Goal: Information Seeking & Learning: Learn about a topic

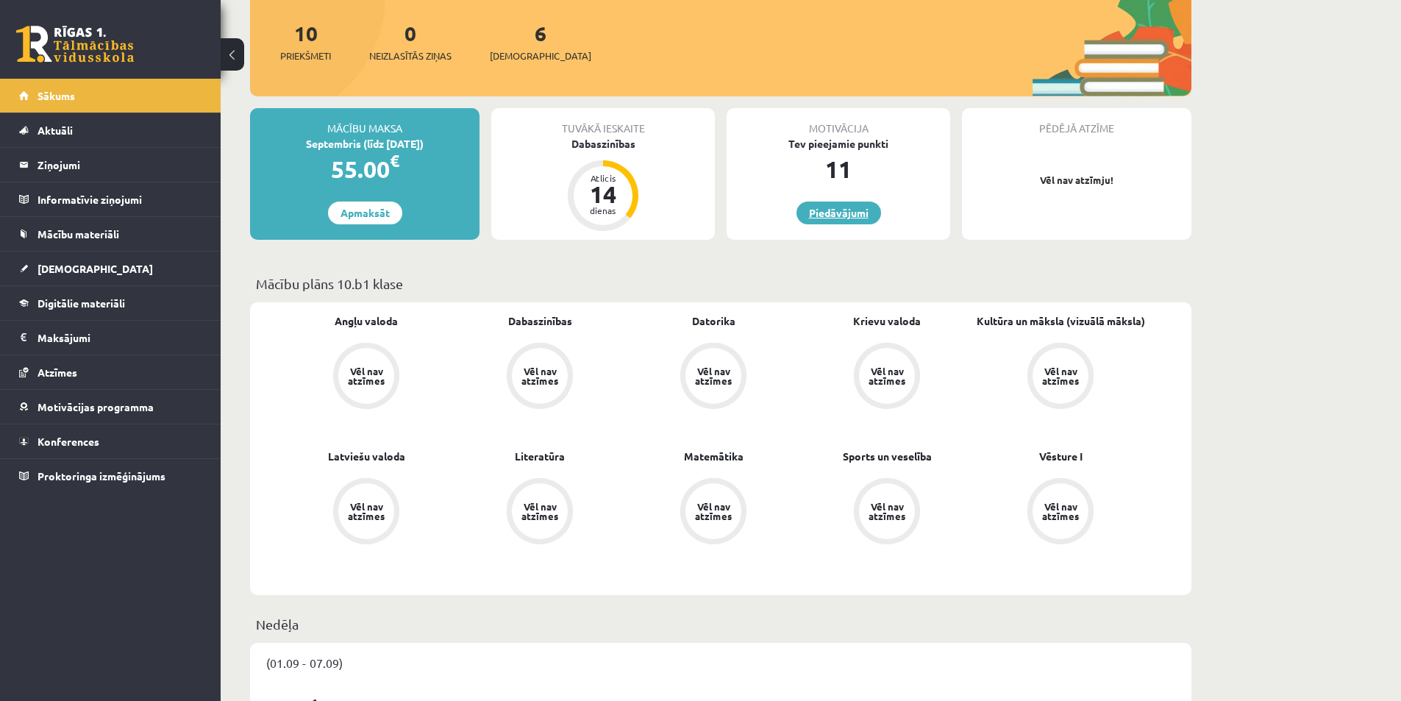
scroll to position [147, 0]
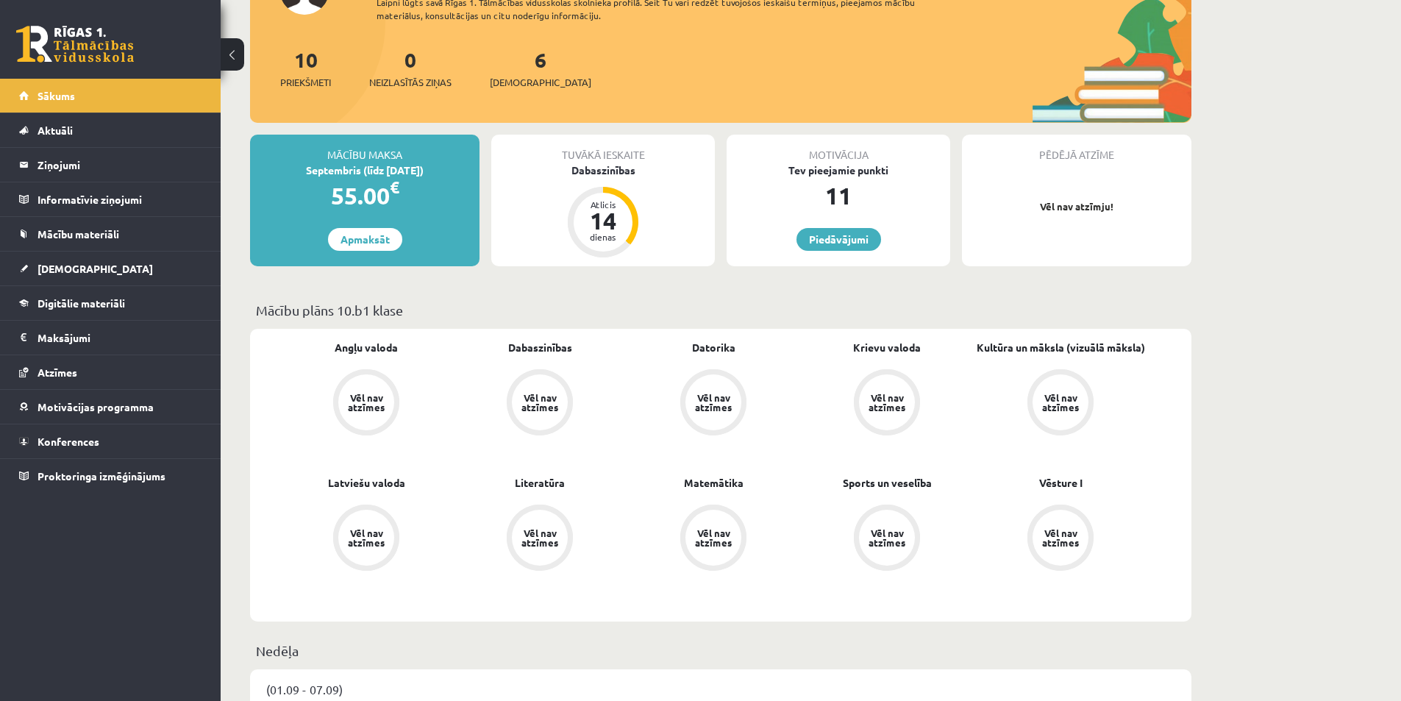
click at [825, 252] on div "Motivācija Tev pieejamie punkti 11 Piedāvājumi" at bounding box center [839, 201] width 224 height 132
click at [840, 238] on link "Piedāvājumi" at bounding box center [838, 239] width 85 height 23
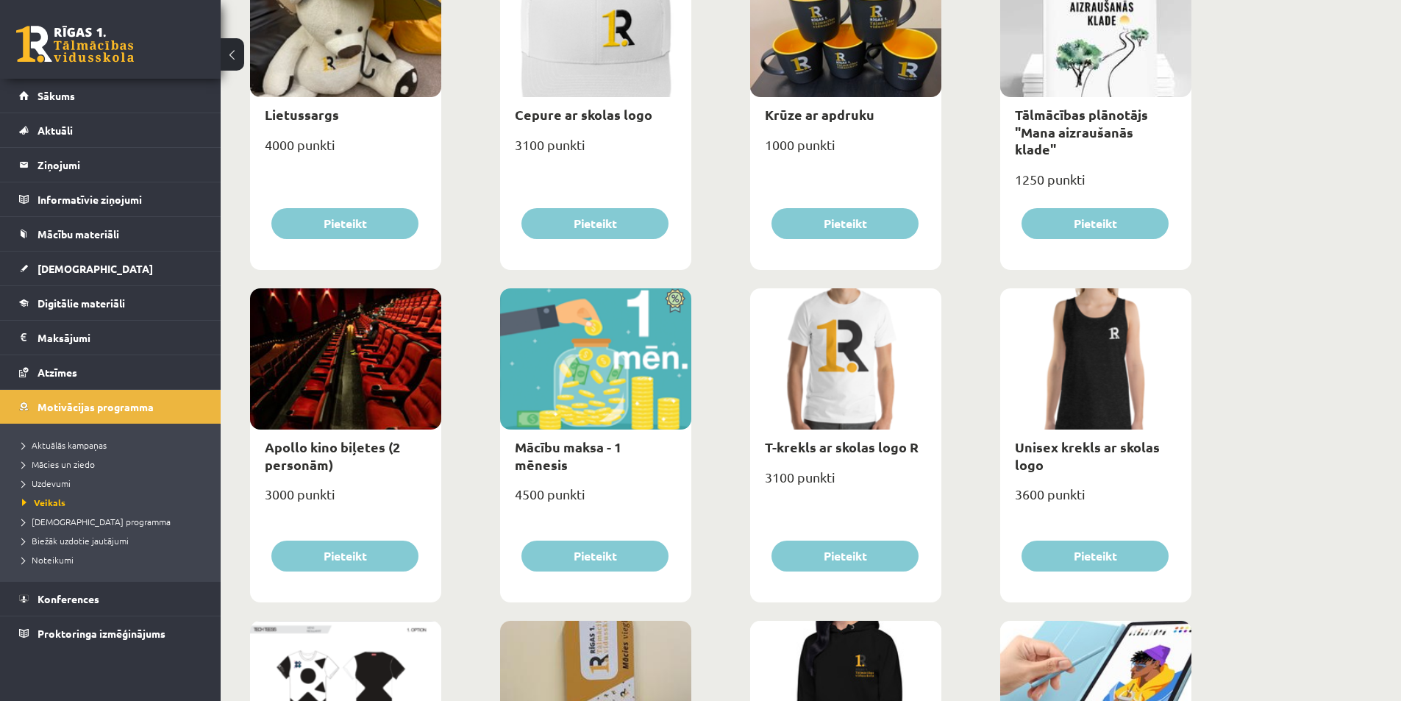
scroll to position [308, 0]
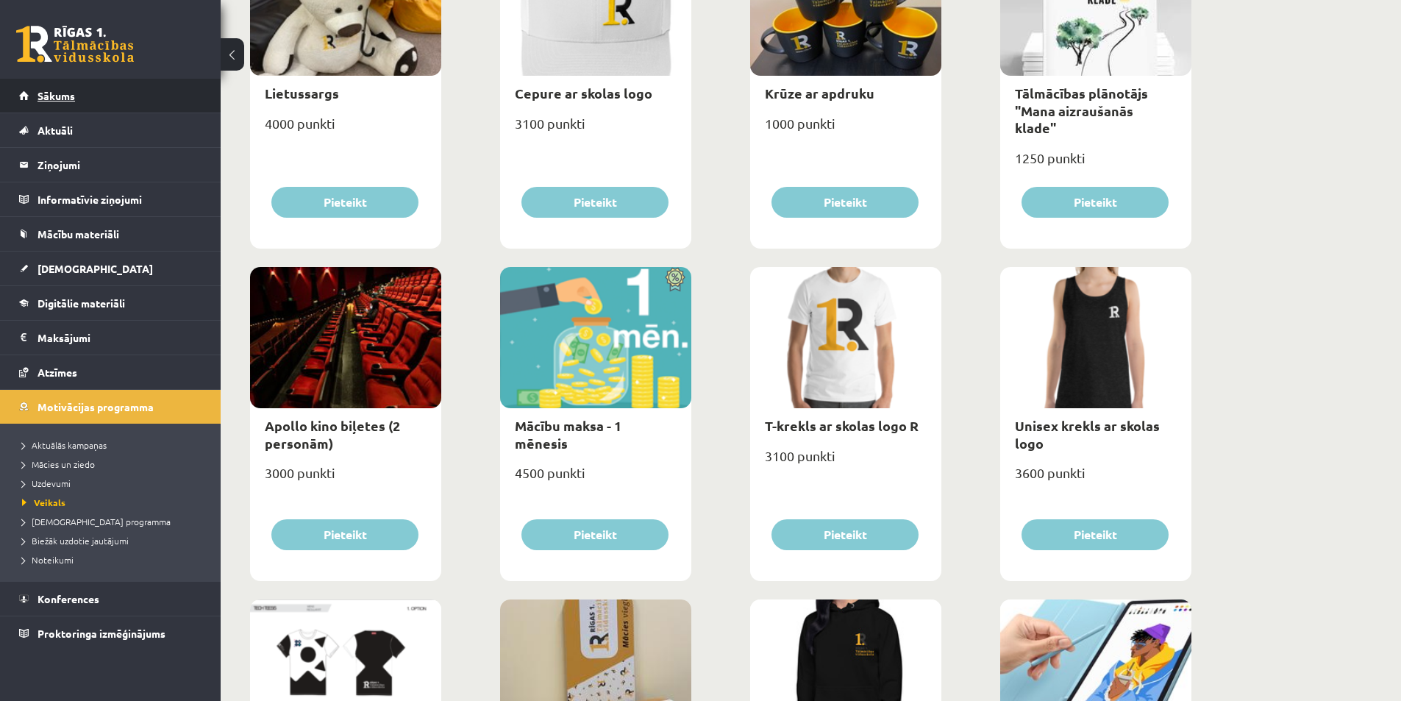
click at [35, 90] on link "Sākums" at bounding box center [110, 96] width 183 height 34
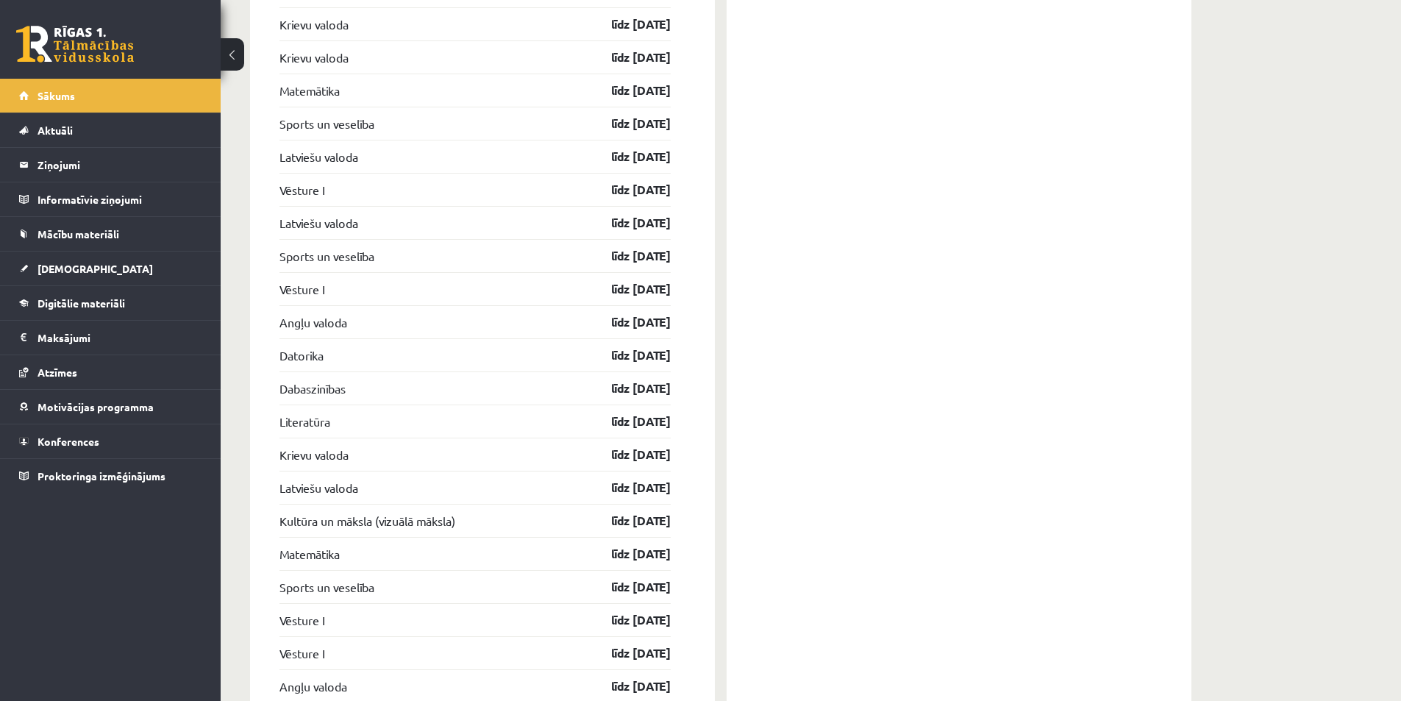
scroll to position [1618, 0]
click at [66, 326] on legend "Maksājumi 0" at bounding box center [120, 338] width 165 height 34
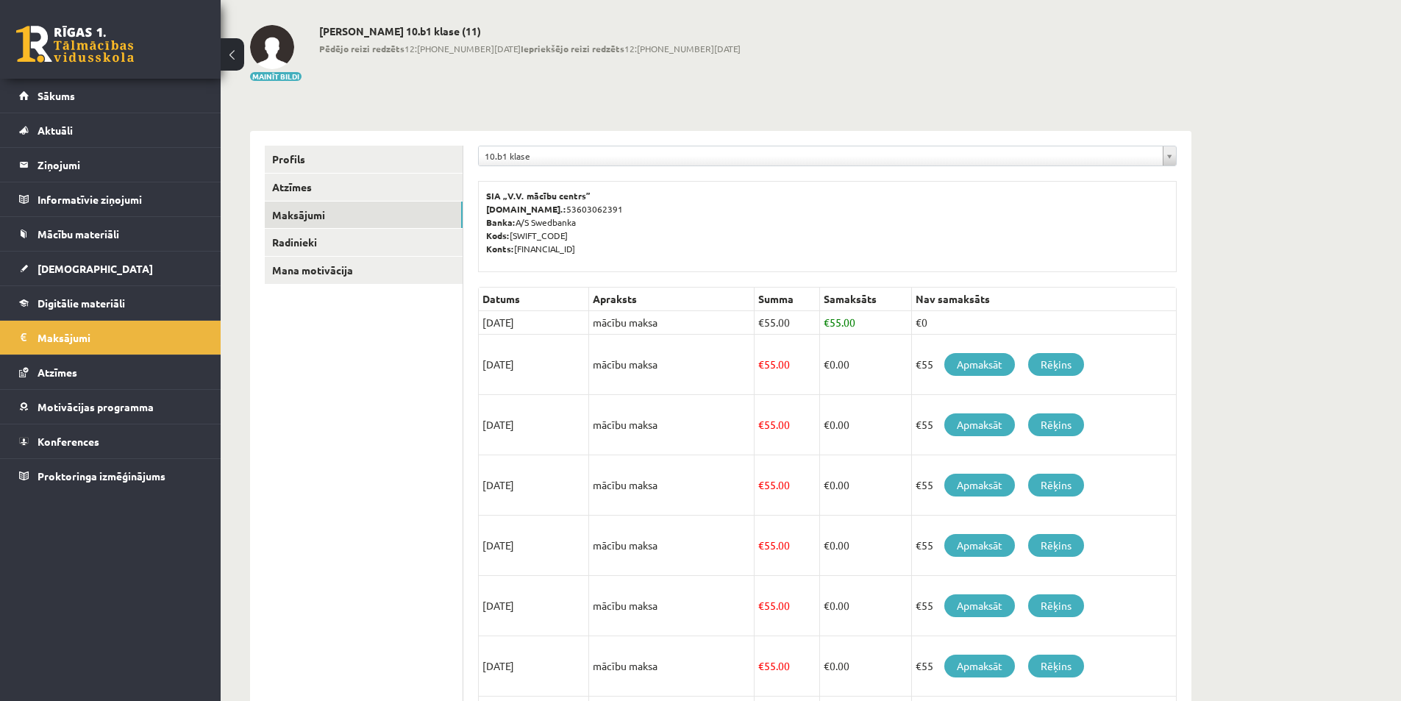
scroll to position [48, 0]
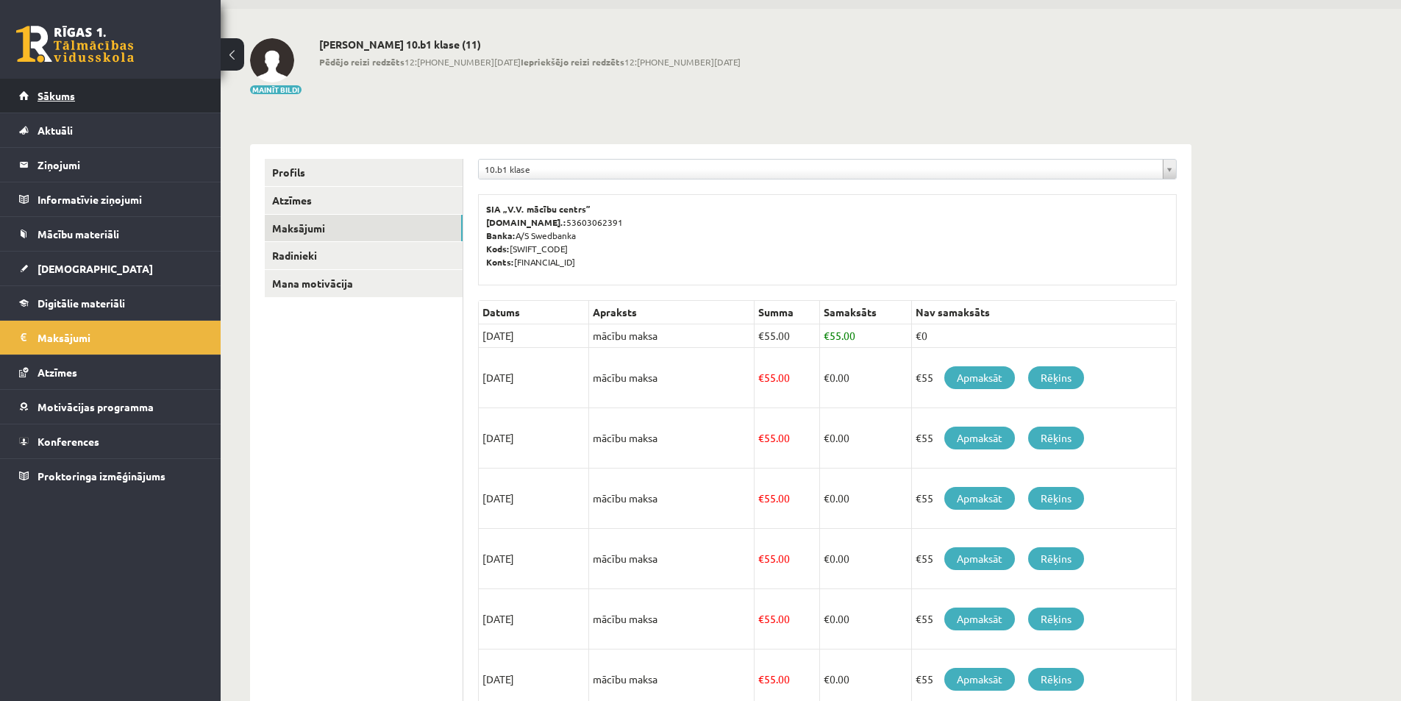
click at [53, 100] on span "Sākums" at bounding box center [57, 95] width 38 height 13
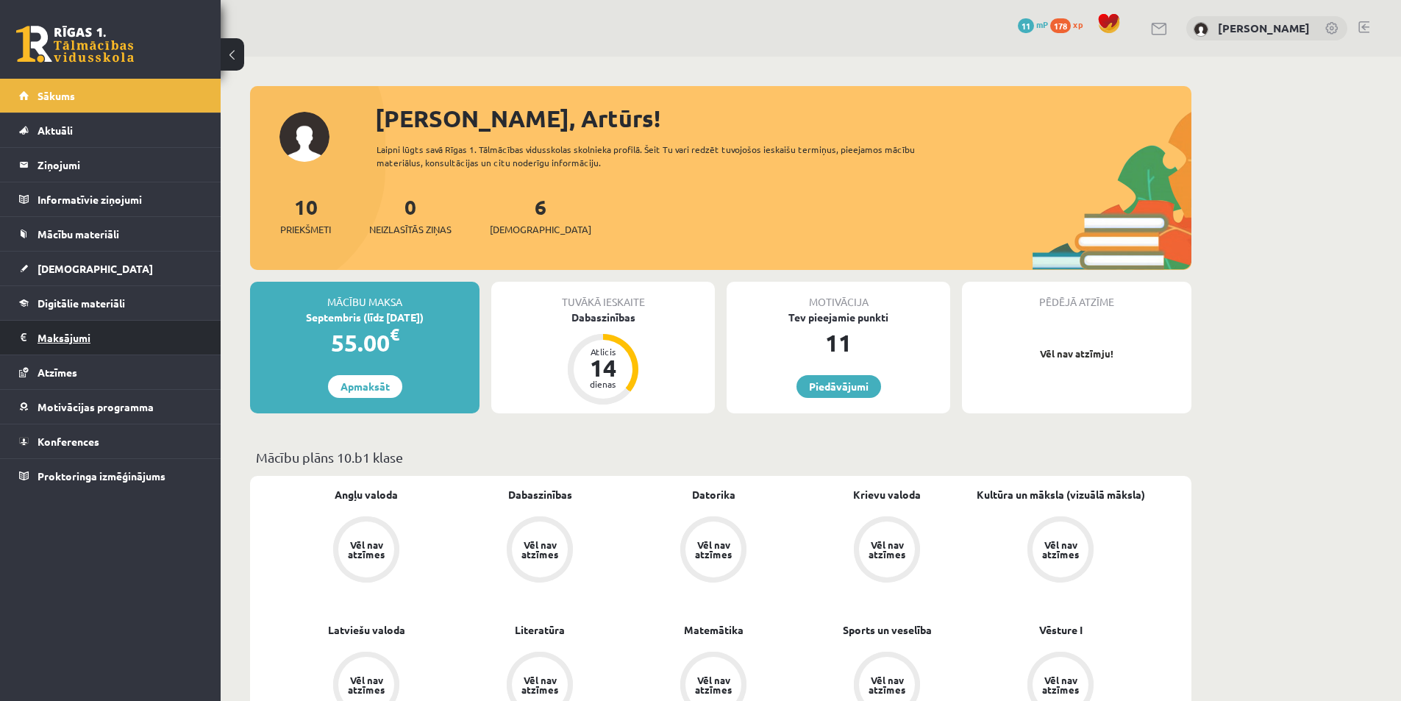
click at [49, 341] on legend "Maksājumi 0" at bounding box center [120, 338] width 165 height 34
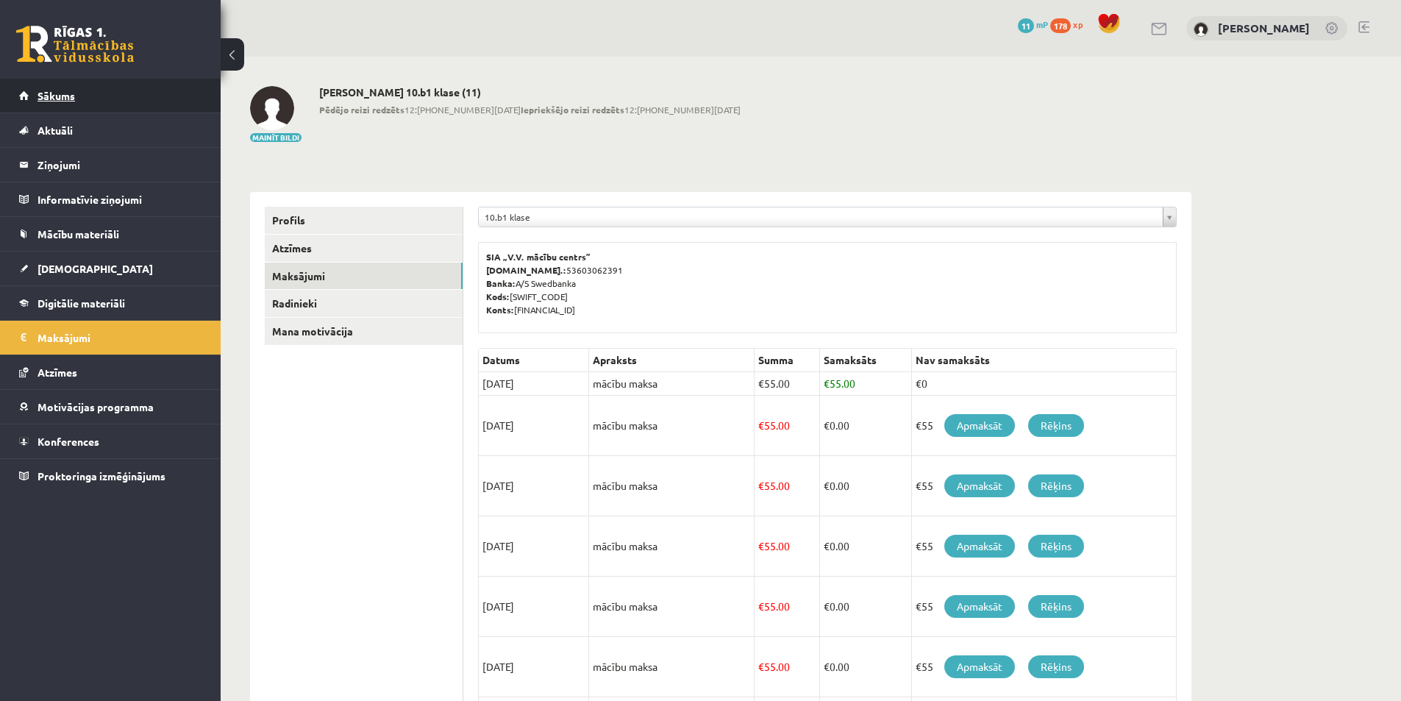
click at [83, 101] on link "Sākums" at bounding box center [110, 96] width 183 height 34
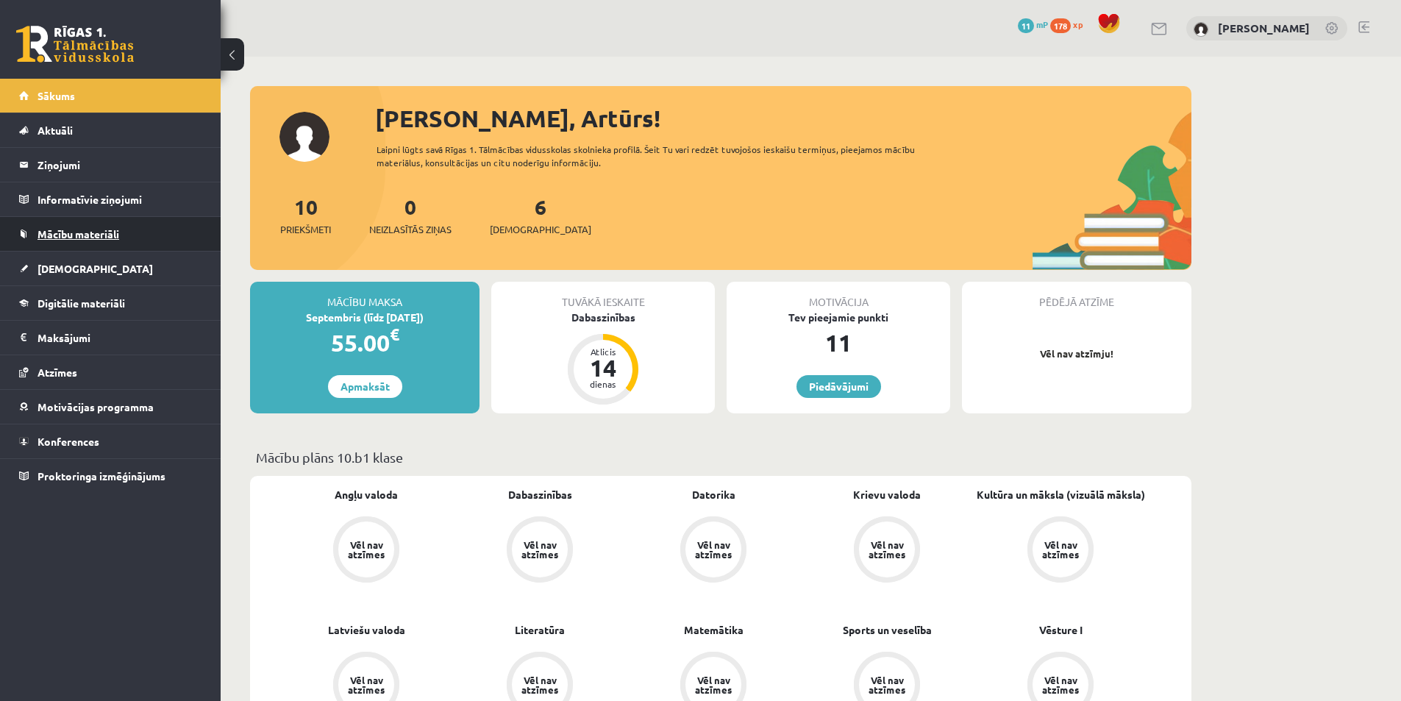
click at [77, 240] on link "Mācību materiāli" at bounding box center [110, 234] width 183 height 34
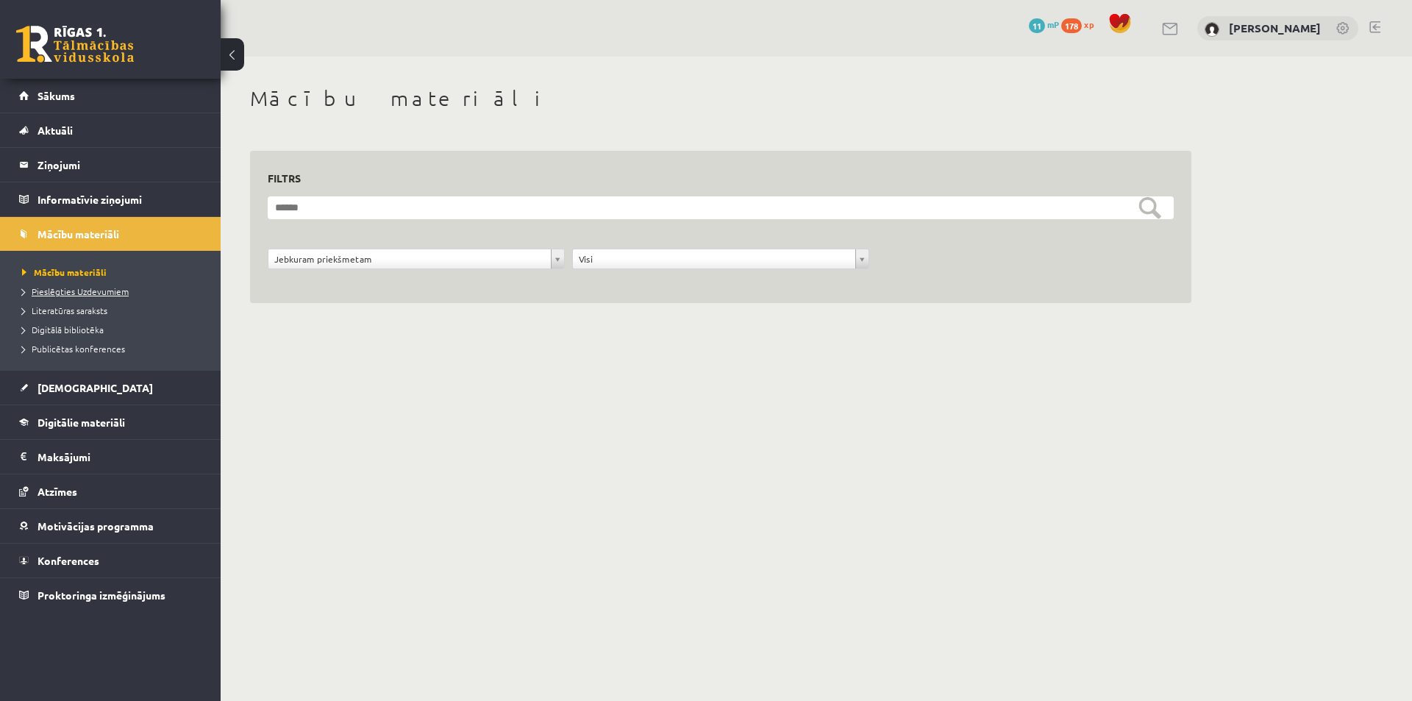
click at [88, 287] on span "Pieslēgties Uzdevumiem" at bounding box center [75, 291] width 107 height 12
click at [59, 389] on span "[DEMOGRAPHIC_DATA]" at bounding box center [95, 387] width 115 height 13
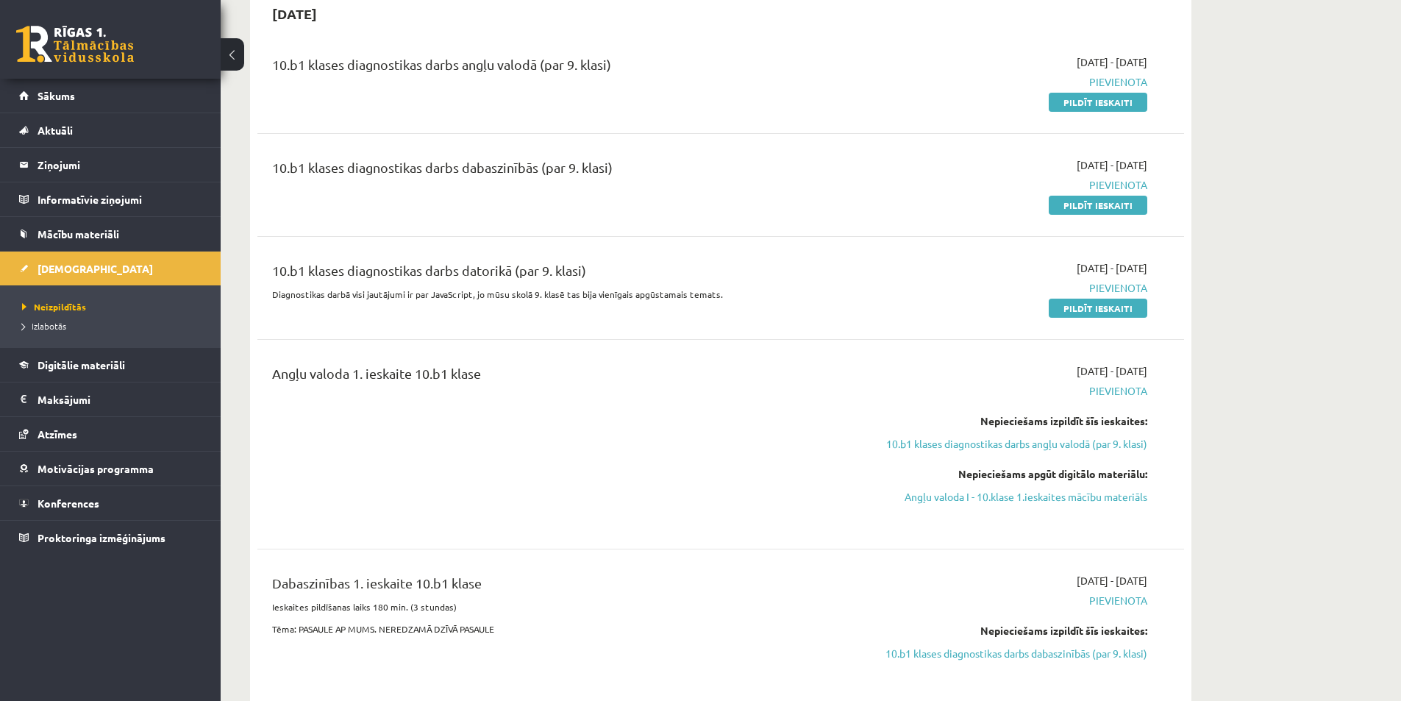
scroll to position [74, 0]
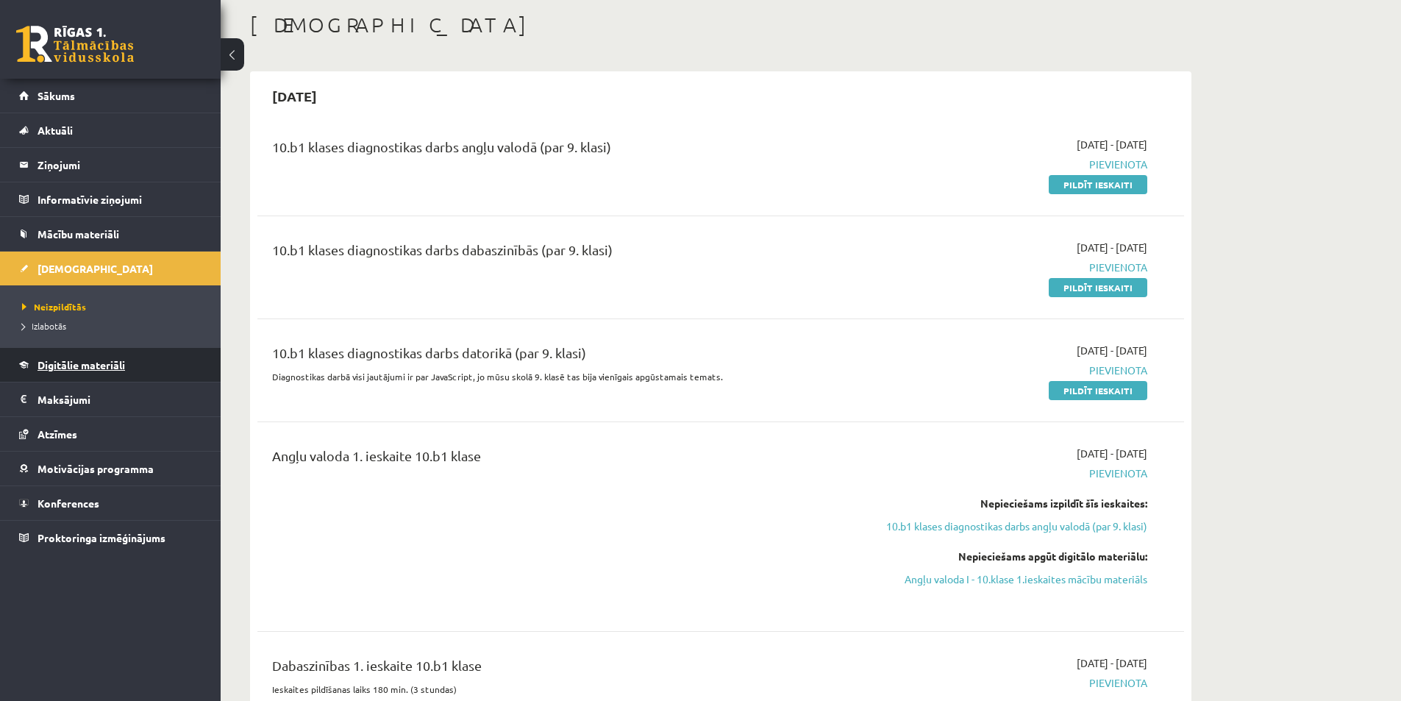
click at [80, 359] on span "Digitālie materiāli" at bounding box center [82, 364] width 88 height 13
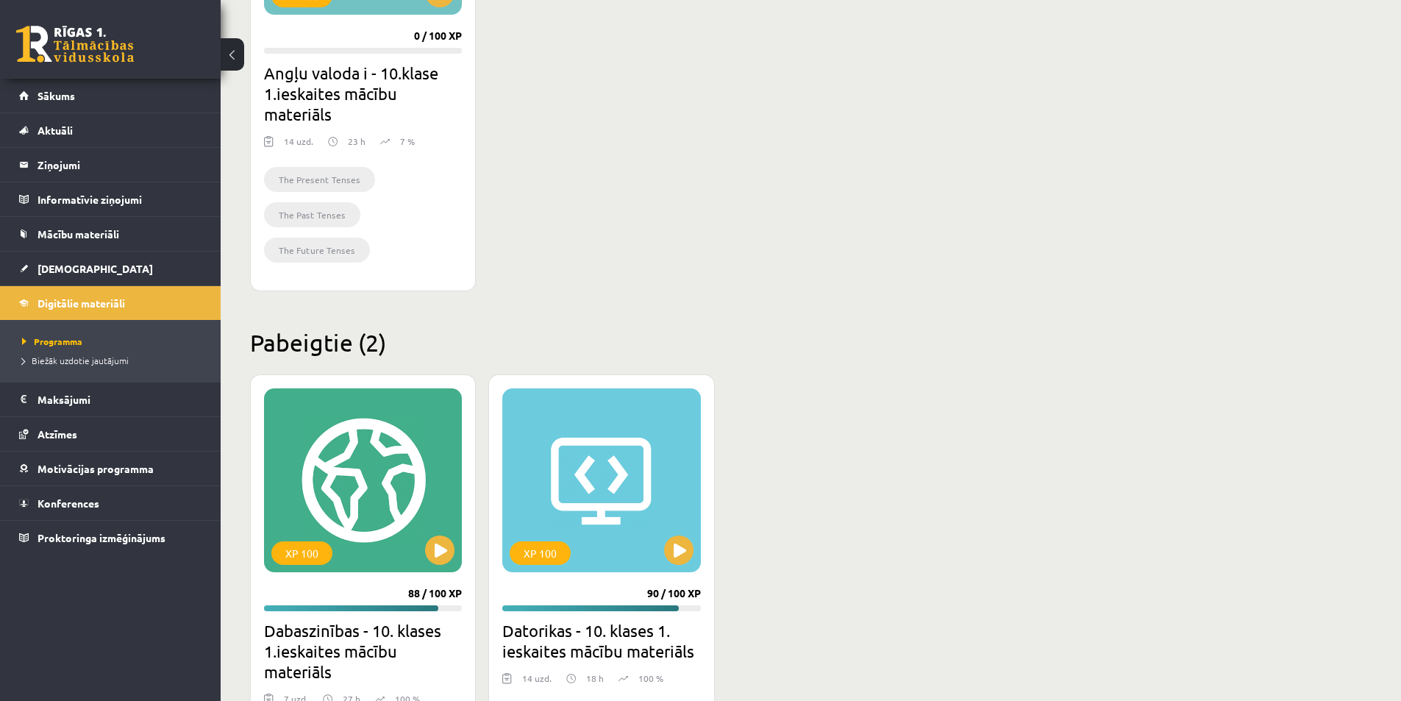
scroll to position [294, 0]
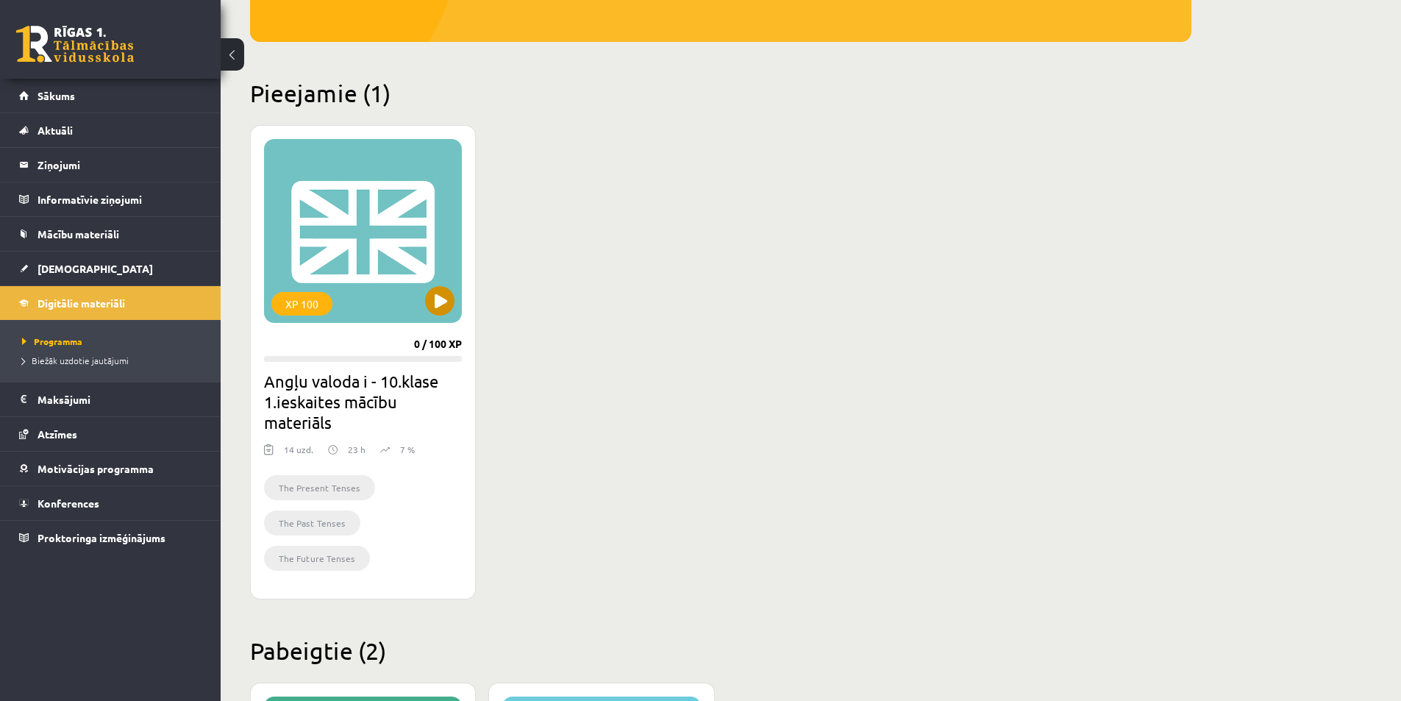
click at [396, 213] on div "XP 100" at bounding box center [363, 231] width 198 height 184
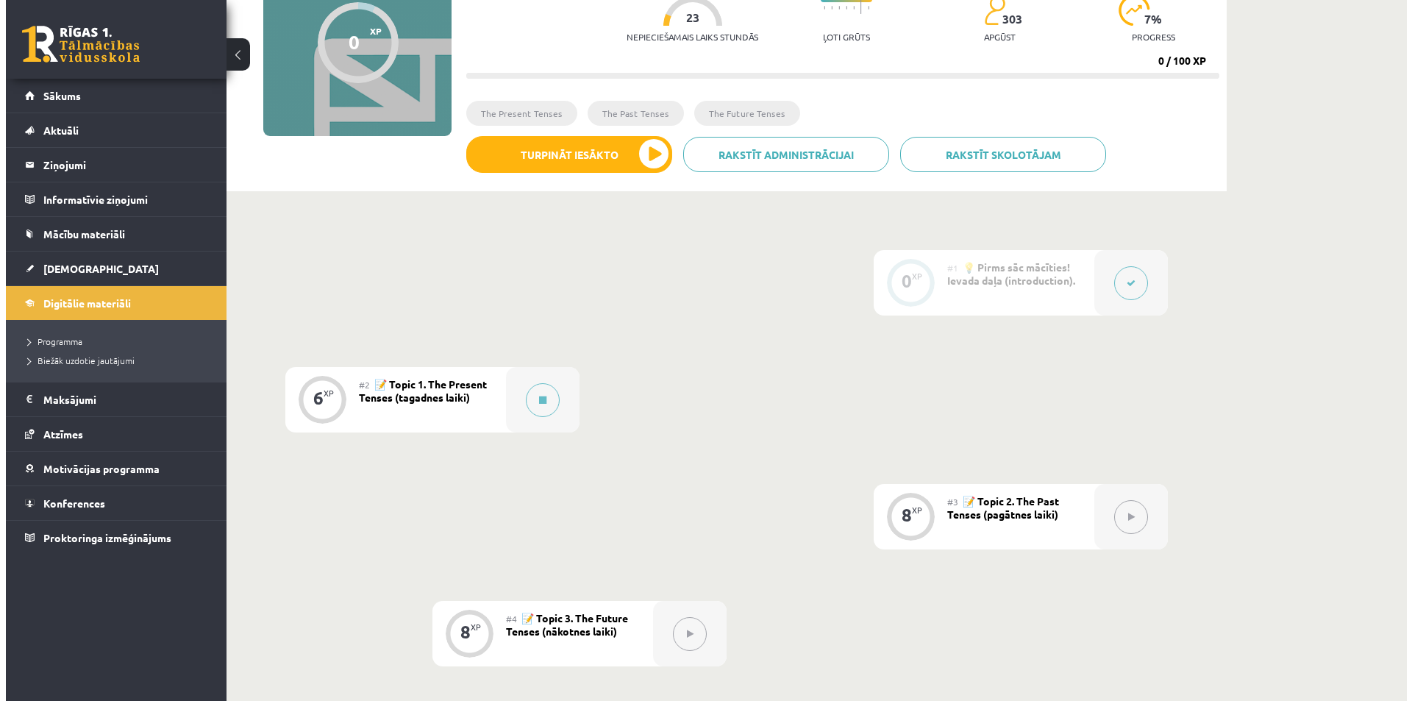
scroll to position [221, 0]
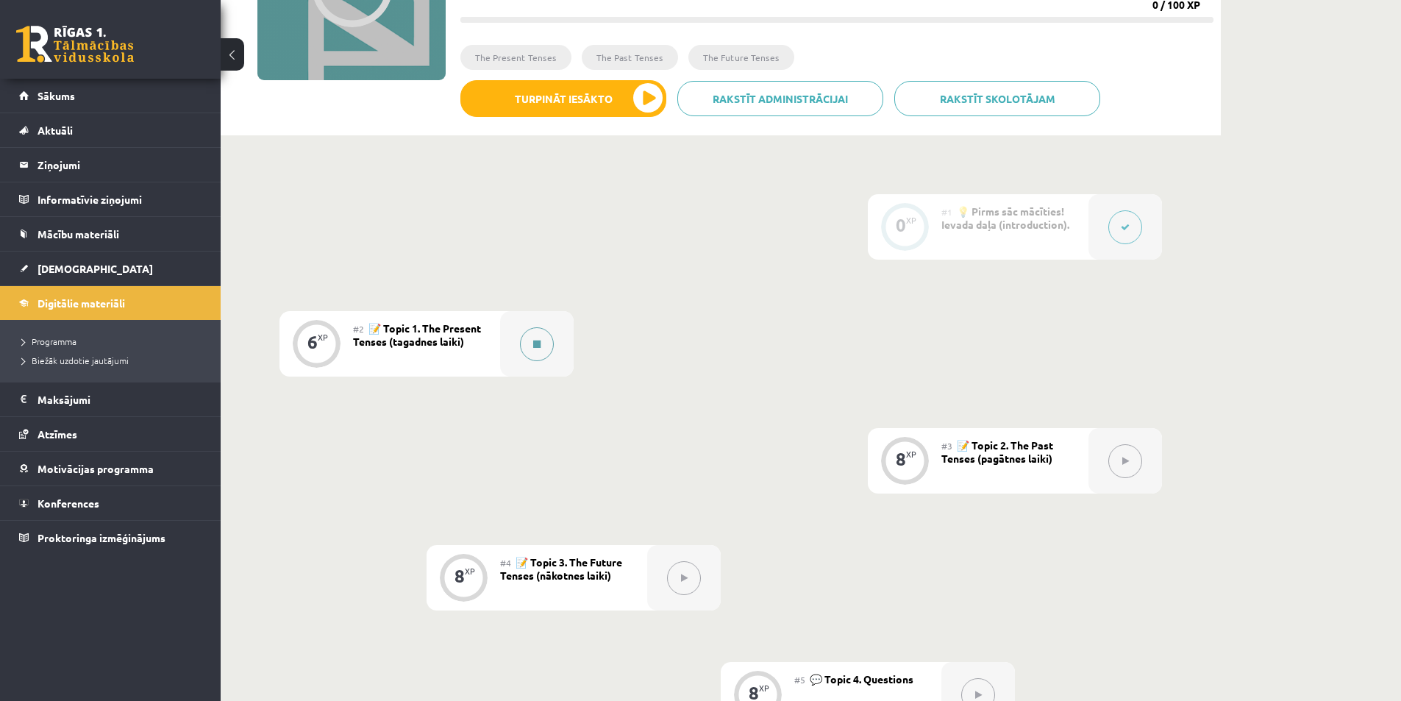
click at [538, 357] on button at bounding box center [537, 344] width 34 height 34
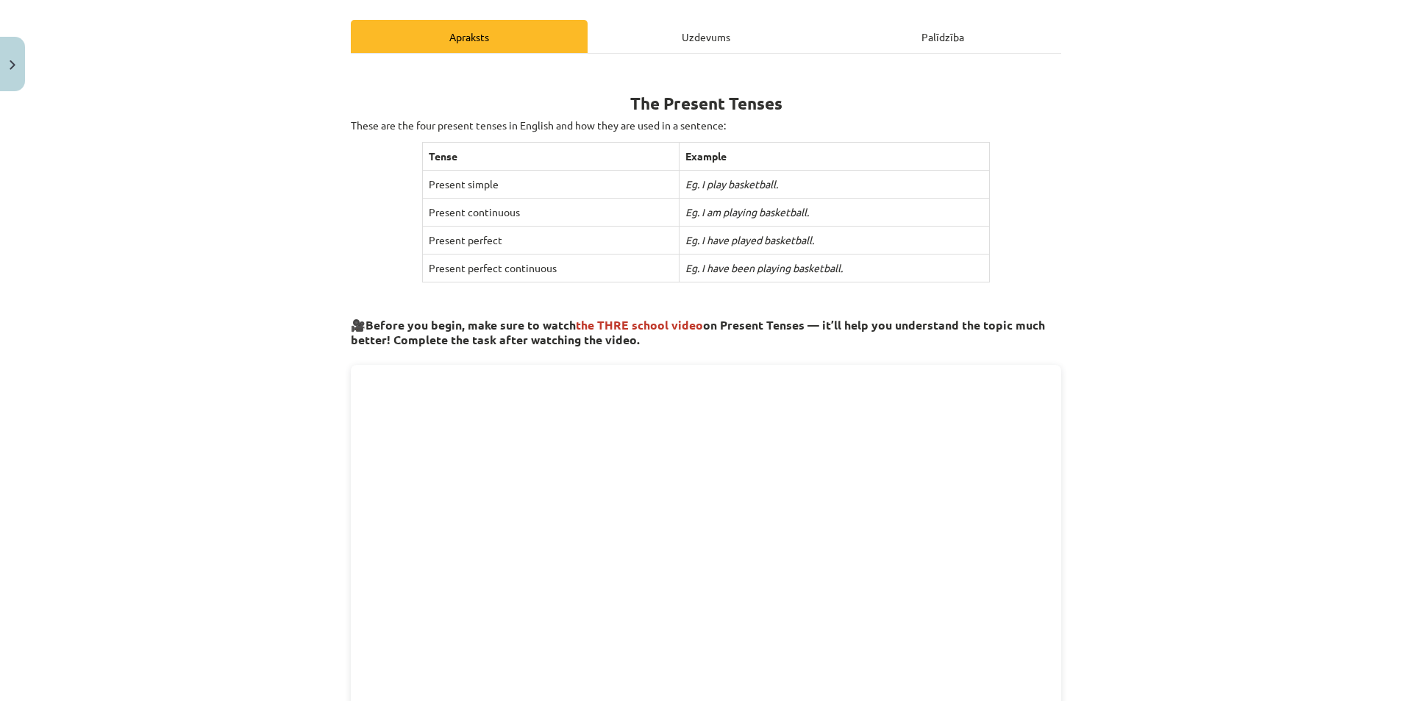
scroll to position [0, 0]
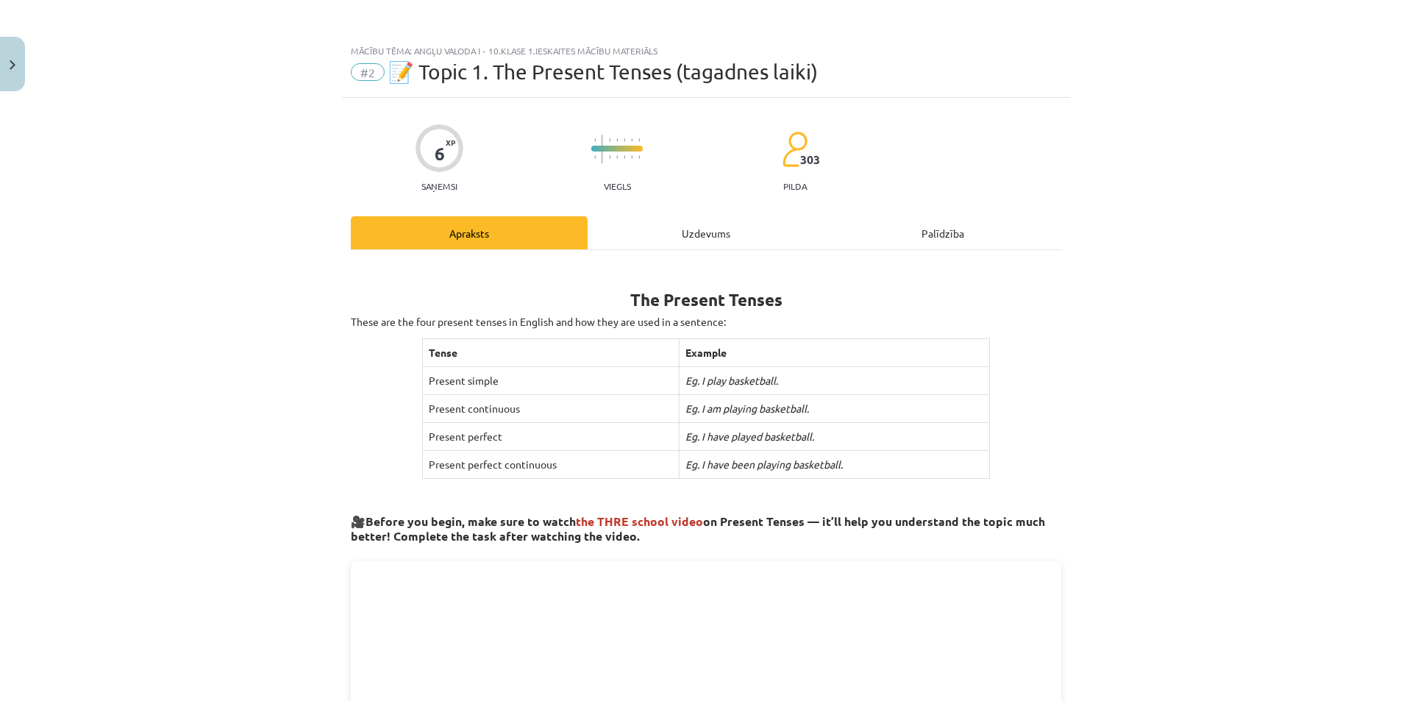
click at [745, 232] on div "Uzdevums" at bounding box center [706, 232] width 237 height 33
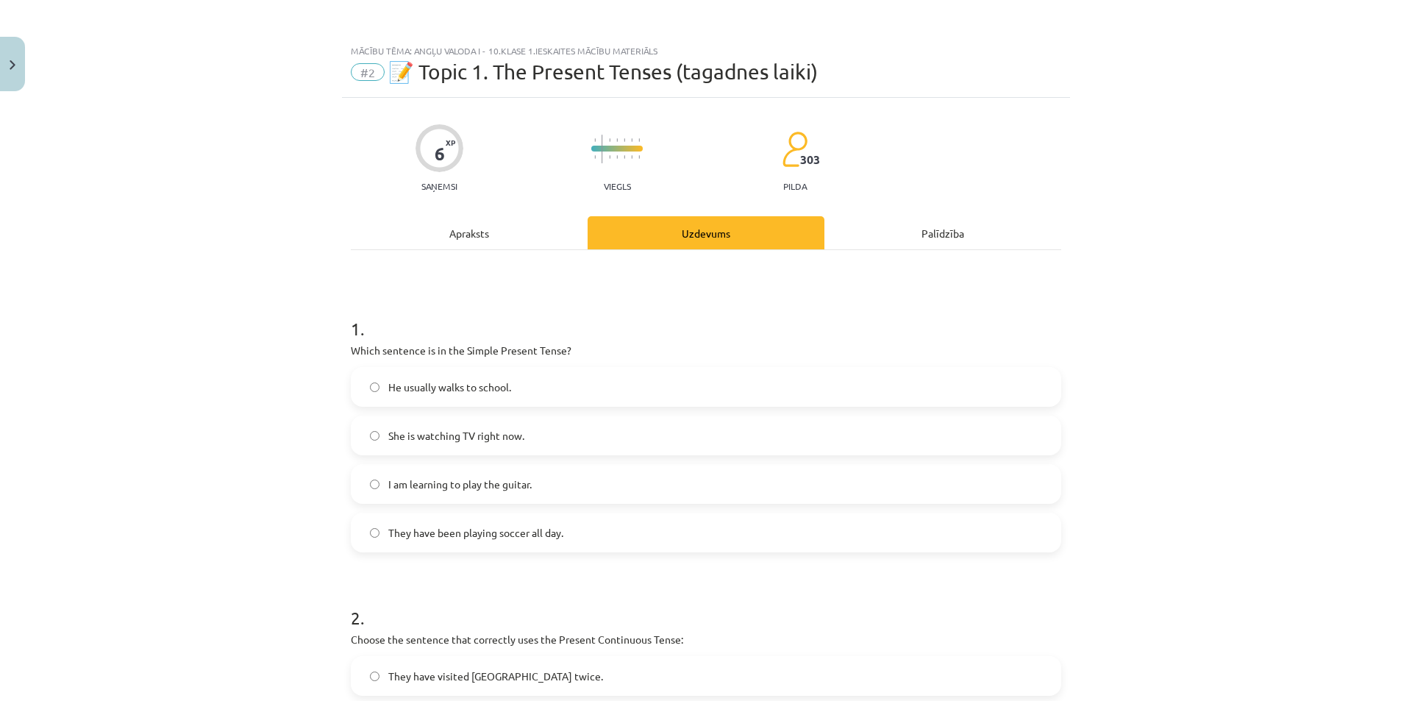
scroll to position [37, 0]
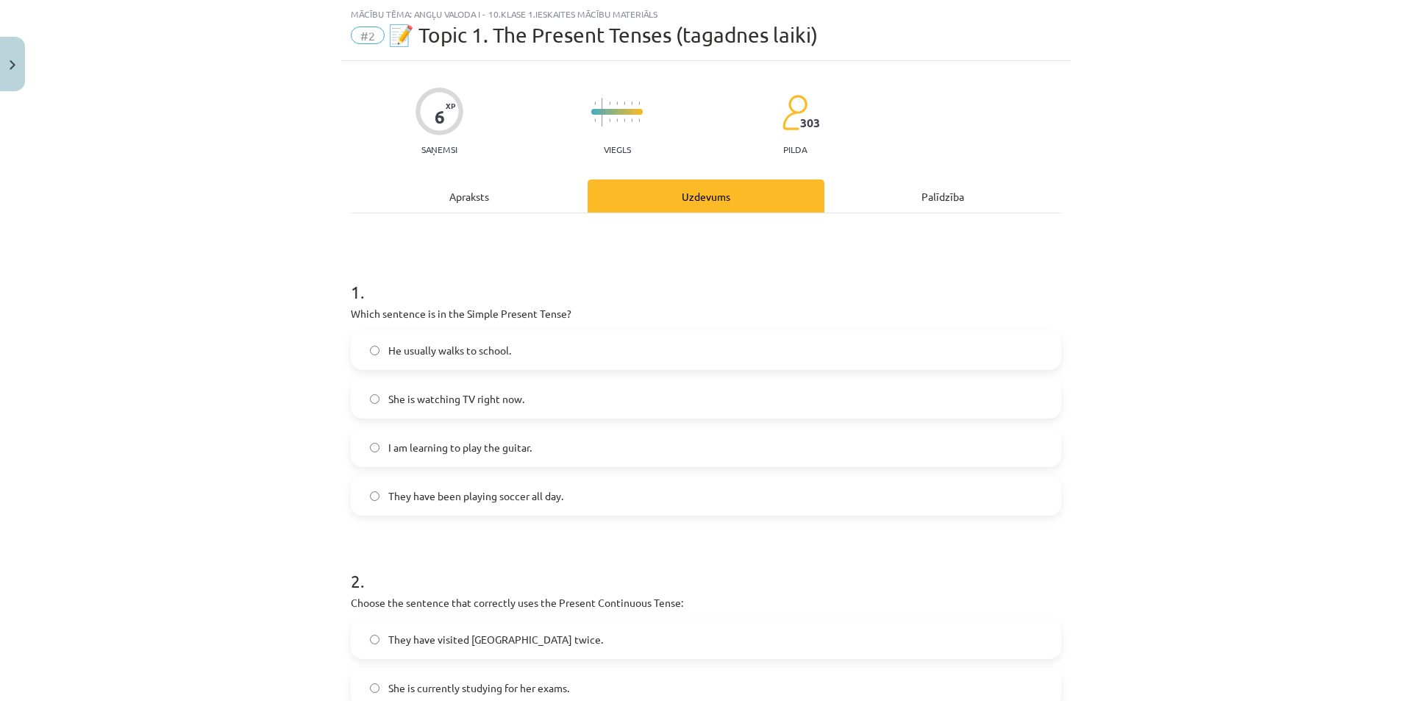
click at [460, 193] on div "Apraksts" at bounding box center [469, 195] width 237 height 33
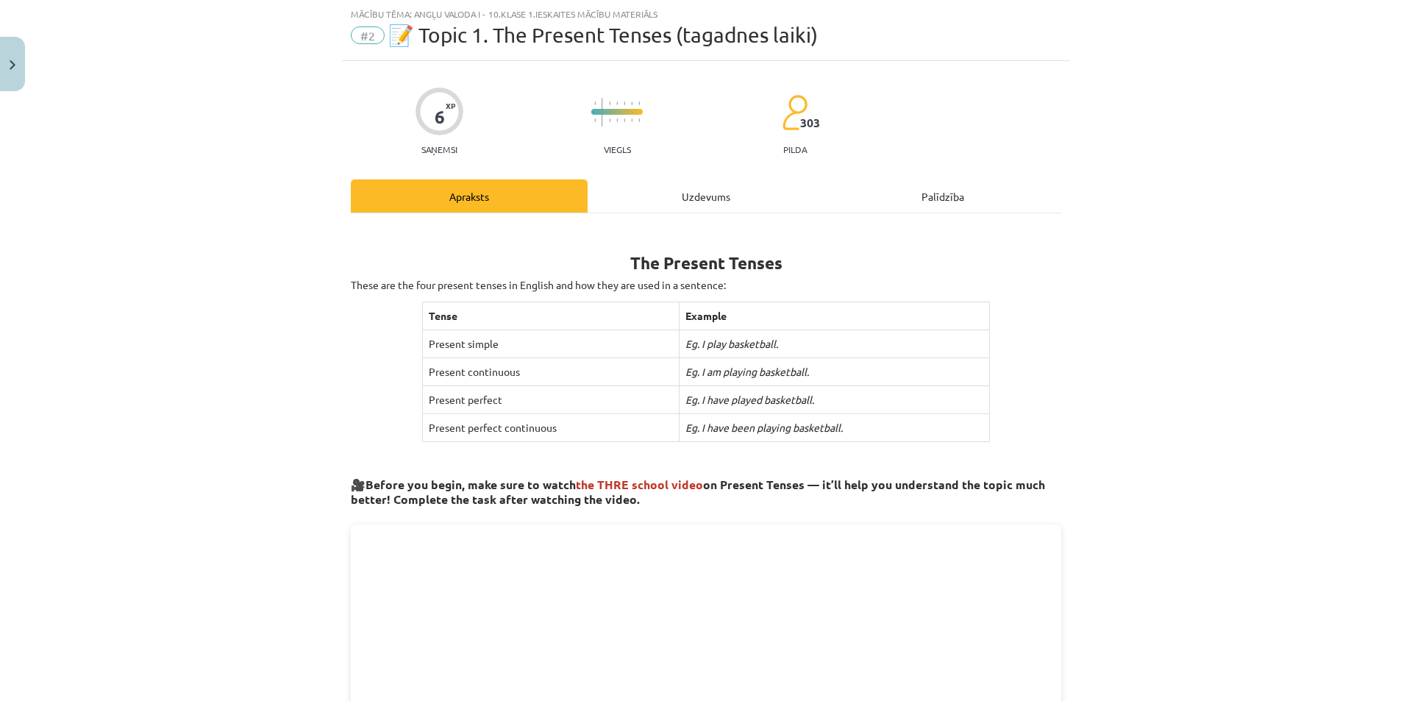
click at [699, 187] on div "Uzdevums" at bounding box center [706, 195] width 237 height 33
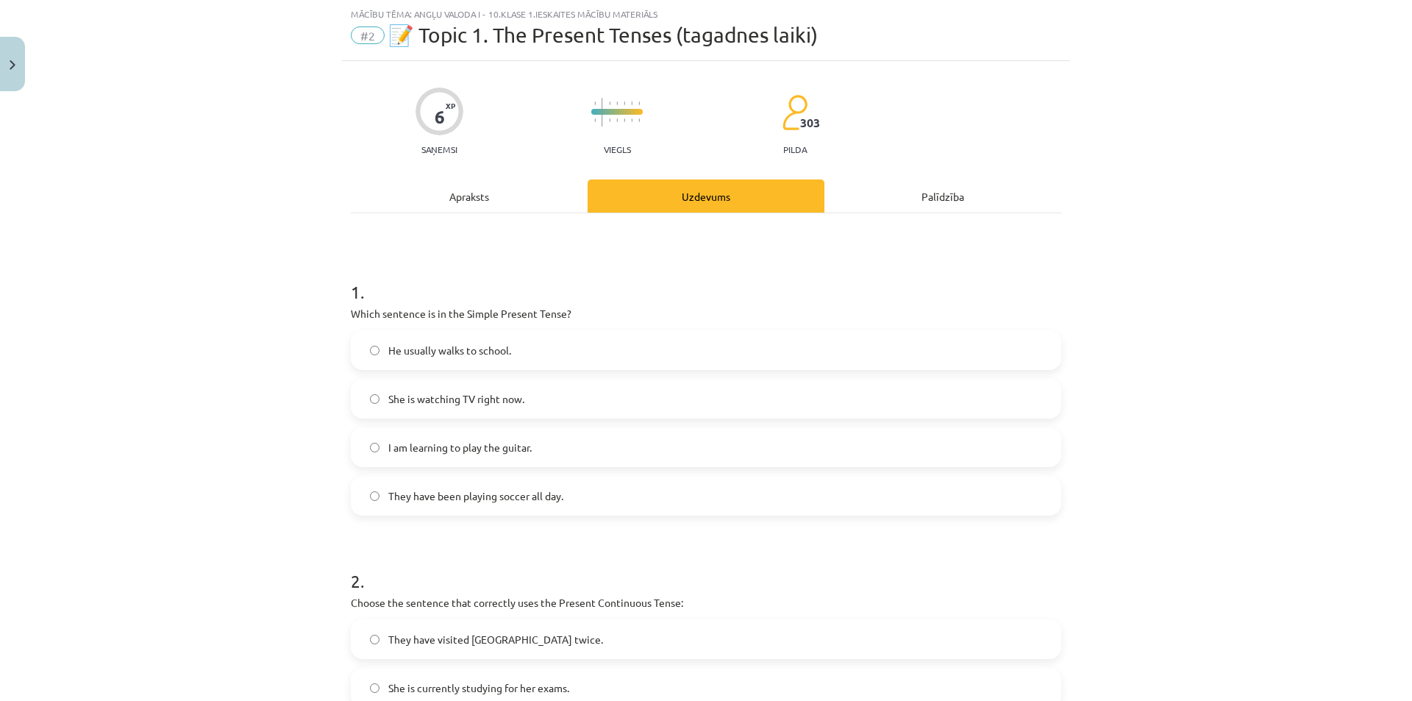
click at [474, 196] on div "Apraksts" at bounding box center [469, 195] width 237 height 33
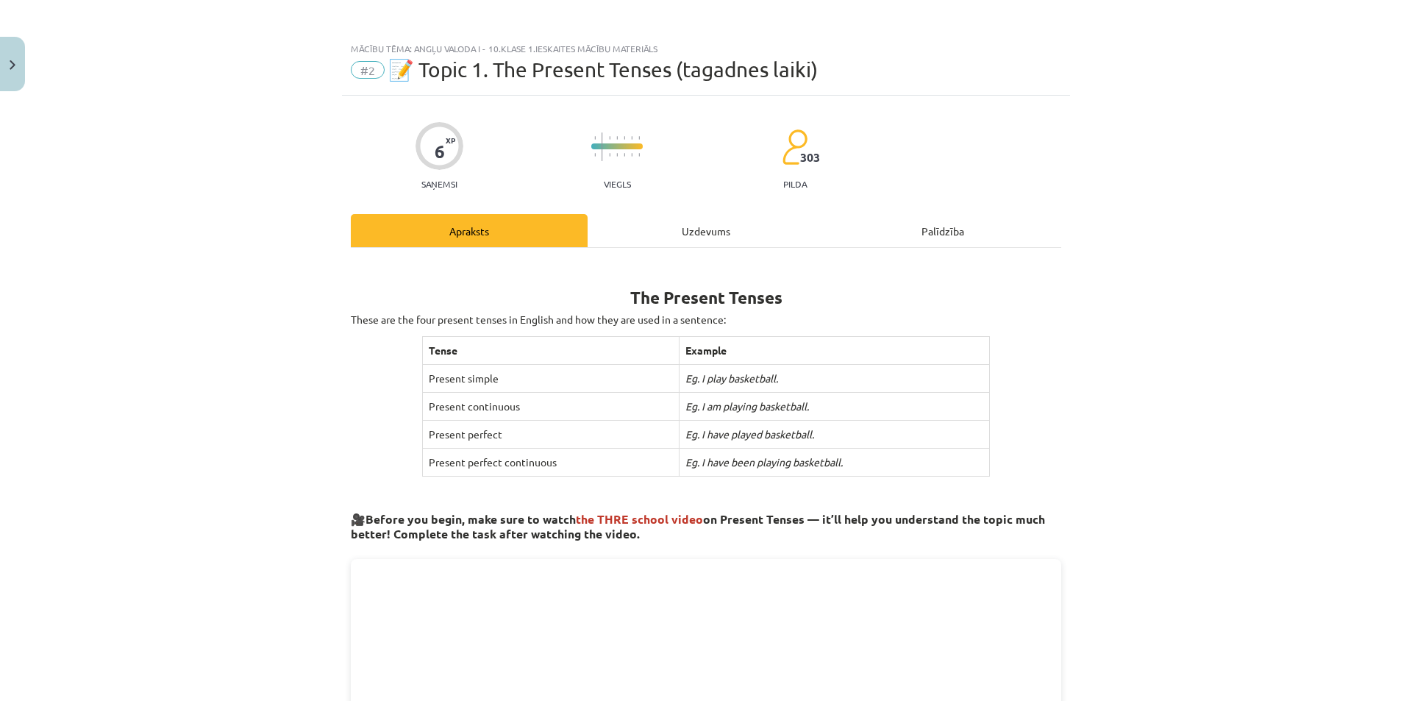
scroll to position [0, 0]
click at [715, 236] on div "Uzdevums" at bounding box center [706, 232] width 237 height 33
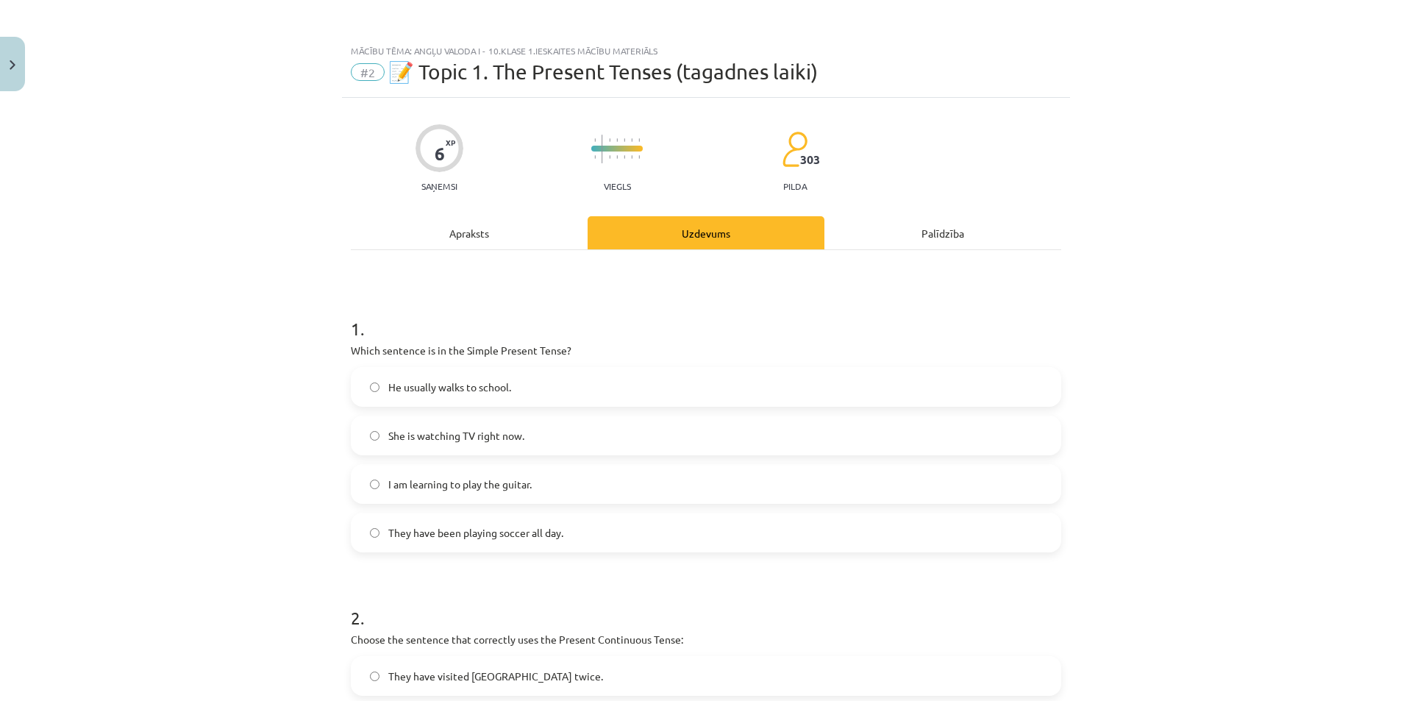
scroll to position [37, 0]
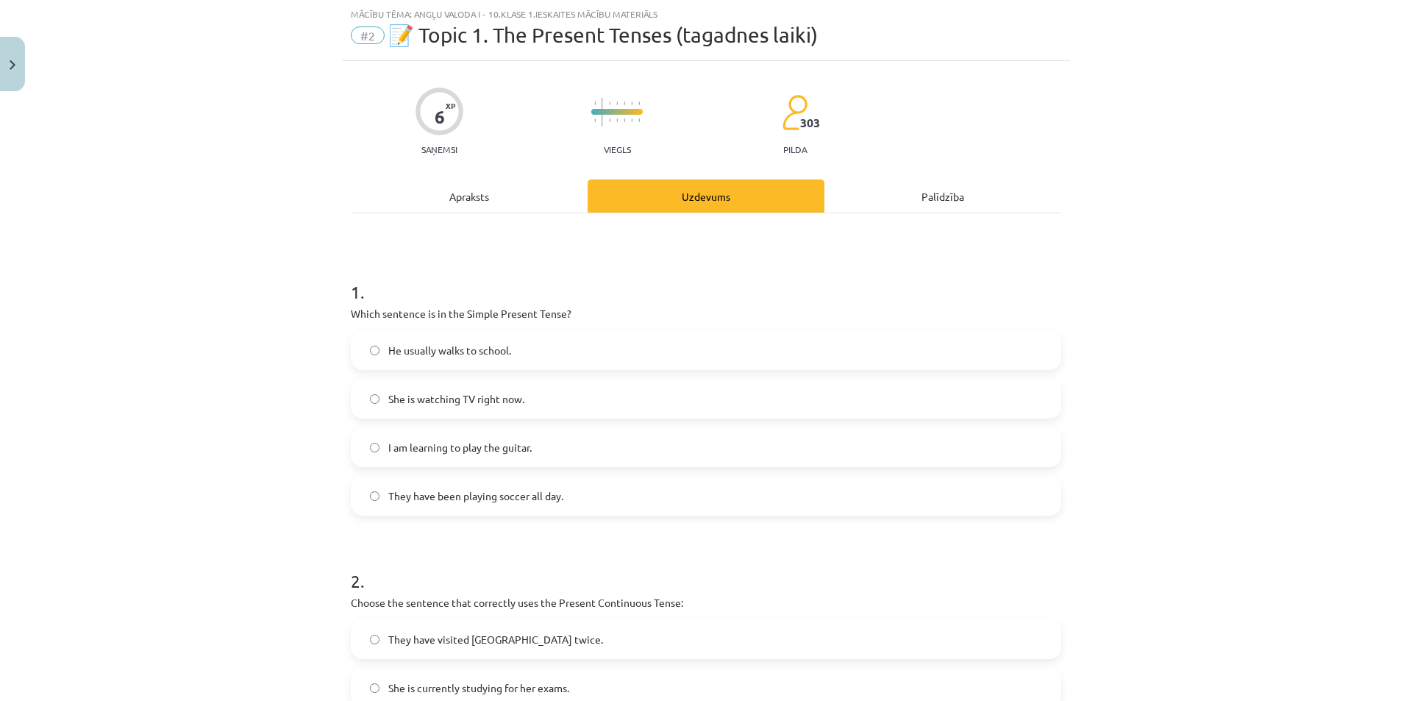
click at [484, 202] on div "Apraksts" at bounding box center [469, 195] width 237 height 33
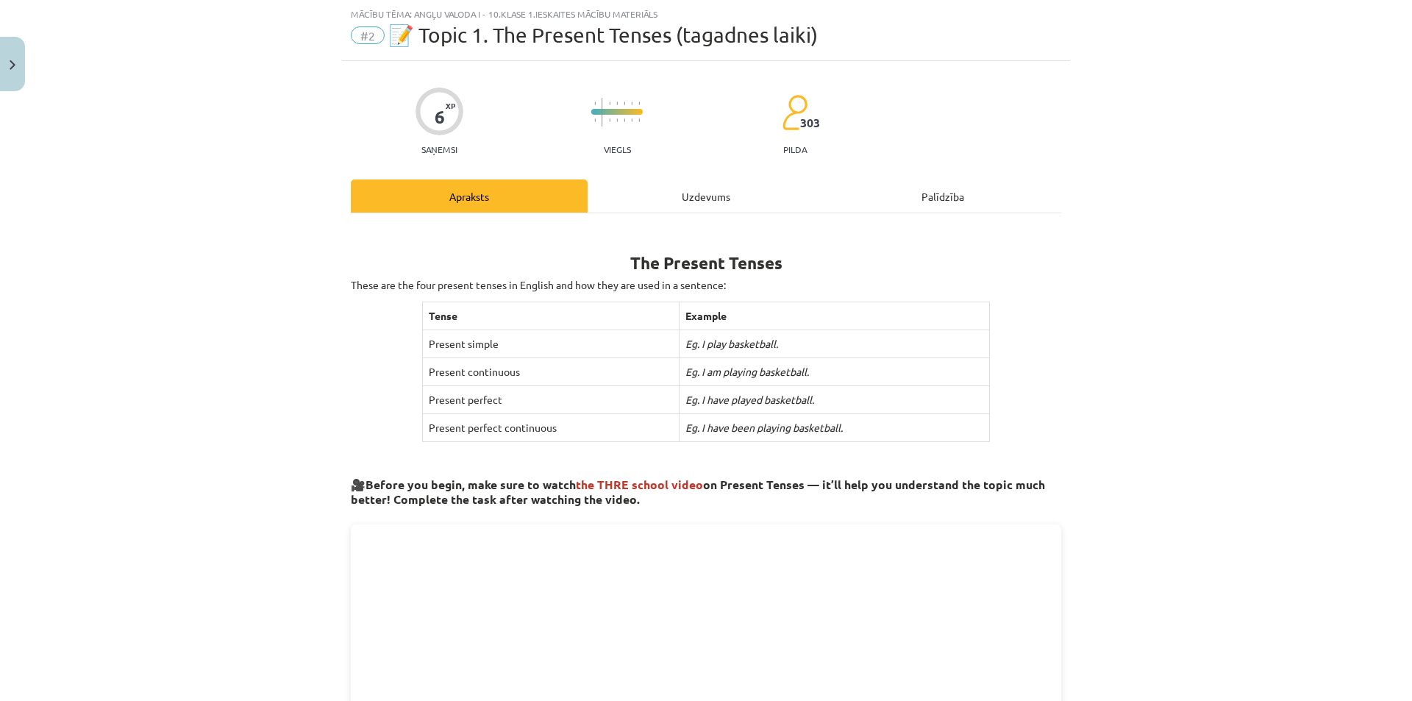
click at [685, 196] on div "Uzdevums" at bounding box center [706, 195] width 237 height 33
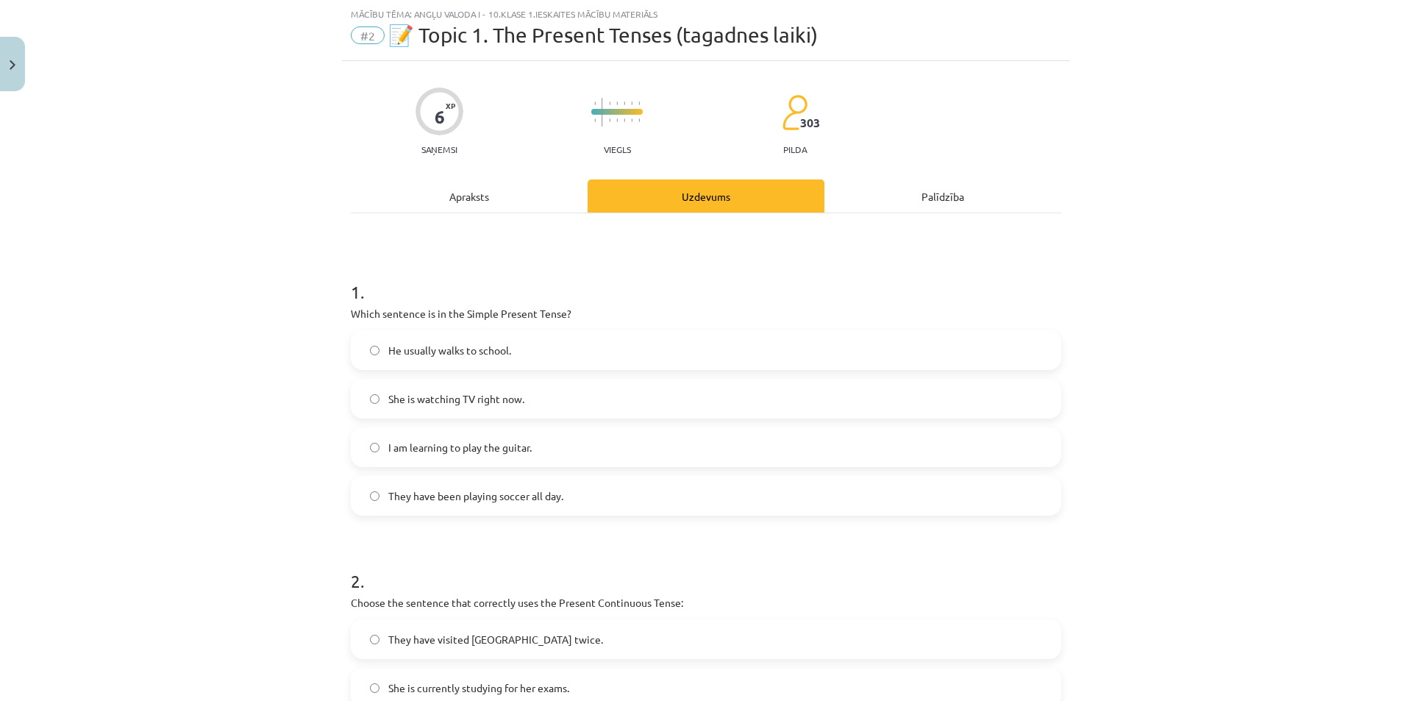
click at [477, 193] on div "Apraksts" at bounding box center [469, 195] width 237 height 33
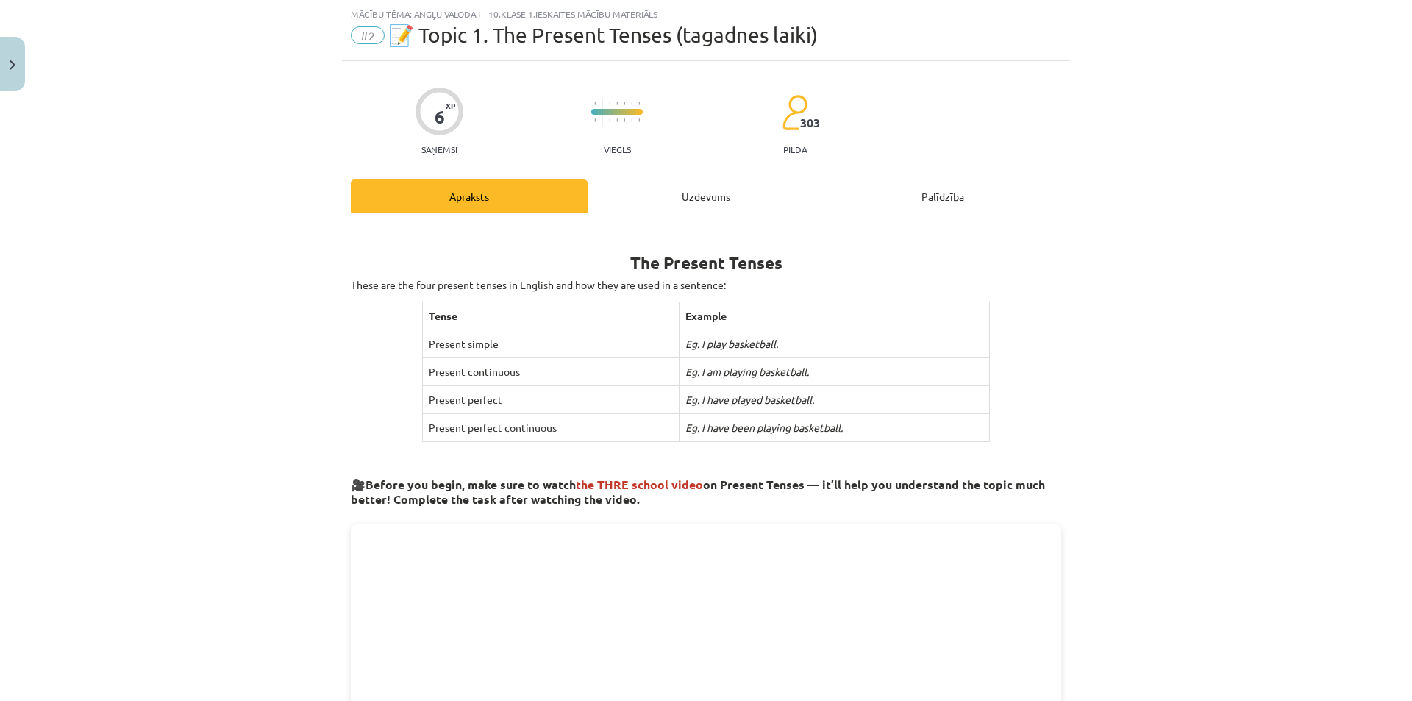
click at [643, 191] on div "Uzdevums" at bounding box center [706, 195] width 237 height 33
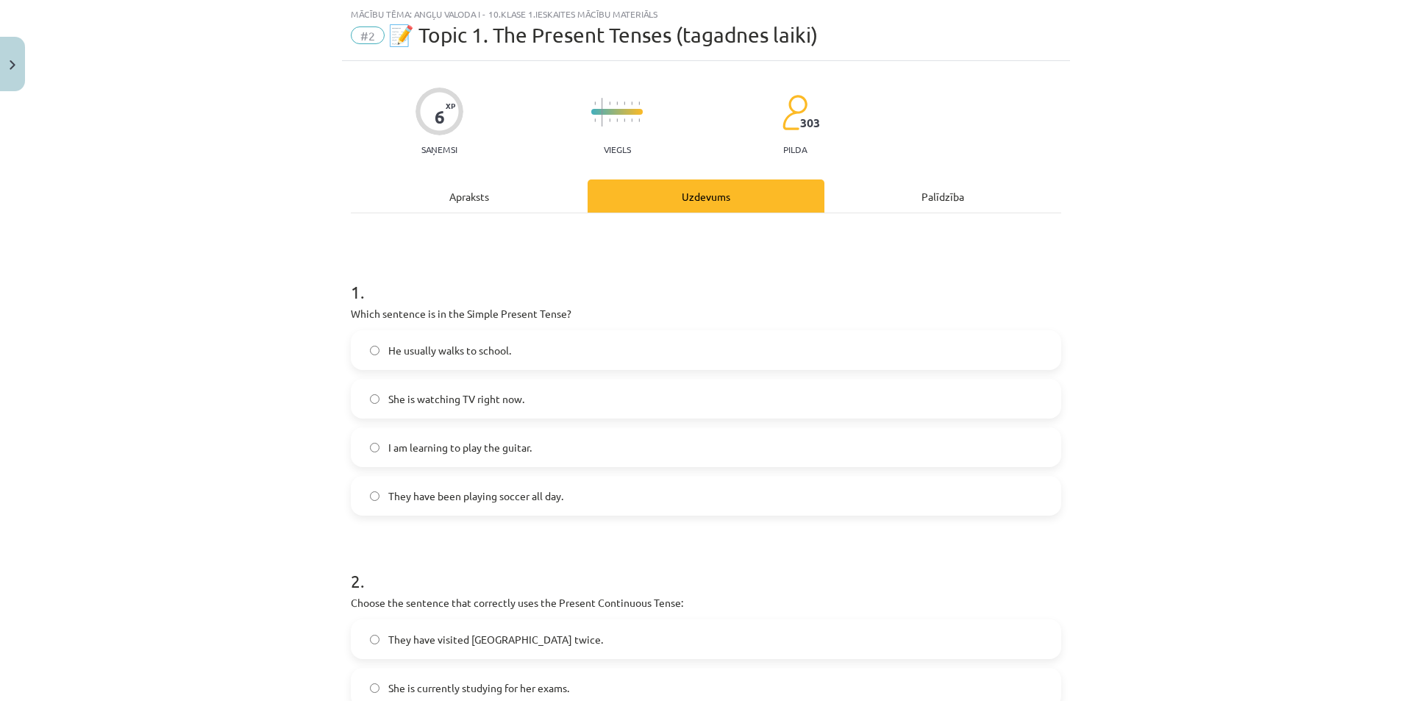
click at [445, 196] on div "Apraksts" at bounding box center [469, 195] width 237 height 33
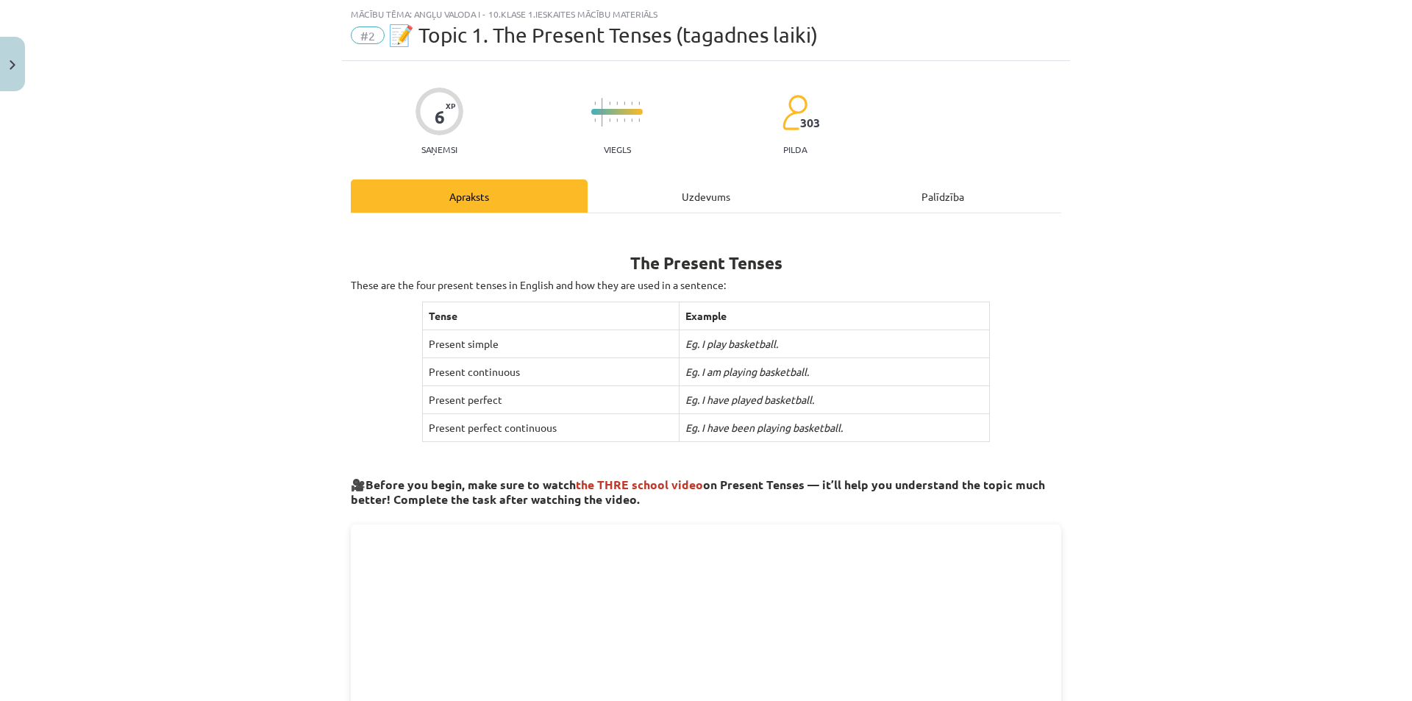
click at [675, 196] on div "Uzdevums" at bounding box center [706, 195] width 237 height 33
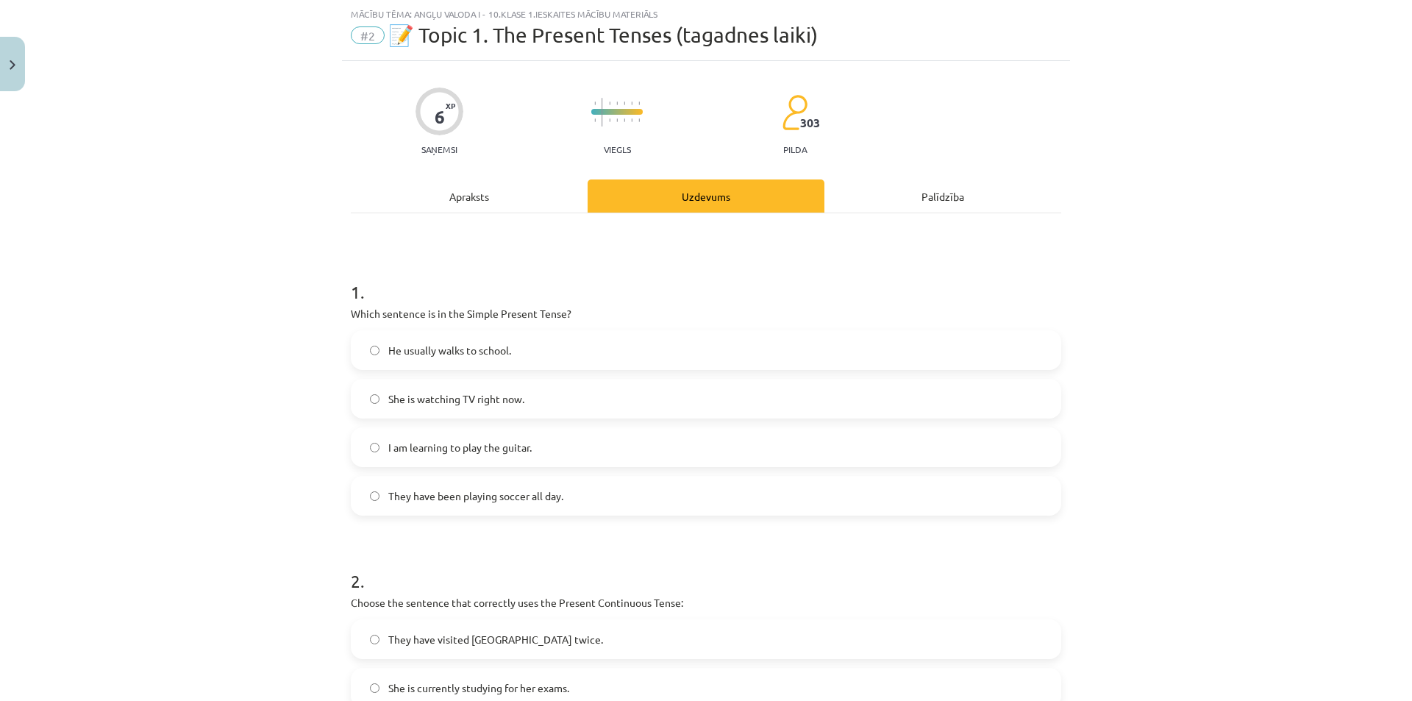
click at [500, 443] on span "I am learning to play the guitar." at bounding box center [459, 447] width 143 height 15
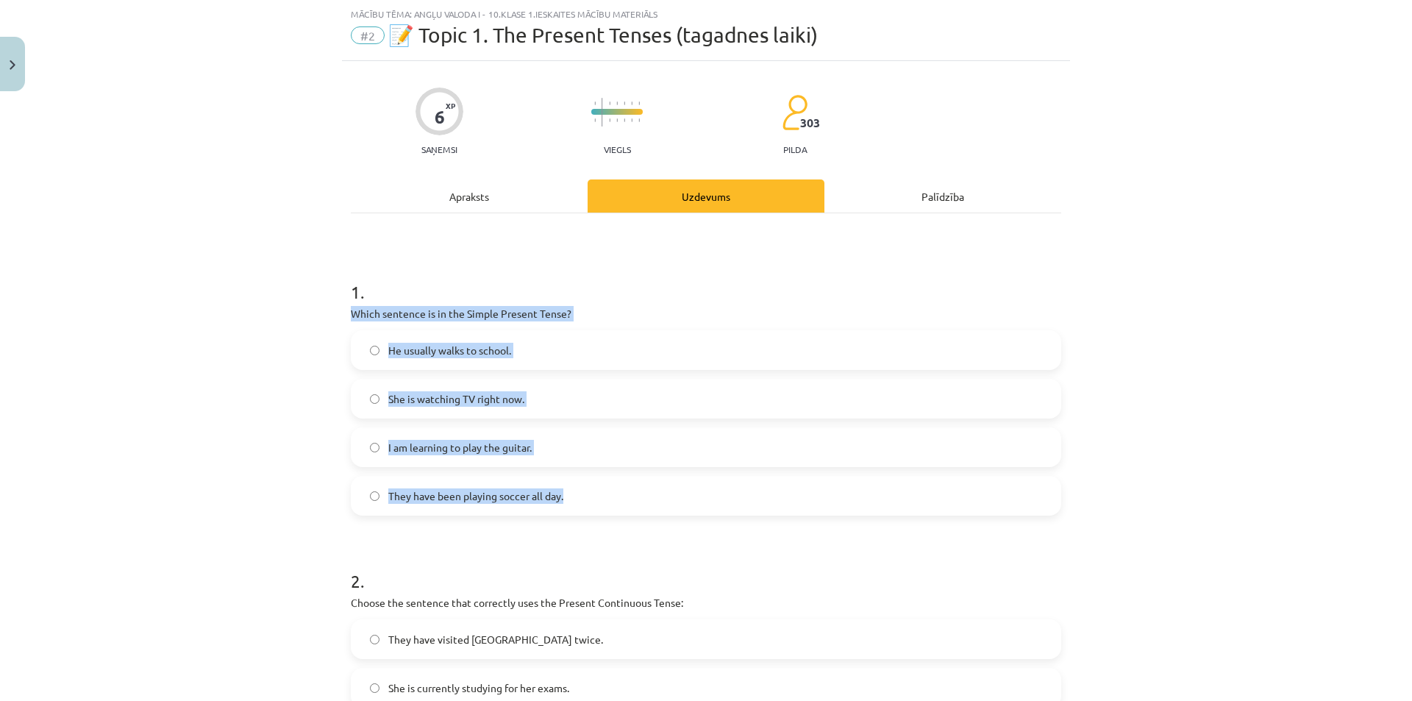
drag, startPoint x: 337, startPoint y: 310, endPoint x: 593, endPoint y: 489, distance: 312.1
click at [593, 489] on div "6 XP Saņemsi Viegls 303 pilda Apraksts Uzdevums Palīdzība 1 . Which sentence is…" at bounding box center [706, 644] width 728 height 1166
copy div "Which sentence is in the Simple Present Tense? He usually walks to school. She …"
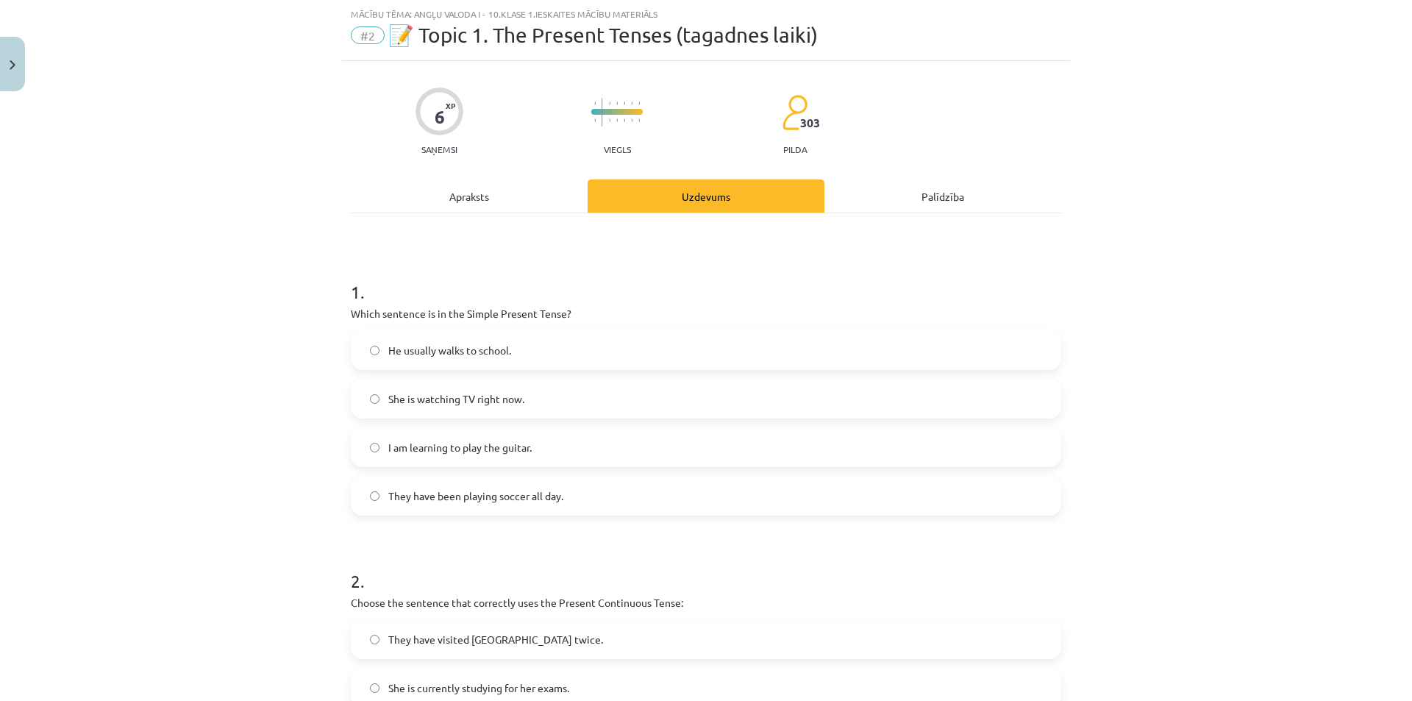
click at [1267, 300] on div "Mācību tēma: Angļu valoda i - 10.klase 1.ieskaites mācību materiāls #2 📝 Topic …" at bounding box center [706, 350] width 1412 height 701
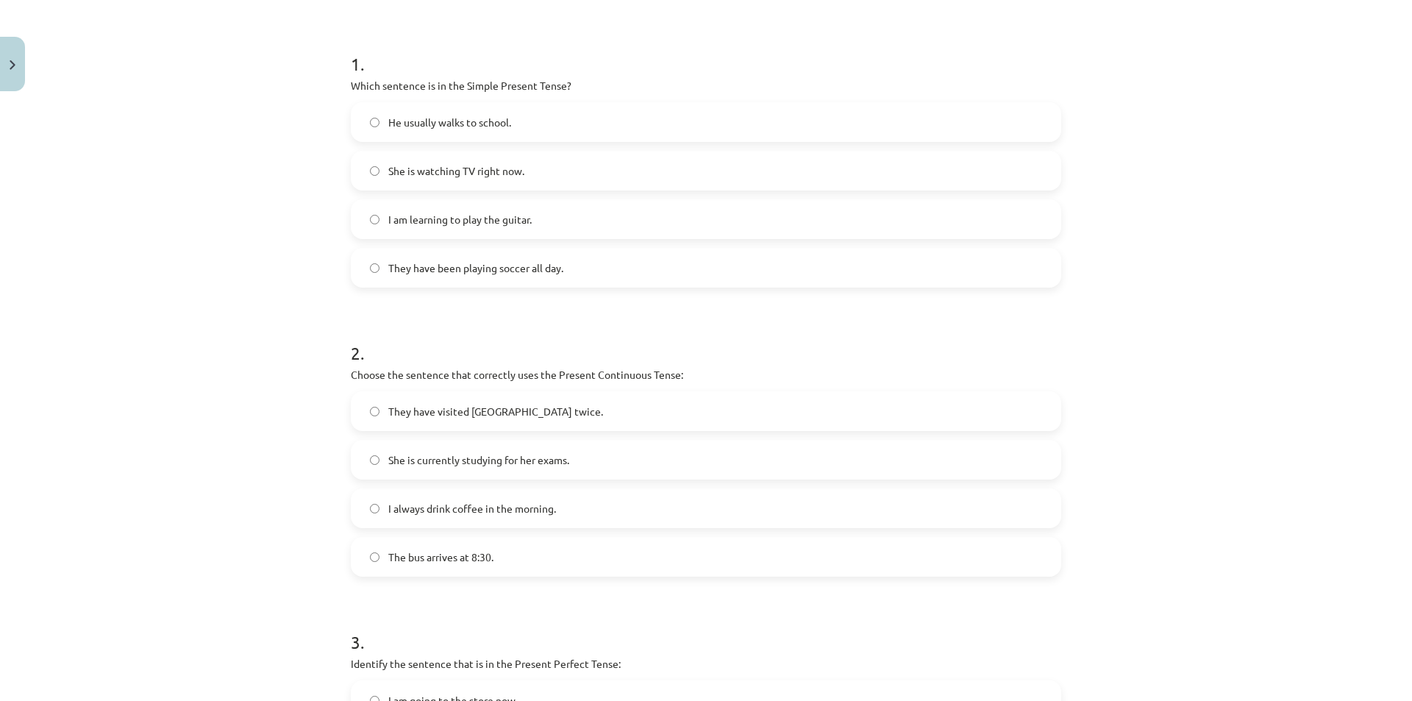
scroll to position [85, 0]
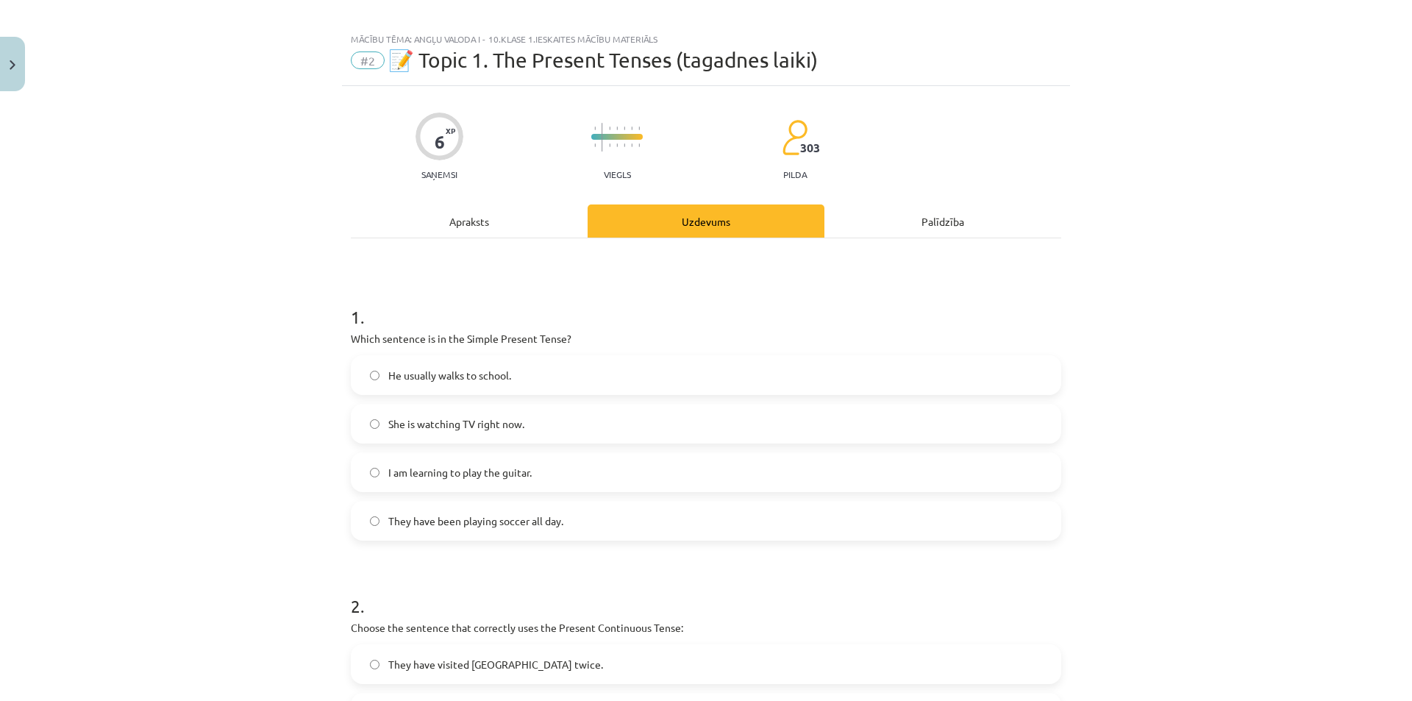
click at [496, 215] on div "Apraksts" at bounding box center [469, 220] width 237 height 33
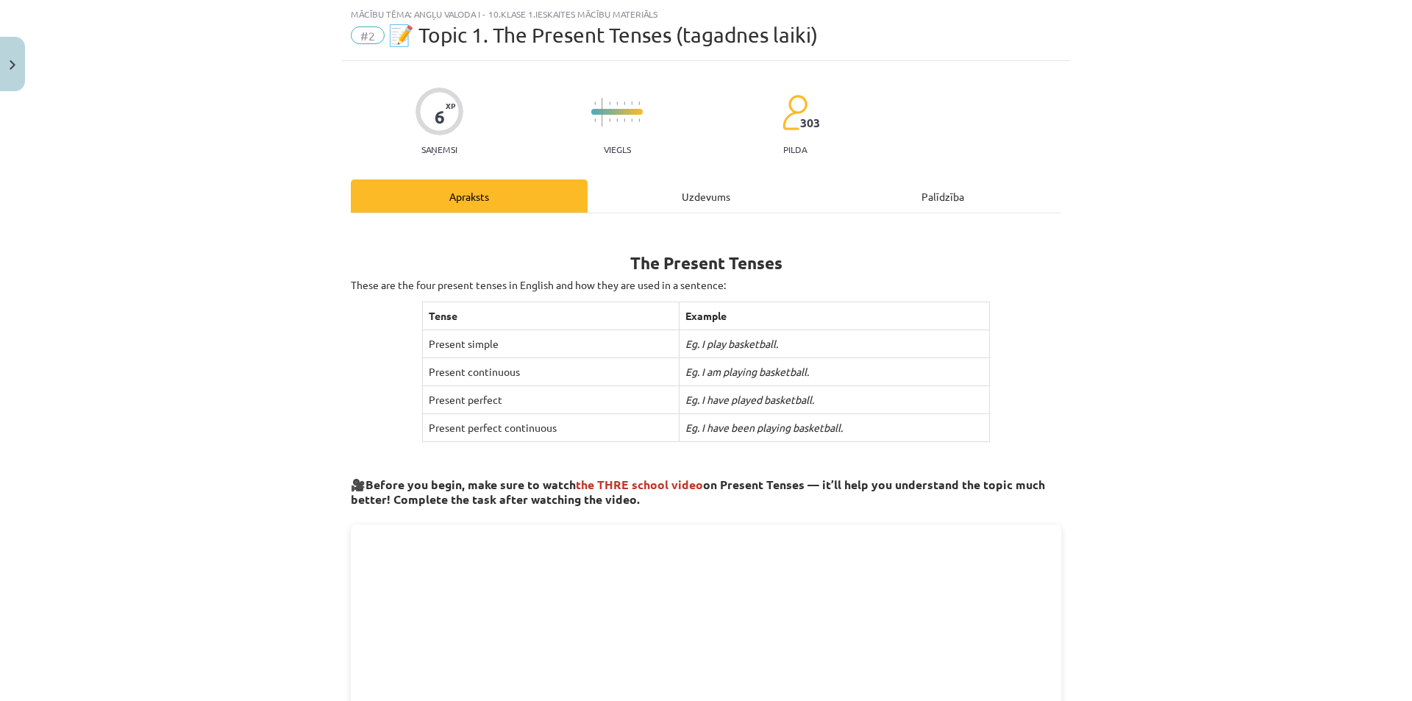
click at [699, 197] on div "Uzdevums" at bounding box center [706, 195] width 237 height 33
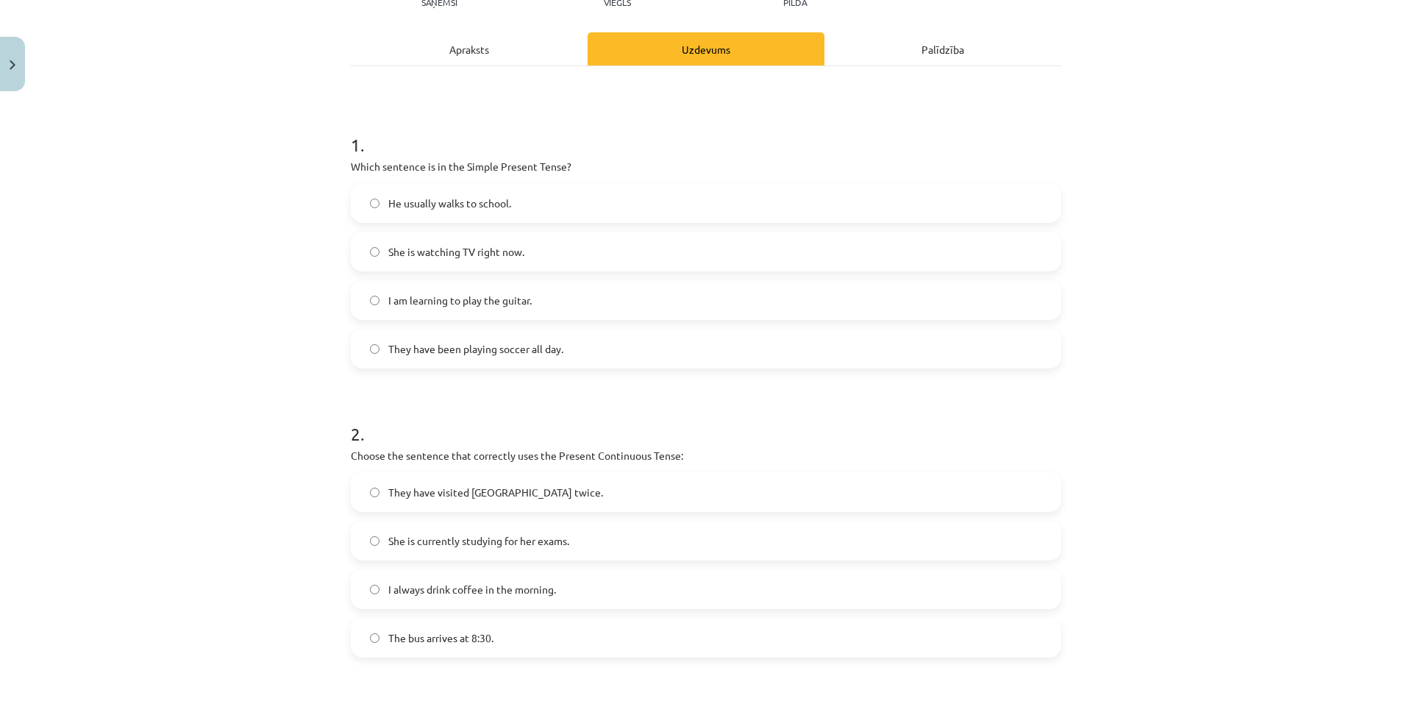
scroll to position [257, 0]
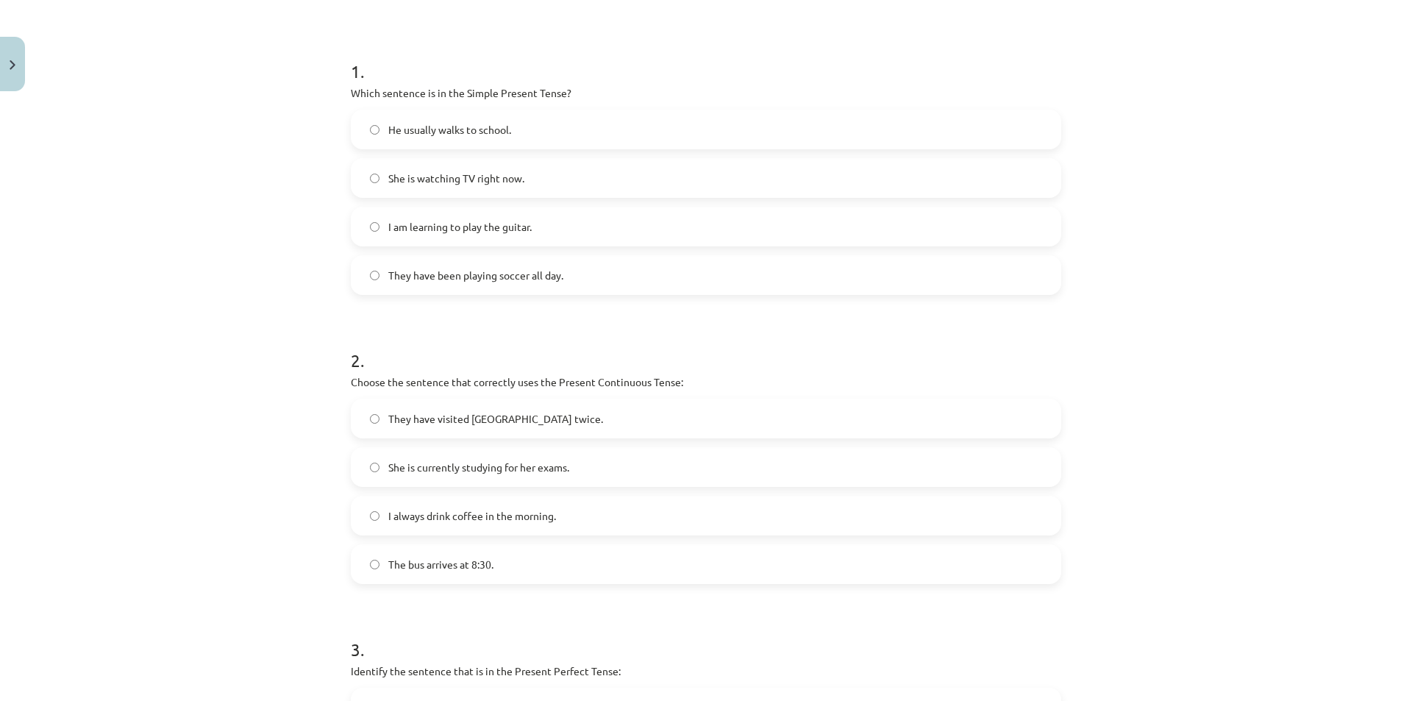
click at [421, 466] on span "She is currently studying for her exams." at bounding box center [478, 467] width 181 height 15
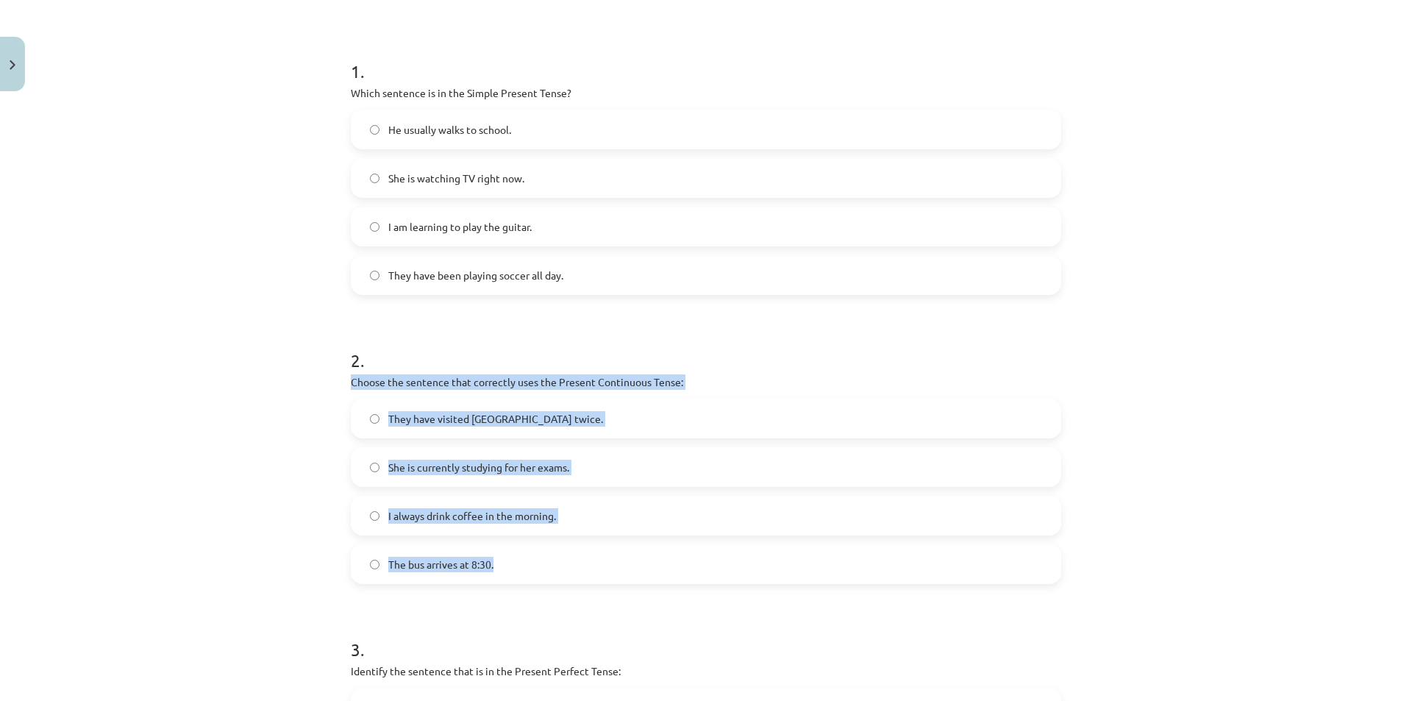
drag, startPoint x: 387, startPoint y: 393, endPoint x: 508, endPoint y: 574, distance: 218.4
click at [508, 574] on div "6 XP Saņemsi Viegls 303 pilda Apraksts Uzdevums Palīdzība 1 . Which sentence is…" at bounding box center [706, 423] width 728 height 1166
copy div "Choose the sentence that correctly uses the Present Continuous Tense: They have…"
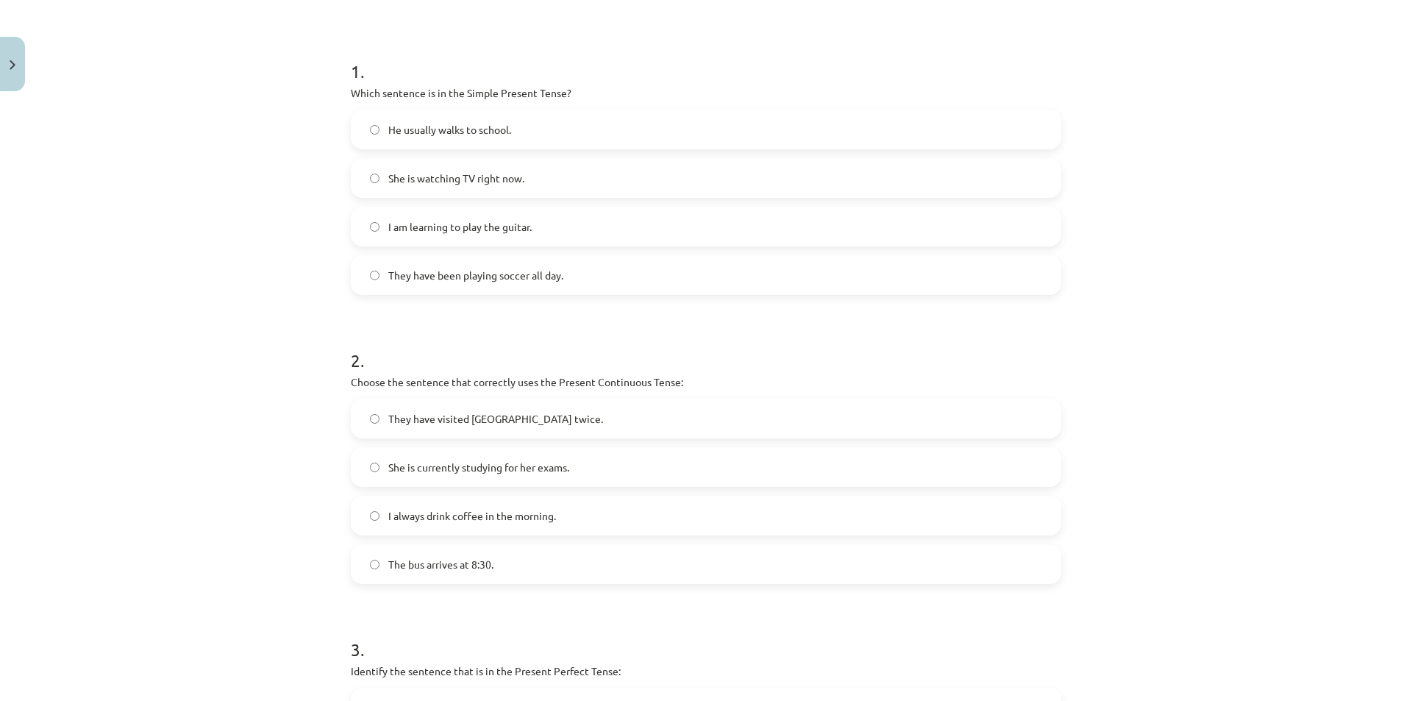
click at [1207, 368] on div "Mācību tēma: Angļu valoda i - 10.klase 1.ieskaites mācību materiāls #2 📝 Topic …" at bounding box center [706, 350] width 1412 height 701
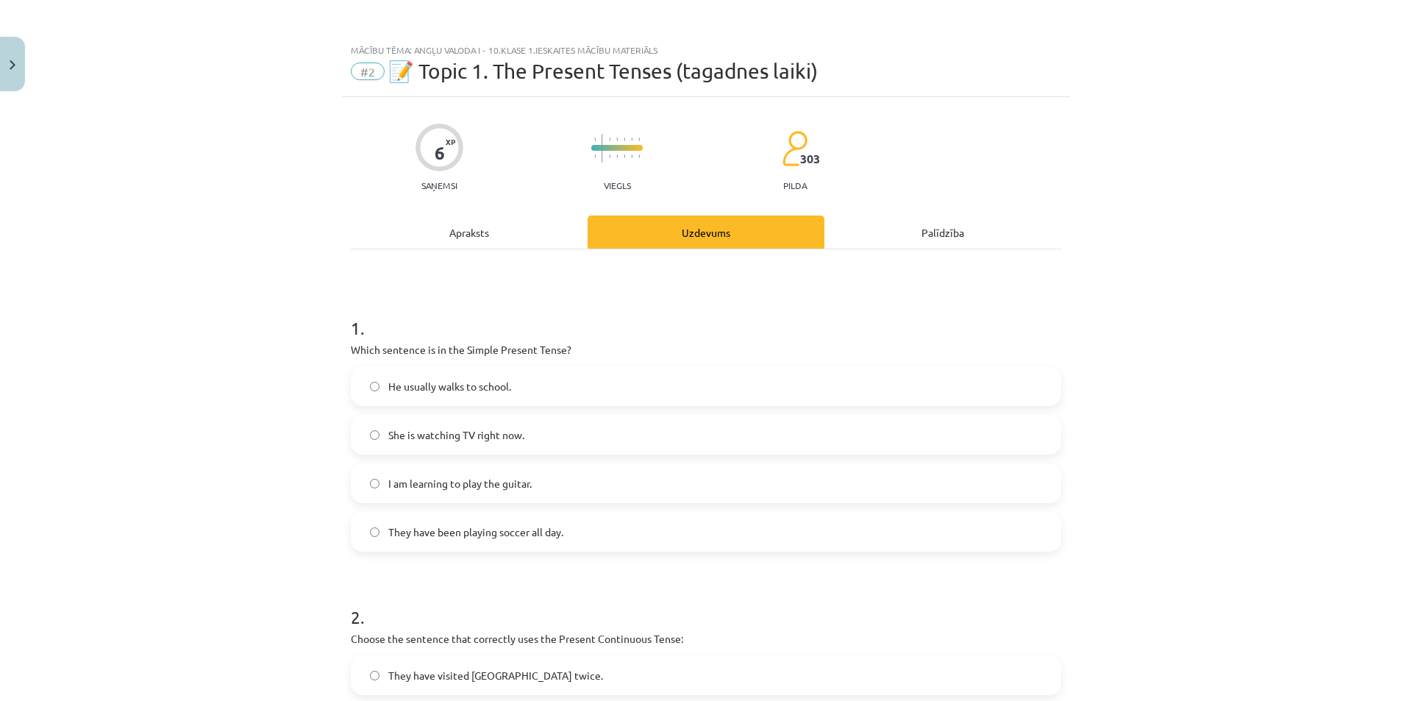
scroll to position [0, 0]
click at [512, 226] on div "Apraksts" at bounding box center [469, 232] width 237 height 33
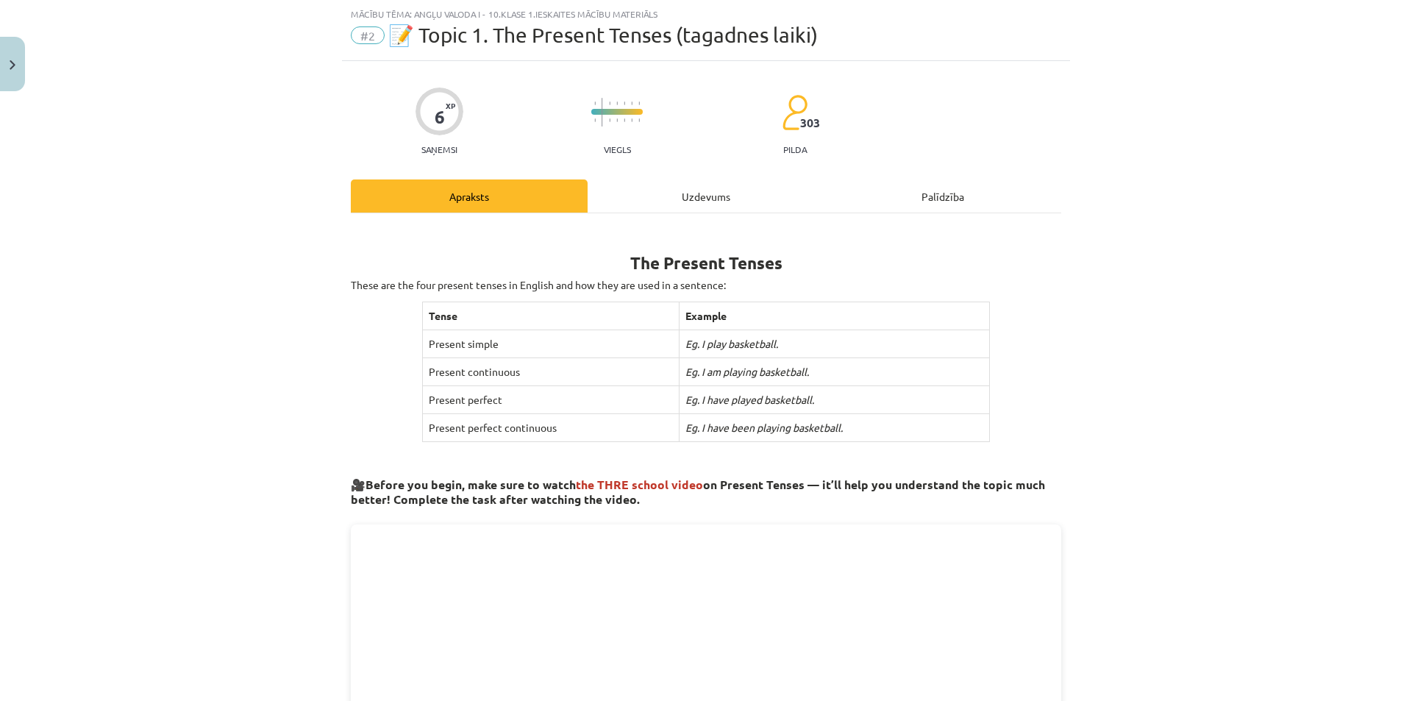
click at [696, 198] on div "Uzdevums" at bounding box center [706, 195] width 237 height 33
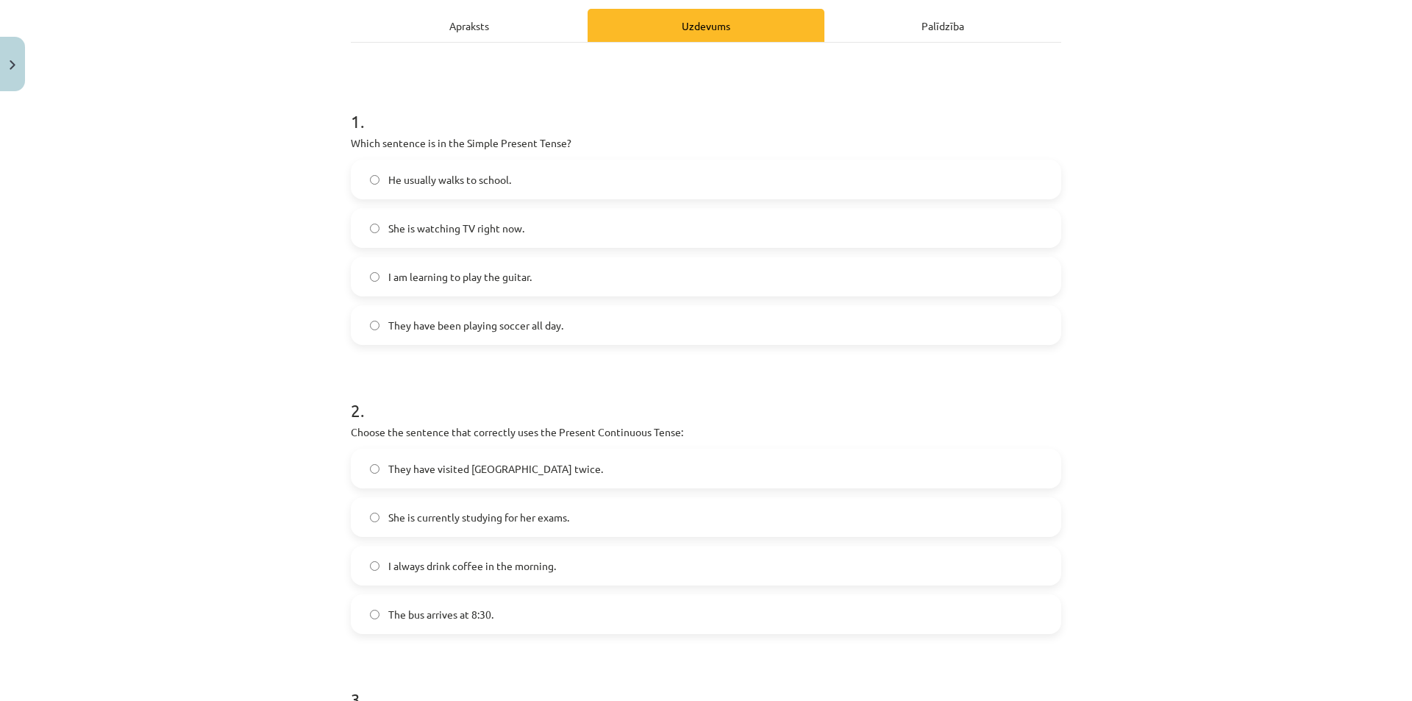
scroll to position [0, 0]
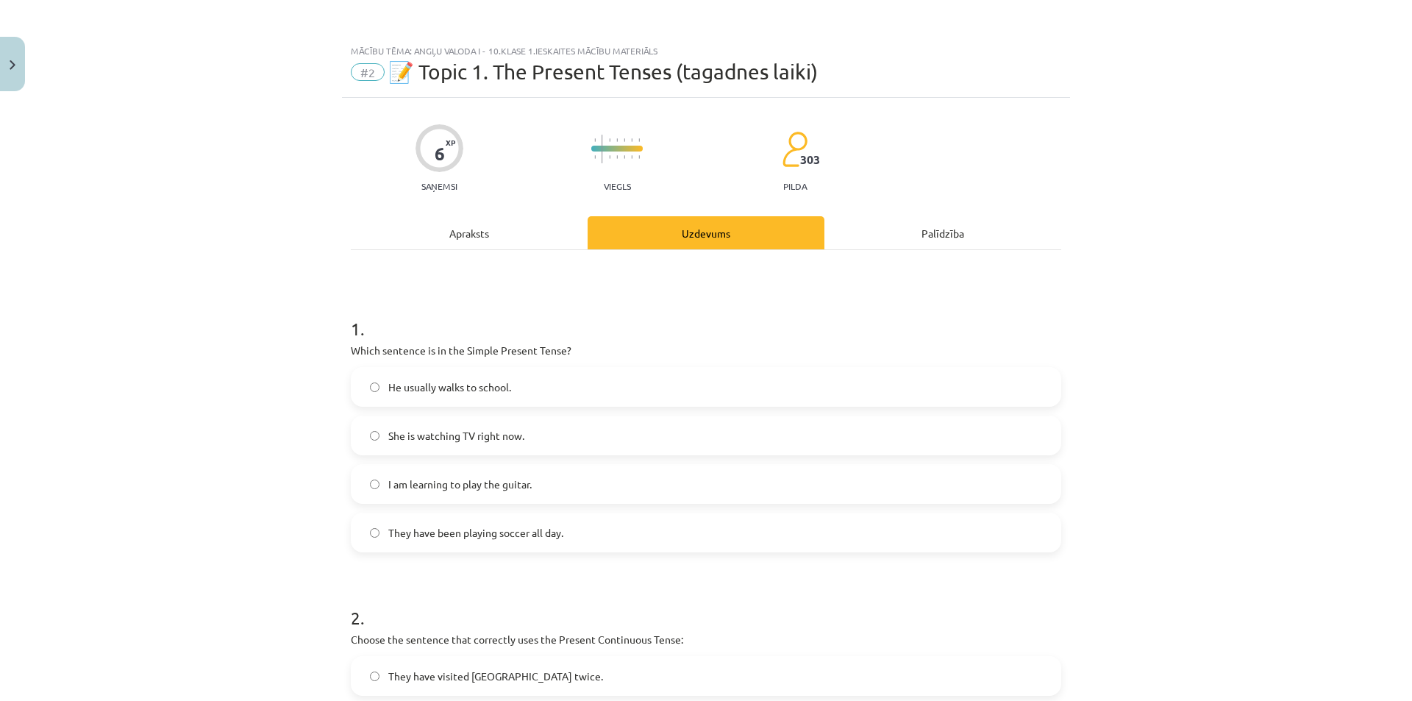
click at [486, 241] on div "Apraksts" at bounding box center [469, 232] width 237 height 33
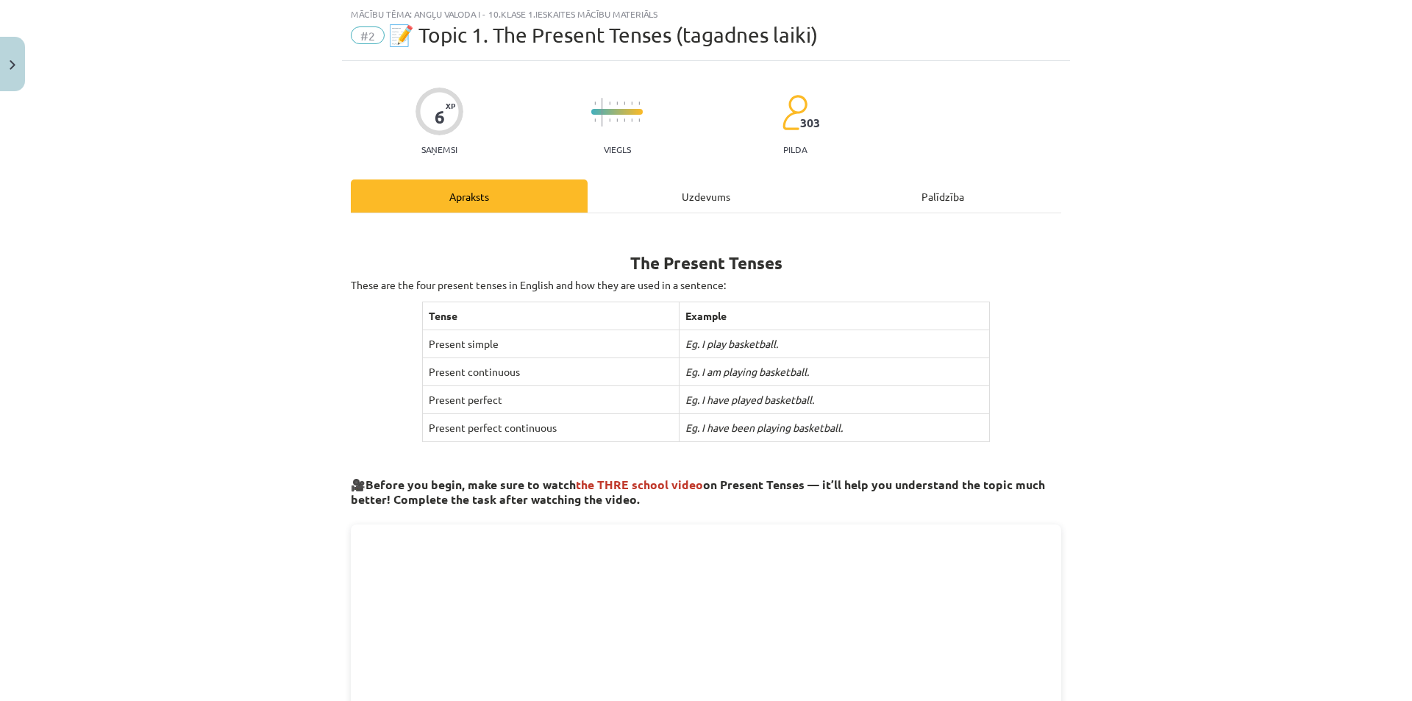
click at [674, 199] on div "Uzdevums" at bounding box center [706, 195] width 237 height 33
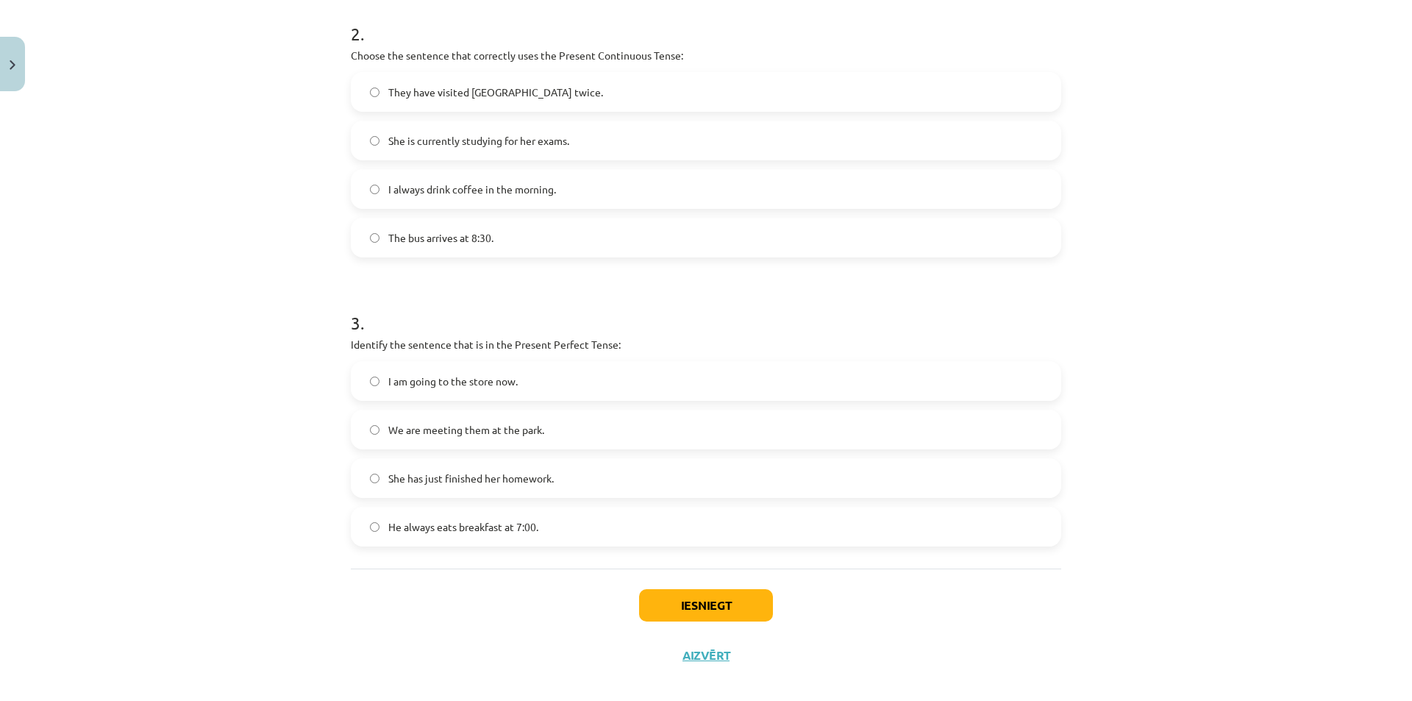
scroll to position [600, 0]
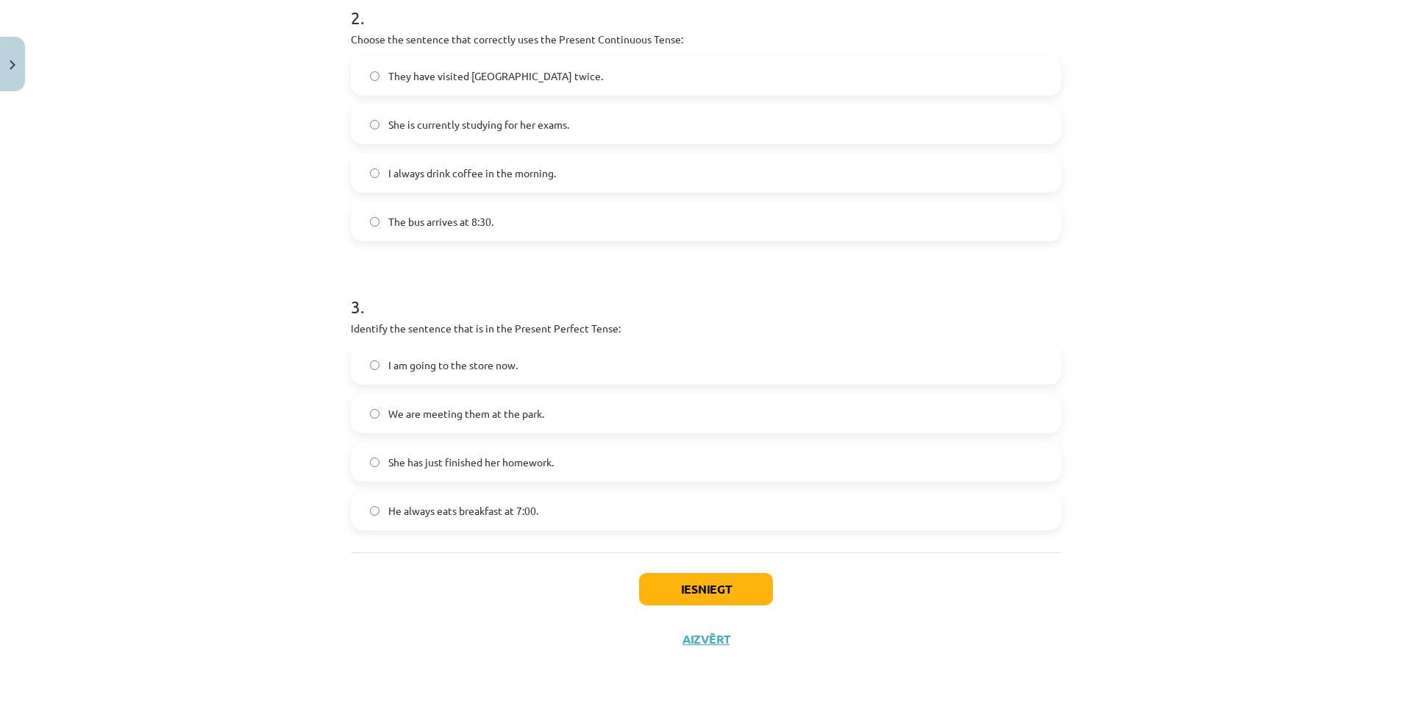
click at [391, 516] on span "He always eats breakfast at 7:00." at bounding box center [463, 510] width 150 height 15
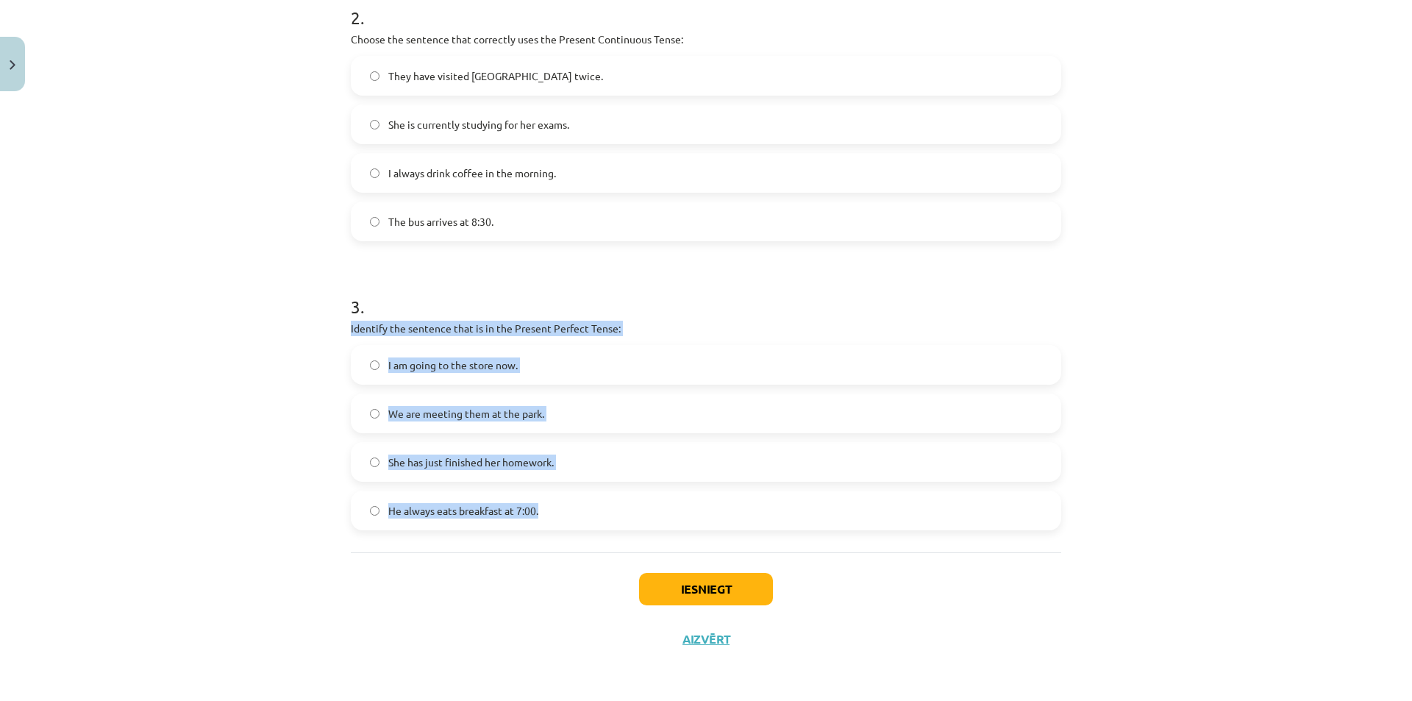
drag, startPoint x: 343, startPoint y: 329, endPoint x: 571, endPoint y: 503, distance: 286.9
click at [571, 503] on div "Mācību tēma: Angļu valoda i - 10.klase 1.ieskaites mācību materiāls #2 📝 Topic …" at bounding box center [706, 350] width 1412 height 701
copy div "Identify the sentence that is in the Present Perfect Tense: I am going to the s…"
click at [363, 460] on label "She has just finished her homework." at bounding box center [705, 461] width 707 height 37
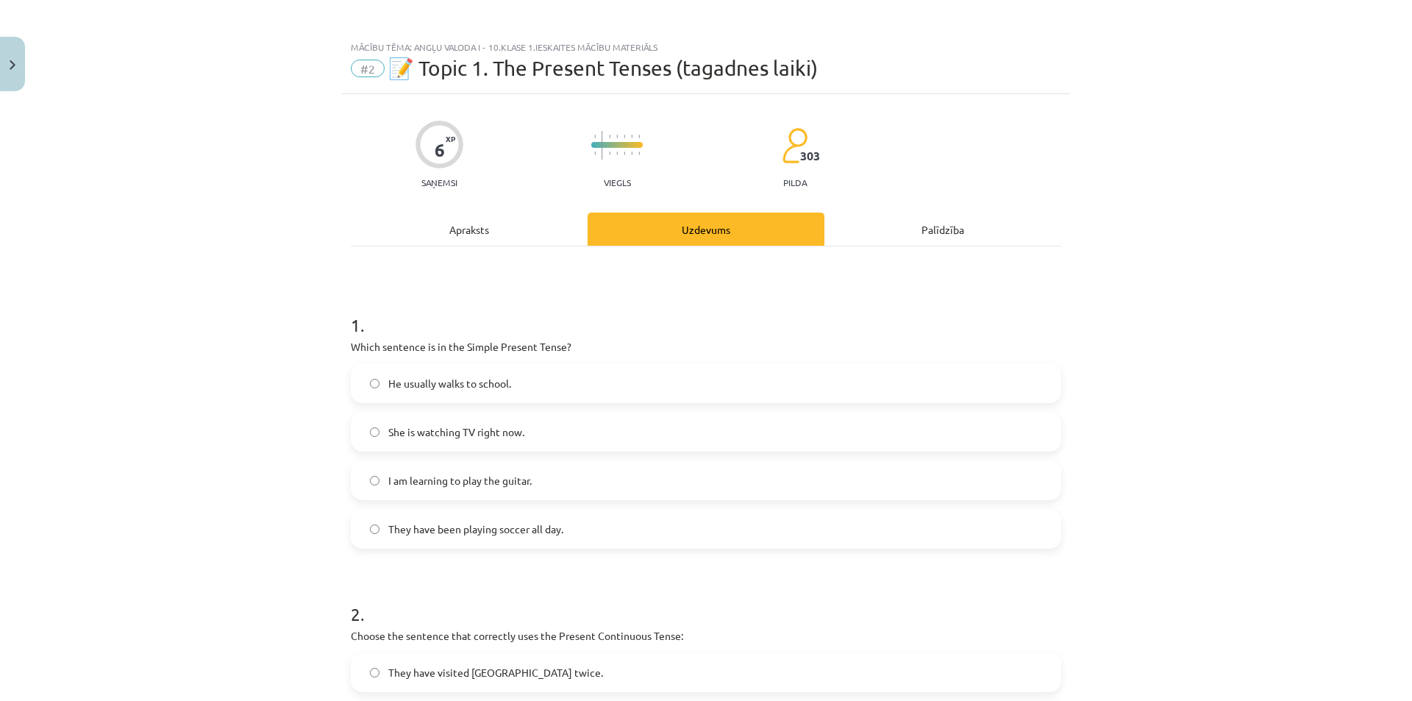
scroll to position [0, 0]
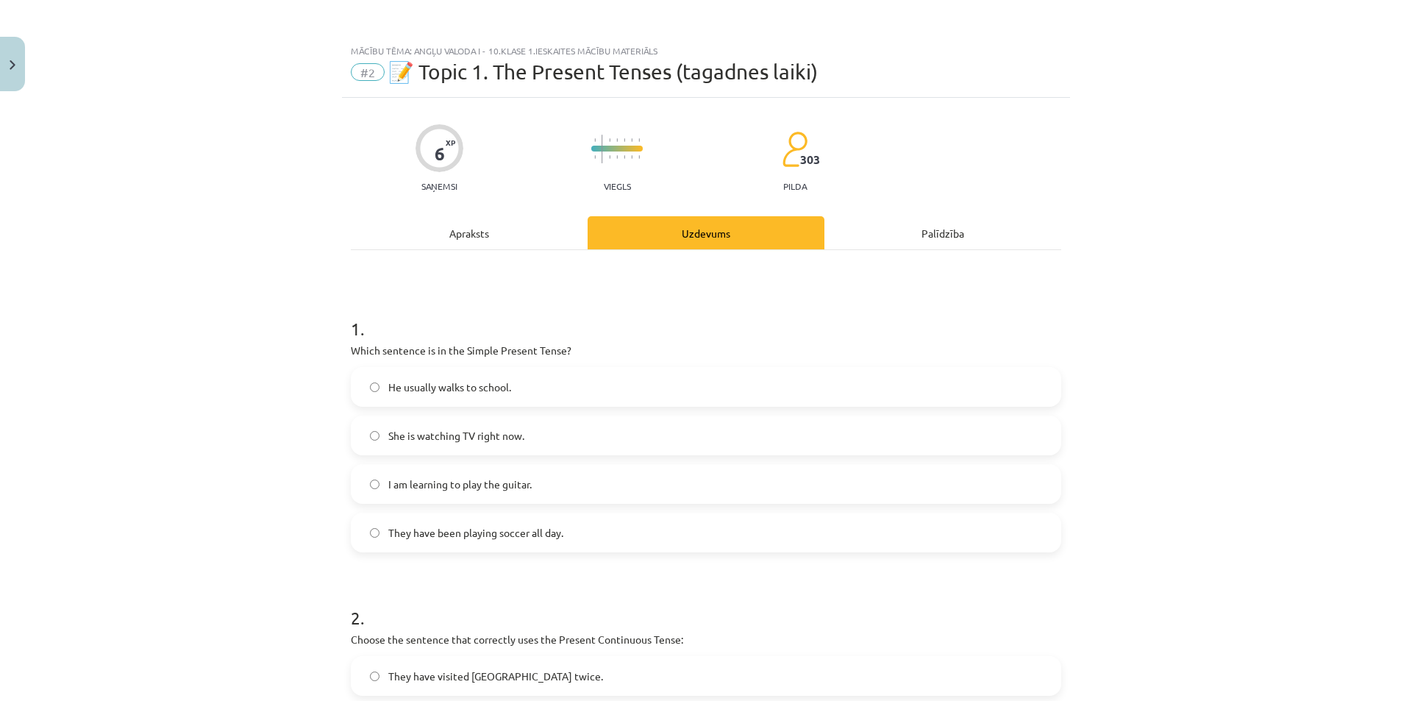
click at [462, 244] on div "Apraksts" at bounding box center [469, 232] width 237 height 33
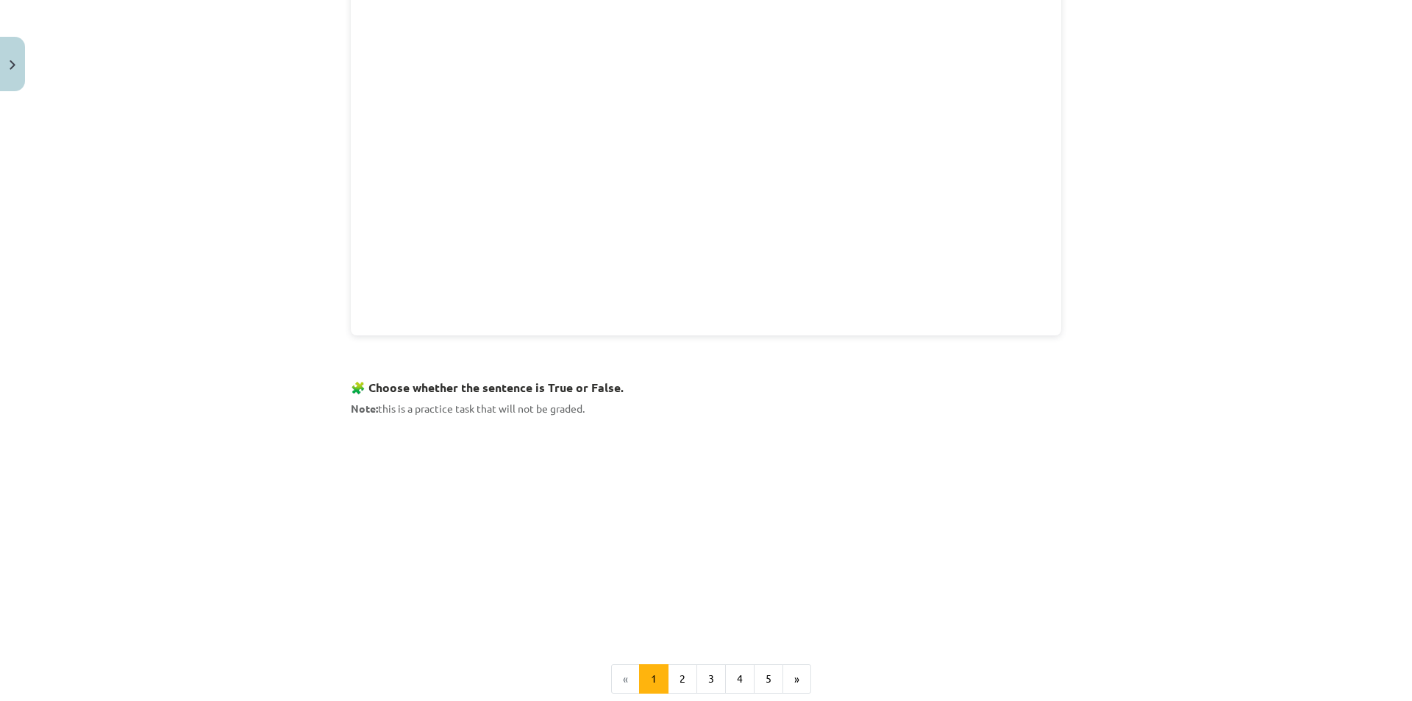
scroll to position [110, 0]
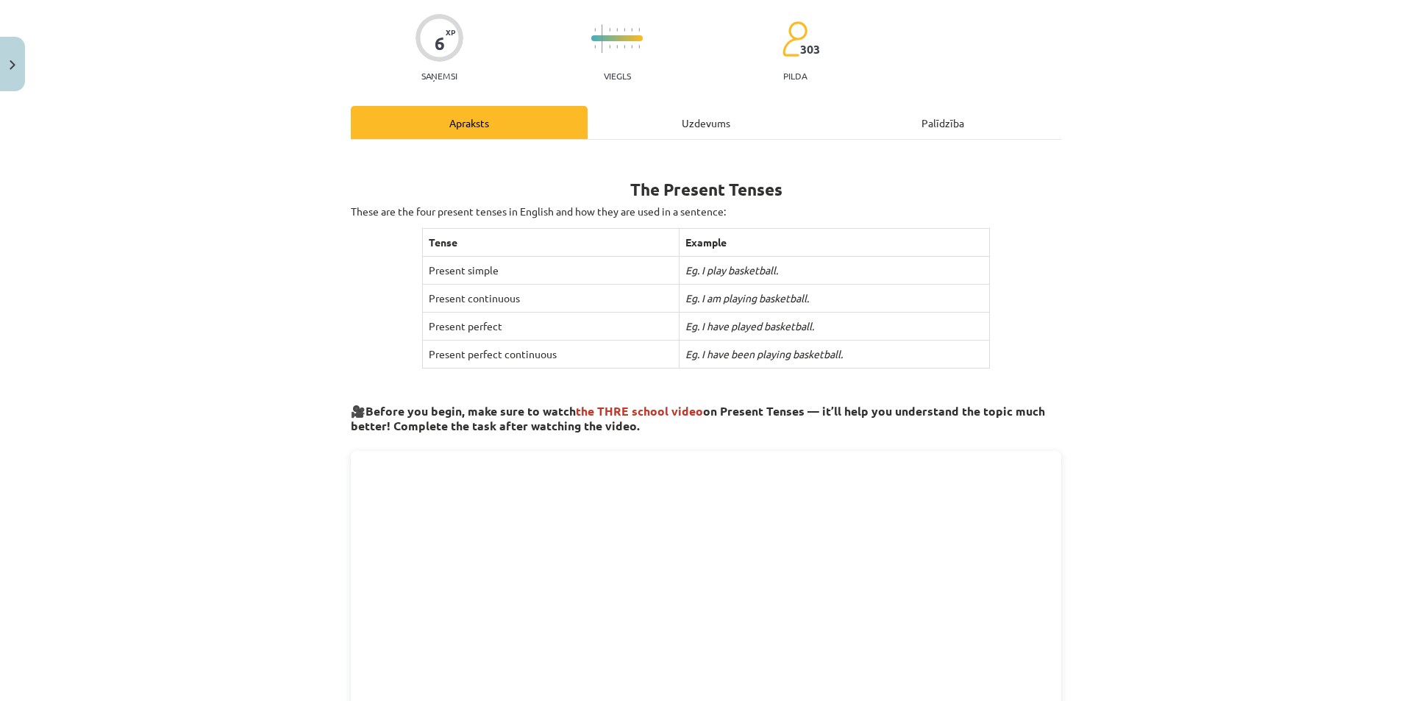
click at [718, 118] on div "Uzdevums" at bounding box center [706, 122] width 237 height 33
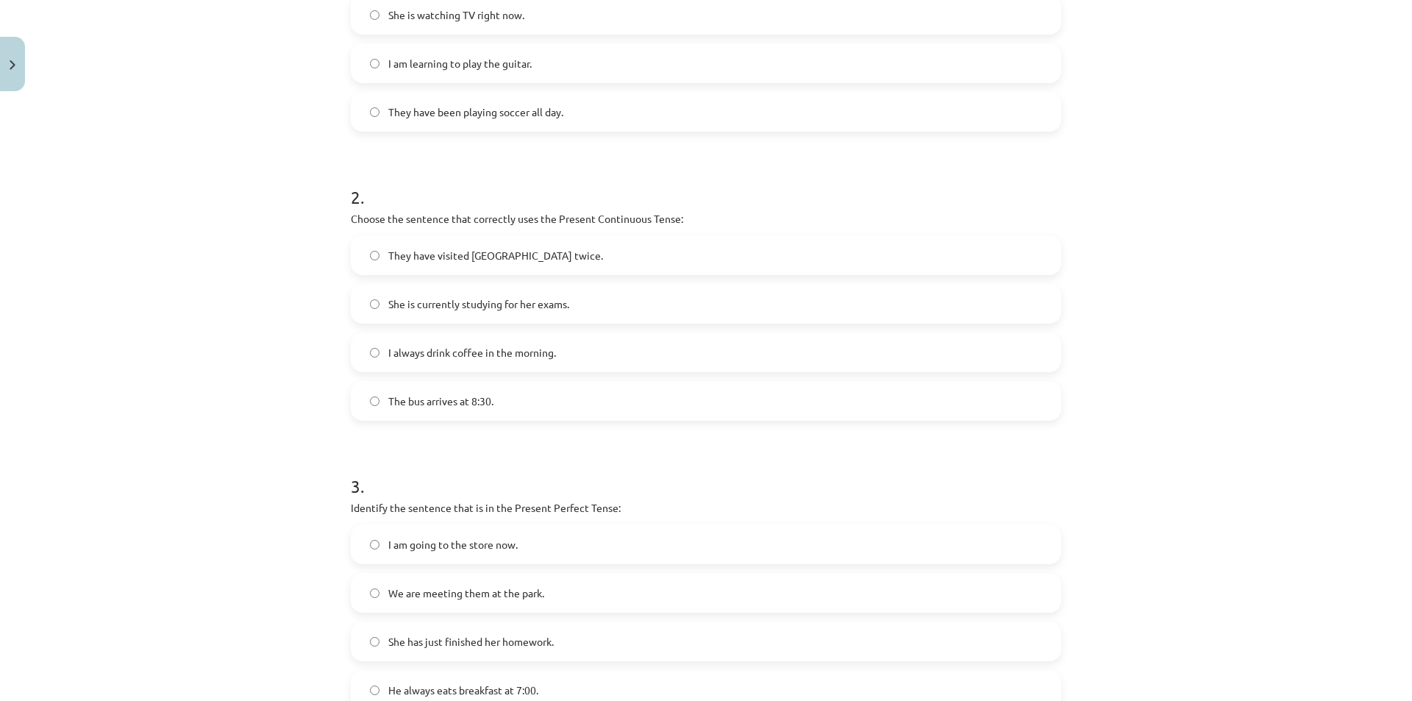
scroll to position [600, 0]
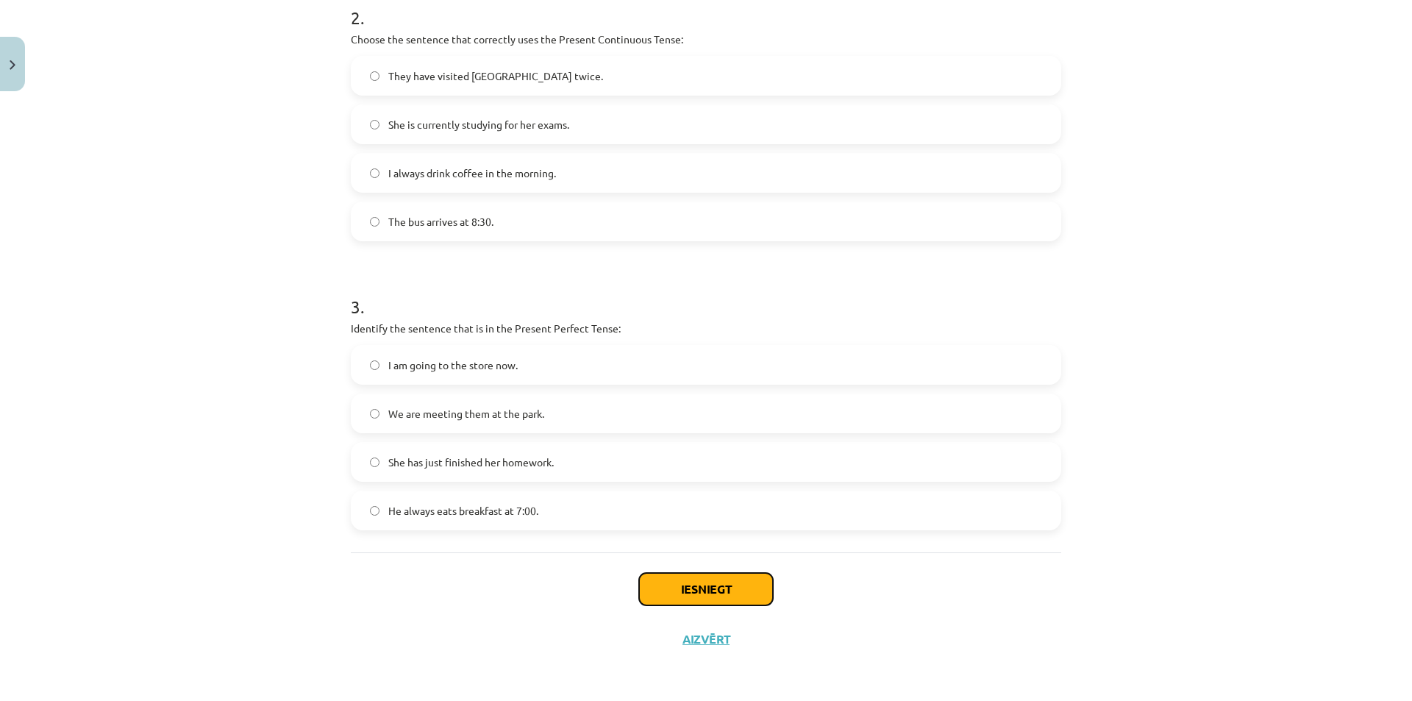
click at [712, 584] on button "Iesniegt" at bounding box center [706, 589] width 134 height 32
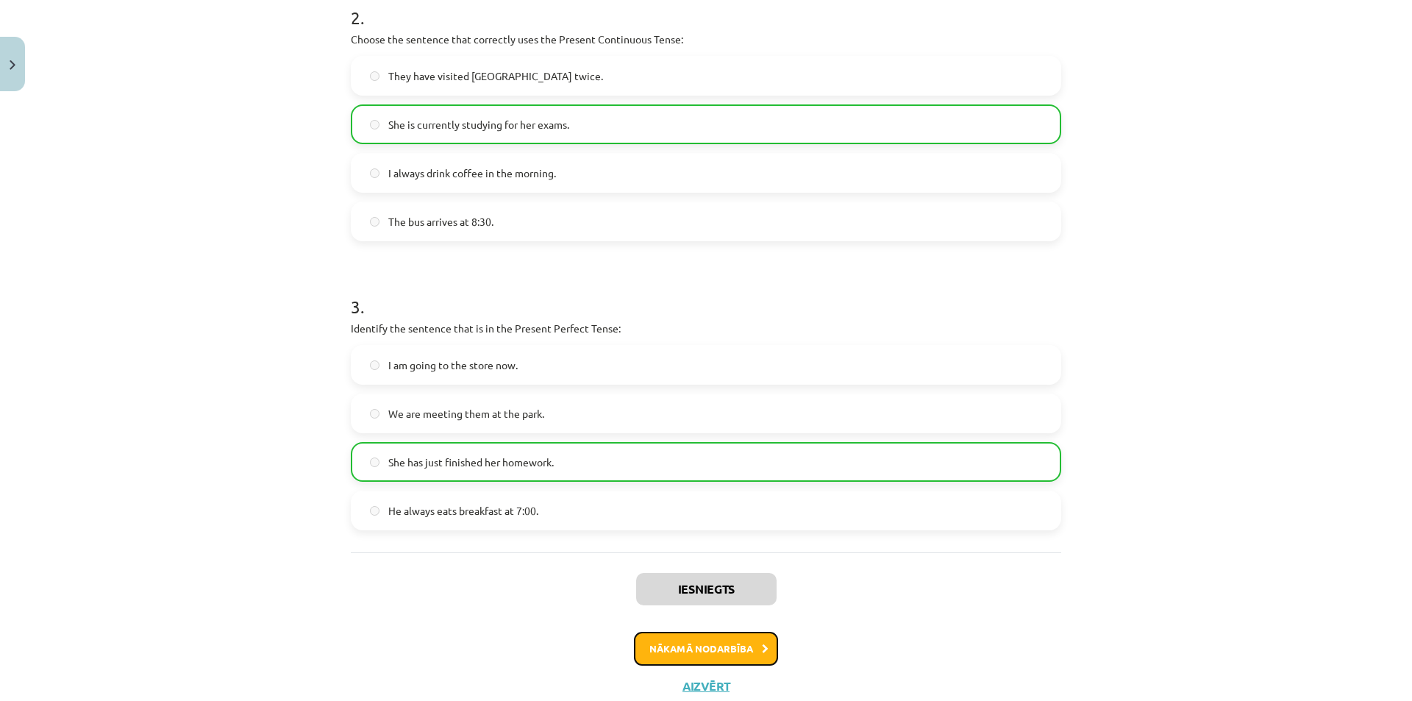
click at [727, 644] on button "Nākamā nodarbība" at bounding box center [706, 649] width 144 height 34
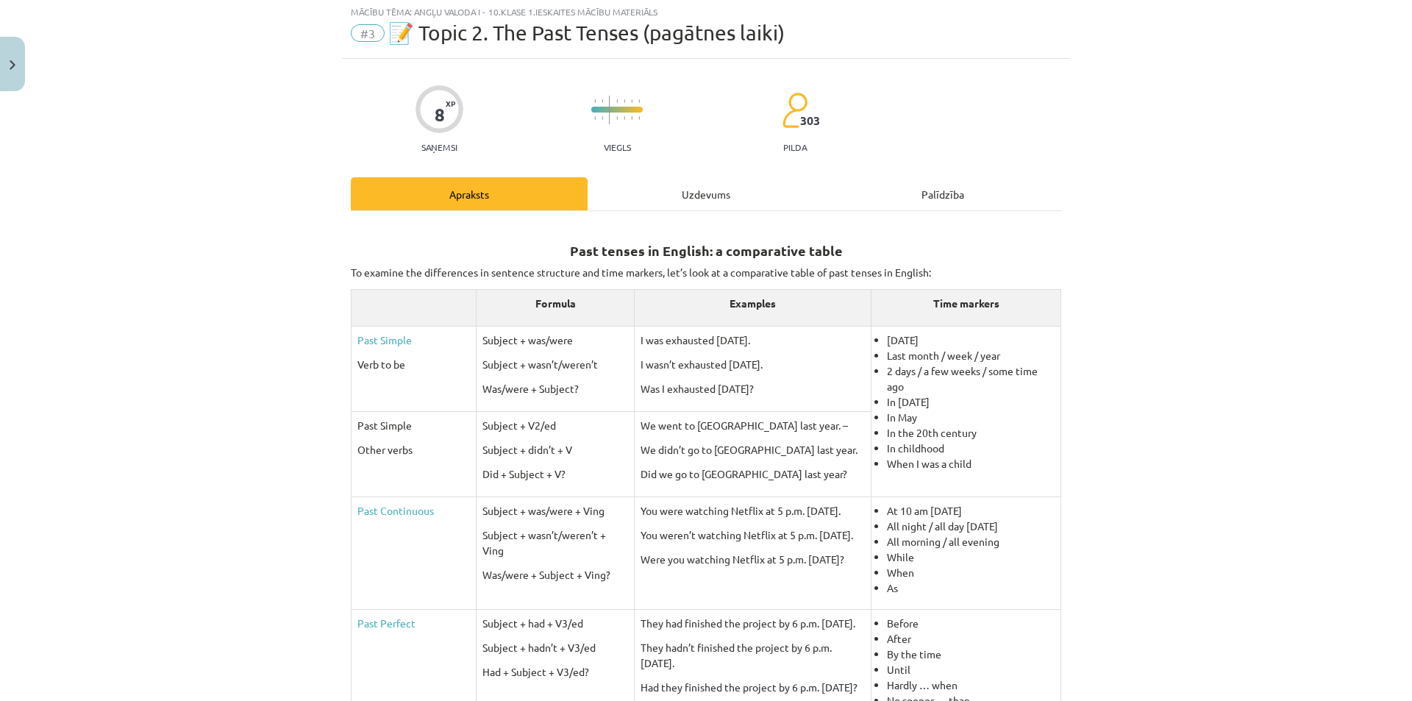
scroll to position [37, 0]
click at [690, 207] on div "Uzdevums" at bounding box center [706, 195] width 237 height 33
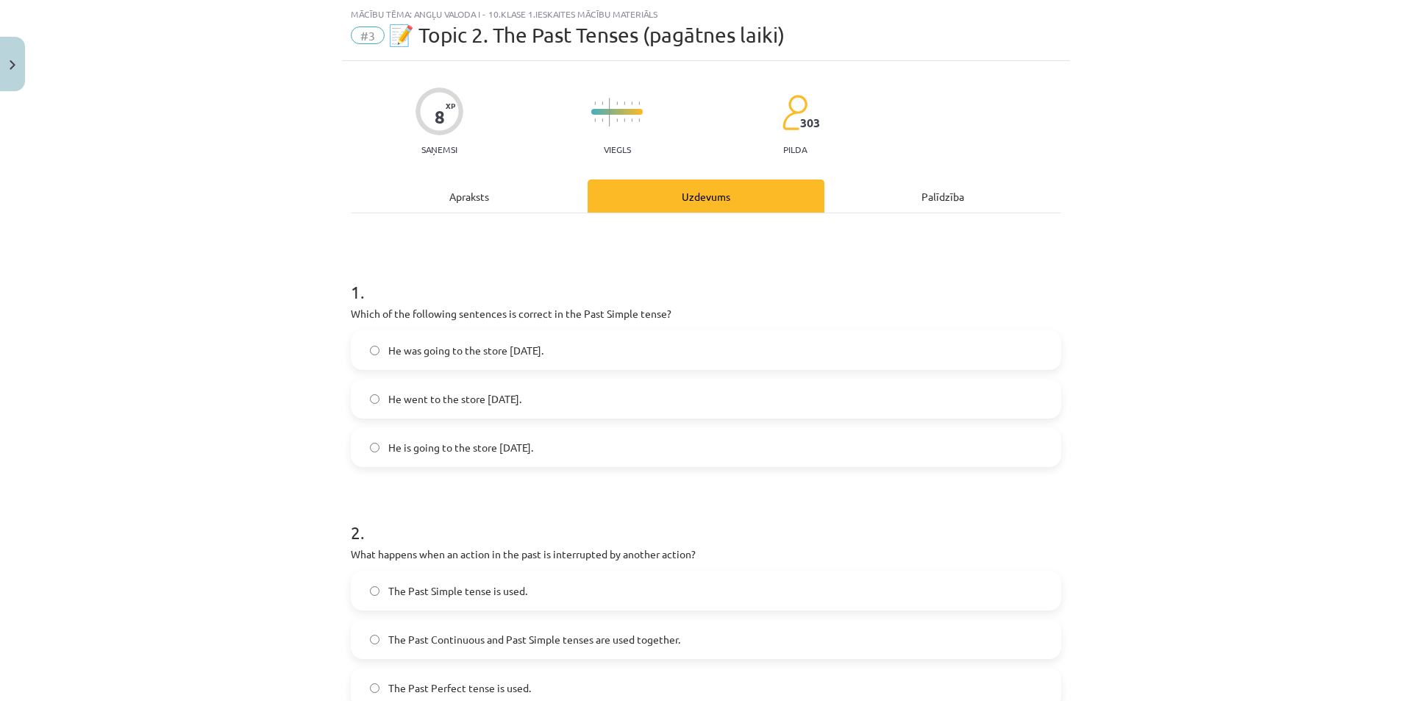
click at [451, 193] on div "Apraksts" at bounding box center [469, 195] width 237 height 33
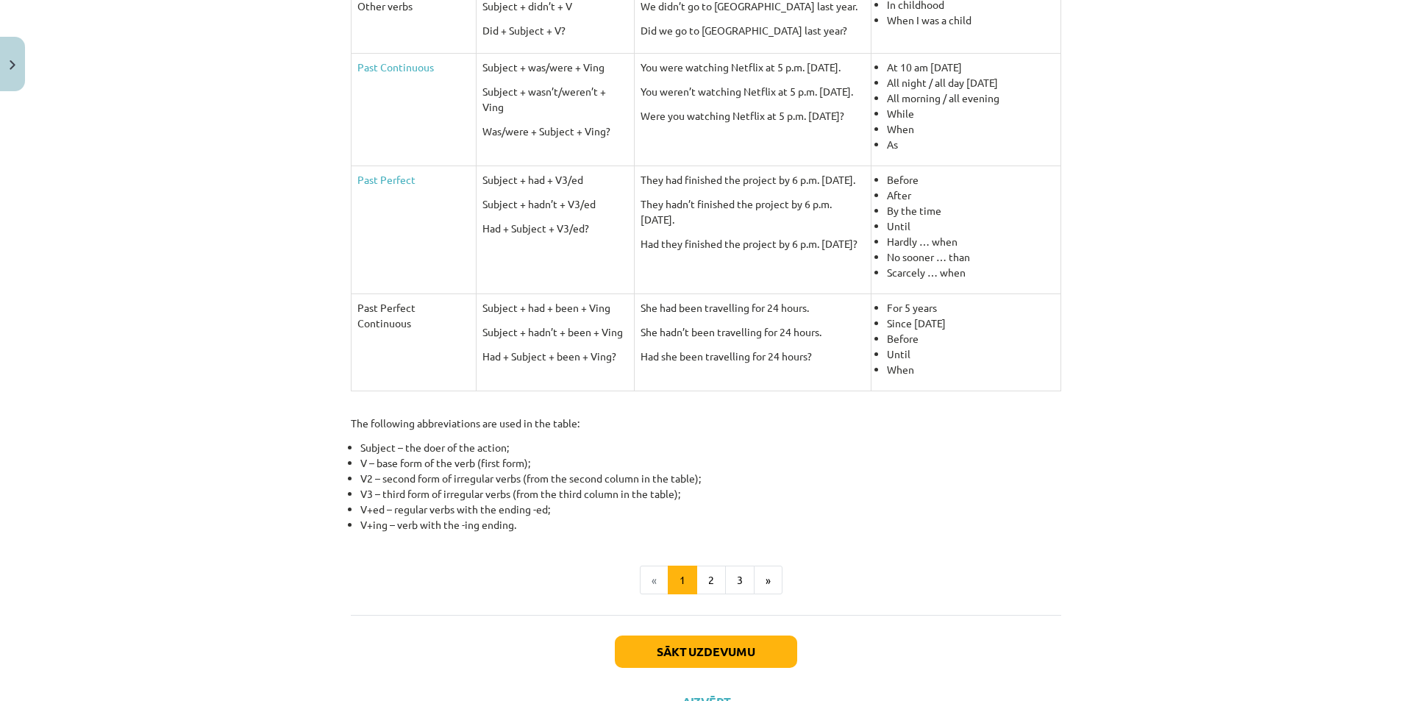
scroll to position [545, 0]
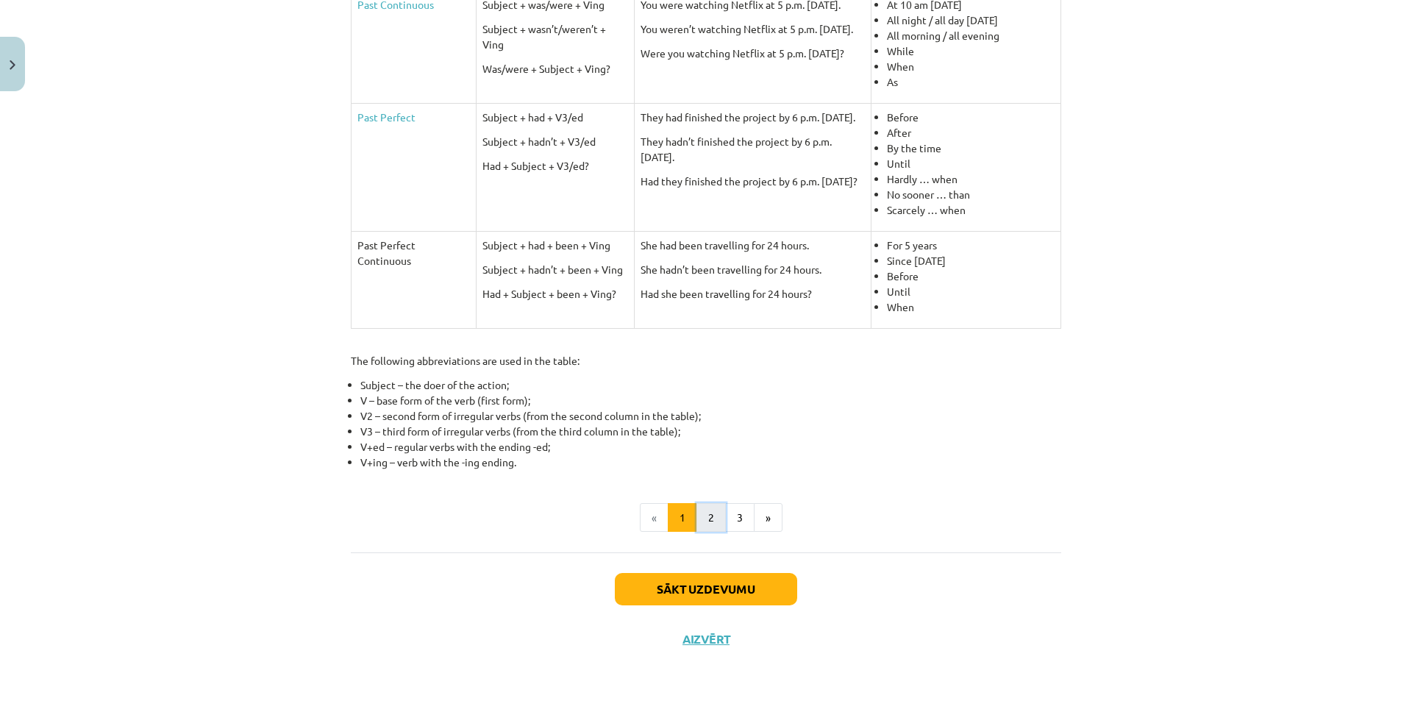
click at [713, 507] on button "2" at bounding box center [710, 517] width 29 height 29
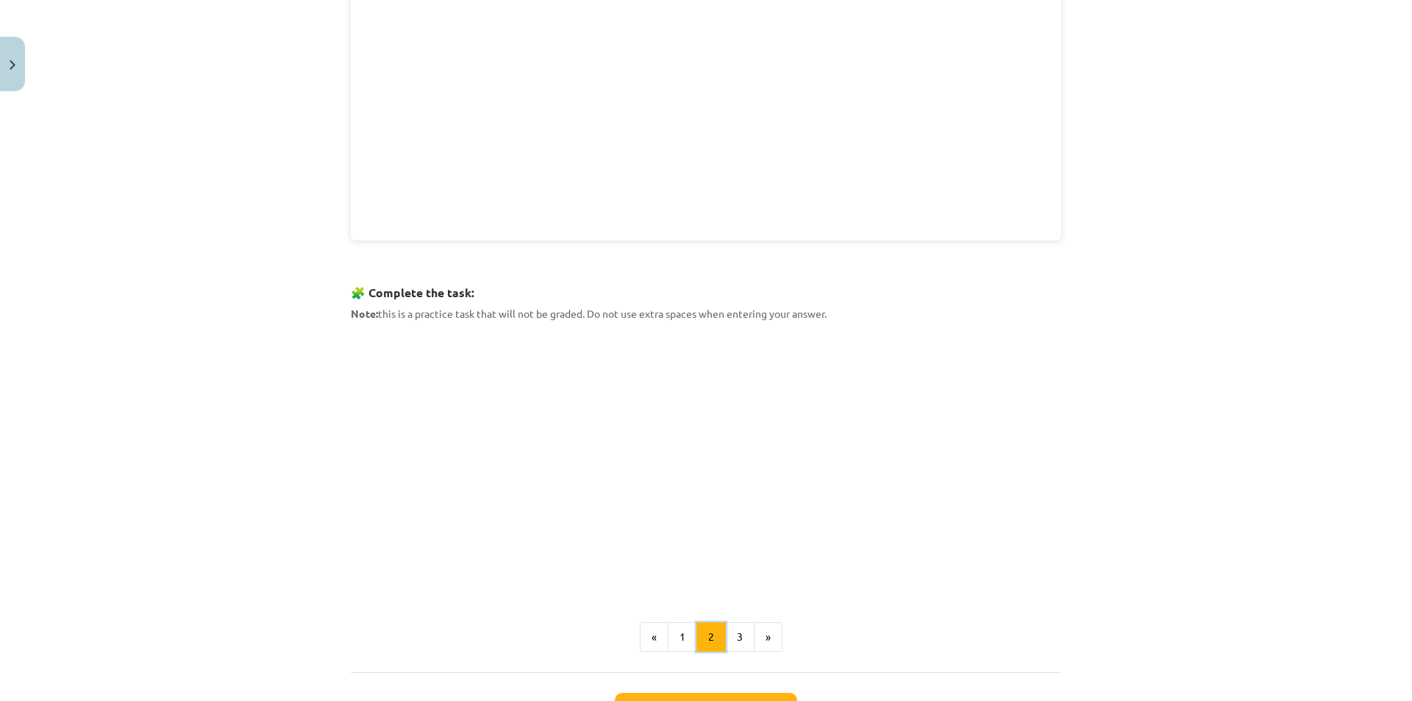
scroll to position [484, 0]
click at [735, 623] on button "3" at bounding box center [739, 632] width 29 height 29
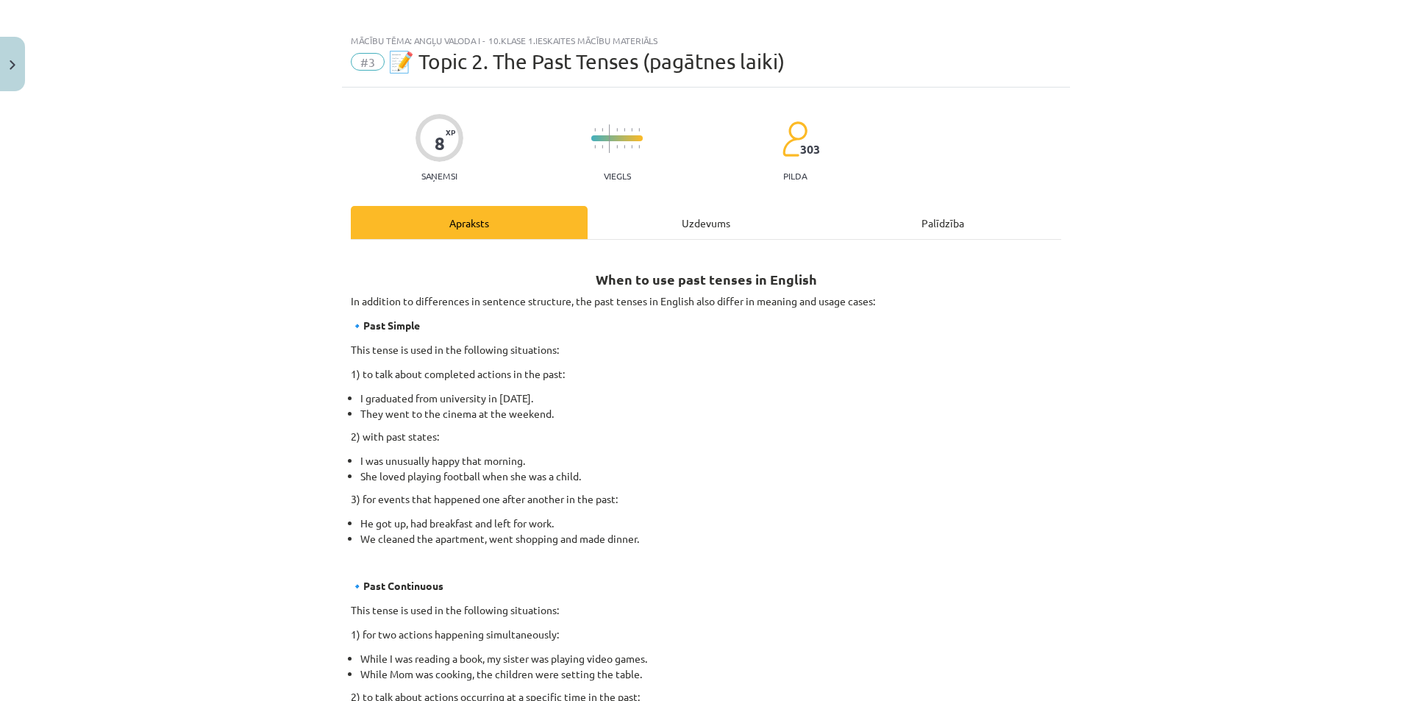
scroll to position [0, 0]
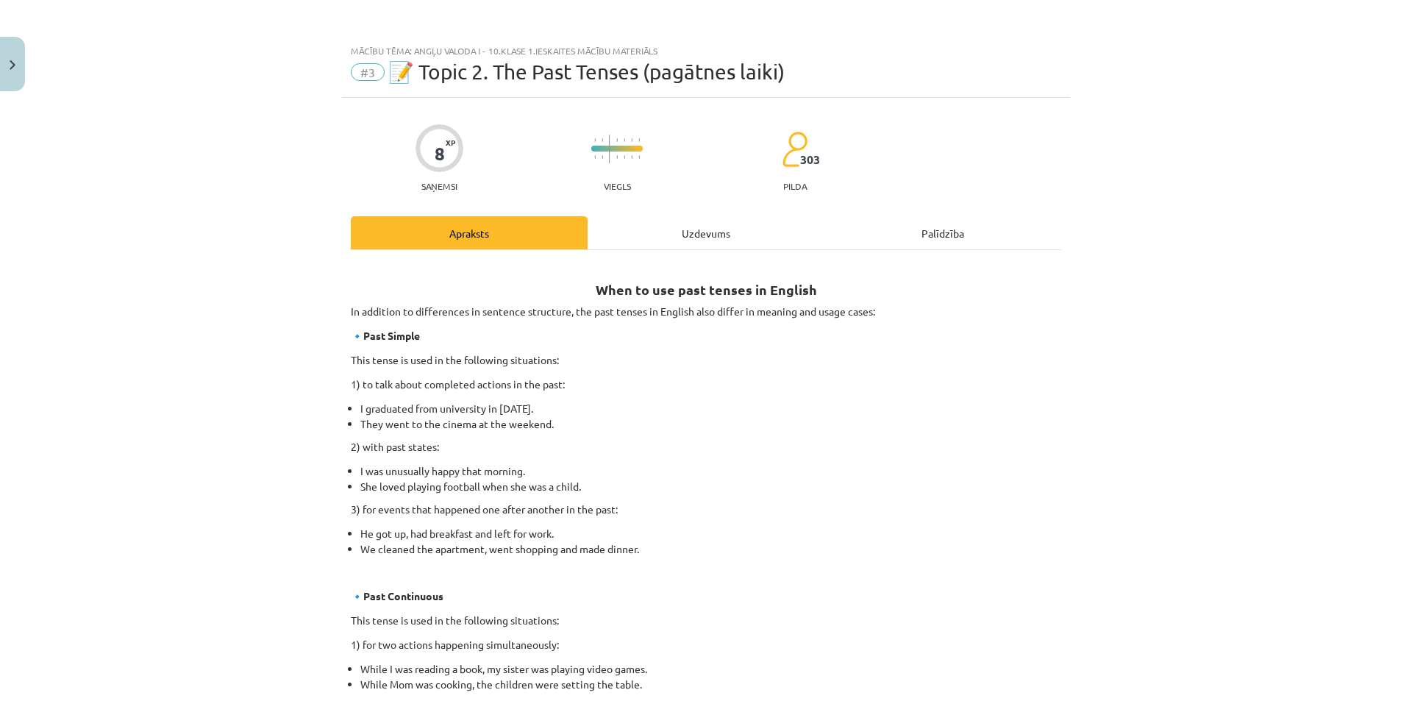
click at [645, 246] on div "Uzdevums" at bounding box center [706, 232] width 237 height 33
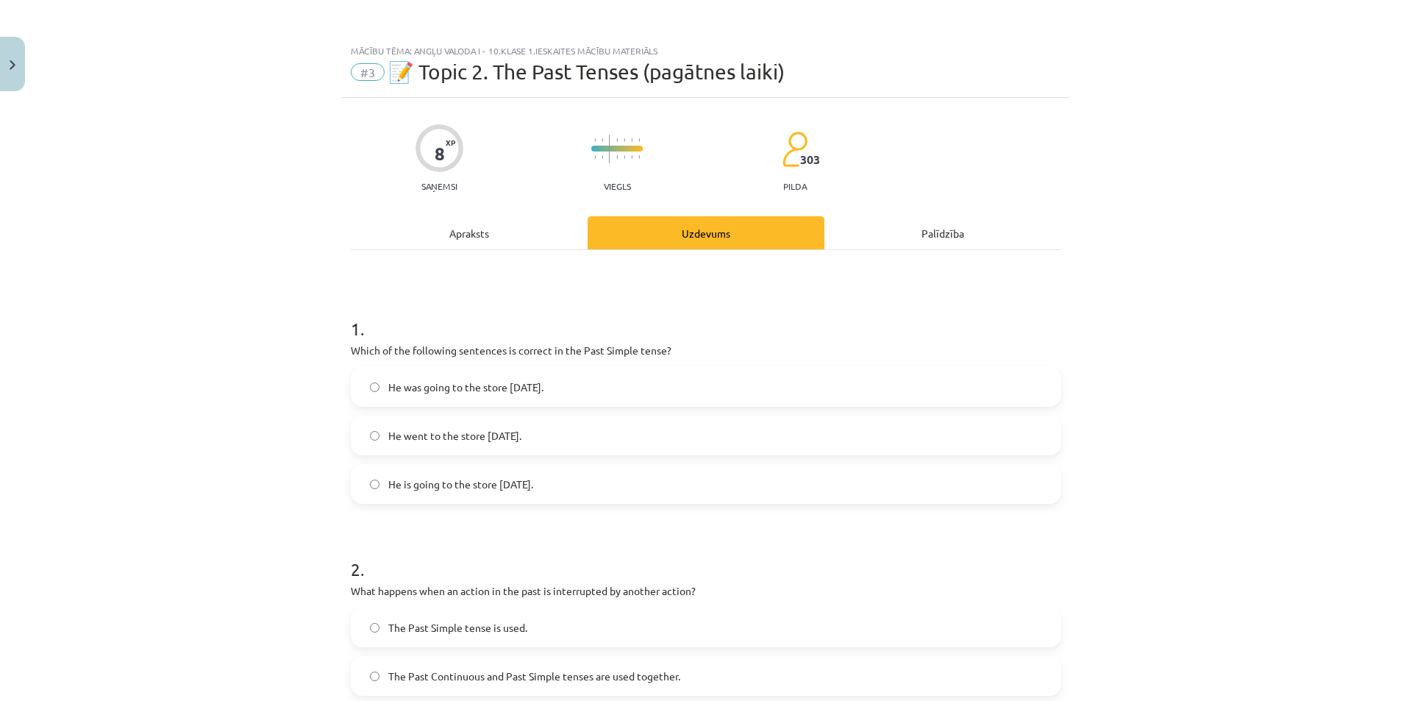
click at [459, 238] on div "Apraksts" at bounding box center [469, 232] width 237 height 33
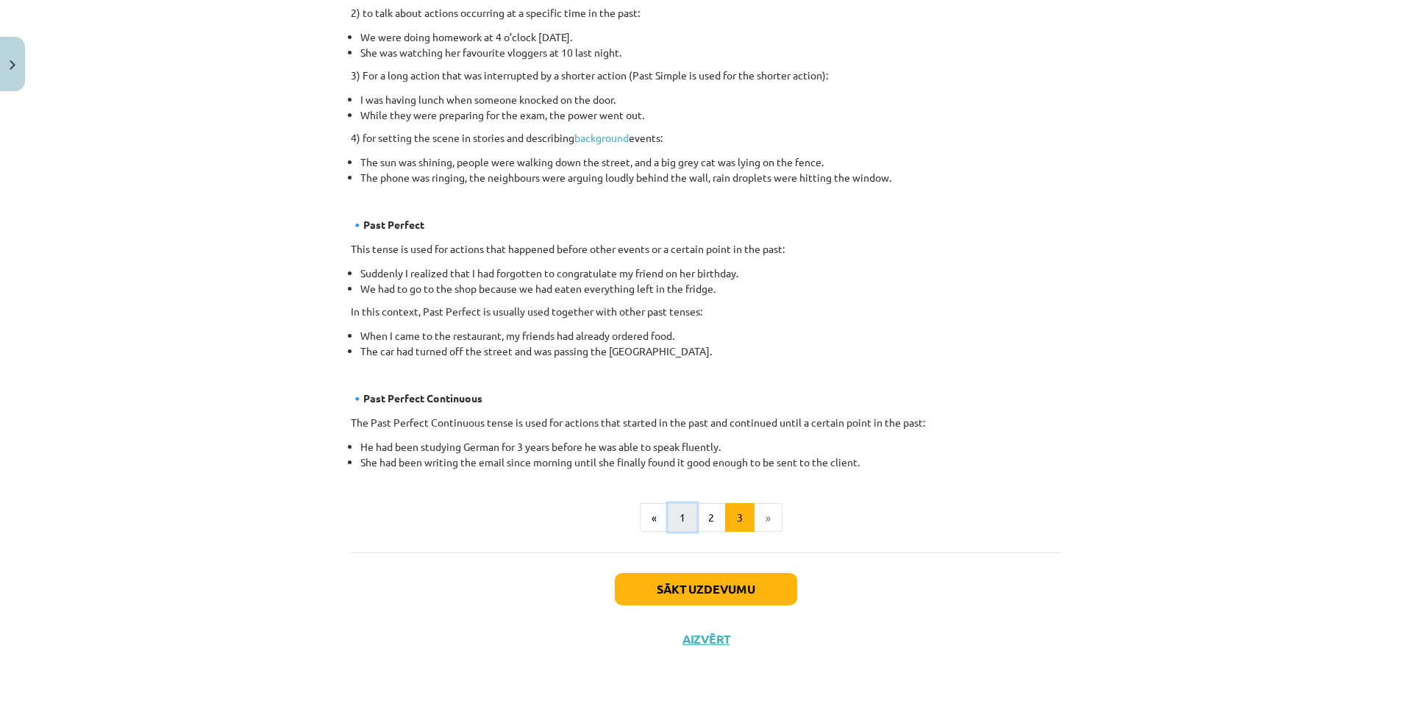
click at [674, 508] on button "1" at bounding box center [682, 517] width 29 height 29
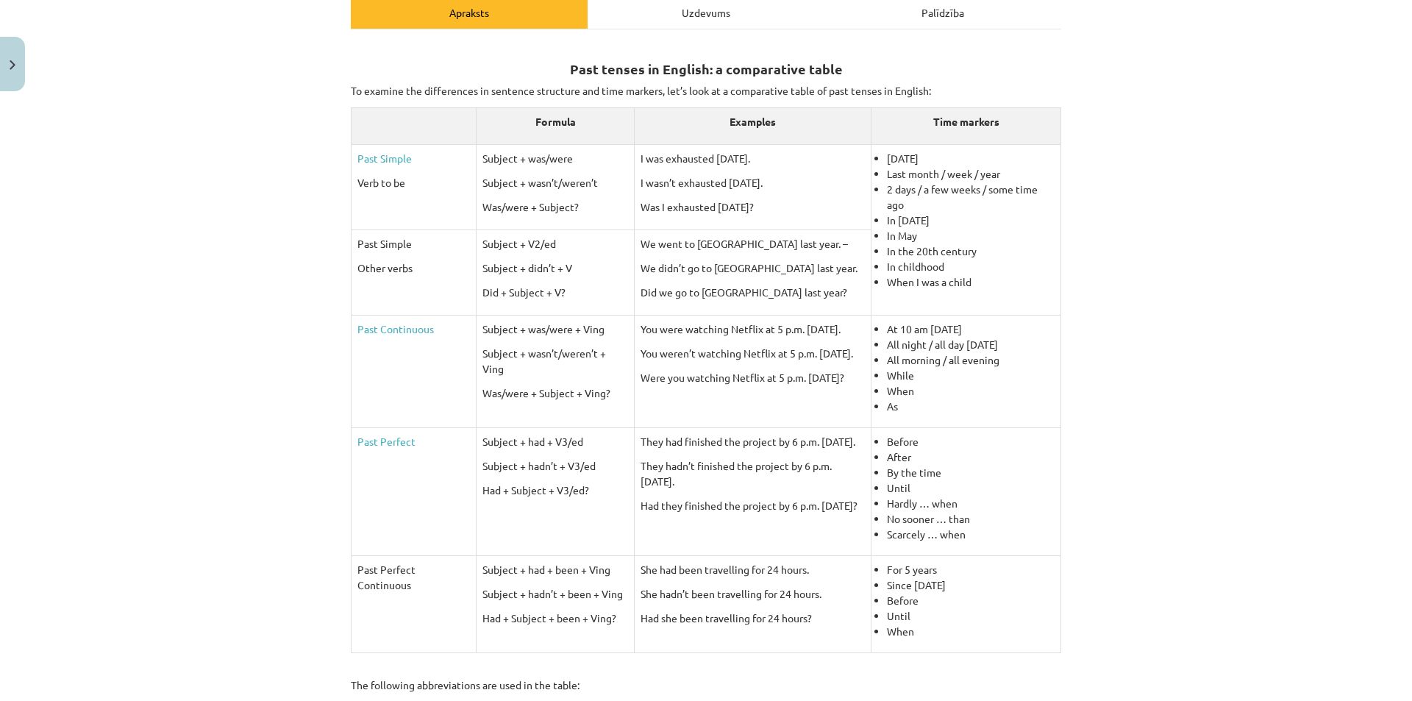
scroll to position [515, 0]
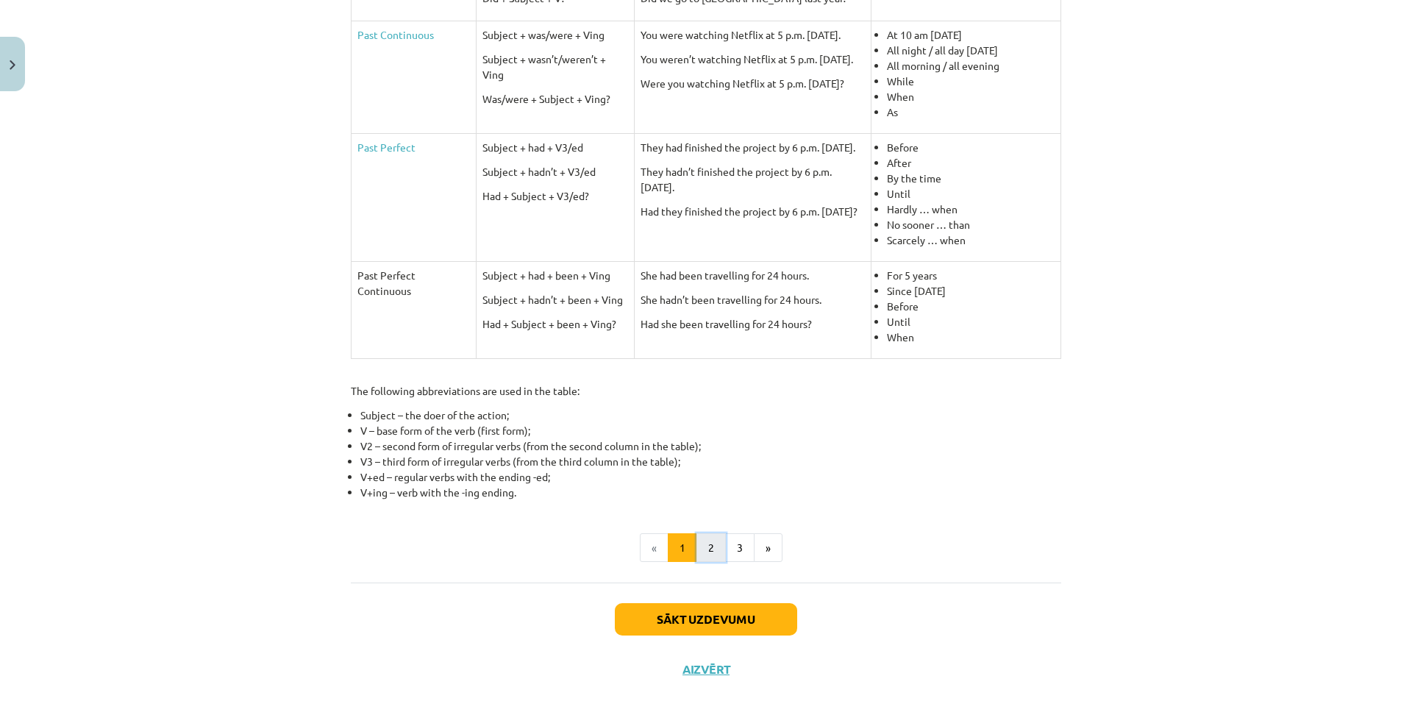
click at [709, 540] on button "2" at bounding box center [710, 547] width 29 height 29
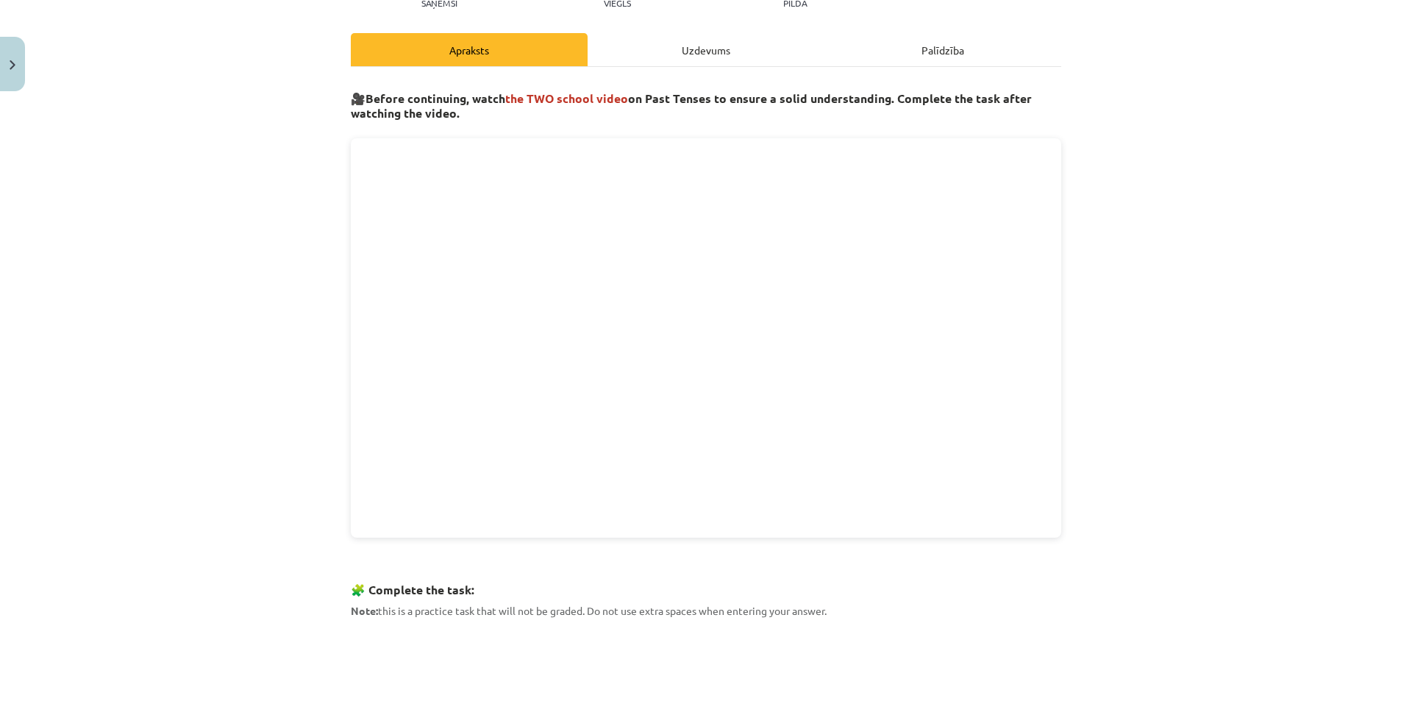
scroll to position [190, 0]
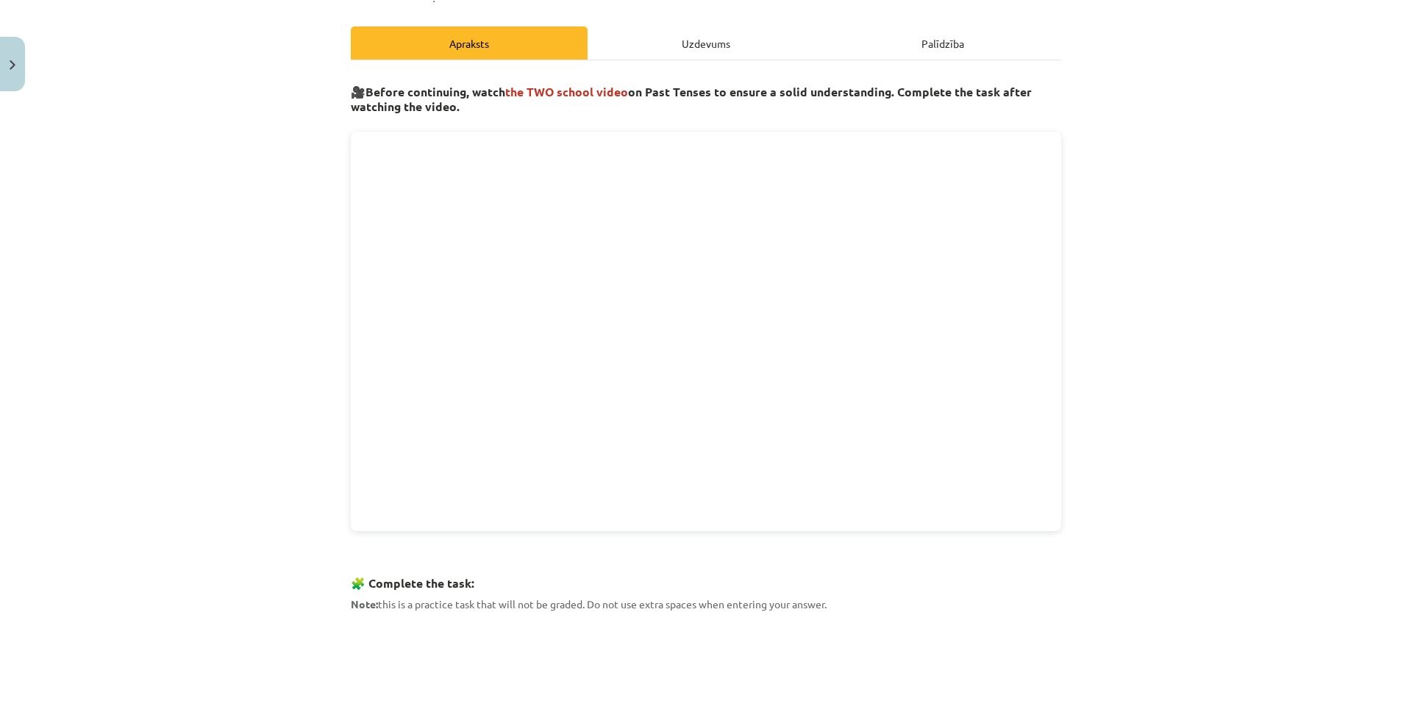
click at [1141, 570] on div "Mācību tēma: Angļu valoda i - 10.klase 1.ieskaites mācību materiāls #3 📝 Topic …" at bounding box center [706, 350] width 1412 height 701
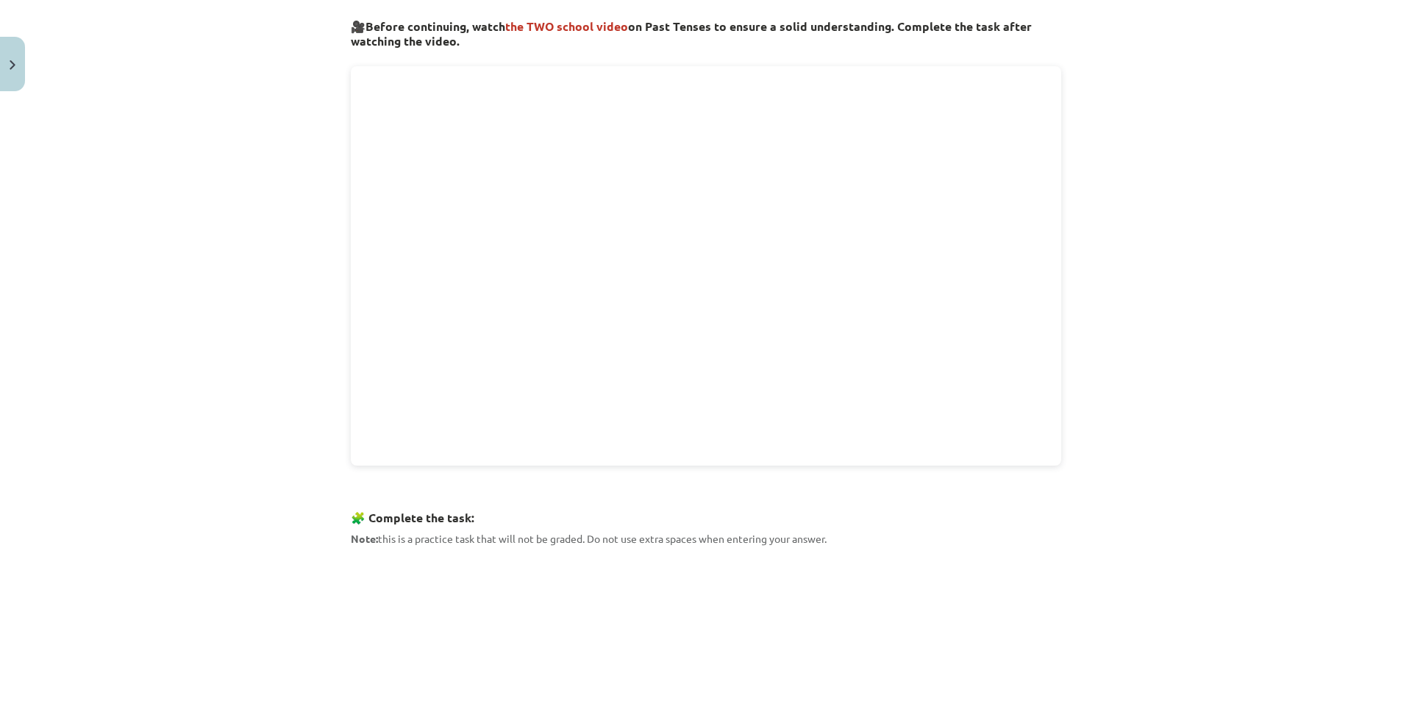
scroll to position [484, 0]
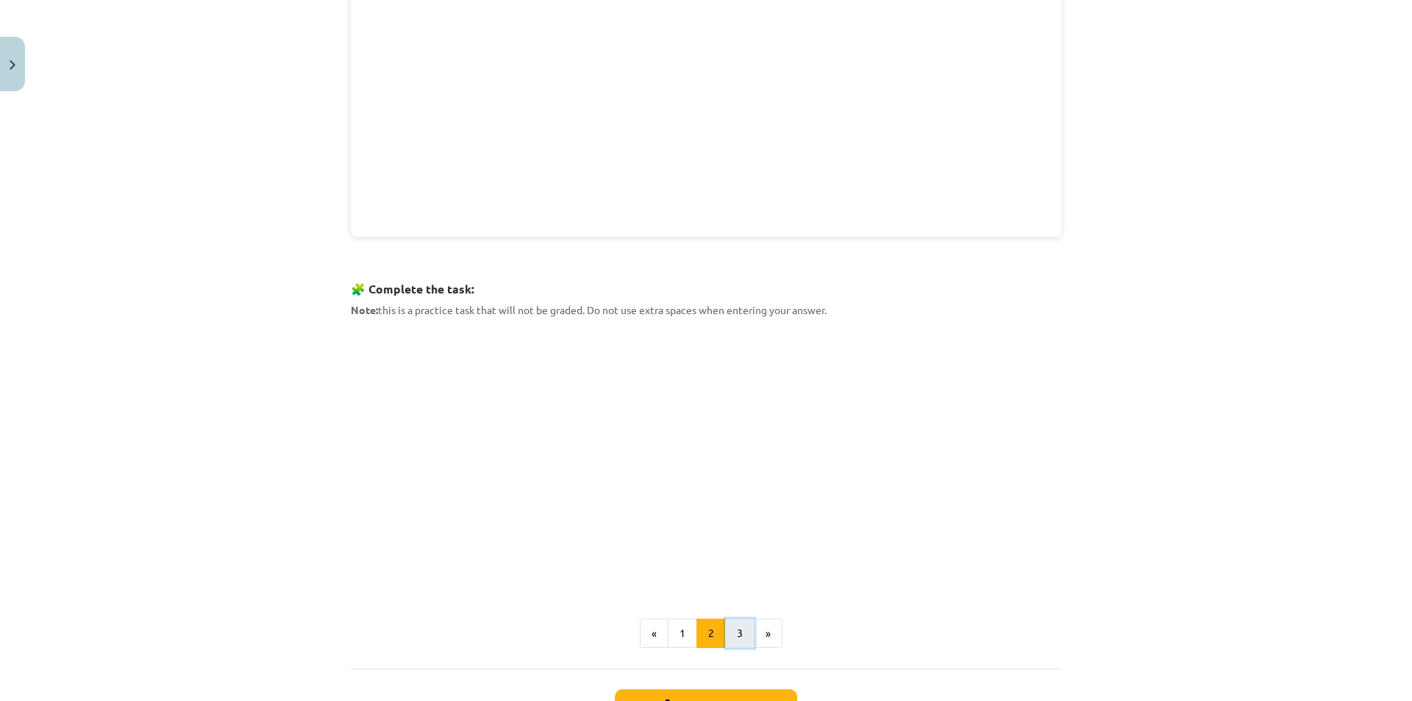
click at [738, 635] on button "3" at bounding box center [739, 632] width 29 height 29
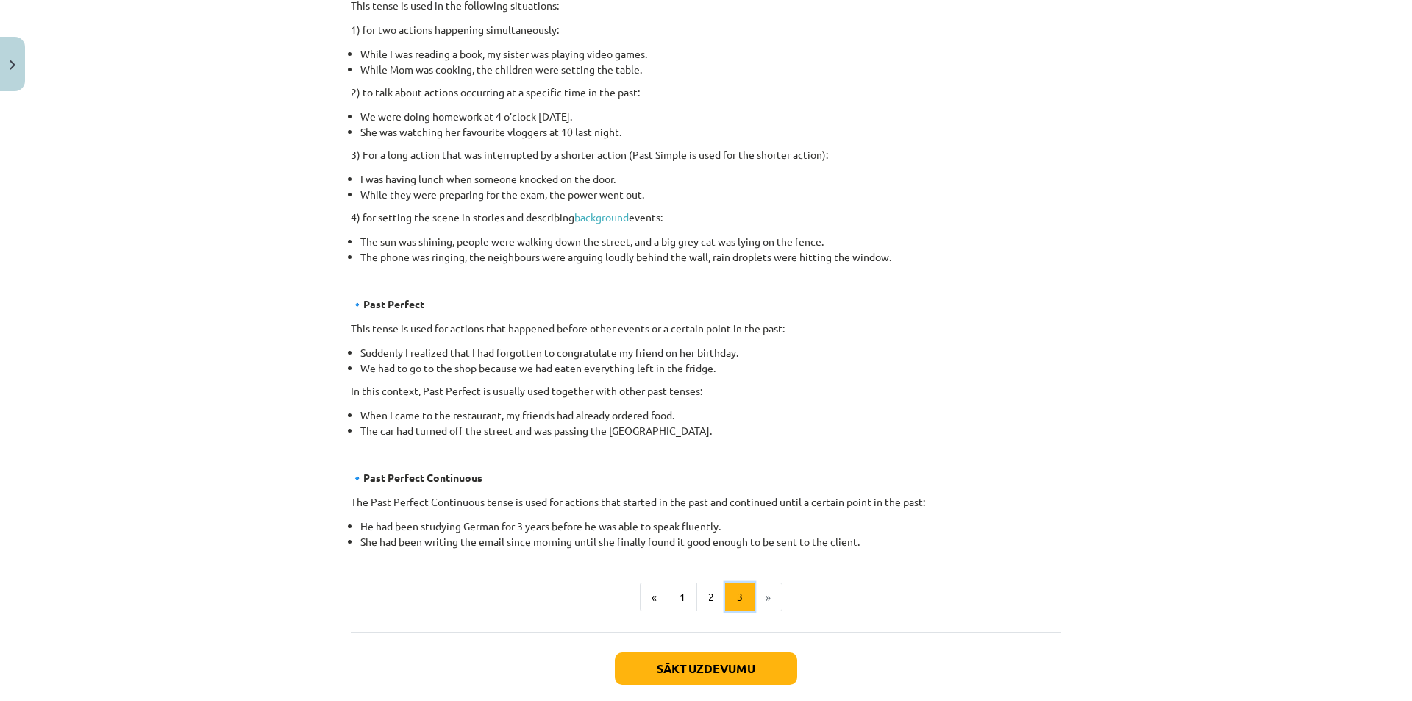
scroll to position [662, 0]
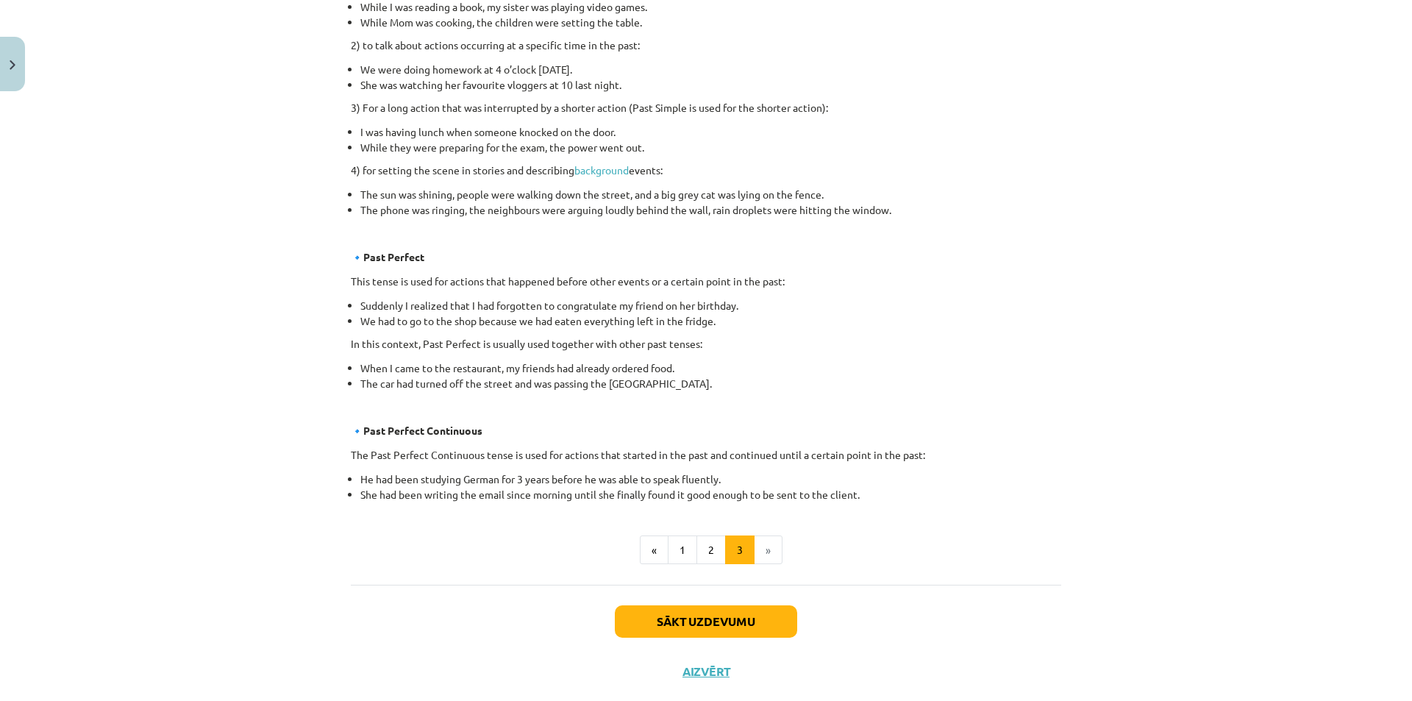
click at [761, 547] on li "»" at bounding box center [768, 549] width 28 height 29
click at [724, 607] on button "Sākt uzdevumu" at bounding box center [706, 621] width 182 height 32
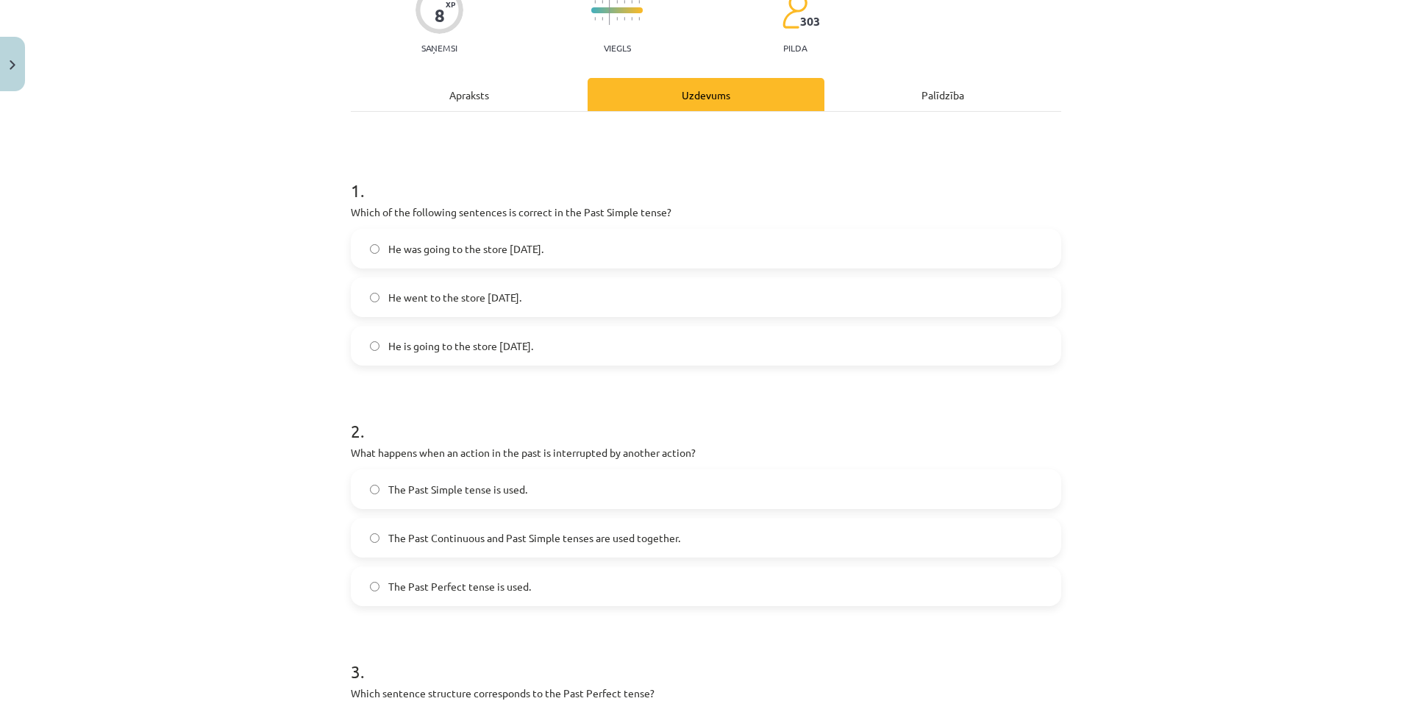
scroll to position [37, 0]
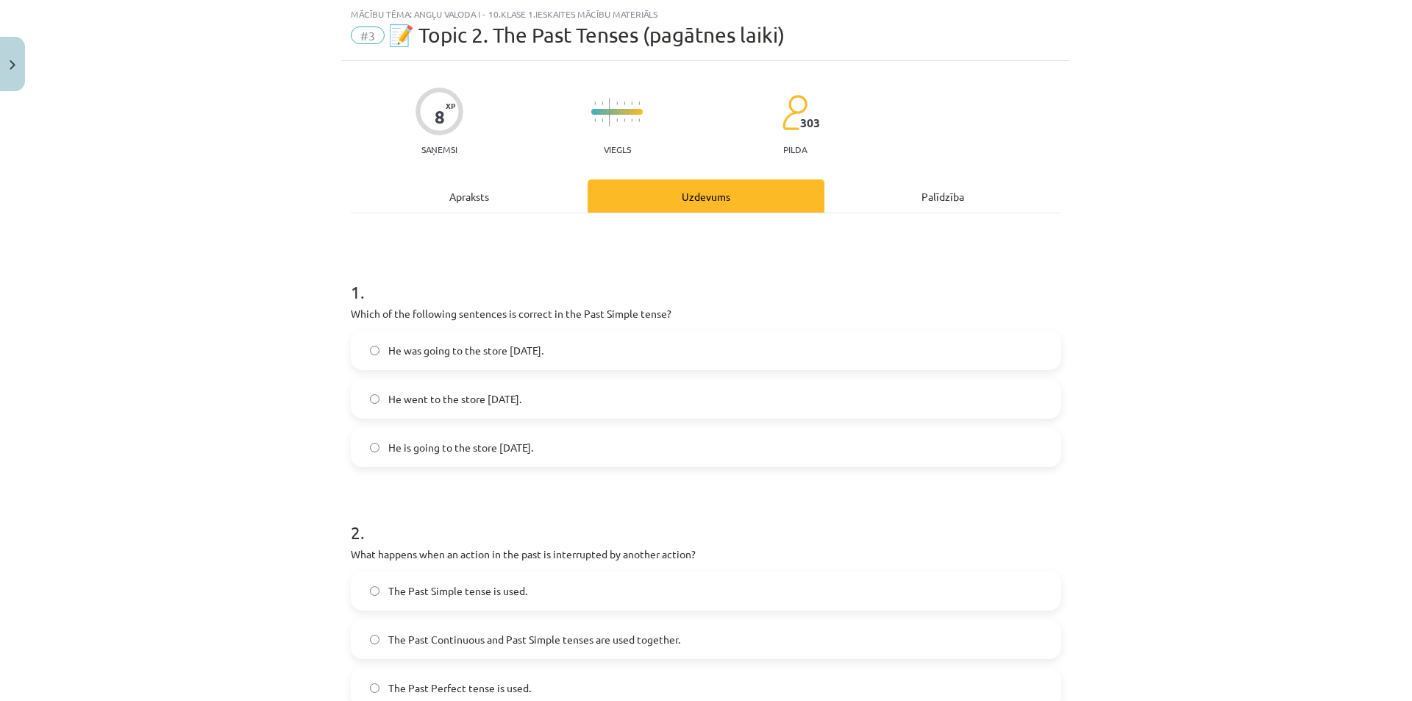
click at [478, 187] on div "Apraksts" at bounding box center [469, 195] width 237 height 33
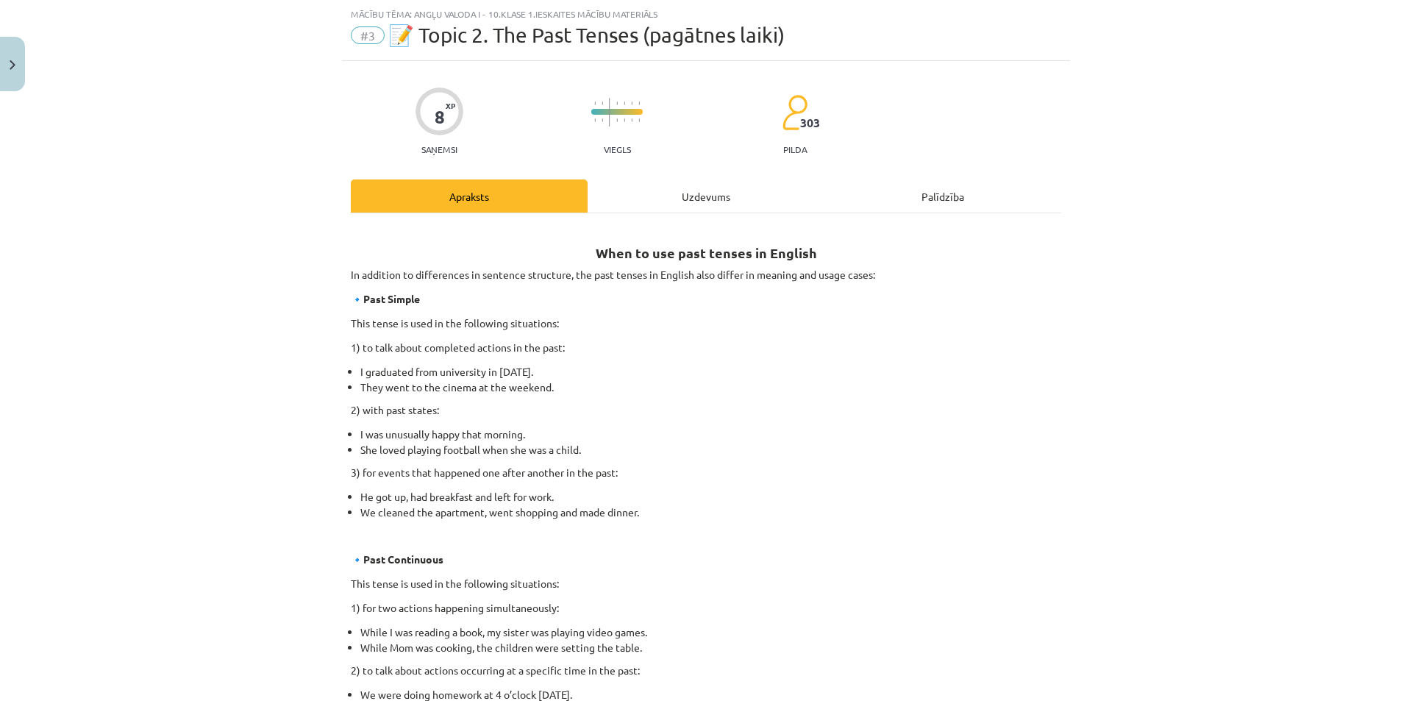
click at [660, 181] on div "Uzdevums" at bounding box center [706, 195] width 237 height 33
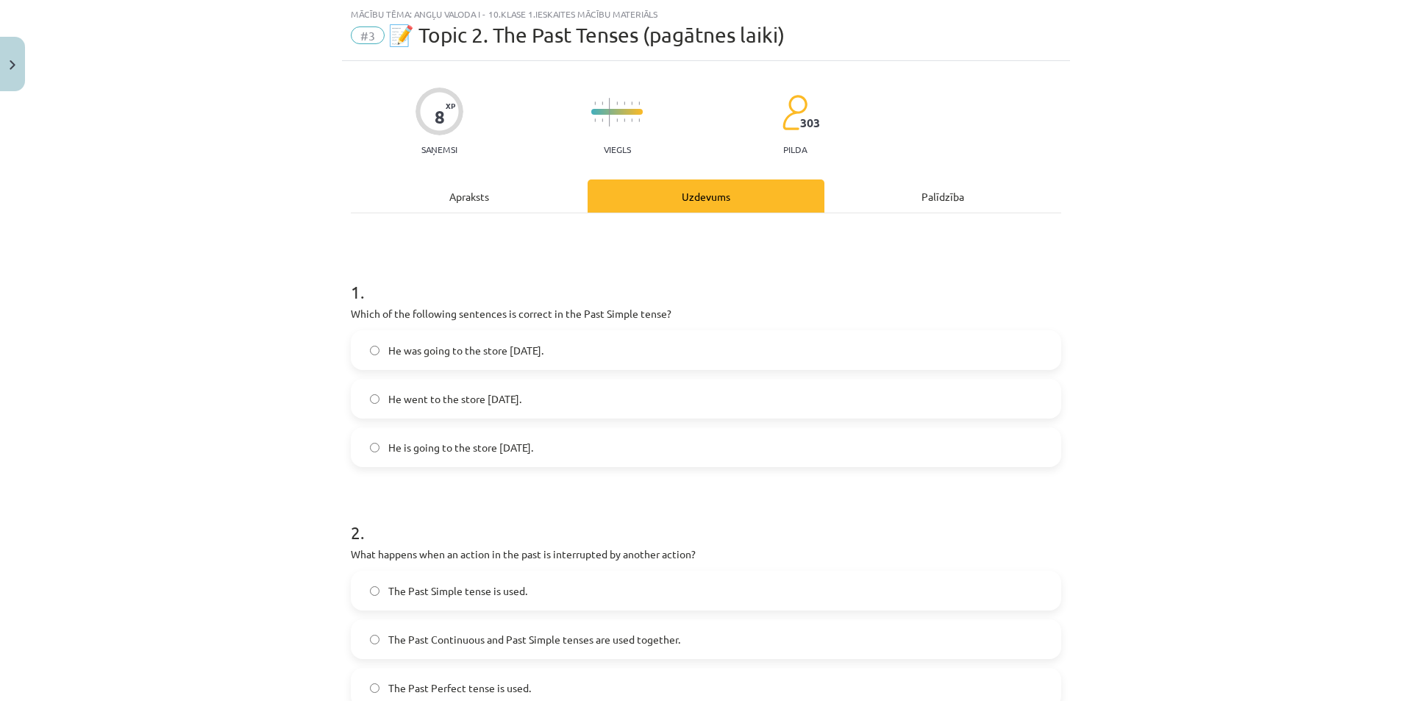
click at [514, 179] on div "8 XP Saņemsi Viegls 303 pilda Apraksts Uzdevums Palīdzība 1 . Which of the foll…" at bounding box center [706, 691] width 728 height 1261
click at [457, 190] on div "Apraksts" at bounding box center [469, 195] width 237 height 33
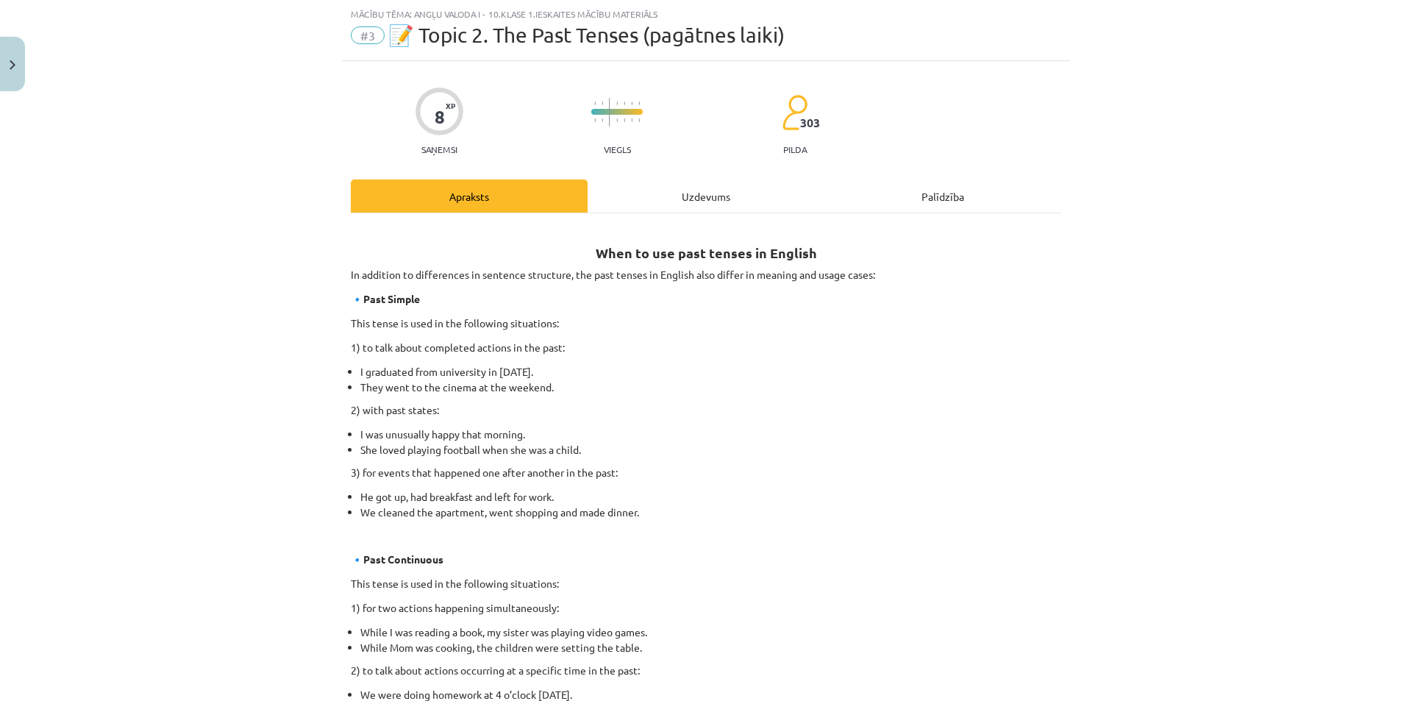
click at [686, 185] on div "Uzdevums" at bounding box center [706, 195] width 237 height 33
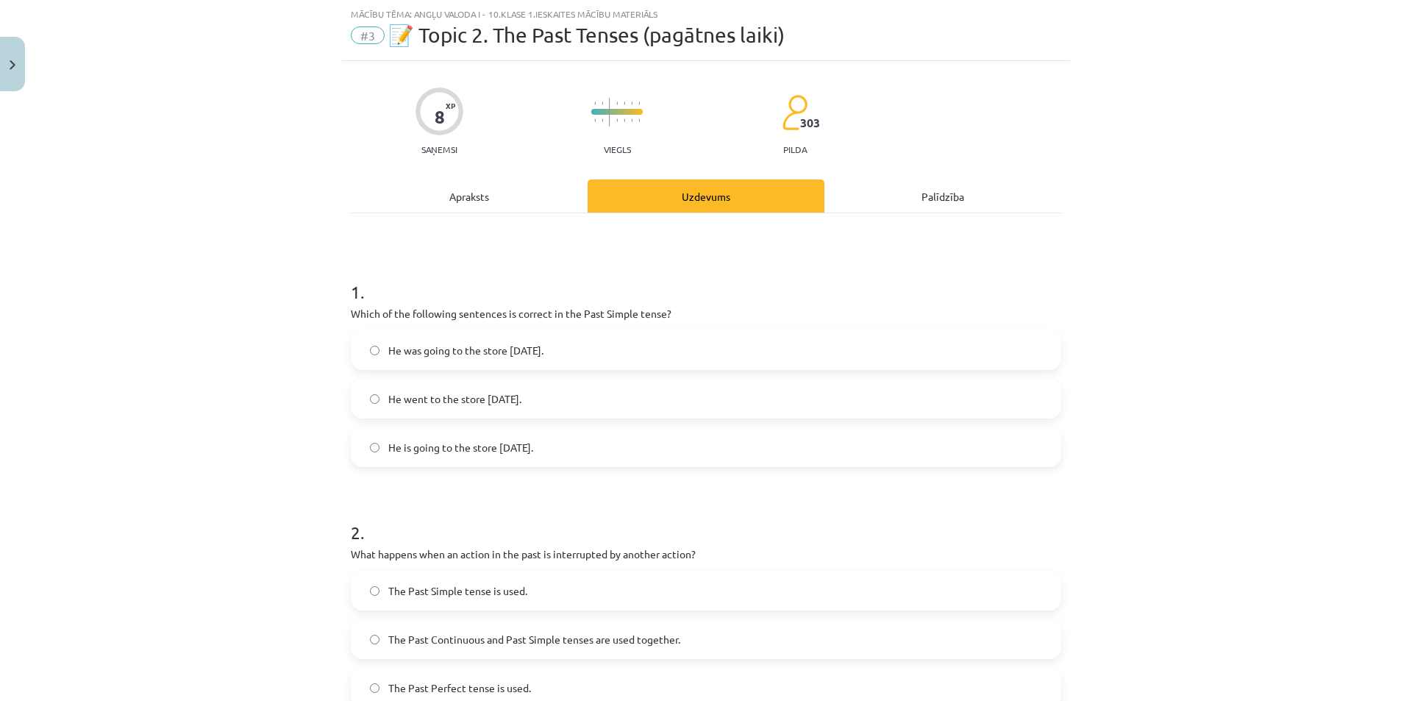
click at [449, 199] on div "Apraksts" at bounding box center [469, 195] width 237 height 33
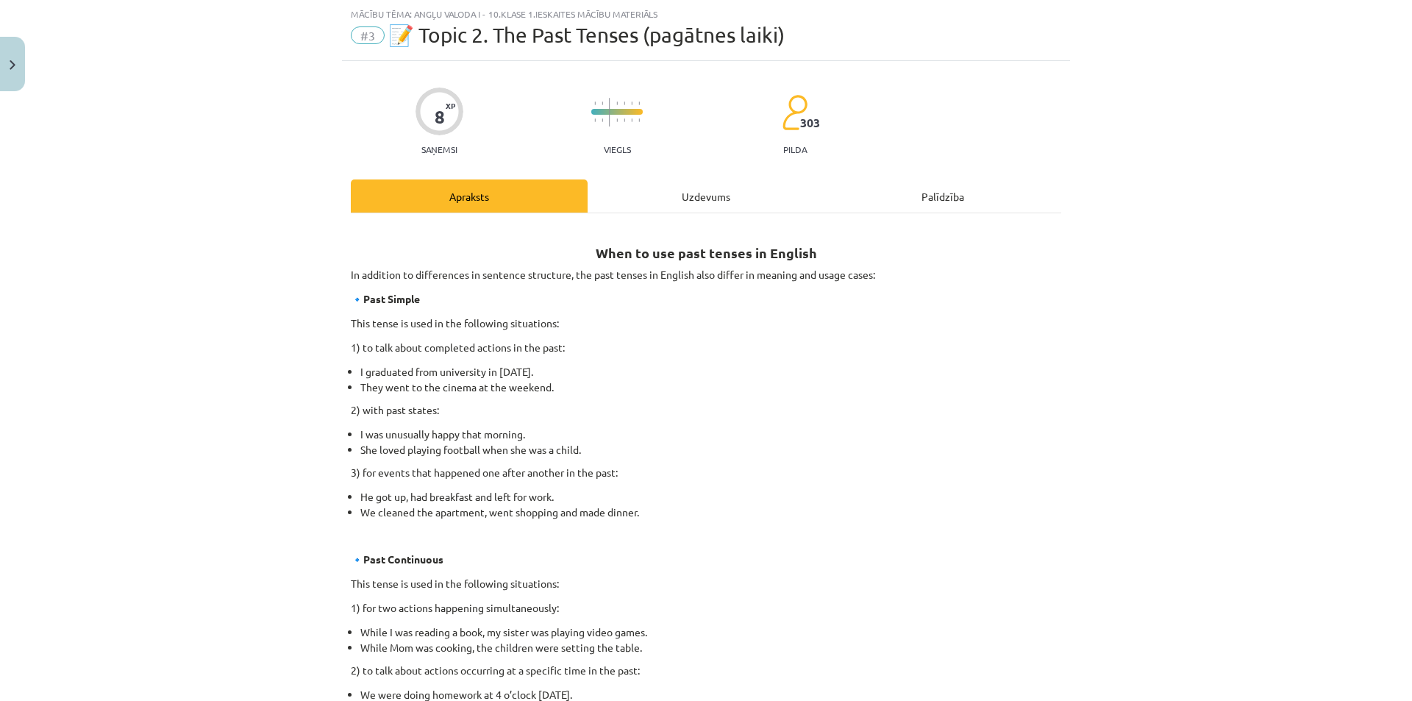
click at [685, 174] on div "8 XP Saņemsi Viegls 303 pilda Apraksts Uzdevums Palīdzība When to use past tens…" at bounding box center [706, 691] width 728 height 1260
drag, startPoint x: 695, startPoint y: 201, endPoint x: 652, endPoint y: 196, distance: 43.0
click at [695, 200] on div "Uzdevums" at bounding box center [706, 195] width 237 height 33
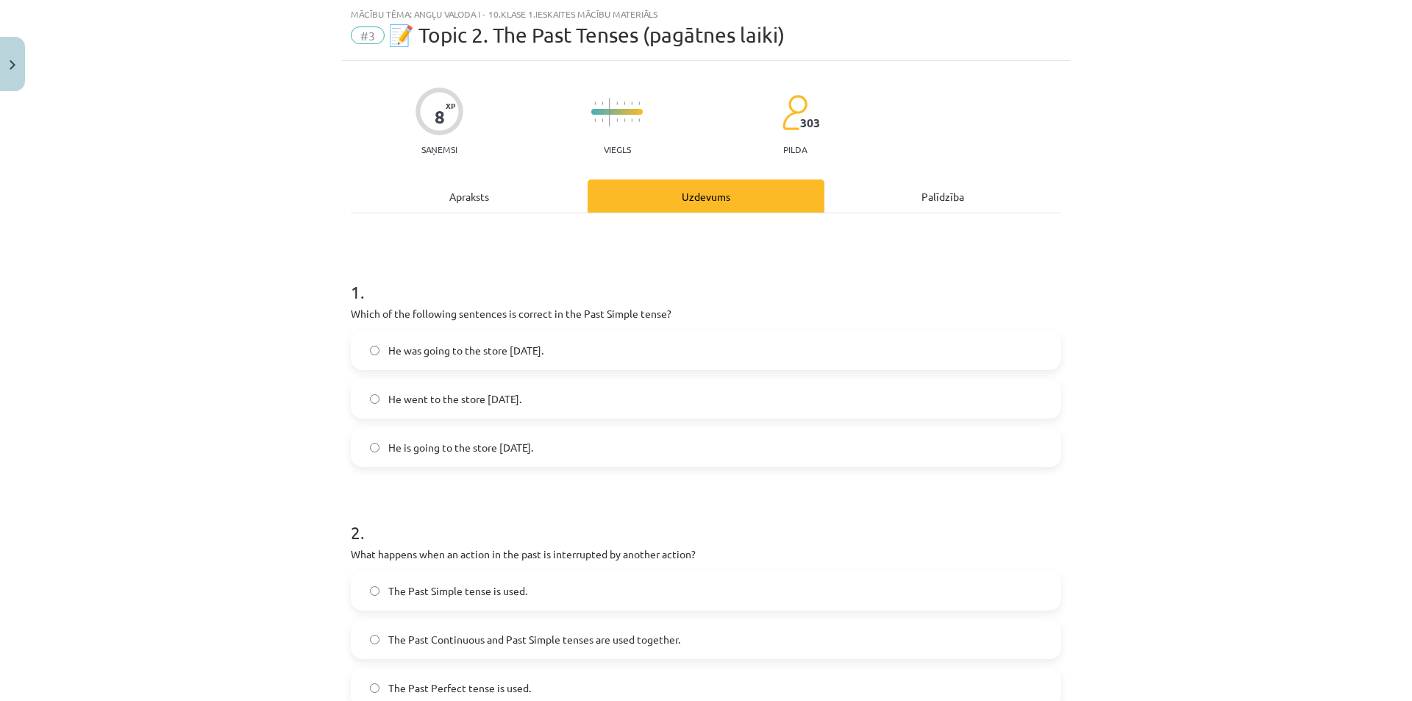
click at [502, 187] on div "Apraksts" at bounding box center [469, 195] width 237 height 33
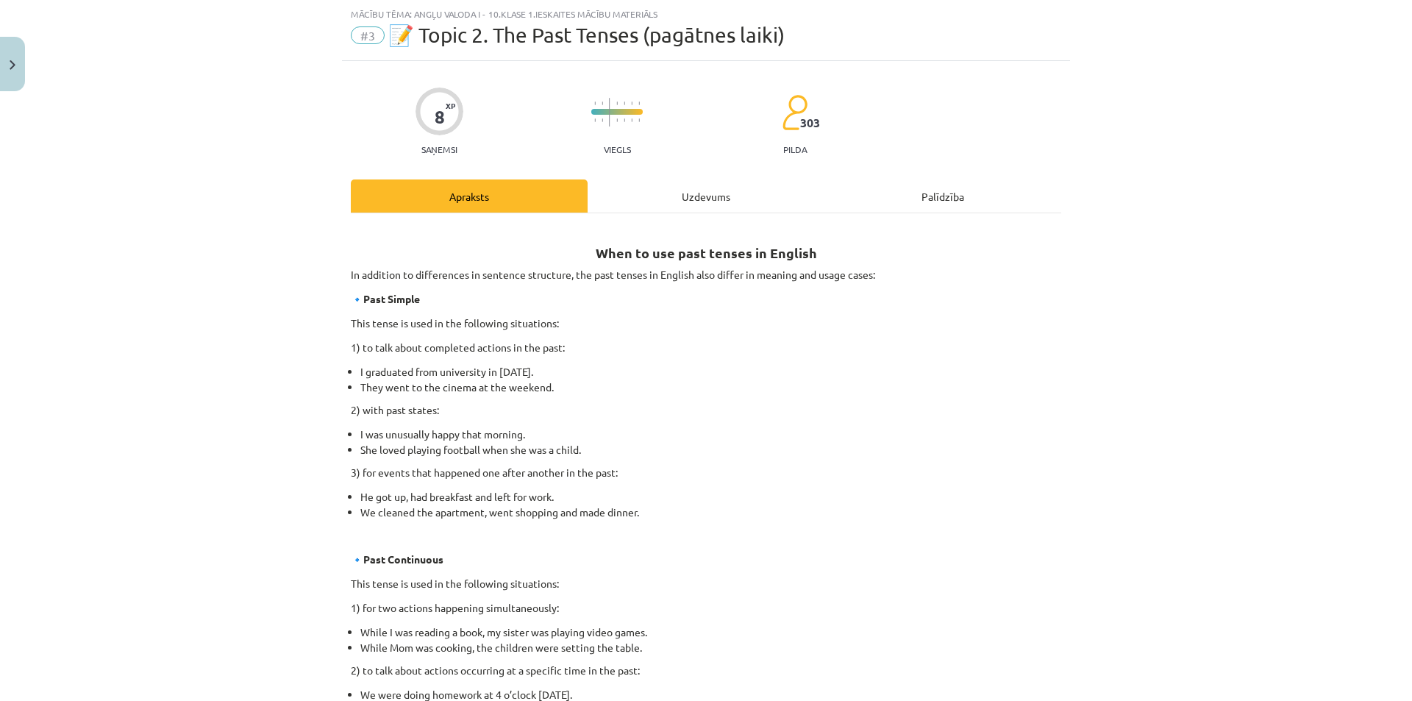
click at [660, 198] on div "Uzdevums" at bounding box center [706, 195] width 237 height 33
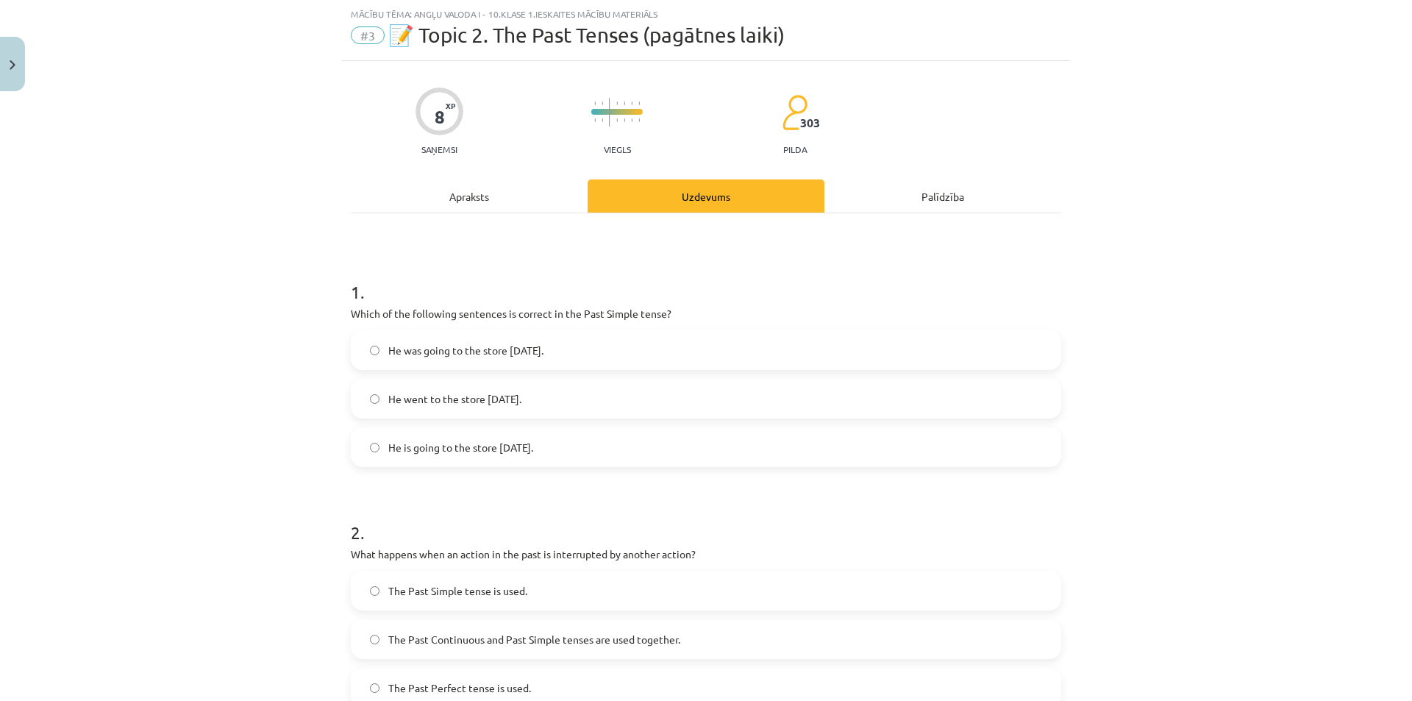
click at [496, 196] on div "Apraksts" at bounding box center [469, 195] width 237 height 33
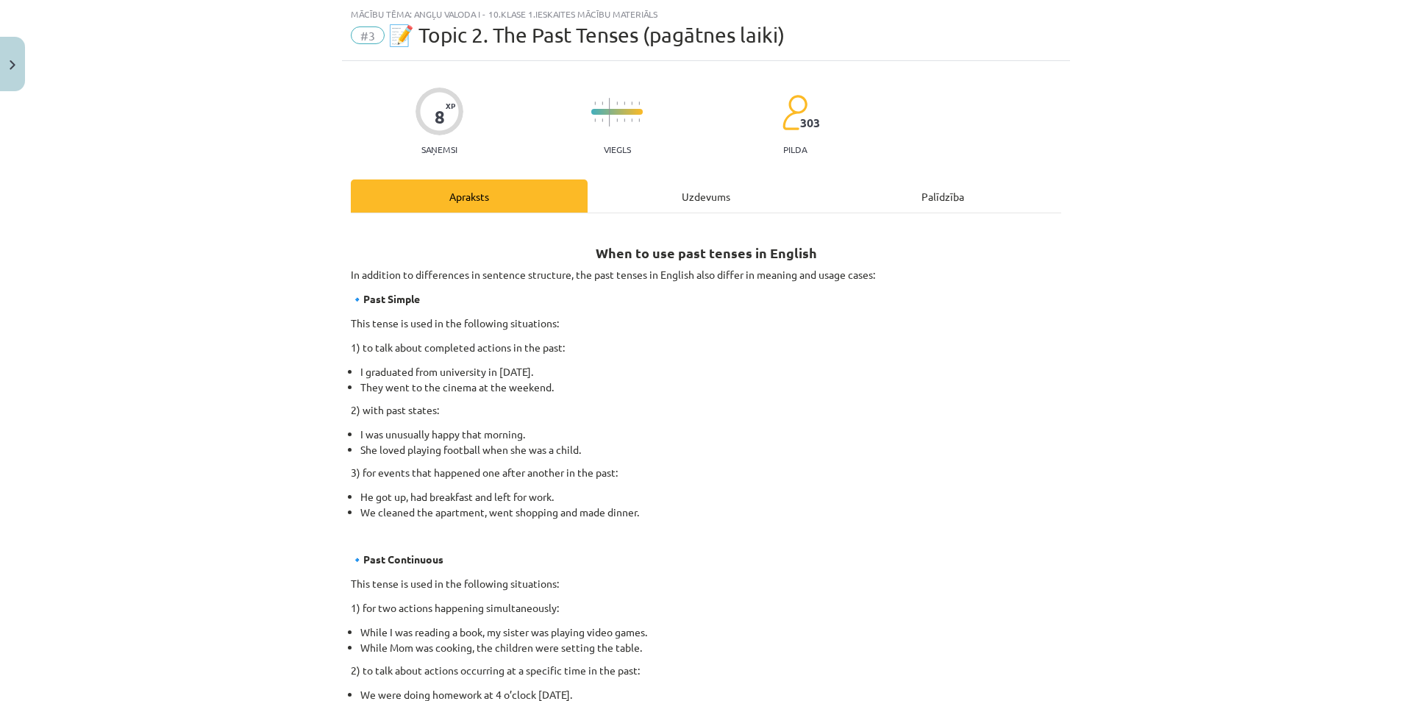
click at [683, 188] on div "Uzdevums" at bounding box center [706, 195] width 237 height 33
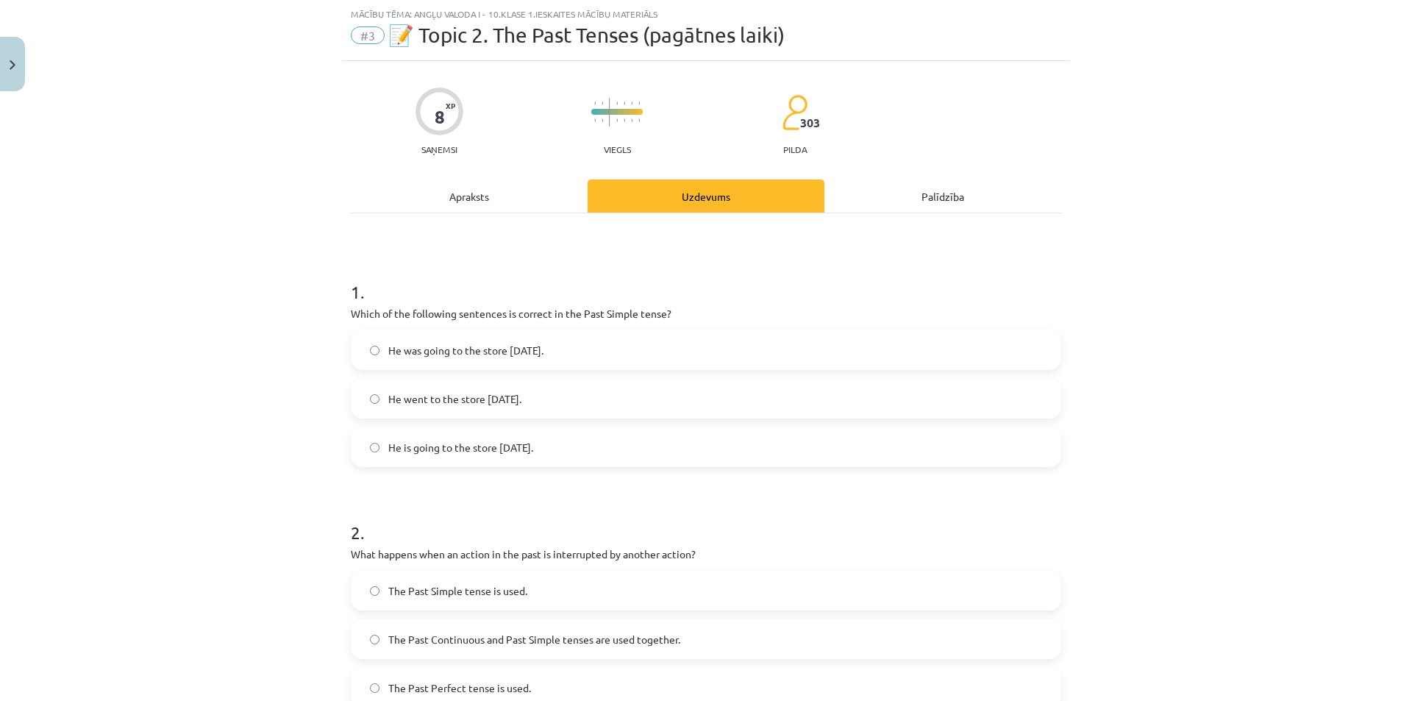
click at [500, 344] on span "He was going to the store yesterday." at bounding box center [465, 350] width 155 height 15
drag, startPoint x: 337, startPoint y: 314, endPoint x: 604, endPoint y: 452, distance: 300.6
click at [604, 452] on div "8 XP Saņemsi Viegls 303 pilda Apraksts Uzdevums Palīdzība 1 . Which of the foll…" at bounding box center [706, 691] width 728 height 1261
copy div "Which of the following sentences is correct in the Past Simple tense? He was go…"
click at [362, 405] on label "He went to the store yesterday." at bounding box center [705, 398] width 707 height 37
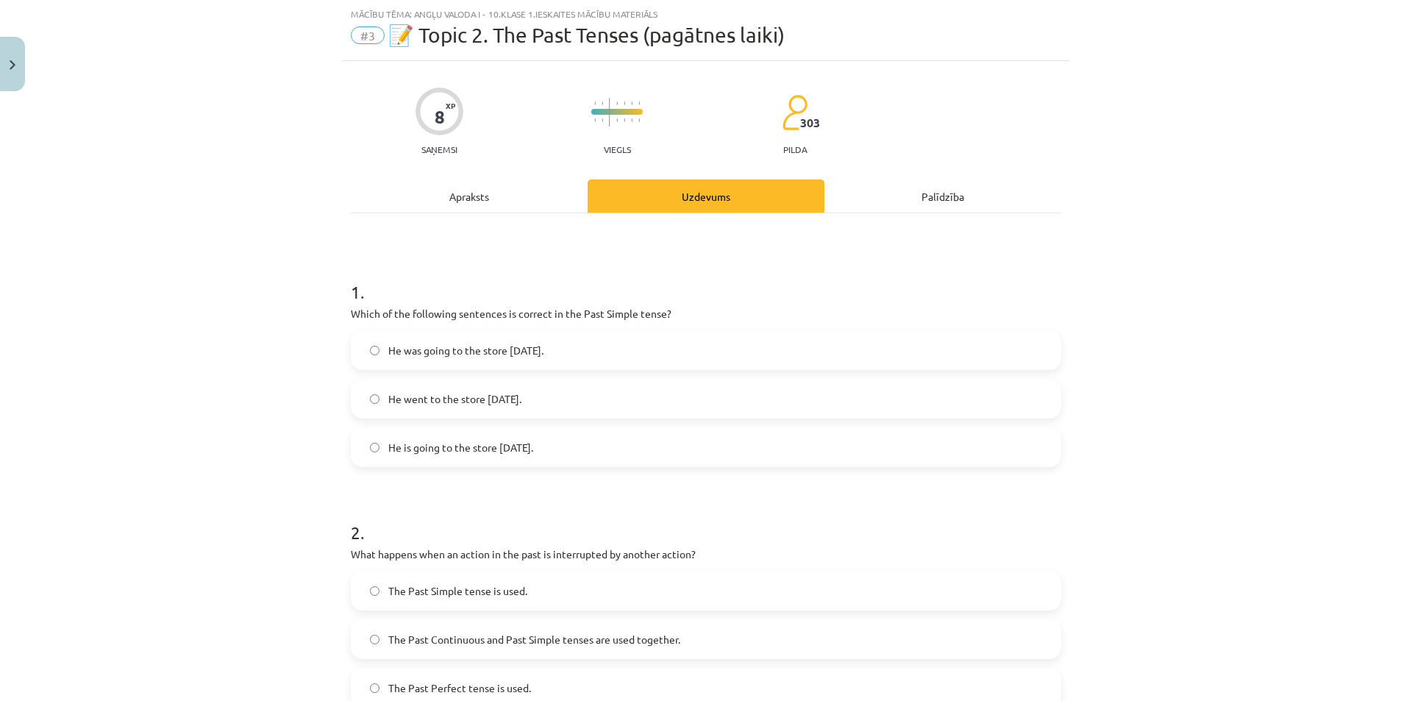
click at [288, 410] on div "Mācību tēma: Angļu valoda i - 10.klase 1.ieskaites mācību materiāls #3 📝 Topic …" at bounding box center [706, 350] width 1412 height 701
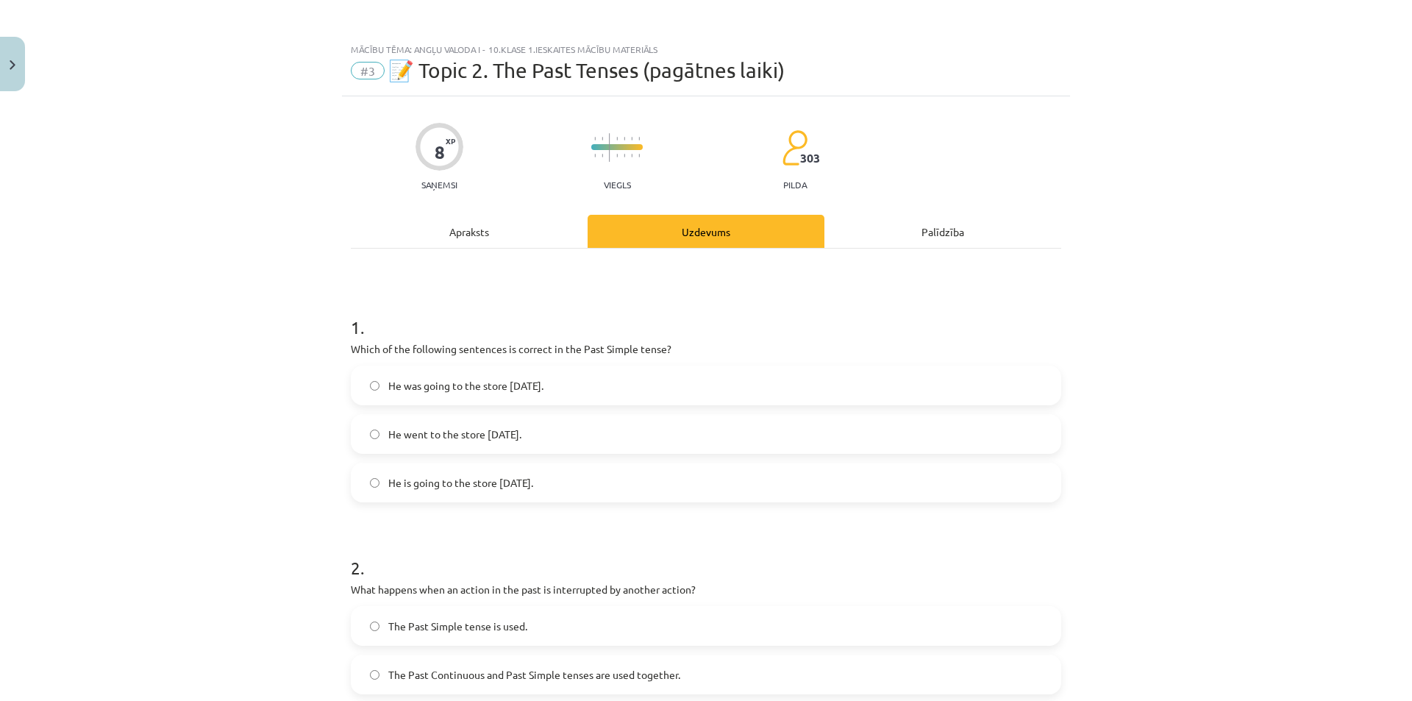
scroll to position [0, 0]
click at [509, 237] on div "Apraksts" at bounding box center [469, 232] width 237 height 33
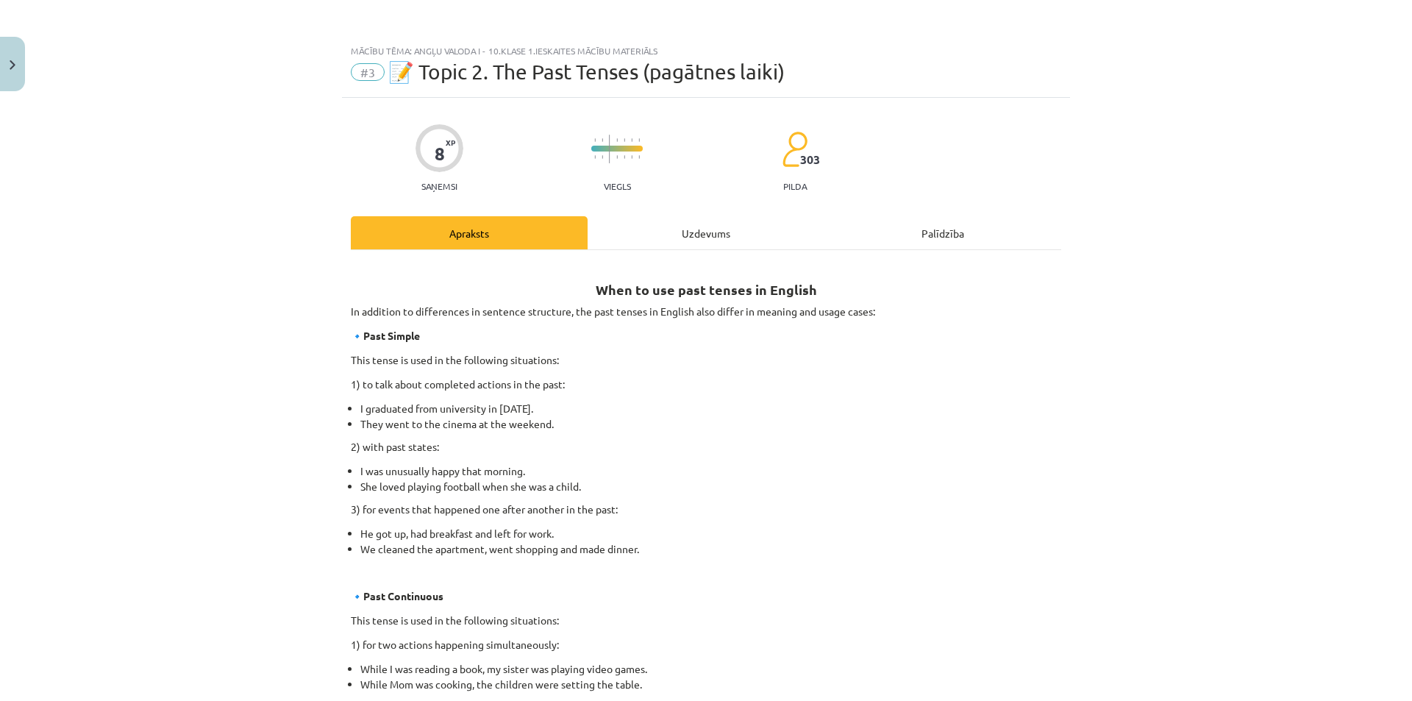
scroll to position [37, 0]
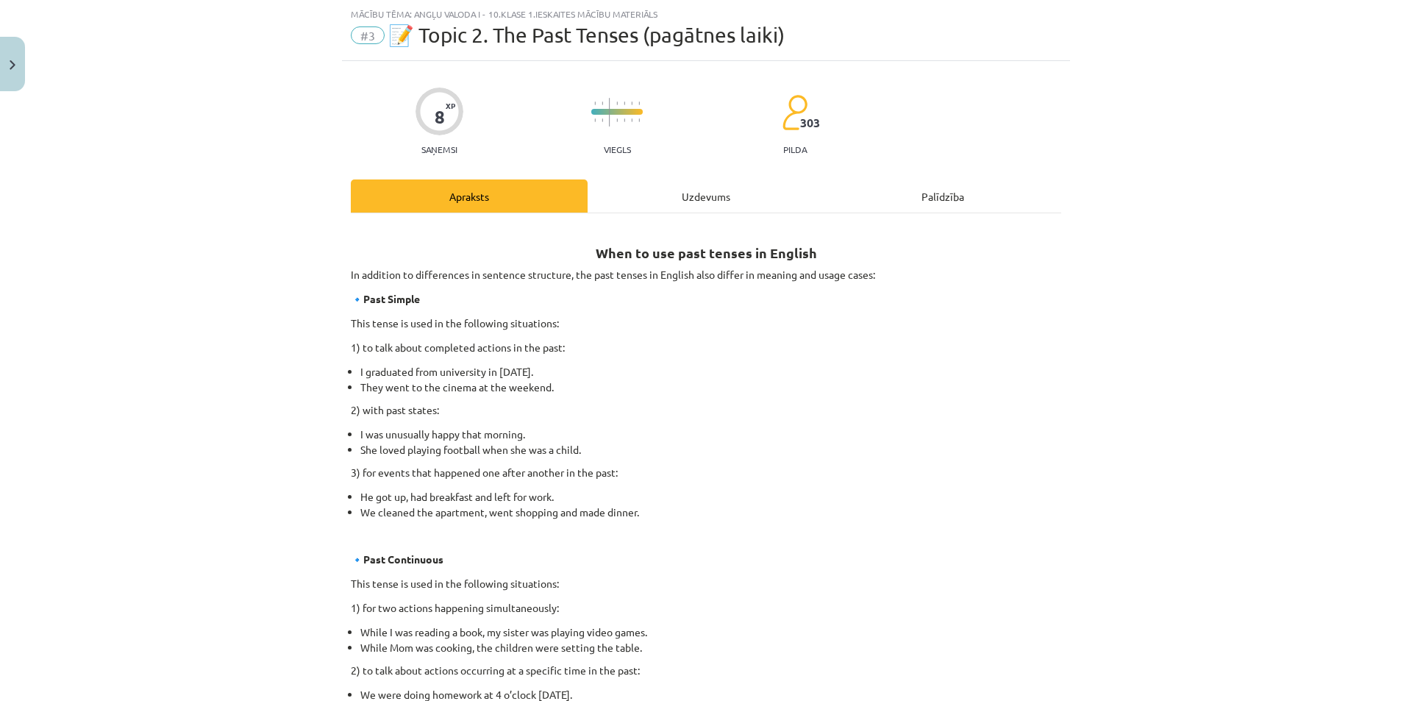
click at [660, 215] on div "When to use past tenses in English In addition to differences in sentence struc…" at bounding box center [706, 711] width 710 height 996
click at [689, 208] on div "Uzdevums" at bounding box center [706, 195] width 237 height 33
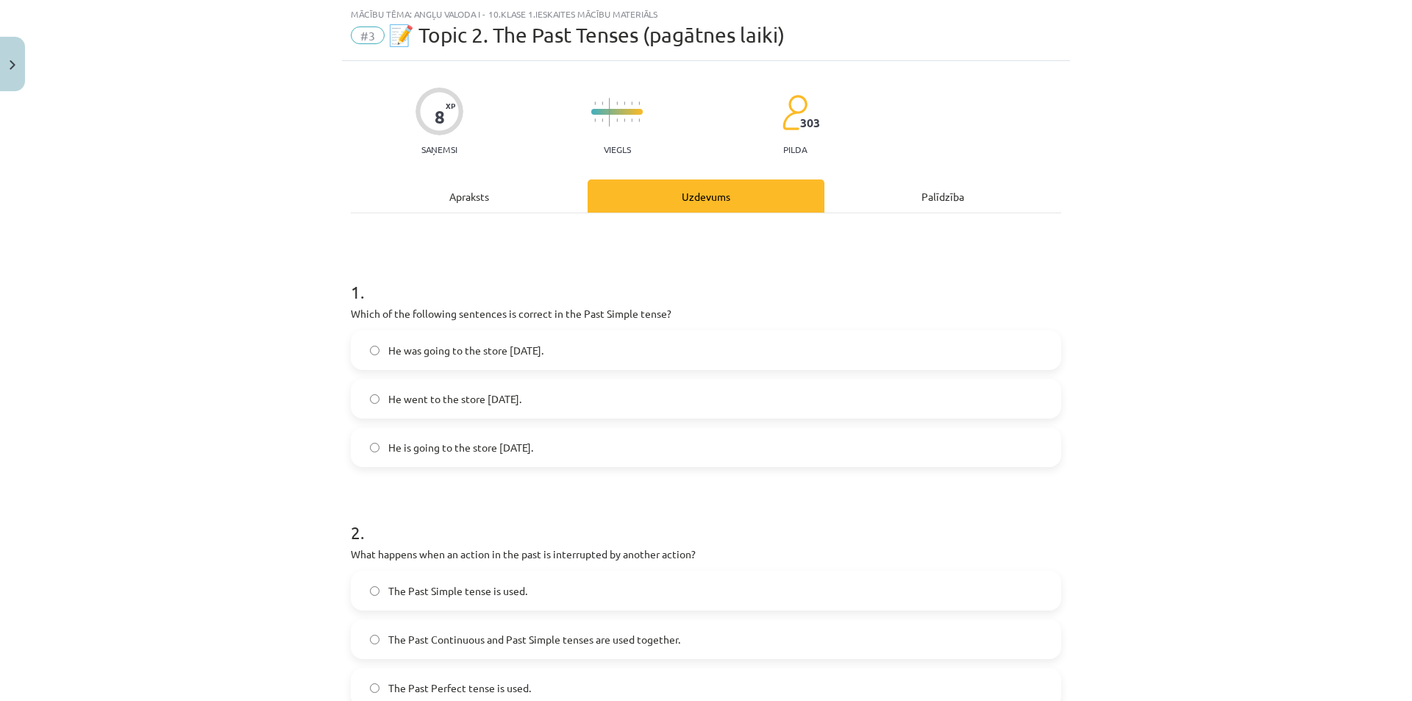
scroll to position [184, 0]
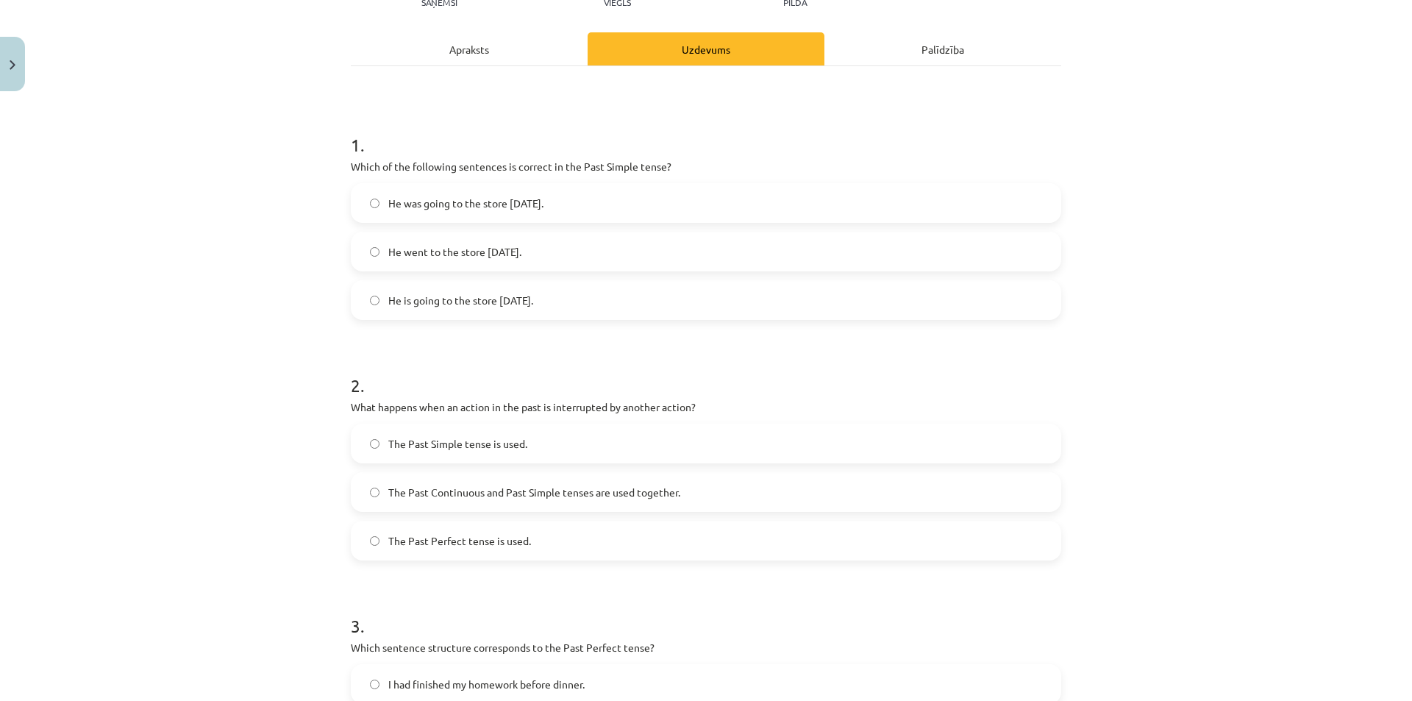
click at [483, 498] on span "The Past Continuous and Past Simple tenses are used together." at bounding box center [534, 492] width 292 height 15
drag, startPoint x: 345, startPoint y: 407, endPoint x: 357, endPoint y: 406, distance: 11.9
click at [357, 406] on p "What happens when an action in the past is interrupted by another action?" at bounding box center [706, 406] width 710 height 15
click at [363, 535] on label "The Past Perfect tense is used." at bounding box center [705, 540] width 707 height 37
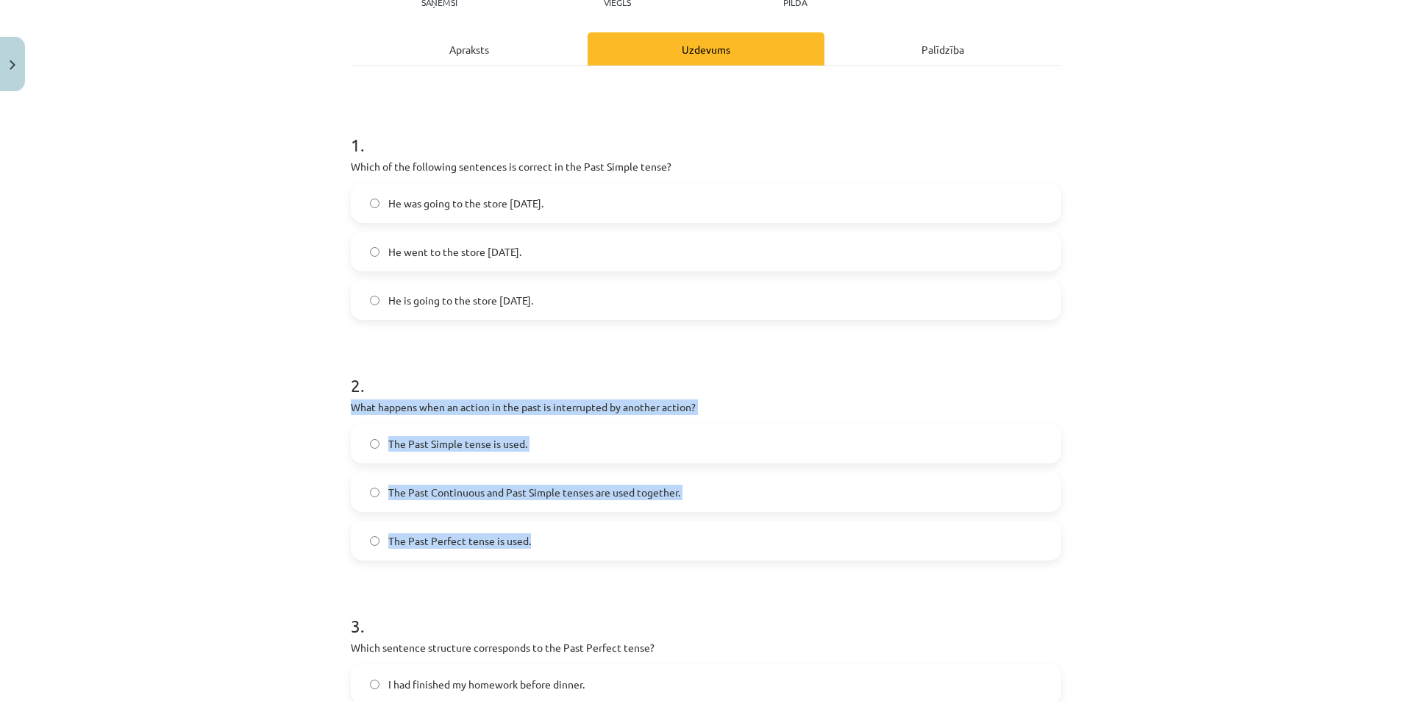
drag, startPoint x: 346, startPoint y: 407, endPoint x: 544, endPoint y: 538, distance: 237.4
click at [544, 538] on div "2 . What happens when an action in the past is interrupted by another action? T…" at bounding box center [706, 454] width 710 height 211
drag, startPoint x: 506, startPoint y: 541, endPoint x: 535, endPoint y: 552, distance: 30.7
click at [534, 553] on label "The Past Perfect tense is used." at bounding box center [705, 540] width 707 height 37
drag, startPoint x: 514, startPoint y: 449, endPoint x: 555, endPoint y: 543, distance: 102.1
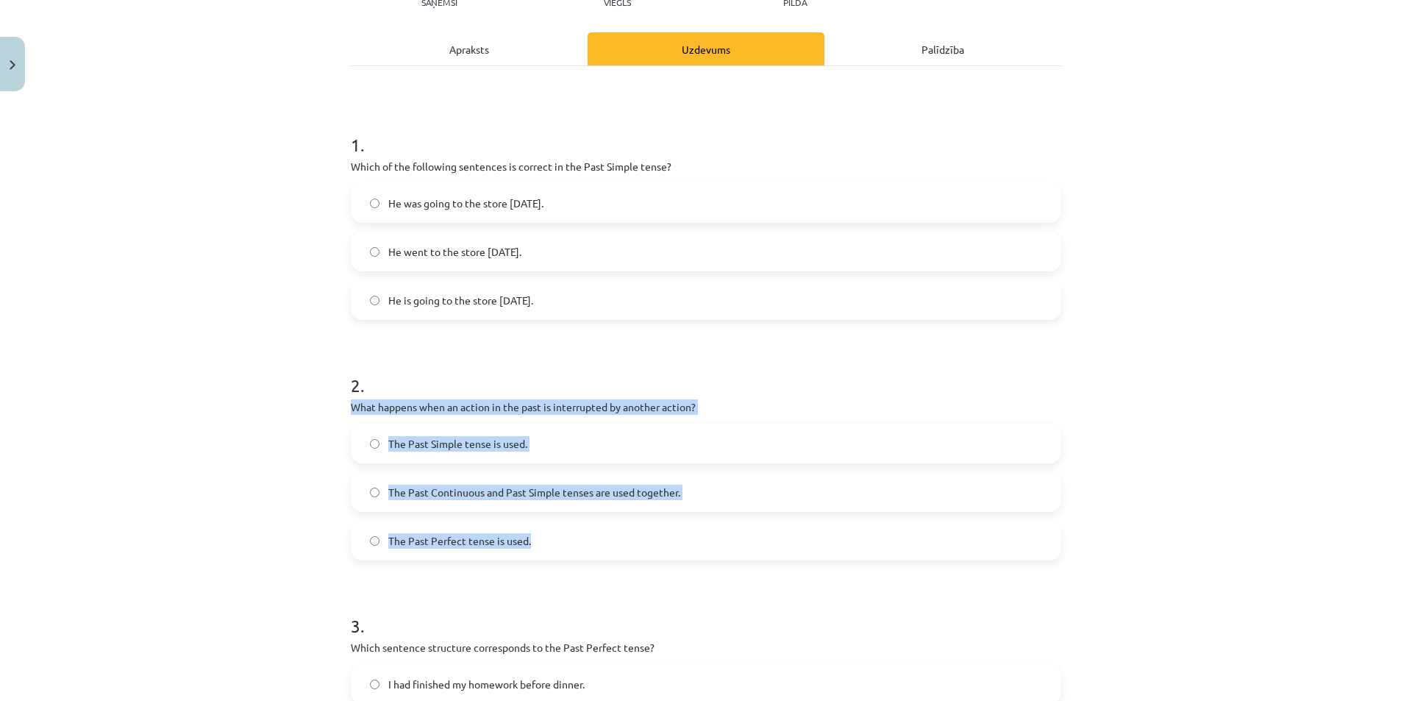
click at [555, 543] on div "Mācību tēma: Angļu valoda i - 10.klase 1.ieskaites mācību materiāls #3 📝 Topic …" at bounding box center [706, 350] width 1412 height 701
drag, startPoint x: 557, startPoint y: 491, endPoint x: 589, endPoint y: 501, distance: 33.0
click at [590, 496] on span "The Past Continuous and Past Simple tenses are used together." at bounding box center [534, 492] width 292 height 15
drag, startPoint x: 337, startPoint y: 407, endPoint x: 537, endPoint y: 525, distance: 232.4
click at [528, 537] on div "8 XP Saņemsi Viegls 303 pilda Apraksts Uzdevums Palīdzība 1 . Which of the foll…" at bounding box center [706, 544] width 728 height 1261
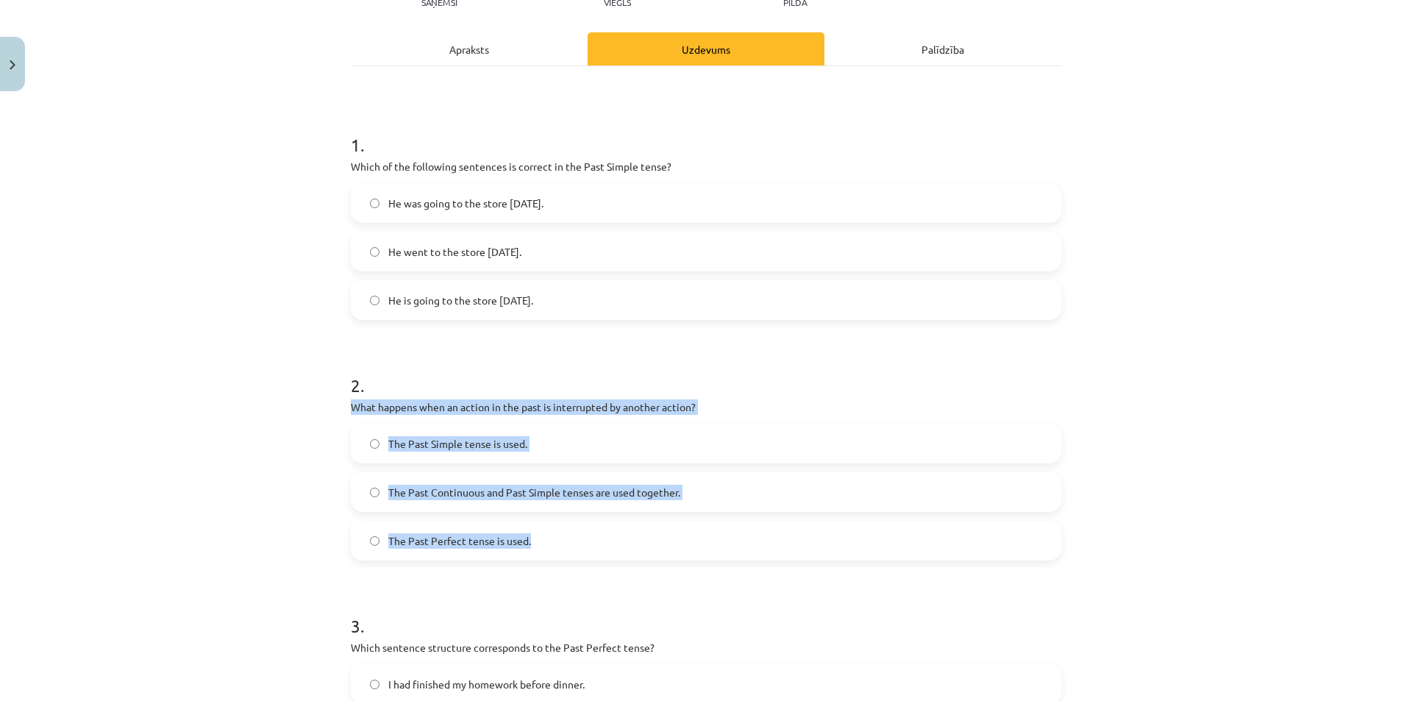
copy div "What happens when an action in the past is interrupted by another action? The P…"
click at [1194, 498] on div "Mācību tēma: Angļu valoda i - 10.klase 1.ieskaites mācību materiāls #3 📝 Topic …" at bounding box center [706, 350] width 1412 height 701
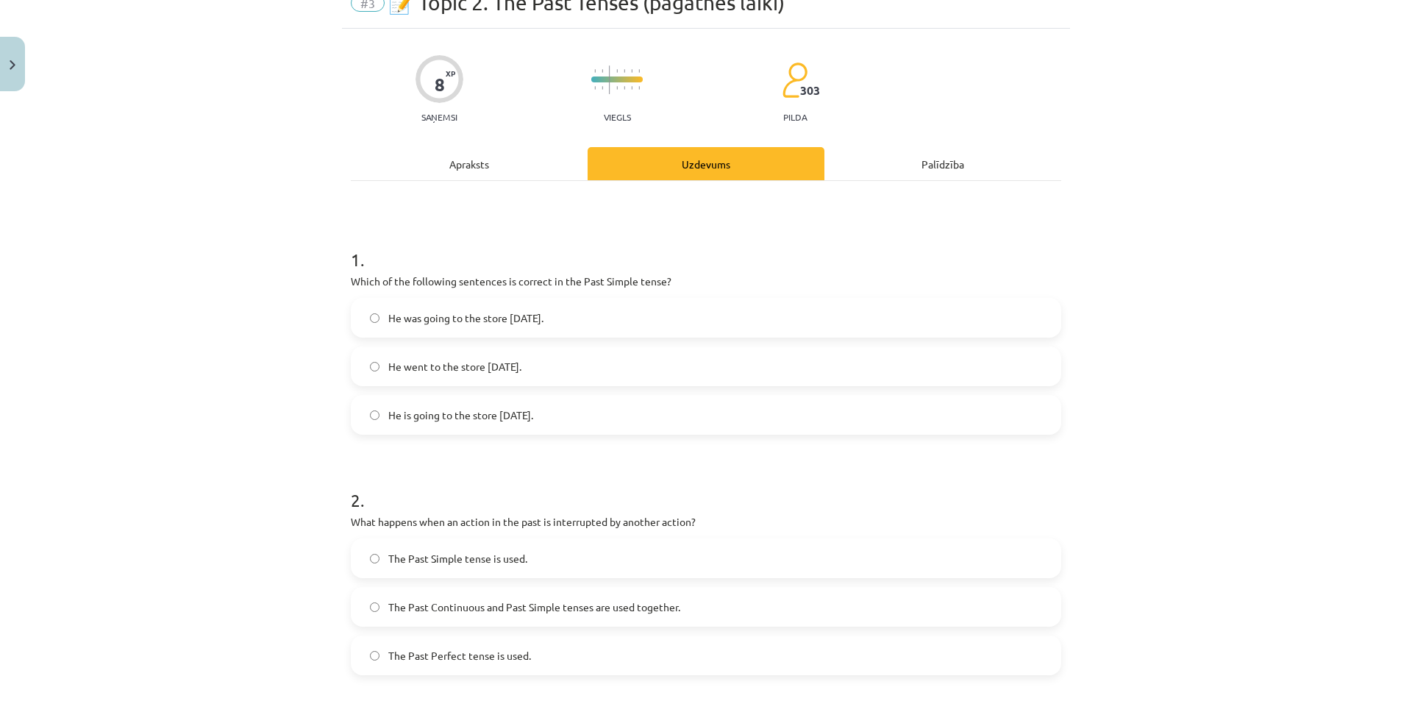
scroll to position [0, 0]
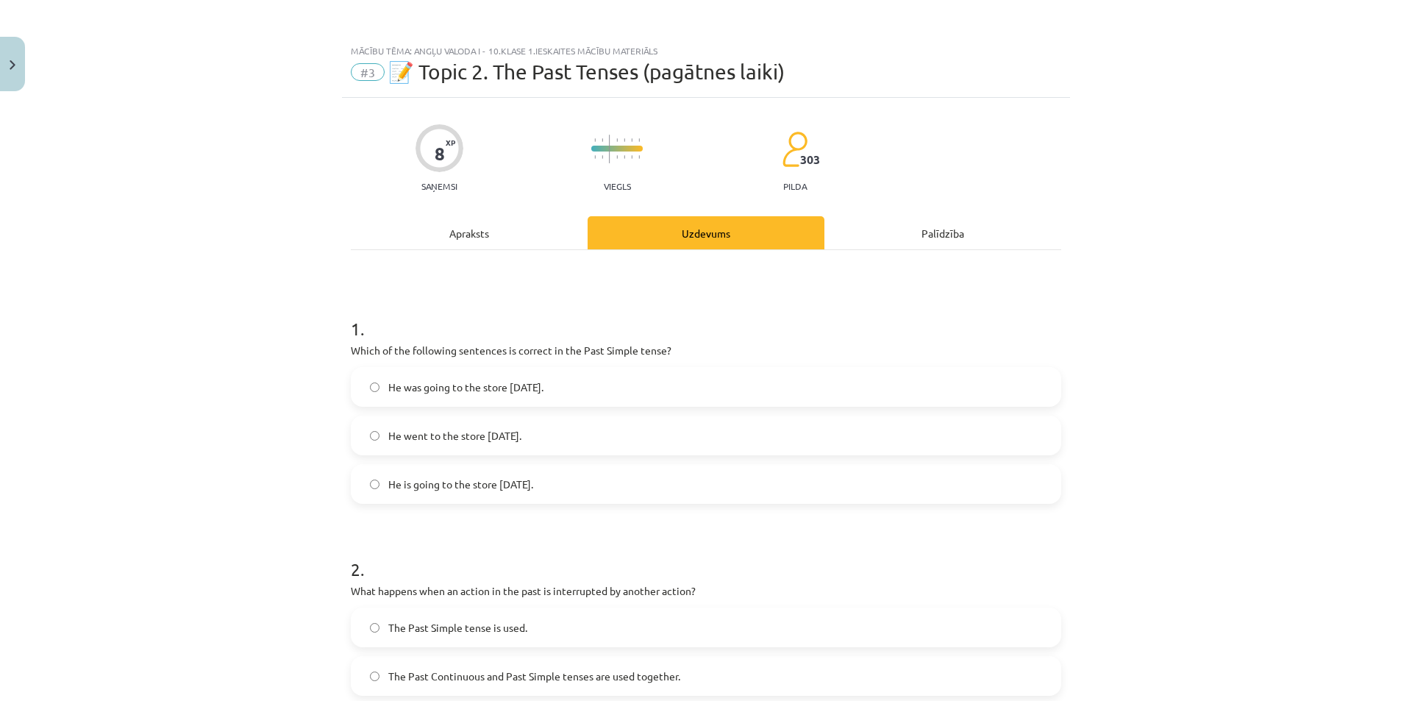
click at [496, 235] on div "Apraksts" at bounding box center [469, 232] width 237 height 33
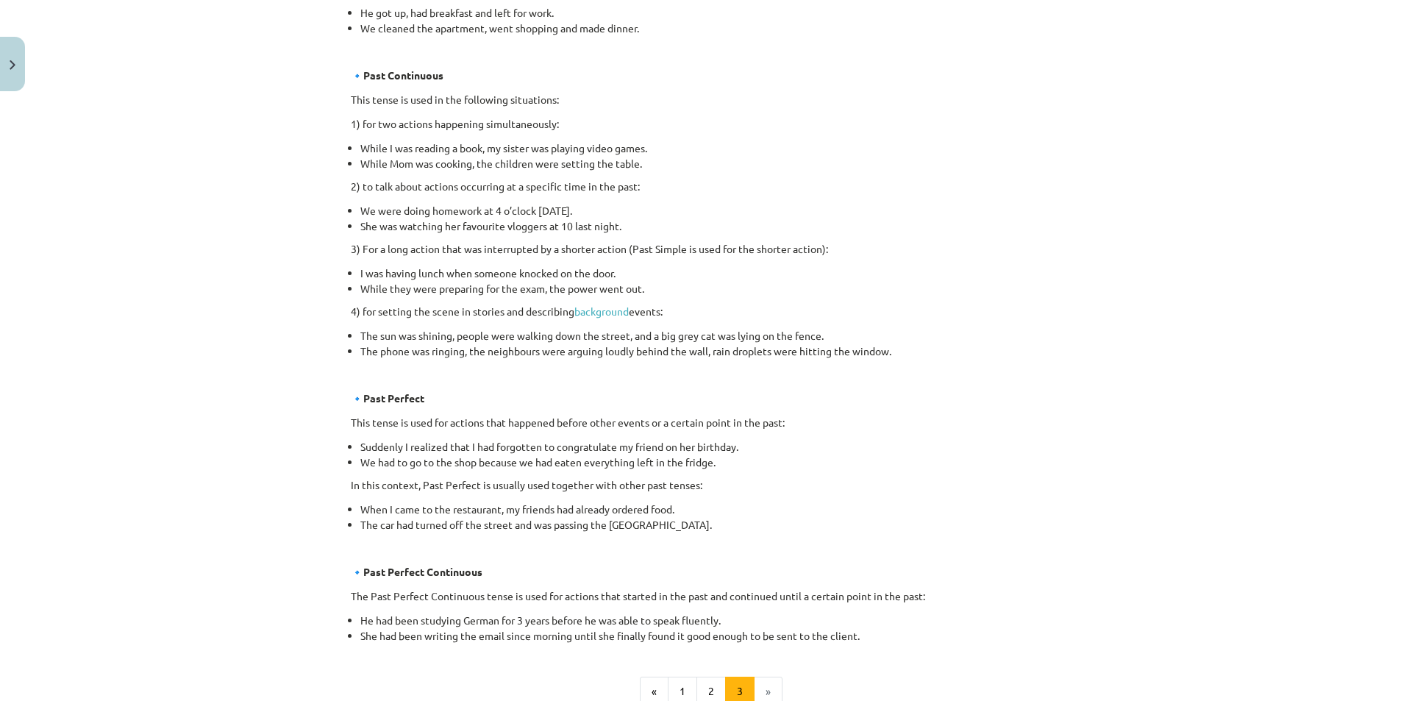
scroll to position [694, 0]
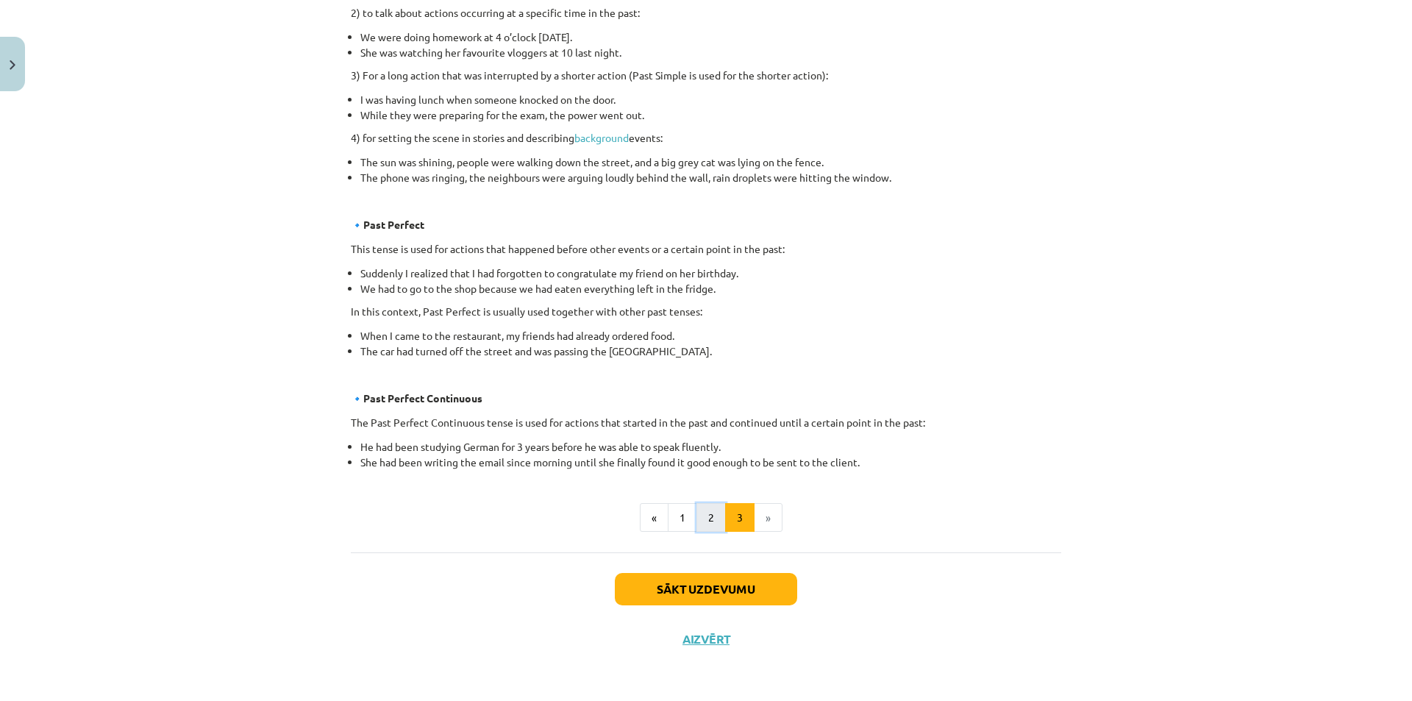
click at [701, 518] on button "2" at bounding box center [710, 517] width 29 height 29
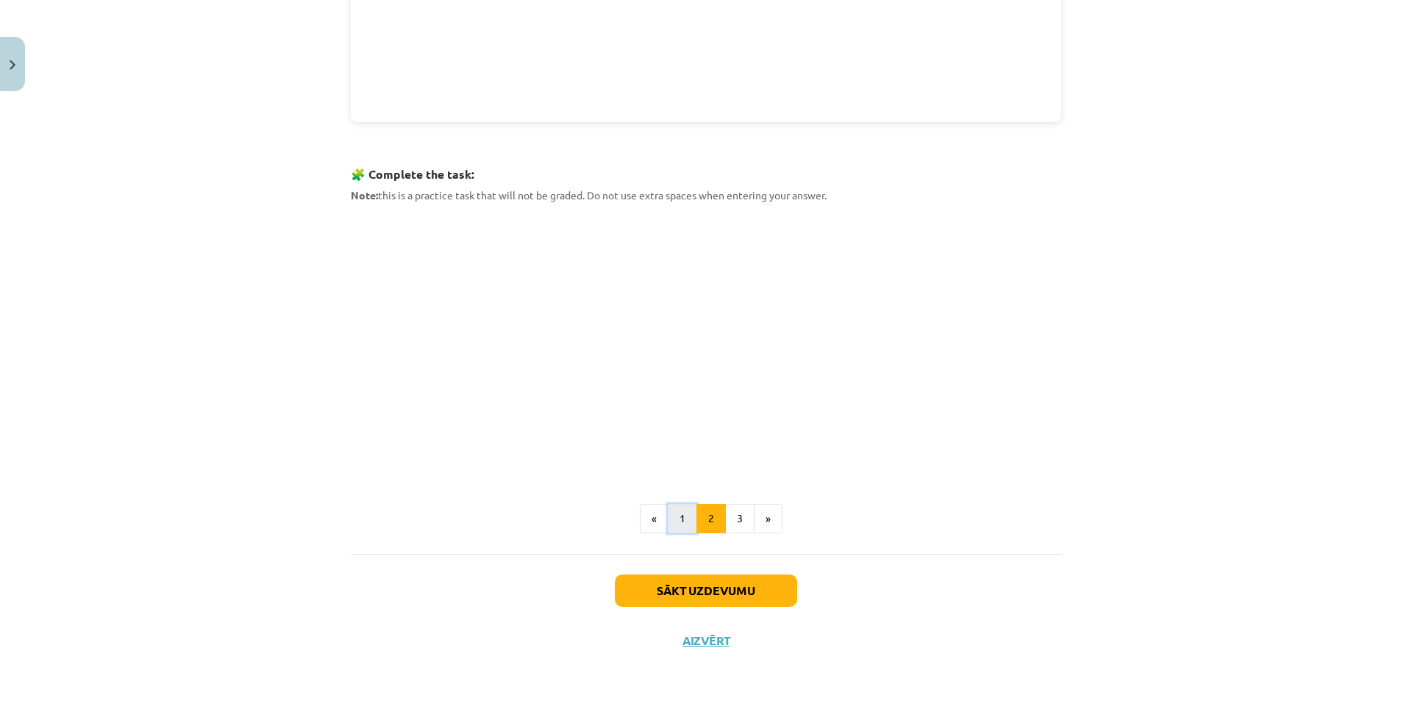
click at [682, 526] on button "1" at bounding box center [682, 518] width 29 height 29
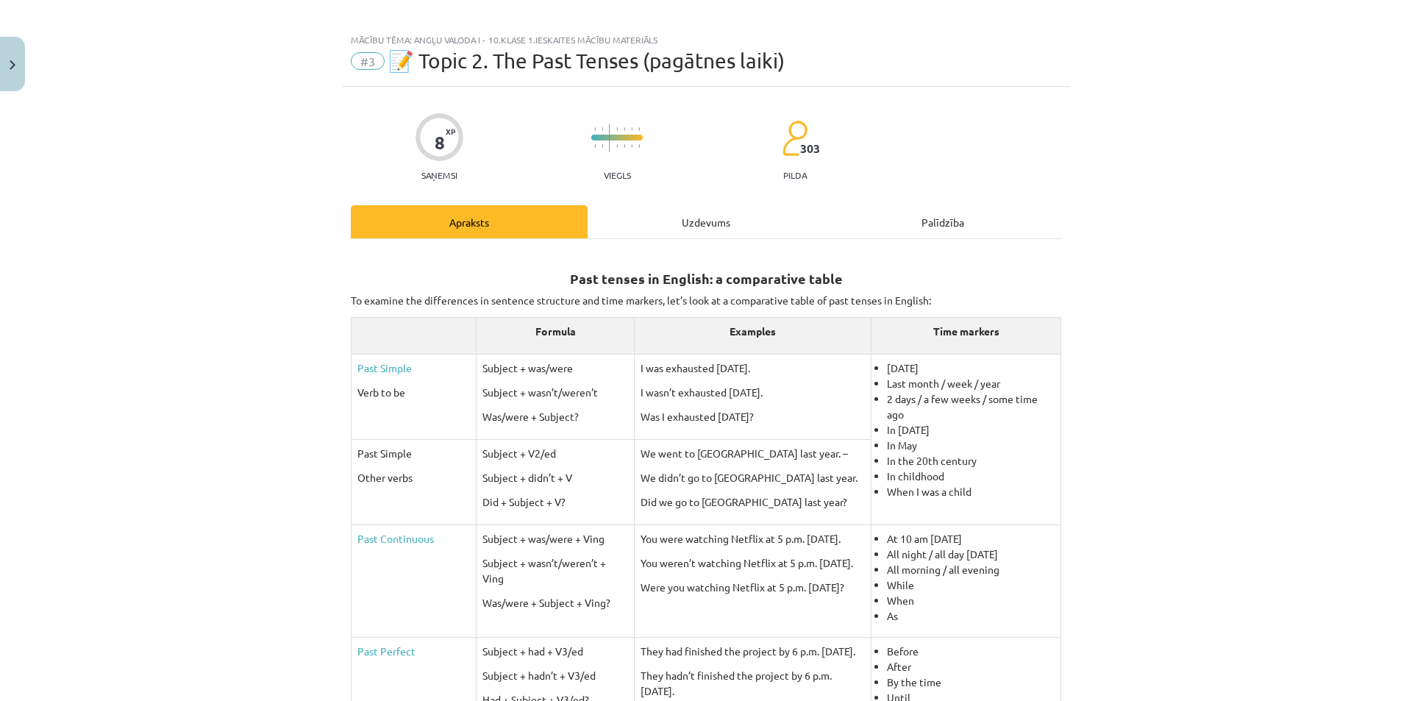
scroll to position [0, 0]
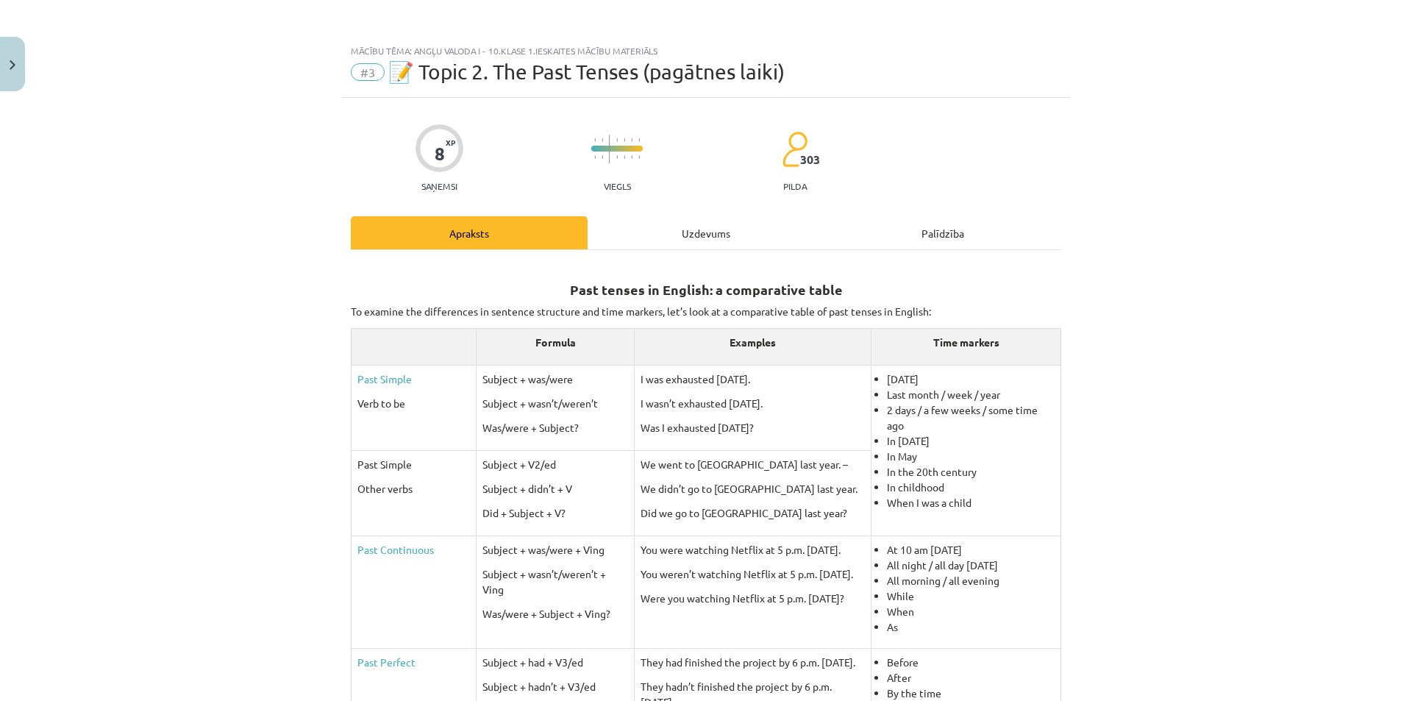
click at [693, 235] on div "Uzdevums" at bounding box center [706, 232] width 237 height 33
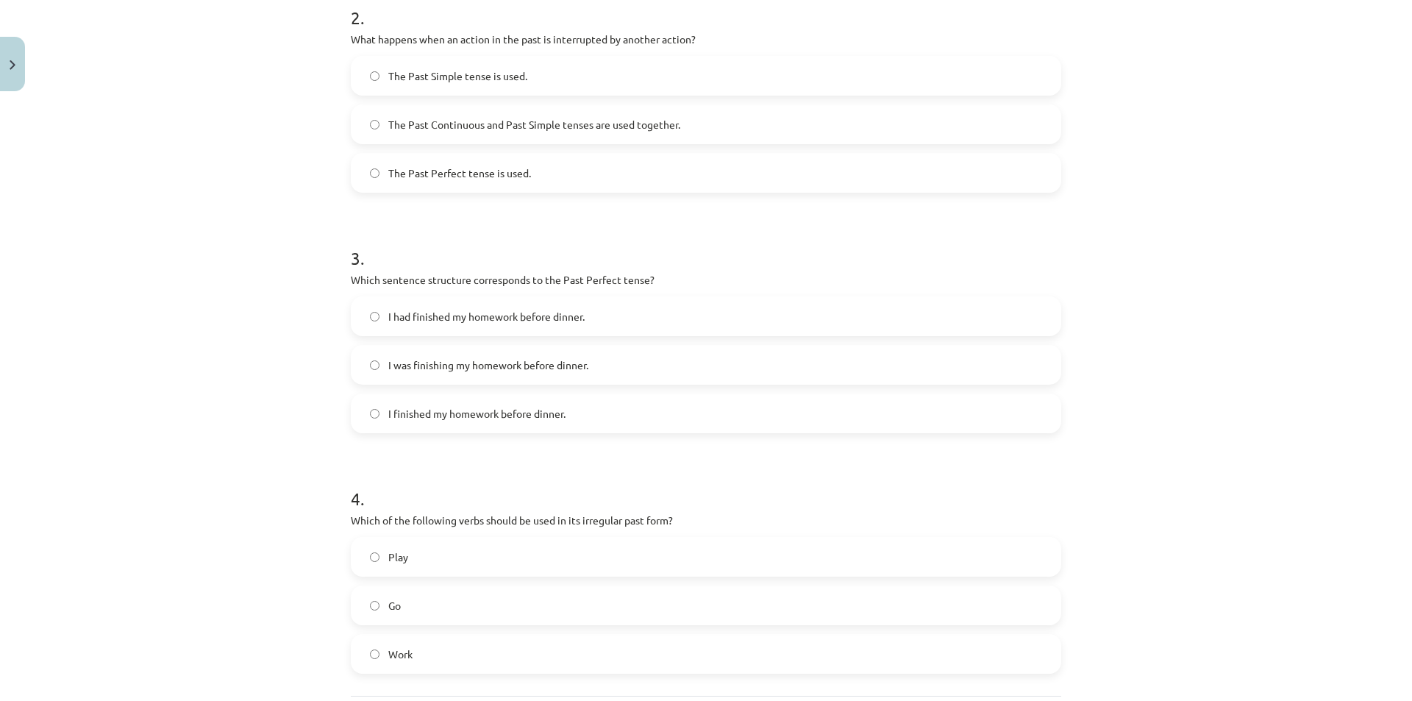
scroll to position [695, 0]
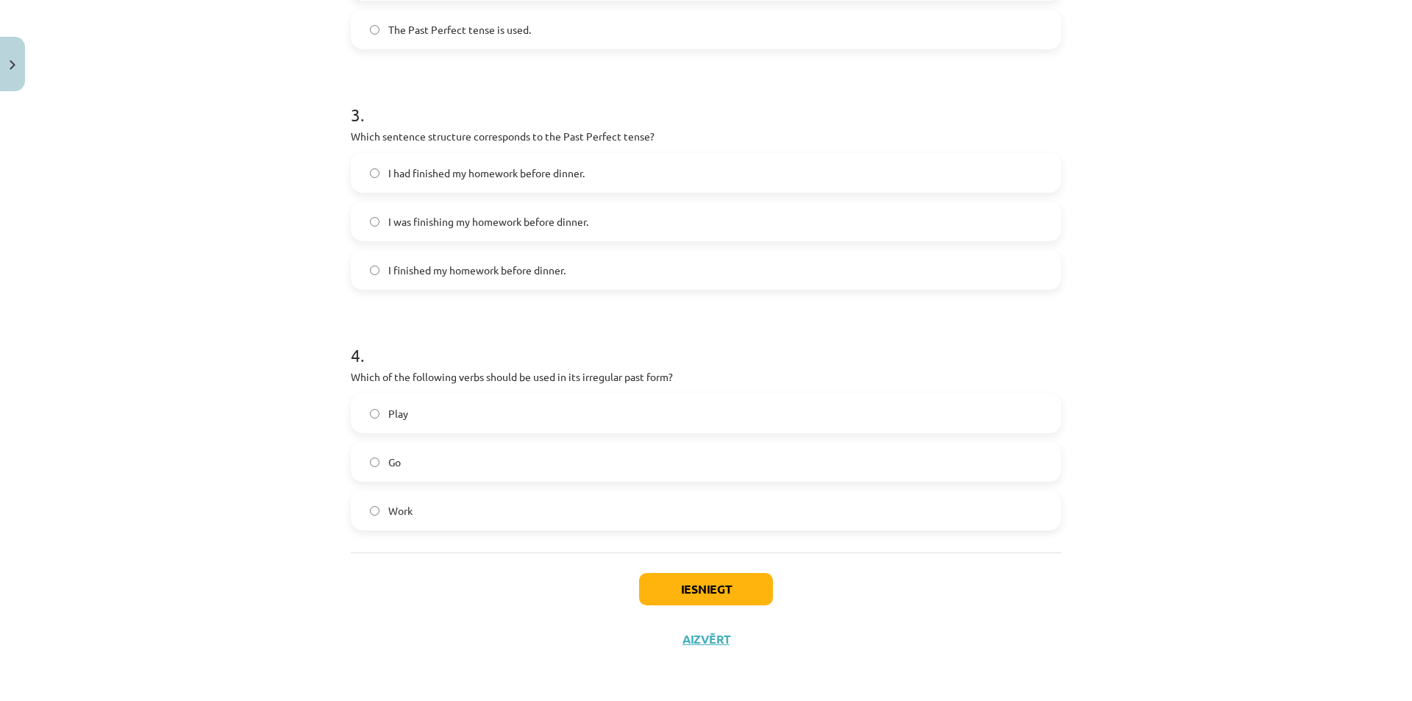
click at [454, 513] on label "Work" at bounding box center [705, 510] width 707 height 37
drag, startPoint x: 344, startPoint y: 369, endPoint x: 460, endPoint y: 518, distance: 188.7
click at [460, 518] on div "8 XP Saņemsi Viegls 303 pilda Apraksts Uzdevums Palīdzība 1 . Which of the foll…" at bounding box center [706, 33] width 728 height 1261
drag, startPoint x: 504, startPoint y: 367, endPoint x: 439, endPoint y: 334, distance: 72.7
click at [439, 334] on h1 "4 ." at bounding box center [706, 342] width 710 height 46
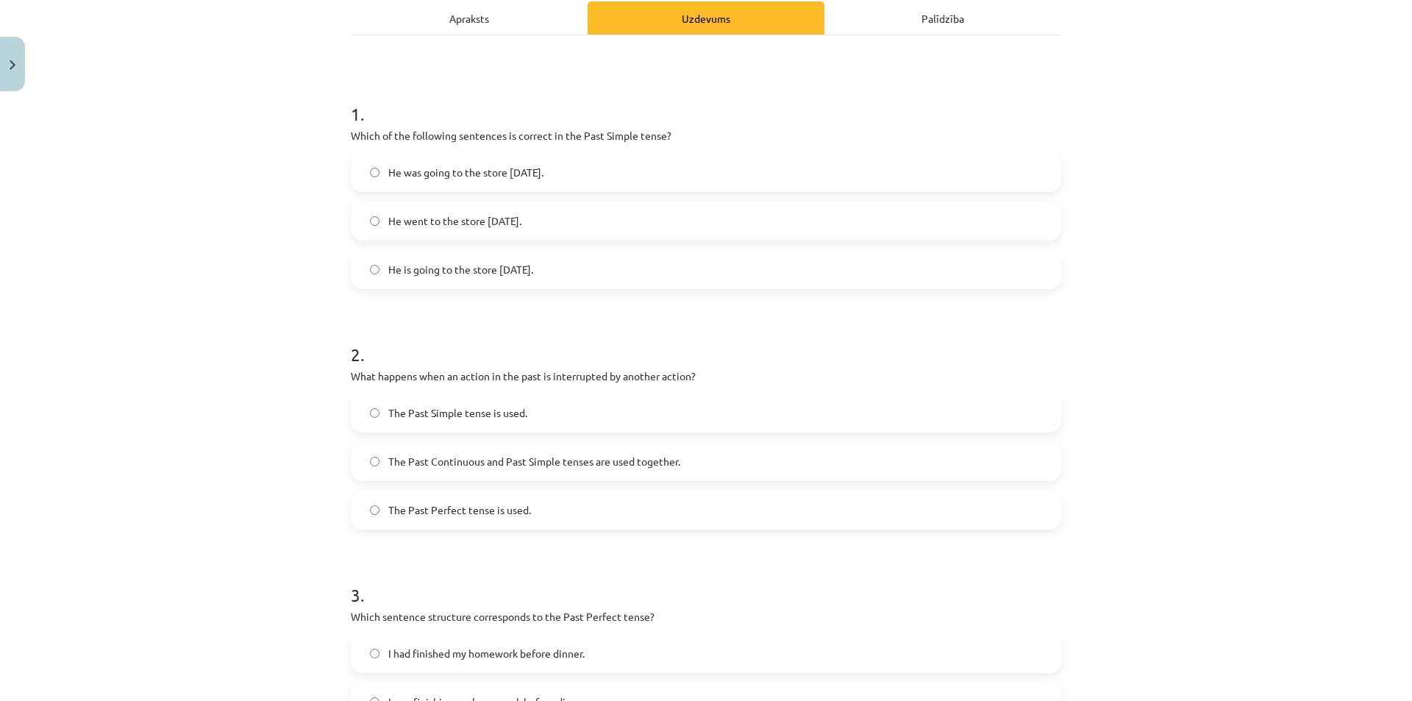
scroll to position [0, 0]
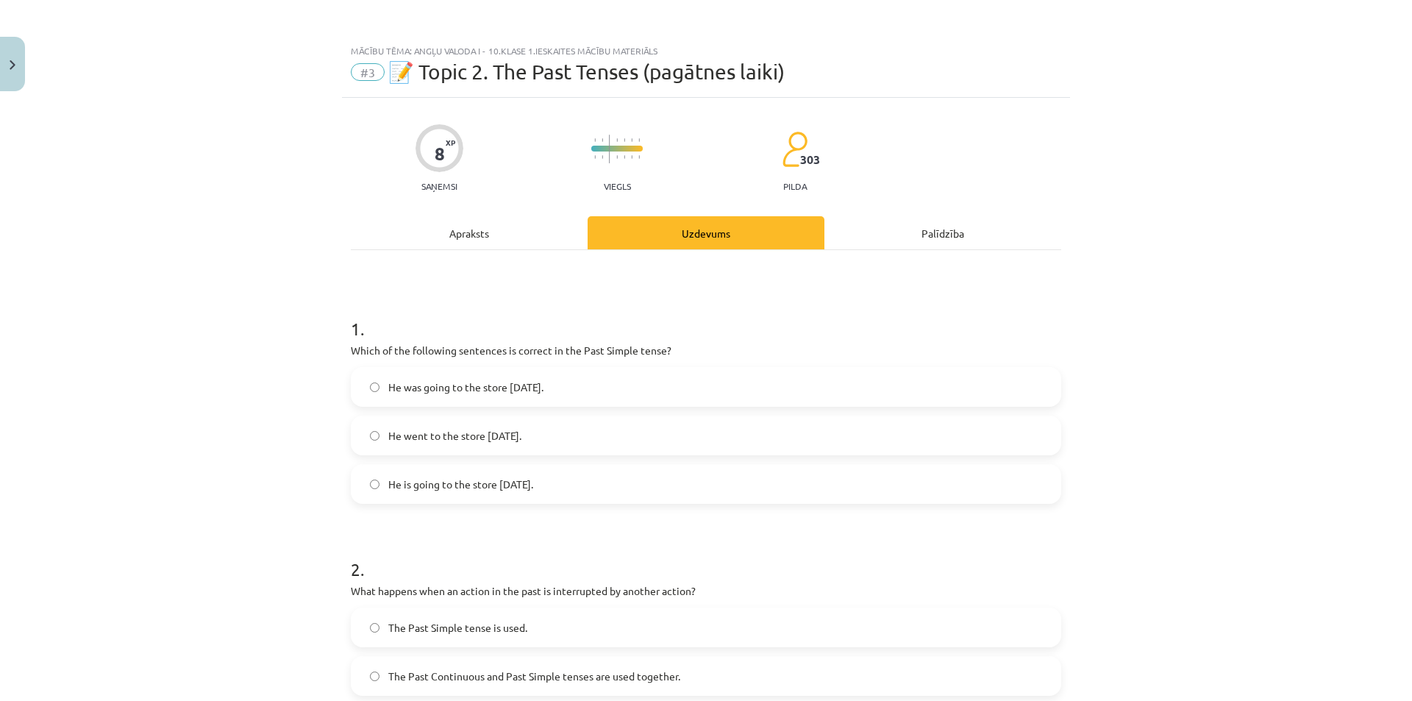
click at [475, 236] on div "Apraksts" at bounding box center [469, 232] width 237 height 33
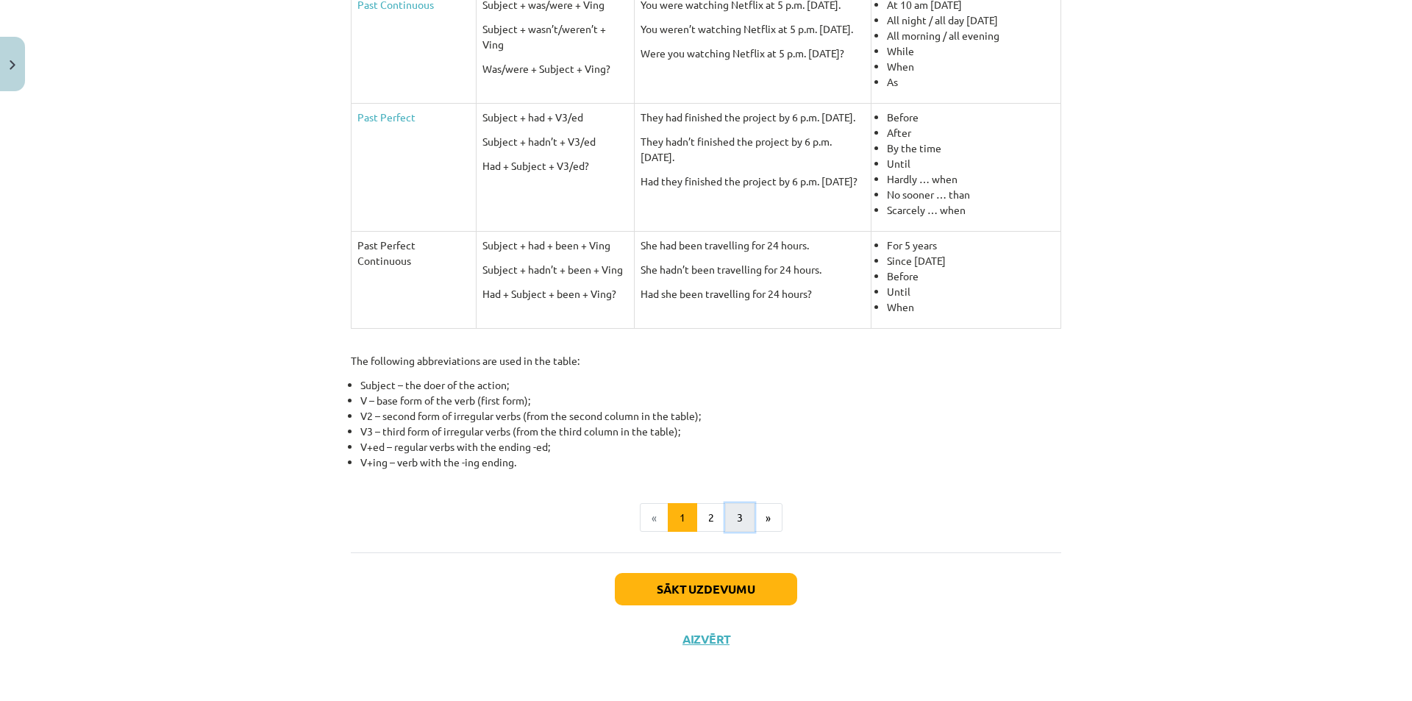
click at [740, 519] on button "3" at bounding box center [739, 517] width 29 height 29
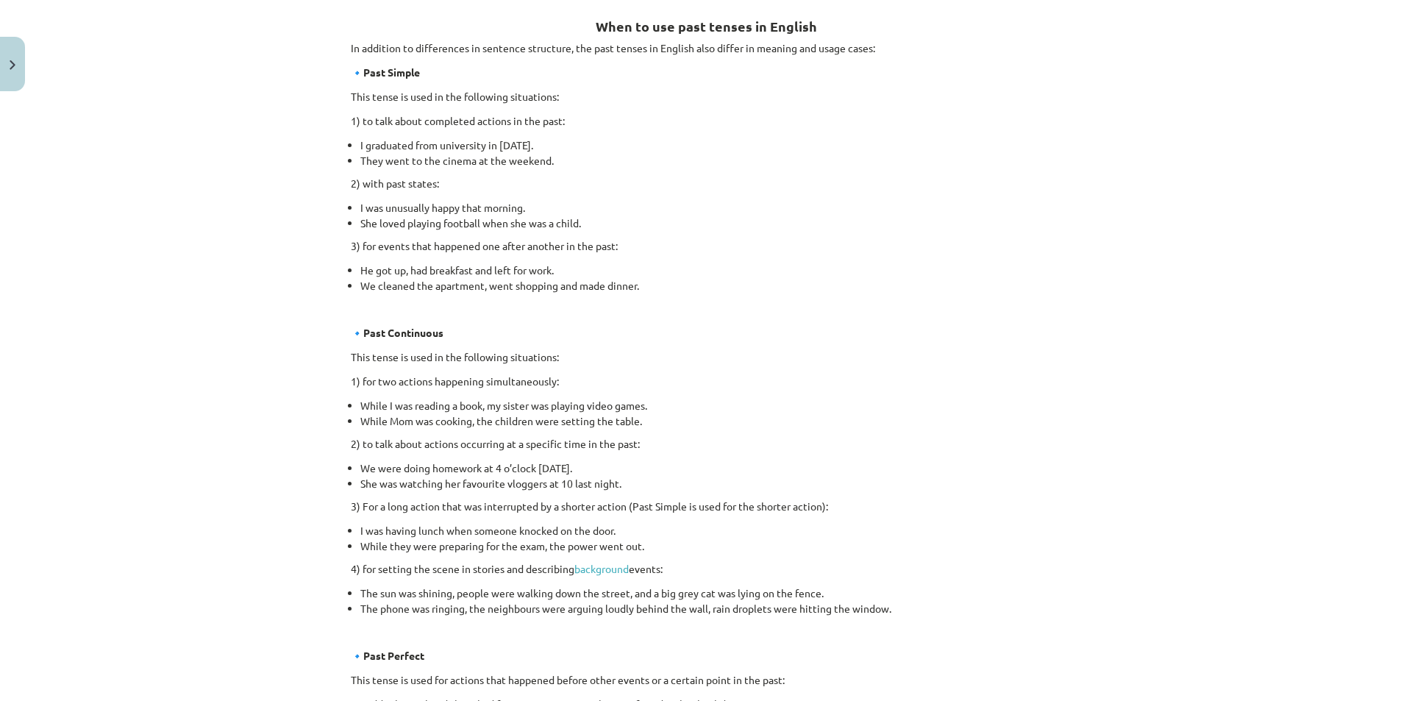
scroll to position [631, 0]
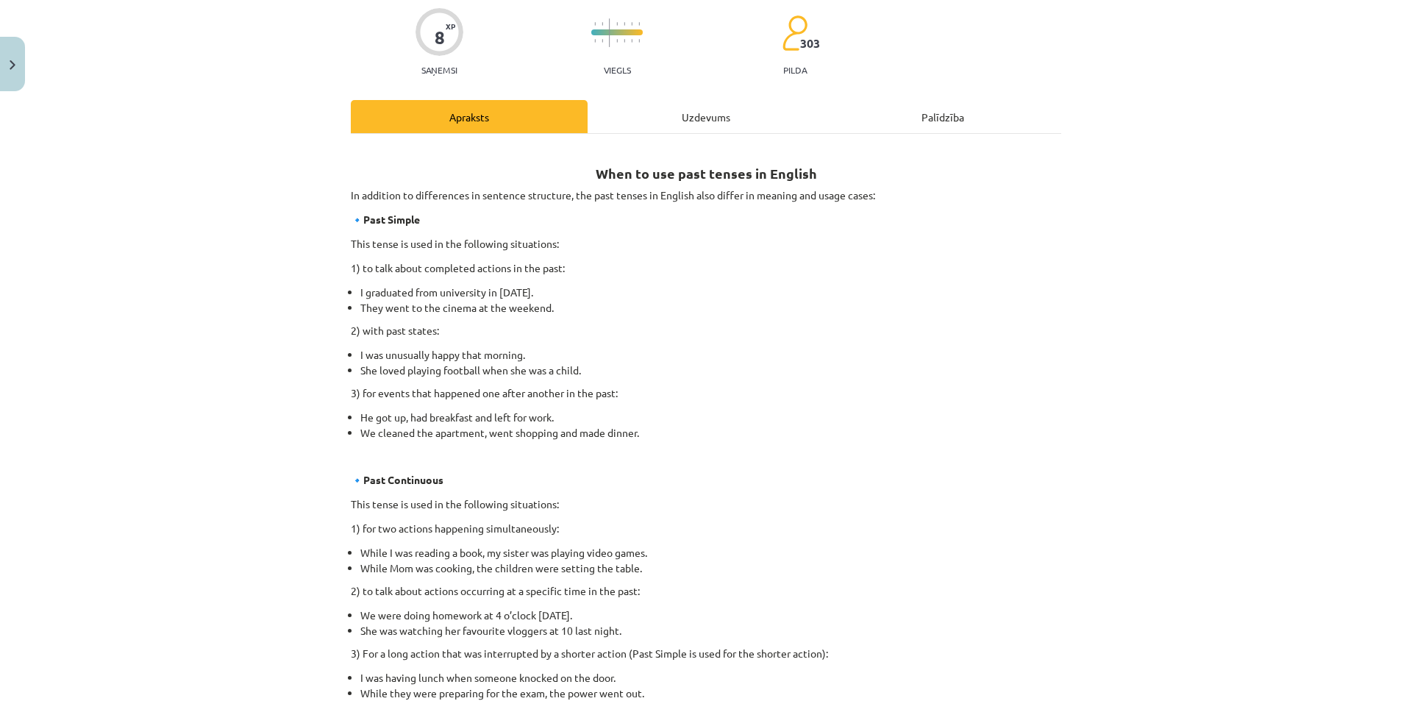
click at [713, 126] on div "Uzdevums" at bounding box center [706, 116] width 237 height 33
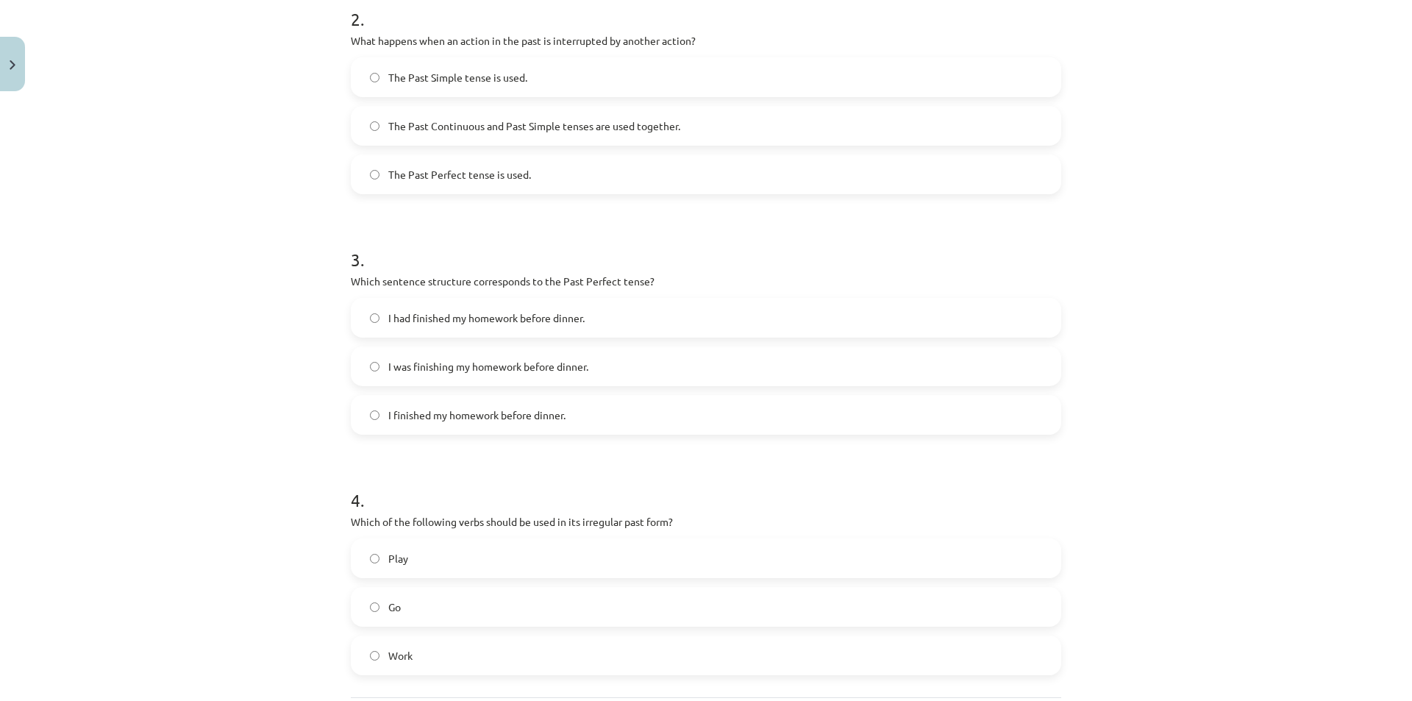
scroll to position [478, 0]
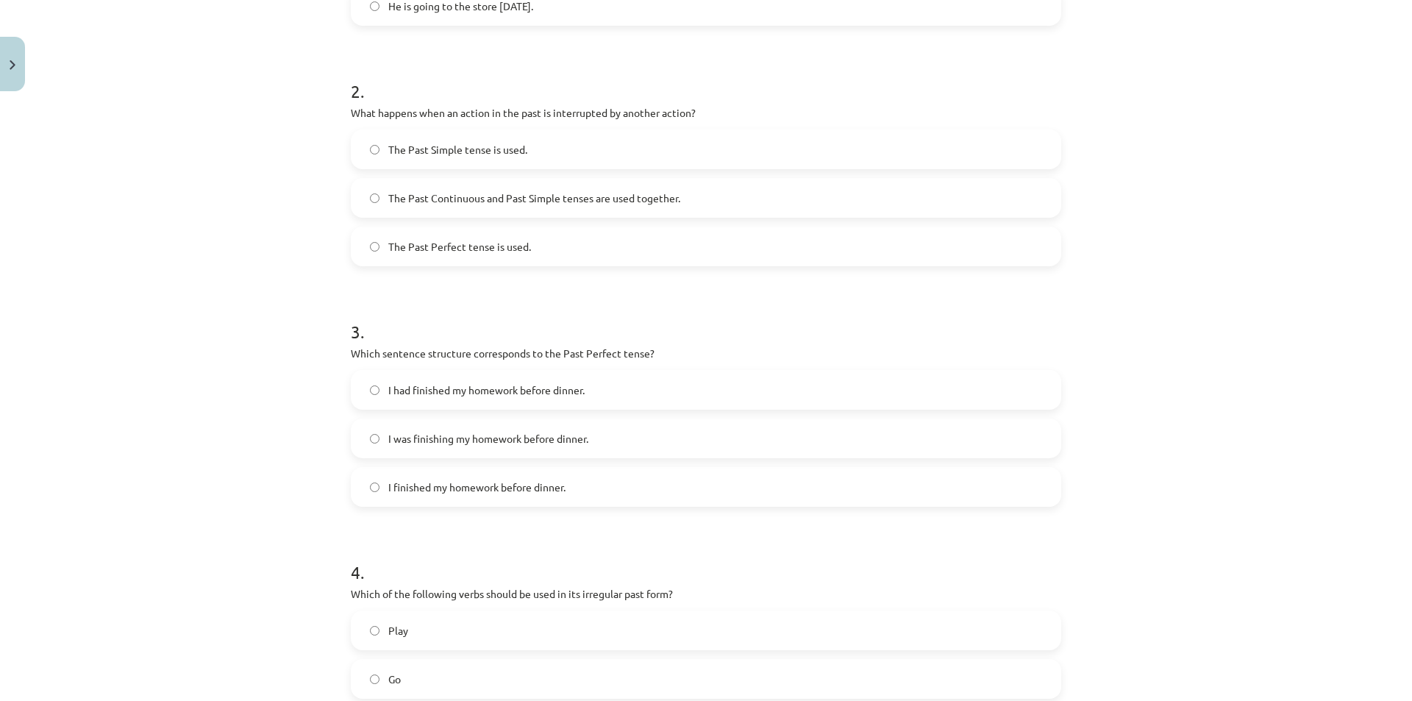
click at [545, 394] on span "I had finished my homework before dinner." at bounding box center [486, 389] width 196 height 15
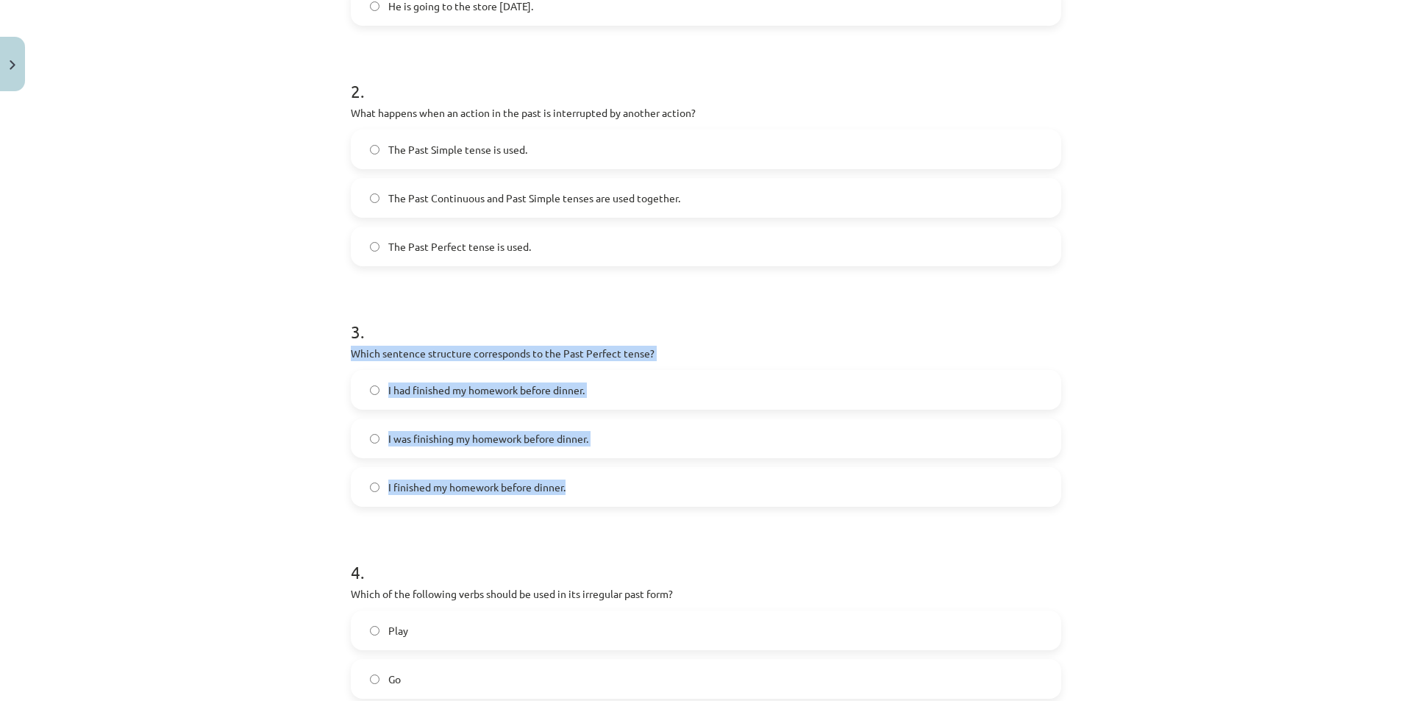
drag, startPoint x: 331, startPoint y: 354, endPoint x: 606, endPoint y: 493, distance: 308.5
click at [606, 493] on div "Mācību tēma: Angļu valoda i - 10.klase 1.ieskaites mācību materiāls #3 📝 Topic …" at bounding box center [706, 350] width 1412 height 701
copy div "Which sentence structure corresponds to the Past Perfect tense? I had finished …"
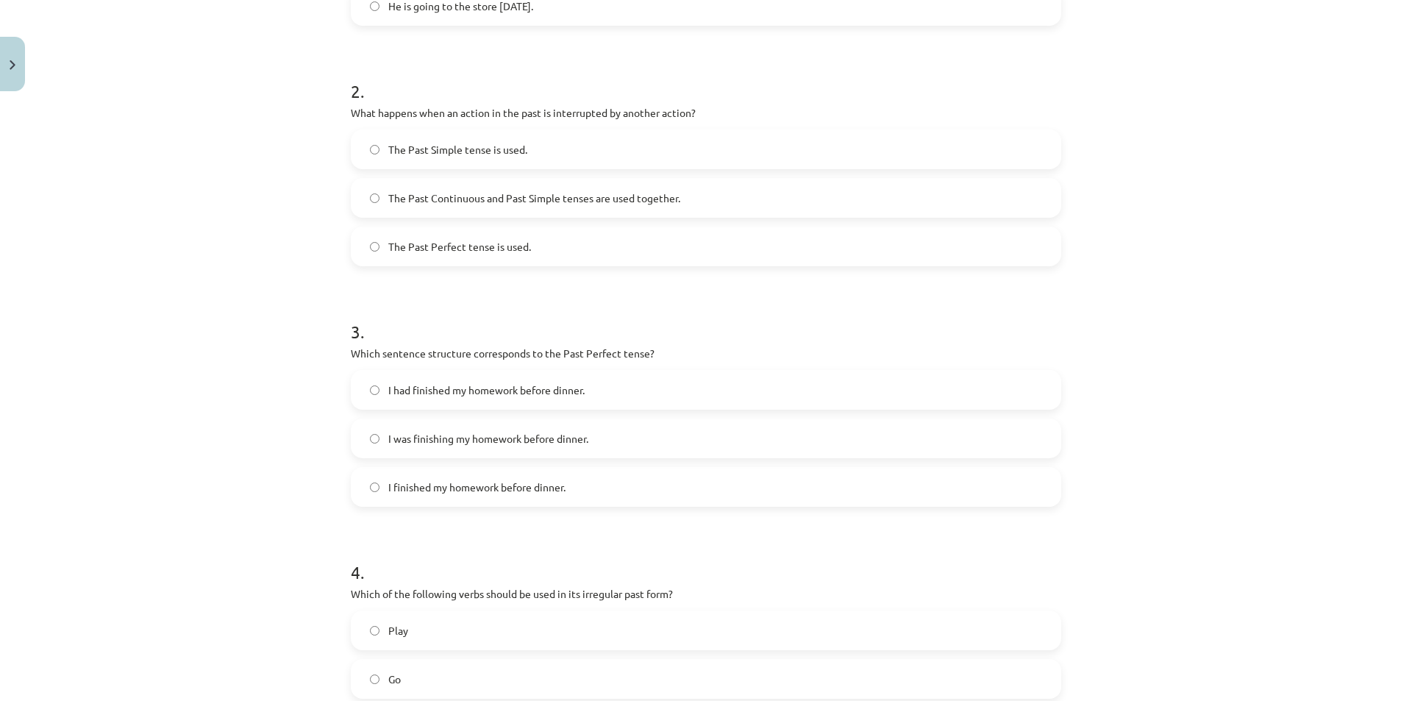
click at [1208, 281] on div "Mācību tēma: Angļu valoda i - 10.klase 1.ieskaites mācību materiāls #3 📝 Topic …" at bounding box center [706, 350] width 1412 height 701
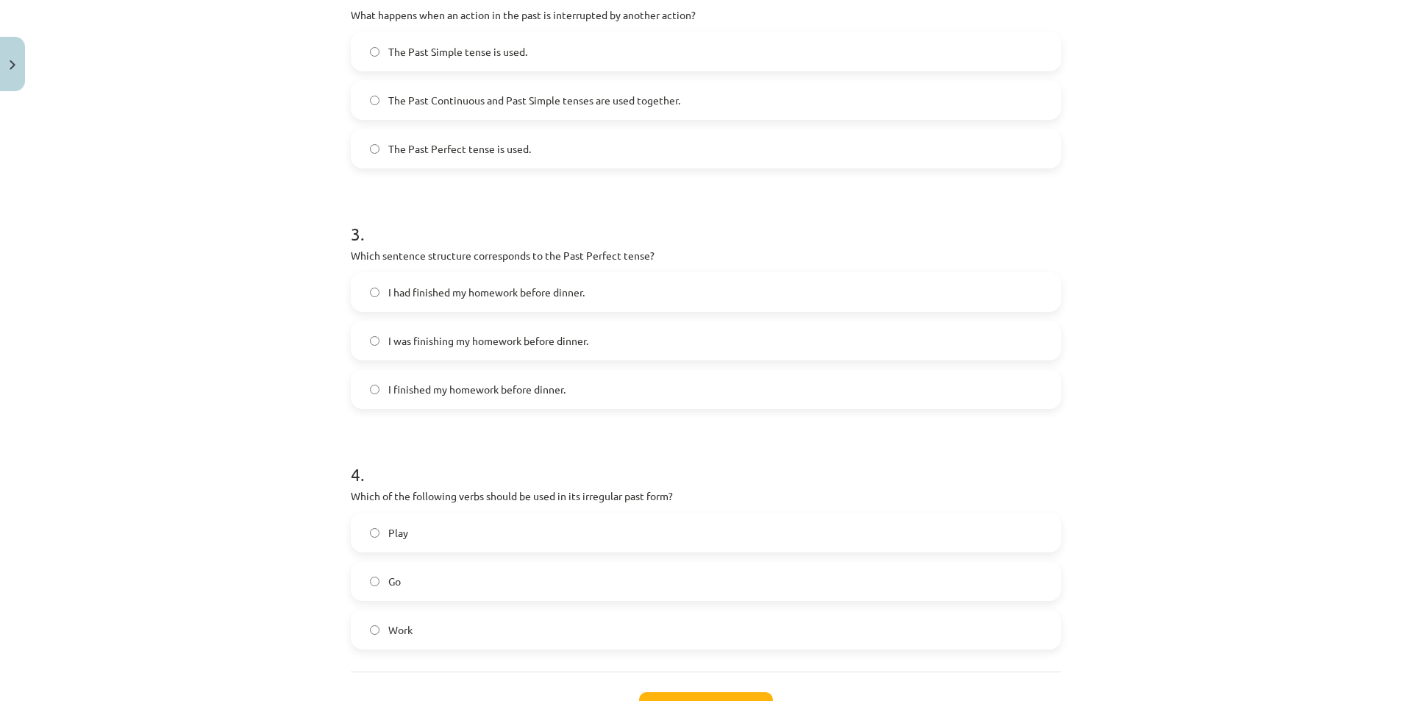
scroll to position [695, 0]
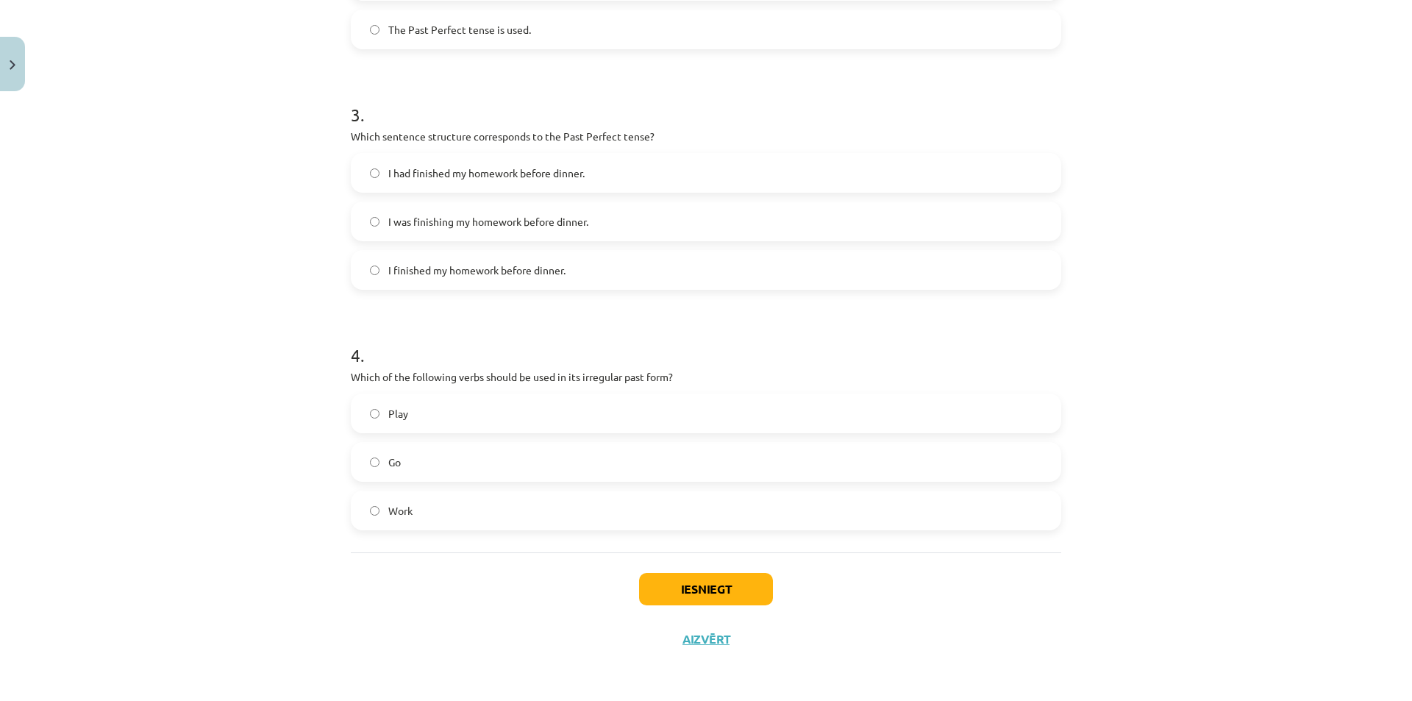
click at [732, 559] on div "Iesniegt Aizvērt" at bounding box center [706, 603] width 710 height 103
click at [720, 589] on button "Iesniegt" at bounding box center [706, 589] width 134 height 32
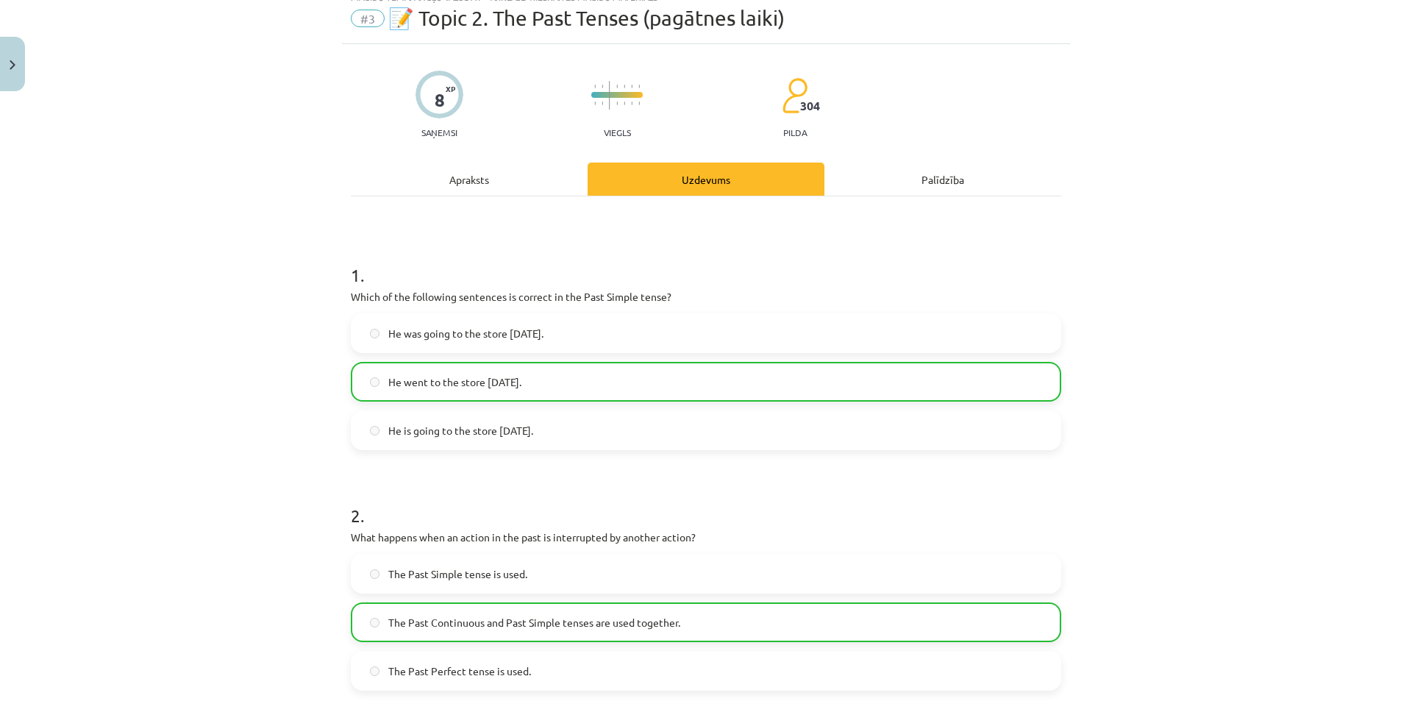
scroll to position [0, 0]
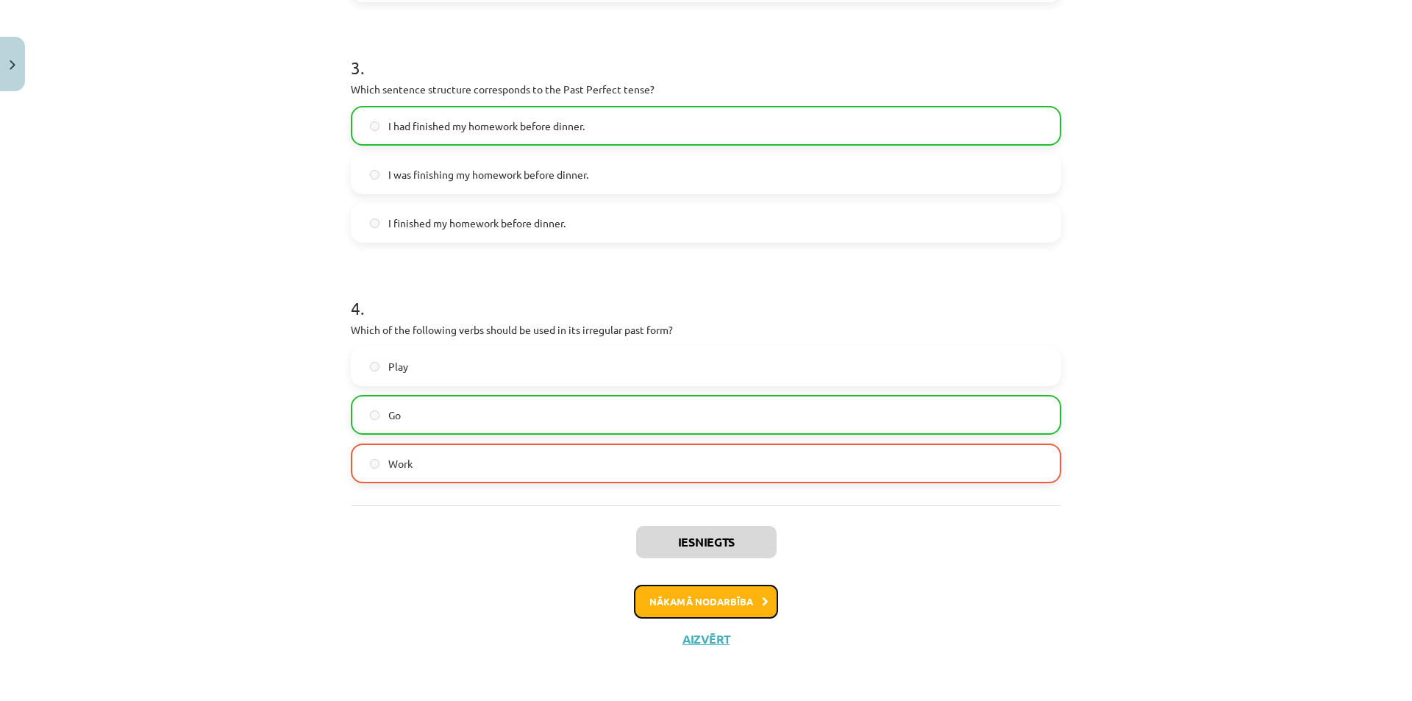
click at [720, 609] on button "Nākamā nodarbība" at bounding box center [706, 602] width 144 height 34
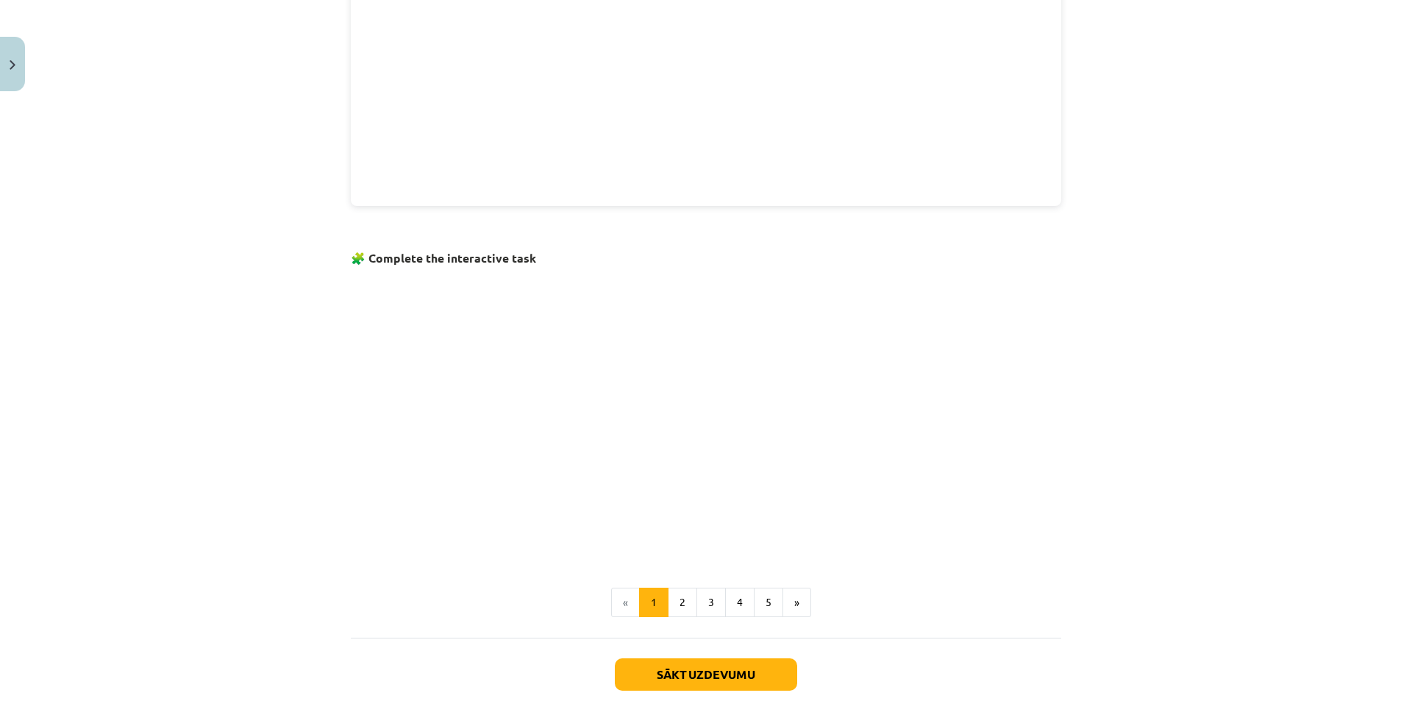
scroll to position [772, 0]
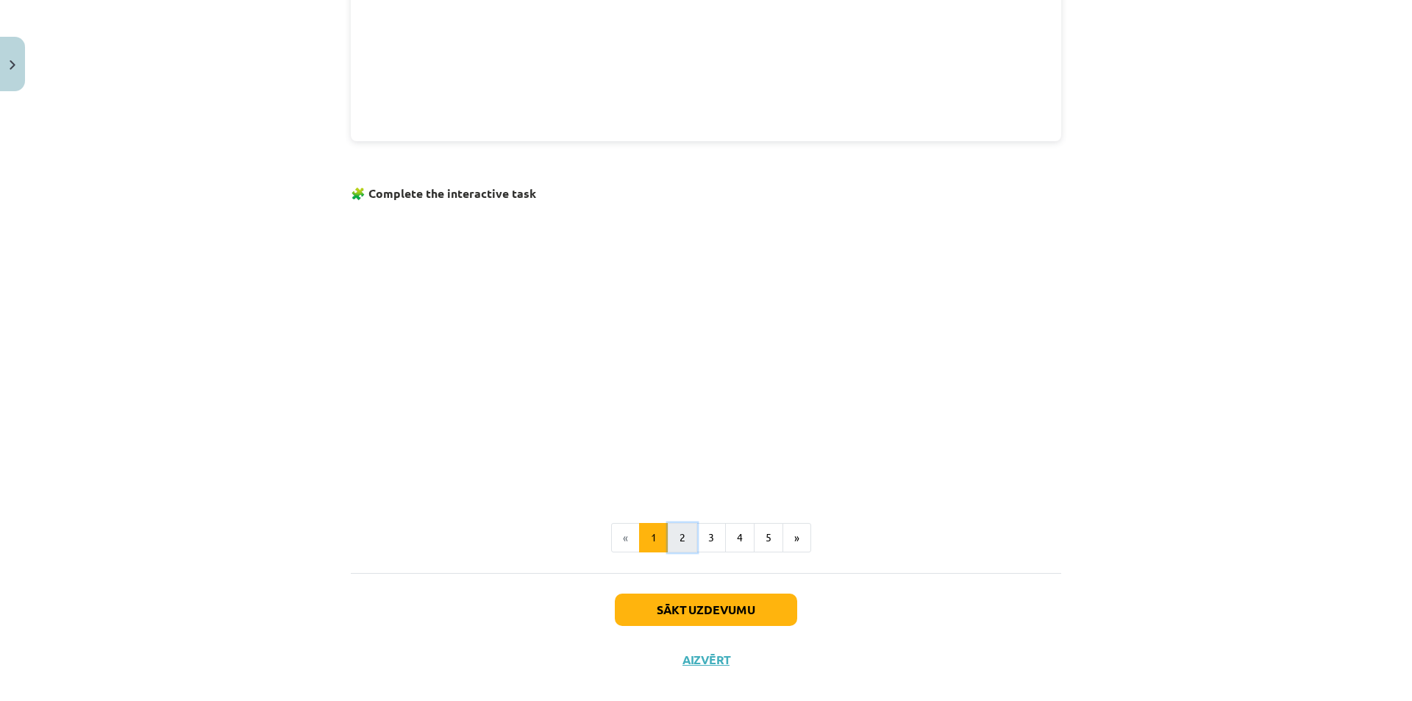
click at [680, 537] on button "2" at bounding box center [682, 537] width 29 height 29
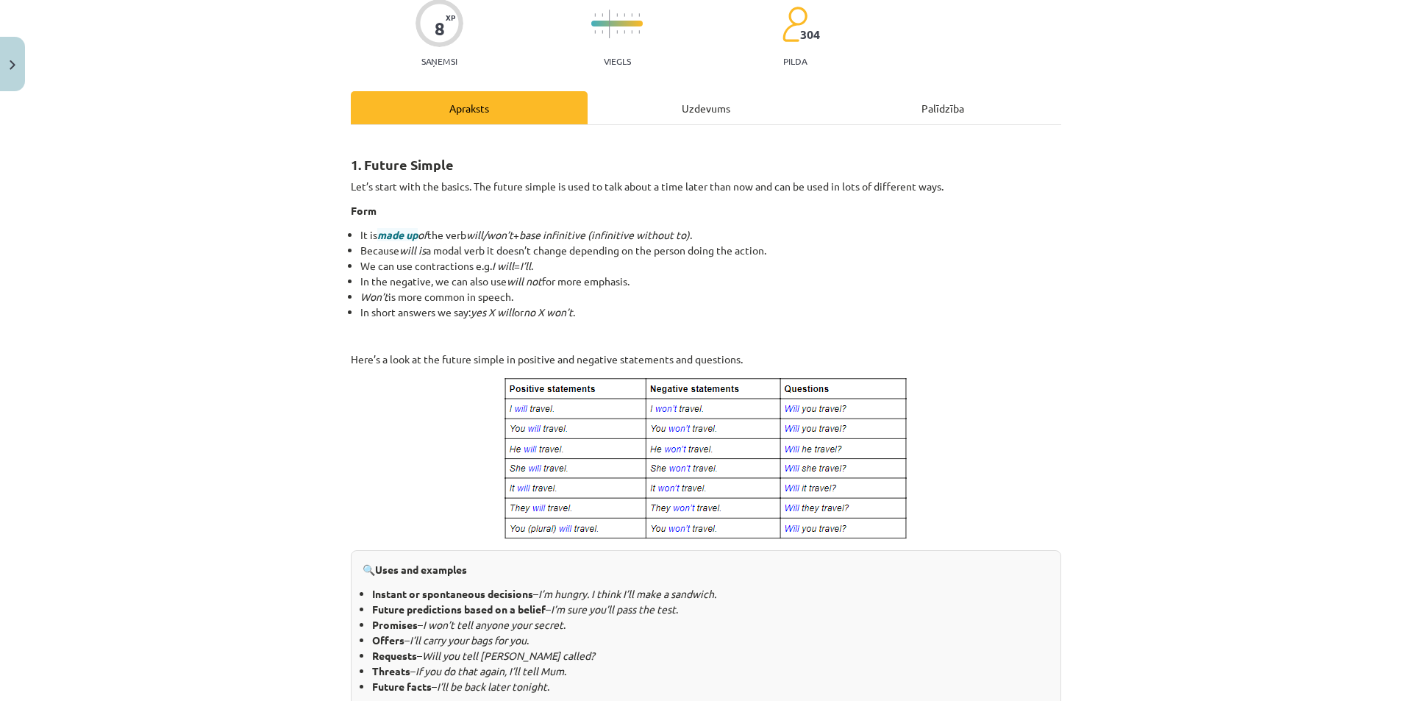
scroll to position [0, 0]
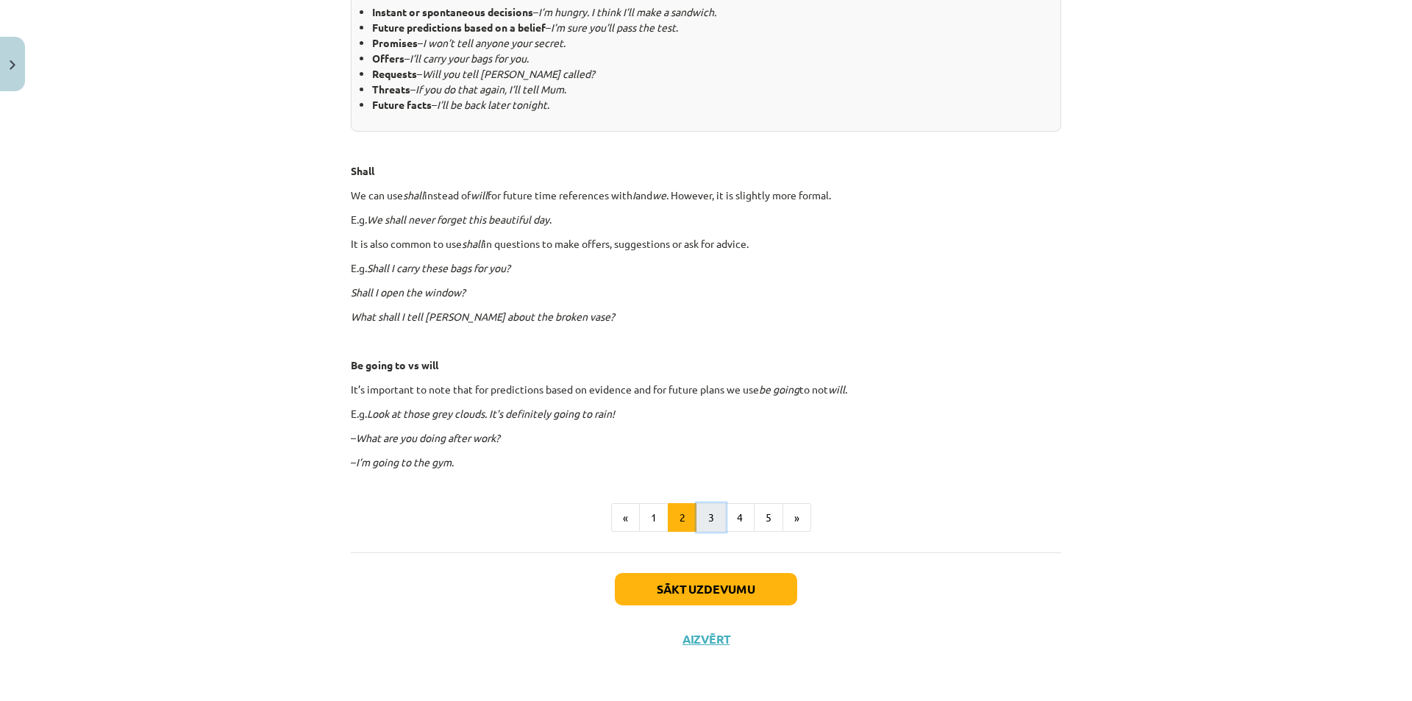
click at [709, 524] on button "3" at bounding box center [710, 517] width 29 height 29
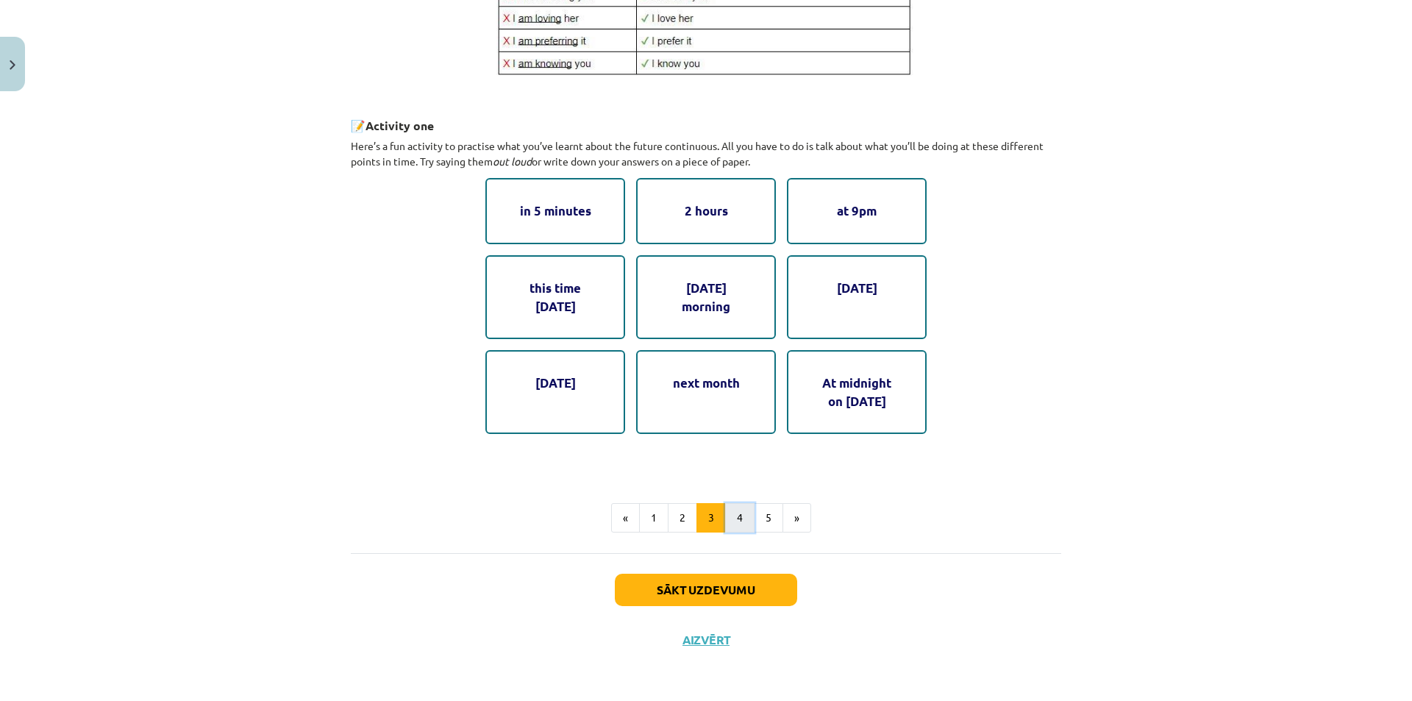
click at [737, 526] on button "4" at bounding box center [739, 517] width 29 height 29
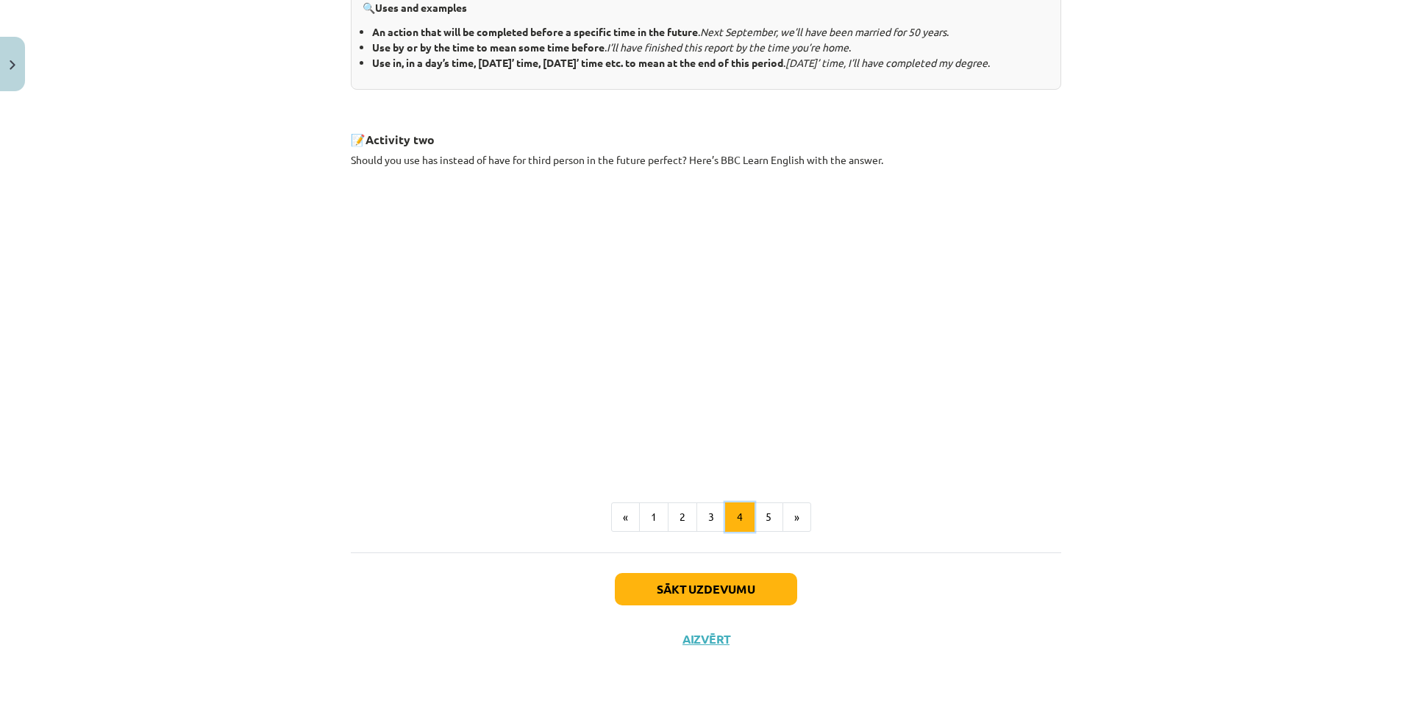
scroll to position [673, 0]
click at [689, 516] on button "2" at bounding box center [682, 516] width 29 height 29
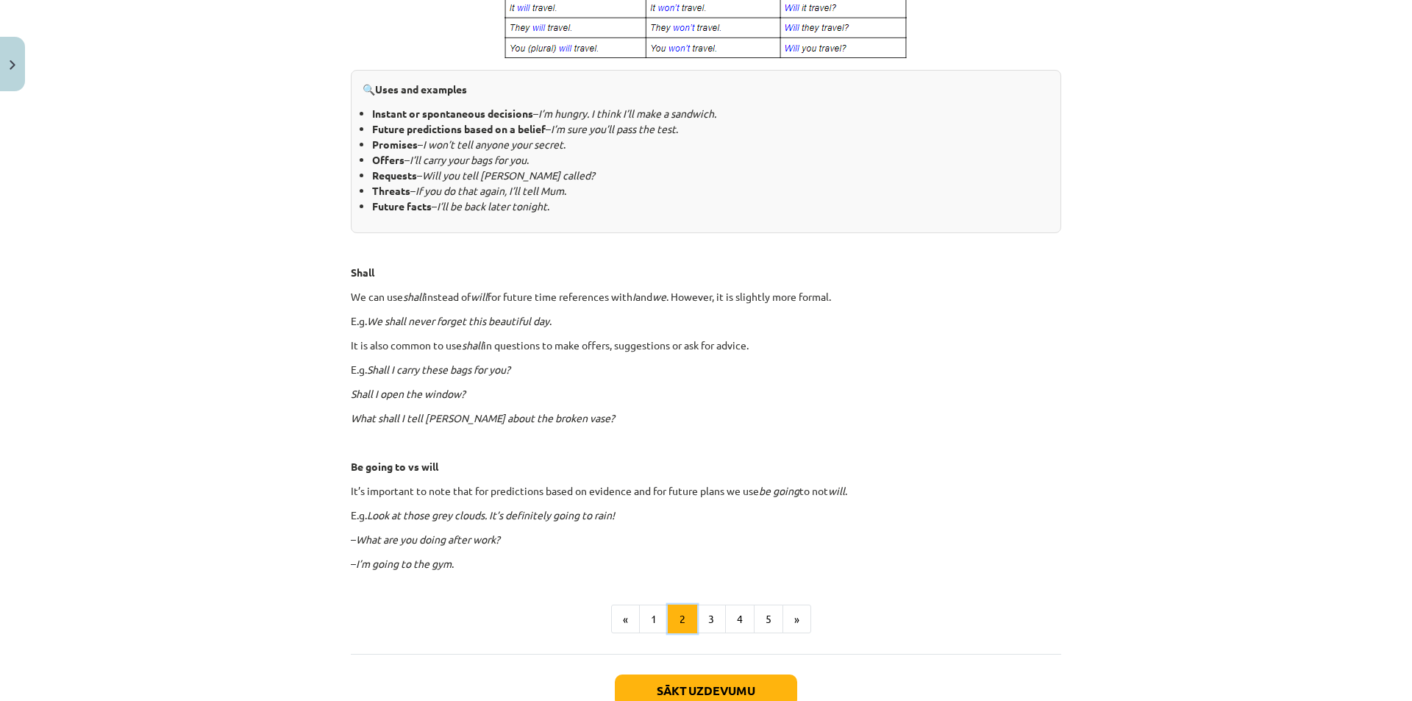
scroll to position [631, 0]
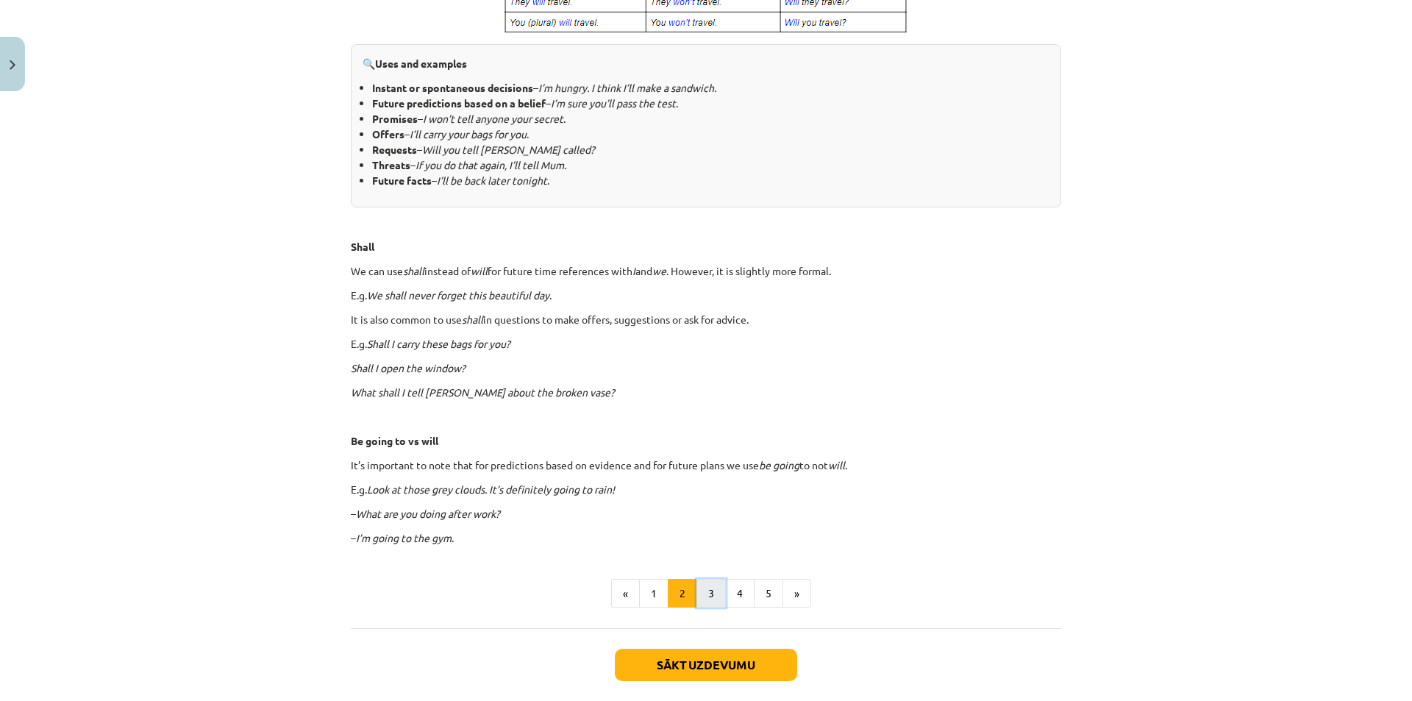
click at [705, 587] on button "3" at bounding box center [710, 593] width 29 height 29
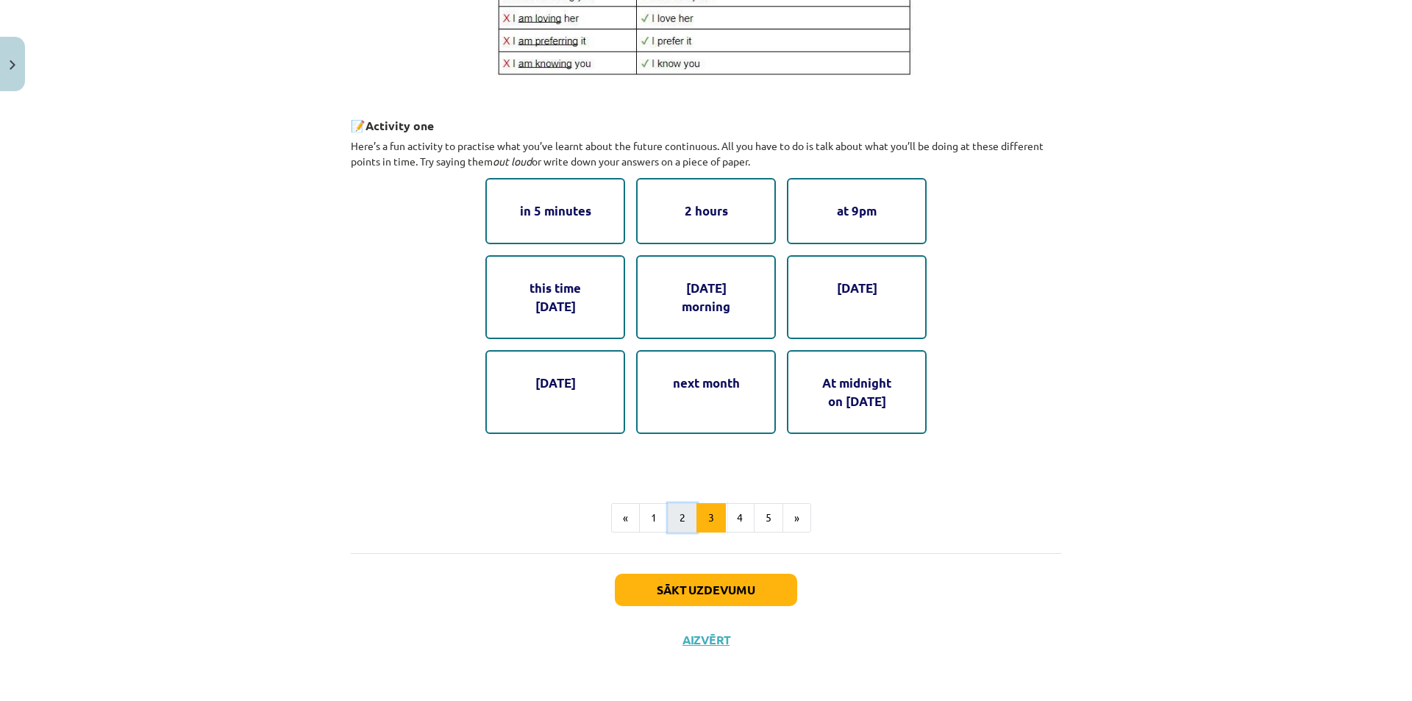
click at [680, 519] on button "2" at bounding box center [682, 517] width 29 height 29
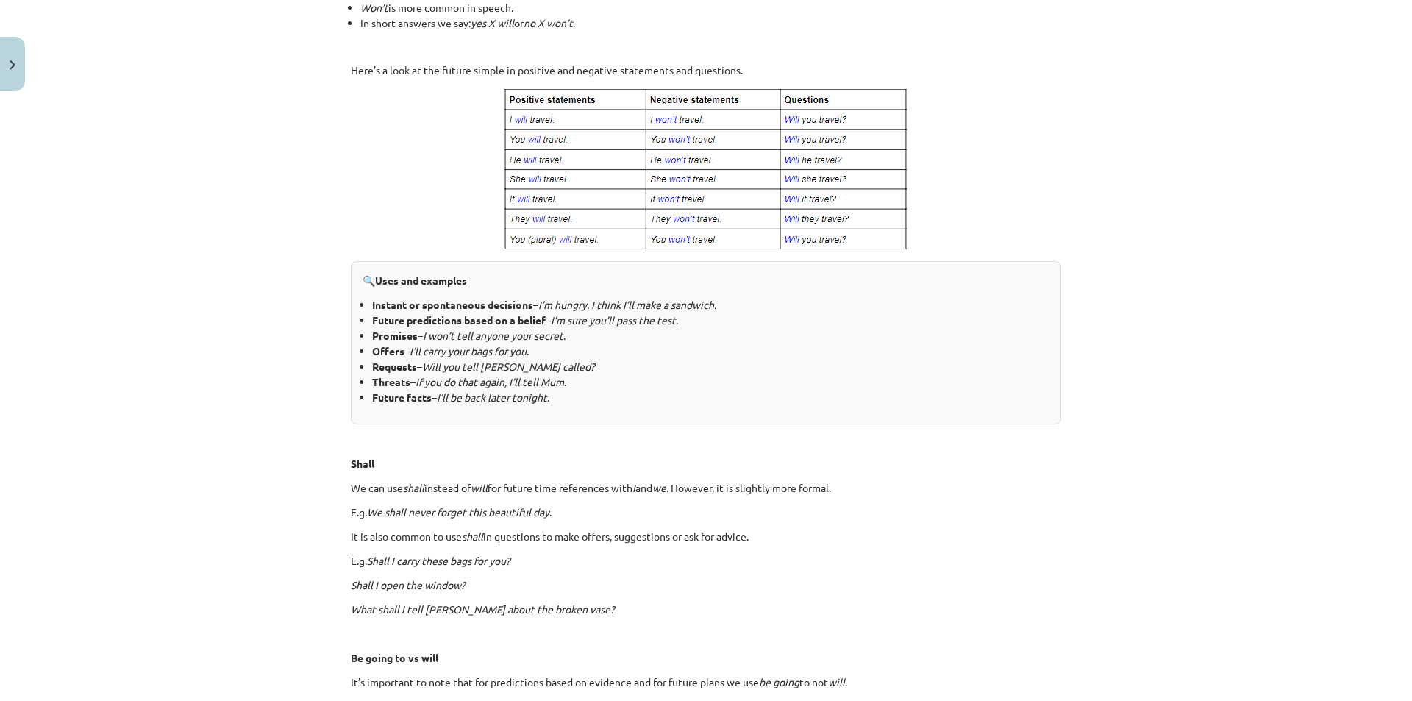
scroll to position [263, 0]
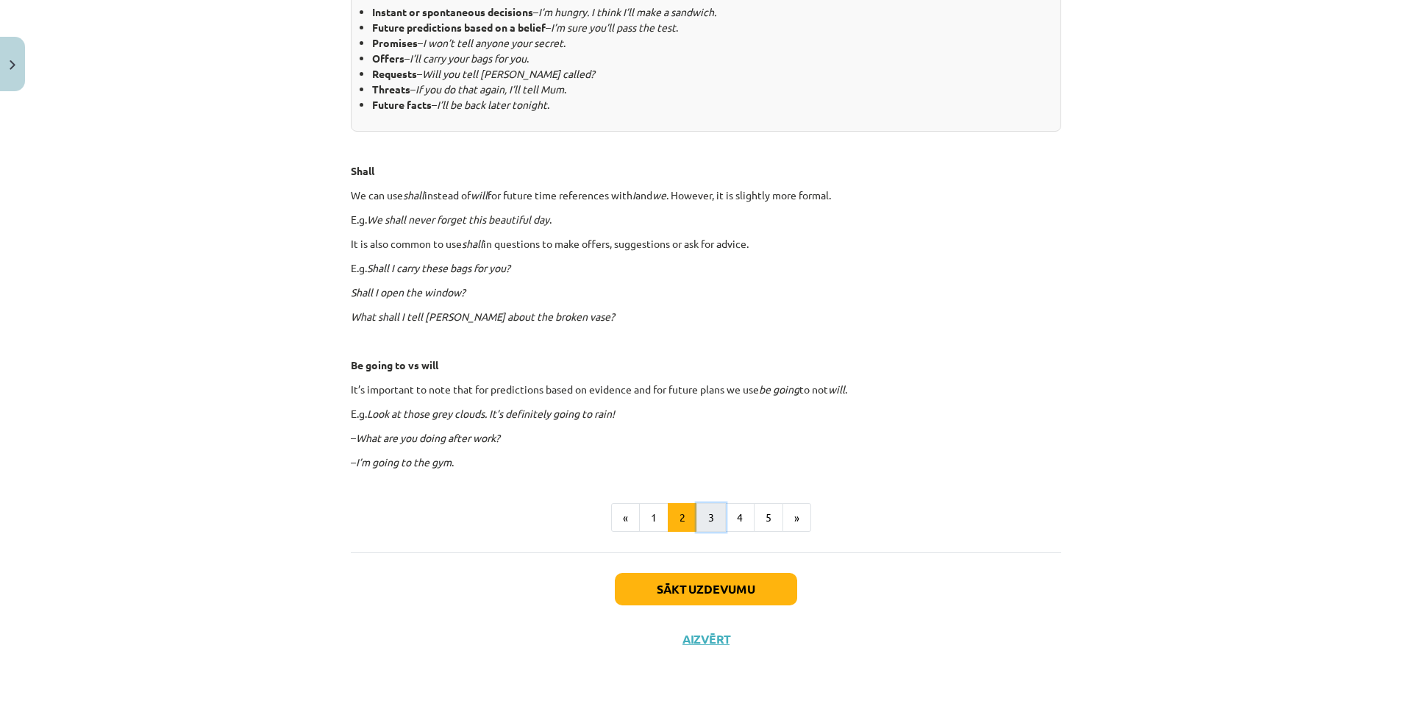
click at [701, 530] on button "3" at bounding box center [710, 517] width 29 height 29
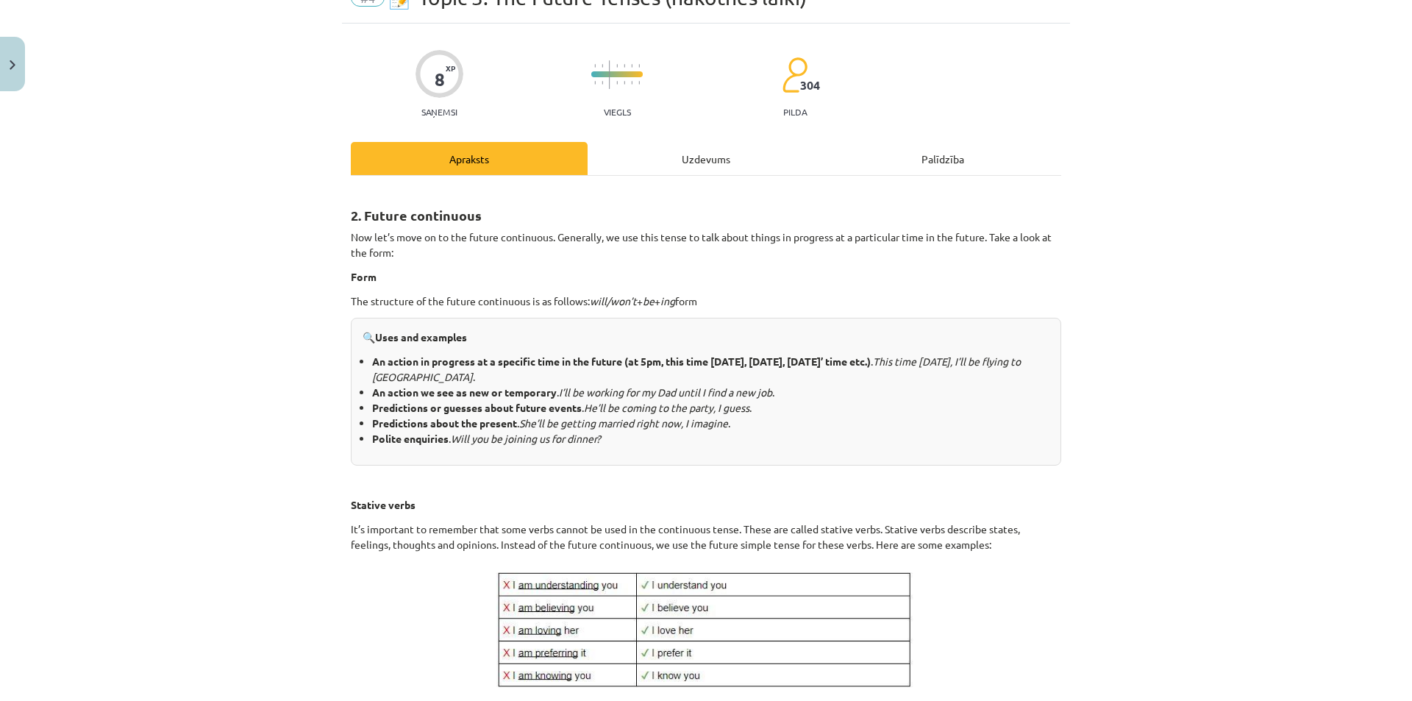
scroll to position [74, 0]
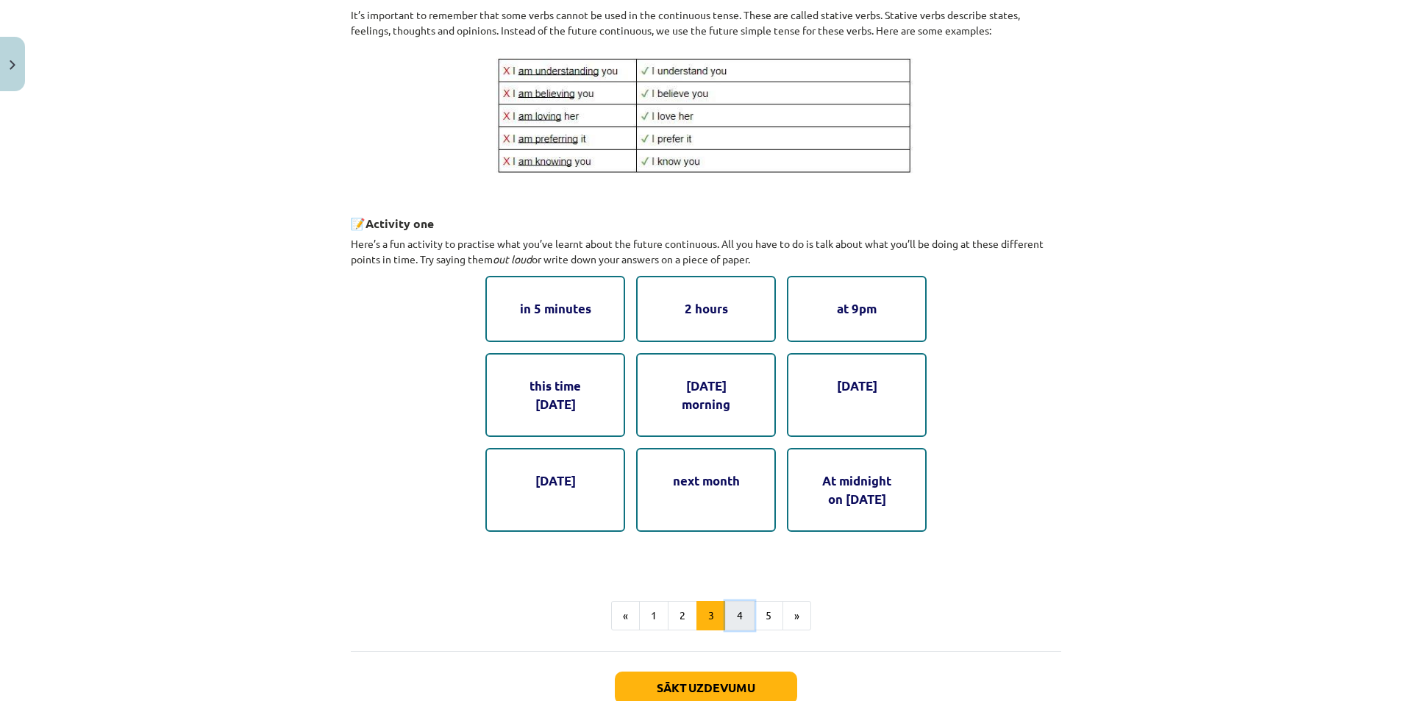
click at [727, 604] on button "4" at bounding box center [739, 615] width 29 height 29
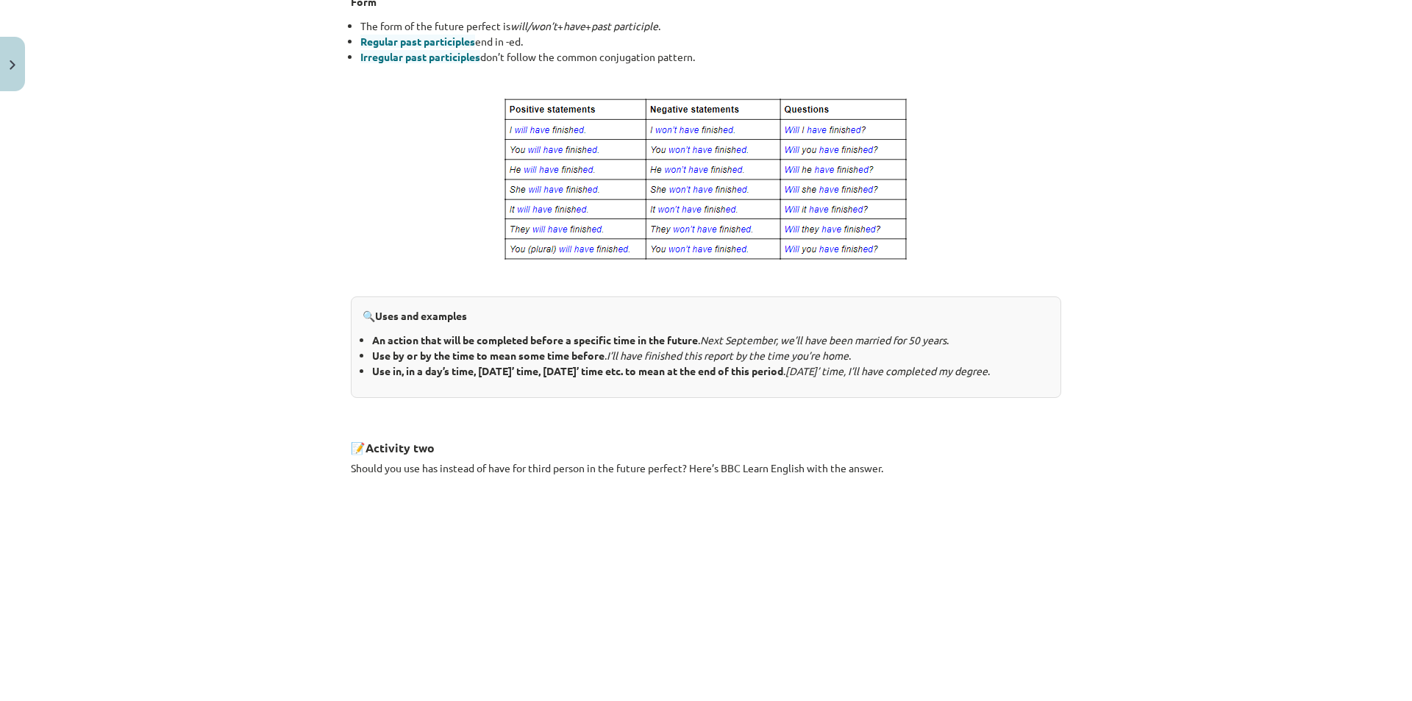
scroll to position [631, 0]
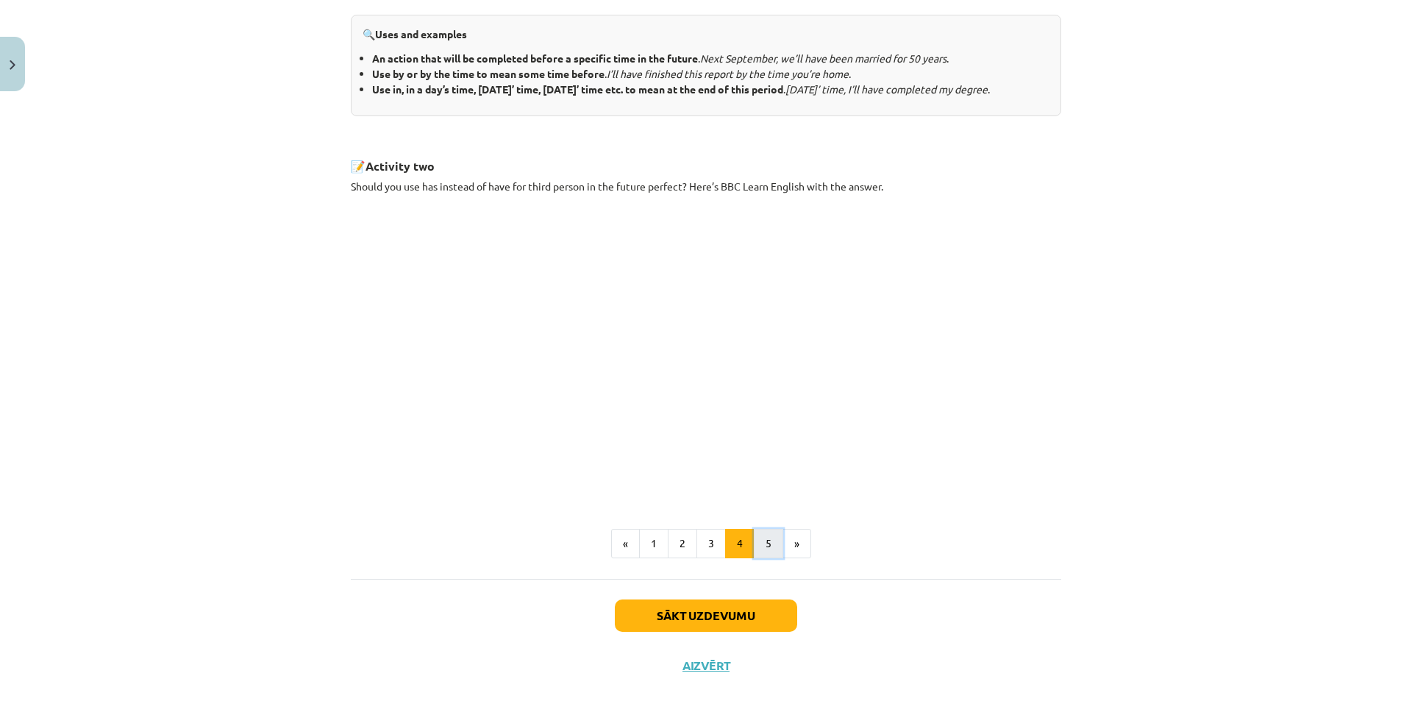
click at [760, 553] on button "5" at bounding box center [768, 543] width 29 height 29
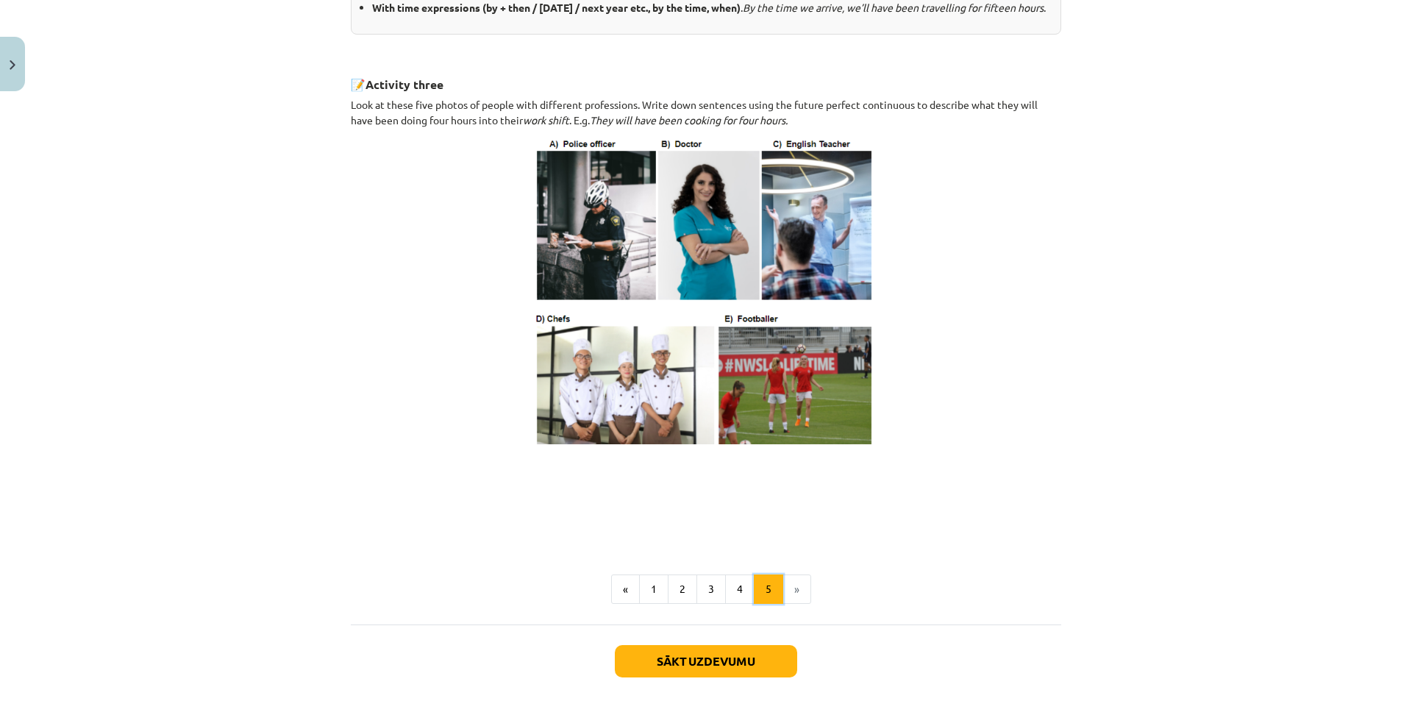
scroll to position [755, 0]
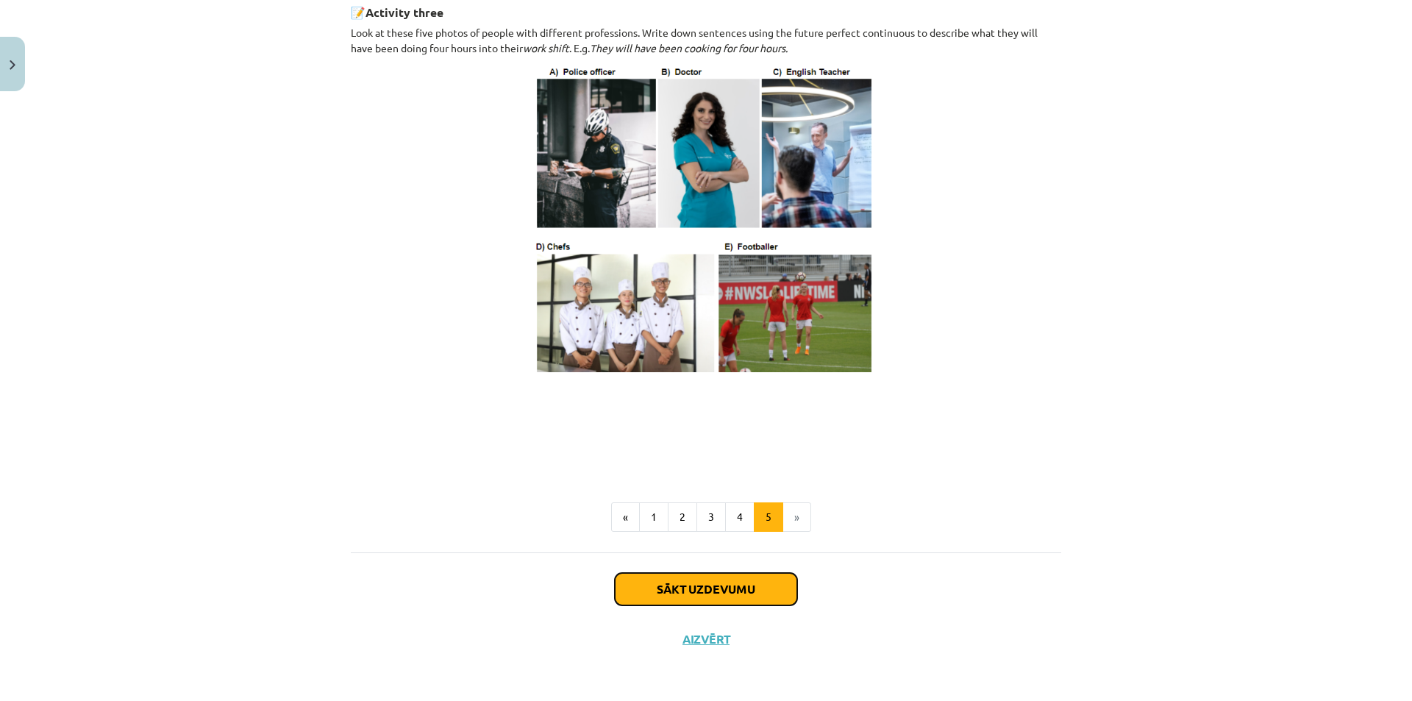
click at [718, 581] on button "Sākt uzdevumu" at bounding box center [706, 589] width 182 height 32
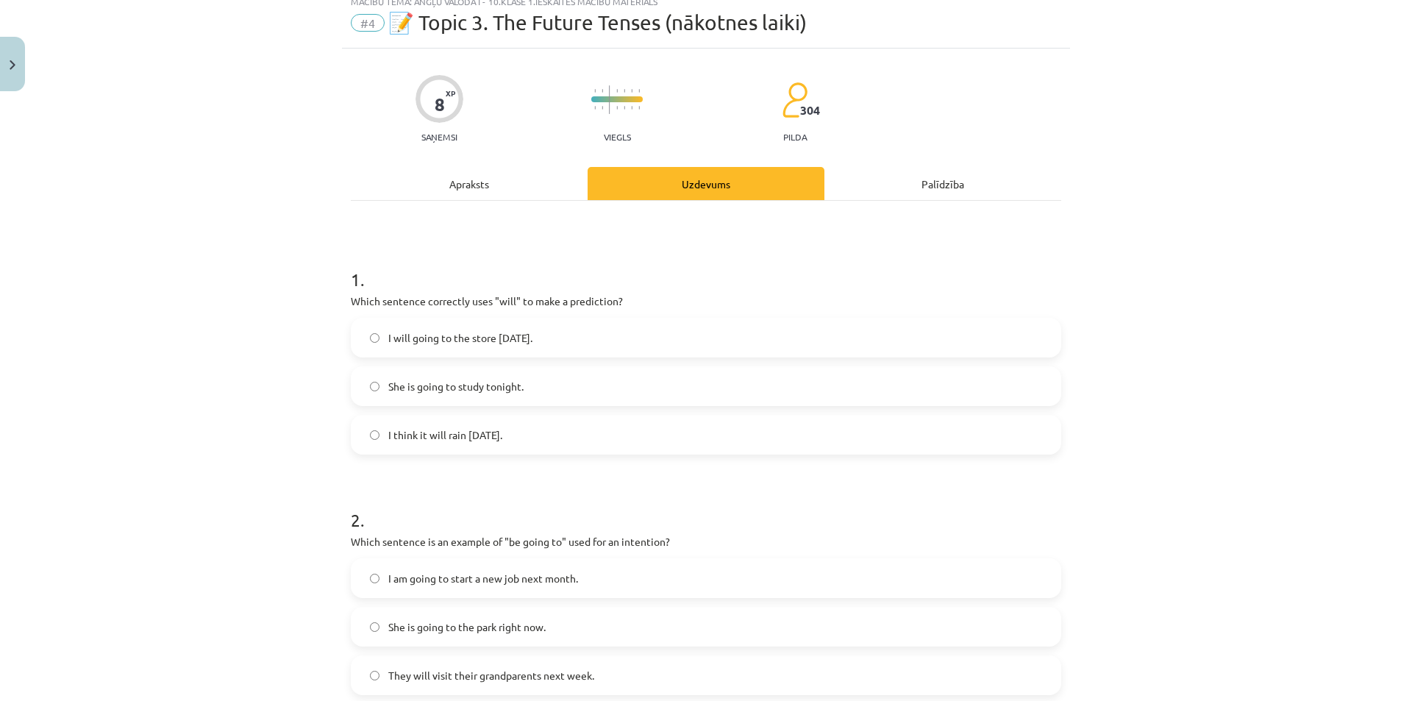
scroll to position [37, 0]
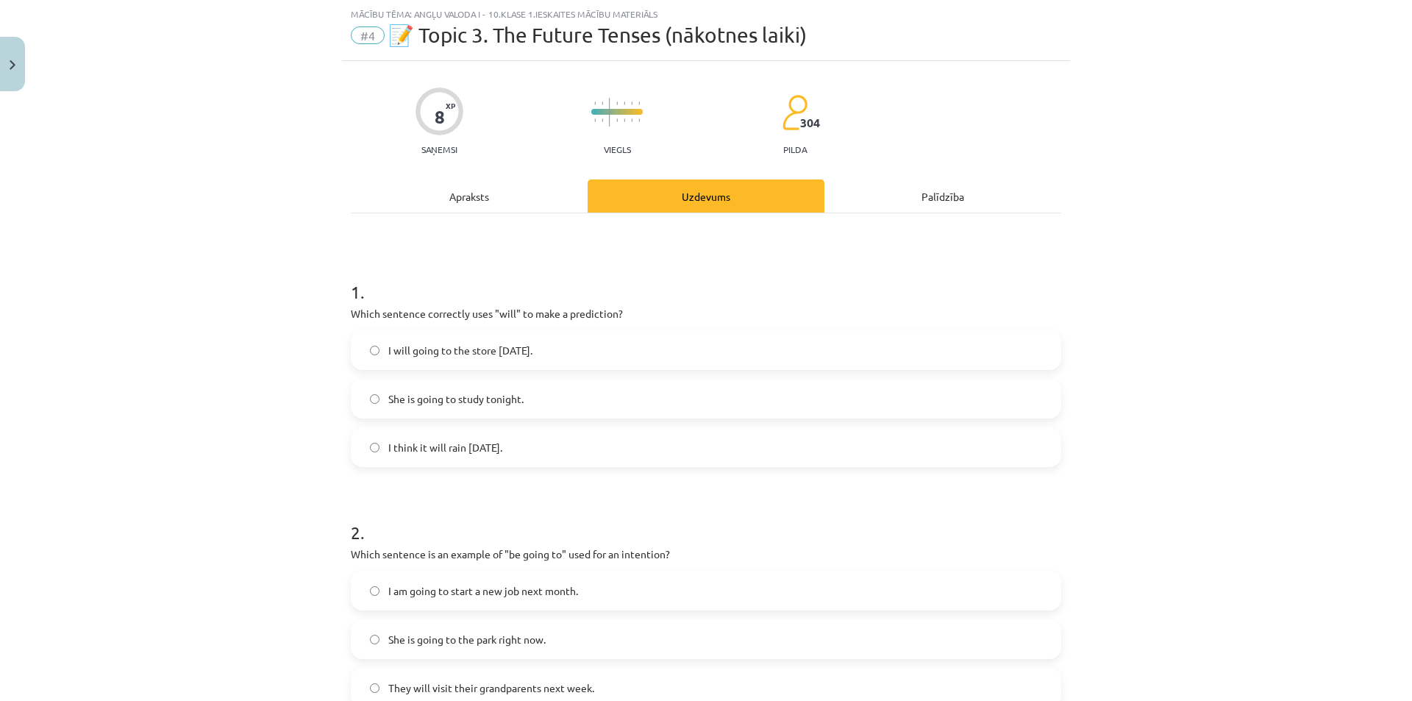
click at [488, 201] on div "Apraksts" at bounding box center [469, 195] width 237 height 33
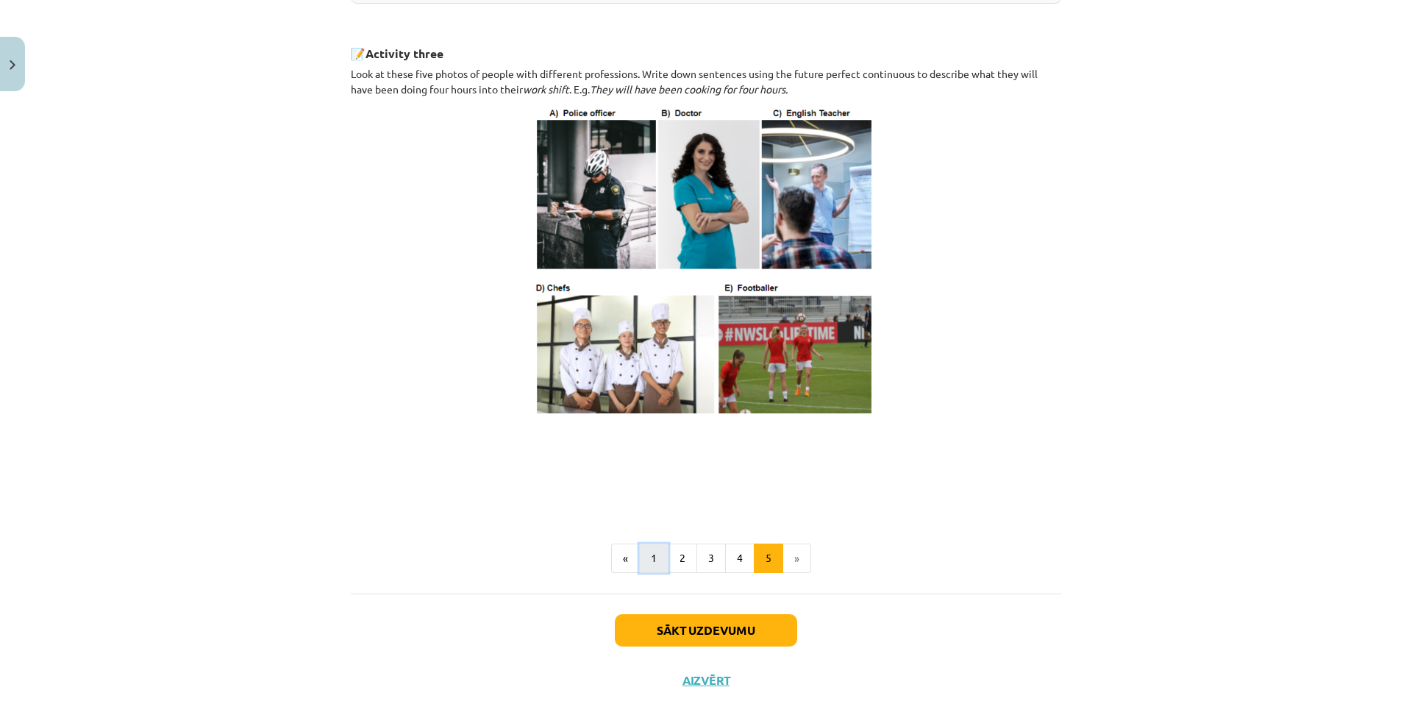
click at [648, 571] on button "1" at bounding box center [653, 557] width 29 height 29
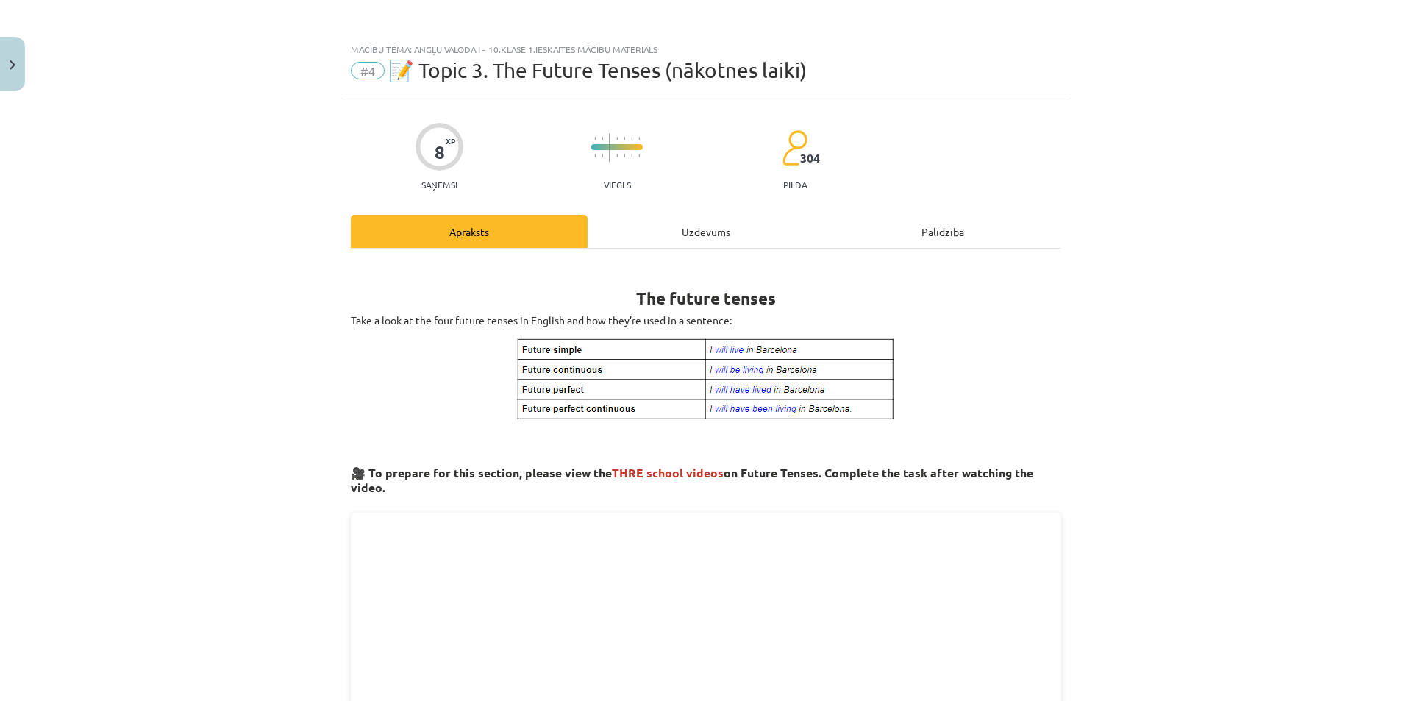
scroll to position [0, 0]
click at [675, 238] on div "Uzdevums" at bounding box center [706, 232] width 237 height 33
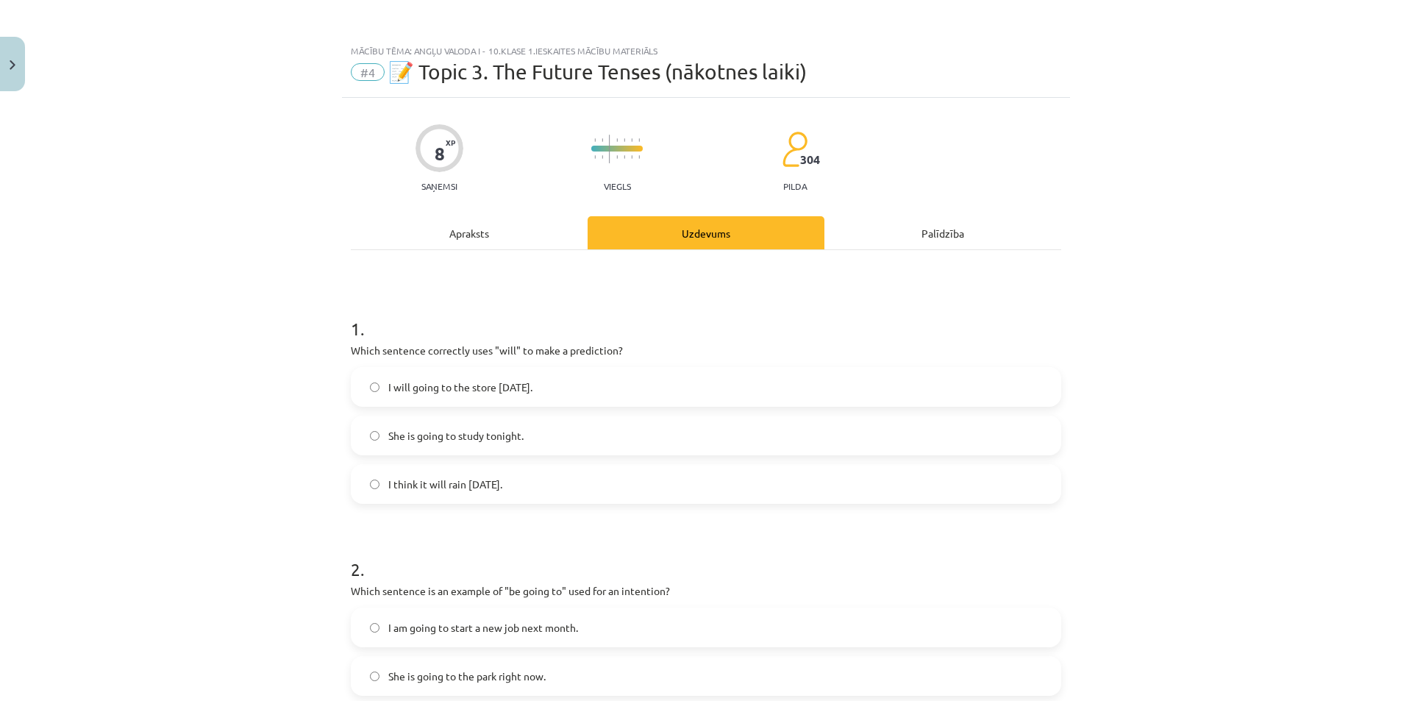
scroll to position [37, 0]
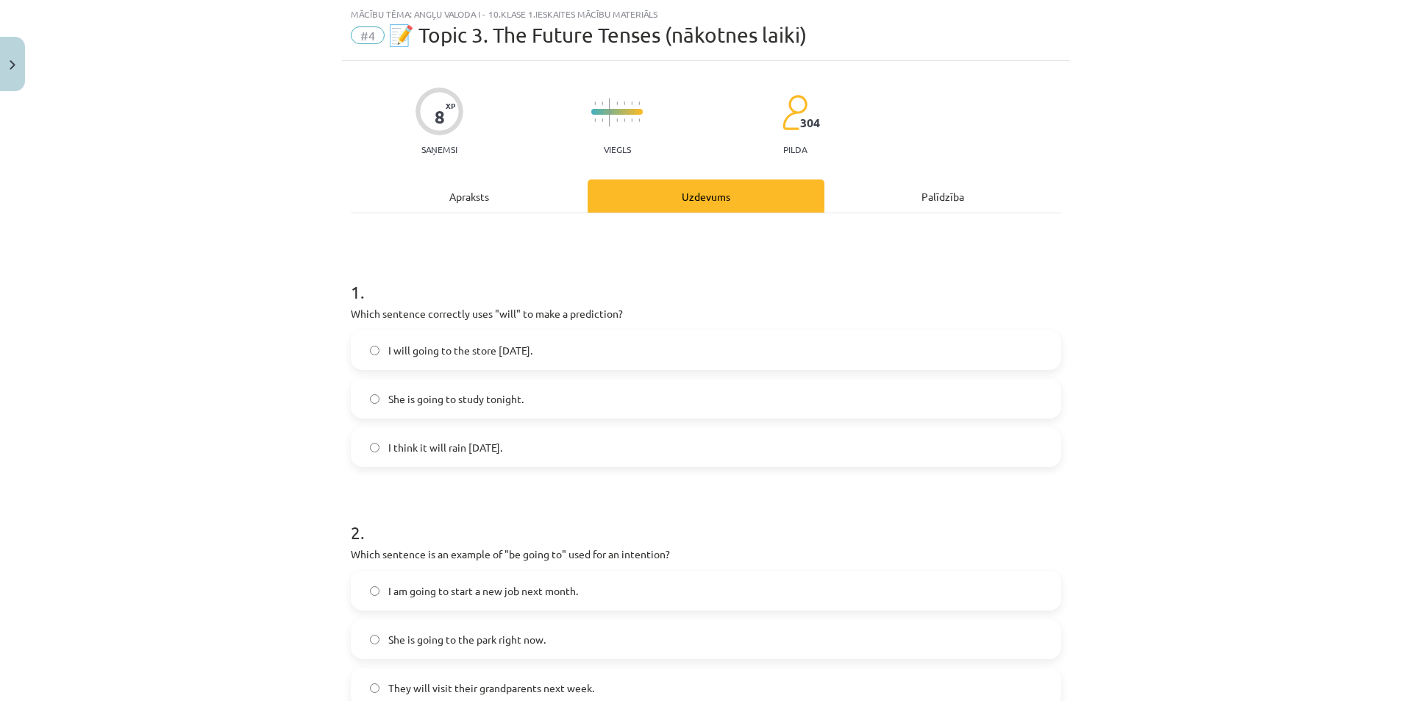
click at [524, 190] on div "Apraksts" at bounding box center [469, 195] width 237 height 33
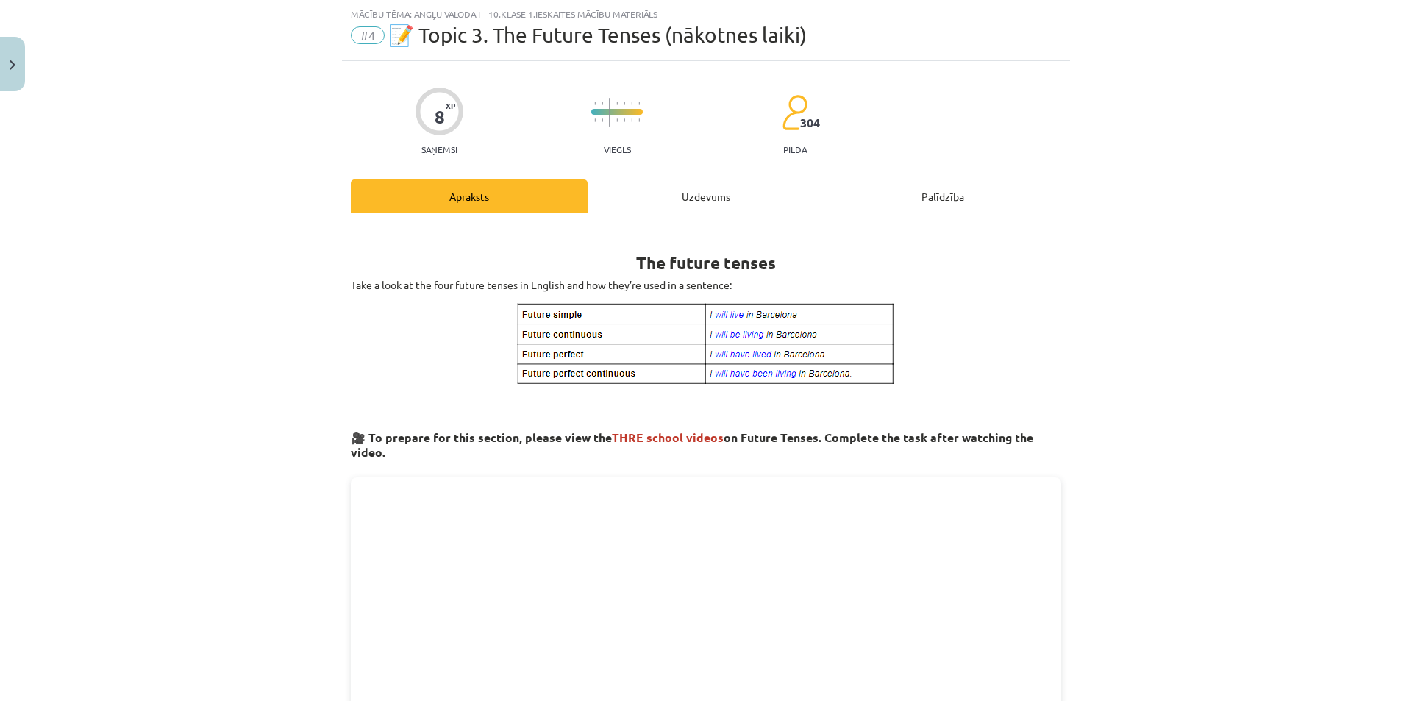
click at [659, 195] on div "Uzdevums" at bounding box center [706, 195] width 237 height 33
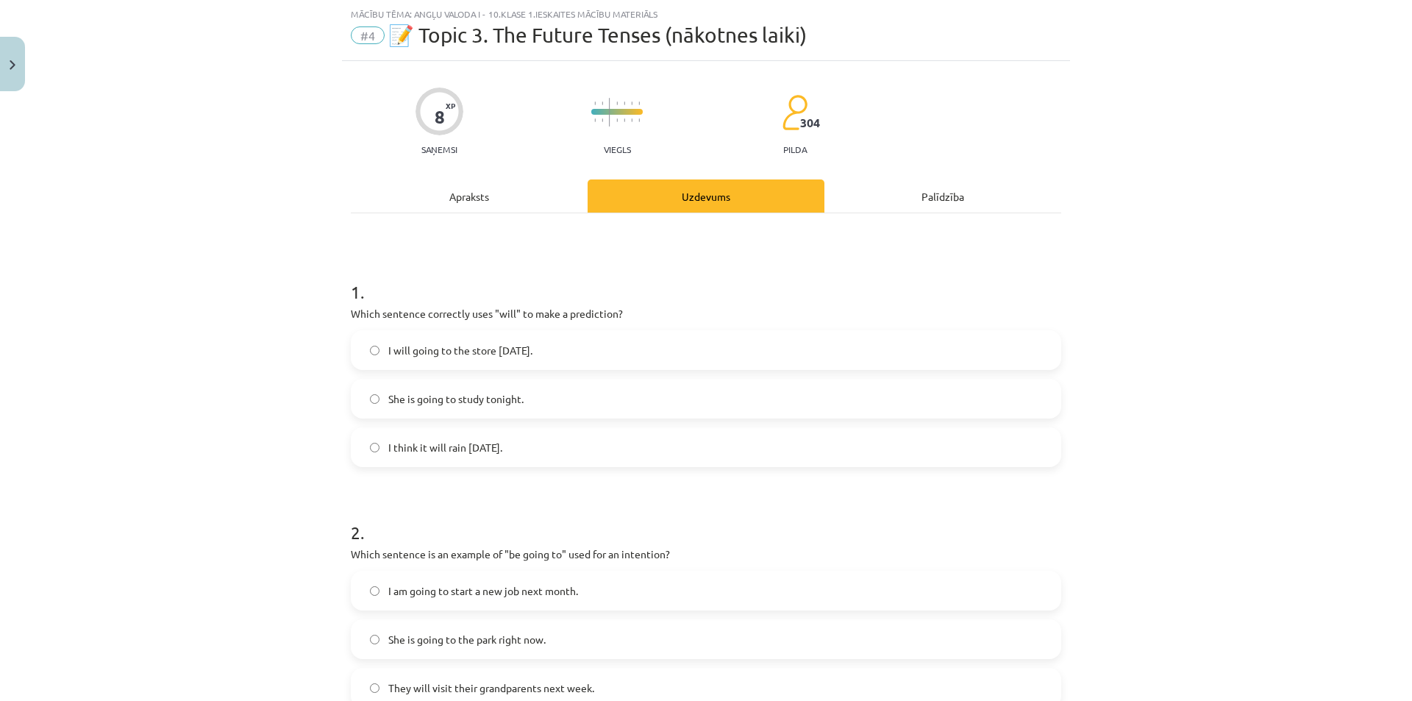
click at [465, 639] on span "She is going to the park right now." at bounding box center [466, 639] width 157 height 15
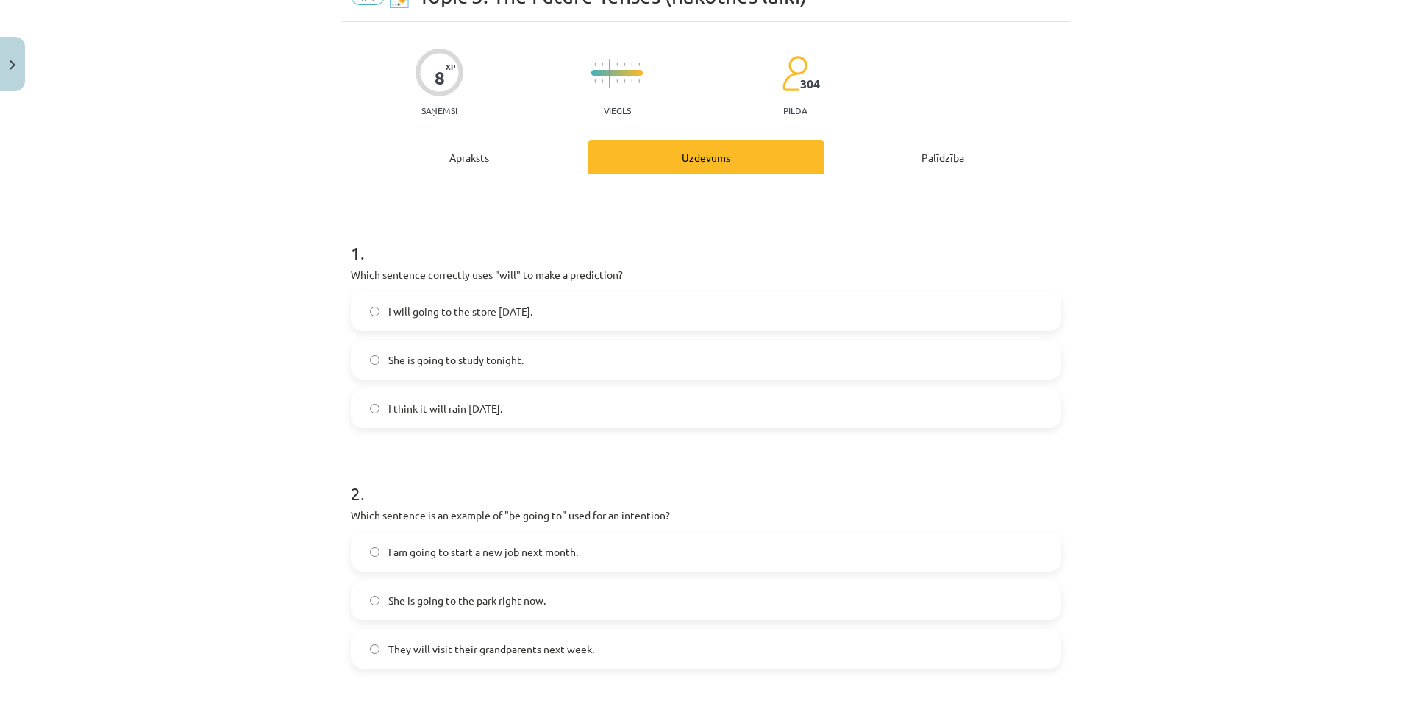
scroll to position [110, 0]
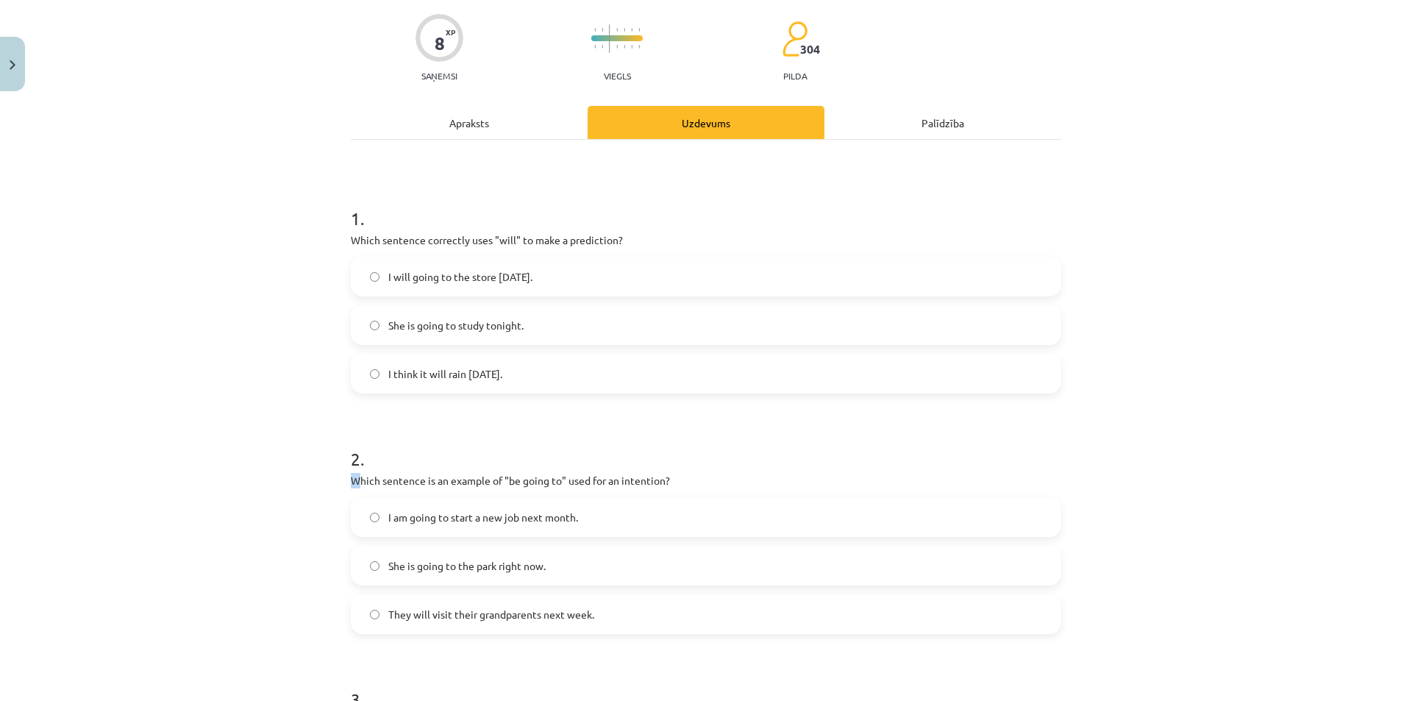
click at [351, 479] on p "Which sentence is an example of "be going to" used for an intention?" at bounding box center [706, 480] width 710 height 15
click at [333, 490] on div "Mācību tēma: Angļu valoda i - 10.klase 1.ieskaites mācību materiāls #4 📝 Topic …" at bounding box center [706, 350] width 1412 height 701
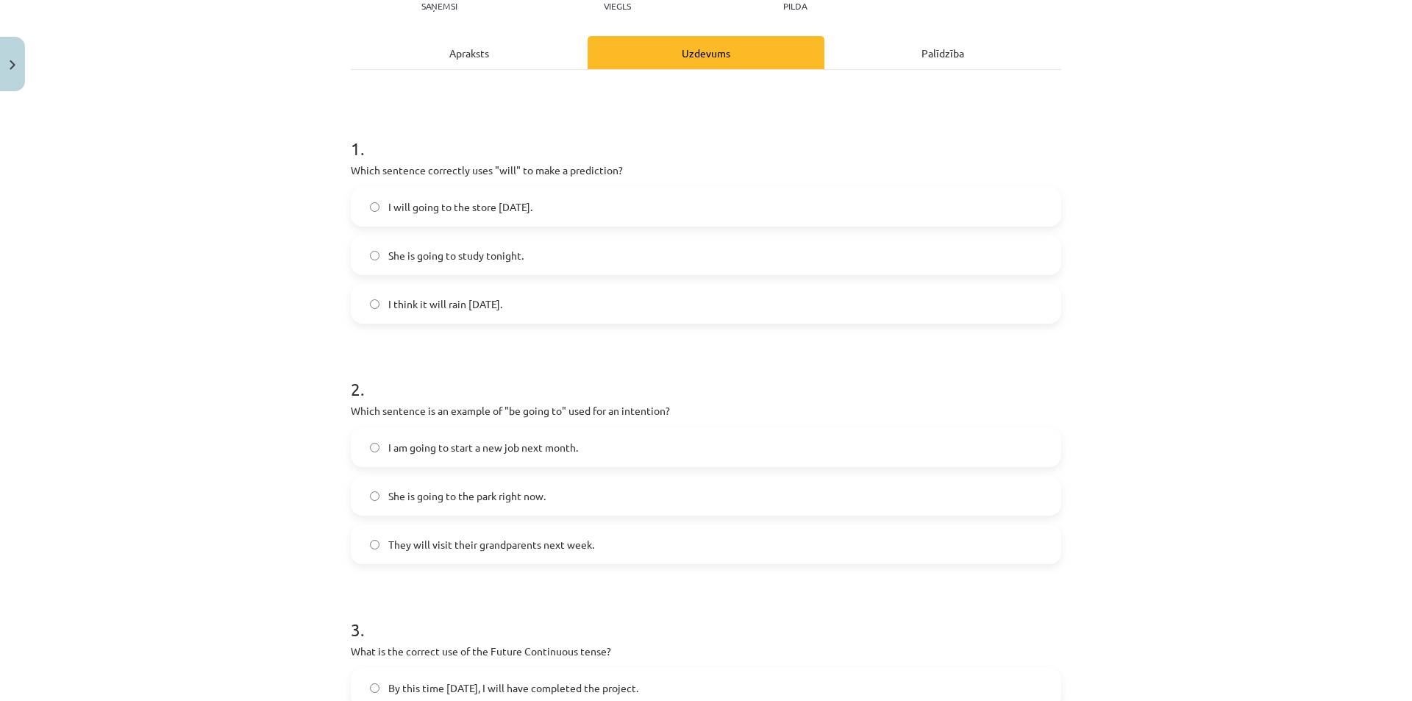
scroll to position [107, 0]
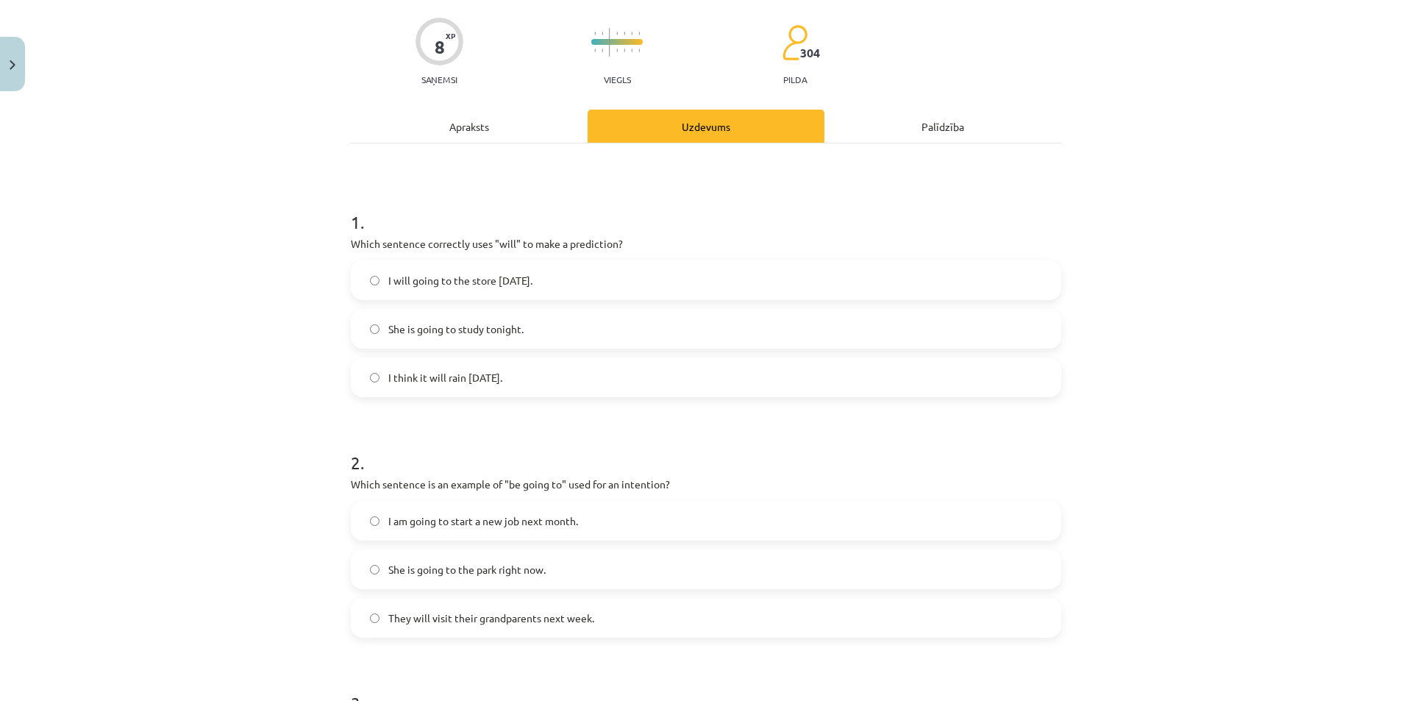
click at [366, 291] on label "I will going to the store tomorrow." at bounding box center [705, 280] width 707 height 37
drag, startPoint x: 346, startPoint y: 245, endPoint x: 584, endPoint y: 376, distance: 271.5
click at [584, 376] on div "1 . Which sentence correctly uses "will" to make a prediction? I will going to …" at bounding box center [706, 291] width 710 height 211
copy div "Which sentence correctly uses "will" to make a prediction? I will going to the …"
click at [1105, 407] on div "Mācību tēma: Angļu valoda i - 10.klase 1.ieskaites mācību materiāls #4 📝 Topic …" at bounding box center [706, 350] width 1412 height 701
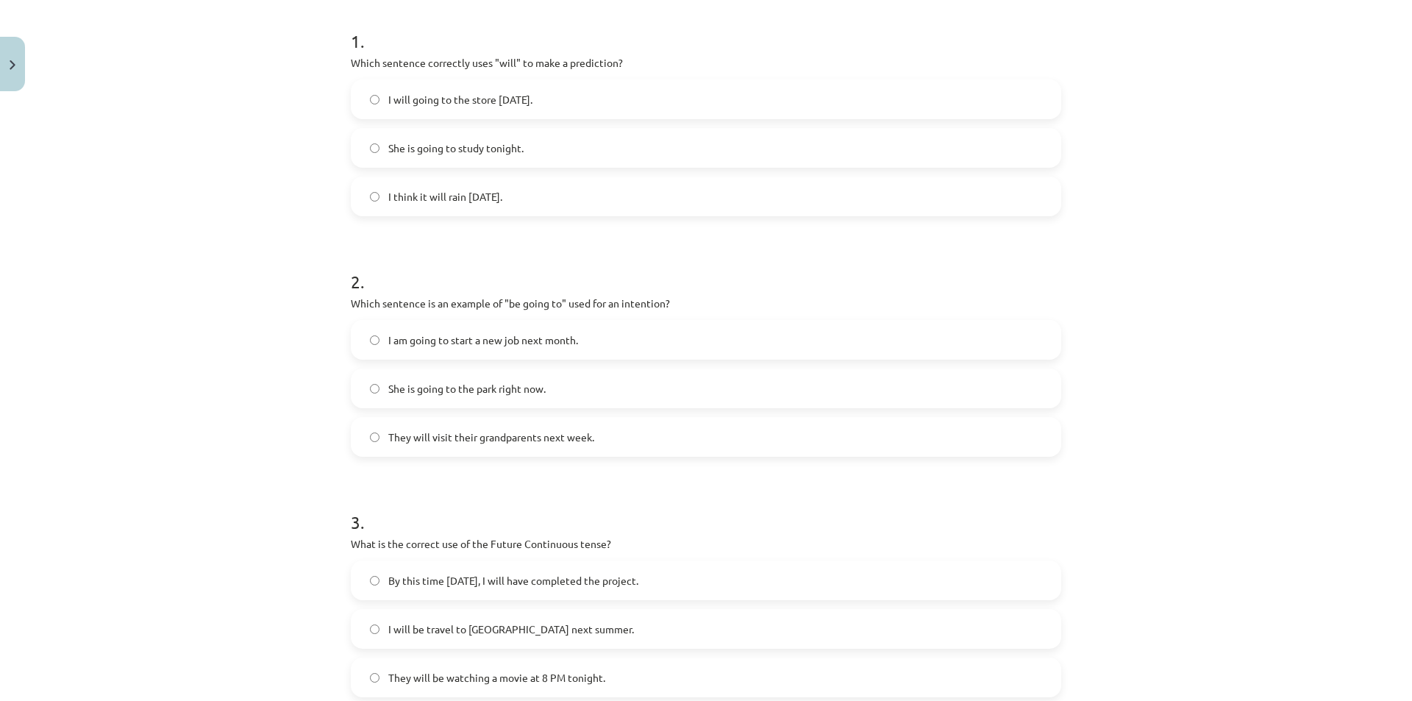
scroll to position [327, 0]
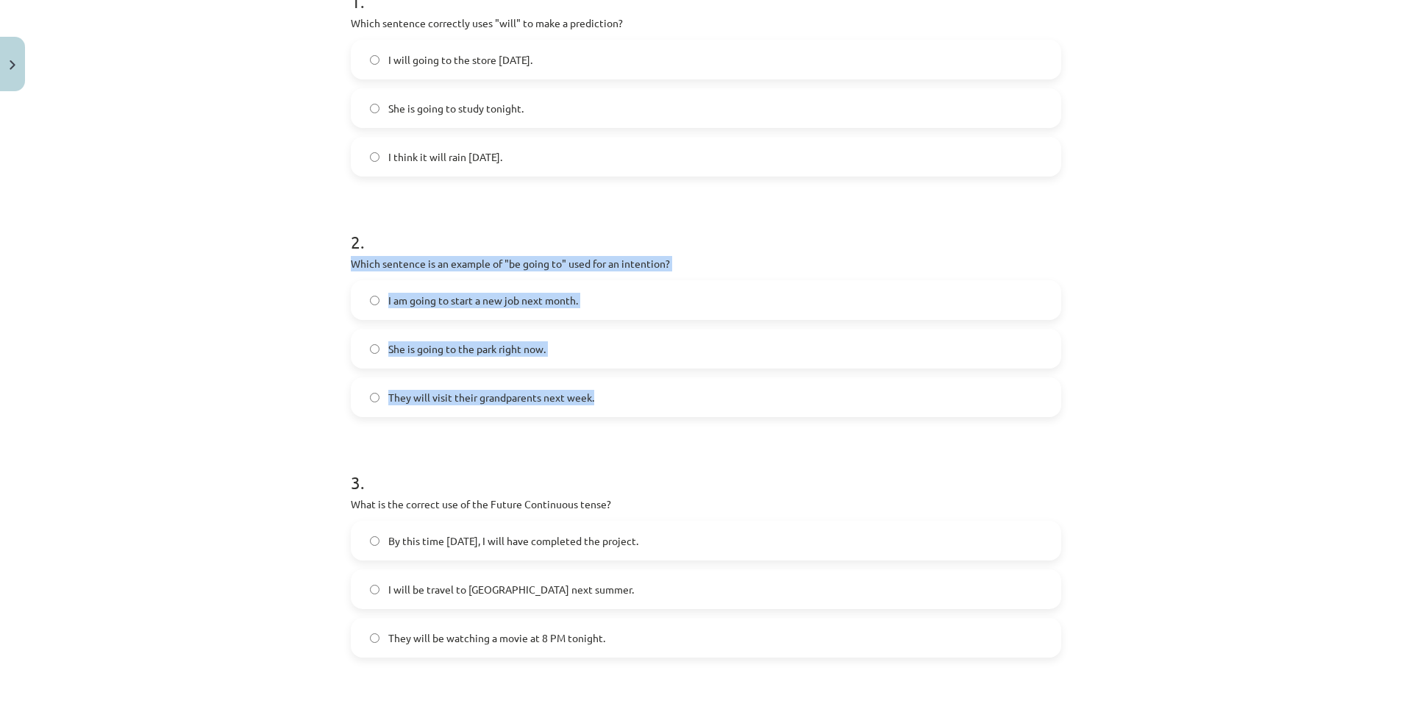
drag, startPoint x: 331, startPoint y: 262, endPoint x: 621, endPoint y: 409, distance: 324.9
click at [621, 409] on div "Mācību tēma: Angļu valoda i - 10.klase 1.ieskaites mācību materiāls #4 📝 Topic …" at bounding box center [706, 350] width 1412 height 701
copy div "Which sentence is an example of "be going to" used for an intention? I am going…"
click at [1252, 386] on div "Mācību tēma: Angļu valoda i - 10.klase 1.ieskaites mācību materiāls #4 📝 Topic …" at bounding box center [706, 350] width 1412 height 701
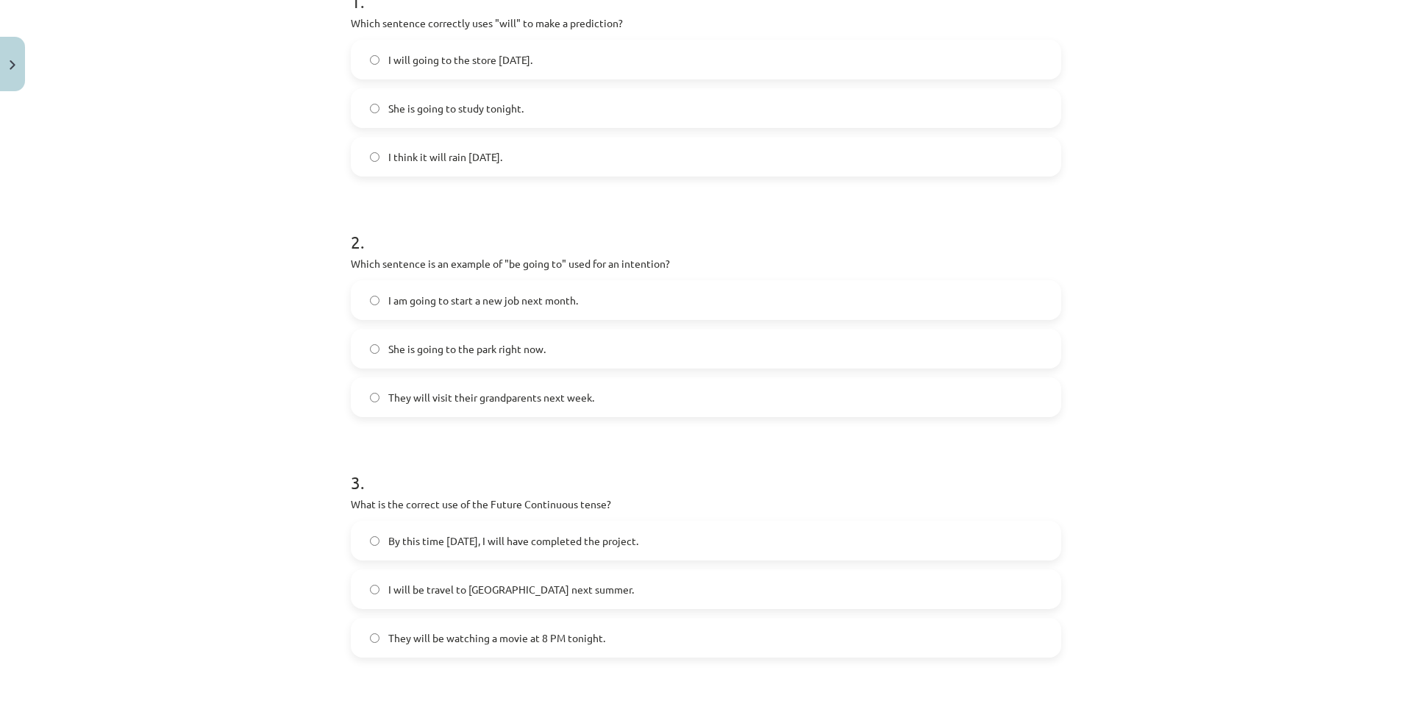
click at [522, 308] on label "I am going to start a new job next month." at bounding box center [705, 300] width 707 height 37
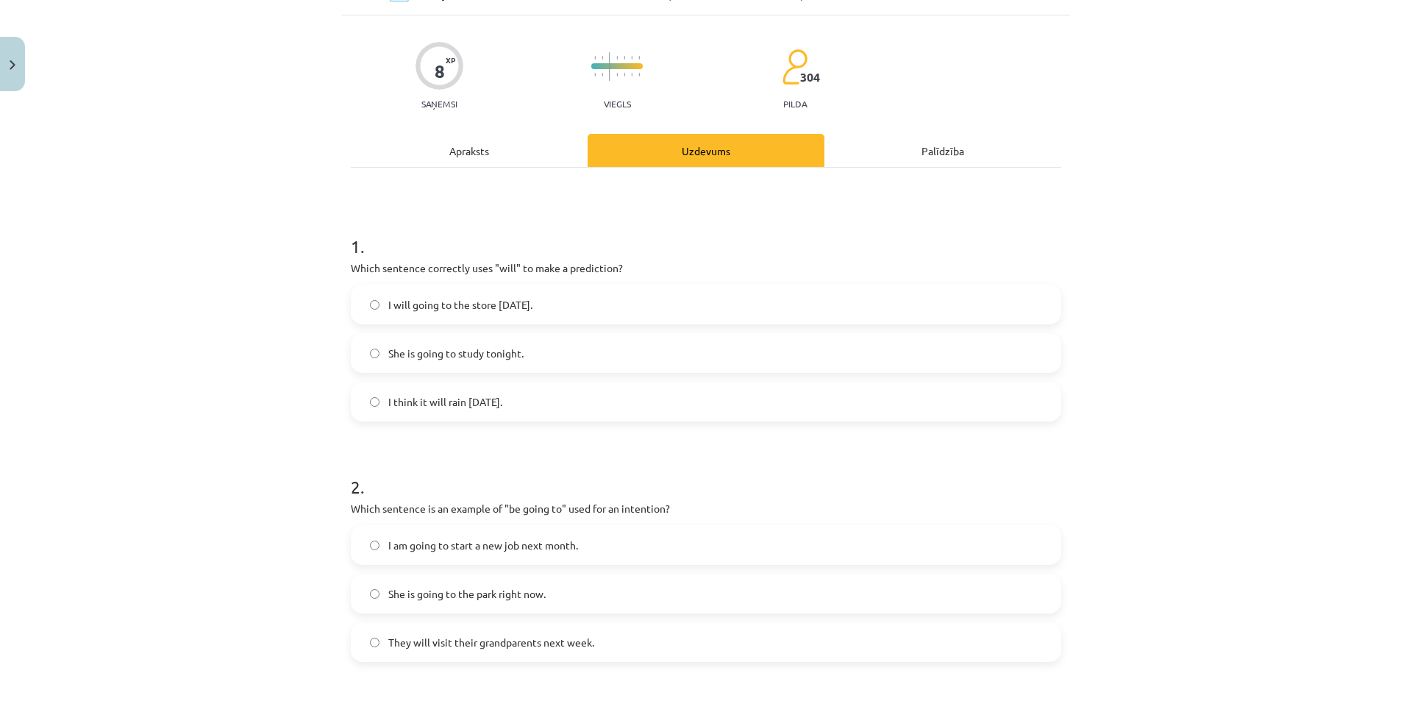
scroll to position [0, 0]
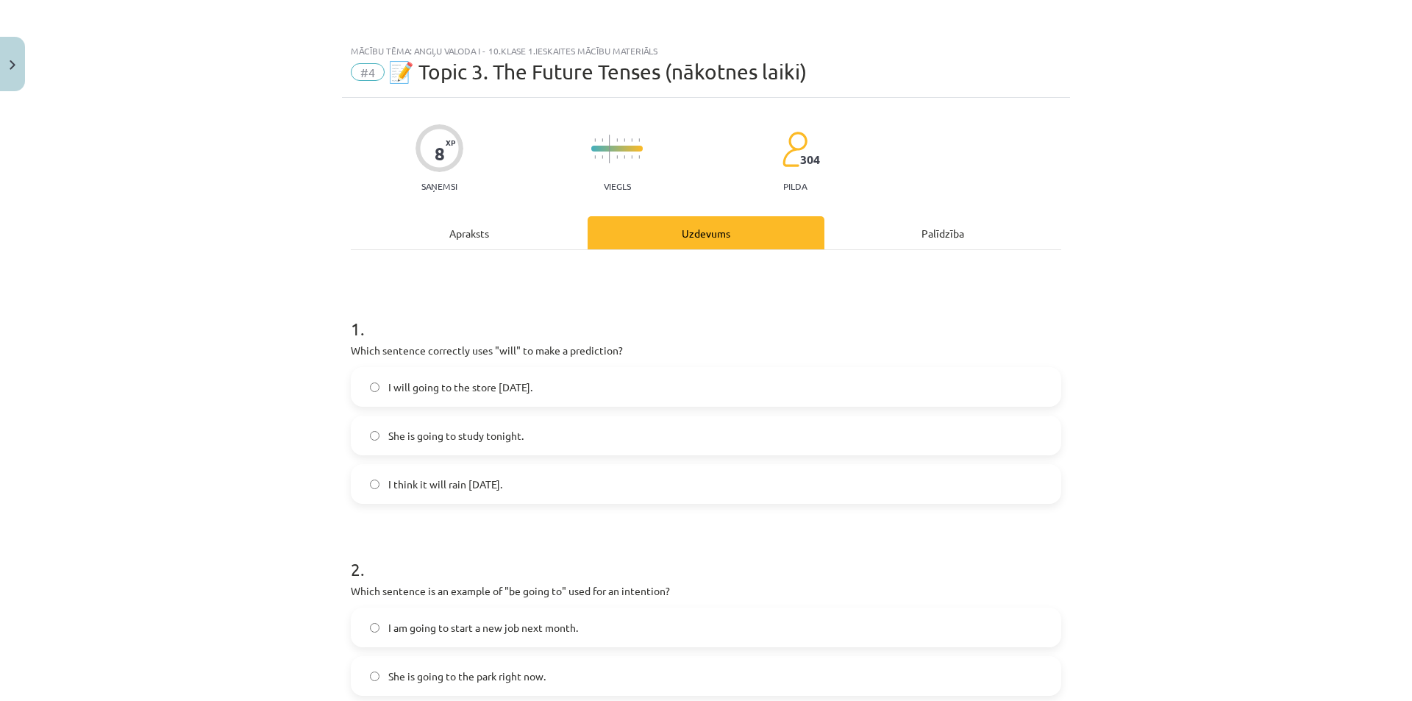
click at [519, 230] on div "Apraksts" at bounding box center [469, 232] width 237 height 33
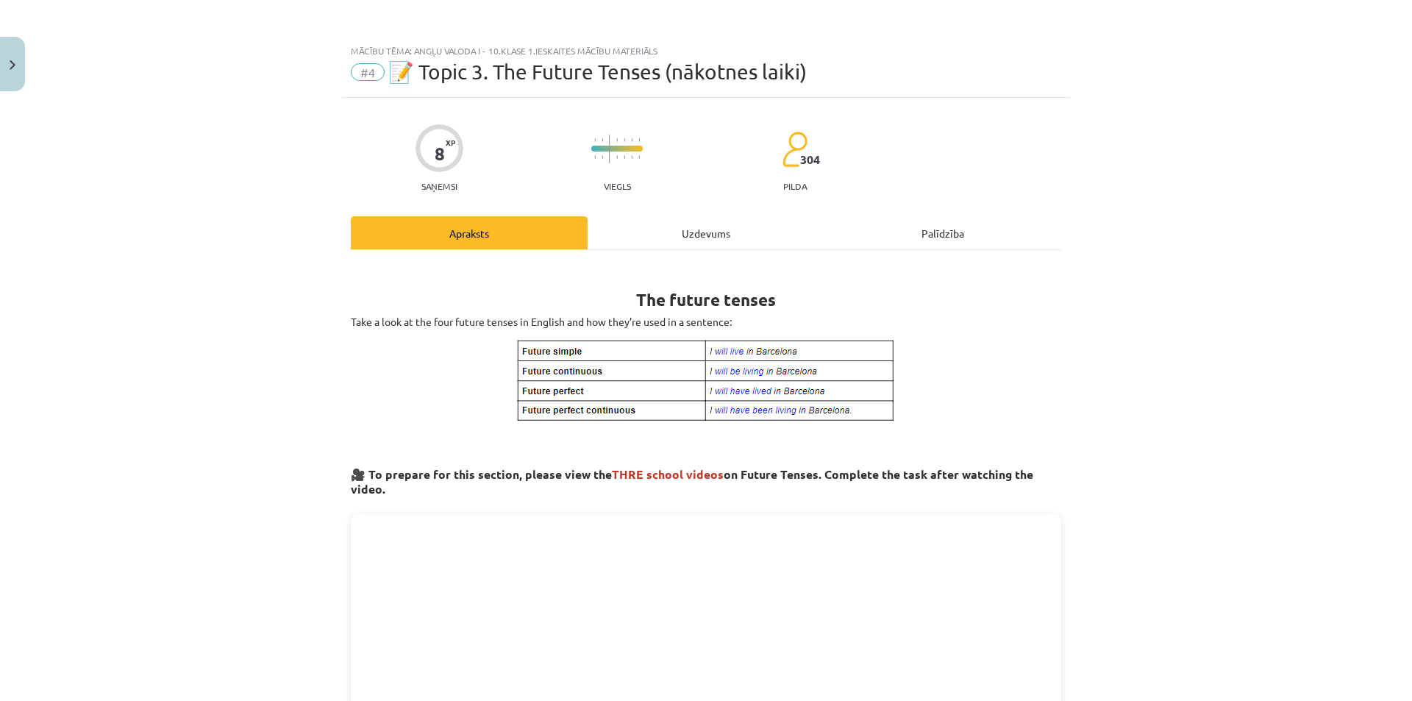
scroll to position [37, 0]
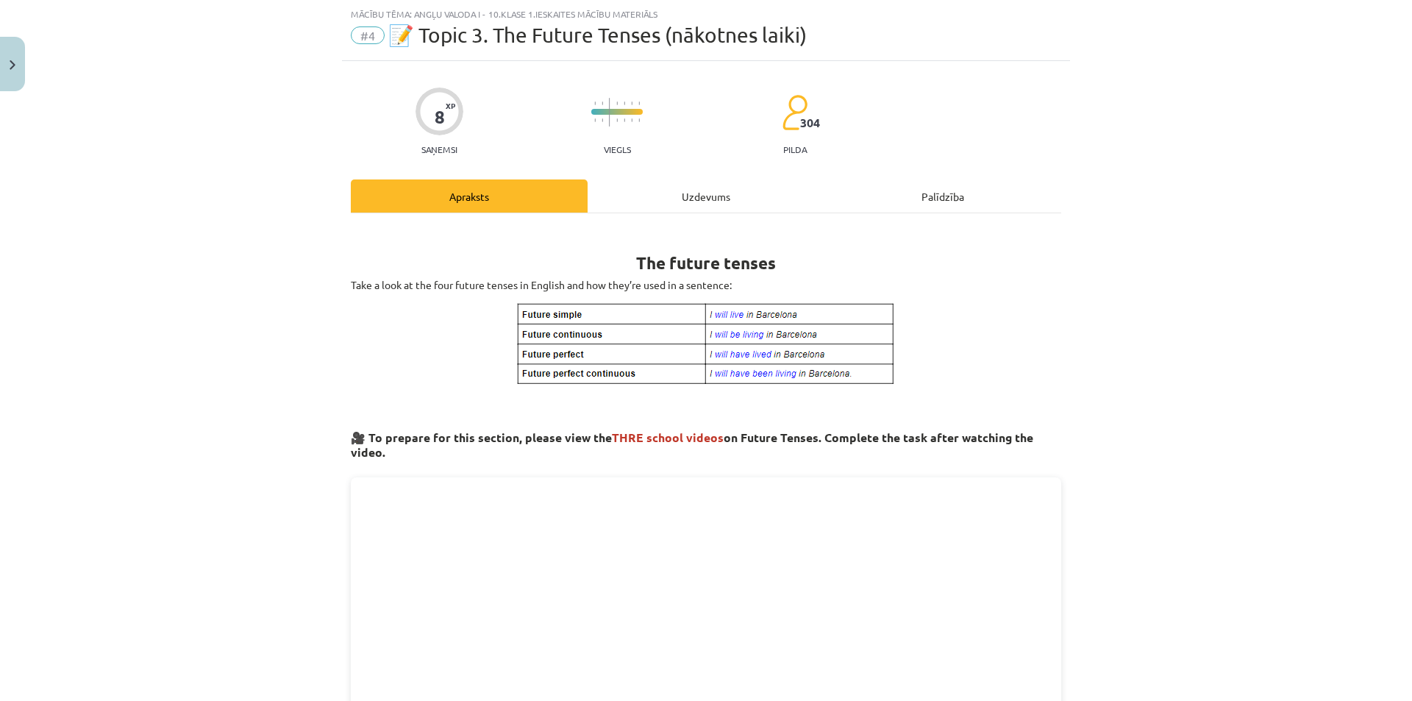
click at [690, 205] on div "Uzdevums" at bounding box center [706, 195] width 237 height 33
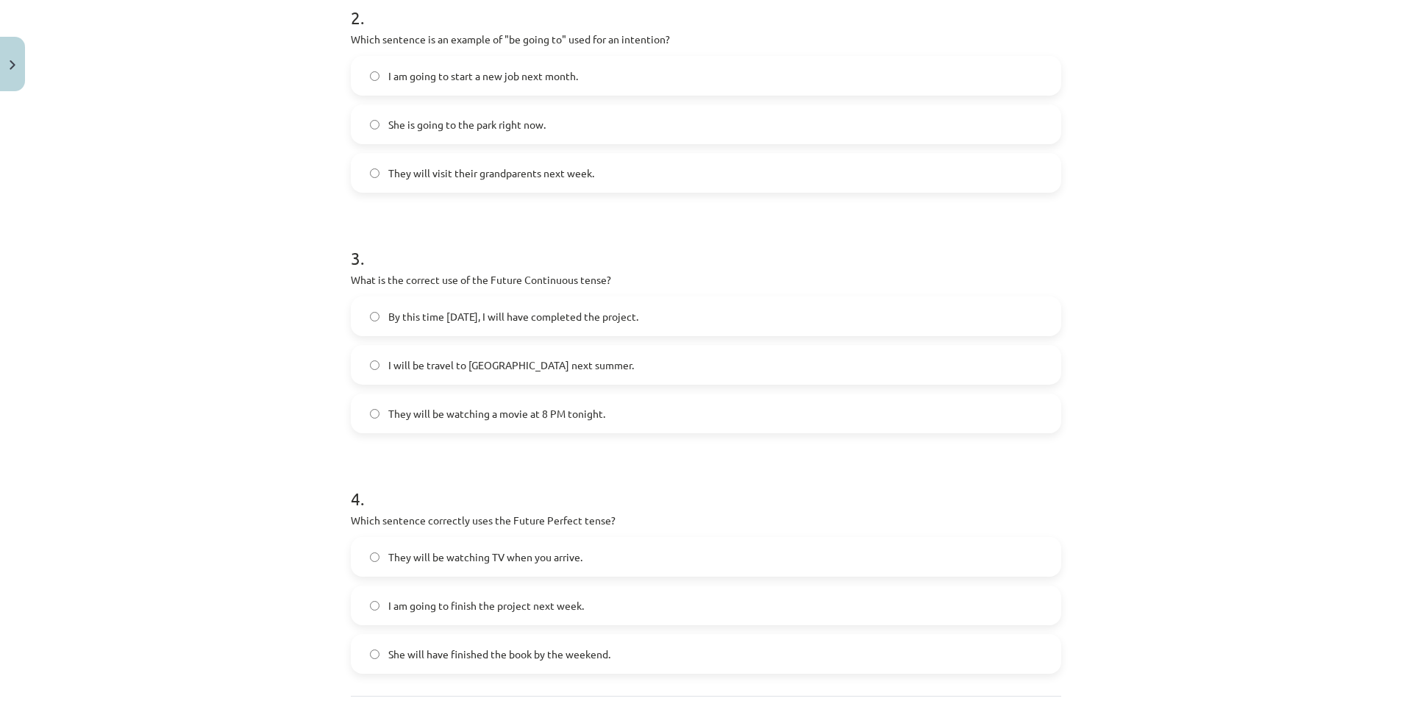
scroll to position [625, 0]
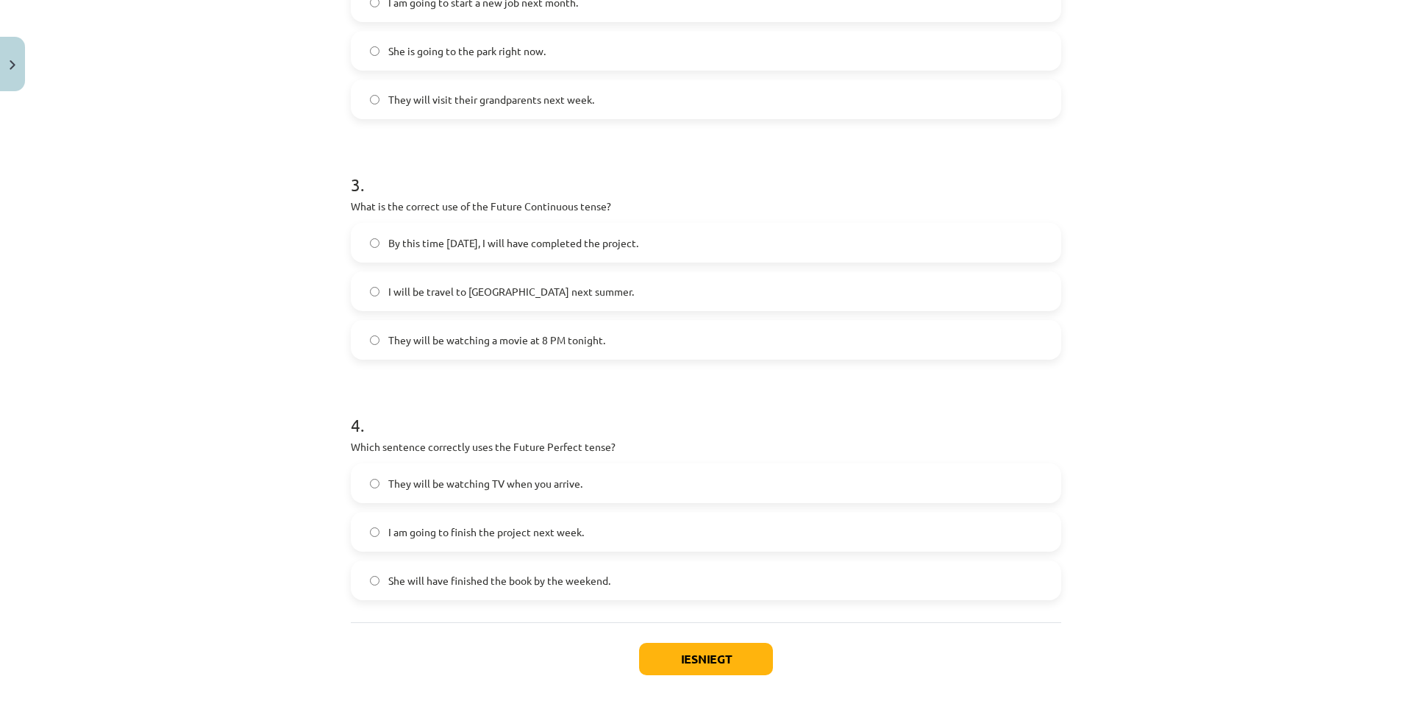
click at [411, 293] on span "I will be travel to Spain next summer." at bounding box center [511, 291] width 246 height 15
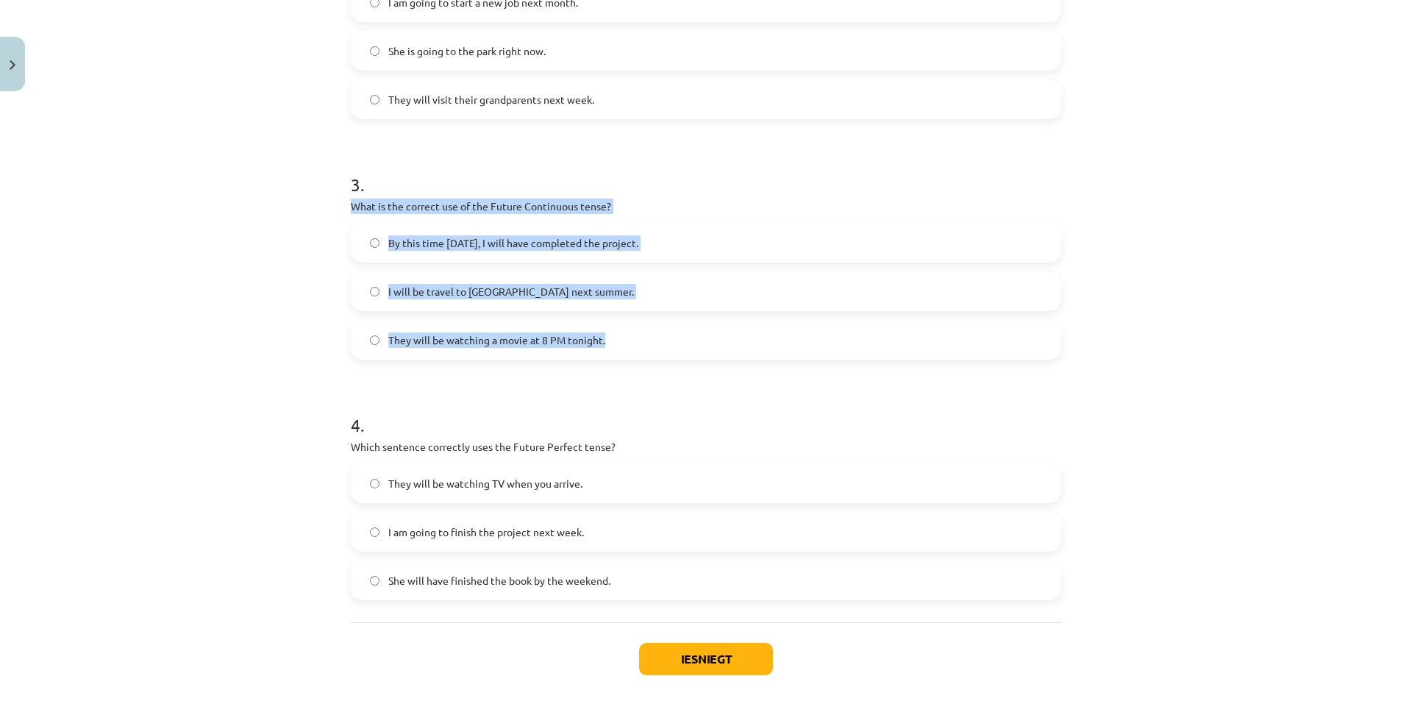
drag, startPoint x: 346, startPoint y: 213, endPoint x: 642, endPoint y: 351, distance: 326.6
click at [642, 351] on div "3 . What is the correct use of the Future Continuous tense? By this time tomorr…" at bounding box center [706, 254] width 710 height 211
copy div "What is the correct use of the Future Continuous tense? By this time tomorrow, …"
click at [494, 341] on span "They will be watching a movie at 8 PM tonight." at bounding box center [496, 339] width 217 height 15
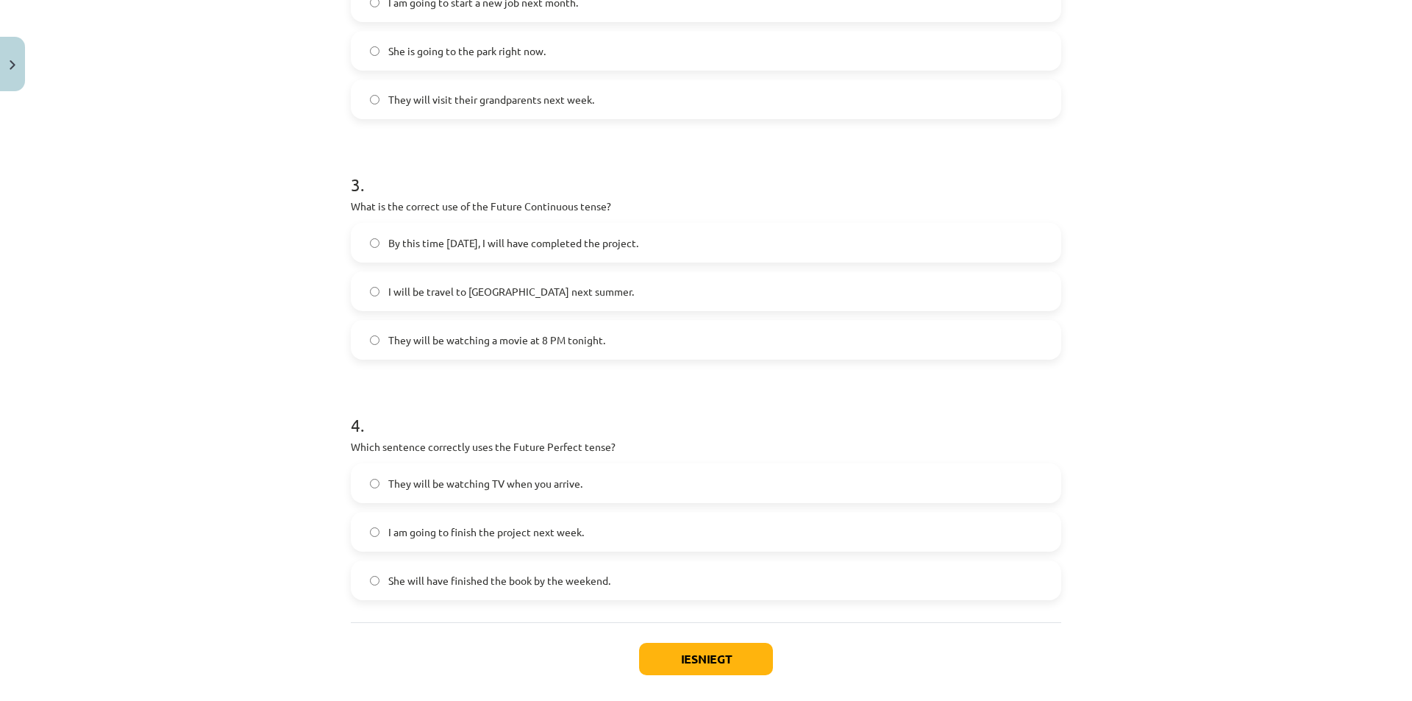
scroll to position [695, 0]
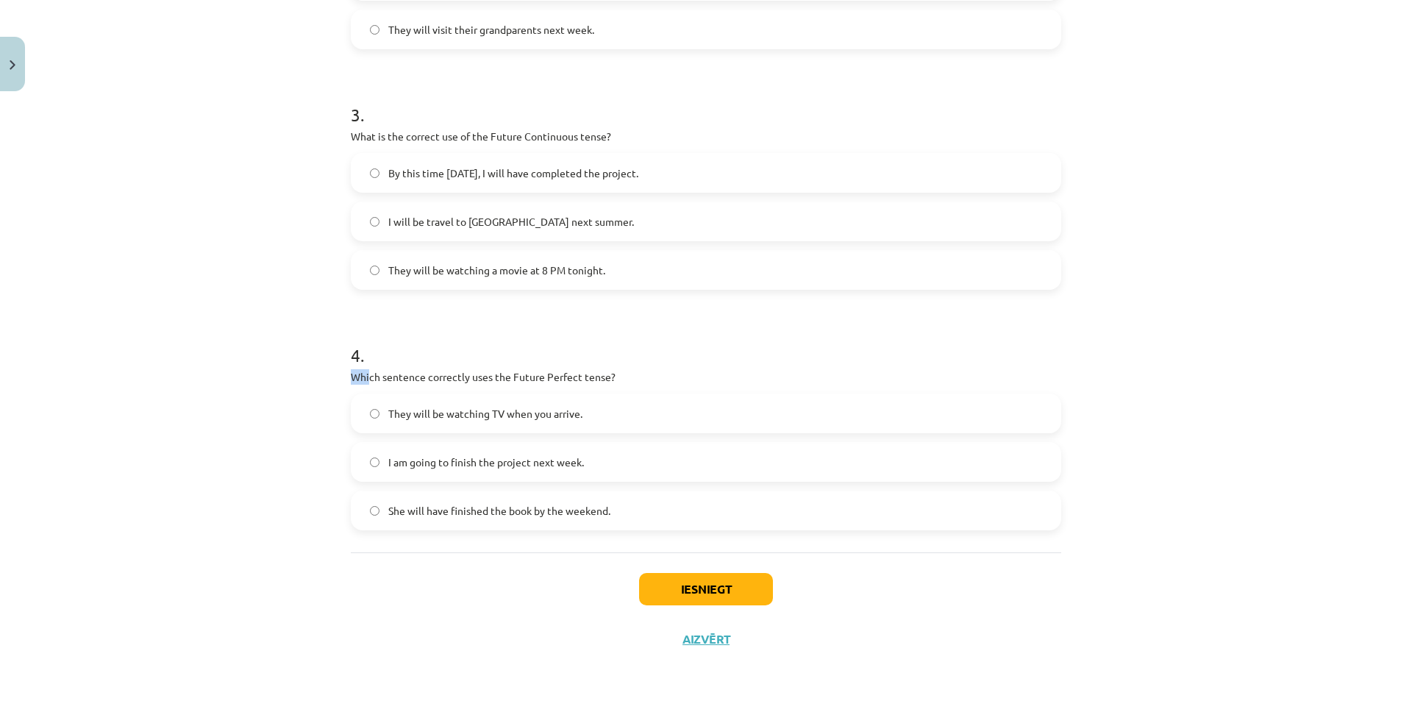
drag, startPoint x: 340, startPoint y: 376, endPoint x: 364, endPoint y: 380, distance: 23.9
click at [364, 380] on div "Mācību tēma: Angļu valoda i - 10.klase 1.ieskaites mācību materiāls #4 📝 Topic …" at bounding box center [706, 350] width 1412 height 701
click at [256, 420] on div "Mācību tēma: Angļu valoda i - 10.klase 1.ieskaites mācību materiāls #4 📝 Topic …" at bounding box center [706, 350] width 1412 height 701
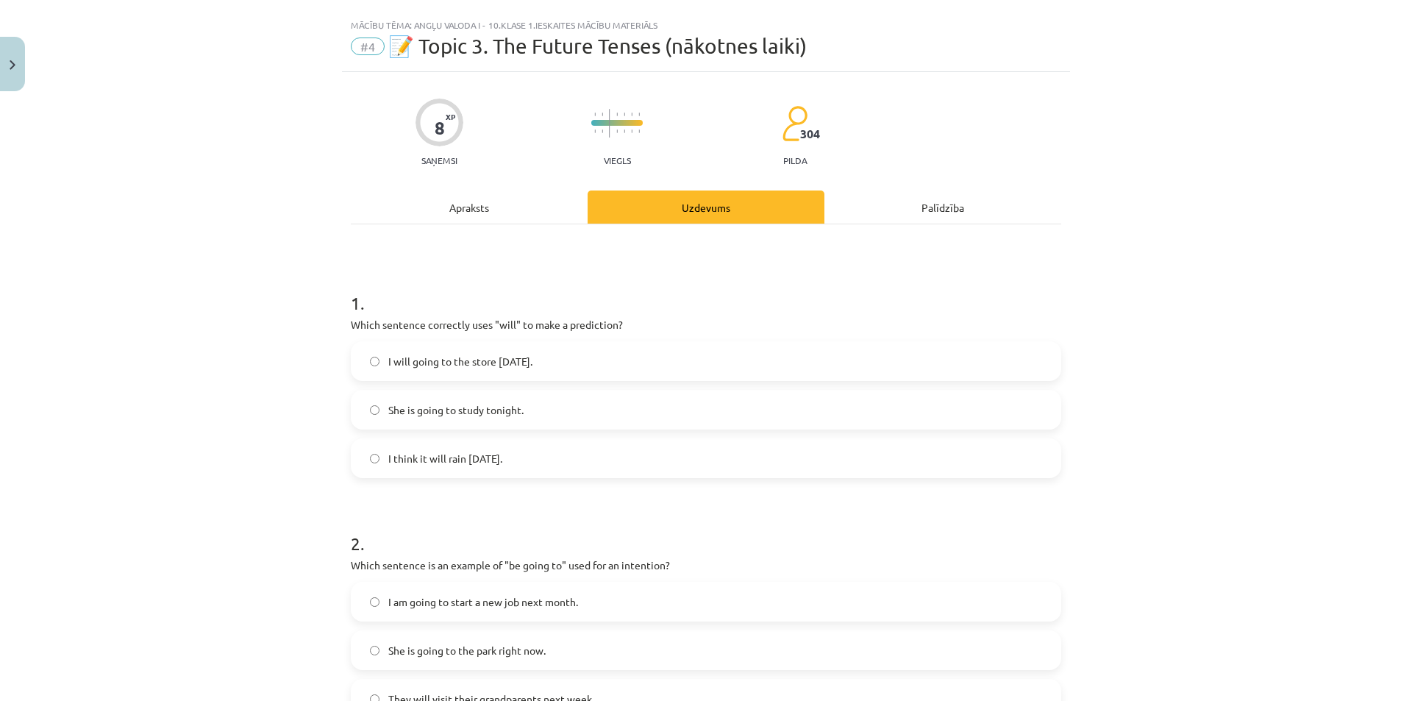
scroll to position [0, 0]
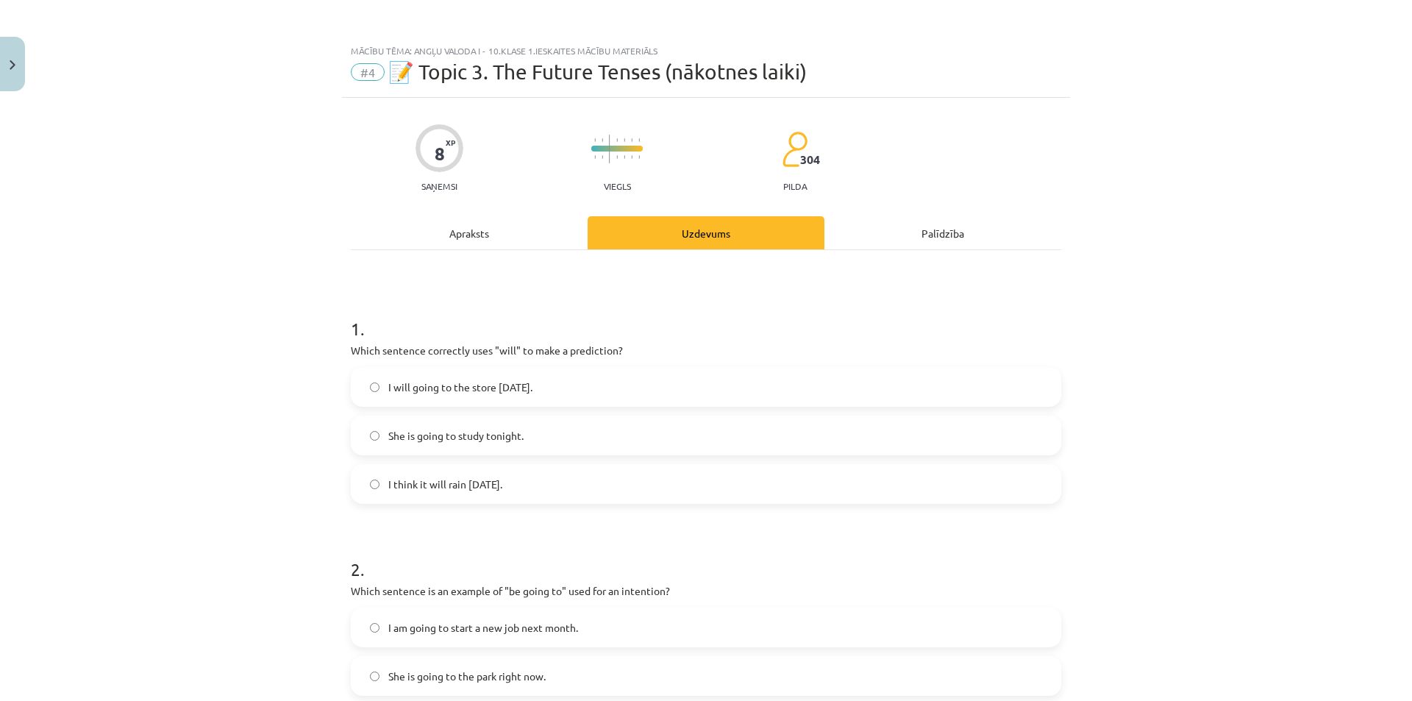
click at [450, 229] on div "Apraksts" at bounding box center [469, 232] width 237 height 33
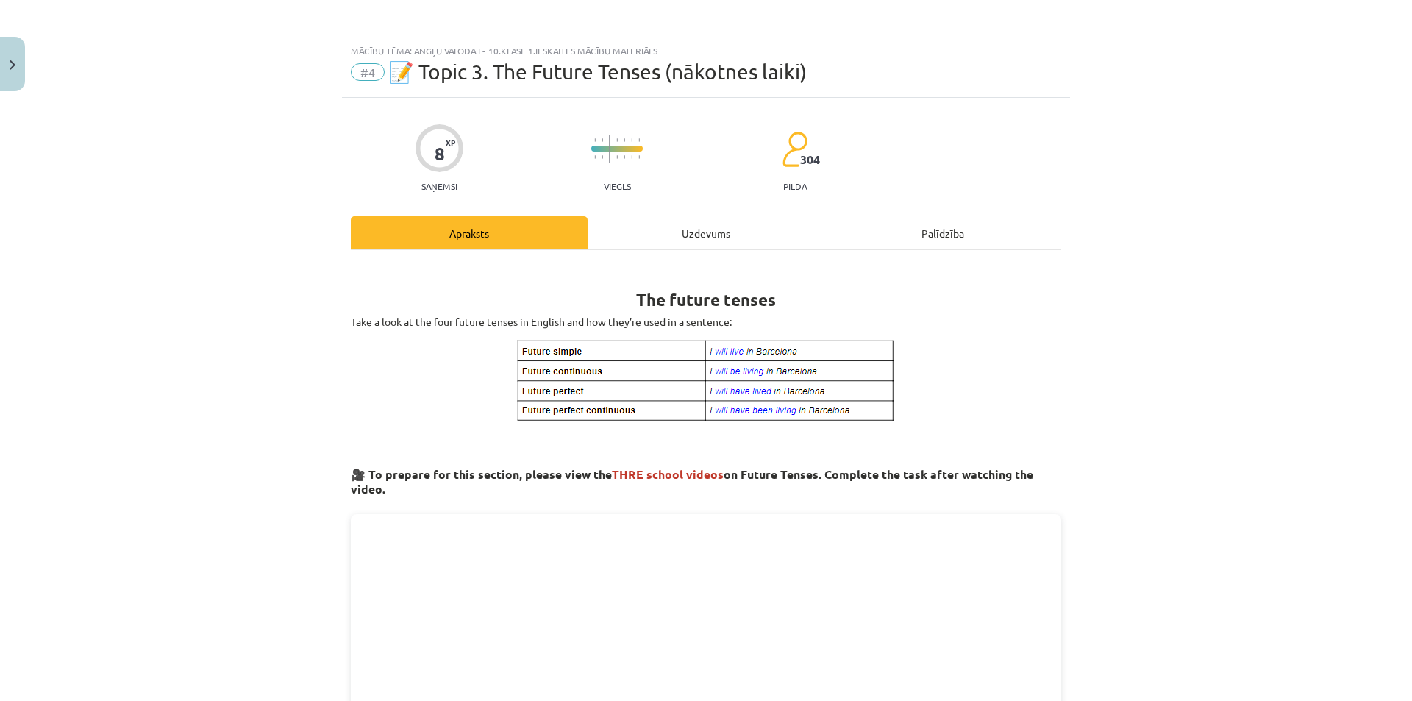
scroll to position [37, 0]
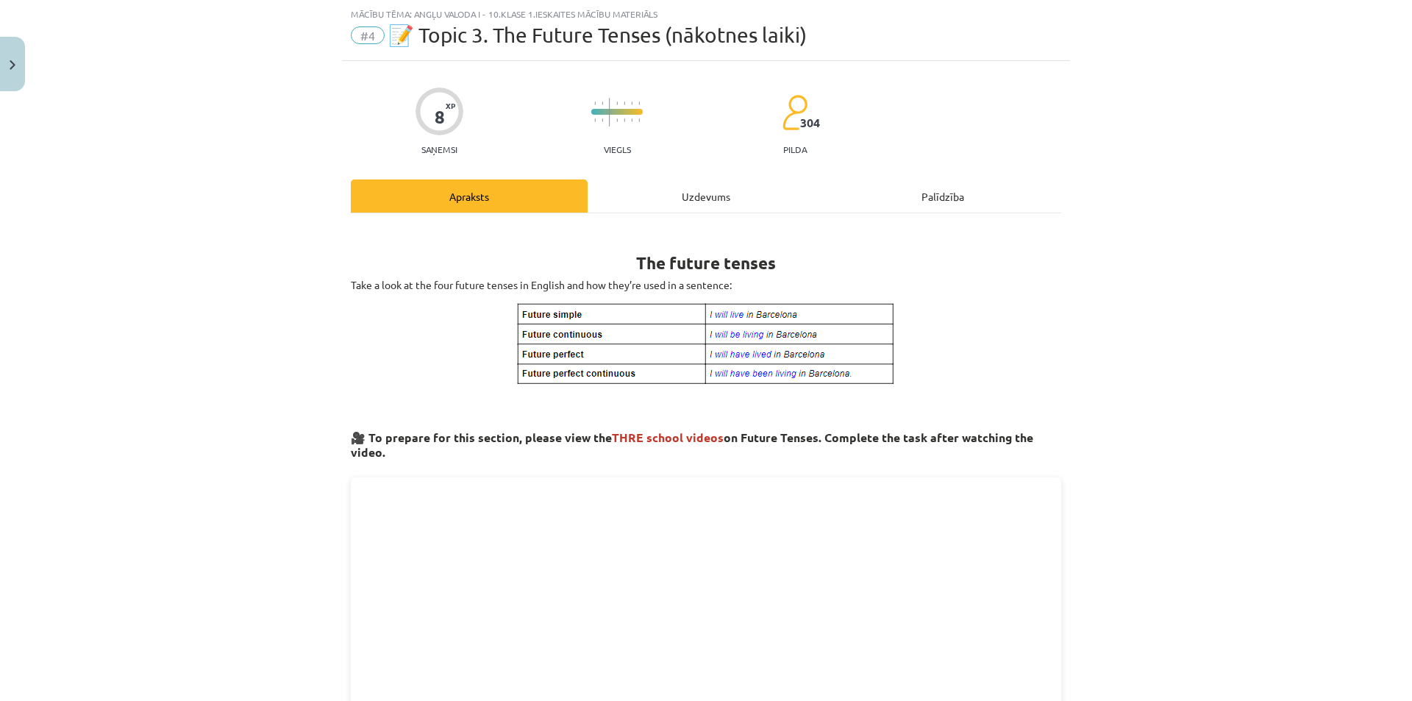
click at [641, 194] on div "Uzdevums" at bounding box center [706, 195] width 237 height 33
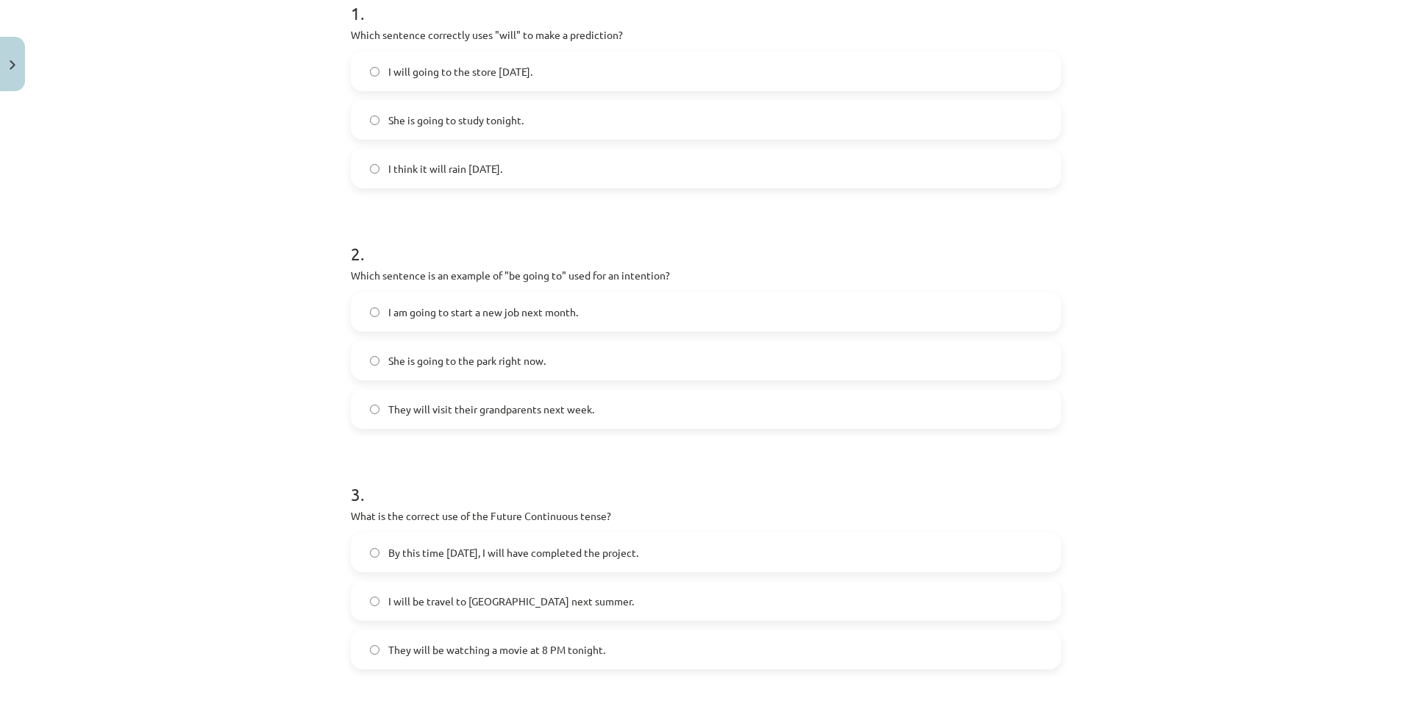
scroll to position [695, 0]
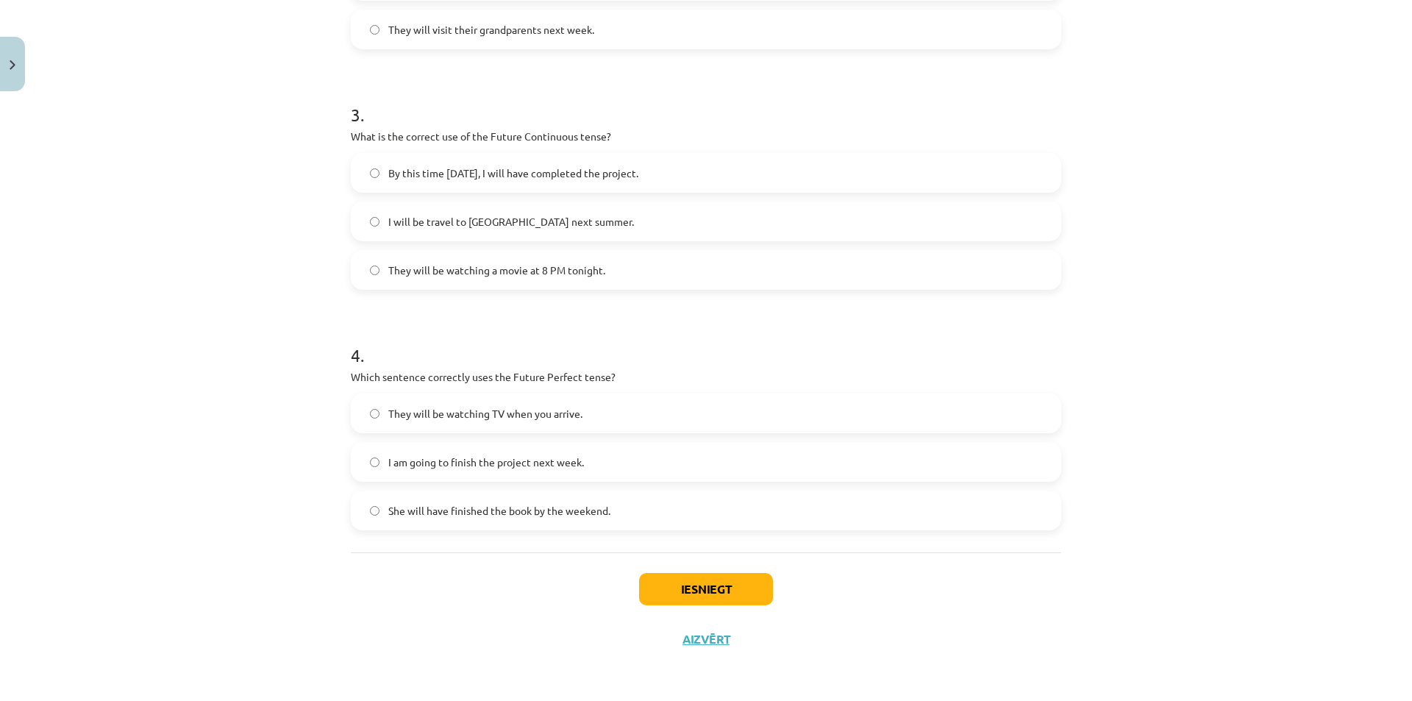
click at [455, 464] on span "I am going to finish the project next week." at bounding box center [486, 461] width 196 height 15
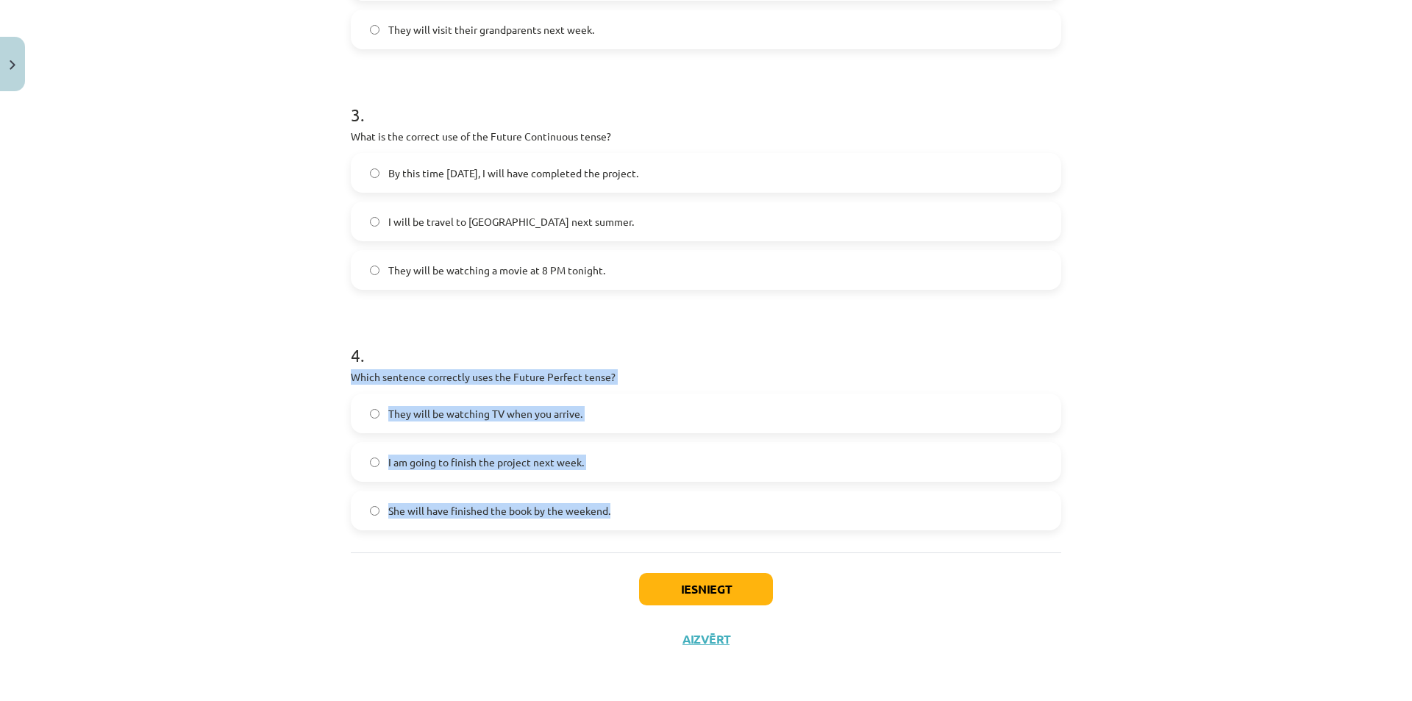
drag, startPoint x: 310, startPoint y: 381, endPoint x: 627, endPoint y: 509, distance: 341.8
click at [627, 509] on div "Mācību tēma: Angļu valoda i - 10.klase 1.ieskaites mācību materiāls #4 📝 Topic …" at bounding box center [706, 350] width 1412 height 701
copy div "Which sentence correctly uses the Future Perfect tense? They will be watching T…"
click at [578, 507] on span "She will have finished the book by the weekend." at bounding box center [499, 510] width 222 height 15
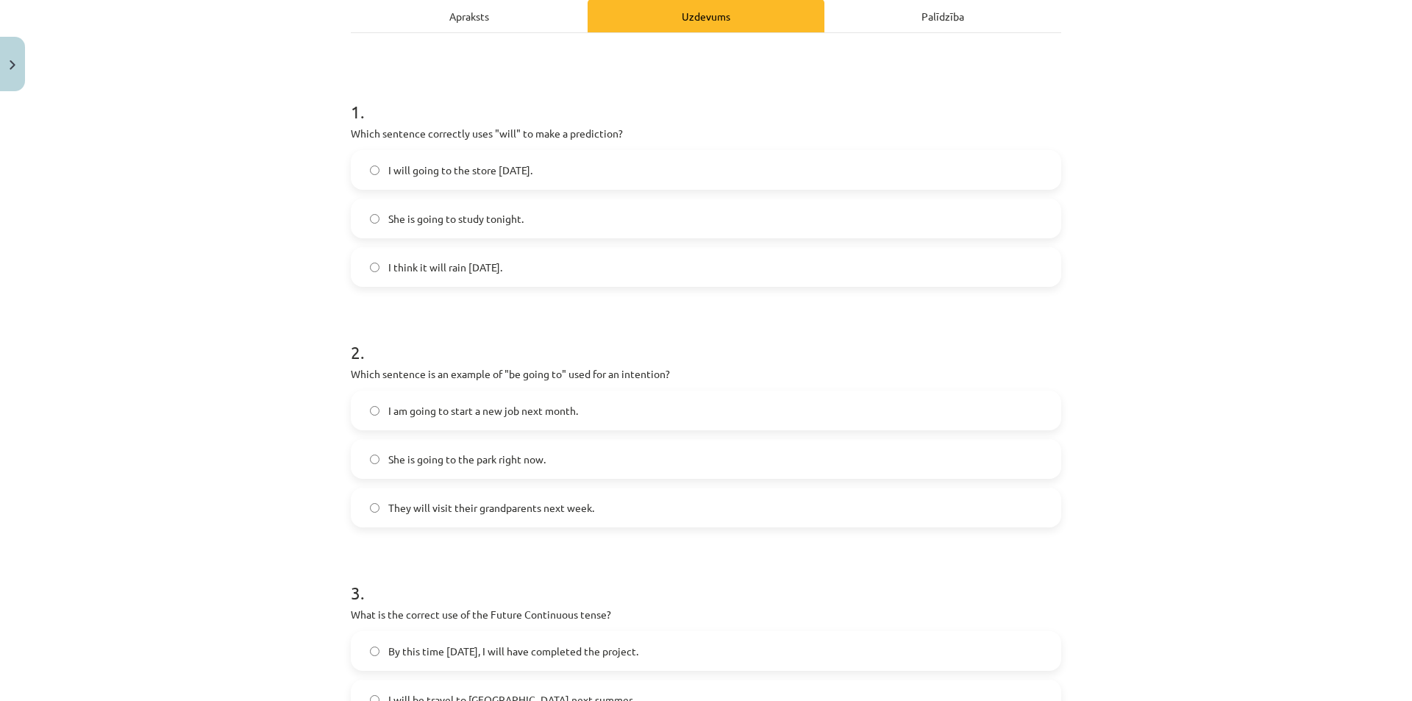
scroll to position [180, 0]
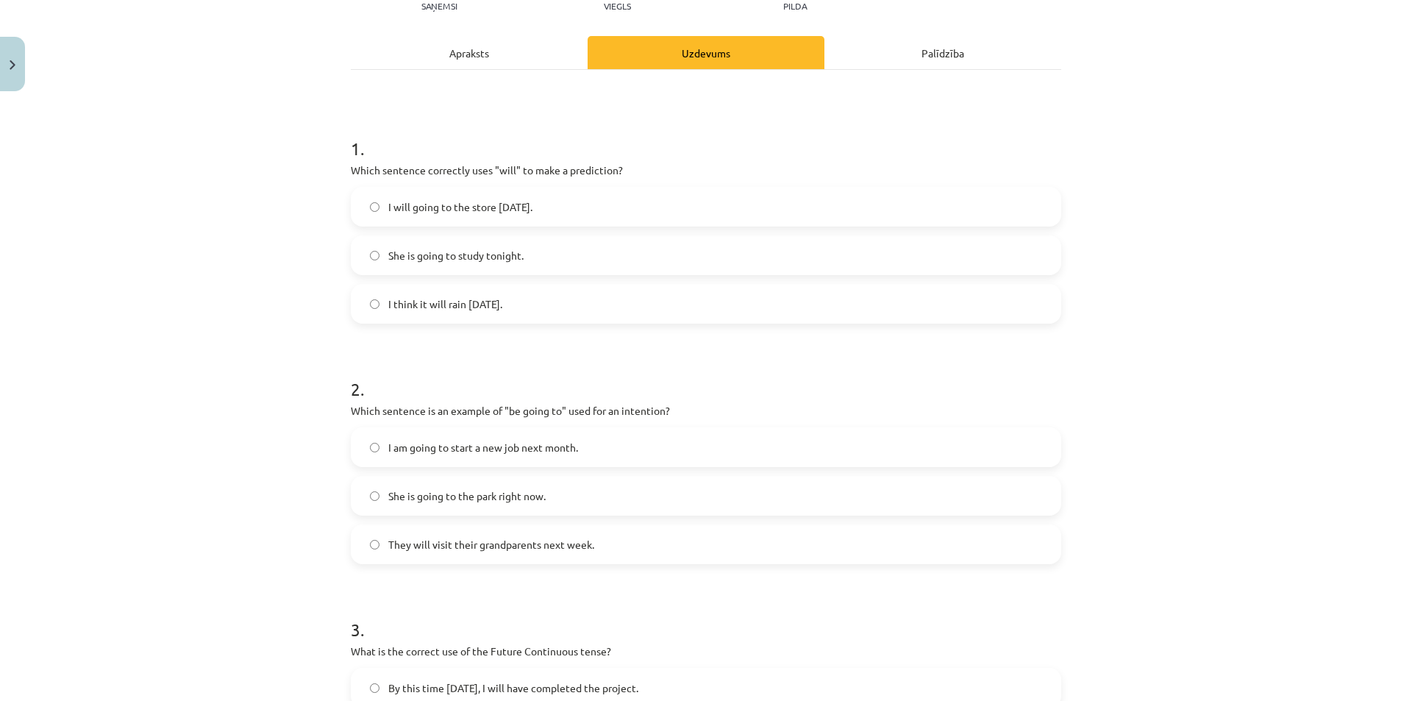
click at [454, 316] on label "I think it will rain tomorrow." at bounding box center [705, 303] width 707 height 37
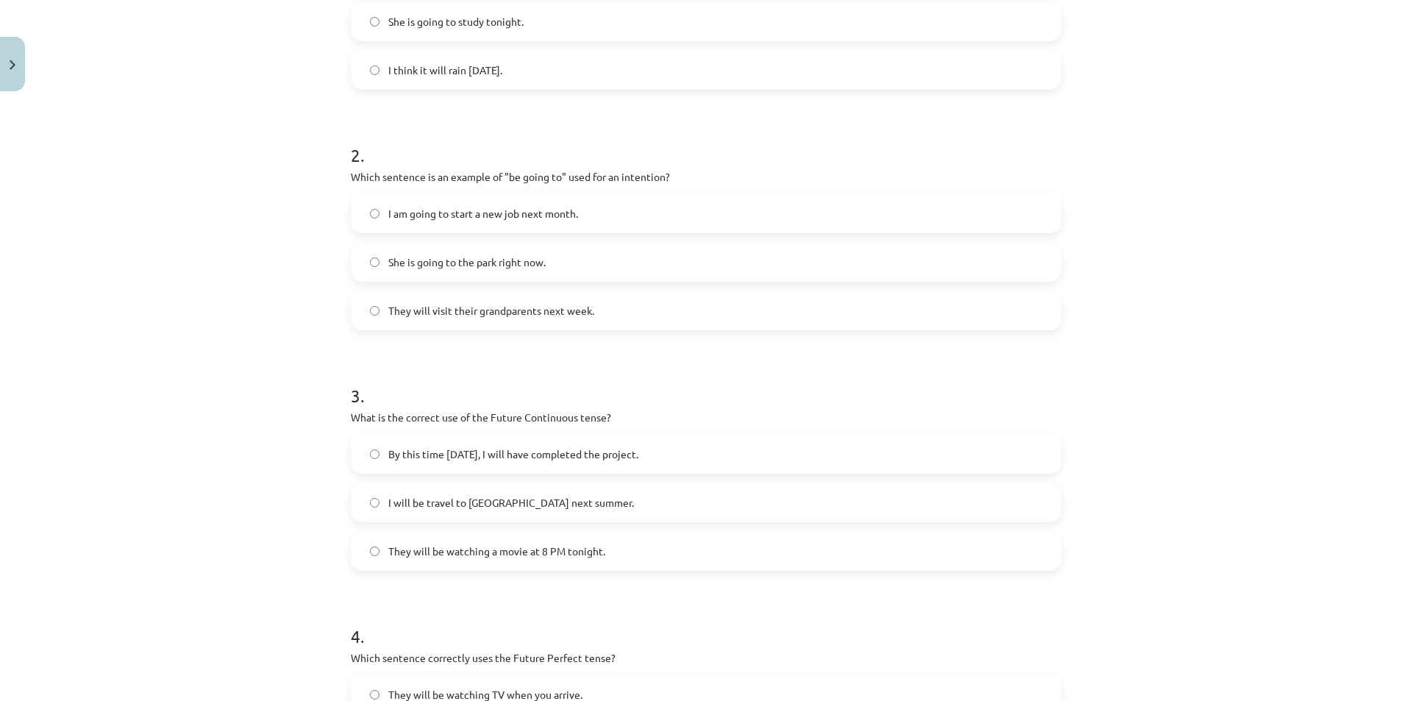
scroll to position [474, 0]
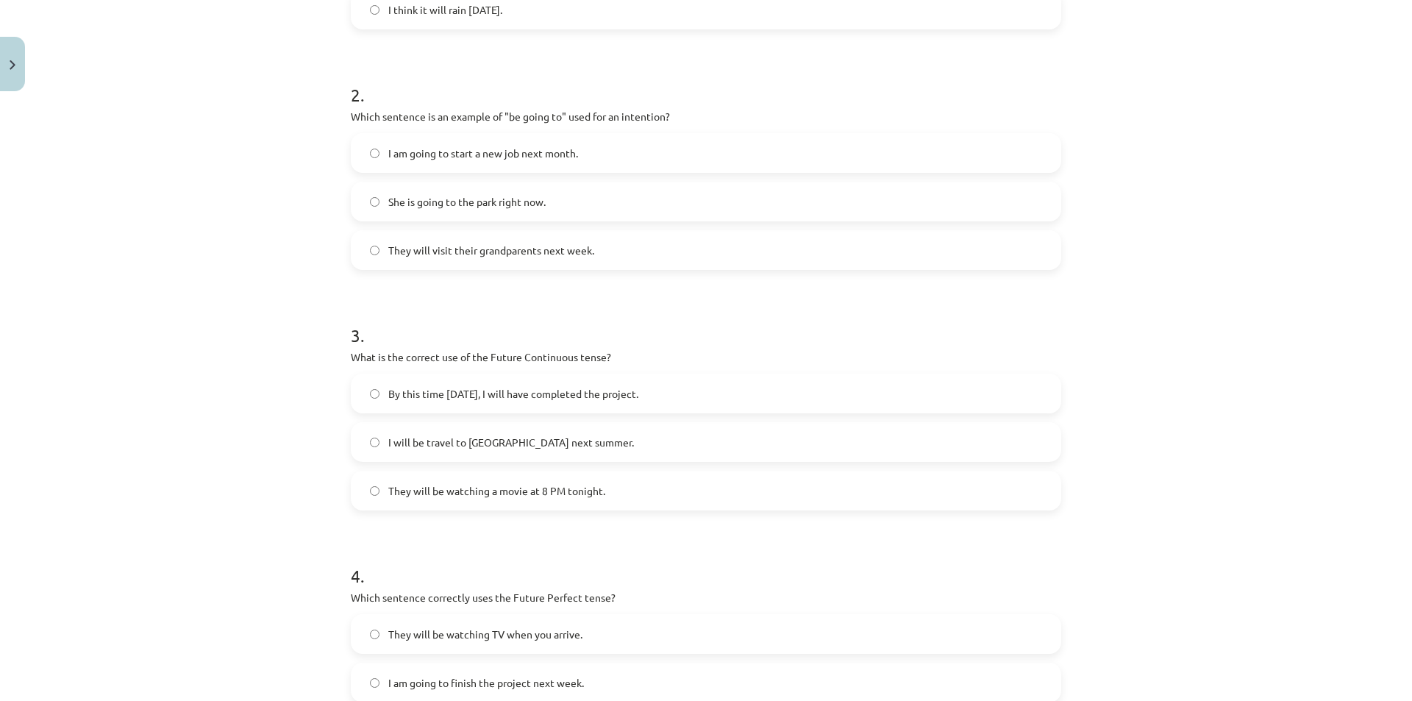
click at [457, 443] on span "I will be travel to Spain next summer." at bounding box center [511, 442] width 246 height 15
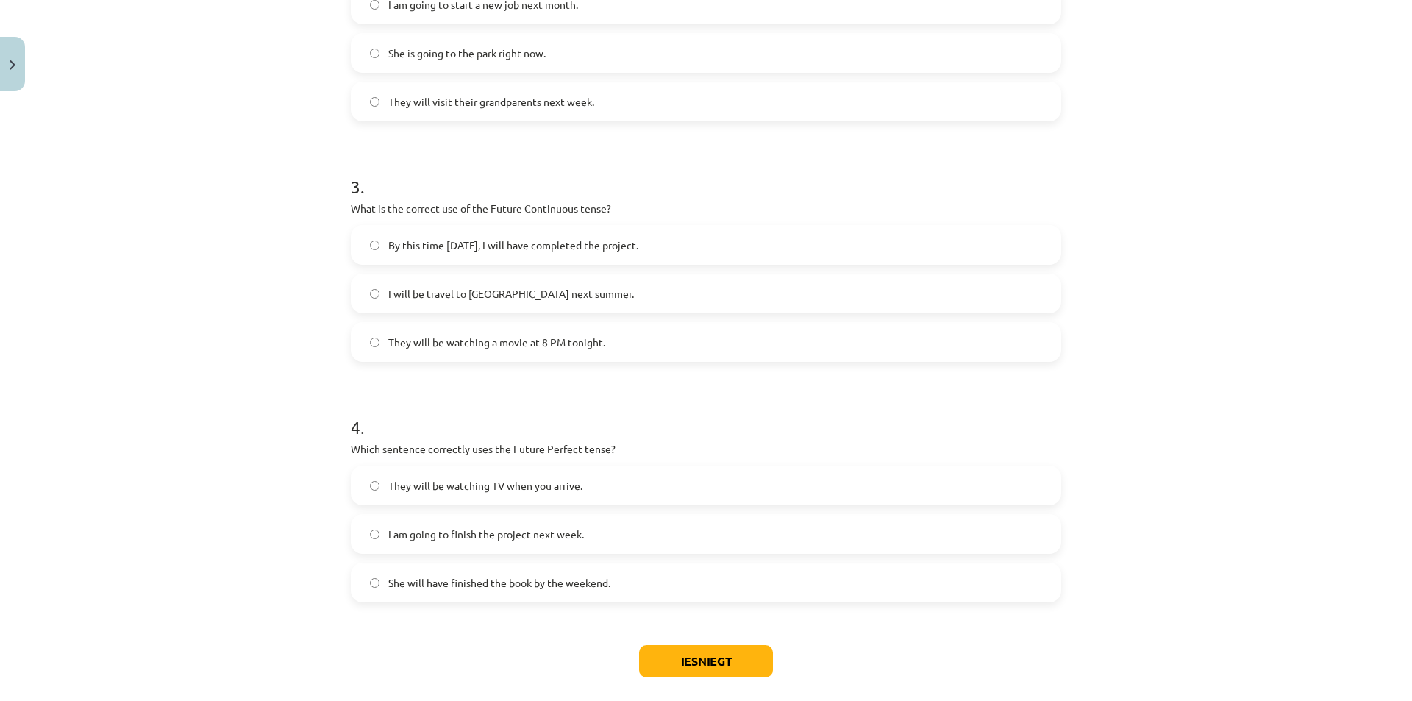
scroll to position [695, 0]
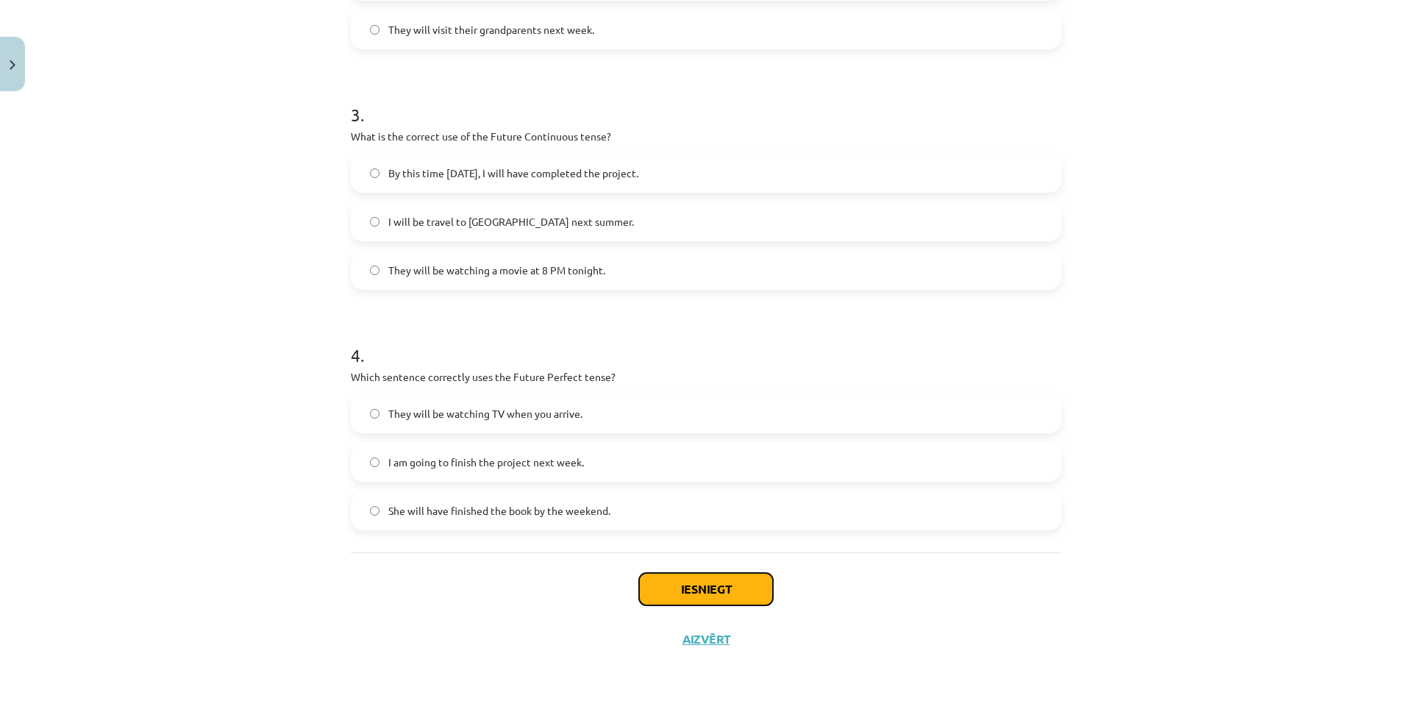
click at [703, 590] on button "Iesniegt" at bounding box center [706, 589] width 134 height 32
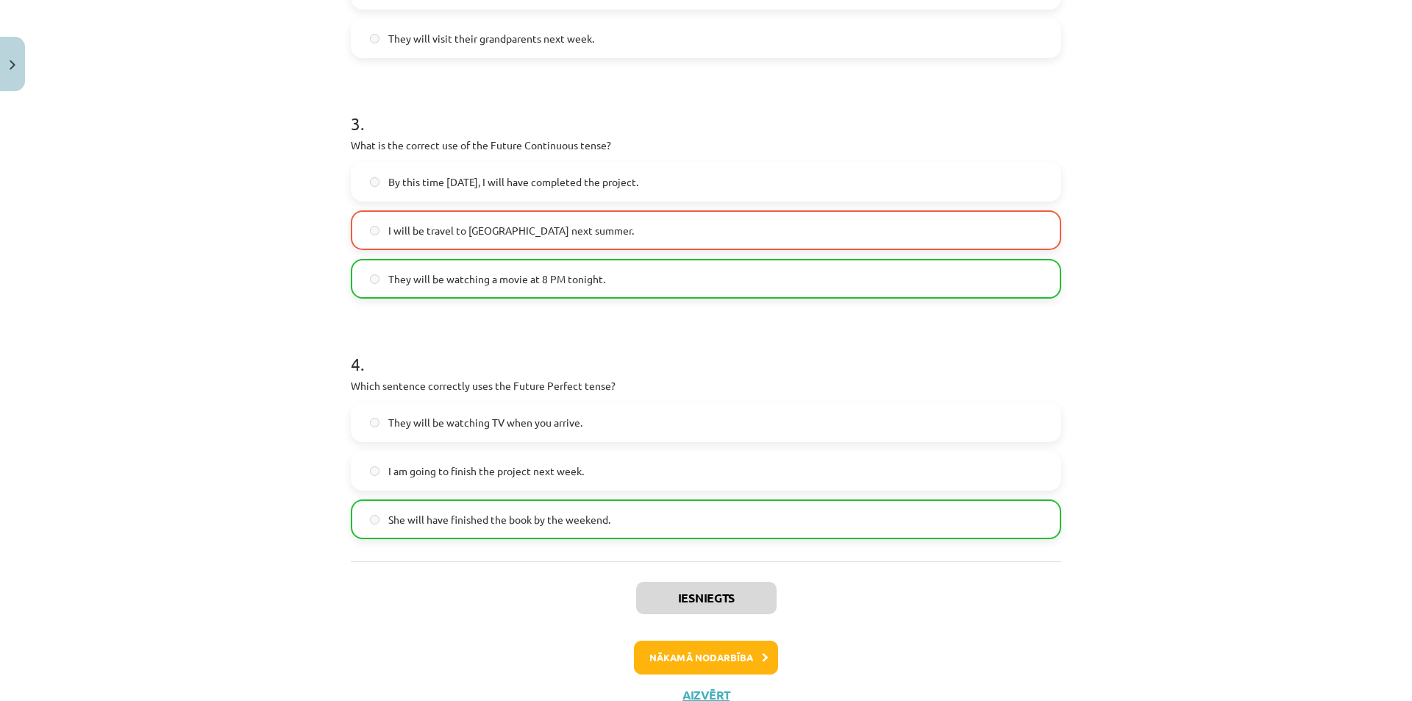
scroll to position [742, 0]
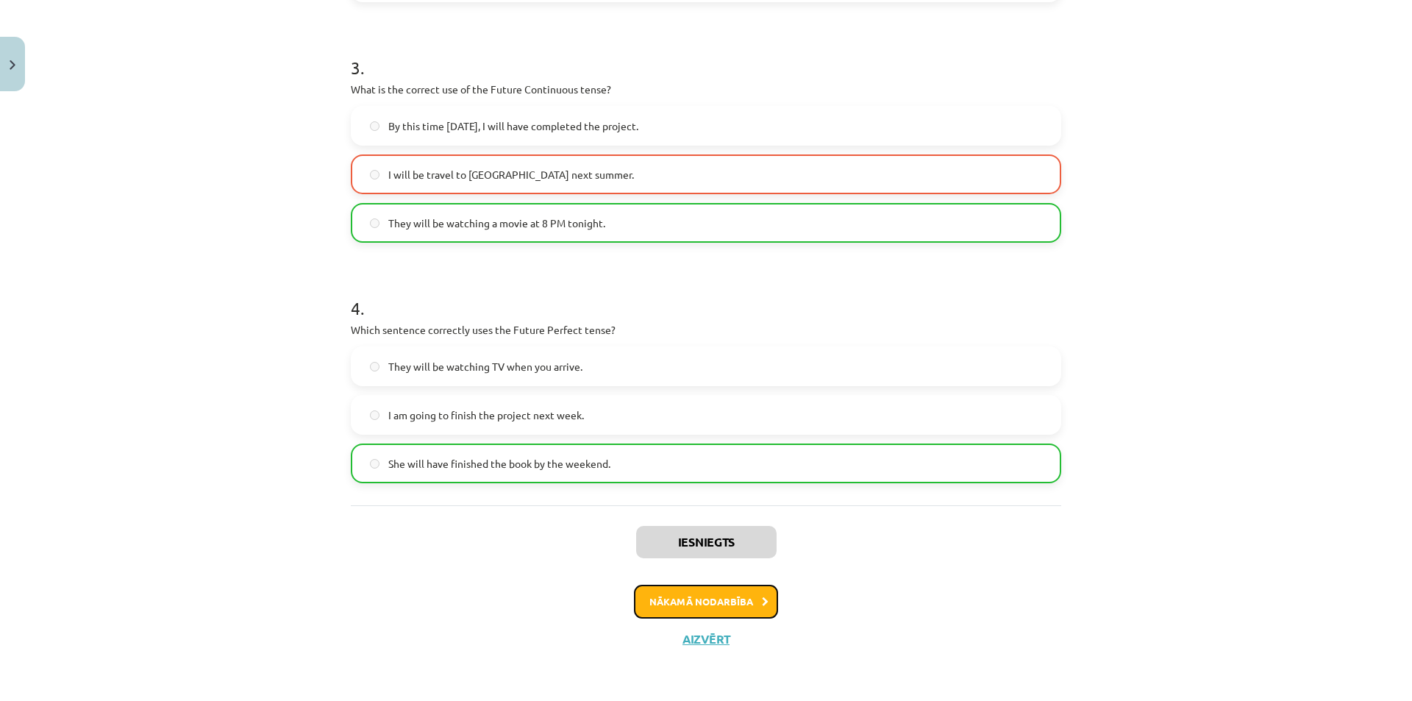
click at [733, 606] on button "Nākamā nodarbība" at bounding box center [706, 602] width 144 height 34
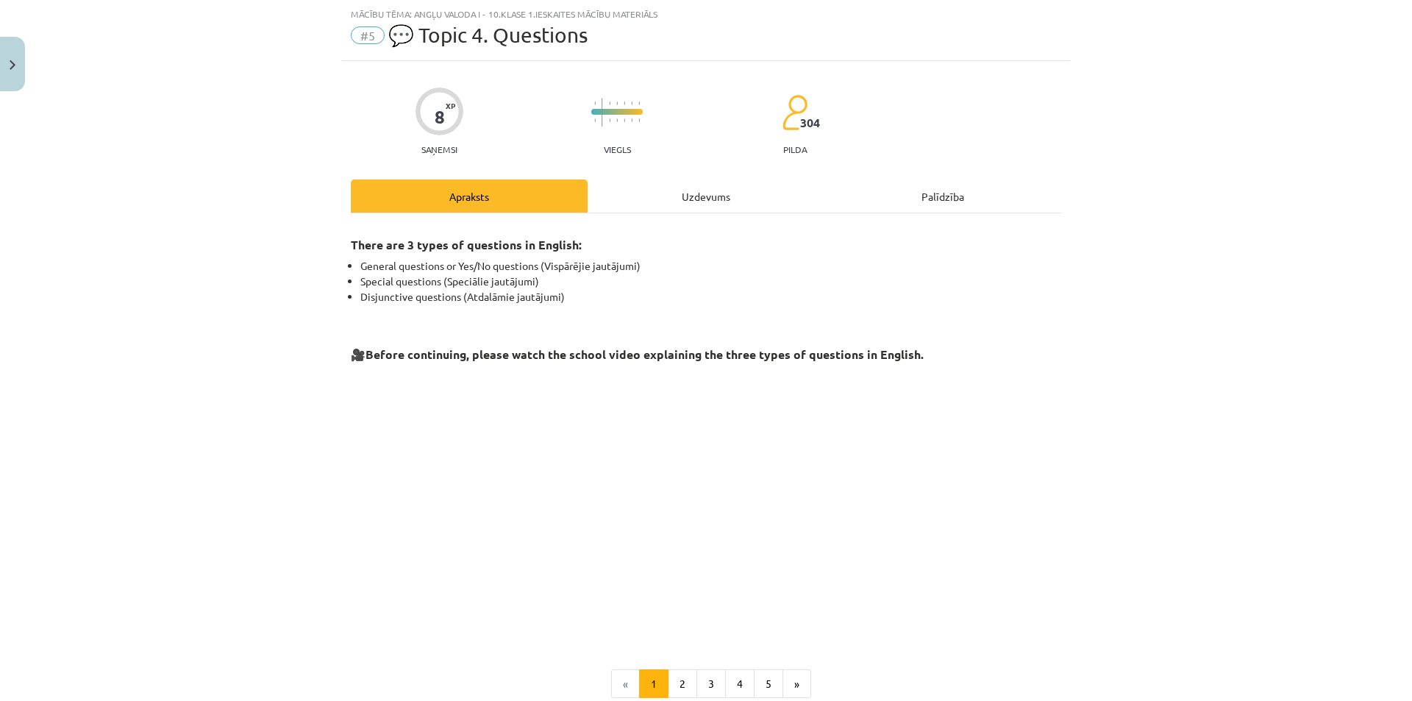
scroll to position [110, 0]
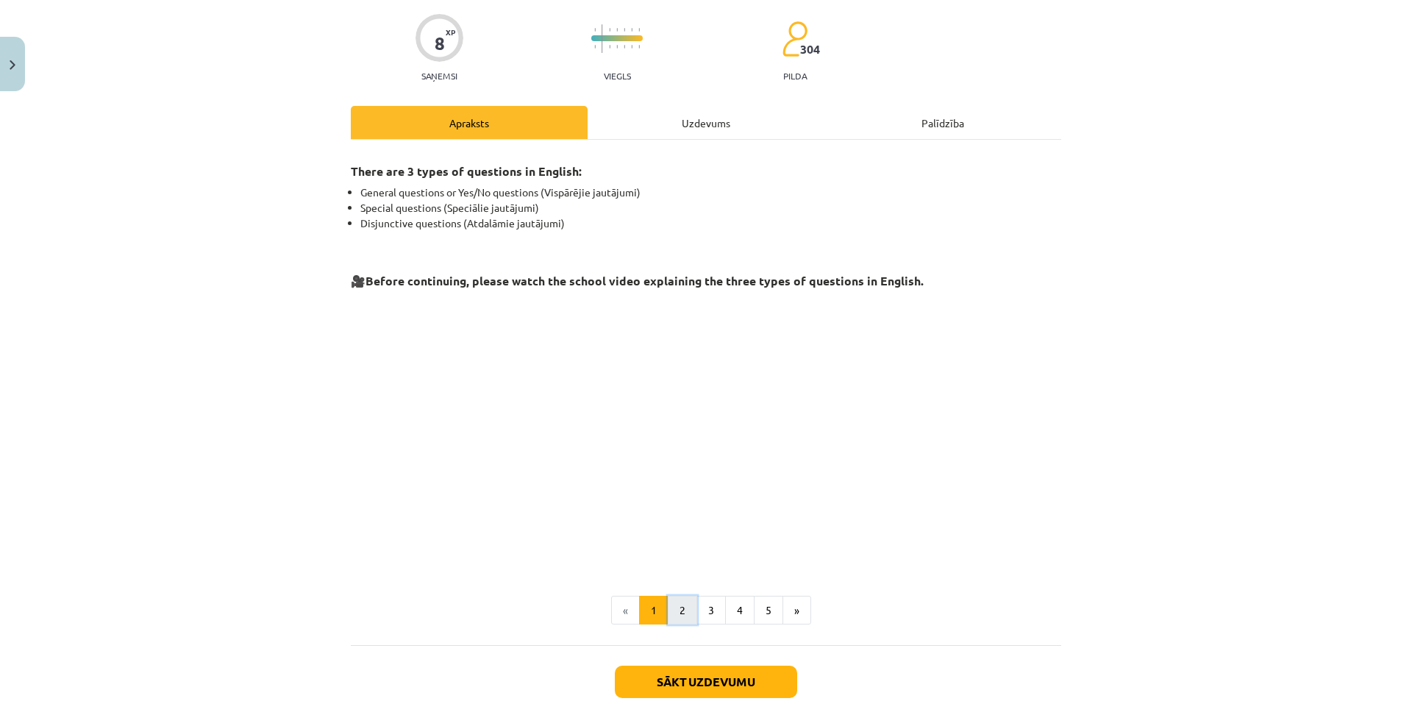
click at [671, 598] on button "2" at bounding box center [682, 610] width 29 height 29
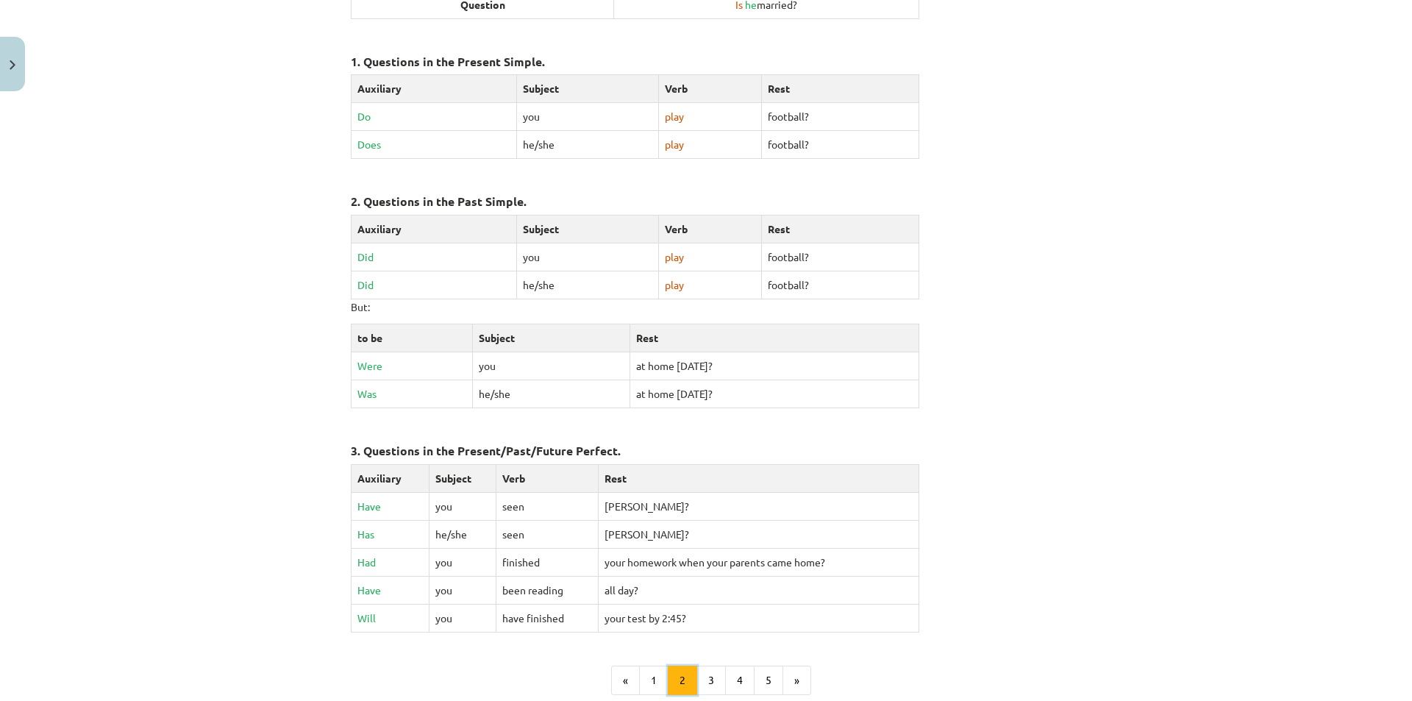
scroll to position [551, 0]
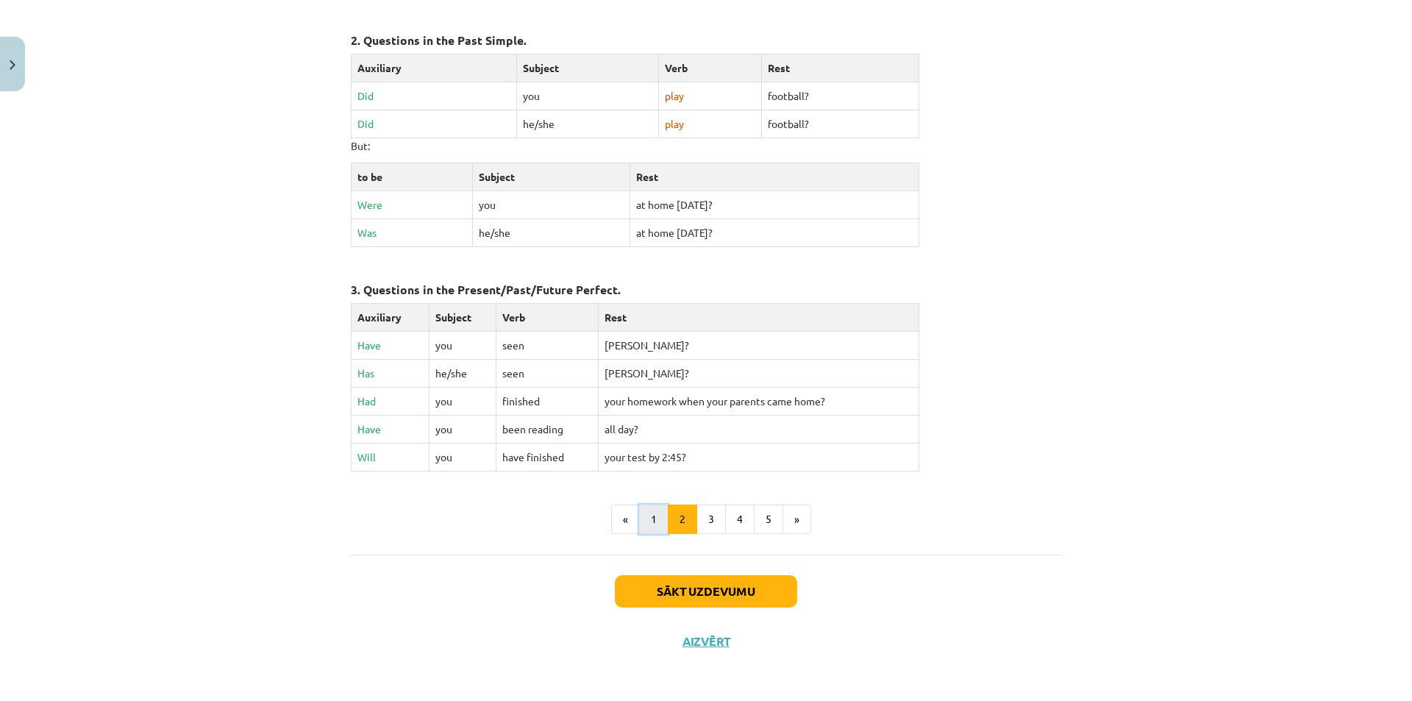
click at [654, 526] on button "1" at bounding box center [653, 518] width 29 height 29
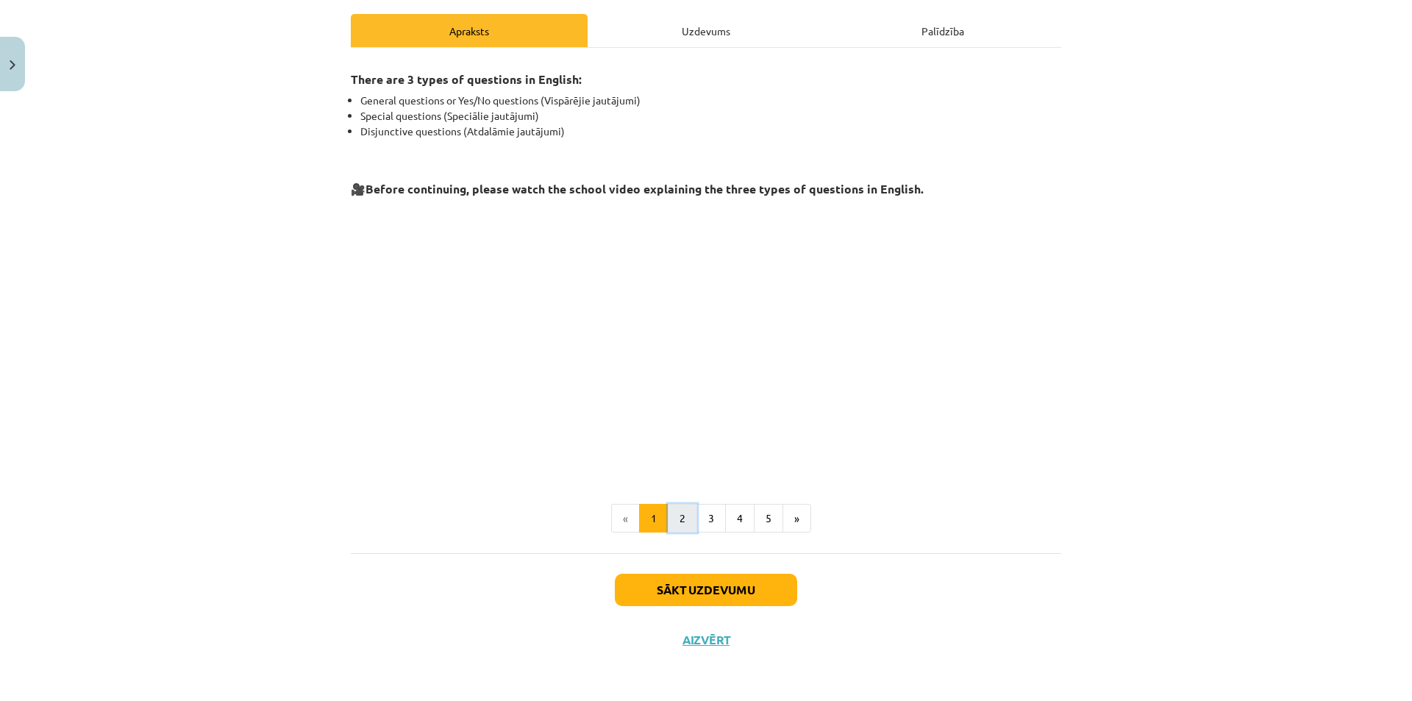
click at [675, 529] on button "2" at bounding box center [682, 518] width 29 height 29
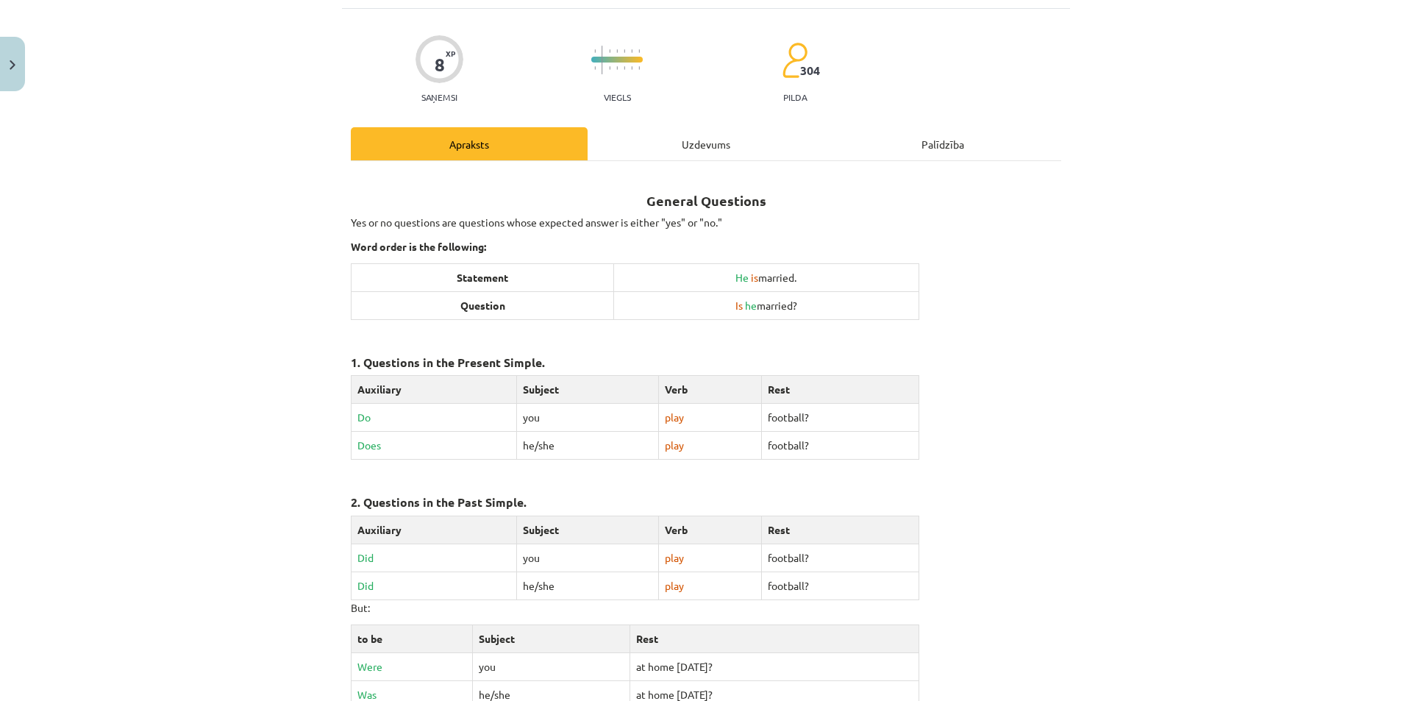
scroll to position [0, 0]
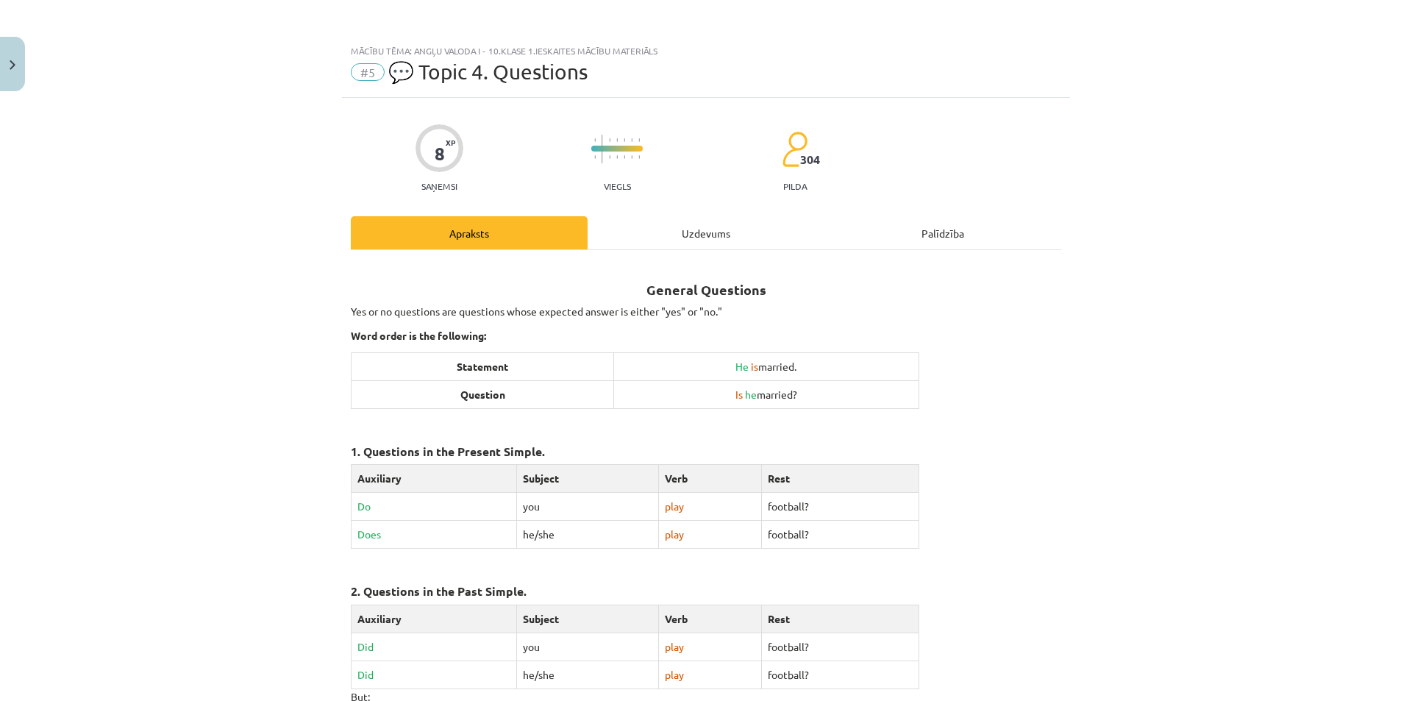
click at [653, 236] on div "Uzdevums" at bounding box center [706, 232] width 237 height 33
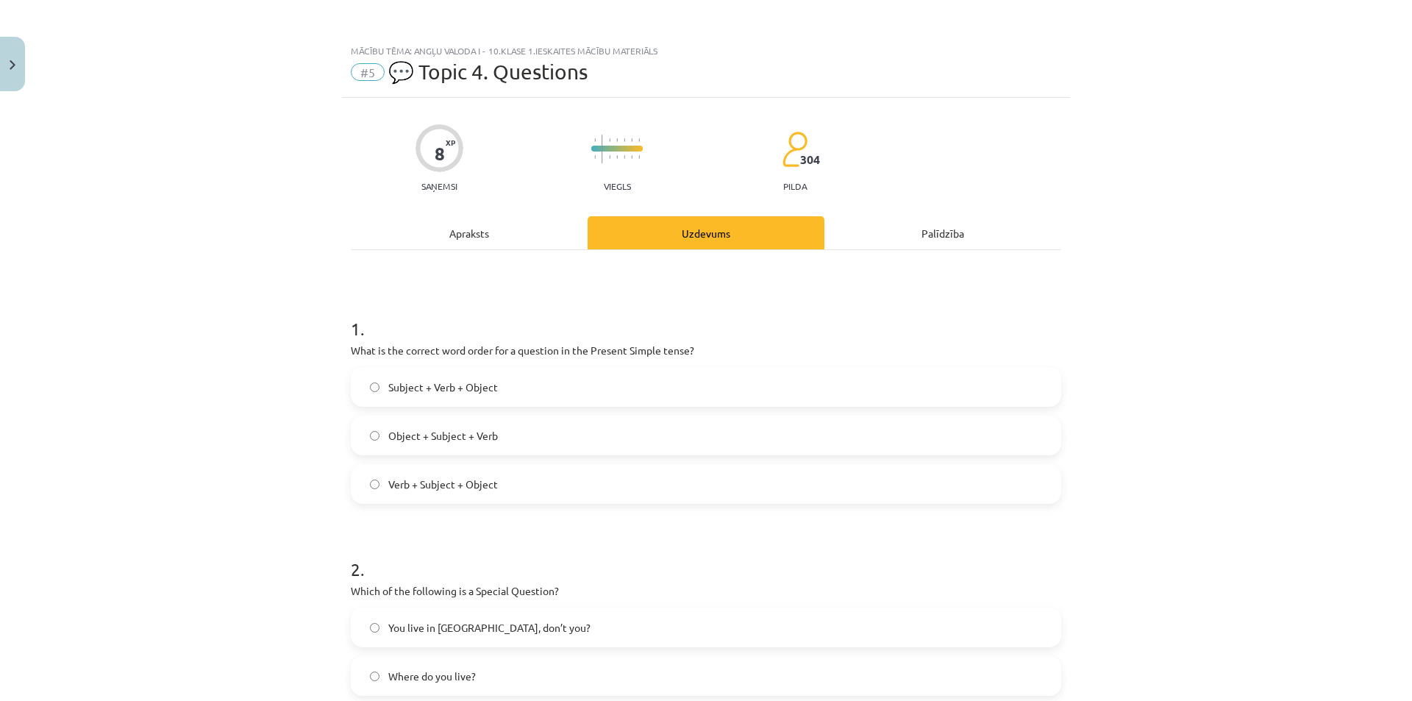
scroll to position [37, 0]
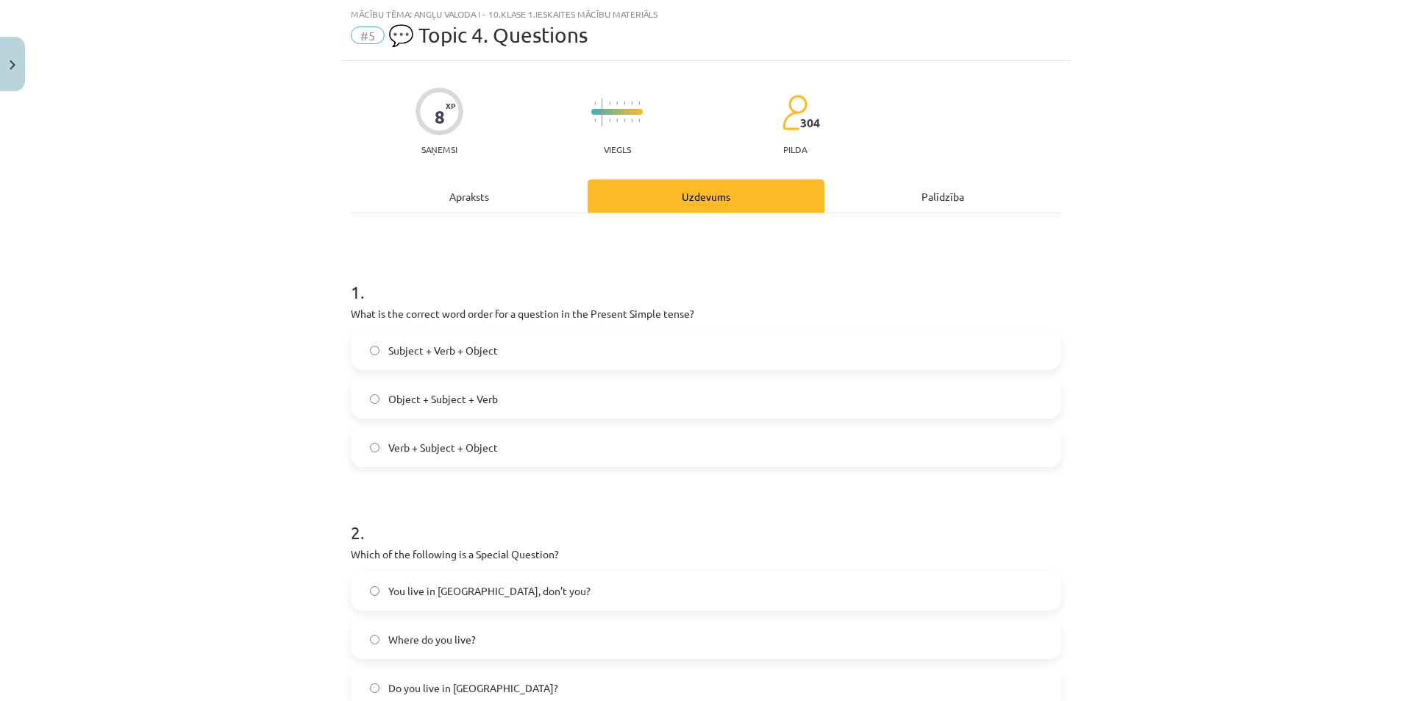
click at [521, 198] on div "Apraksts" at bounding box center [469, 195] width 237 height 33
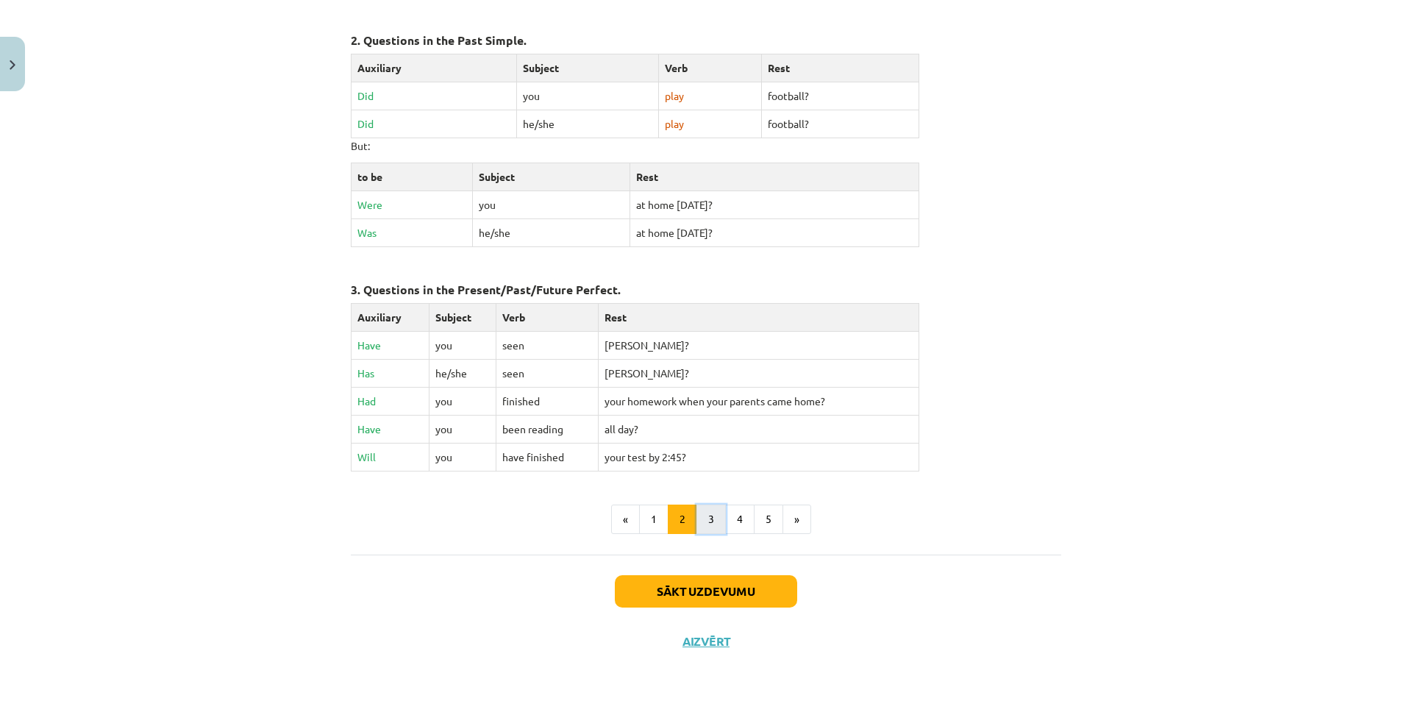
click at [702, 513] on button "3" at bounding box center [710, 518] width 29 height 29
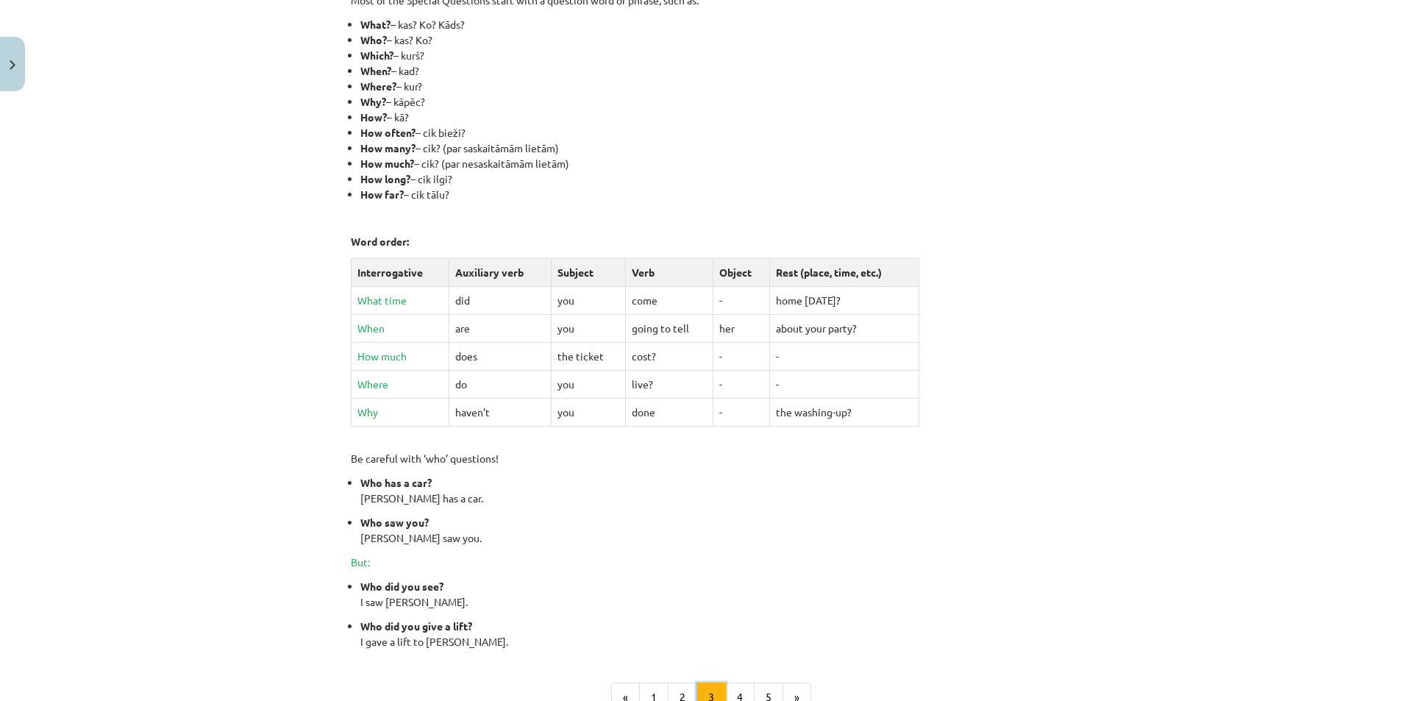
scroll to position [263, 0]
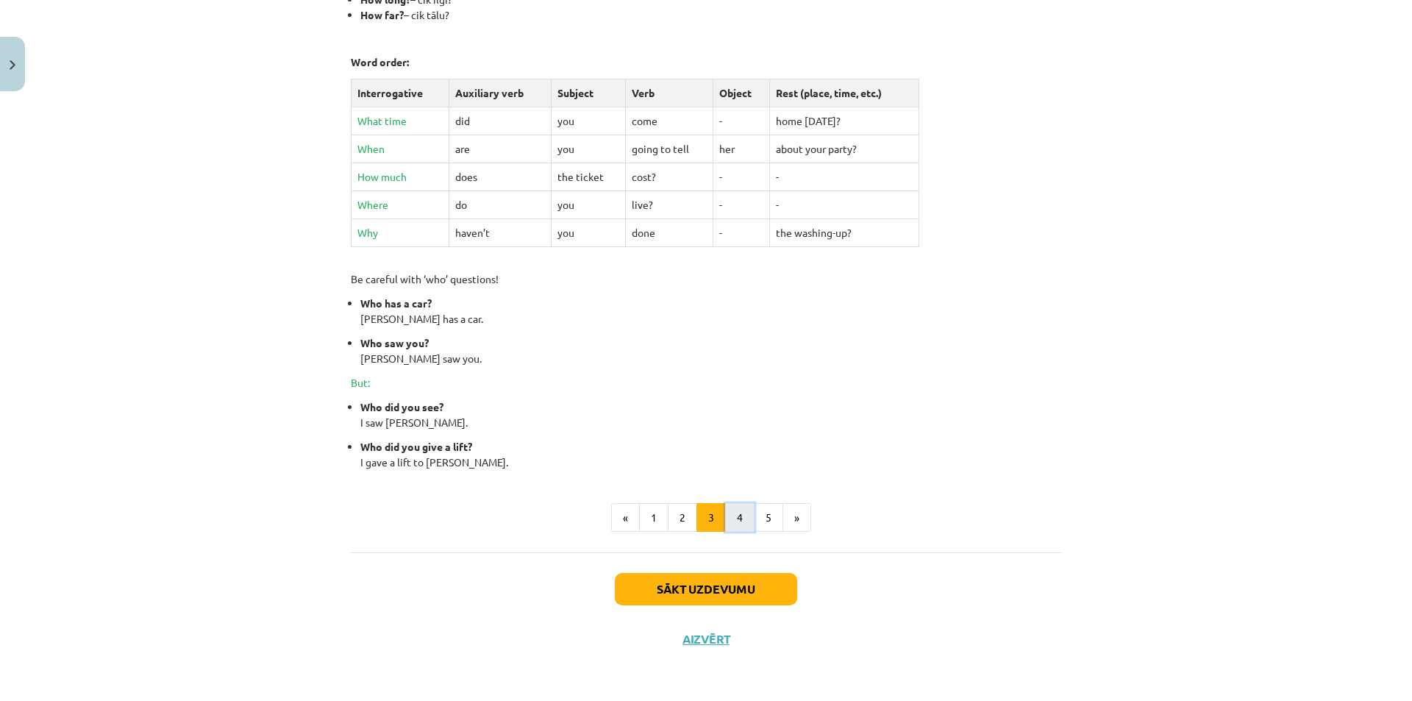
click at [743, 511] on button "4" at bounding box center [739, 517] width 29 height 29
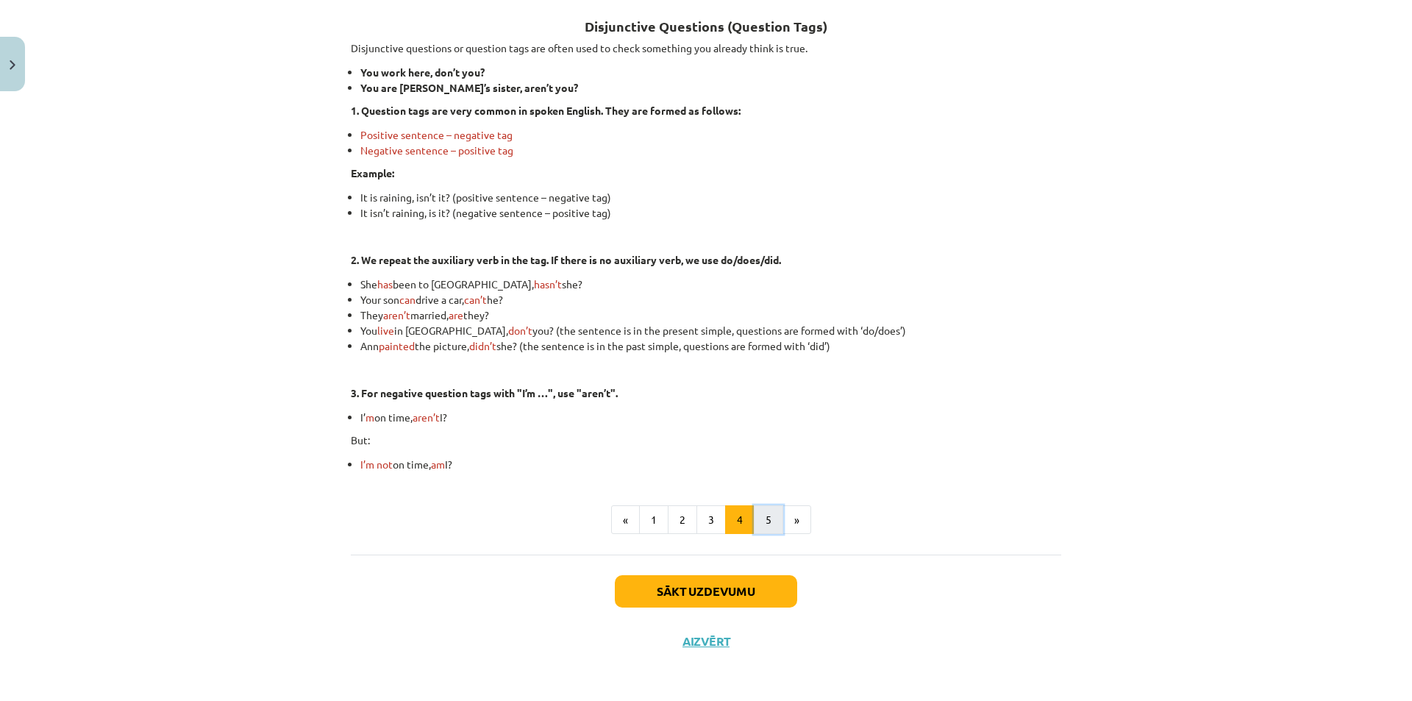
click at [768, 524] on button "5" at bounding box center [768, 519] width 29 height 29
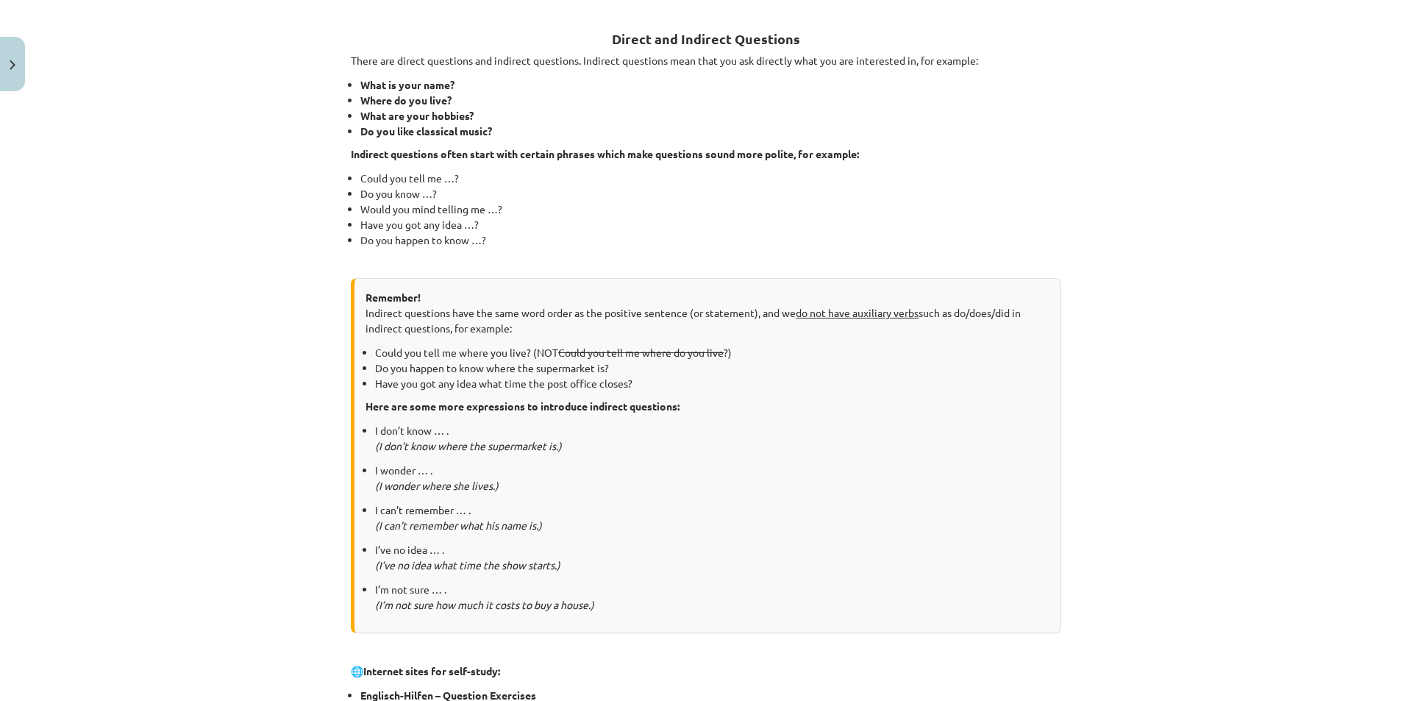
scroll to position [618, 0]
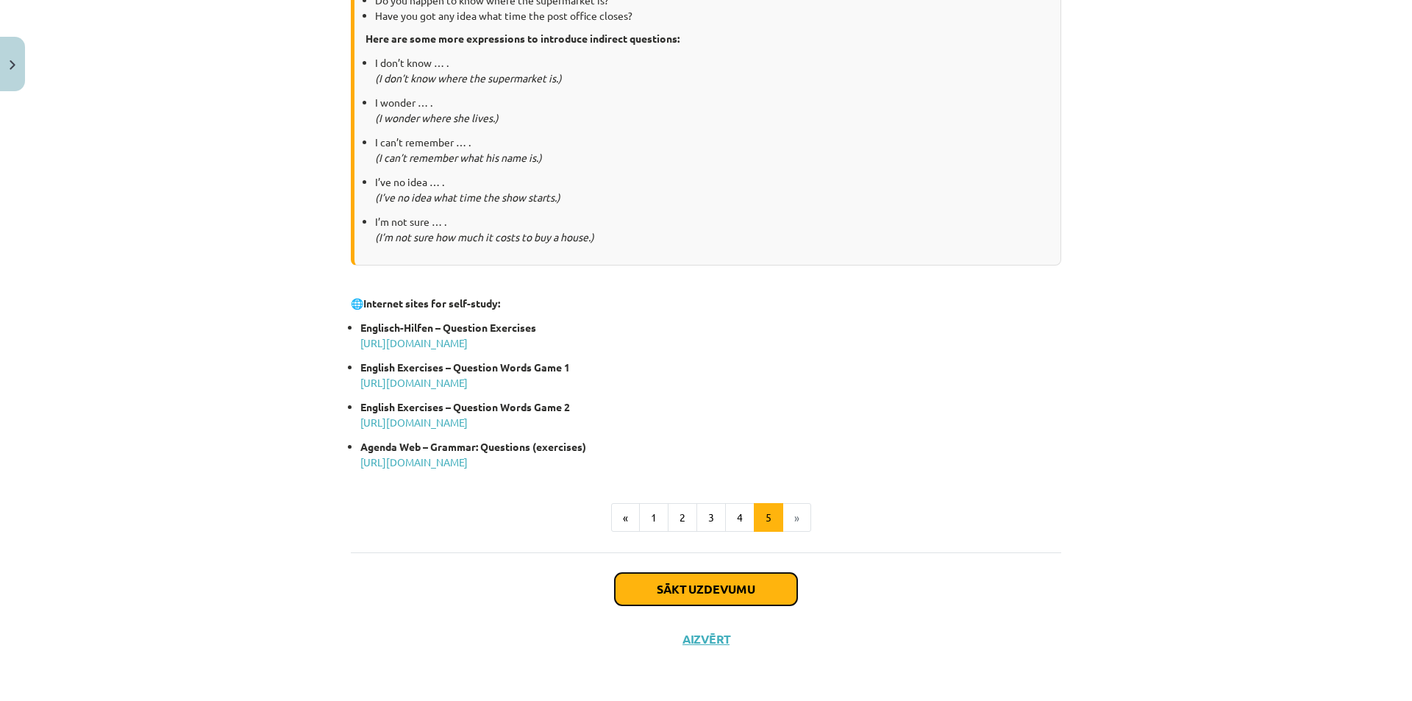
click at [745, 574] on button "Sākt uzdevumu" at bounding box center [706, 589] width 182 height 32
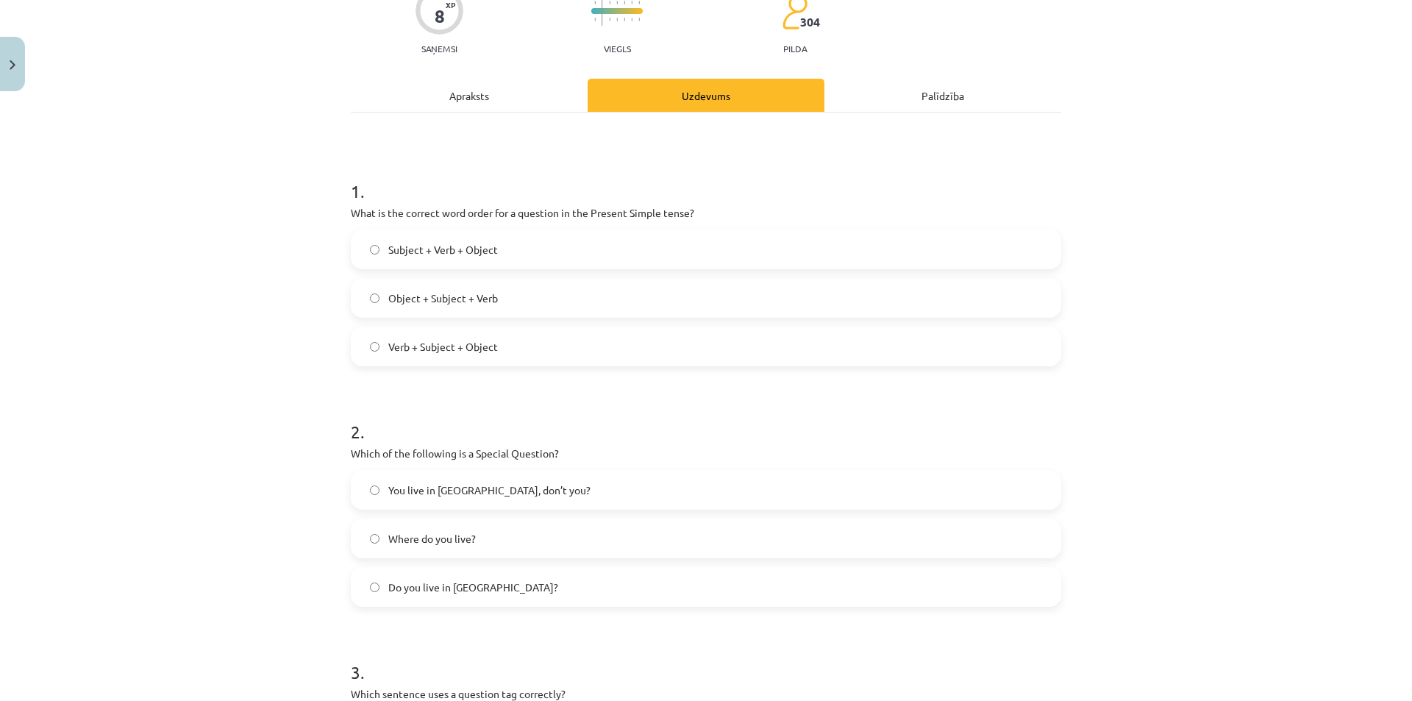
scroll to position [37, 0]
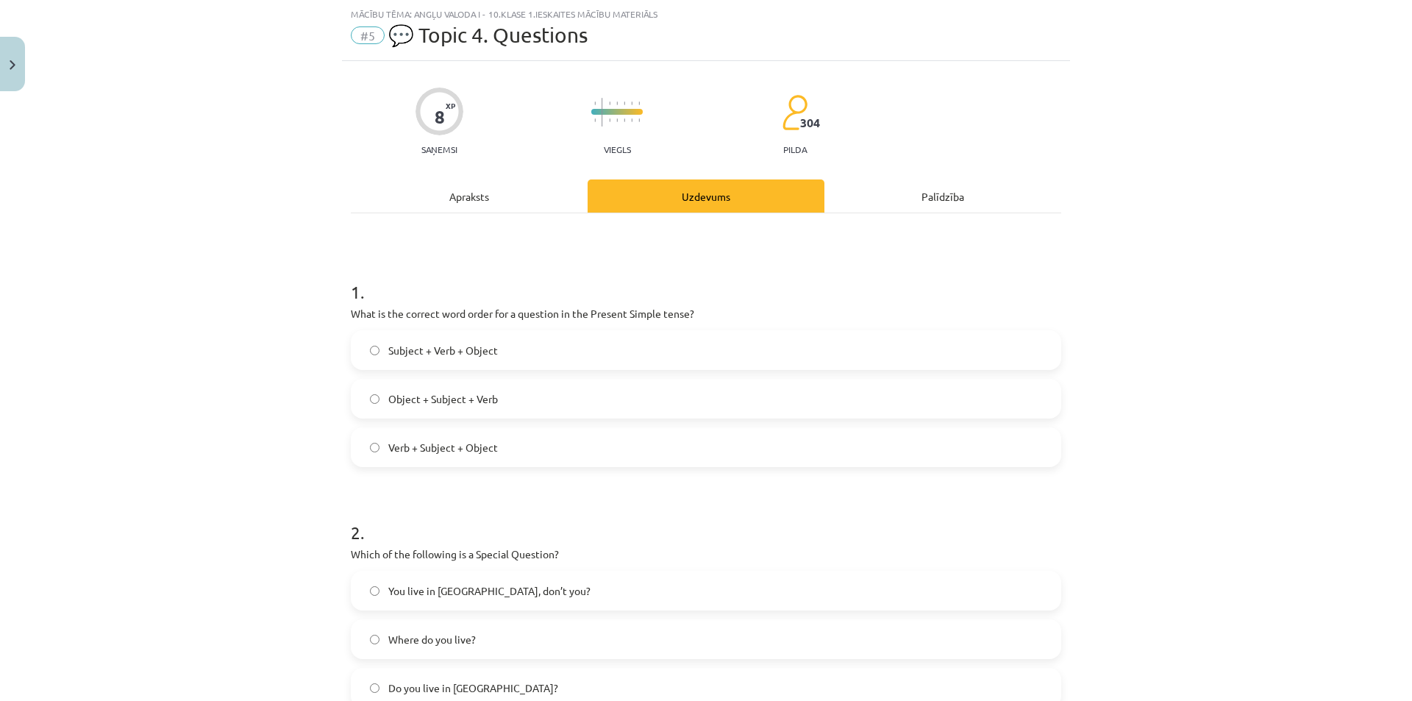
click at [502, 198] on div "Apraksts" at bounding box center [469, 195] width 237 height 33
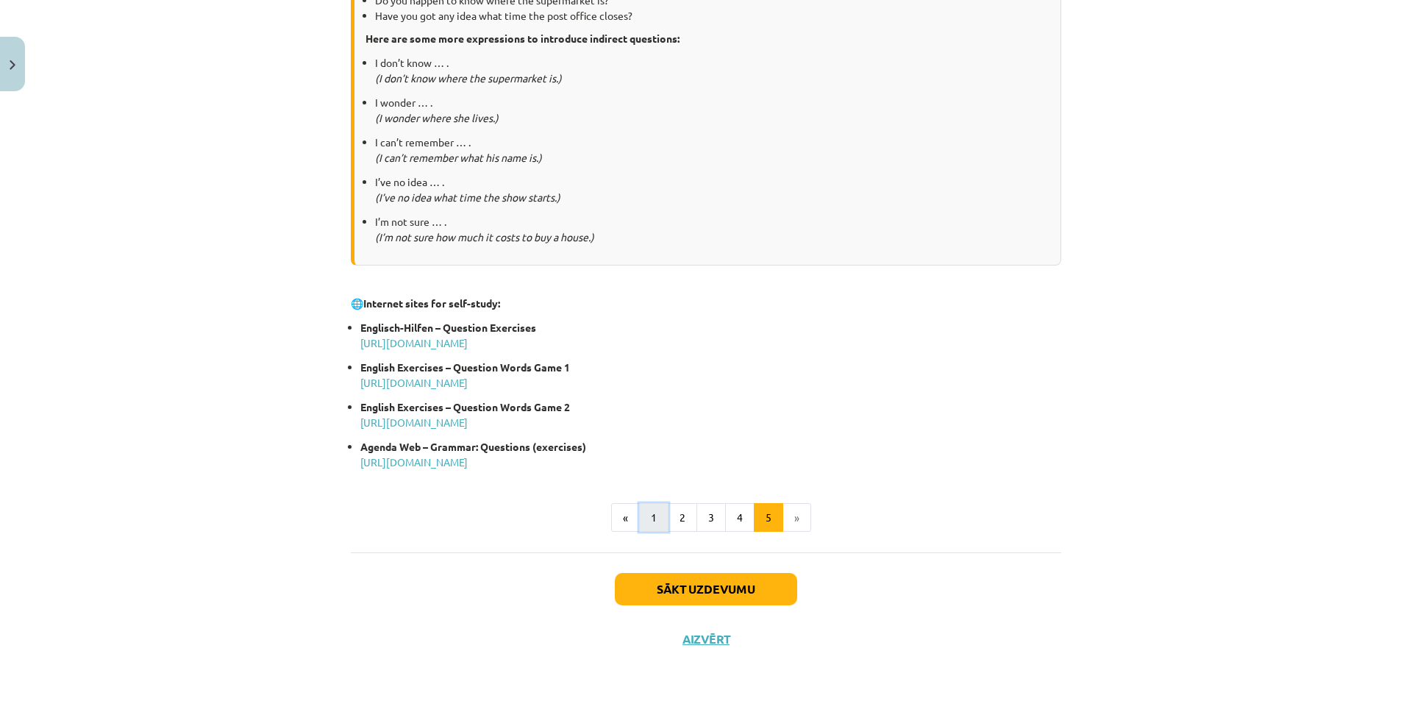
click at [654, 515] on button "1" at bounding box center [653, 517] width 29 height 29
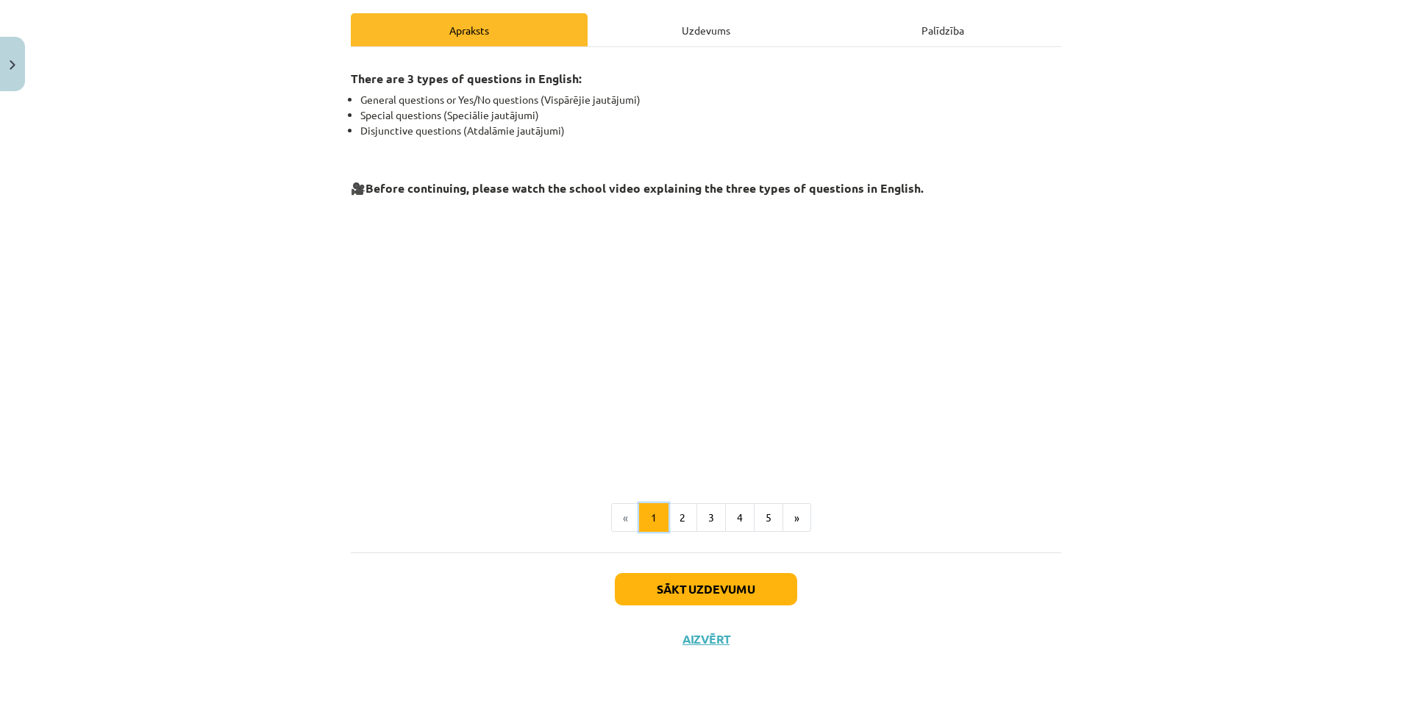
scroll to position [202, 0]
click at [673, 523] on button "2" at bounding box center [682, 518] width 29 height 29
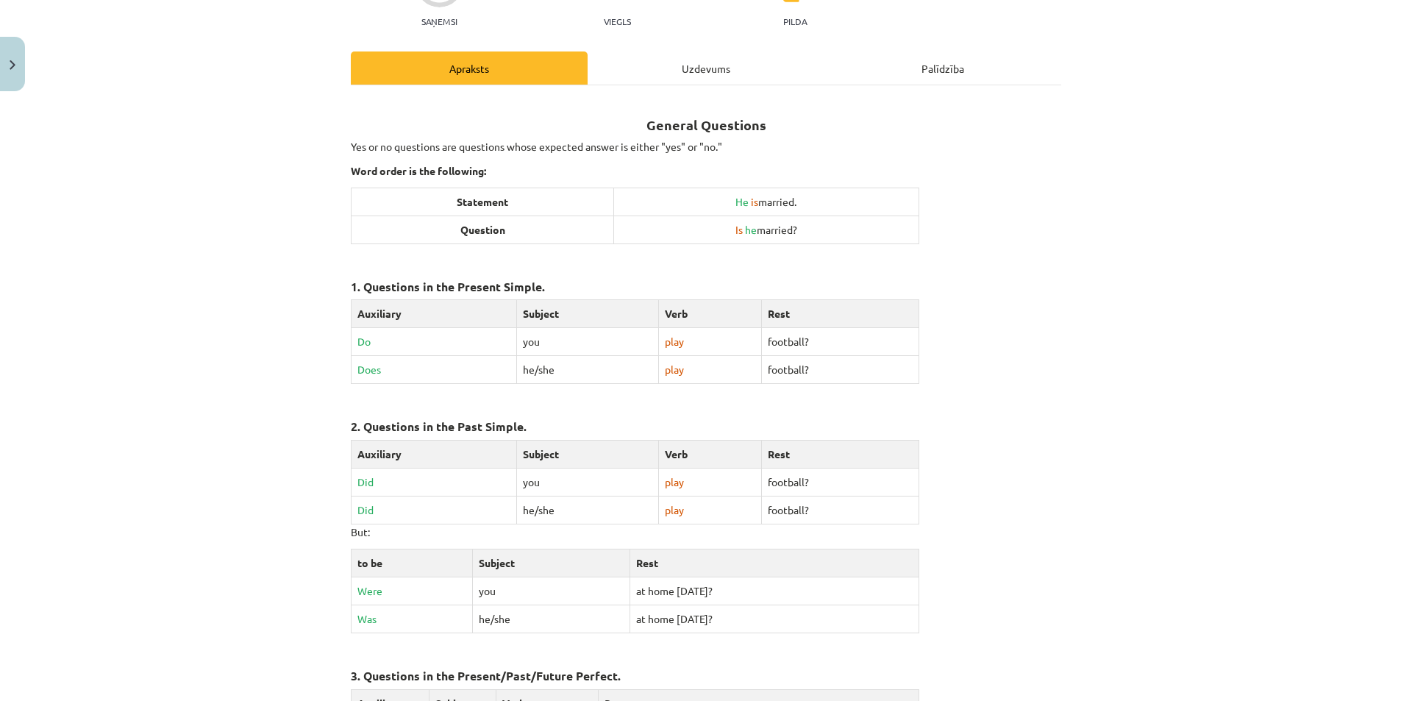
scroll to position [129, 0]
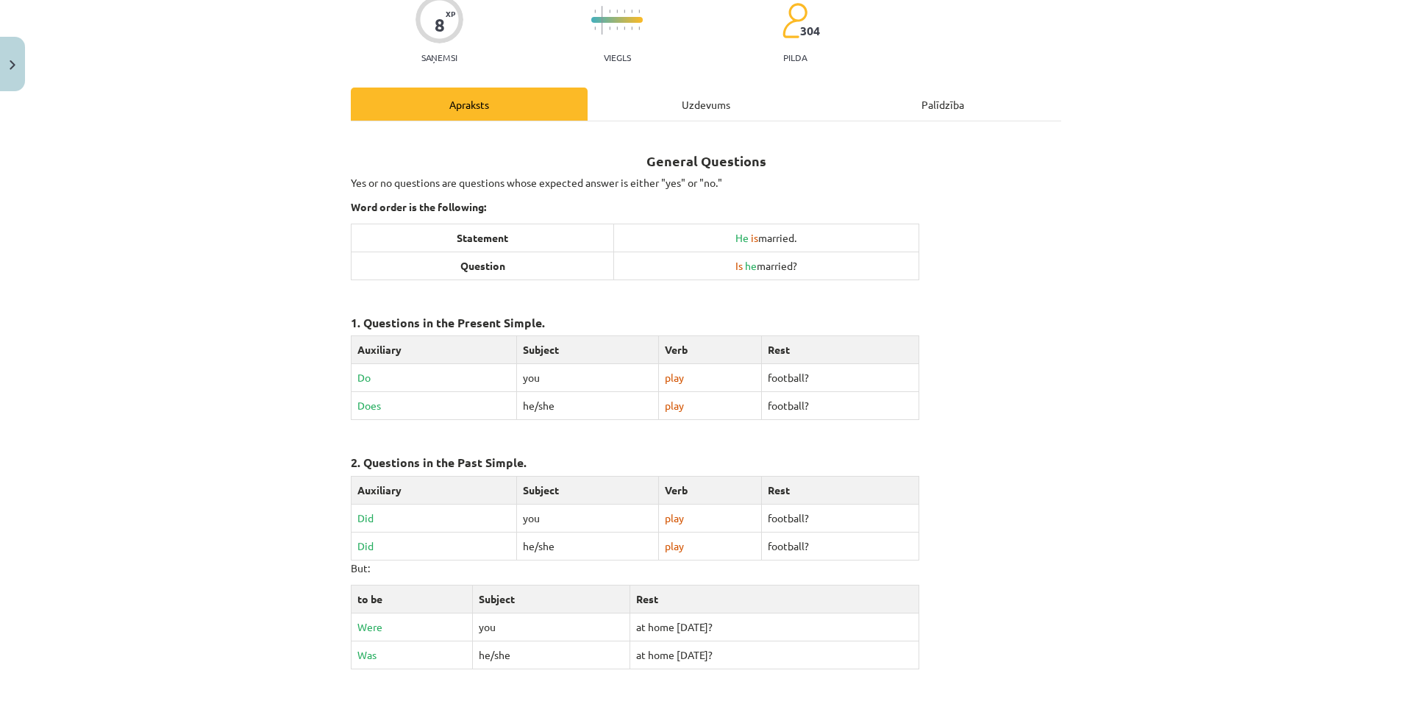
click at [717, 99] on div "Uzdevums" at bounding box center [706, 104] width 237 height 33
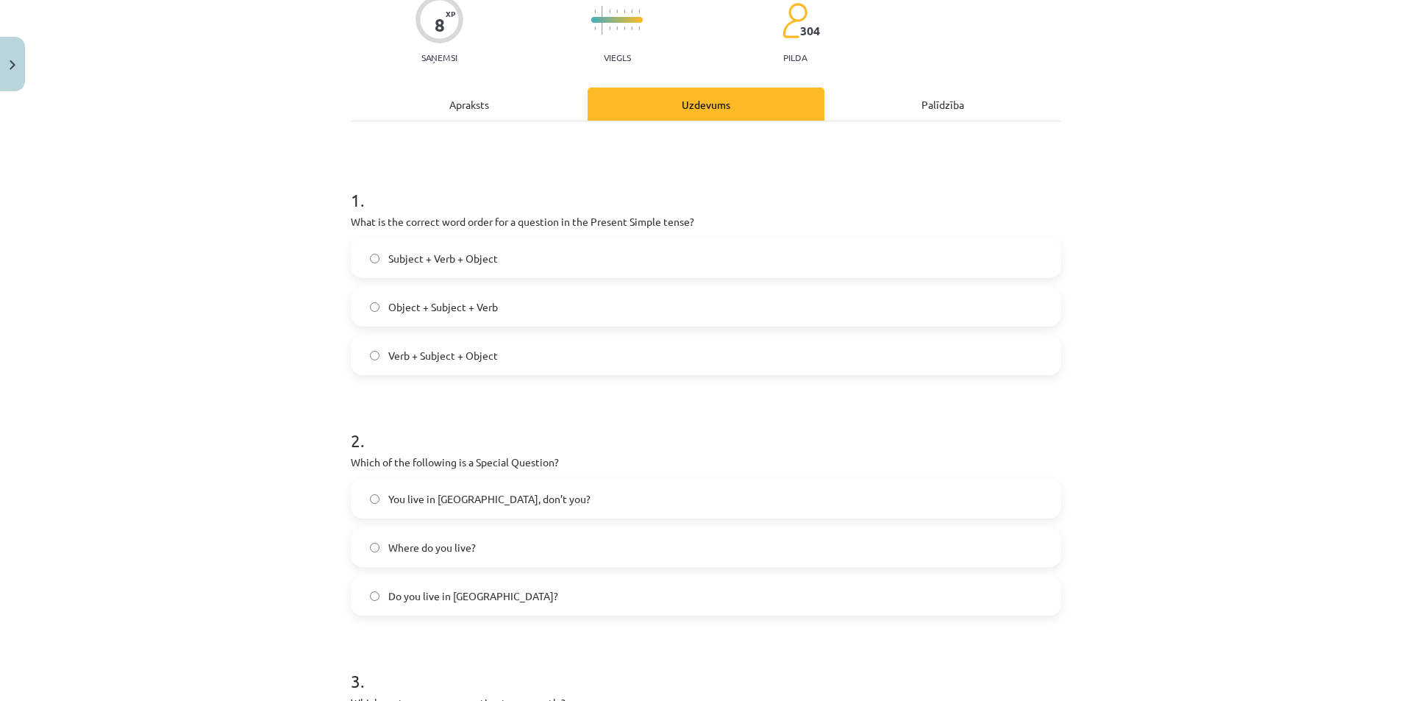
scroll to position [37, 0]
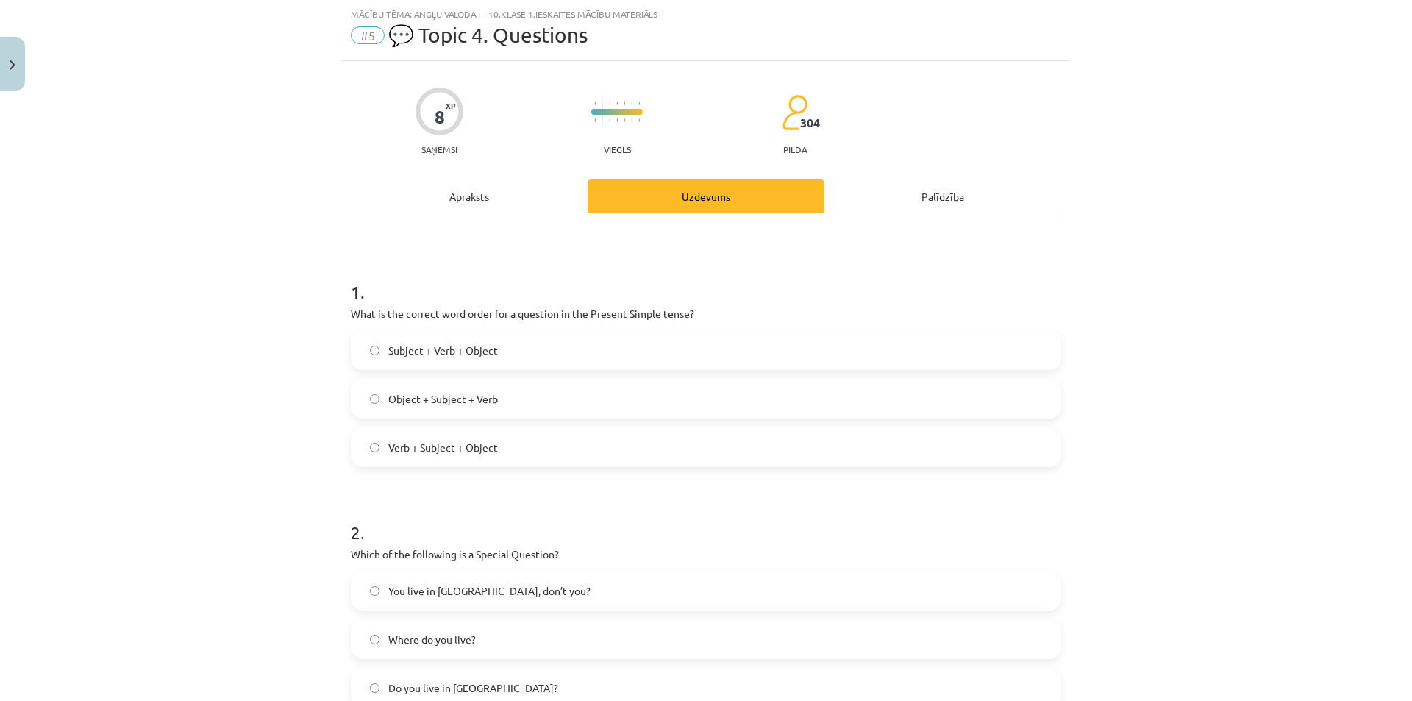
click at [488, 196] on div "Apraksts" at bounding box center [469, 195] width 237 height 33
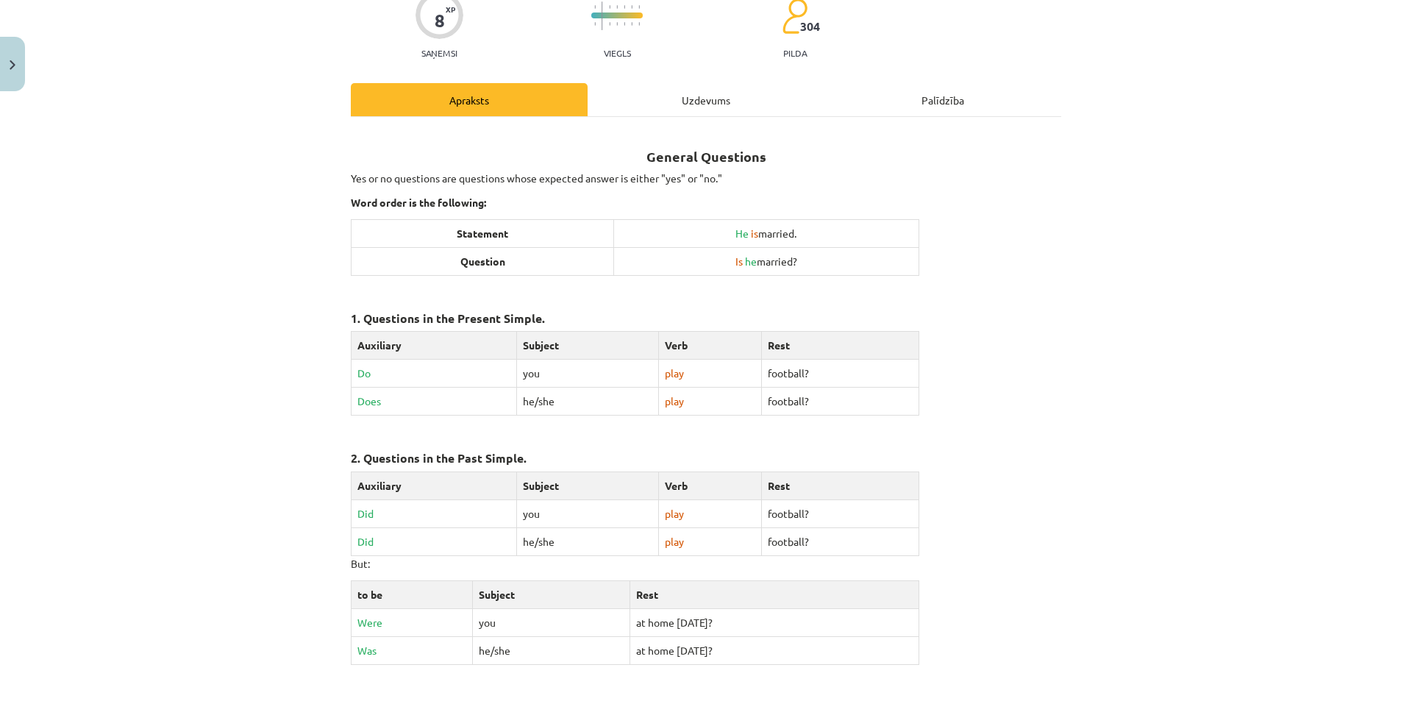
scroll to position [551, 0]
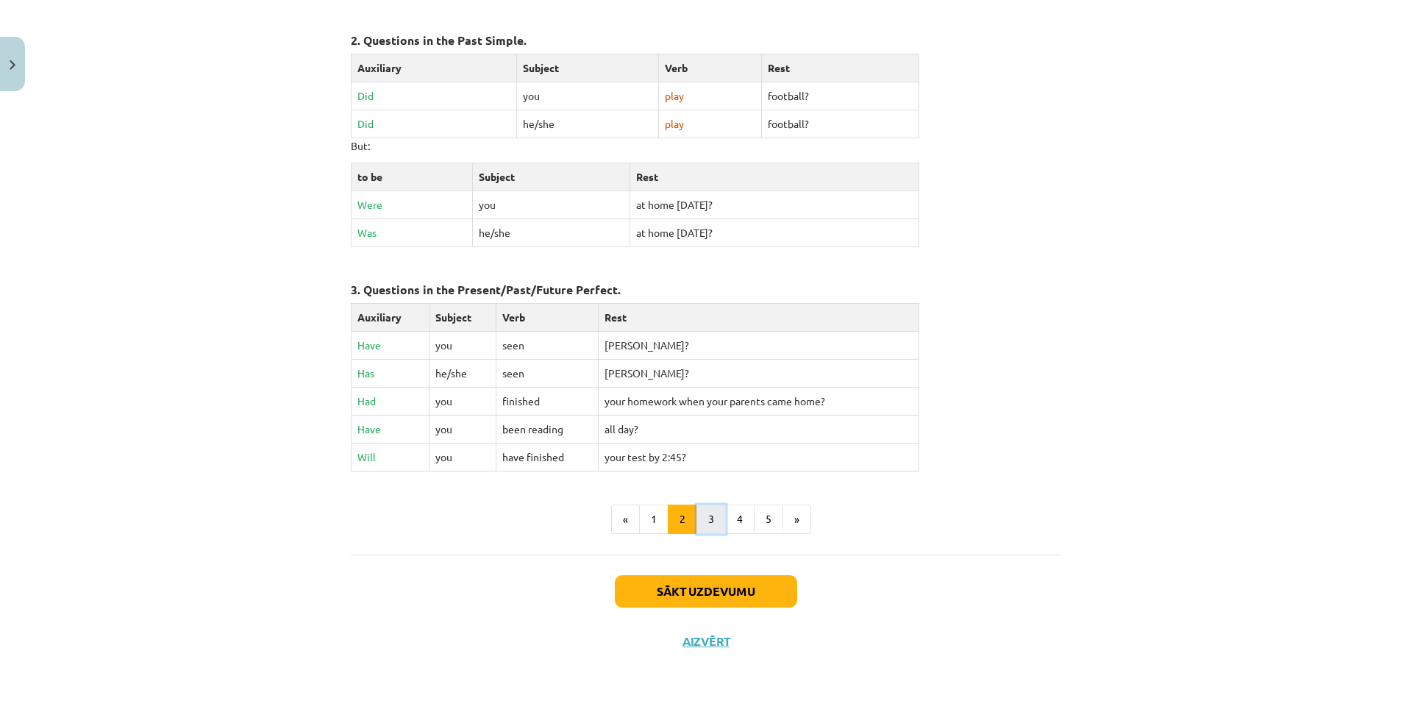
click at [701, 521] on button "3" at bounding box center [710, 518] width 29 height 29
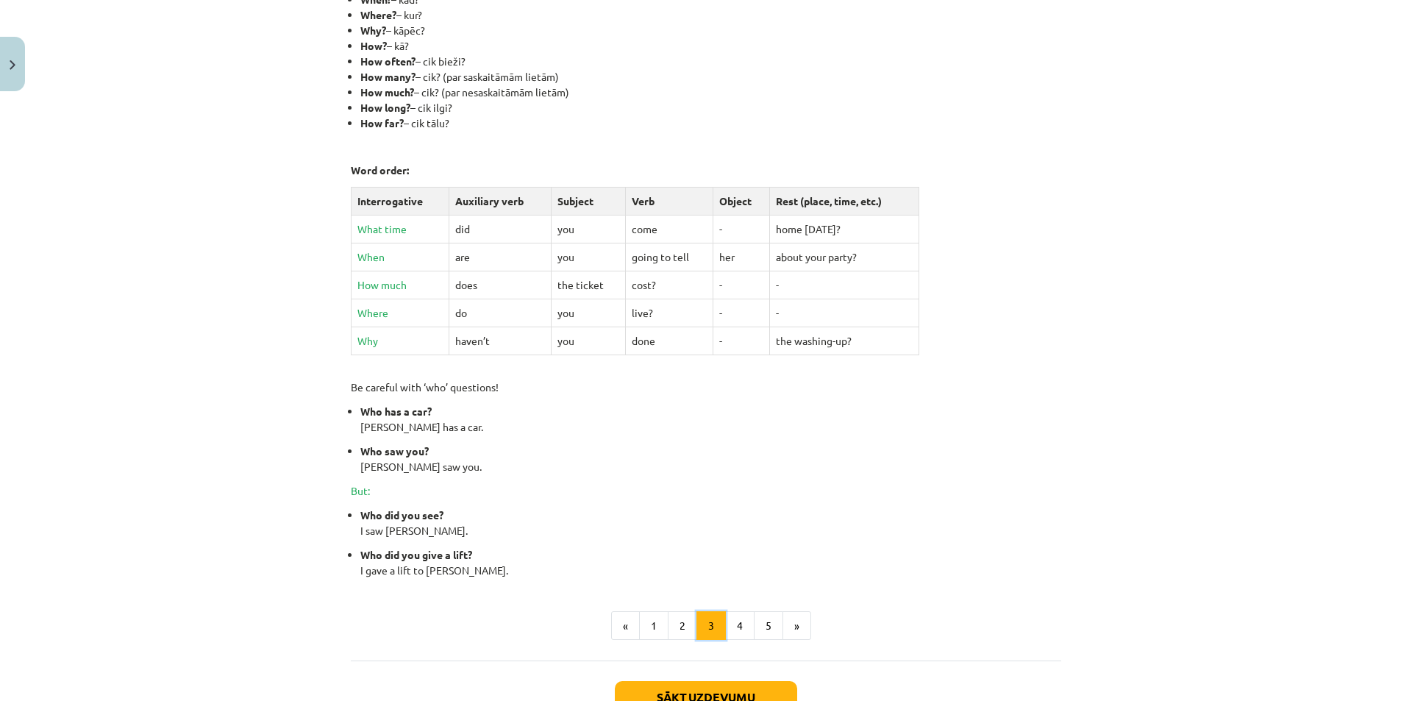
scroll to position [490, 0]
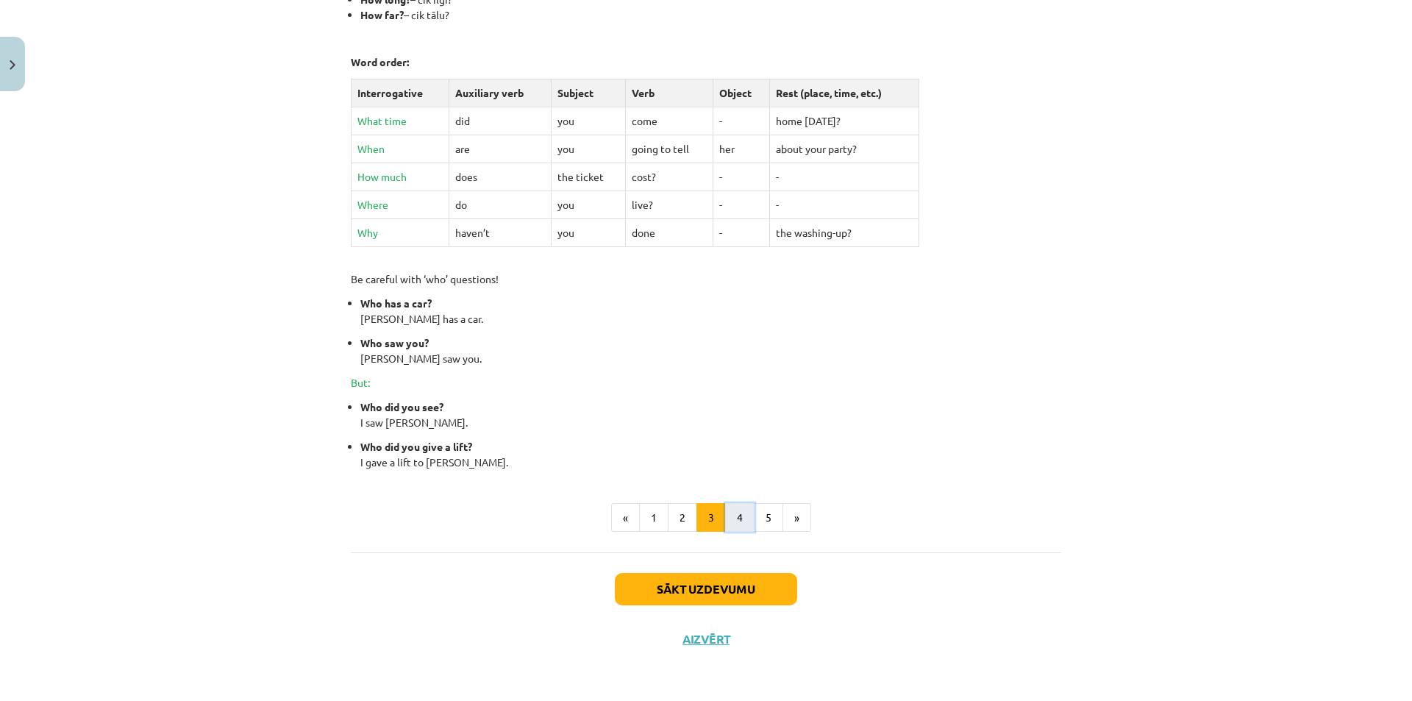
click at [731, 506] on button "4" at bounding box center [739, 517] width 29 height 29
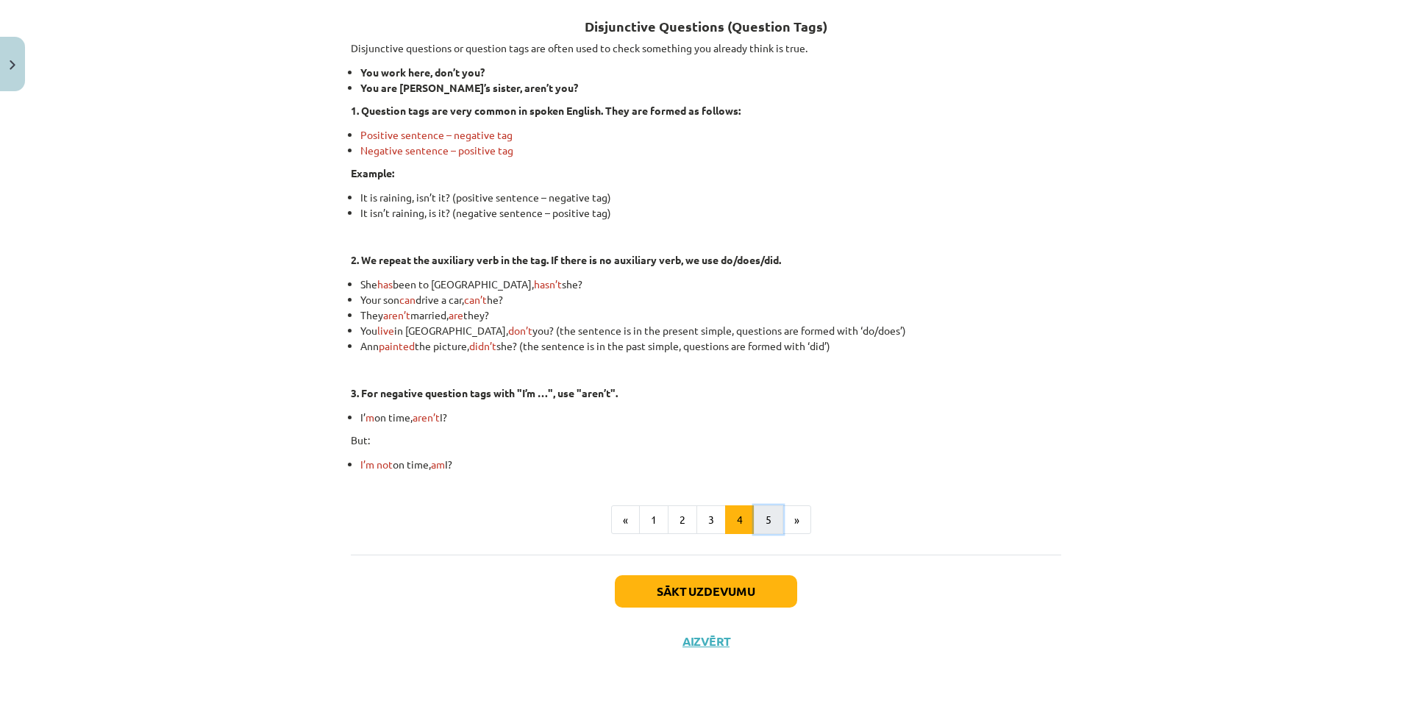
click at [768, 513] on button "5" at bounding box center [768, 519] width 29 height 29
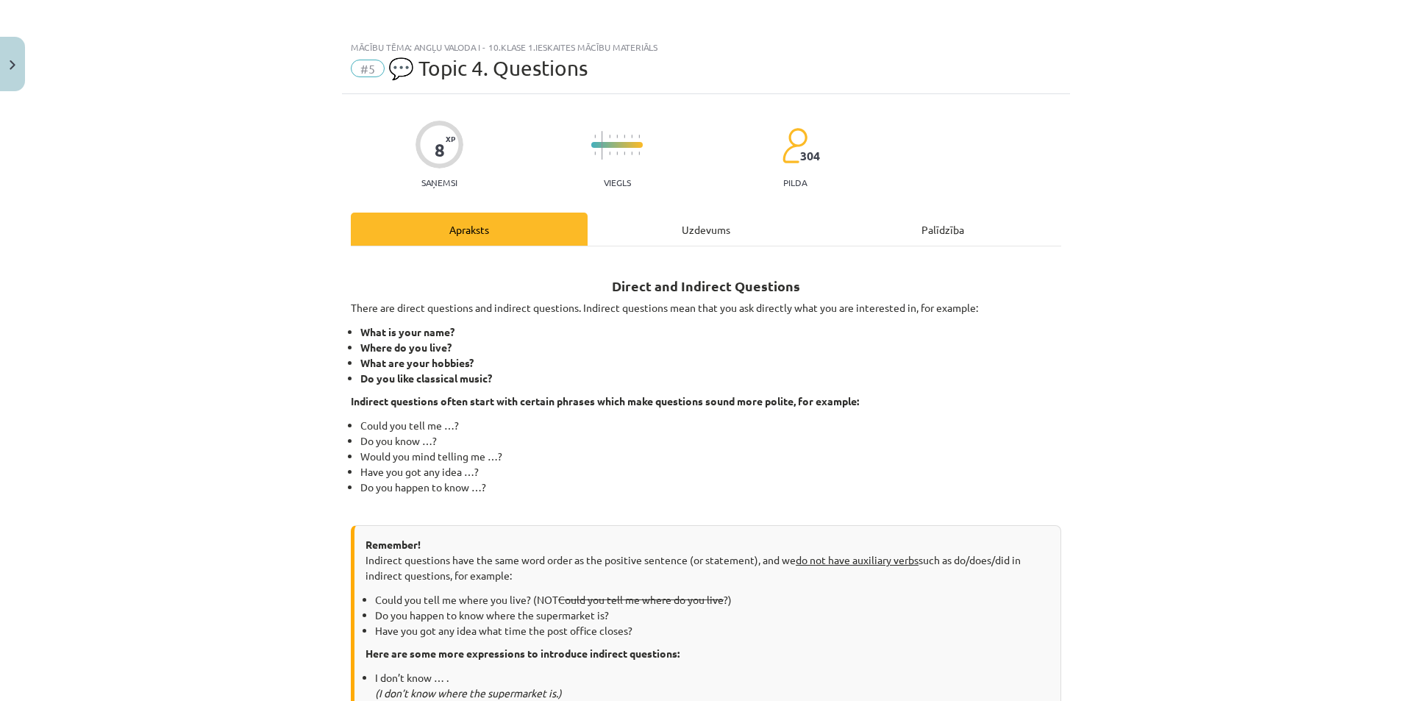
scroll to position [0, 0]
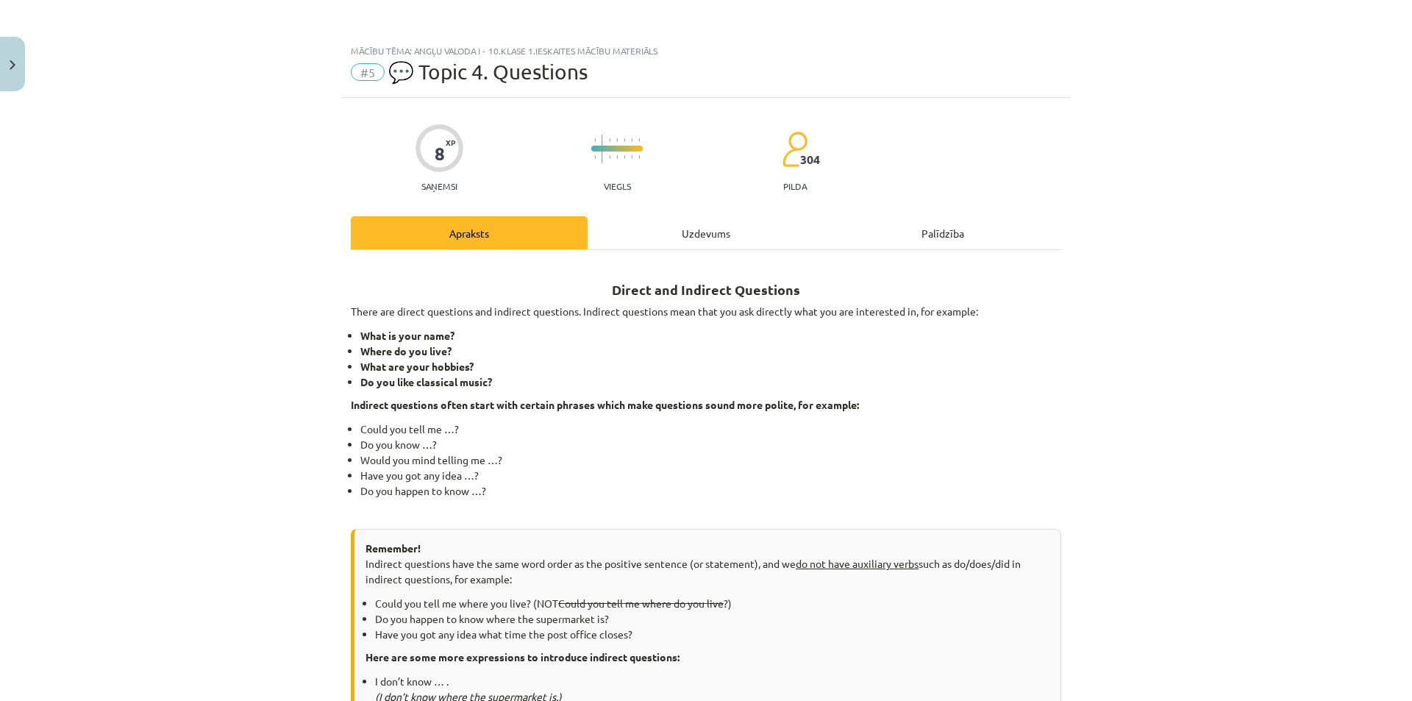
click at [690, 245] on div "Uzdevums" at bounding box center [706, 232] width 237 height 33
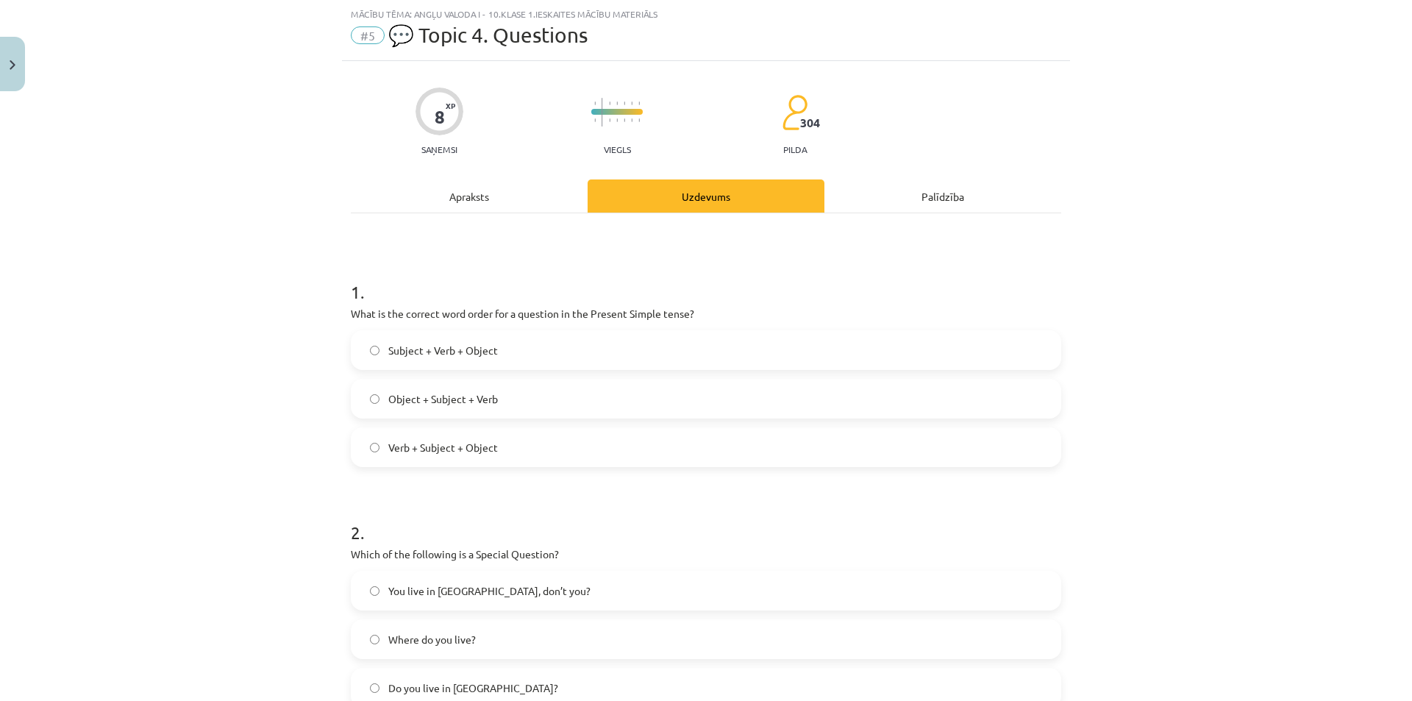
drag, startPoint x: 479, startPoint y: 190, endPoint x: 484, endPoint y: 199, distance: 9.6
click at [479, 190] on div "Apraksts" at bounding box center [469, 195] width 237 height 33
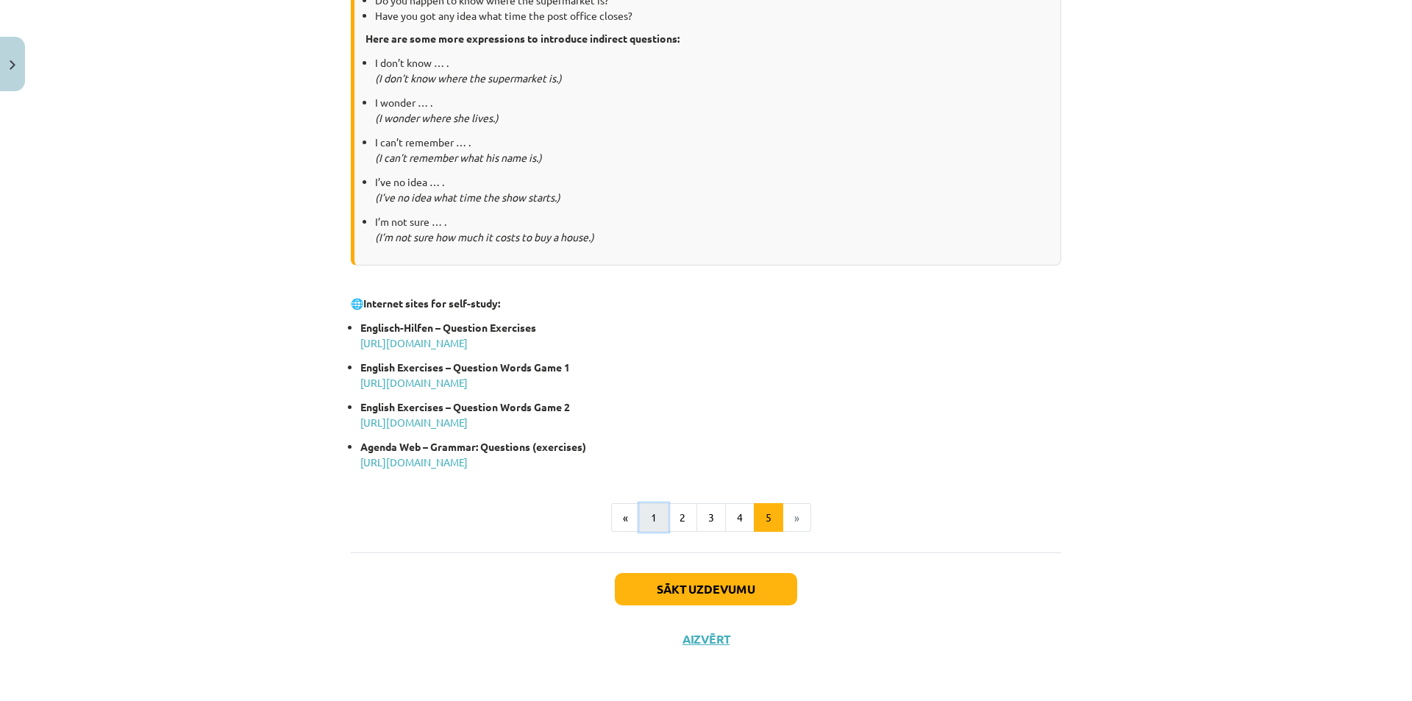
click at [654, 513] on button "1" at bounding box center [653, 517] width 29 height 29
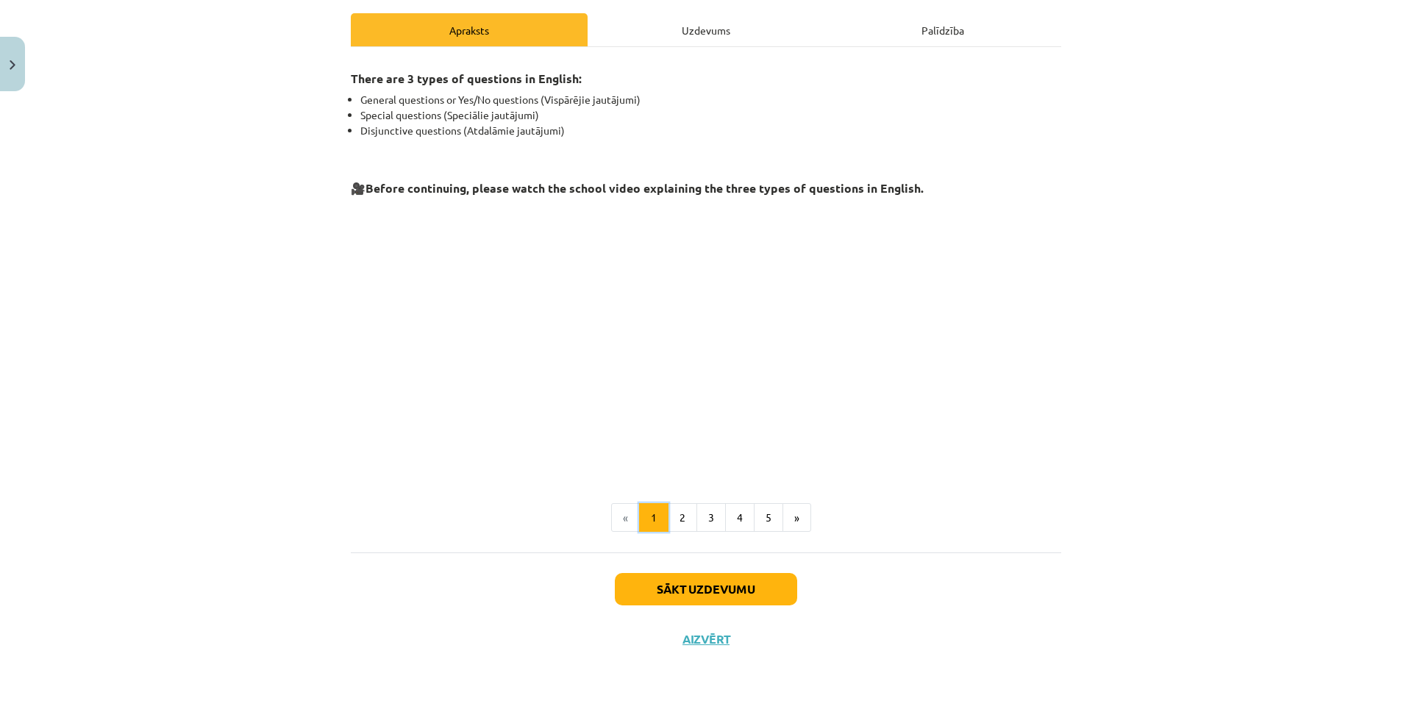
scroll to position [202, 0]
click at [688, 510] on button "2" at bounding box center [682, 518] width 29 height 29
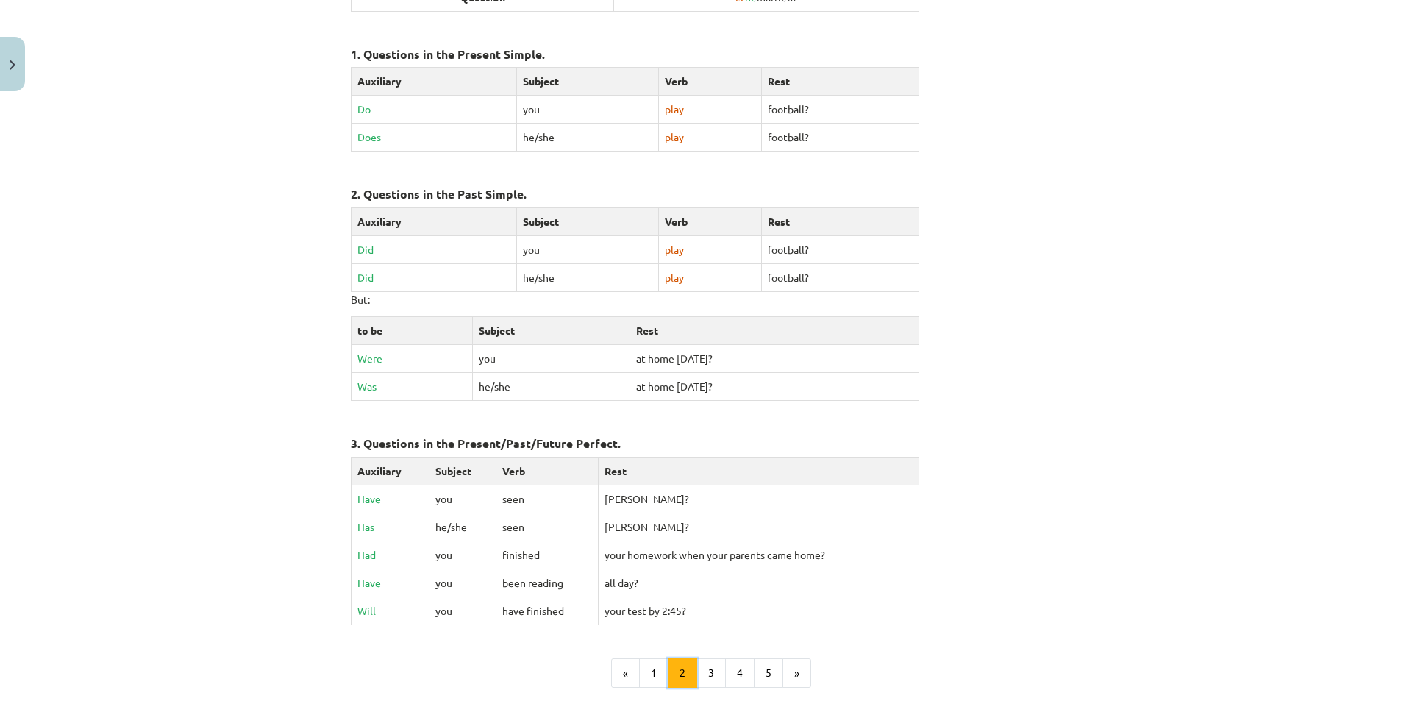
scroll to position [551, 0]
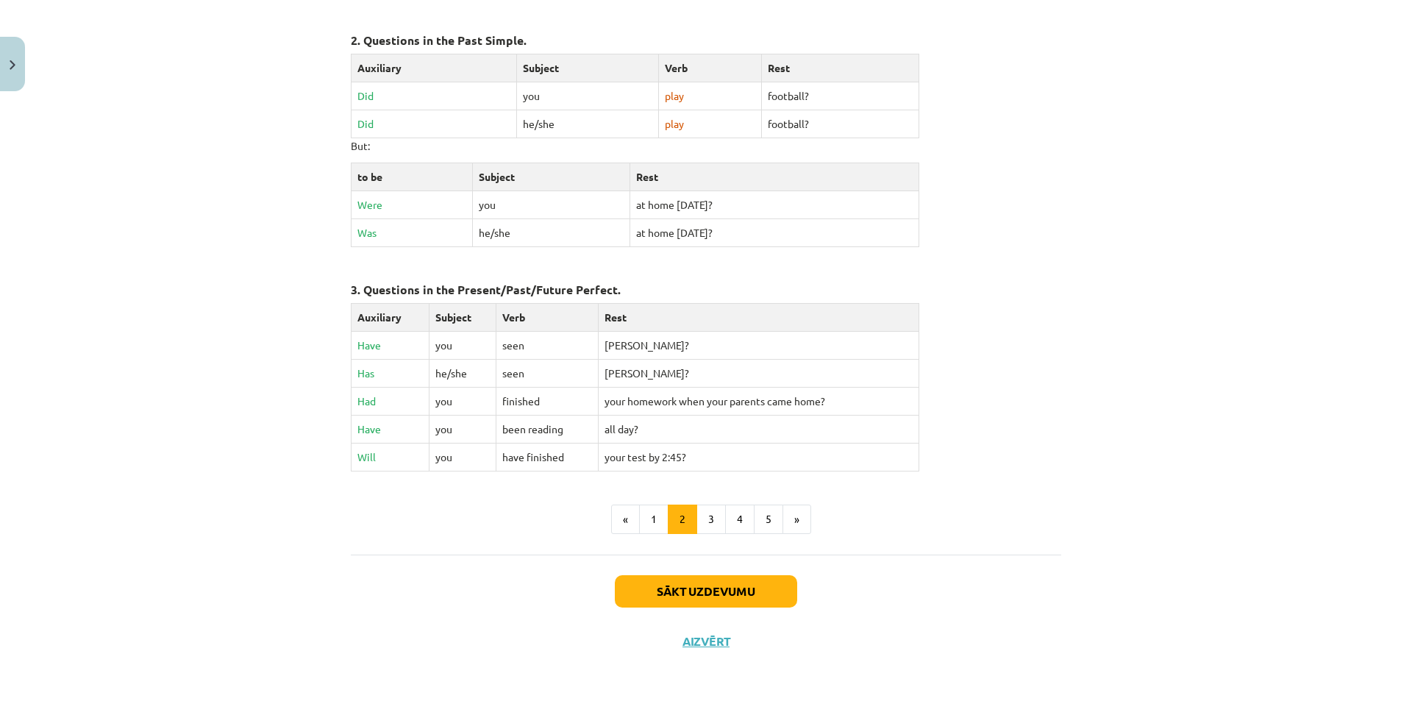
drag, startPoint x: 623, startPoint y: 489, endPoint x: 1129, endPoint y: 470, distance: 506.3
click at [1132, 470] on div "Mācību tēma: Angļu valoda i - 10.klase 1.ieskaites mācību materiāls #5 💬 Topic …" at bounding box center [706, 350] width 1412 height 701
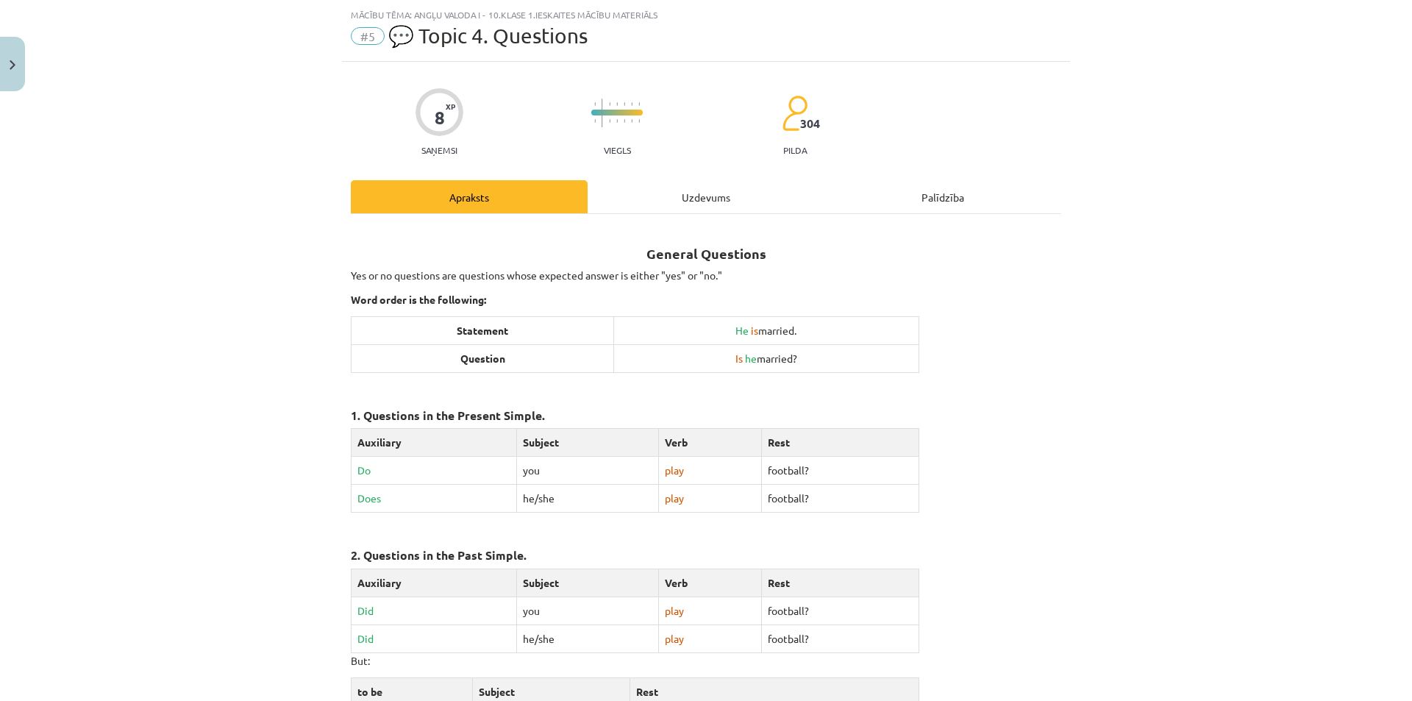
click at [638, 204] on div "Uzdevums" at bounding box center [706, 196] width 237 height 33
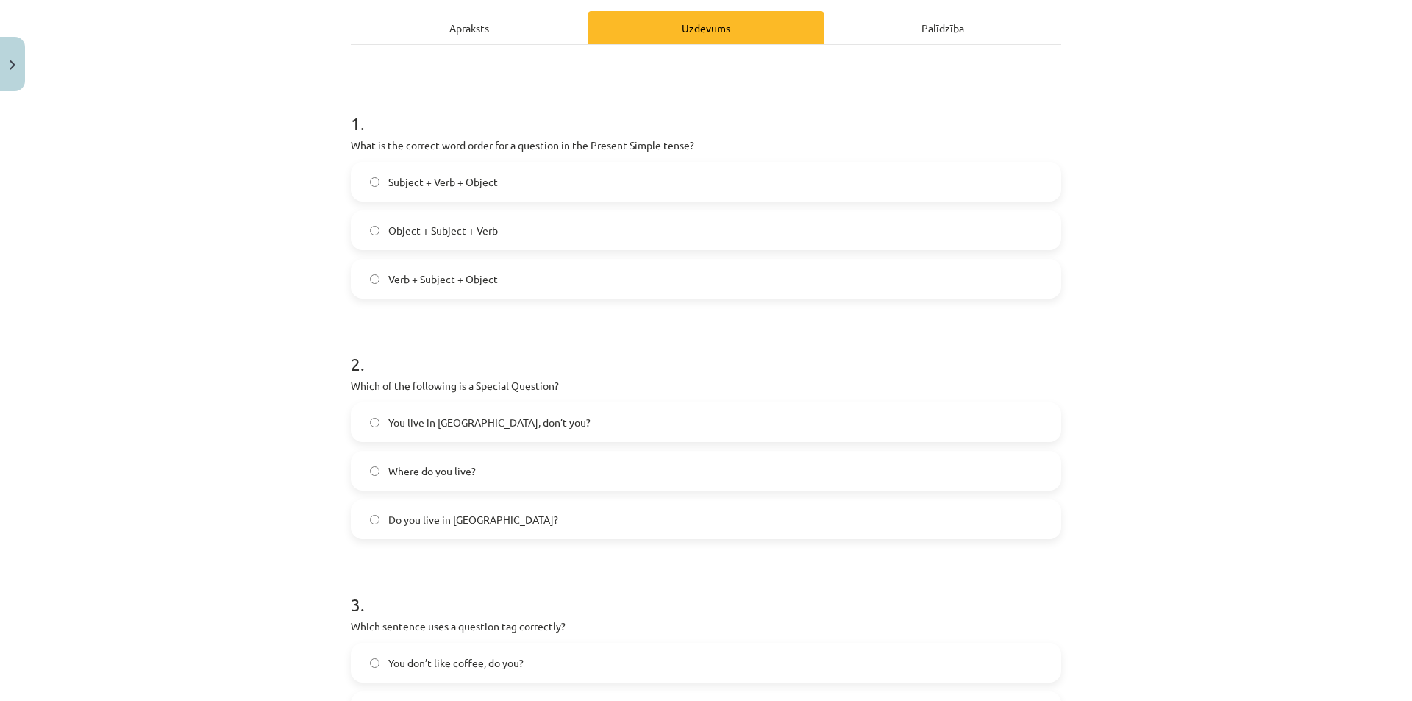
scroll to position [180, 0]
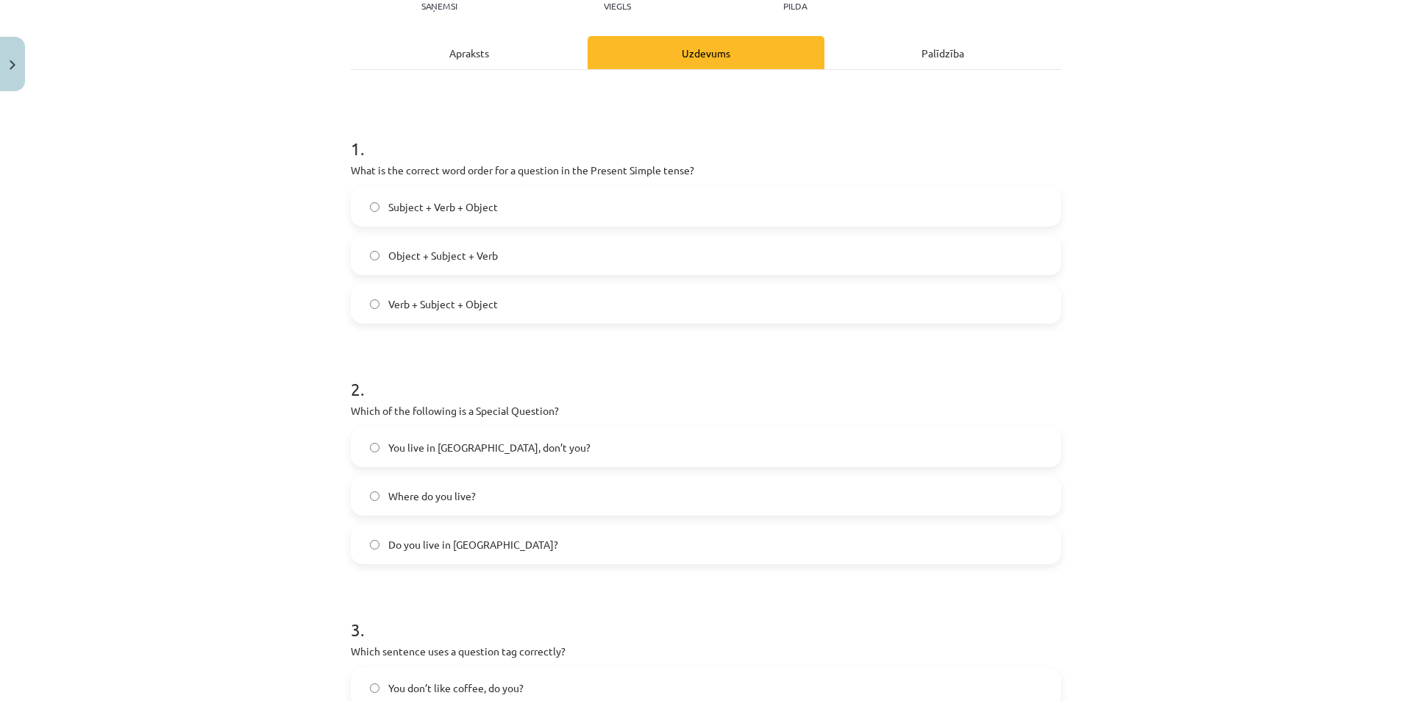
drag, startPoint x: 456, startPoint y: 264, endPoint x: 408, endPoint y: 260, distance: 48.0
click at [408, 260] on span "Object + Subject + Verb" at bounding box center [443, 255] width 110 height 15
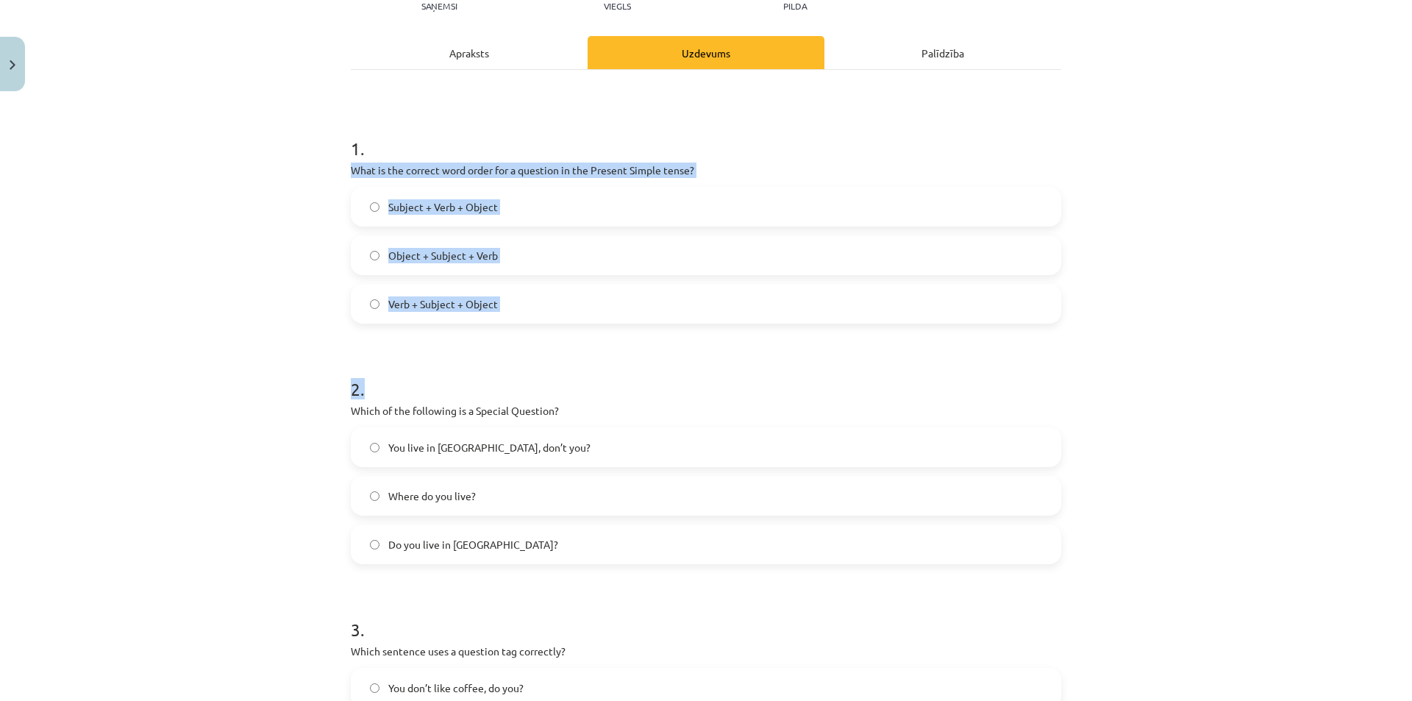
drag, startPoint x: 345, startPoint y: 171, endPoint x: 546, endPoint y: 324, distance: 253.0
click at [546, 324] on form "1 . What is the correct word order for a question in the Present Simple tense? …" at bounding box center [706, 579] width 710 height 932
click at [421, 327] on form "1 . What is the correct word order for a question in the Present Simple tense? …" at bounding box center [706, 579] width 710 height 932
click at [271, 188] on div "Mācību tēma: Angļu valoda i - 10.klase 1.ieskaites mācību materiāls #5 💬 Topic …" at bounding box center [706, 350] width 1412 height 701
drag, startPoint x: 374, startPoint y: 176, endPoint x: 518, endPoint y: 298, distance: 189.4
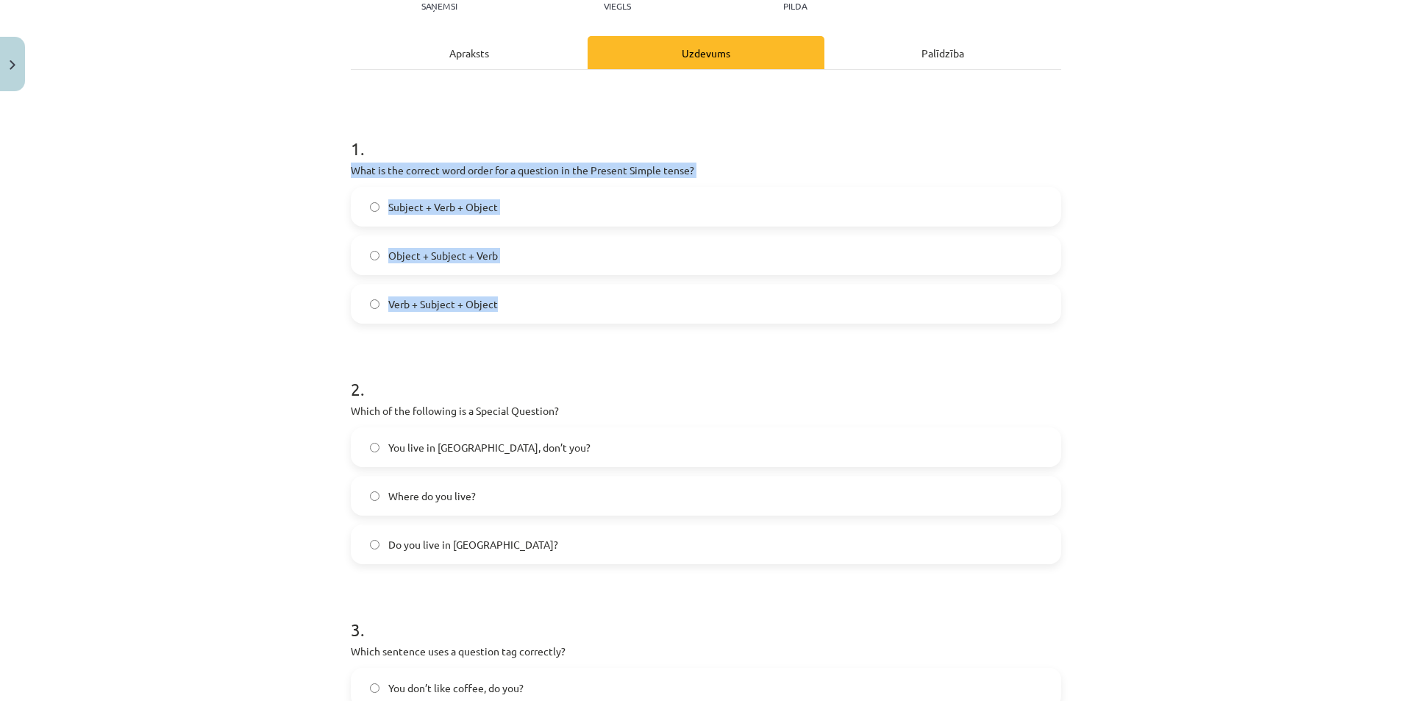
click at [518, 298] on div "Mācību tēma: Angļu valoda i - 10.klase 1.ieskaites mācību materiāls #5 💬 Topic …" at bounding box center [706, 350] width 1412 height 701
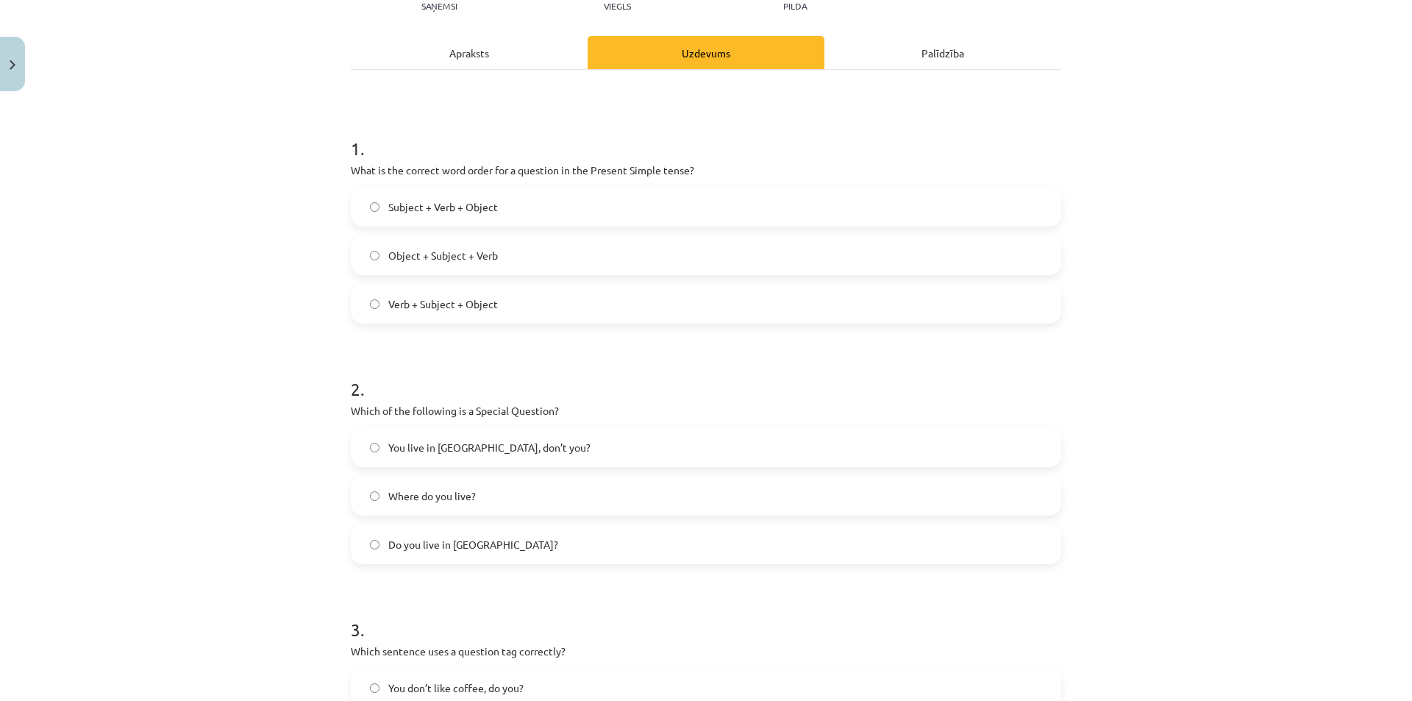
drag, startPoint x: 1149, startPoint y: 348, endPoint x: 1097, endPoint y: 351, distance: 52.3
click at [1149, 348] on div "Mācību tēma: Angļu valoda i - 10.klase 1.ieskaites mācību materiāls #5 💬 Topic …" at bounding box center [706, 350] width 1412 height 701
click at [390, 301] on span "Verb + Subject + Object" at bounding box center [443, 303] width 110 height 15
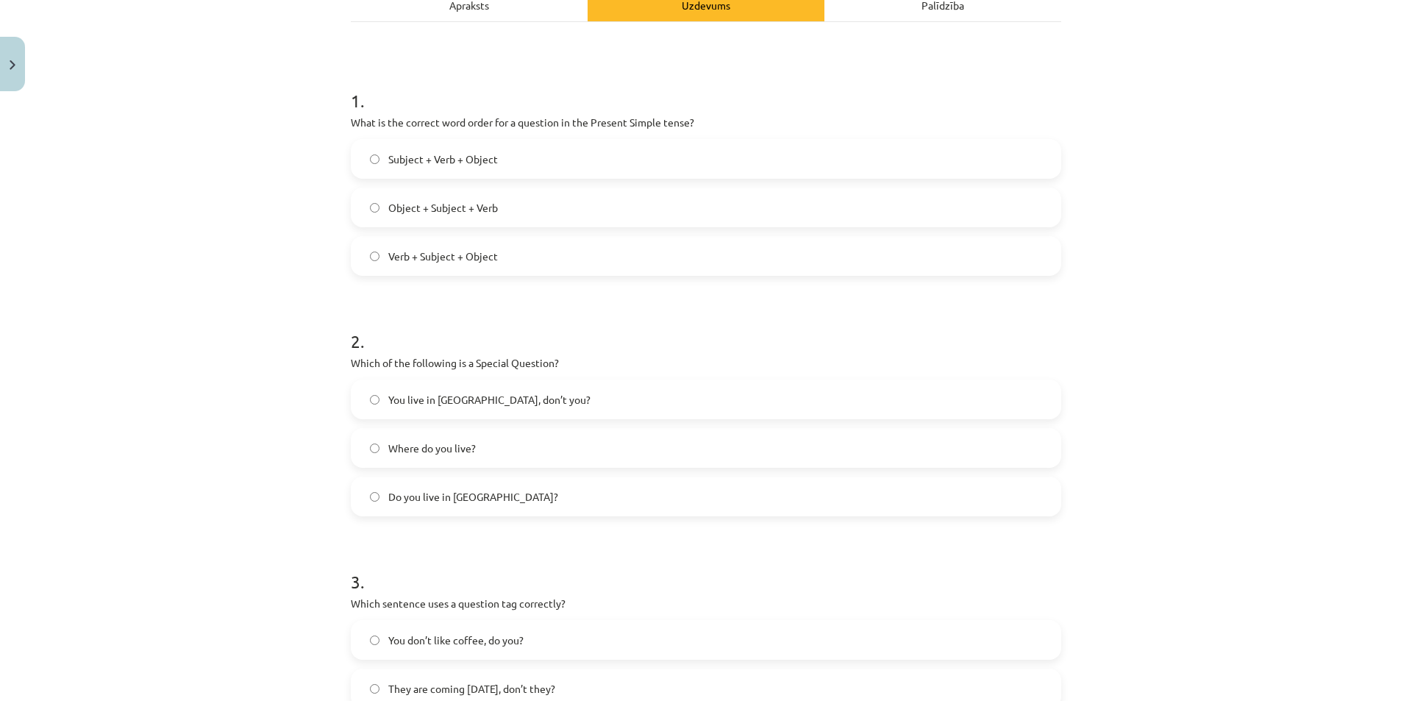
scroll to position [254, 0]
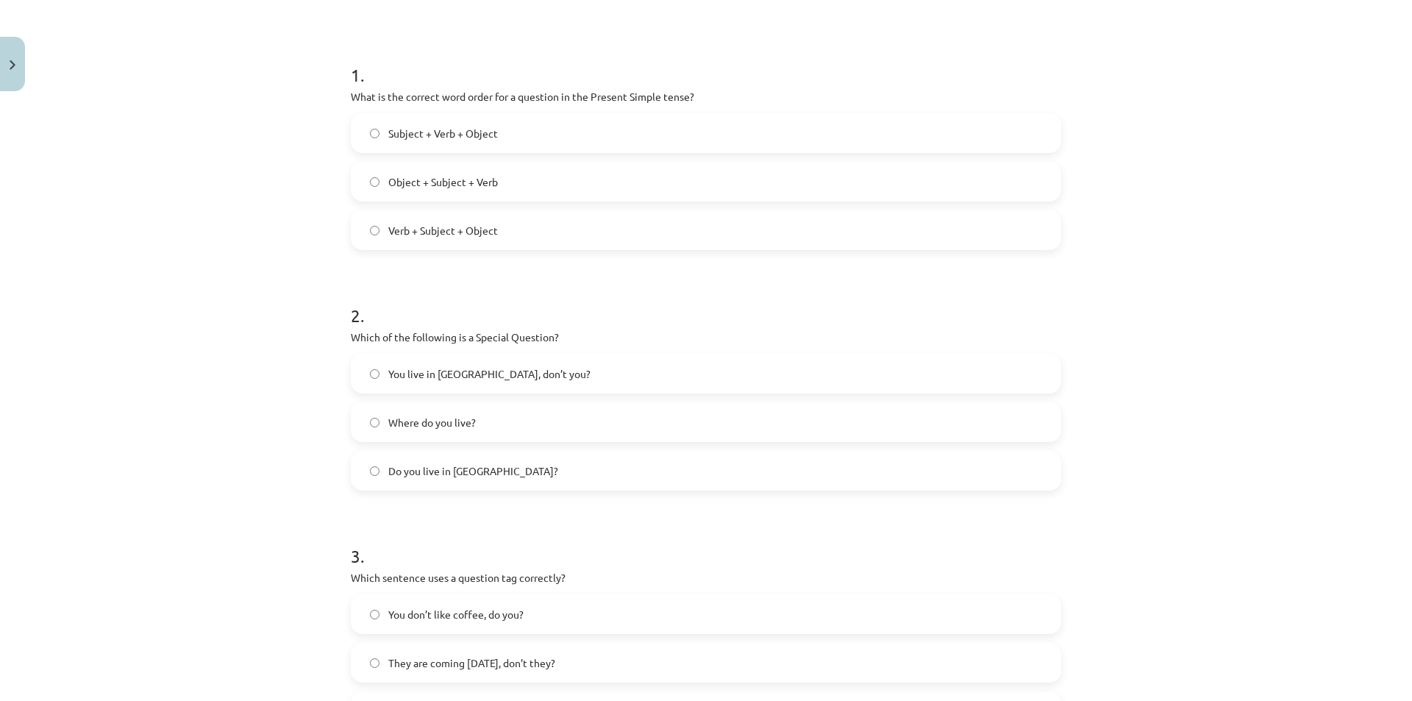
click at [399, 432] on label "Where do you live?" at bounding box center [705, 422] width 707 height 37
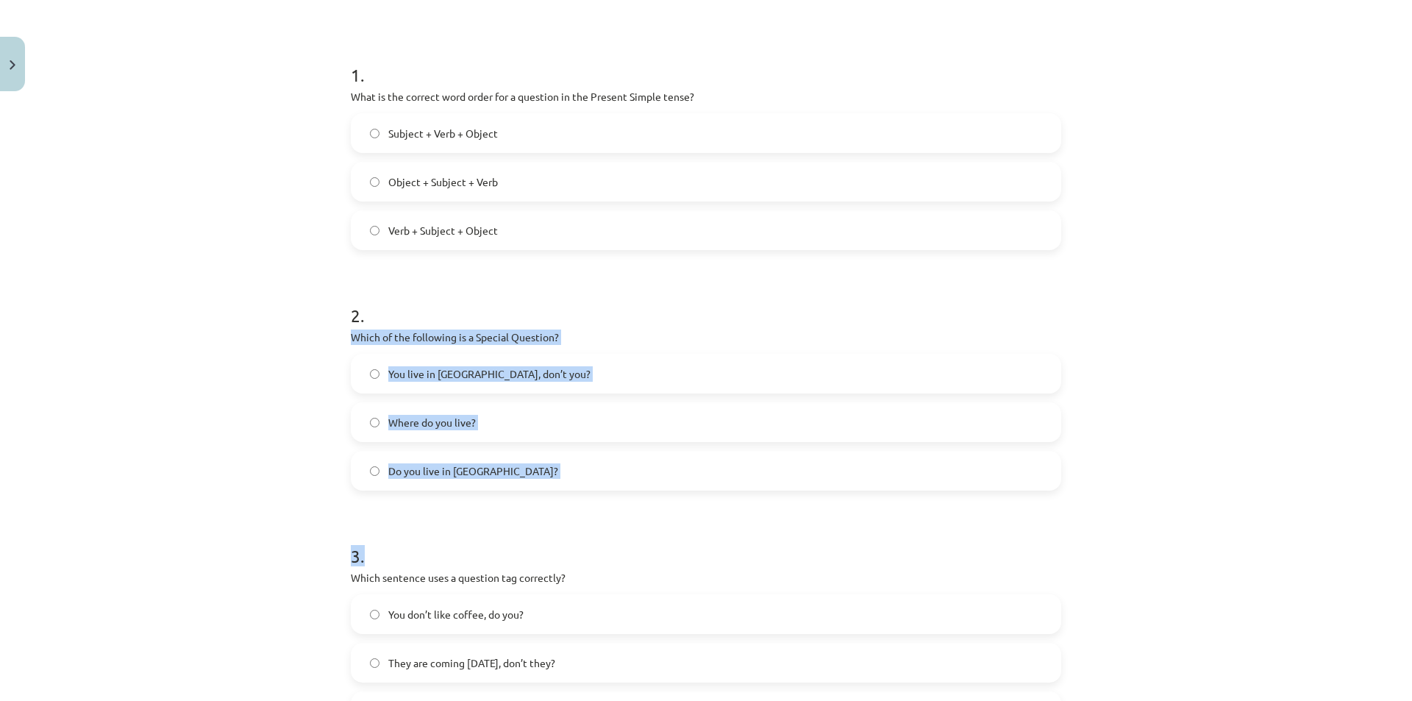
drag, startPoint x: 382, startPoint y: 363, endPoint x: 566, endPoint y: 510, distance: 236.0
click at [566, 510] on div "Mācību tēma: Angļu valoda i - 10.klase 1.ieskaites mācību materiāls #5 💬 Topic …" at bounding box center [706, 350] width 1412 height 701
click at [494, 529] on h1 "3 ." at bounding box center [706, 543] width 710 height 46
drag, startPoint x: 474, startPoint y: 383, endPoint x: 497, endPoint y: 466, distance: 86.2
click at [497, 466] on div "Mācību tēma: Angļu valoda i - 10.klase 1.ieskaites mācību materiāls #5 💬 Topic …" at bounding box center [706, 350] width 1412 height 701
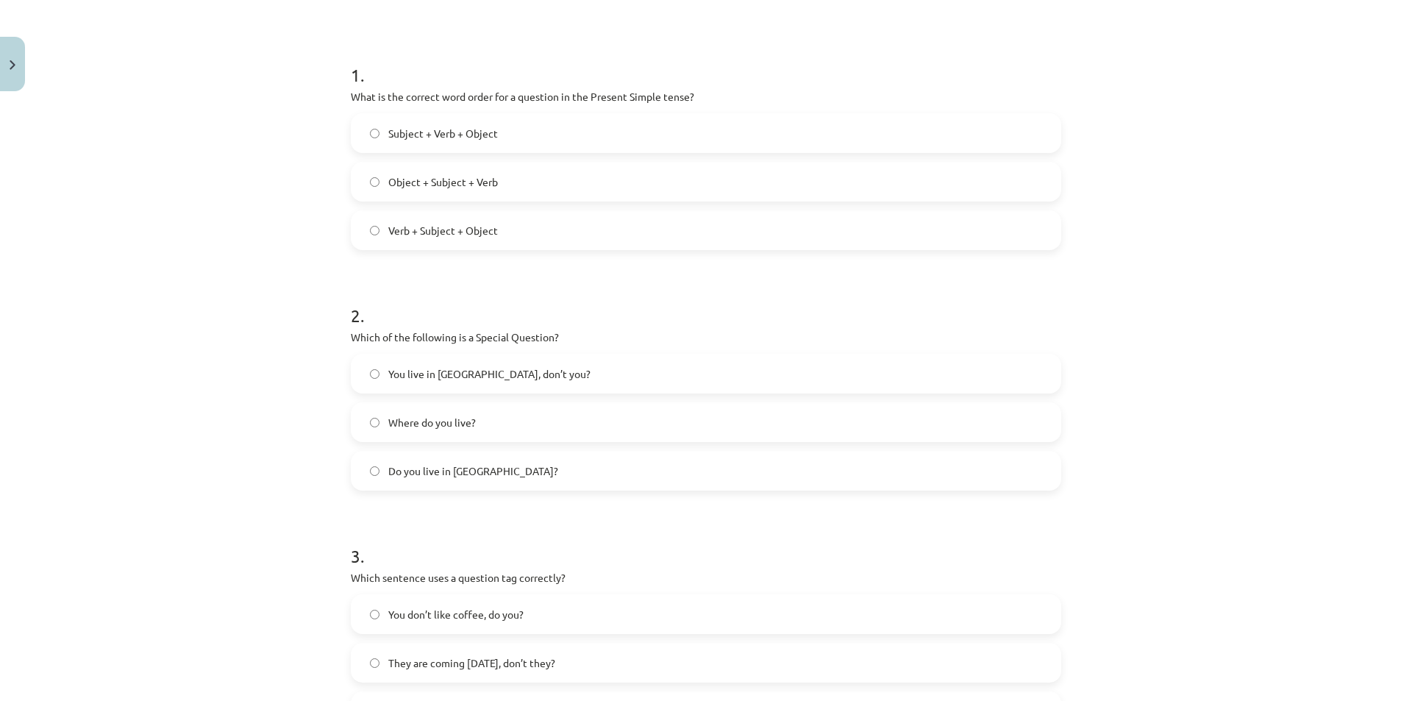
click at [1133, 515] on div "Mācību tēma: Angļu valoda i - 10.klase 1.ieskaites mācību materiāls #5 💬 Topic …" at bounding box center [706, 350] width 1412 height 701
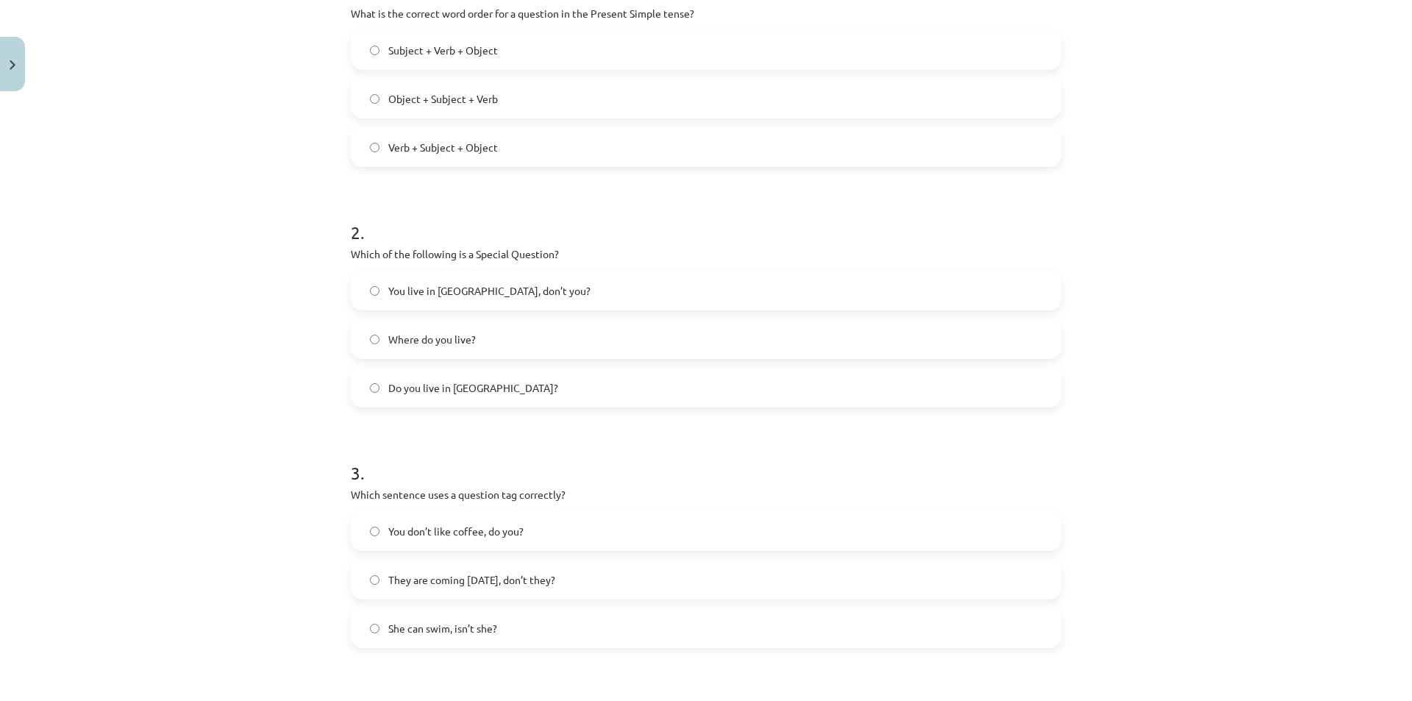
scroll to position [548, 0]
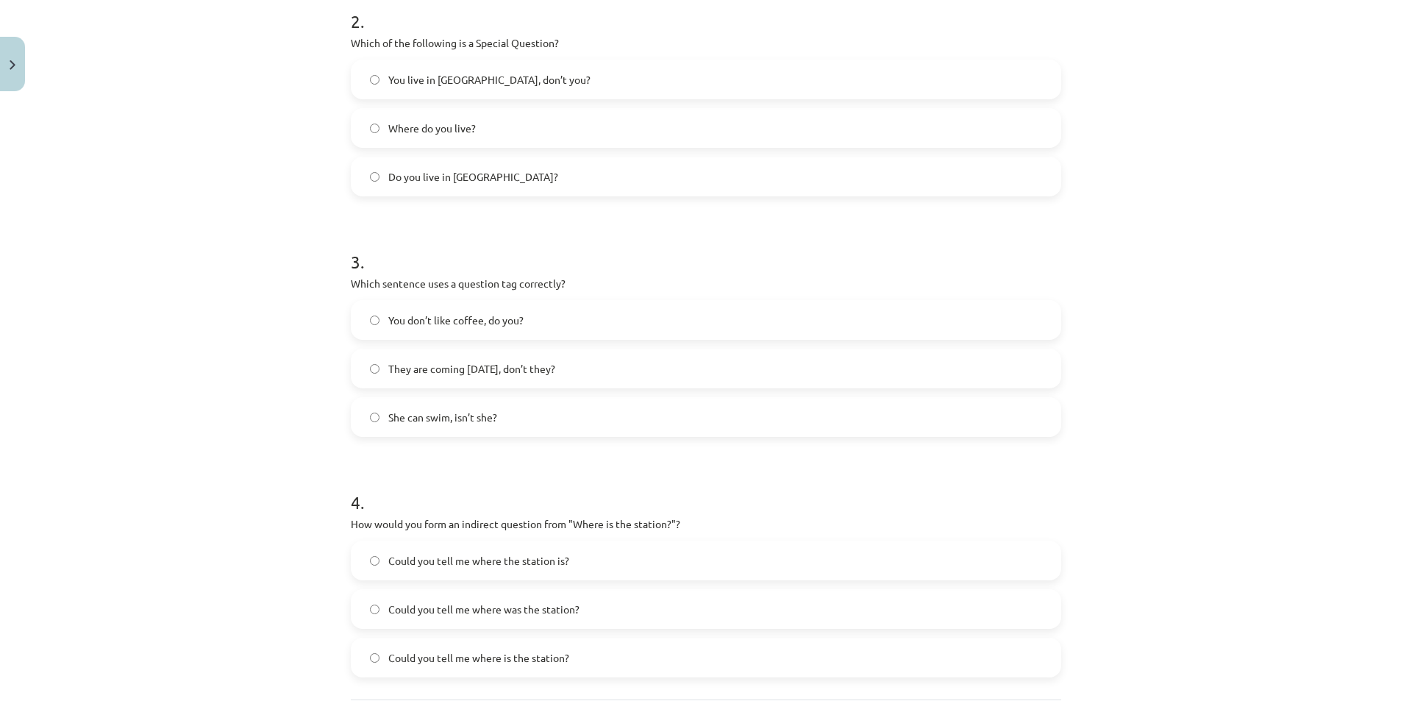
click at [472, 421] on span "She can swim, isn’t she?" at bounding box center [442, 417] width 109 height 15
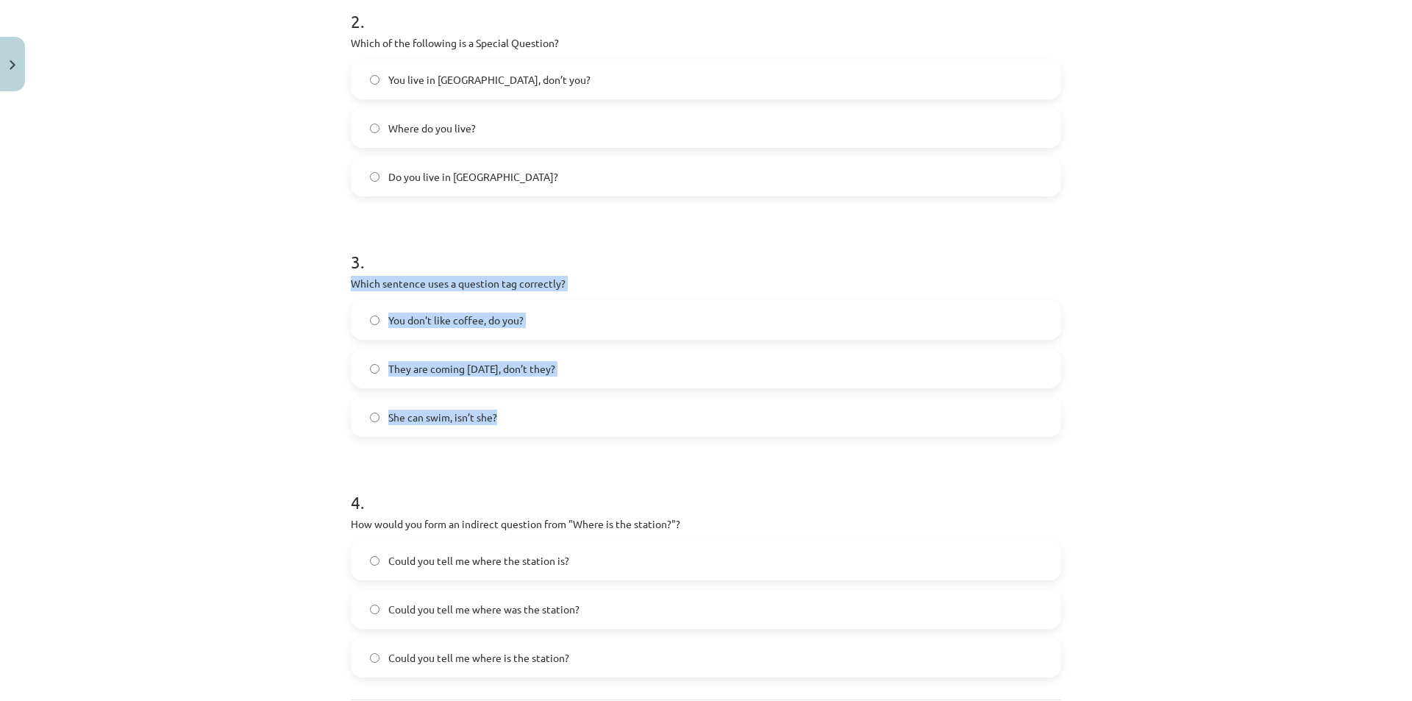
drag, startPoint x: 329, startPoint y: 282, endPoint x: 546, endPoint y: 421, distance: 257.6
click at [546, 421] on div "Mācību tēma: Angļu valoda i - 10.klase 1.ieskaites mācību materiāls #5 💬 Topic …" at bounding box center [706, 350] width 1412 height 701
click at [324, 426] on div "Mācību tēma: Angļu valoda i - 10.klase 1.ieskaites mācību materiāls #5 💬 Topic …" at bounding box center [706, 350] width 1412 height 701
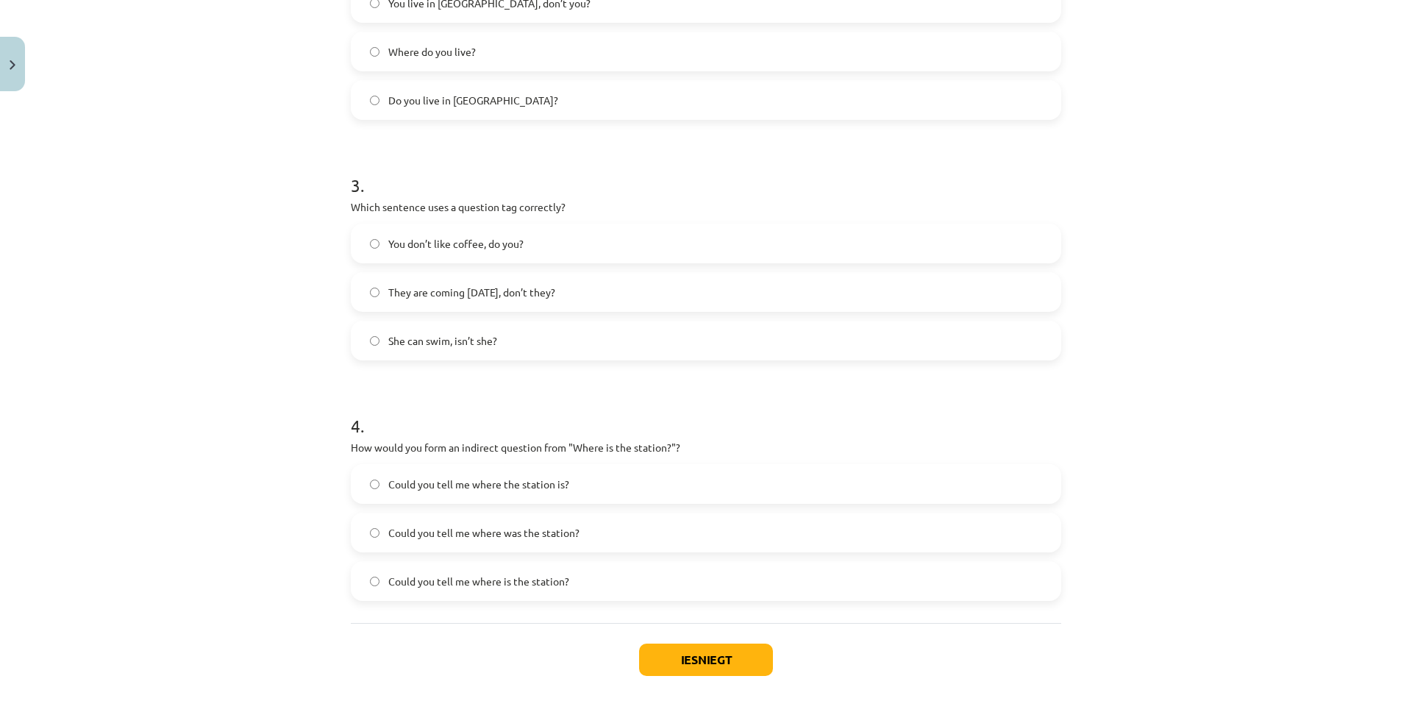
scroll to position [695, 0]
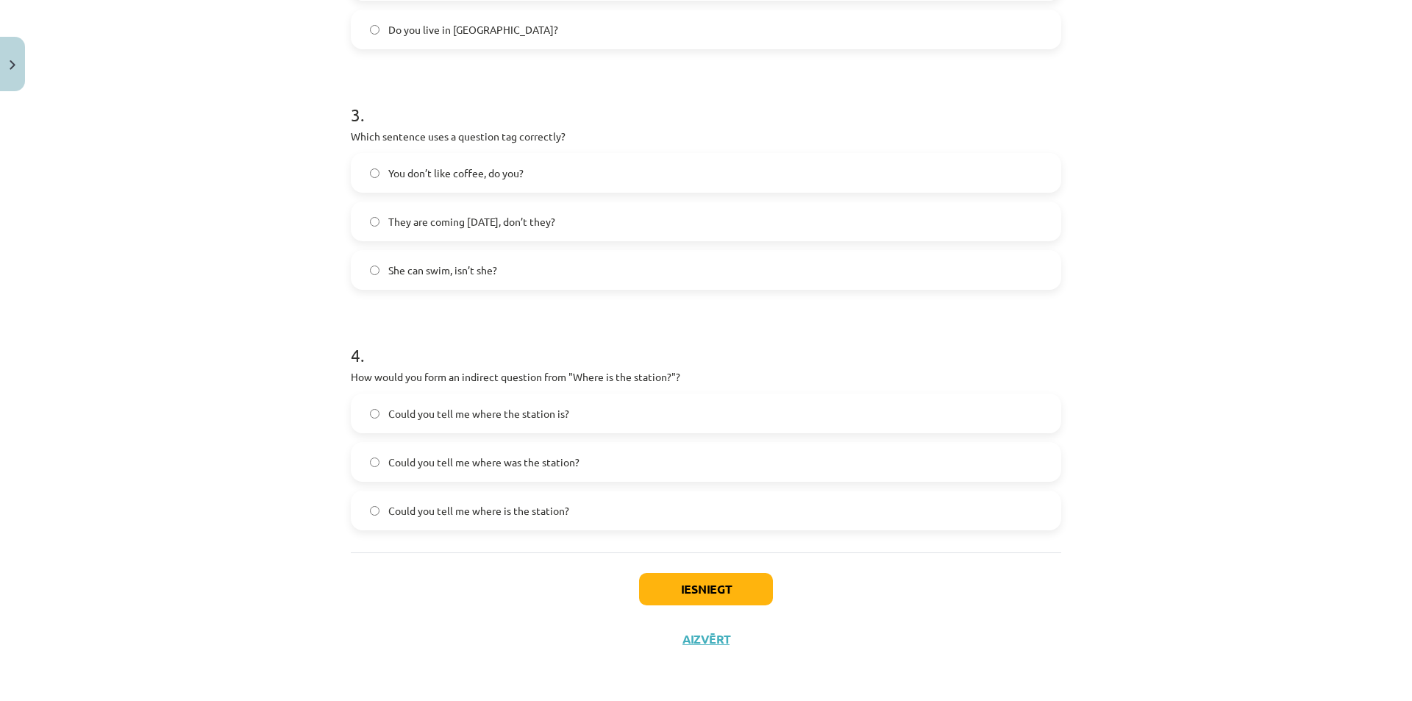
click at [457, 514] on span "Could you tell me where is the station?" at bounding box center [478, 510] width 181 height 15
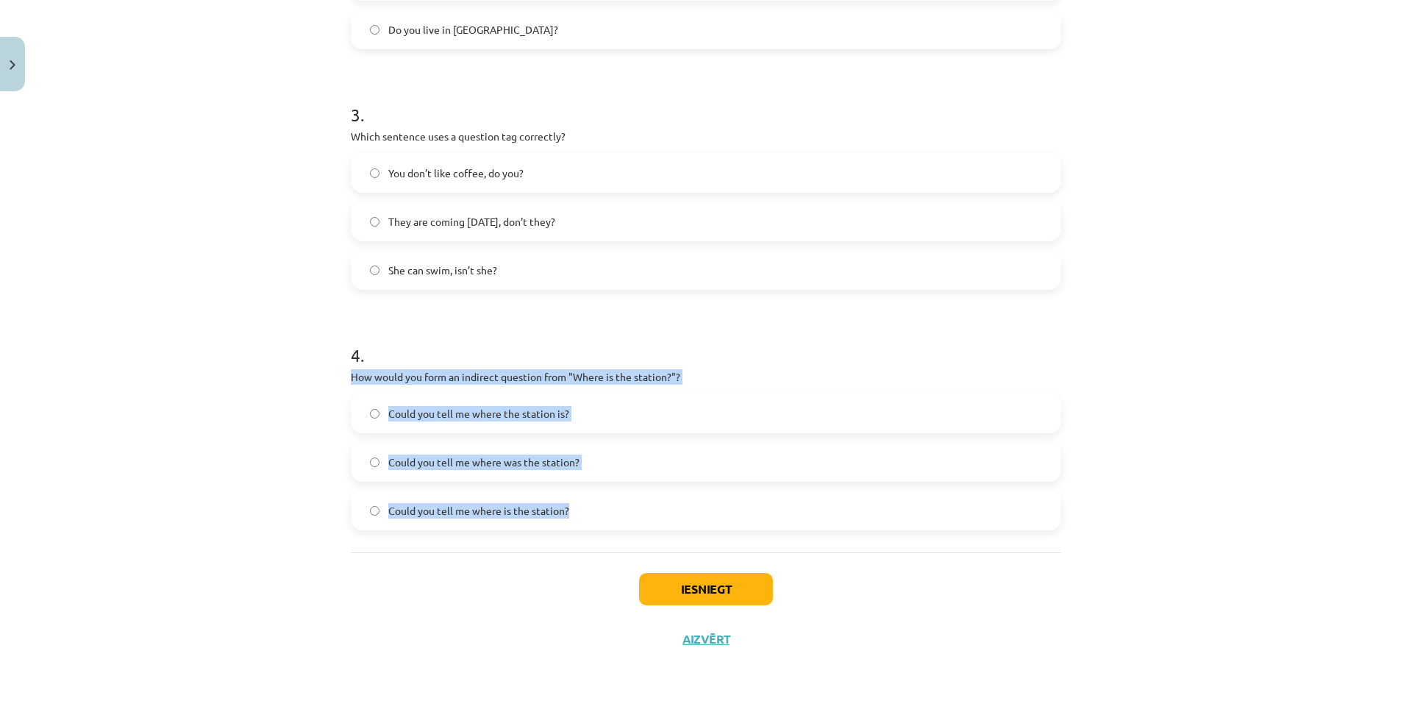
drag, startPoint x: 326, startPoint y: 370, endPoint x: 590, endPoint y: 522, distance: 304.7
click at [590, 522] on div "Mācību tēma: Angļu valoda i - 10.klase 1.ieskaites mācību materiāls #5 💬 Topic …" at bounding box center [706, 350] width 1412 height 701
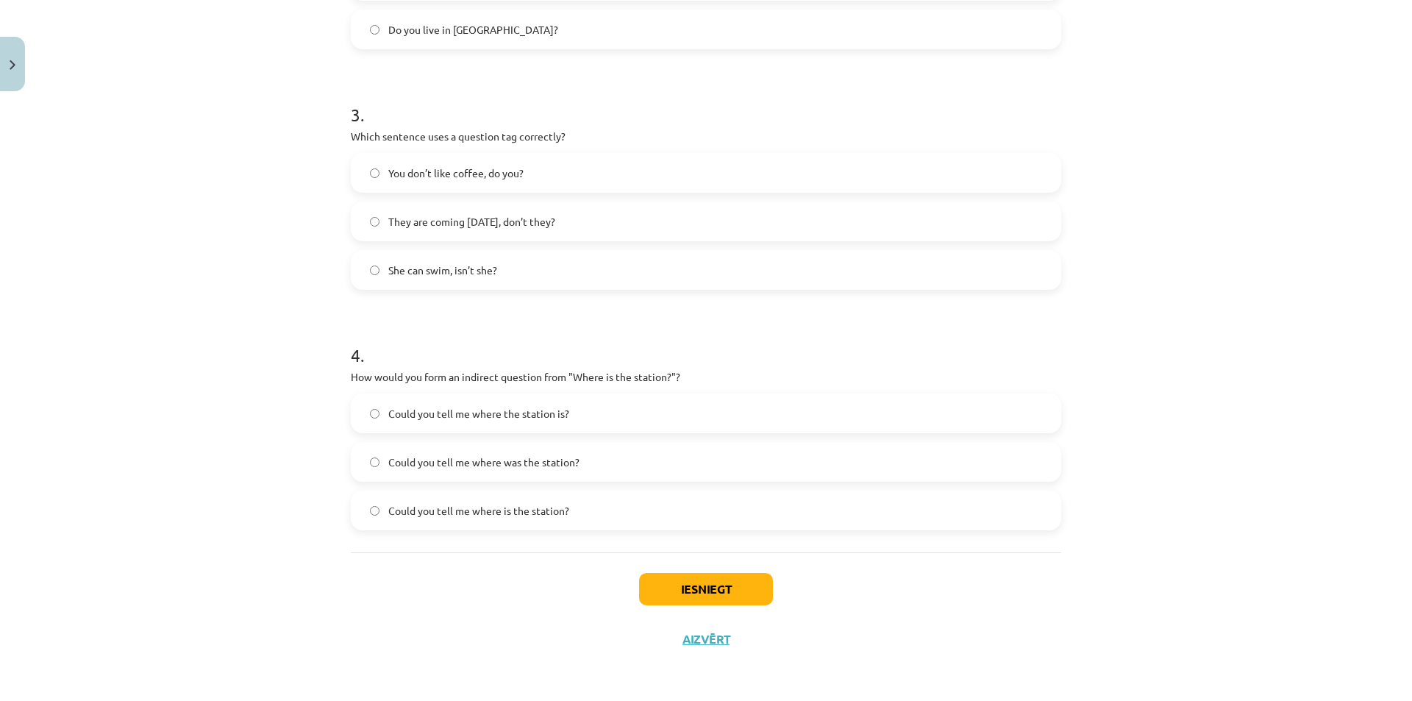
drag, startPoint x: 894, startPoint y: 624, endPoint x: 859, endPoint y: 620, distance: 35.6
click at [892, 624] on div "Iesniegt Aizvērt" at bounding box center [706, 603] width 710 height 103
click at [756, 599] on button "Iesniegt" at bounding box center [706, 589] width 134 height 32
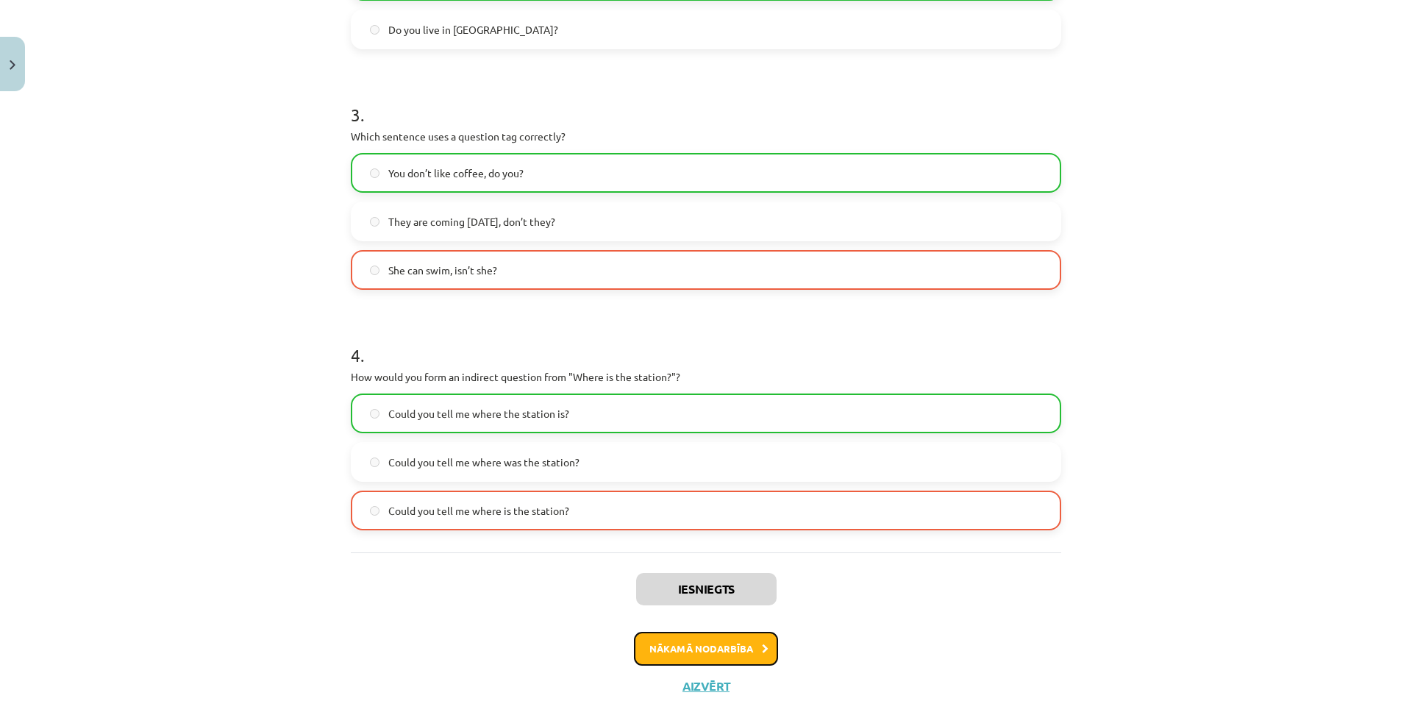
click at [709, 649] on button "Nākamā nodarbība" at bounding box center [706, 649] width 144 height 34
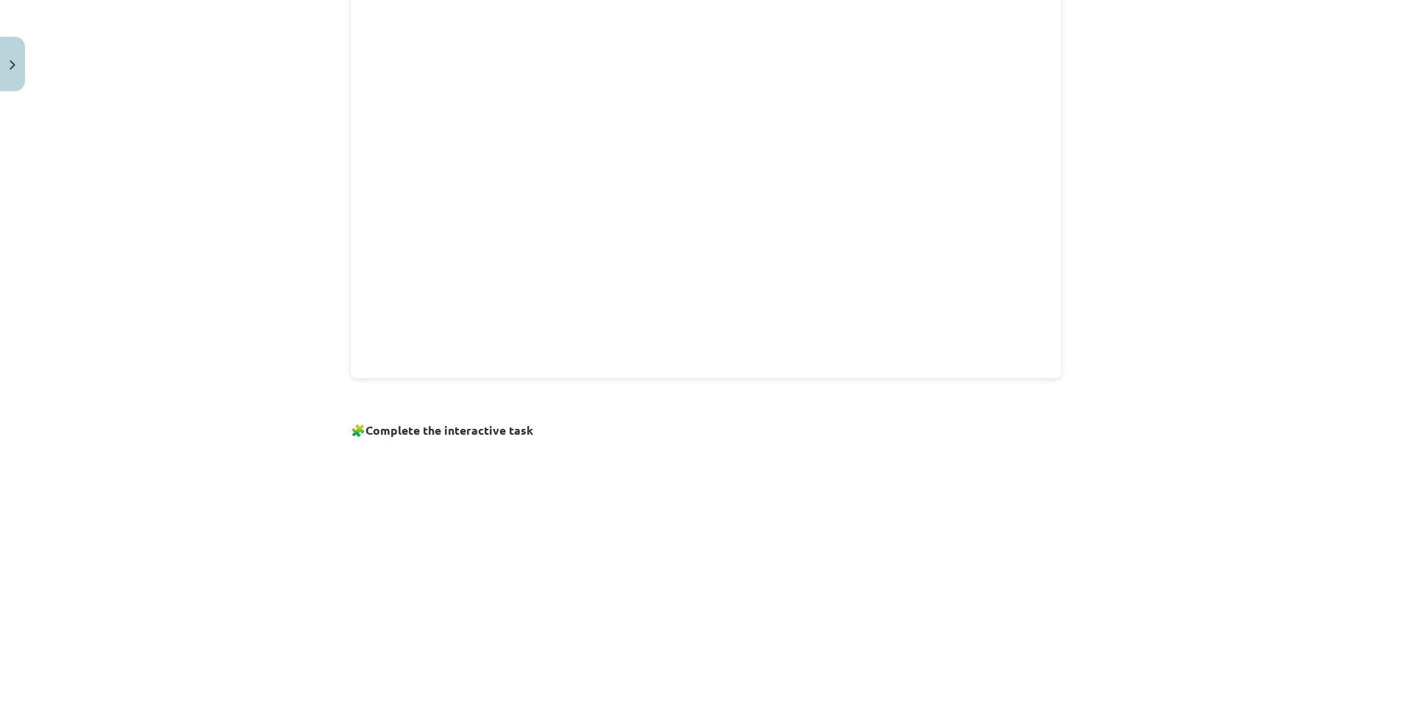
scroll to position [588, 0]
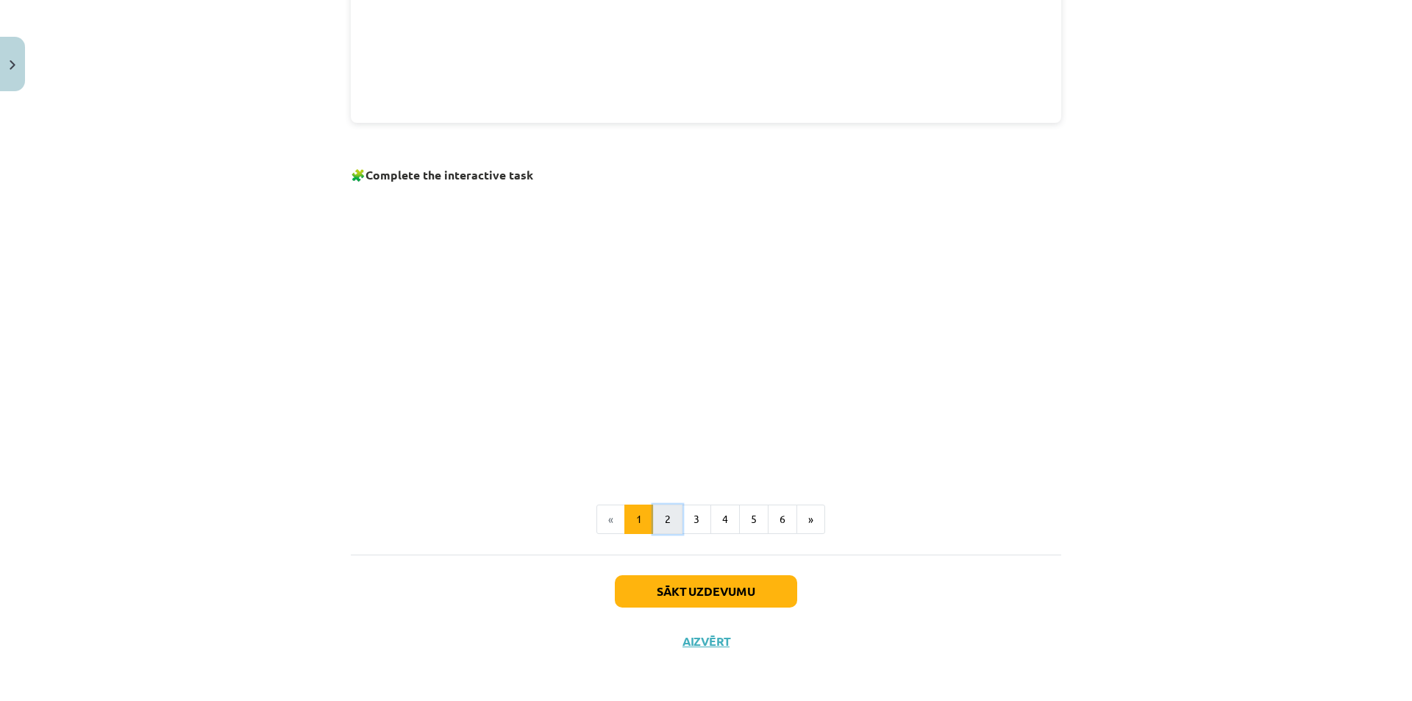
click at [671, 526] on button "2" at bounding box center [667, 518] width 29 height 29
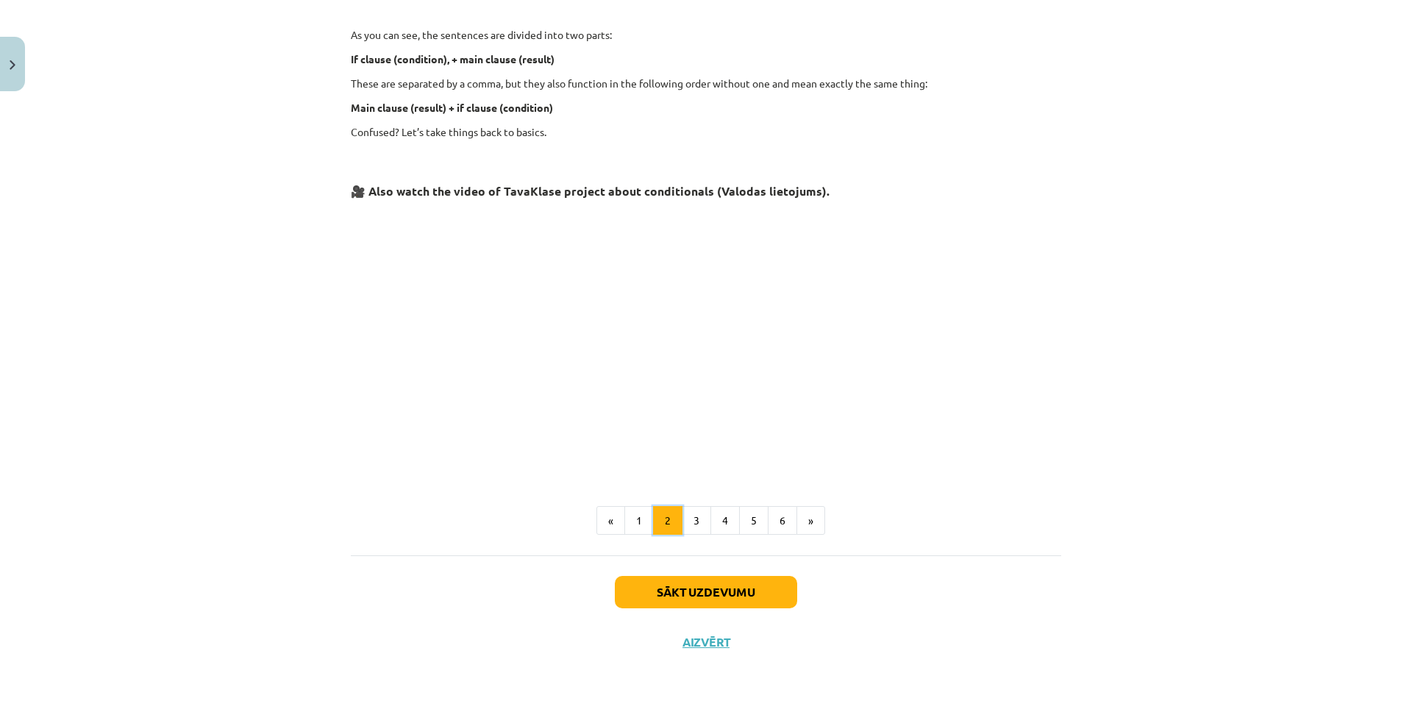
scroll to position [490, 0]
click at [674, 498] on div "The conditionals Conditionals are also known as if clauses , we use them to say…" at bounding box center [706, 153] width 710 height 760
click at [682, 513] on button "3" at bounding box center [696, 518] width 29 height 29
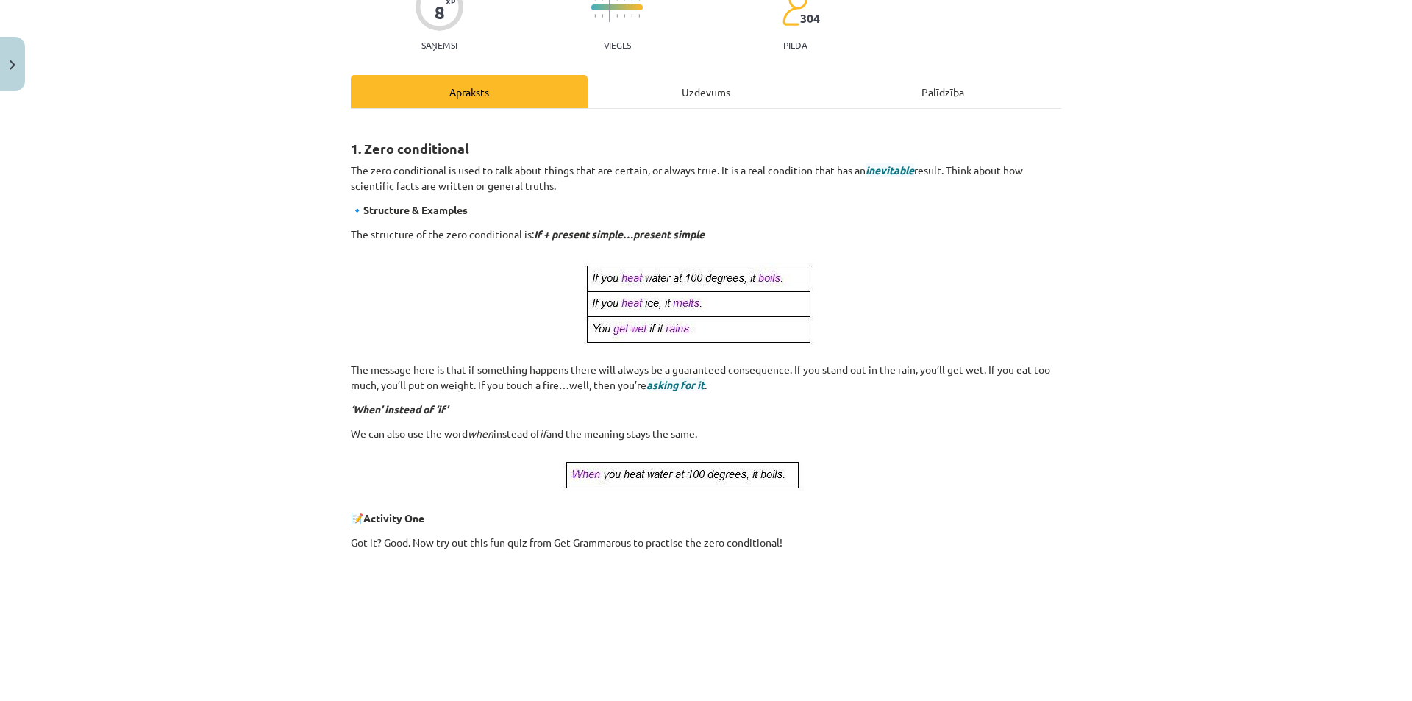
scroll to position [116, 0]
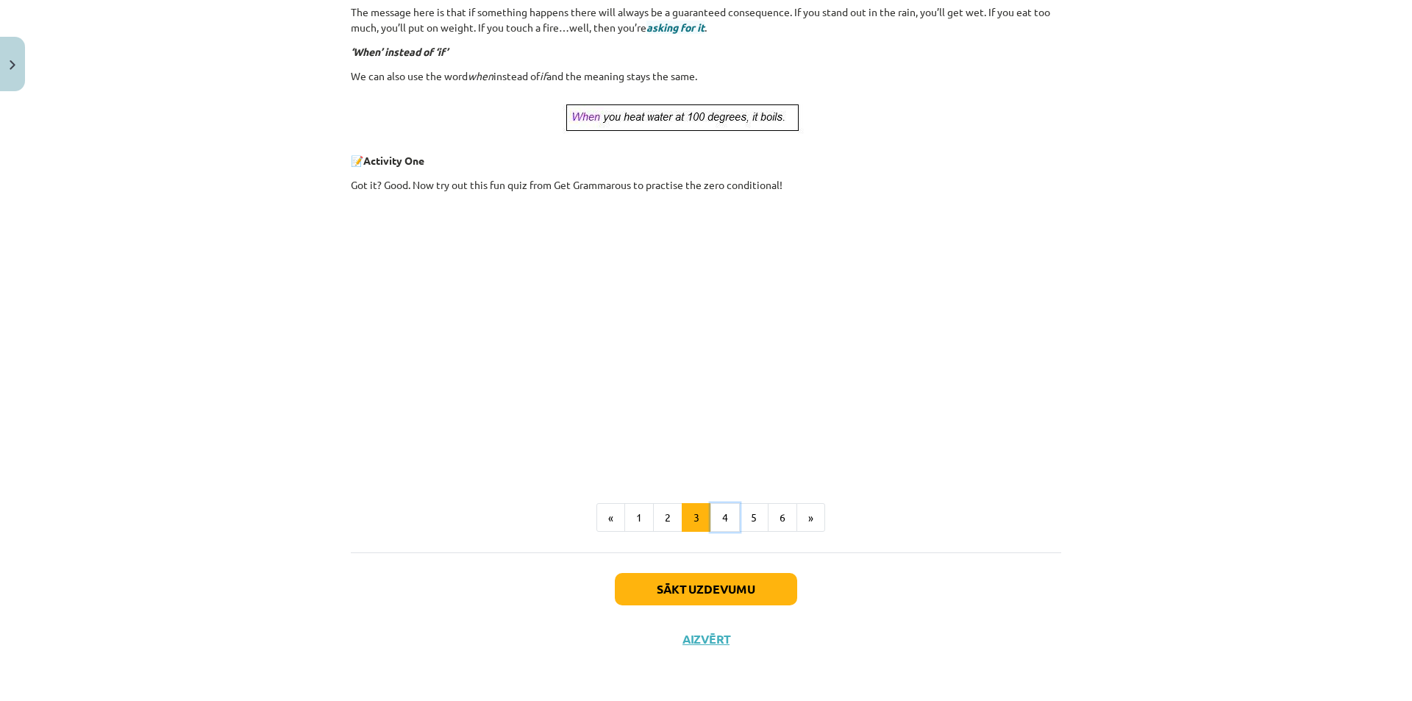
click at [718, 522] on button "4" at bounding box center [724, 517] width 29 height 29
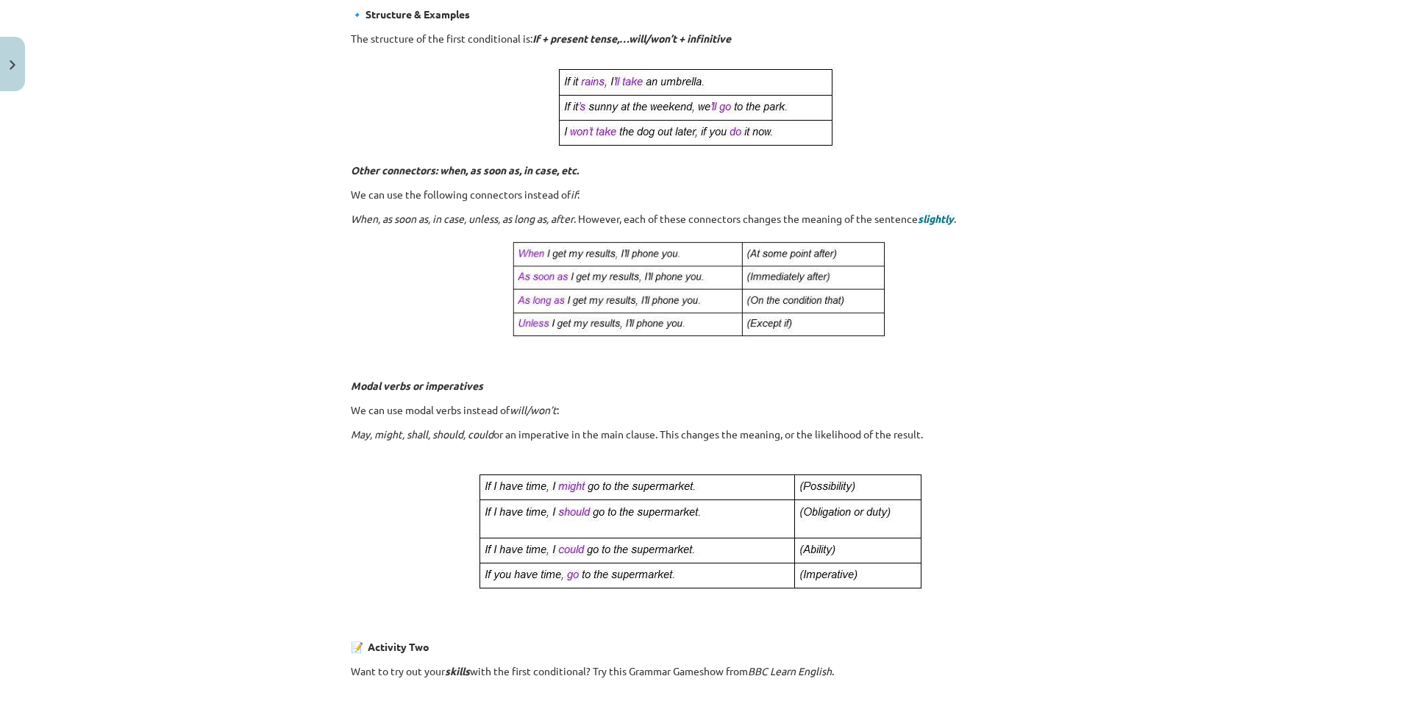
scroll to position [263, 0]
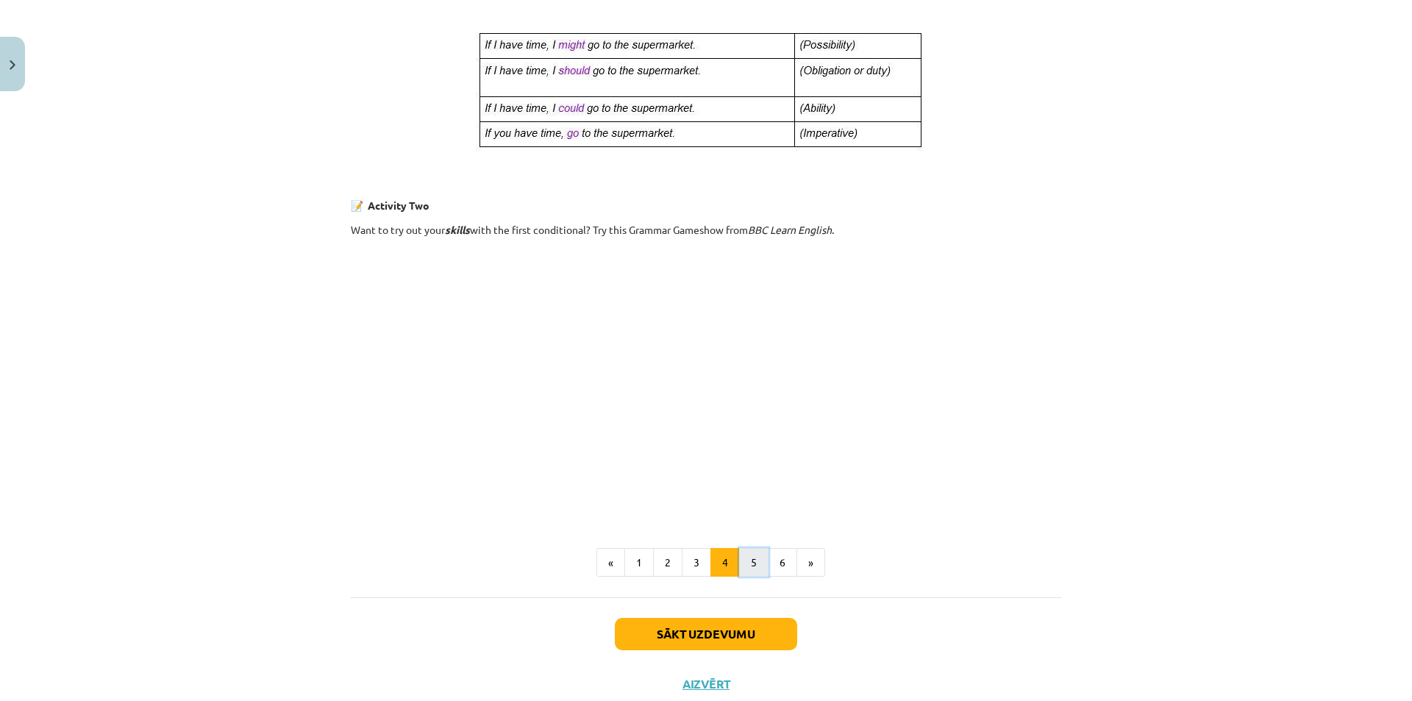
click at [742, 574] on button "5" at bounding box center [753, 562] width 29 height 29
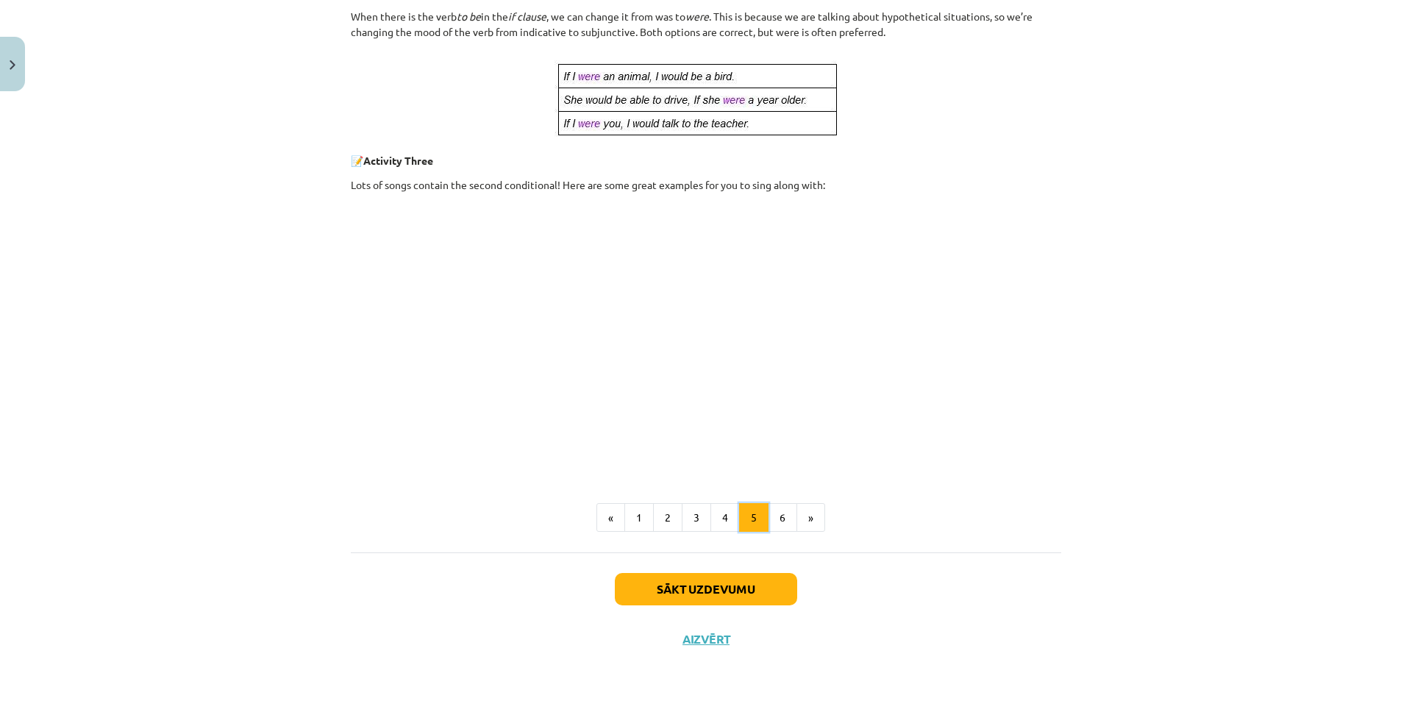
click at [758, 512] on button "5" at bounding box center [753, 517] width 29 height 29
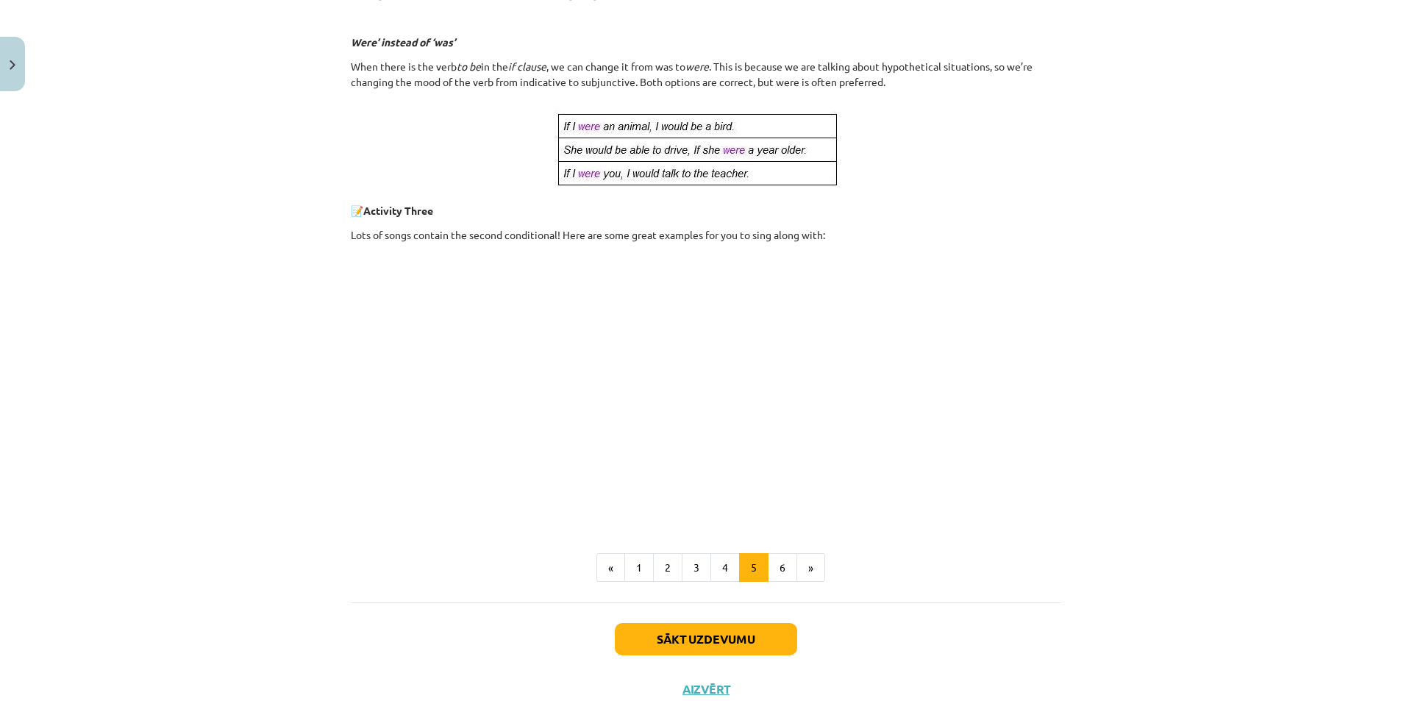
scroll to position [631, 0]
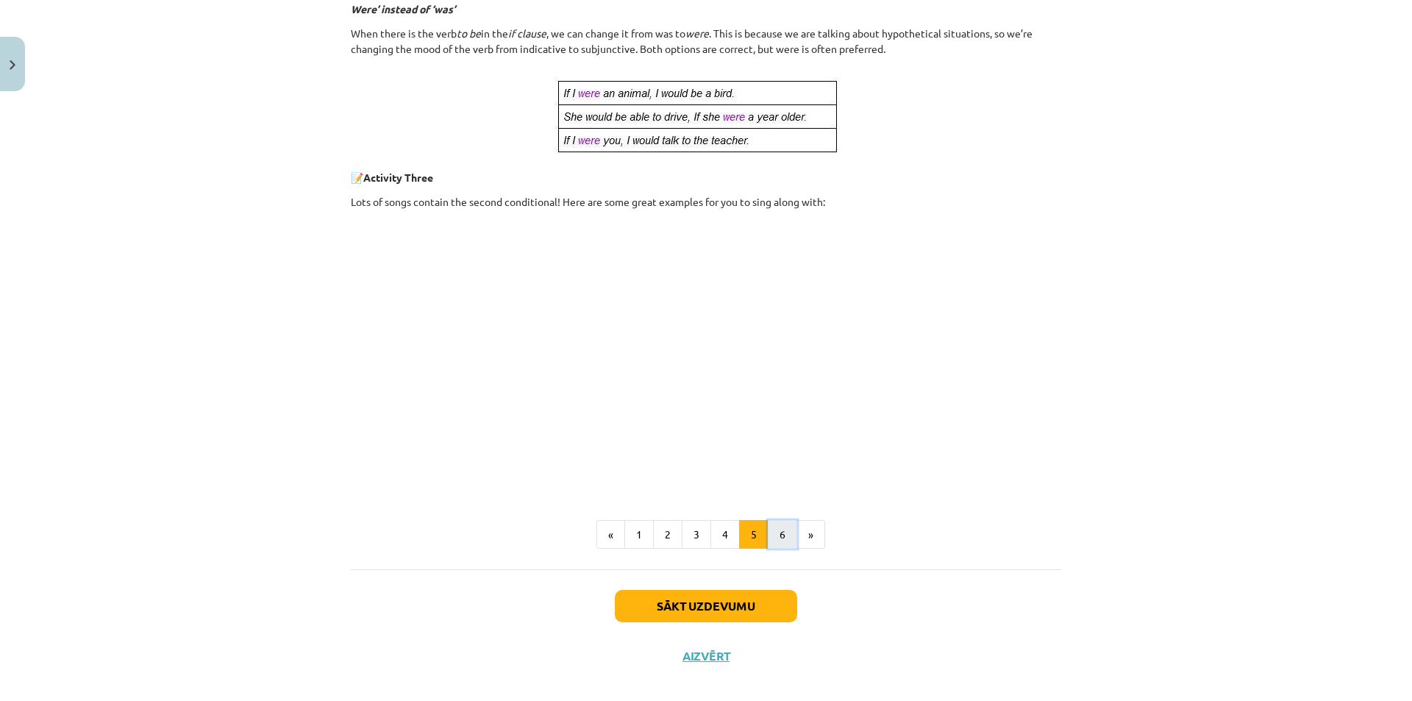
click at [781, 536] on button "6" at bounding box center [782, 534] width 29 height 29
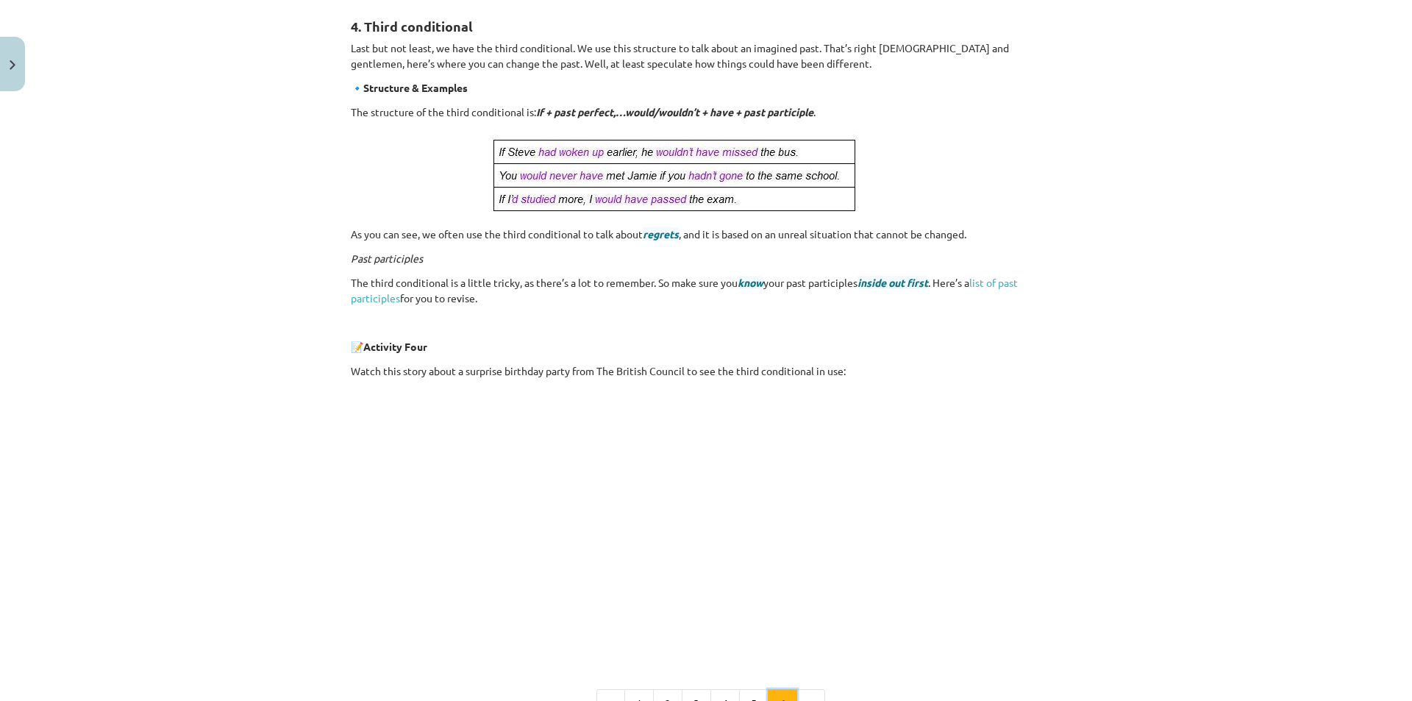
scroll to position [116, 0]
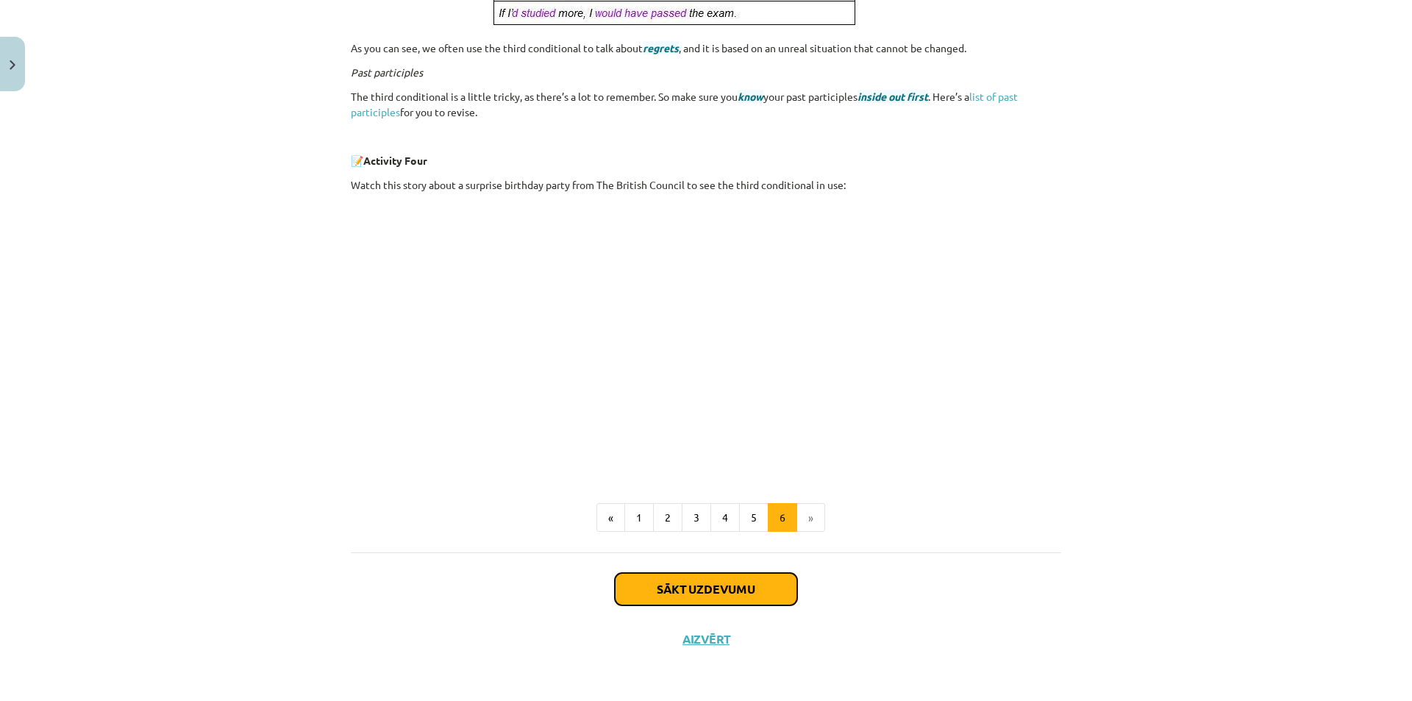
click at [743, 582] on button "Sākt uzdevumu" at bounding box center [706, 589] width 182 height 32
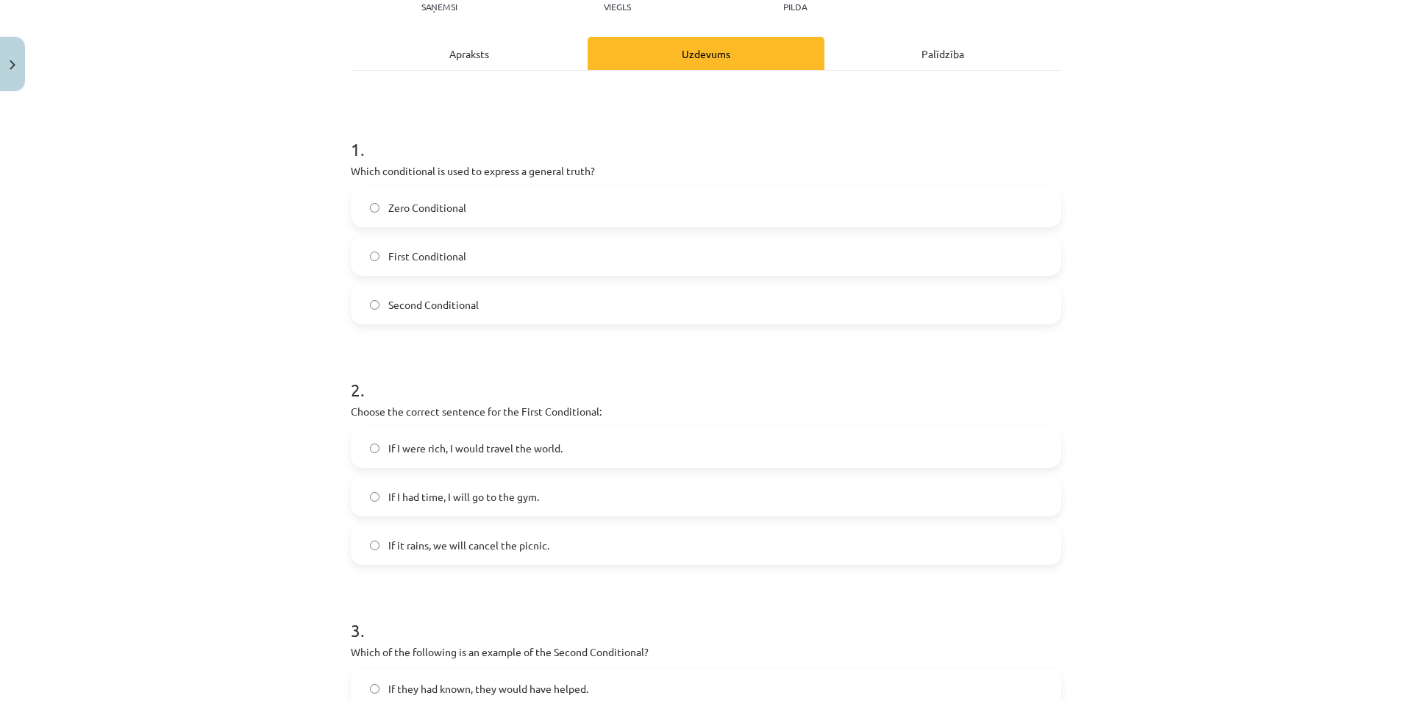
scroll to position [37, 0]
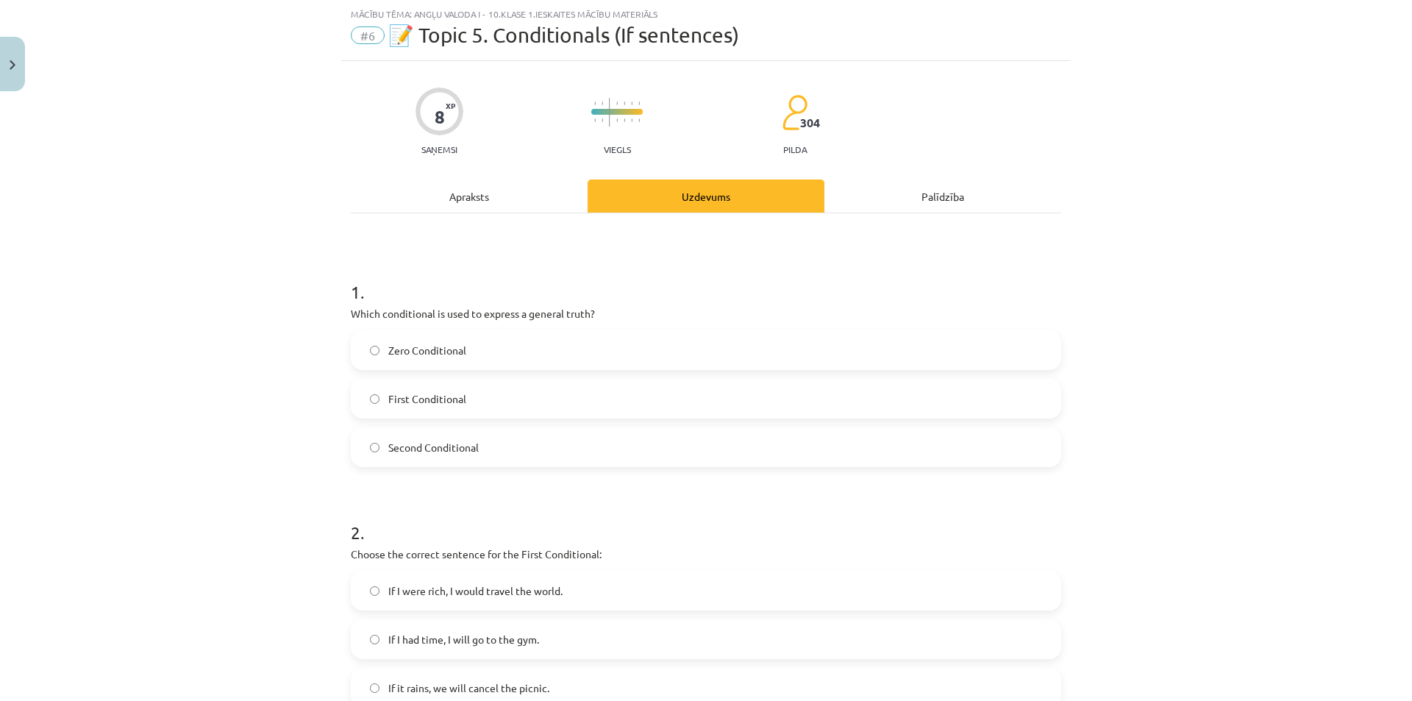
click at [406, 445] on span "Second Conditional" at bounding box center [433, 447] width 90 height 15
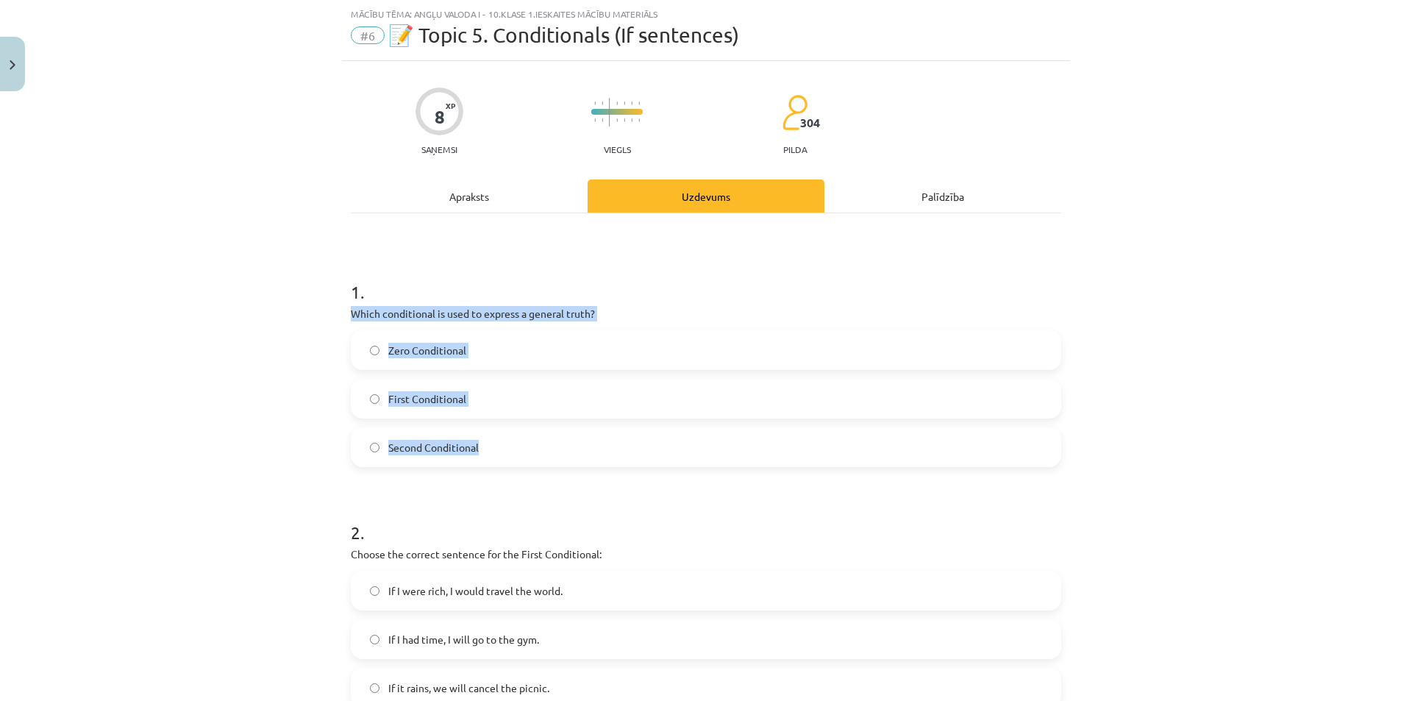
drag, startPoint x: 391, startPoint y: 319, endPoint x: 585, endPoint y: 455, distance: 237.1
click at [585, 455] on div "1 . Which conditional is used to express a general truth? Zero Conditional Firs…" at bounding box center [706, 361] width 710 height 211
click at [663, 310] on p "Which conditional is used to express a general truth?" at bounding box center [706, 313] width 710 height 15
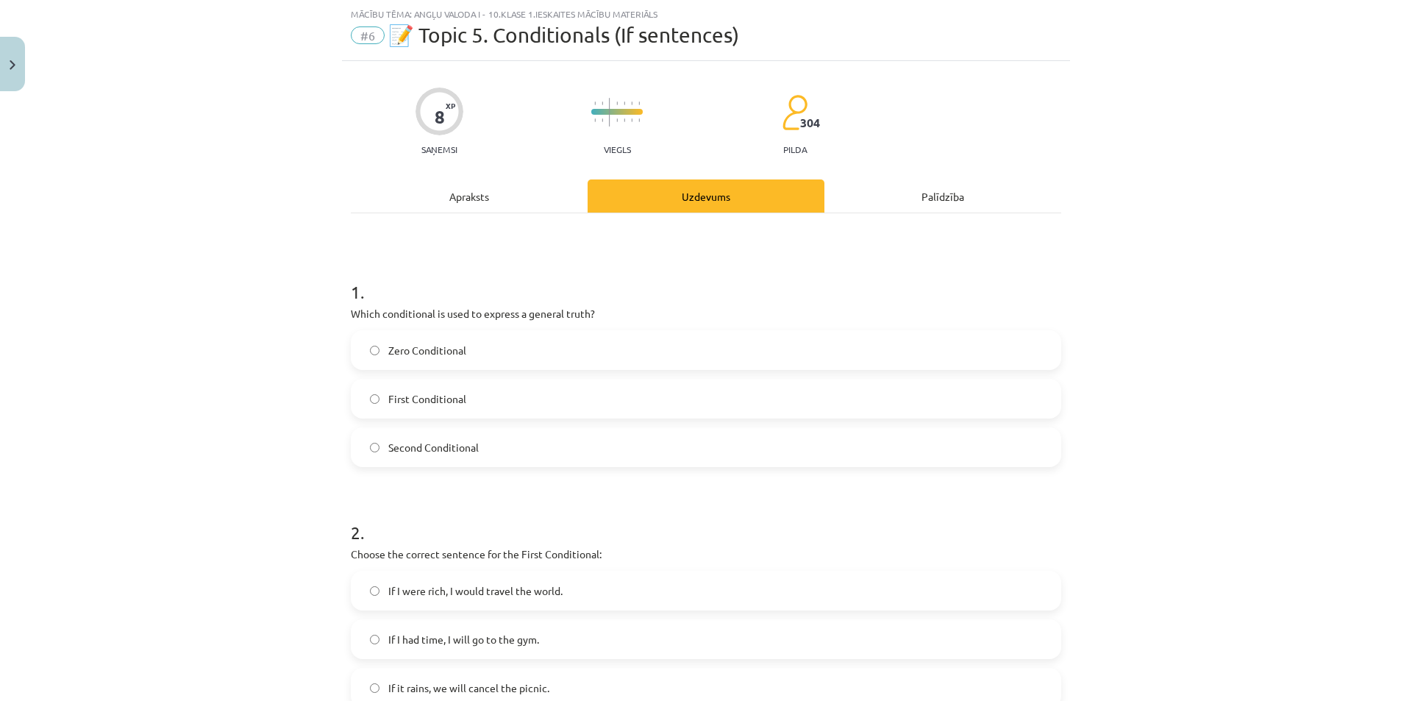
click at [710, 282] on h1 "1 ." at bounding box center [706, 279] width 710 height 46
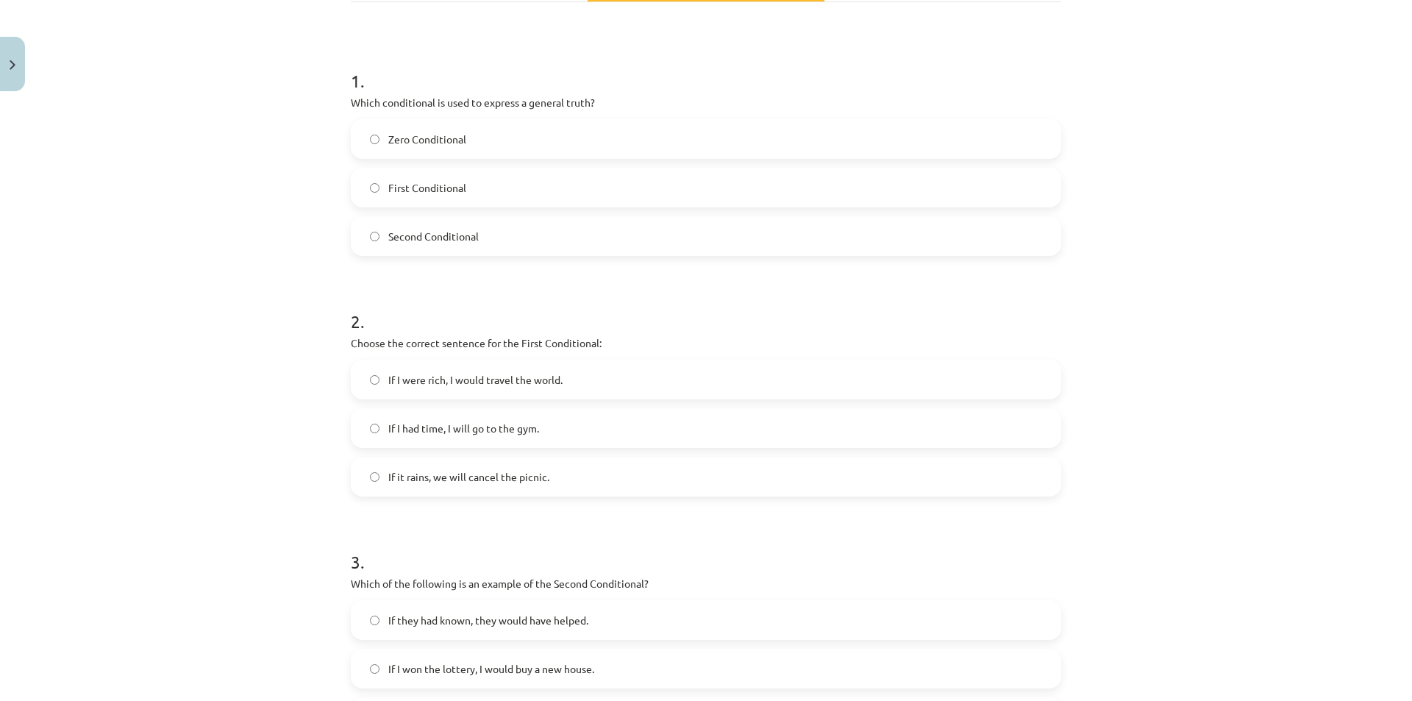
scroll to position [257, 0]
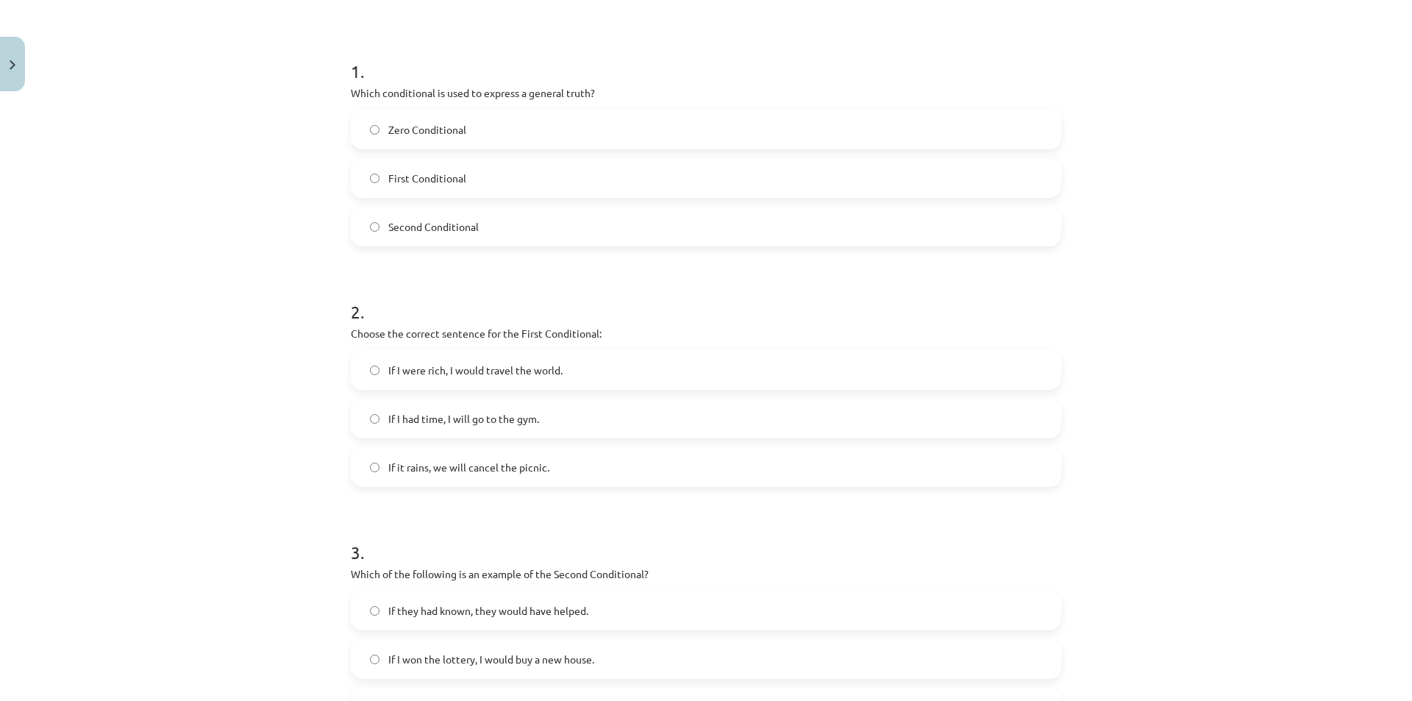
click at [467, 421] on span "If I had time, I will go to the gym." at bounding box center [463, 418] width 151 height 15
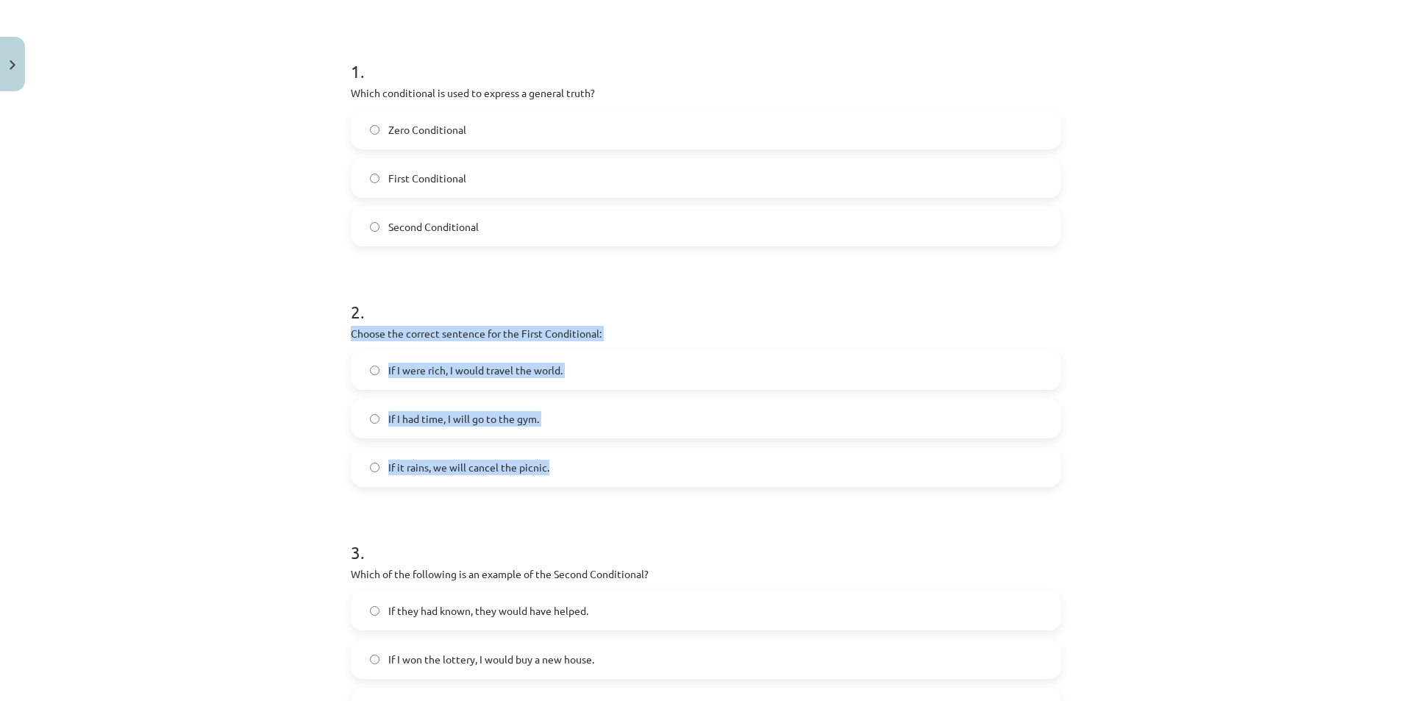
drag, startPoint x: 346, startPoint y: 329, endPoint x: 567, endPoint y: 473, distance: 264.1
click at [615, 484] on div "Mācību tēma: Angļu valoda i - 10.klase 1.ieskaites mācību materiāls #6 📝 Topic …" at bounding box center [706, 350] width 1412 height 701
click at [247, 485] on div "Mācību tēma: Angļu valoda i - 10.klase 1.ieskaites mācību materiāls #6 📝 Topic …" at bounding box center [706, 350] width 1412 height 701
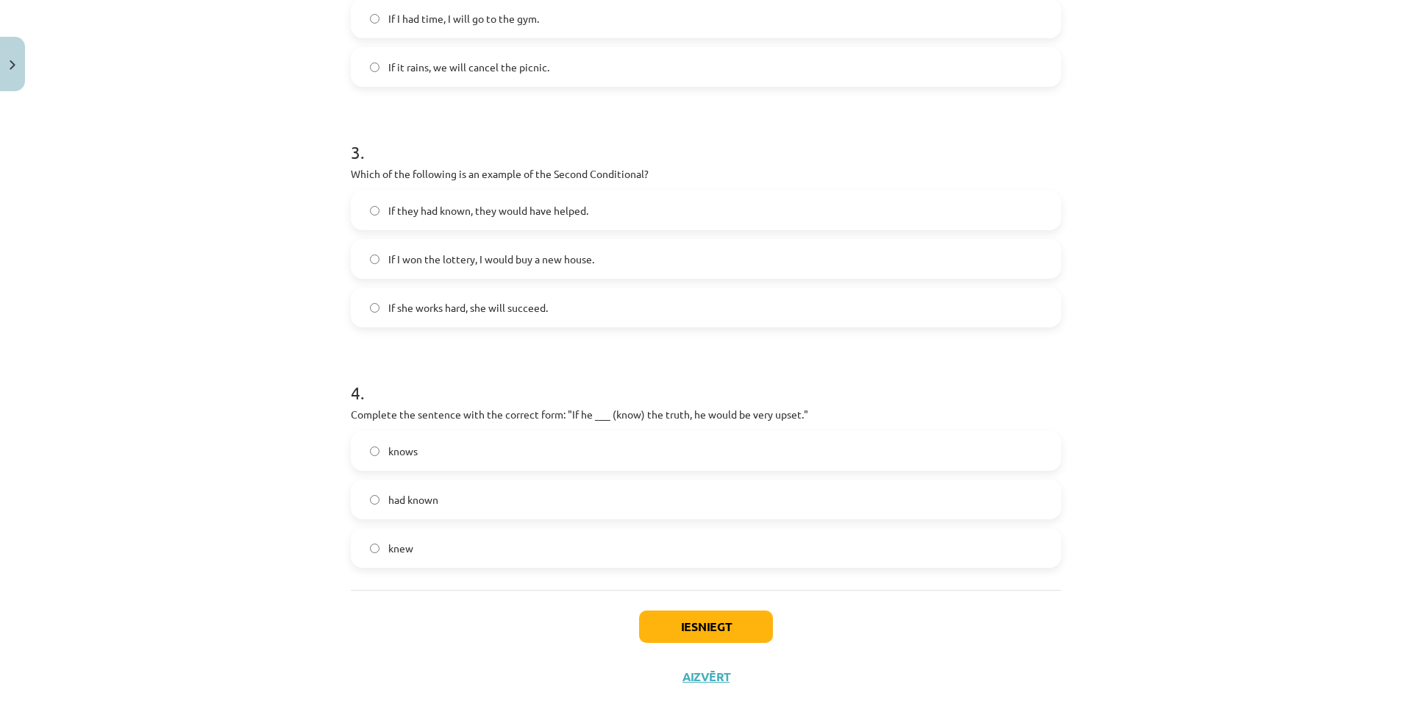
scroll to position [621, 0]
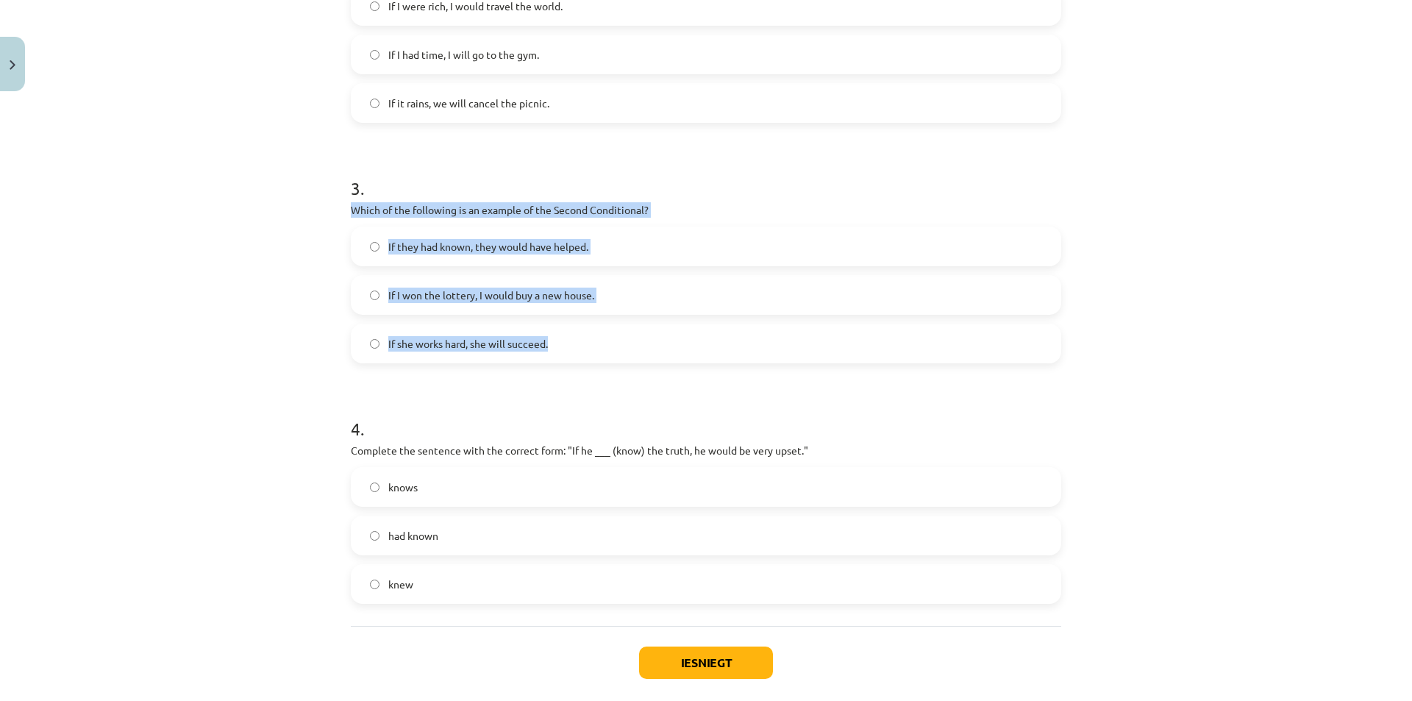
drag, startPoint x: 329, startPoint y: 198, endPoint x: 583, endPoint y: 336, distance: 288.9
click at [583, 336] on div "Mācību tēma: Angļu valoda i - 10.klase 1.ieskaites mācību materiāls #6 📝 Topic …" at bounding box center [706, 350] width 1412 height 701
click at [266, 271] on div "Mācību tēma: Angļu valoda i - 10.klase 1.ieskaites mācību materiāls #6 📝 Topic …" at bounding box center [706, 350] width 1412 height 701
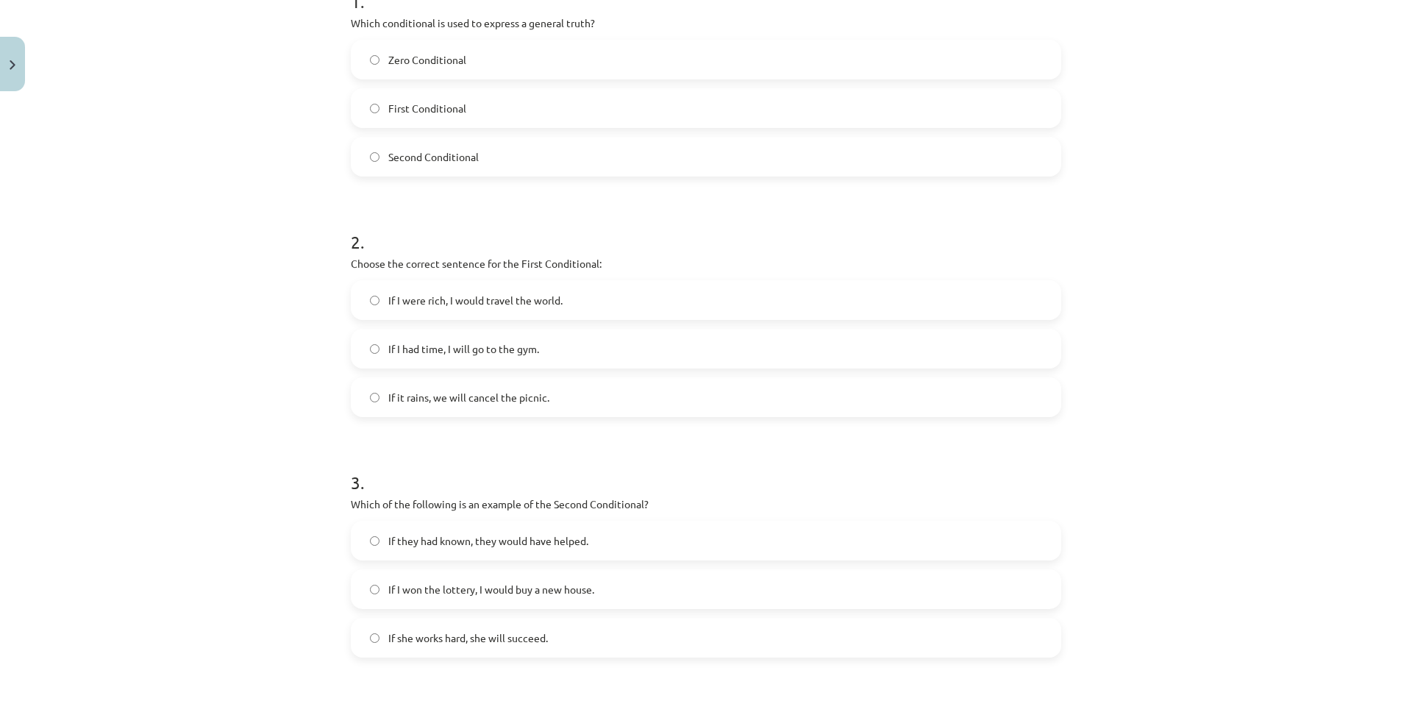
scroll to position [401, 0]
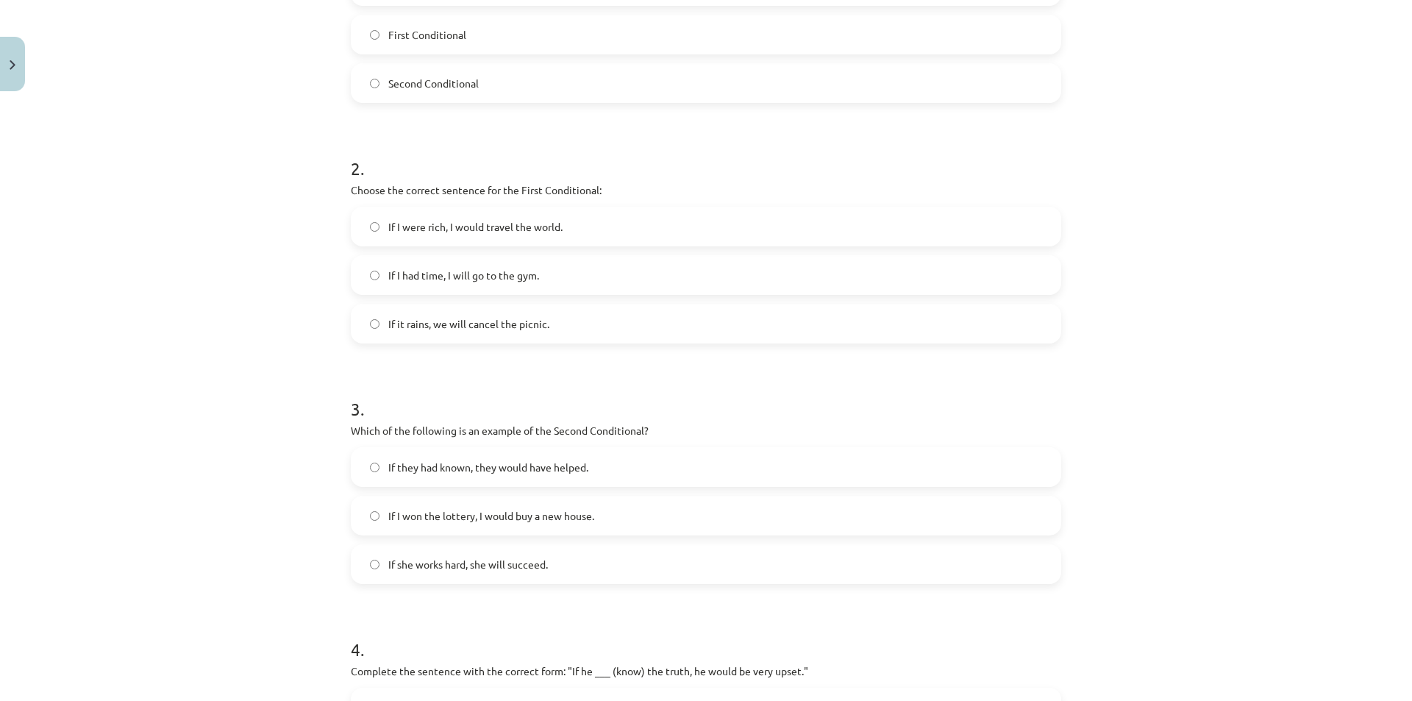
click at [423, 564] on span "If she works hard, she will succeed." at bounding box center [468, 564] width 160 height 15
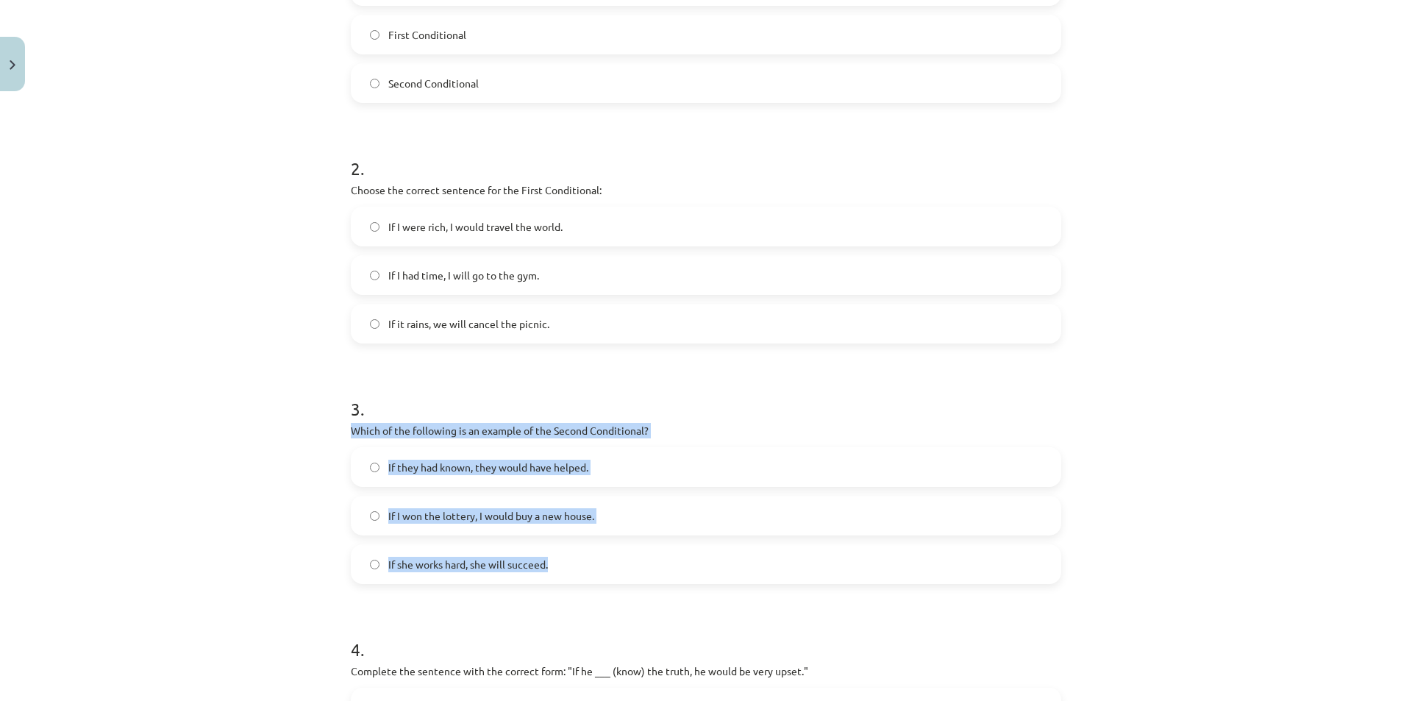
drag, startPoint x: 337, startPoint y: 424, endPoint x: 583, endPoint y: 568, distance: 285.4
click at [583, 568] on div "8 XP Saņemsi Viegls 304 pilda Apraksts Uzdevums Palīdzība 1 . Which conditional…" at bounding box center [706, 327] width 728 height 1261
click at [251, 530] on div "Mācību tēma: Angļu valoda i - 10.klase 1.ieskaites mācību materiāls #6 📝 Topic …" at bounding box center [706, 350] width 1412 height 701
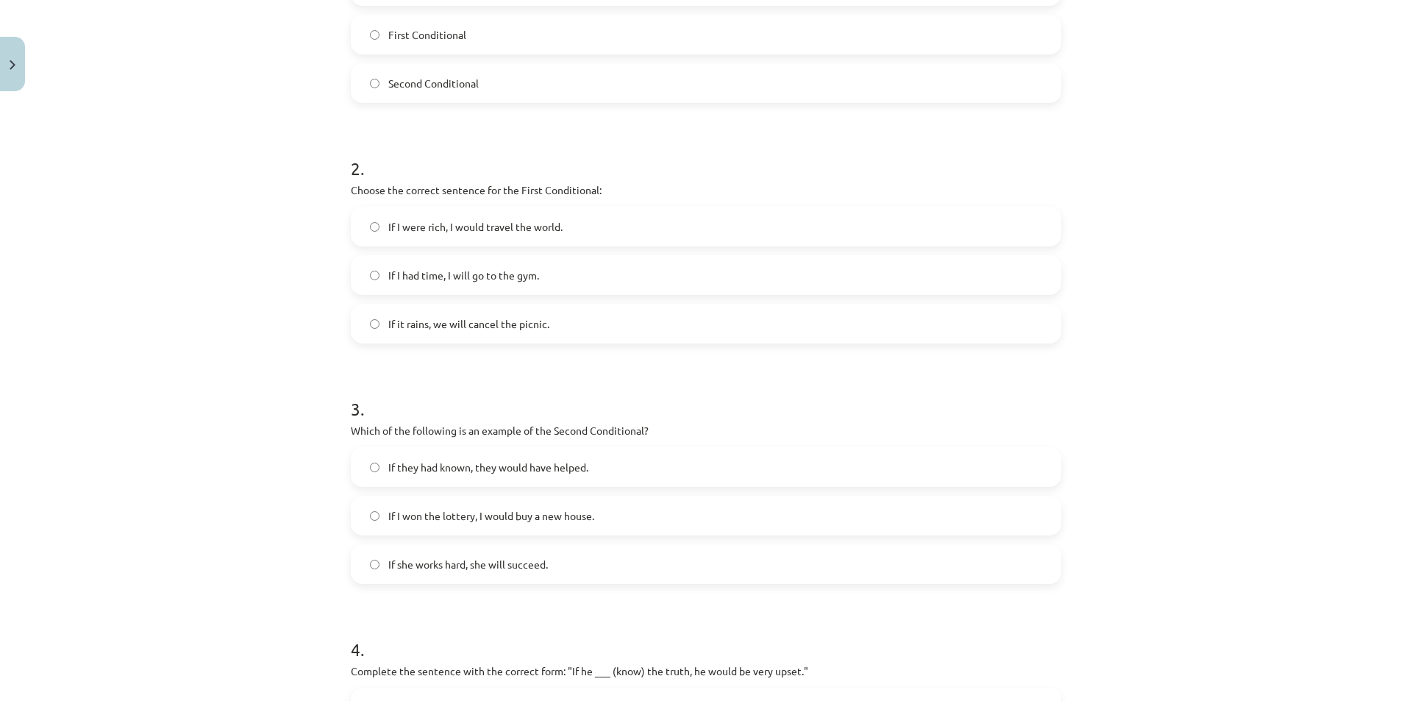
click at [414, 520] on span "If I won the lottery, I would buy a new house." at bounding box center [491, 515] width 206 height 15
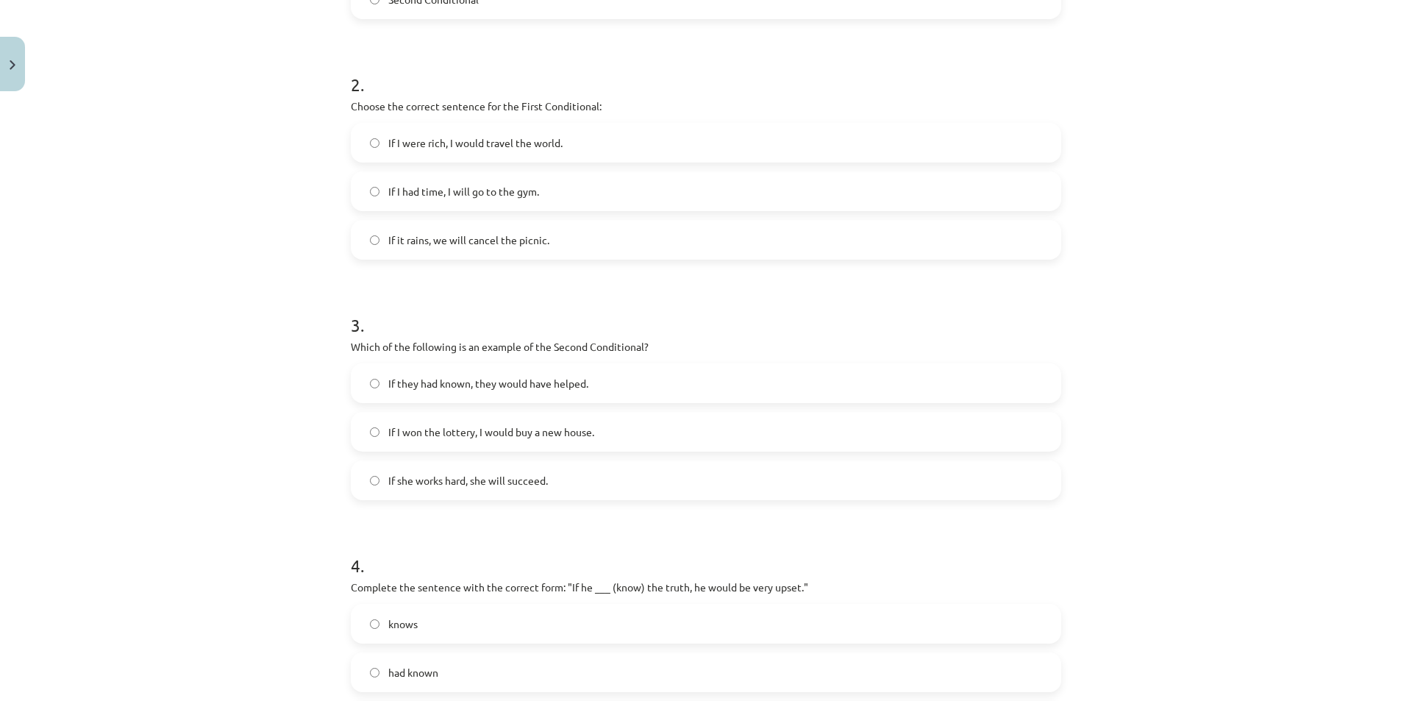
scroll to position [695, 0]
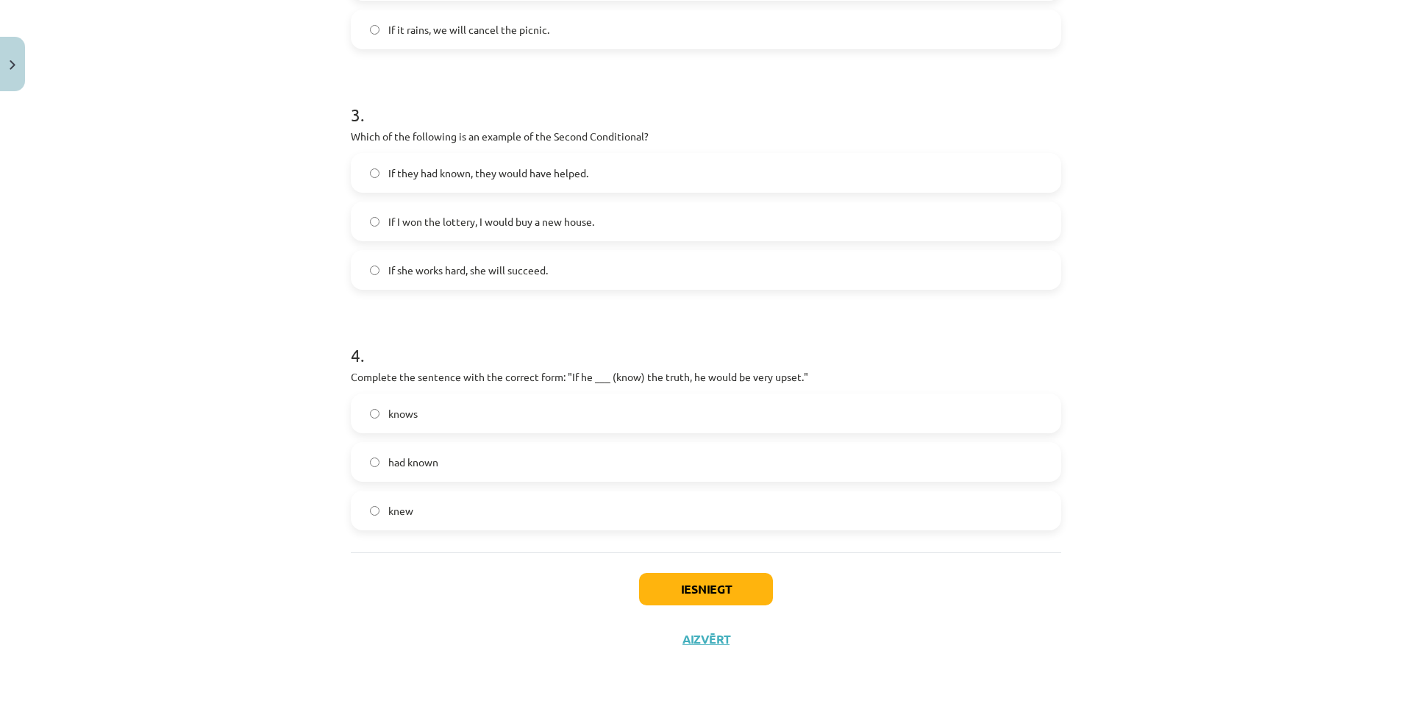
click at [393, 465] on span "had known" at bounding box center [413, 461] width 50 height 15
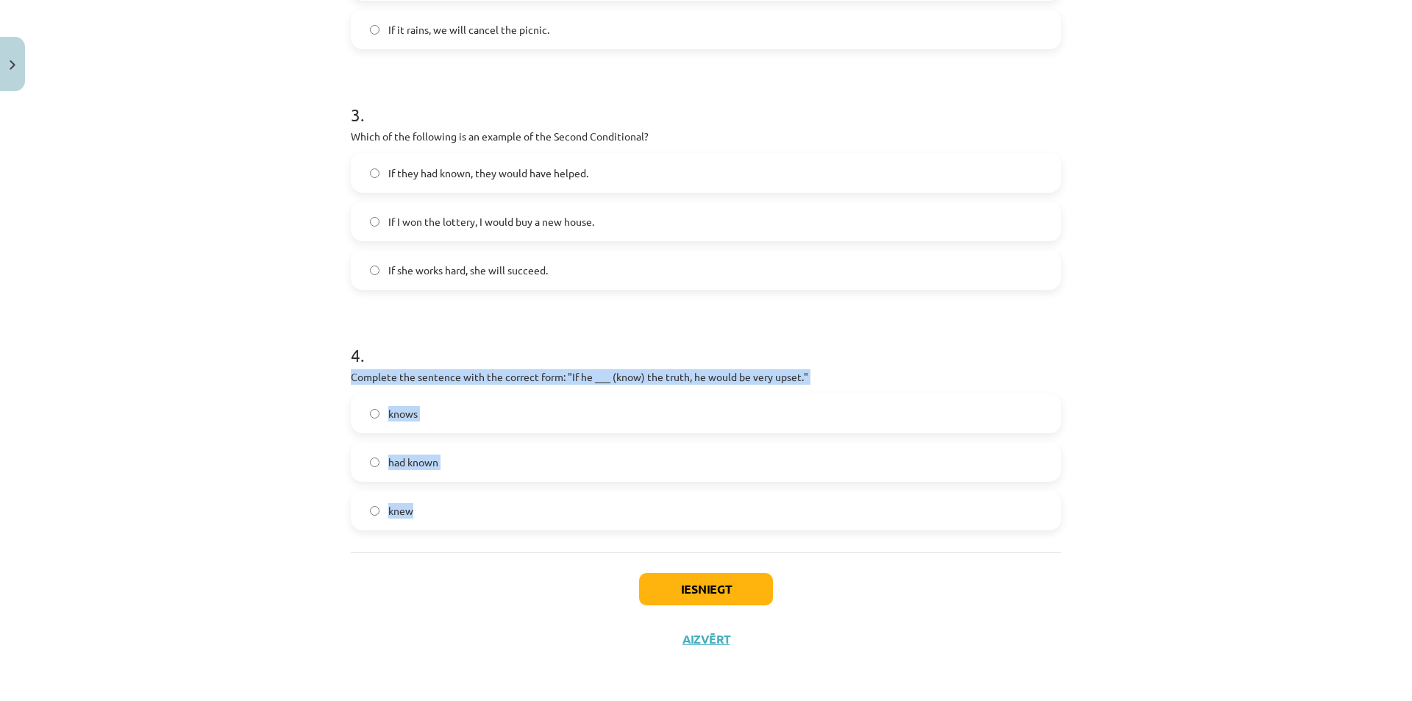
drag, startPoint x: 344, startPoint y: 375, endPoint x: 454, endPoint y: 502, distance: 167.3
click at [454, 502] on div "8 XP Saņemsi Viegls 304 pilda Apraksts Uzdevums Palīdzība 1 . Which conditional…" at bounding box center [706, 33] width 728 height 1261
click at [358, 507] on label "knew" at bounding box center [705, 510] width 707 height 37
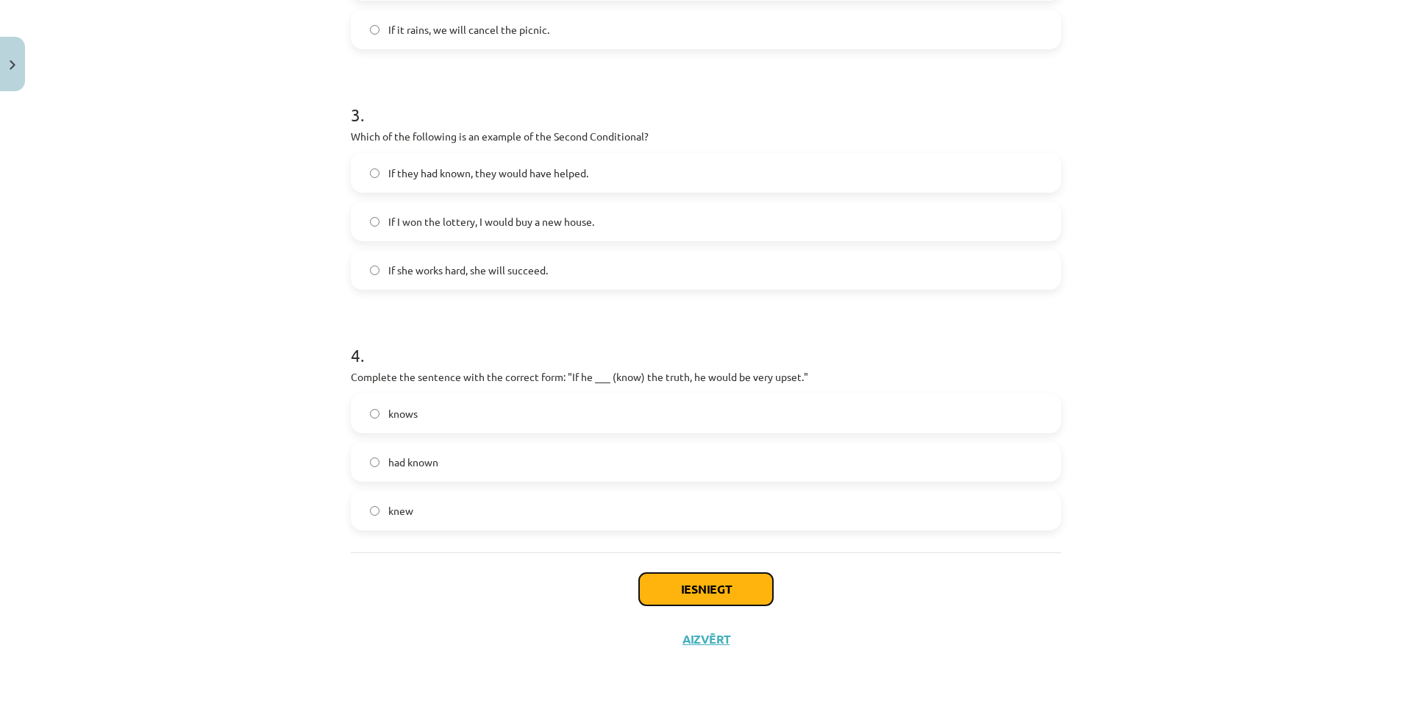
click at [715, 580] on button "Iesniegt" at bounding box center [706, 589] width 134 height 32
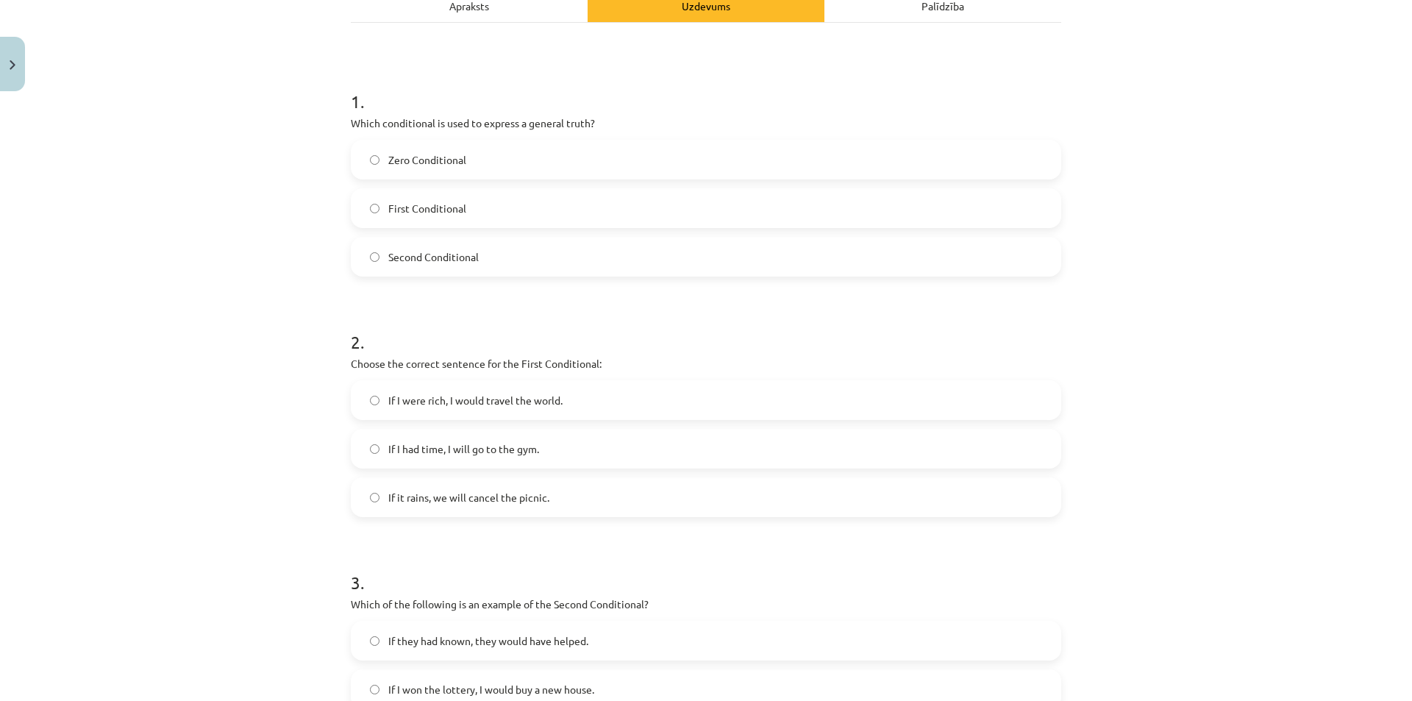
scroll to position [588, 0]
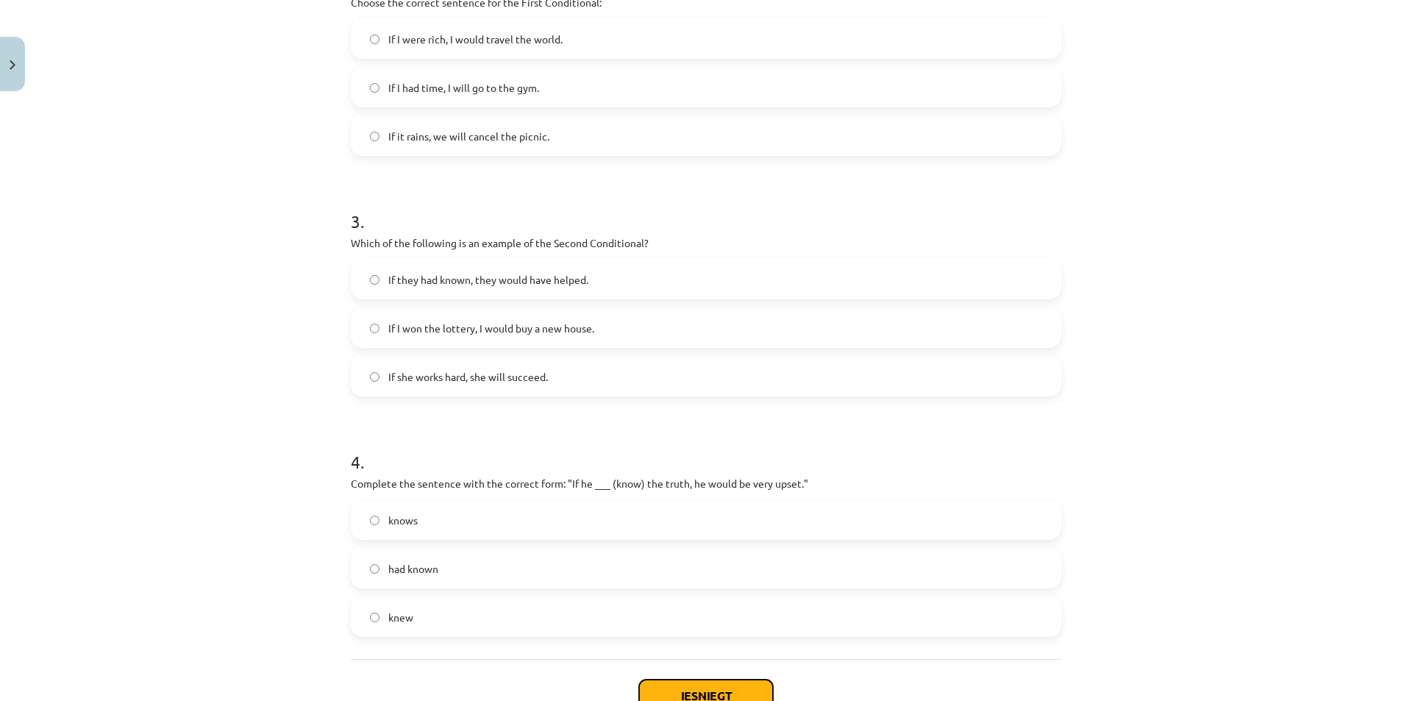
click at [702, 684] on button "Iesniegt" at bounding box center [706, 695] width 134 height 32
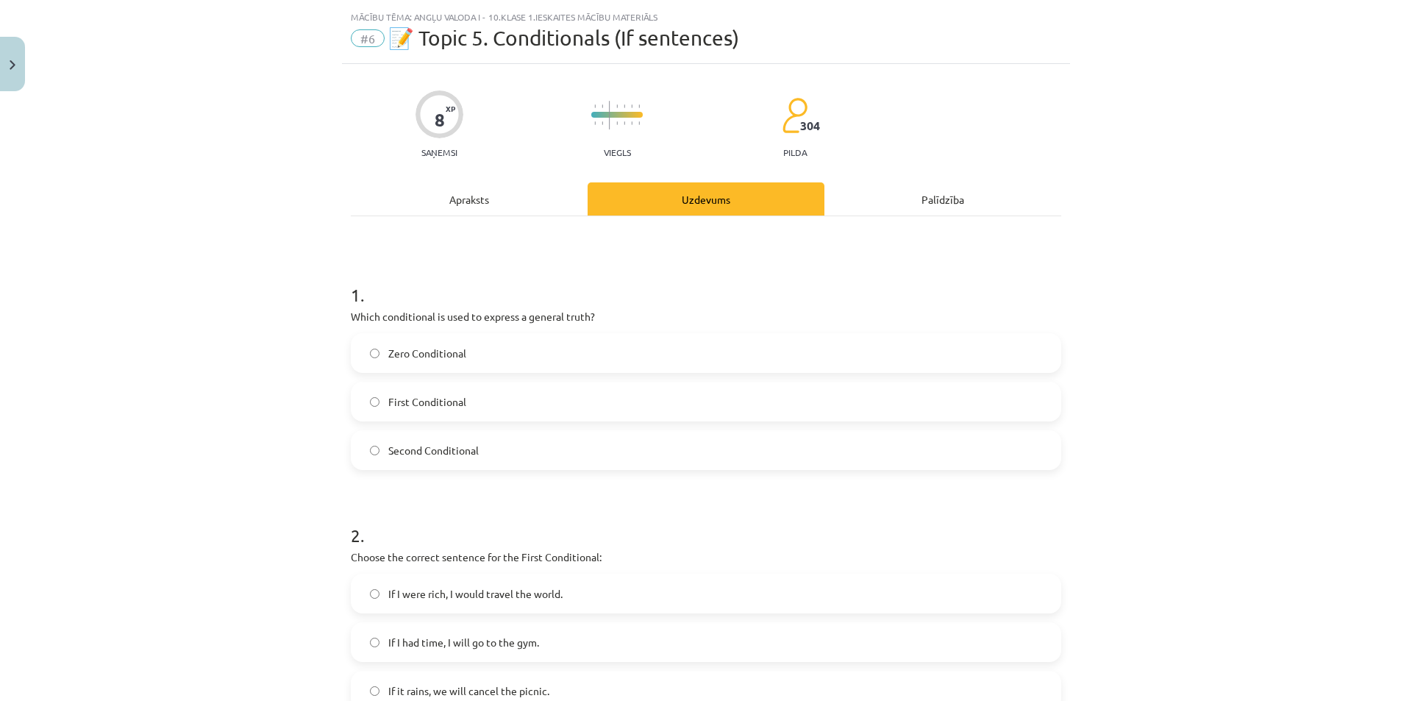
scroll to position [0, 0]
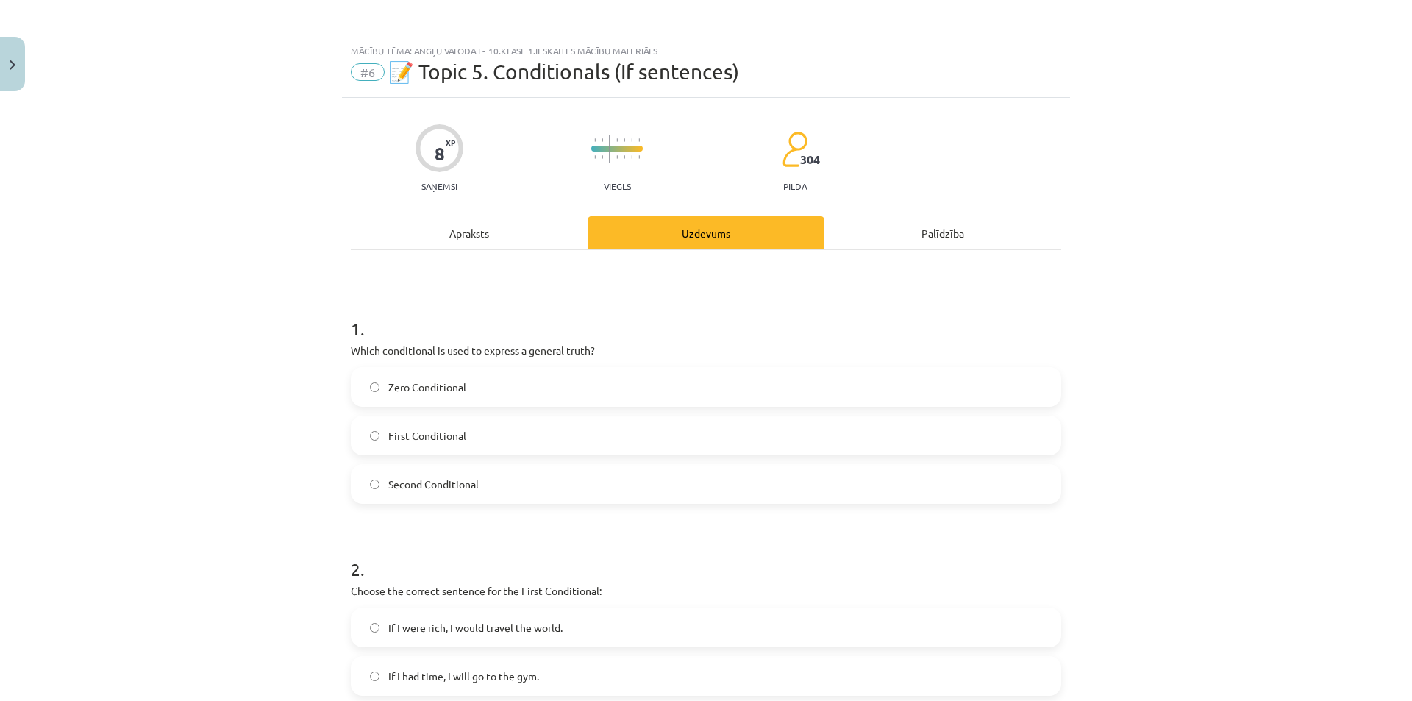
click at [544, 243] on div "Apraksts" at bounding box center [469, 232] width 237 height 33
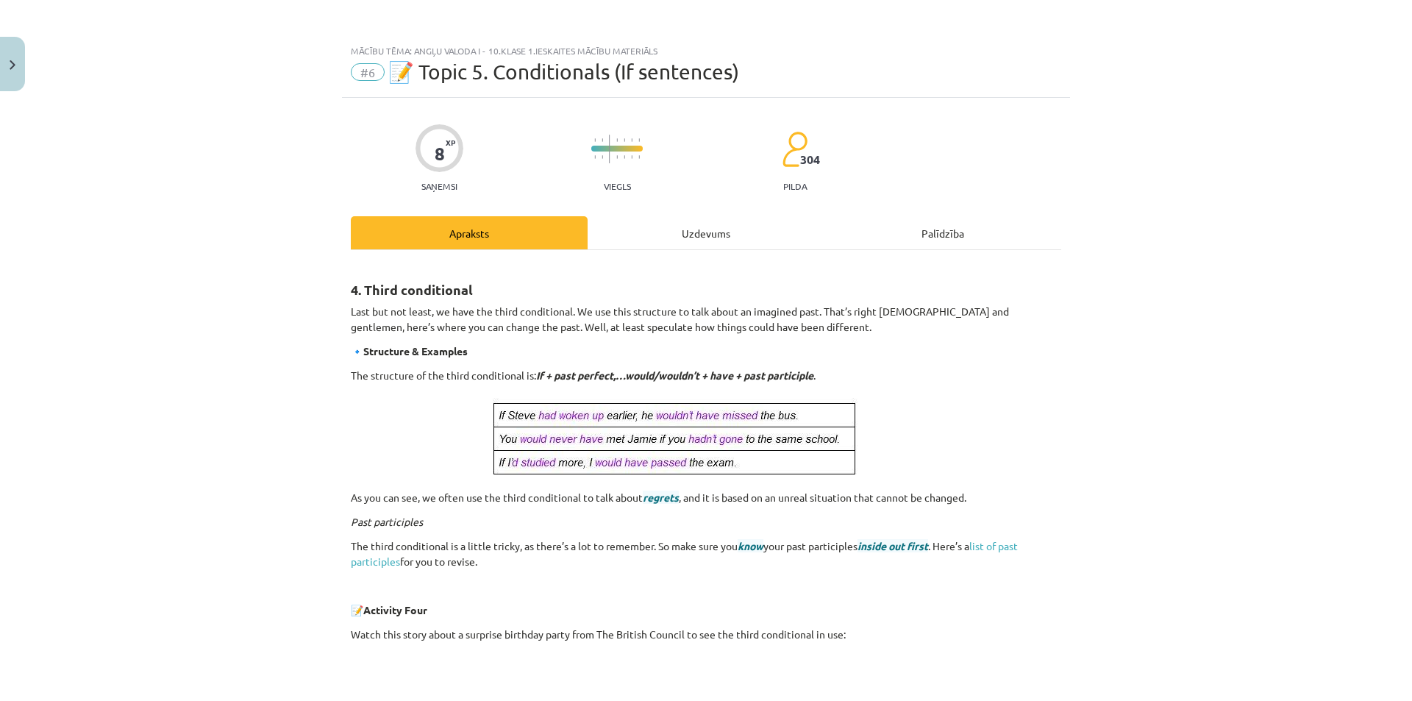
click at [682, 225] on div "Uzdevums" at bounding box center [706, 232] width 237 height 33
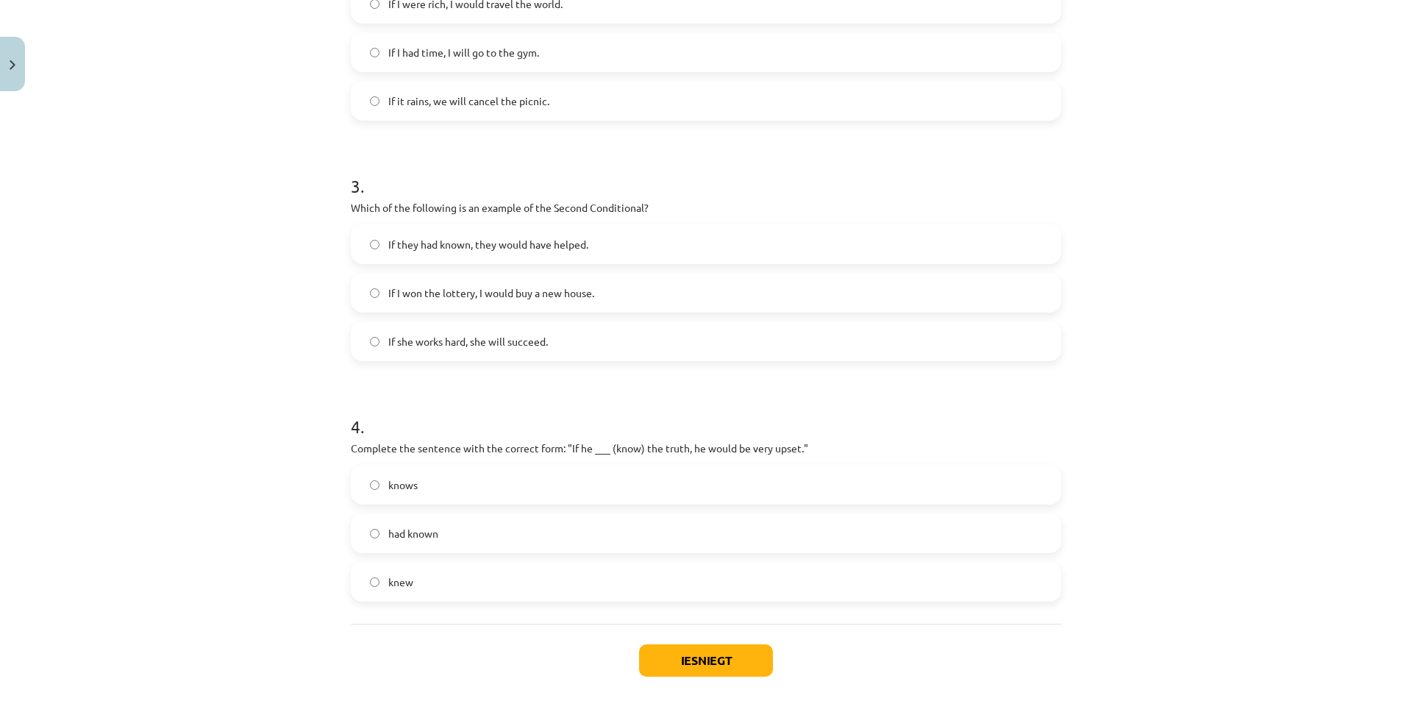
scroll to position [625, 0]
click at [682, 661] on button "Iesniegt" at bounding box center [706, 659] width 134 height 32
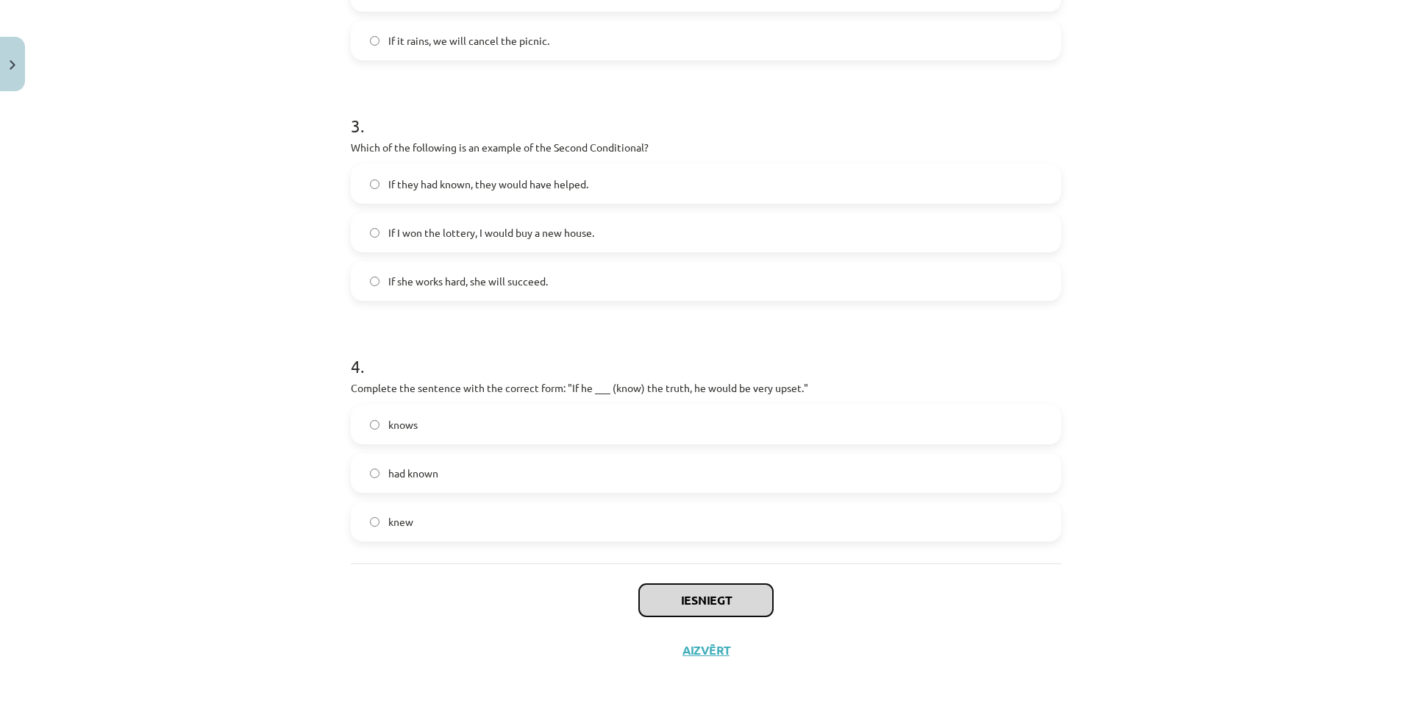
scroll to position [695, 0]
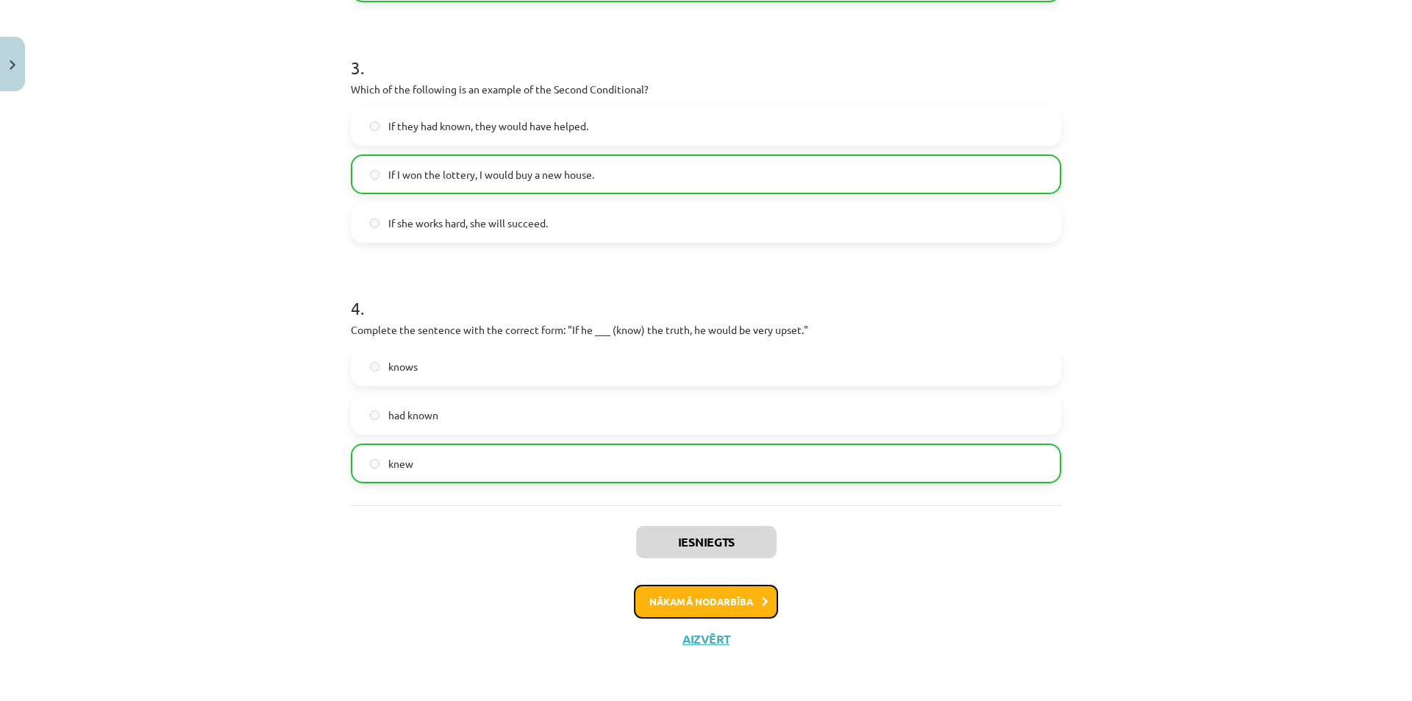
click at [742, 610] on button "Nākamā nodarbība" at bounding box center [706, 602] width 144 height 34
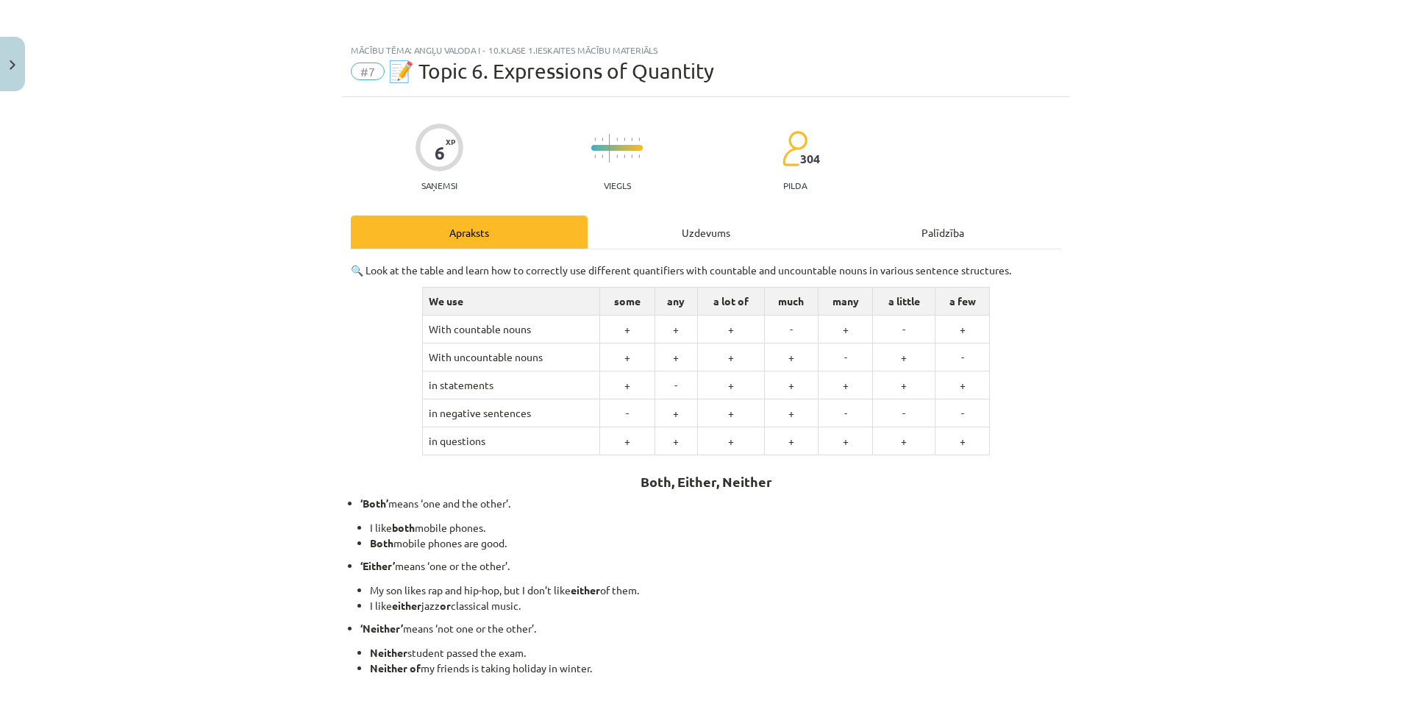
scroll to position [0, 0]
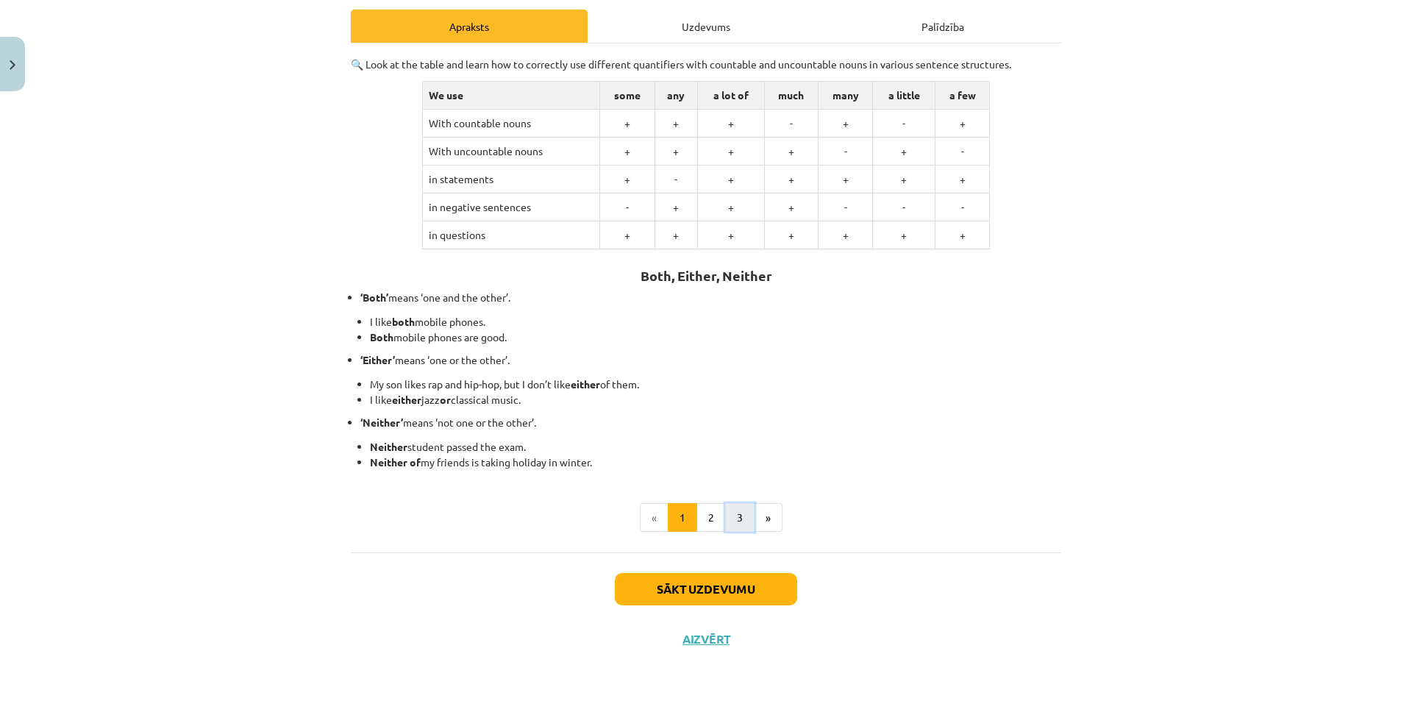
click at [726, 511] on button "3" at bounding box center [739, 517] width 29 height 29
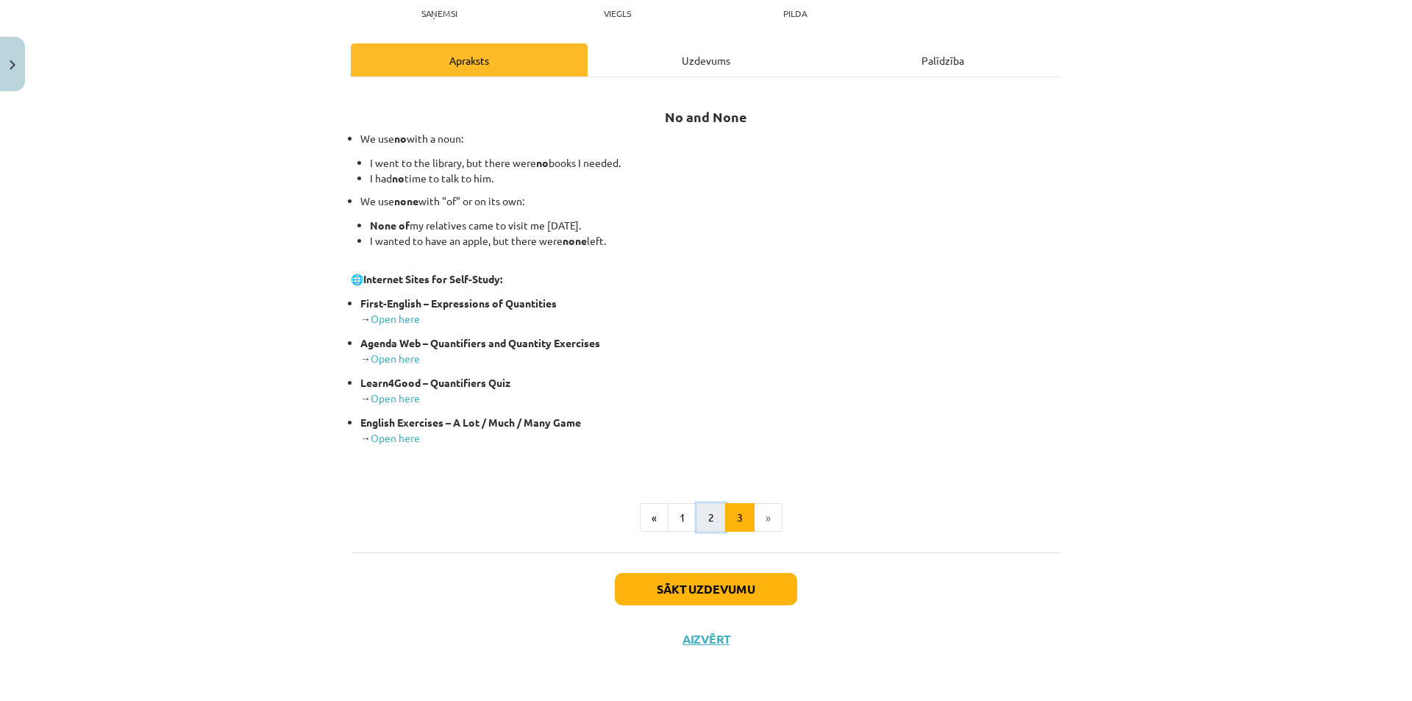
click at [707, 524] on button "2" at bounding box center [710, 517] width 29 height 29
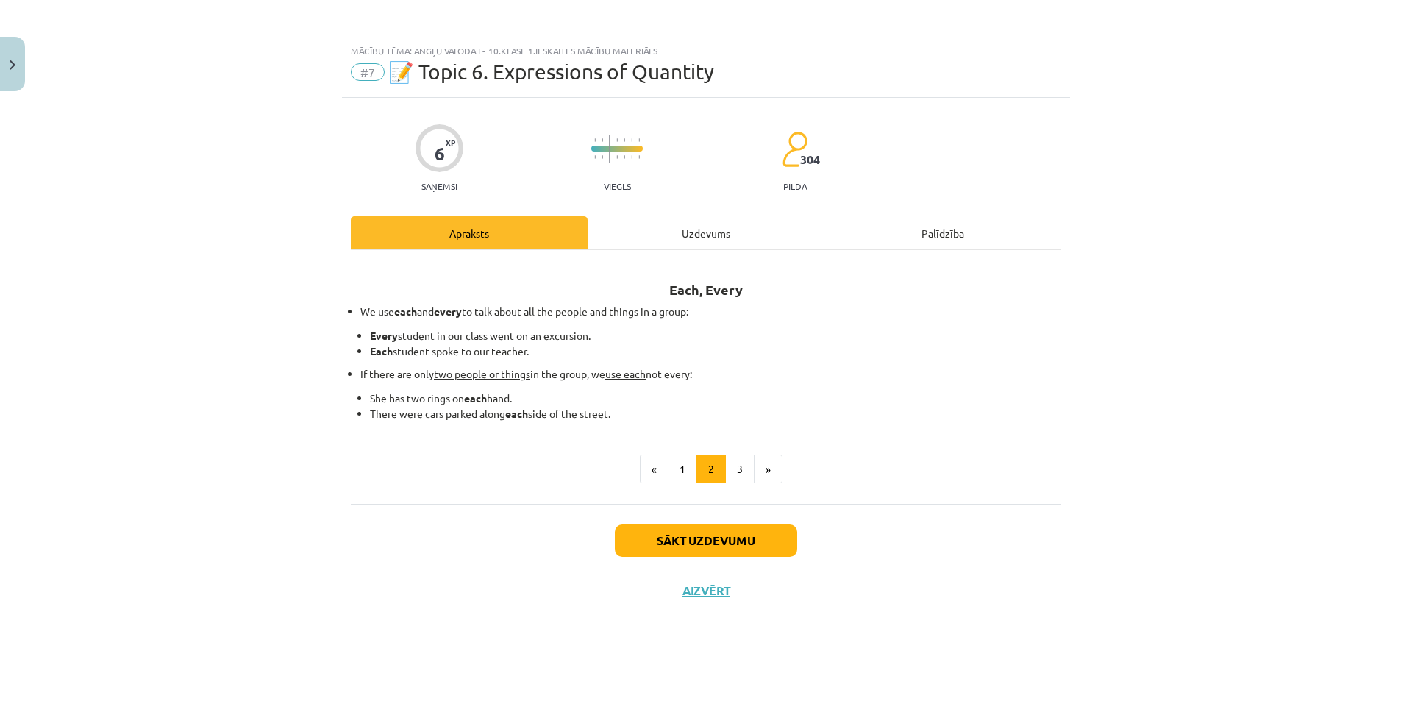
click at [708, 224] on div "Uzdevums" at bounding box center [706, 232] width 237 height 33
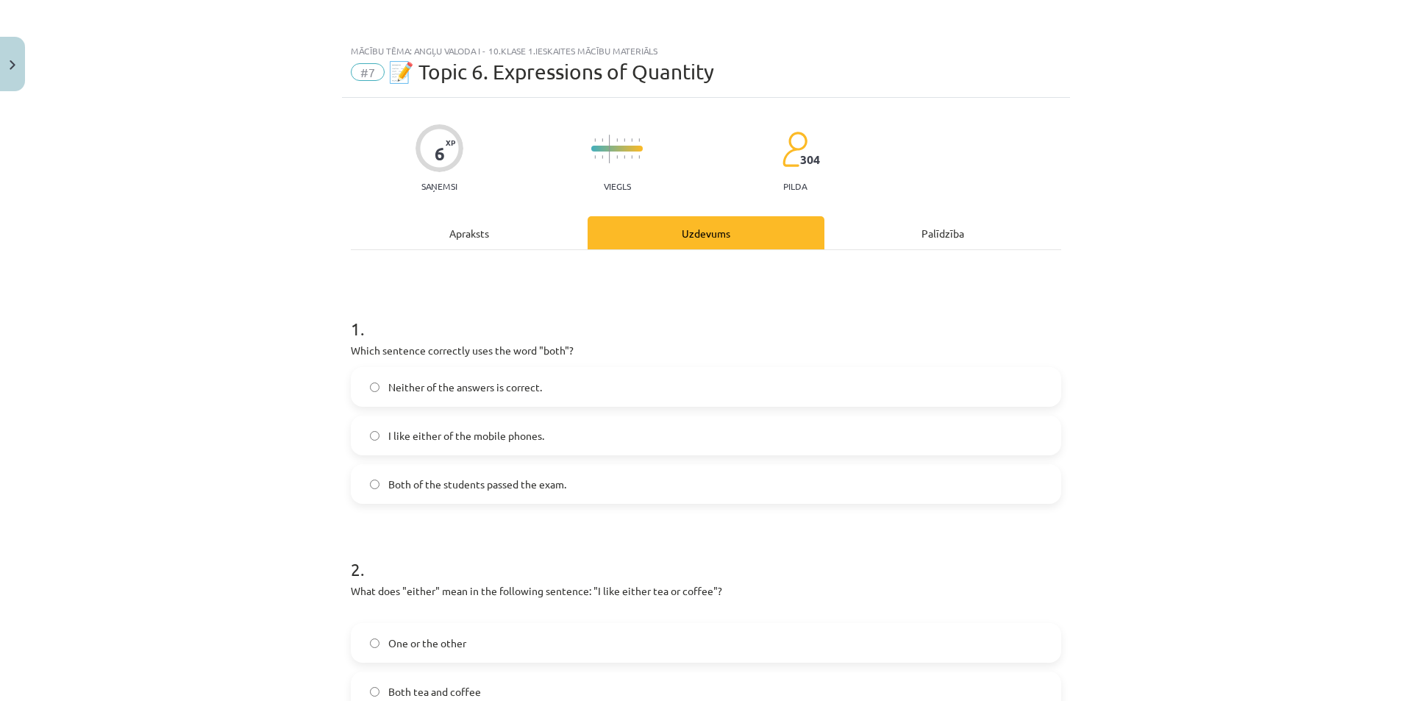
click at [495, 226] on div "Apraksts" at bounding box center [469, 232] width 237 height 33
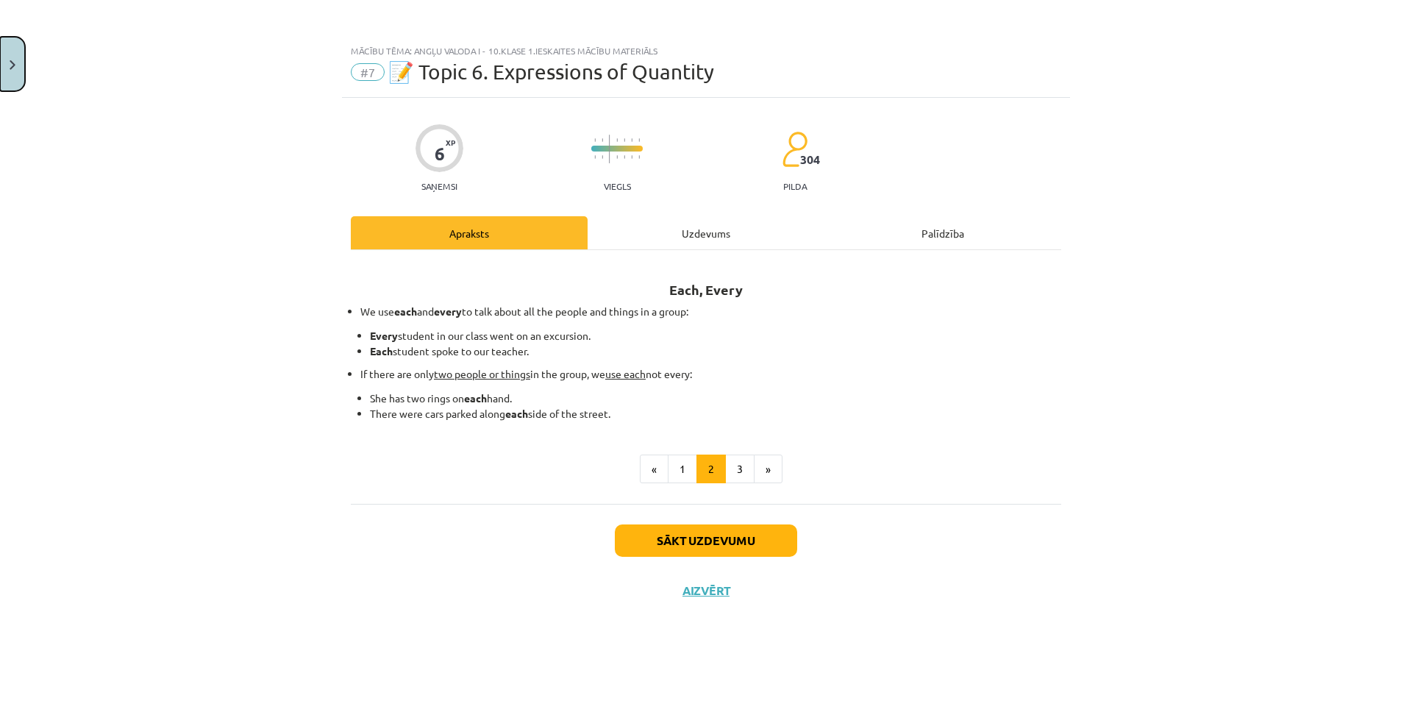
click at [11, 51] on button "Close" at bounding box center [12, 64] width 25 height 54
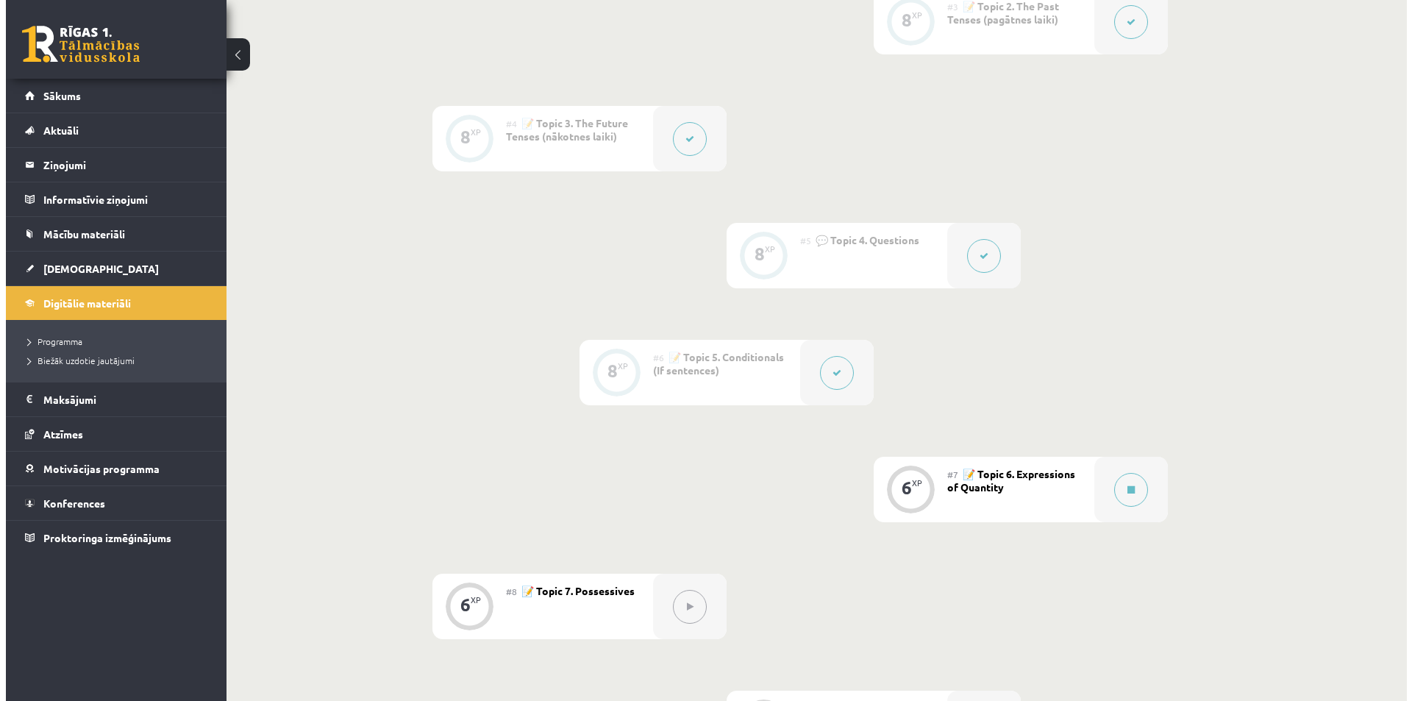
scroll to position [748, 0]
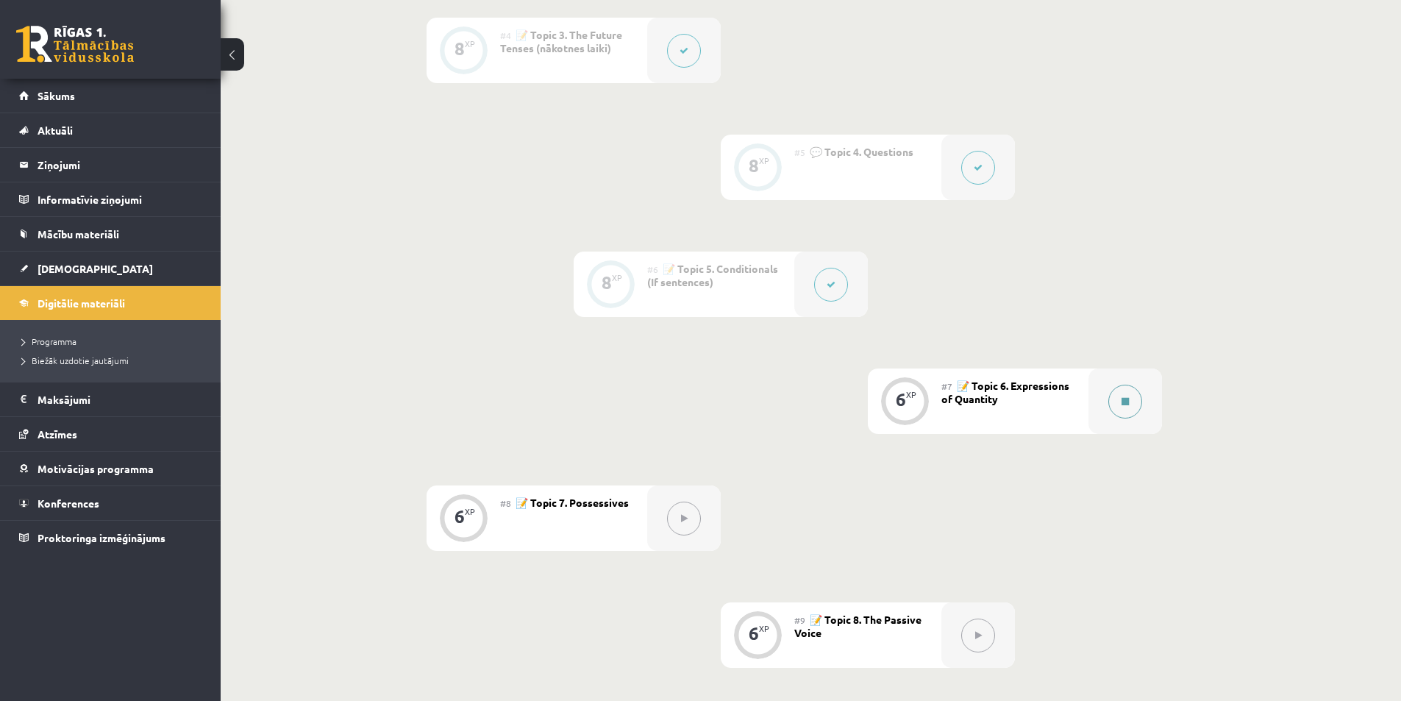
click at [1142, 396] on div at bounding box center [1125, 400] width 74 height 65
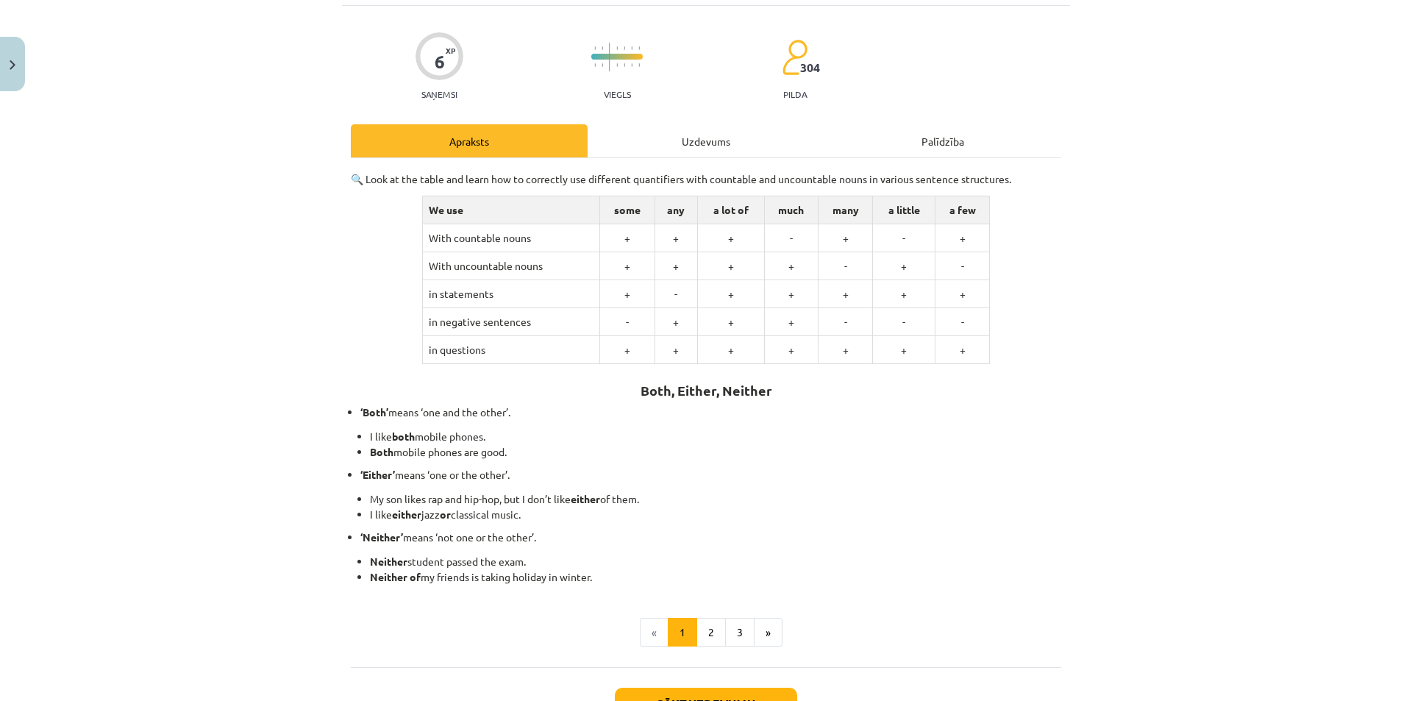
scroll to position [207, 0]
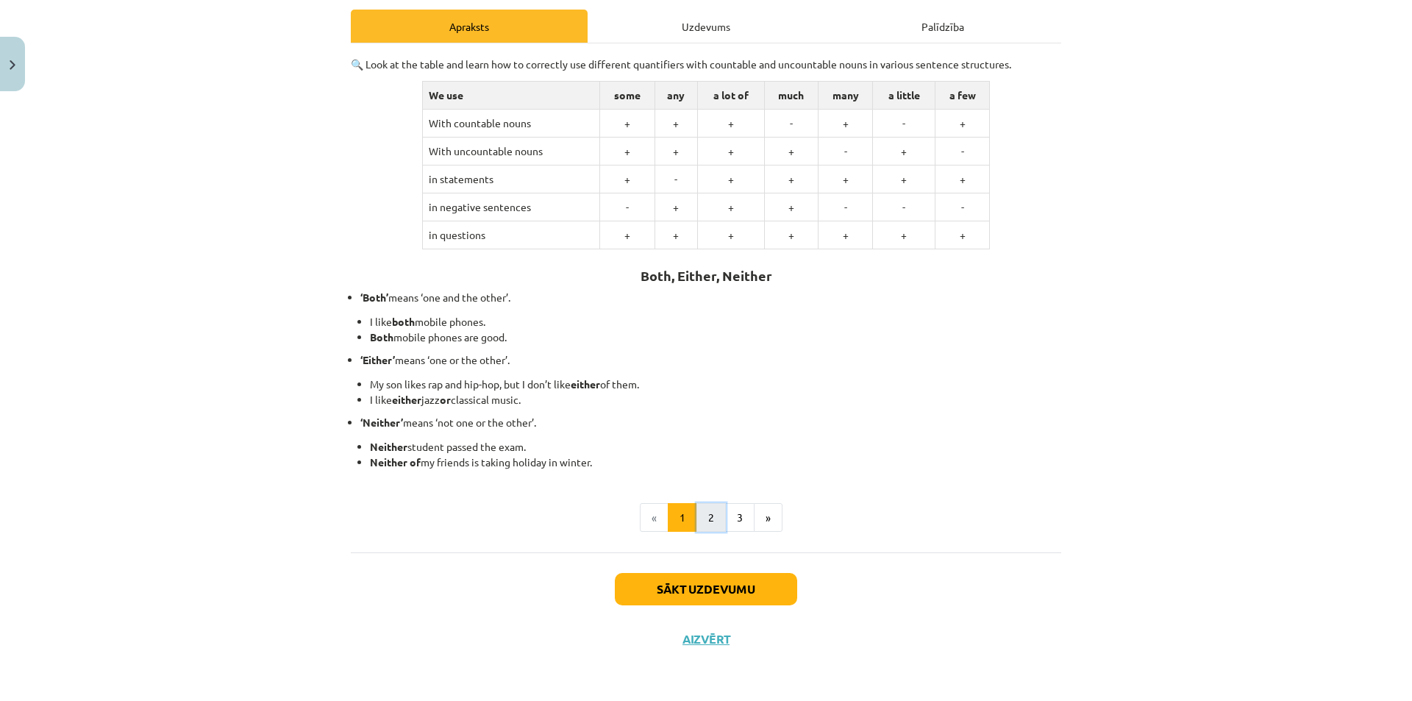
click at [705, 530] on button "2" at bounding box center [710, 517] width 29 height 29
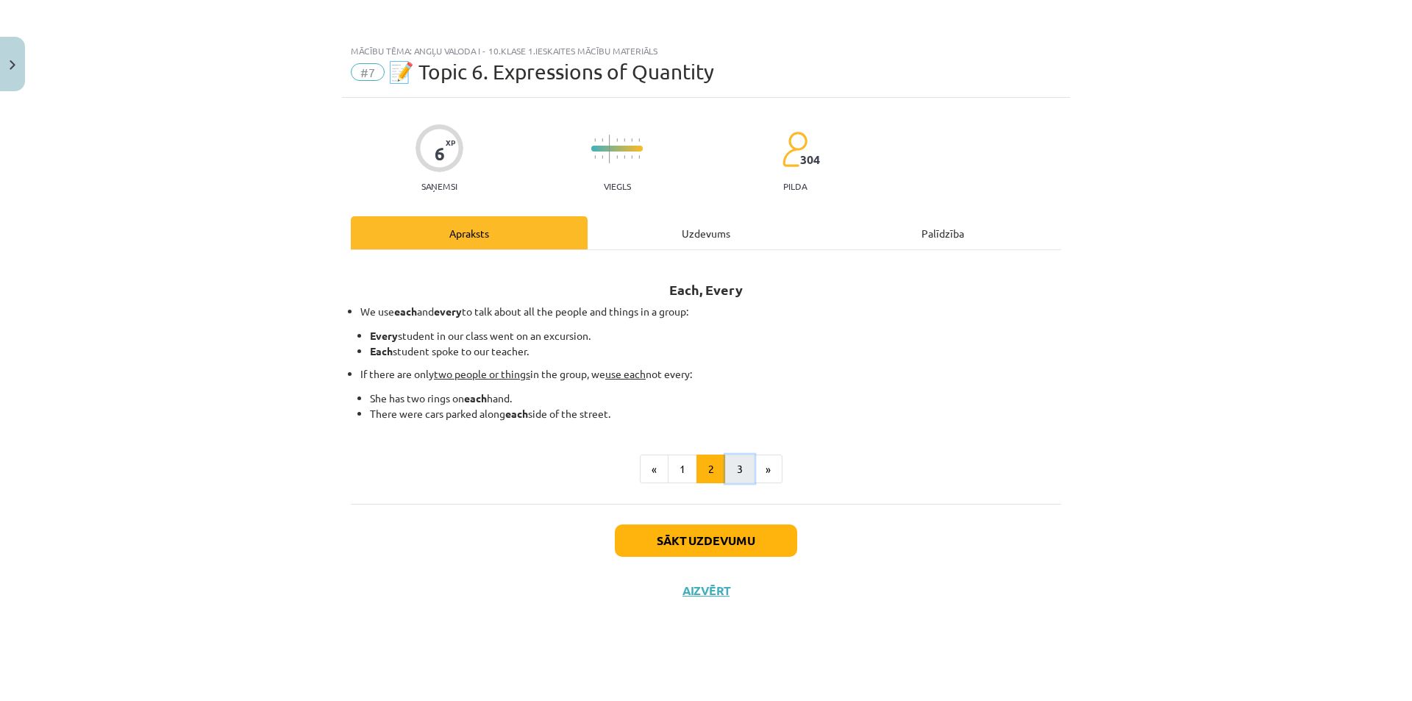
click at [729, 476] on button "3" at bounding box center [739, 468] width 29 height 29
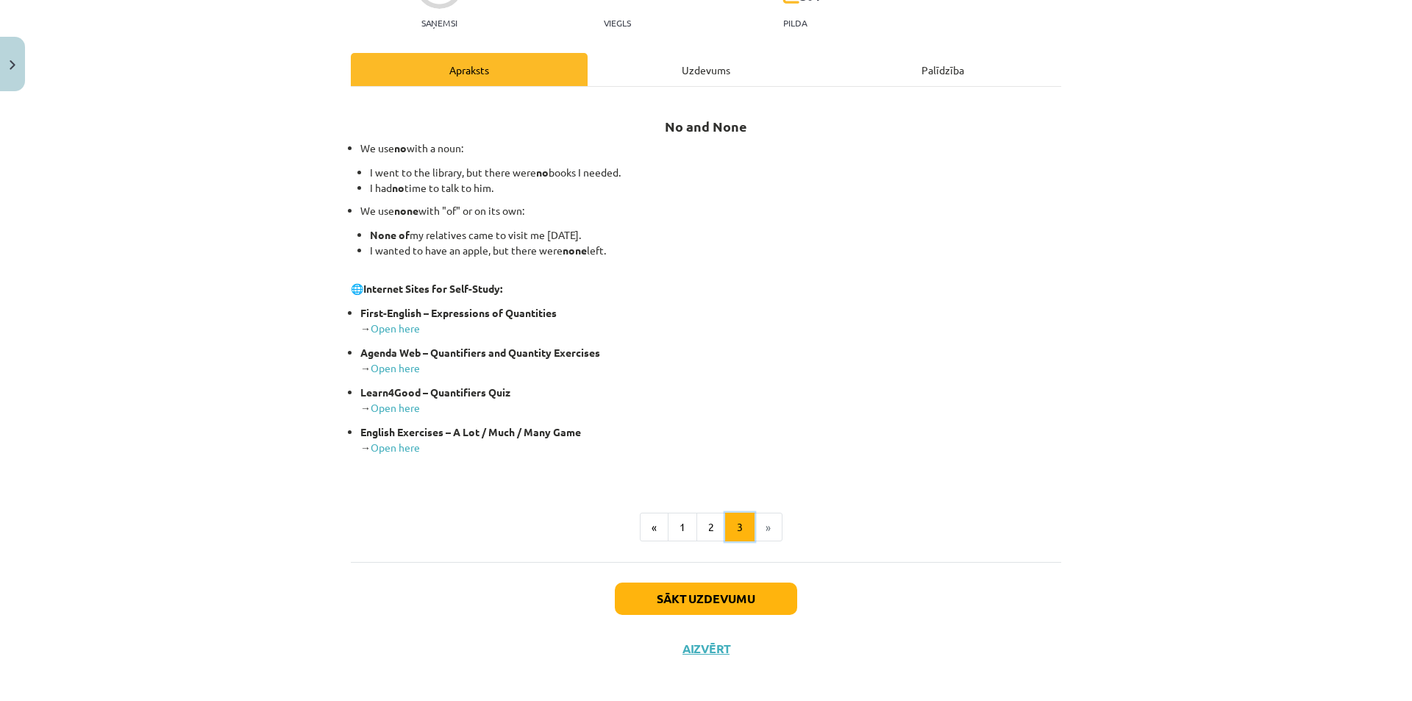
scroll to position [173, 0]
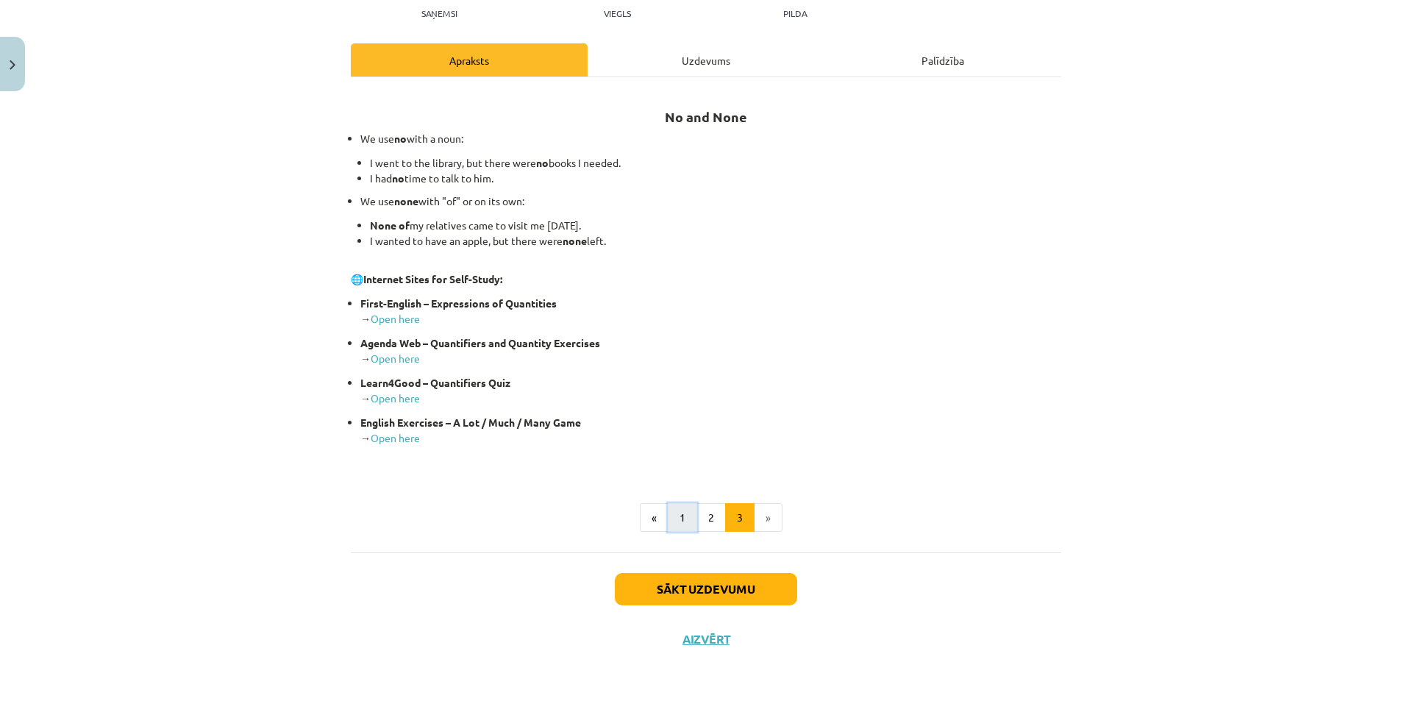
click at [674, 504] on button "1" at bounding box center [682, 517] width 29 height 29
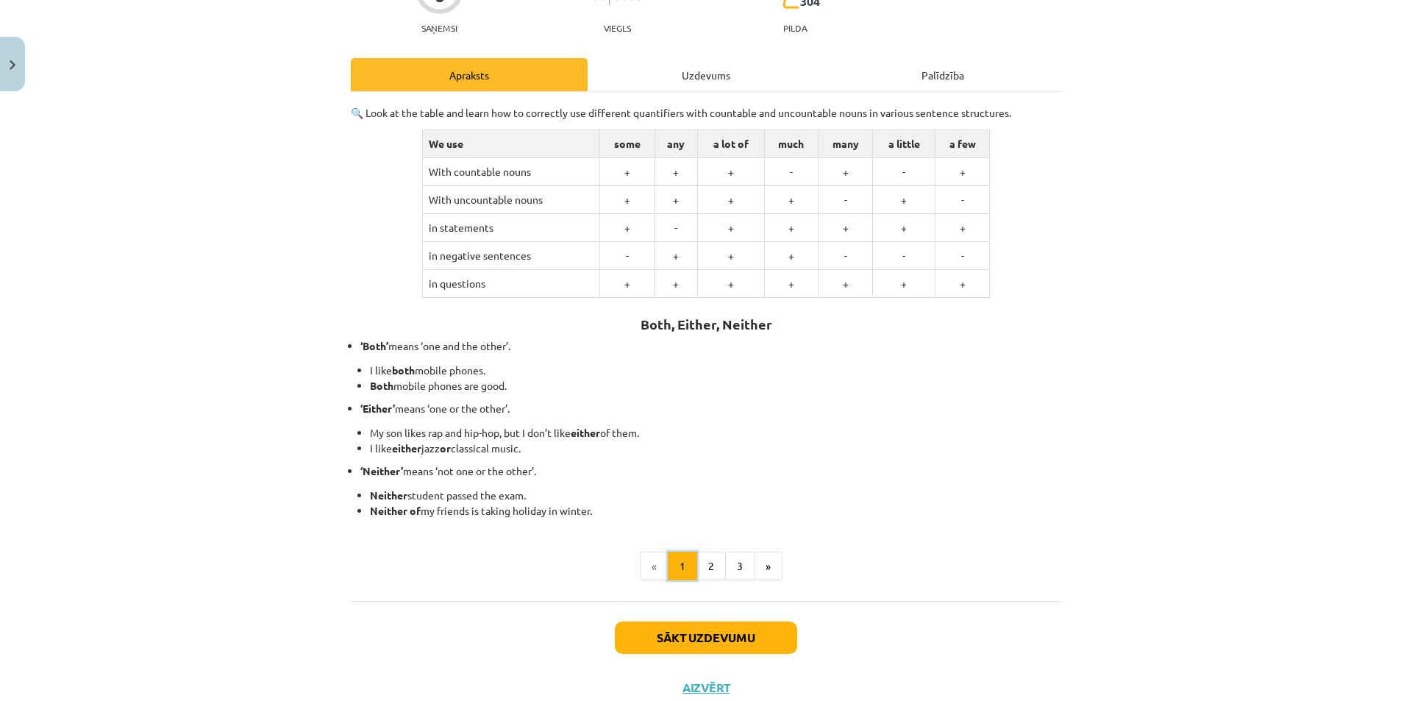
scroll to position [207, 0]
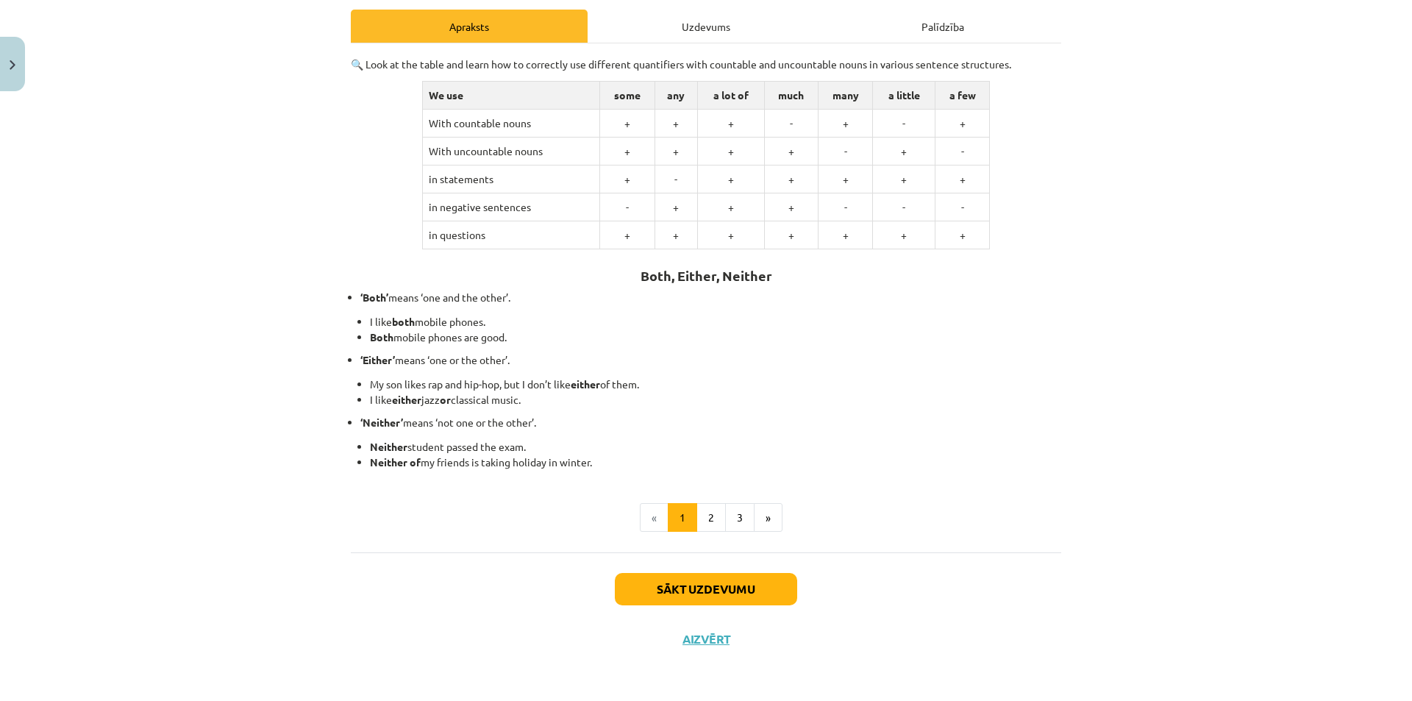
click at [1128, 435] on div "Mācību tēma: Angļu valoda i - 10.klase 1.ieskaites mācību materiāls #7 📝 Topic …" at bounding box center [706, 350] width 1412 height 701
click at [714, 515] on button "2" at bounding box center [710, 517] width 29 height 29
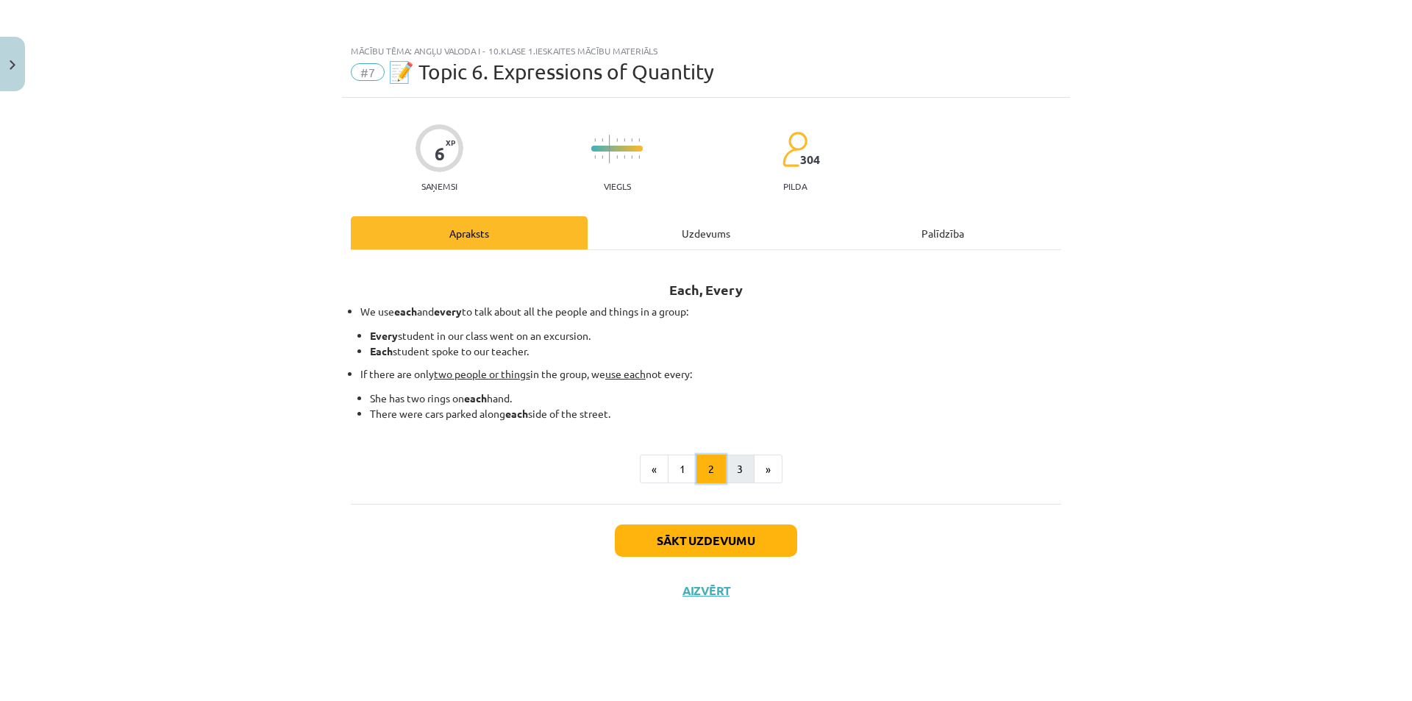
scroll to position [0, 0]
click at [736, 474] on button "3" at bounding box center [739, 468] width 29 height 29
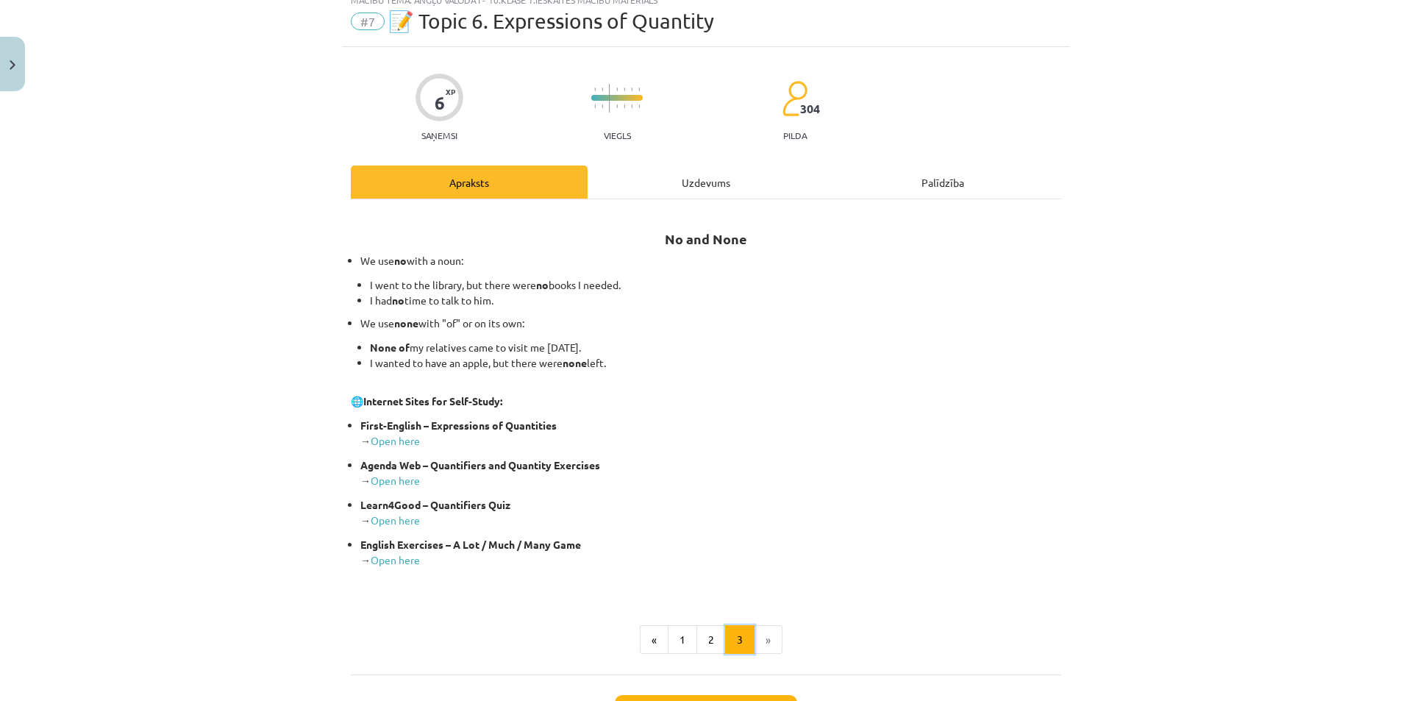
scroll to position [147, 0]
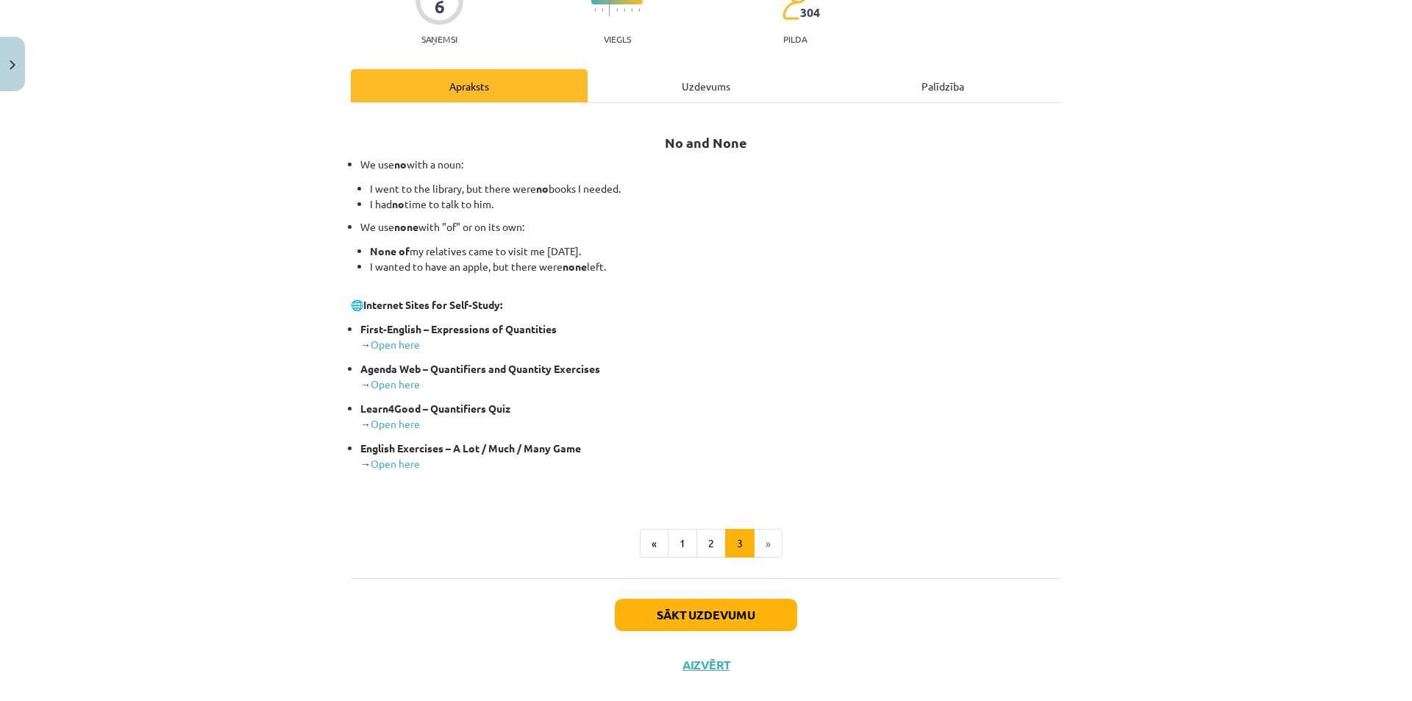
click at [739, 68] on div "6 XP Saņemsi Viegls 304 pilda Apraksts Uzdevums Palīdzība No and None We use no…" at bounding box center [706, 320] width 728 height 739
click at [724, 92] on div "Uzdevums" at bounding box center [706, 85] width 237 height 33
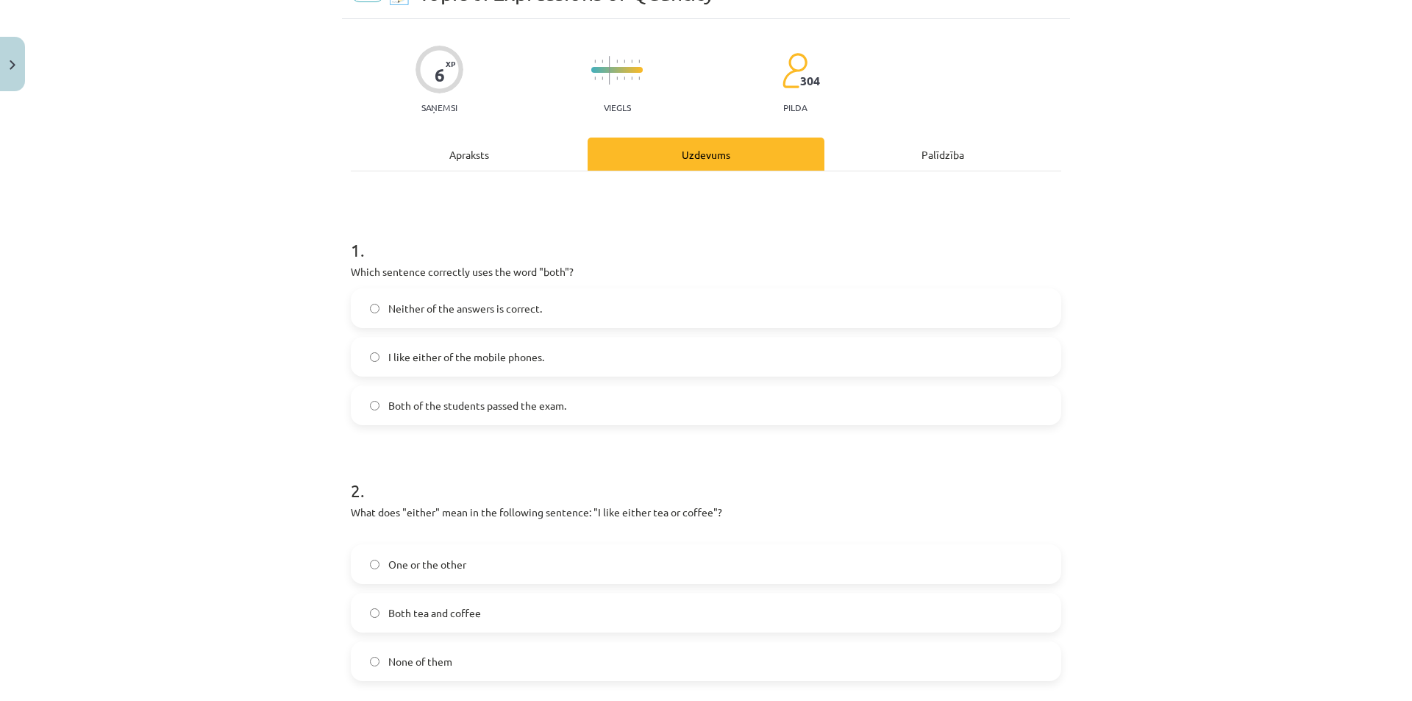
scroll to position [37, 0]
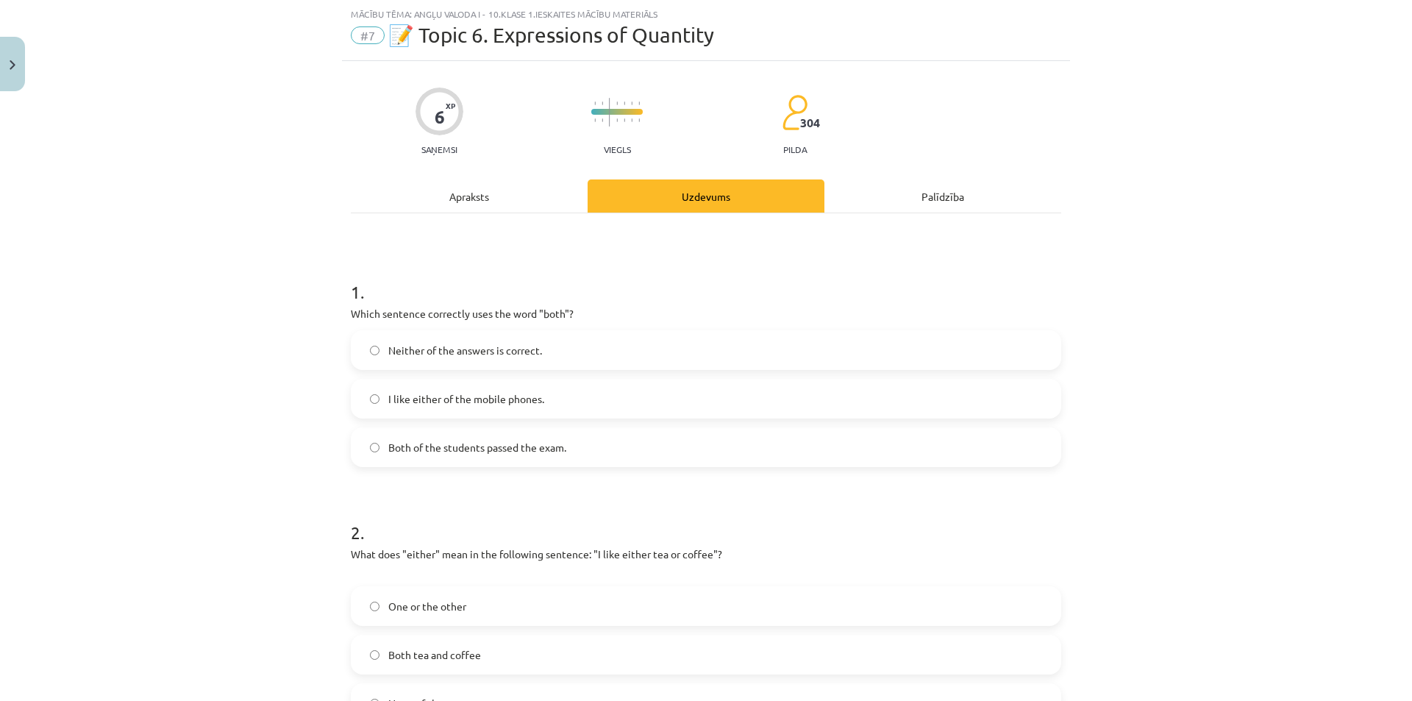
click at [423, 441] on span "Both of the students passed the exam." at bounding box center [477, 447] width 178 height 15
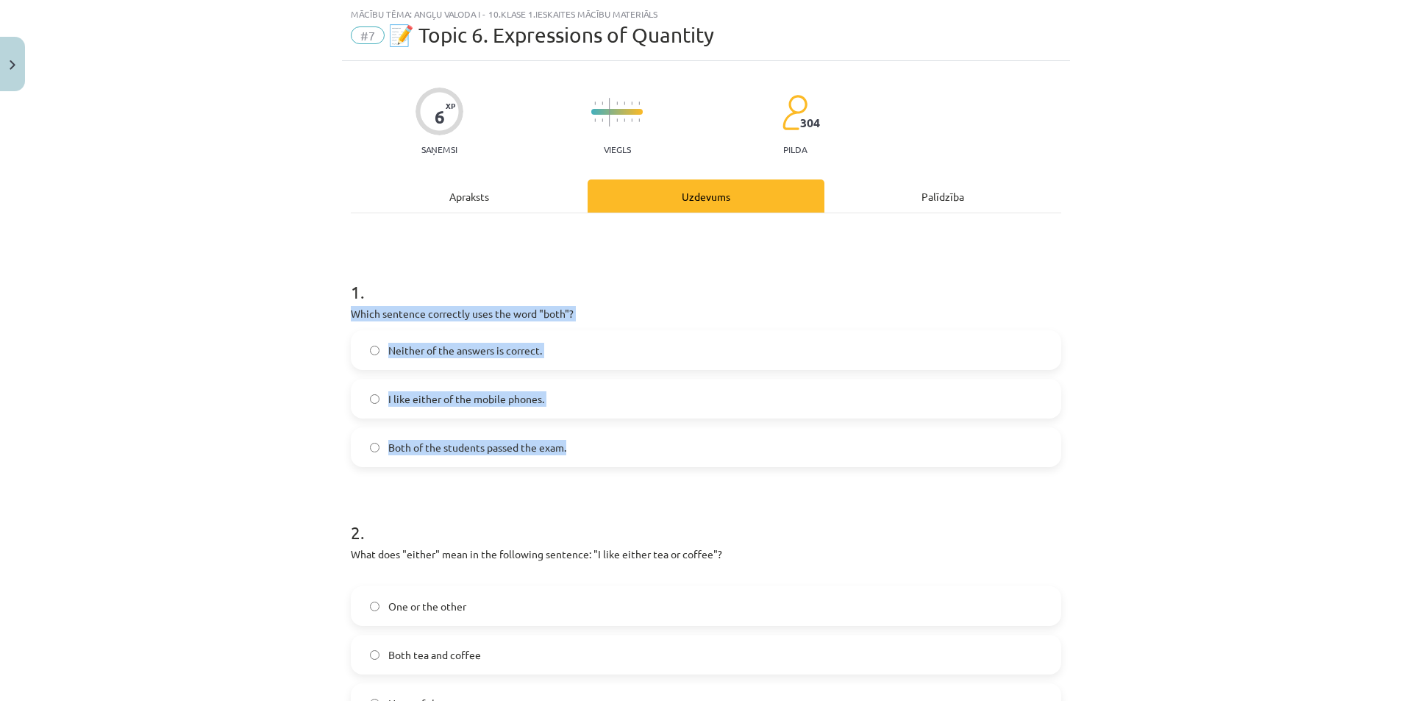
drag, startPoint x: 343, startPoint y: 304, endPoint x: 638, endPoint y: 446, distance: 327.9
click at [638, 446] on div "6 XP Saņemsi Viegls 304 pilda Apraksts Uzdevums Palīdzība 1 . Which sentence co…" at bounding box center [706, 579] width 728 height 1036
click at [1178, 443] on div "Mācību tēma: Angļu valoda i - 10.klase 1.ieskaites mācību materiāls #7 📝 Topic …" at bounding box center [706, 350] width 1412 height 701
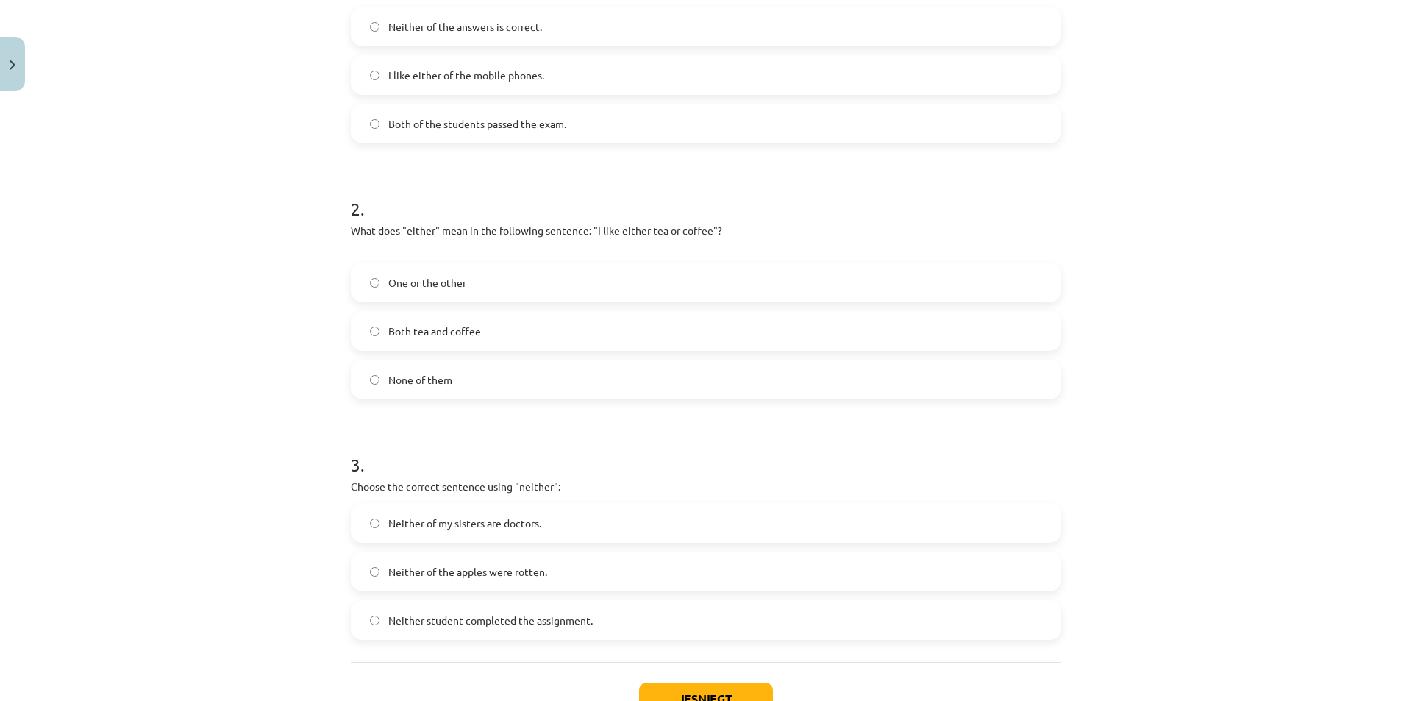
scroll to position [404, 0]
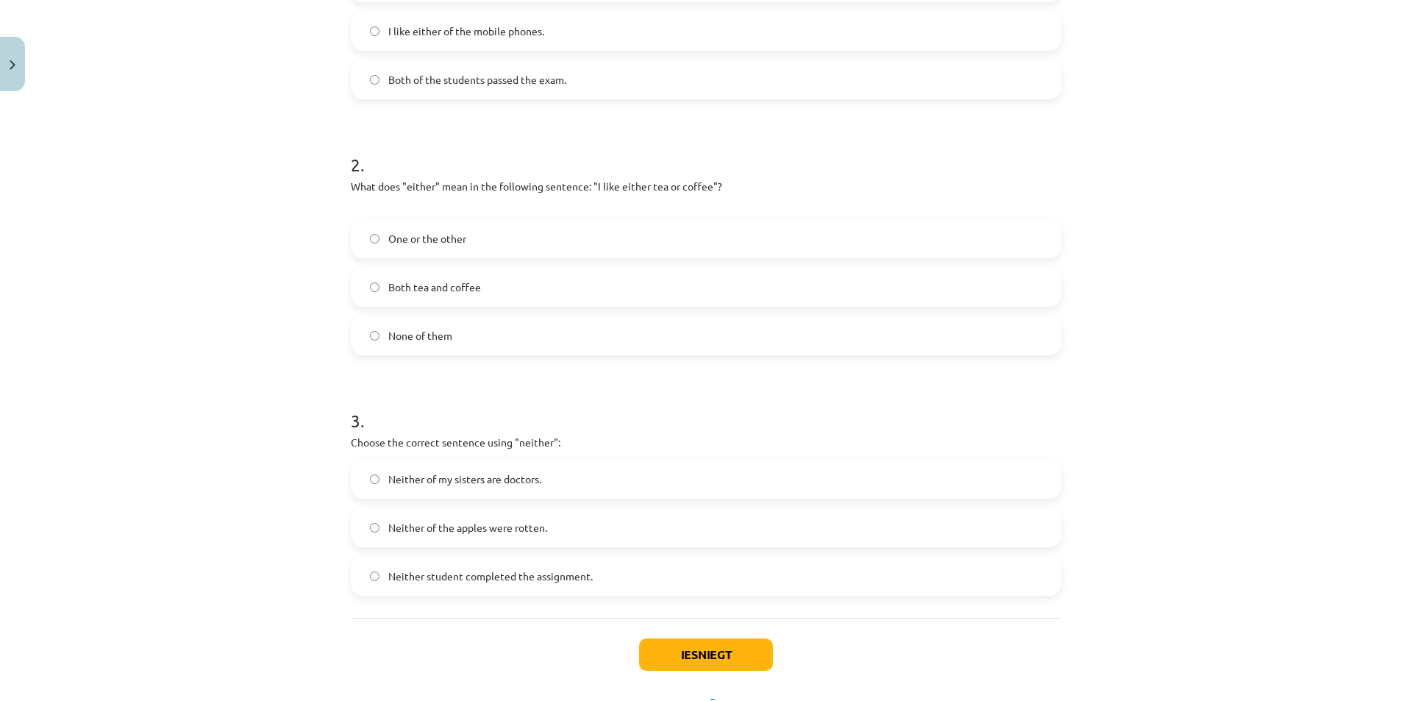
click at [419, 240] on span "One or the other" at bounding box center [427, 238] width 78 height 15
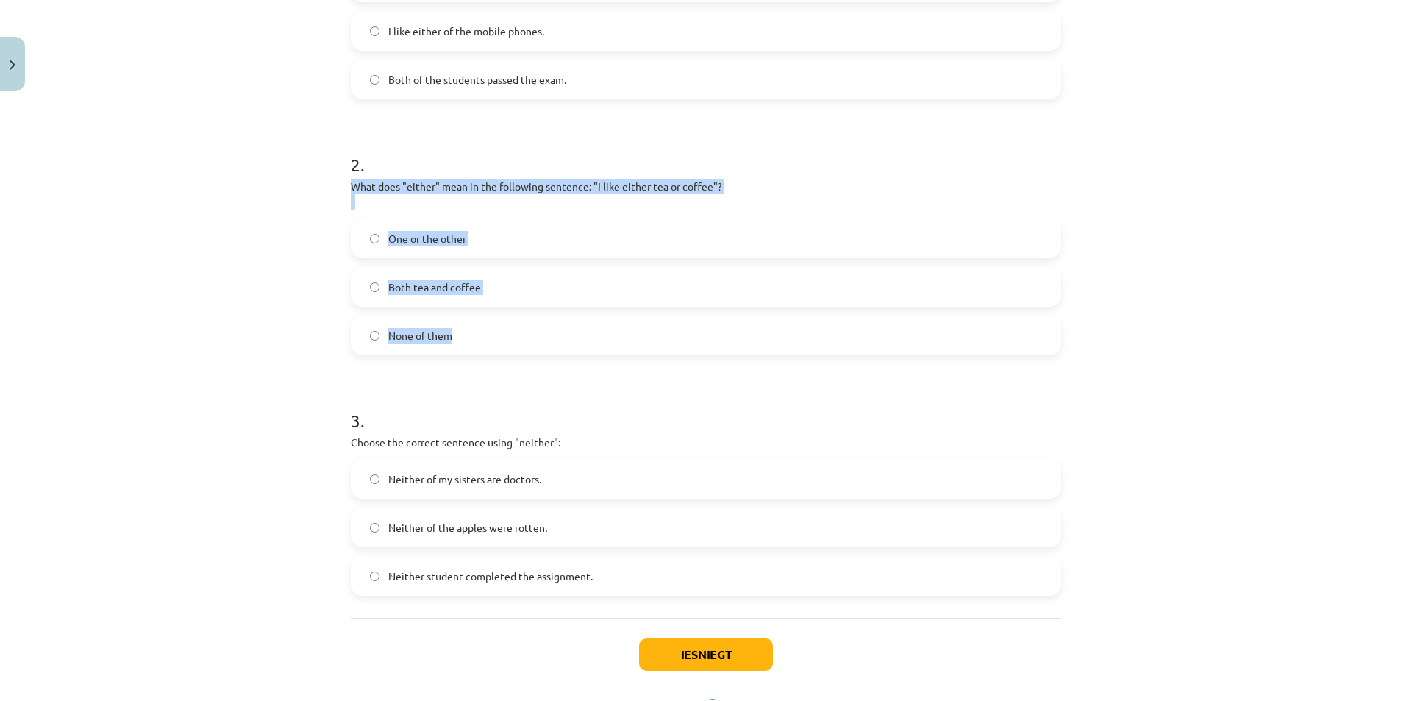
drag, startPoint x: 349, startPoint y: 187, endPoint x: 509, endPoint y: 326, distance: 212.6
click at [509, 326] on div "2 . What does "either" mean in the following sentence: "I like either tea or co…" at bounding box center [706, 242] width 710 height 226
click at [215, 343] on div "Mācību tēma: Angļu valoda i - 10.klase 1.ieskaites mācību materiāls #7 📝 Topic …" at bounding box center [706, 350] width 1412 height 701
click at [242, 281] on div "Mācību tēma: Angļu valoda i - 10.klase 1.ieskaites mācību materiāls #7 📝 Topic …" at bounding box center [706, 350] width 1412 height 701
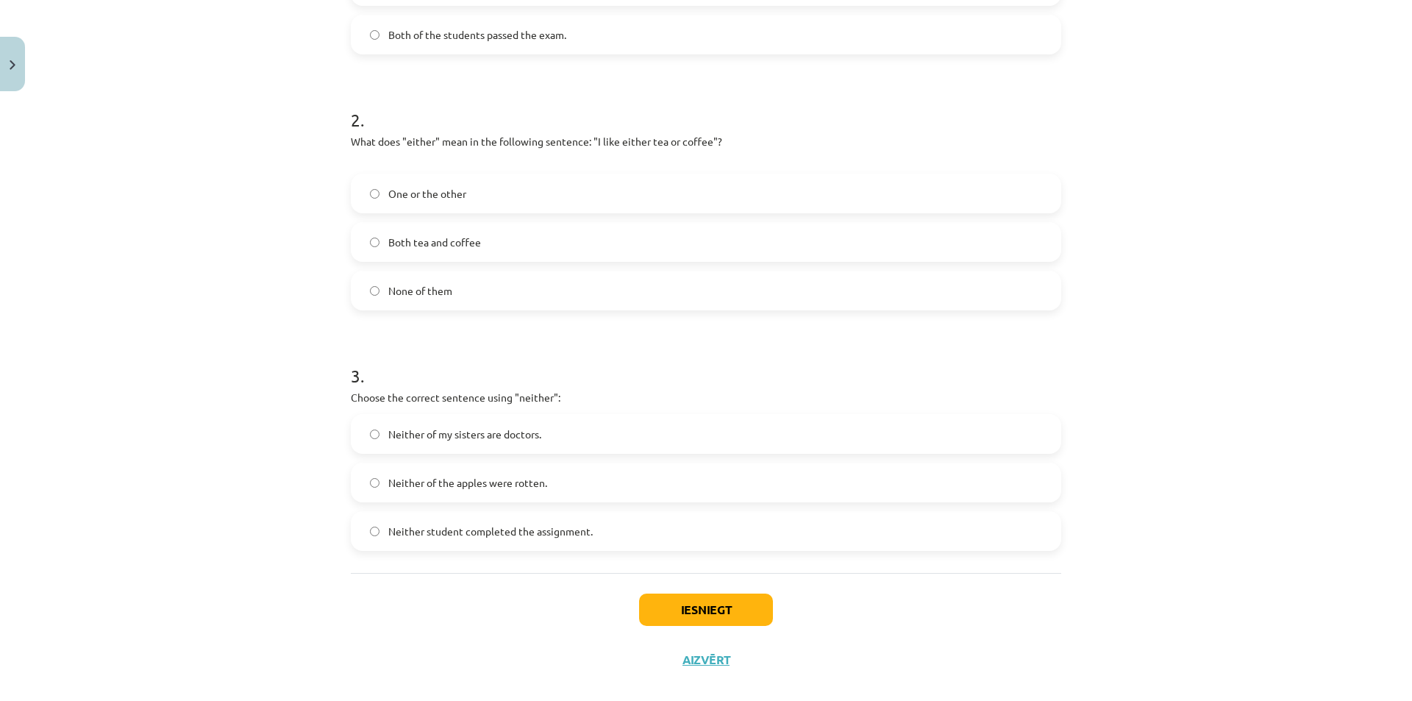
scroll to position [470, 0]
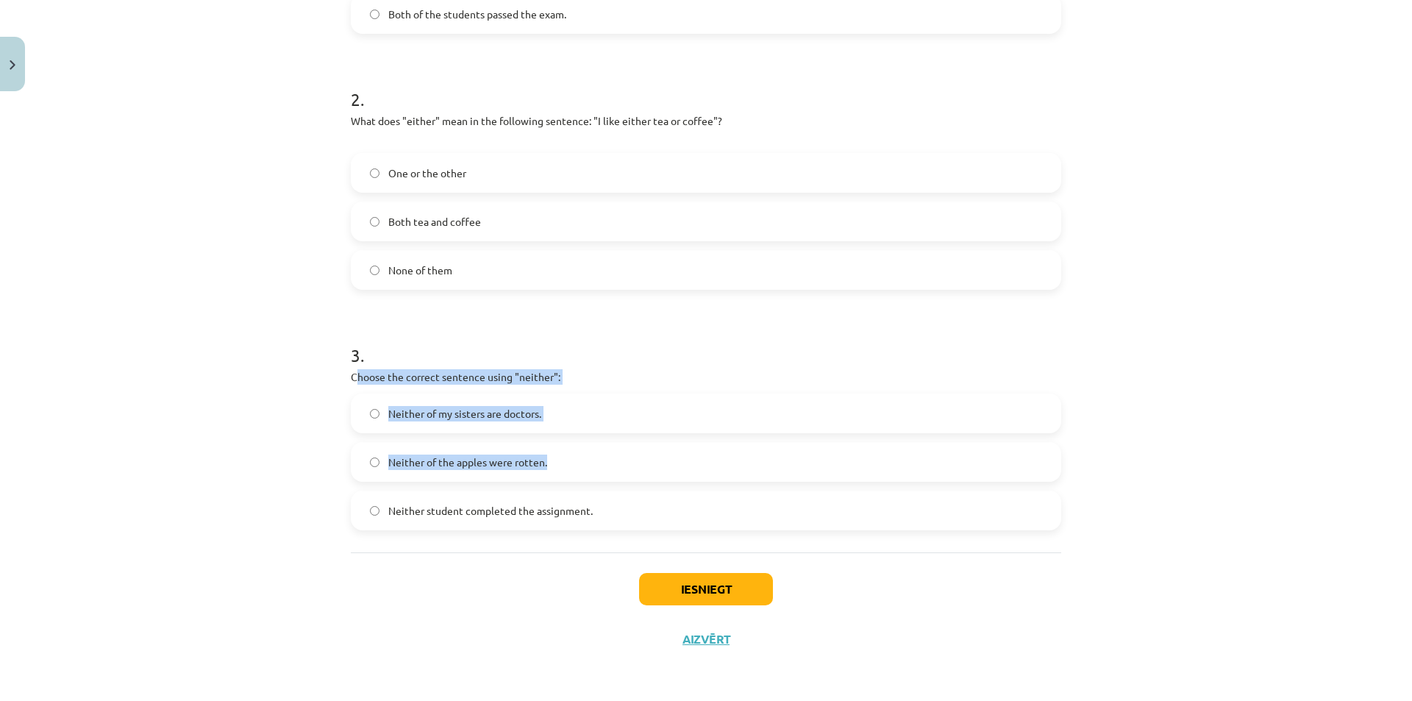
drag, startPoint x: 352, startPoint y: 374, endPoint x: 570, endPoint y: 456, distance: 232.5
click at [570, 456] on div "3 . Choose the correct sentence using "neither": Neither of my sisters are doct…" at bounding box center [706, 424] width 710 height 211
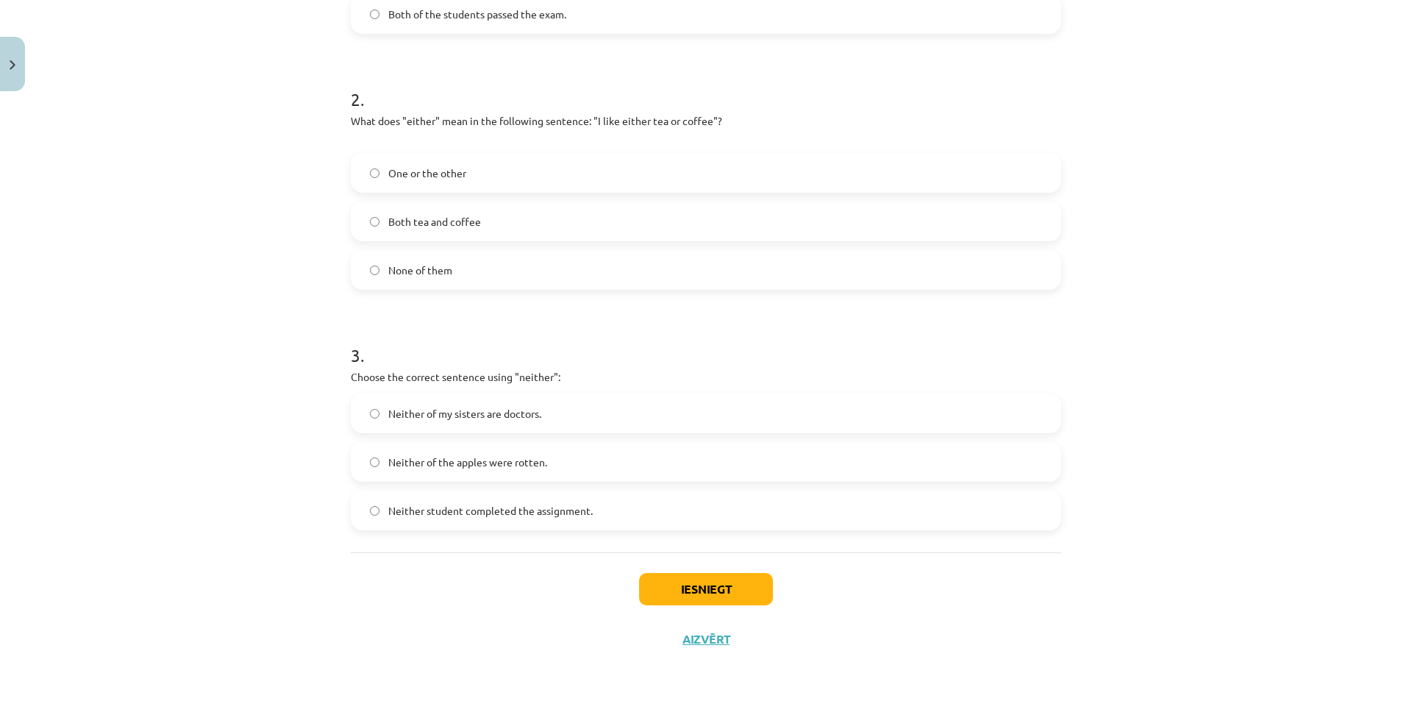
click at [338, 374] on div "Mācību tēma: Angļu valoda i - 10.klase 1.ieskaites mācību materiāls #7 📝 Topic …" at bounding box center [706, 350] width 1412 height 701
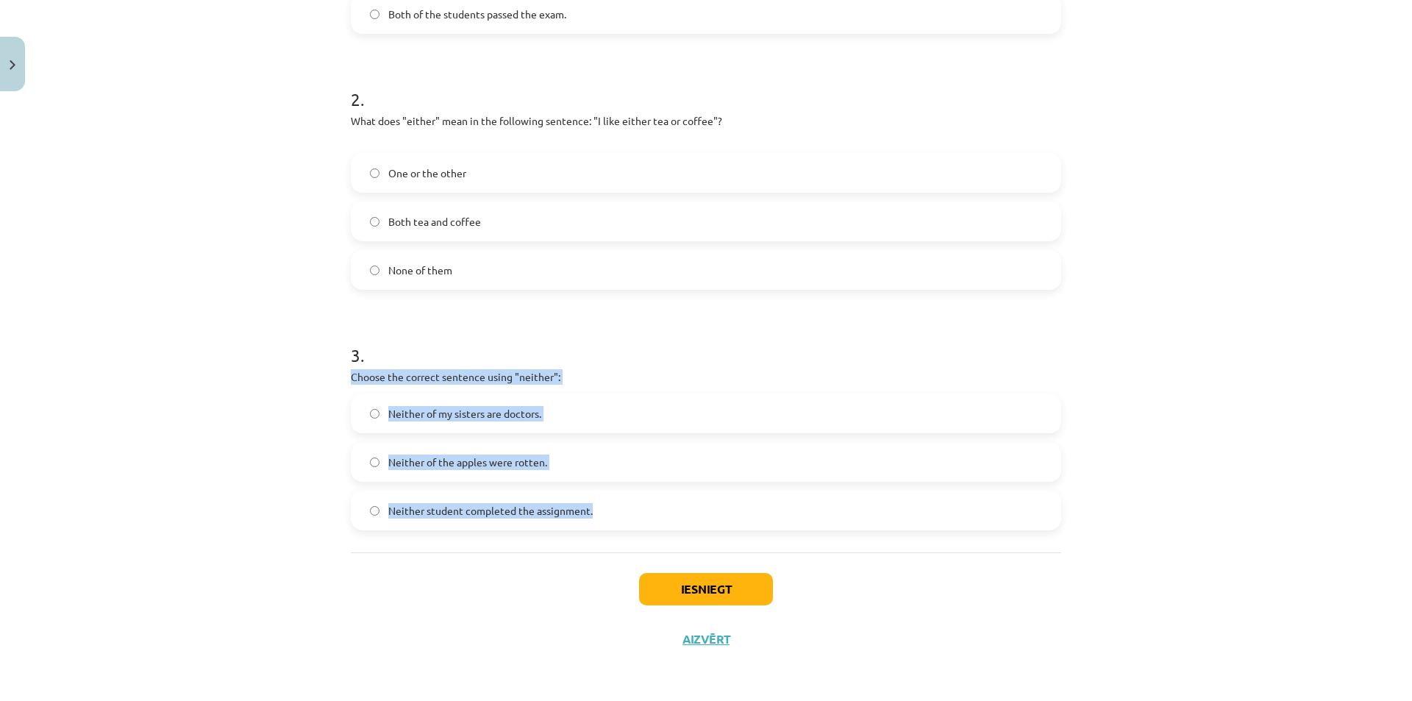
drag, startPoint x: 444, startPoint y: 395, endPoint x: 621, endPoint y: 537, distance: 226.5
click at [621, 537] on div "6 XP Saņemsi Viegls 304 pilda Apraksts Uzdevums Palīdzība 1 . Which sentence co…" at bounding box center [706, 146] width 728 height 1036
click at [246, 385] on div "Mācību tēma: Angļu valoda i - 10.klase 1.ieskaites mācību materiāls #7 📝 Topic …" at bounding box center [706, 350] width 1412 height 701
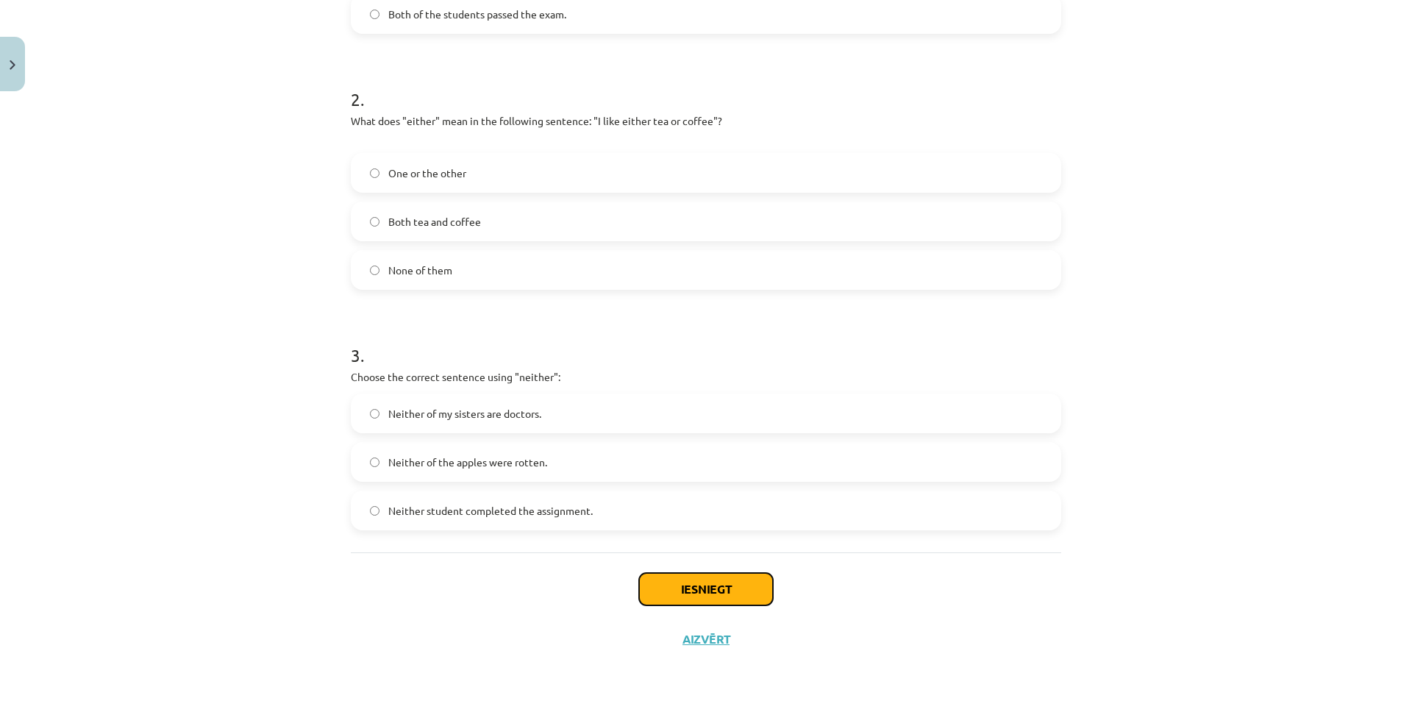
click at [696, 579] on button "Iesniegt" at bounding box center [706, 589] width 134 height 32
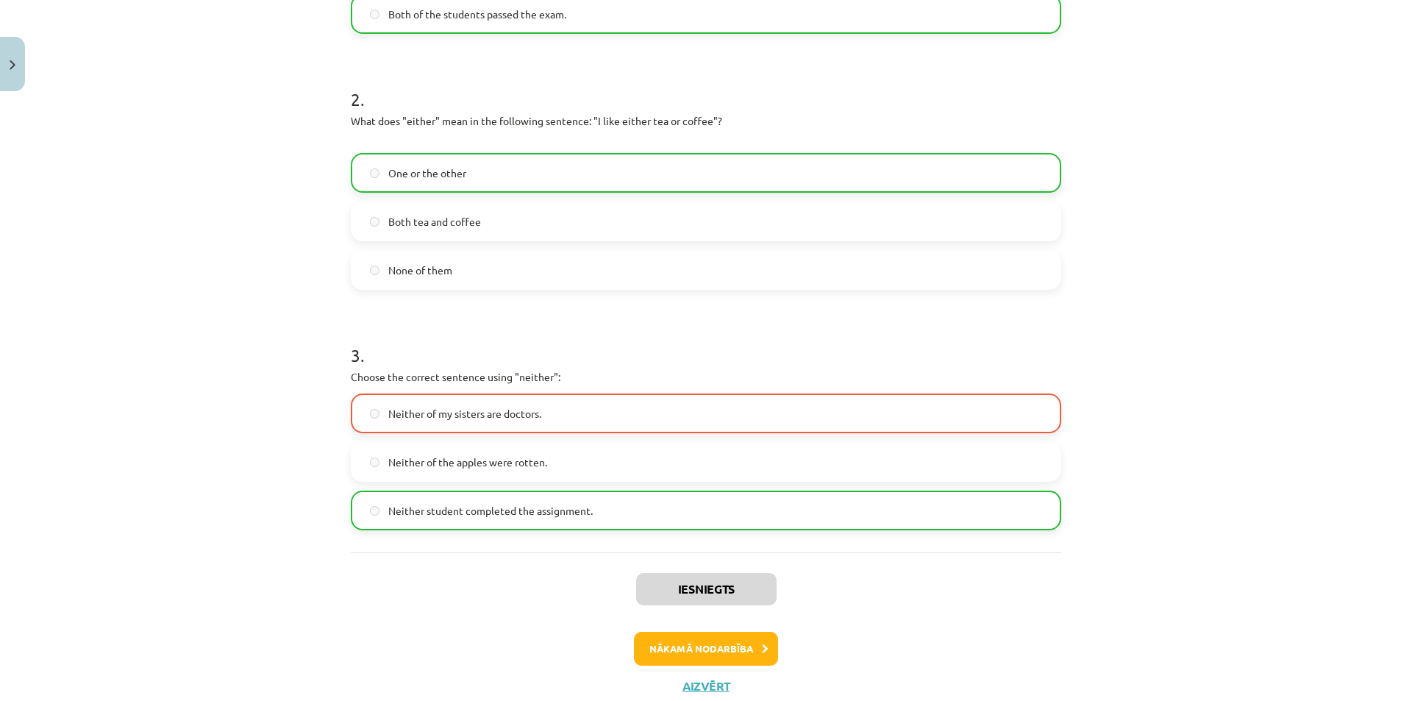
scroll to position [0, 0]
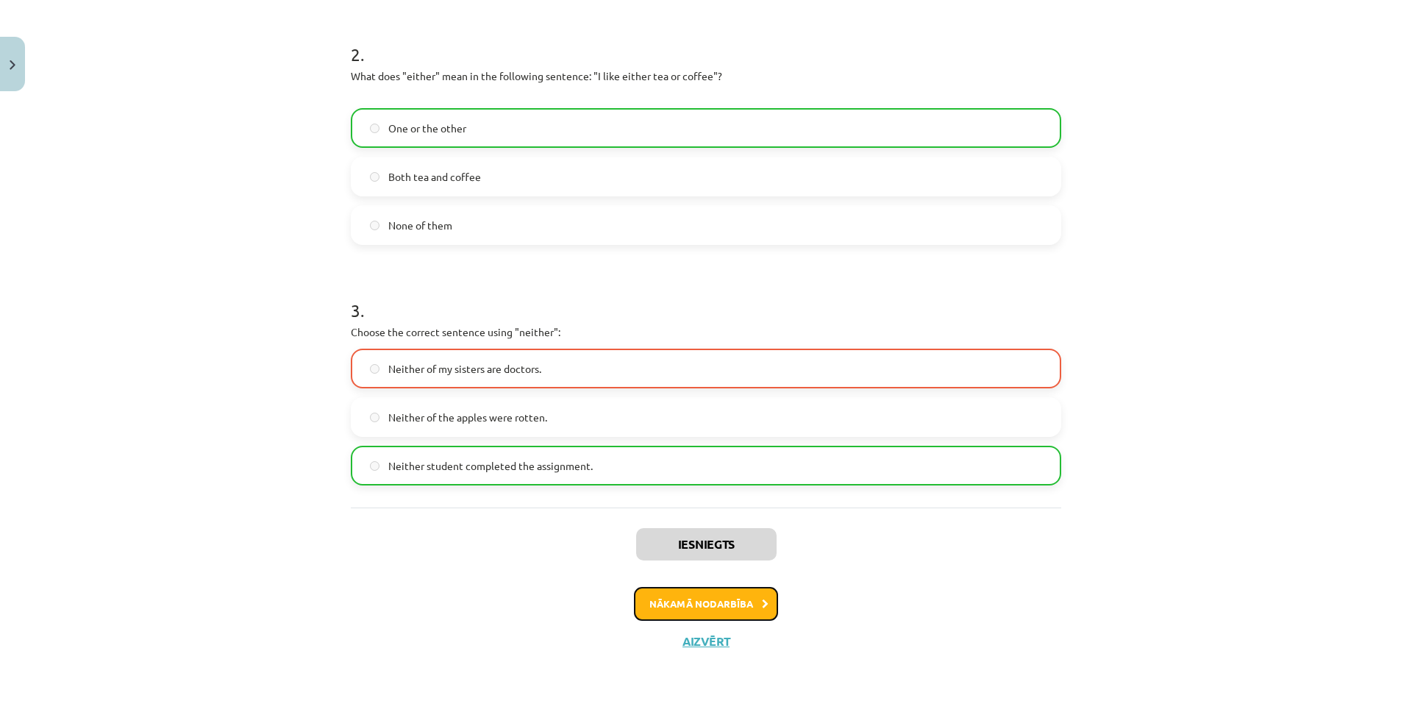
click at [713, 609] on button "Nākamā nodarbība" at bounding box center [706, 604] width 144 height 34
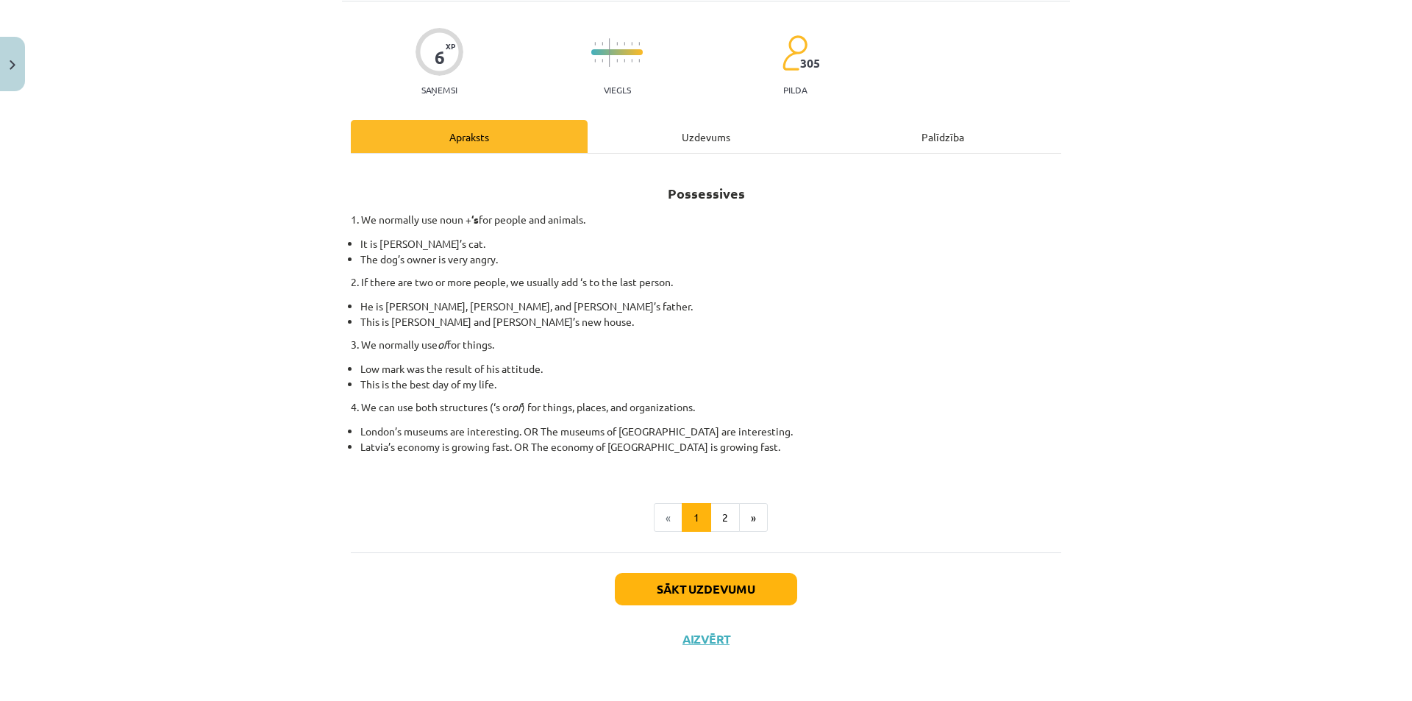
scroll to position [37, 0]
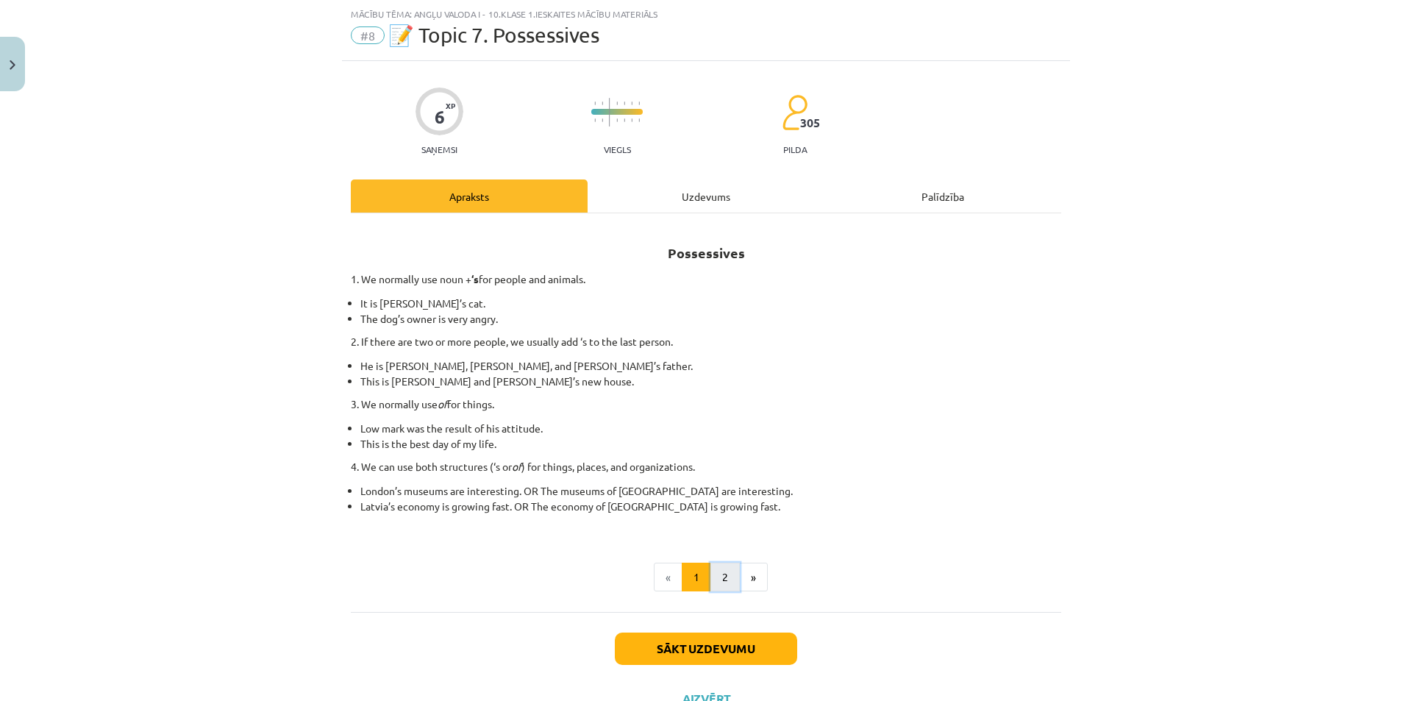
click at [721, 591] on button "2" at bounding box center [724, 577] width 29 height 29
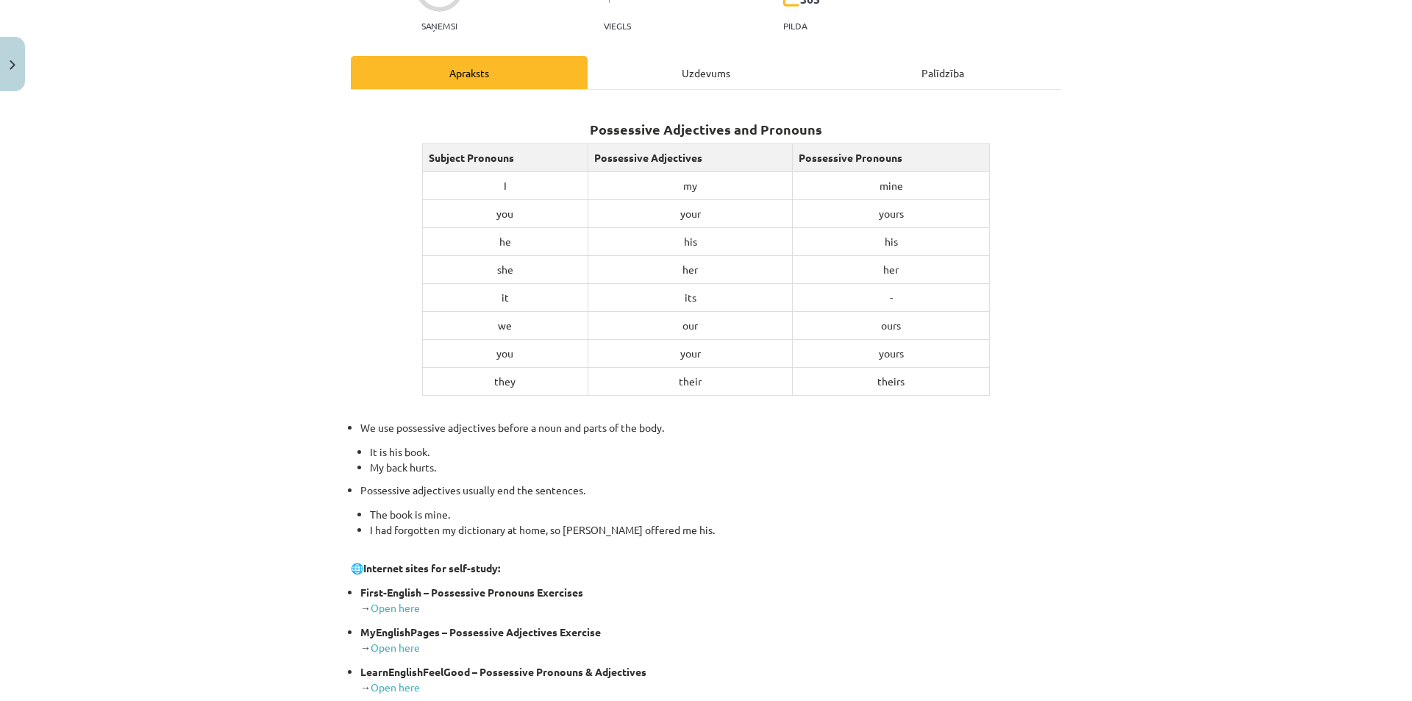
scroll to position [368, 0]
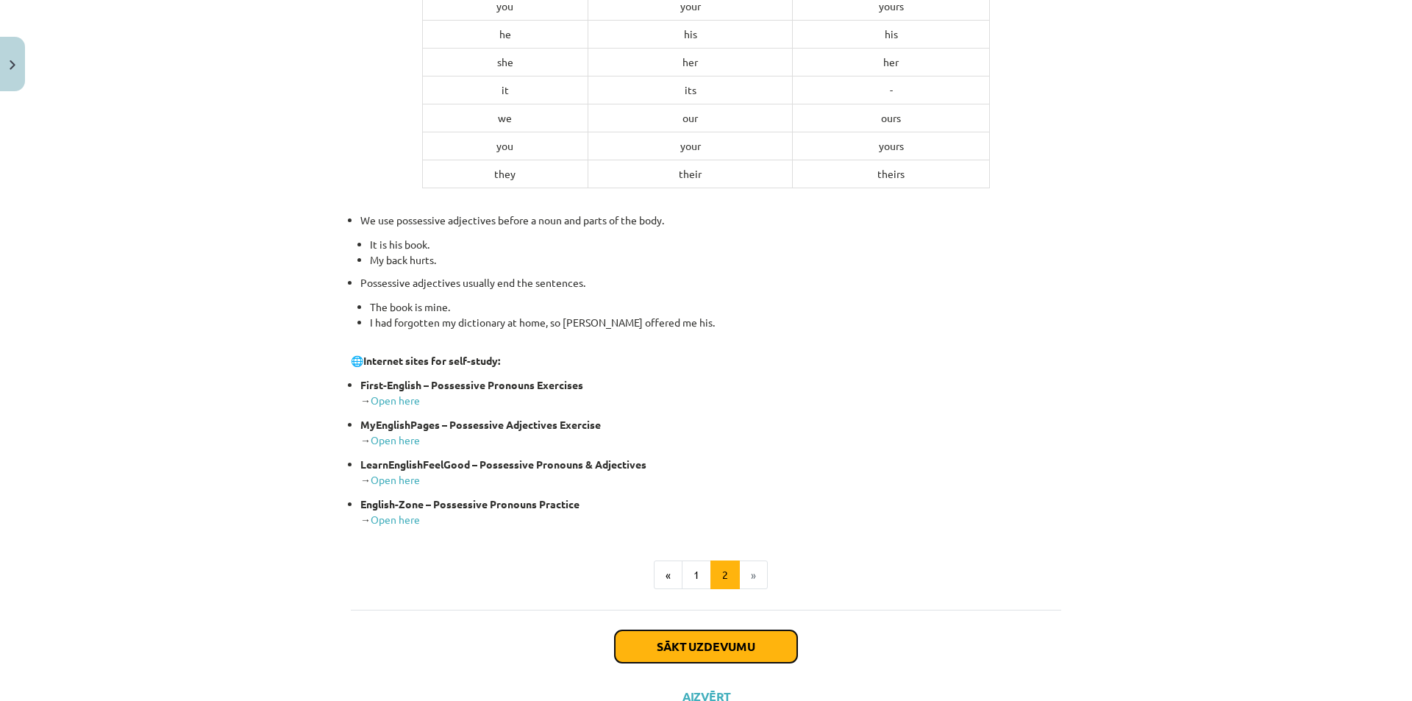
click at [748, 639] on button "Sākt uzdevumu" at bounding box center [706, 646] width 182 height 32
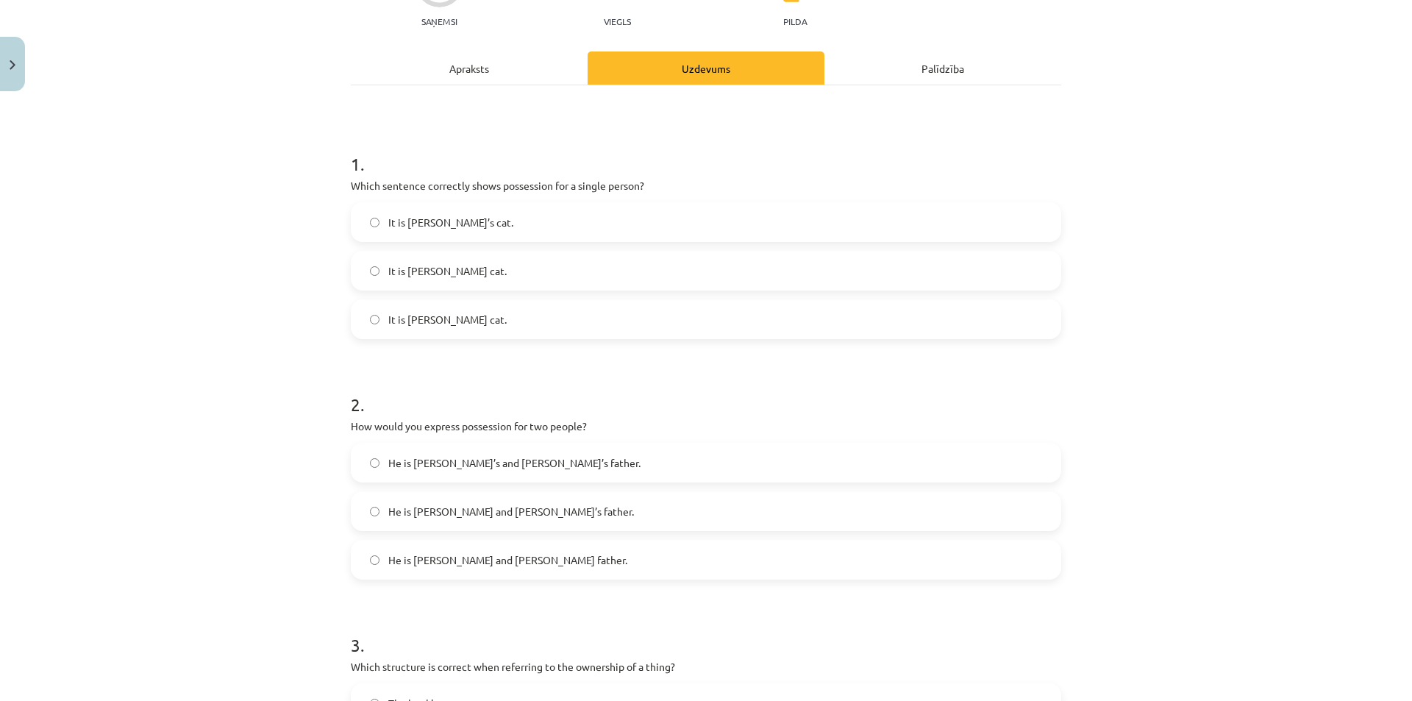
scroll to position [37, 0]
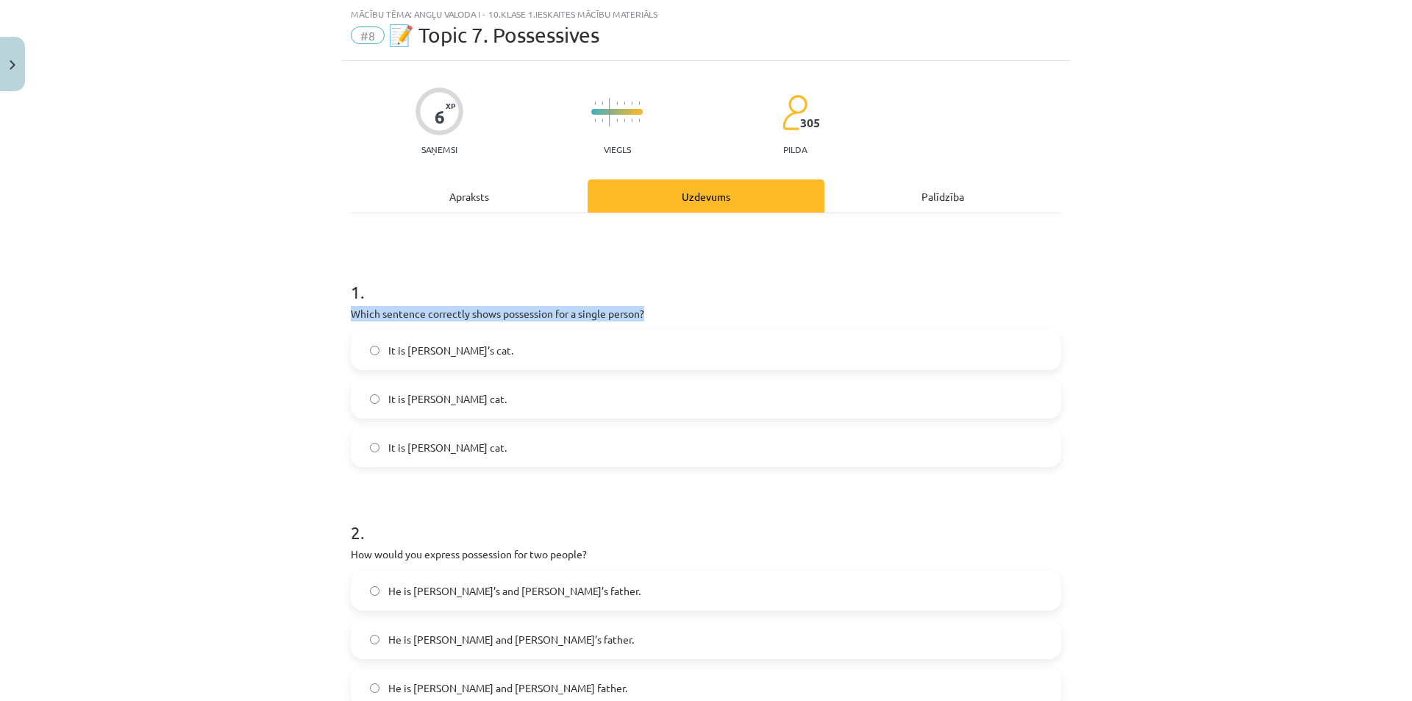
drag, startPoint x: 342, startPoint y: 313, endPoint x: 667, endPoint y: 315, distance: 325.0
click at [667, 315] on div "6 XP Saņemsi Viegls 305 pilda Apraksts Uzdevums Palīdzība 1 . Which sentence co…" at bounding box center [706, 571] width 728 height 1021
click at [226, 336] on div "Mācību tēma: Angļu valoda i - 10.klase 1.ieskaites mācību materiāls #8 📝 Topic …" at bounding box center [706, 350] width 1412 height 701
click at [529, 196] on div "Apraksts" at bounding box center [469, 195] width 237 height 33
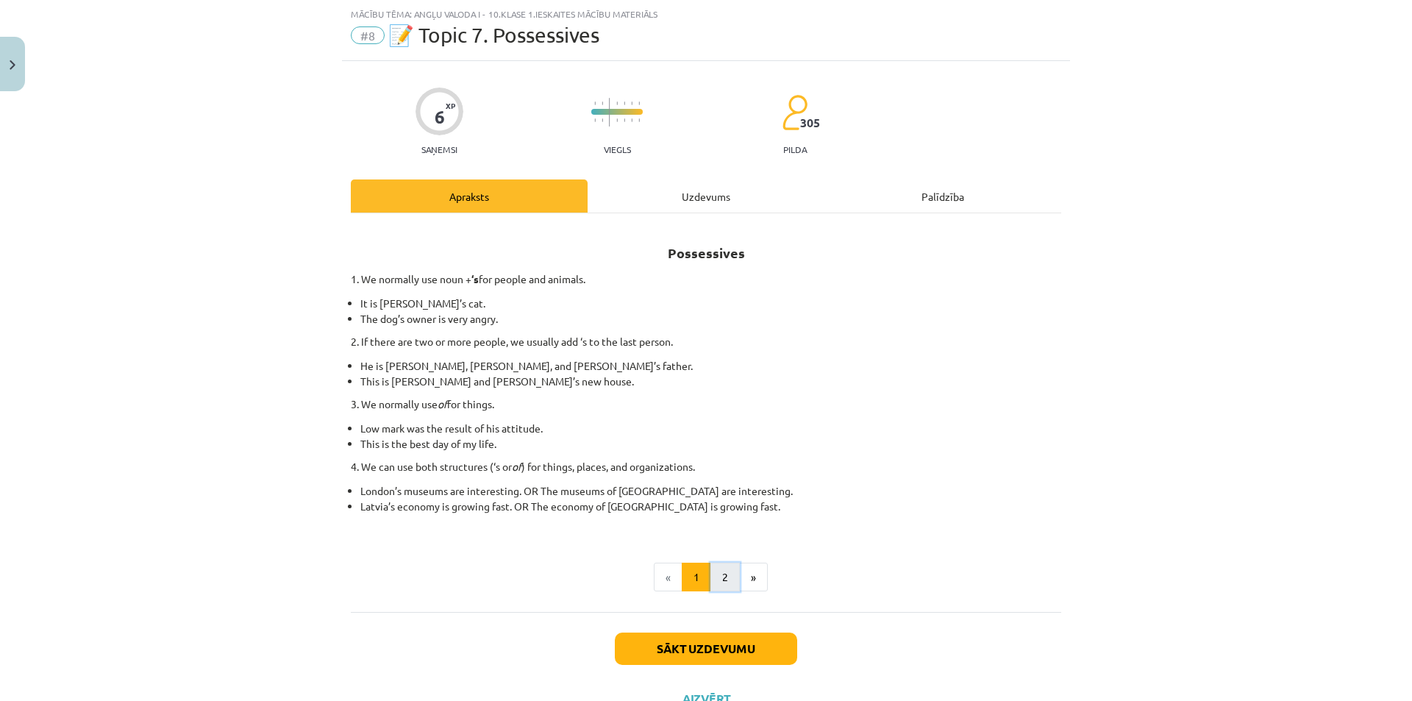
click at [722, 586] on button "2" at bounding box center [724, 577] width 29 height 29
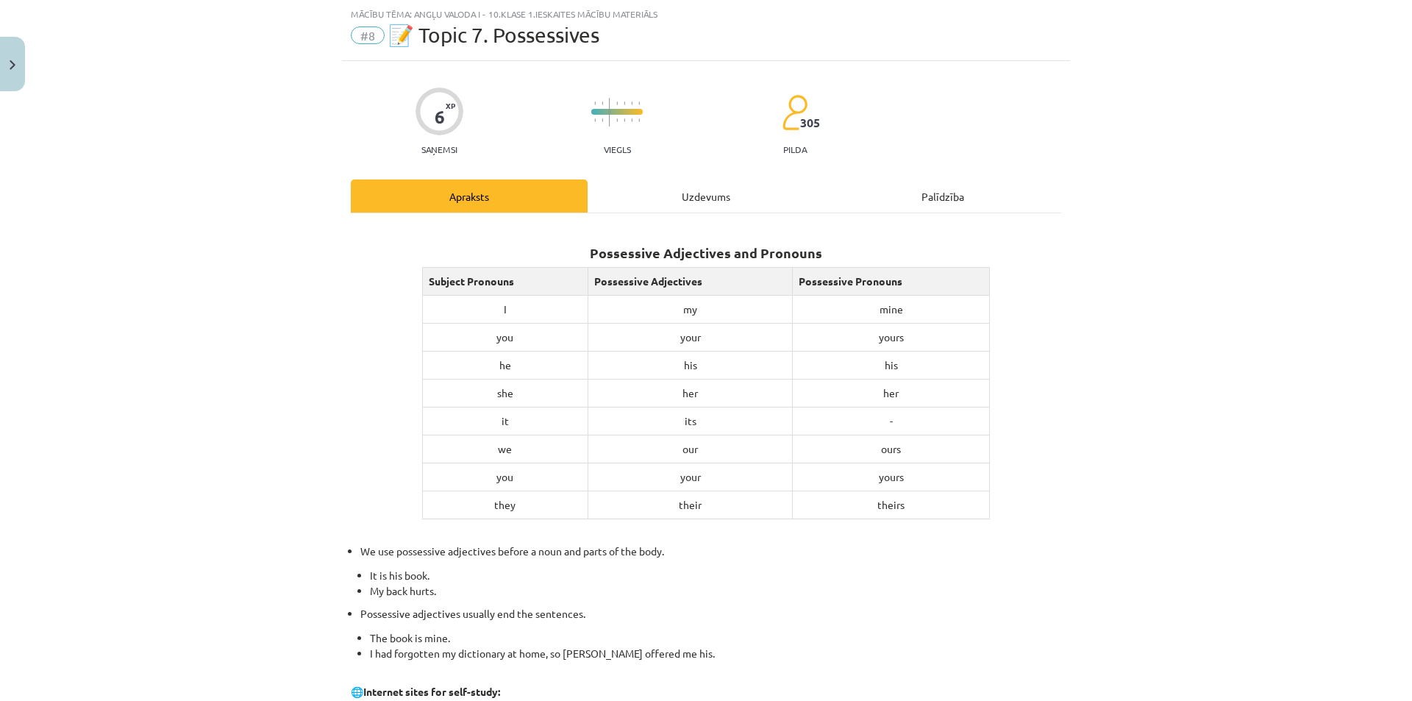
scroll to position [96, 0]
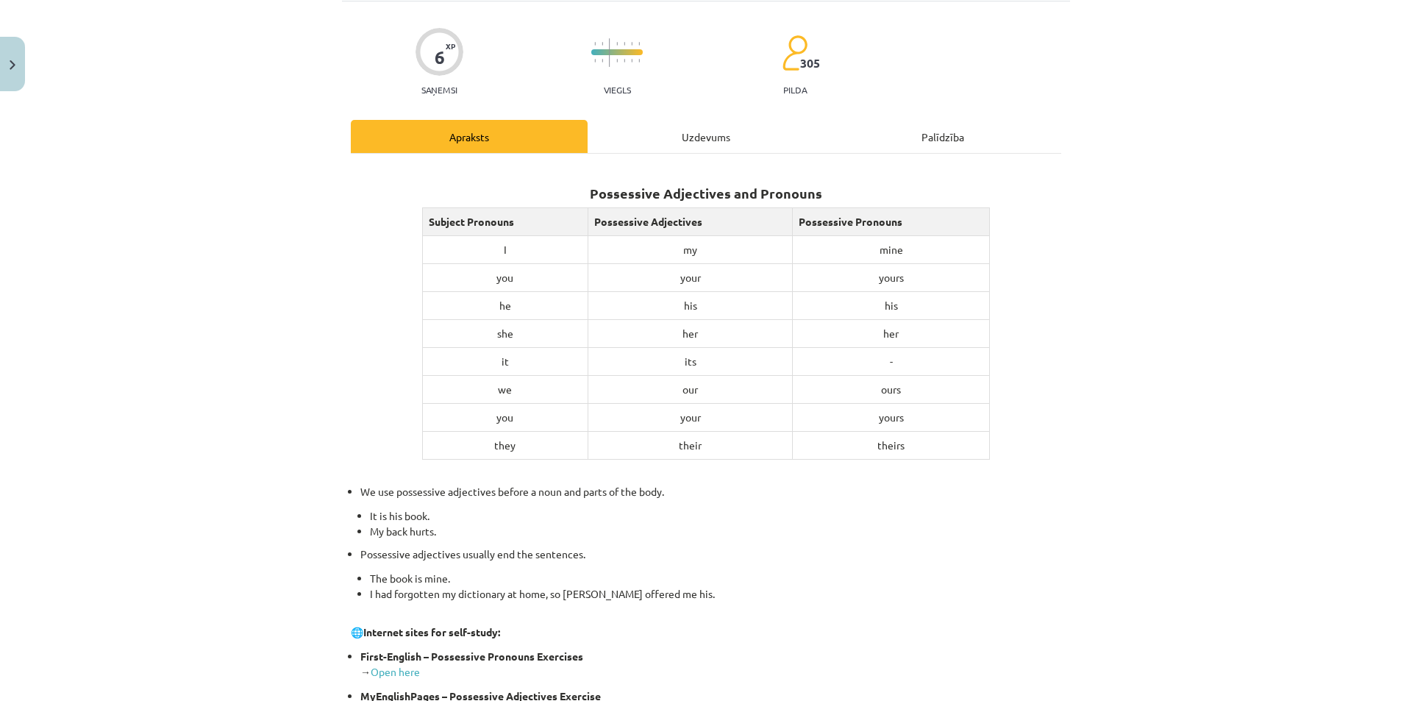
click at [655, 136] on div "Uzdevums" at bounding box center [706, 136] width 237 height 33
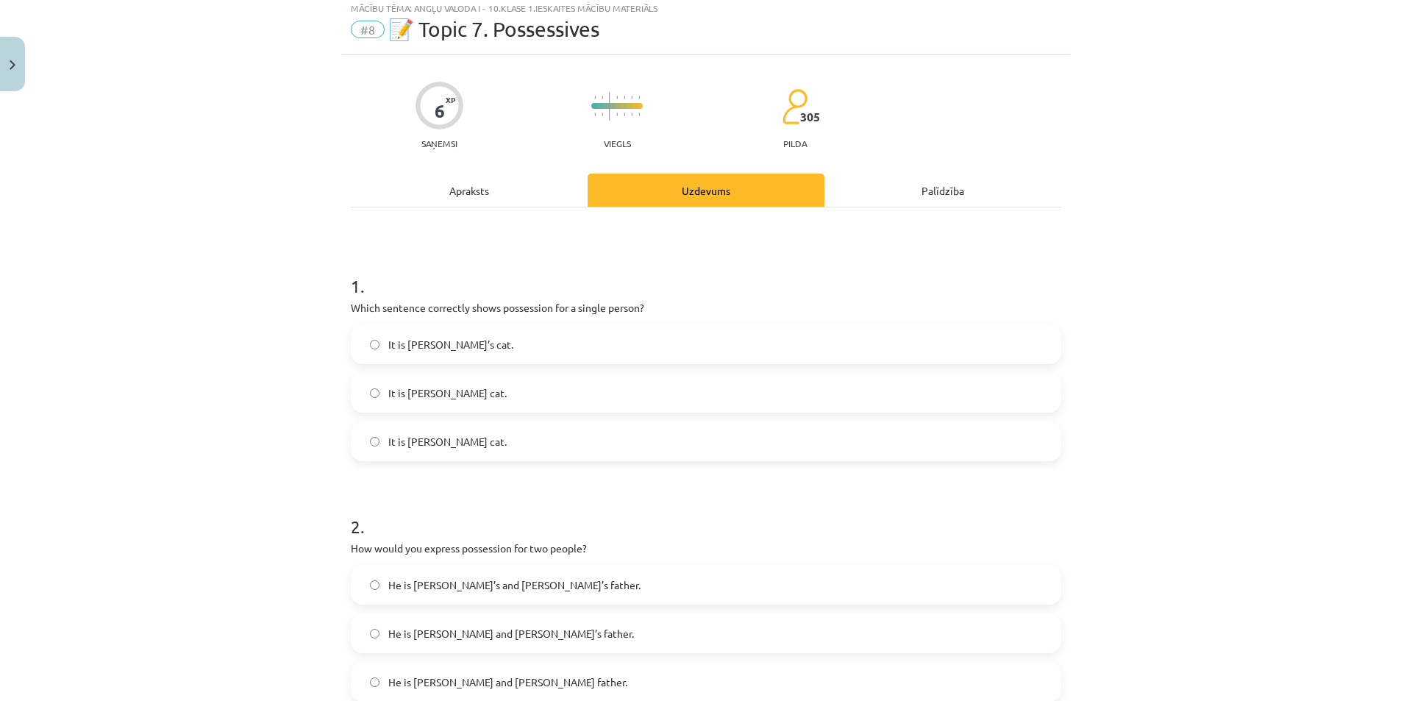
scroll to position [37, 0]
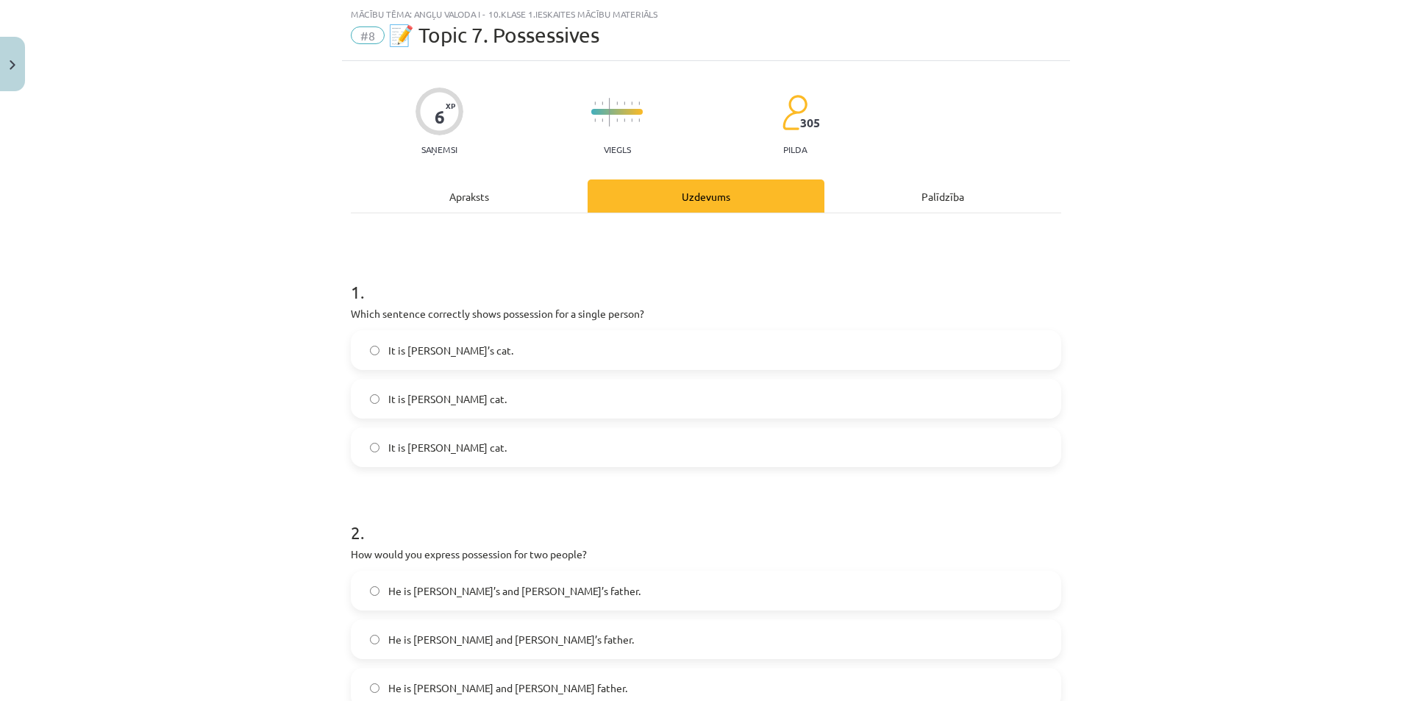
click at [471, 189] on div "Apraksts" at bounding box center [469, 195] width 237 height 33
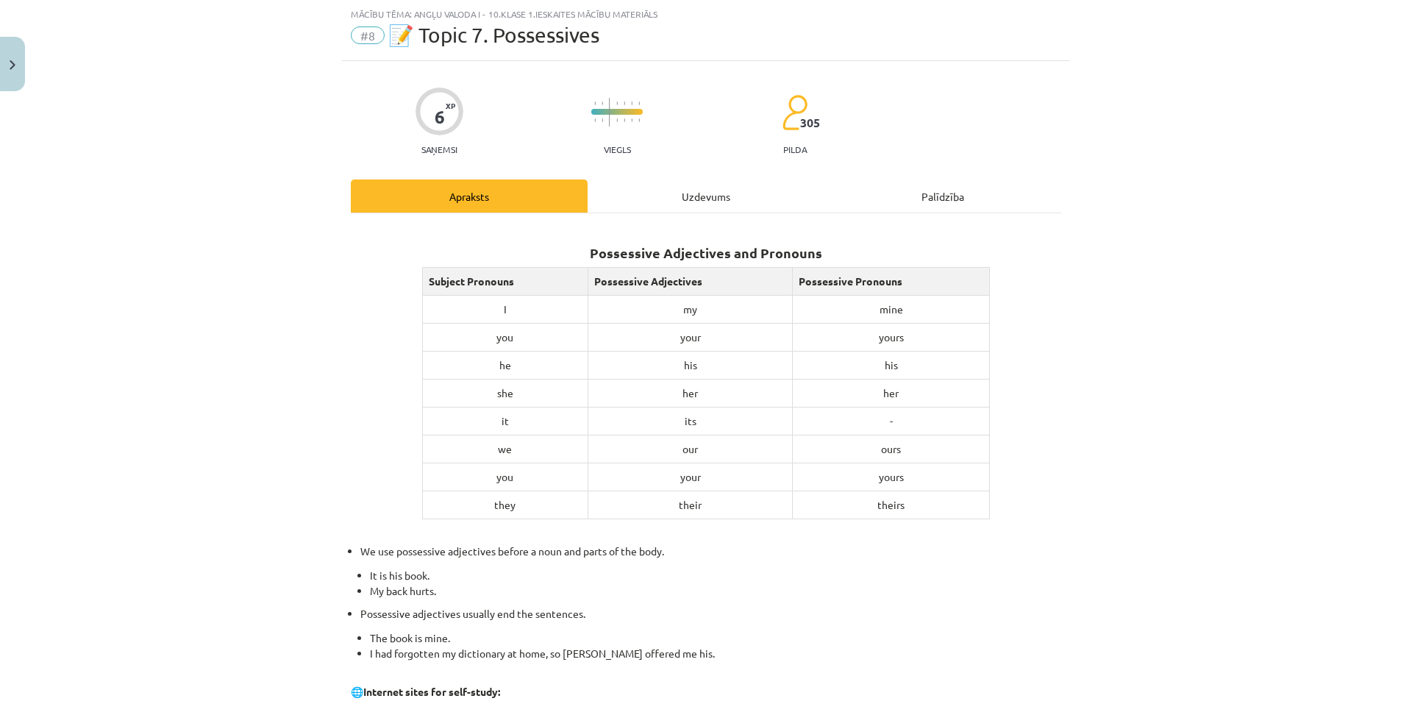
click at [697, 193] on div "Uzdevums" at bounding box center [706, 195] width 237 height 33
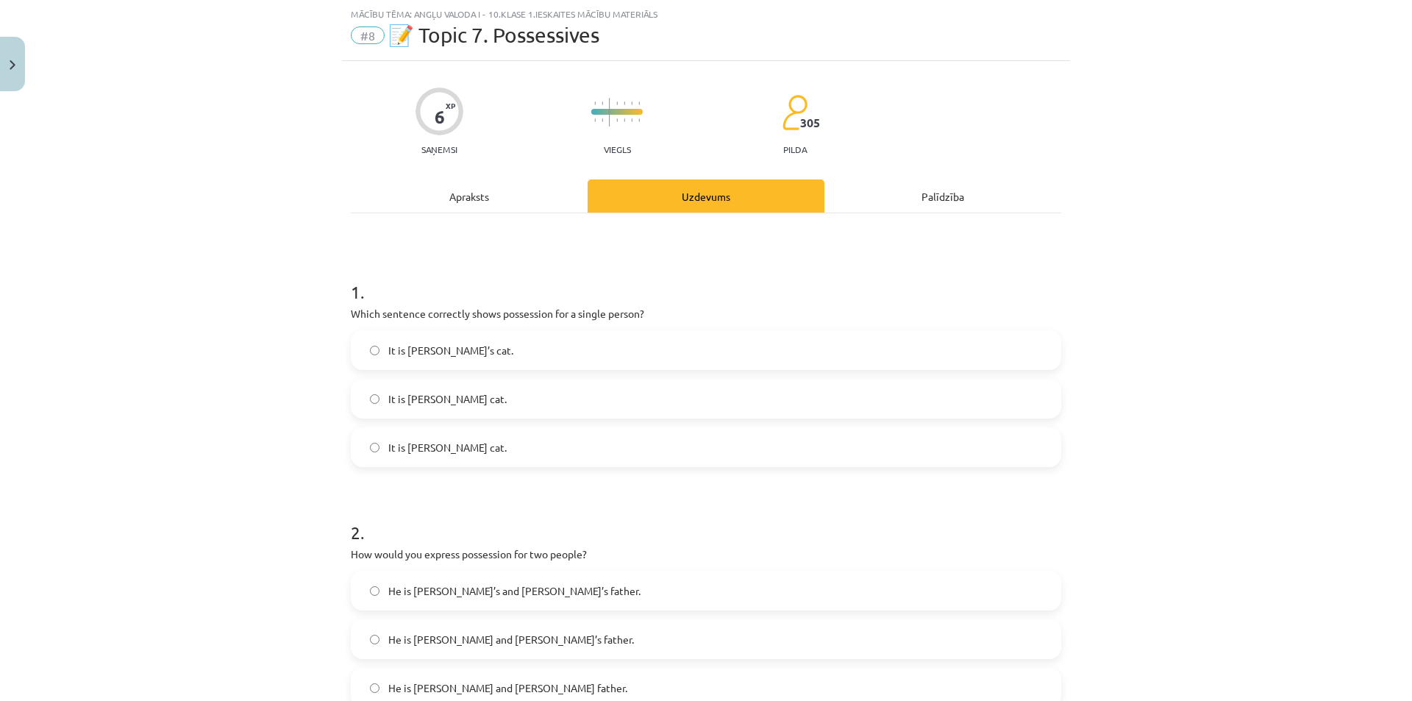
click at [479, 193] on div "Apraksts" at bounding box center [469, 195] width 237 height 33
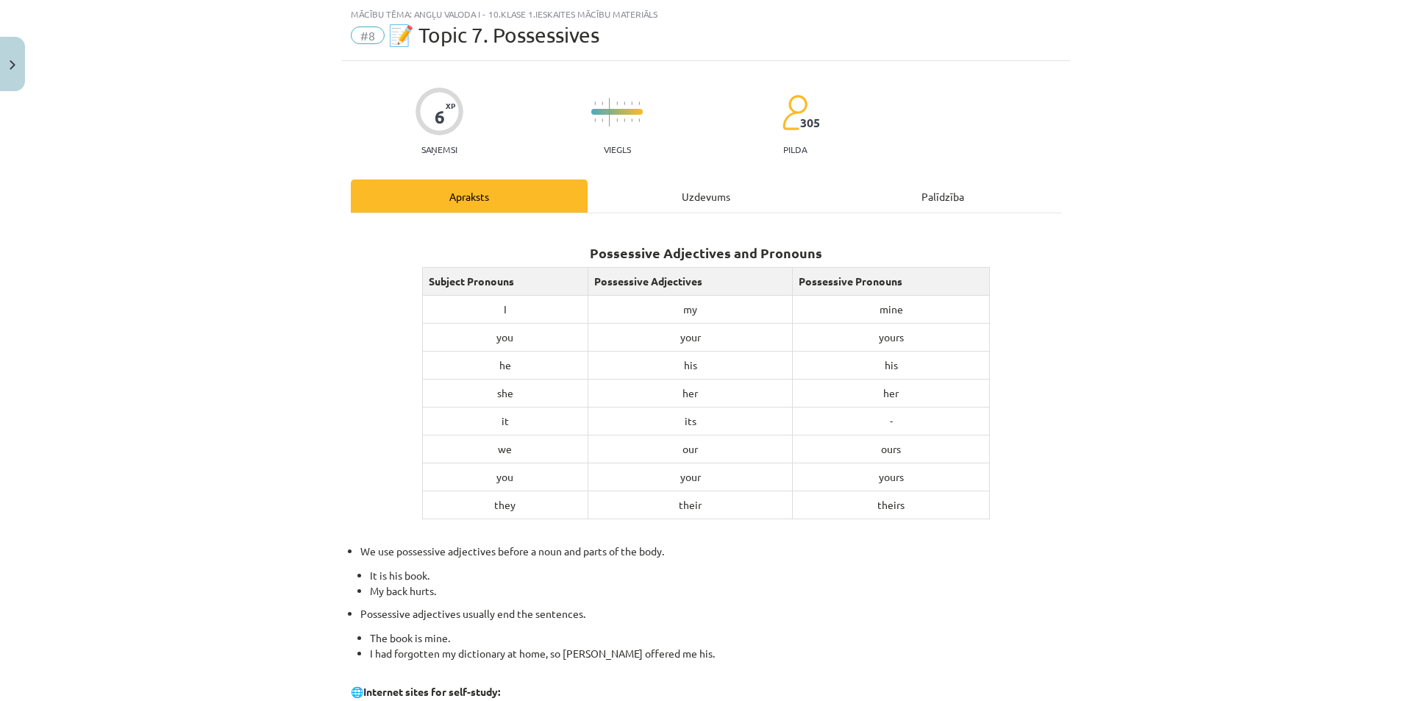
click at [668, 183] on div "Uzdevums" at bounding box center [706, 195] width 237 height 33
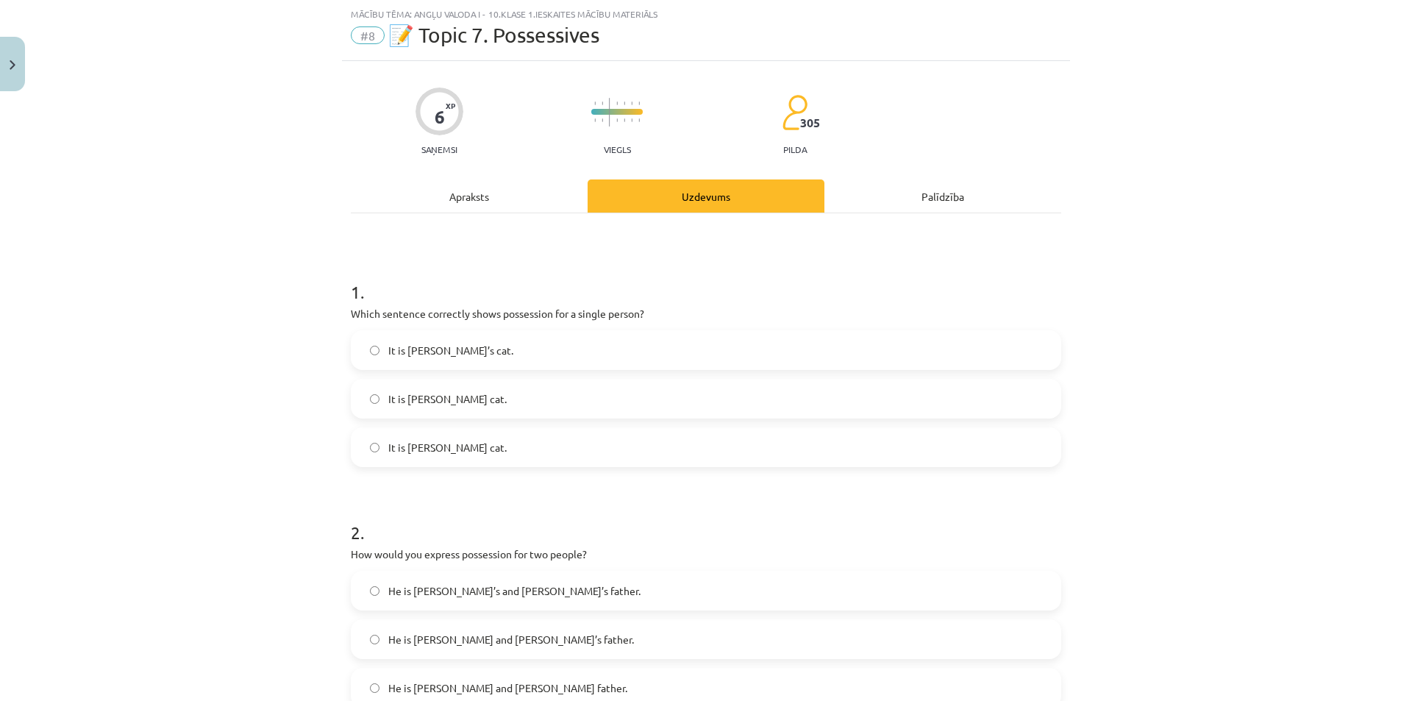
click at [410, 404] on span "It is Janes’s cat." at bounding box center [447, 398] width 118 height 15
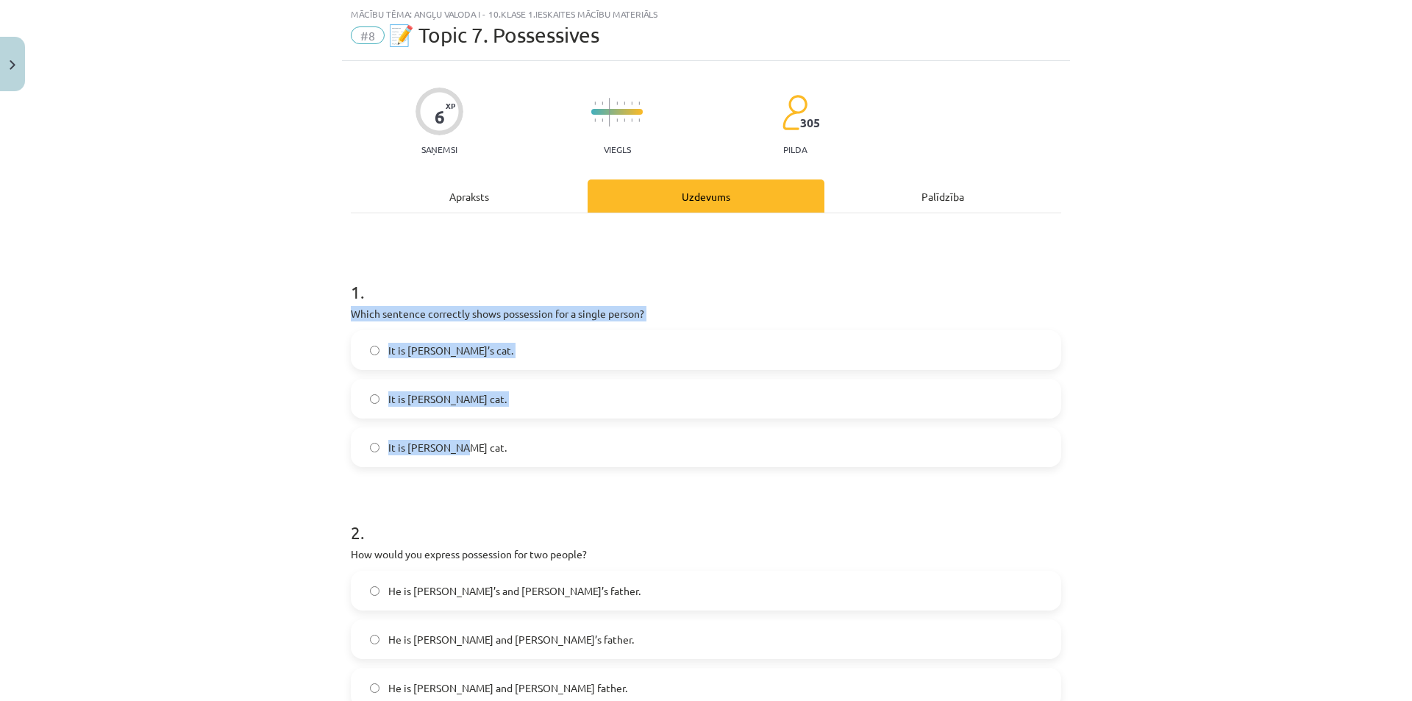
drag, startPoint x: 343, startPoint y: 312, endPoint x: 495, endPoint y: 443, distance: 200.7
click at [495, 443] on div "6 XP Saņemsi Viegls 305 pilda Apraksts Uzdevums Palīdzība 1 . Which sentence co…" at bounding box center [706, 571] width 728 height 1021
click at [198, 431] on div "Mācību tēma: Angļu valoda i - 10.klase 1.ieskaites mācību materiāls #8 📝 Topic …" at bounding box center [706, 350] width 1412 height 701
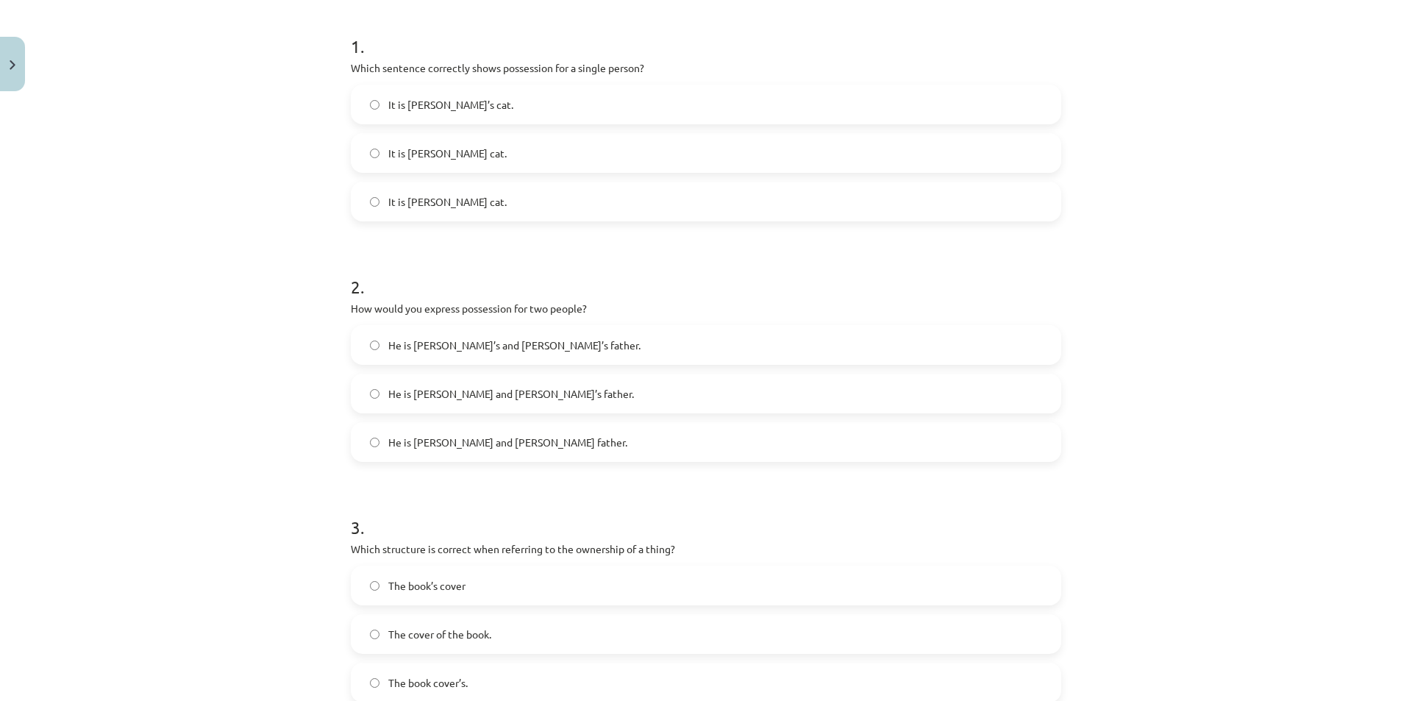
scroll to position [257, 0]
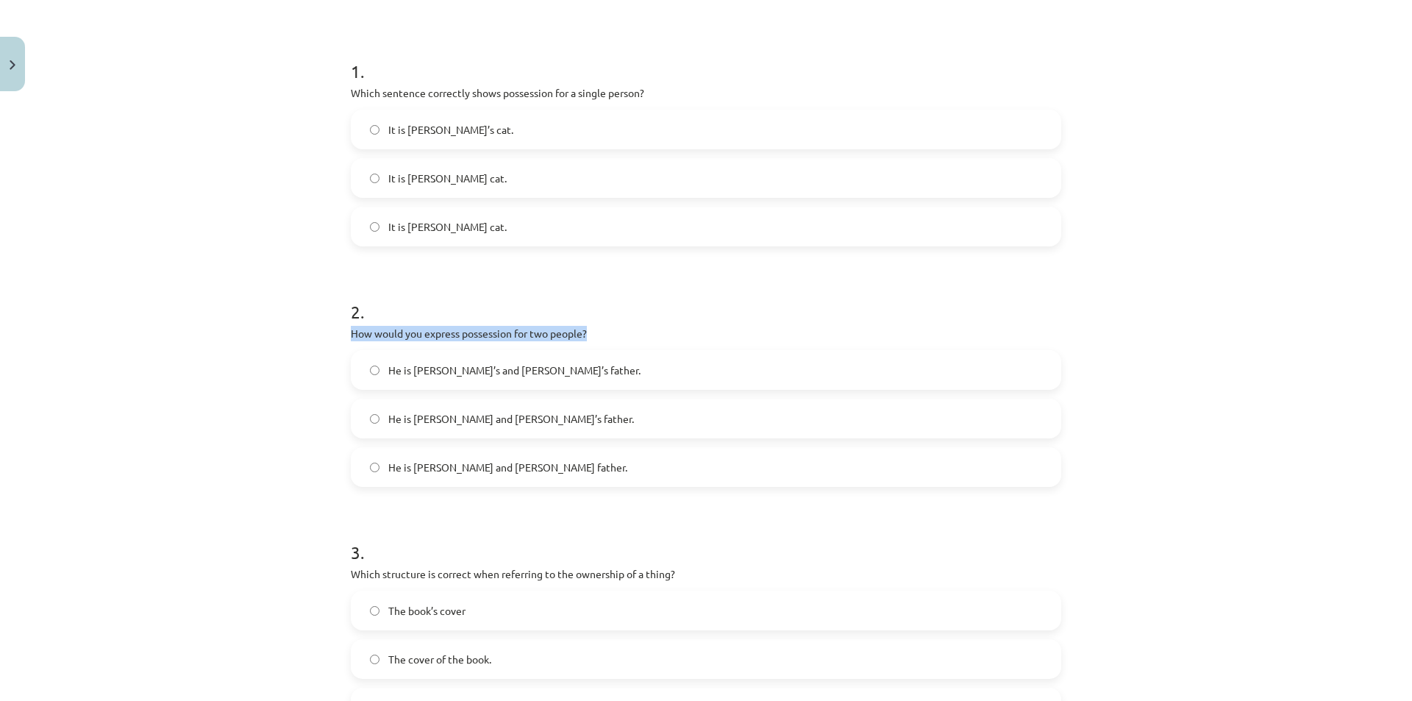
drag, startPoint x: 429, startPoint y: 331, endPoint x: 598, endPoint y: 332, distance: 169.1
click at [601, 329] on div "6 XP Saņemsi Viegls 305 pilda Apraksts Uzdevums Palīdzība 1 . Which sentence co…" at bounding box center [706, 350] width 728 height 1021
drag, startPoint x: 545, startPoint y: 342, endPoint x: 490, endPoint y: 335, distance: 55.6
click at [474, 329] on p "How would you express possession for two people?" at bounding box center [706, 333] width 710 height 15
drag, startPoint x: 613, startPoint y: 335, endPoint x: 335, endPoint y: 332, distance: 278.0
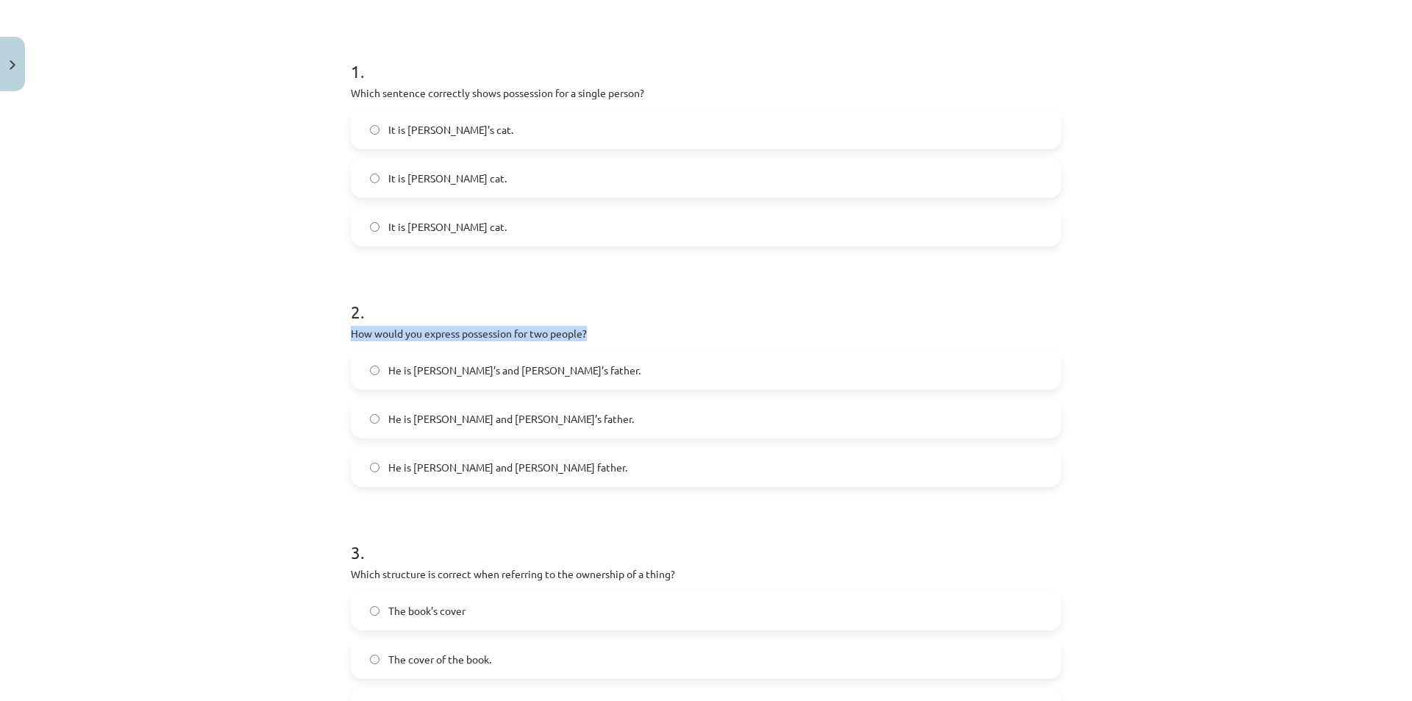
click at [335, 332] on div "Mācību tēma: Angļu valoda i - 10.klase 1.ieskaites mācību materiāls #8 📝 Topic …" at bounding box center [706, 350] width 1412 height 701
click at [504, 471] on span "He is Alice and James father." at bounding box center [507, 467] width 239 height 15
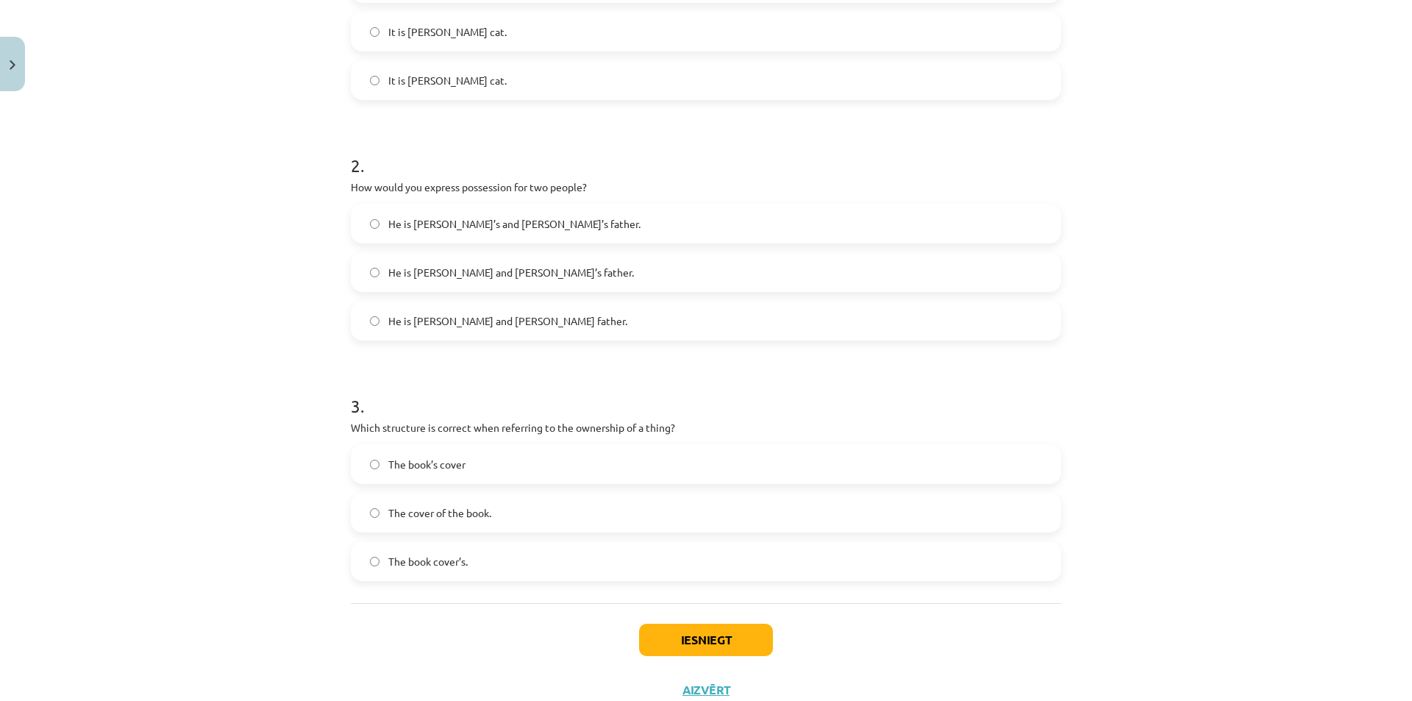
scroll to position [404, 0]
drag, startPoint x: 327, startPoint y: 427, endPoint x: 715, endPoint y: 429, distance: 388.3
click at [715, 429] on div "Mācību tēma: Angļu valoda i - 10.klase 1.ieskaites mācību materiāls #8 📝 Topic …" at bounding box center [706, 350] width 1412 height 701
click at [415, 510] on span "The cover of the book." at bounding box center [439, 511] width 103 height 15
drag, startPoint x: 332, startPoint y: 444, endPoint x: 500, endPoint y: 487, distance: 173.7
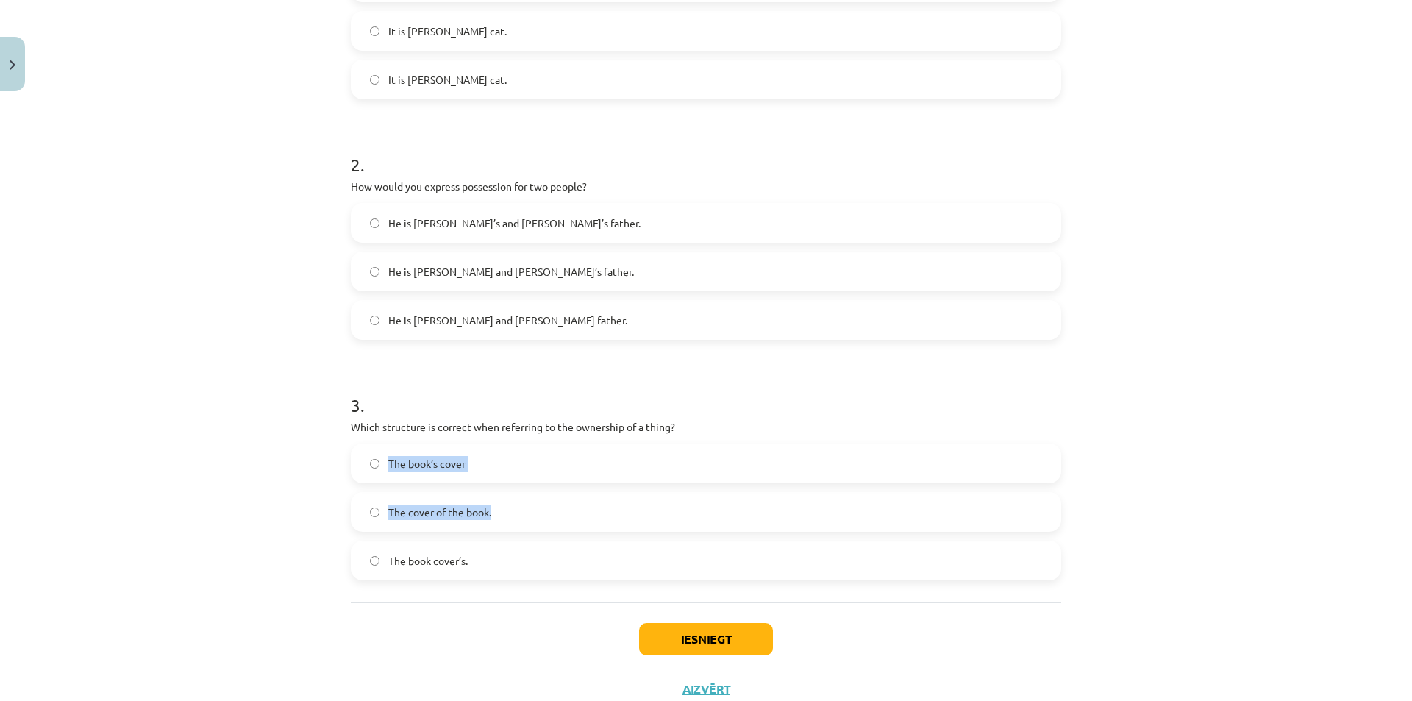
click at [500, 487] on div "Mācību tēma: Angļu valoda i - 10.klase 1.ieskaites mācību materiāls #8 📝 Topic …" at bounding box center [706, 350] width 1412 height 701
drag, startPoint x: 282, startPoint y: 430, endPoint x: 504, endPoint y: 549, distance: 251.0
click at [504, 549] on div "Mācību tēma: Angļu valoda i - 10.klase 1.ieskaites mācību materiāls #8 📝 Topic …" at bounding box center [706, 350] width 1412 height 701
drag, startPoint x: 1220, startPoint y: 352, endPoint x: 1206, endPoint y: 352, distance: 14.0
click at [1220, 352] on div "Mācību tēma: Angļu valoda i - 10.klase 1.ieskaites mācību materiāls #8 📝 Topic …" at bounding box center [706, 350] width 1412 height 701
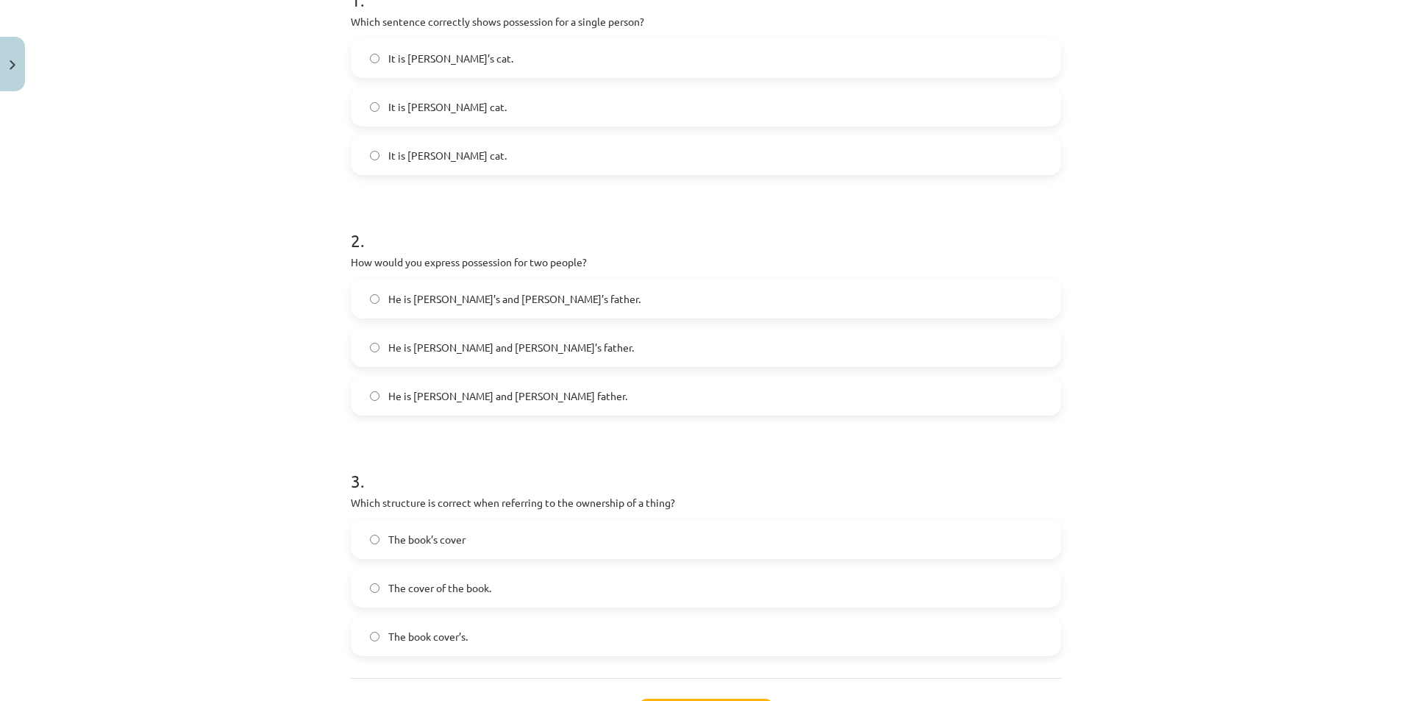
scroll to position [257, 0]
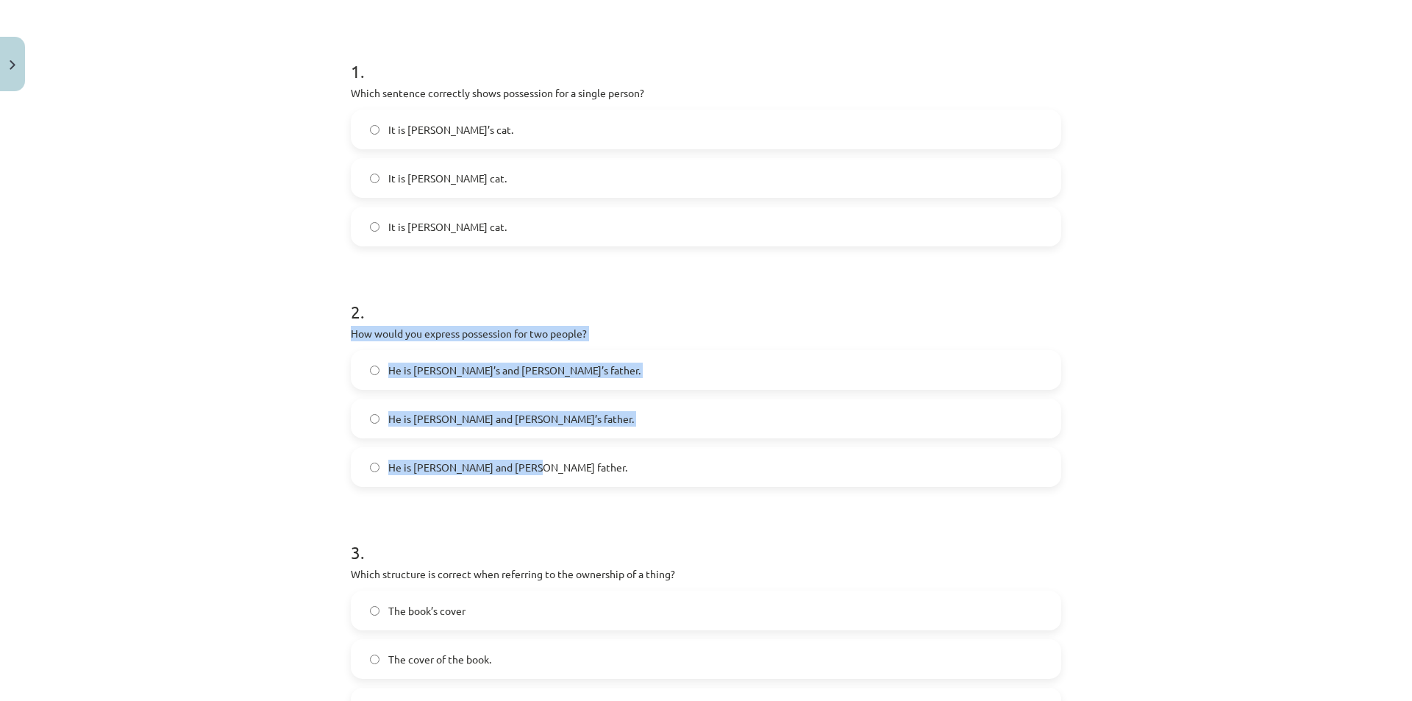
drag, startPoint x: 480, startPoint y: 408, endPoint x: 557, endPoint y: 478, distance: 104.1
click at [560, 481] on div "6 XP Saņemsi Viegls 305 pilda Apraksts Uzdevums Palīdzība 1 . Which sentence co…" at bounding box center [706, 350] width 728 height 1021
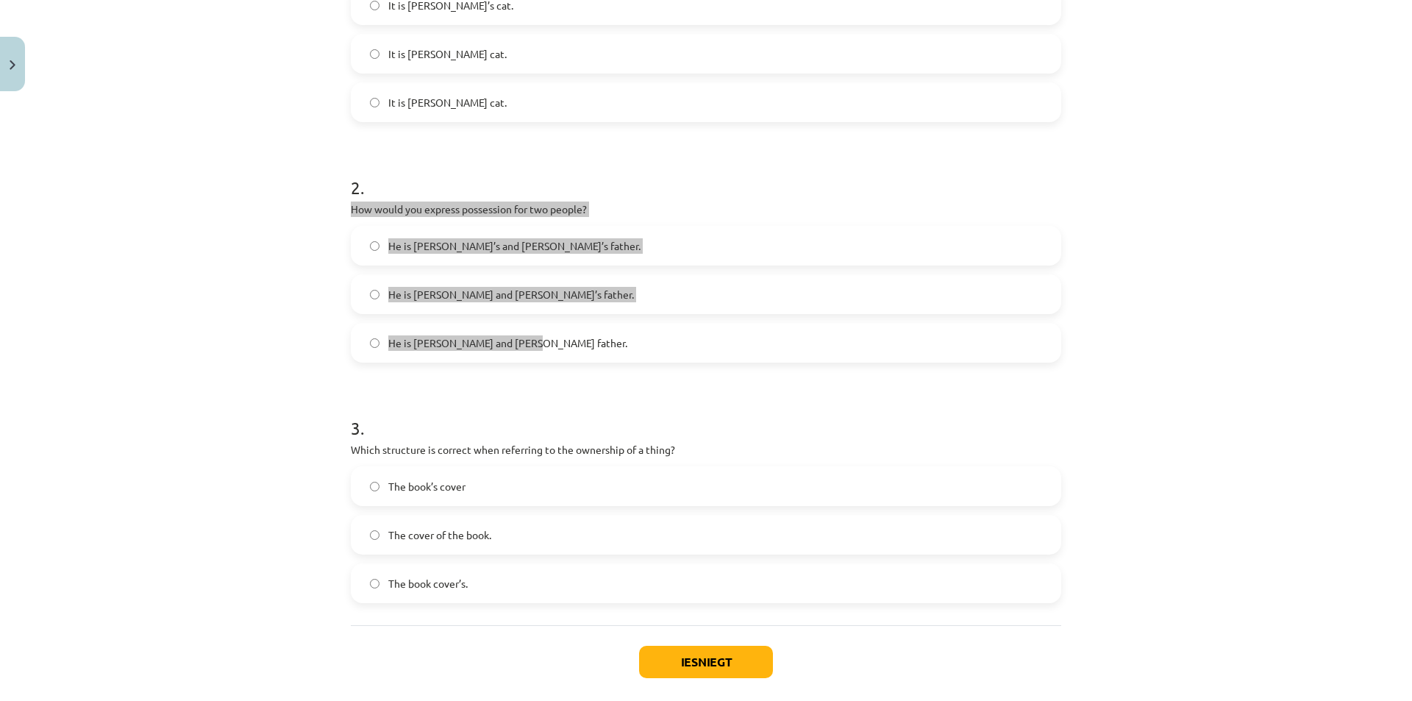
scroll to position [454, 0]
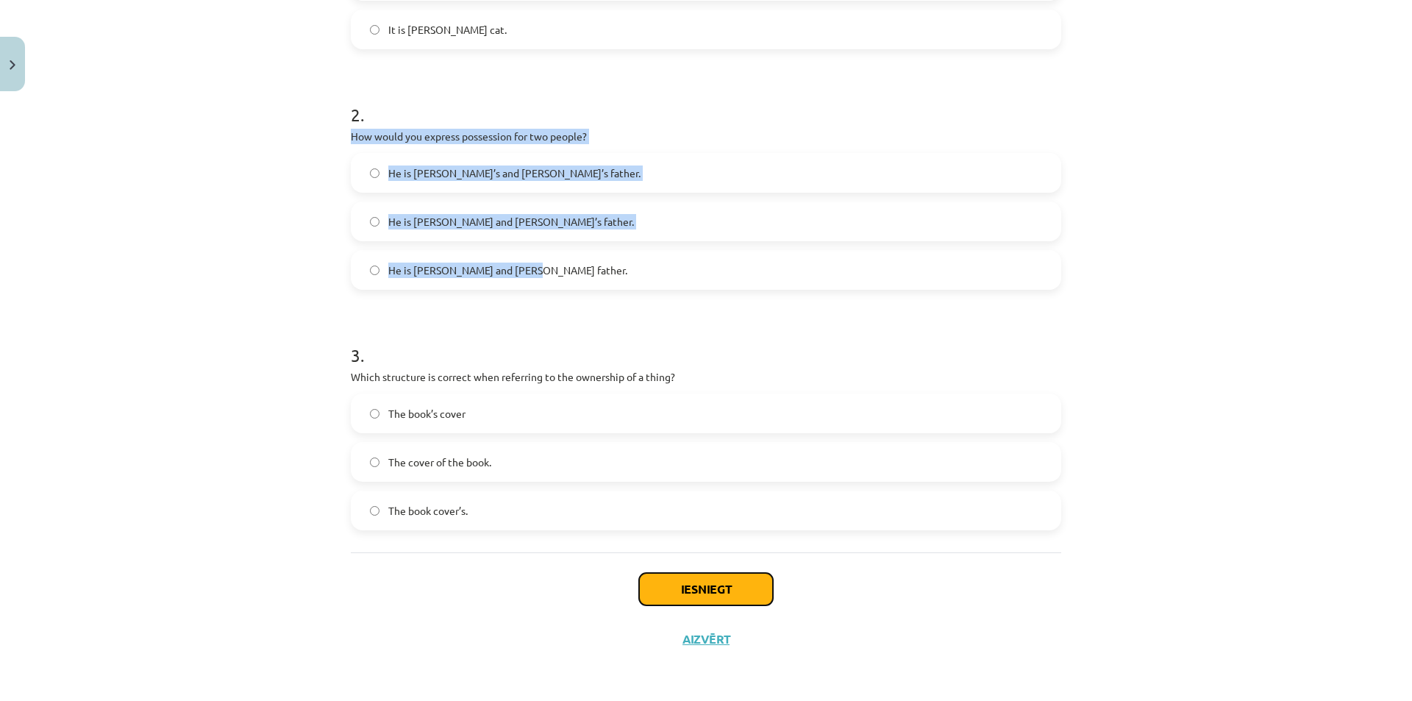
click at [689, 578] on button "Iesniegt" at bounding box center [706, 589] width 134 height 32
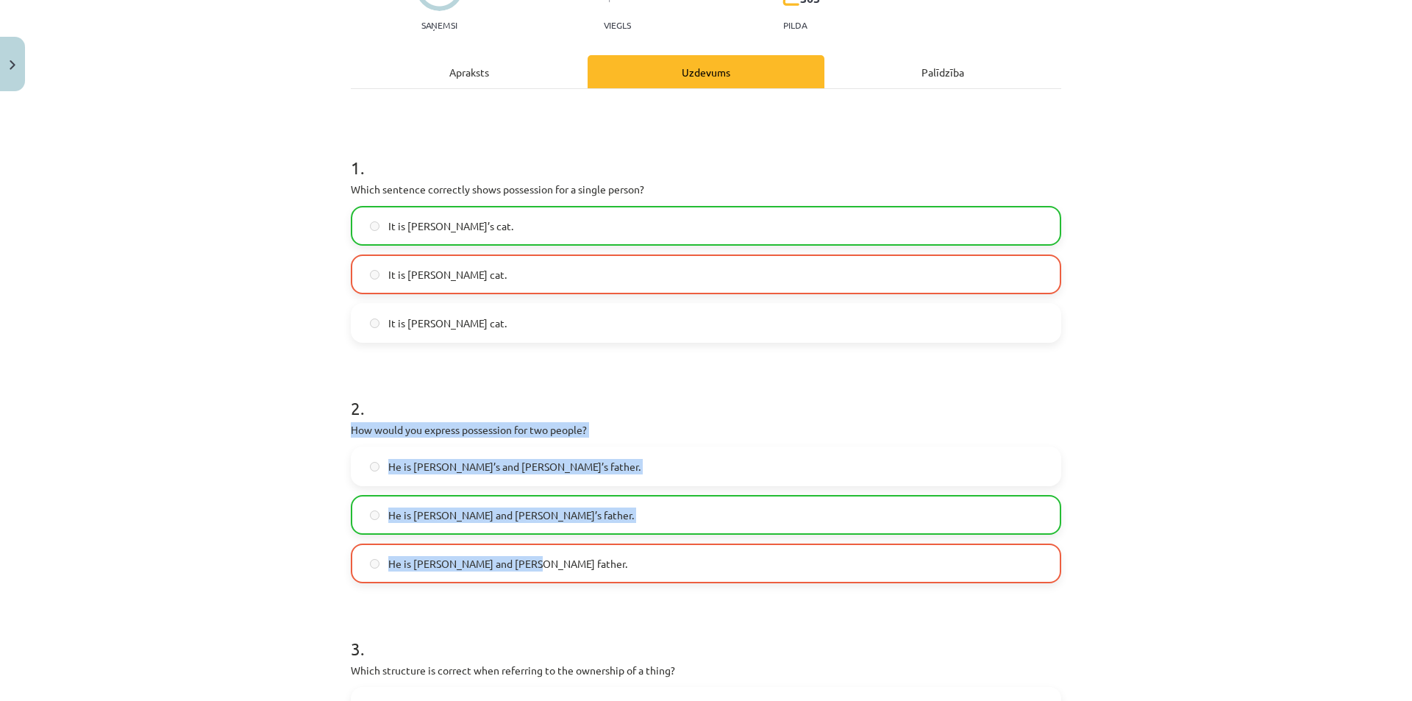
scroll to position [160, 0]
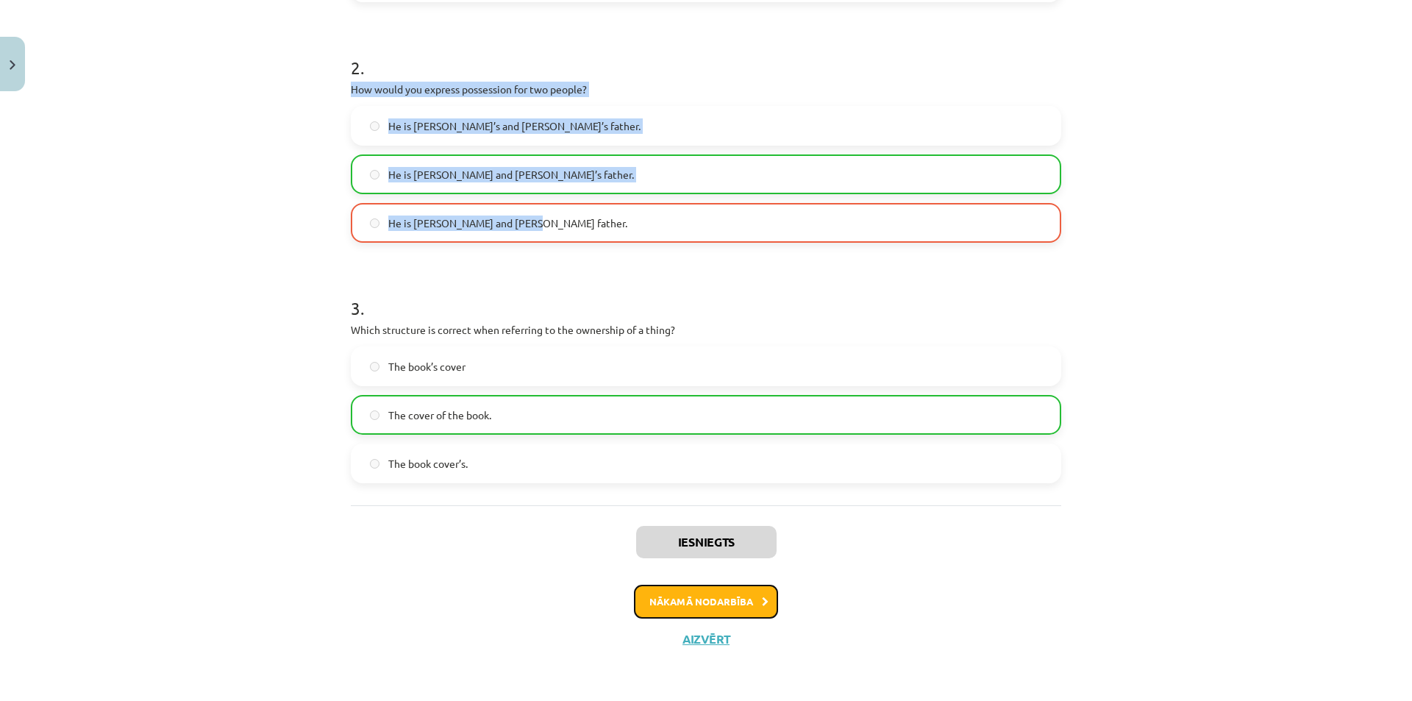
click at [718, 599] on button "Nākamā nodarbība" at bounding box center [706, 602] width 144 height 34
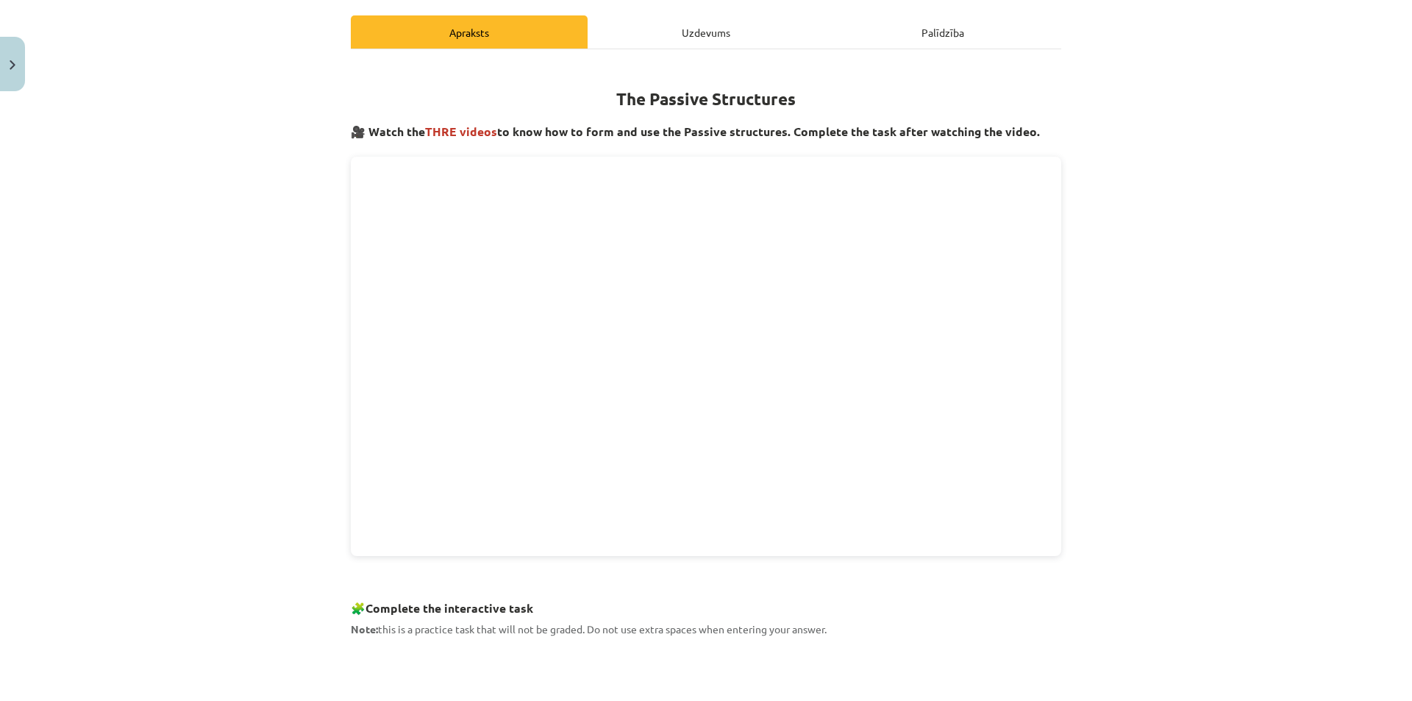
scroll to position [28, 0]
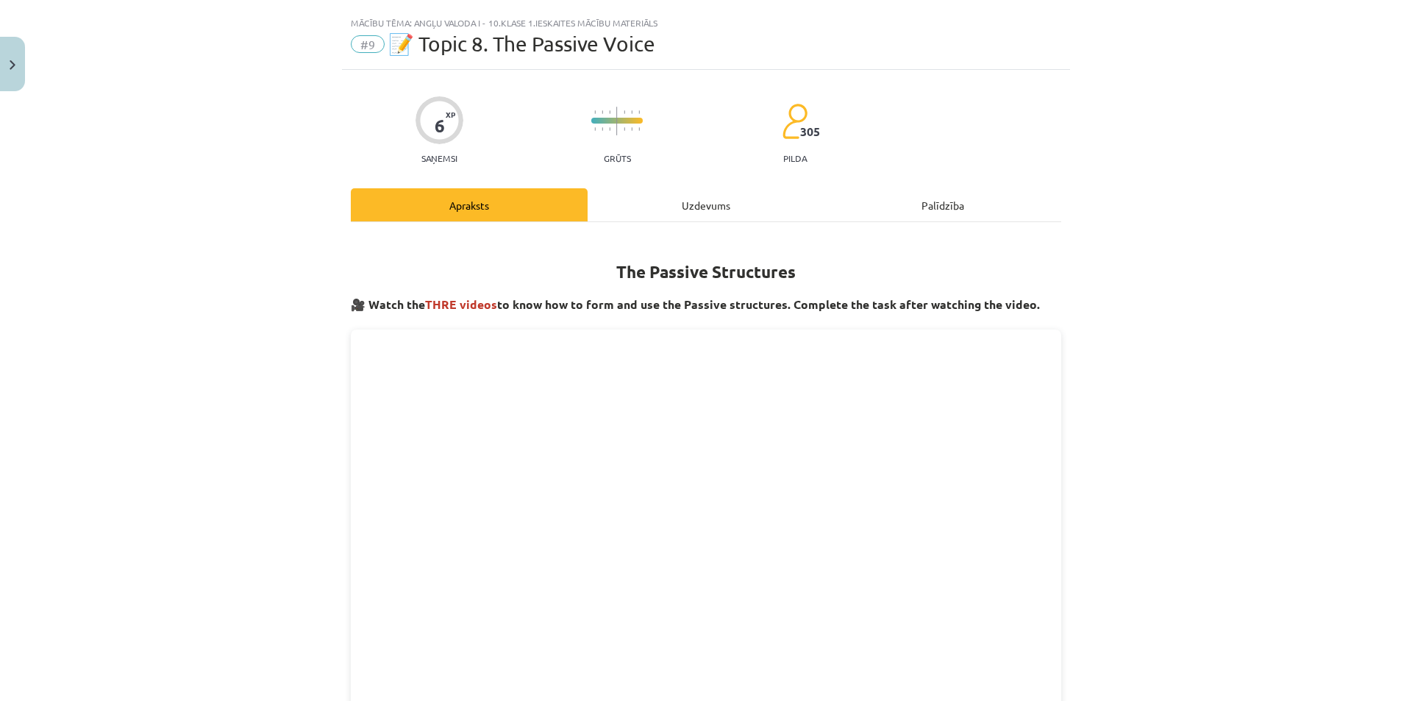
click at [698, 221] on hr at bounding box center [706, 221] width 710 height 1
click at [713, 204] on div "Uzdevums" at bounding box center [706, 204] width 237 height 33
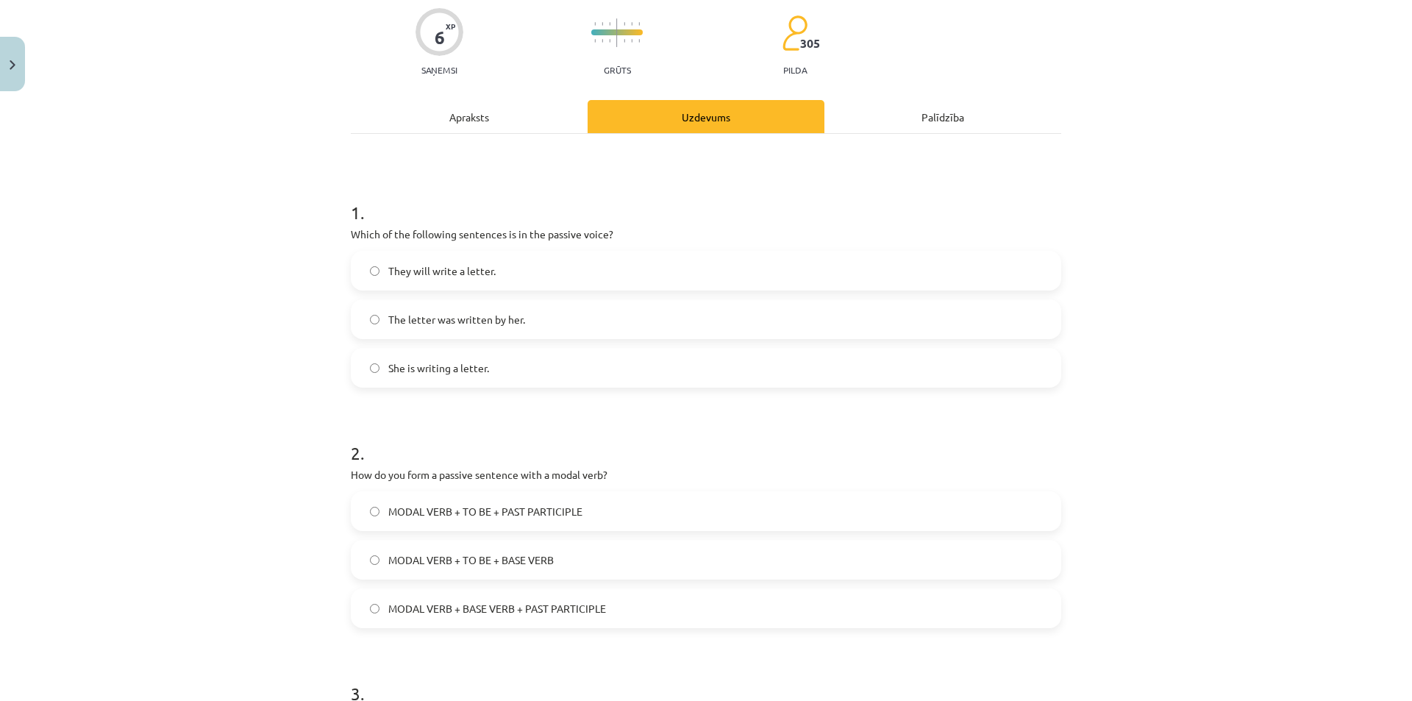
scroll to position [13, 0]
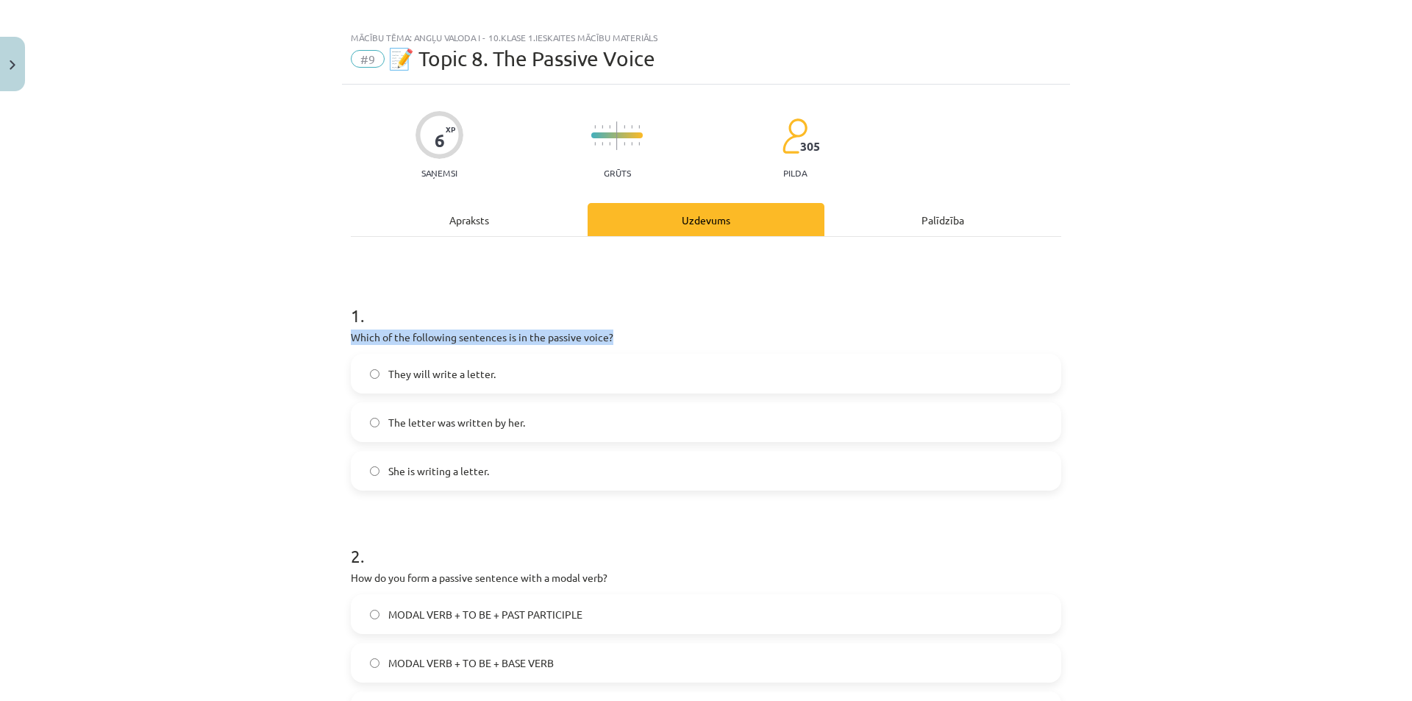
drag, startPoint x: 341, startPoint y: 340, endPoint x: 677, endPoint y: 340, distance: 336.1
click at [677, 340] on div "6 XP Saņemsi Grūts 305 pilda Apraksts Uzdevums Palīdzība 1 . Which of the follo…" at bounding box center [706, 595] width 728 height 1021
click at [241, 408] on div "Mācību tēma: Angļu valoda i - 10.klase 1.ieskaites mācību materiāls #9 📝 Topic …" at bounding box center [706, 350] width 1412 height 701
click at [401, 373] on span "They will write a letter." at bounding box center [441, 373] width 107 height 15
drag, startPoint x: 341, startPoint y: 329, endPoint x: 528, endPoint y: 469, distance: 233.7
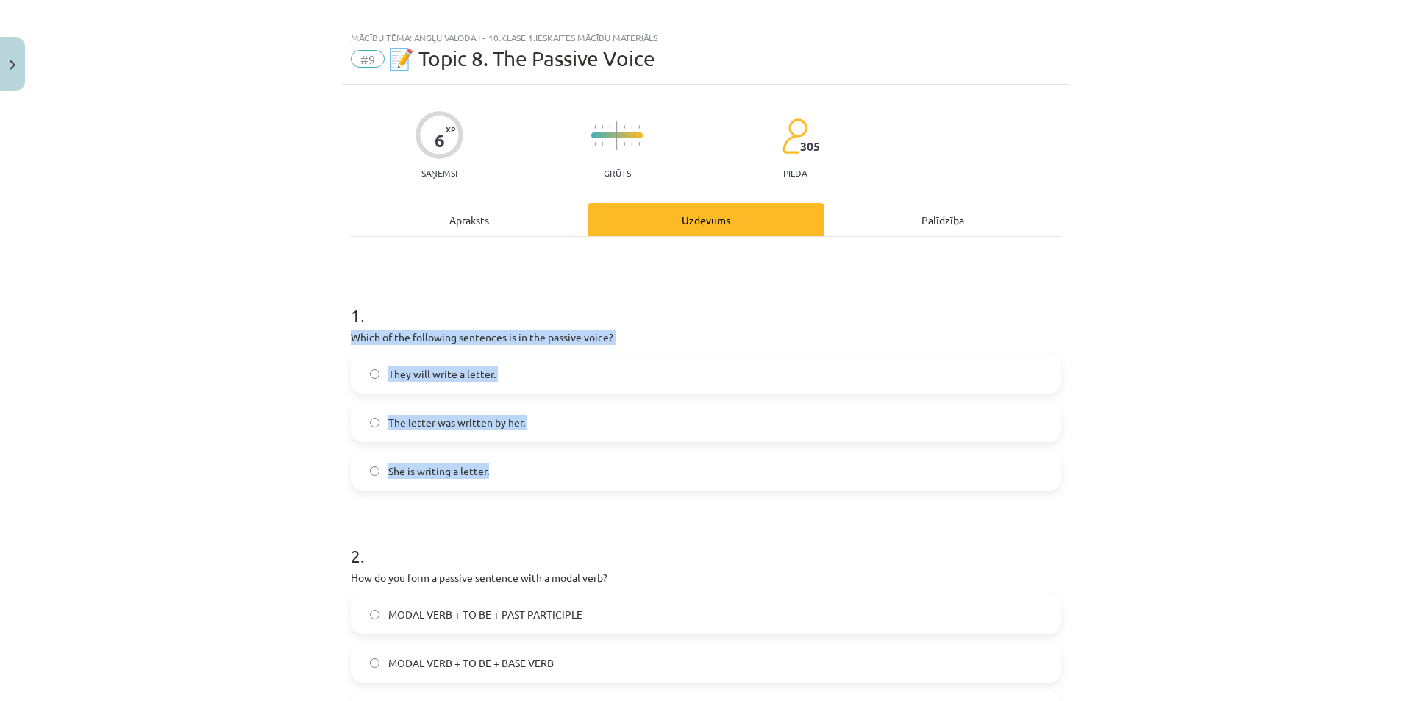
click at [528, 469] on div "6 XP Saņemsi Grūts 305 pilda Apraksts Uzdevums Palīdzība 1 . Which of the follo…" at bounding box center [706, 595] width 728 height 1021
click at [176, 368] on div "Mācību tēma: Angļu valoda i - 10.klase 1.ieskaites mācību materiāls #9 📝 Topic …" at bounding box center [706, 350] width 1412 height 701
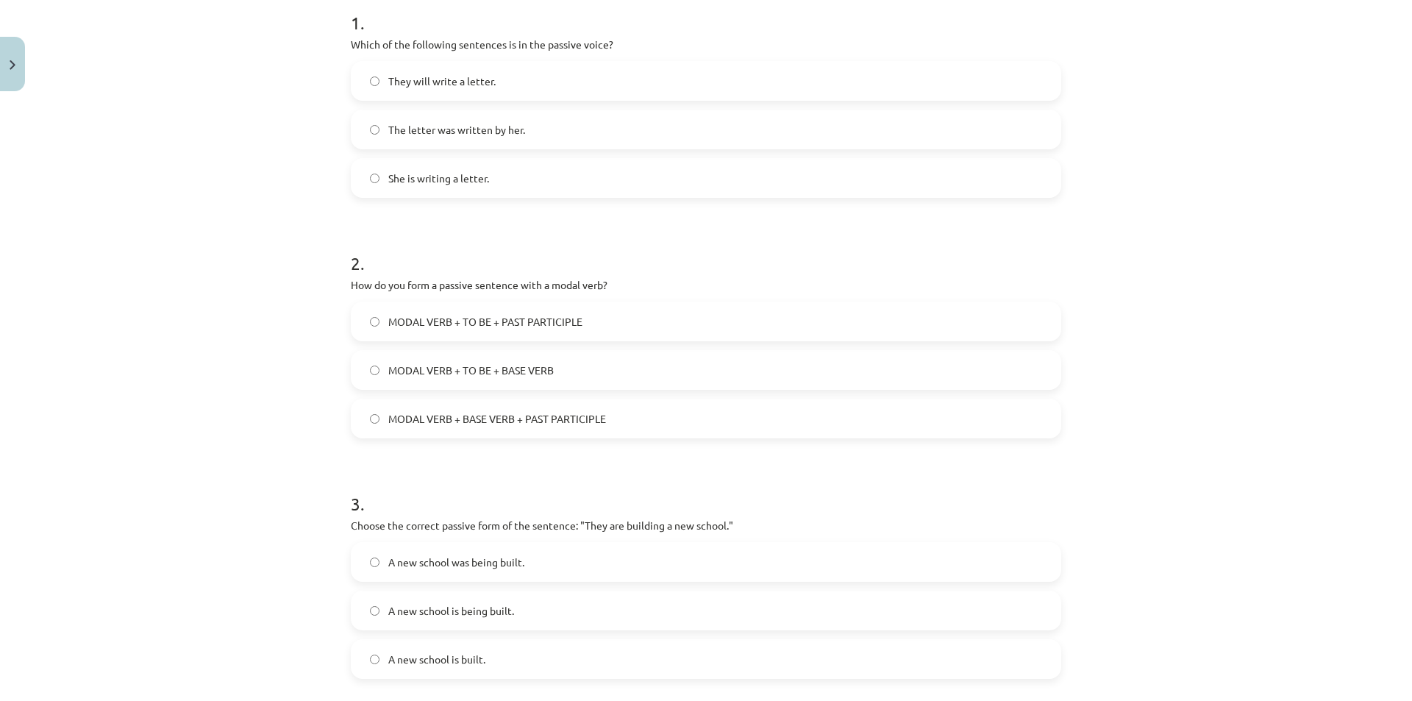
scroll to position [307, 0]
drag, startPoint x: 345, startPoint y: 277, endPoint x: 693, endPoint y: 287, distance: 348.7
click at [693, 287] on div "6 XP Saņemsi Grūts 305 pilda Apraksts Uzdevums Palīdzība 1 . Which of the follo…" at bounding box center [706, 300] width 728 height 1021
click at [241, 349] on div "Mācību tēma: Angļu valoda i - 10.klase 1.ieskaites mācību materiāls #9 📝 Topic …" at bounding box center [706, 350] width 1412 height 701
click at [578, 414] on span "MODAL VERB + BASE VERB + PAST PARTICIPLE" at bounding box center [497, 417] width 218 height 15
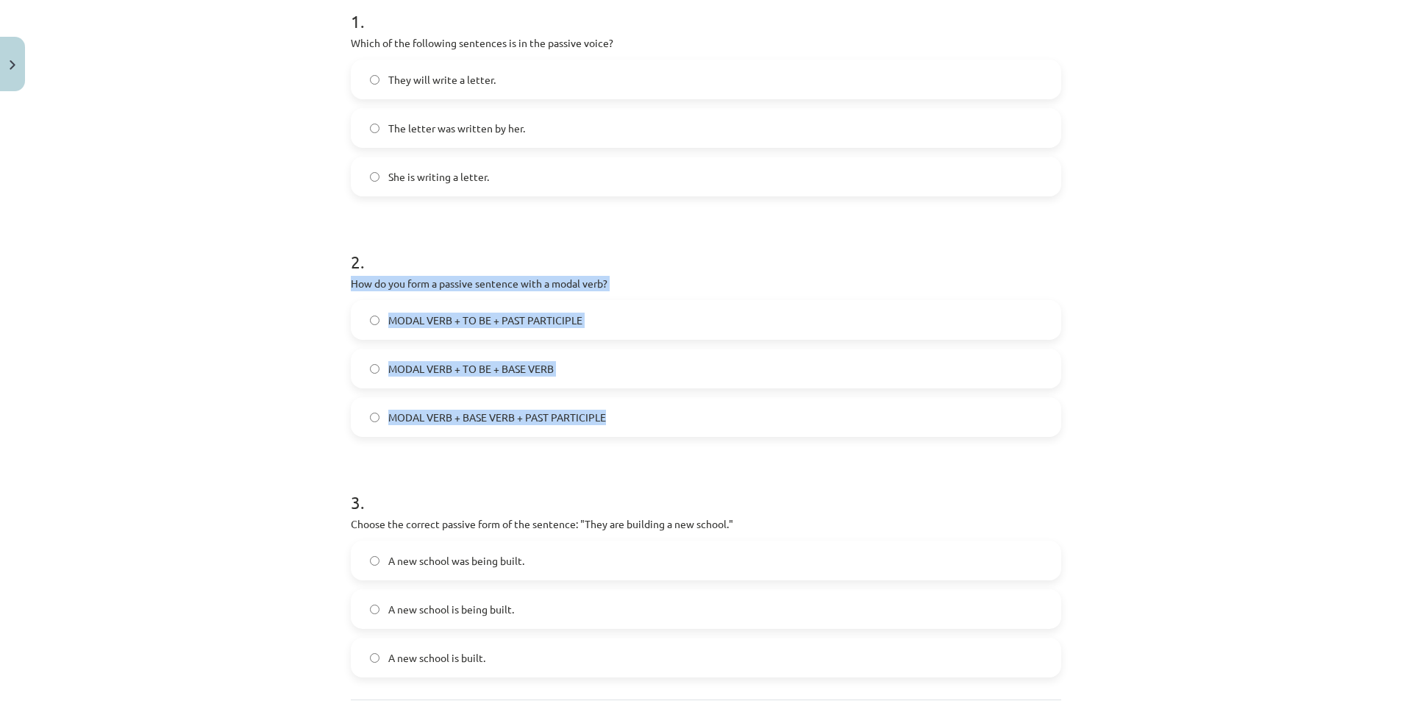
drag, startPoint x: 324, startPoint y: 282, endPoint x: 604, endPoint y: 411, distance: 308.6
click at [645, 421] on div "Mācību tēma: Angļu valoda i - 10.klase 1.ieskaites mācību materiāls #9 📝 Topic …" at bounding box center [706, 350] width 1412 height 701
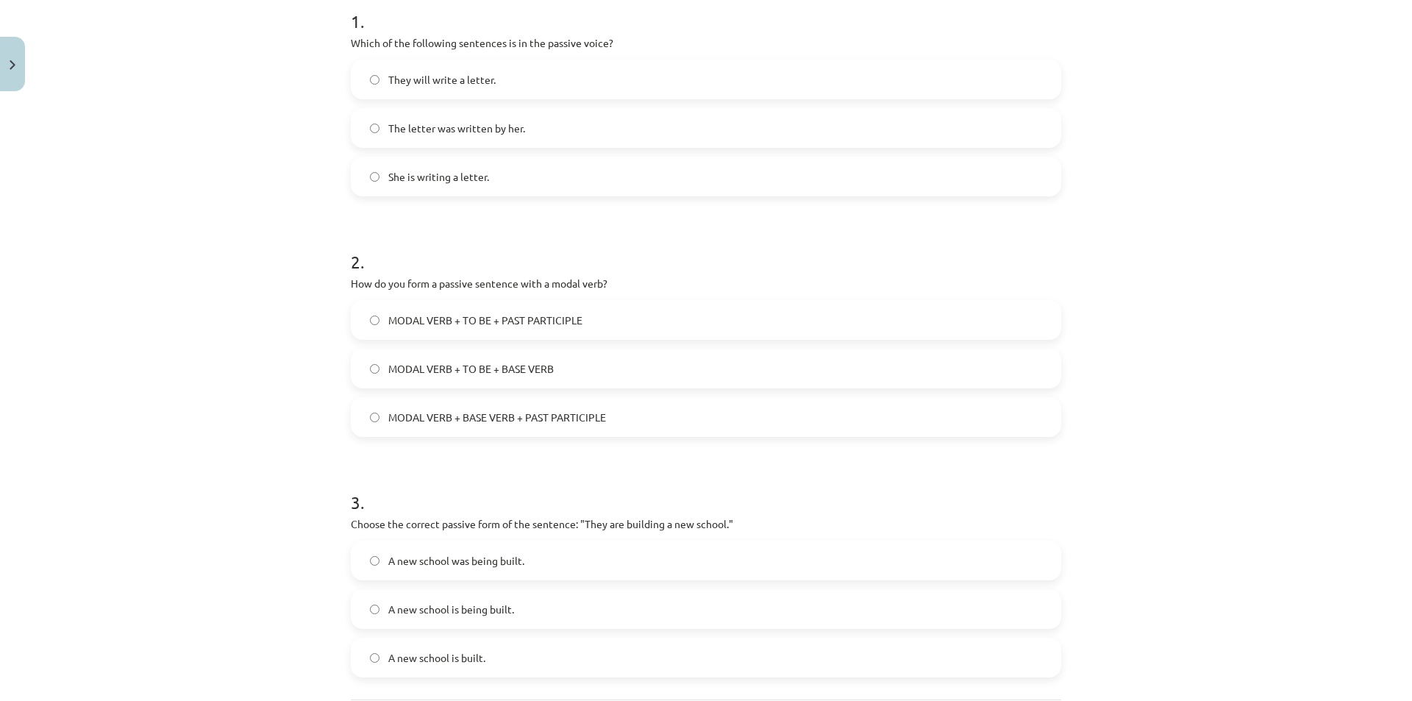
click at [1167, 499] on div "Mācību tēma: Angļu valoda i - 10.klase 1.ieskaites mācību materiāls #9 📝 Topic …" at bounding box center [706, 350] width 1412 height 701
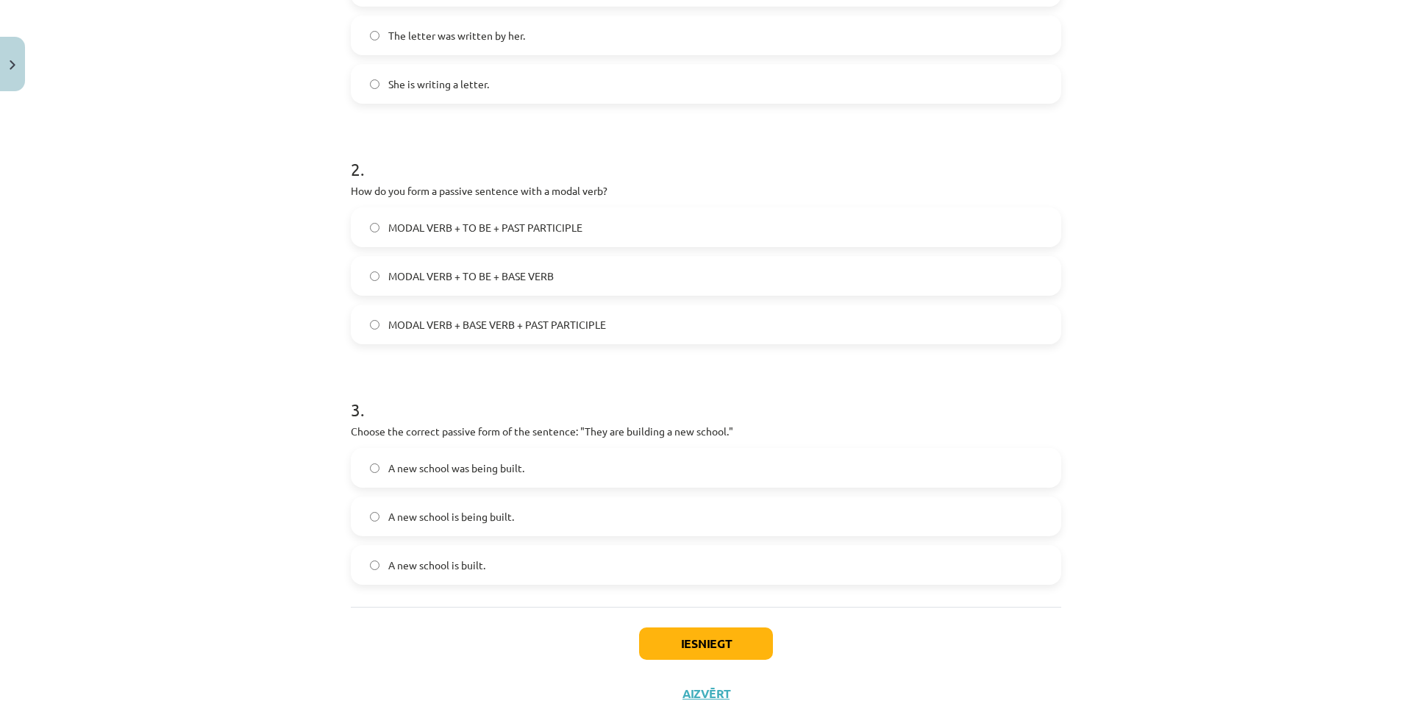
scroll to position [454, 0]
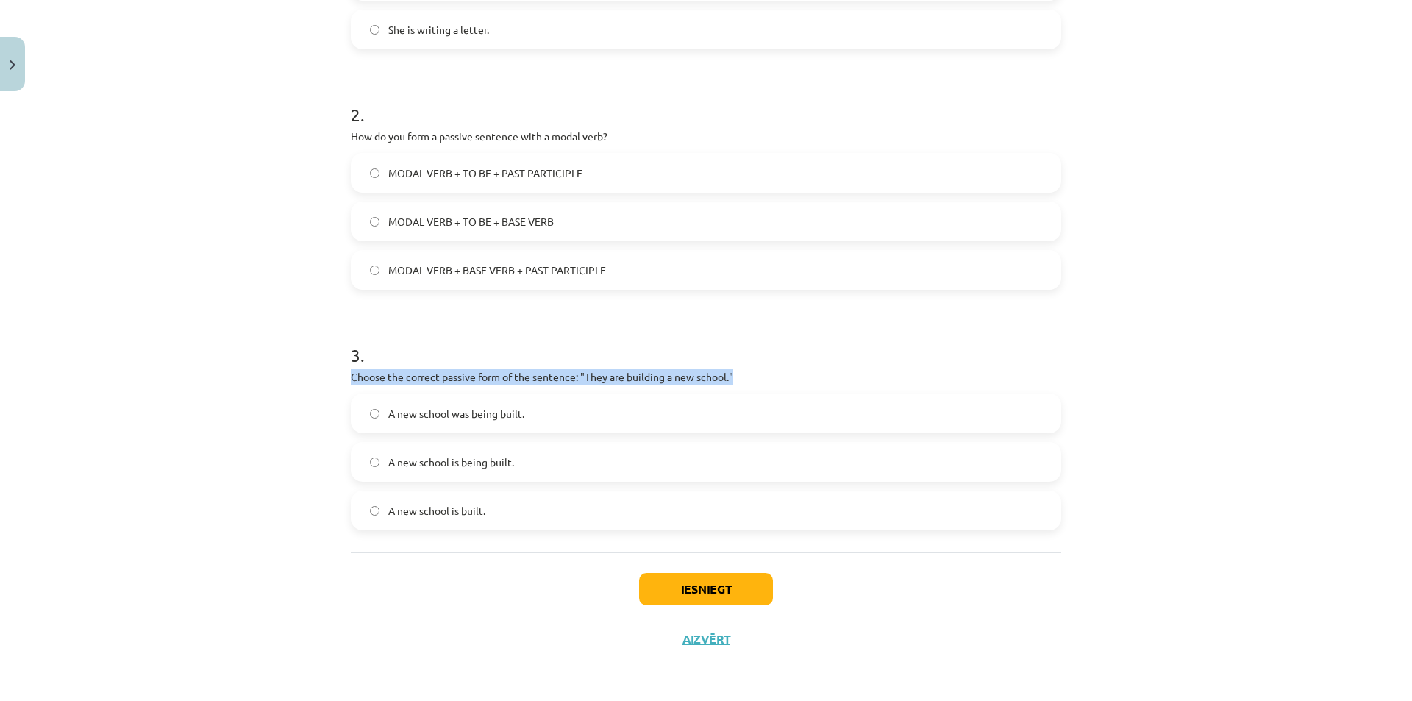
drag, startPoint x: 335, startPoint y: 377, endPoint x: 785, endPoint y: 365, distance: 450.9
click at [785, 365] on div "Mācību tēma: Angļu valoda i - 10.klase 1.ieskaites mācību materiāls #9 📝 Topic …" at bounding box center [706, 350] width 1412 height 701
drag, startPoint x: 65, startPoint y: 507, endPoint x: 280, endPoint y: 465, distance: 218.6
click at [65, 507] on div "Mācību tēma: Angļu valoda i - 10.klase 1.ieskaites mācību materiāls #9 📝 Topic …" at bounding box center [706, 350] width 1412 height 701
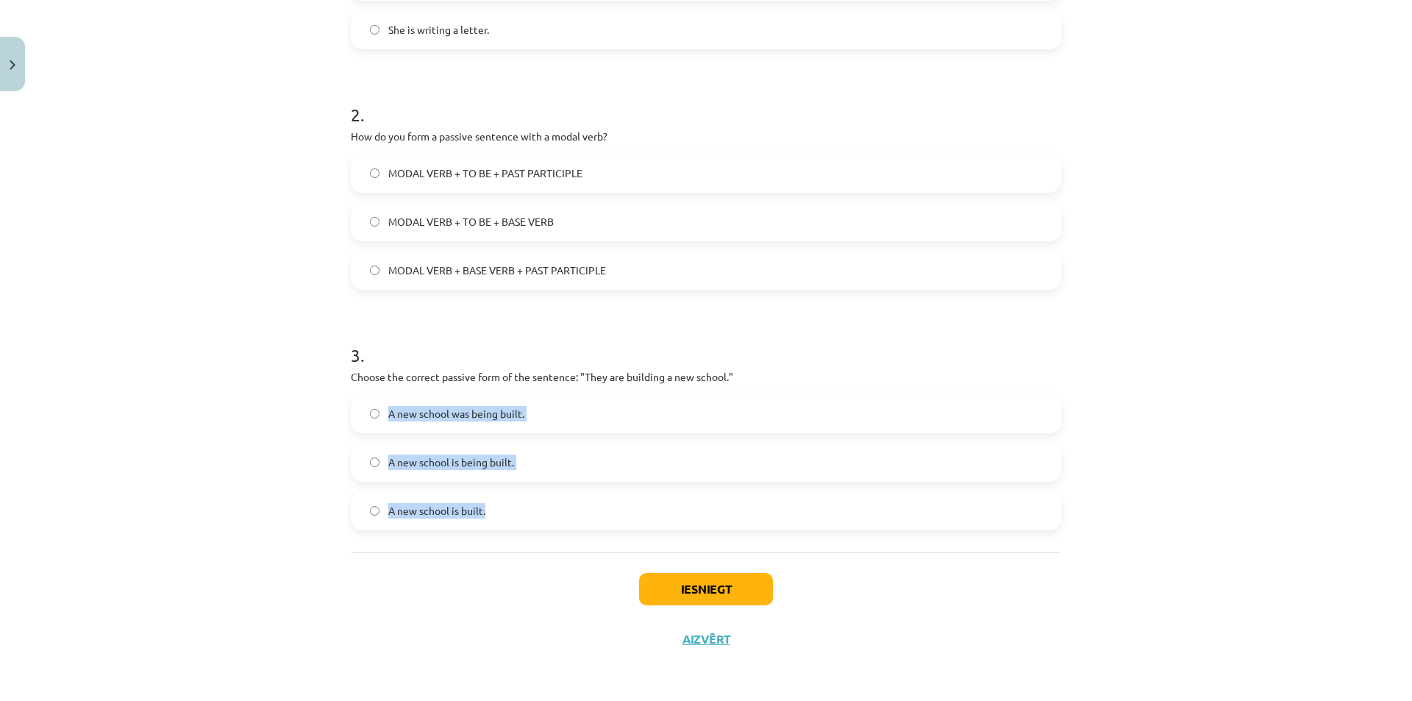
drag, startPoint x: 515, startPoint y: 514, endPoint x: 378, endPoint y: 399, distance: 178.5
click at [378, 399] on div "A new school was being built. A new school is being built. A new school is buil…" at bounding box center [706, 461] width 710 height 137
click at [252, 452] on div "Mācību tēma: Angļu valoda i - 10.klase 1.ieskaites mācību materiāls #9 📝 Topic …" at bounding box center [706, 350] width 1412 height 701
click at [478, 464] on span "A new school is being built." at bounding box center [451, 461] width 126 height 15
drag, startPoint x: 346, startPoint y: 377, endPoint x: 540, endPoint y: 510, distance: 236.0
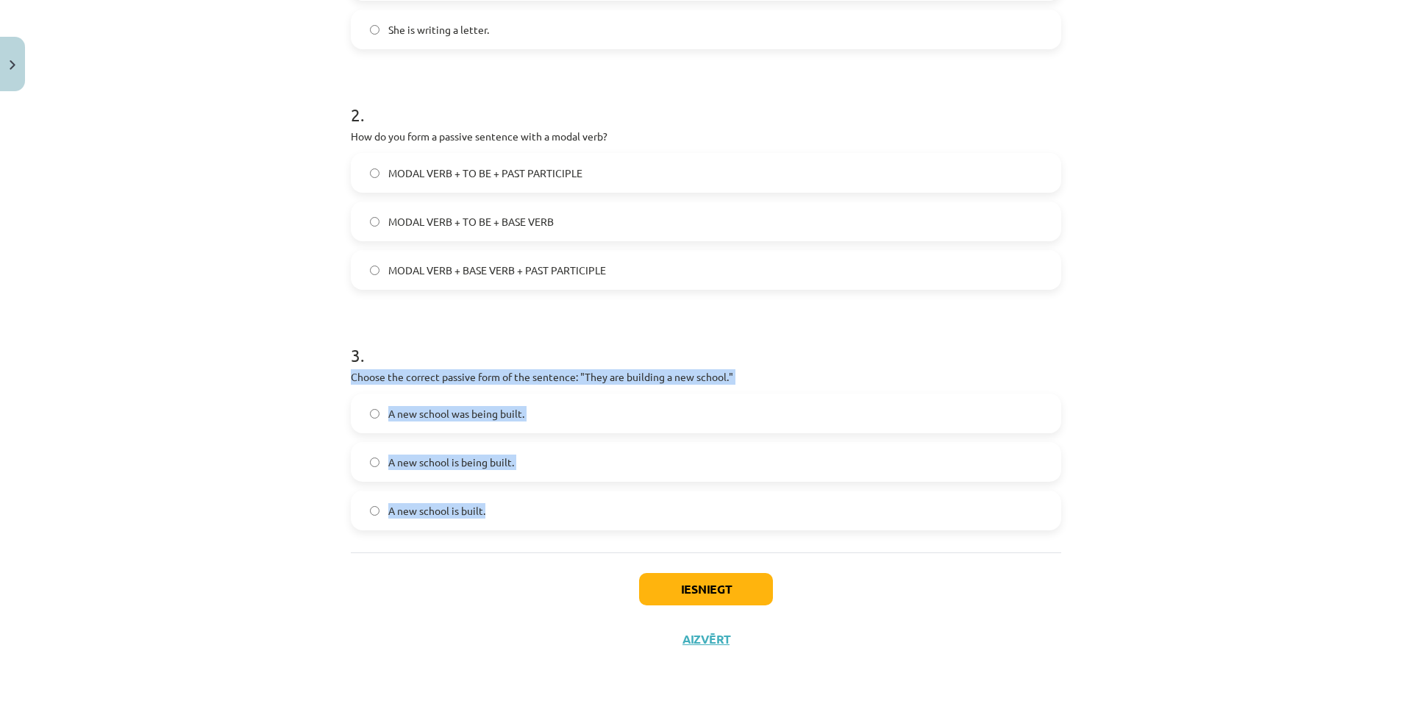
click at [540, 510] on div "Mācību tēma: Angļu valoda i - 10.klase 1.ieskaites mācību materiāls #9 📝 Topic …" at bounding box center [706, 350] width 1412 height 701
click at [698, 586] on button "Iesniegt" at bounding box center [706, 589] width 134 height 32
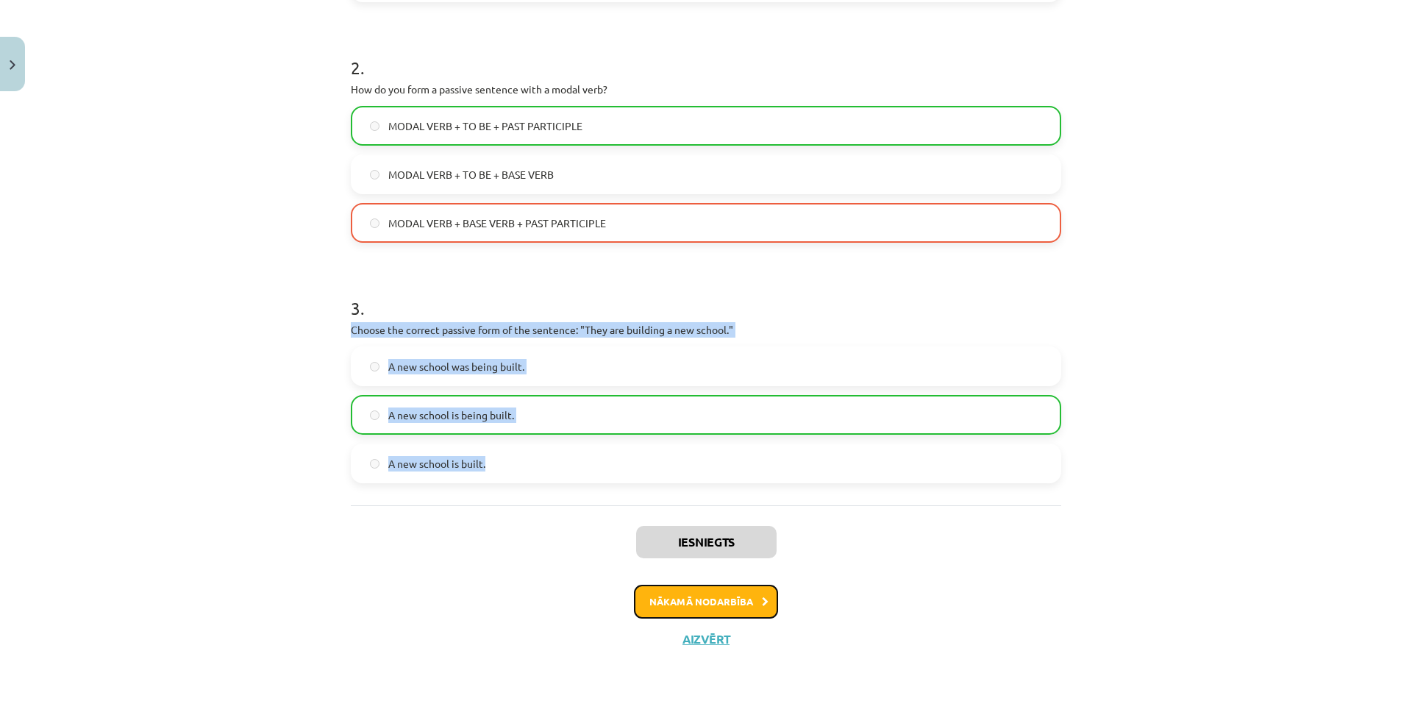
click at [714, 602] on button "Nākamā nodarbība" at bounding box center [706, 602] width 144 height 34
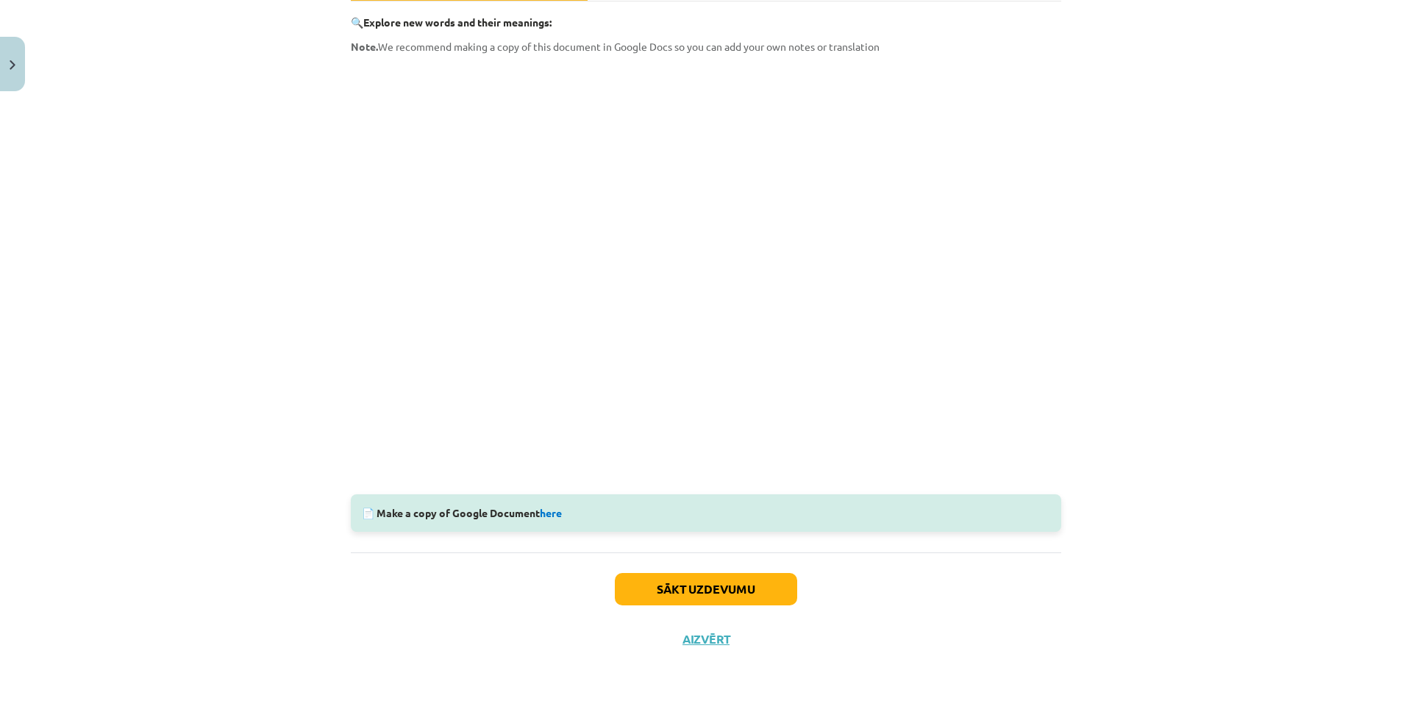
scroll to position [29, 0]
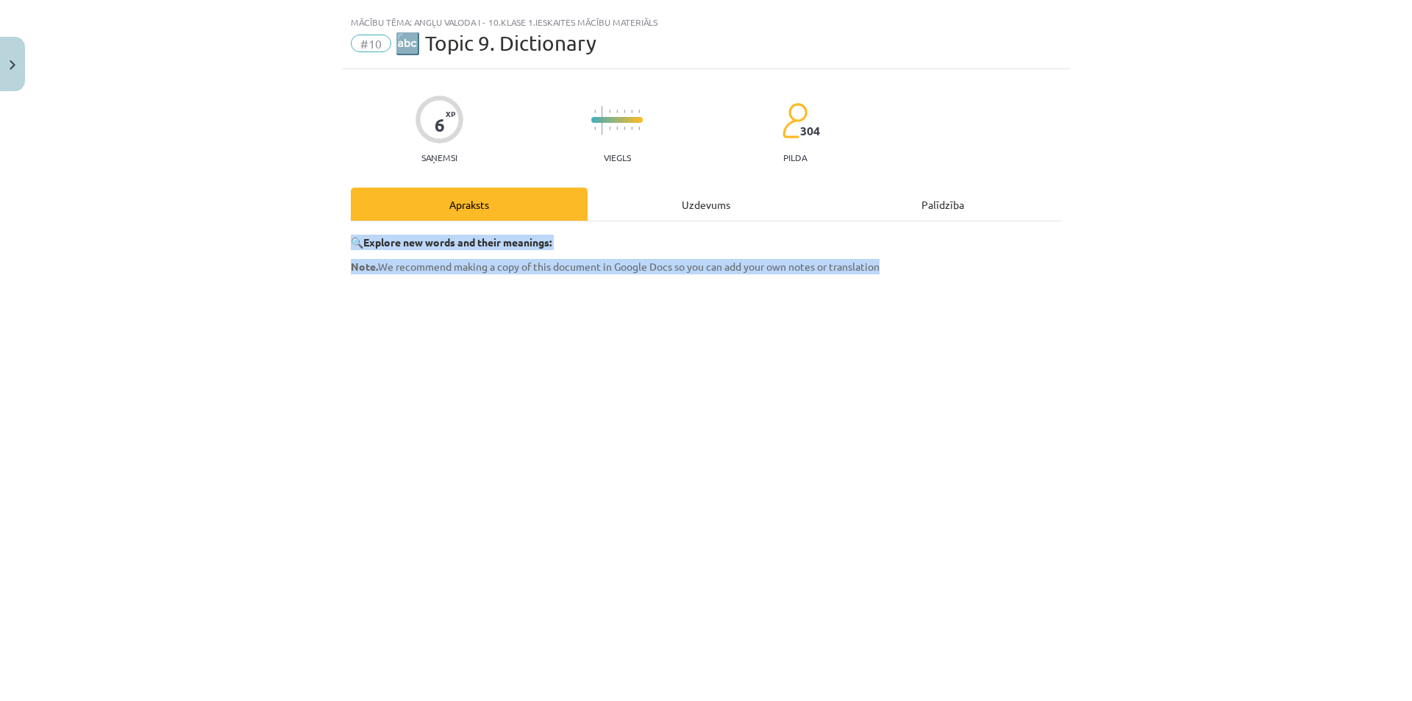
drag, startPoint x: 331, startPoint y: 235, endPoint x: 904, endPoint y: 266, distance: 573.7
click at [904, 266] on div "Mācību tēma: Angļu valoda i - 10.klase 1.ieskaites mācību materiāls #10 🔤 Topic…" at bounding box center [706, 350] width 1412 height 701
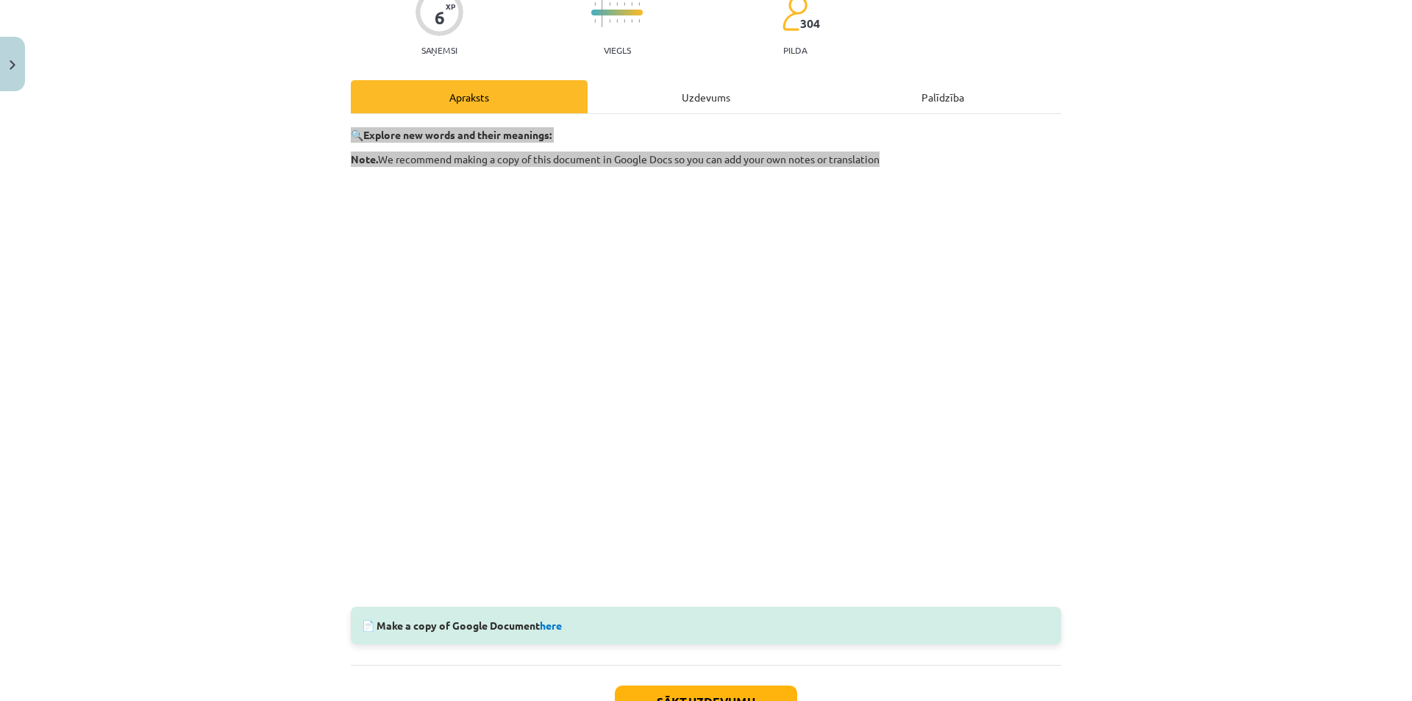
scroll to position [249, 0]
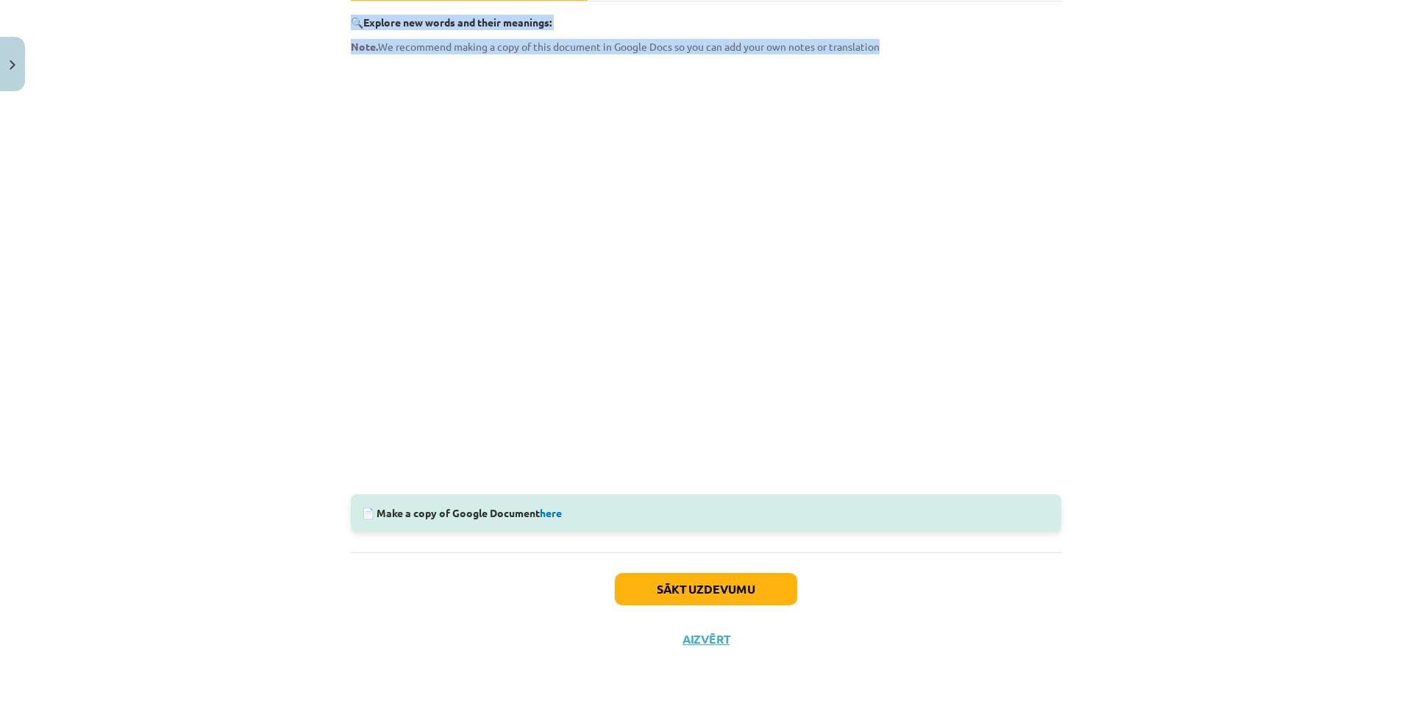
drag, startPoint x: 550, startPoint y: 515, endPoint x: 369, endPoint y: 513, distance: 180.9
click at [369, 513] on div "📄 Make a copy of Google Document here" at bounding box center [706, 513] width 710 height 38
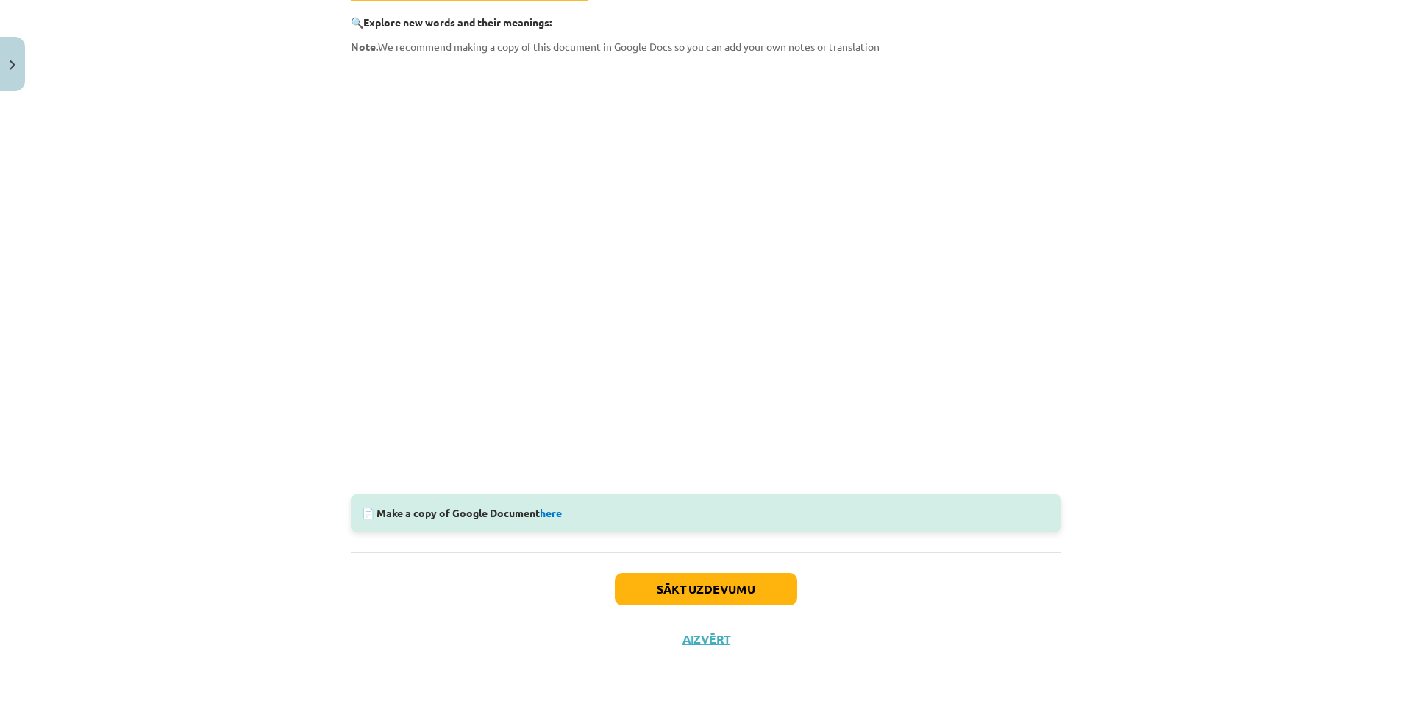
drag, startPoint x: 1254, startPoint y: 627, endPoint x: 1246, endPoint y: 624, distance: 8.4
click at [1254, 627] on div "Mācību tēma: Angļu valoda i - 10.klase 1.ieskaites mācību materiāls #10 🔤 Topic…" at bounding box center [706, 350] width 1412 height 701
click at [554, 517] on link "here" at bounding box center [551, 512] width 22 height 13
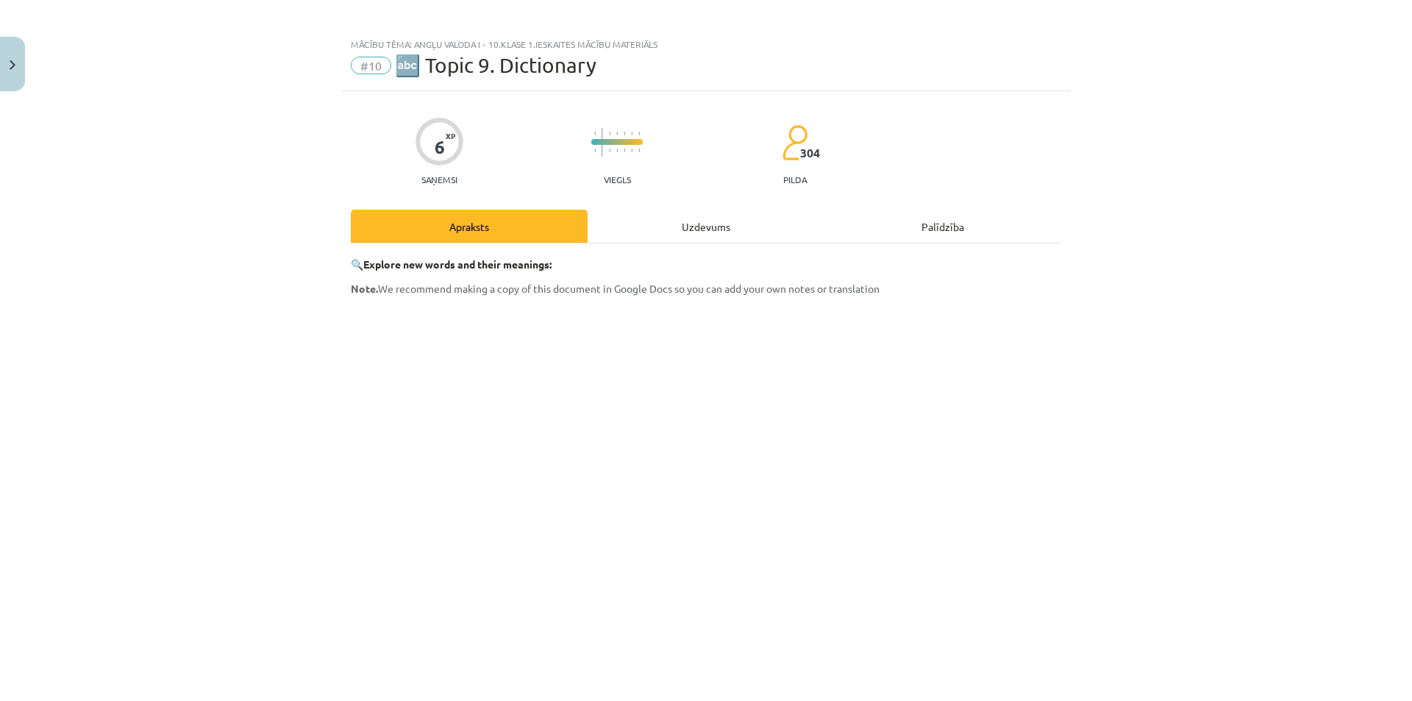
scroll to position [0, 0]
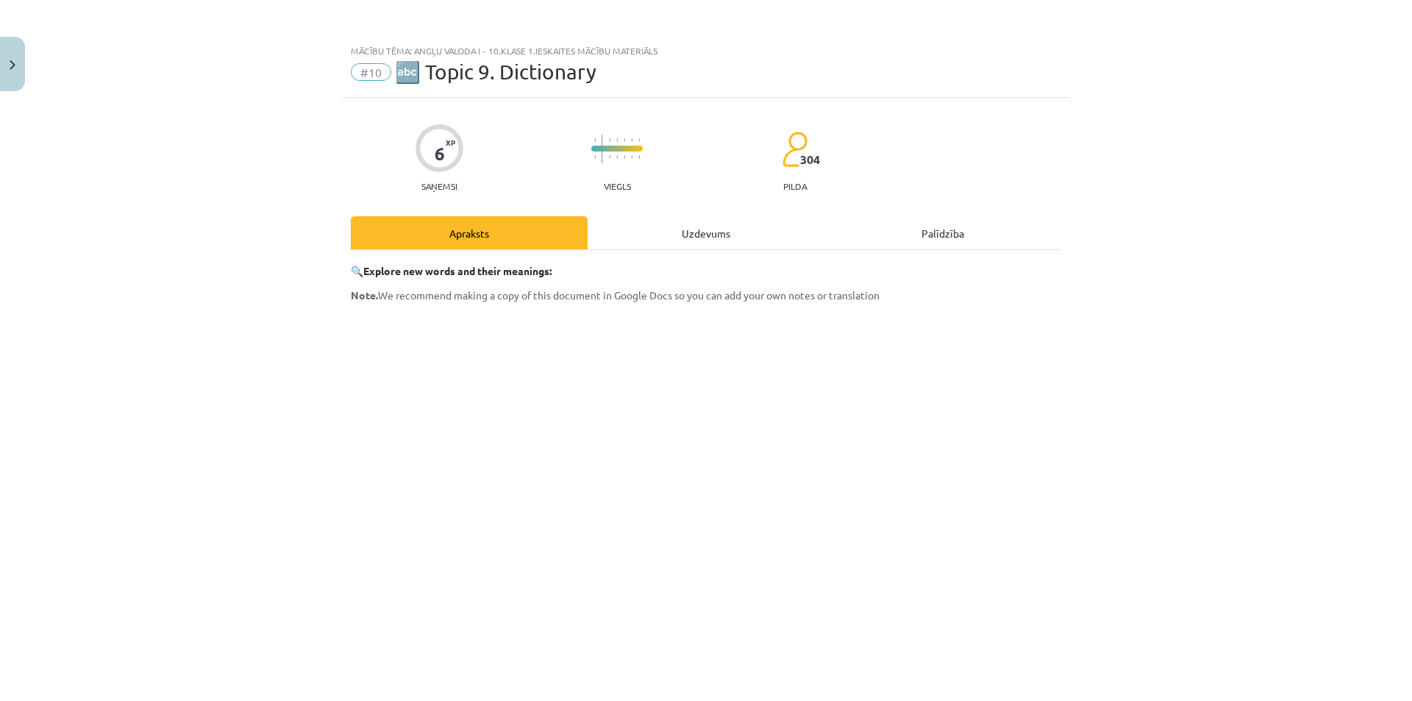
drag, startPoint x: 639, startPoint y: 204, endPoint x: 663, endPoint y: 224, distance: 30.8
click at [643, 206] on div "6 XP Saņemsi Viegls 304 pilda Apraksts Uzdevums Palīdzība 🔍 Explore new words a…" at bounding box center [706, 505] width 728 height 815
click at [664, 224] on div "Uzdevums" at bounding box center [706, 232] width 237 height 33
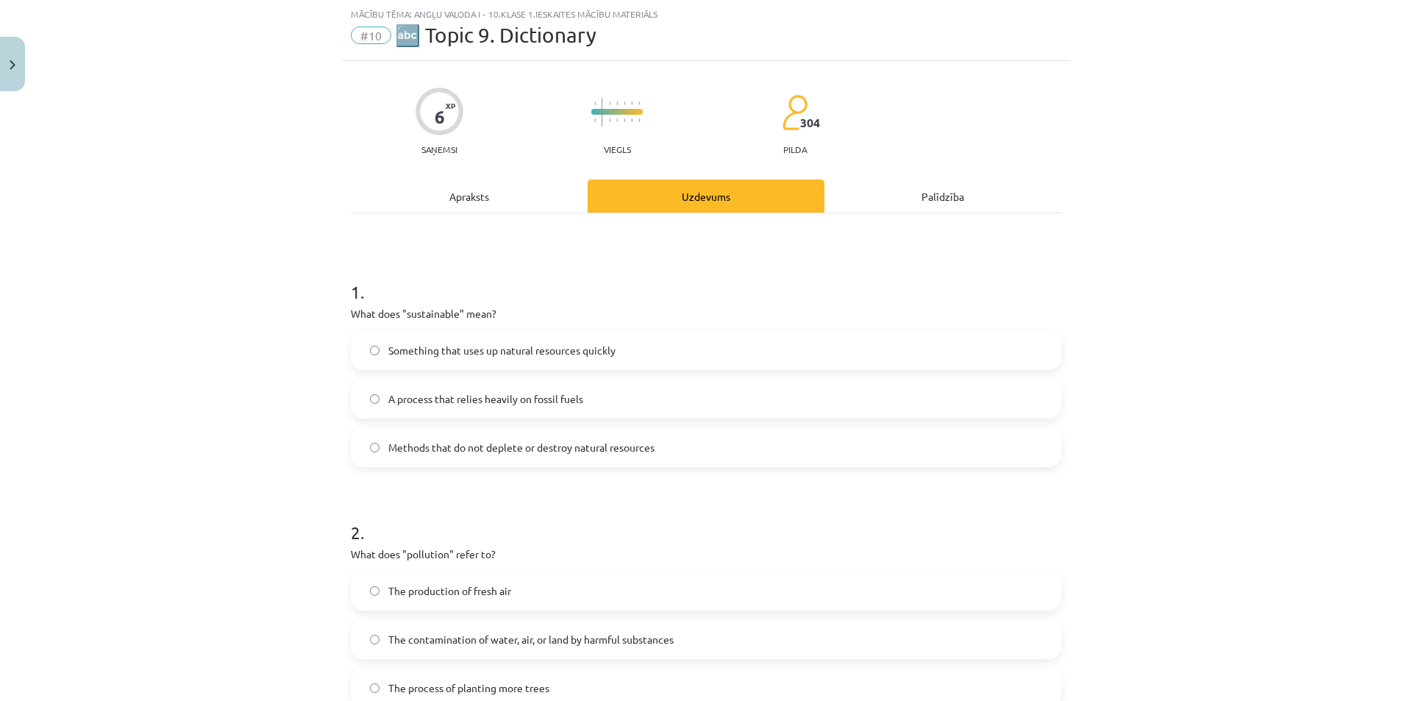
click at [512, 203] on div "Apraksts" at bounding box center [469, 195] width 237 height 33
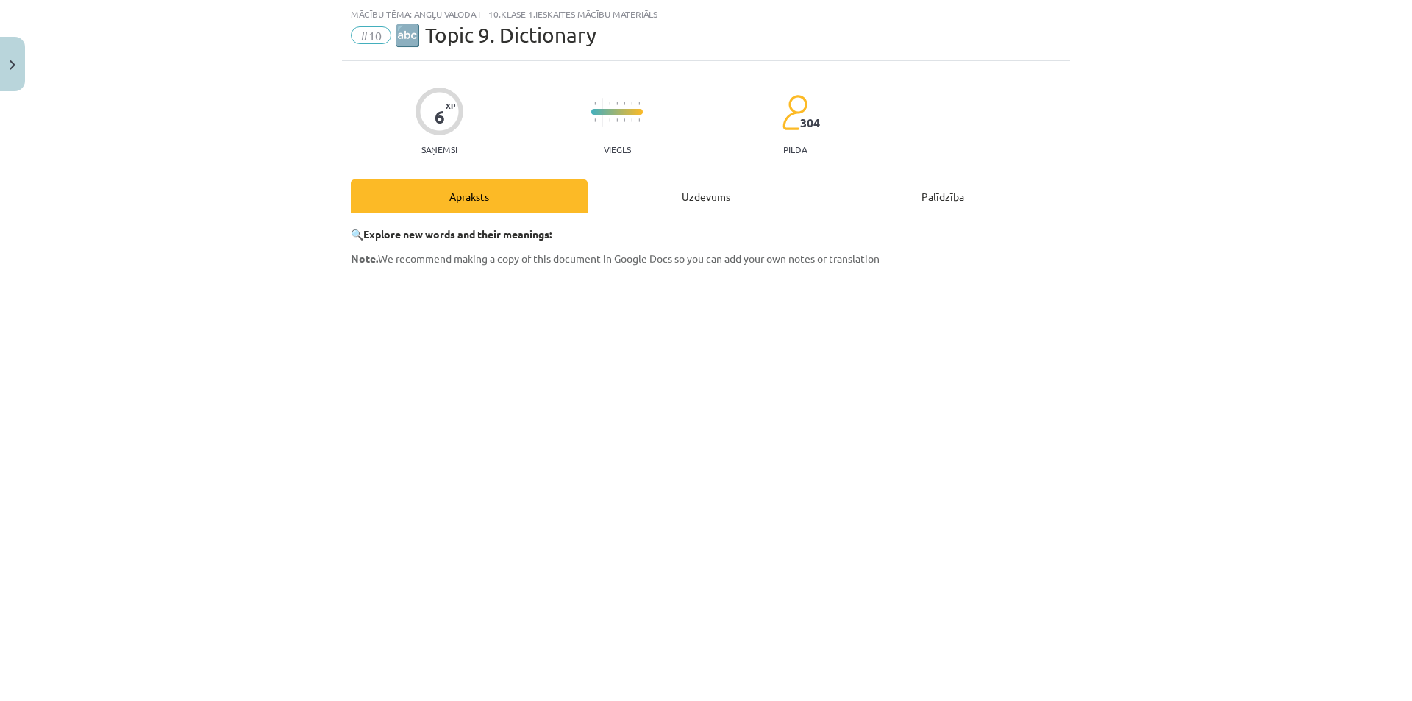
click at [712, 204] on div "Uzdevums" at bounding box center [706, 195] width 237 height 33
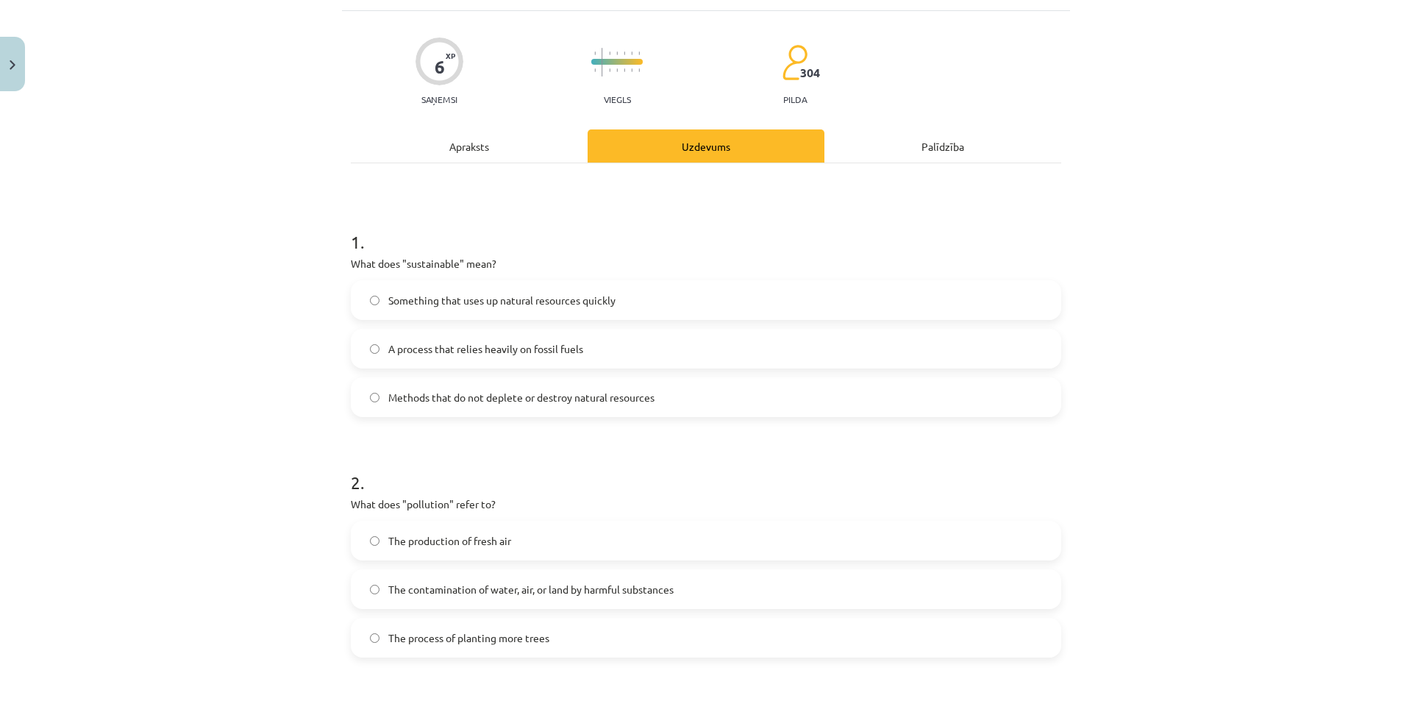
click at [467, 143] on div "Apraksts" at bounding box center [469, 145] width 237 height 33
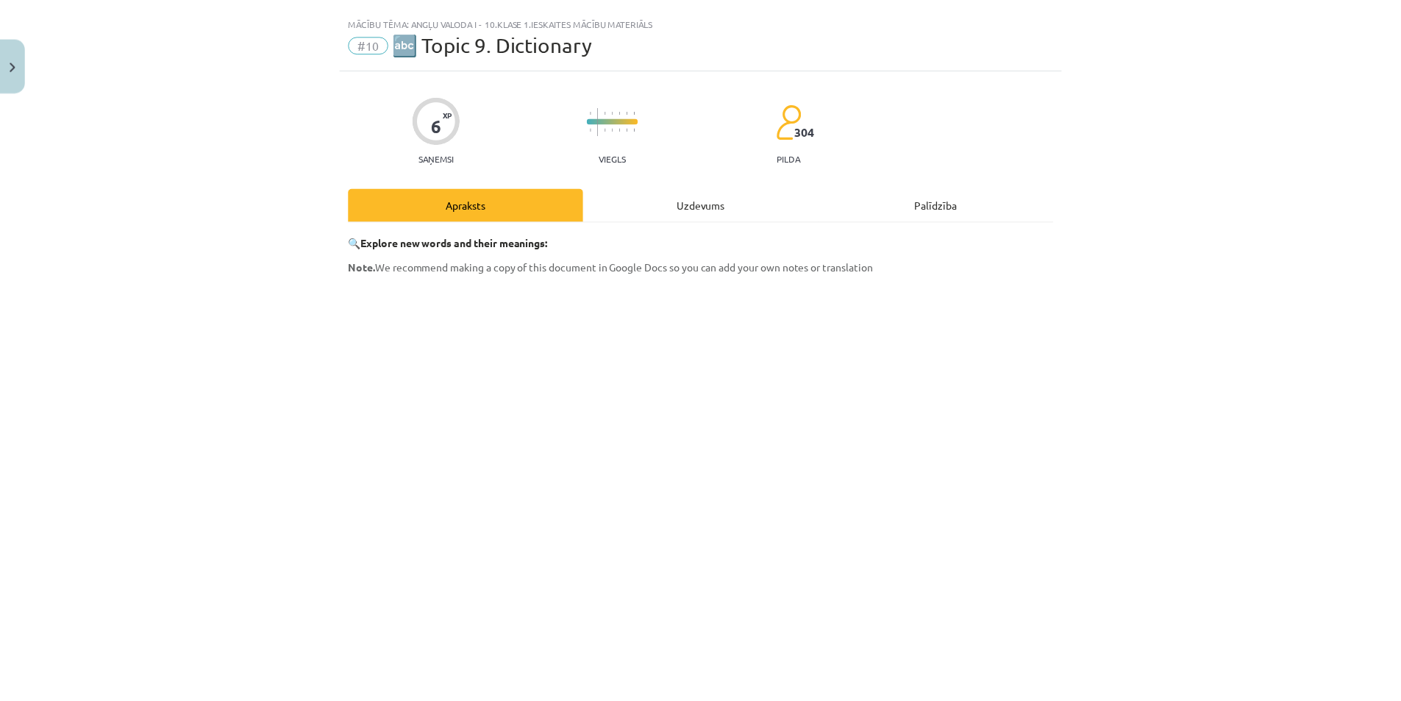
scroll to position [0, 0]
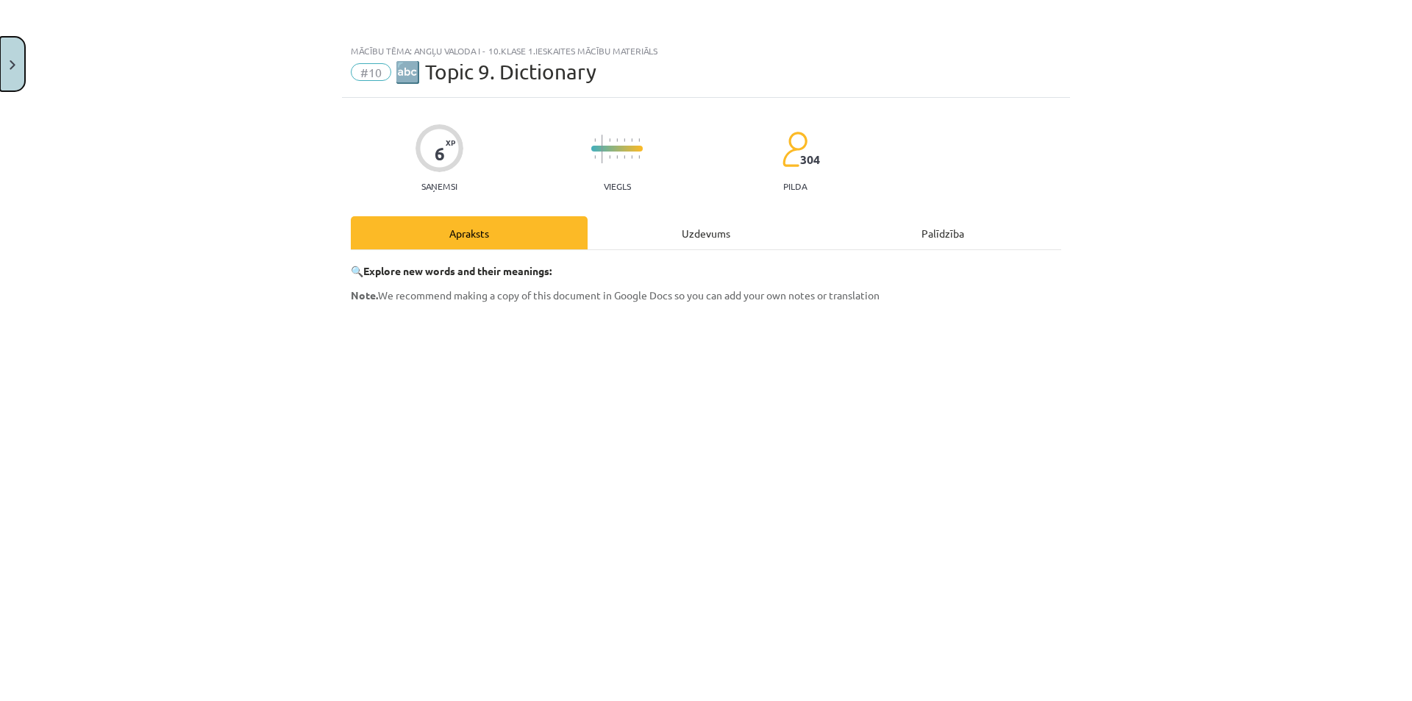
click at [20, 68] on button "Close" at bounding box center [12, 64] width 25 height 54
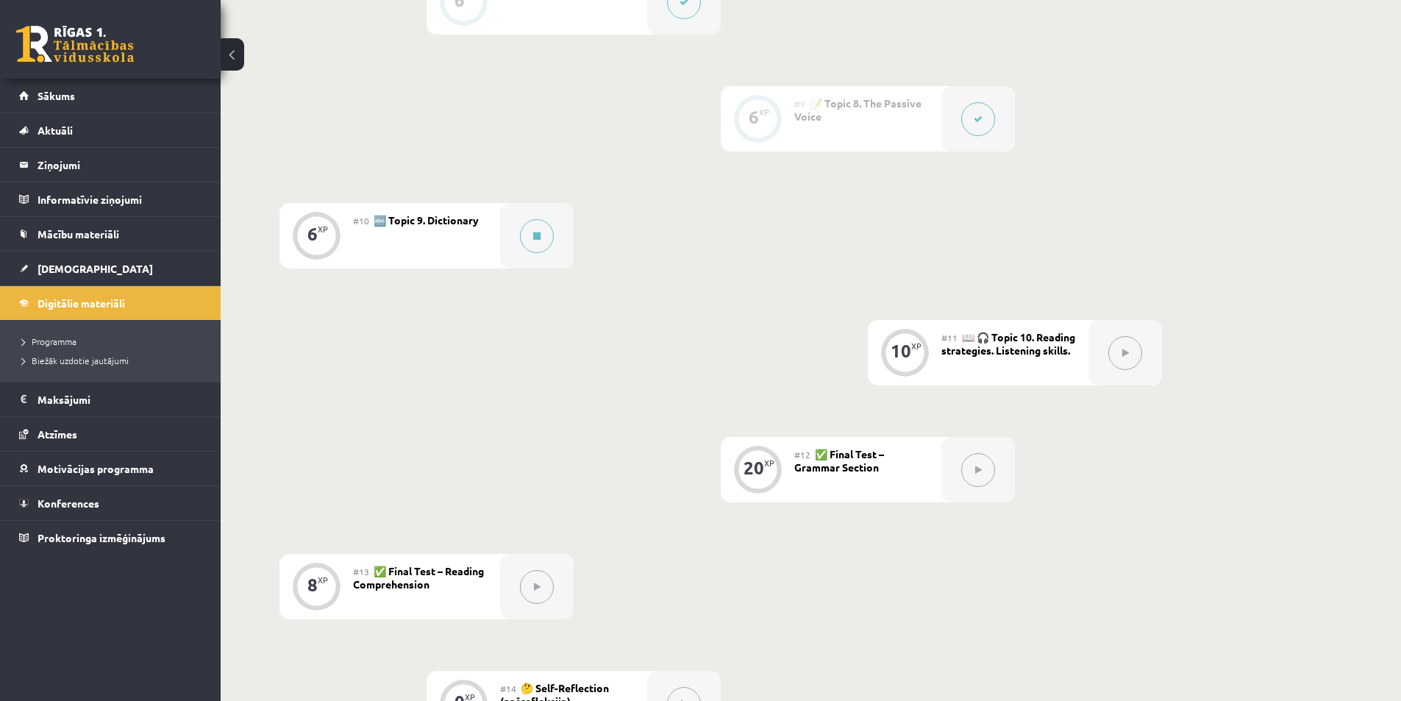
scroll to position [1263, 0]
click at [72, 265] on span "[DEMOGRAPHIC_DATA]" at bounding box center [95, 268] width 115 height 13
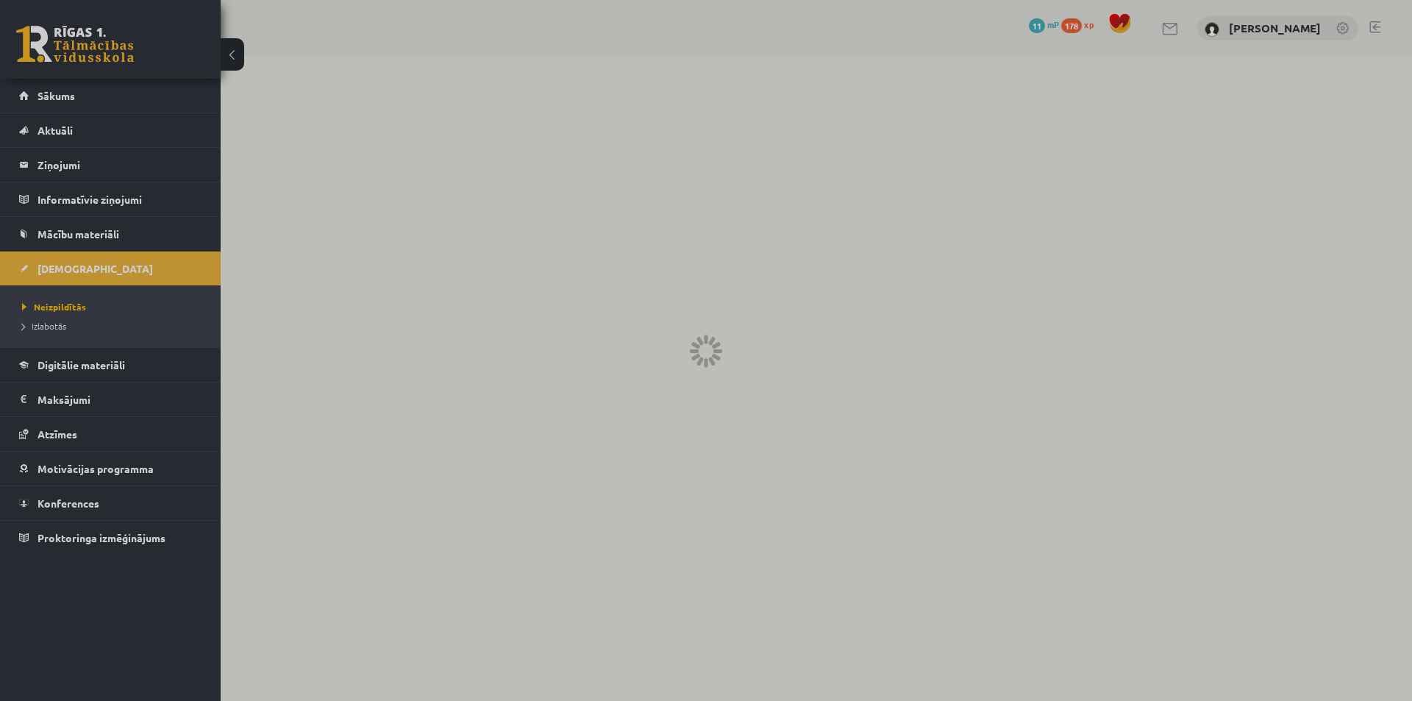
click at [763, 449] on div at bounding box center [706, 350] width 1412 height 701
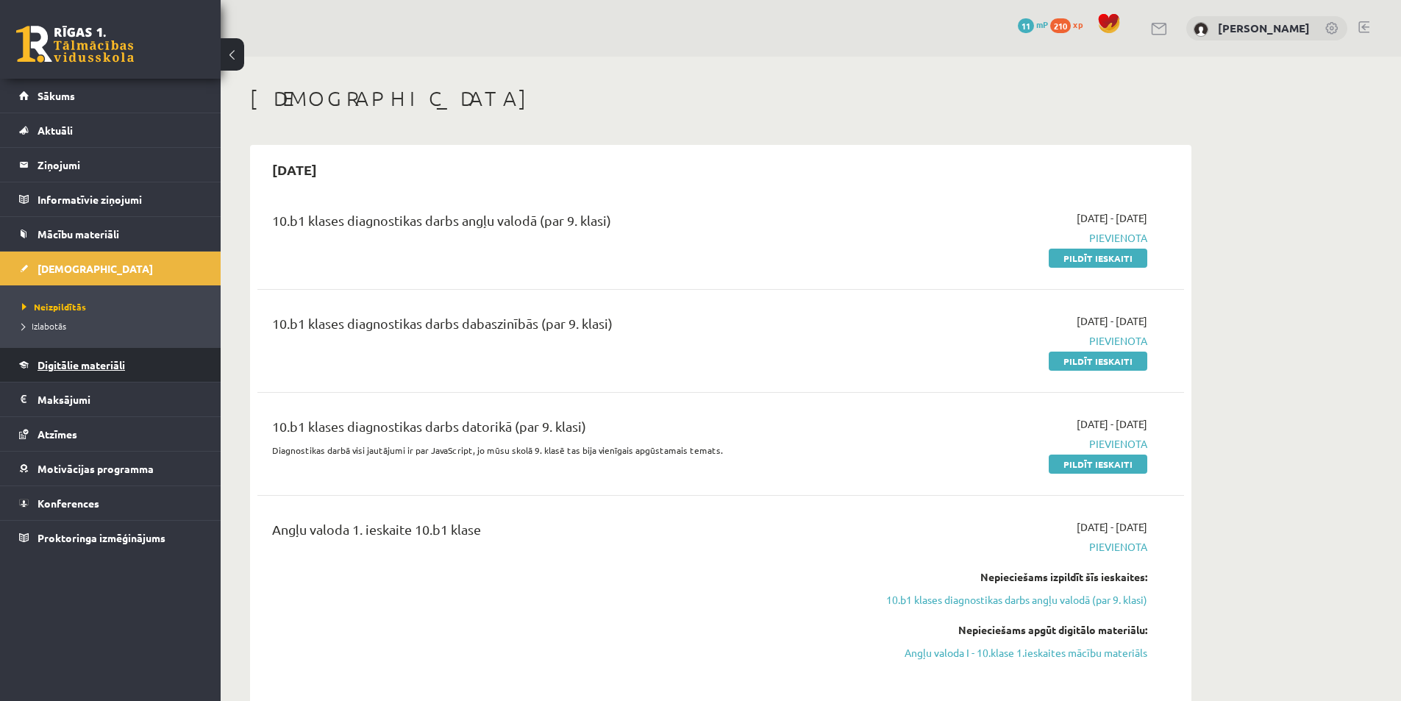
click at [110, 367] on span "Digitālie materiāli" at bounding box center [82, 364] width 88 height 13
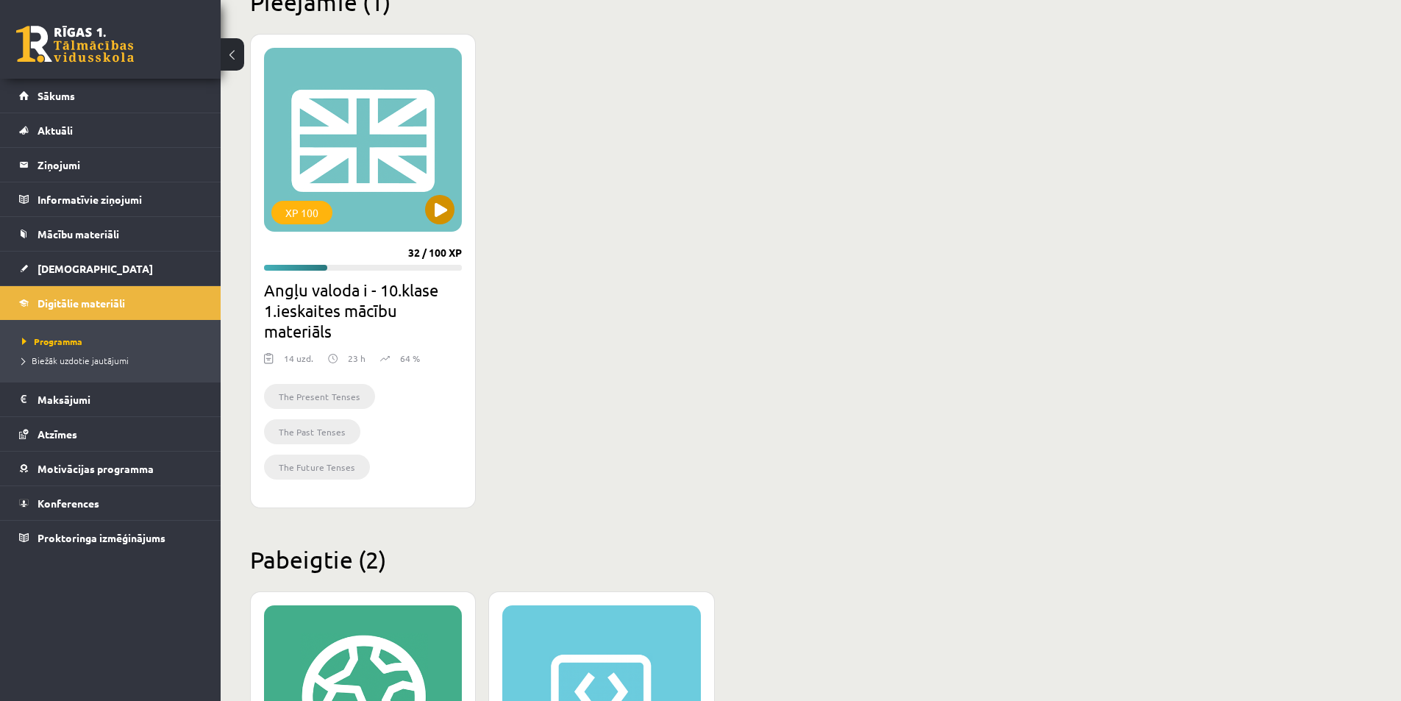
scroll to position [368, 0]
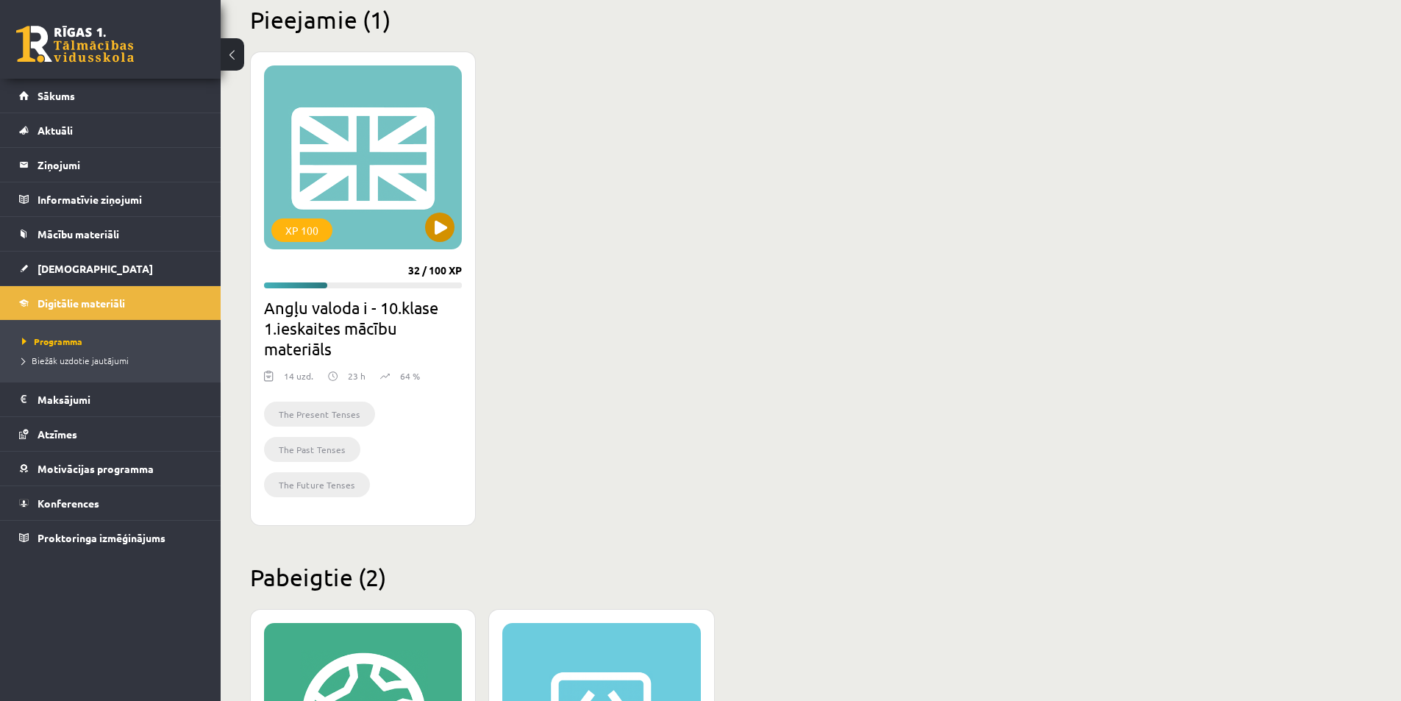
click at [393, 161] on div "XP 100" at bounding box center [363, 157] width 198 height 184
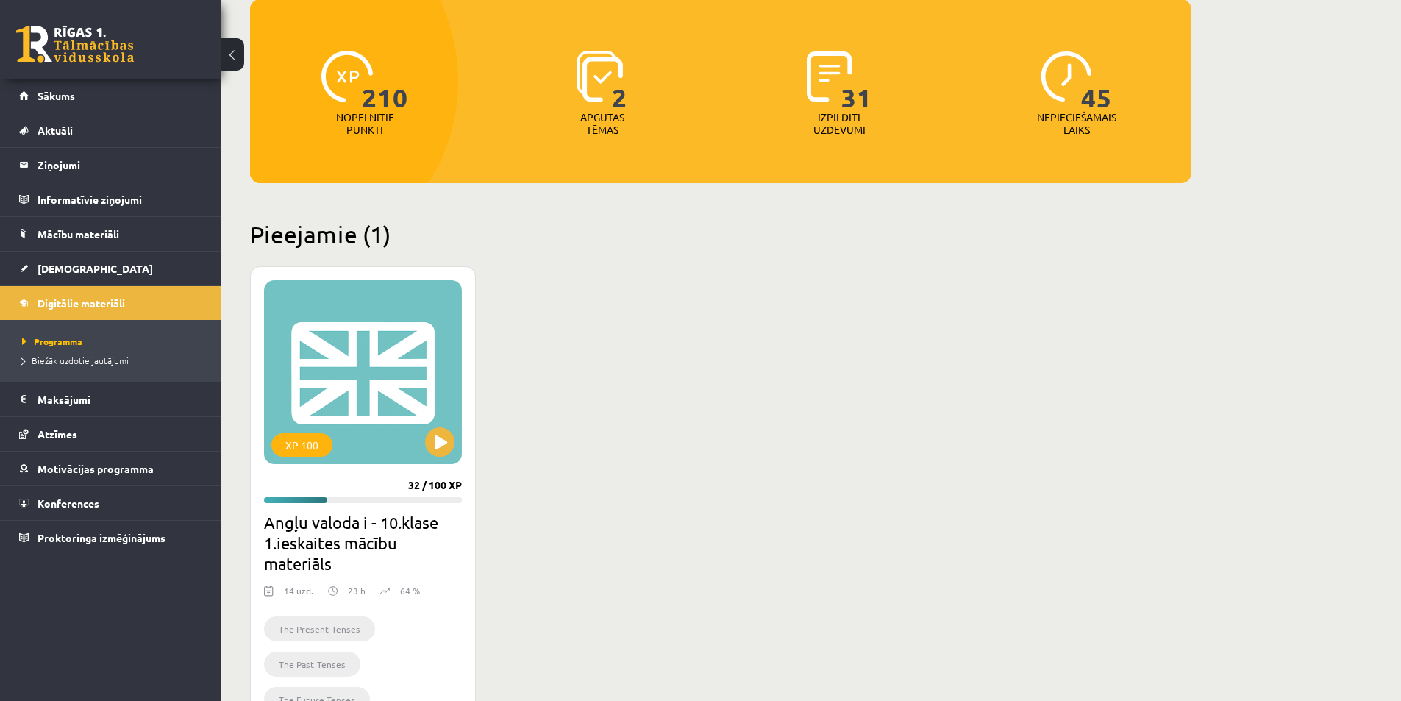
scroll to position [0, 0]
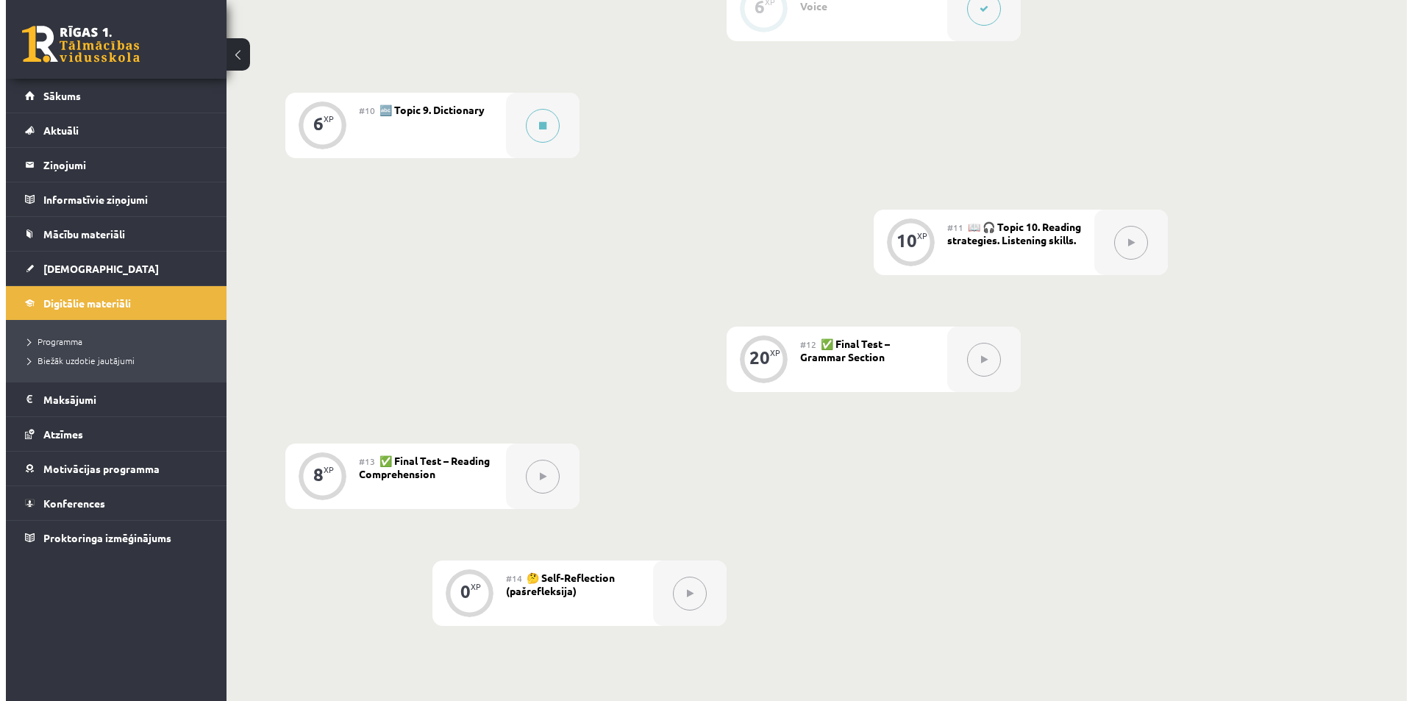
scroll to position [1397, 0]
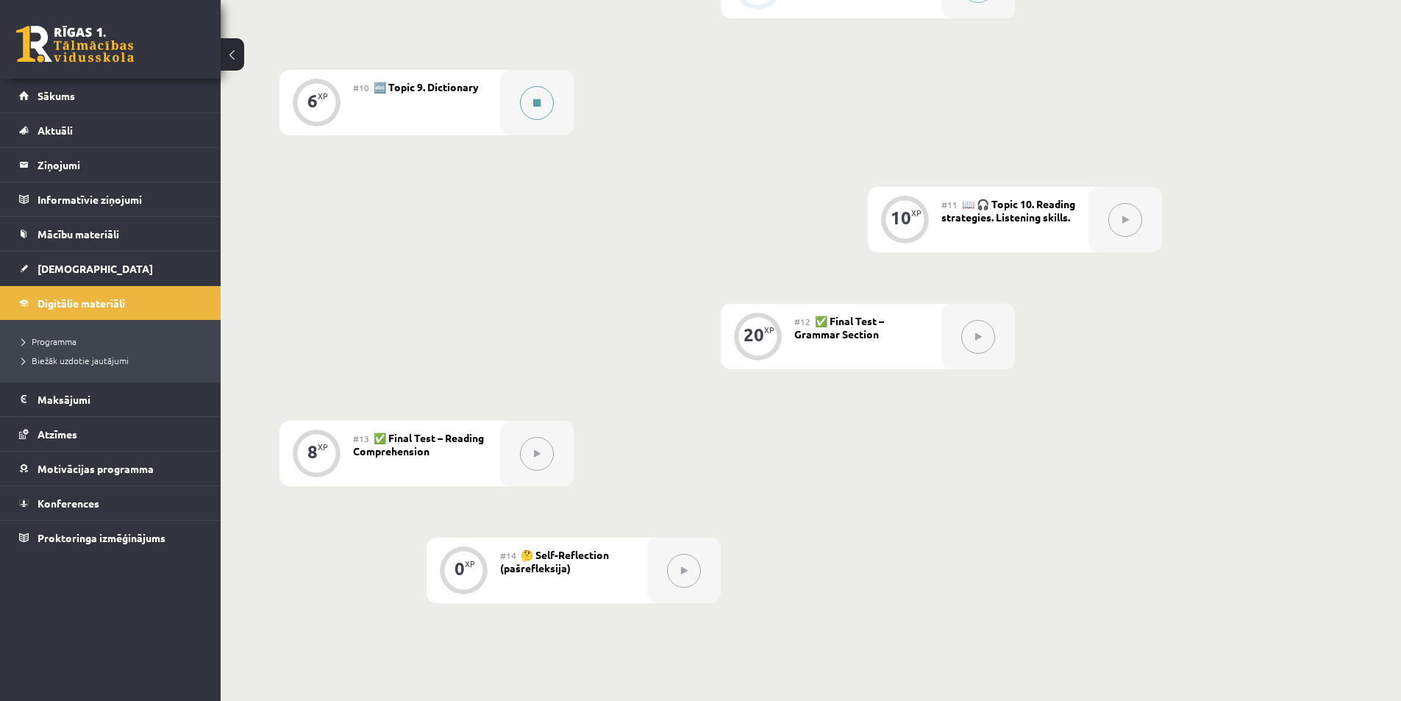
click at [545, 107] on button at bounding box center [537, 103] width 34 height 34
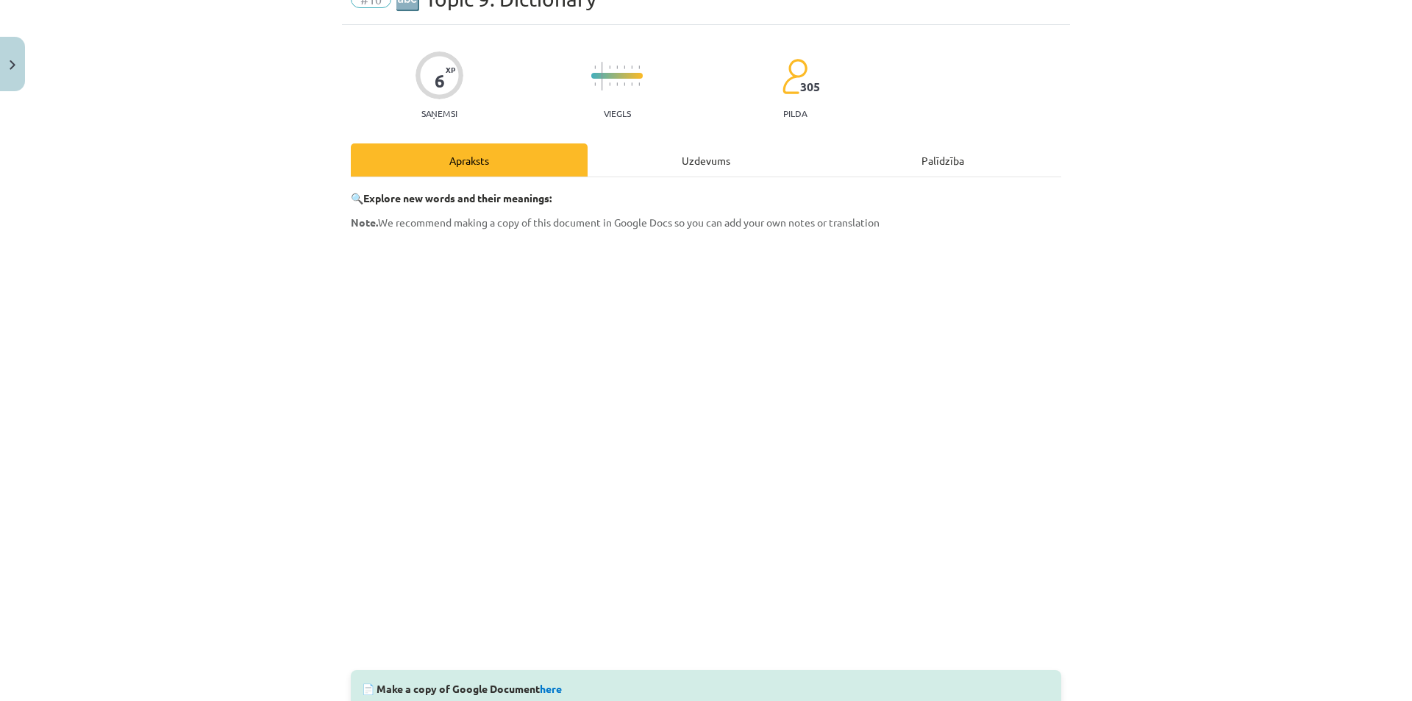
scroll to position [0, 0]
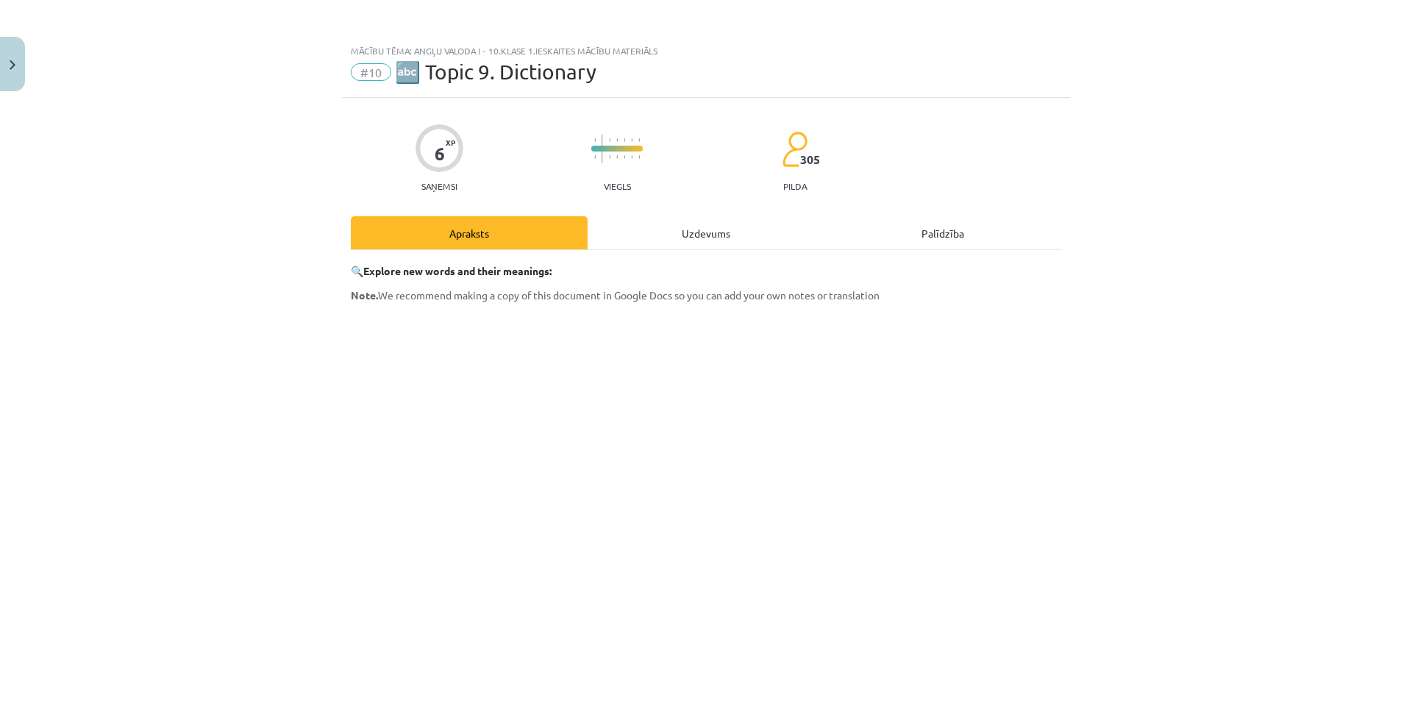
click at [674, 233] on div "Uzdevums" at bounding box center [706, 232] width 237 height 33
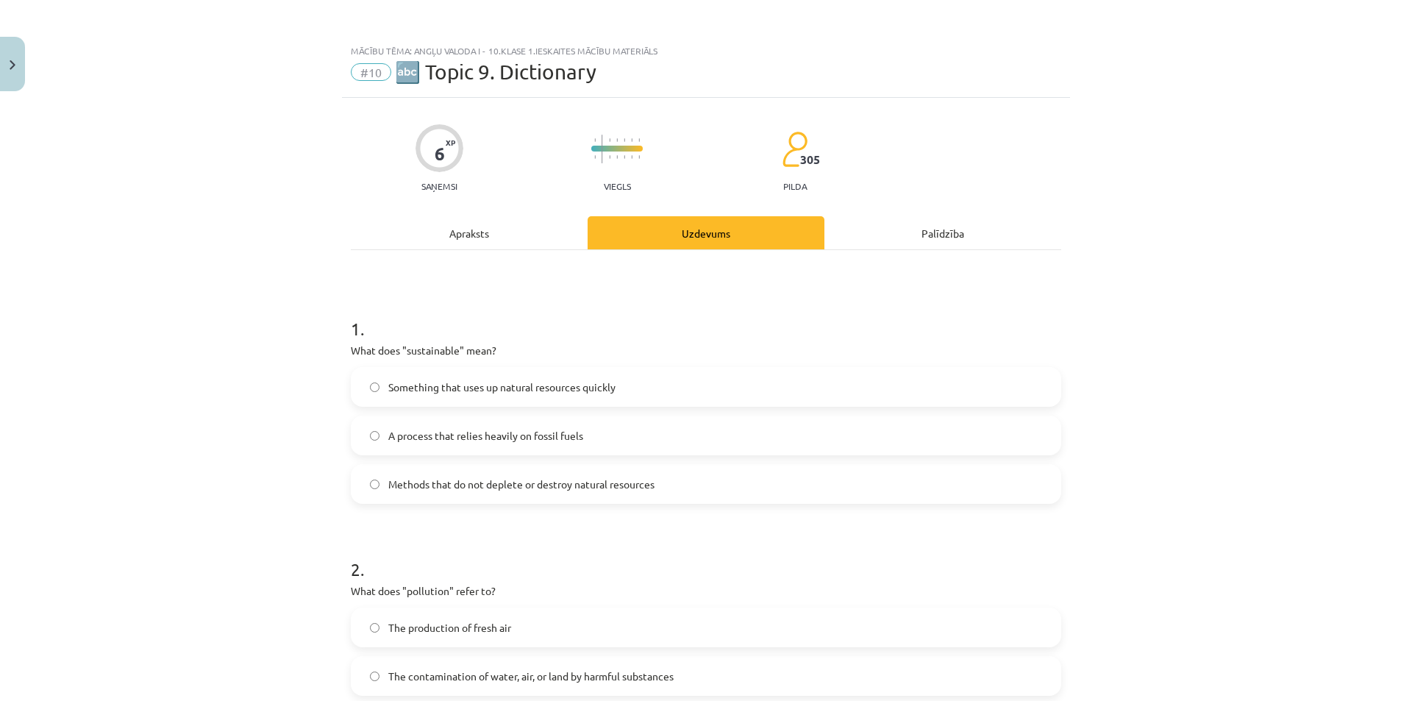
scroll to position [37, 0]
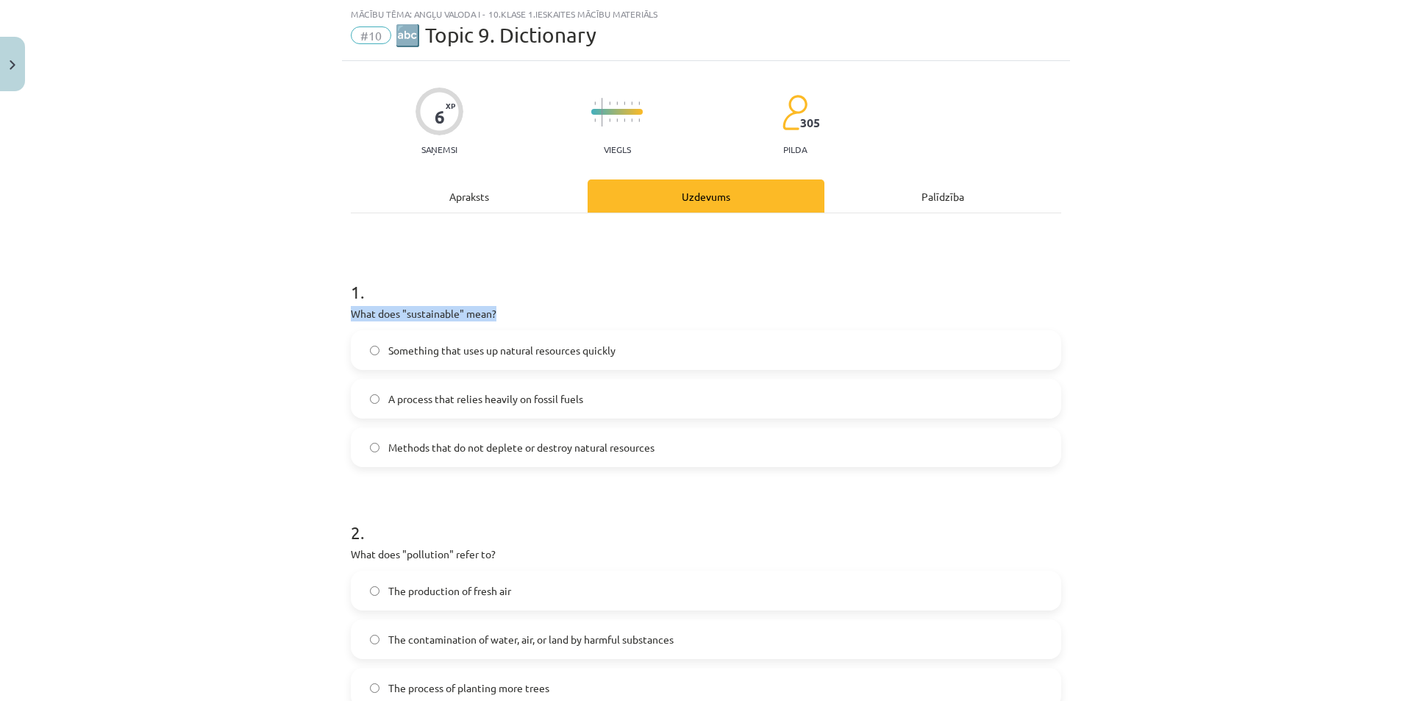
drag, startPoint x: 338, startPoint y: 304, endPoint x: 512, endPoint y: 315, distance: 174.6
click at [512, 315] on div "6 XP Saņemsi Viegls 305 pilda Apraksts Uzdevums Palīdzība 1 . What does "sustai…" at bounding box center [706, 571] width 728 height 1021
copy p "What does "sustainable" mean?"
click at [1082, 301] on div "Mācību tēma: Angļu valoda i - 10.klase 1.ieskaites mācību materiāls #10 🔤 Topic…" at bounding box center [706, 350] width 1412 height 701
drag, startPoint x: 674, startPoint y: 349, endPoint x: 388, endPoint y: 354, distance: 285.4
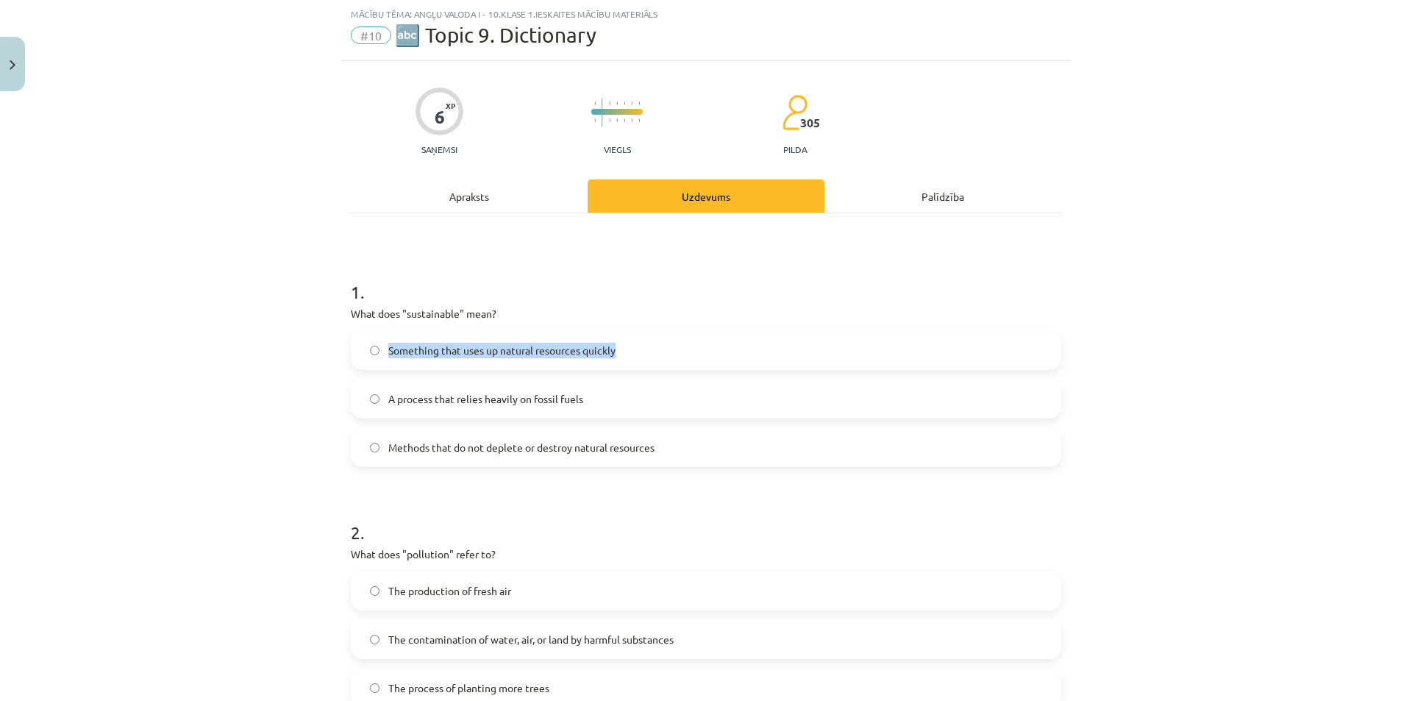
click at [382, 355] on label "Something that uses up natural resources quickly" at bounding box center [705, 350] width 707 height 37
copy span "Something that uses up natural resources quickly"
drag, startPoint x: 658, startPoint y: 393, endPoint x: 380, endPoint y: 415, distance: 278.8
click at [380, 415] on label "A process that relies heavily on fossil fuels" at bounding box center [705, 398] width 707 height 37
copy span "A process that relies heavily on fossil fuels"
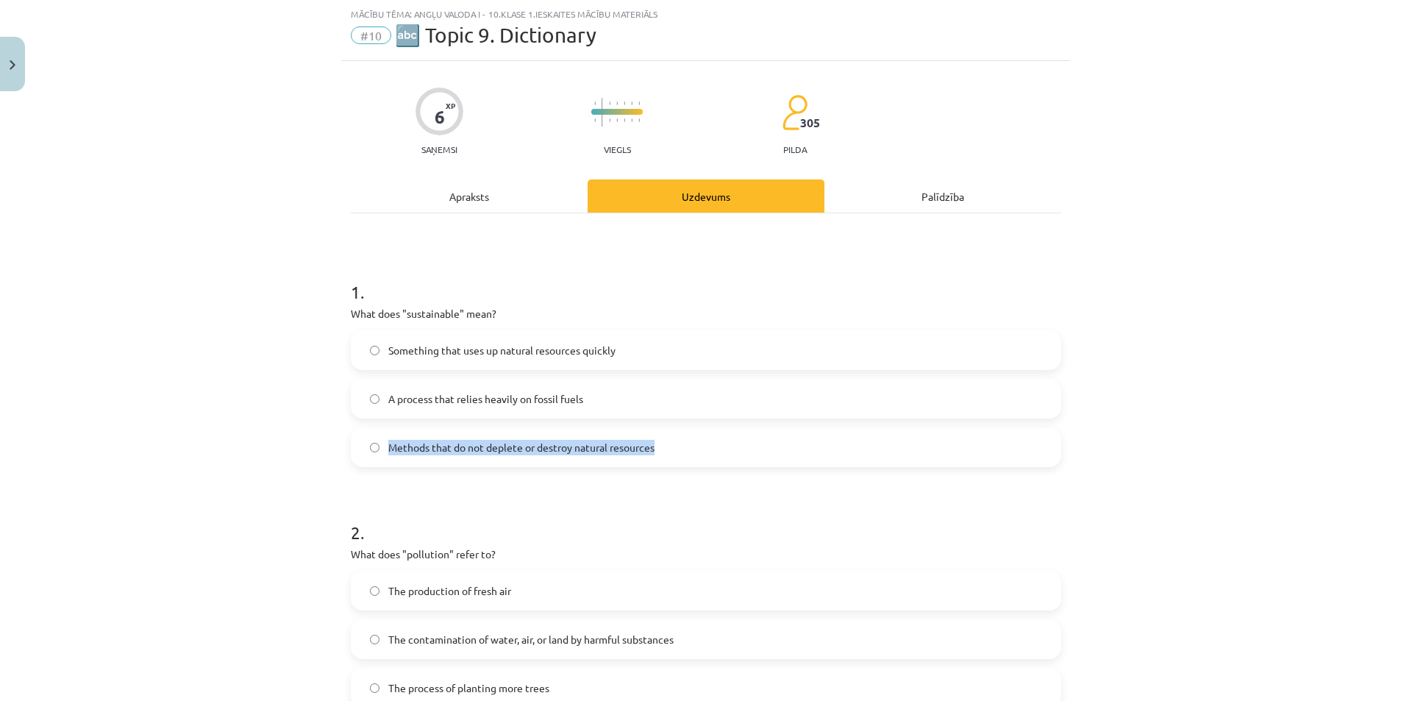
drag, startPoint x: 689, startPoint y: 451, endPoint x: 407, endPoint y: 454, distance: 282.4
click at [379, 461] on label "Methods that do not deplete or destroy natural resources" at bounding box center [705, 447] width 707 height 37
copy span "Methods that do not deplete or destroy natural resources"
drag, startPoint x: 590, startPoint y: 398, endPoint x: 562, endPoint y: 395, distance: 28.8
click at [590, 397] on label "A process that relies heavily on fossil fuels" at bounding box center [705, 398] width 707 height 37
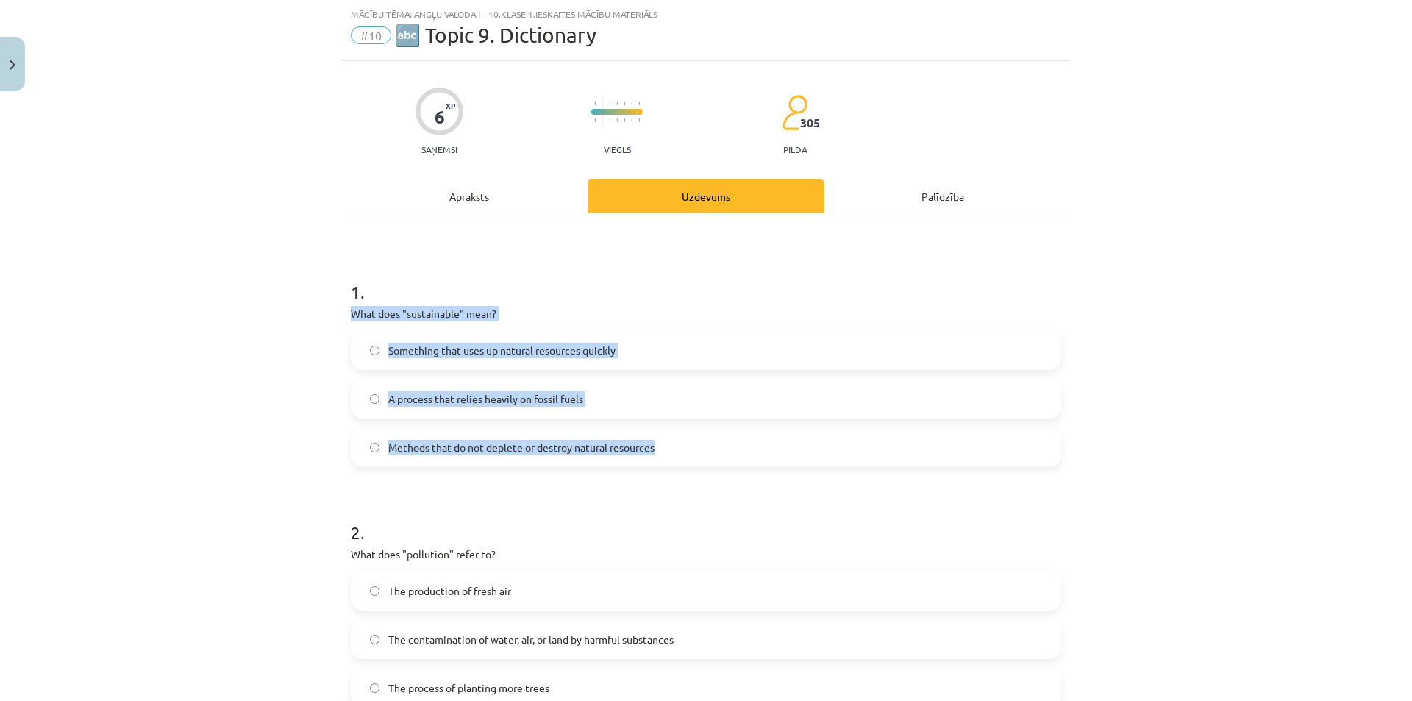
drag, startPoint x: 332, startPoint y: 313, endPoint x: 671, endPoint y: 455, distance: 367.5
click at [671, 455] on div "Mācību tēma: Angļu valoda i - 10.klase 1.ieskaites mācību materiāls #10 🔤 Topic…" at bounding box center [706, 350] width 1412 height 701
copy div "What does "sustainable" mean? Something that uses up natural resources quickly …"
drag, startPoint x: 620, startPoint y: 446, endPoint x: 635, endPoint y: 426, distance: 25.2
click at [620, 446] on span "Methods that do not deplete or destroy natural resources" at bounding box center [521, 447] width 266 height 15
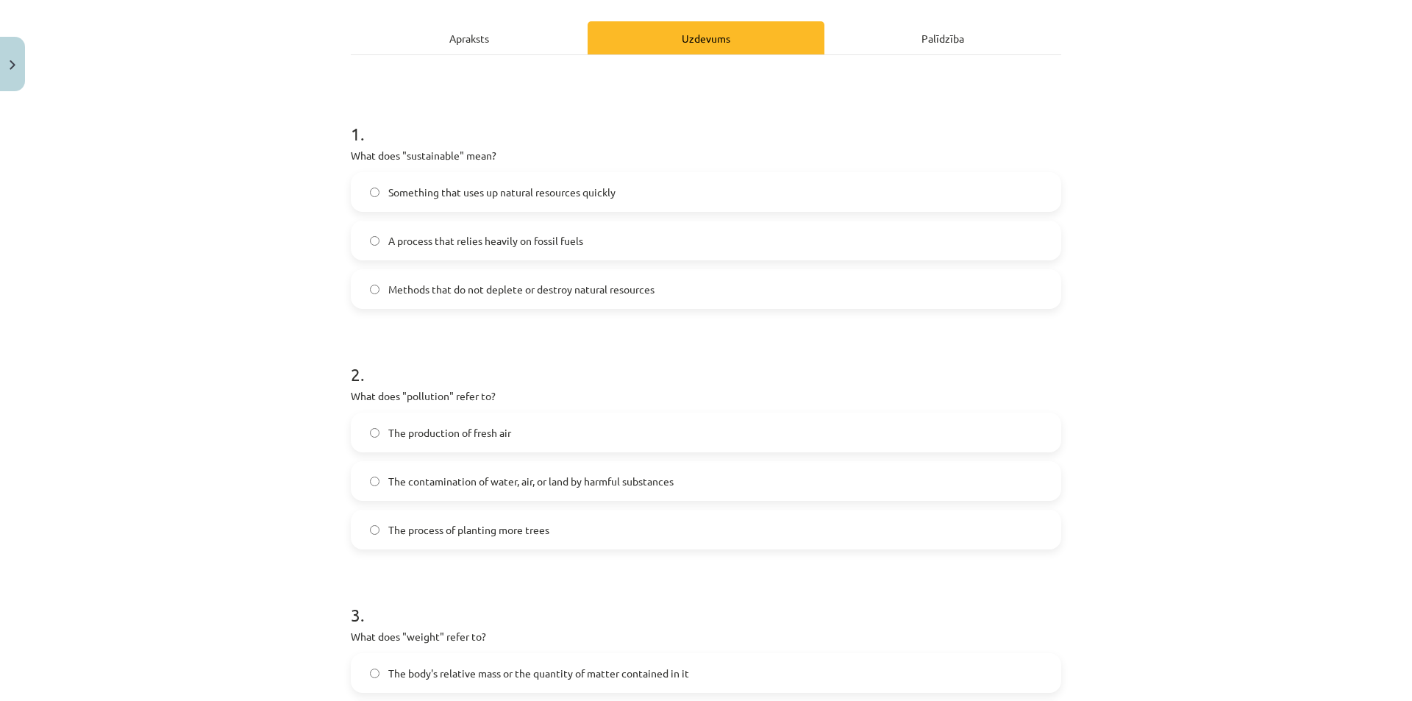
scroll to position [234, 0]
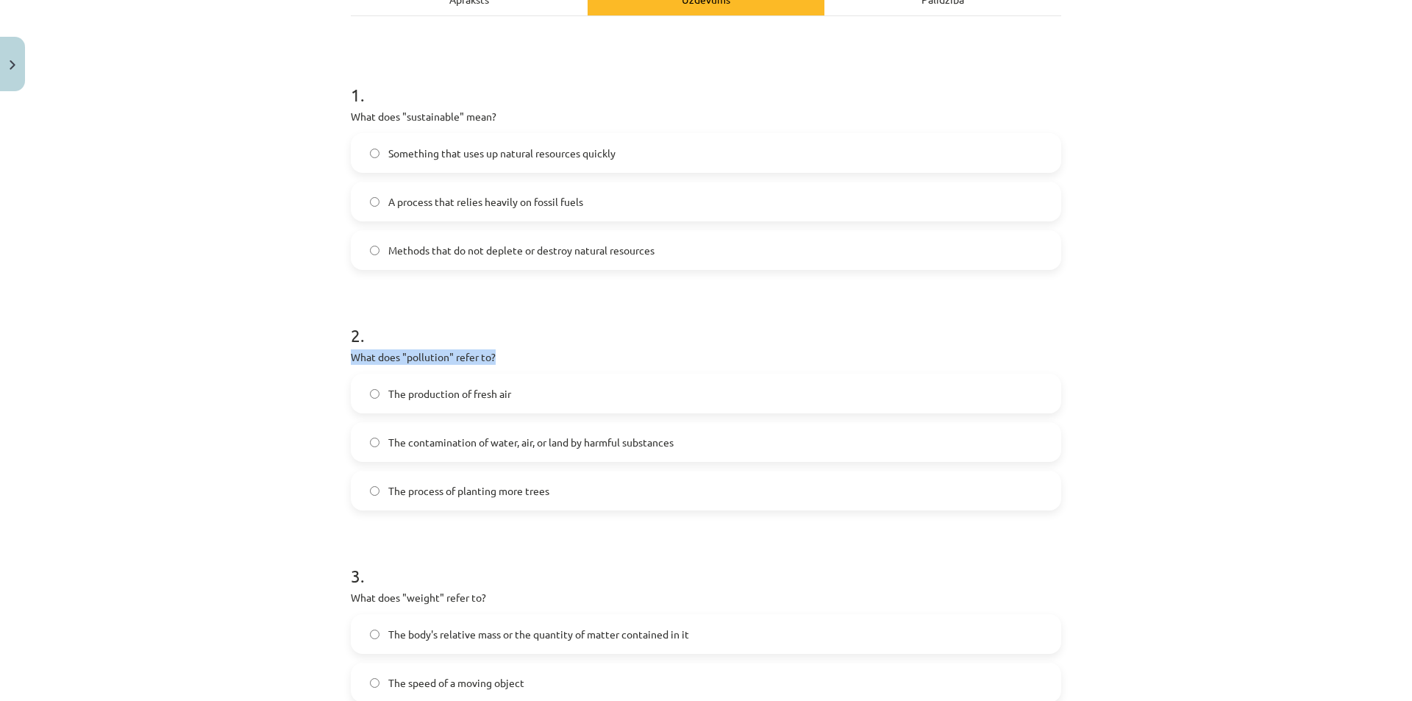
drag, startPoint x: 430, startPoint y: 363, endPoint x: 583, endPoint y: 349, distance: 153.7
click at [583, 349] on div "Mācību tēma: Angļu valoda i - 10.klase 1.ieskaites mācību materiāls #10 🔤 Topic…" at bounding box center [706, 350] width 1412 height 701
copy p "What does "pollution" refer to?"
click at [241, 464] on div "Mācību tēma: Angļu valoda i - 10.klase 1.ieskaites mācību materiāls #10 🔤 Topic…" at bounding box center [706, 350] width 1412 height 701
click at [371, 447] on label "The contamination of water, air, or land by harmful substances" at bounding box center [705, 442] width 707 height 37
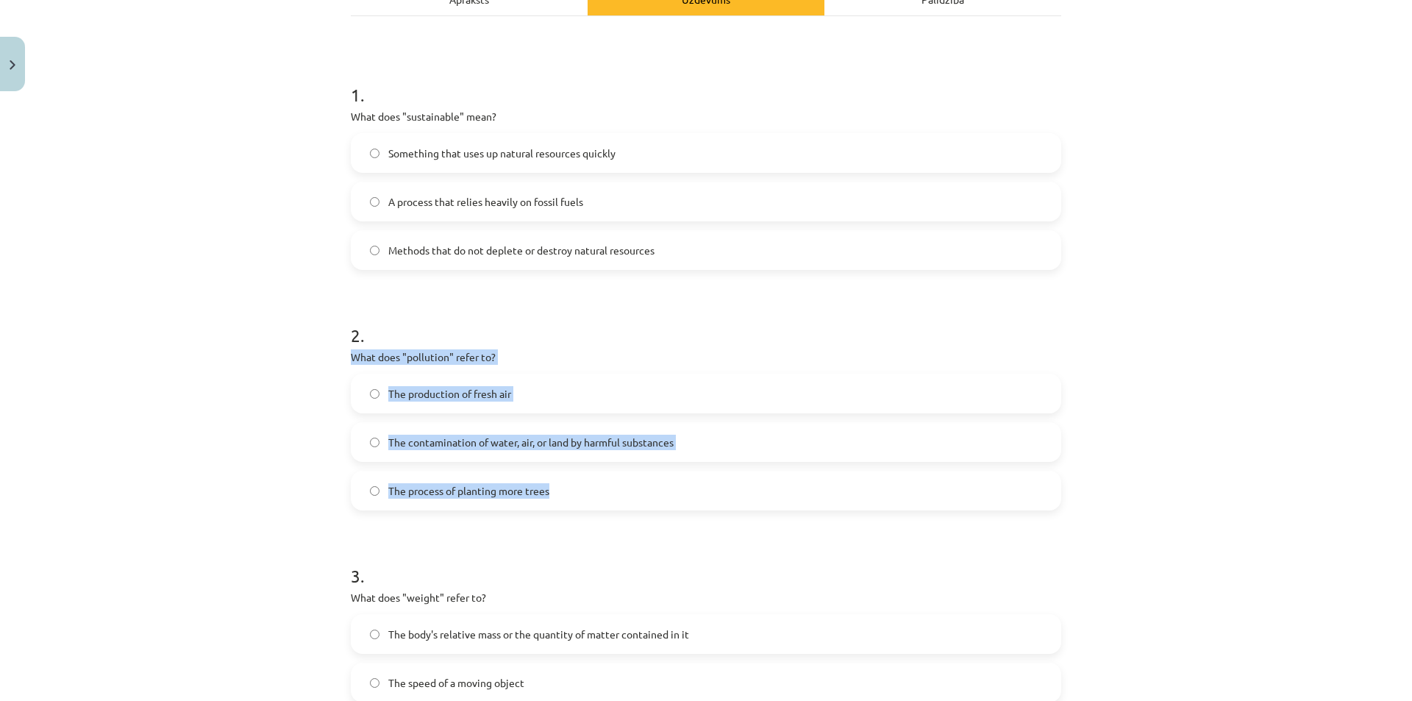
drag, startPoint x: 334, startPoint y: 349, endPoint x: 678, endPoint y: 482, distance: 369.2
click at [678, 482] on div "Mācību tēma: Angļu valoda i - 10.klase 1.ieskaites mācību materiāls #10 🔤 Topic…" at bounding box center [706, 350] width 1412 height 701
copy div "What does "pollution" refer to? The production of fresh air The contamination o…"
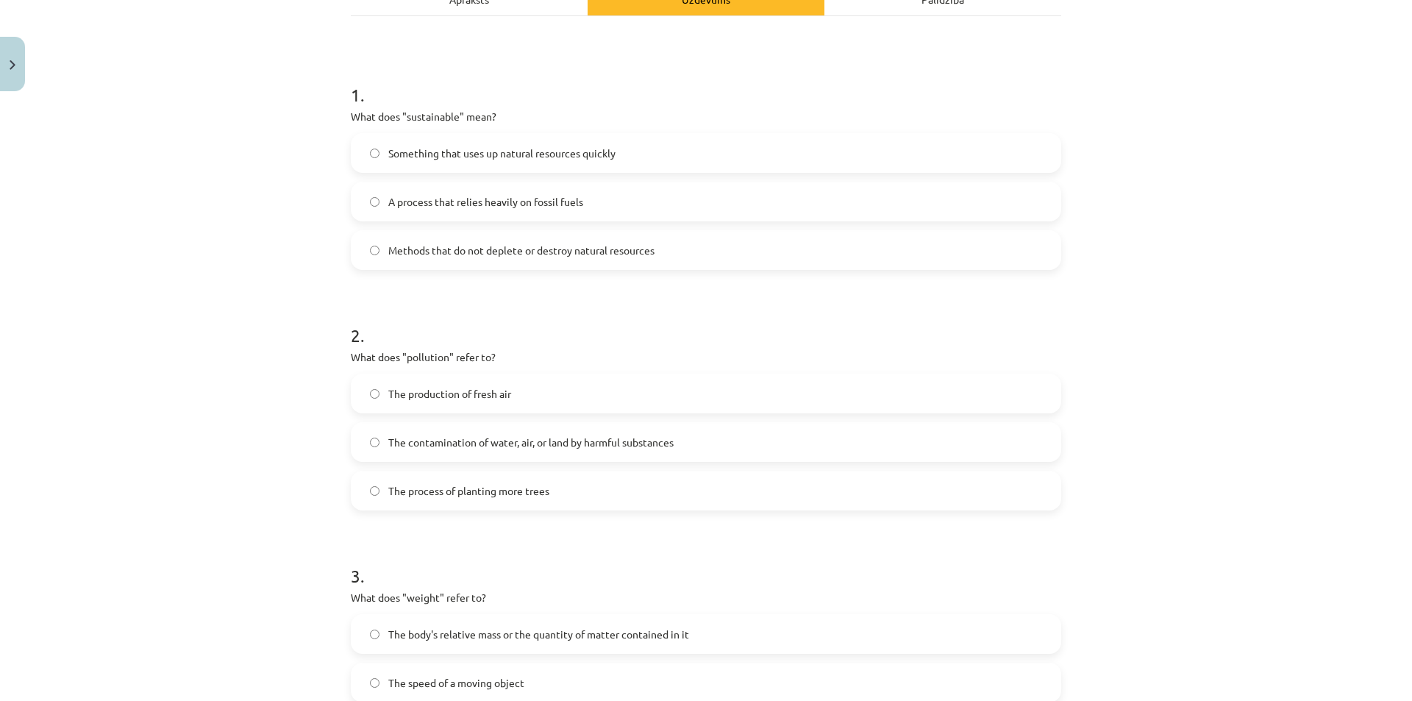
click at [1241, 517] on div "Mācību tēma: Angļu valoda i - 10.klase 1.ieskaites mācību materiāls #10 🔤 Topic…" at bounding box center [706, 350] width 1412 height 701
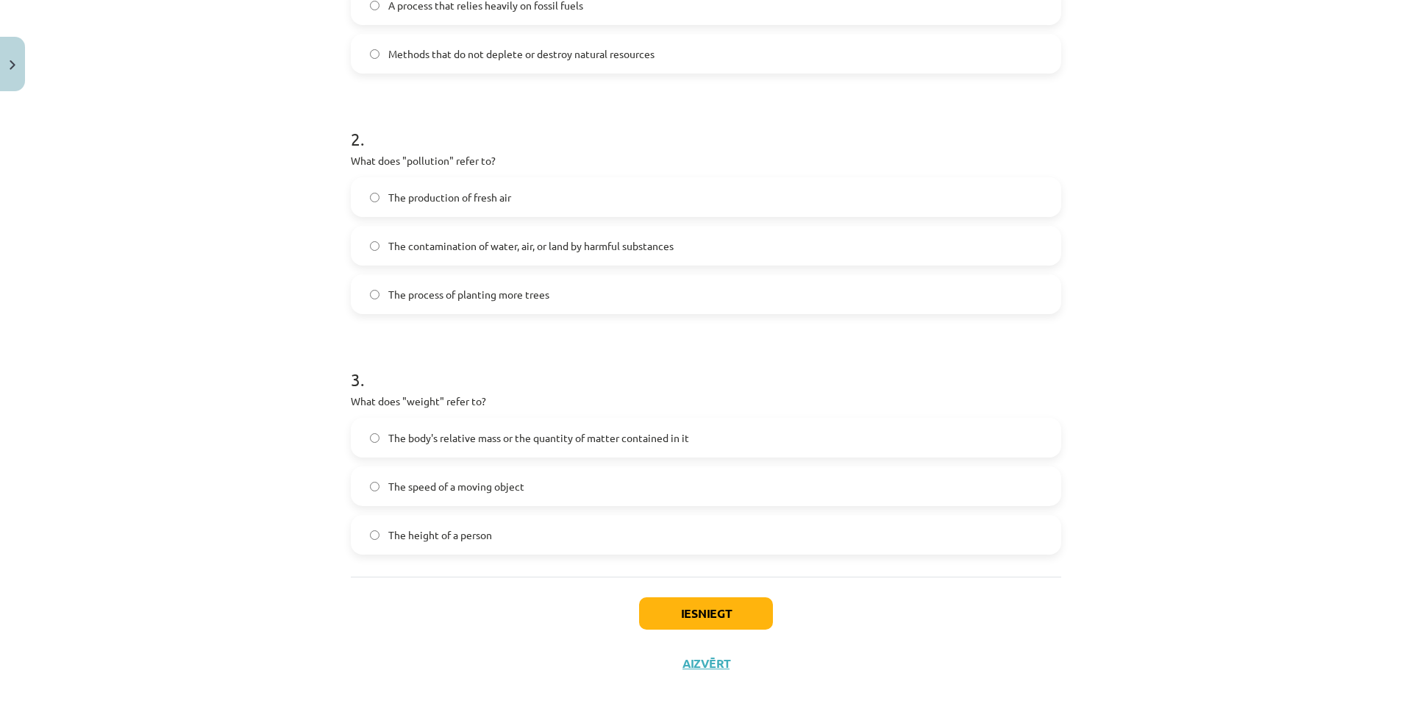
scroll to position [454, 0]
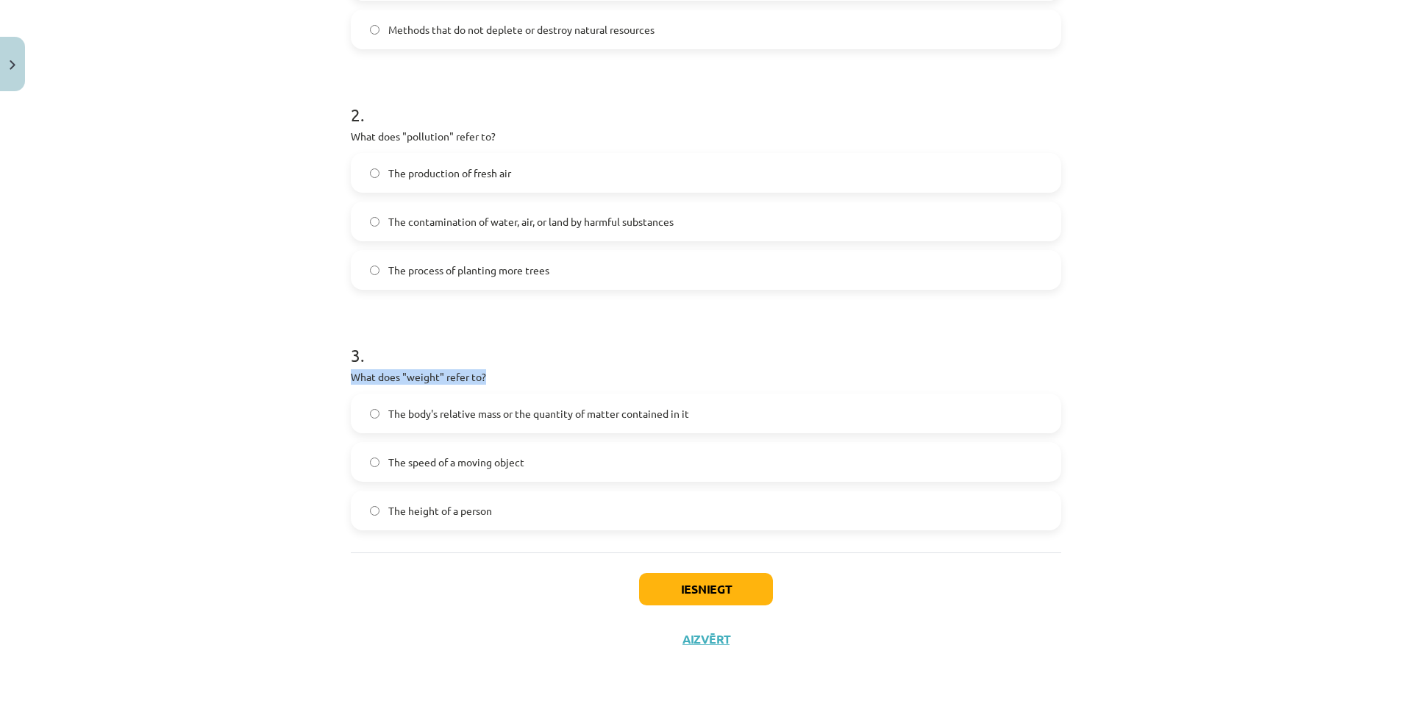
drag, startPoint x: 466, startPoint y: 360, endPoint x: 517, endPoint y: 371, distance: 51.9
click at [521, 374] on div "3 . What does "weight" refer to? The body's relative mass or the quantity of ma…" at bounding box center [706, 424] width 710 height 211
copy div "What does "weight" refer to?"
click at [512, 412] on span "The body's relative mass or the quantity of matter contained in it" at bounding box center [538, 413] width 301 height 15
drag, startPoint x: 519, startPoint y: 370, endPoint x: 369, endPoint y: 376, distance: 150.2
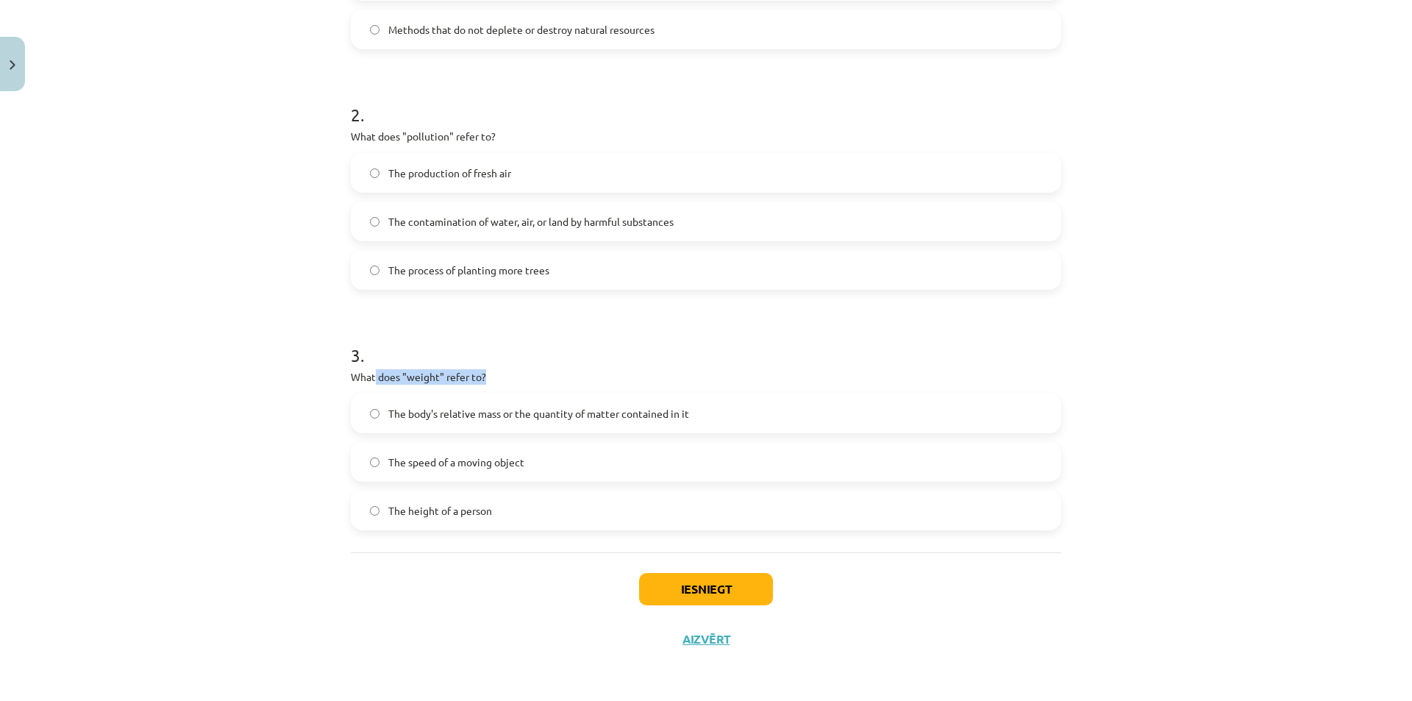
click at [369, 376] on div "3 . What does "weight" refer to? The body's relative mass or the quantity of ma…" at bounding box center [706, 424] width 710 height 211
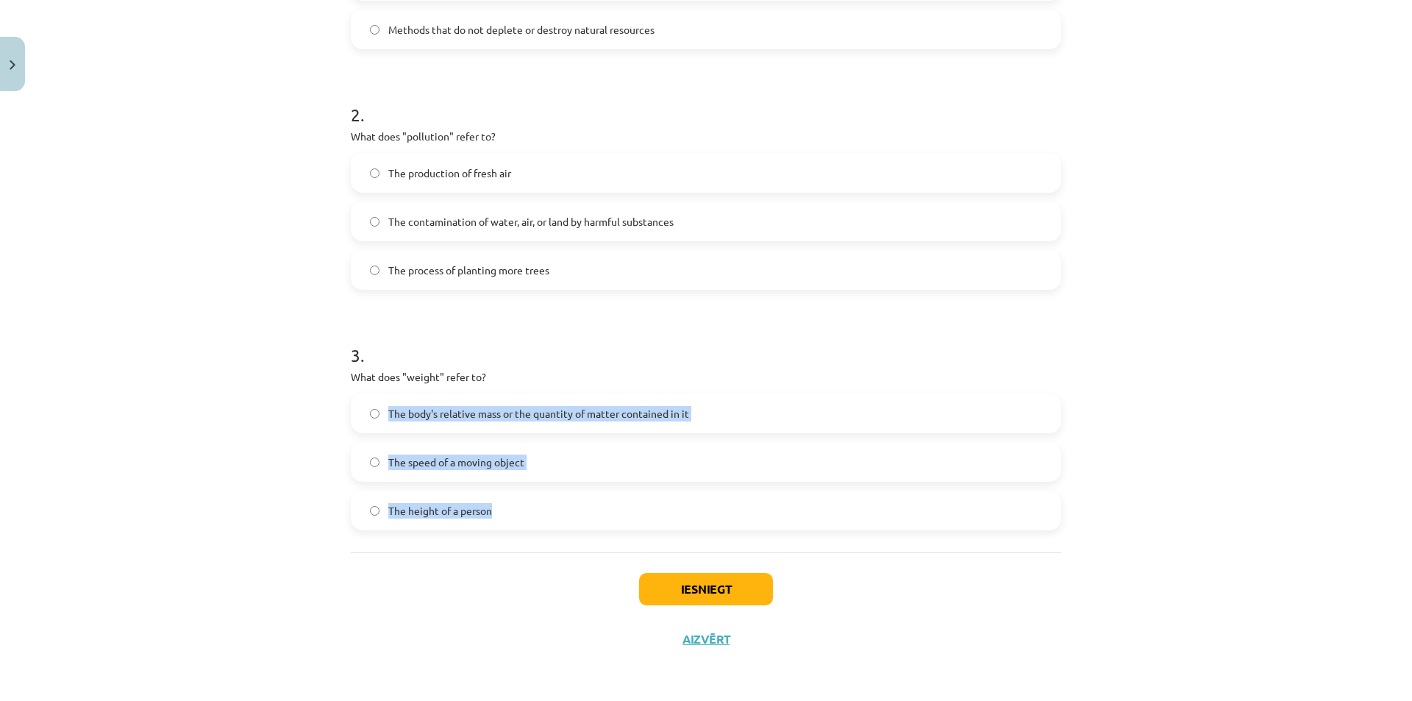
drag, startPoint x: 307, startPoint y: 390, endPoint x: 605, endPoint y: 485, distance: 312.6
click at [605, 485] on div "Mācību tēma: Angļu valoda i - 10.klase 1.ieskaites mācību materiāls #10 🔤 Topic…" at bounding box center [706, 350] width 1412 height 701
copy div "The body's relative mass or the quantity of matter contained in it The speed of…"
drag, startPoint x: 1192, startPoint y: 510, endPoint x: 1170, endPoint y: 512, distance: 22.1
click at [1192, 510] on div "Mācību tēma: Angļu valoda i - 10.klase 1.ieskaites mācību materiāls #10 🔤 Topic…" at bounding box center [706, 350] width 1412 height 701
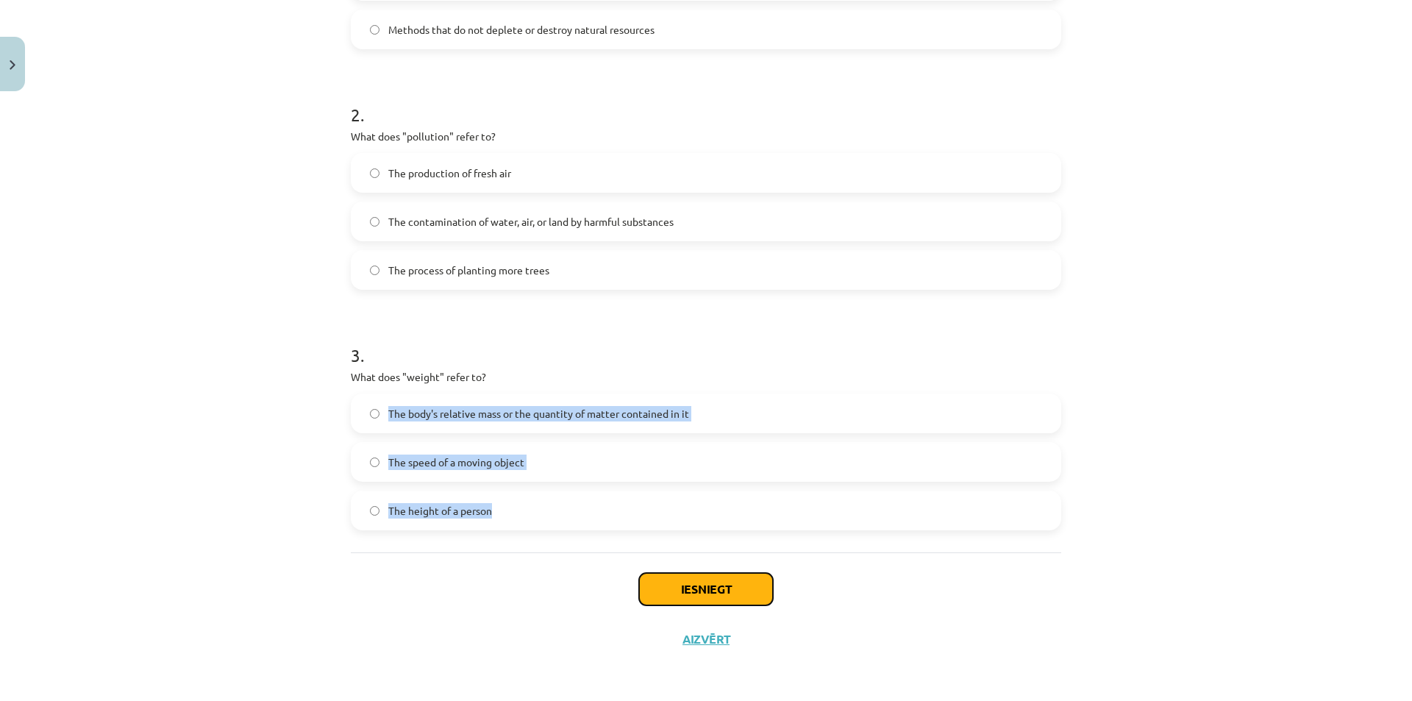
click at [716, 581] on button "Iesniegt" at bounding box center [706, 589] width 134 height 32
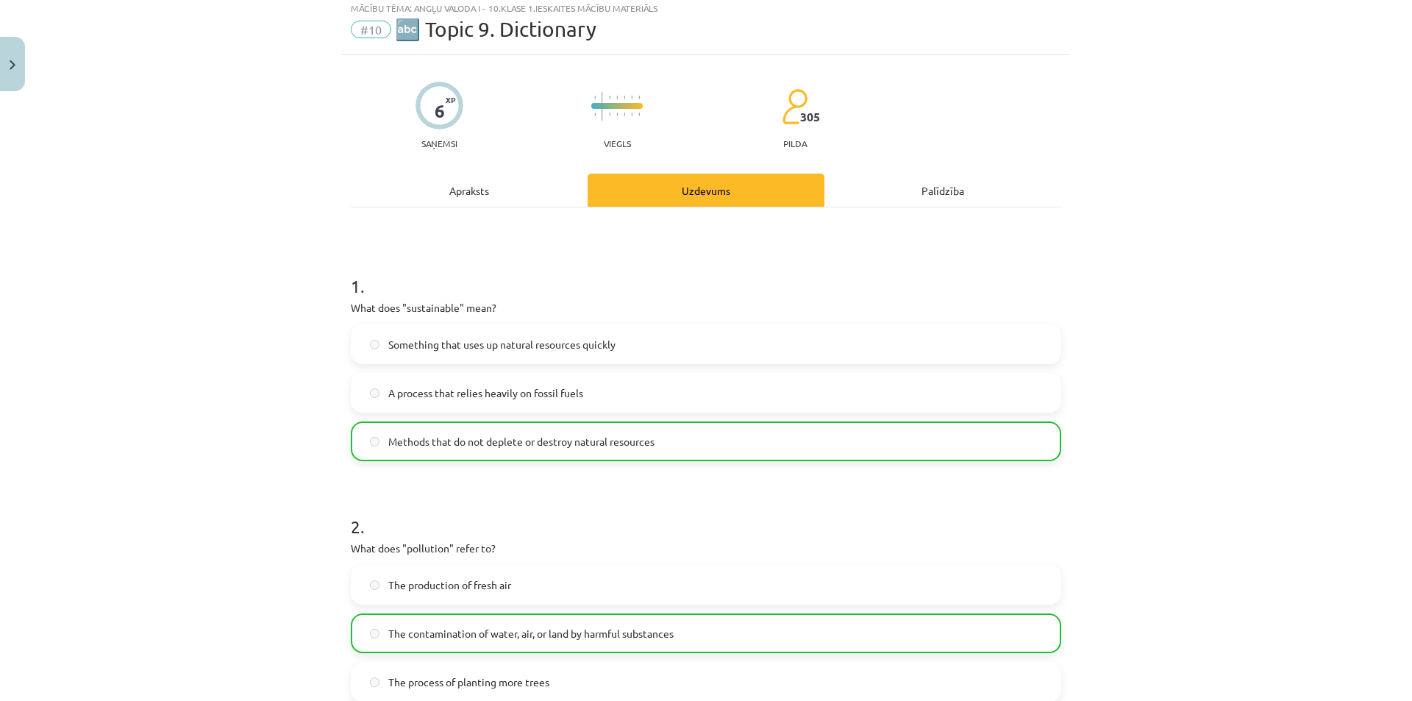
scroll to position [0, 0]
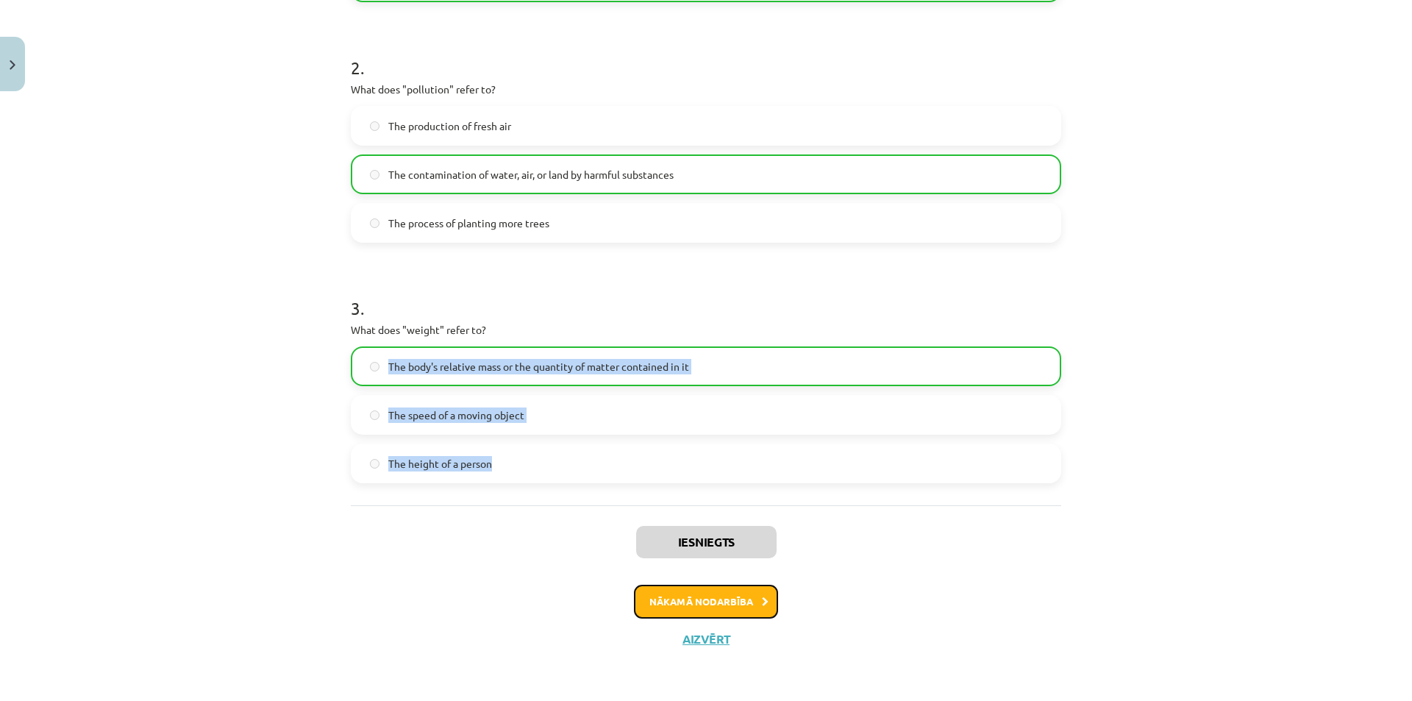
click at [724, 593] on button "Nākamā nodarbība" at bounding box center [706, 602] width 144 height 34
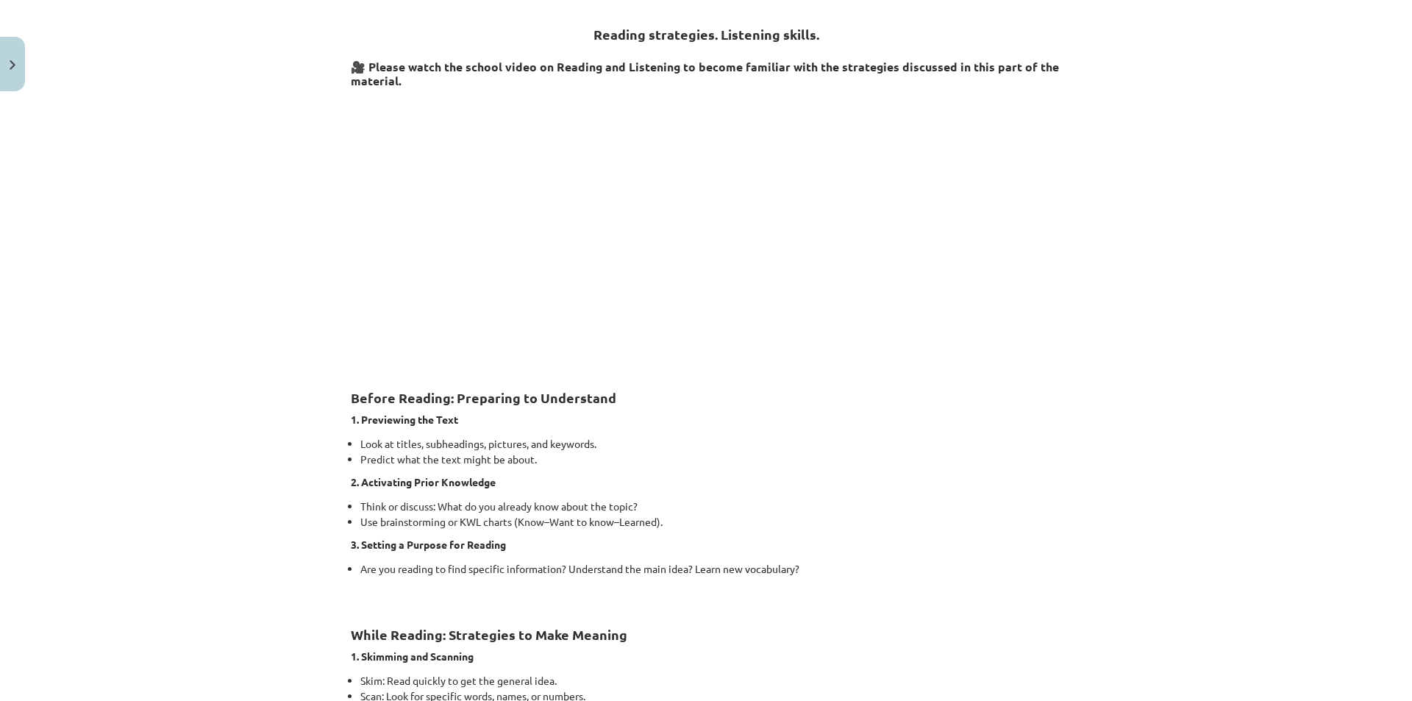
scroll to position [37, 0]
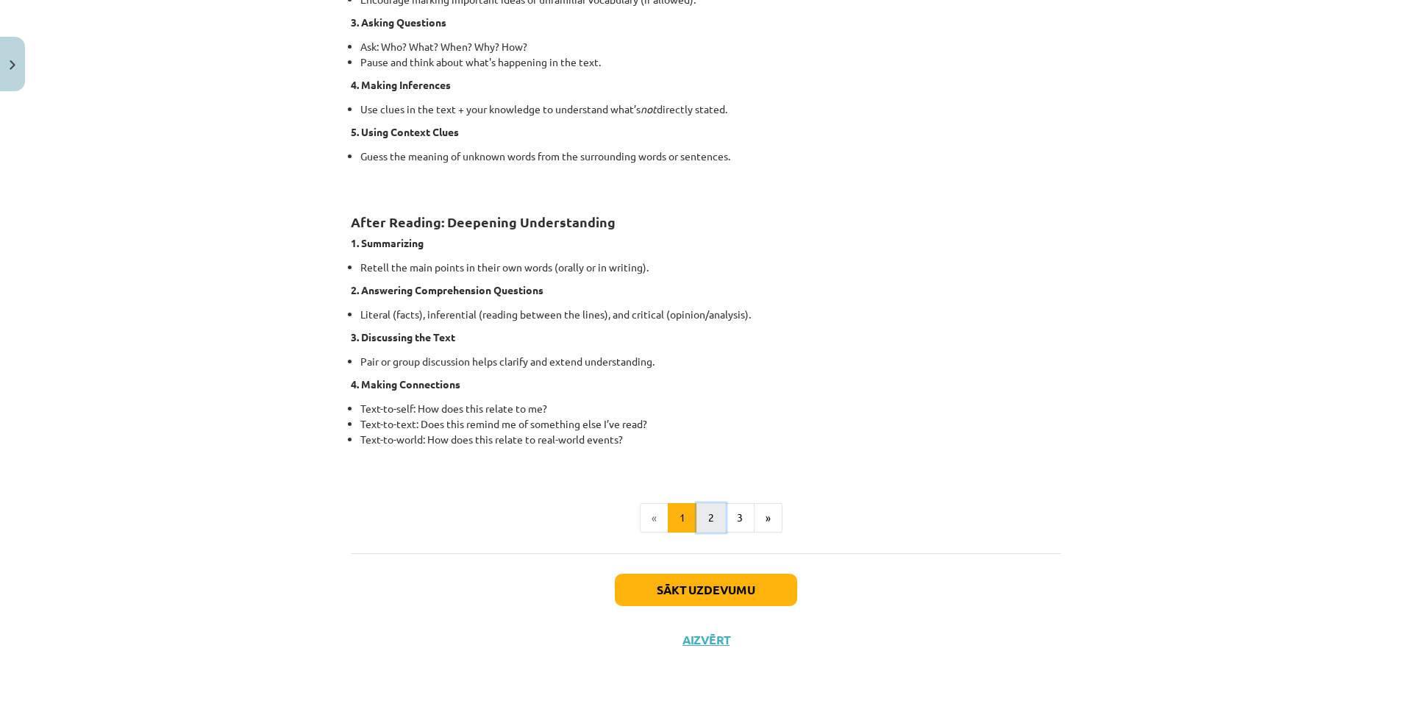
click at [713, 520] on button "2" at bounding box center [710, 517] width 29 height 29
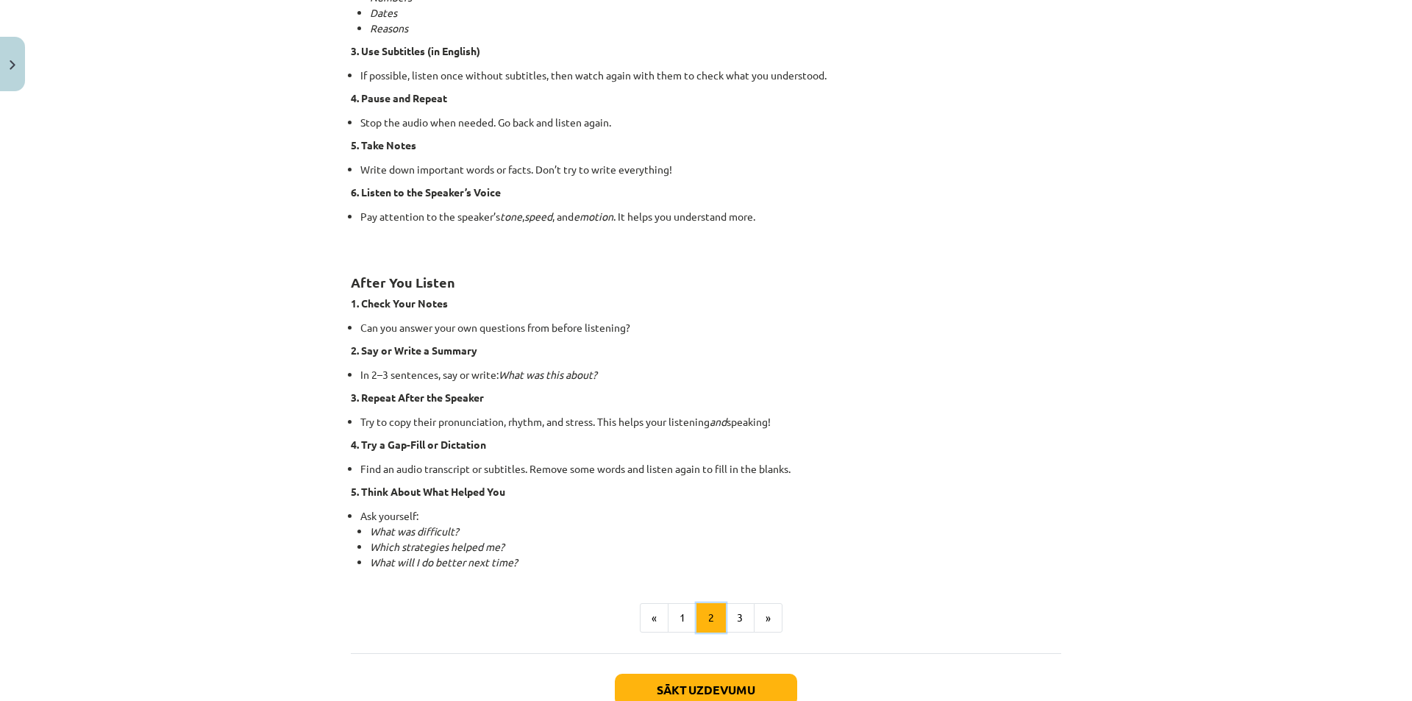
scroll to position [852, 0]
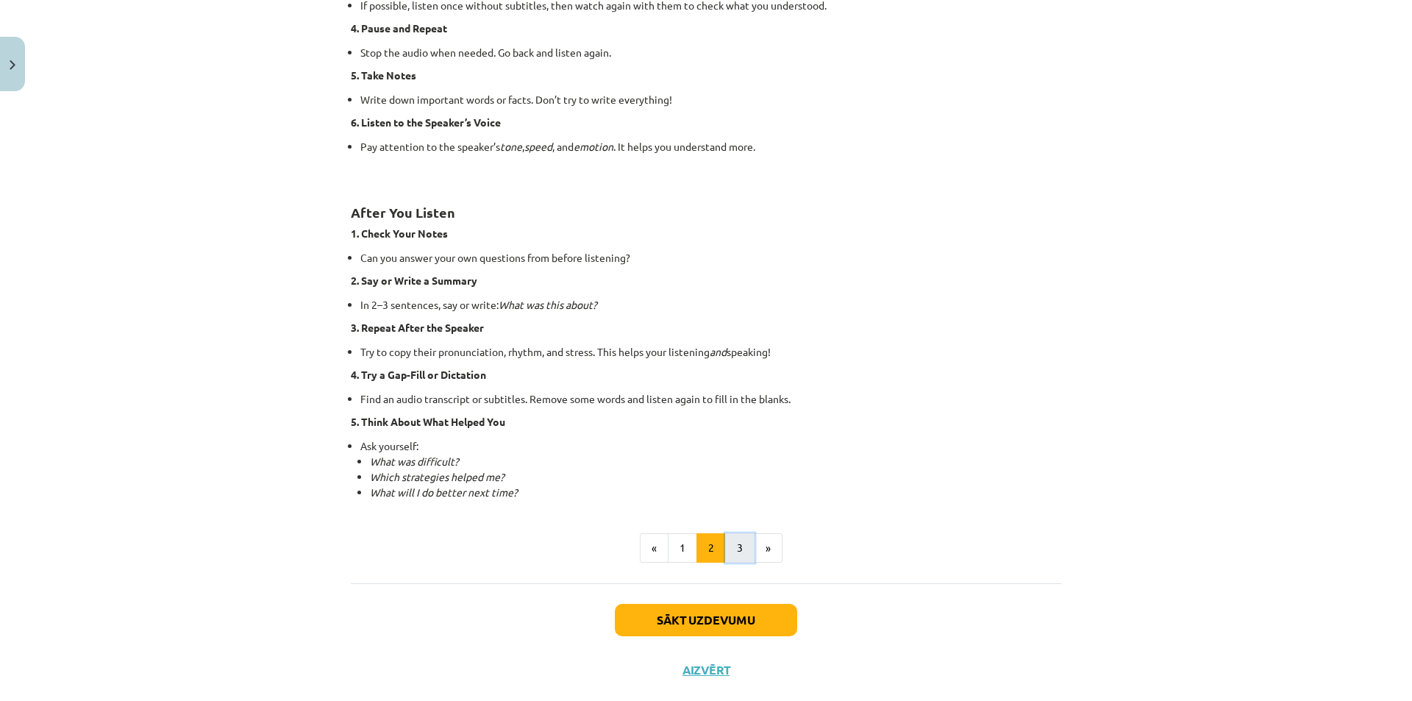
click at [738, 542] on button "3" at bounding box center [739, 547] width 29 height 29
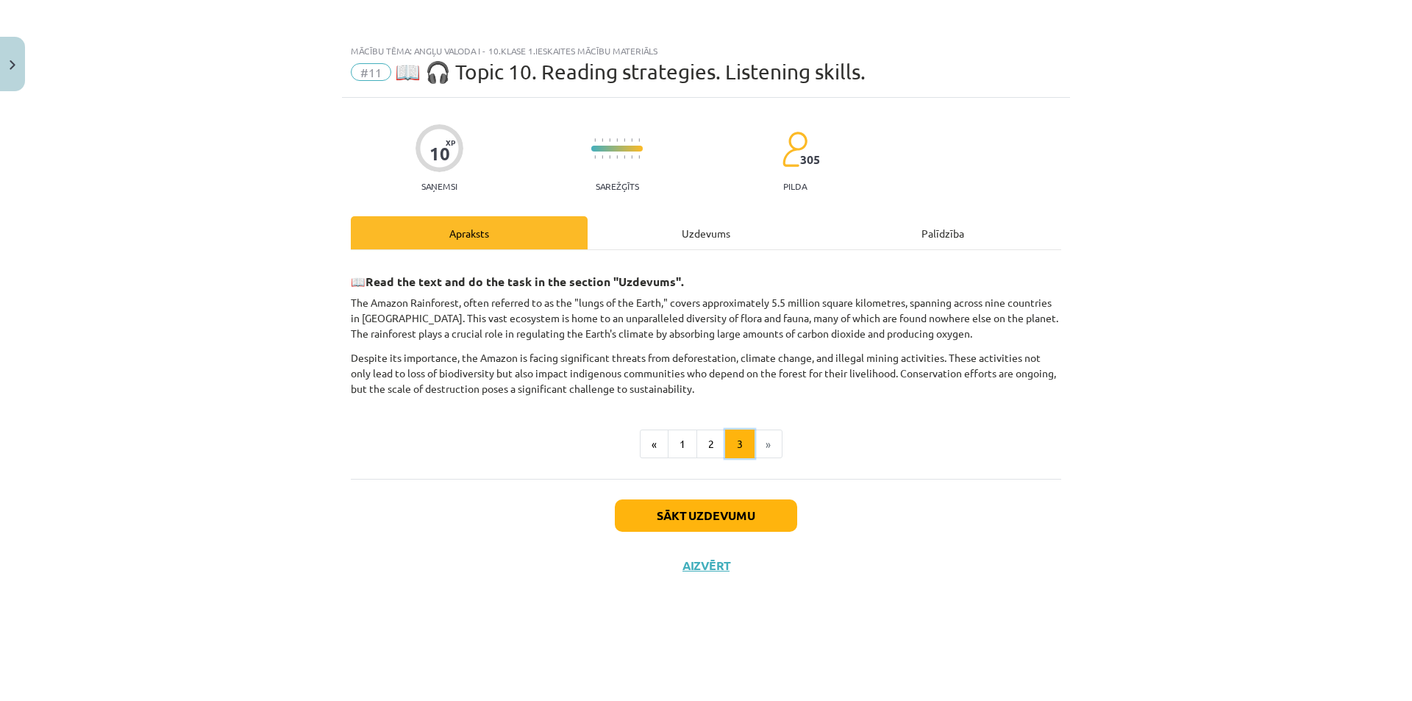
scroll to position [0, 0]
click at [710, 219] on div "Uzdevums" at bounding box center [706, 232] width 237 height 33
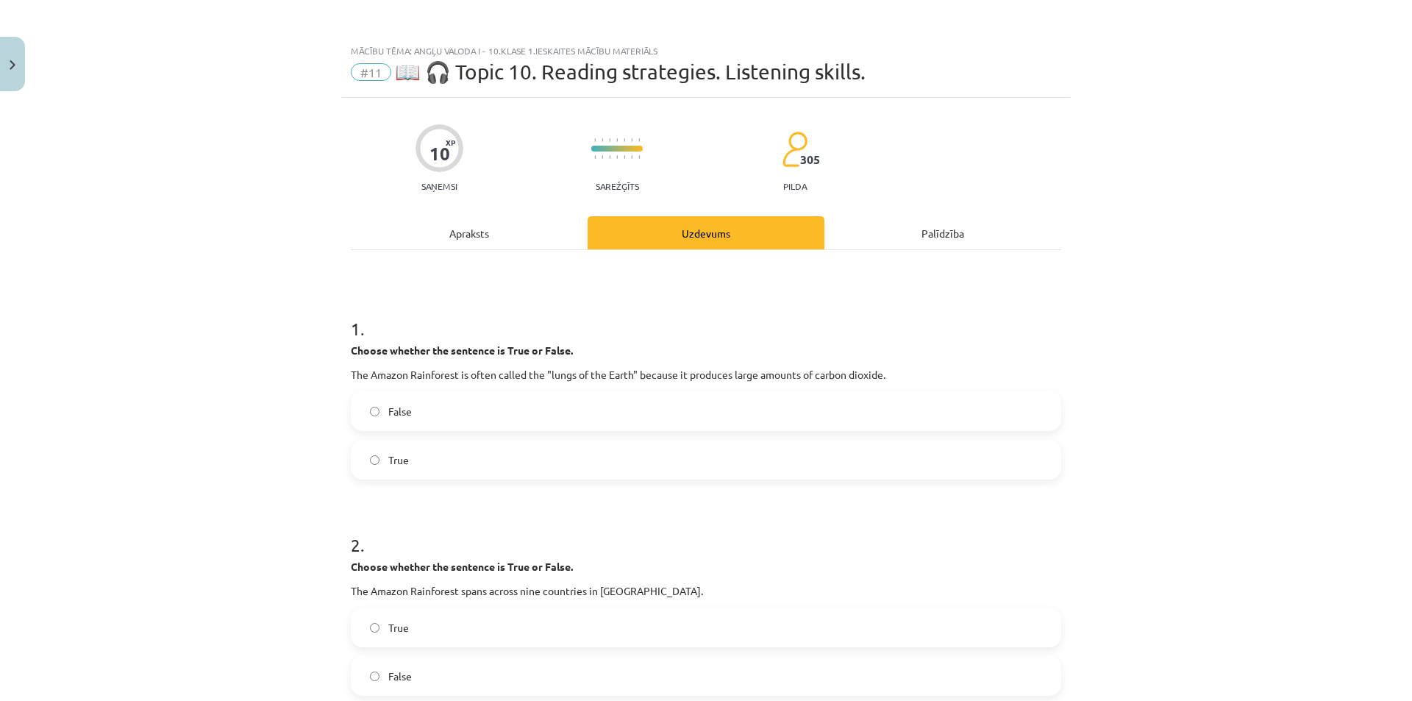
click at [445, 240] on div "Apraksts" at bounding box center [469, 232] width 237 height 33
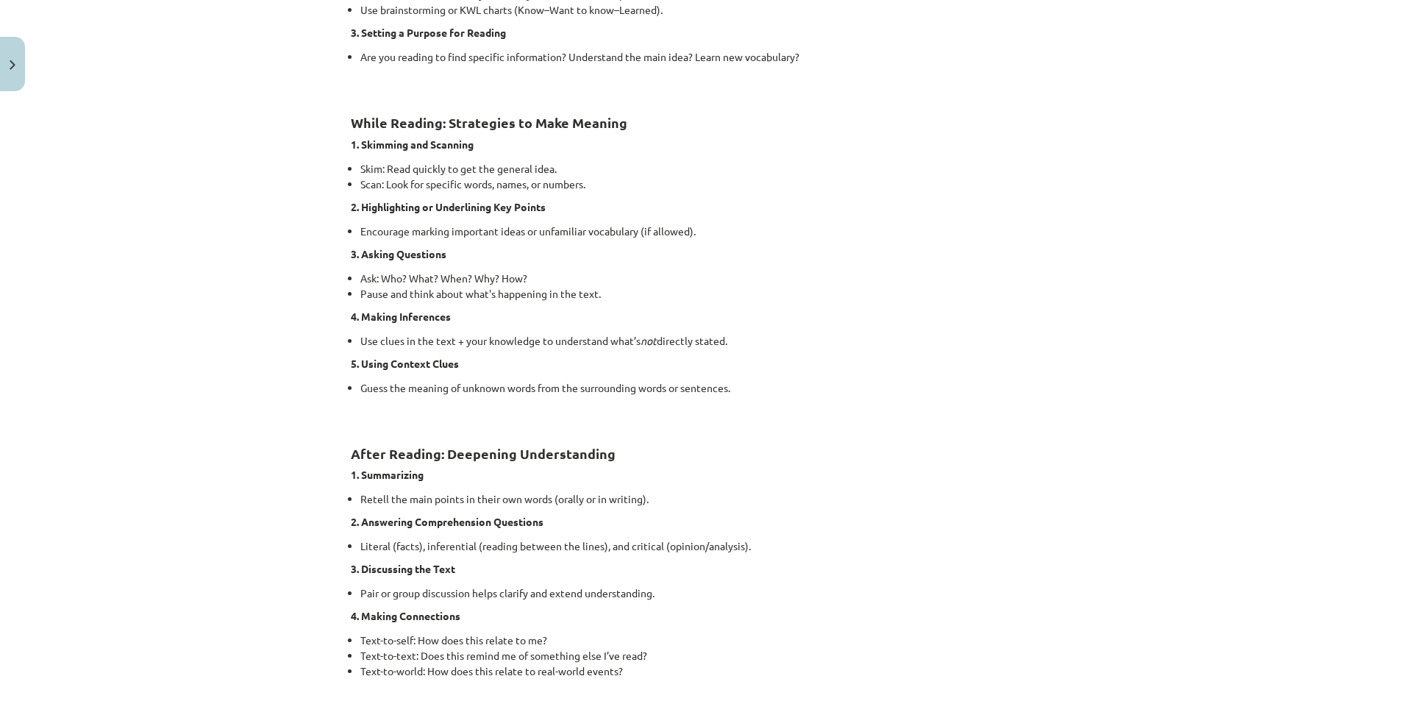
scroll to position [999, 0]
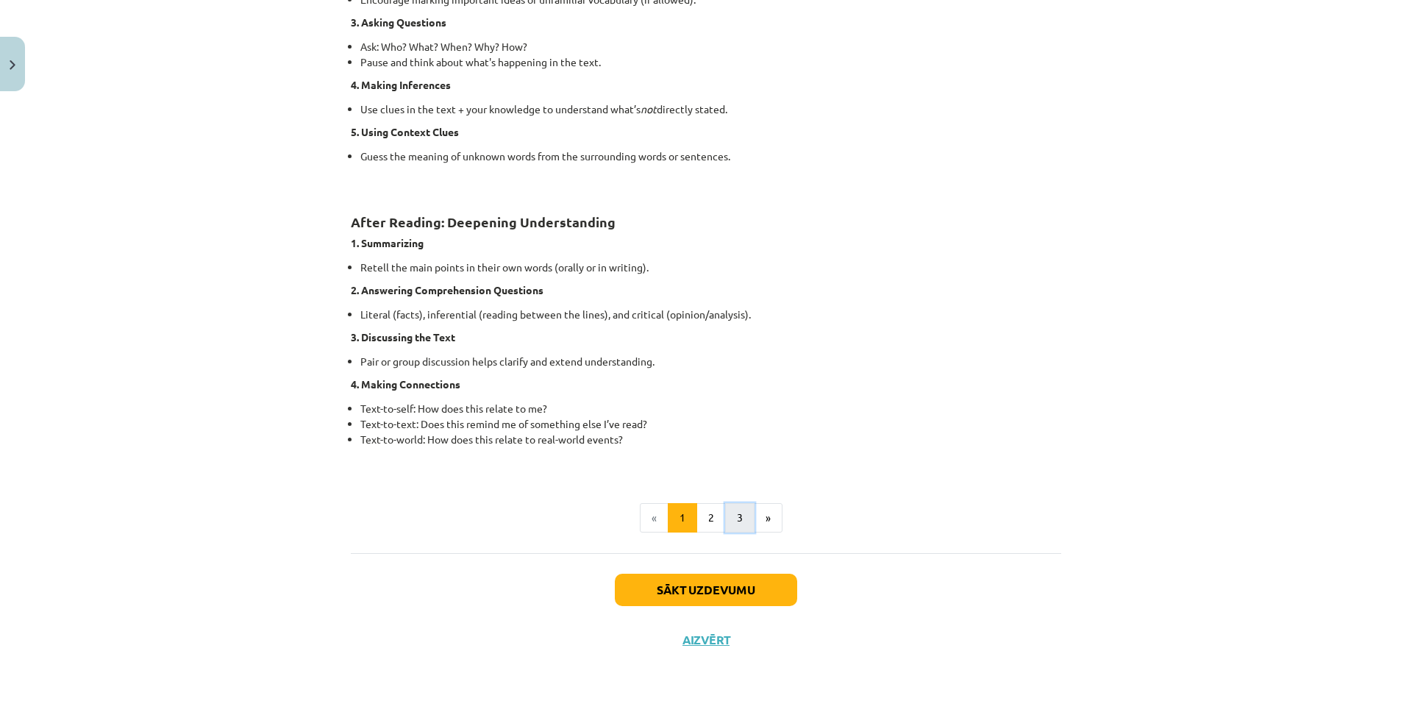
click at [725, 507] on button "3" at bounding box center [739, 517] width 29 height 29
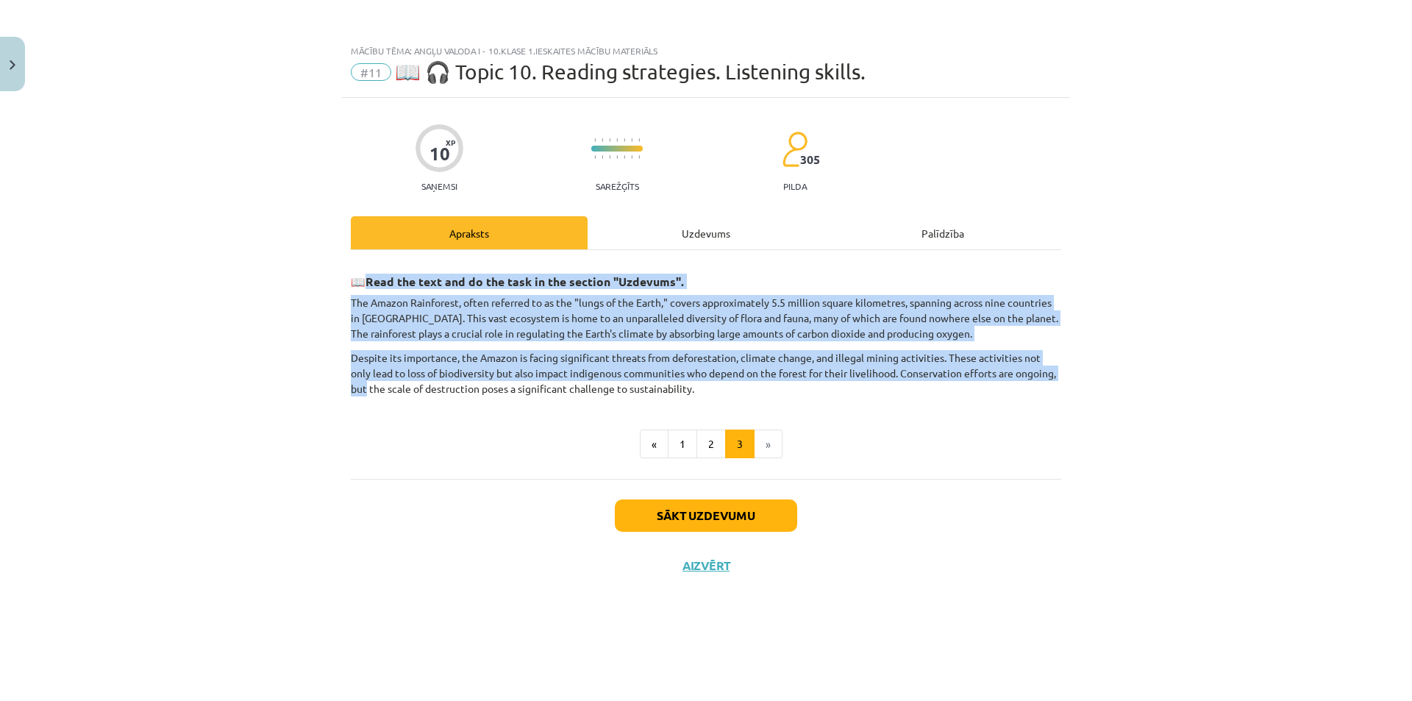
drag, startPoint x: 371, startPoint y: 280, endPoint x: 1129, endPoint y: 376, distance: 765.0
click at [1129, 376] on div "Mācību tēma: Angļu valoda i - 10.klase 1.ieskaites mācību materiāls #11 📖 🎧 Top…" at bounding box center [706, 350] width 1412 height 701
copy div "Read the text and do the task in the section "Uzdevums". The Amazon Rainforest,…"
click at [688, 434] on button "1" at bounding box center [682, 443] width 29 height 29
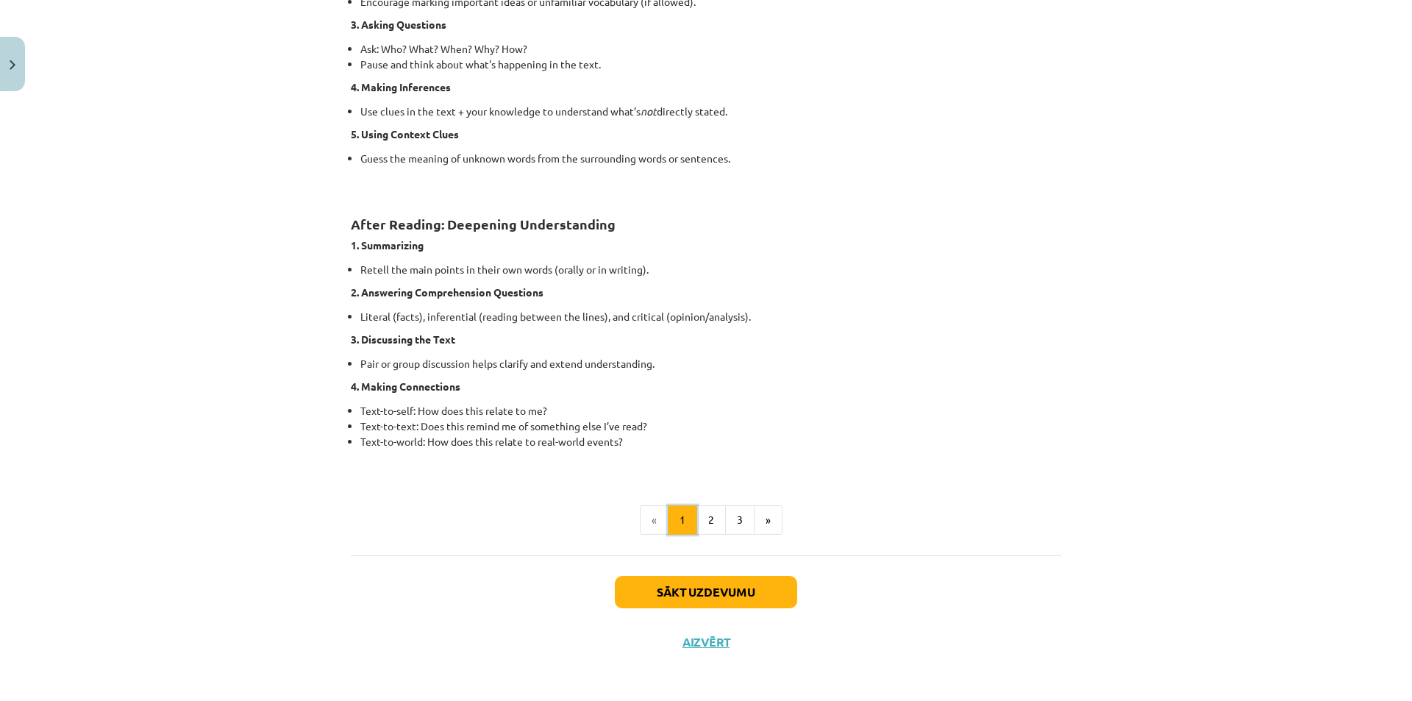
scroll to position [999, 0]
click at [699, 524] on button "2" at bounding box center [710, 517] width 29 height 29
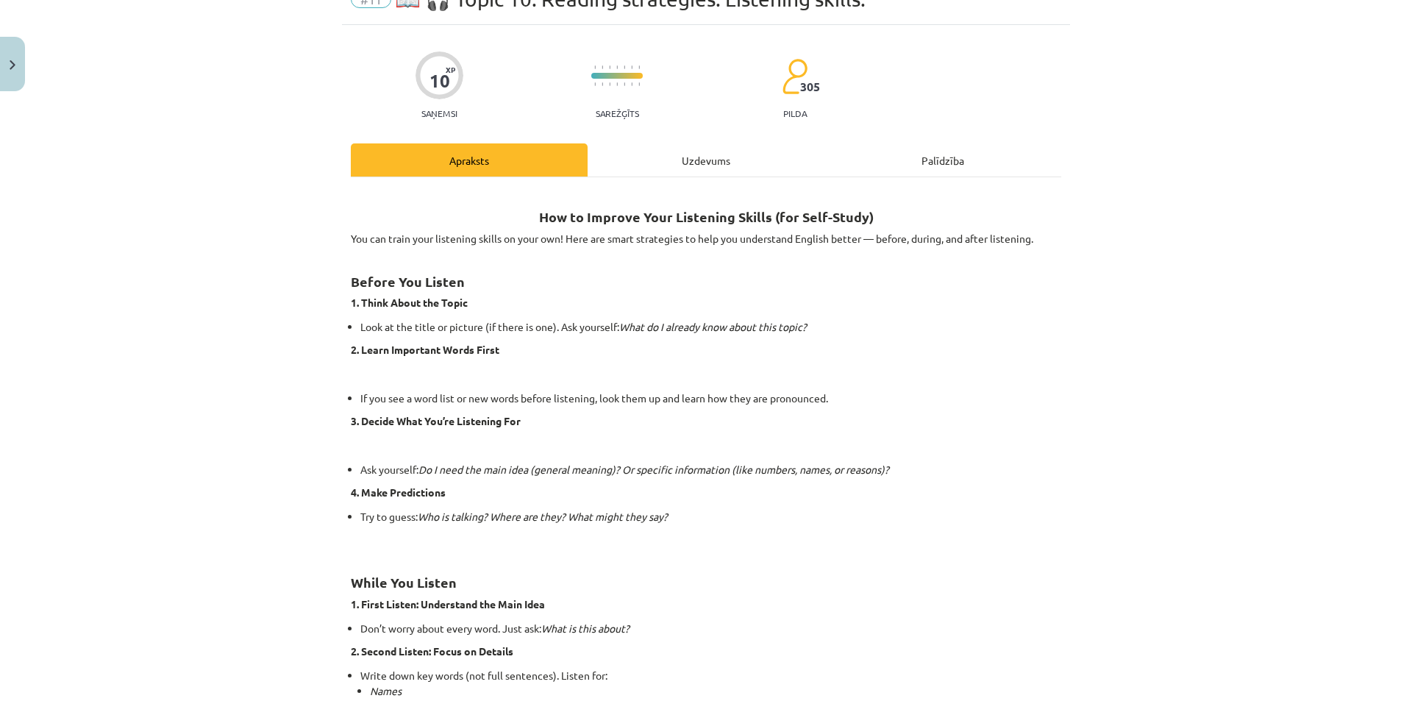
scroll to position [43, 0]
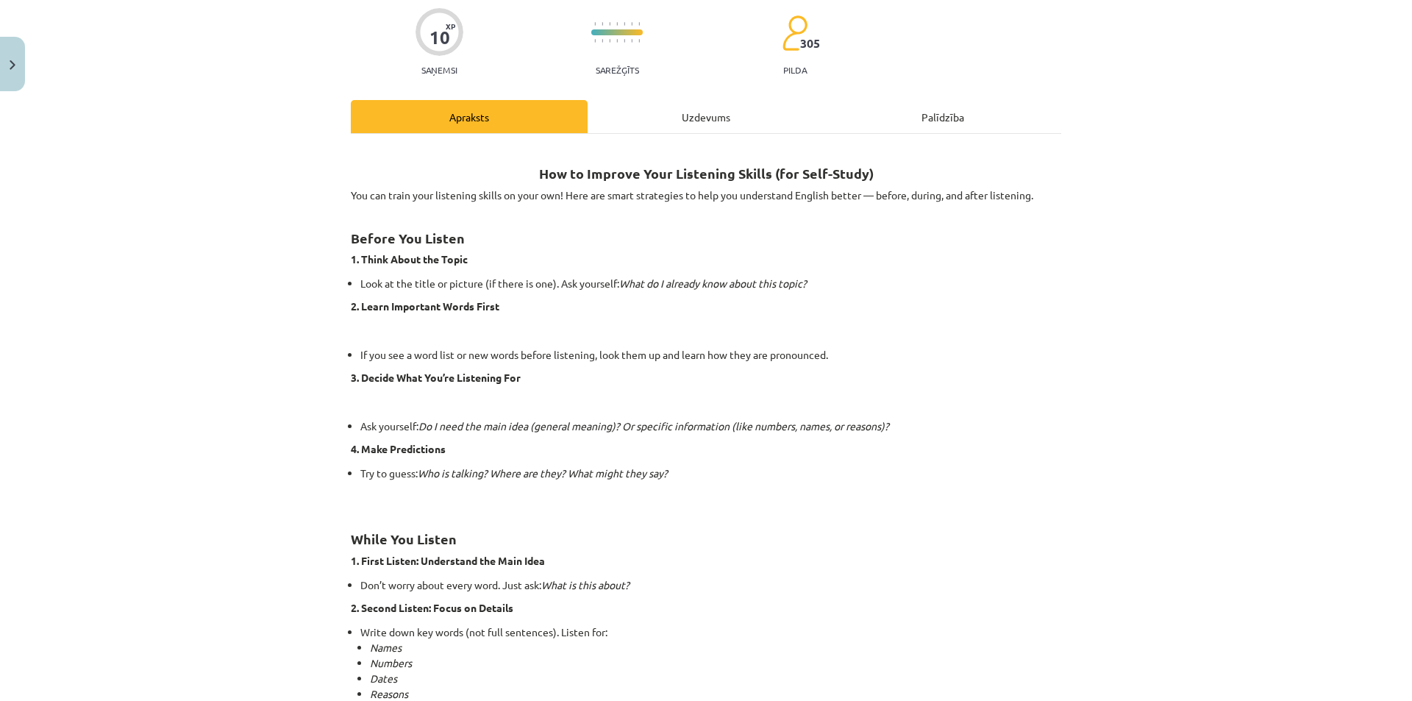
click at [718, 128] on div "Uzdevums" at bounding box center [706, 116] width 237 height 33
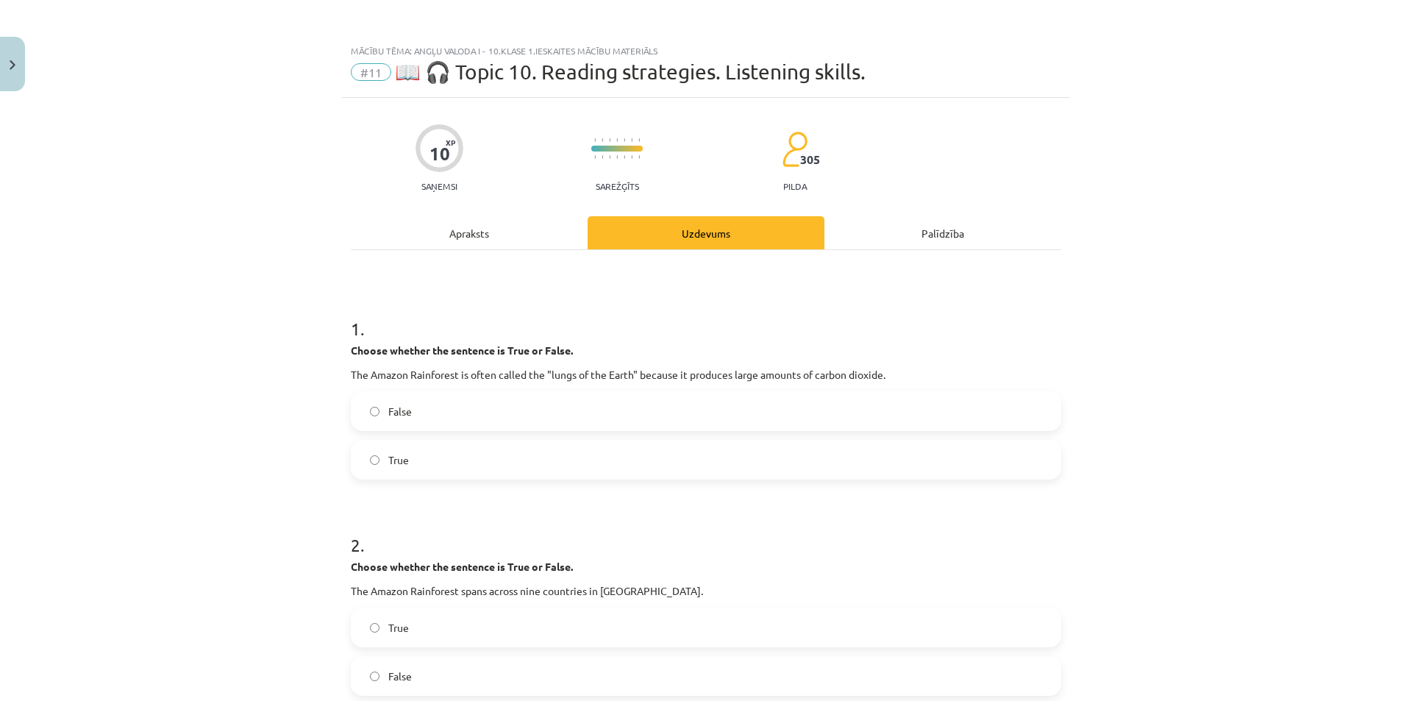
scroll to position [147, 0]
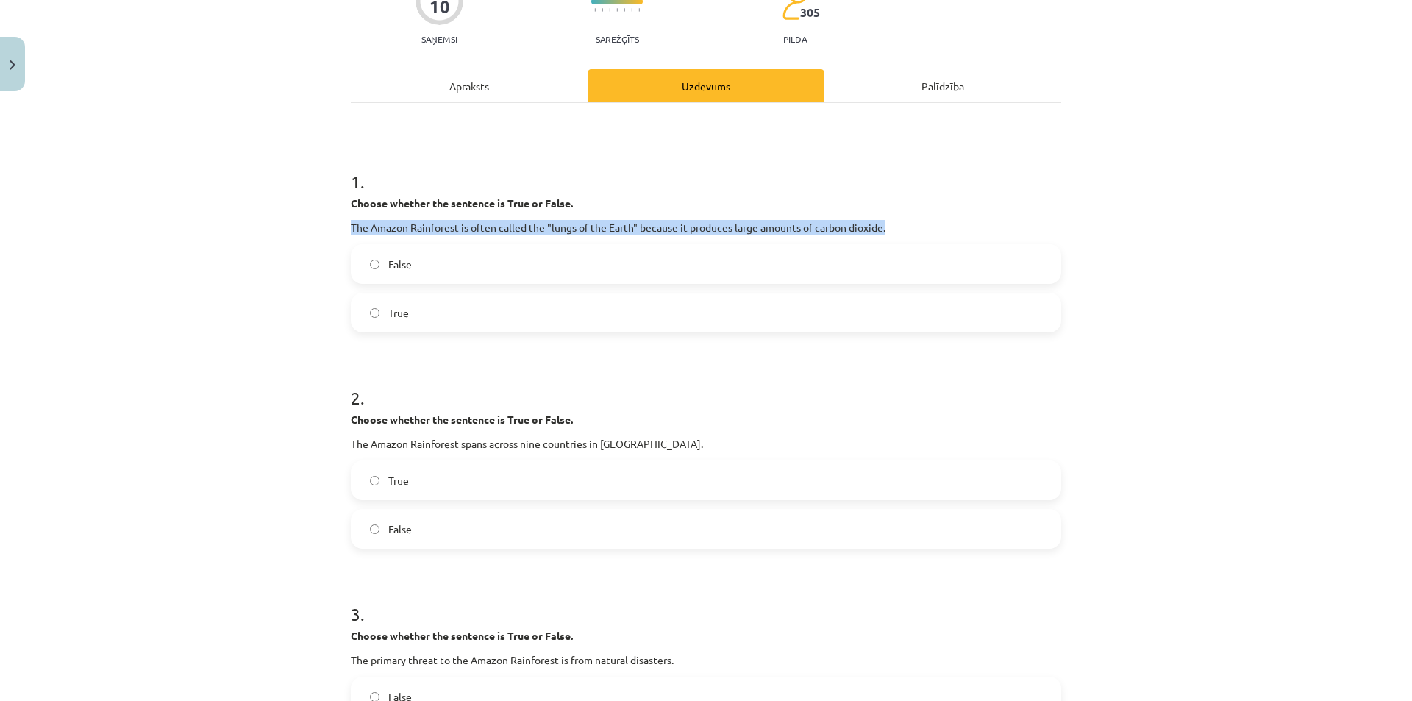
drag, startPoint x: 338, startPoint y: 228, endPoint x: 948, endPoint y: 227, distance: 610.3
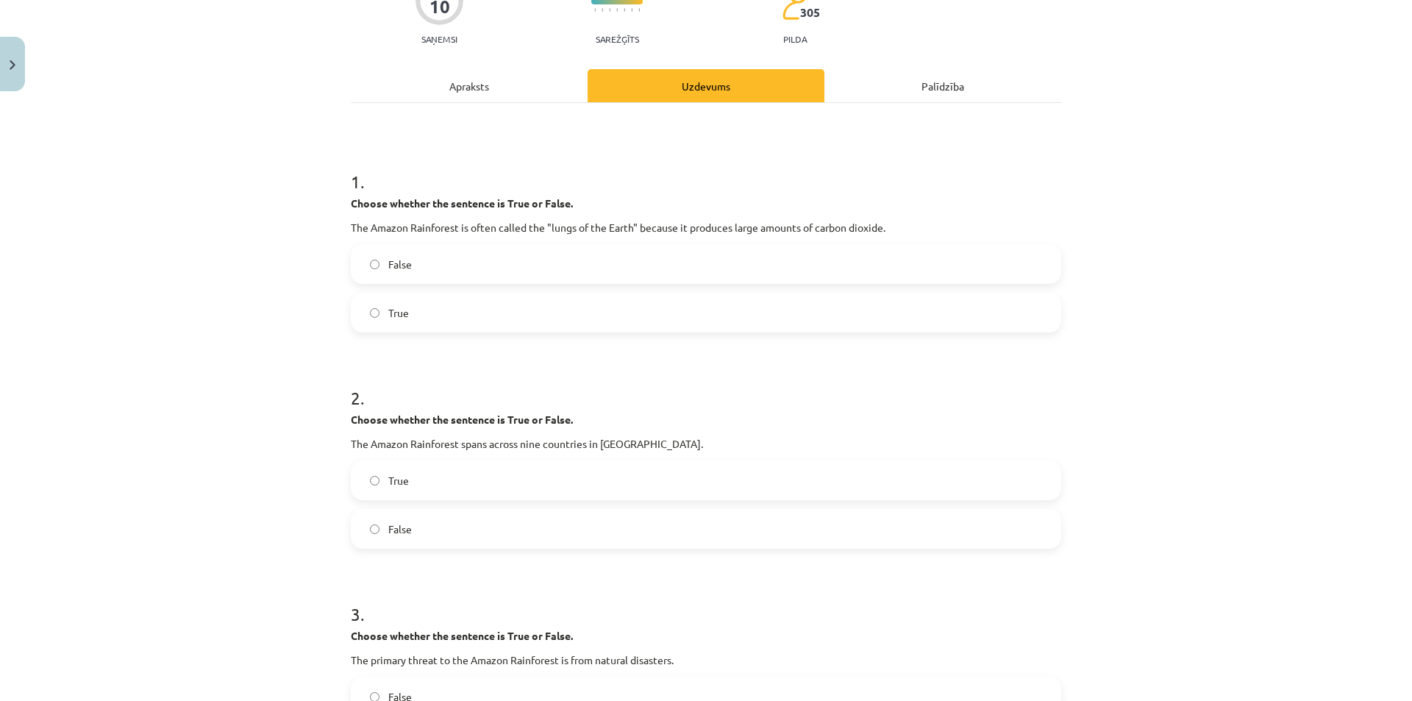
click at [425, 269] on label "False" at bounding box center [705, 264] width 707 height 37
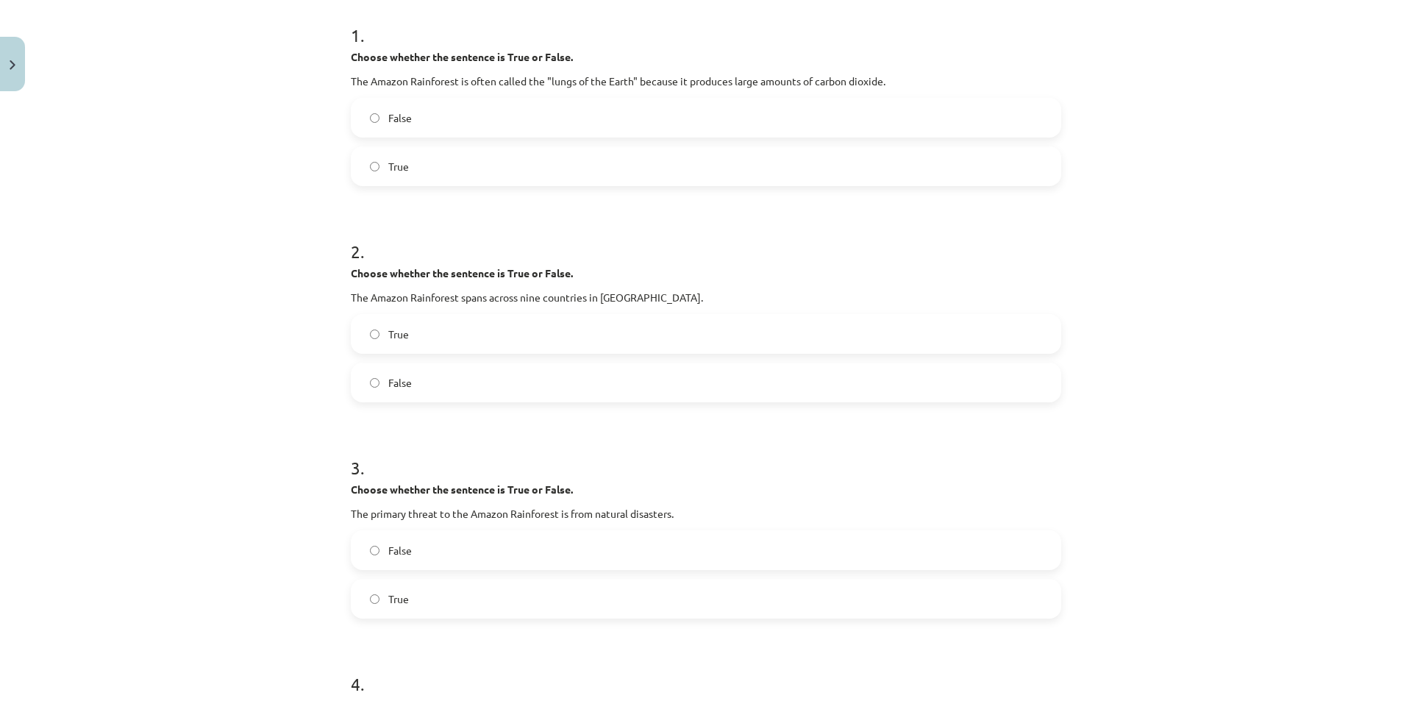
scroll to position [294, 0]
drag, startPoint x: 312, startPoint y: 292, endPoint x: 768, endPoint y: 291, distance: 456.6
click at [773, 291] on div "Mācību tēma: Angļu valoda i - 10.klase 1.ieskaites mācību materiāls #11 📖 🎧 Top…" at bounding box center [706, 350] width 1412 height 701
click at [409, 343] on label "True" at bounding box center [705, 333] width 707 height 37
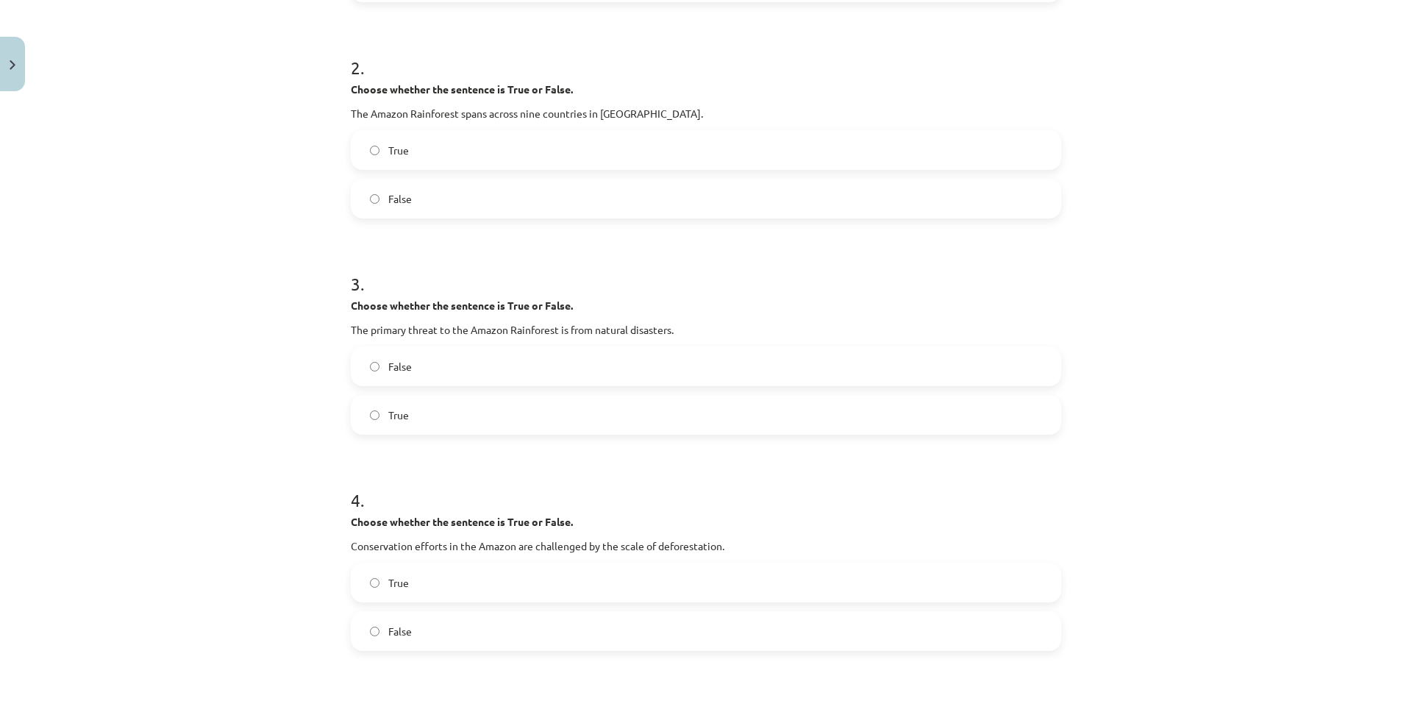
scroll to position [515, 0]
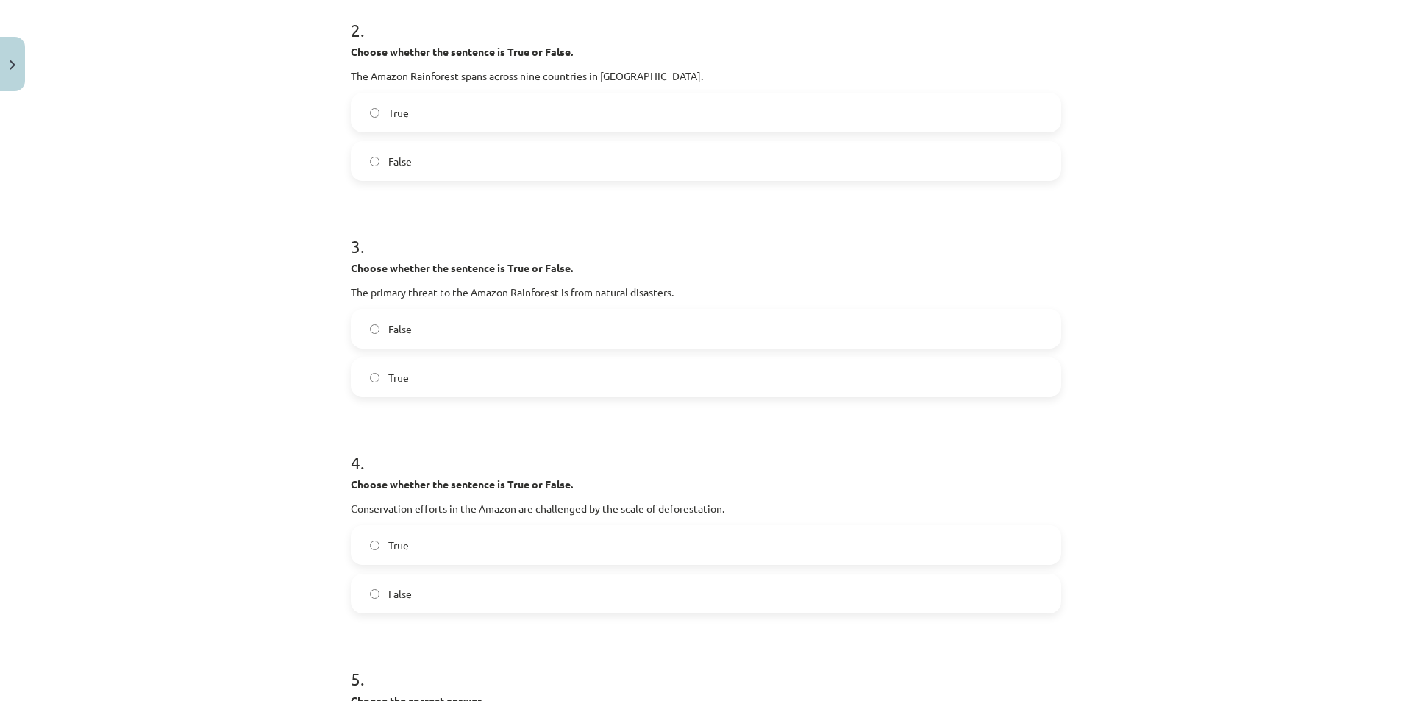
drag, startPoint x: 414, startPoint y: 160, endPoint x: 400, endPoint y: 165, distance: 14.9
click at [413, 160] on label "False" at bounding box center [705, 161] width 707 height 37
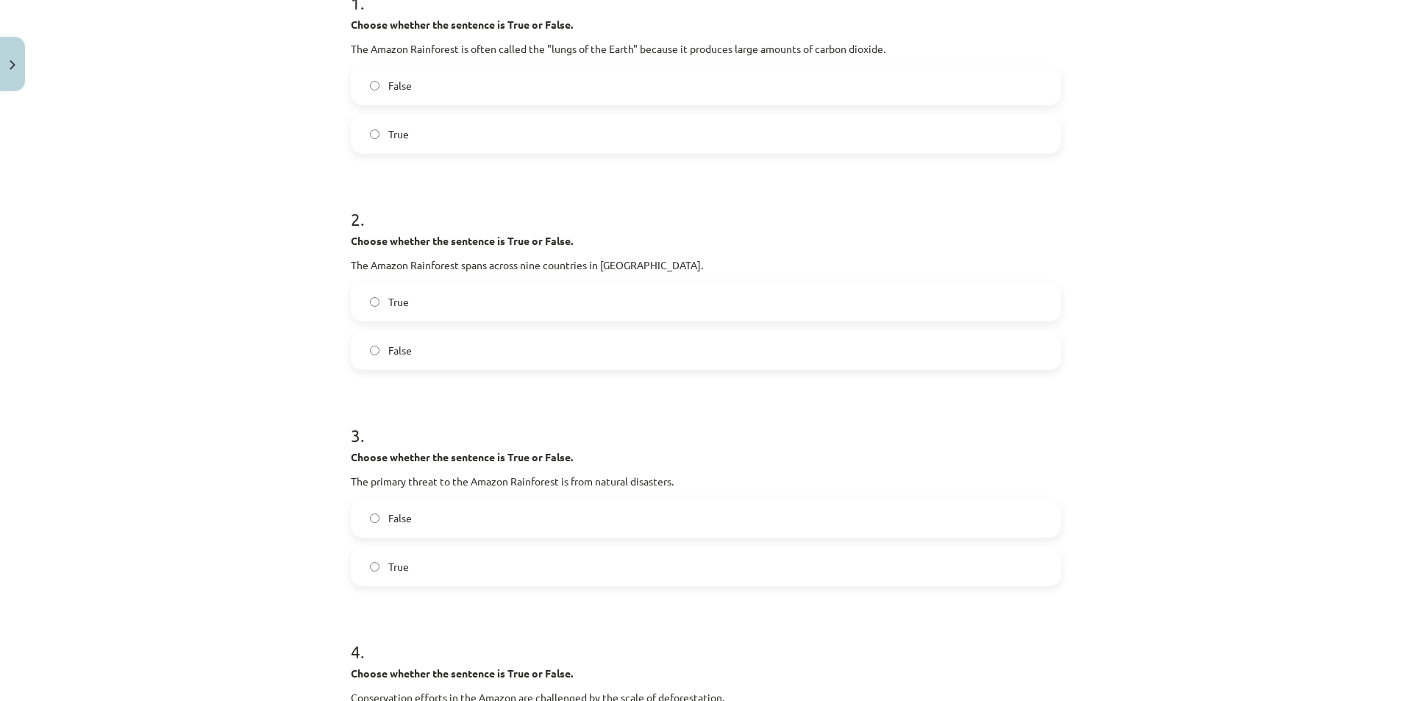
scroll to position [662, 0]
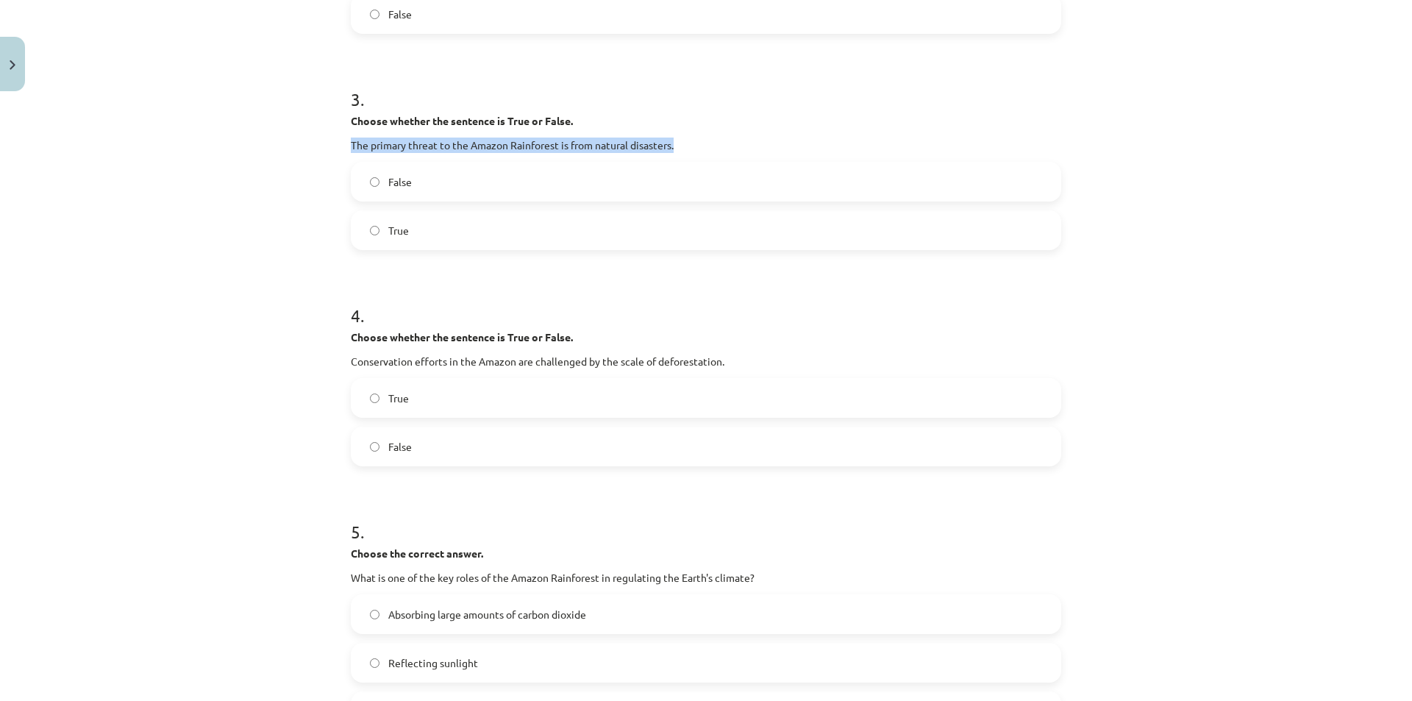
drag, startPoint x: 329, startPoint y: 142, endPoint x: 777, endPoint y: 135, distance: 447.9
click at [777, 135] on div "Mācību tēma: Angļu valoda i - 10.klase 1.ieskaites mācību materiāls #11 📖 🎧 Top…" at bounding box center [706, 350] width 1412 height 701
drag, startPoint x: 424, startPoint y: 396, endPoint x: 412, endPoint y: 396, distance: 12.5
click at [424, 396] on label "True" at bounding box center [705, 397] width 707 height 37
click at [394, 230] on span "True" at bounding box center [398, 230] width 21 height 15
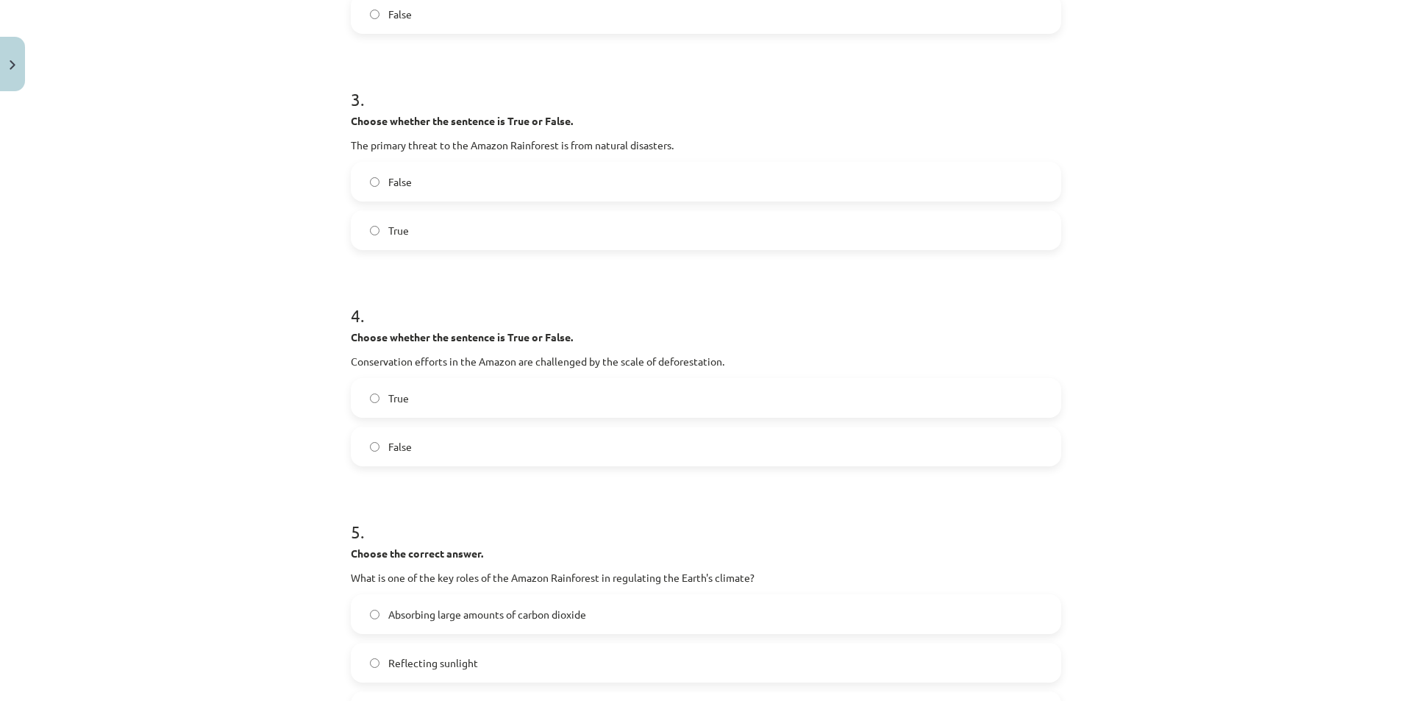
drag, startPoint x: 326, startPoint y: 359, endPoint x: 747, endPoint y: 367, distance: 420.7
click at [747, 367] on div "Mācību tēma: Angļu valoda i - 10.klase 1.ieskaites mācību materiāls #11 📖 🎧 Top…" at bounding box center [706, 350] width 1412 height 701
drag, startPoint x: 685, startPoint y: 372, endPoint x: 790, endPoint y: 370, distance: 105.2
click at [790, 370] on div "Mācību tēma: Angļu valoda i - 10.klase 1.ieskaites mācību materiāls #11 📖 🎧 Top…" at bounding box center [706, 350] width 1412 height 701
click at [288, 351] on div "Mācību tēma: Angļu valoda i - 10.klase 1.ieskaites mācību materiāls #11 📖 🎧 Top…" at bounding box center [706, 350] width 1412 height 701
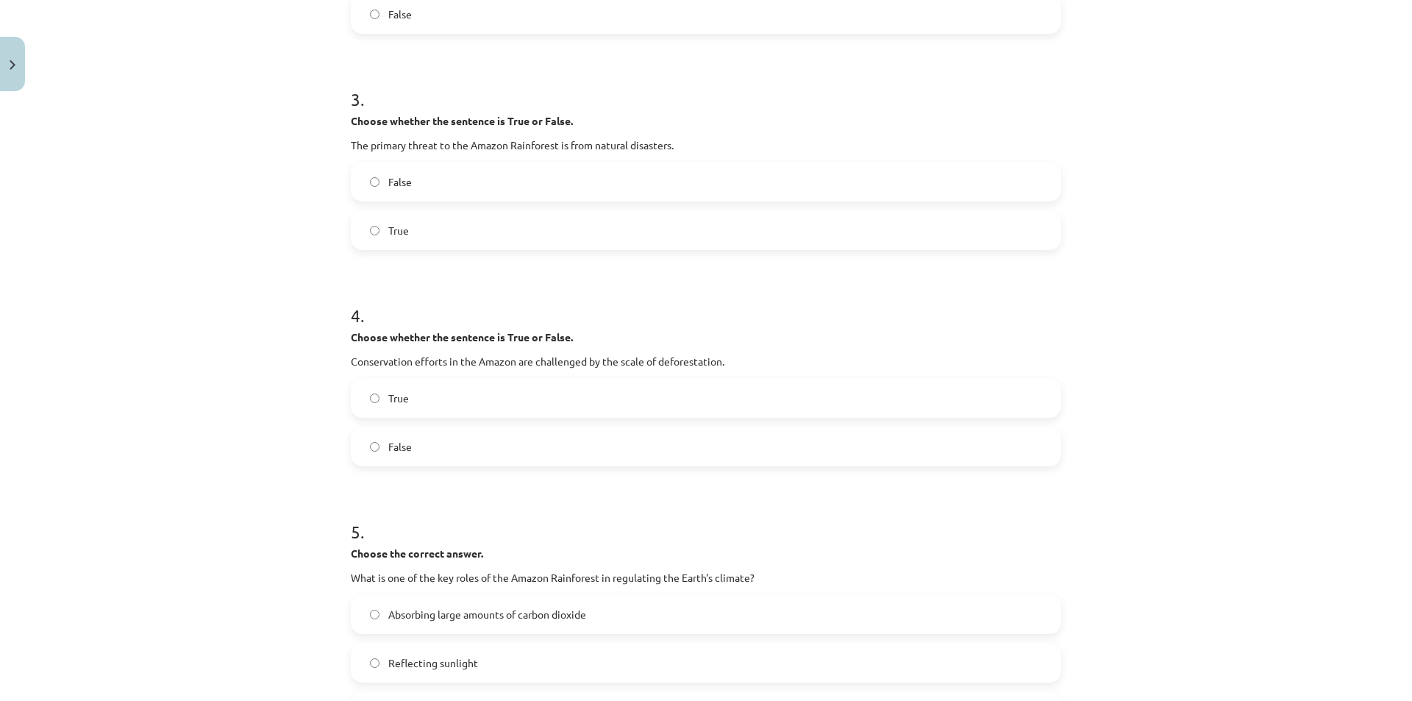
click at [362, 399] on label "True" at bounding box center [705, 397] width 707 height 37
drag, startPoint x: 336, startPoint y: 359, endPoint x: 750, endPoint y: 363, distance: 414.0
click at [750, 363] on div "Mācību tēma: Angļu valoda i - 10.klase 1.ieskaites mācību materiāls #11 📖 🎧 Top…" at bounding box center [706, 350] width 1412 height 701
click at [379, 450] on label "False" at bounding box center [705, 446] width 707 height 37
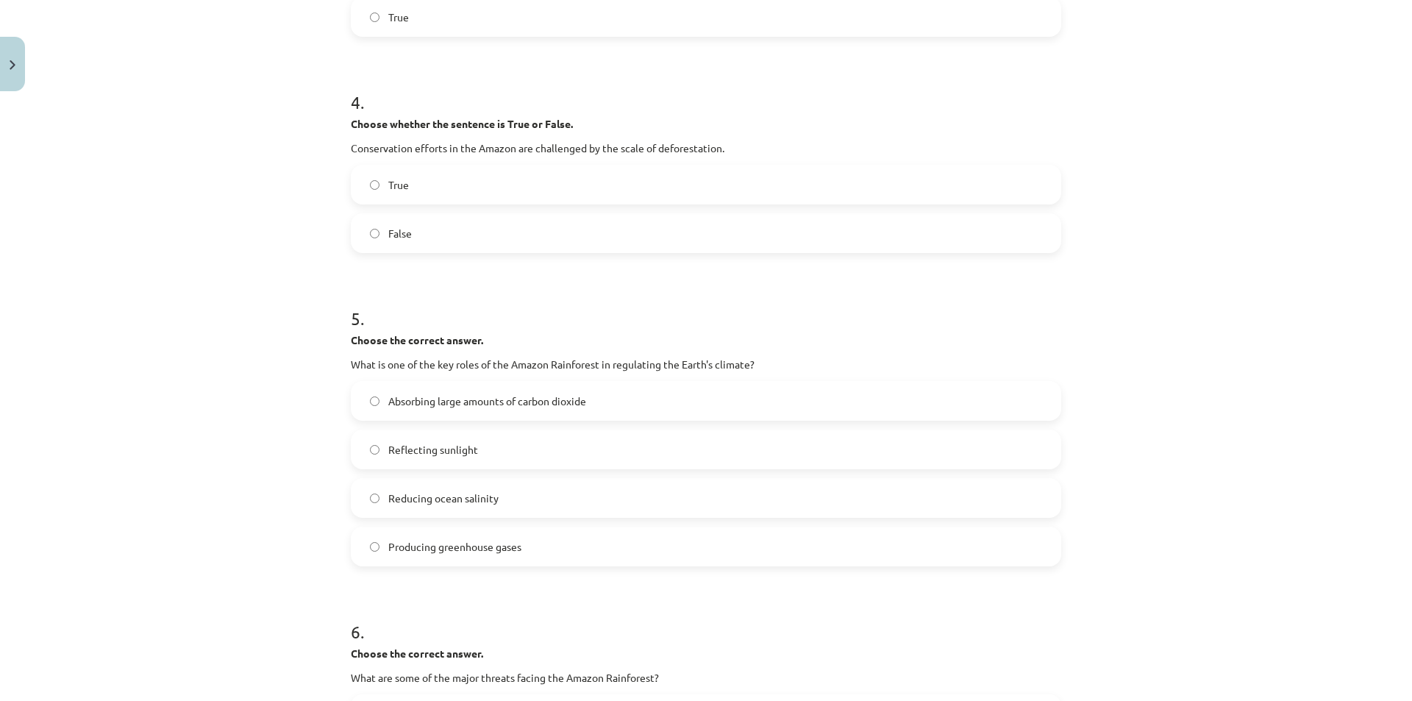
scroll to position [956, 0]
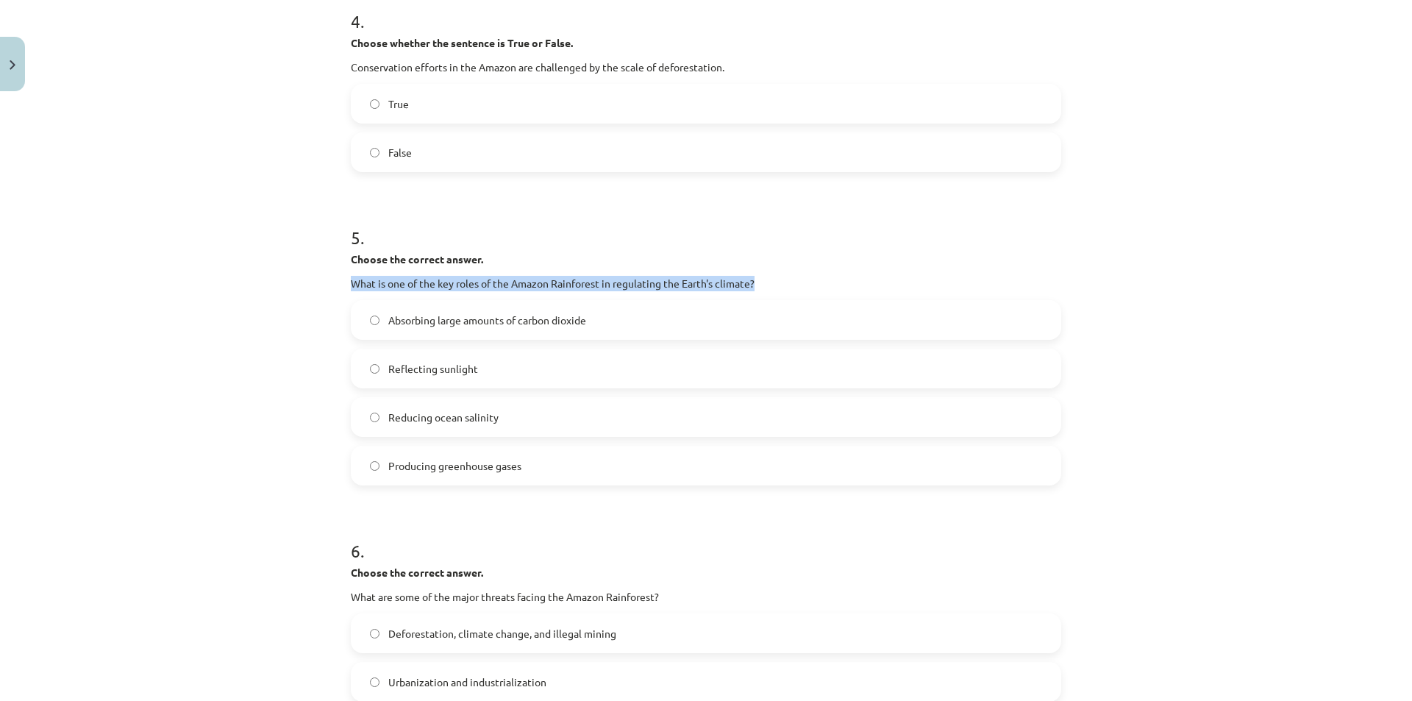
drag, startPoint x: 340, startPoint y: 276, endPoint x: 832, endPoint y: 282, distance: 491.2
click at [838, 282] on div "10 XP Saņemsi Sarežģīts 305 pilda Apraksts Uzdevums Palīdzība 1 . Choose whethe…" at bounding box center [706, 194] width 728 height 2104
click at [286, 471] on div "Mācību tēma: Angļu valoda i - 10.klase 1.ieskaites mācību materiāls #11 📖 🎧 Top…" at bounding box center [706, 350] width 1412 height 701
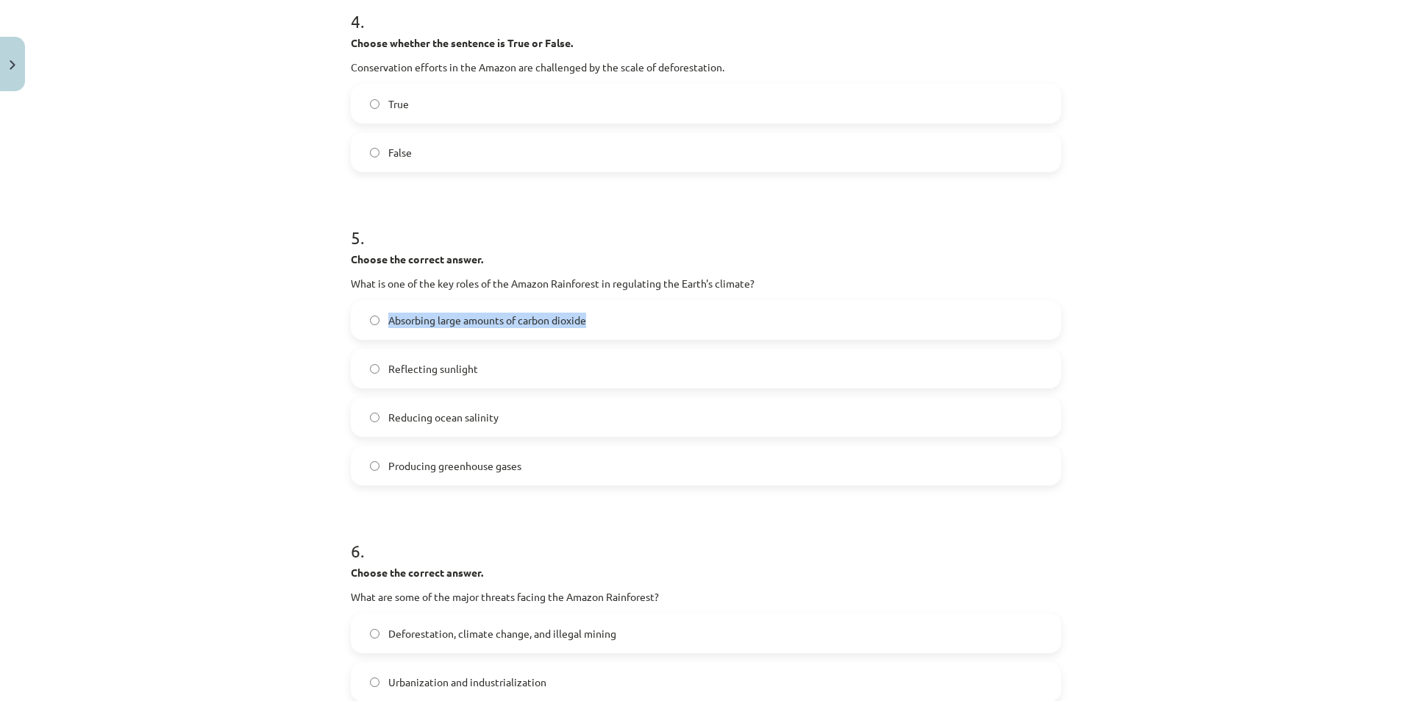
drag, startPoint x: 380, startPoint y: 319, endPoint x: 573, endPoint y: 322, distance: 192.7
click at [614, 321] on label "Absorbing large amounts of carbon dioxide" at bounding box center [705, 319] width 707 height 37
drag, startPoint x: 518, startPoint y: 371, endPoint x: 399, endPoint y: 369, distance: 119.1
click at [377, 361] on label "Reflecting sunlight" at bounding box center [705, 368] width 707 height 37
drag, startPoint x: 501, startPoint y: 407, endPoint x: 382, endPoint y: 418, distance: 118.9
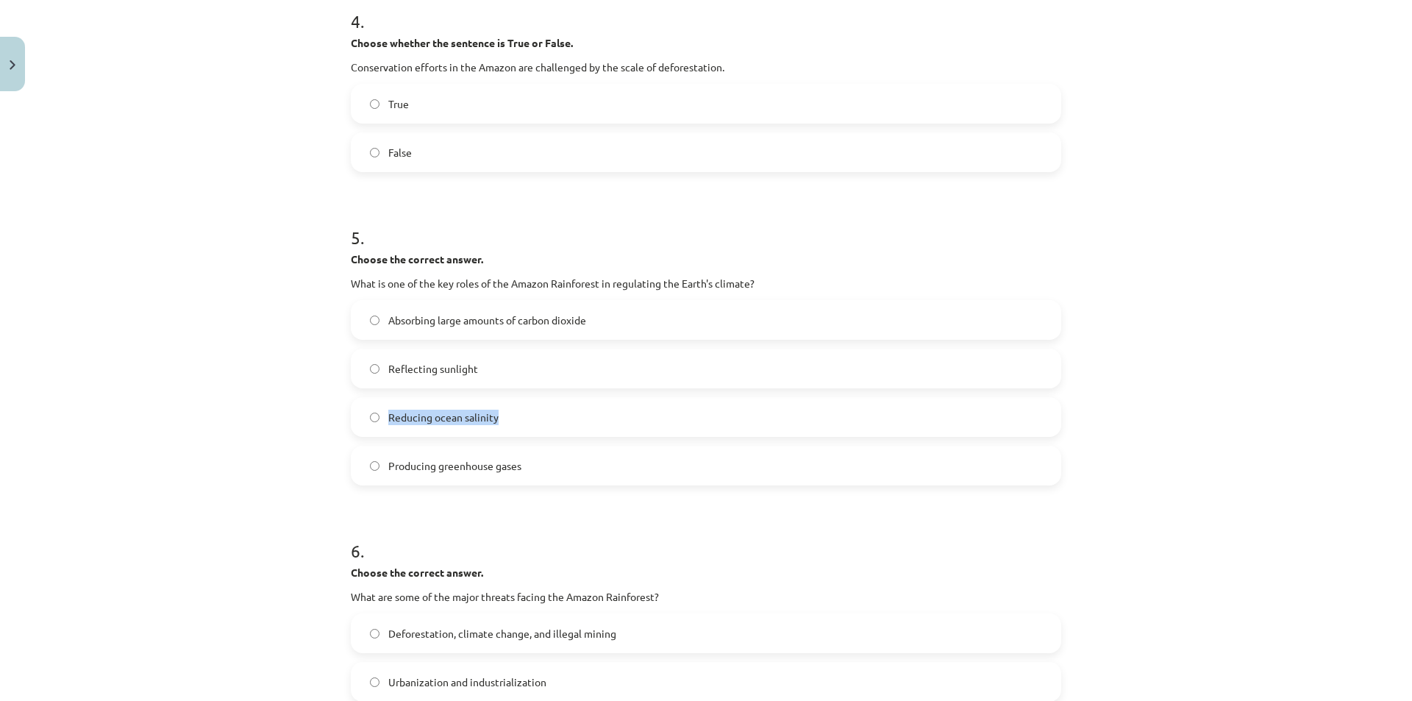
click at [382, 418] on label "Reducing ocean salinity" at bounding box center [705, 417] width 707 height 37
drag, startPoint x: 540, startPoint y: 468, endPoint x: 384, endPoint y: 474, distance: 156.0
click at [384, 474] on label "Producing greenhouse gases" at bounding box center [705, 465] width 707 height 37
click at [435, 379] on label "Reflecting sunlight" at bounding box center [705, 368] width 707 height 37
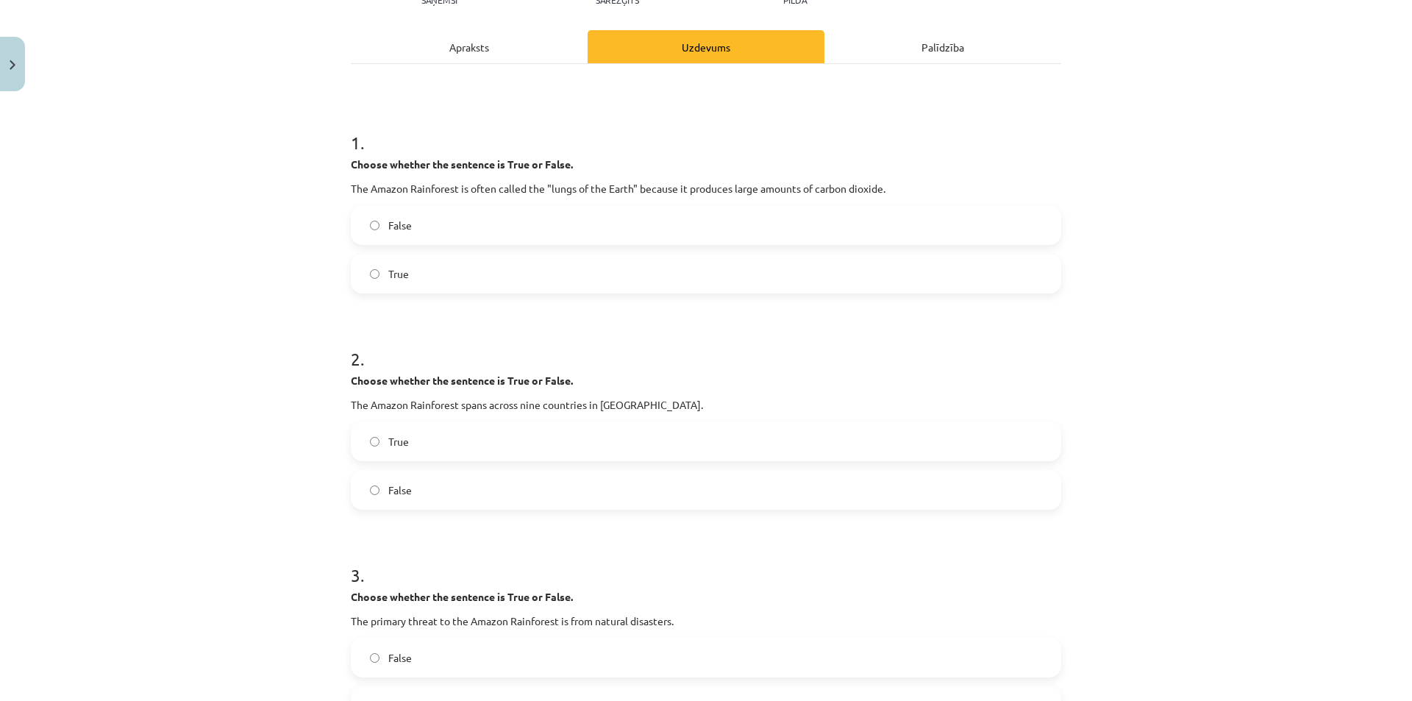
scroll to position [0, 0]
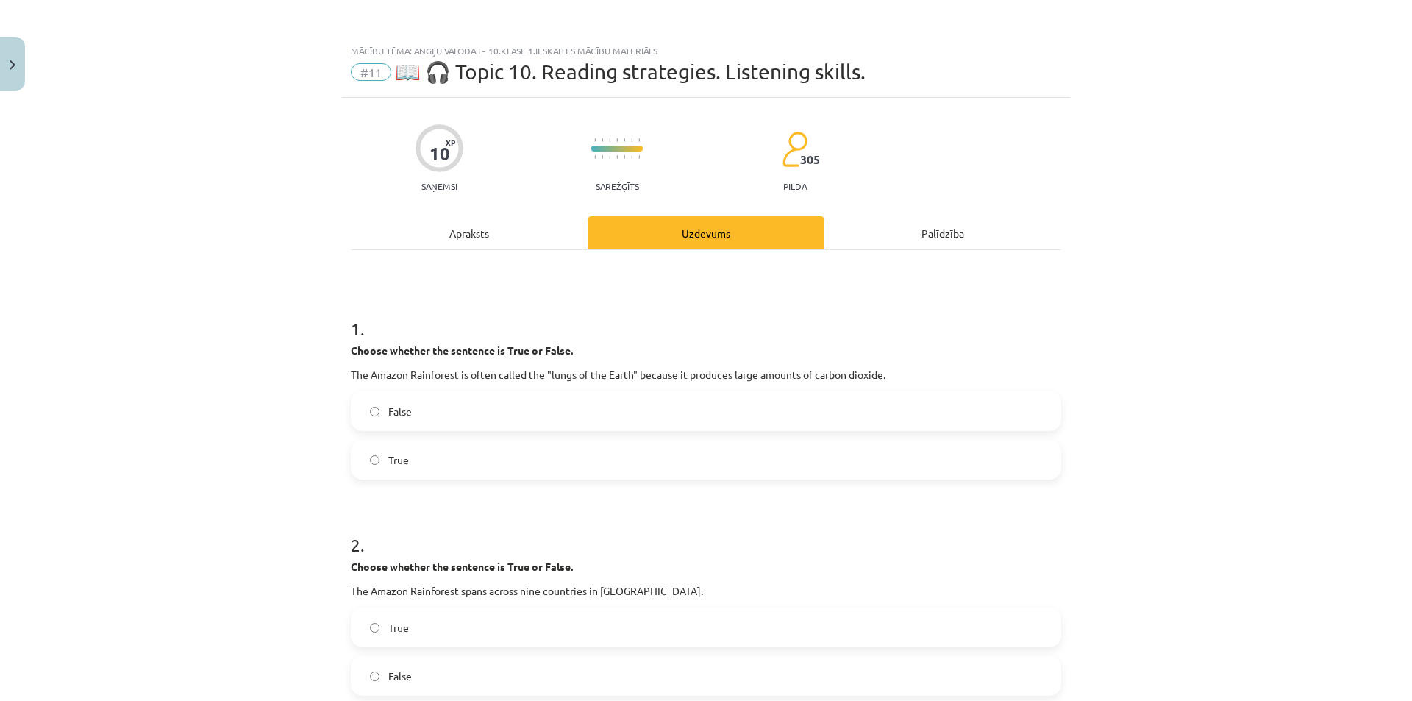
click at [454, 226] on div "Apraksts" at bounding box center [469, 232] width 237 height 33
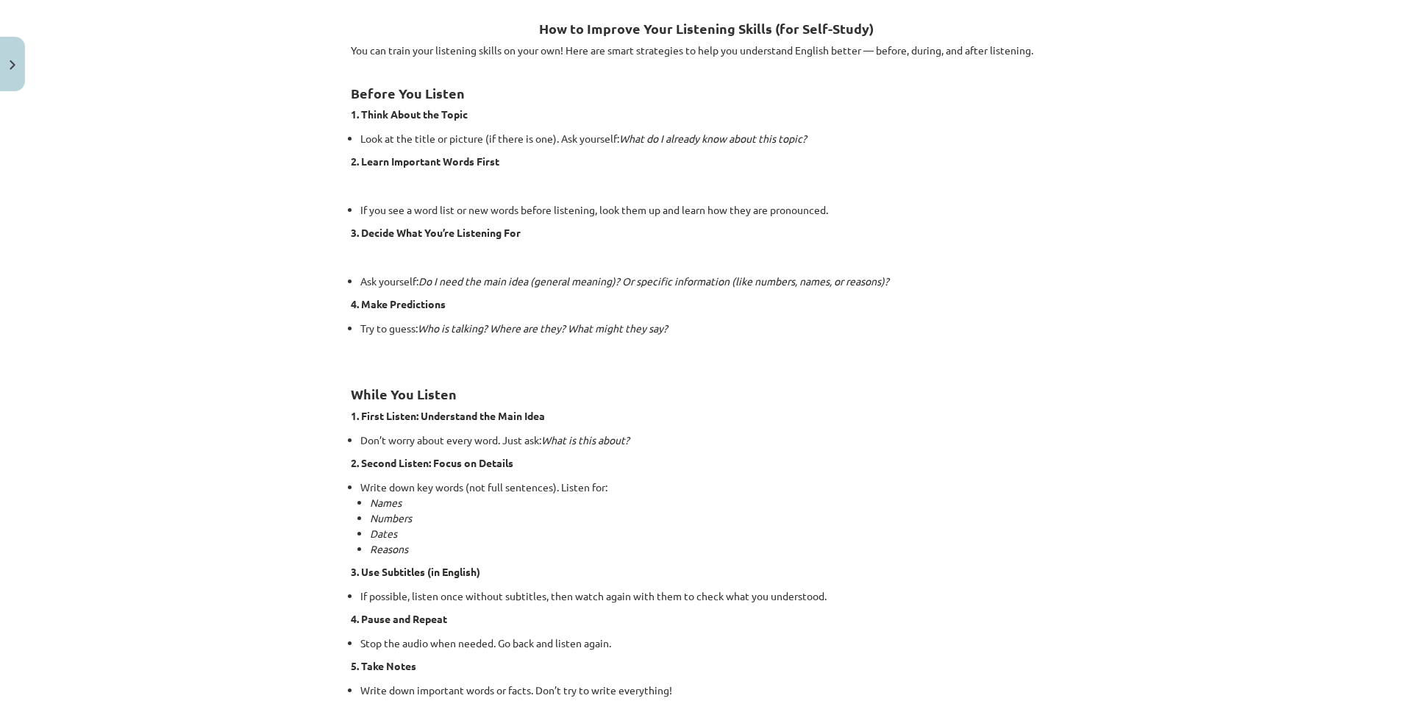
scroll to position [735, 0]
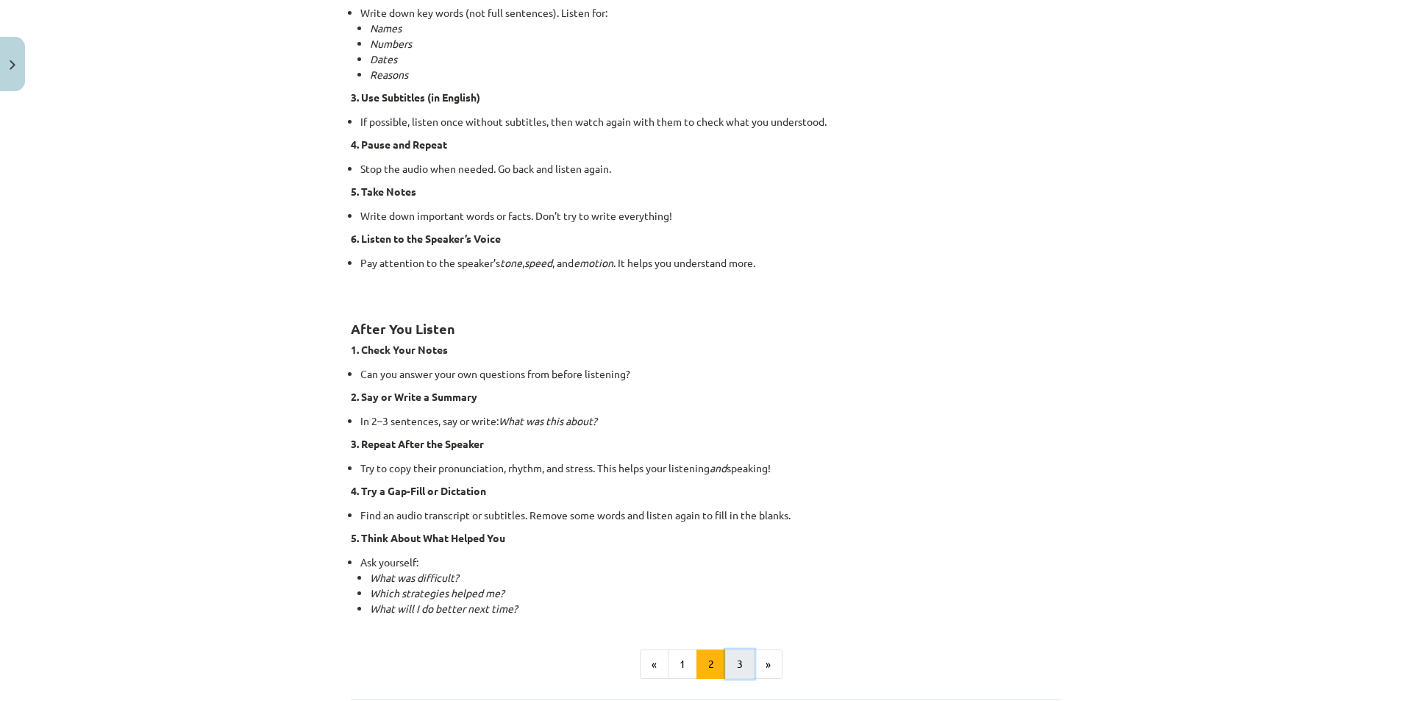
click at [733, 665] on button "3" at bounding box center [739, 663] width 29 height 29
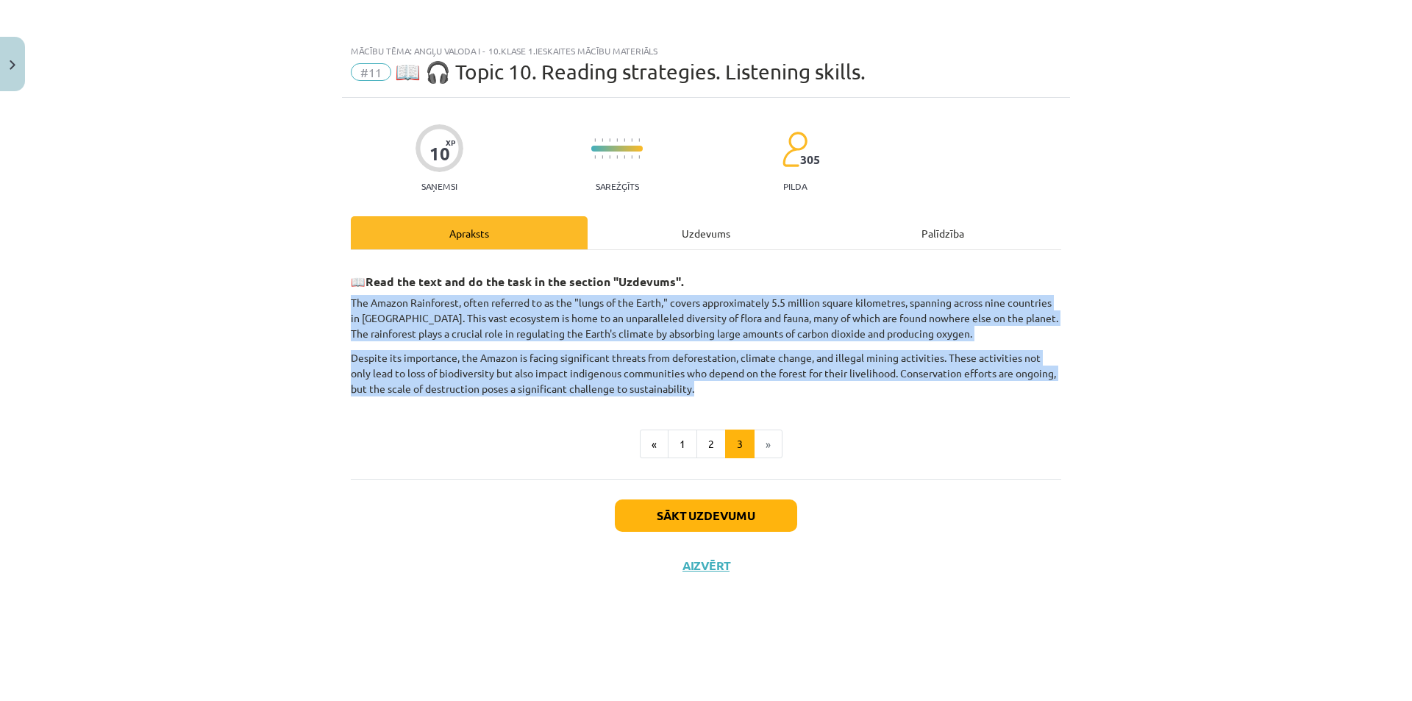
drag, startPoint x: 702, startPoint y: 384, endPoint x: 316, endPoint y: 293, distance: 396.7
click at [316, 293] on div "Mācību tēma: Angļu valoda i - 10.klase 1.ieskaites mācību materiāls #11 📖 🎧 Top…" at bounding box center [706, 350] width 1412 height 701
click at [283, 321] on div "Mācību tēma: Angļu valoda i - 10.klase 1.ieskaites mācību materiāls #11 📖 🎧 Top…" at bounding box center [706, 350] width 1412 height 701
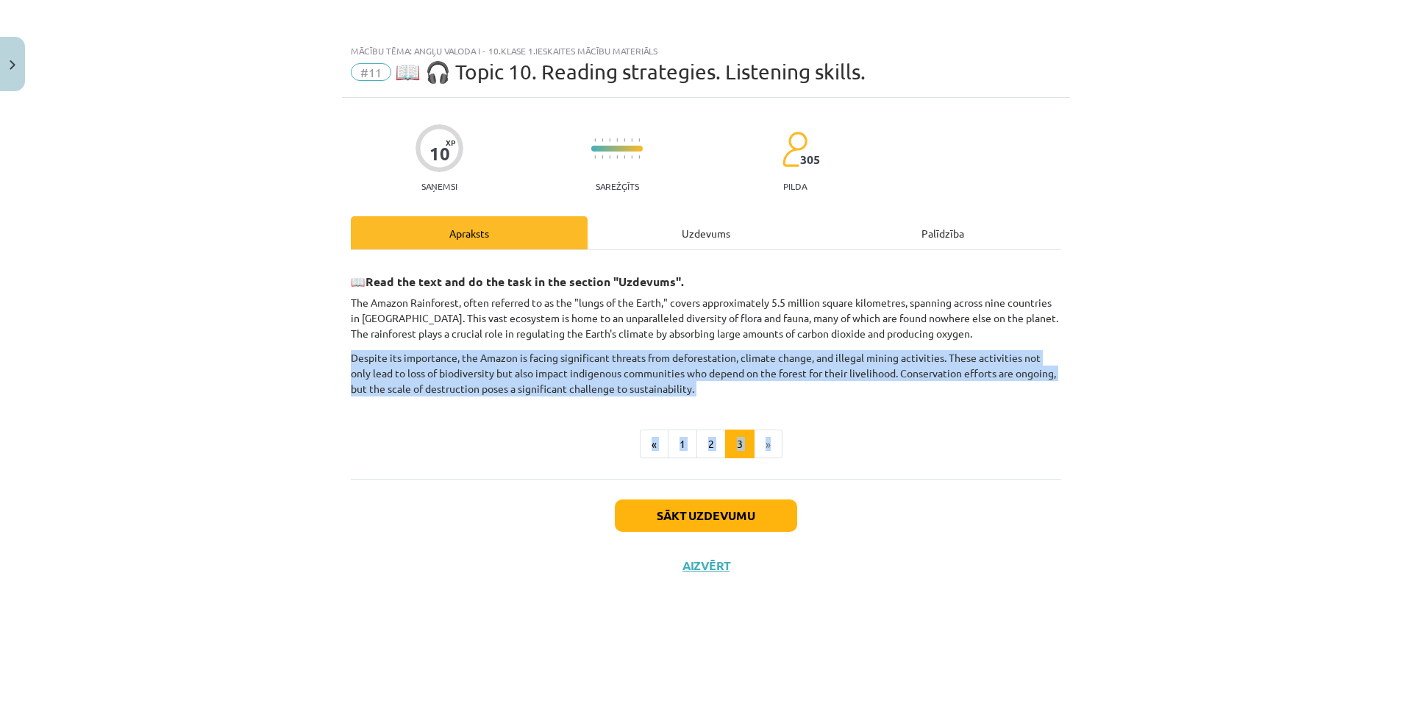
drag, startPoint x: 321, startPoint y: 345, endPoint x: 795, endPoint y: 385, distance: 475.3
click at [826, 399] on div "Mācību tēma: Angļu valoda i - 10.klase 1.ieskaites mācību materiāls #11 📖 🎧 Top…" at bounding box center [706, 350] width 1412 height 701
drag, startPoint x: 756, startPoint y: 384, endPoint x: 682, endPoint y: 384, distance: 74.3
click at [755, 384] on p "Despite its importance, the Amazon is facing significant threats from deforesta…" at bounding box center [706, 373] width 710 height 46
click at [702, 390] on p "Despite its importance, the Amazon is facing significant threats from deforesta…" at bounding box center [706, 373] width 710 height 46
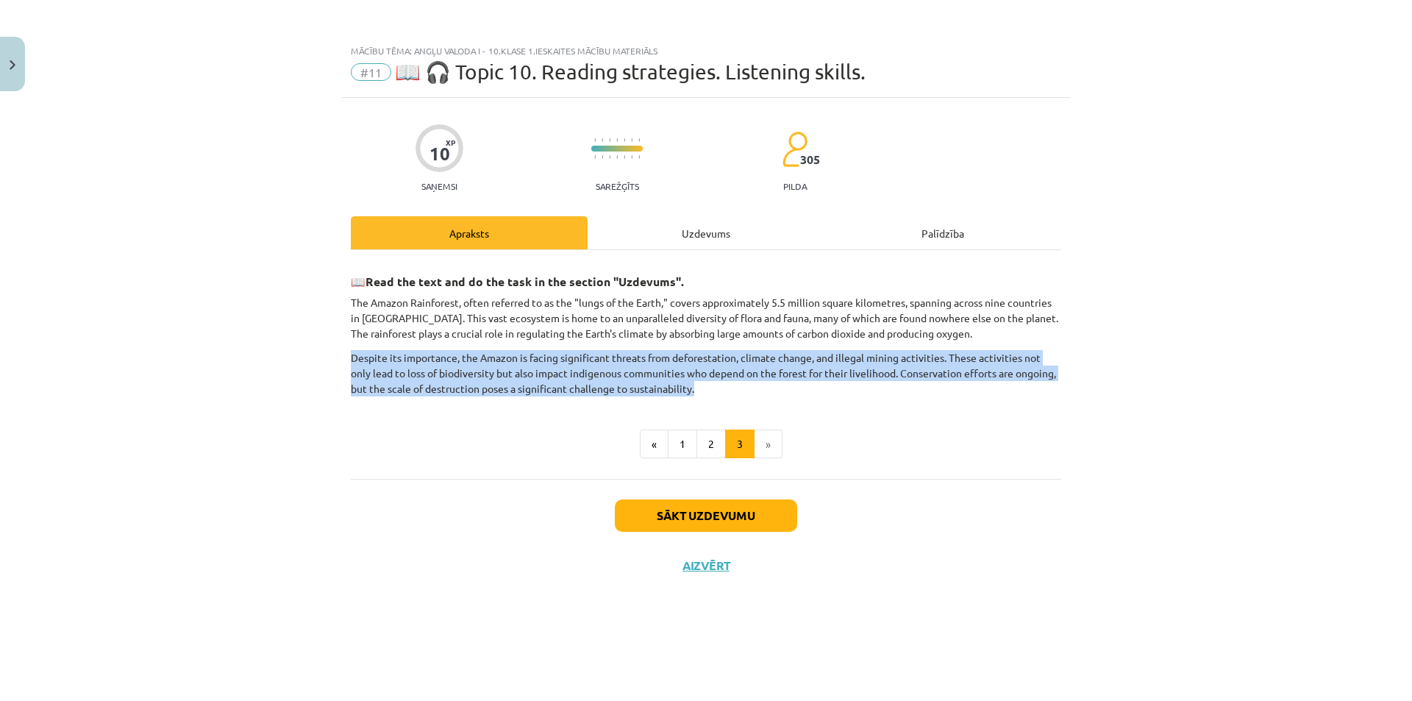
drag, startPoint x: 604, startPoint y: 385, endPoint x: 329, endPoint y: 358, distance: 276.3
click at [329, 358] on div "Mācību tēma: Angļu valoda i - 10.klase 1.ieskaites mācību materiāls #11 📖 🎧 Top…" at bounding box center [706, 350] width 1412 height 701
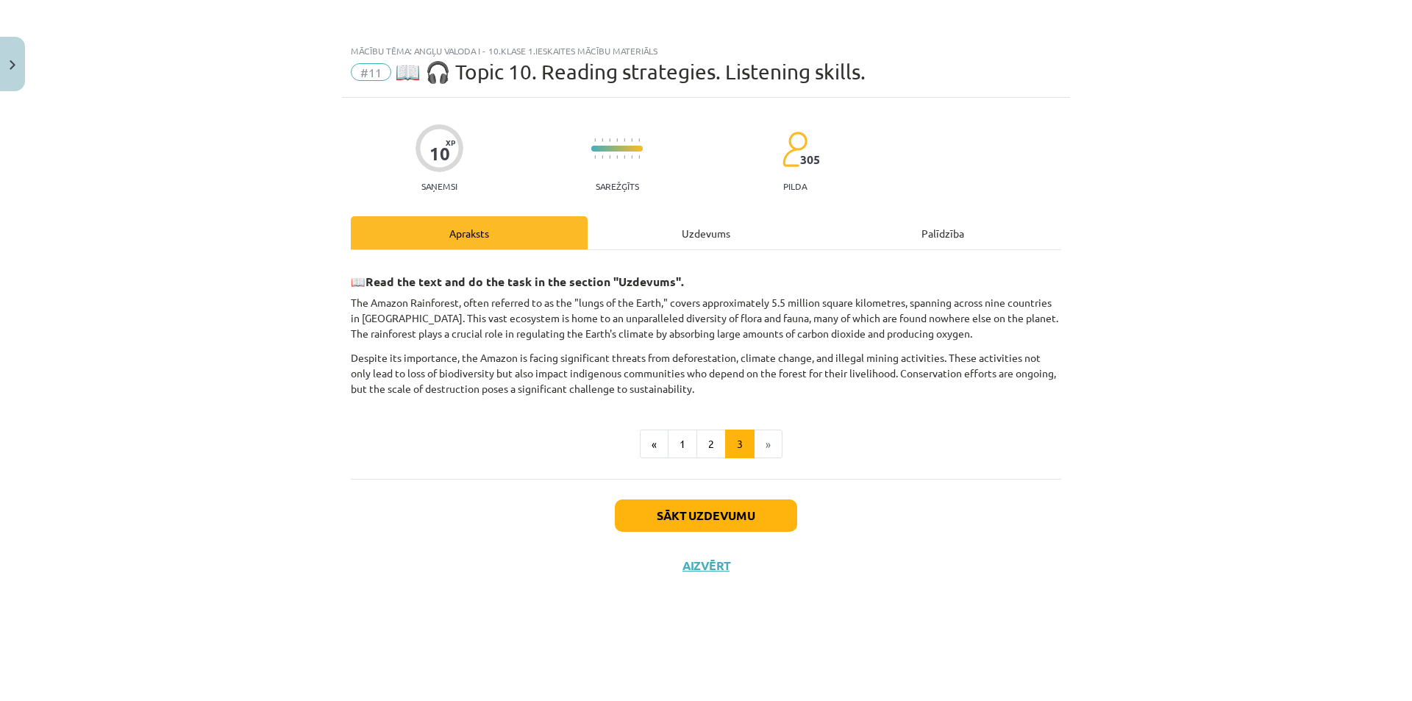
click at [667, 229] on div "Uzdevums" at bounding box center [706, 232] width 237 height 33
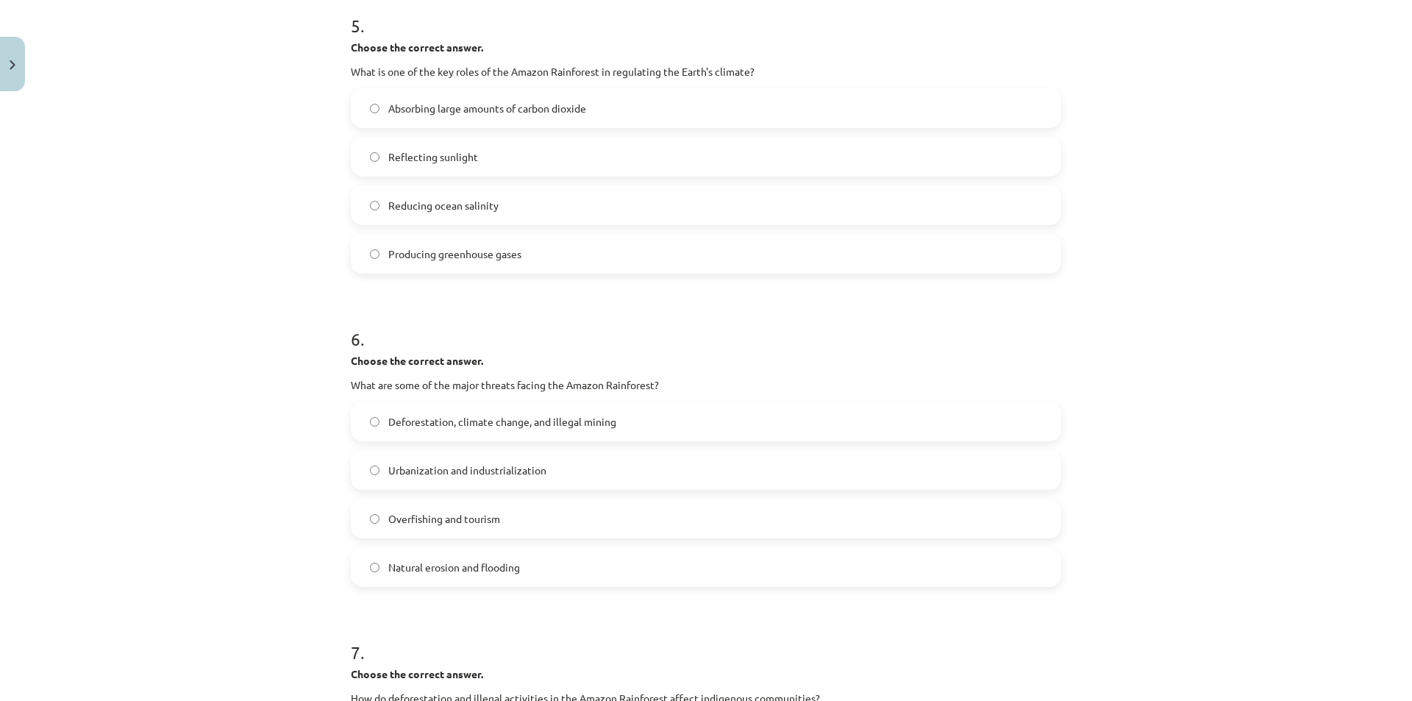
scroll to position [1397, 0]
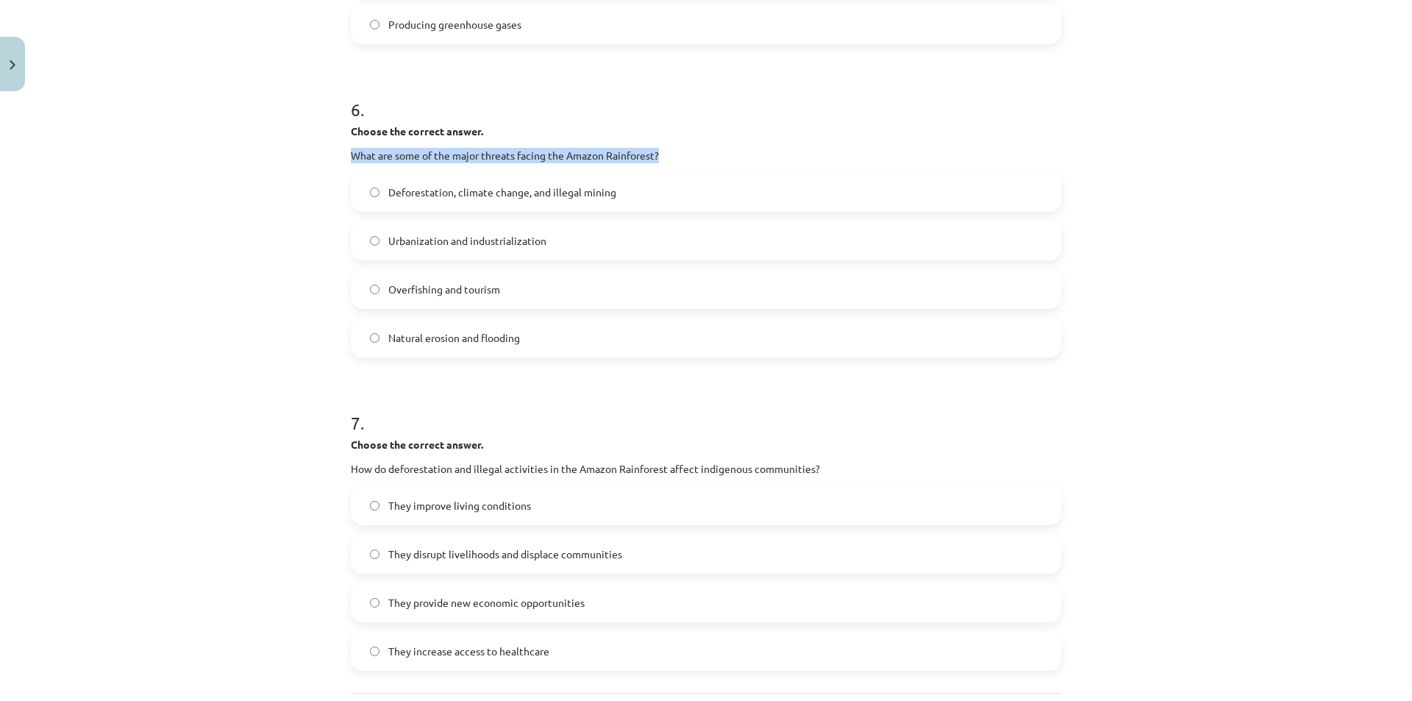
drag, startPoint x: 345, startPoint y: 150, endPoint x: 660, endPoint y: 160, distance: 314.9
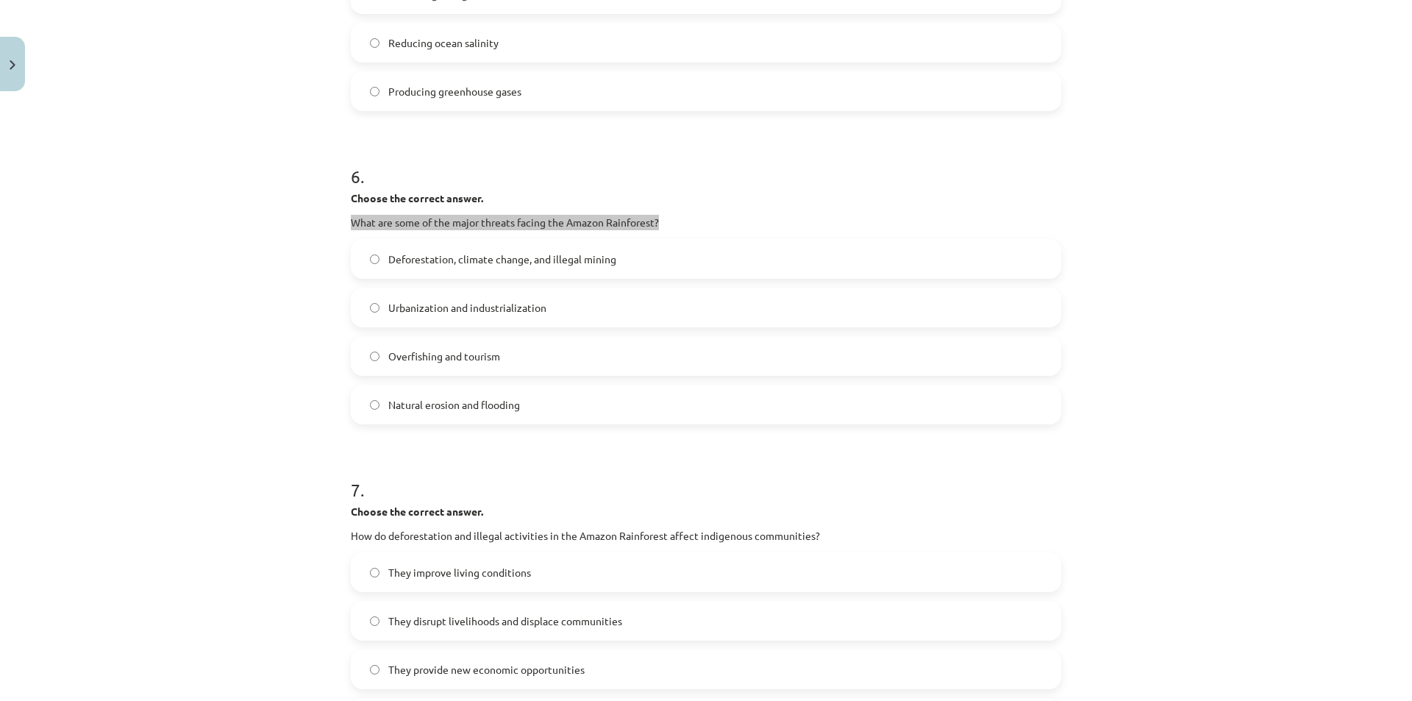
scroll to position [1250, 0]
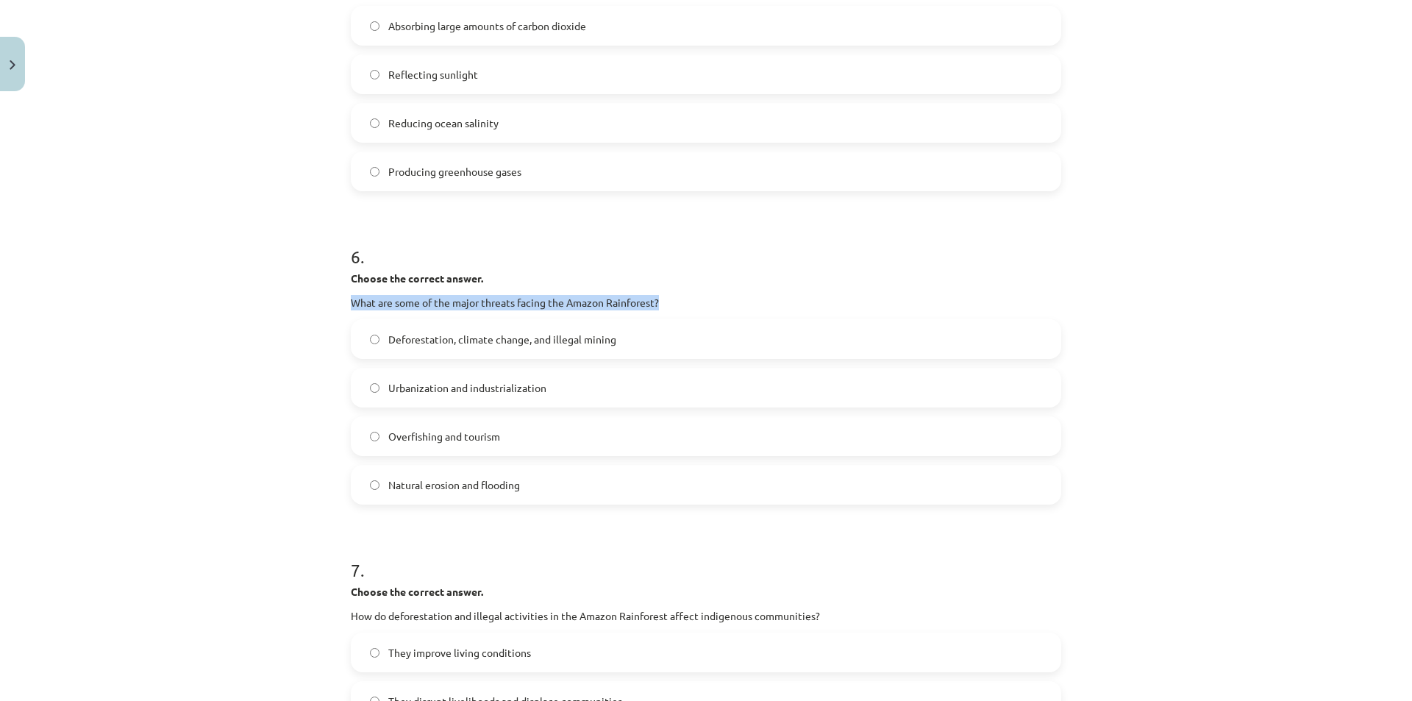
click at [268, 347] on div "Mācību tēma: Angļu valoda i - 10.klase 1.ieskaites mācību materiāls #11 📖 🎧 Top…" at bounding box center [706, 350] width 1412 height 701
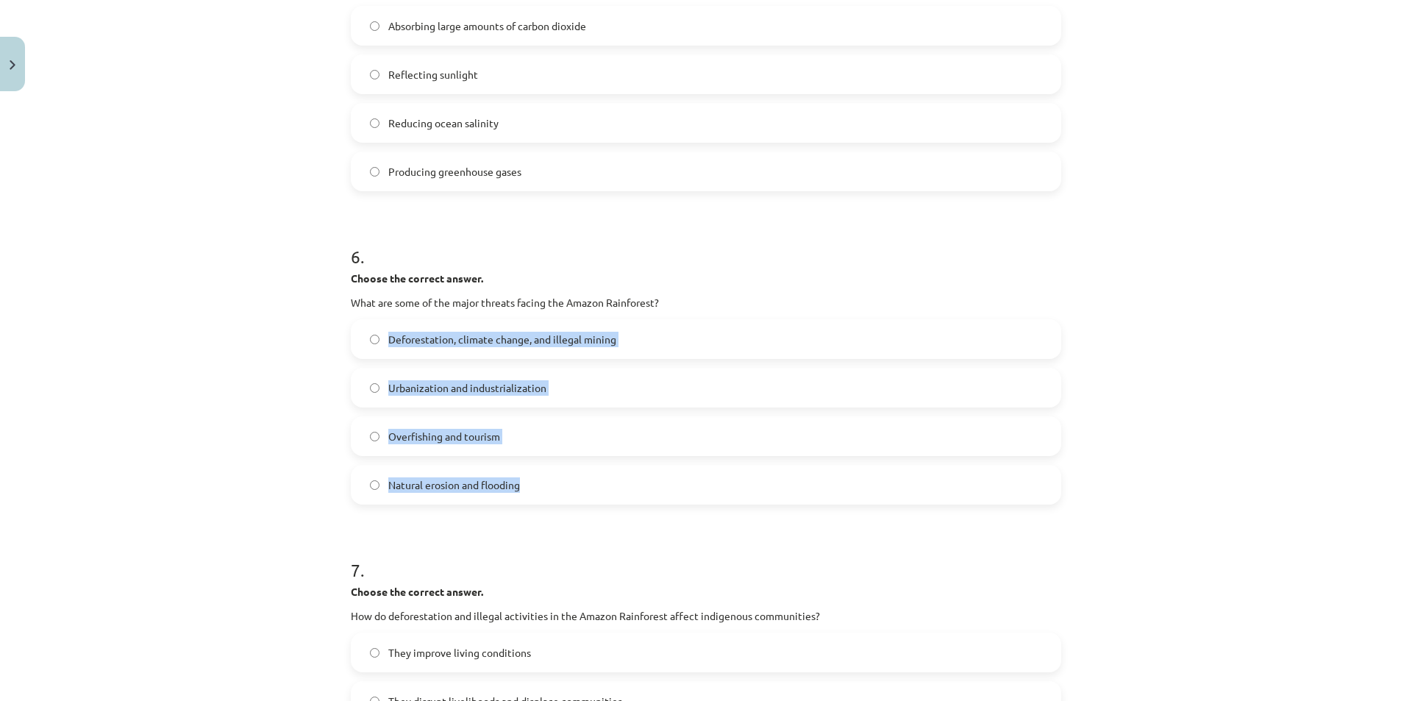
drag, startPoint x: 381, startPoint y: 334, endPoint x: 548, endPoint y: 464, distance: 211.7
click at [548, 464] on div "Deforestation, climate change, and illegal mining Urbanization and industrializ…" at bounding box center [706, 411] width 710 height 185
drag, startPoint x: 513, startPoint y: 480, endPoint x: 229, endPoint y: 495, distance: 284.2
click at [229, 495] on div "Mācību tēma: Angļu valoda i - 10.klase 1.ieskaites mācību materiāls #11 📖 🎧 Top…" at bounding box center [706, 350] width 1412 height 701
drag, startPoint x: 407, startPoint y: 315, endPoint x: 561, endPoint y: 501, distance: 240.7
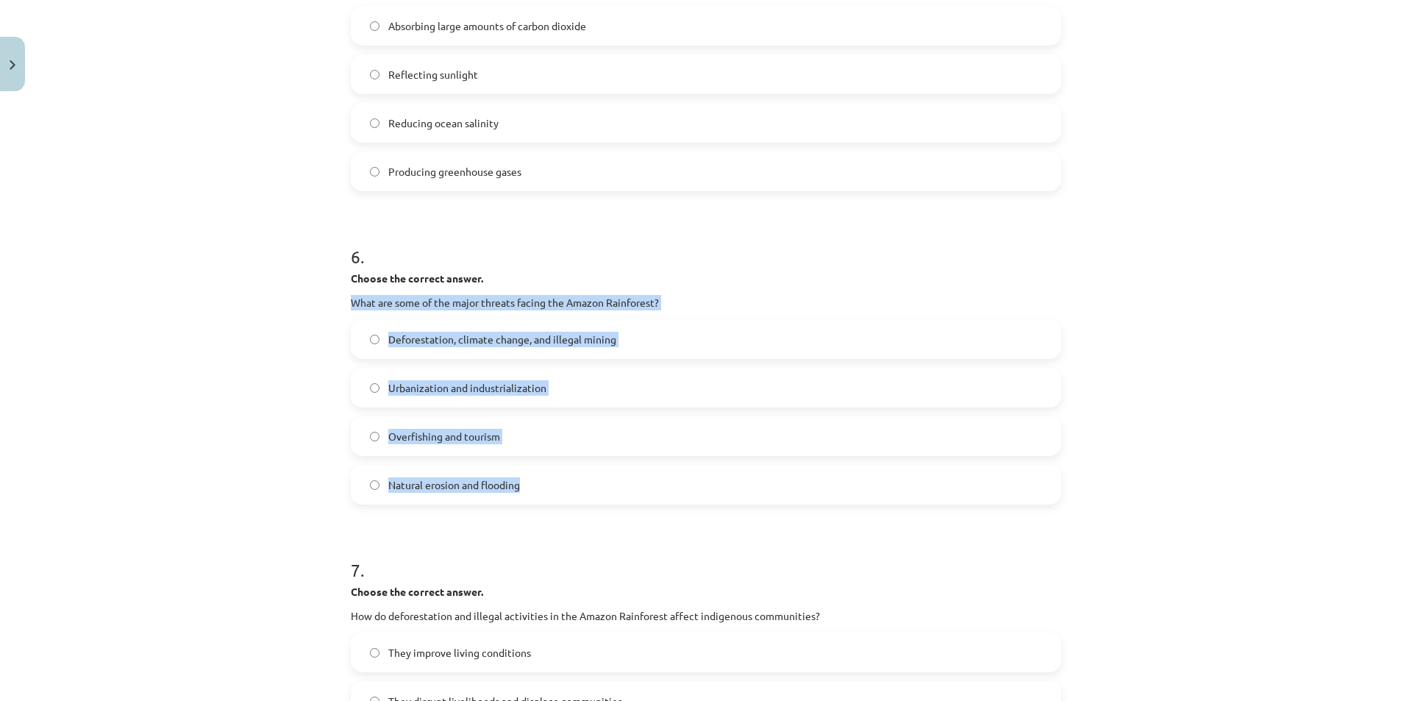
click at [561, 501] on div "6 . Choose the correct answer. What are some of the major threats facing the Am…" at bounding box center [706, 363] width 710 height 284
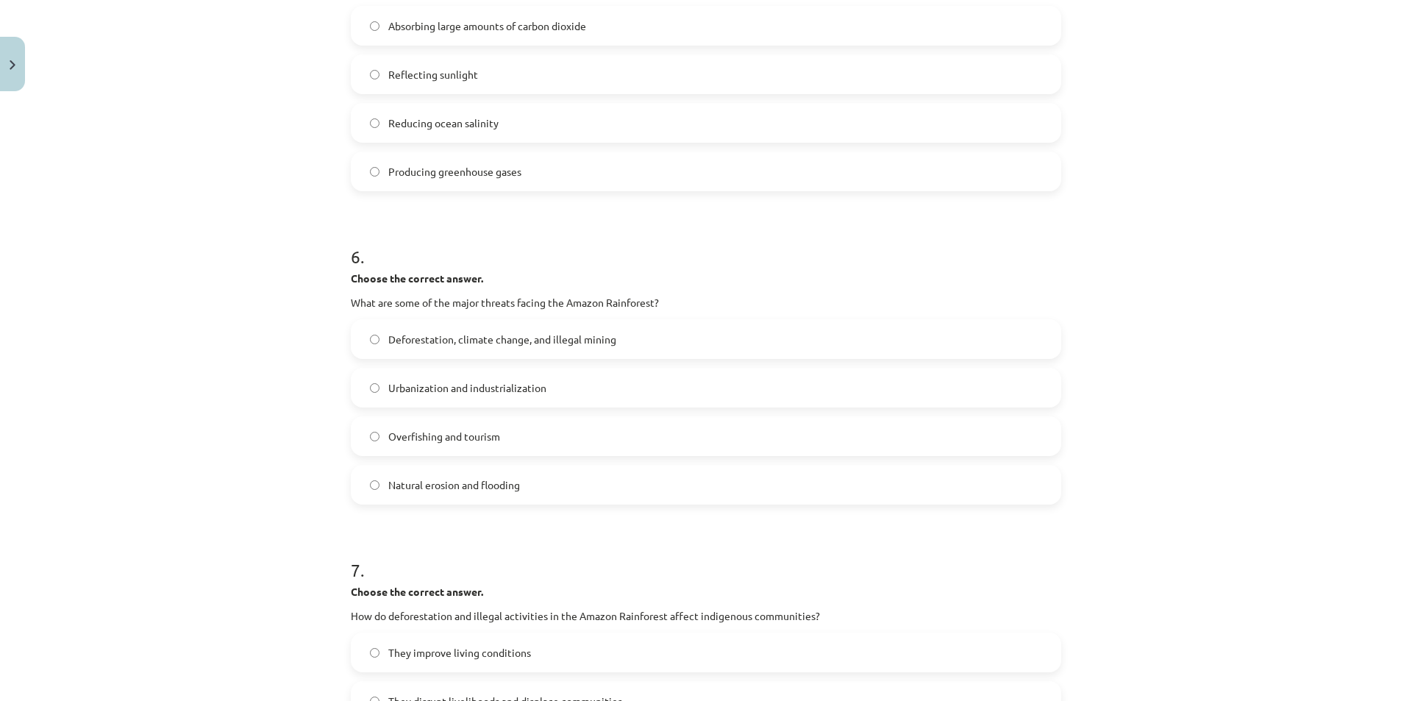
click at [441, 535] on h1 "7 ." at bounding box center [706, 557] width 710 height 46
drag, startPoint x: 384, startPoint y: 332, endPoint x: 684, endPoint y: 357, distance: 301.1
click at [684, 357] on div "Deforestation, climate change, and illegal mining" at bounding box center [706, 339] width 710 height 40
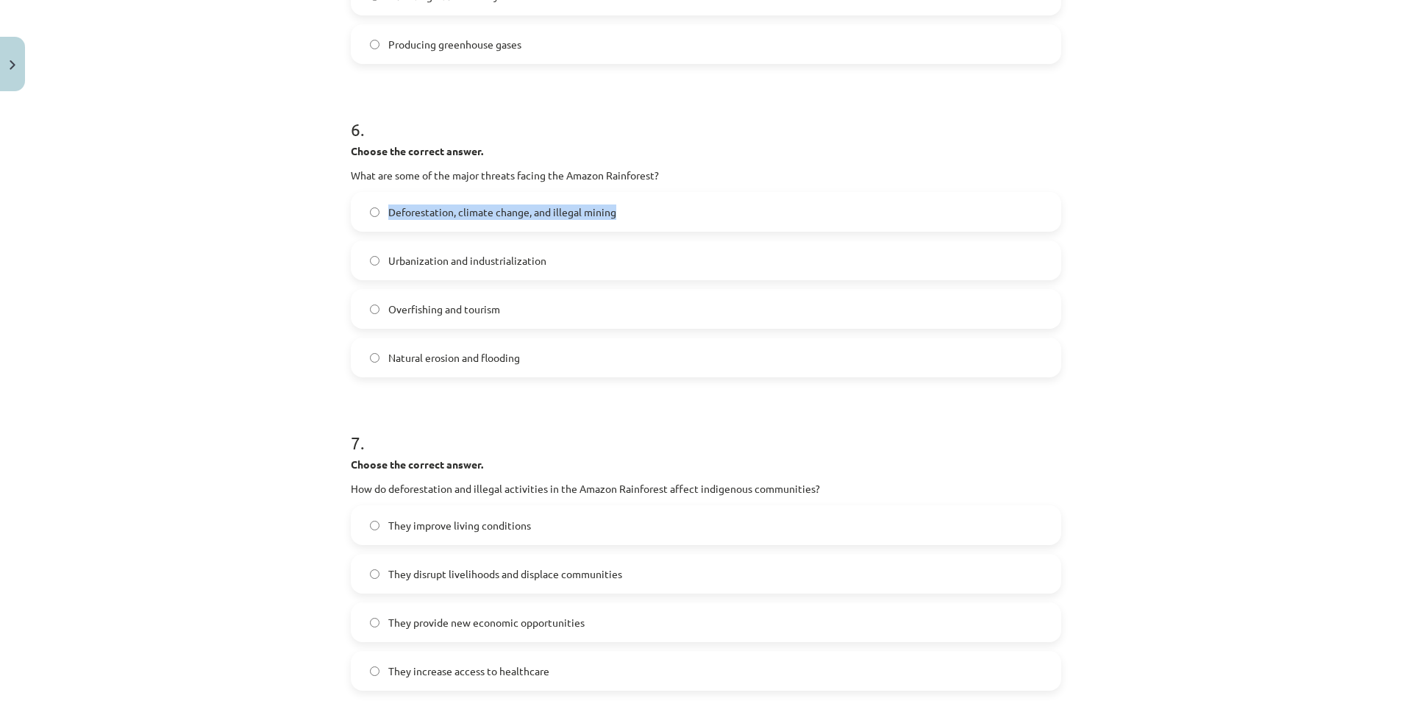
scroll to position [1538, 0]
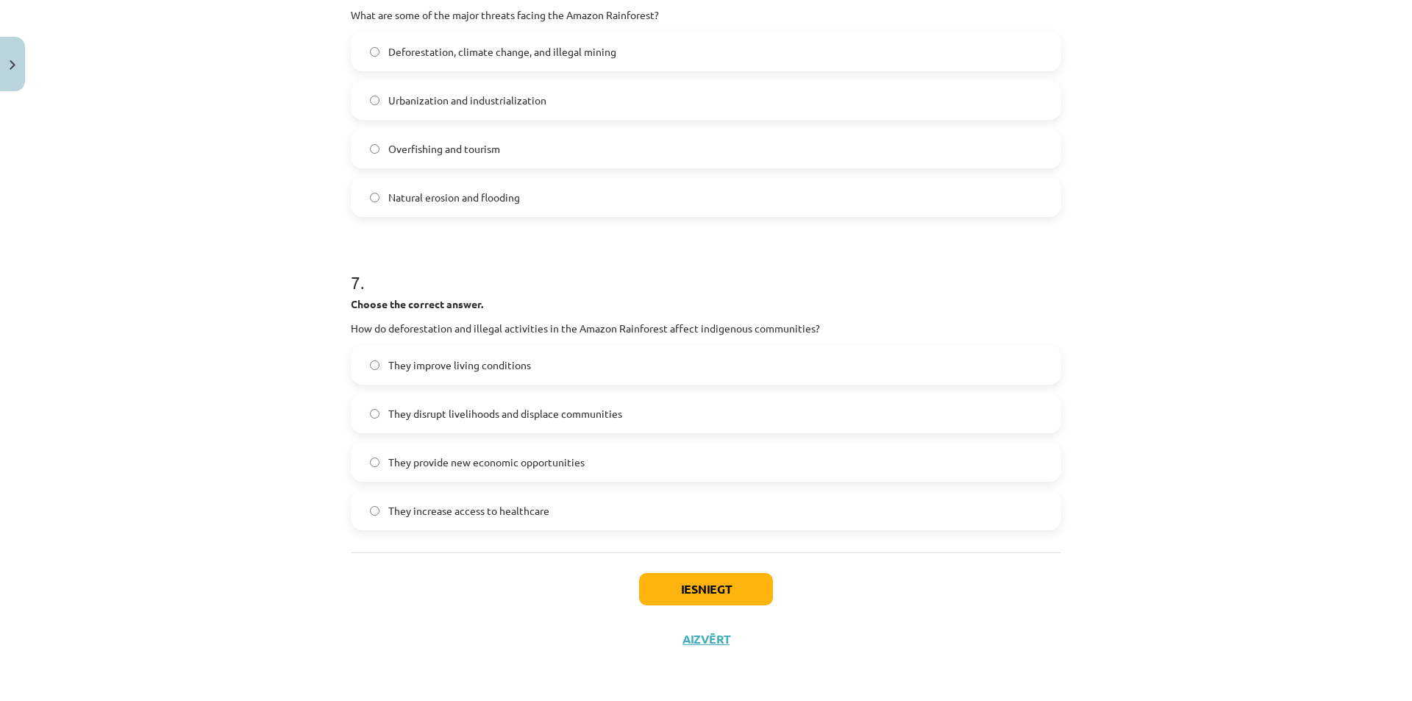
drag, startPoint x: 343, startPoint y: 319, endPoint x: 993, endPoint y: 308, distance: 650.1
click at [993, 308] on div "Mācību tēma: Angļu valoda i - 10.klase 1.ieskaites mācību materiāls #11 📖 🎧 Top…" at bounding box center [706, 350] width 1412 height 701
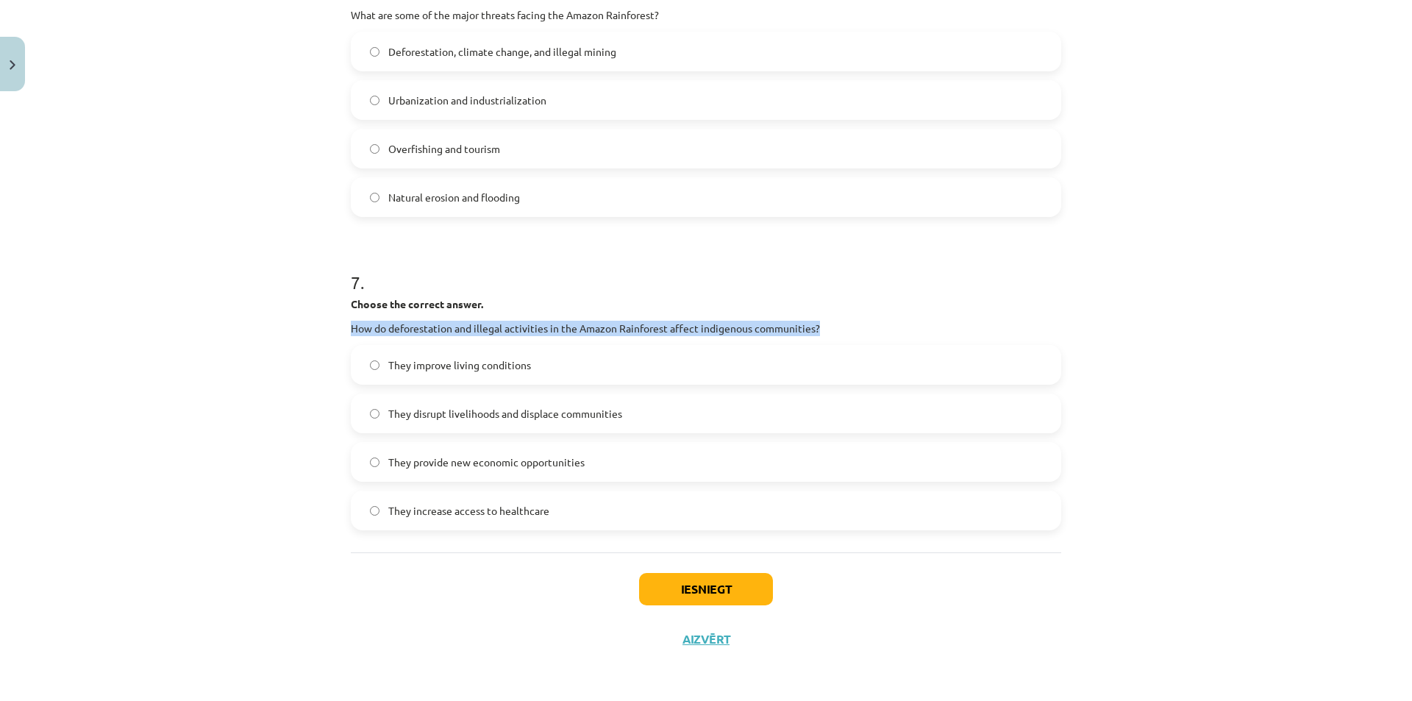
drag, startPoint x: 844, startPoint y: 321, endPoint x: 427, endPoint y: 342, distance: 417.5
click at [250, 326] on div "Mācību tēma: Angļu valoda i - 10.klase 1.ieskaites mācību materiāls #11 📖 🎧 Top…" at bounding box center [706, 350] width 1412 height 701
drag, startPoint x: 427, startPoint y: 342, endPoint x: 782, endPoint y: 321, distance: 355.1
click at [889, 326] on div "Mācību tēma: Angļu valoda i - 10.klase 1.ieskaites mācību materiāls #11 📖 🎧 Top…" at bounding box center [706, 350] width 1412 height 701
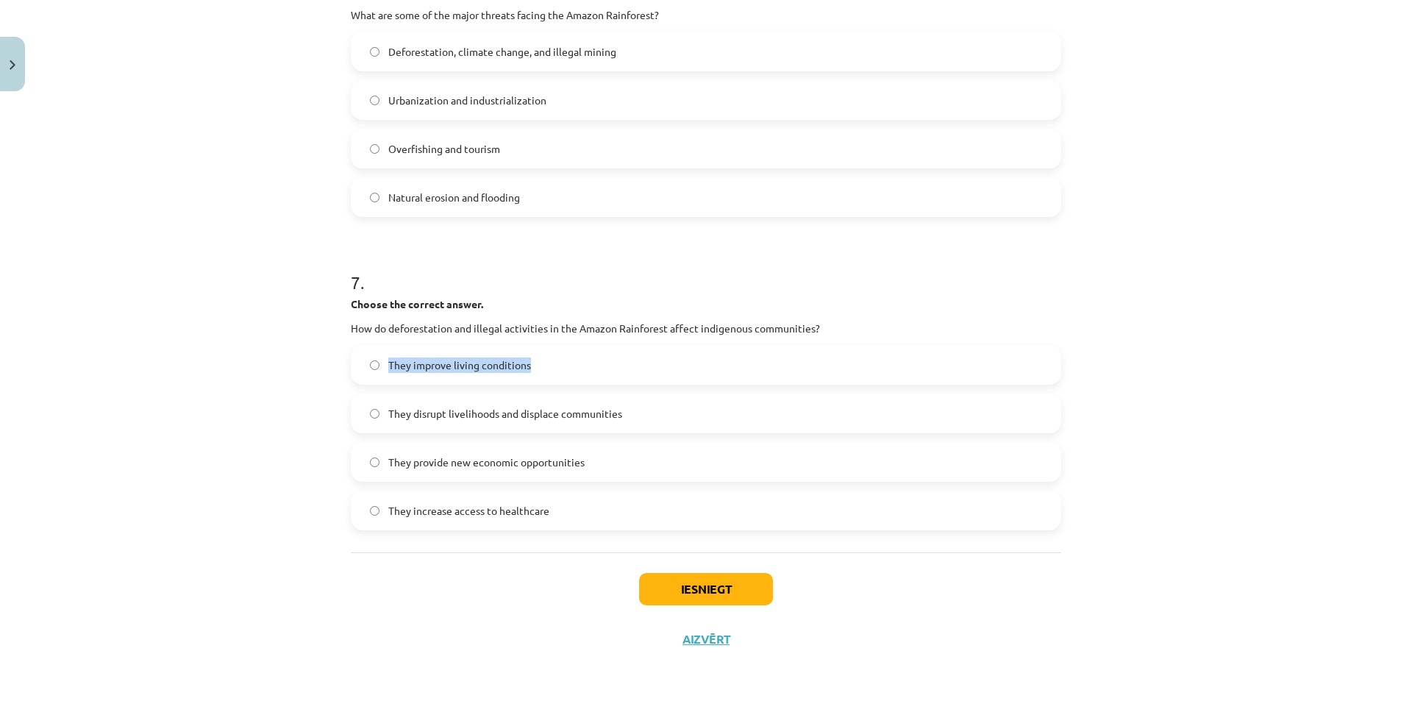
drag, startPoint x: 550, startPoint y: 370, endPoint x: 586, endPoint y: 367, distance: 36.2
click at [612, 368] on label "They improve living conditions" at bounding box center [705, 364] width 707 height 37
drag, startPoint x: 685, startPoint y: 413, endPoint x: 398, endPoint y: 413, distance: 287.5
click at [384, 415] on label "They disrupt livelihoods and displace communities" at bounding box center [705, 413] width 707 height 37
click at [372, 466] on label "They provide new economic opportunities" at bounding box center [705, 461] width 707 height 37
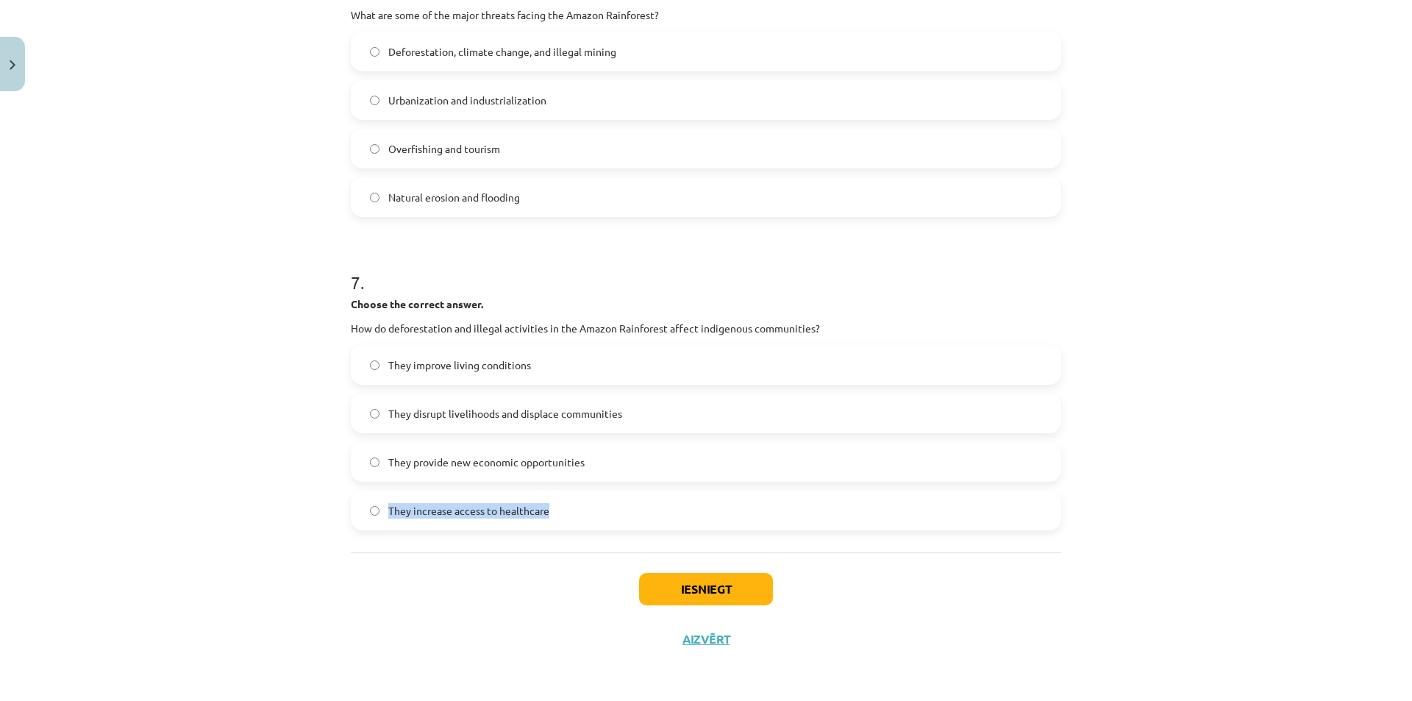
drag, startPoint x: 620, startPoint y: 498, endPoint x: 385, endPoint y: 509, distance: 235.6
click at [385, 509] on label "They increase access to healthcare" at bounding box center [705, 510] width 707 height 37
drag, startPoint x: 421, startPoint y: 419, endPoint x: 505, endPoint y: 464, distance: 95.7
click at [421, 419] on span "They disrupt livelihoods and displace communities" at bounding box center [505, 413] width 234 height 15
drag, startPoint x: 685, startPoint y: 581, endPoint x: 713, endPoint y: 581, distance: 28.7
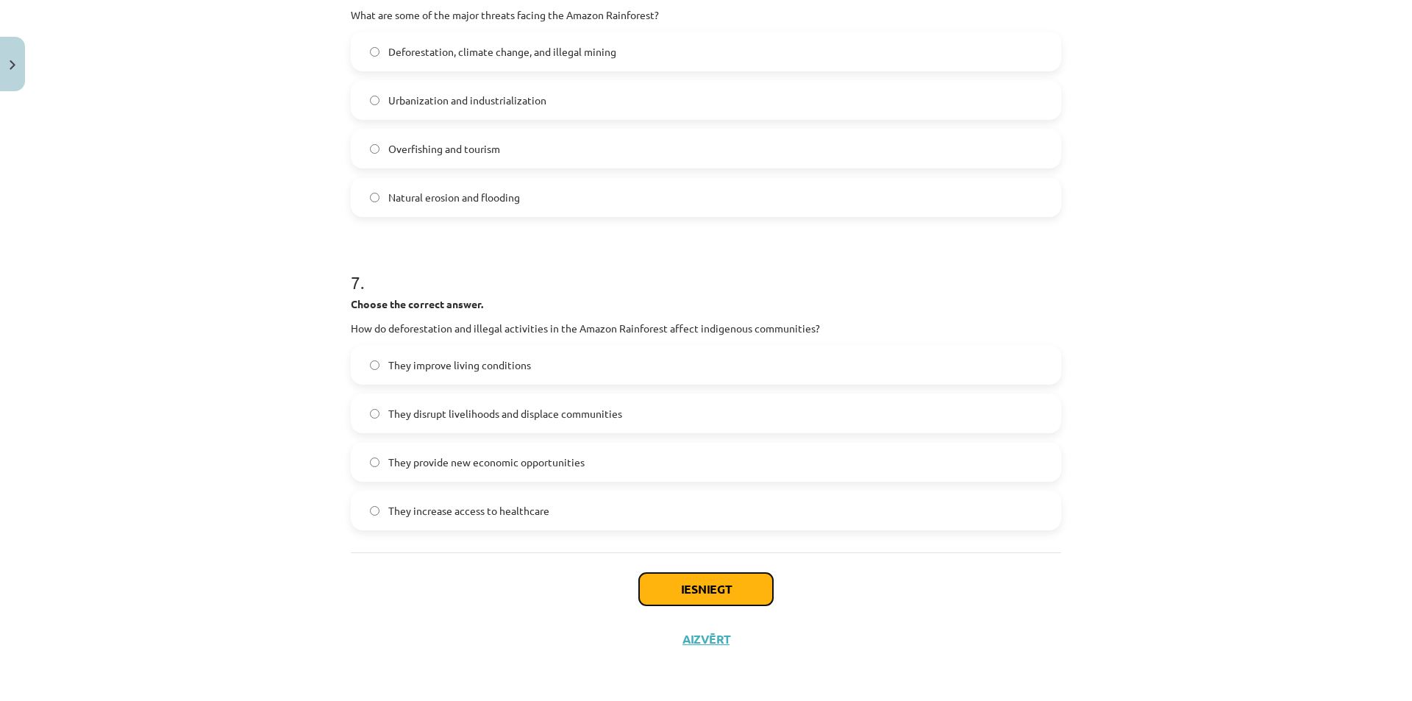
click at [685, 581] on button "Iesniegt" at bounding box center [706, 589] width 134 height 32
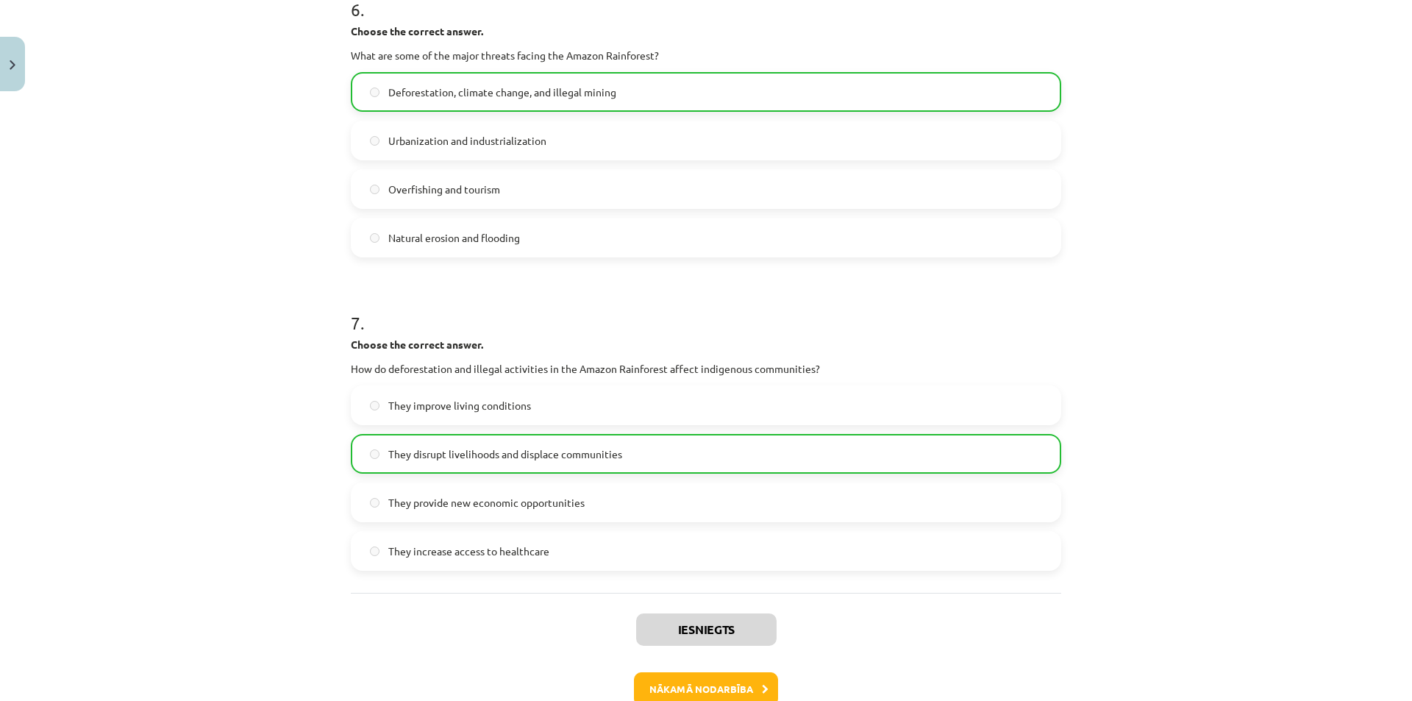
scroll to position [1585, 0]
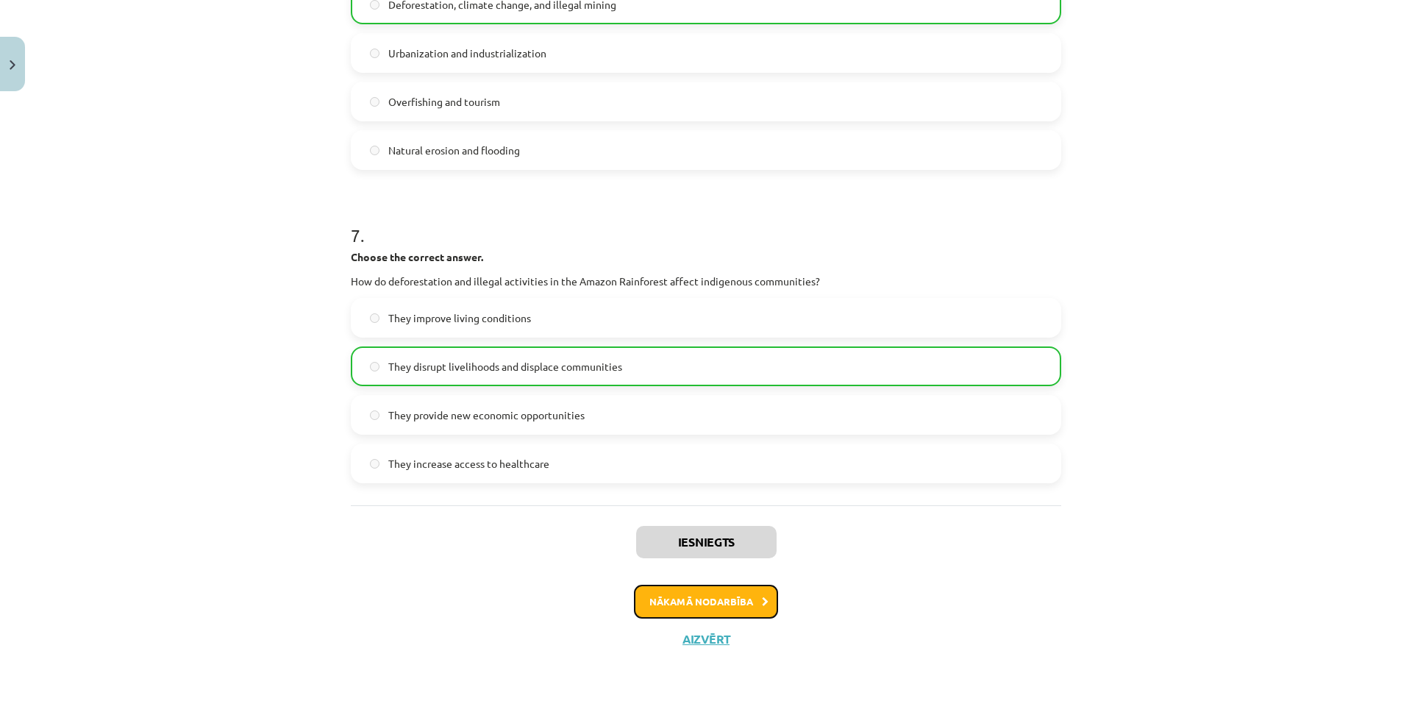
click at [697, 590] on button "Nākamā nodarbība" at bounding box center [706, 602] width 144 height 34
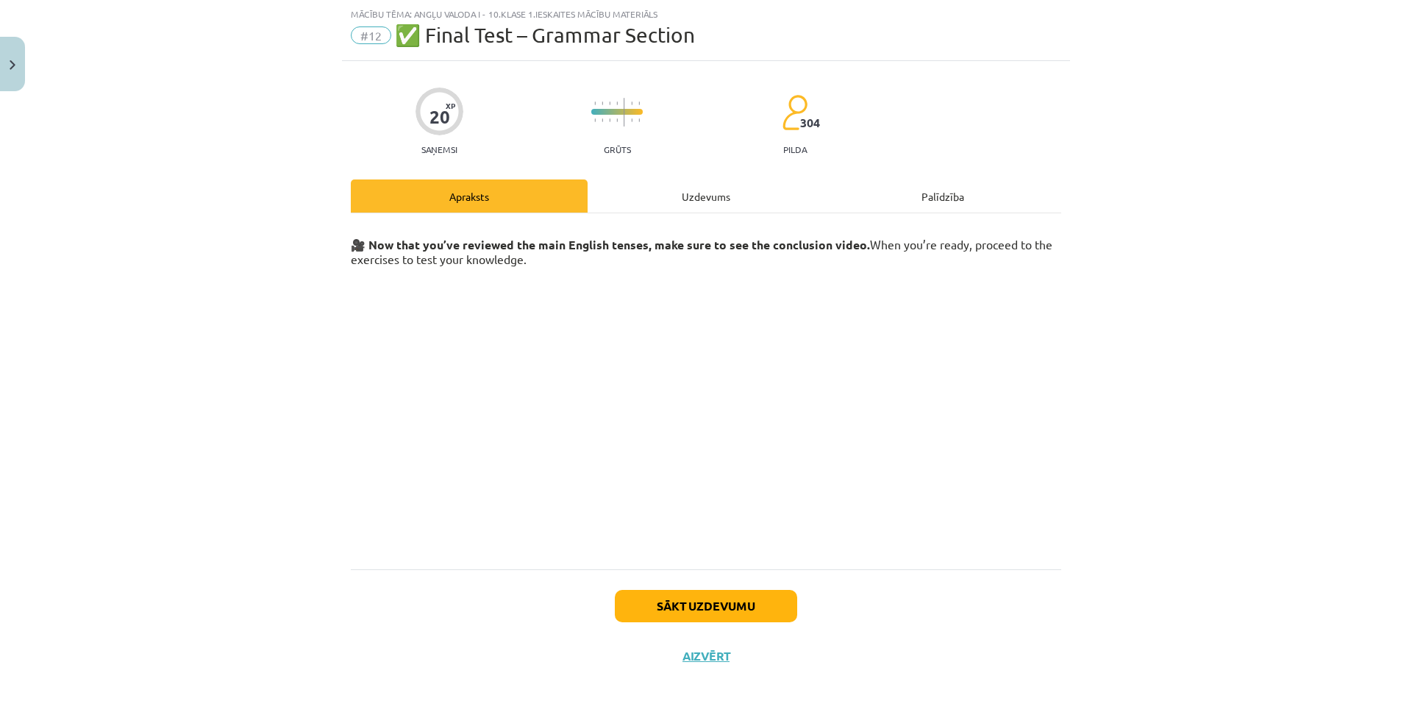
click at [711, 198] on div "Uzdevums" at bounding box center [706, 195] width 237 height 33
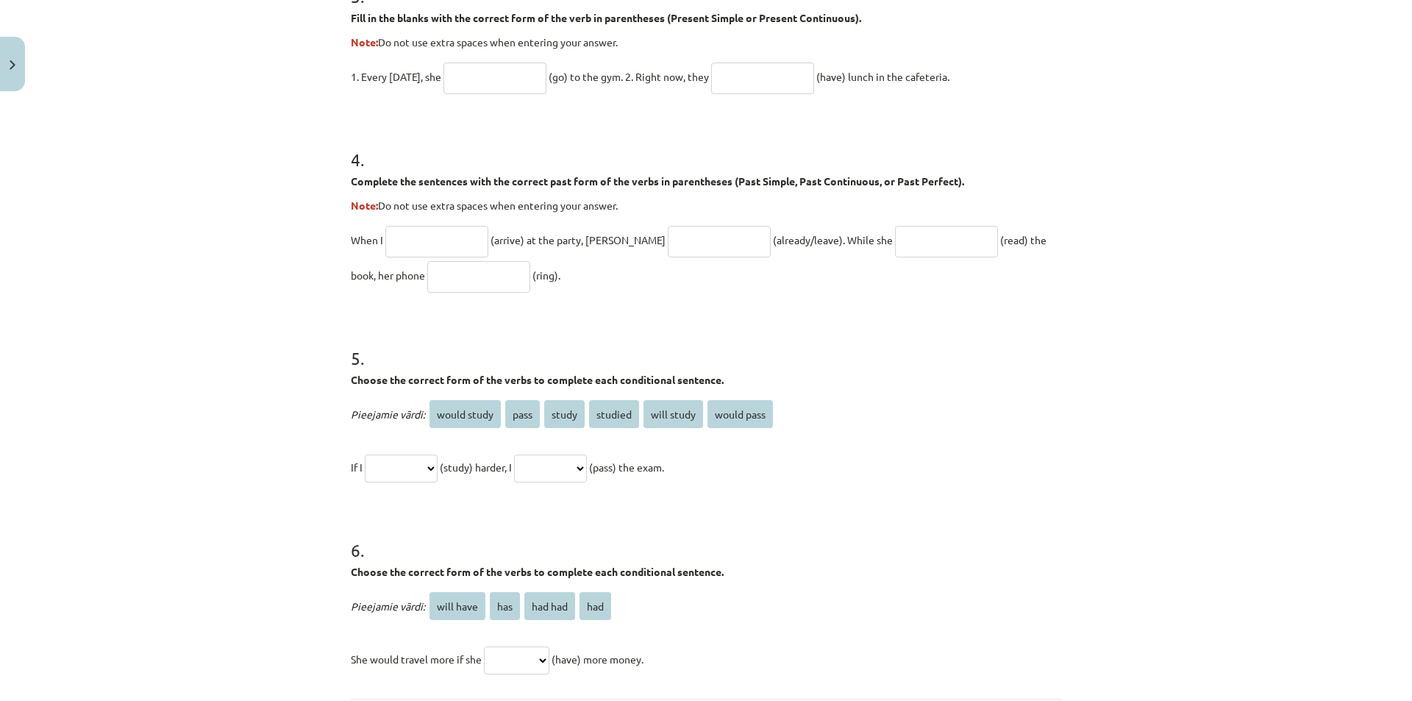
scroll to position [958, 0]
click at [465, 249] on input "text" at bounding box center [436, 242] width 103 height 32
click at [871, 363] on h1 "5 ." at bounding box center [706, 346] width 710 height 46
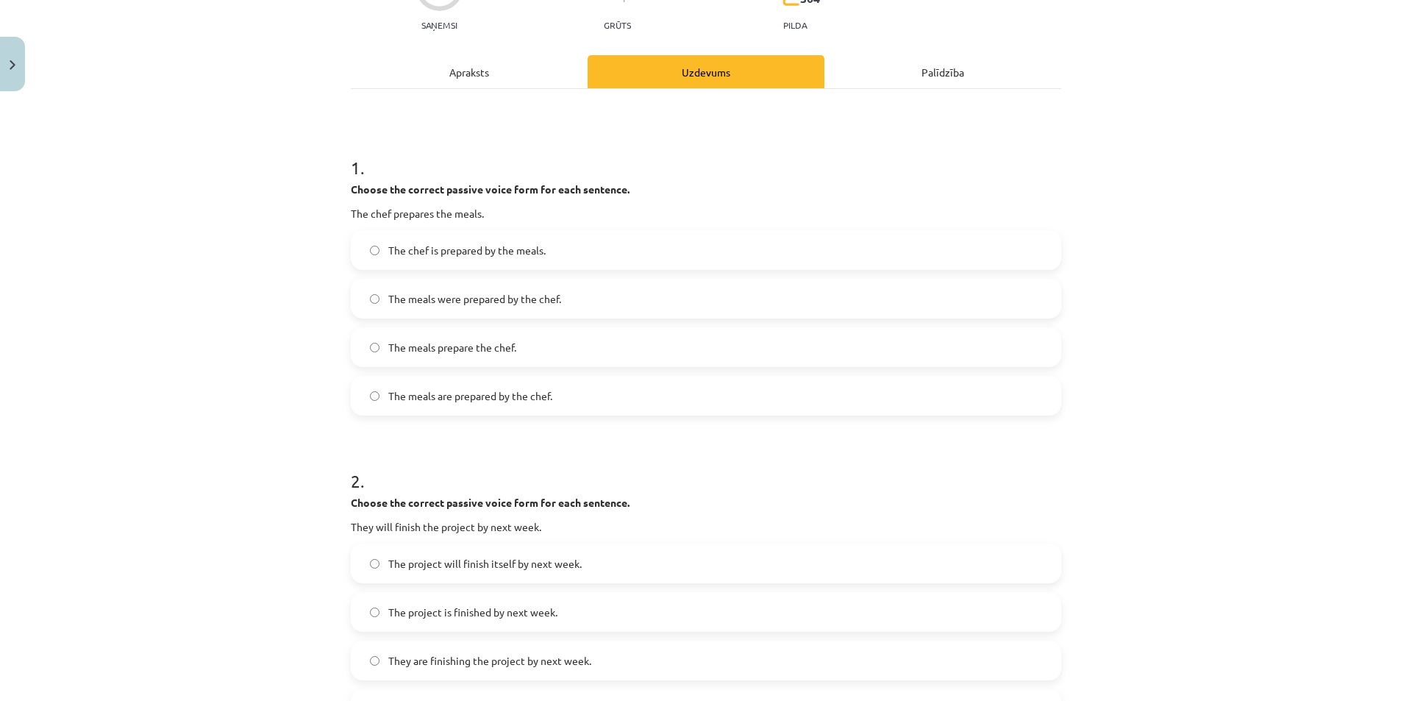
scroll to position [0, 0]
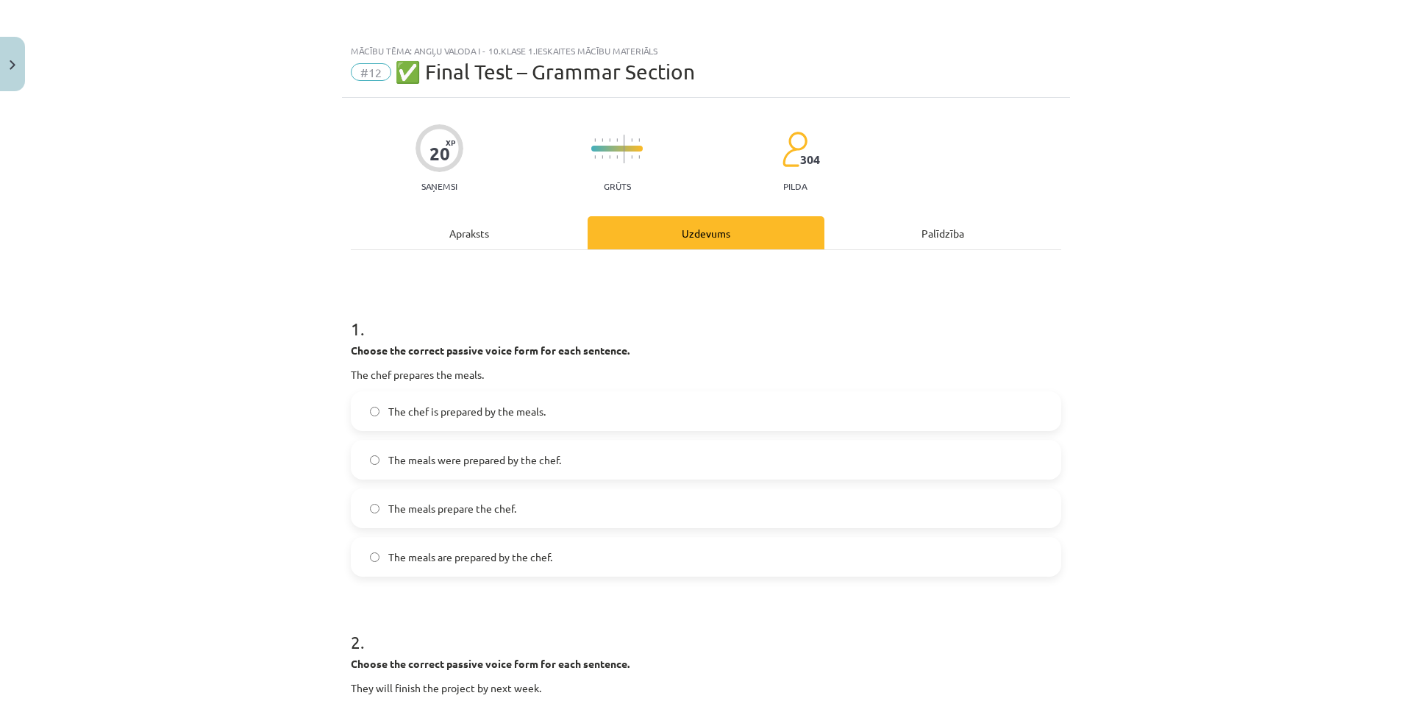
drag, startPoint x: 524, startPoint y: 255, endPoint x: 521, endPoint y: 239, distance: 16.3
click at [521, 238] on div "Apraksts" at bounding box center [469, 232] width 237 height 33
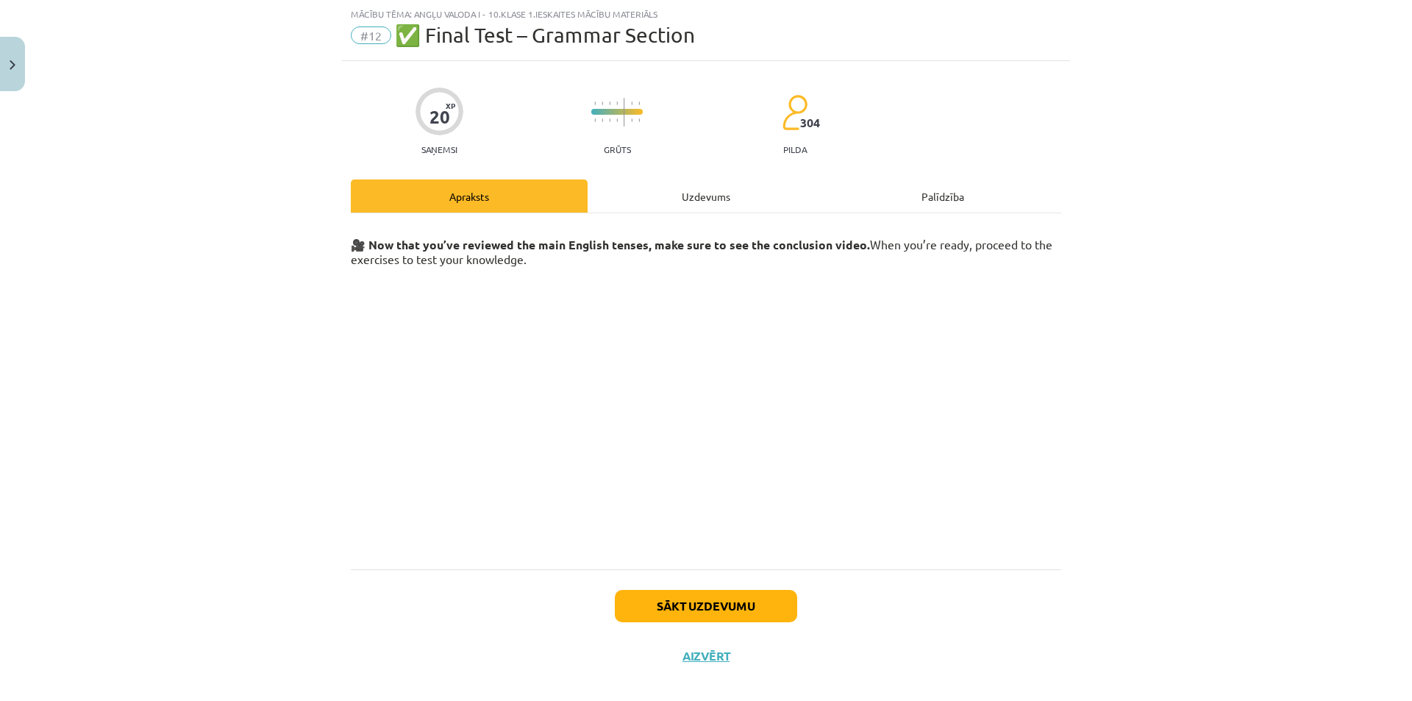
click at [702, 200] on div "Uzdevums" at bounding box center [706, 195] width 237 height 33
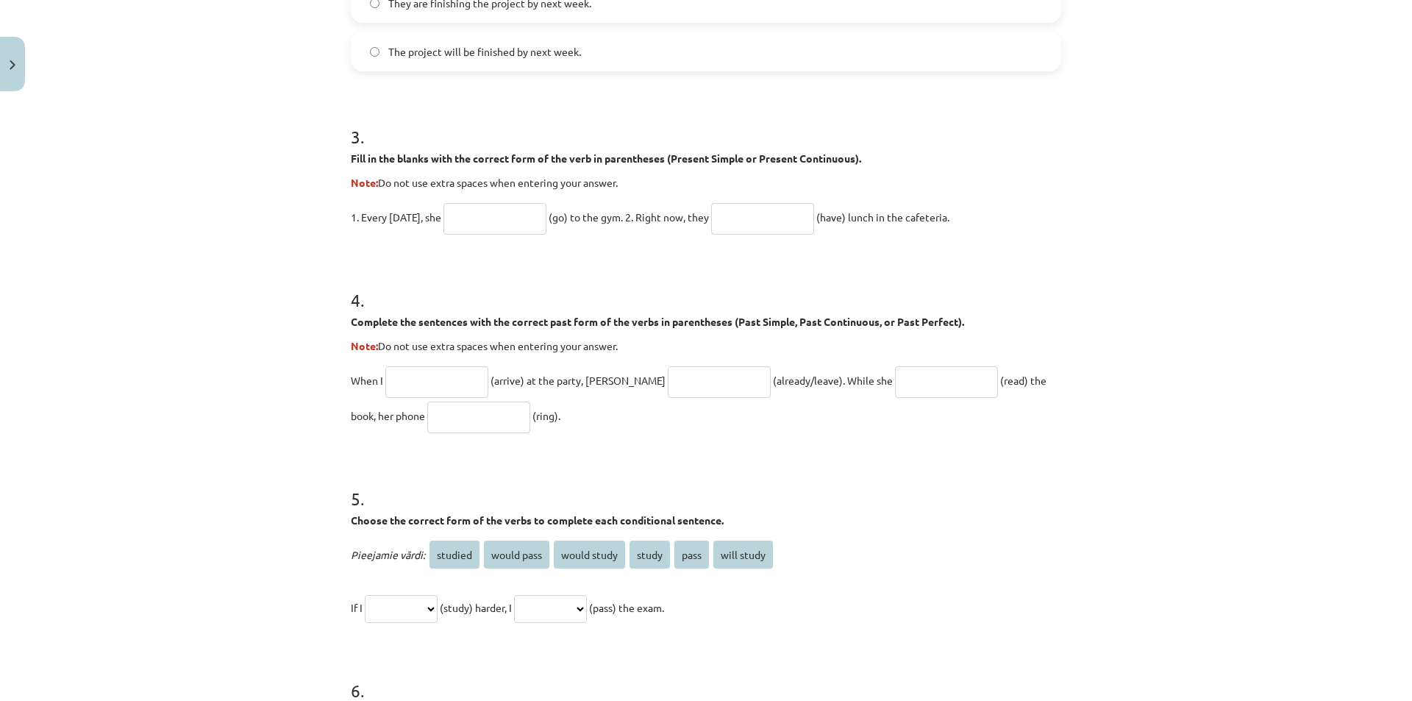
scroll to position [1105, 0]
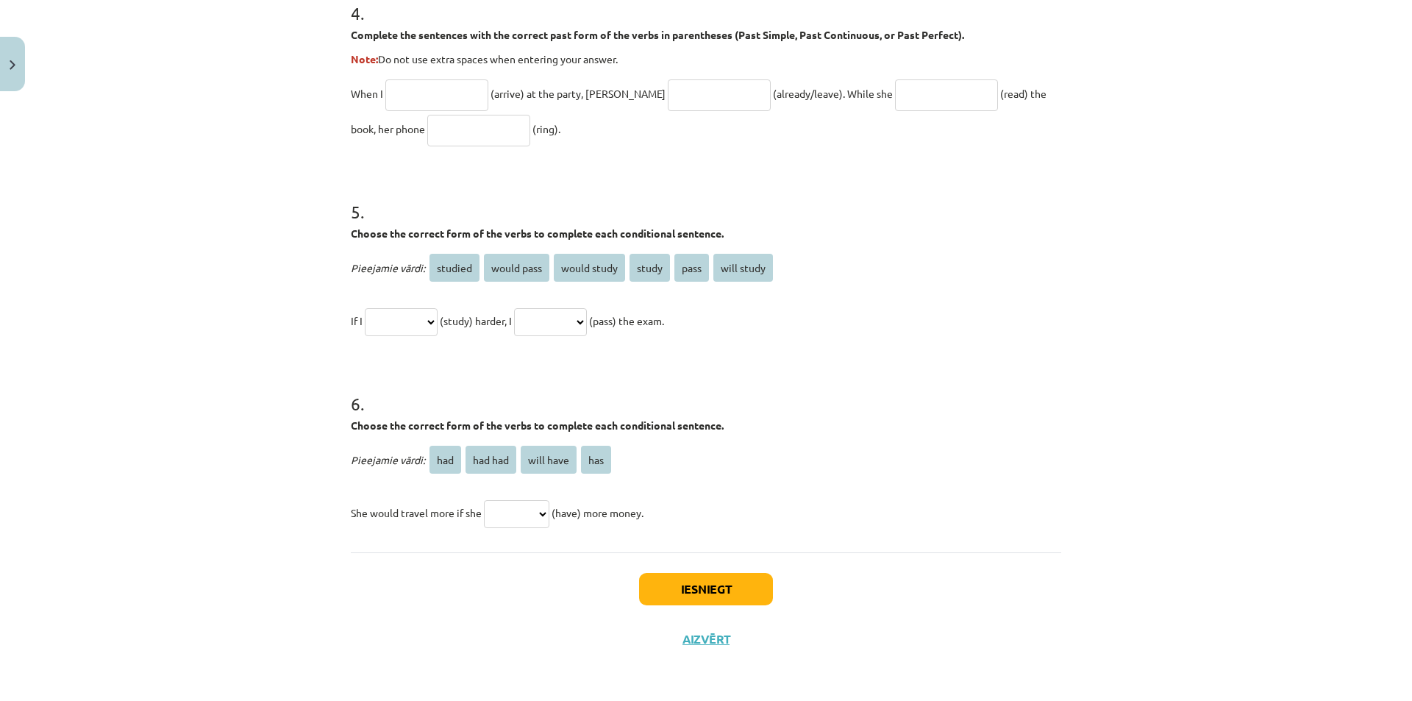
click at [515, 518] on select "*** ******* ********* ***" at bounding box center [516, 514] width 65 height 28
click at [541, 515] on select "*** ******* ********* ***" at bounding box center [516, 514] width 65 height 28
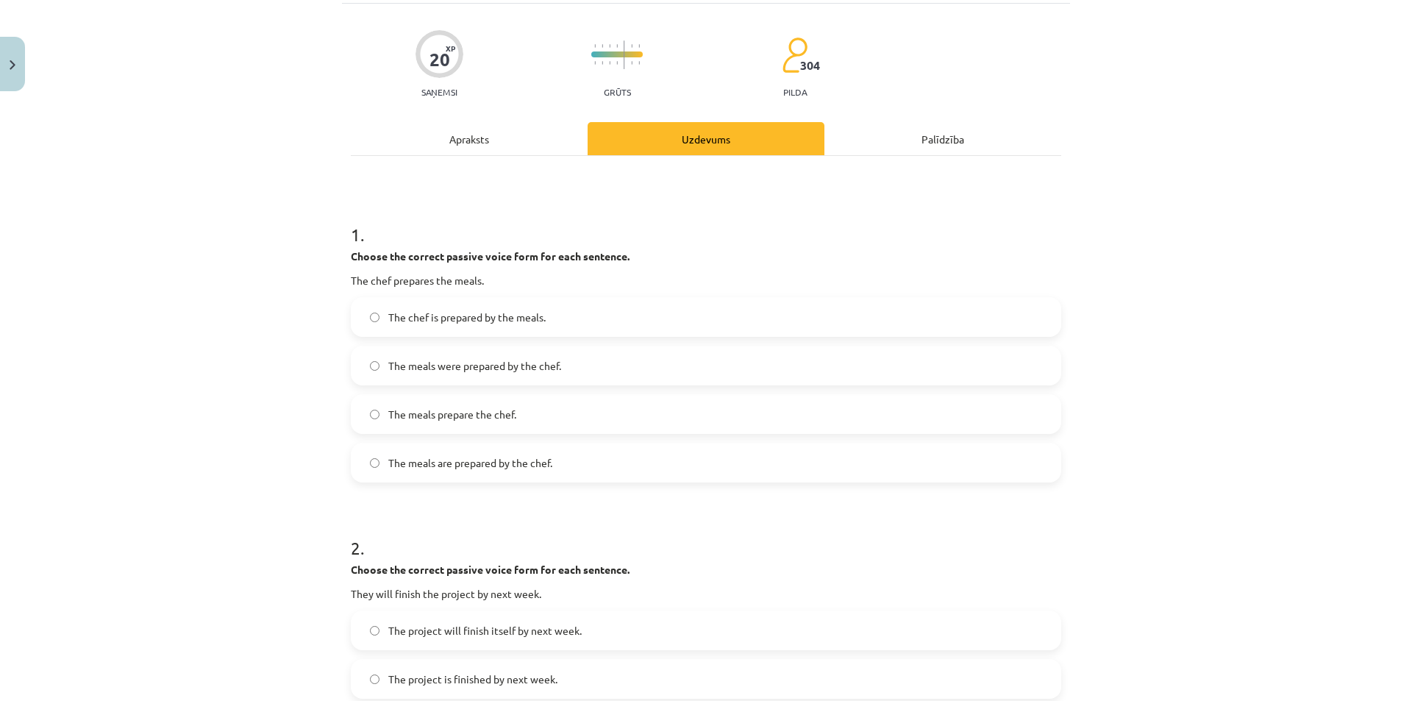
scroll to position [0, 0]
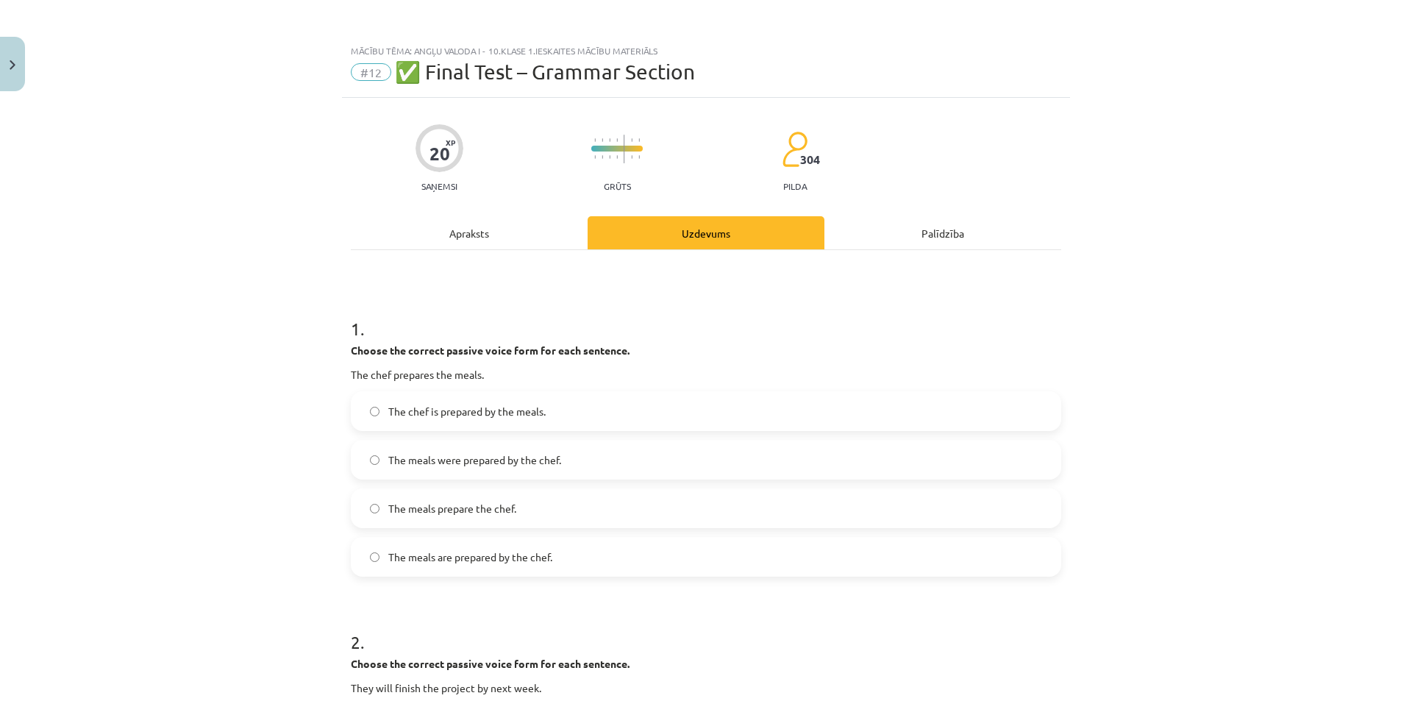
click at [521, 227] on div "Apraksts" at bounding box center [469, 232] width 237 height 33
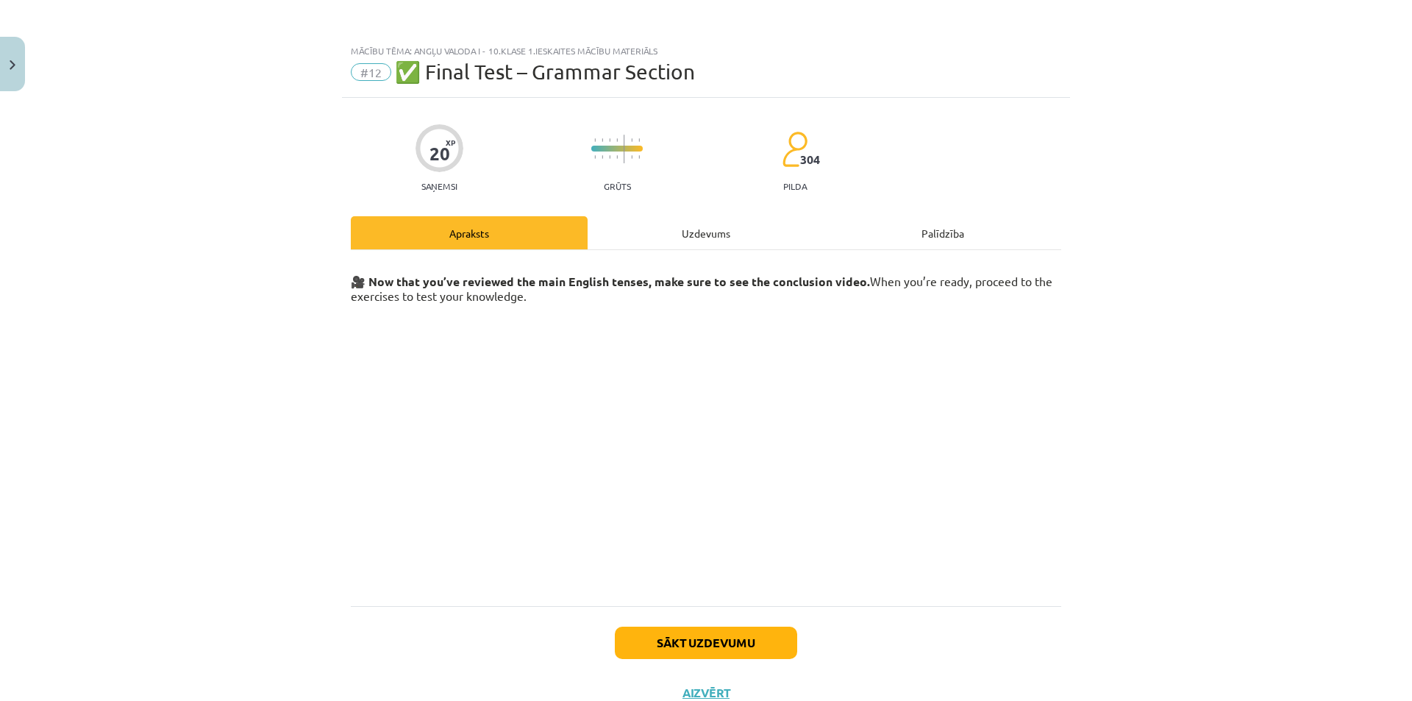
scroll to position [37, 0]
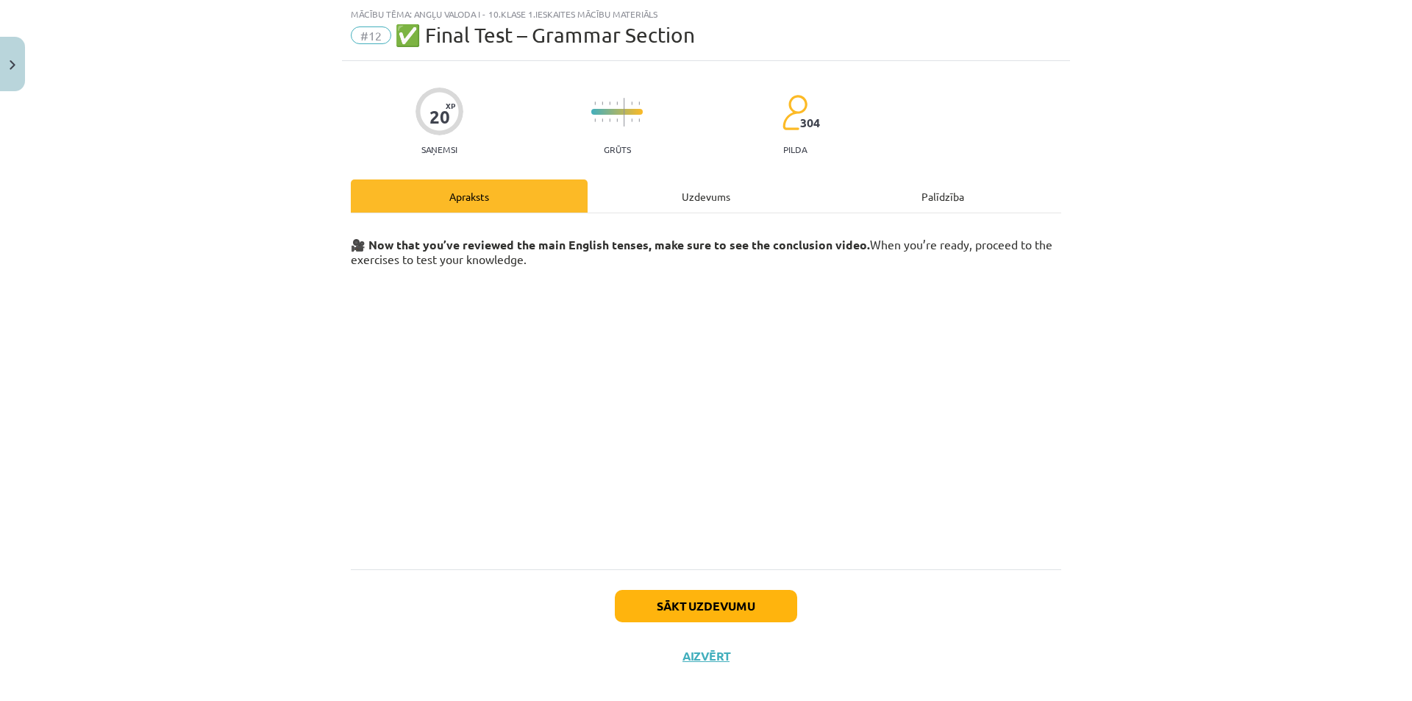
click at [703, 199] on div "Uzdevums" at bounding box center [706, 195] width 237 height 33
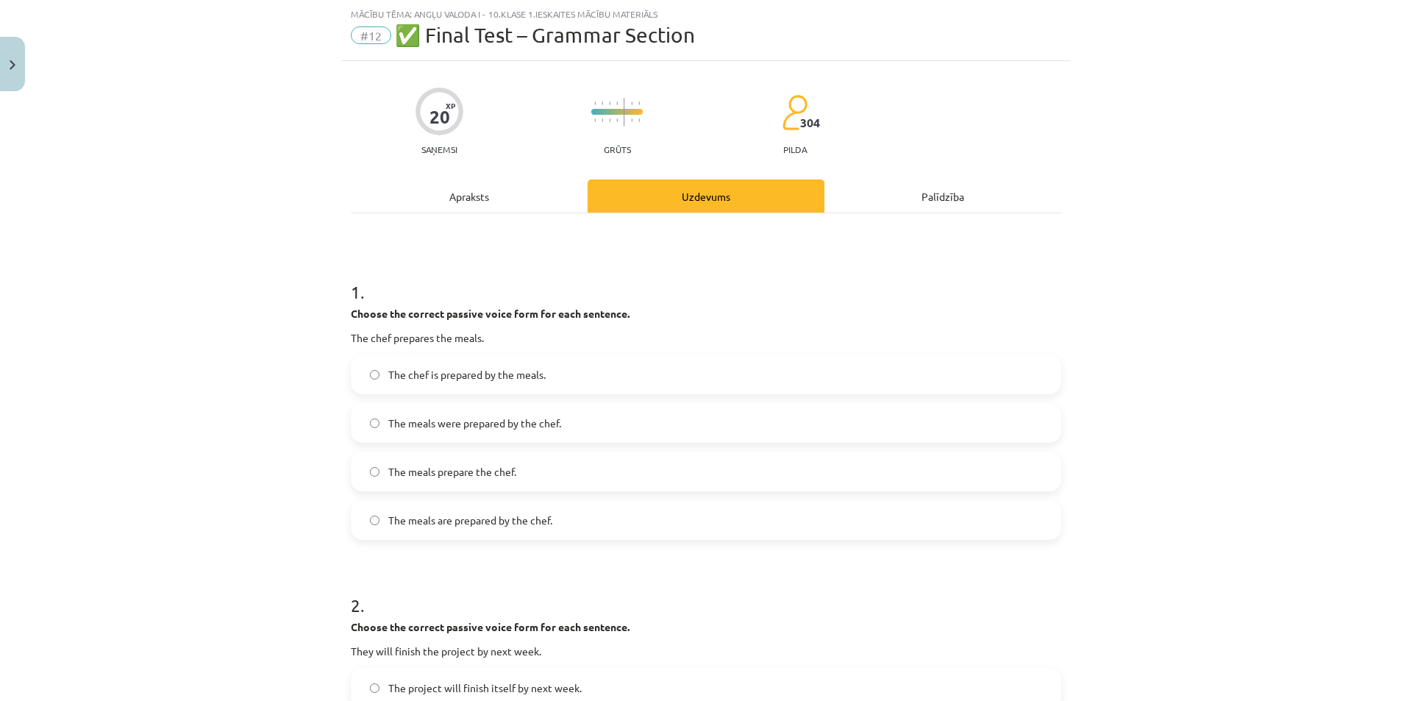
drag, startPoint x: 592, startPoint y: 391, endPoint x: 1090, endPoint y: 461, distance: 502.7
click at [1094, 464] on div "Mācību tēma: Angļu valoda i - 10.klase 1.ieskaites mācību materiāls #12 ✅ Final…" at bounding box center [706, 350] width 1412 height 701
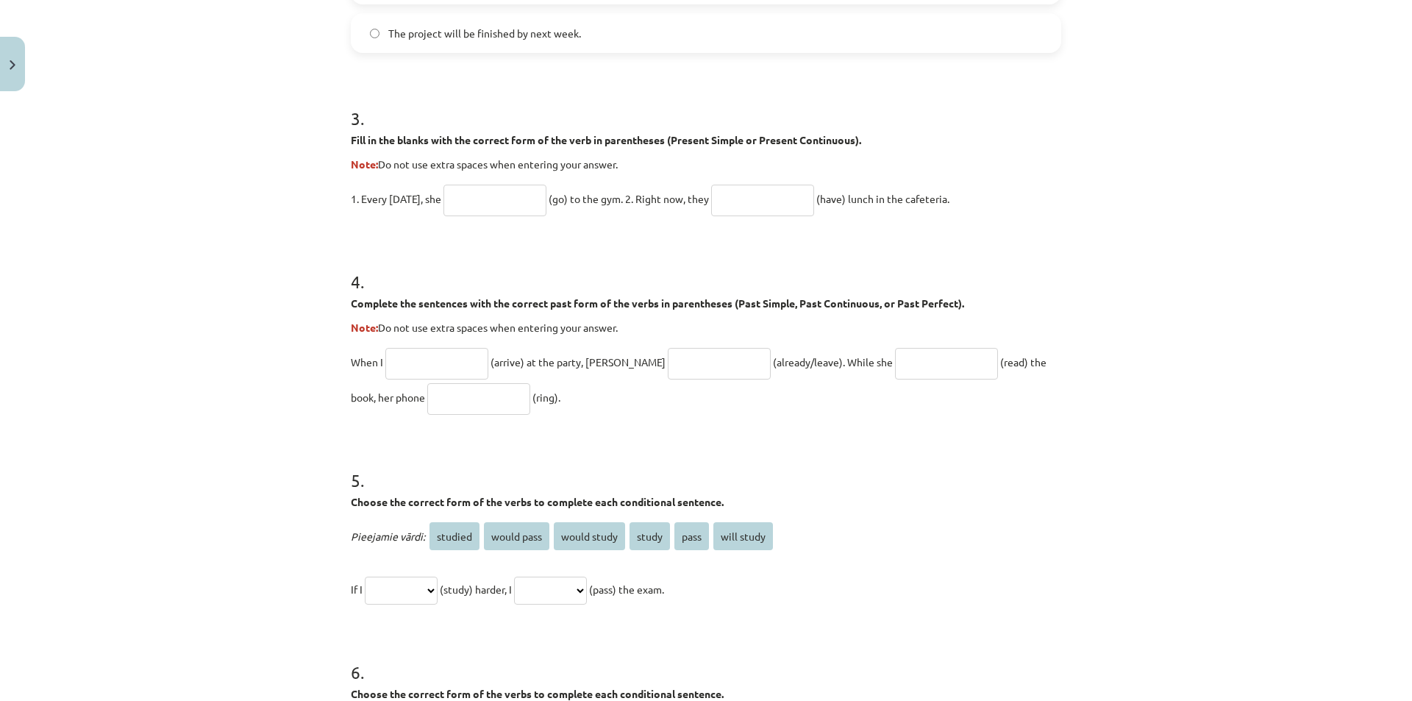
scroll to position [846, 0]
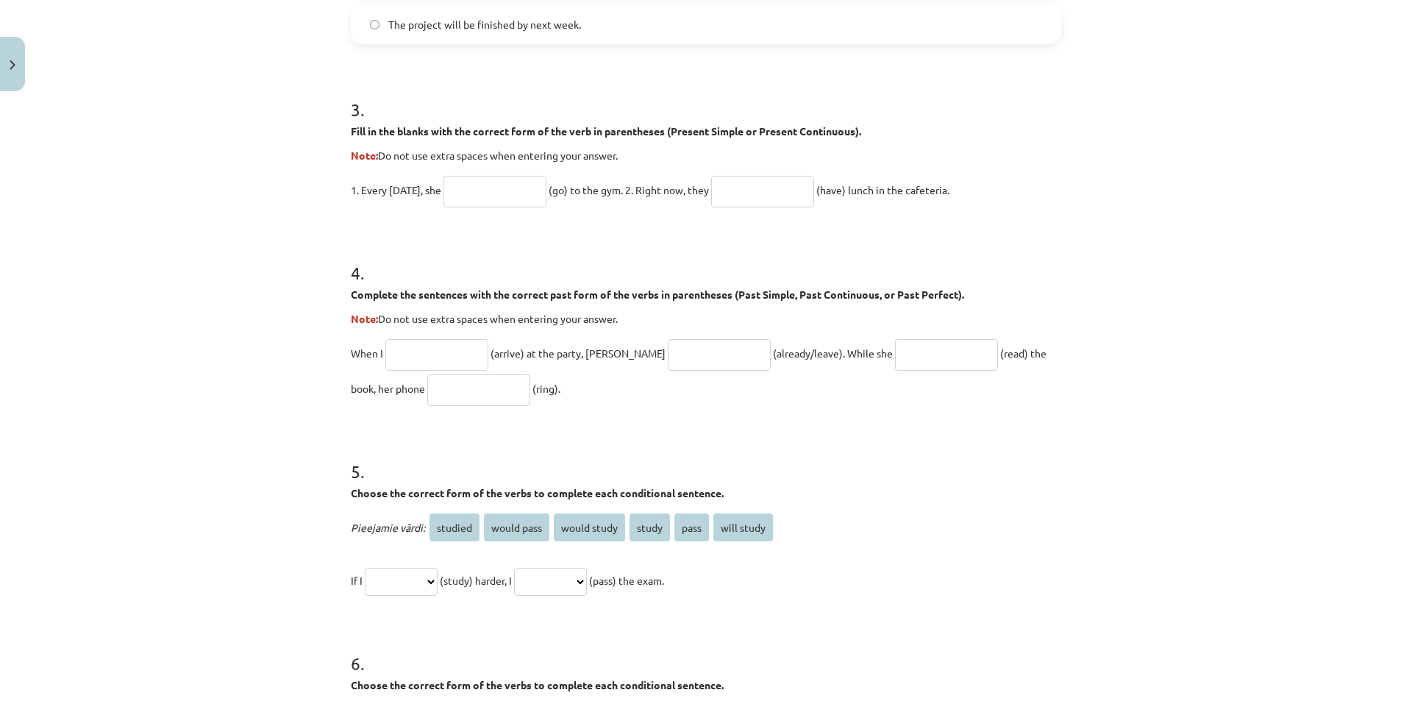
click at [521, 194] on input "text" at bounding box center [494, 192] width 103 height 32
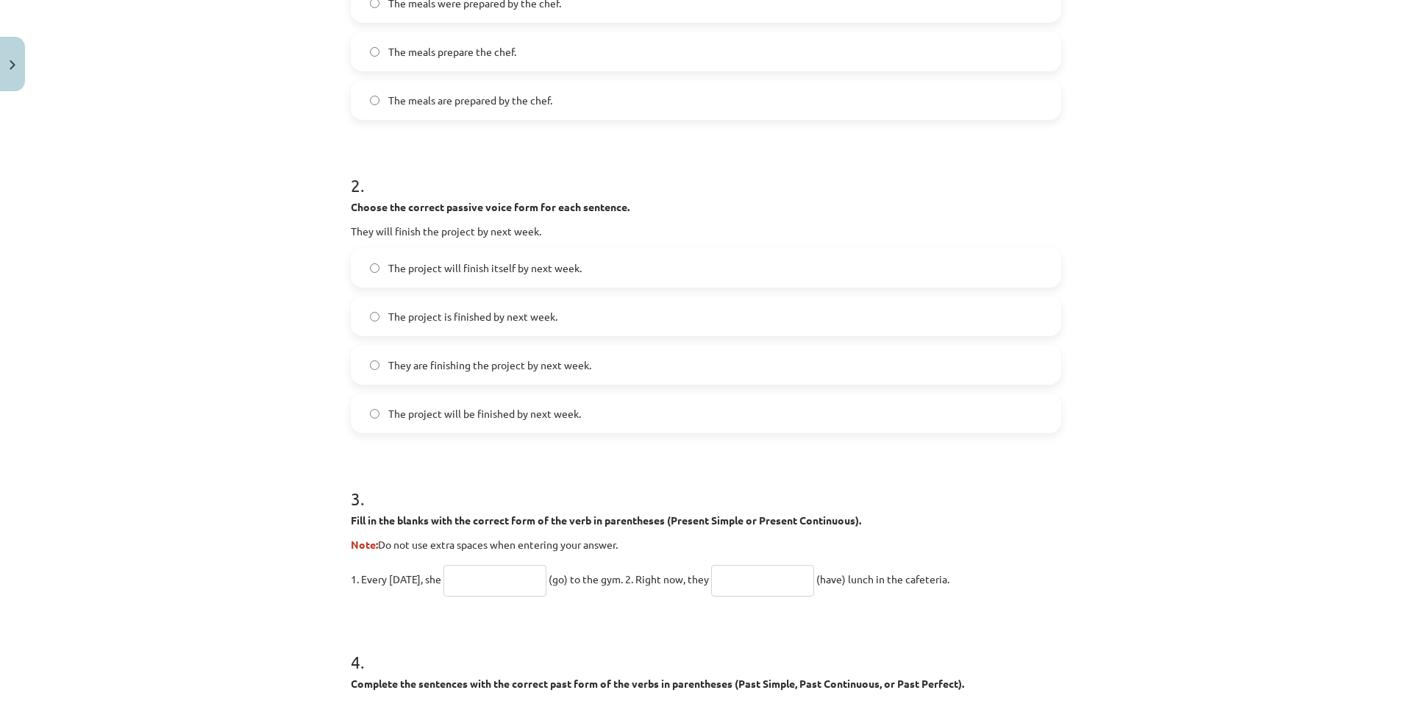
scroll to position [223, 0]
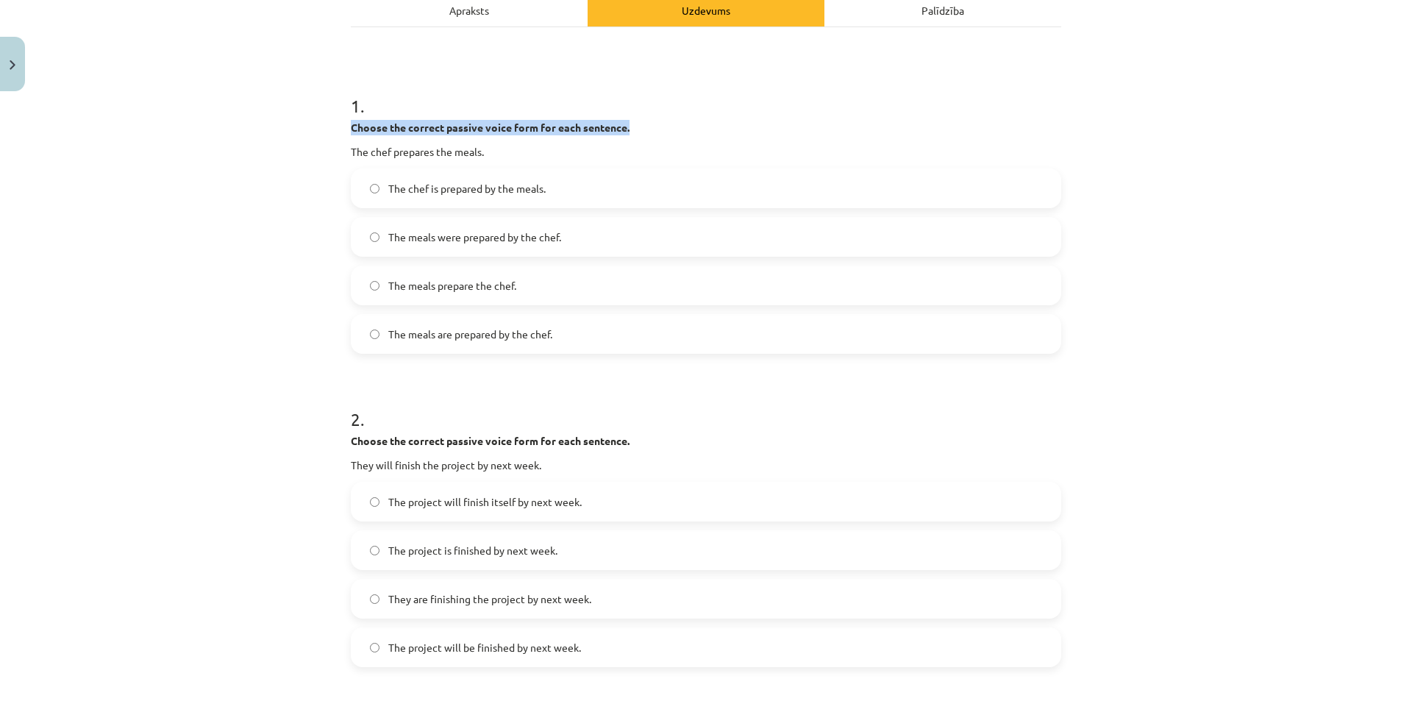
drag, startPoint x: 386, startPoint y: 121, endPoint x: 637, endPoint y: 123, distance: 250.8
click at [637, 123] on div "20 XP Saņemsi Grūts 304 pilda Apraksts Uzdevums Palīdzība 1 . Choose the correc…" at bounding box center [706, 710] width 728 height 1671
click at [229, 204] on div "Mācību tēma: Angļu valoda i - 10.klase 1.ieskaites mācību materiāls #12 ✅ Final…" at bounding box center [706, 350] width 1412 height 701
drag, startPoint x: 528, startPoint y: 143, endPoint x: 332, endPoint y: 154, distance: 195.9
click at [332, 154] on div "Mācību tēma: Angļu valoda i - 10.klase 1.ieskaites mācību materiāls #12 ✅ Final…" at bounding box center [706, 350] width 1412 height 701
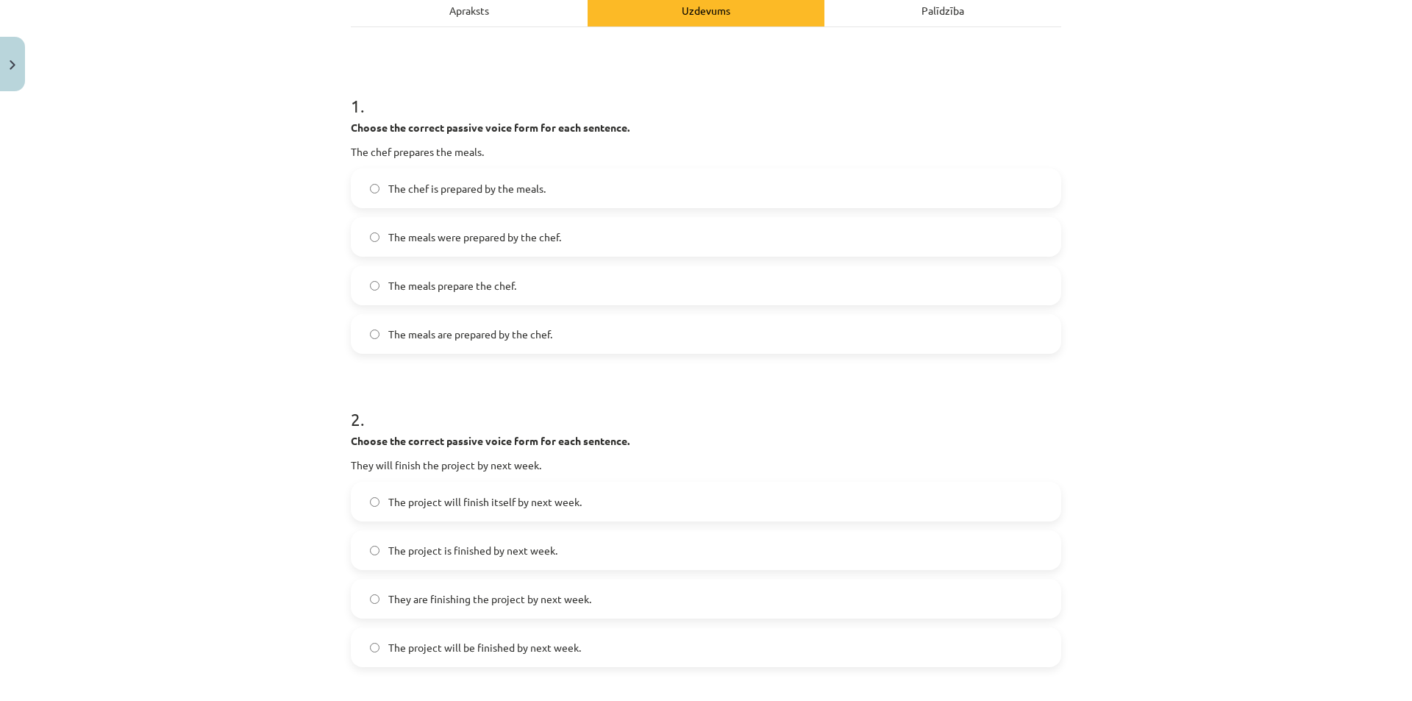
click at [277, 374] on div "Mācību tēma: Angļu valoda i - 10.klase 1.ieskaites mācību materiāls #12 ✅ Final…" at bounding box center [706, 350] width 1412 height 701
click at [520, 240] on span "The meals were prepared by the chef." at bounding box center [474, 236] width 173 height 15
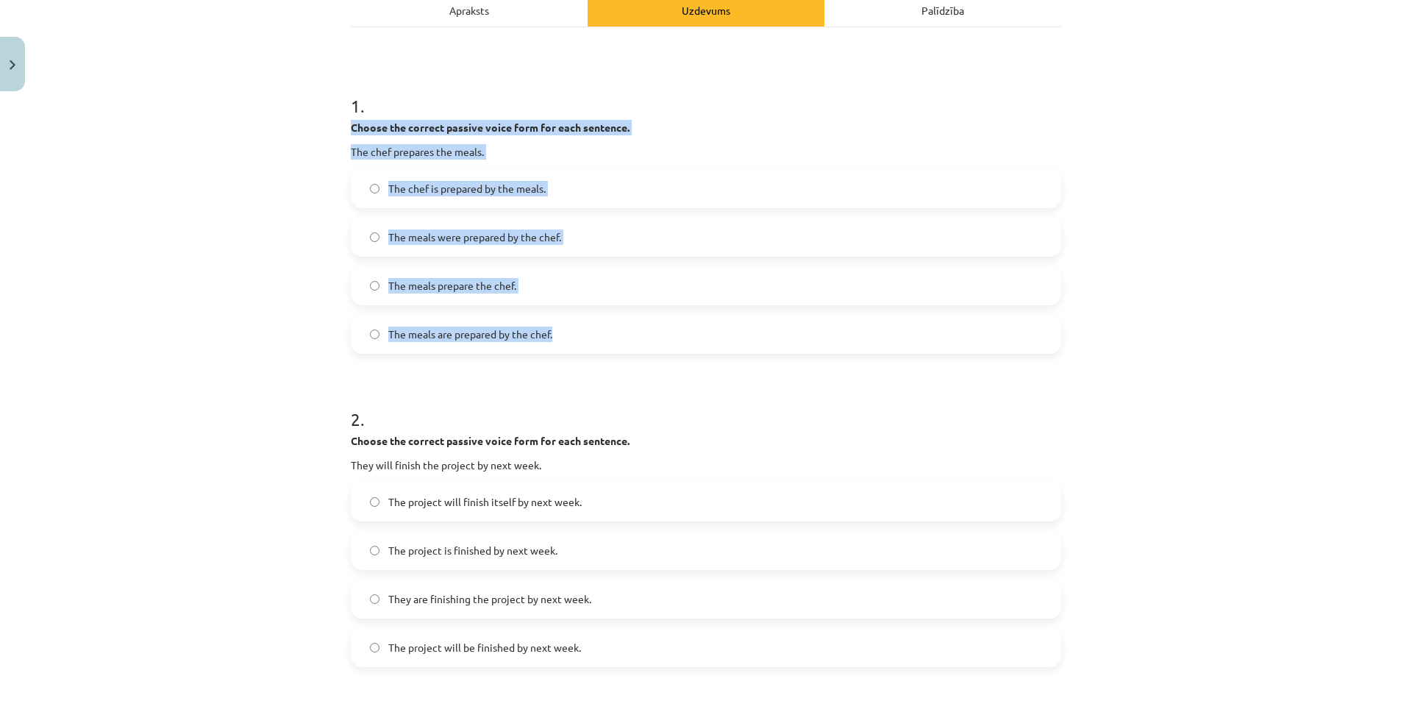
drag, startPoint x: 340, startPoint y: 127, endPoint x: 584, endPoint y: 340, distance: 323.6
click at [587, 340] on div "20 XP Saņemsi Grūts 304 pilda Apraksts Uzdevums Palīdzība 1 . Choose the correc…" at bounding box center [706, 710] width 728 height 1671
click at [1169, 313] on div "Mācību tēma: Angļu valoda i - 10.klase 1.ieskaites mācību materiāls #12 ✅ Final…" at bounding box center [706, 350] width 1412 height 701
click at [1222, 281] on div "Mācību tēma: Angļu valoda i - 10.klase 1.ieskaites mācību materiāls #12 ✅ Final…" at bounding box center [706, 350] width 1412 height 701
click at [135, 252] on div "Mācību tēma: Angļu valoda i - 10.klase 1.ieskaites mācību materiāls #12 ✅ Final…" at bounding box center [706, 350] width 1412 height 701
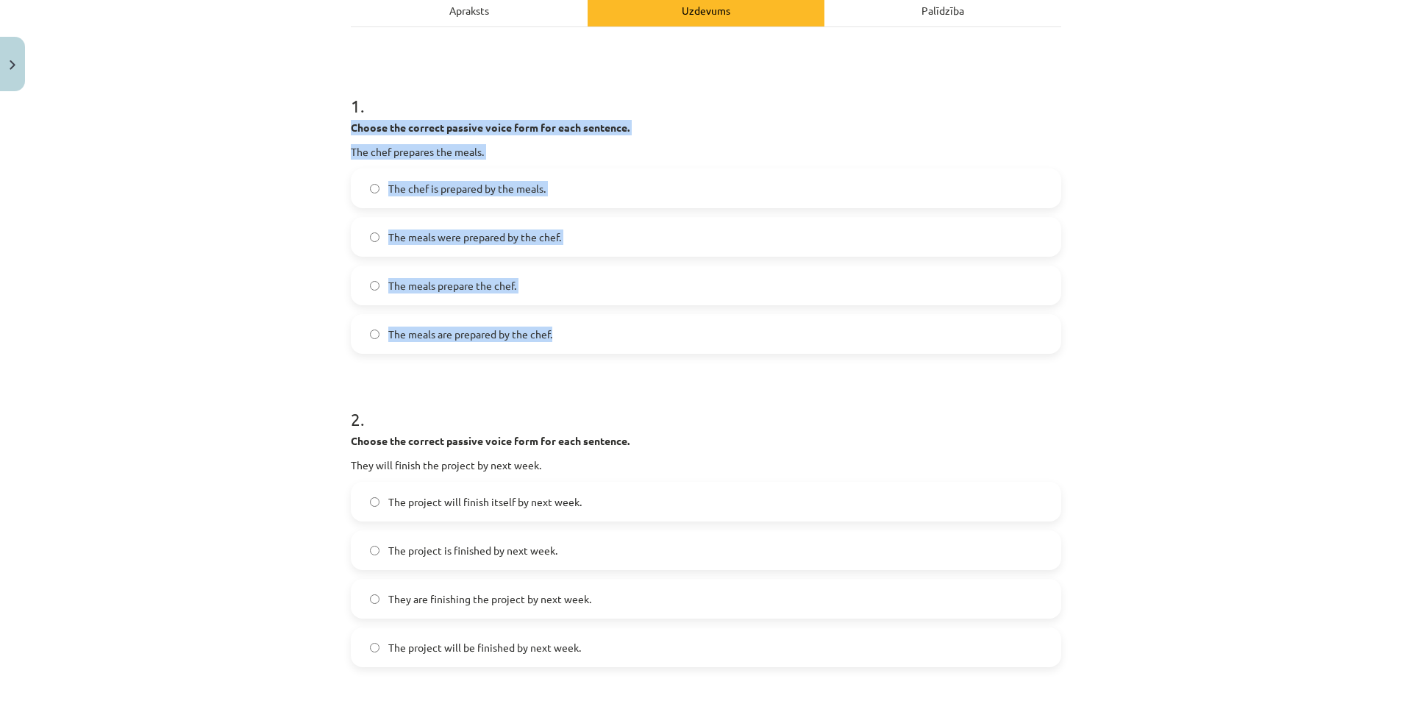
click at [291, 229] on div "Mācību tēma: Angļu valoda i - 10.klase 1.ieskaites mācību materiāls #12 ✅ Final…" at bounding box center [706, 350] width 1412 height 701
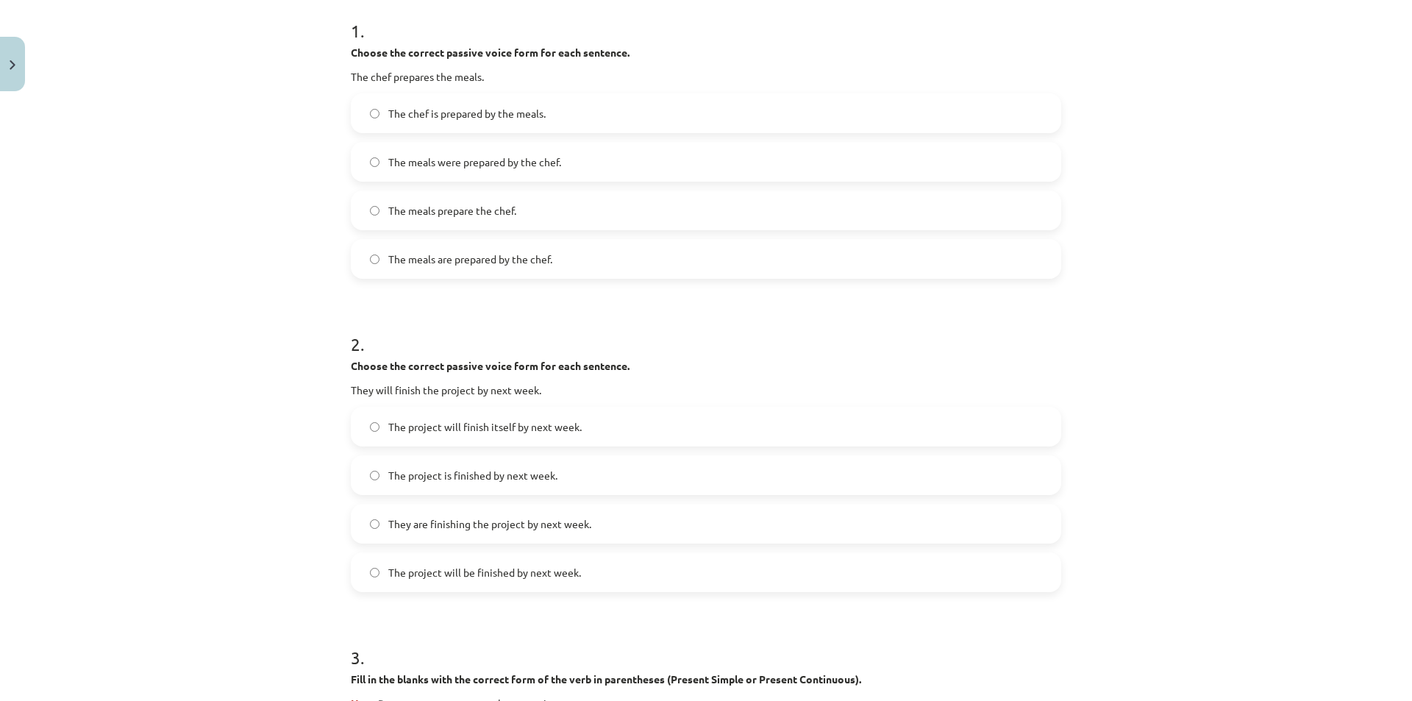
scroll to position [296, 0]
click at [490, 531] on span "They are finishing the project by next week." at bounding box center [489, 525] width 203 height 15
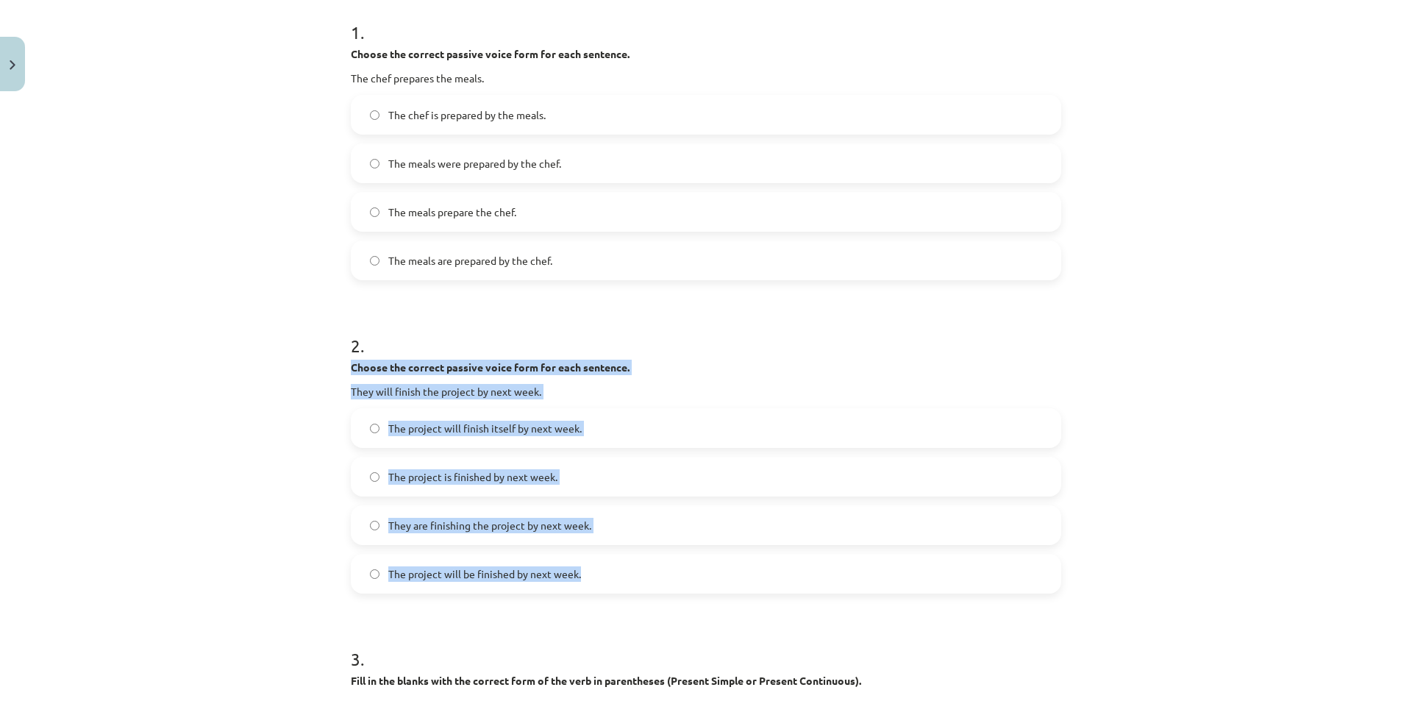
drag, startPoint x: 369, startPoint y: 388, endPoint x: 561, endPoint y: 571, distance: 265.3
click at [629, 568] on div "Mācību tēma: Angļu valoda i - 10.klase 1.ieskaites mācību materiāls #12 ✅ Final…" at bounding box center [706, 350] width 1412 height 701
click at [218, 404] on div "Mācību tēma: Angļu valoda i - 10.klase 1.ieskaites mācību materiāls #12 ✅ Final…" at bounding box center [706, 350] width 1412 height 701
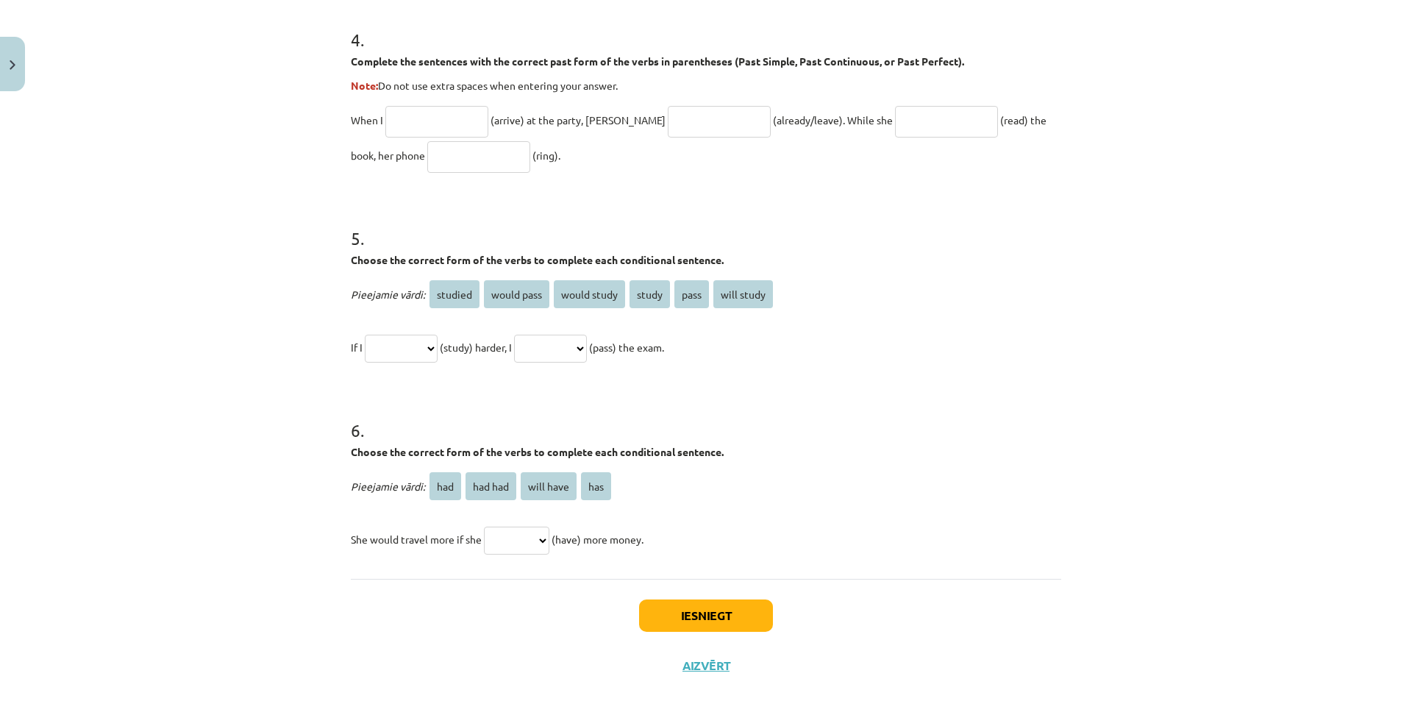
scroll to position [1105, 0]
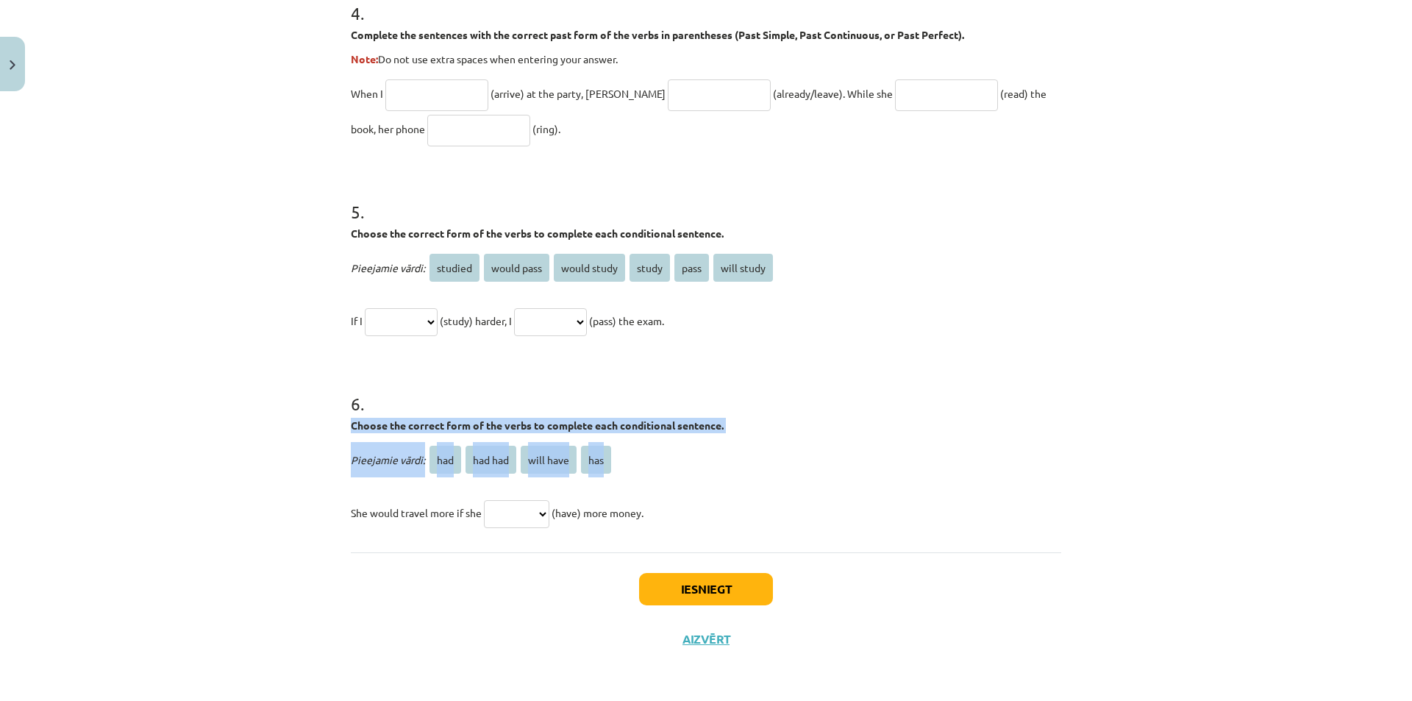
drag, startPoint x: 343, startPoint y: 417, endPoint x: 668, endPoint y: 446, distance: 325.6
click at [668, 446] on div "Mācību tēma: Angļu valoda i - 10.klase 1.ieskaites mācību materiāls #12 ✅ Final…" at bounding box center [706, 350] width 1412 height 701
drag, startPoint x: 318, startPoint y: 510, endPoint x: 624, endPoint y: 507, distance: 305.9
click at [697, 504] on div "Mācību tēma: Angļu valoda i - 10.klase 1.ieskaites mācību materiāls #12 ✅ Final…" at bounding box center [706, 350] width 1412 height 701
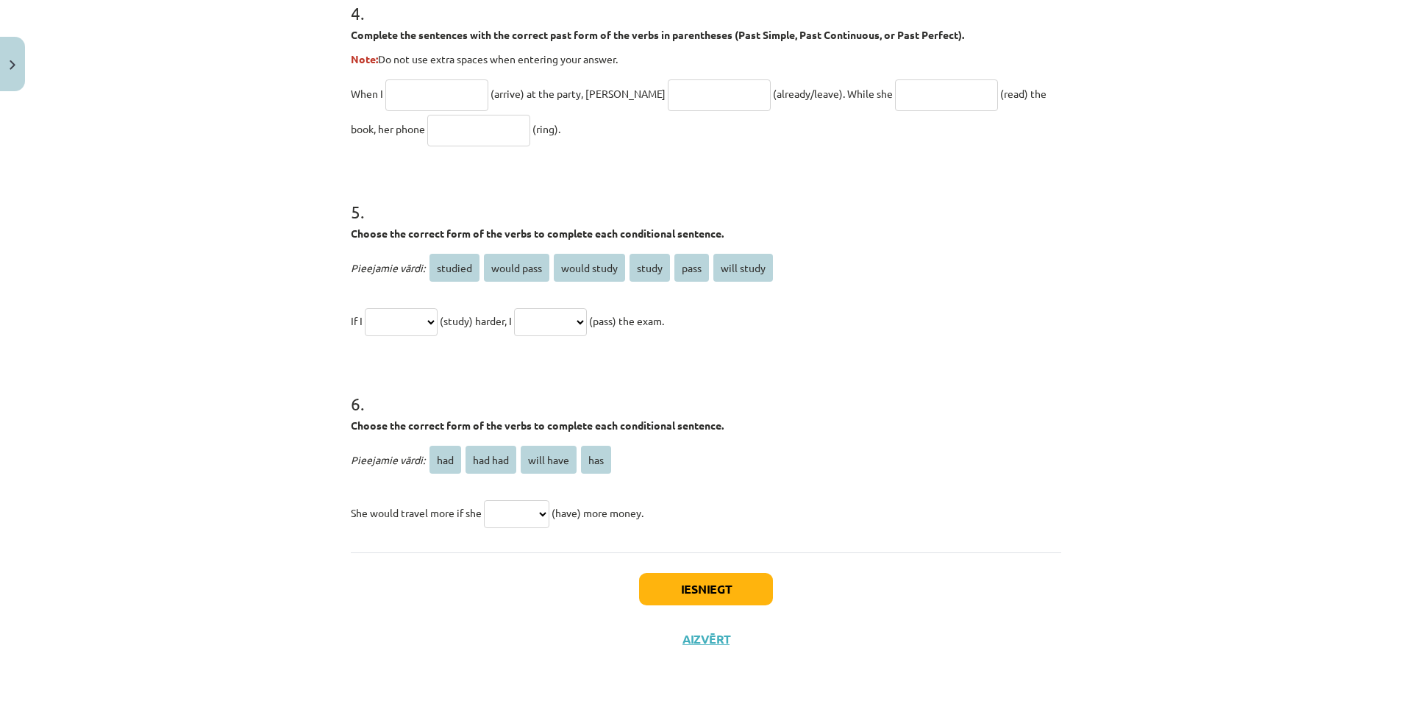
click at [887, 450] on p "Pieejamie vārdi: had had had will have has" at bounding box center [706, 459] width 710 height 35
drag, startPoint x: 708, startPoint y: 454, endPoint x: 413, endPoint y: 454, distance: 295.6
click at [413, 454] on p "Pieejamie vārdi: had had had will have has" at bounding box center [706, 459] width 710 height 35
drag, startPoint x: 682, startPoint y: 446, endPoint x: 639, endPoint y: 443, distance: 43.4
click at [682, 445] on p "Pieejamie vārdi: had had had will have has" at bounding box center [706, 459] width 710 height 35
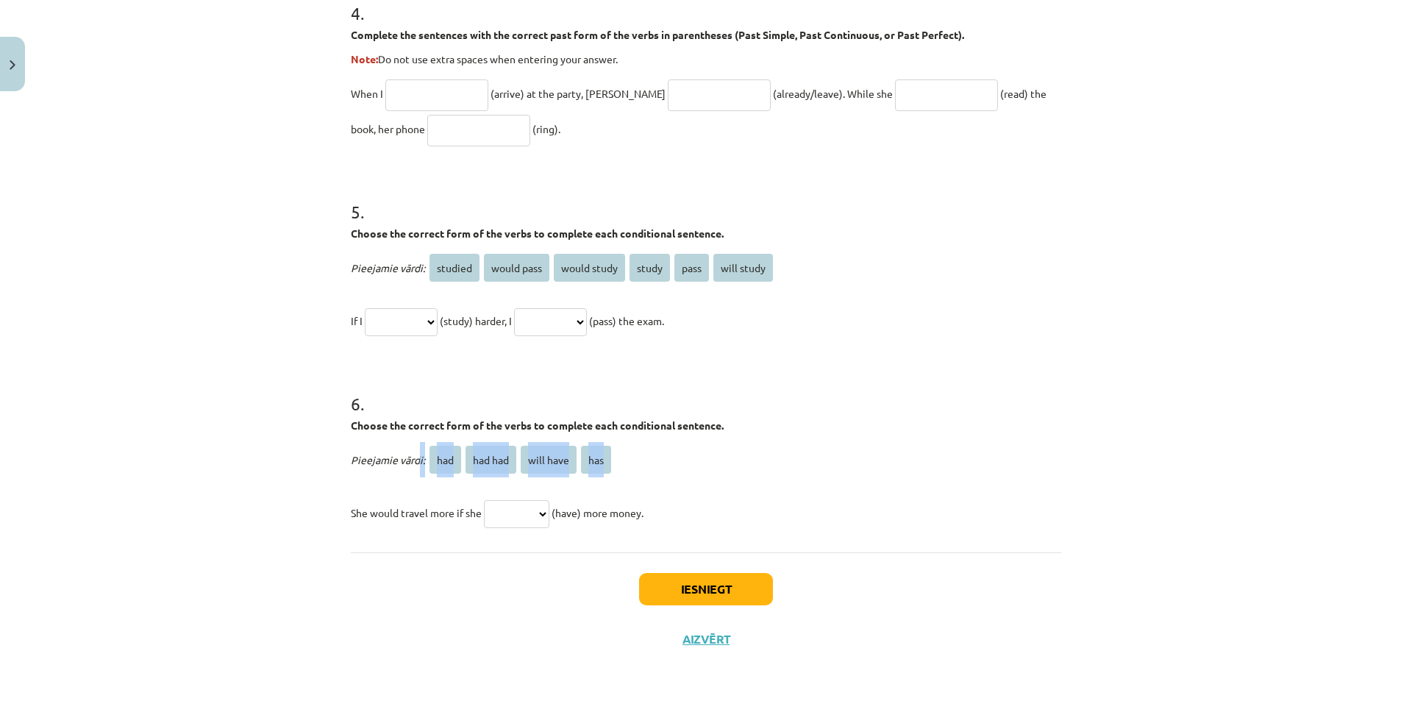
click at [622, 448] on p "Pieejamie vārdi: had had had will have has" at bounding box center [706, 459] width 710 height 35
drag, startPoint x: 627, startPoint y: 463, endPoint x: 433, endPoint y: 464, distance: 194.1
click at [433, 465] on p "Pieejamie vārdi: had had had will have has" at bounding box center [706, 459] width 710 height 35
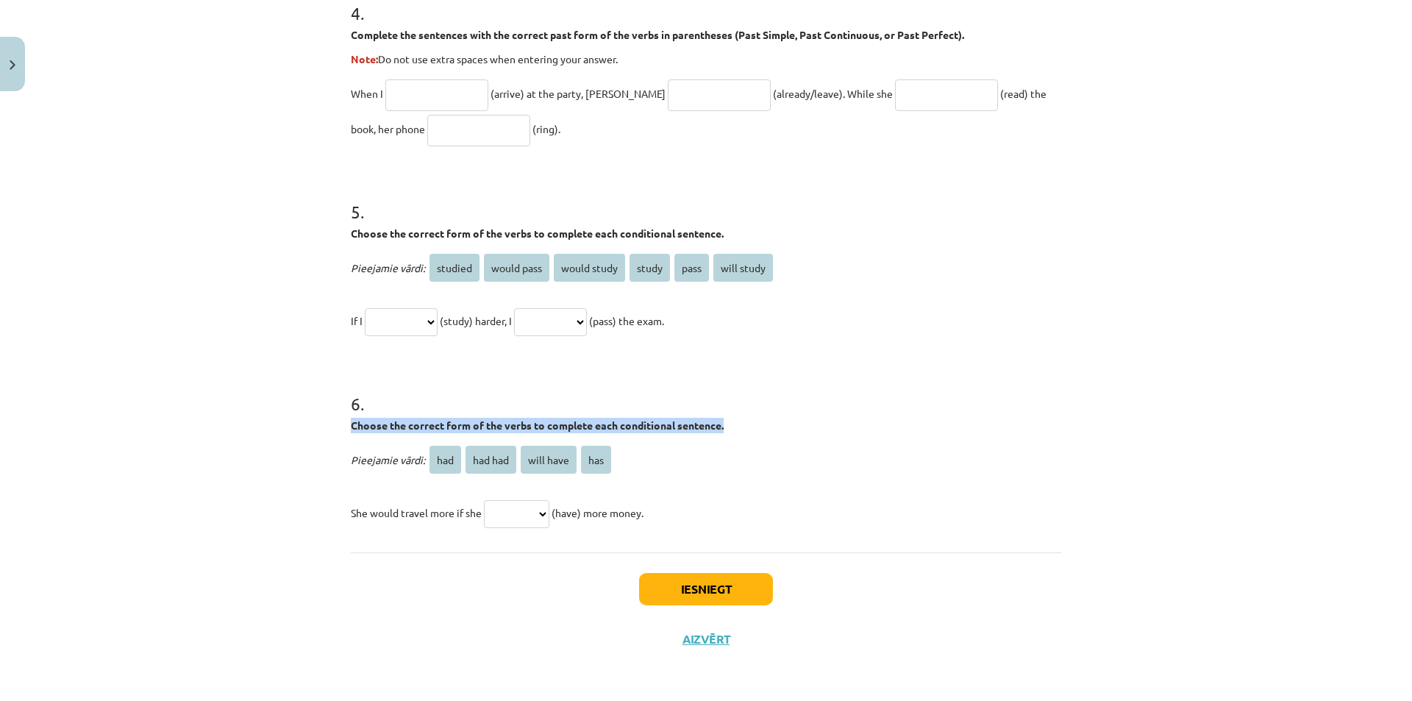
drag, startPoint x: 410, startPoint y: 426, endPoint x: 782, endPoint y: 425, distance: 372.8
click at [796, 425] on div "Mācību tēma: Angļu valoda i - 10.klase 1.ieskaites mācību materiāls #12 ✅ Final…" at bounding box center [706, 350] width 1412 height 701
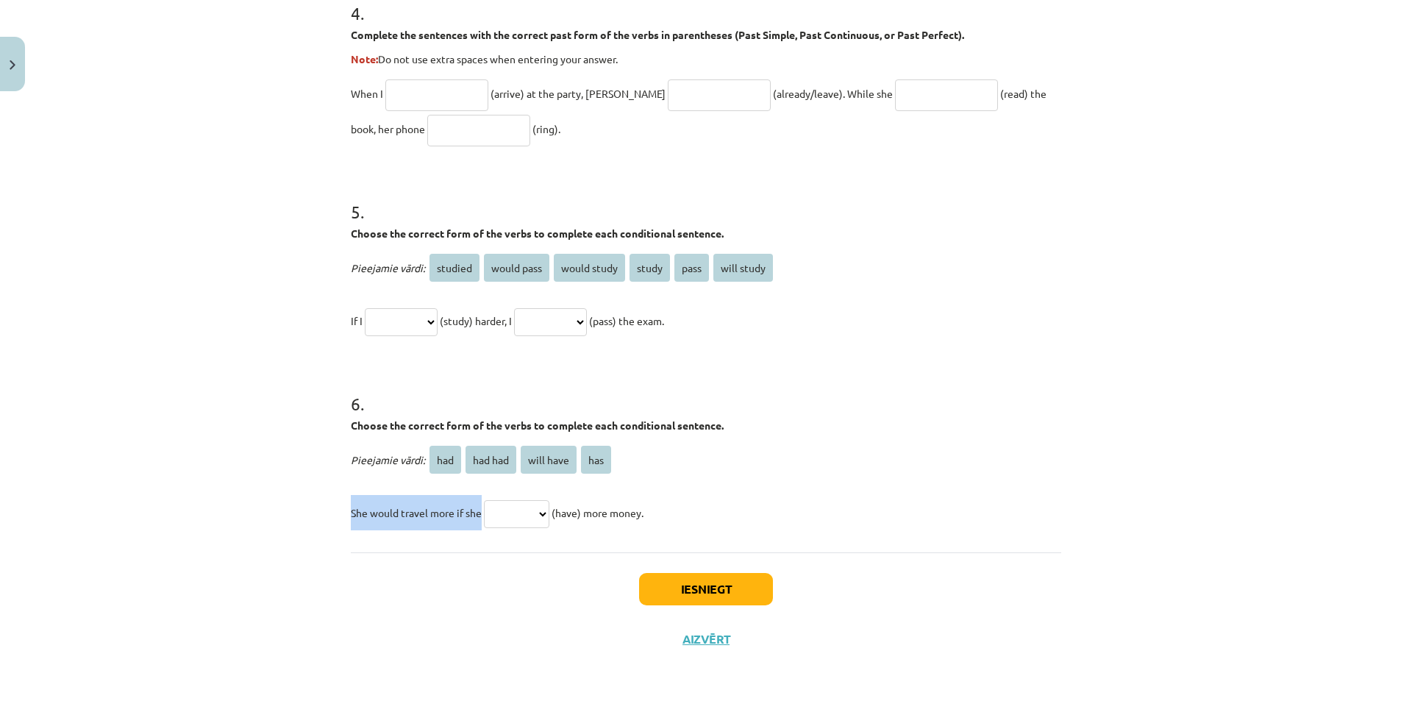
drag, startPoint x: 274, startPoint y: 504, endPoint x: 477, endPoint y: 504, distance: 203.7
click at [477, 504] on div "Mācību tēma: Angļu valoda i - 10.klase 1.ieskaites mācību materiāls #12 ✅ Final…" at bounding box center [706, 350] width 1412 height 701
drag, startPoint x: 671, startPoint y: 511, endPoint x: 559, endPoint y: 521, distance: 113.0
click at [559, 521] on p "She would travel more if she *** ******* ********* *** (have) more money." at bounding box center [706, 512] width 710 height 35
drag, startPoint x: 463, startPoint y: 462, endPoint x: 490, endPoint y: 460, distance: 26.6
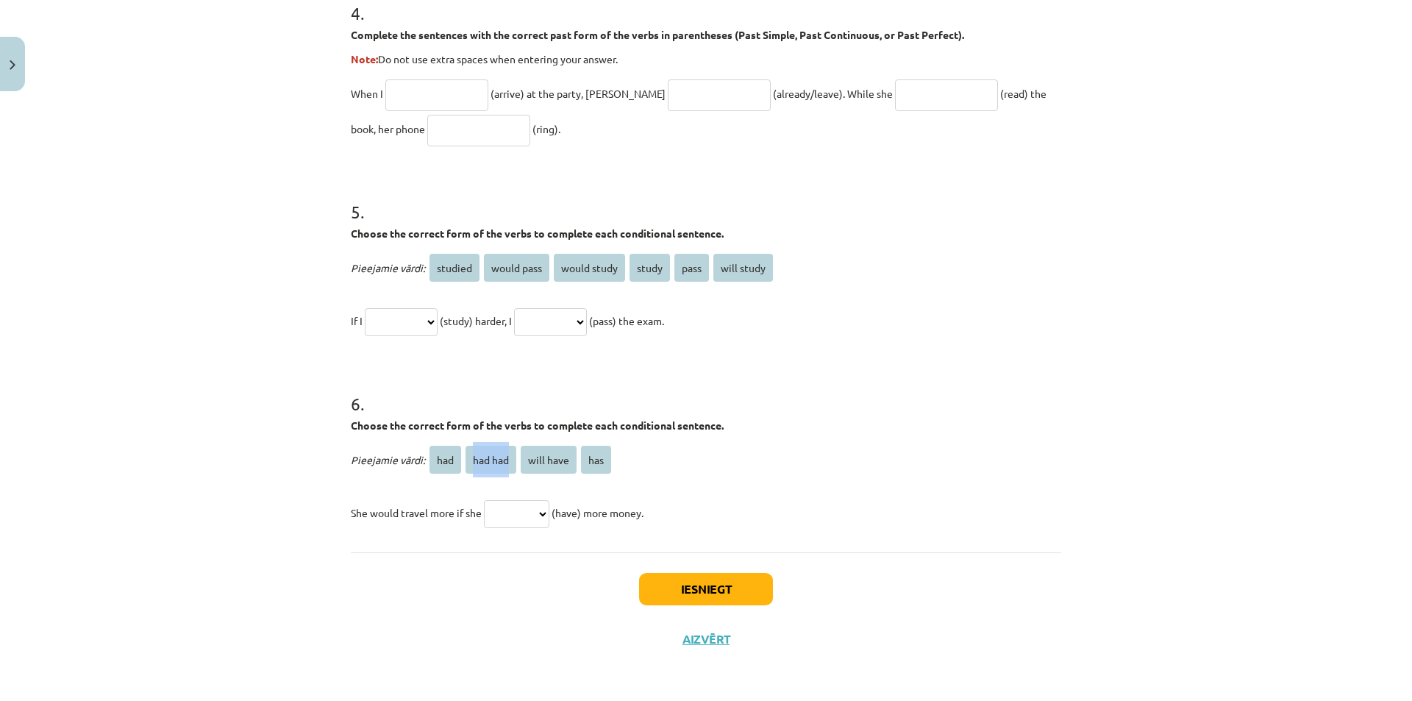
click at [515, 456] on p "Pieejamie vārdi: had had had will have has" at bounding box center [706, 459] width 710 height 35
drag, startPoint x: 563, startPoint y: 460, endPoint x: 527, endPoint y: 463, distance: 36.2
click at [526, 463] on span "will have" at bounding box center [549, 460] width 56 height 28
click at [535, 524] on select "*** ******* ********* ***" at bounding box center [516, 514] width 65 height 28
select select "*********"
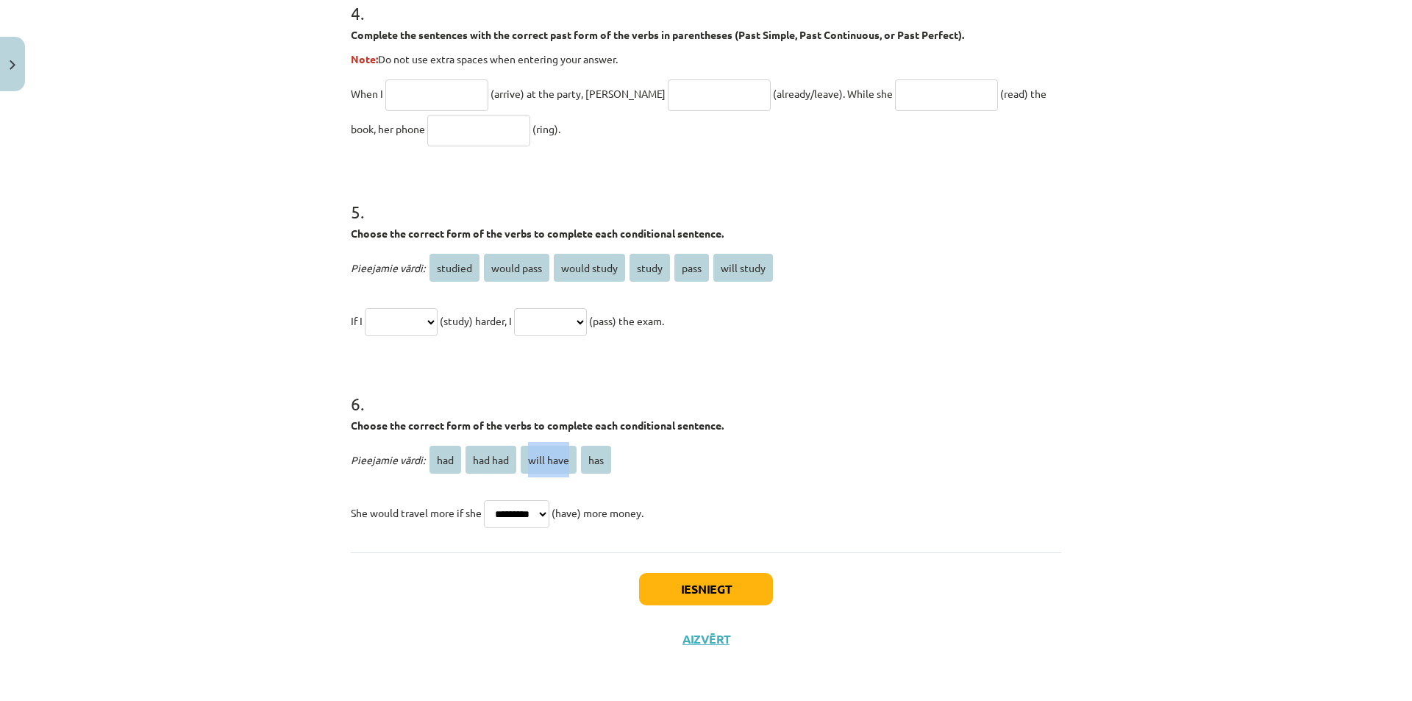
click at [484, 500] on select "*** ******* ********* ***" at bounding box center [516, 514] width 65 height 28
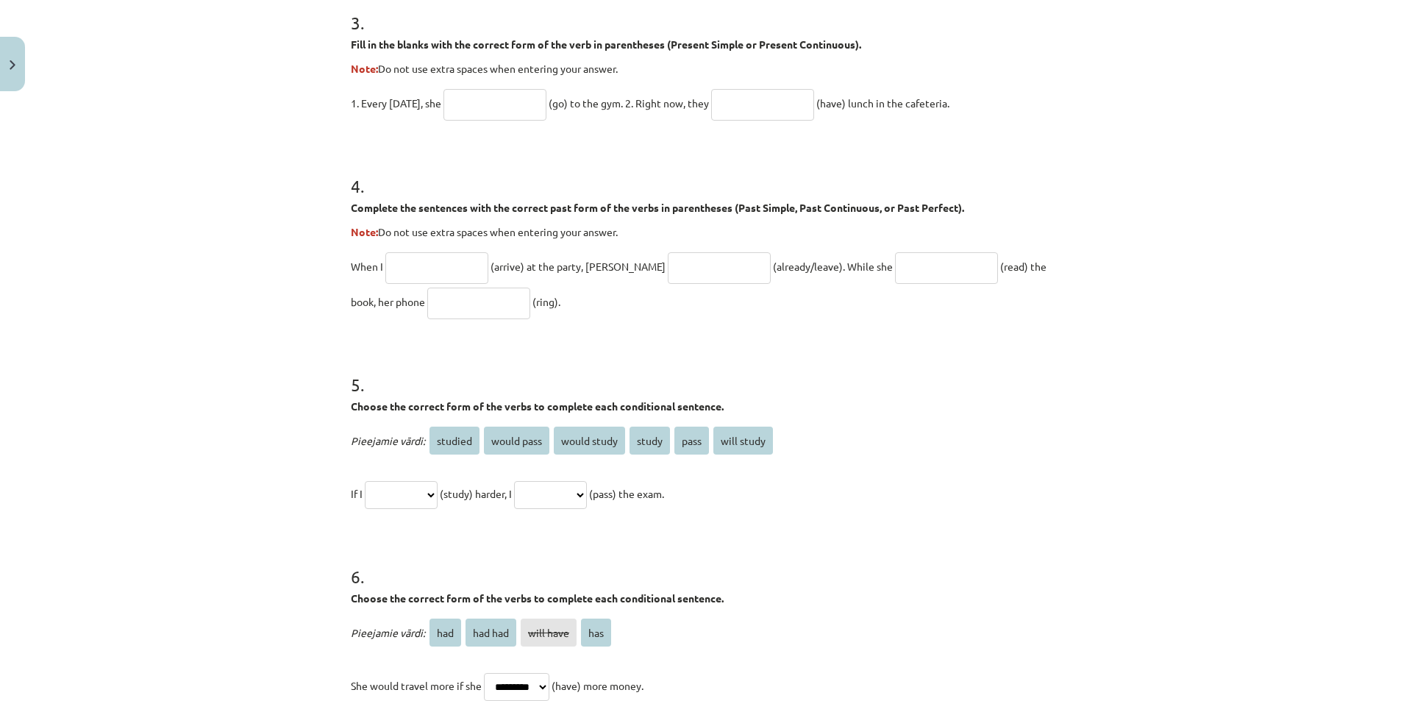
scroll to position [958, 0]
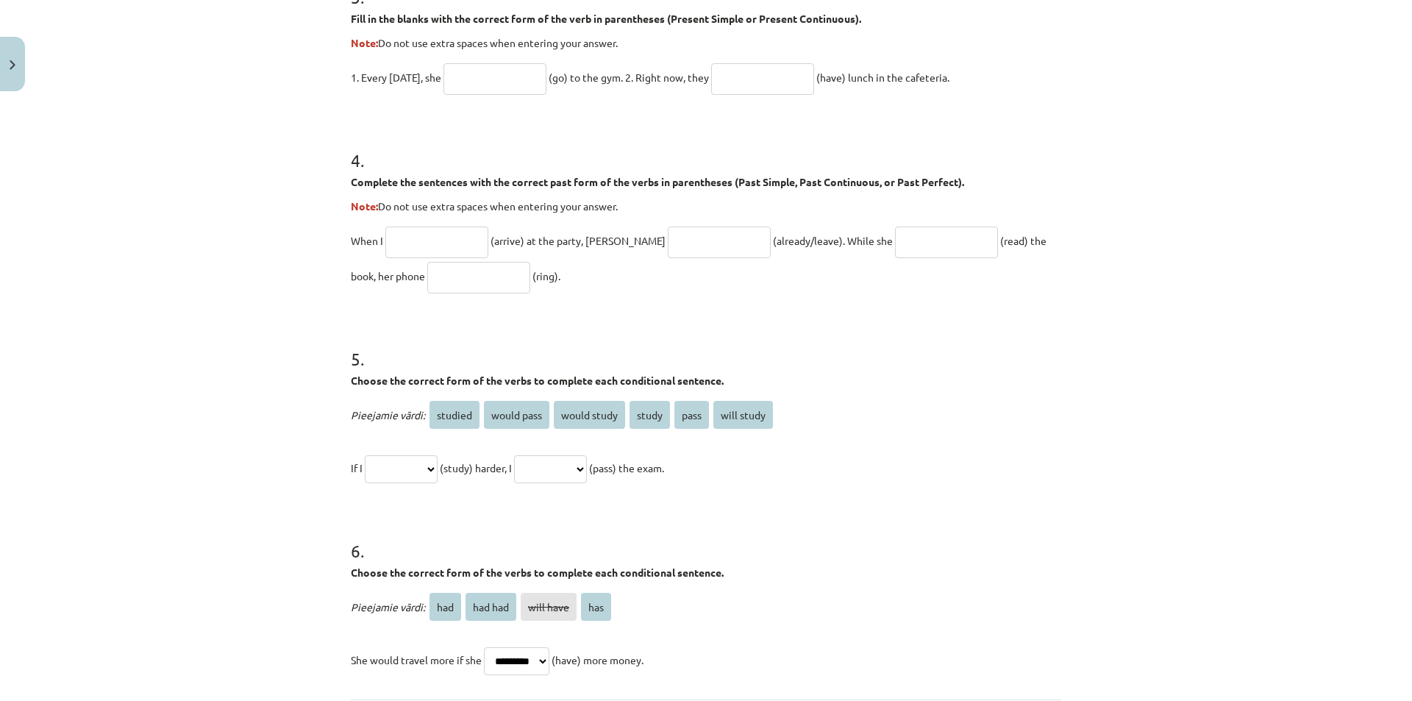
drag, startPoint x: 324, startPoint y: 461, endPoint x: 390, endPoint y: 471, distance: 66.3
click at [390, 471] on div "Mācību tēma: Angļu valoda i - 10.klase 1.ieskaites mācību materiāls #12 ✅ Final…" at bounding box center [706, 350] width 1412 height 701
click at [982, 464] on p "**********" at bounding box center [706, 467] width 710 height 35
drag, startPoint x: 338, startPoint y: 464, endPoint x: 360, endPoint y: 464, distance: 22.1
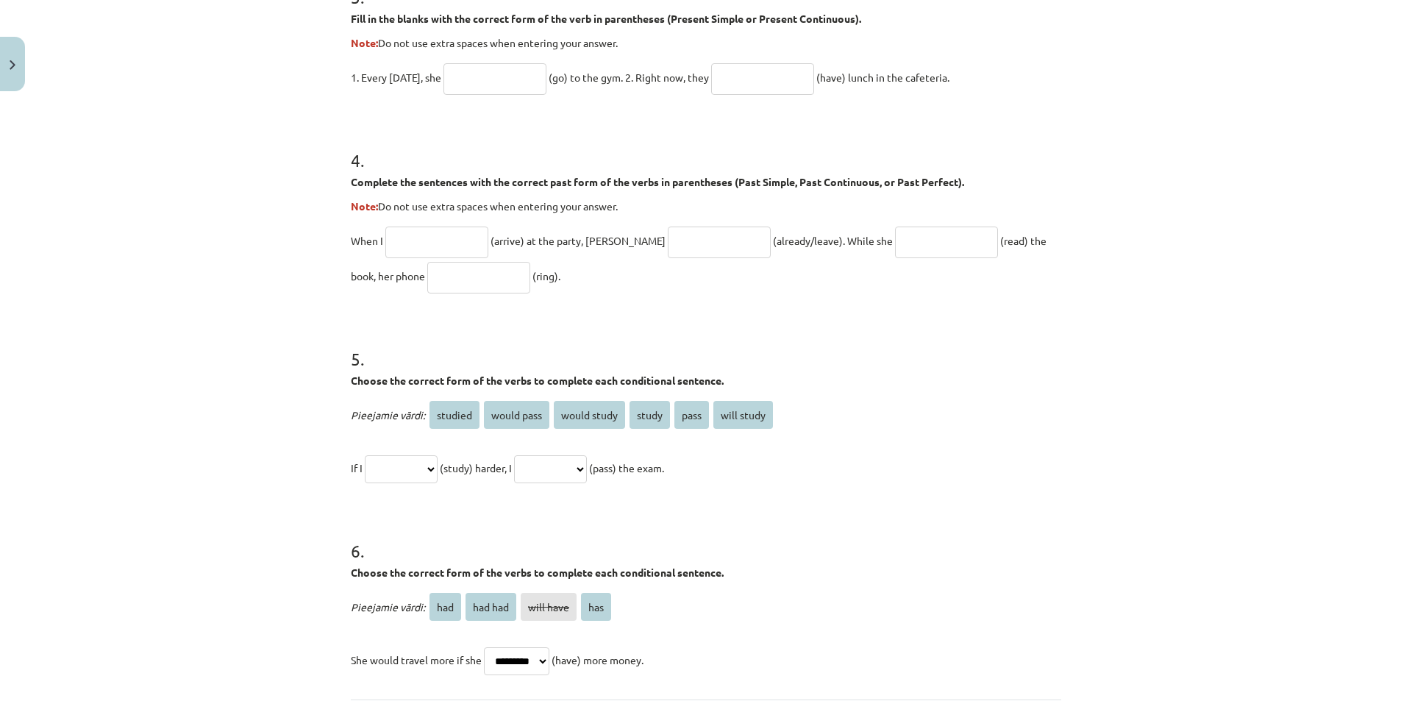
drag, startPoint x: 532, startPoint y: 468, endPoint x: 497, endPoint y: 470, distance: 35.4
click at [497, 470] on p "**********" at bounding box center [706, 467] width 710 height 35
drag, startPoint x: 455, startPoint y: 465, endPoint x: 529, endPoint y: 466, distance: 74.3
click at [512, 466] on span "(study) harder, I" at bounding box center [476, 467] width 72 height 13
click at [419, 470] on select "**********" at bounding box center [401, 469] width 73 height 28
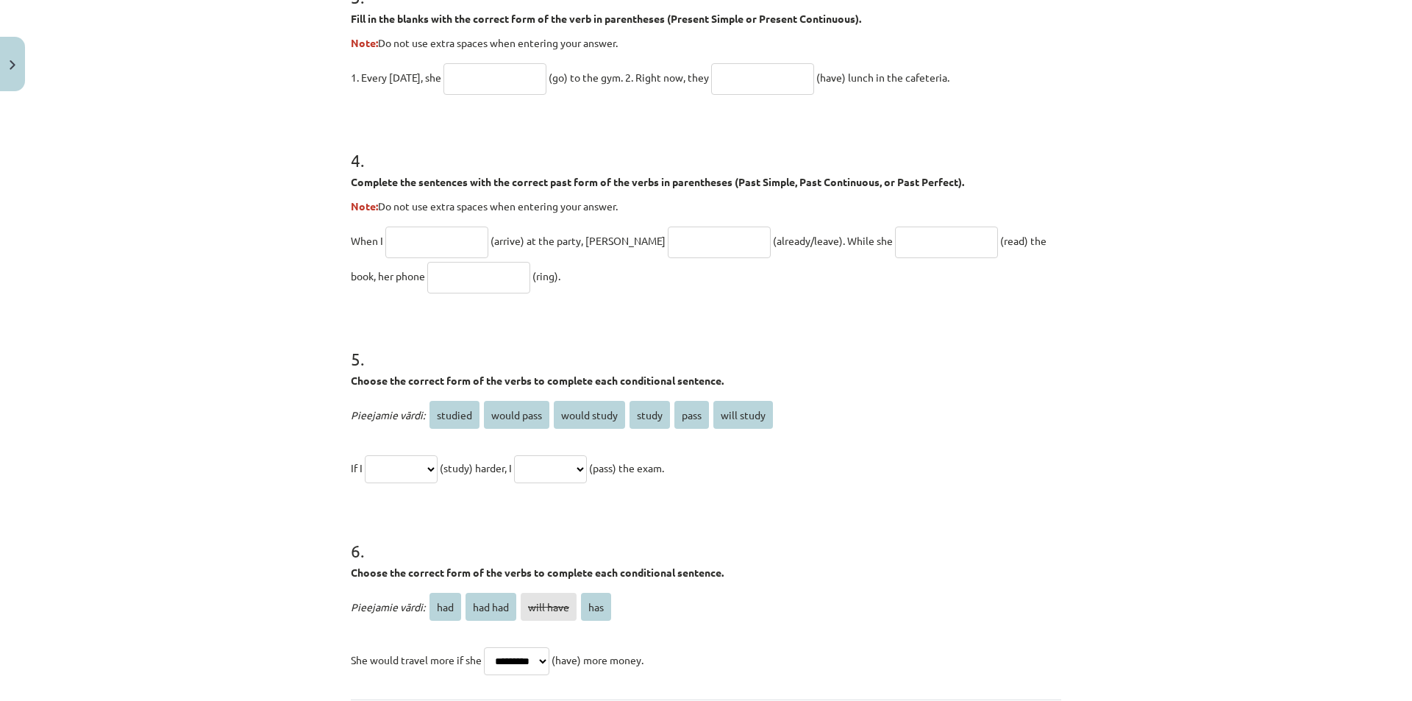
click at [419, 471] on select "**********" at bounding box center [401, 469] width 73 height 28
drag, startPoint x: 430, startPoint y: 414, endPoint x: 725, endPoint y: 410, distance: 294.9
click at [725, 410] on p "Pieejamie vārdi: studied would pass would study study pass will study" at bounding box center [706, 414] width 710 height 35
click at [848, 401] on p "Pieejamie vārdi: studied would pass would study study pass will study" at bounding box center [706, 414] width 710 height 35
drag, startPoint x: 674, startPoint y: 413, endPoint x: 701, endPoint y: 411, distance: 26.6
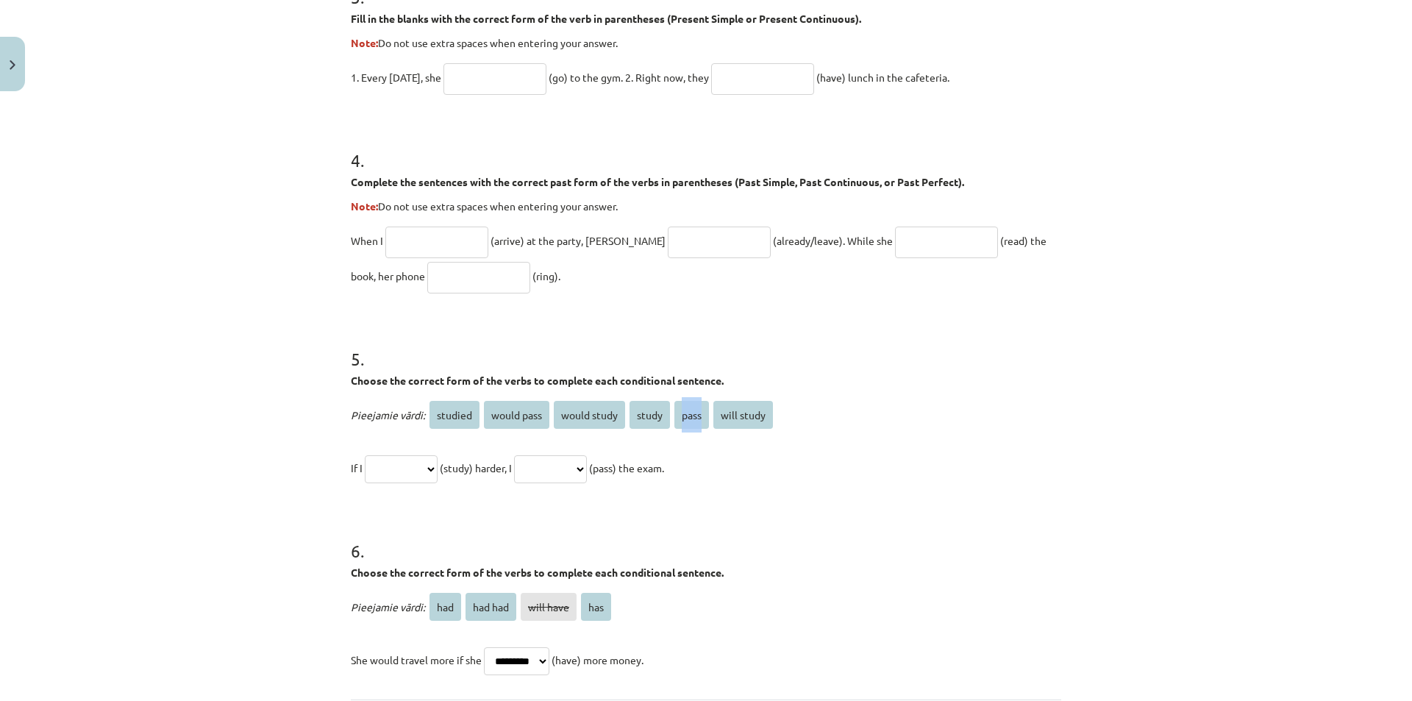
click at [701, 411] on span "pass" at bounding box center [691, 415] width 35 height 28
drag, startPoint x: 621, startPoint y: 418, endPoint x: 668, endPoint y: 414, distance: 47.9
click at [668, 414] on p "Pieejamie vārdi: studied would pass would study study pass will study" at bounding box center [706, 414] width 710 height 35
drag, startPoint x: 488, startPoint y: 418, endPoint x: 541, endPoint y: 414, distance: 53.1
click at [541, 414] on span "would pass" at bounding box center [516, 415] width 65 height 28
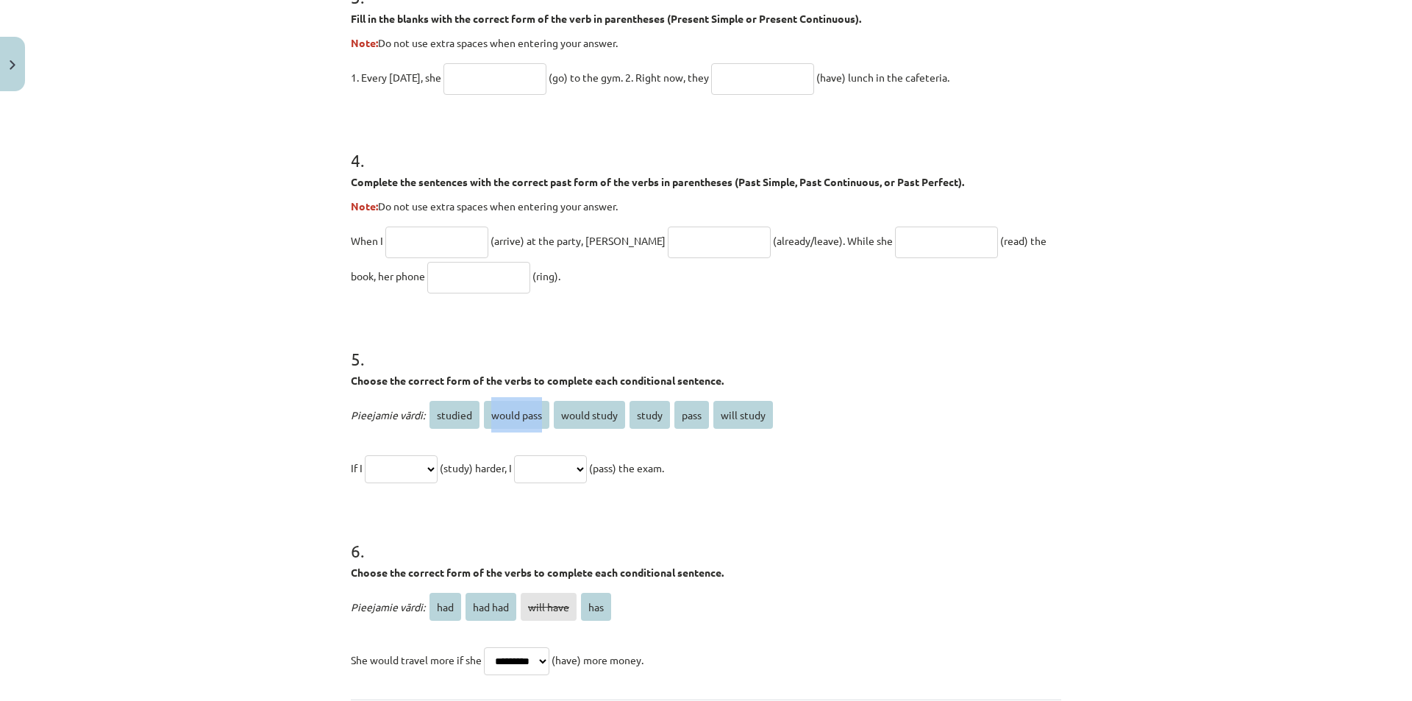
drag, startPoint x: 507, startPoint y: 469, endPoint x: 460, endPoint y: 468, distance: 46.3
click at [458, 471] on span "(study) harder, I" at bounding box center [476, 467] width 72 height 13
drag, startPoint x: 689, startPoint y: 415, endPoint x: 679, endPoint y: 443, distance: 28.8
click at [679, 443] on div "**********" at bounding box center [706, 441] width 710 height 88
click at [400, 477] on select "**********" at bounding box center [401, 469] width 73 height 28
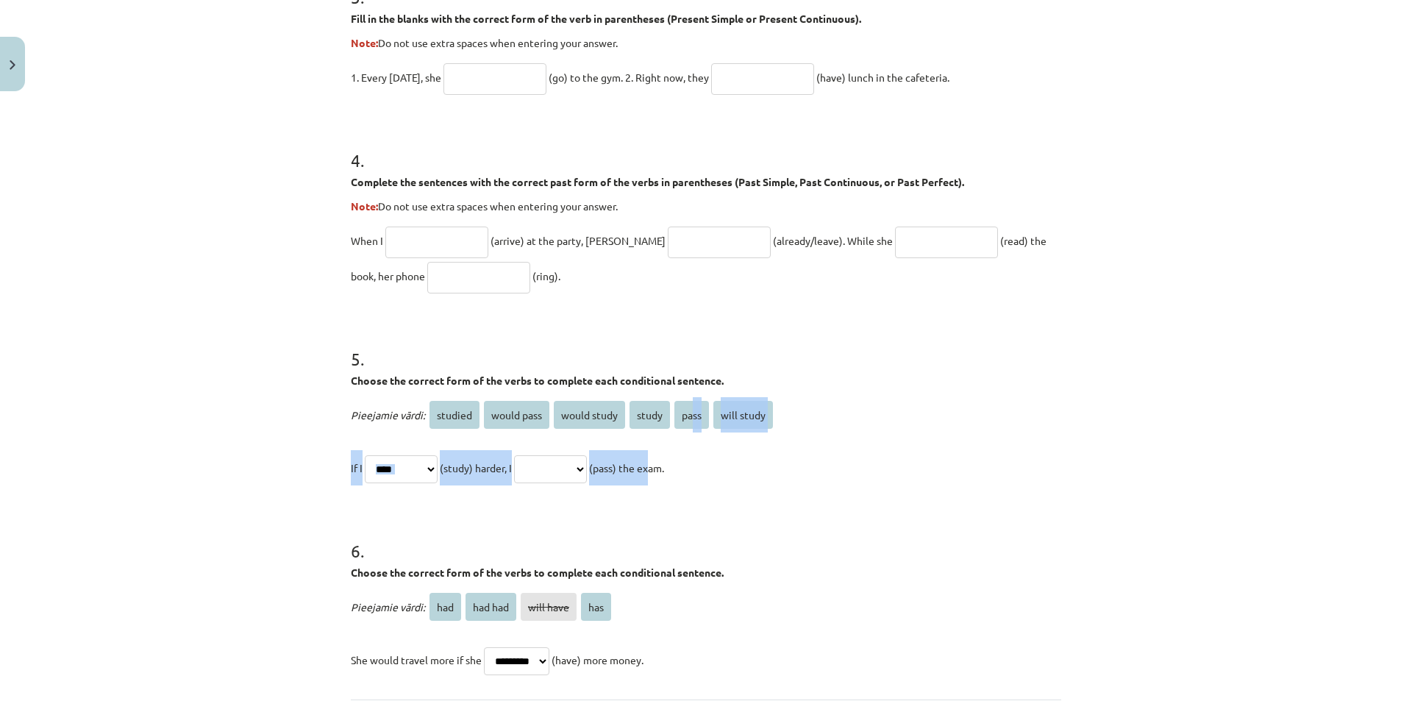
click at [365, 455] on select "**********" at bounding box center [401, 469] width 73 height 28
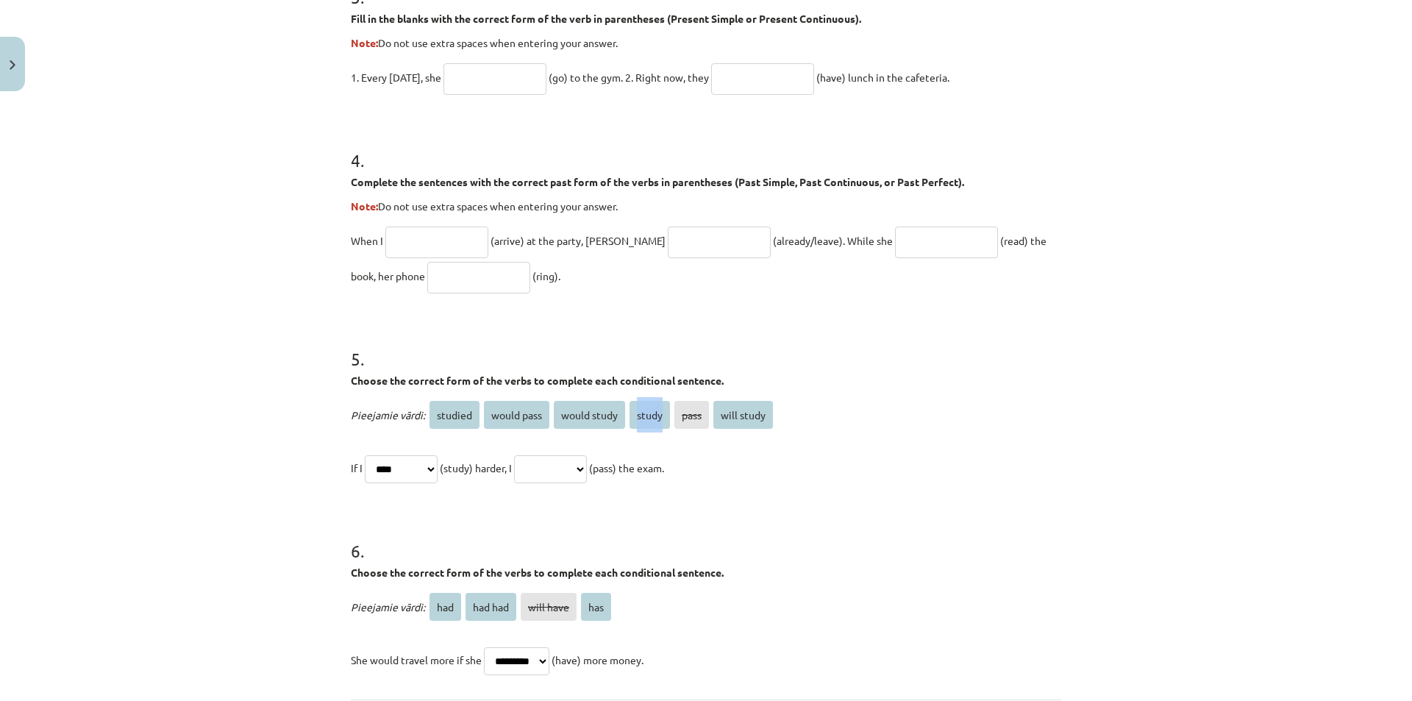
drag, startPoint x: 629, startPoint y: 415, endPoint x: 668, endPoint y: 414, distance: 39.7
click at [668, 414] on p "Pieejamie vārdi: studied would pass would study study pass will study" at bounding box center [706, 414] width 710 height 35
click at [471, 410] on span "studied" at bounding box center [454, 415] width 50 height 28
drag, startPoint x: 488, startPoint y: 410, endPoint x: 539, endPoint y: 410, distance: 51.5
click at [539, 410] on span "would pass" at bounding box center [516, 415] width 65 height 28
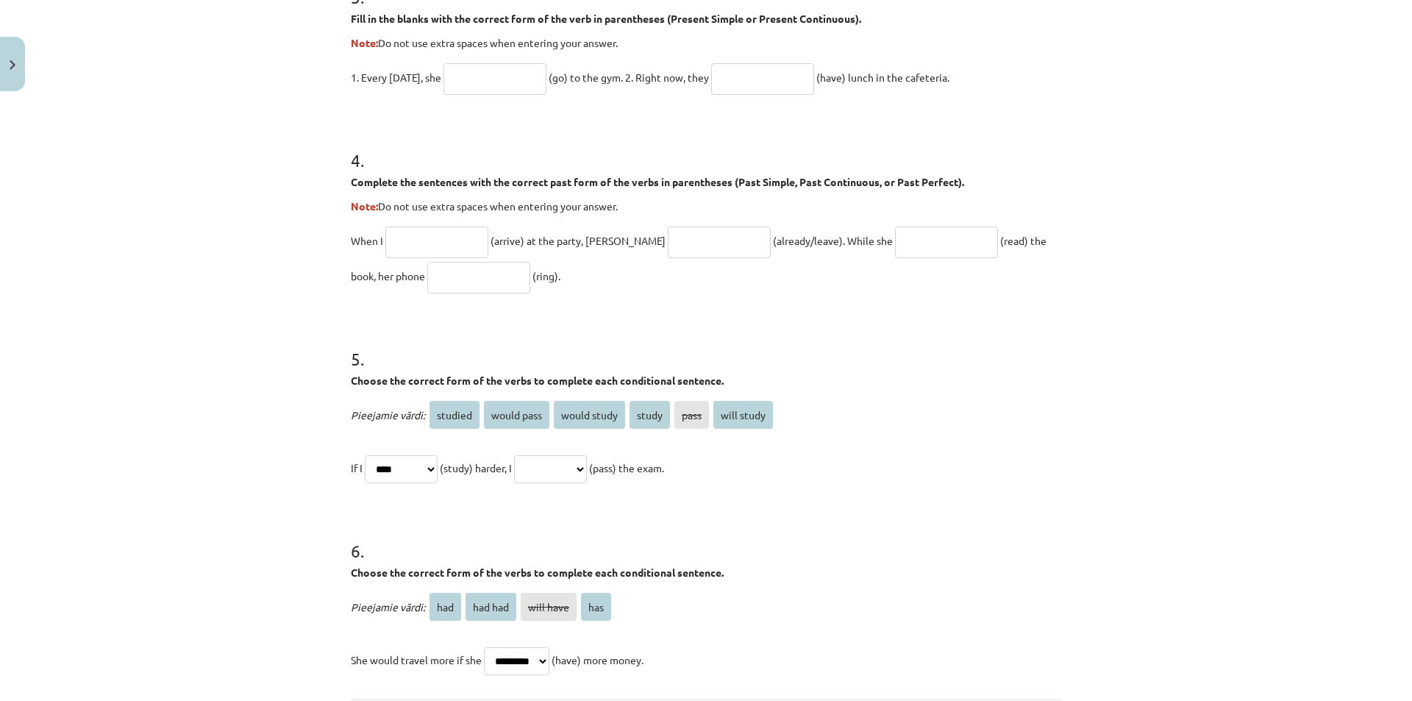
drag, startPoint x: 527, startPoint y: 411, endPoint x: 546, endPoint y: 419, distance: 21.4
click at [546, 419] on p "Pieejamie vārdi: studied would pass would study study pass will study" at bounding box center [706, 414] width 710 height 35
drag, startPoint x: 485, startPoint y: 416, endPoint x: 539, endPoint y: 410, distance: 54.0
click at [539, 410] on span "would pass" at bounding box center [516, 415] width 65 height 28
click at [931, 440] on div "**********" at bounding box center [706, 441] width 710 height 88
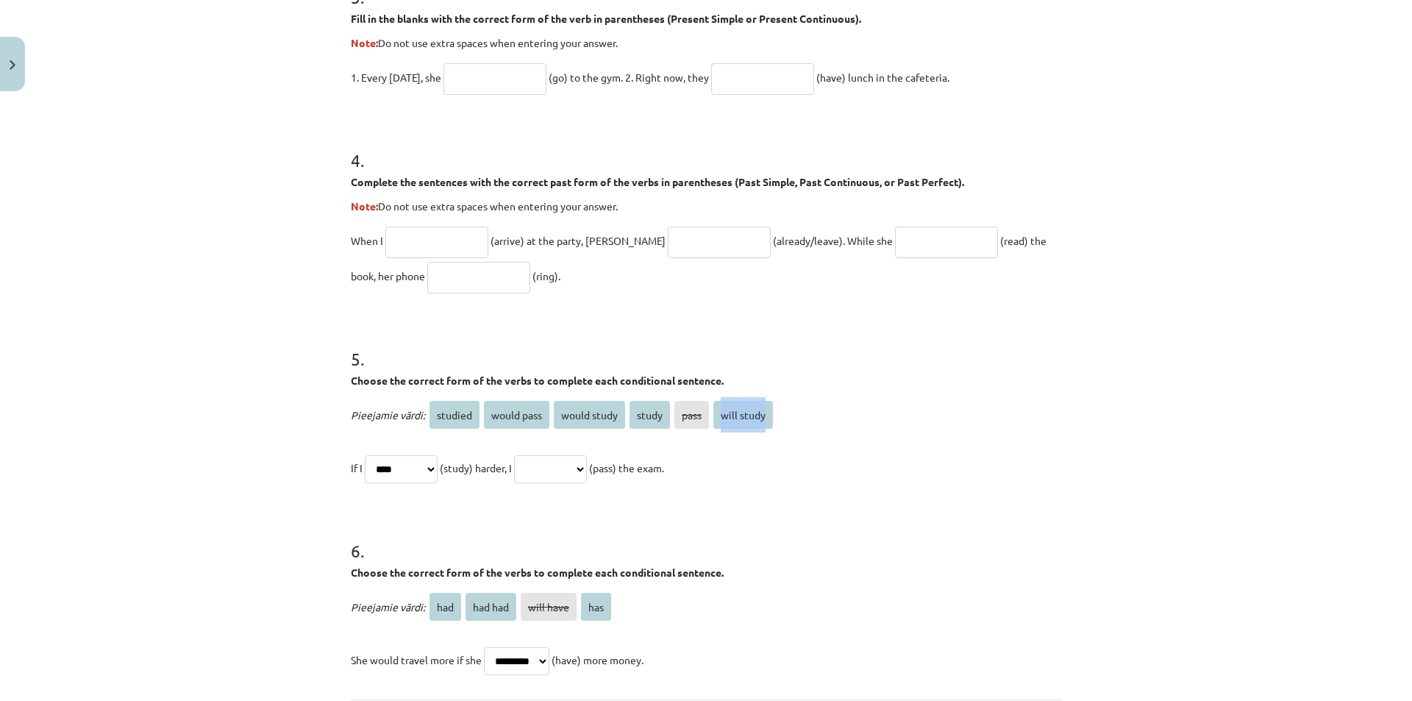
drag, startPoint x: 715, startPoint y: 417, endPoint x: 774, endPoint y: 413, distance: 59.7
click at [777, 413] on p "Pieejamie vārdi: studied would pass would study study pass will study" at bounding box center [706, 414] width 710 height 35
drag, startPoint x: 554, startPoint y: 415, endPoint x: 604, endPoint y: 413, distance: 49.4
click at [621, 411] on p "Pieejamie vārdi: studied would pass would study study pass will study" at bounding box center [706, 414] width 710 height 35
click at [420, 470] on select "**********" at bounding box center [401, 469] width 73 height 28
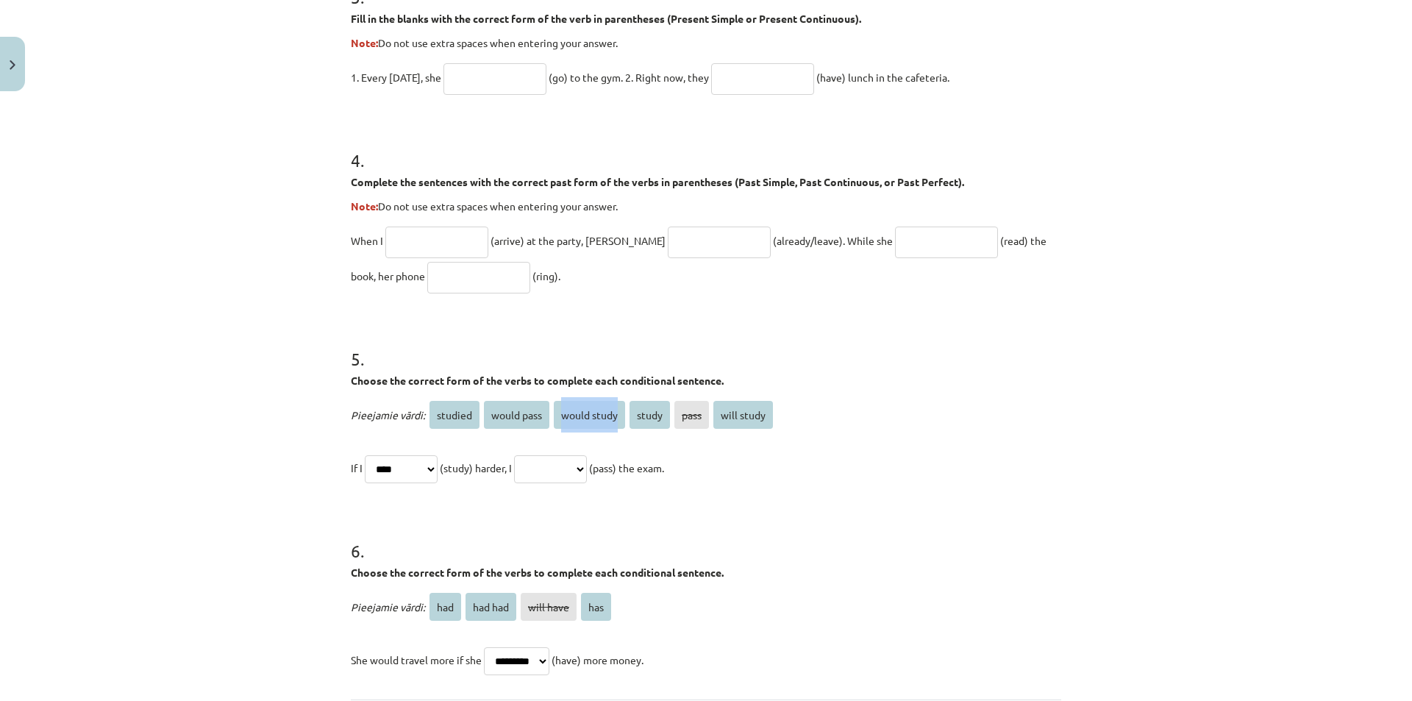
select select "**********"
click at [365, 455] on select "**********" at bounding box center [401, 469] width 73 height 28
drag, startPoint x: 724, startPoint y: 469, endPoint x: 624, endPoint y: 475, distance: 100.2
click at [624, 475] on p "**********" at bounding box center [706, 467] width 710 height 35
drag, startPoint x: 680, startPoint y: 416, endPoint x: 702, endPoint y: 416, distance: 22.1
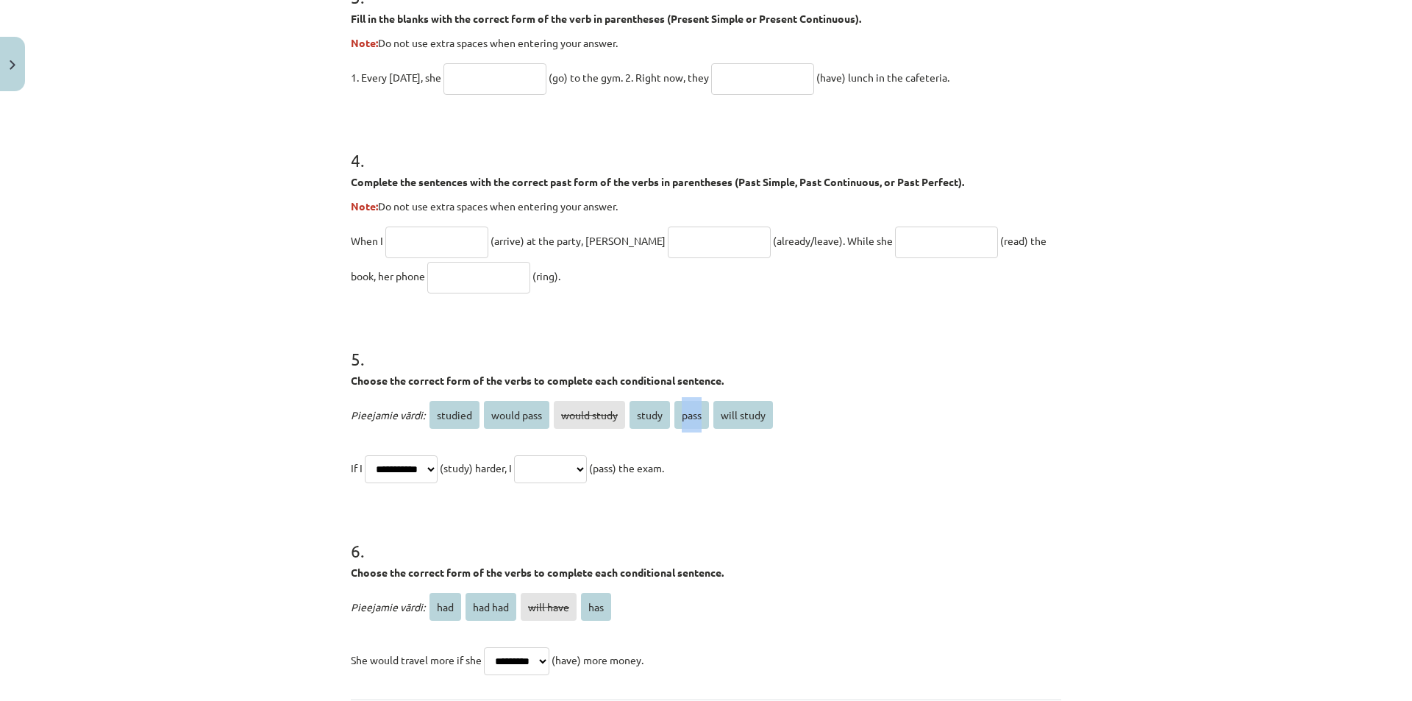
click at [702, 416] on span "pass" at bounding box center [691, 415] width 35 height 28
drag, startPoint x: 771, startPoint y: 418, endPoint x: 714, endPoint y: 414, distance: 57.5
click at [714, 414] on p "Pieejamie vārdi: studied would pass would study study pass will study" at bounding box center [706, 414] width 710 height 35
drag, startPoint x: 432, startPoint y: 415, endPoint x: 475, endPoint y: 415, distance: 43.4
click at [475, 415] on p "Pieejamie vārdi: studied would pass would study study pass will study" at bounding box center [706, 414] width 710 height 35
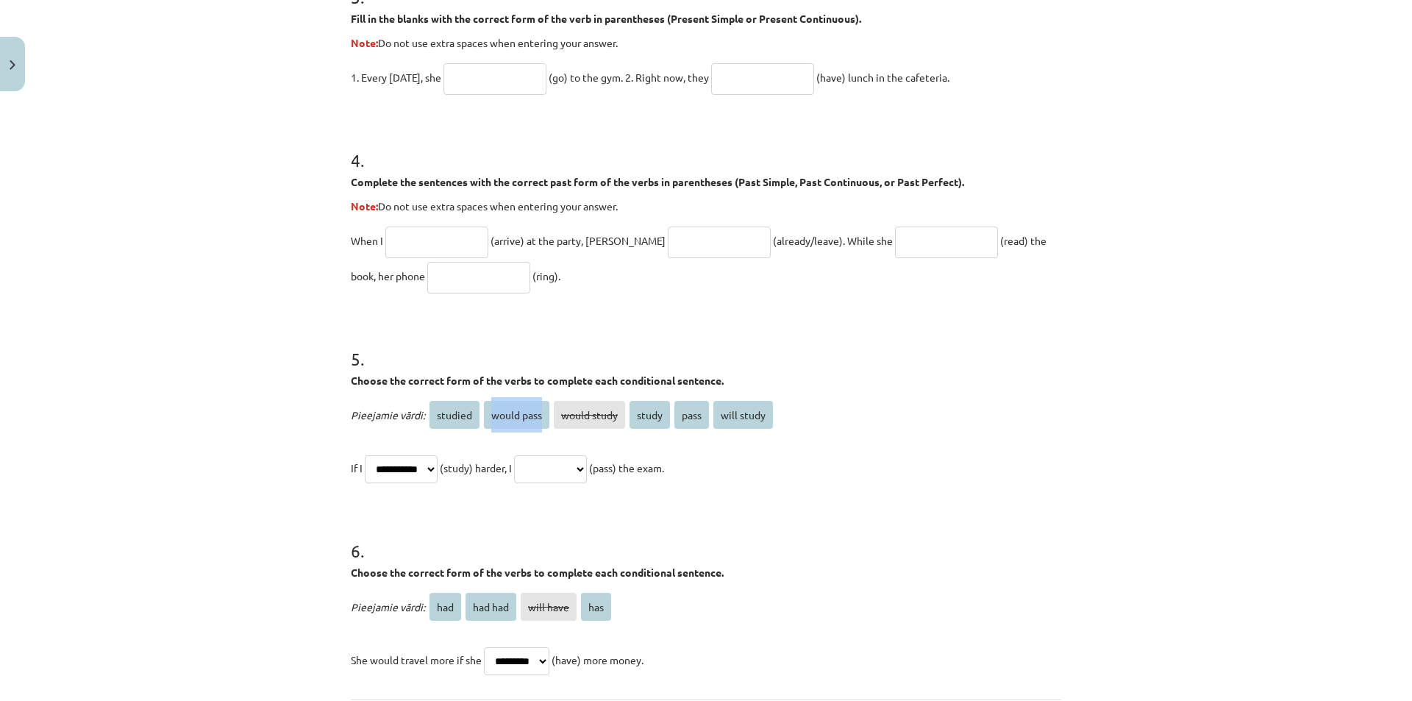
drag, startPoint x: 484, startPoint y: 418, endPoint x: 554, endPoint y: 409, distance: 70.4
click at [554, 409] on p "Pieejamie vārdi: studied would pass would study study pass will study" at bounding box center [706, 414] width 710 height 35
drag, startPoint x: 630, startPoint y: 416, endPoint x: 668, endPoint y: 413, distance: 38.4
click at [668, 413] on p "Pieejamie vārdi: studied would pass would study study pass will study" at bounding box center [706, 414] width 710 height 35
drag, startPoint x: 700, startPoint y: 415, endPoint x: 674, endPoint y: 422, distance: 26.6
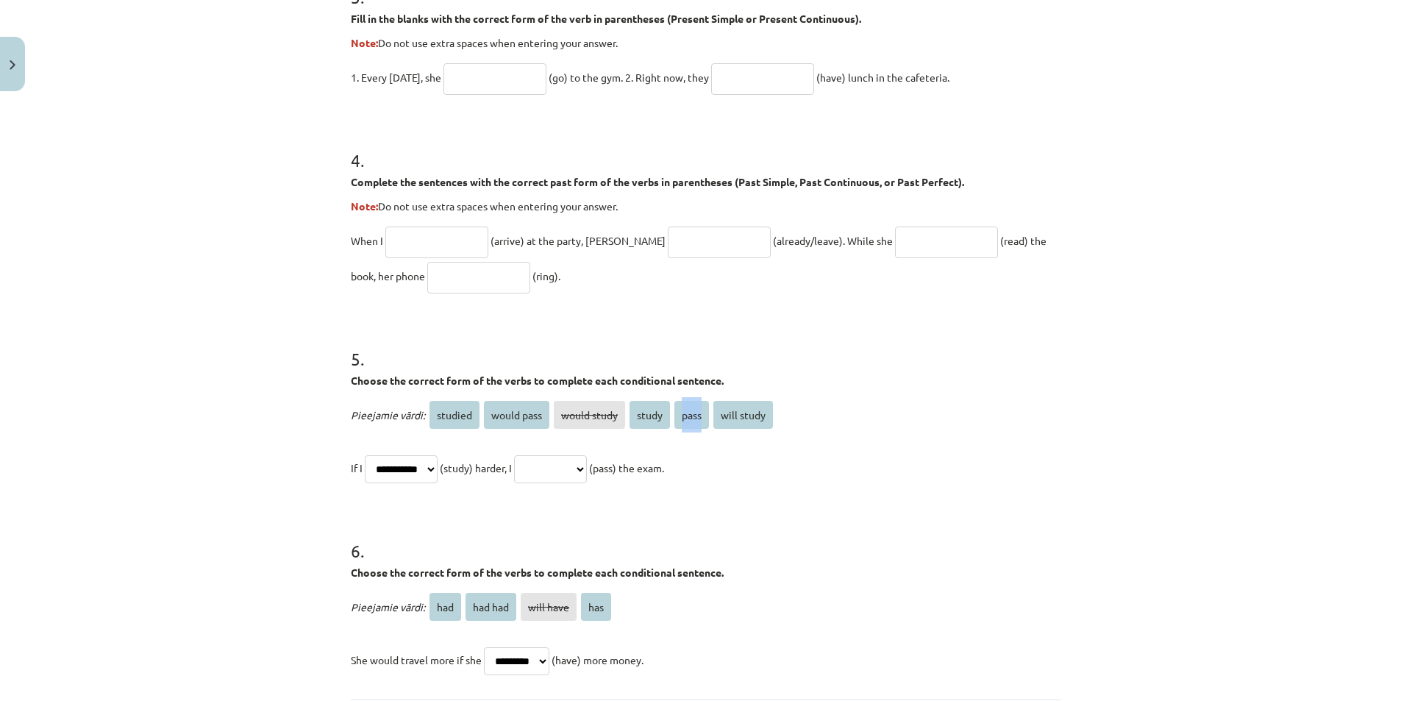
click at [674, 422] on span "pass" at bounding box center [691, 415] width 35 height 28
drag, startPoint x: 849, startPoint y: 407, endPoint x: 718, endPoint y: 418, distance: 132.0
click at [713, 418] on p "Pieejamie vārdi: studied would pass would study study pass will study" at bounding box center [706, 414] width 710 height 35
drag, startPoint x: 577, startPoint y: 463, endPoint x: 585, endPoint y: 469, distance: 10.5
click at [577, 463] on select "**********" at bounding box center [550, 469] width 73 height 28
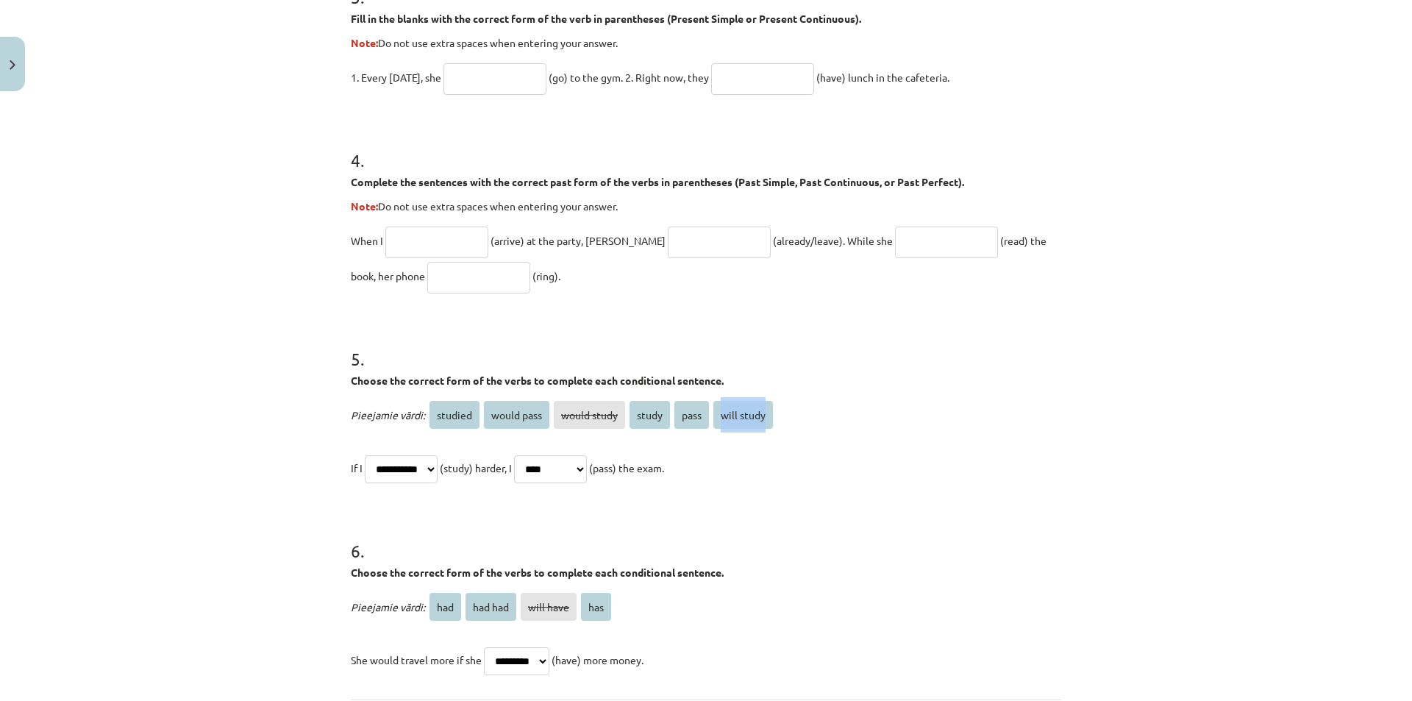
click at [532, 455] on select "**********" at bounding box center [550, 469] width 73 height 28
drag, startPoint x: 333, startPoint y: 415, endPoint x: 770, endPoint y: 468, distance: 439.9
click at [770, 468] on div "Mācību tēma: Angļu valoda i - 10.klase 1.ieskaites mācību materiāls #12 ✅ Final…" at bounding box center [706, 350] width 1412 height 701
click at [863, 496] on form "1 . Choose the correct passive voice form for each sentence. The chef prepares …" at bounding box center [706, 6] width 710 height 1343
click at [587, 464] on select "**********" at bounding box center [550, 469] width 73 height 28
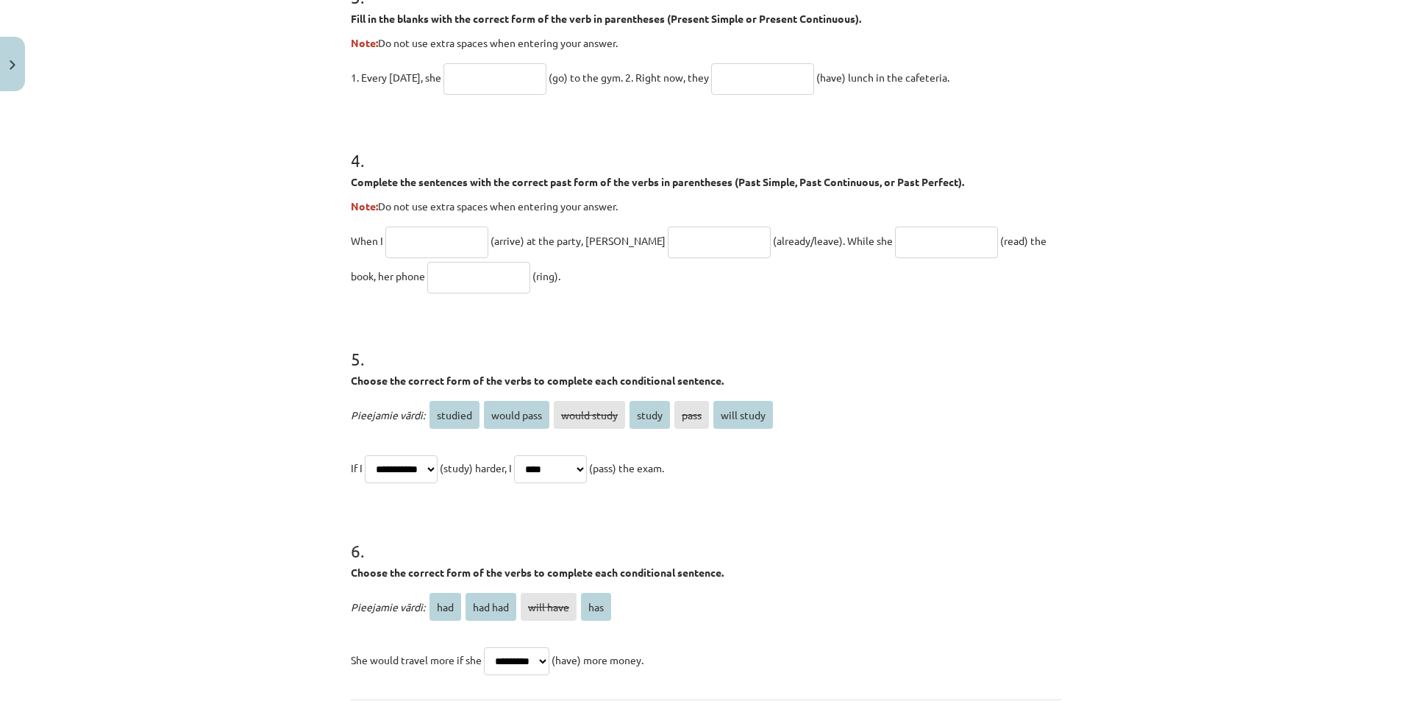
select select "**********"
click at [532, 455] on select "**********" at bounding box center [550, 469] width 73 height 28
click at [418, 469] on select "**********" at bounding box center [401, 469] width 73 height 28
click at [365, 455] on select "**********" at bounding box center [401, 469] width 73 height 28
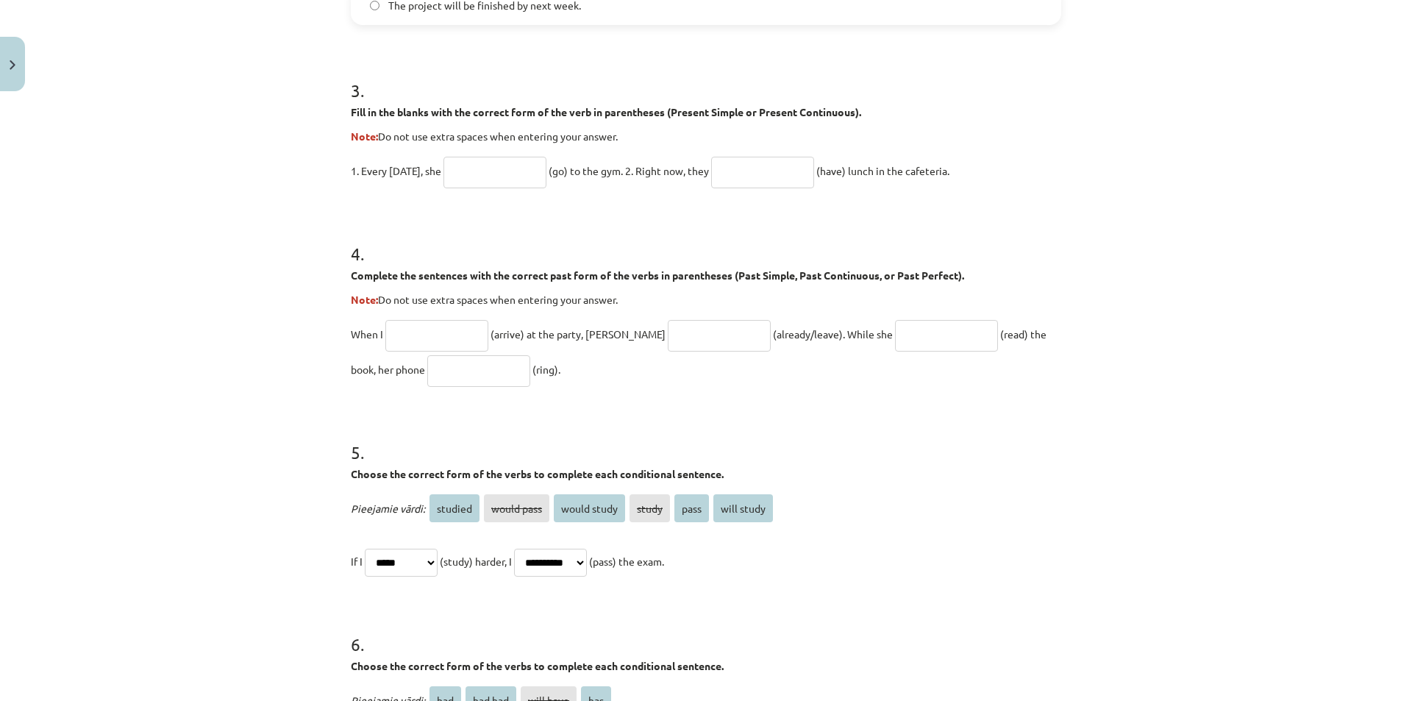
scroll to position [885, 0]
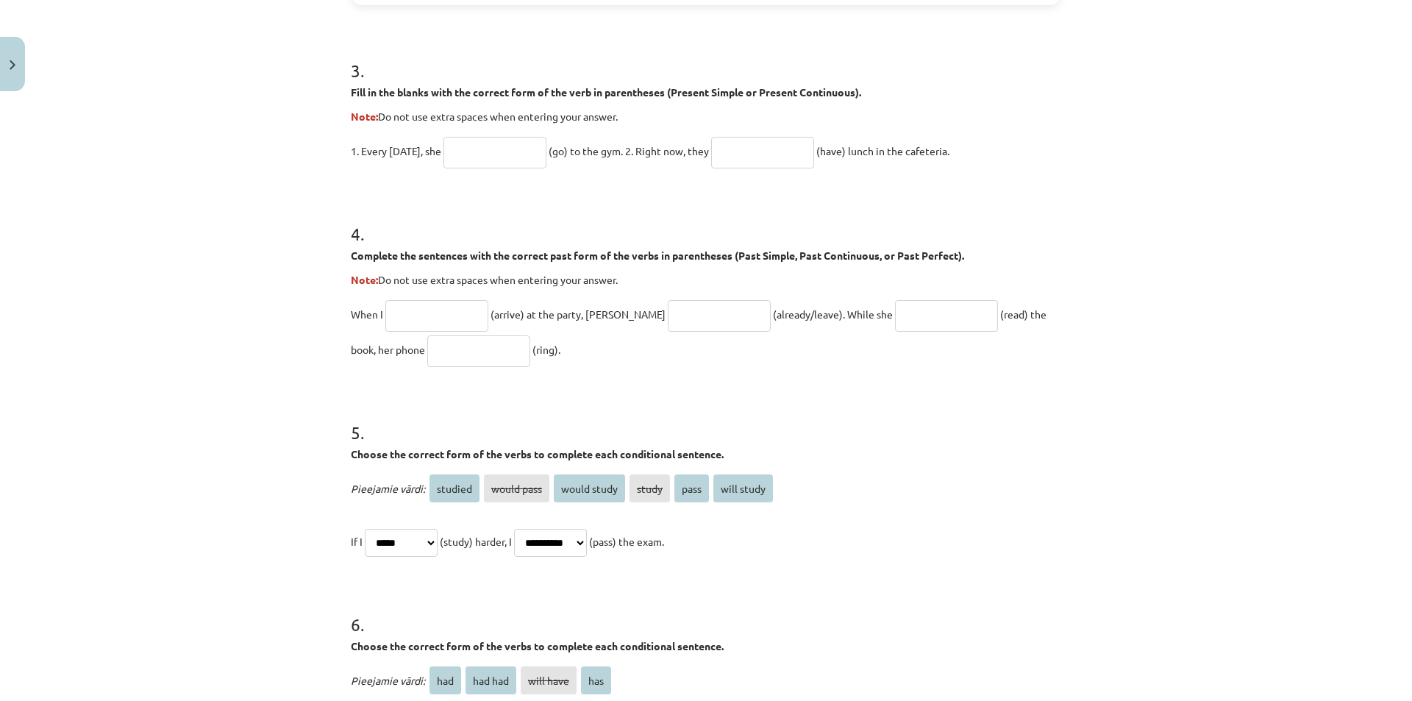
click at [425, 308] on input "text" at bounding box center [436, 316] width 103 height 32
drag, startPoint x: 407, startPoint y: 545, endPoint x: 410, endPoint y: 553, distance: 8.6
click at [407, 546] on select "**********" at bounding box center [401, 543] width 73 height 28
select select "*******"
click at [365, 529] on select "**********" at bounding box center [401, 543] width 73 height 28
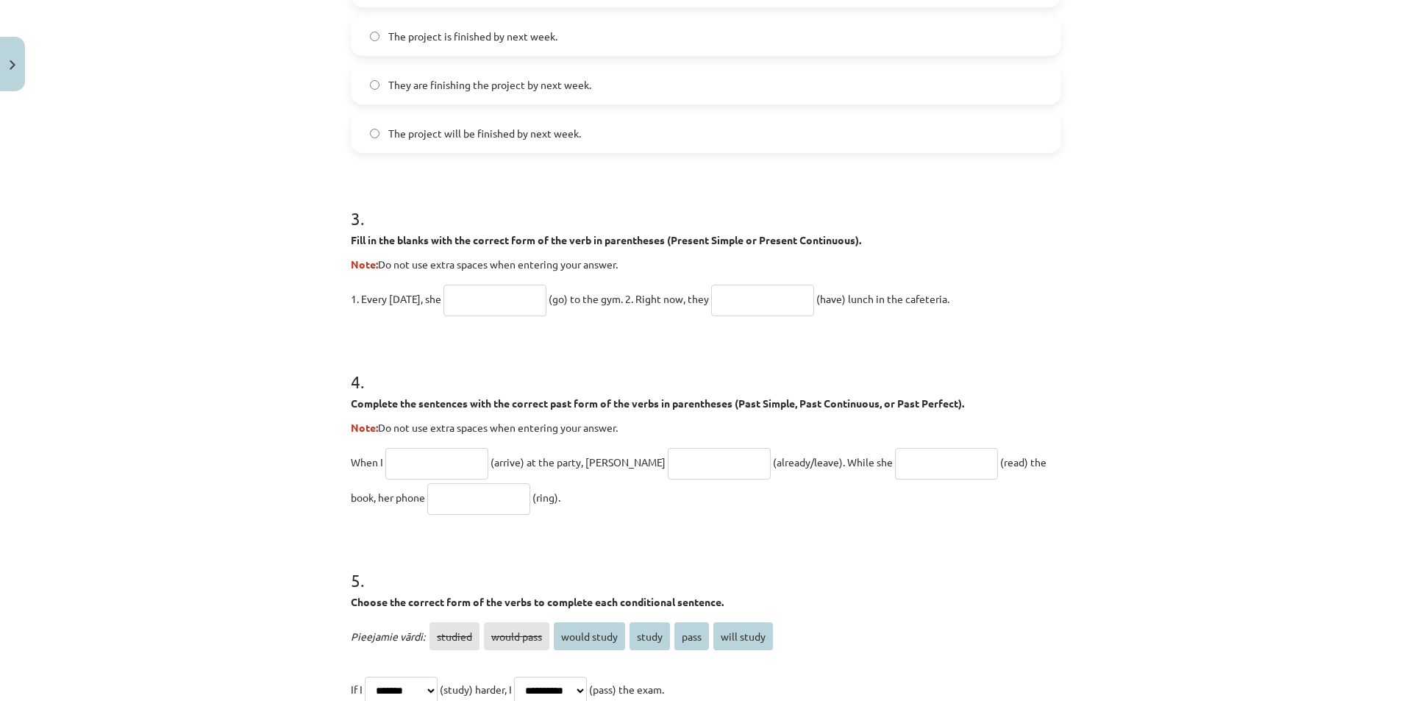
scroll to position [738, 0]
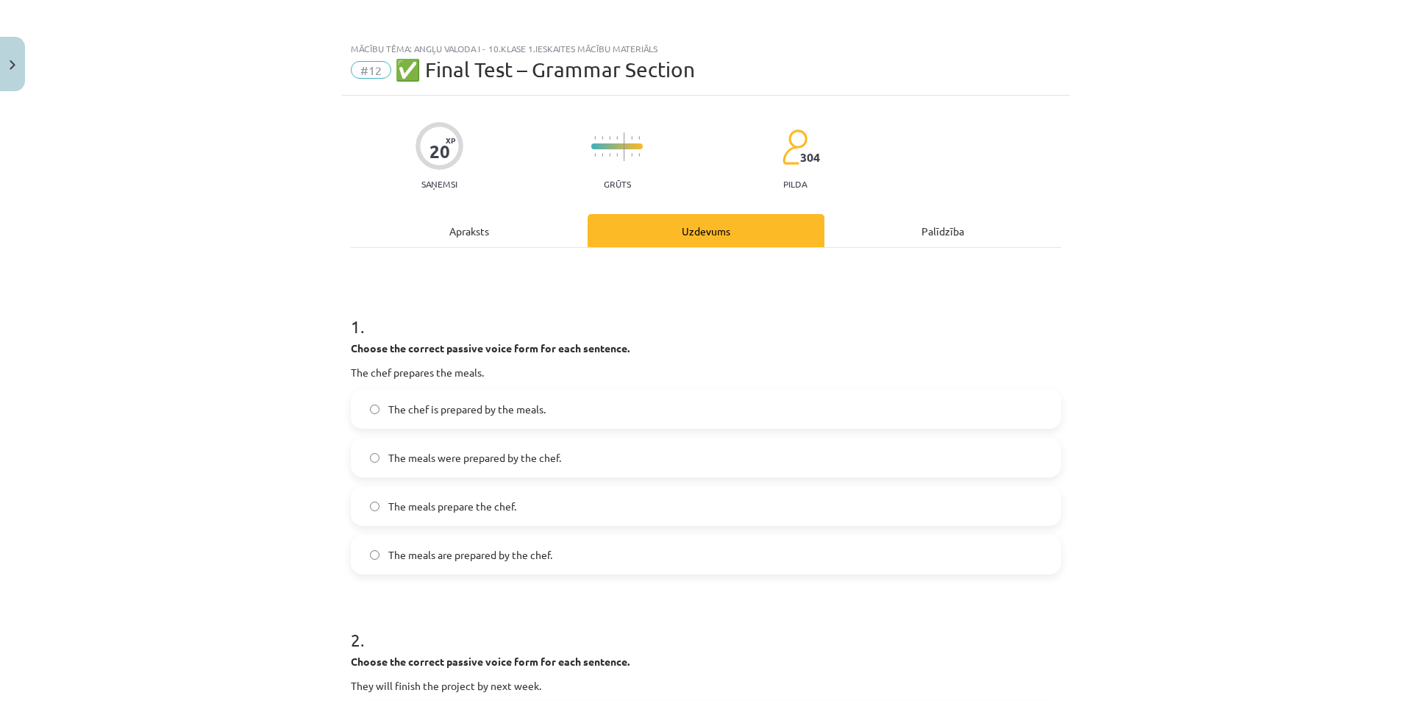
click at [469, 245] on div "Apraksts" at bounding box center [469, 230] width 237 height 33
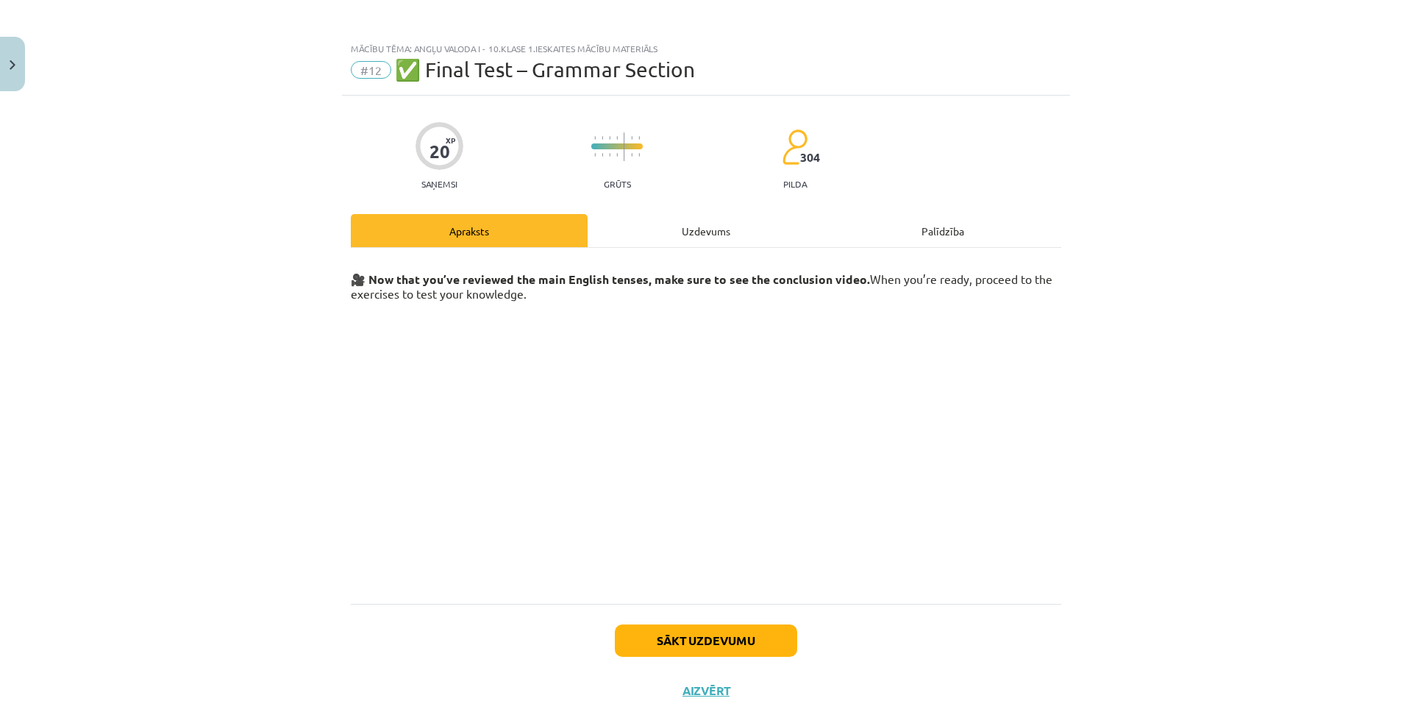
scroll to position [37, 0]
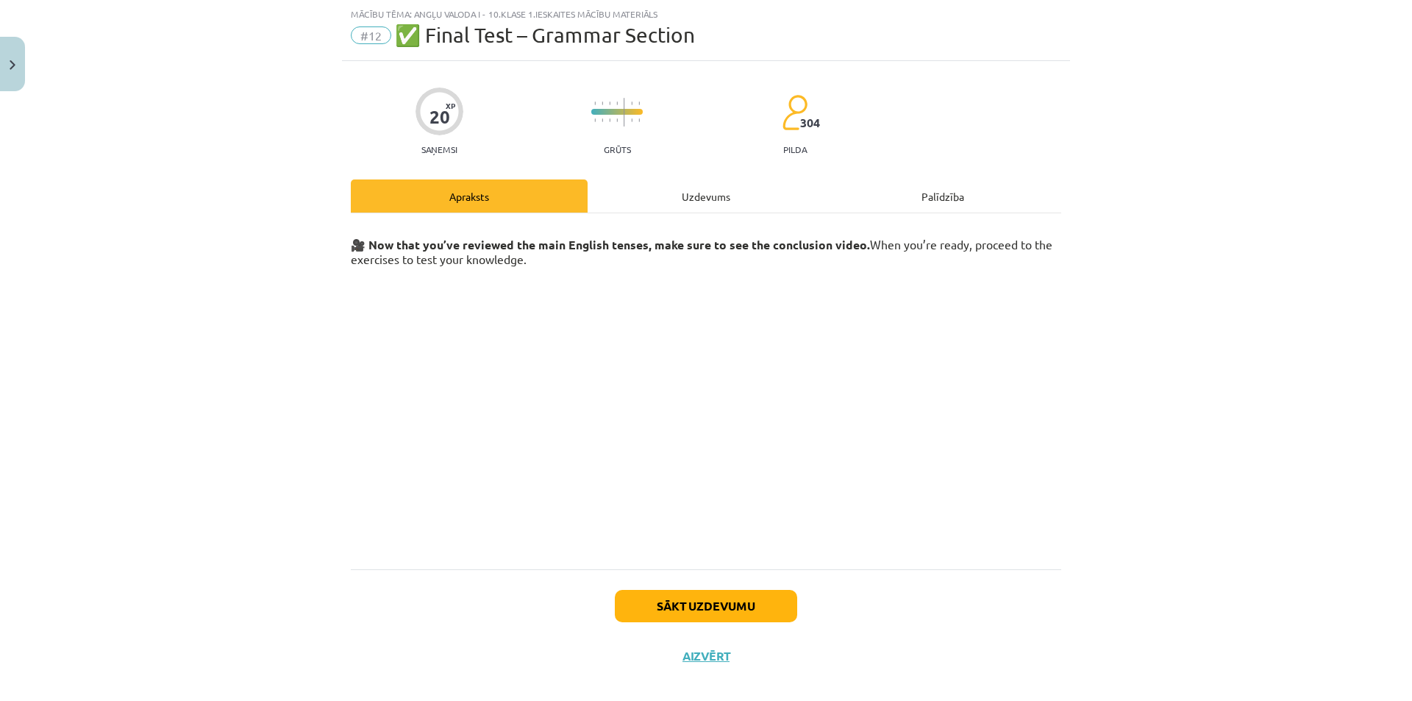
click at [686, 212] on div "Uzdevums" at bounding box center [706, 195] width 237 height 33
select select "*******"
select select "**********"
select select "*********"
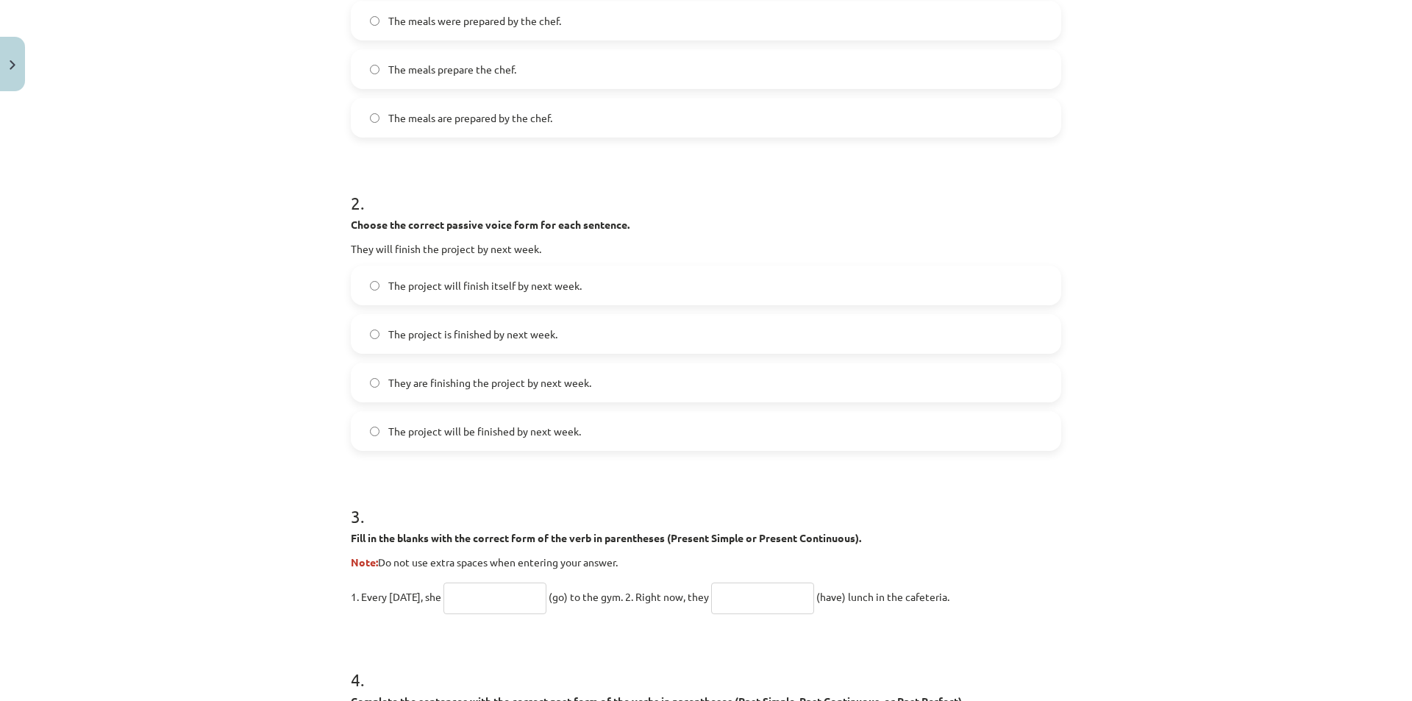
scroll to position [625, 0]
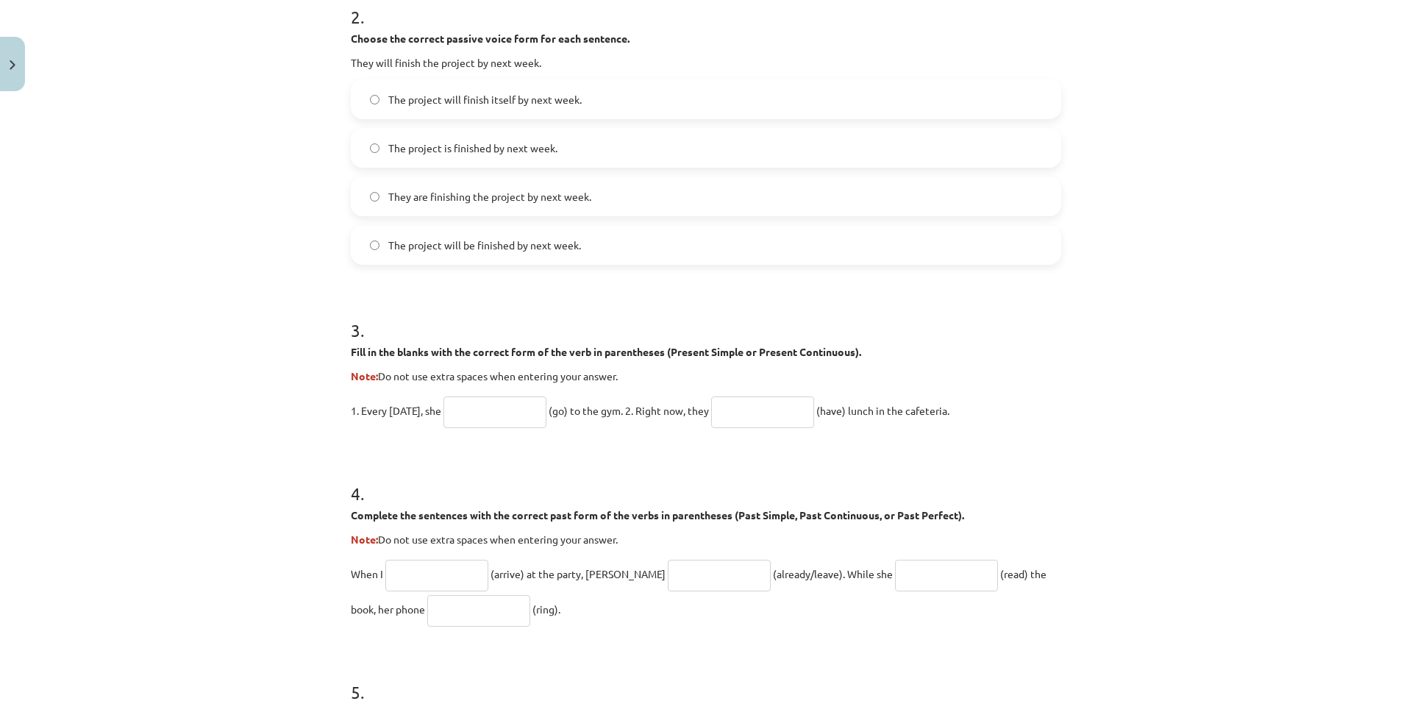
drag, startPoint x: 421, startPoint y: 351, endPoint x: 660, endPoint y: 371, distance: 240.5
click at [660, 371] on div "20 XP Saņemsi Grūts 304 pilda Apraksts Uzdevums Palīdzība 1 . Choose the correc…" at bounding box center [706, 308] width 728 height 1671
drag, startPoint x: 356, startPoint y: 413, endPoint x: 418, endPoint y: 411, distance: 61.8
click at [449, 421] on p "1. Every Sunday, she (go) to the gym. 2. Right now, they (have) lunch in the ca…" at bounding box center [706, 410] width 710 height 35
drag, startPoint x: 716, startPoint y: 409, endPoint x: 596, endPoint y: 412, distance: 119.9
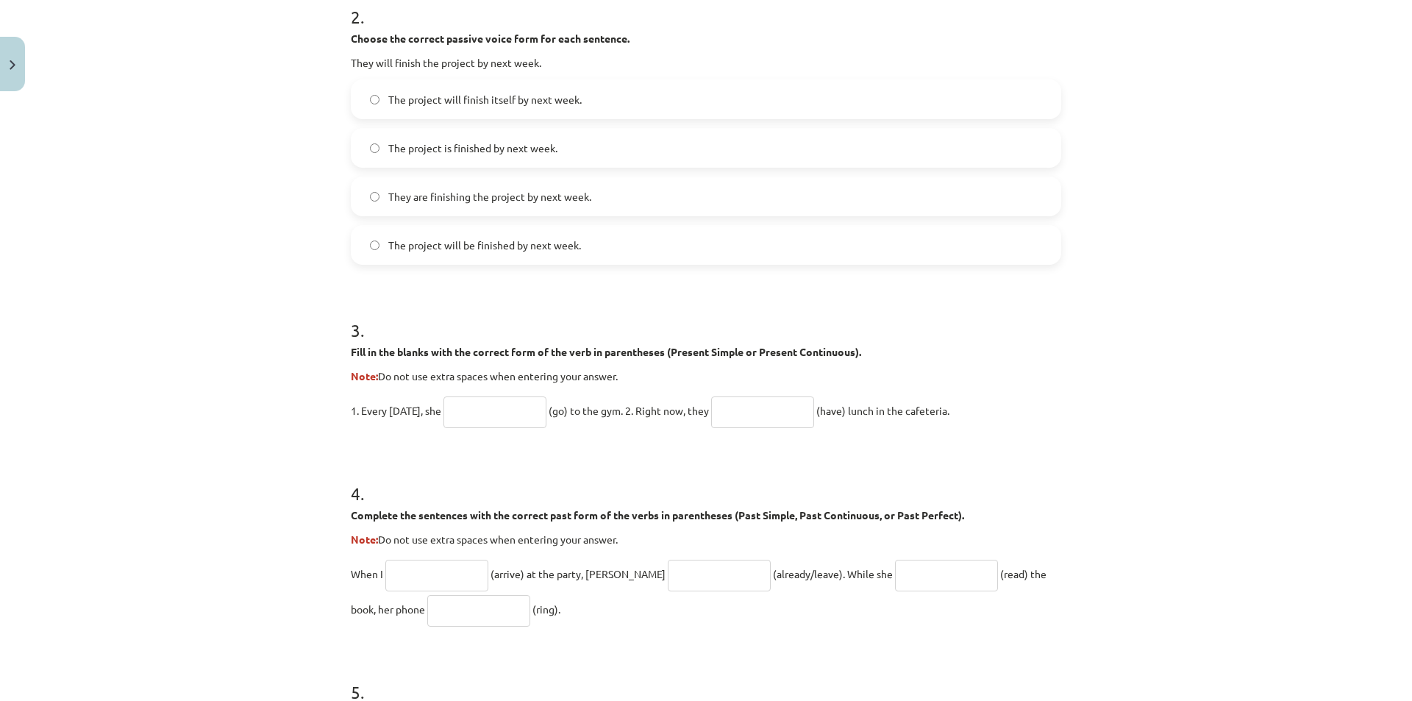
click at [623, 418] on p "1. Every Sunday, she (go) to the gym. 2. Right now, they (have) lunch in the ca…" at bounding box center [706, 410] width 710 height 35
drag, startPoint x: 584, startPoint y: 414, endPoint x: 692, endPoint y: 402, distance: 108.7
click at [714, 405] on p "1. Every Sunday, she (go) to the gym. 2. Right now, they (have) lunch in the ca…" at bounding box center [706, 410] width 710 height 35
paste input "*****"
type input "*****"
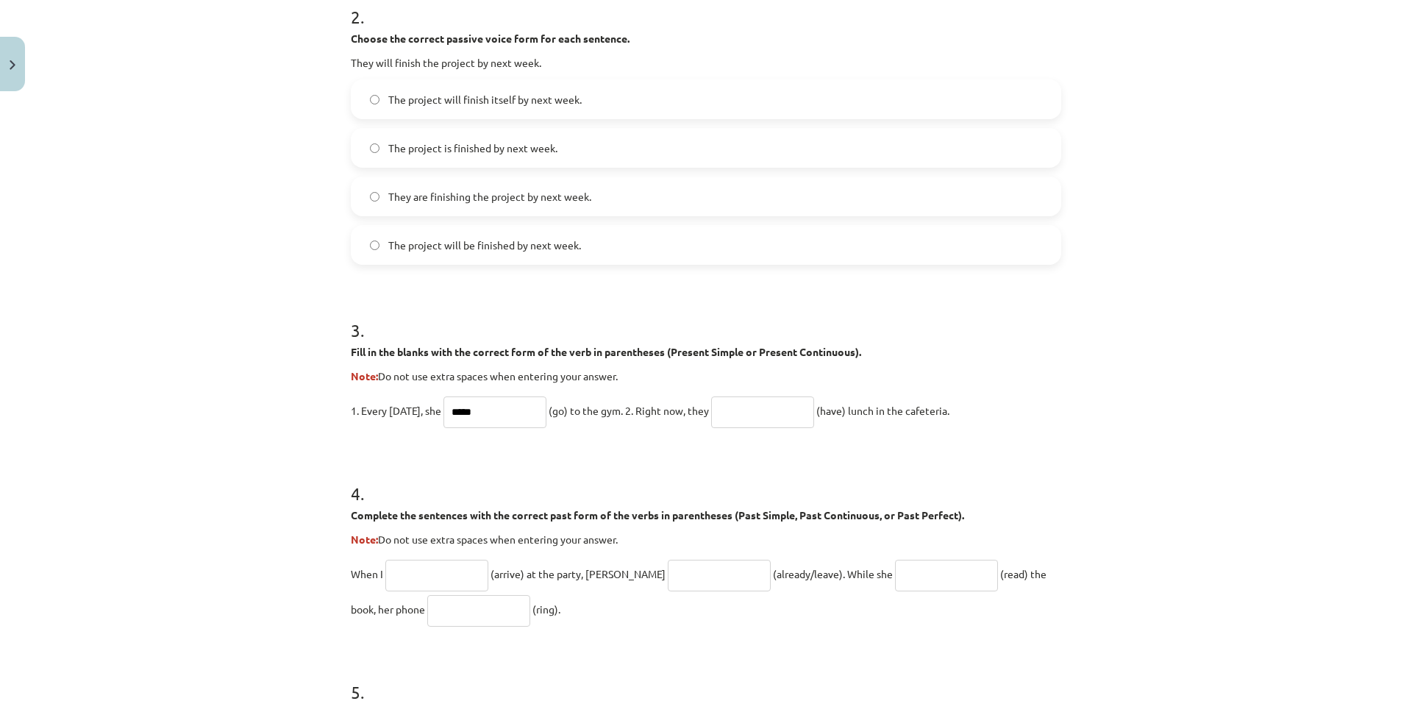
drag, startPoint x: 638, startPoint y: 409, endPoint x: 736, endPoint y: 412, distance: 98.6
click at [736, 412] on p "1. Every Sunday, she ***** (go) to the gym. 2. Right now, they (have) lunch in …" at bounding box center [706, 410] width 710 height 35
drag, startPoint x: 900, startPoint y: 418, endPoint x: 854, endPoint y: 418, distance: 45.6
click at [854, 418] on p "1. Every Sunday, she ***** (go) to the gym. 2. Right now, they (have) lunch in …" at bounding box center [706, 410] width 710 height 35
drag, startPoint x: 777, startPoint y: 413, endPoint x: 1405, endPoint y: 168, distance: 674.5
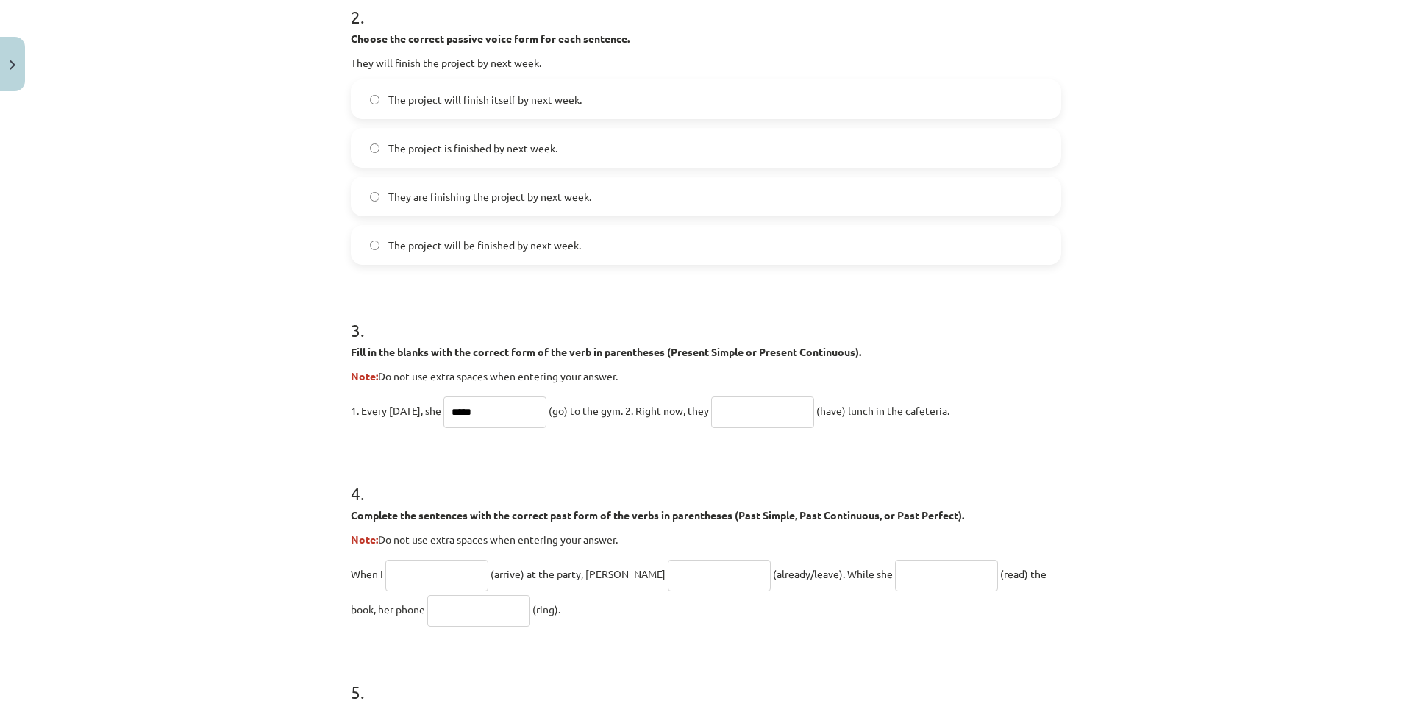
click at [777, 413] on input "text" at bounding box center [762, 412] width 103 height 32
click at [754, 409] on input "text" at bounding box center [762, 412] width 103 height 32
type input "****"
drag, startPoint x: 747, startPoint y: 413, endPoint x: 454, endPoint y: 440, distance: 294.7
click at [454, 440] on form "1 . Choose the correct passive voice form for each sentence. The chef prepares …" at bounding box center [706, 339] width 710 height 1343
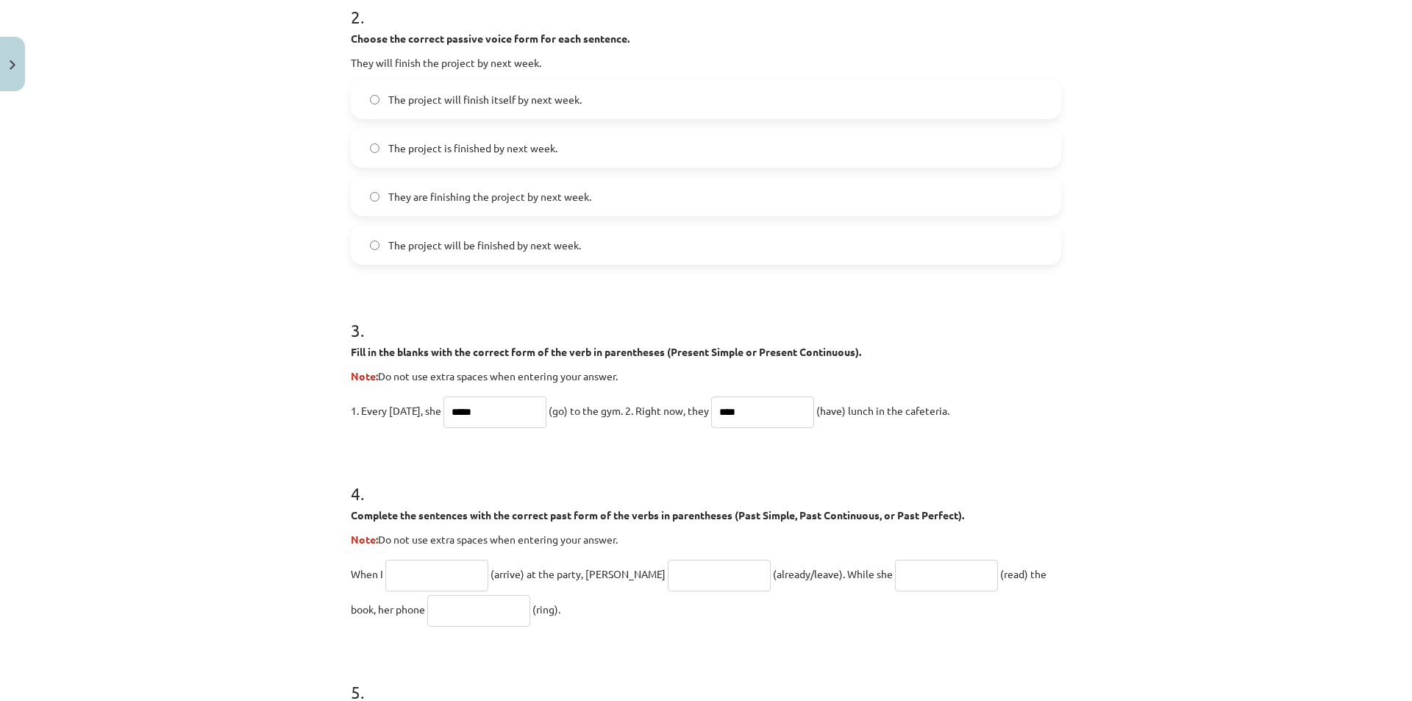
click at [403, 446] on form "1 . Choose the correct passive voice form for each sentence. The chef prepares …" at bounding box center [706, 339] width 710 height 1343
drag, startPoint x: 339, startPoint y: 350, endPoint x: 1006, endPoint y: 419, distance: 670.5
click at [1006, 420] on div "20 XP Saņemsi Grūts 304 pilda Apraksts Uzdevums Palīdzība 1 . Choose the correc…" at bounding box center [706, 308] width 728 height 1671
click at [1162, 438] on div "Mācību tēma: Angļu valoda i - 10.klase 1.ieskaites mācību materiāls #12 ✅ Final…" at bounding box center [706, 350] width 1412 height 701
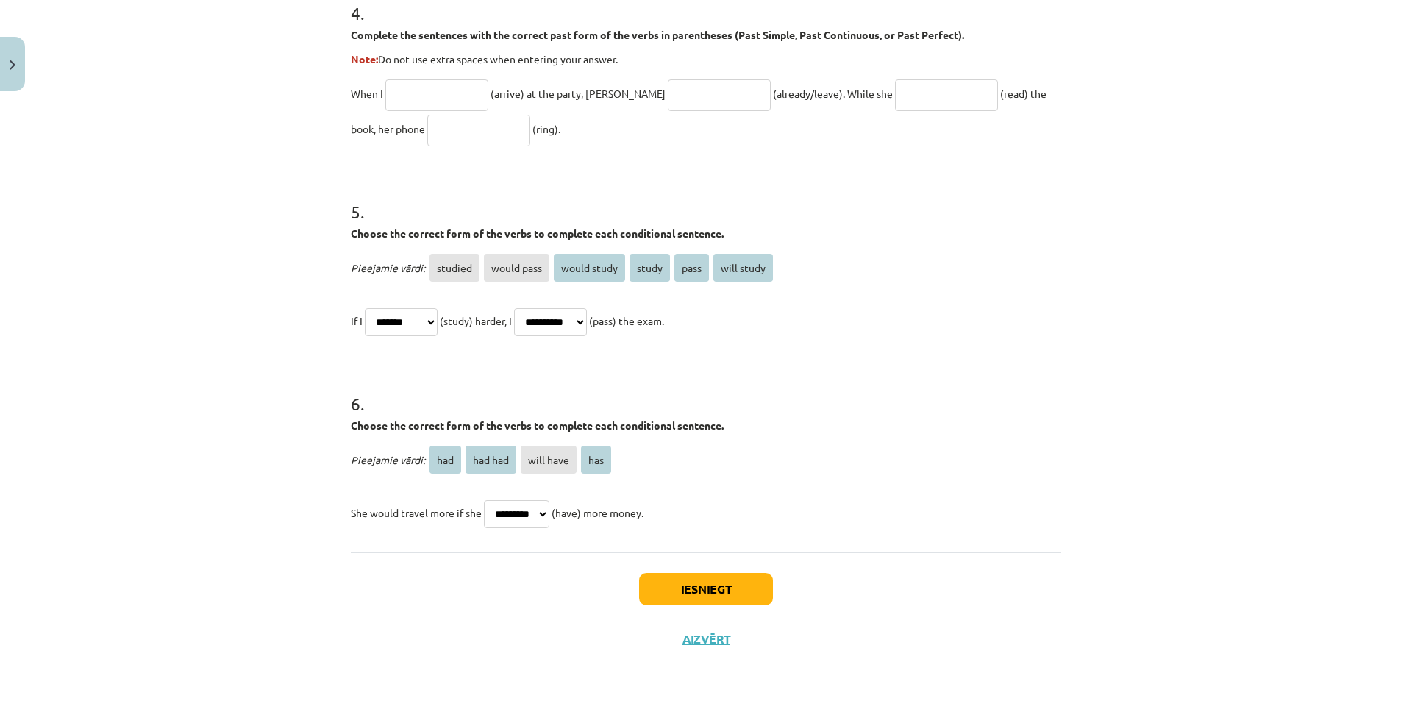
scroll to position [958, 0]
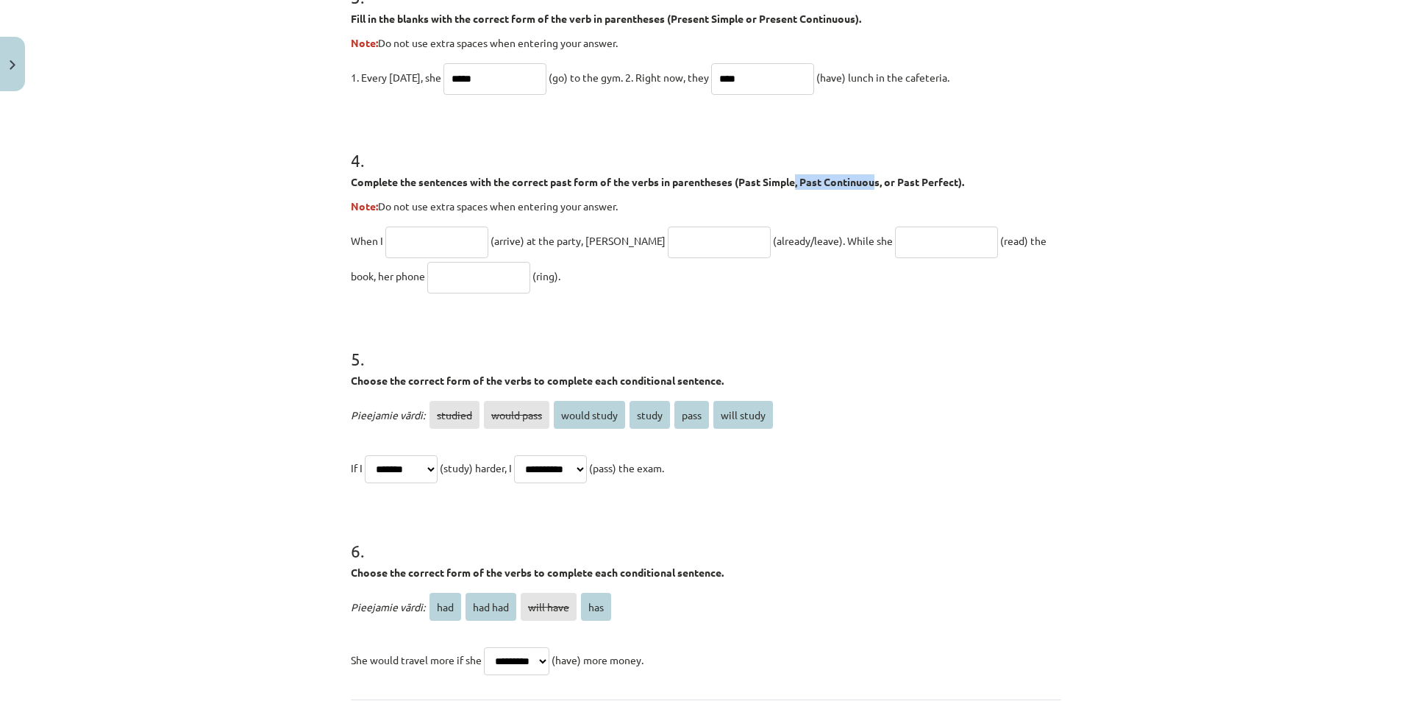
drag, startPoint x: 796, startPoint y: 179, endPoint x: 875, endPoint y: 177, distance: 78.7
click at [875, 177] on strong "Complete the sentences with the correct past form of the verbs in parentheses (…" at bounding box center [657, 181] width 613 height 13
drag, startPoint x: 849, startPoint y: 181, endPoint x: 802, endPoint y: 179, distance: 47.1
click at [802, 179] on strong "Complete the sentences with the correct past form of the verbs in parentheses (…" at bounding box center [657, 181] width 613 height 13
drag, startPoint x: 899, startPoint y: 184, endPoint x: 961, endPoint y: 182, distance: 62.5
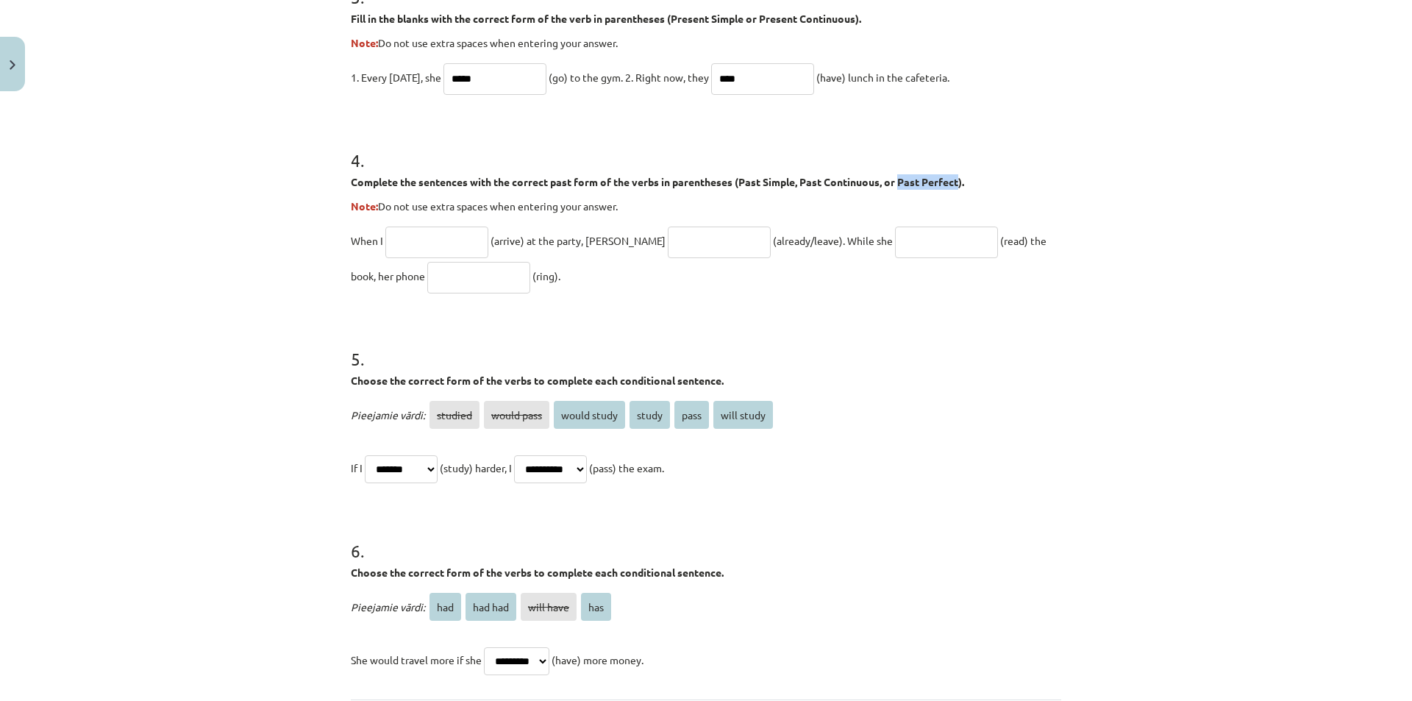
click at [961, 182] on strong "Complete the sentences with the correct past form of the verbs in parentheses (…" at bounding box center [657, 181] width 613 height 13
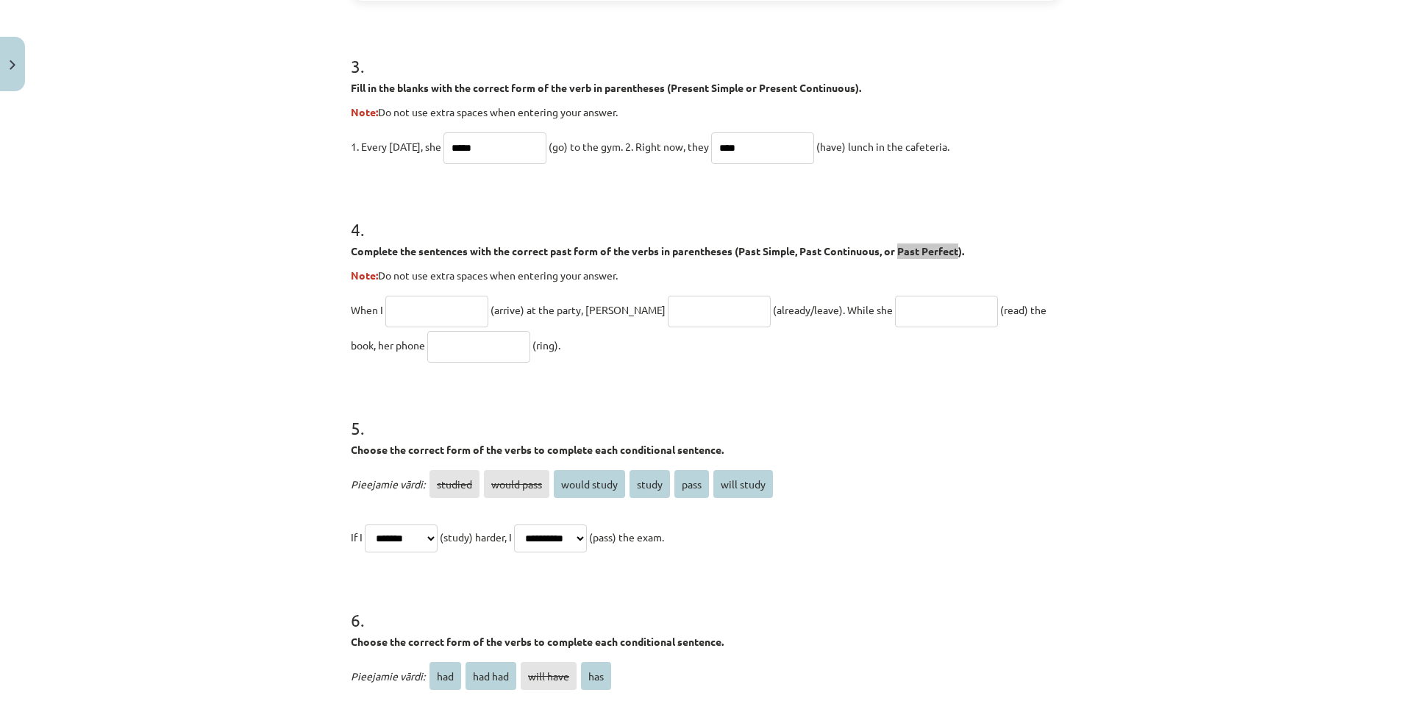
scroll to position [811, 0]
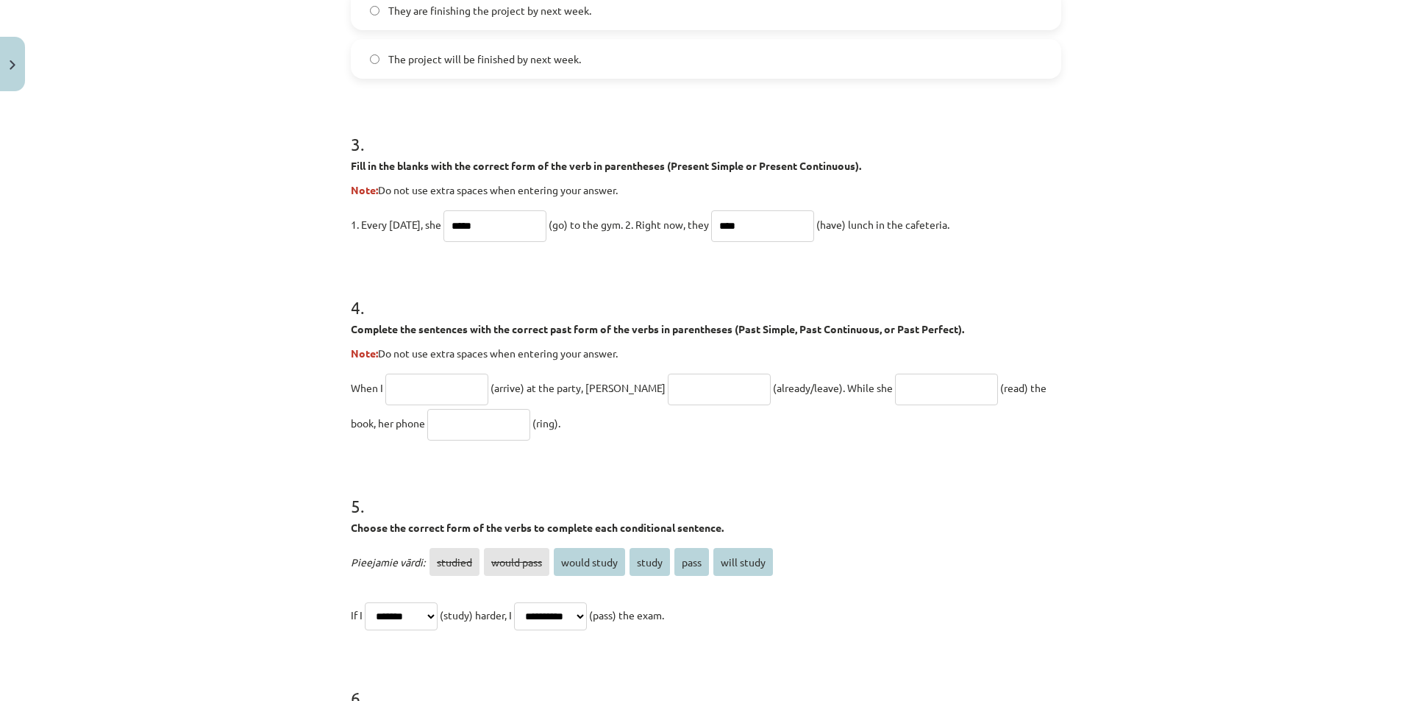
click at [694, 488] on h1 "5 ." at bounding box center [706, 493] width 710 height 46
click at [467, 391] on input "text" at bounding box center [436, 390] width 103 height 32
drag, startPoint x: 335, startPoint y: 381, endPoint x: 432, endPoint y: 385, distance: 97.1
click at [432, 385] on div "Mācību tēma: Angļu valoda i - 10.klase 1.ieskaites mācību materiāls #12 ✅ Final…" at bounding box center [706, 350] width 1412 height 701
drag, startPoint x: 491, startPoint y: 390, endPoint x: 521, endPoint y: 387, distance: 30.3
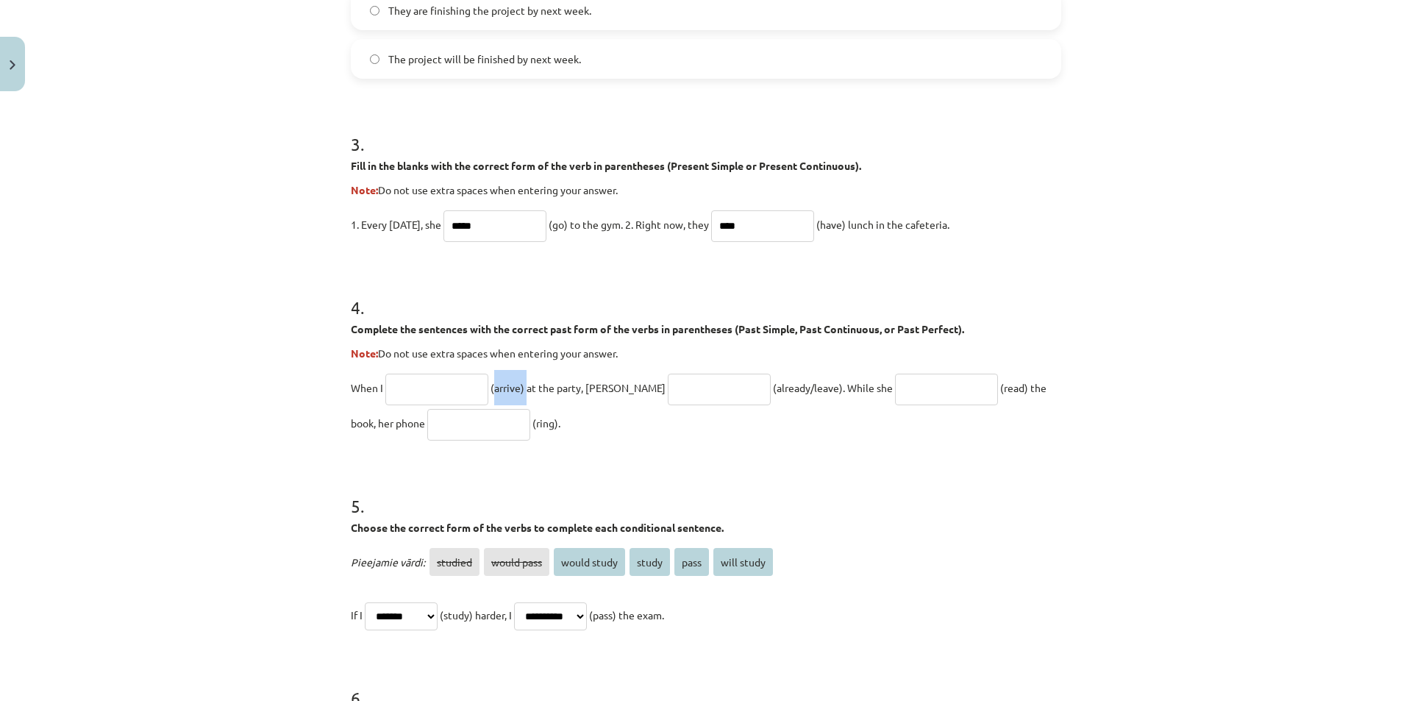
click at [521, 387] on span "(arrive) at the party, John" at bounding box center [577, 387] width 175 height 13
click at [895, 390] on input "text" at bounding box center [946, 390] width 103 height 32
type input "********"
click at [437, 420] on input "text" at bounding box center [478, 425] width 103 height 32
type input "********"
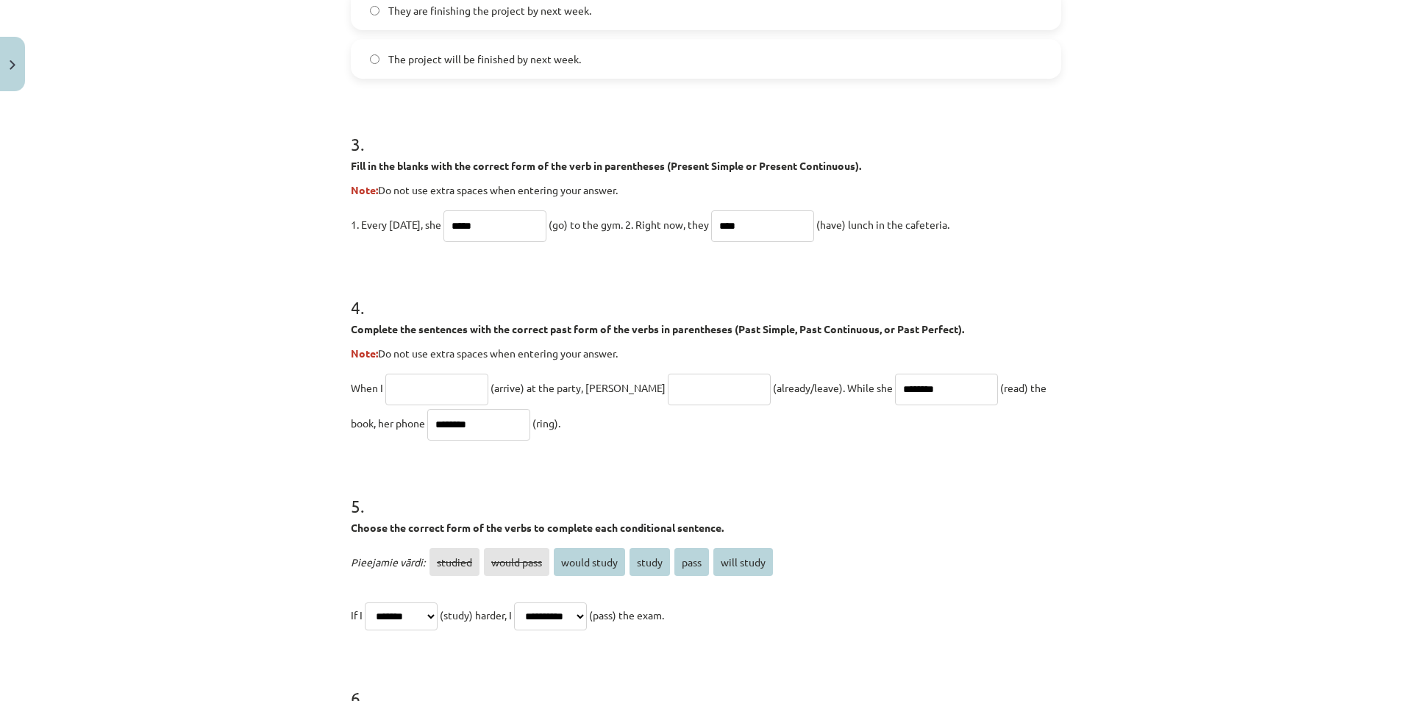
drag, startPoint x: 326, startPoint y: 382, endPoint x: 613, endPoint y: 432, distance: 291.1
click at [613, 432] on div "Mācību tēma: Angļu valoda i - 10.klase 1.ieskaites mācību materiāls #12 ✅ Final…" at bounding box center [706, 350] width 1412 height 701
drag, startPoint x: 324, startPoint y: 313, endPoint x: 622, endPoint y: 420, distance: 317.3
click at [622, 420] on div "Mācību tēma: Angļu valoda i - 10.klase 1.ieskaites mācību materiāls #12 ✅ Final…" at bounding box center [706, 350] width 1412 height 701
click at [429, 392] on input "text" at bounding box center [436, 390] width 103 height 32
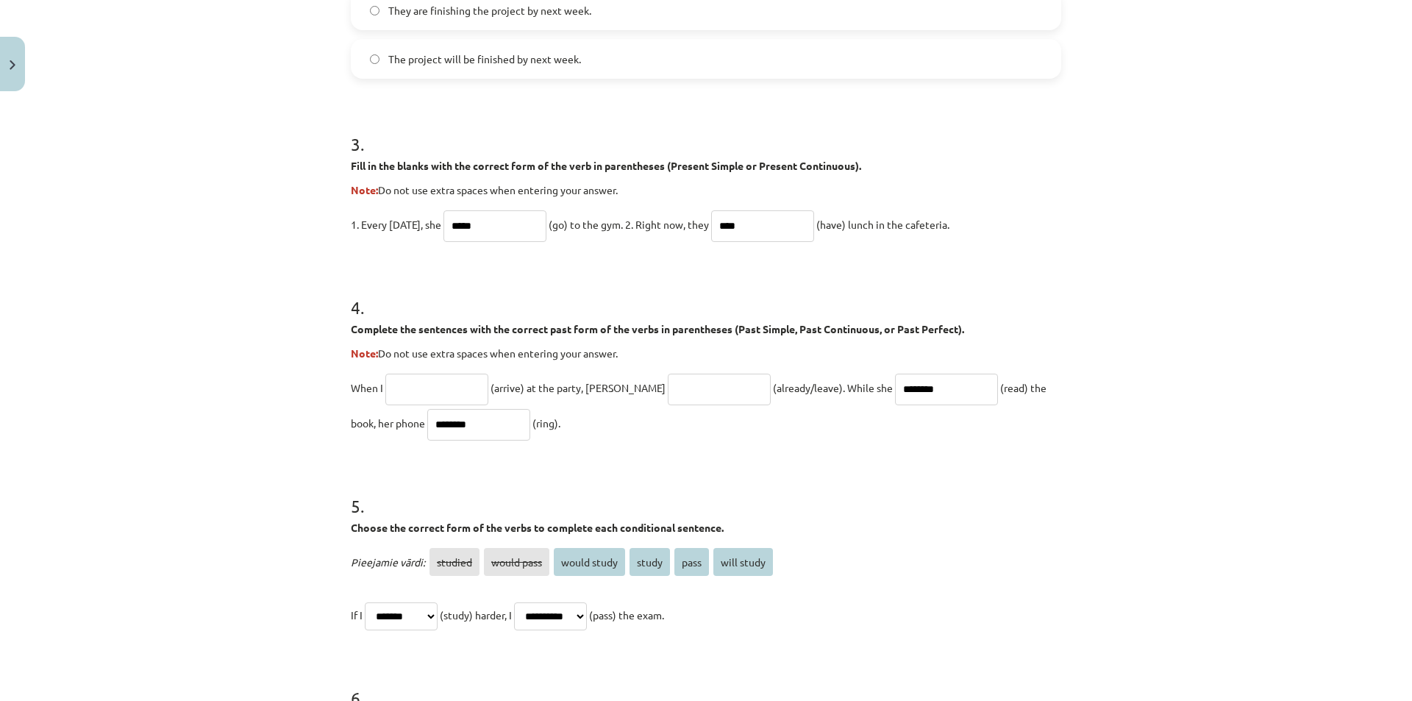
drag, startPoint x: 438, startPoint y: 418, endPoint x: 382, endPoint y: 426, distance: 57.1
click at [427, 426] on input "********" at bounding box center [478, 425] width 103 height 32
click at [646, 443] on form "1 . Choose the correct passive voice form for each sentence. The chef prepares …" at bounding box center [706, 153] width 710 height 1343
click at [454, 382] on input "text" at bounding box center [436, 390] width 103 height 32
type input "*******"
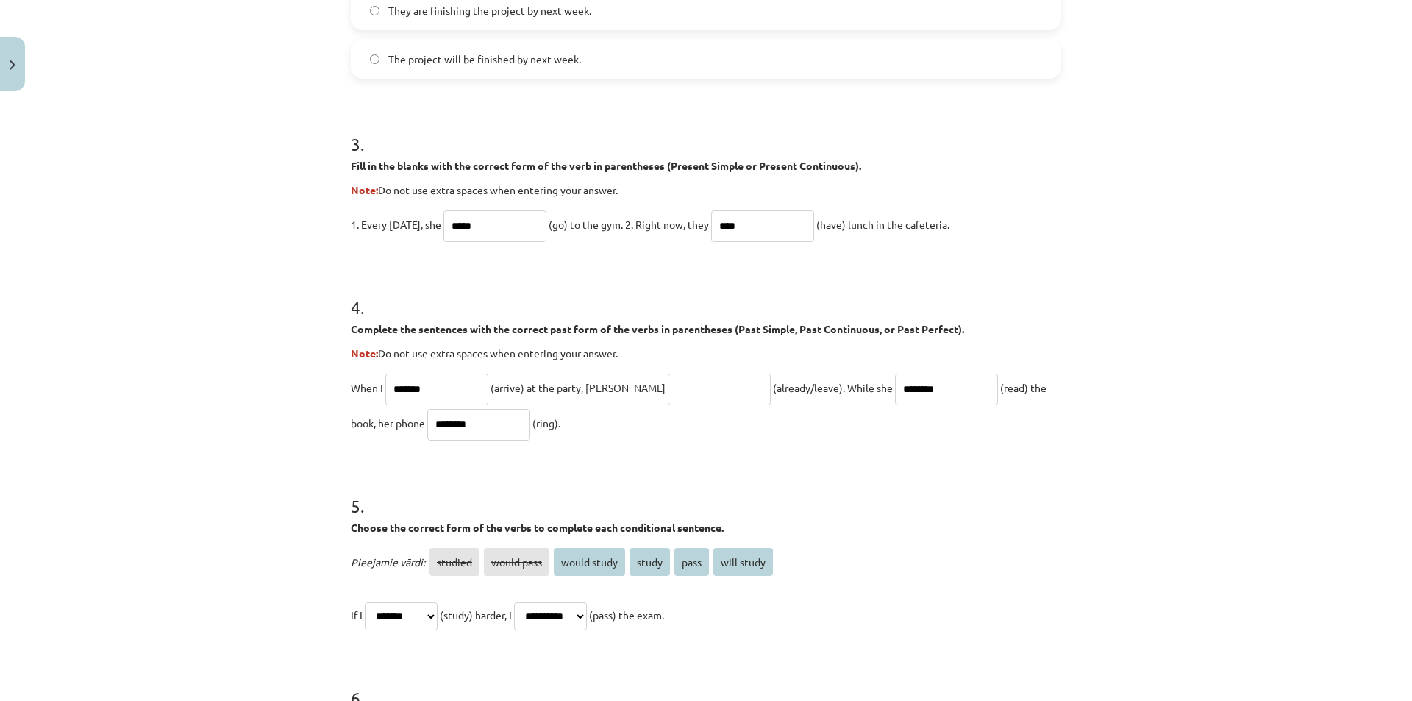
click at [709, 383] on input "text" at bounding box center [719, 390] width 103 height 32
type input "**********"
drag, startPoint x: 869, startPoint y: 385, endPoint x: 843, endPoint y: 385, distance: 25.7
click at [895, 385] on input "********" at bounding box center [946, 390] width 103 height 32
click at [907, 383] on input "********" at bounding box center [946, 390] width 103 height 32
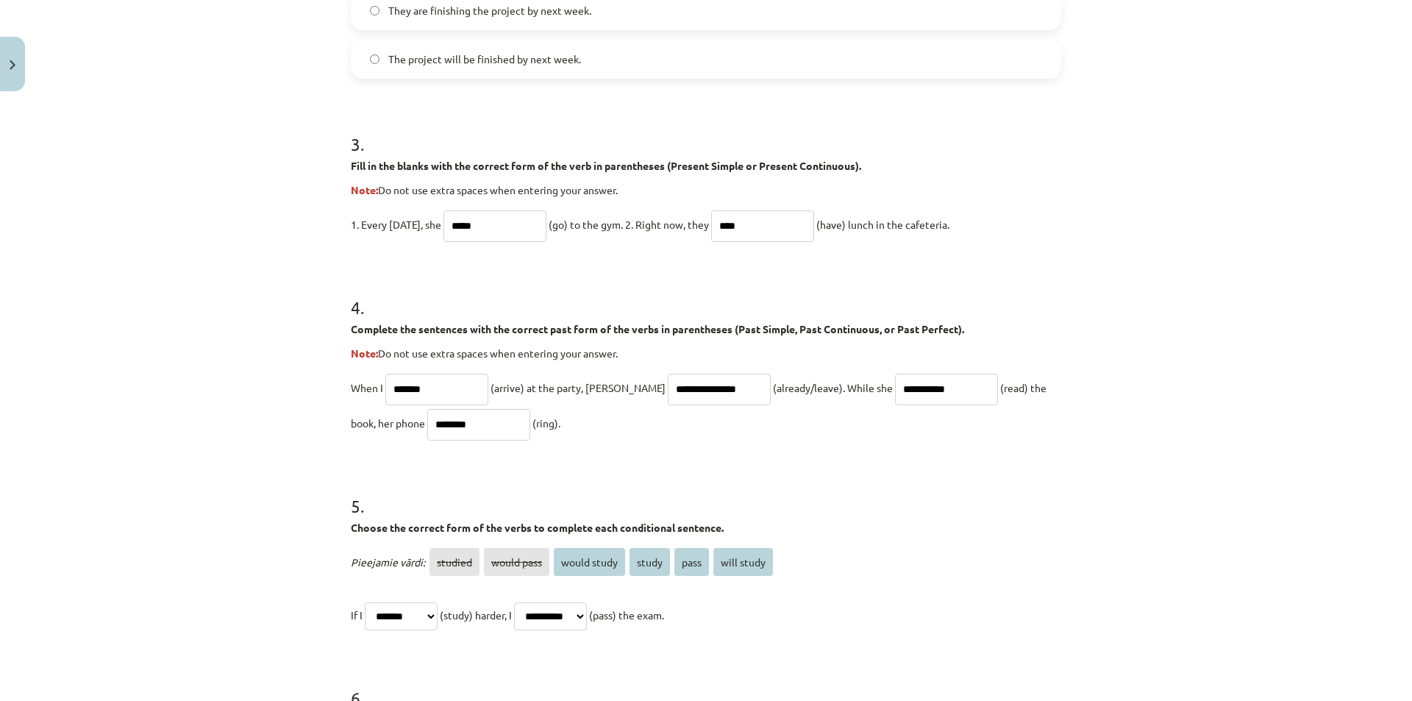
type input "**********"
drag, startPoint x: 403, startPoint y: 424, endPoint x: 382, endPoint y: 423, distance: 20.6
click at [427, 423] on input "********" at bounding box center [478, 425] width 103 height 32
click at [427, 422] on input "********" at bounding box center [478, 425] width 103 height 32
drag, startPoint x: 403, startPoint y: 422, endPoint x: 388, endPoint y: 421, distance: 15.5
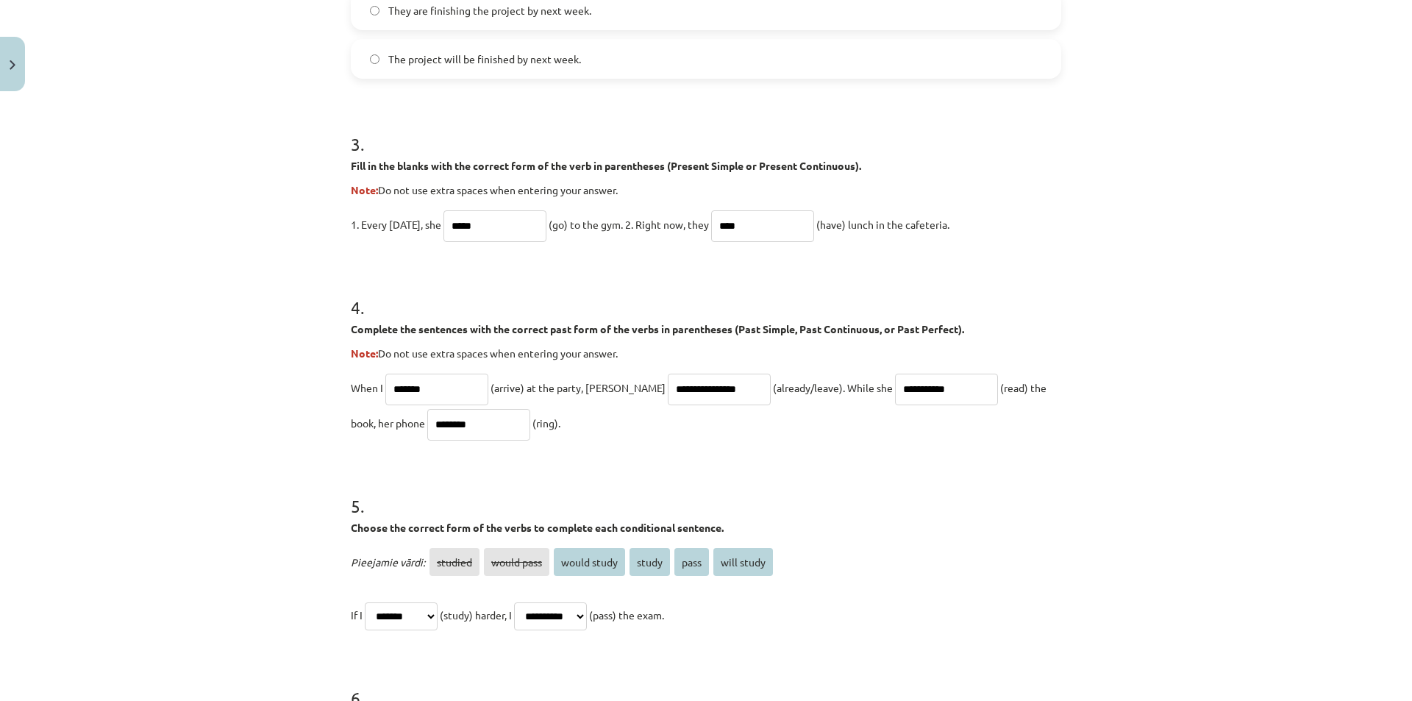
click at [427, 421] on input "********" at bounding box center [478, 425] width 103 height 32
drag, startPoint x: 390, startPoint y: 427, endPoint x: 377, endPoint y: 422, distance: 14.2
click at [378, 421] on p "**********" at bounding box center [706, 405] width 710 height 71
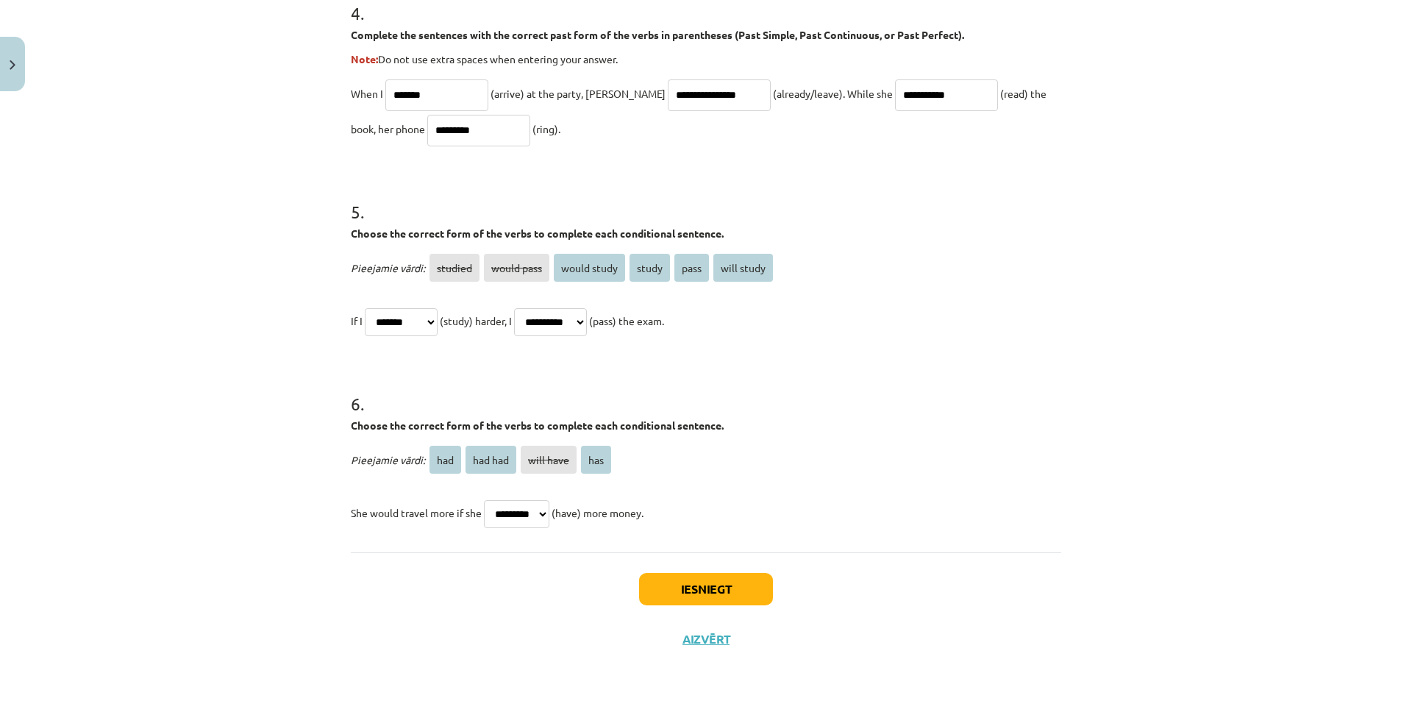
type input "*********"
click at [714, 596] on button "Iesniegt" at bounding box center [706, 589] width 134 height 32
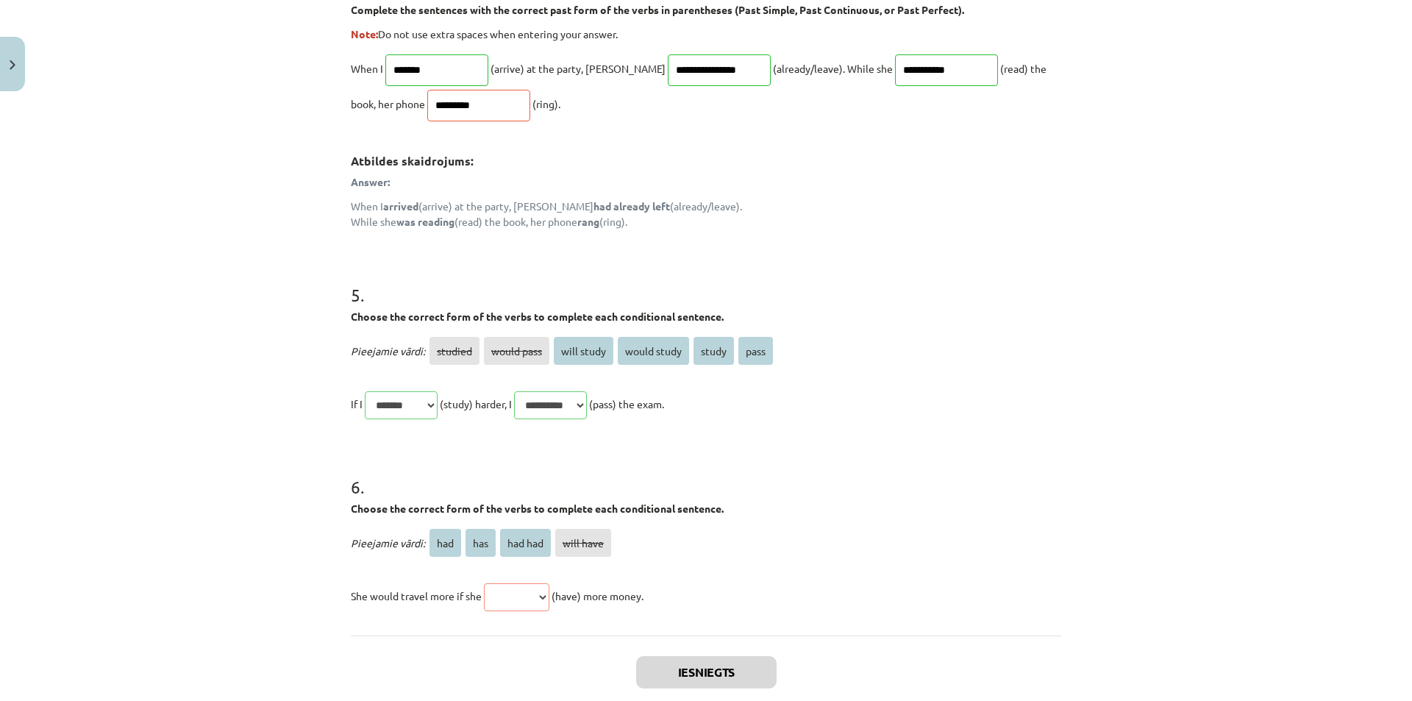
scroll to position [1368, 0]
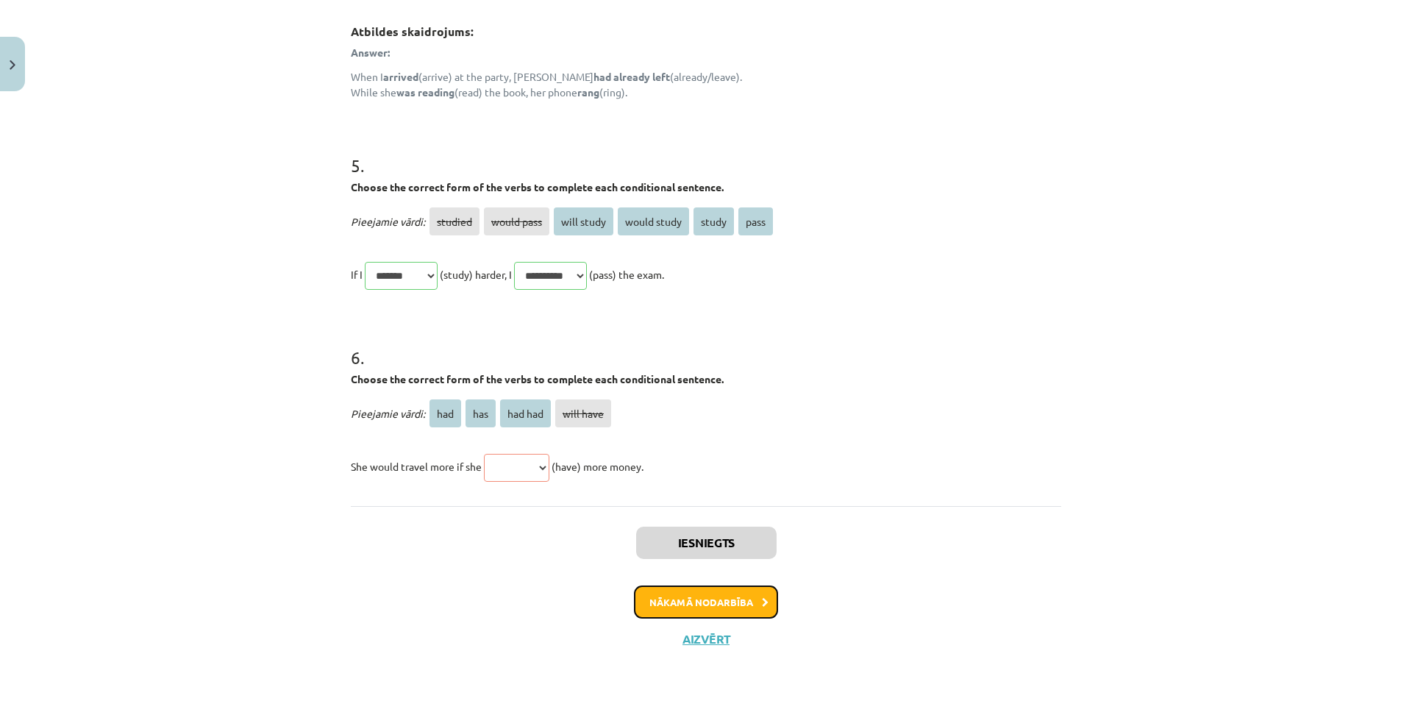
click at [721, 594] on button "Nākamā nodarbība" at bounding box center [706, 602] width 144 height 34
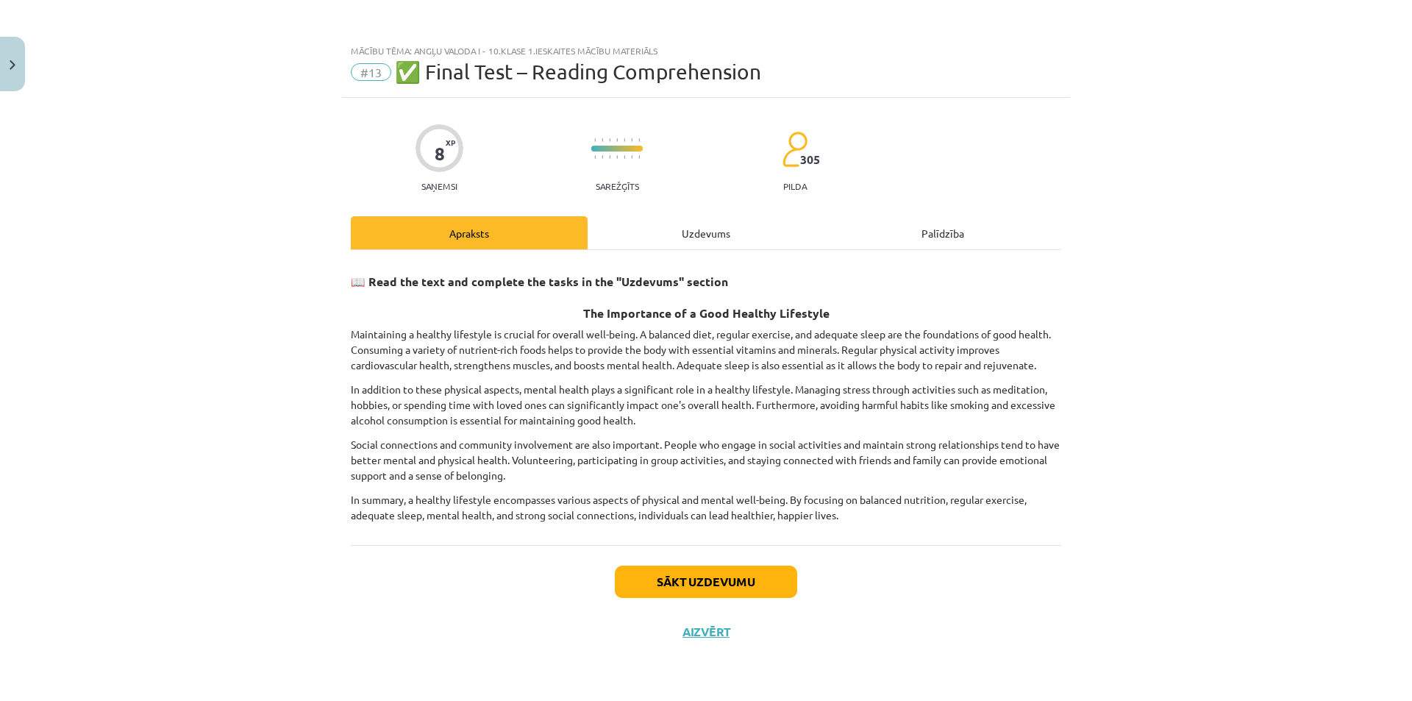
click at [708, 232] on div "Uzdevums" at bounding box center [706, 232] width 237 height 33
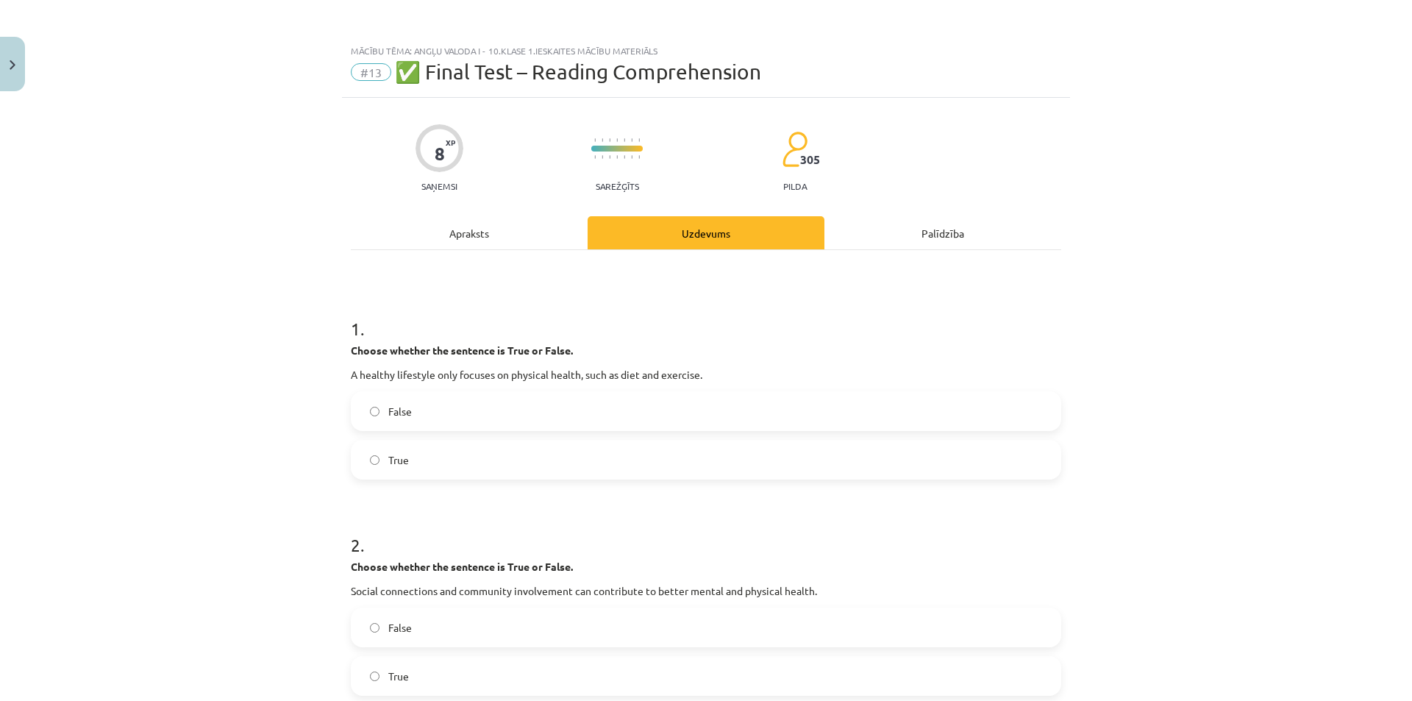
click at [532, 232] on div "Apraksts" at bounding box center [469, 232] width 237 height 33
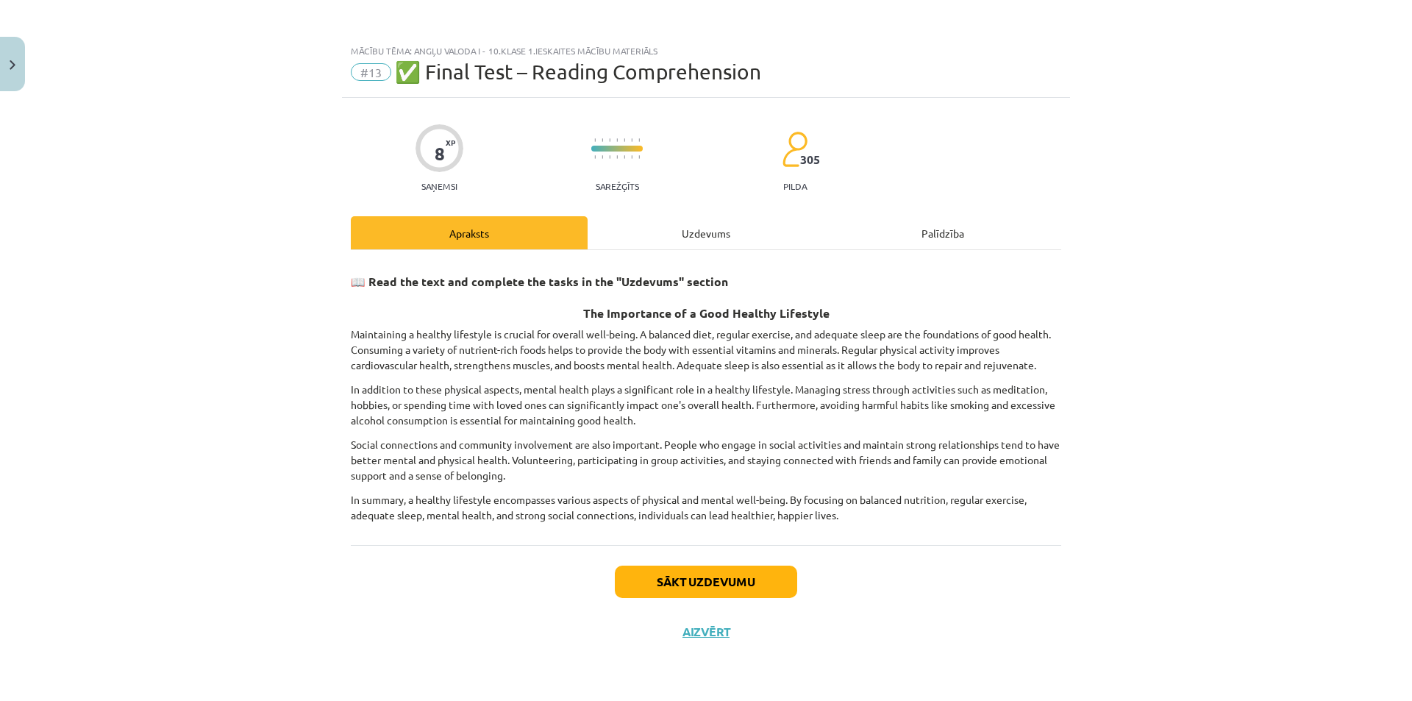
click at [623, 232] on div "Uzdevums" at bounding box center [706, 232] width 237 height 33
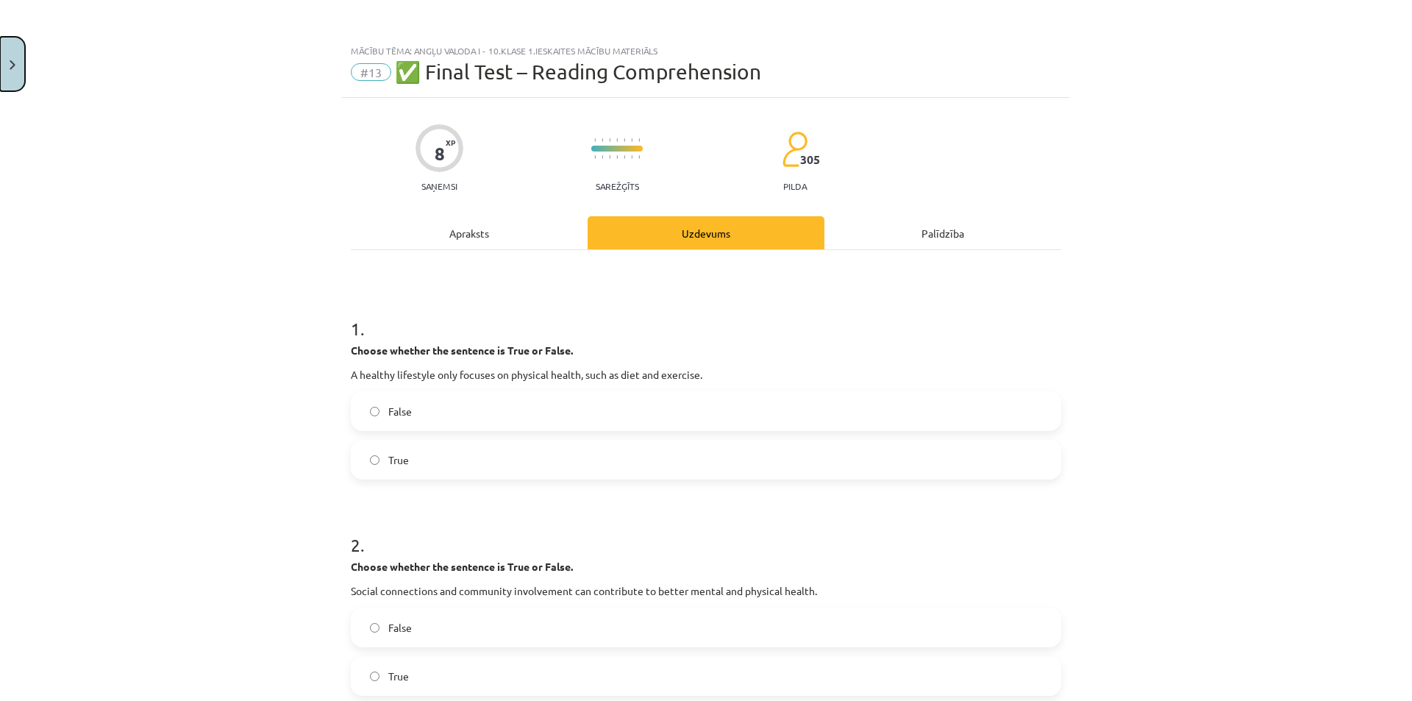
click at [18, 60] on button "Close" at bounding box center [12, 64] width 25 height 54
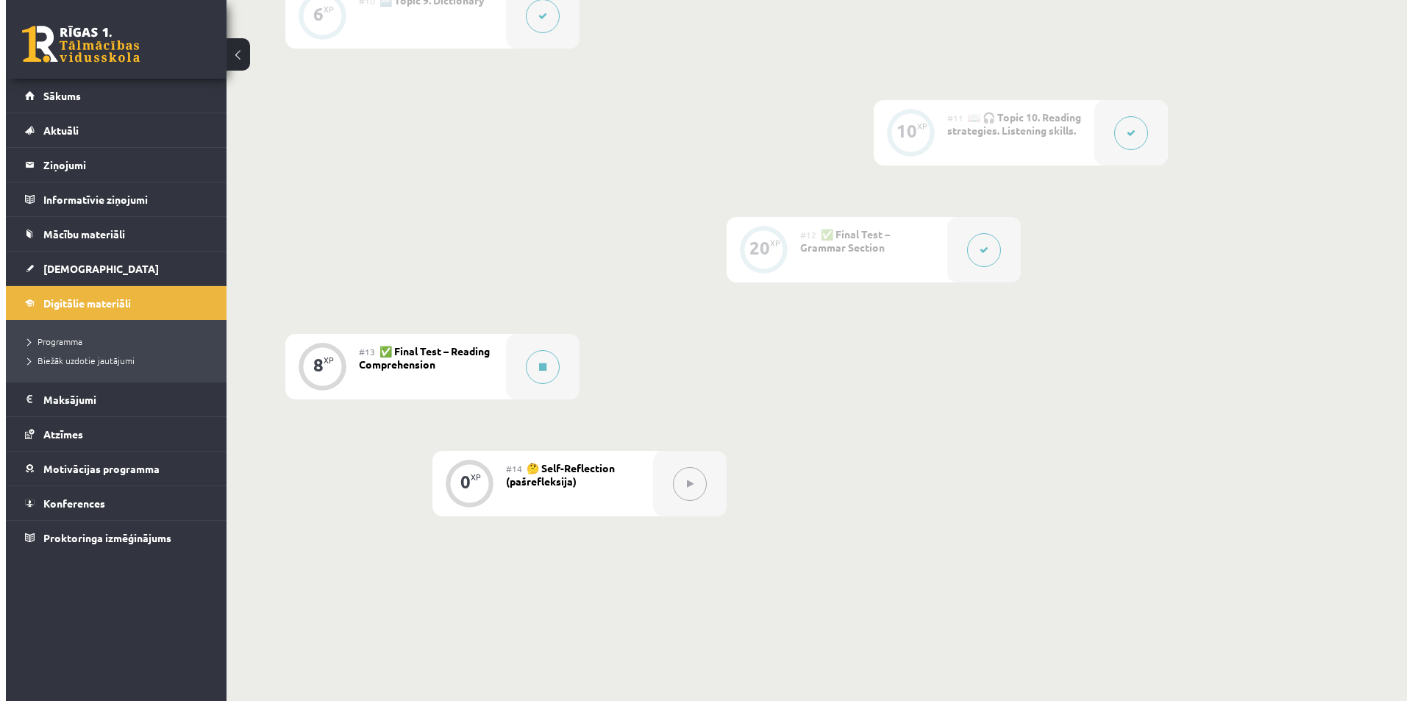
scroll to position [1483, 0]
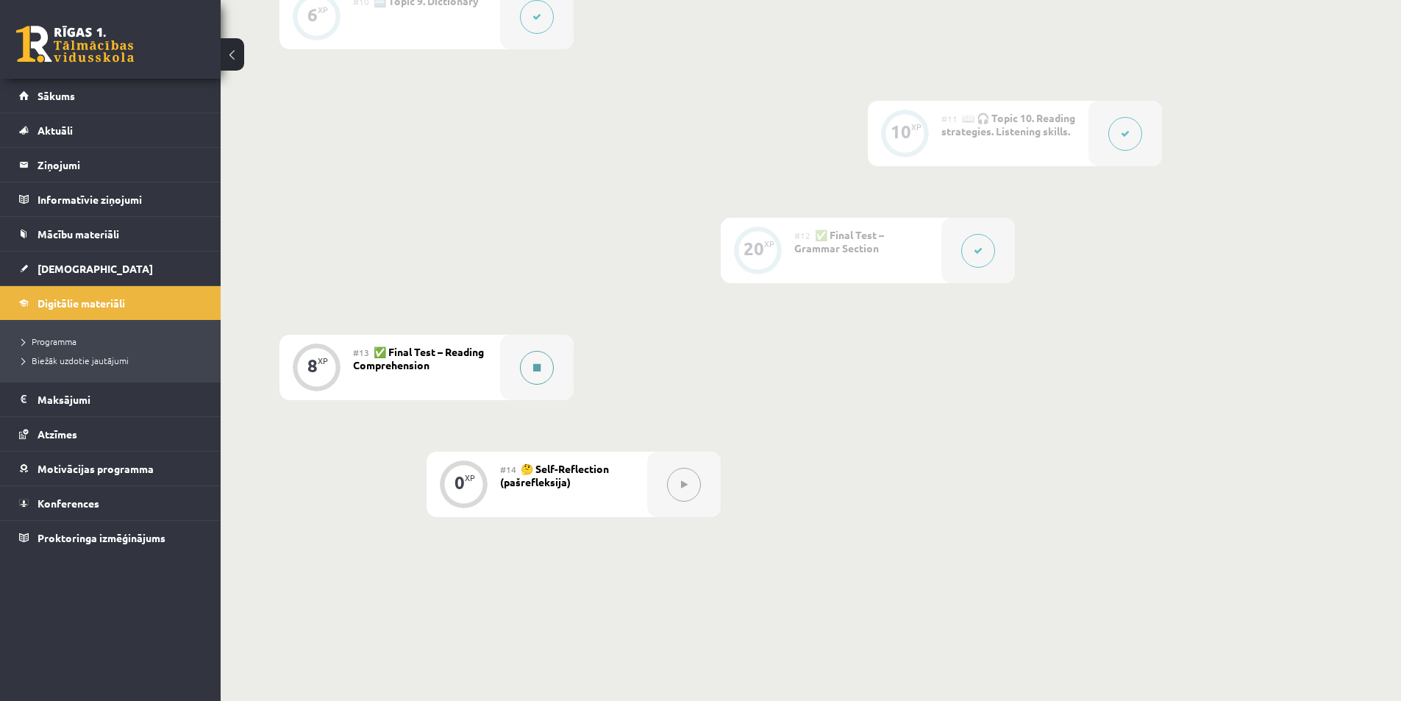
click at [544, 370] on button at bounding box center [537, 368] width 34 height 34
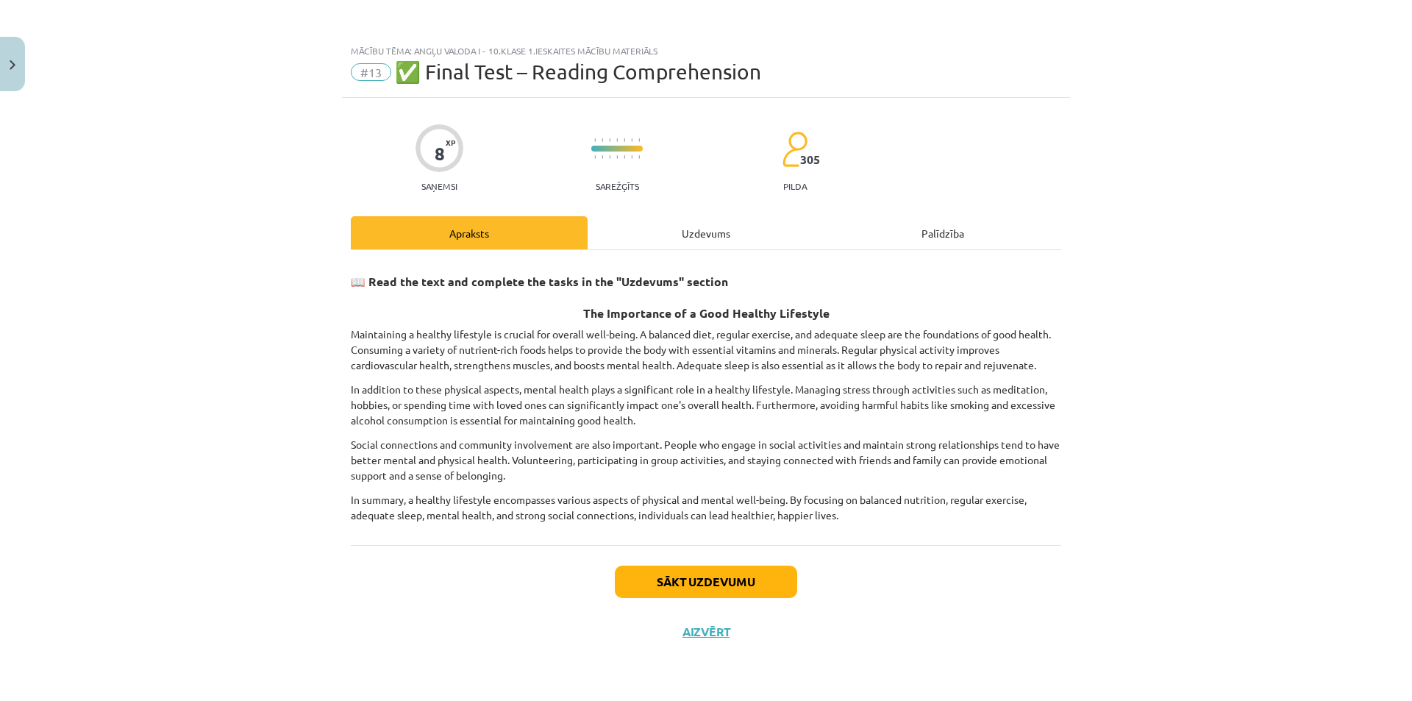
click at [641, 243] on div "Uzdevums" at bounding box center [706, 232] width 237 height 33
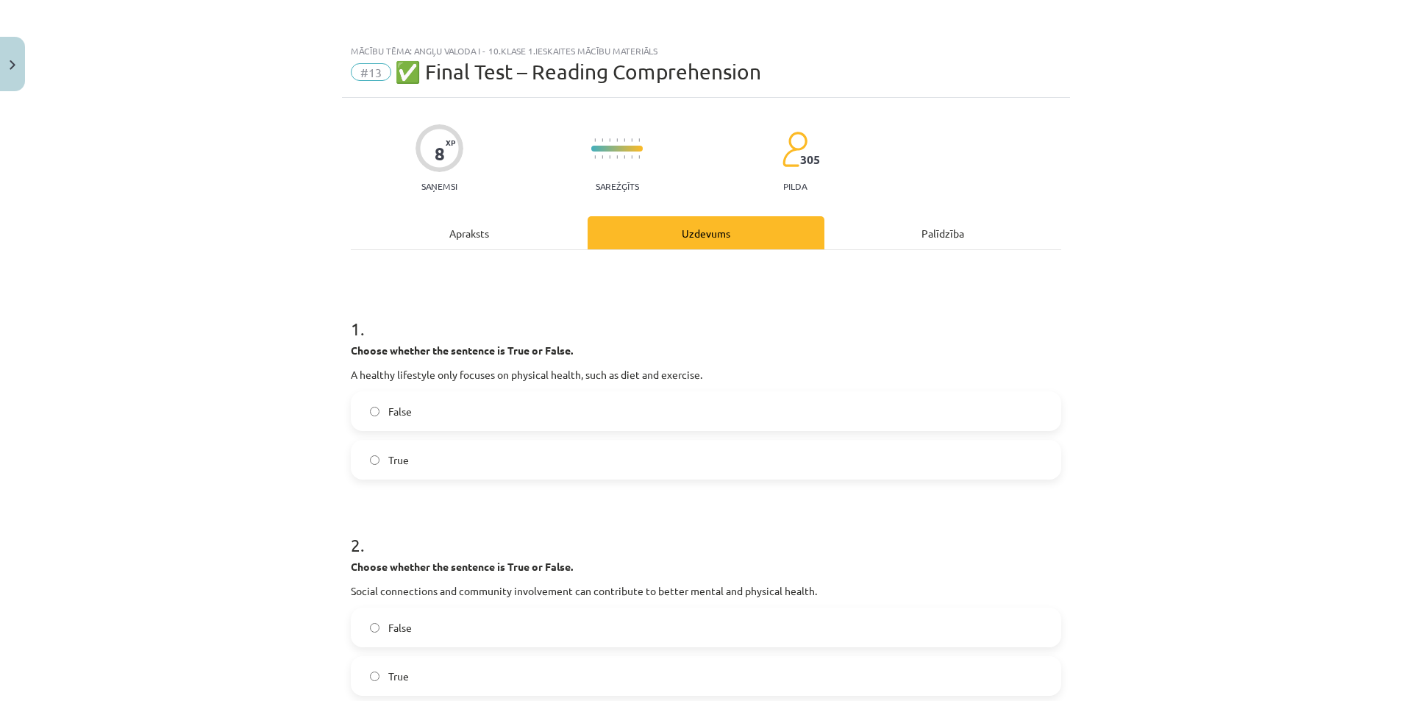
click at [525, 233] on div "Apraksts" at bounding box center [469, 232] width 237 height 33
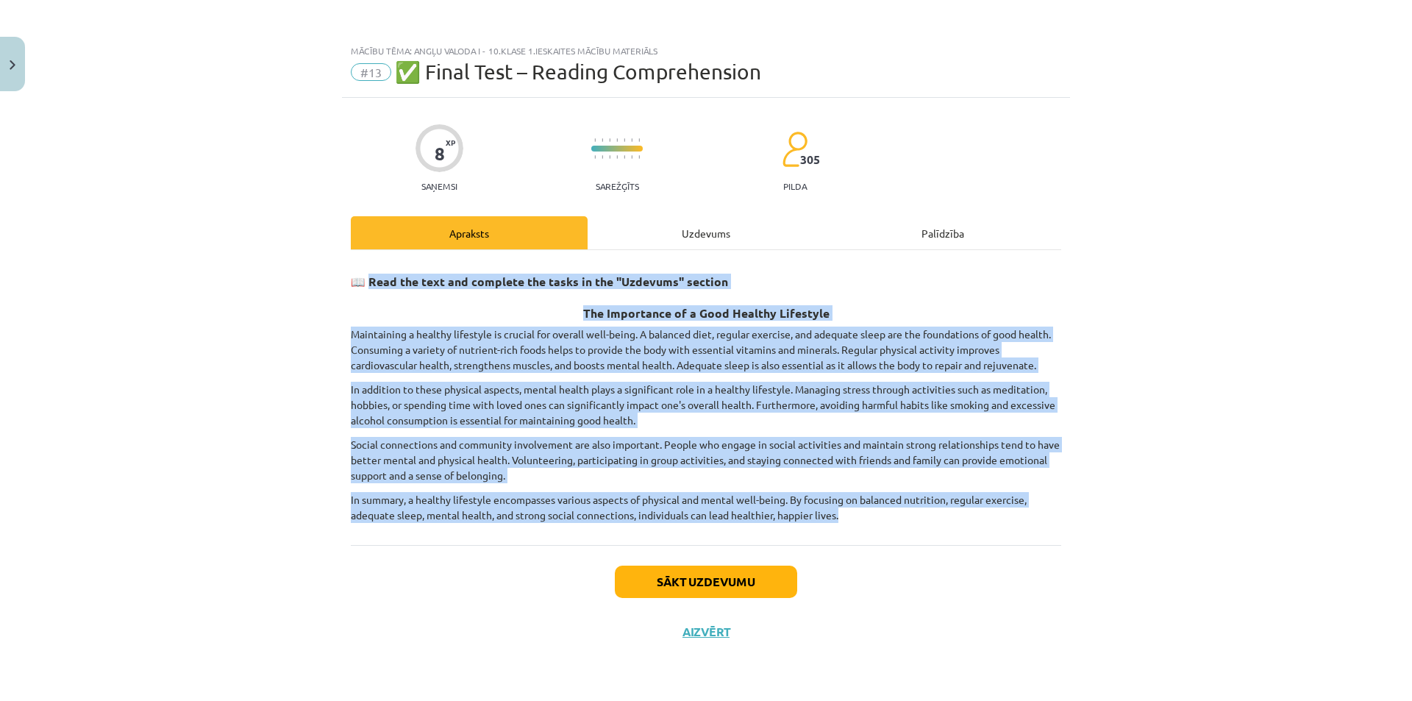
drag, startPoint x: 372, startPoint y: 282, endPoint x: 1135, endPoint y: 527, distance: 800.9
click at [1135, 527] on div "Mācību tēma: Angļu valoda i - 10.klase 1.ieskaites mācību materiāls #13 ✅ Final…" at bounding box center [706, 350] width 1412 height 701
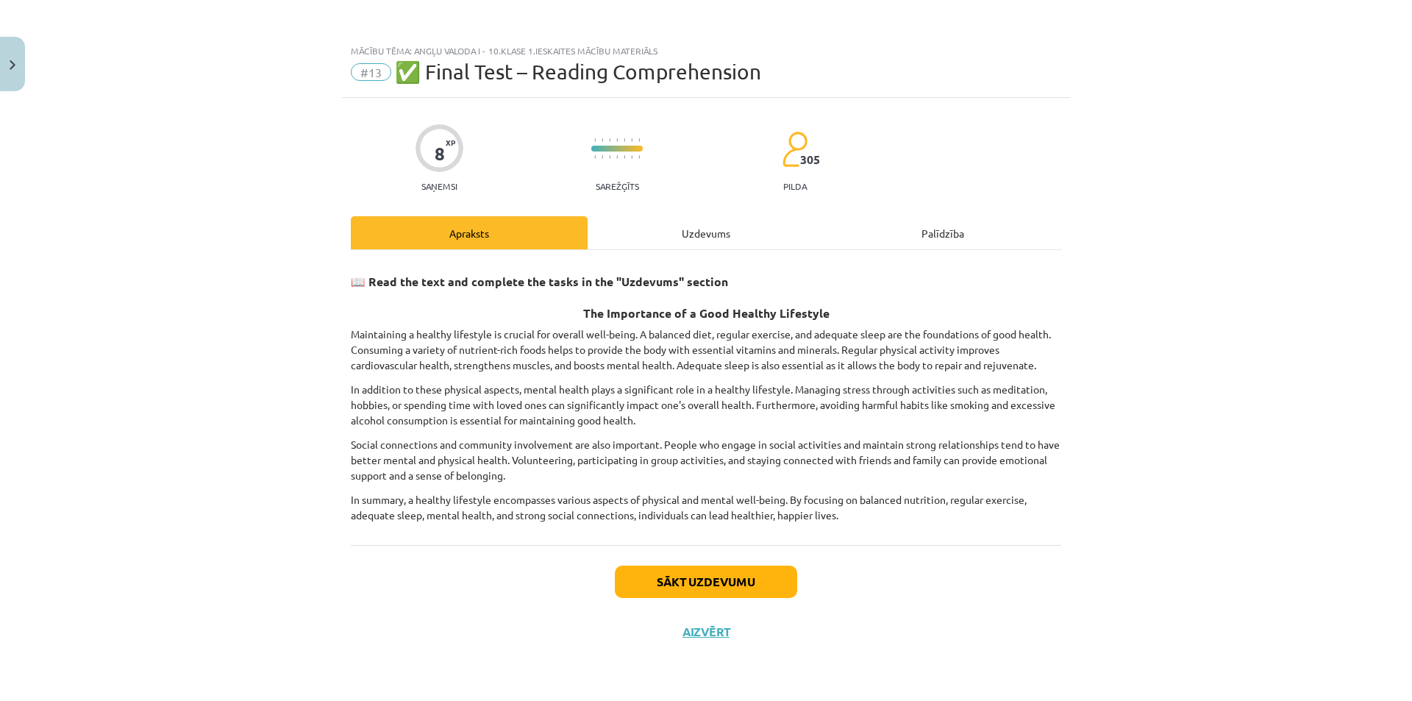
click at [754, 239] on div "Uzdevums" at bounding box center [706, 232] width 237 height 33
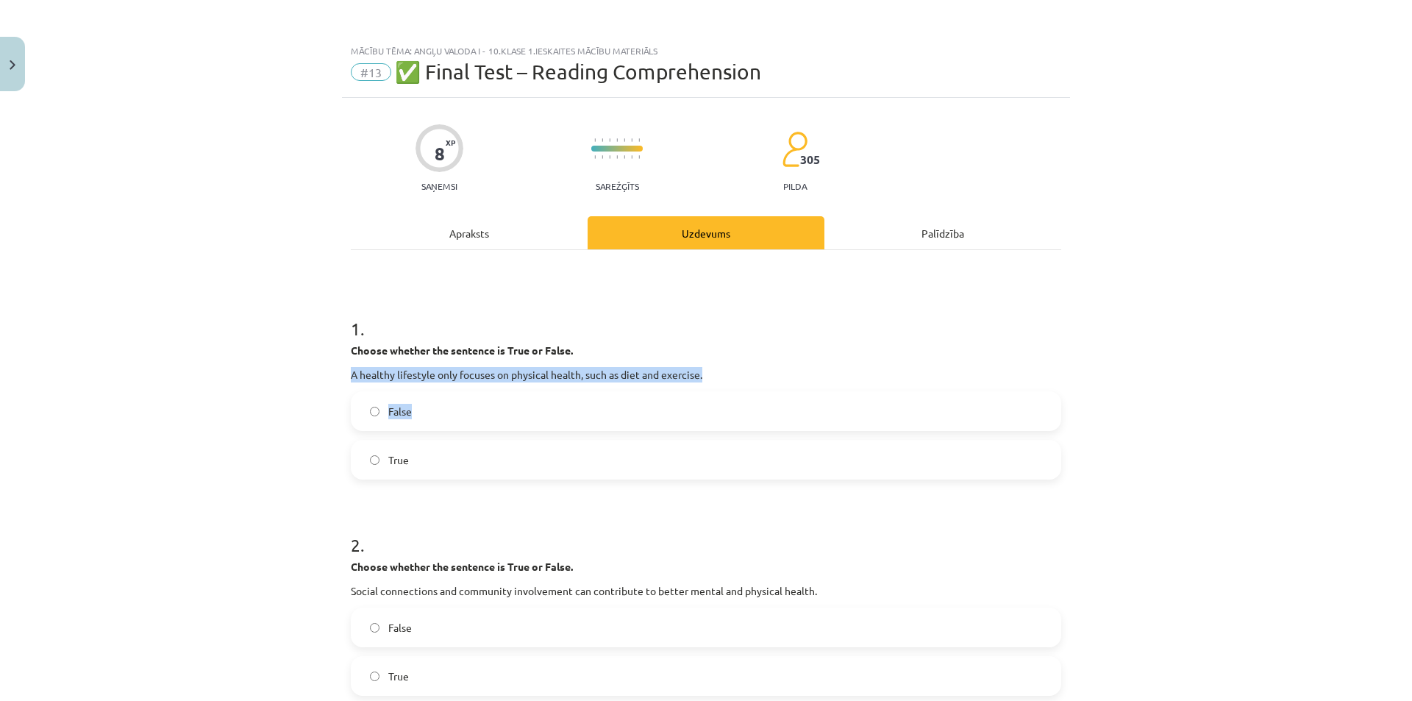
drag, startPoint x: 627, startPoint y: 384, endPoint x: 679, endPoint y: 376, distance: 52.0
drag, startPoint x: 655, startPoint y: 374, endPoint x: 382, endPoint y: 342, distance: 275.4
click at [438, 324] on h1 "1 ." at bounding box center [706, 316] width 710 height 46
drag, startPoint x: 333, startPoint y: 365, endPoint x: 707, endPoint y: 363, distance: 373.6
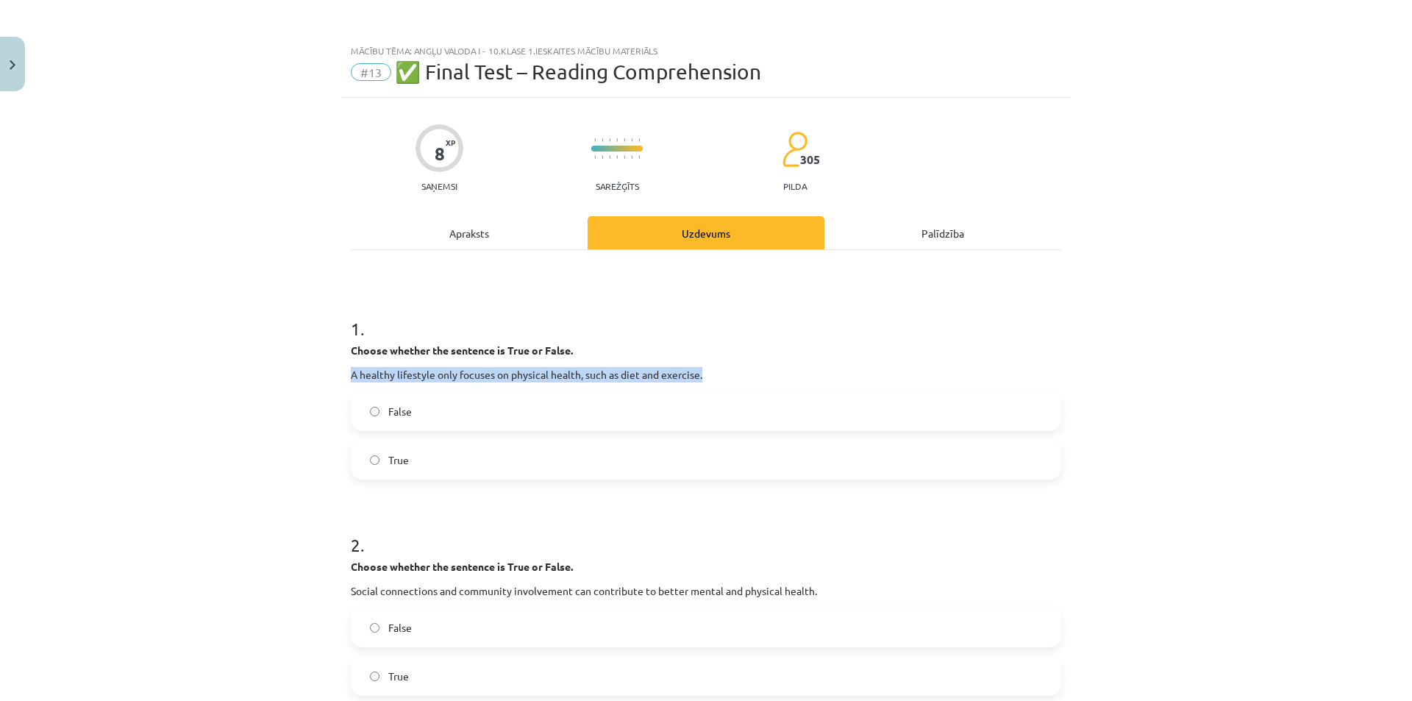
click at [707, 363] on div "Mācību tēma: Angļu valoda i - 10.klase 1.ieskaites mācību materiāls #13 ✅ Final…" at bounding box center [706, 350] width 1412 height 701
click at [401, 415] on span "False" at bounding box center [400, 411] width 24 height 15
click at [360, 418] on label "False" at bounding box center [705, 411] width 707 height 37
click at [247, 463] on div "Mācību tēma: Angļu valoda i - 10.klase 1.ieskaites mācību materiāls #13 ✅ Final…" at bounding box center [706, 350] width 1412 height 701
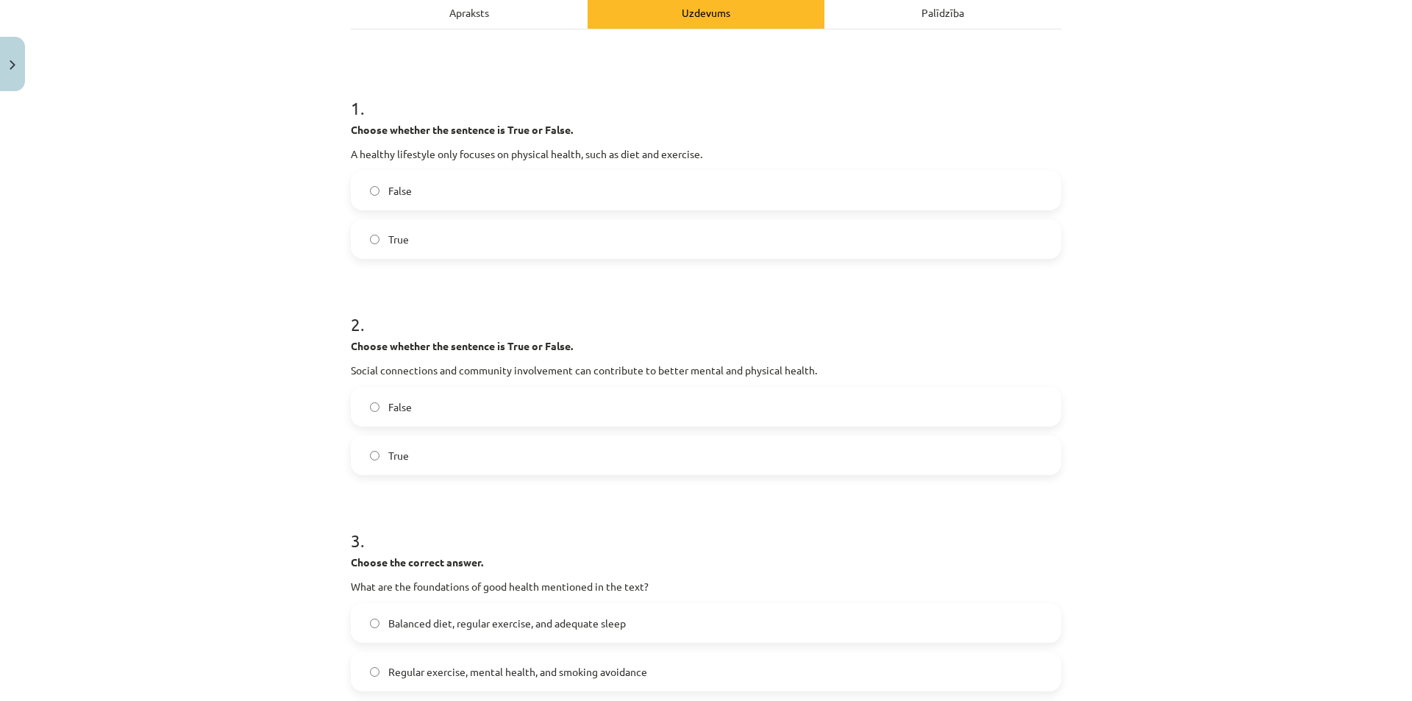
scroll to position [294, 0]
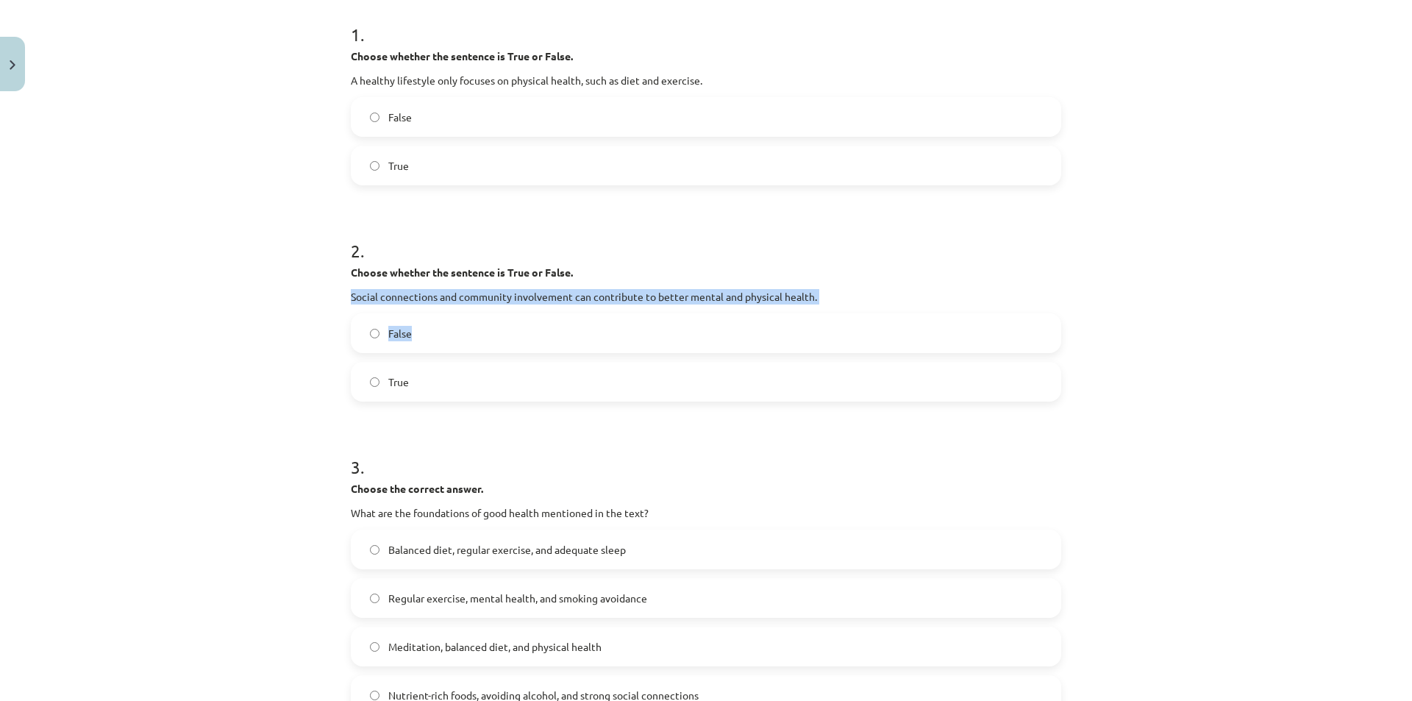
drag, startPoint x: 392, startPoint y: 301, endPoint x: 970, endPoint y: 308, distance: 578.0
click at [978, 309] on div "Mācību tēma: Angļu valoda i - 10.klase 1.ieskaites mācību materiāls #13 ✅ Final…" at bounding box center [706, 350] width 1412 height 701
click at [468, 305] on div "2 . Choose whether the sentence is True or False. Social connections and commun…" at bounding box center [706, 308] width 710 height 187
drag, startPoint x: 582, startPoint y: 313, endPoint x: 802, endPoint y: 288, distance: 220.5
click at [822, 288] on div "Mācību tēma: Angļu valoda i - 10.klase 1.ieskaites mācību materiāls #13 ✅ Final…" at bounding box center [706, 350] width 1412 height 701
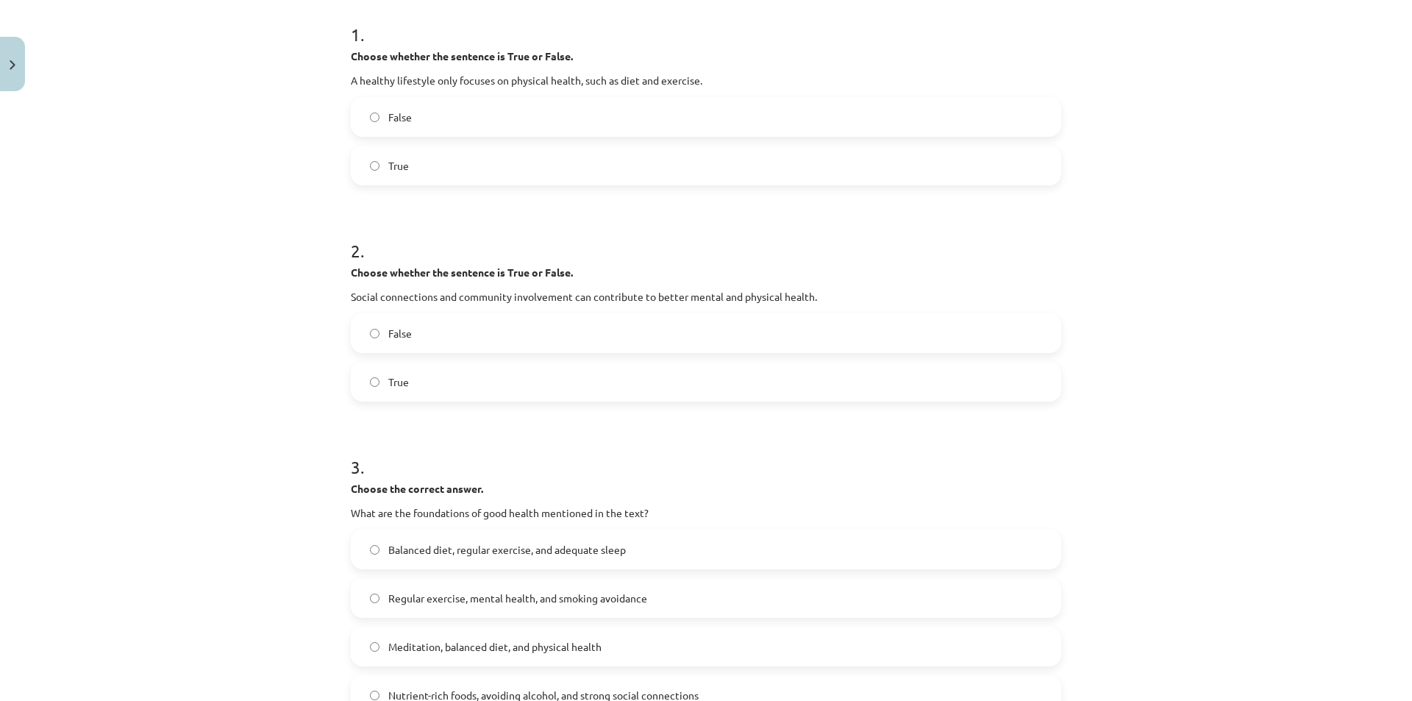
click at [455, 382] on label "True" at bounding box center [705, 381] width 707 height 37
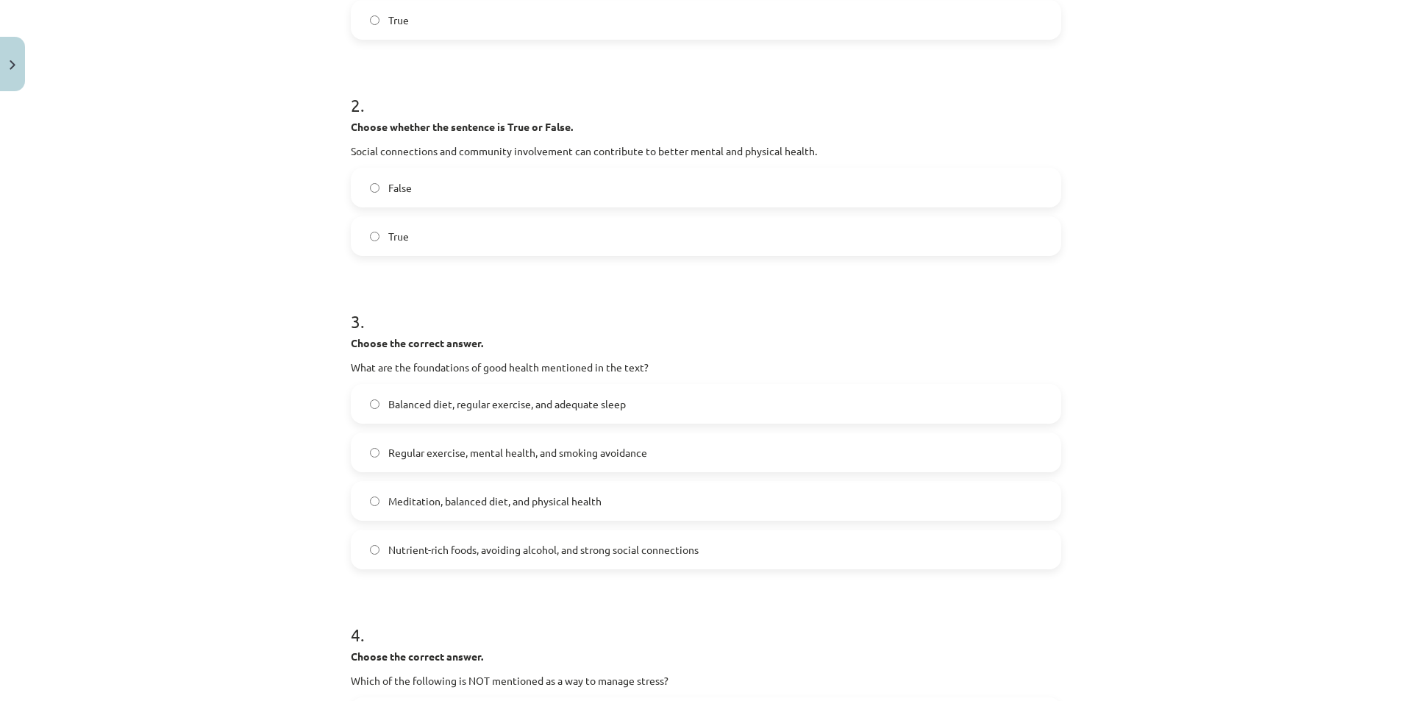
scroll to position [441, 0]
drag, startPoint x: 390, startPoint y: 371, endPoint x: 666, endPoint y: 354, distance: 277.1
click at [667, 353] on div "Mācību tēma: Angļu valoda i - 10.klase 1.ieskaites mācību materiāls #13 ✅ Final…" at bounding box center [706, 350] width 1412 height 701
drag, startPoint x: 649, startPoint y: 396, endPoint x: 370, endPoint y: 408, distance: 278.9
click at [370, 408] on label "Balanced diet, regular exercise, and adequate sleep" at bounding box center [705, 402] width 707 height 37
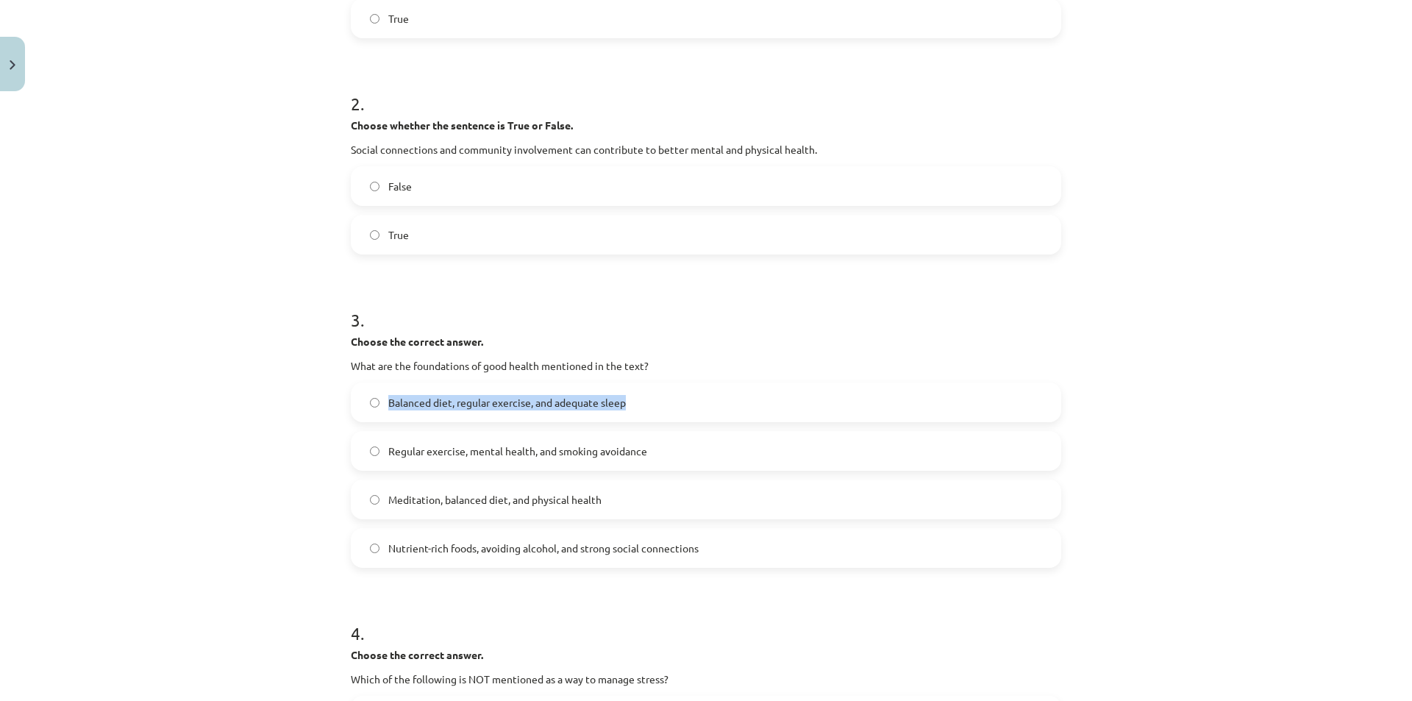
click at [363, 401] on label "Balanced diet, regular exercise, and adequate sleep" at bounding box center [705, 402] width 707 height 37
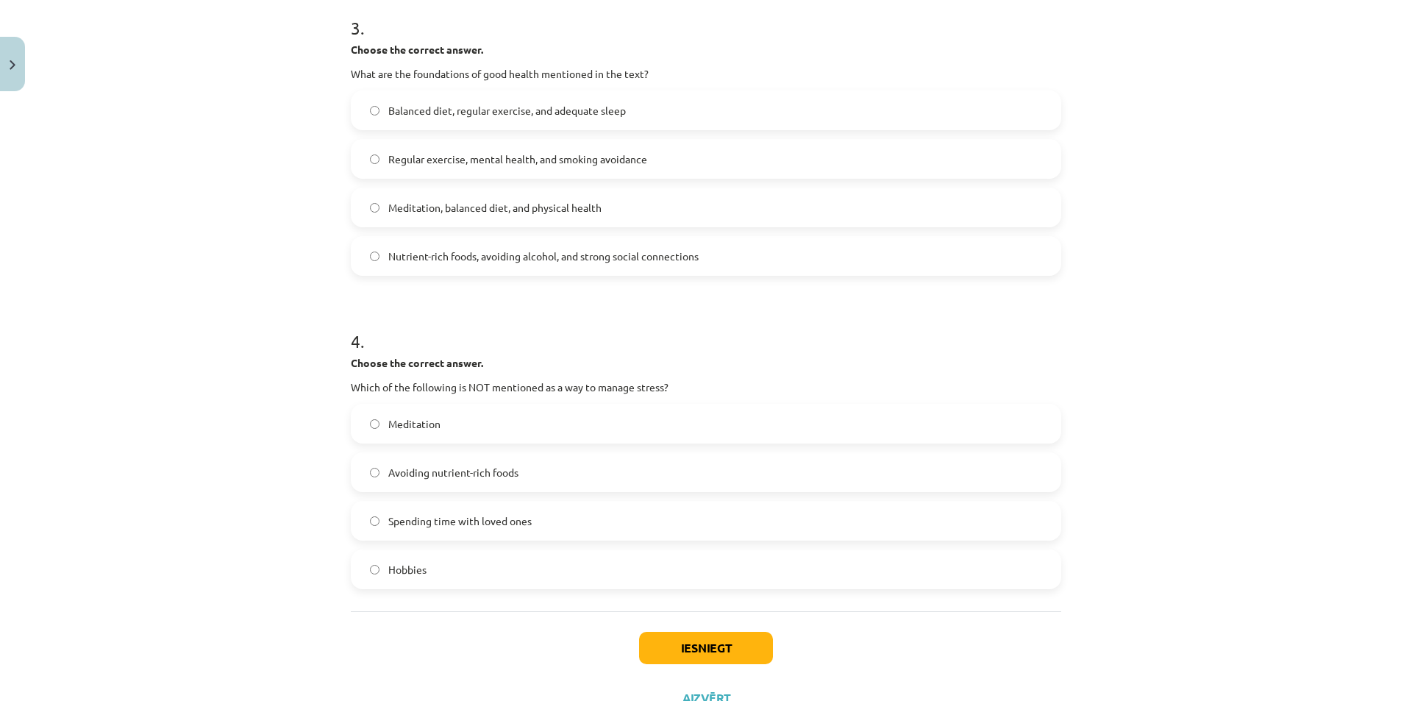
scroll to position [735, 0]
drag, startPoint x: 312, startPoint y: 377, endPoint x: 732, endPoint y: 378, distance: 420.6
click at [732, 378] on div "Mācību tēma: Angļu valoda i - 10.klase 1.ieskaites mācību materiāls #13 ✅ Final…" at bounding box center [706, 350] width 1412 height 701
drag, startPoint x: 460, startPoint y: 419, endPoint x: 377, endPoint y: 422, distance: 83.1
click at [375, 422] on label "Meditation" at bounding box center [705, 421] width 707 height 37
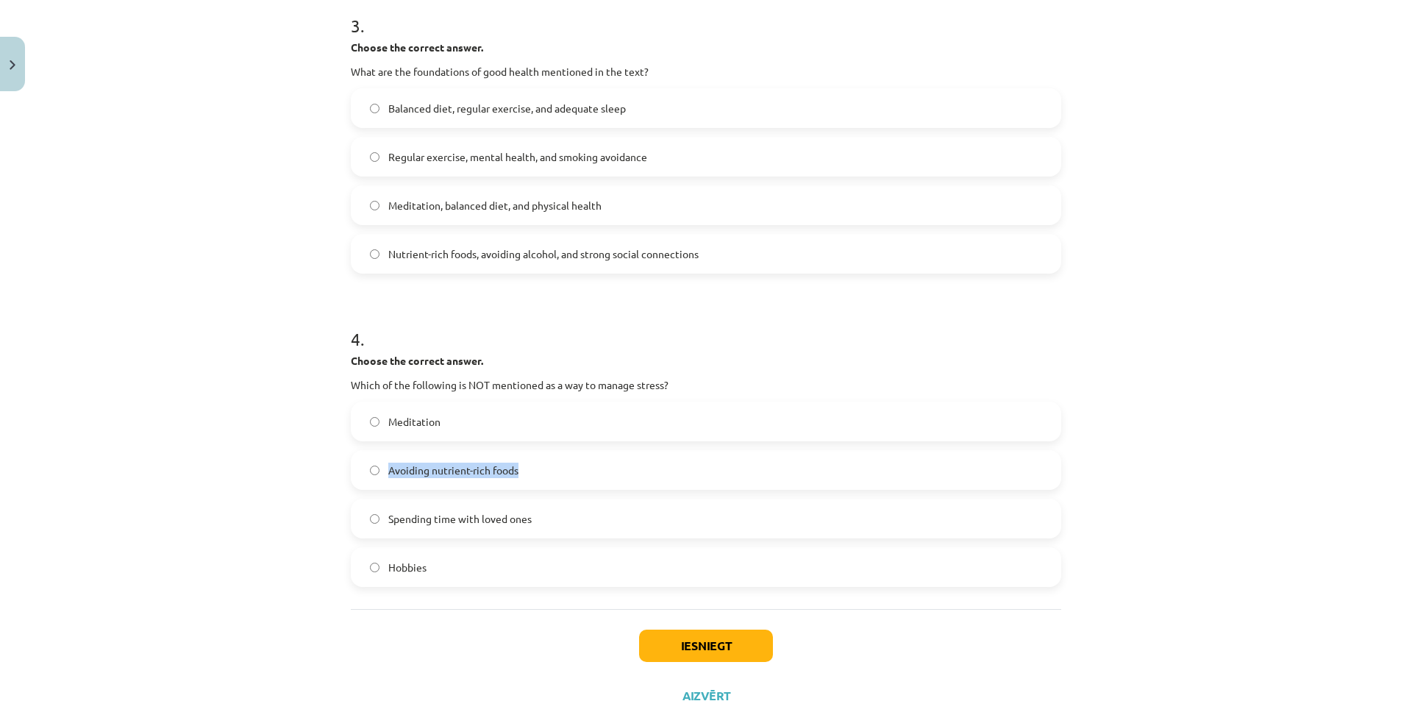
drag, startPoint x: 556, startPoint y: 468, endPoint x: 407, endPoint y: 460, distance: 149.5
click at [379, 470] on label "Avoiding nutrient-rich foods" at bounding box center [705, 469] width 707 height 37
drag, startPoint x: 603, startPoint y: 518, endPoint x: 385, endPoint y: 521, distance: 217.7
click at [385, 521] on label "Spending time with loved ones" at bounding box center [705, 518] width 707 height 37
drag, startPoint x: 519, startPoint y: 565, endPoint x: 384, endPoint y: 572, distance: 135.5
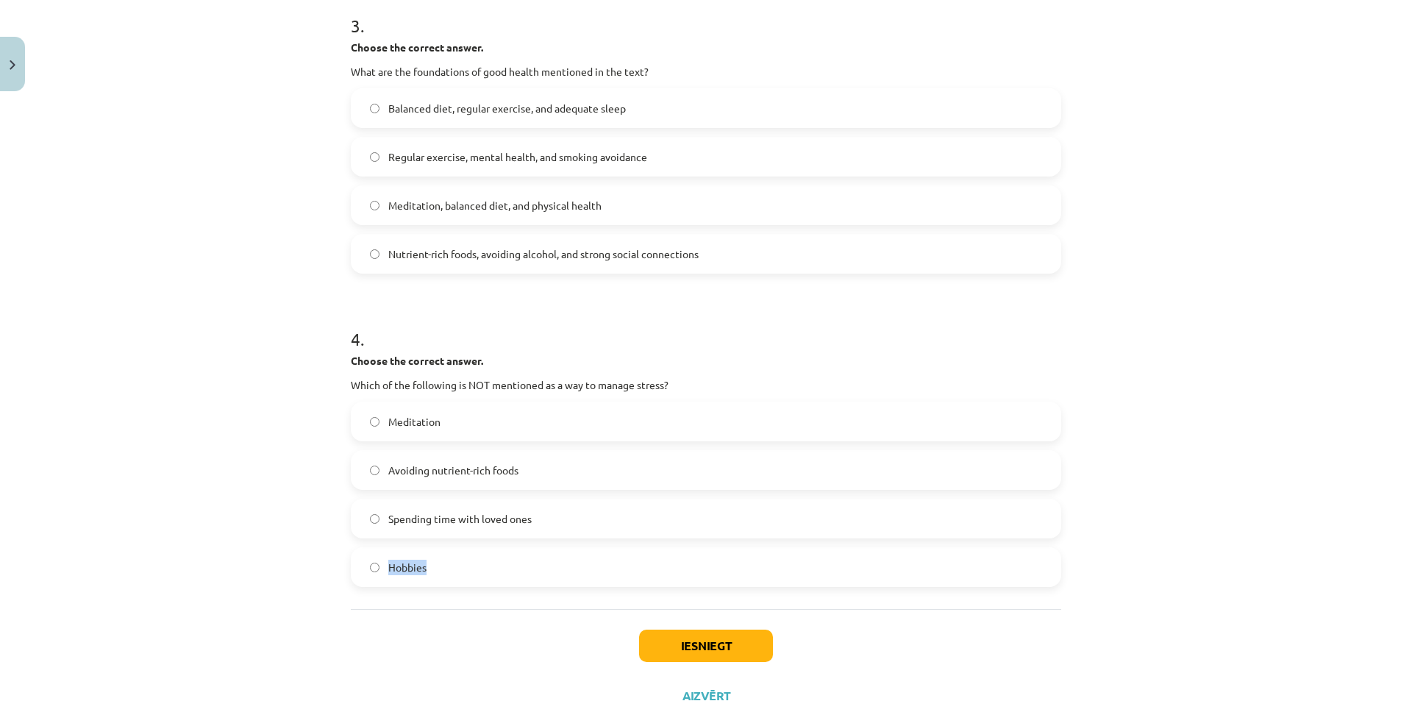
click at [384, 572] on label "Hobbies" at bounding box center [705, 567] width 707 height 37
click at [679, 643] on button "Iesniegt" at bounding box center [706, 645] width 134 height 32
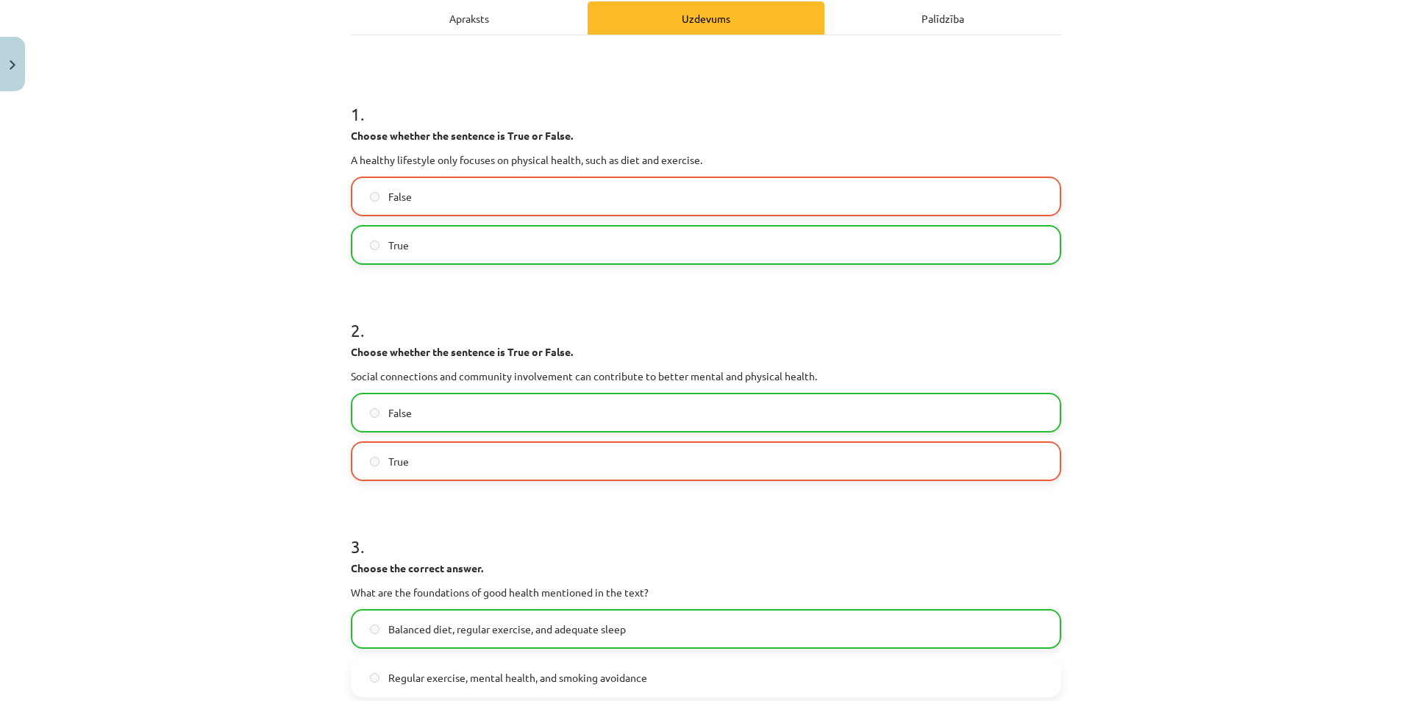
scroll to position [221, 0]
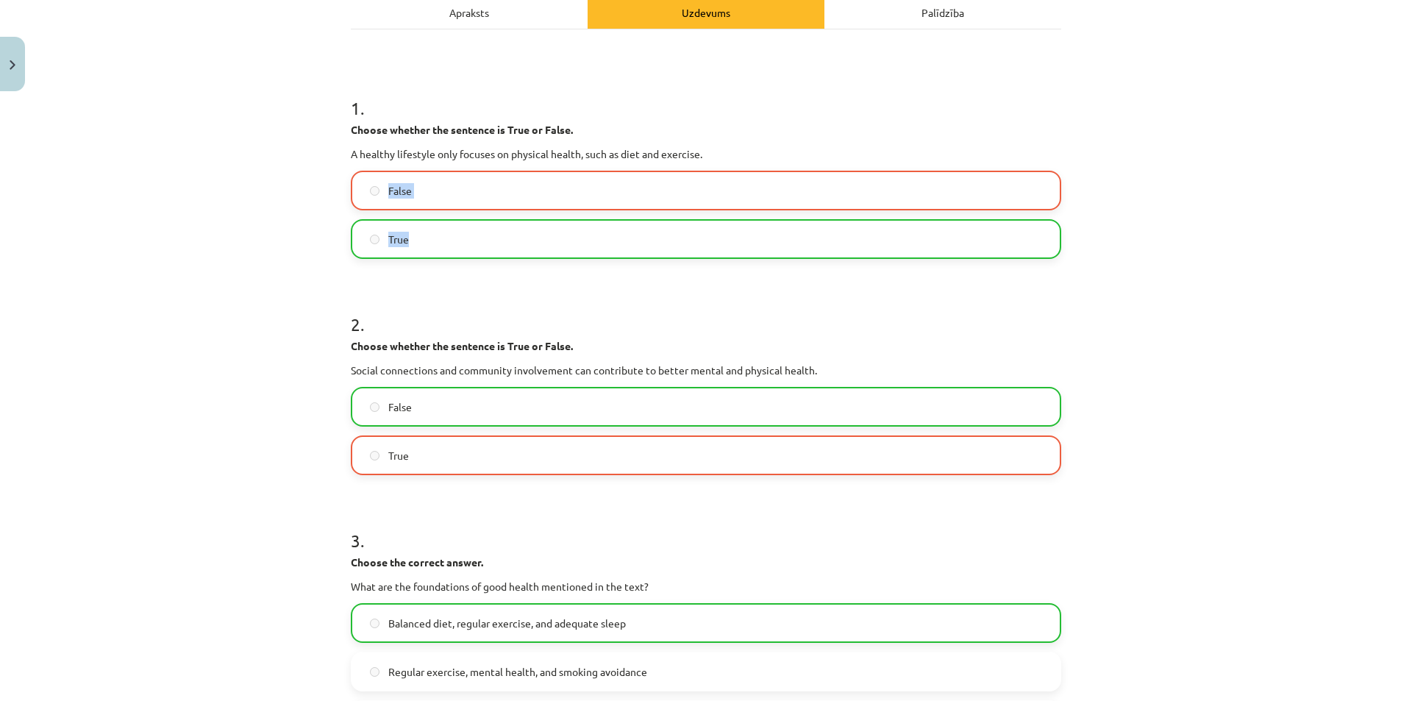
drag, startPoint x: 383, startPoint y: 190, endPoint x: 456, endPoint y: 243, distance: 89.6
click at [456, 243] on div "False True" at bounding box center [706, 215] width 710 height 88
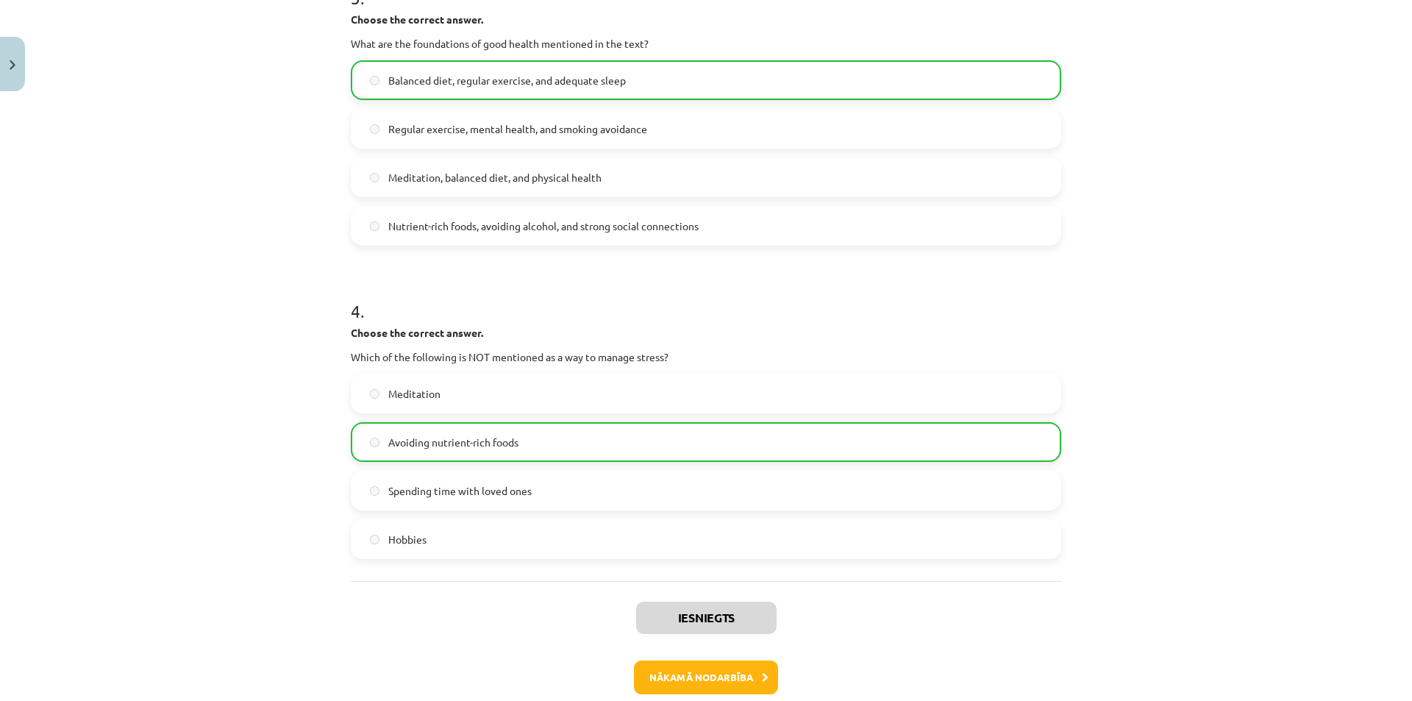
scroll to position [839, 0]
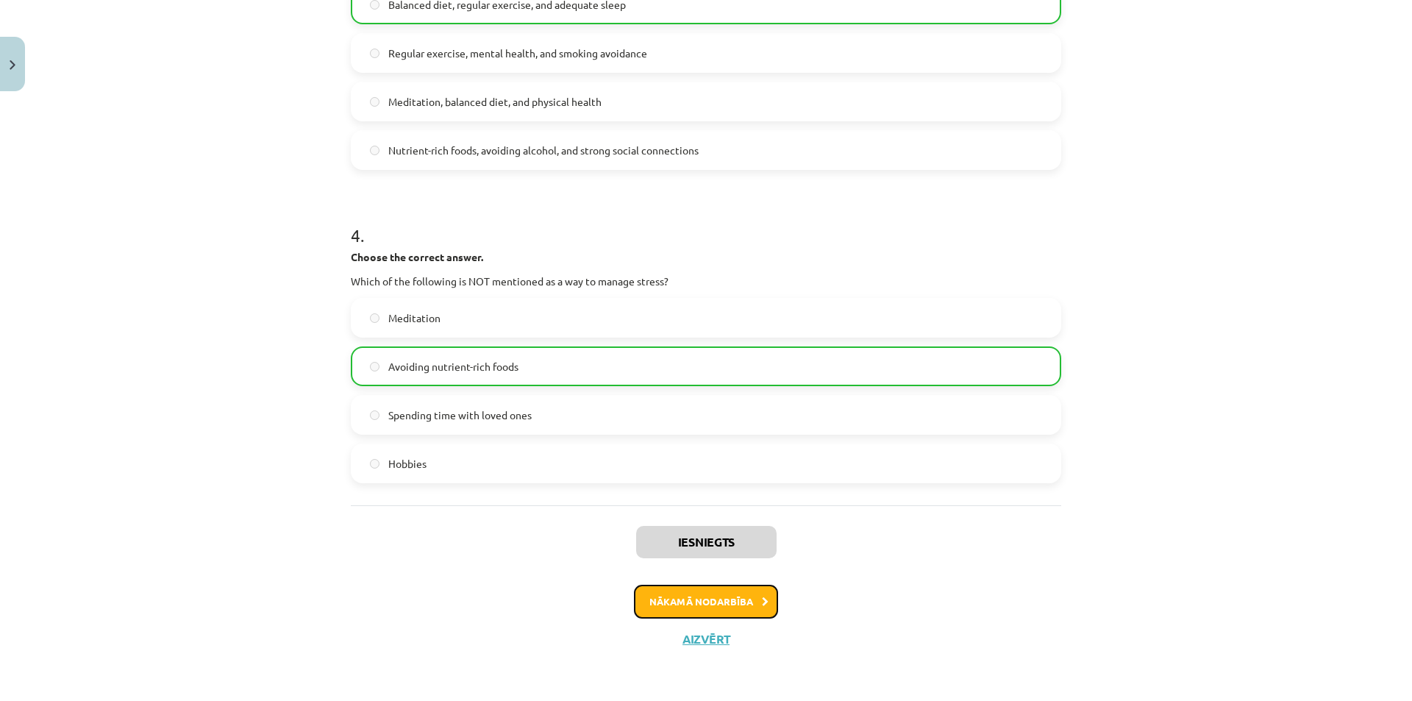
click at [716, 615] on button "Nākamā nodarbība" at bounding box center [706, 602] width 144 height 34
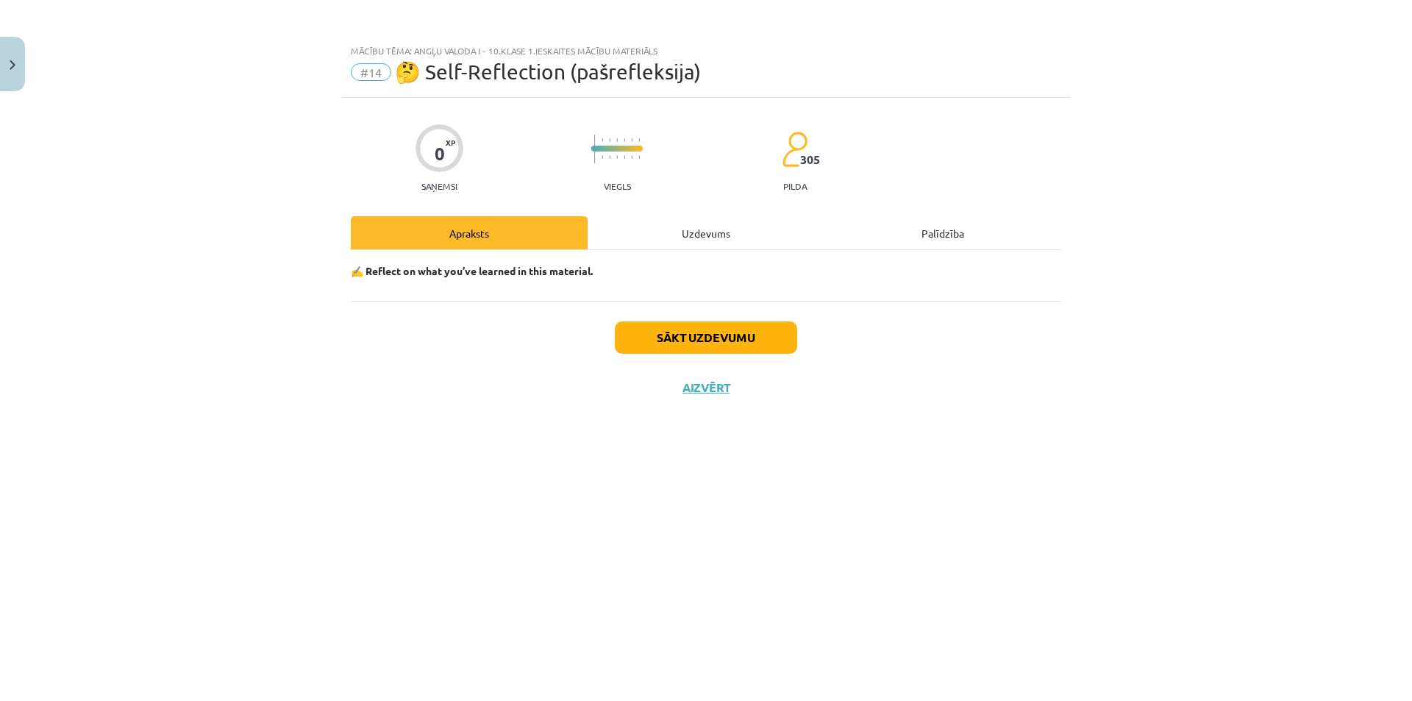
click at [696, 237] on div "Uzdevums" at bounding box center [706, 232] width 237 height 33
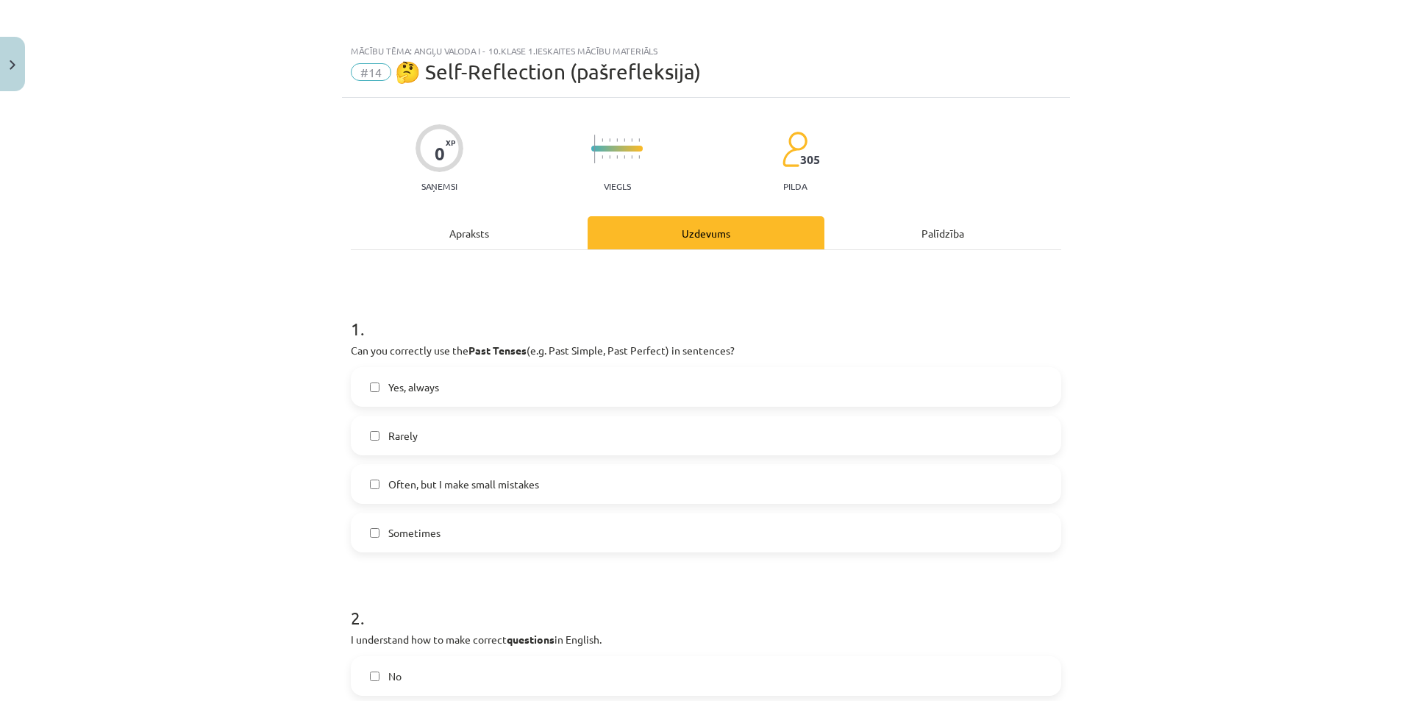
click at [474, 234] on div "Apraksts" at bounding box center [469, 232] width 237 height 33
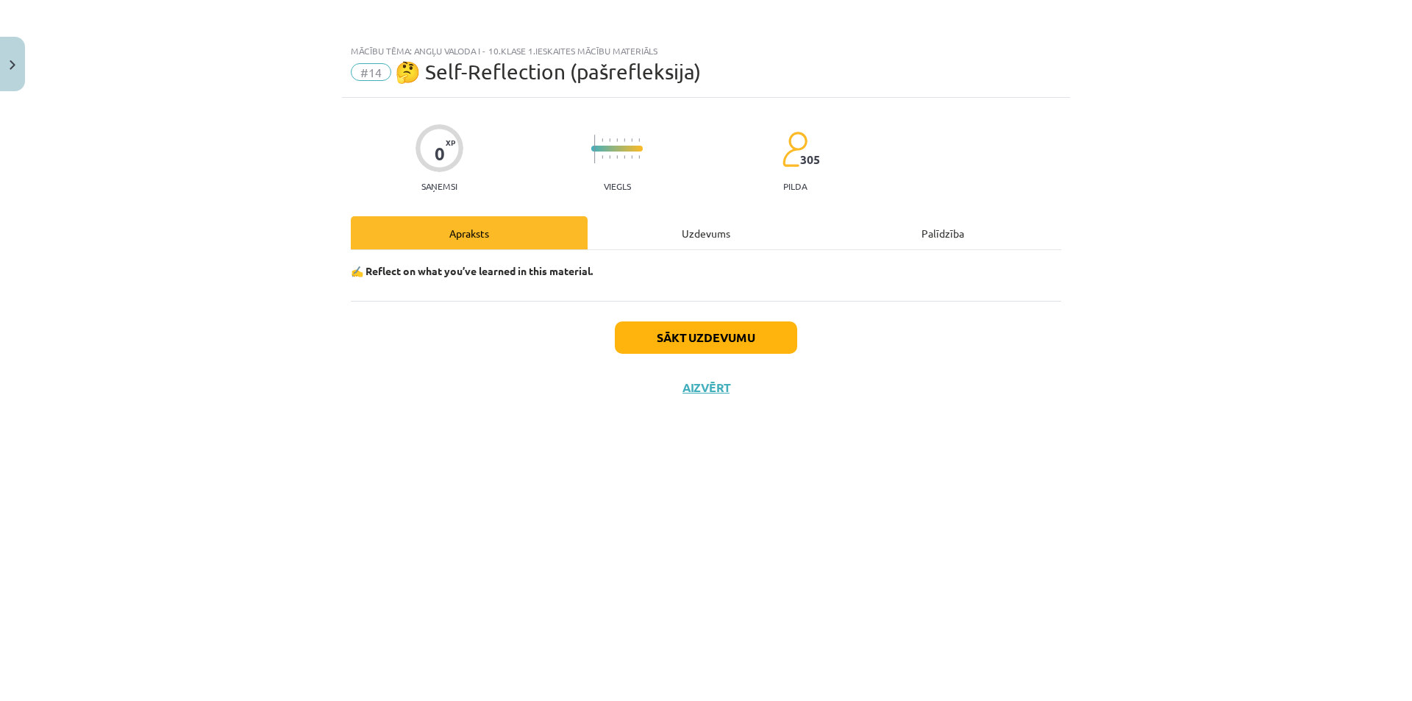
drag, startPoint x: 612, startPoint y: 267, endPoint x: 367, endPoint y: 264, distance: 244.9
click at [367, 264] on p "✍️ Reflect on what you’ve learned in this material." at bounding box center [706, 270] width 710 height 15
click at [648, 238] on div "Uzdevums" at bounding box center [706, 232] width 237 height 33
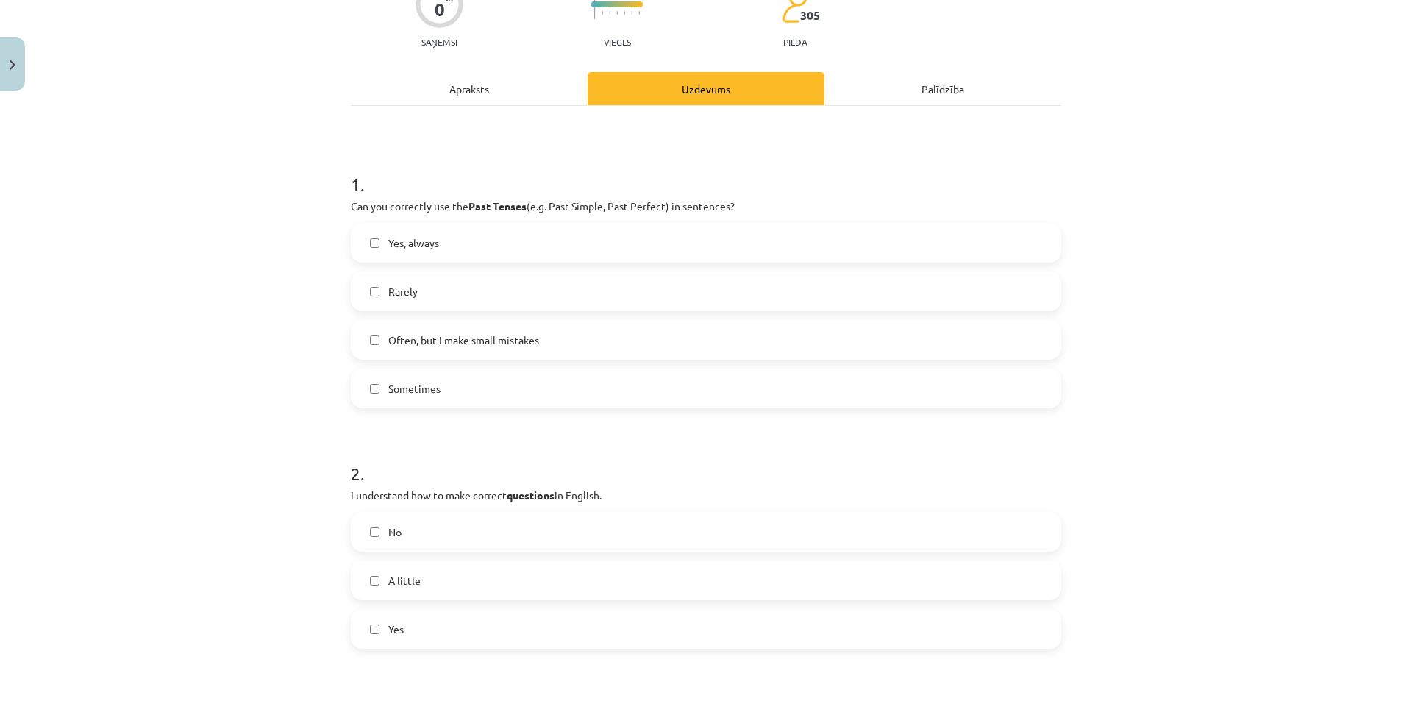
scroll to position [147, 0]
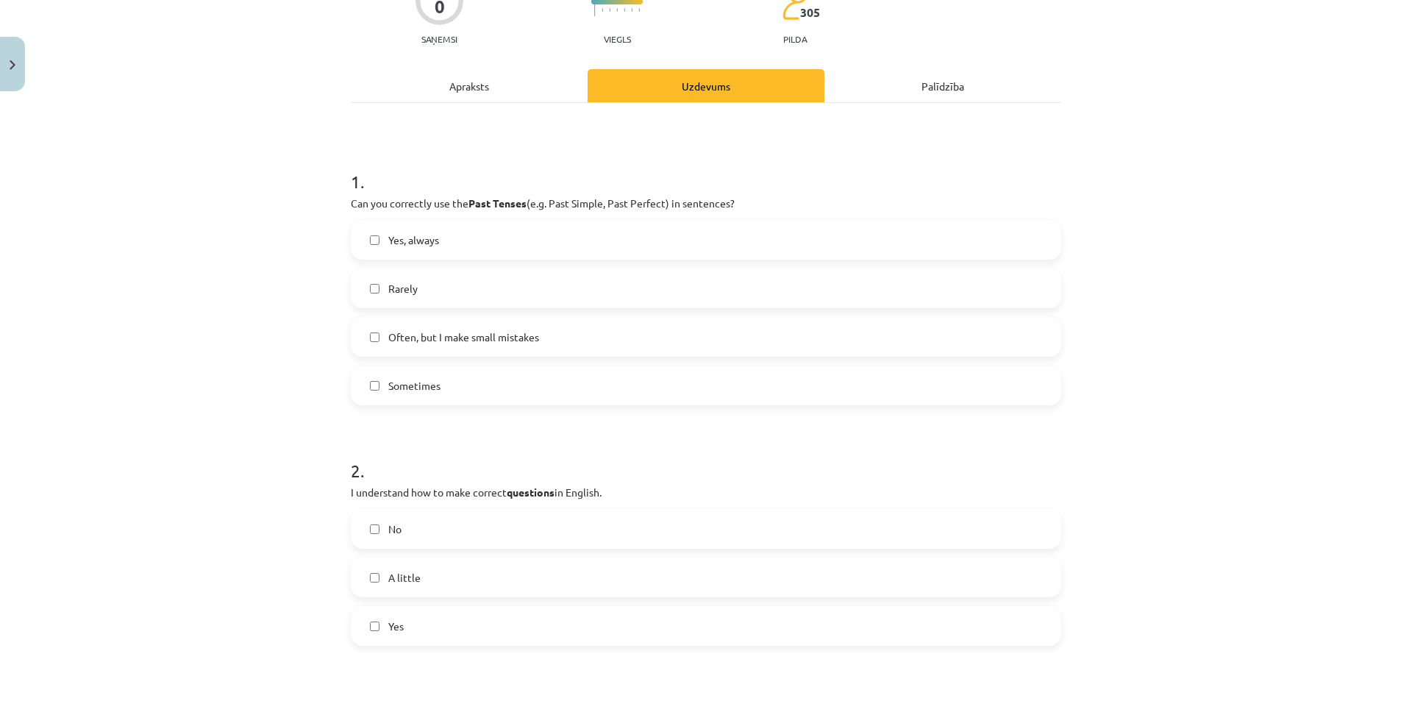
drag, startPoint x: 336, startPoint y: 204, endPoint x: 722, endPoint y: 204, distance: 386.1
drag, startPoint x: 383, startPoint y: 239, endPoint x: 535, endPoint y: 376, distance: 204.1
click at [535, 376] on div "Yes, always Rarely Often, but I make small mistakes Sometimes" at bounding box center [706, 312] width 710 height 185
click at [278, 394] on div "Mācību tēma: Angļu valoda i - 10.klase 1.ieskaites mācību materiāls #14 🤔 Self-…" at bounding box center [706, 350] width 1412 height 701
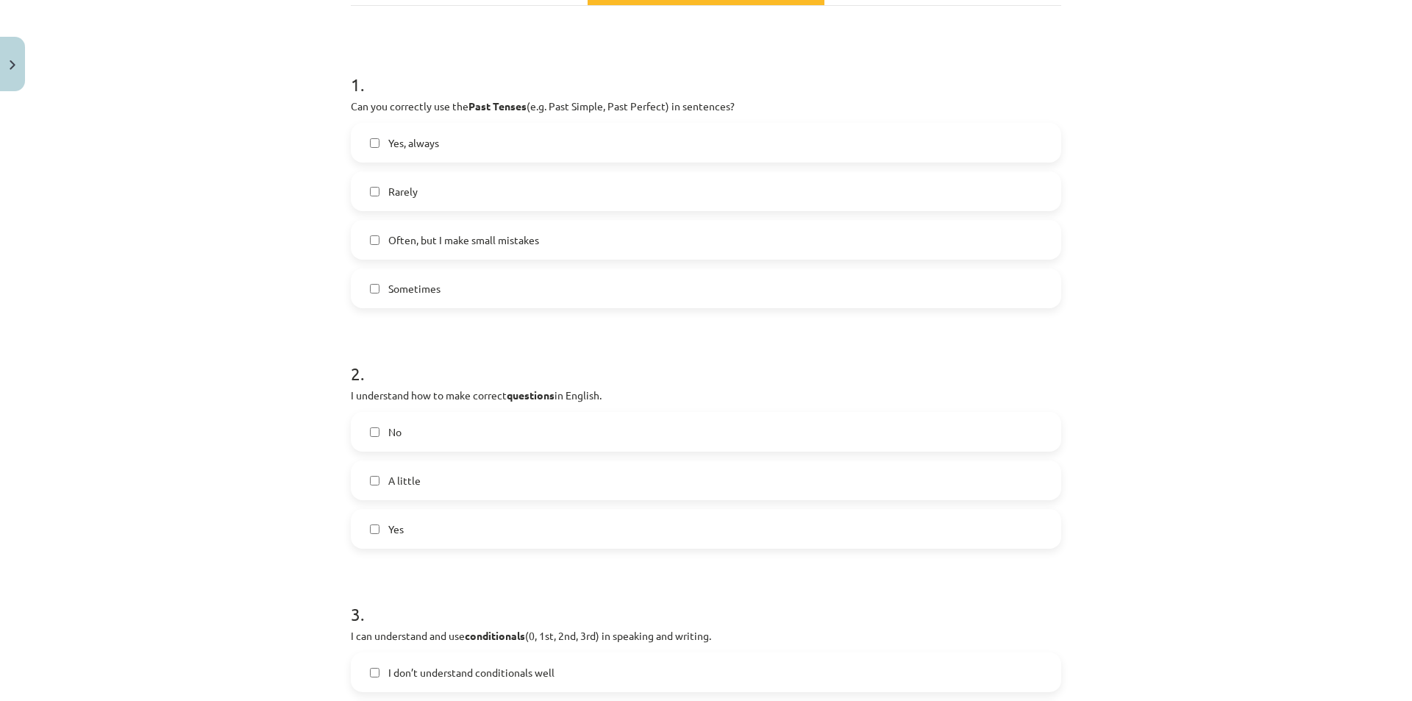
scroll to position [368, 0]
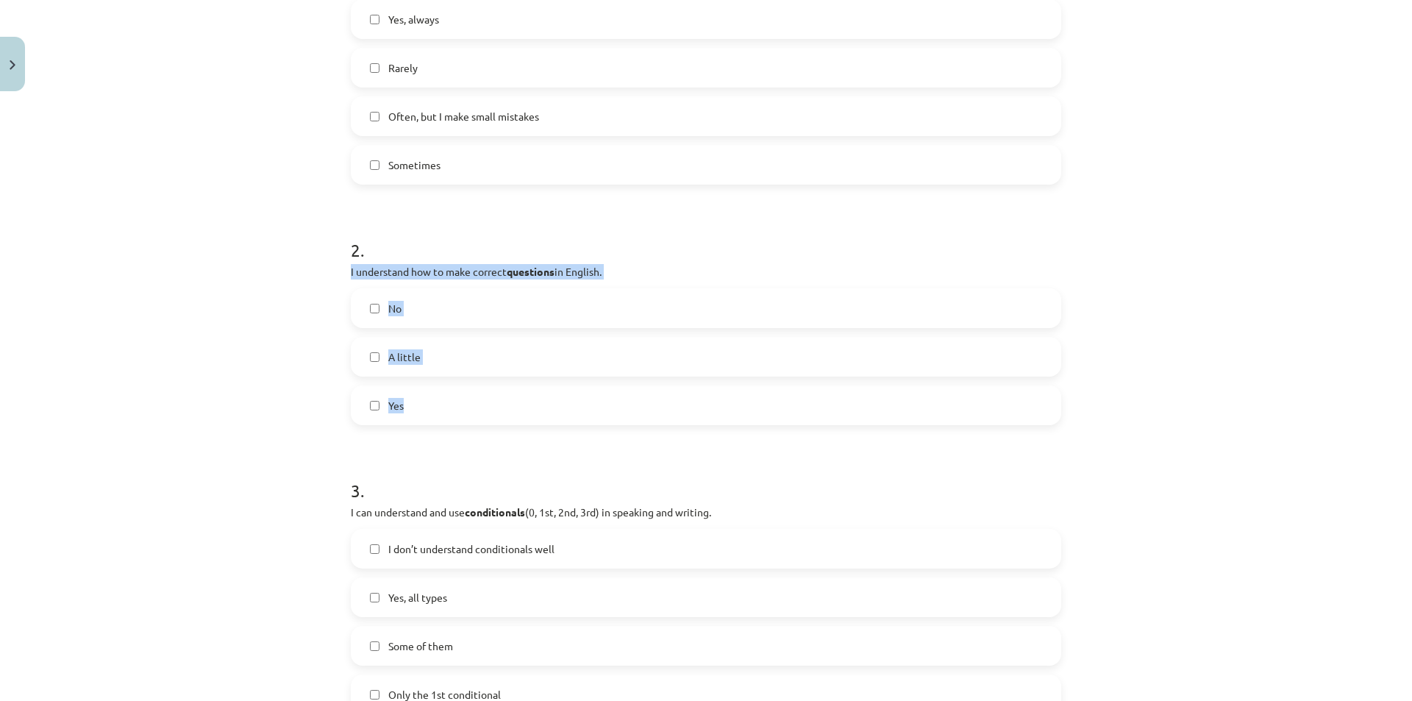
drag, startPoint x: 328, startPoint y: 265, endPoint x: 674, endPoint y: 405, distance: 373.7
click at [674, 405] on div "Mācību tēma: Angļu valoda i - 10.klase 1.ieskaites mācību materiāls #14 🤔 Self-…" at bounding box center [706, 350] width 1412 height 701
click at [285, 371] on div "Mācību tēma: Angļu valoda i - 10.klase 1.ieskaites mācību materiāls #14 🤔 Self-…" at bounding box center [706, 350] width 1412 height 701
click at [215, 367] on div "Mācību tēma: Angļu valoda i - 10.klase 1.ieskaites mācību materiāls #14 🤔 Self-…" at bounding box center [706, 350] width 1412 height 701
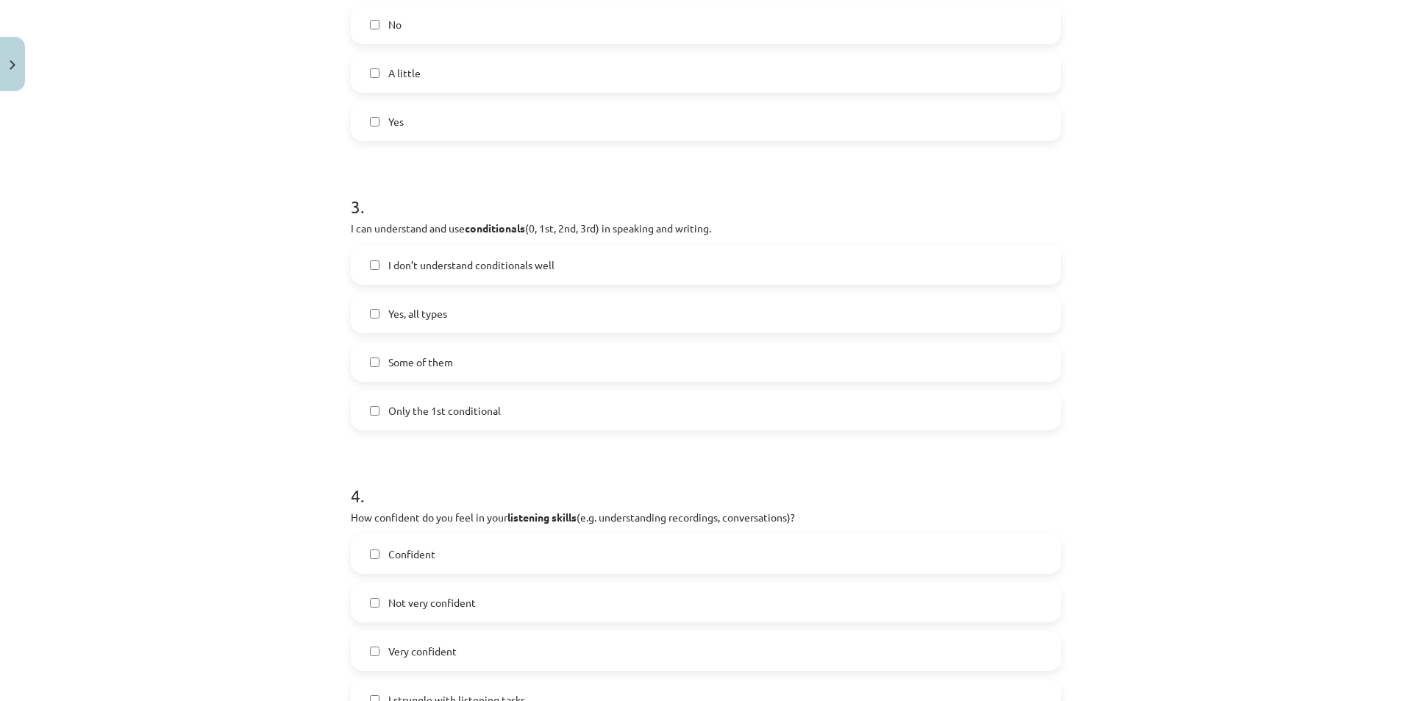
scroll to position [662, 0]
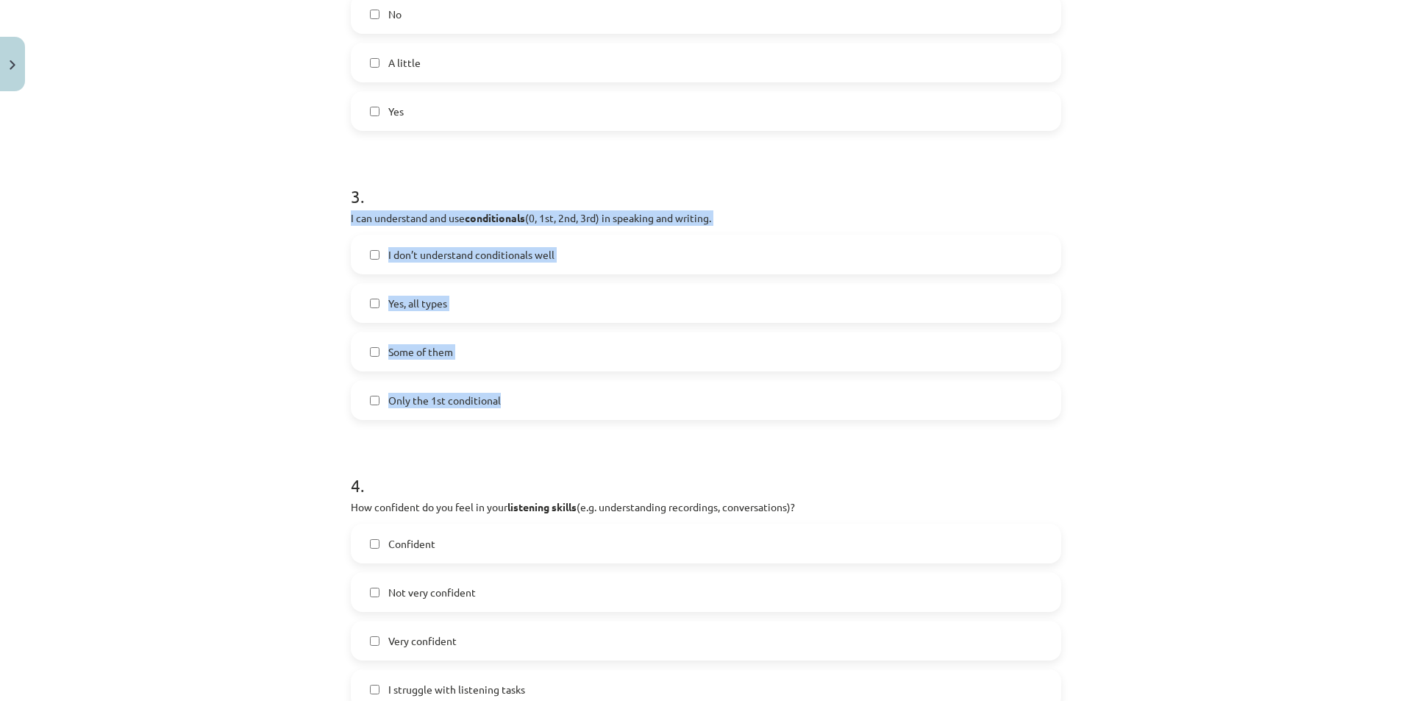
drag, startPoint x: 335, startPoint y: 208, endPoint x: 609, endPoint y: 418, distance: 345.0
click at [609, 418] on div "Mācību tēma: Angļu valoda i - 10.klase 1.ieskaites mācību materiāls #14 🤔 Self-…" at bounding box center [706, 350] width 1412 height 701
click at [369, 393] on label "Only the 1st conditional" at bounding box center [705, 400] width 707 height 37
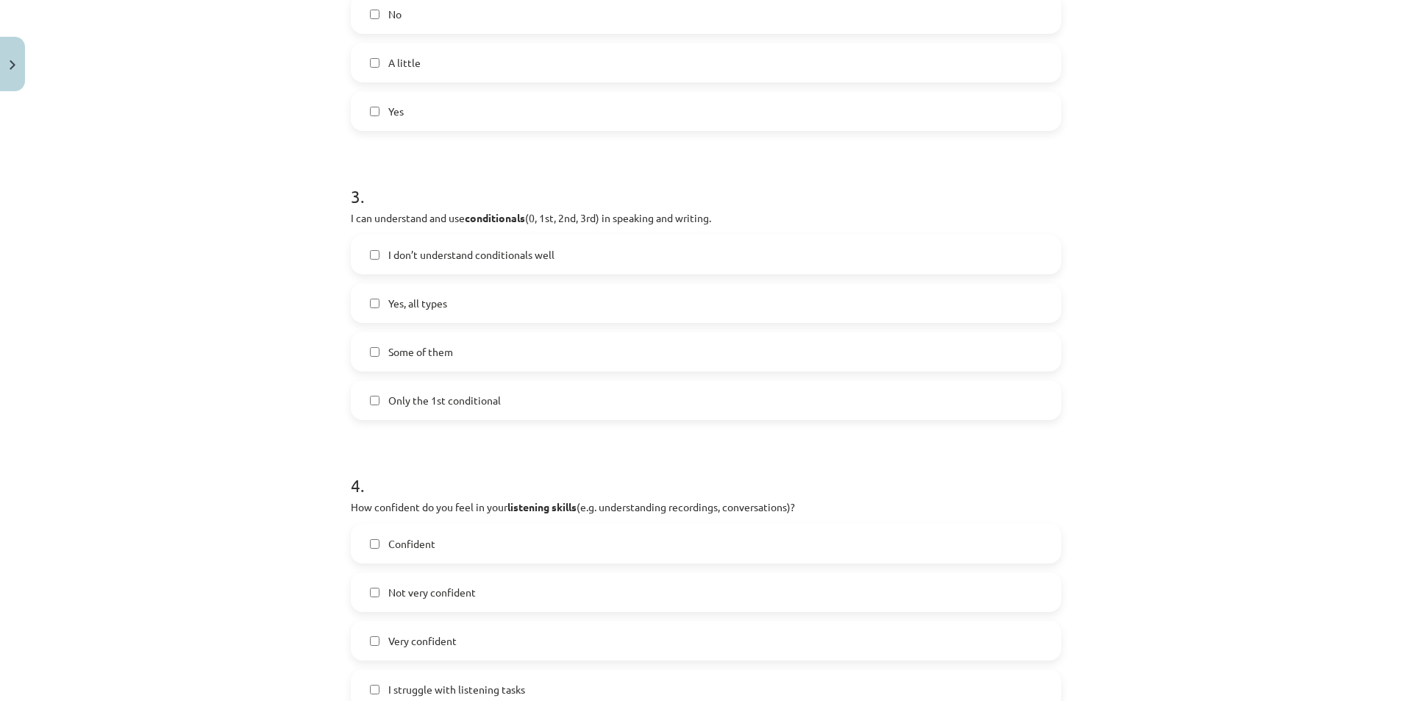
click at [273, 400] on div "Mācību tēma: Angļu valoda i - 10.klase 1.ieskaites mācību materiāls #14 🤔 Self-…" at bounding box center [706, 350] width 1412 height 701
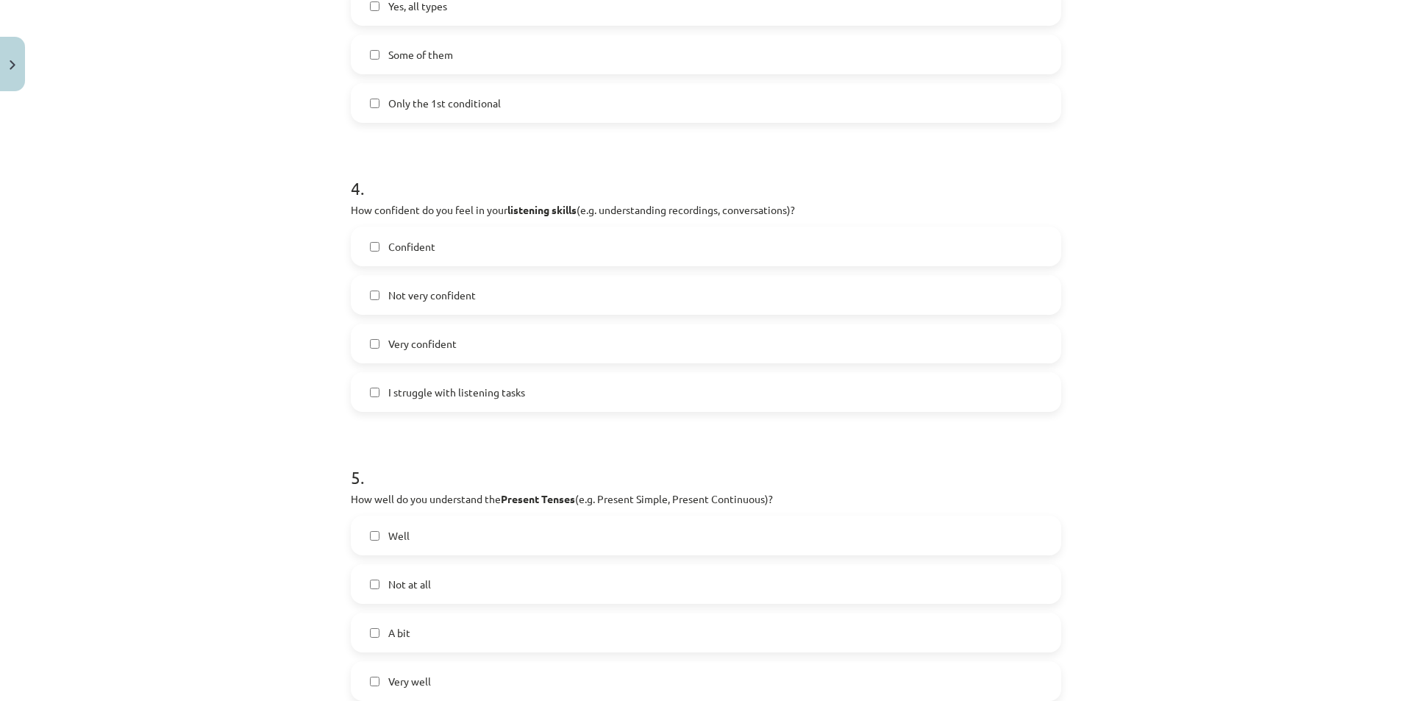
scroll to position [956, 0]
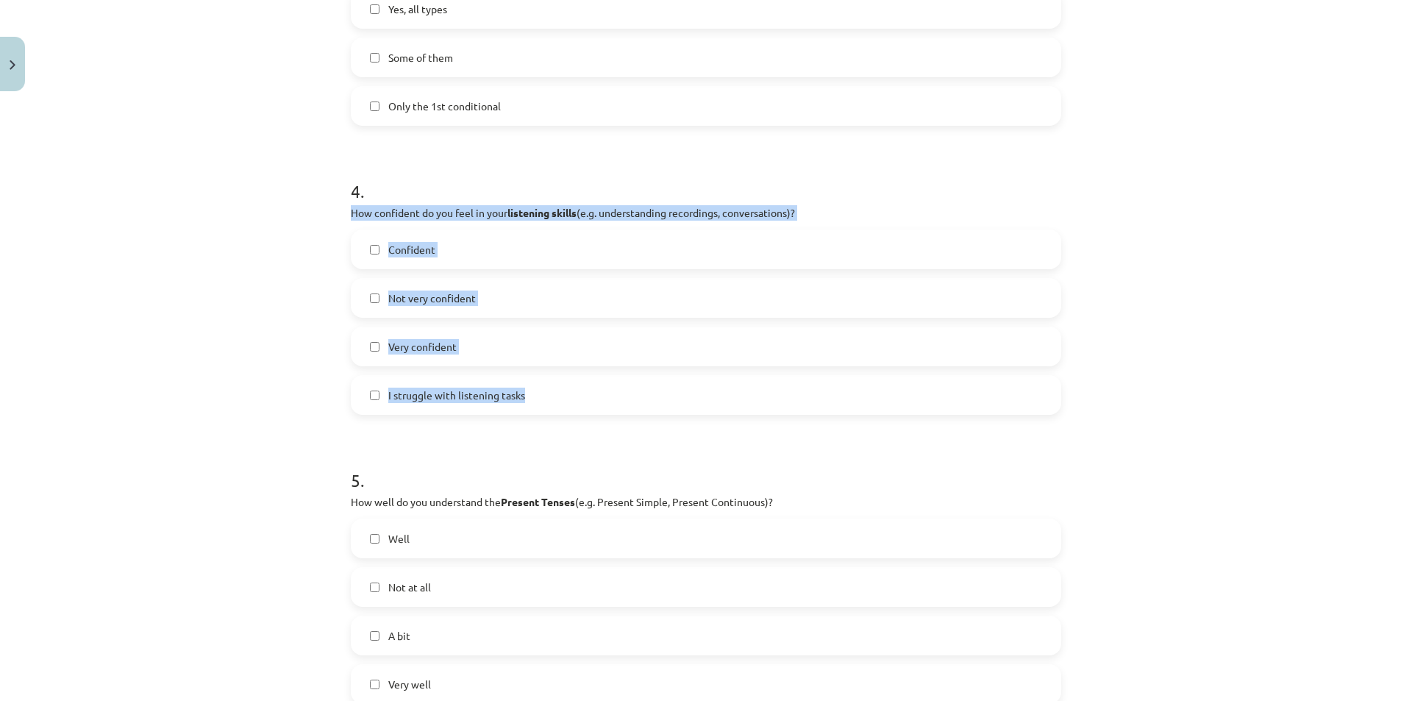
drag, startPoint x: 333, startPoint y: 210, endPoint x: 594, endPoint y: 391, distance: 317.6
click at [594, 391] on div "Mācību tēma: Angļu valoda i - 10.klase 1.ieskaites mācību materiāls #14 🤔 Self-…" at bounding box center [706, 350] width 1412 height 701
click at [434, 346] on span "Very confident" at bounding box center [422, 346] width 68 height 15
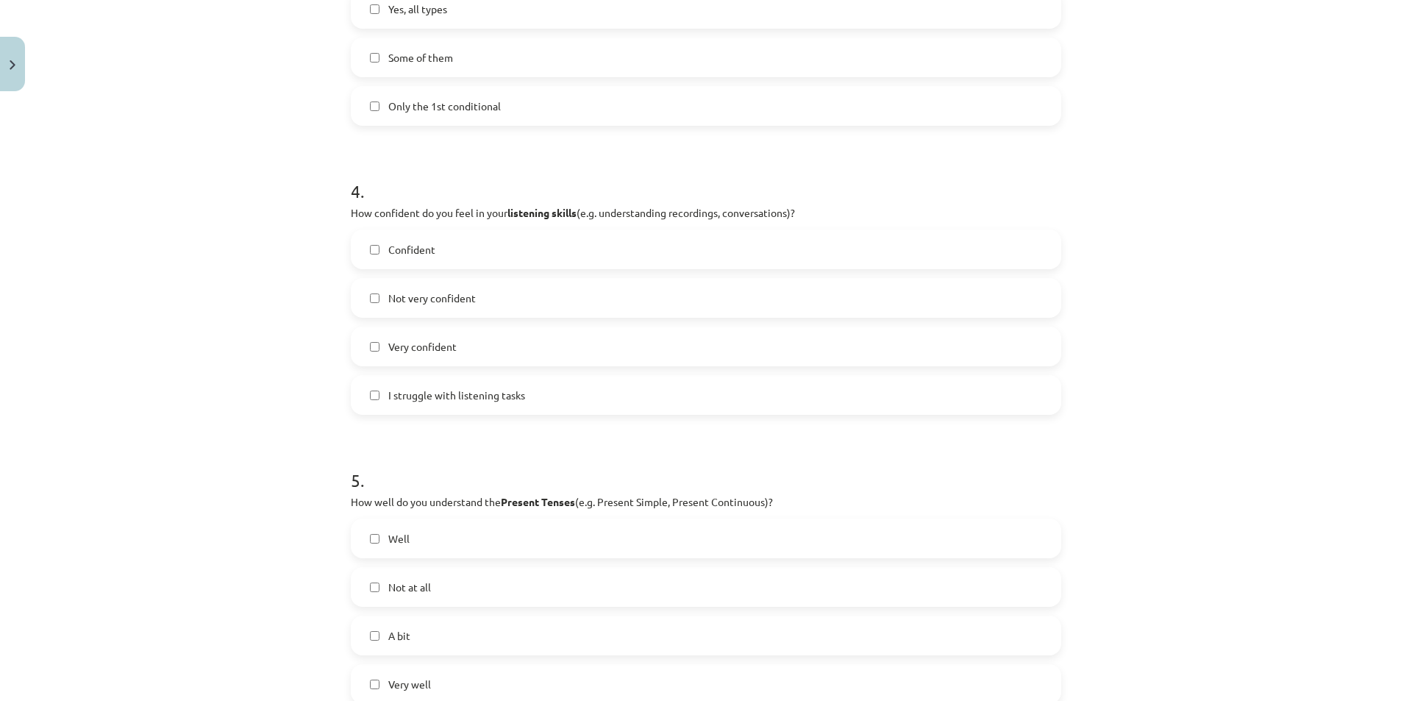
click at [454, 305] on span "Not very confident" at bounding box center [432, 297] width 88 height 15
click at [370, 352] on label "Very confident" at bounding box center [705, 346] width 707 height 37
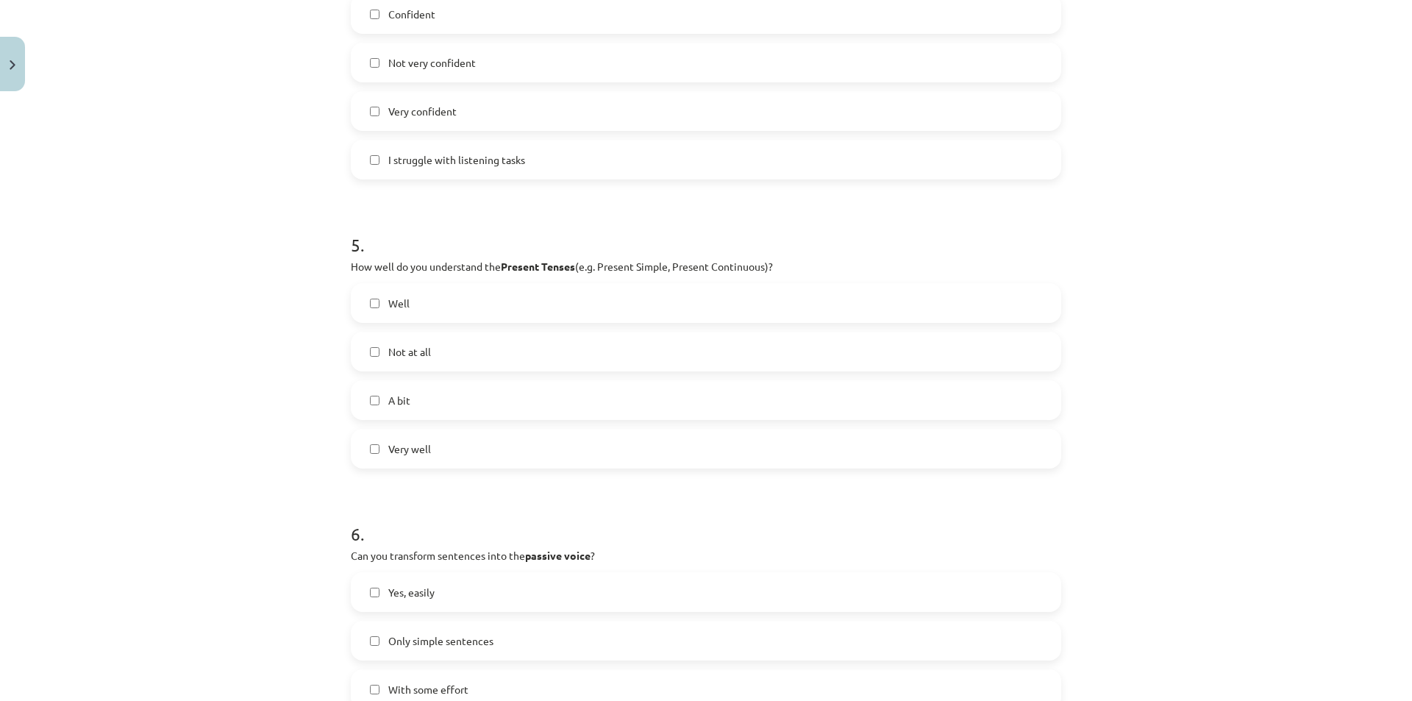
scroll to position [1250, 0]
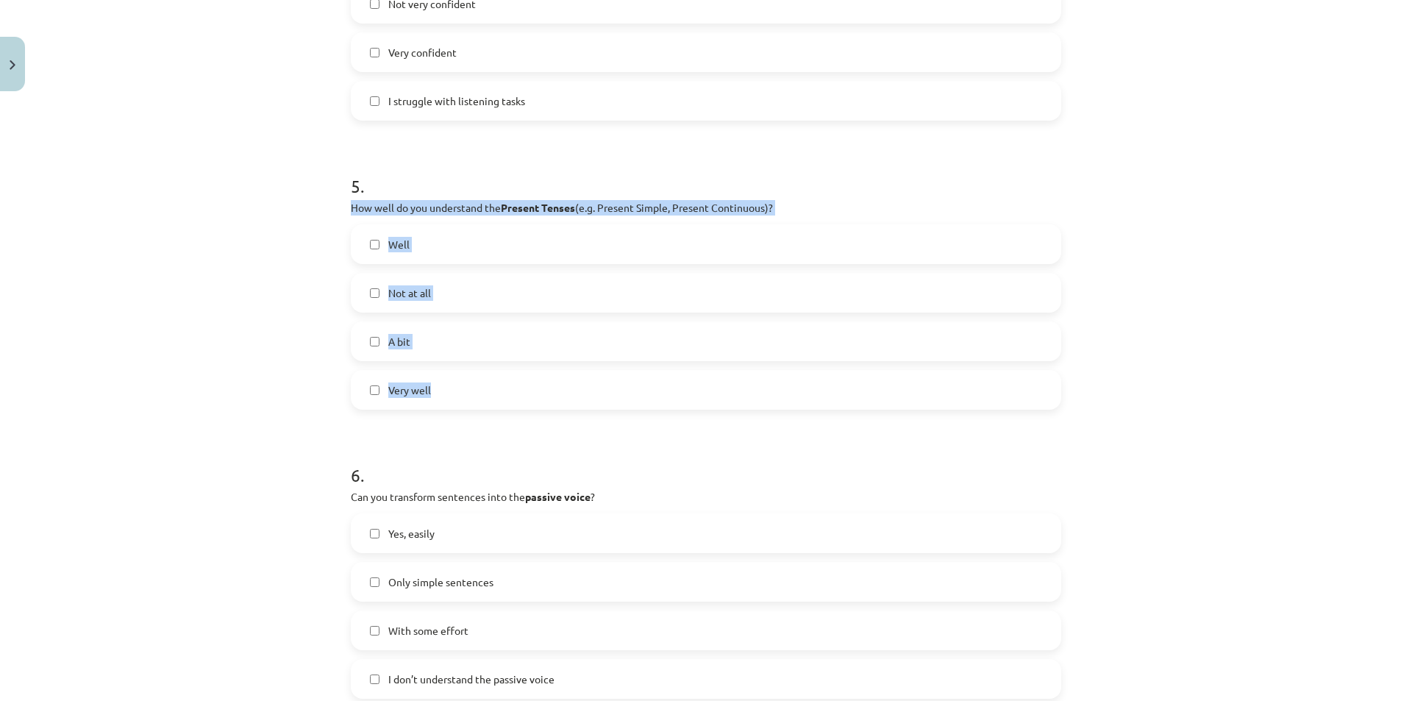
drag, startPoint x: 349, startPoint y: 210, endPoint x: 521, endPoint y: 394, distance: 252.3
click at [291, 377] on div "Mācību tēma: Angļu valoda i - 10.klase 1.ieskaites mācību materiāls #14 🤔 Self-…" at bounding box center [706, 350] width 1412 height 701
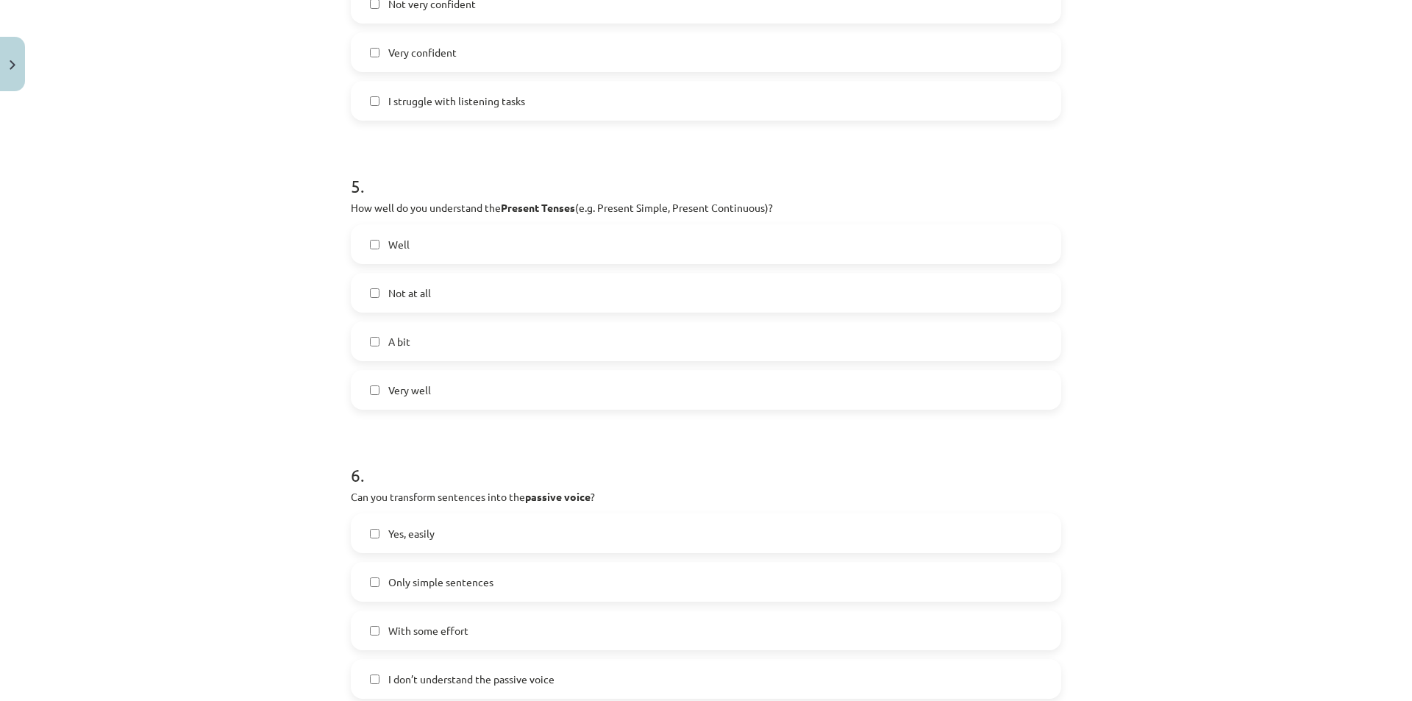
scroll to position [1324, 0]
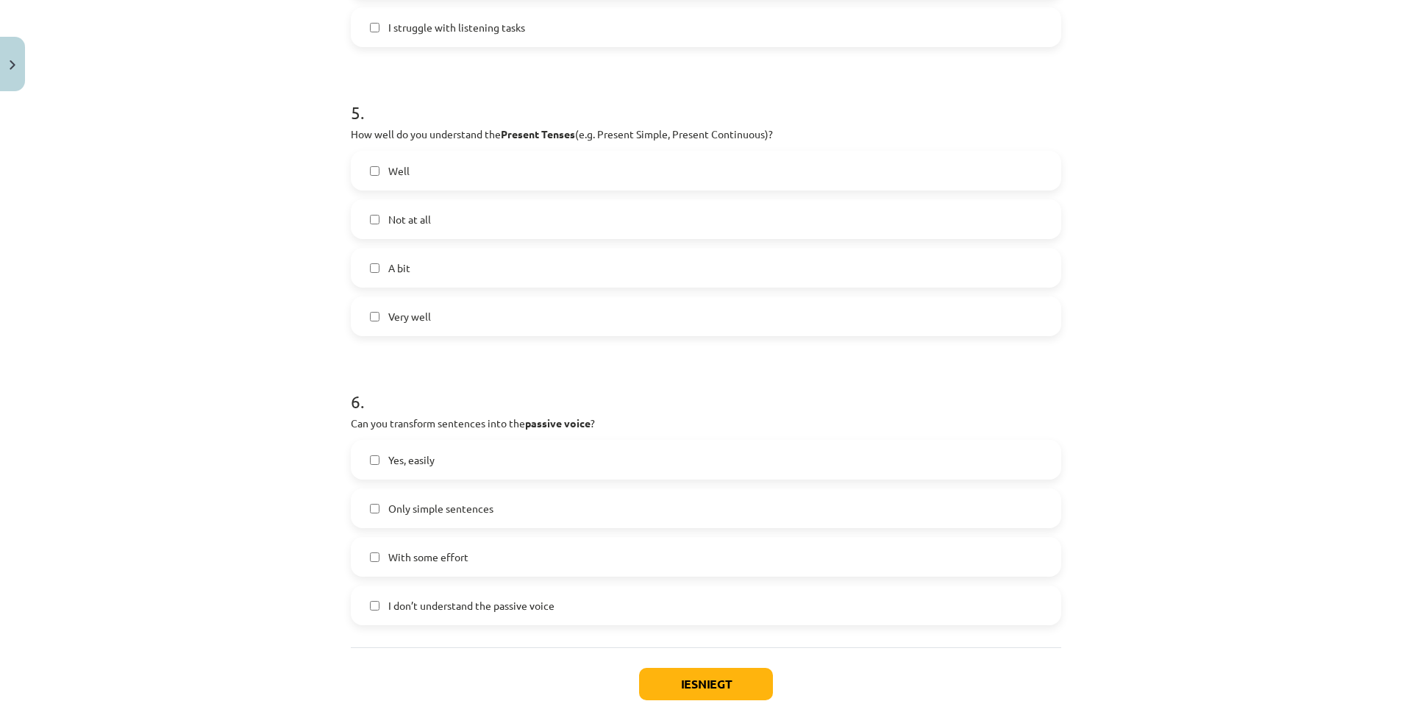
click at [376, 273] on label "A bit" at bounding box center [705, 267] width 707 height 37
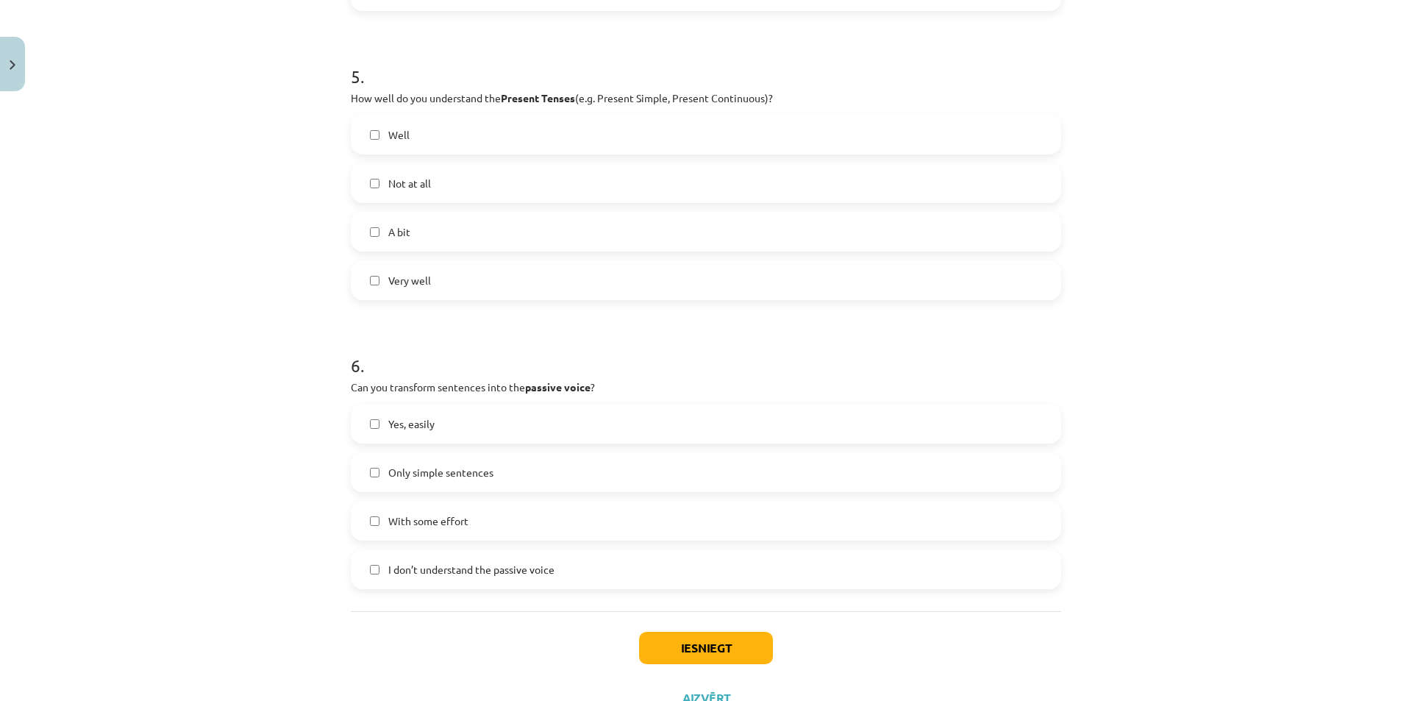
scroll to position [1418, 0]
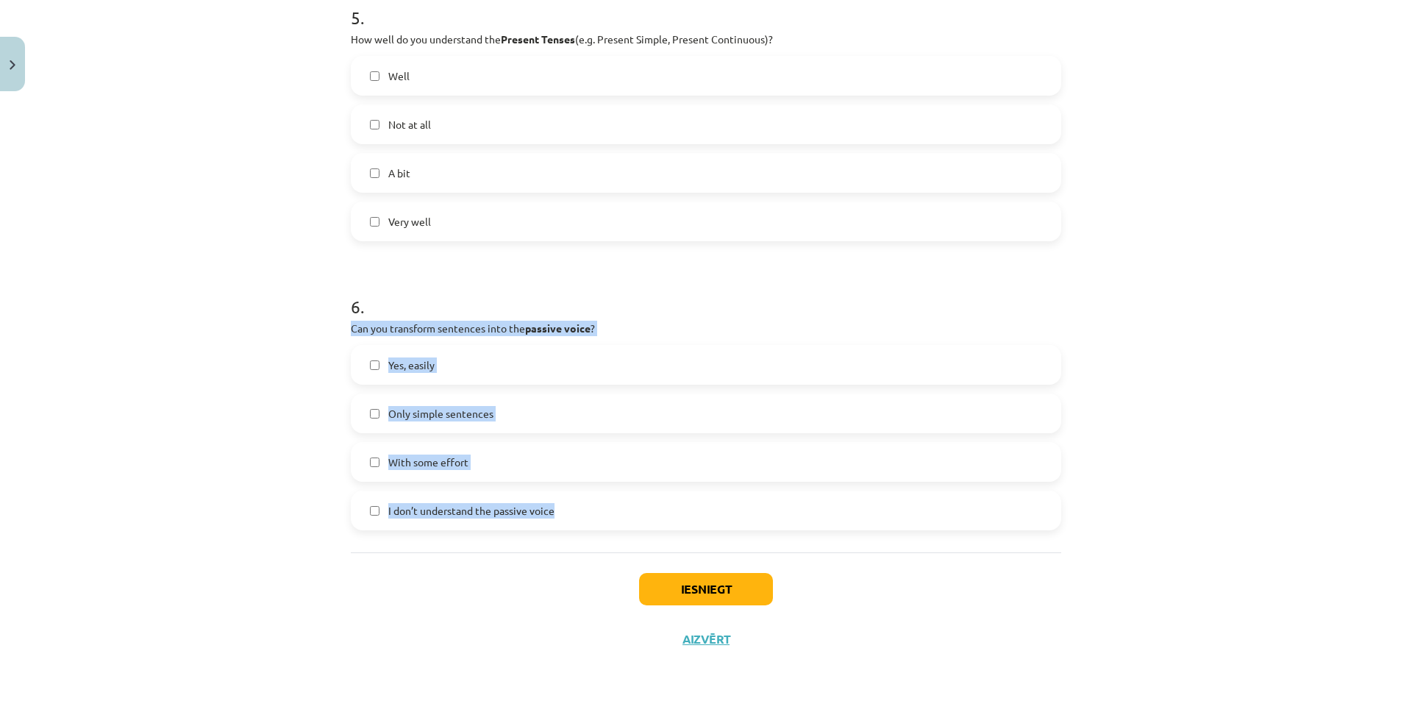
drag, startPoint x: 339, startPoint y: 324, endPoint x: 579, endPoint y: 515, distance: 307.2
click at [617, 520] on div "Mācību tēma: Angļu valoda i - 10.klase 1.ieskaites mācību materiāls #14 🤔 Self-…" at bounding box center [706, 350] width 1412 height 701
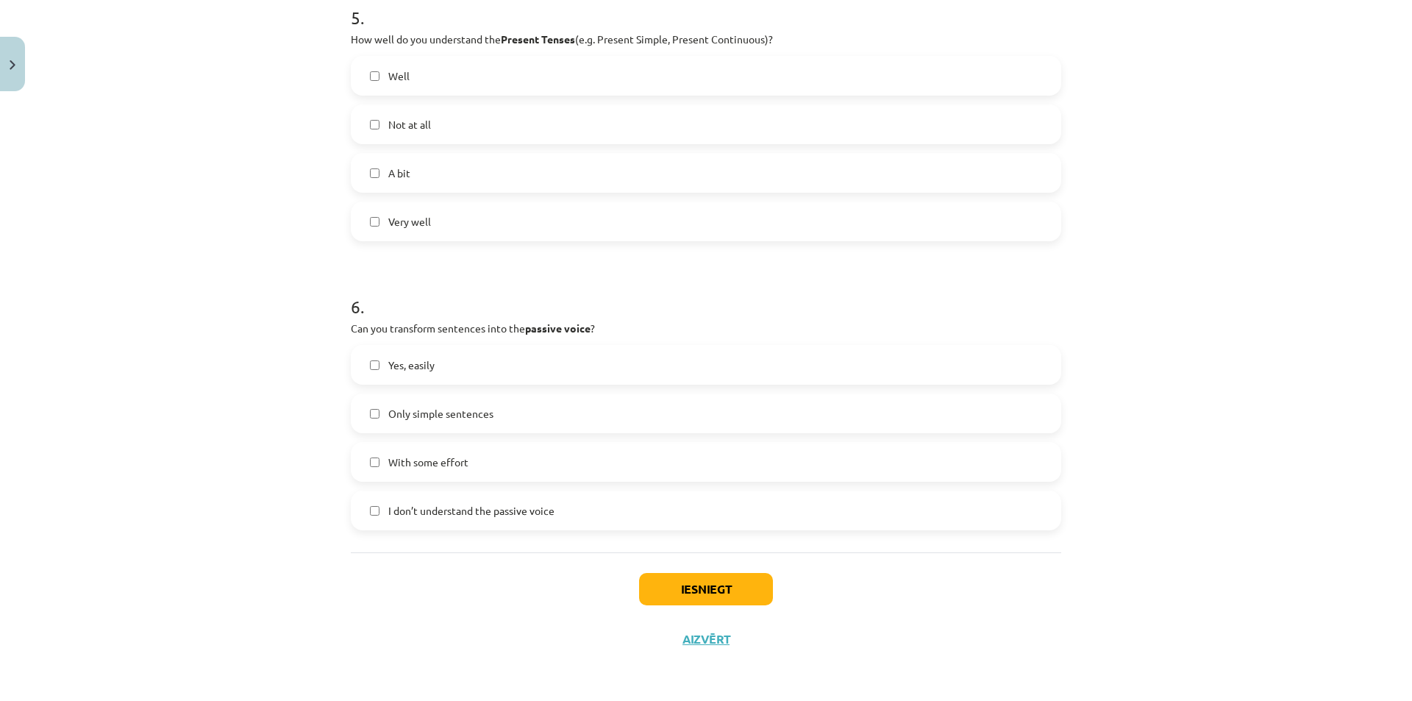
click at [374, 130] on label "Not at all" at bounding box center [705, 124] width 707 height 37
click at [360, 410] on label "Only simple sentences" at bounding box center [705, 413] width 707 height 37
click at [707, 583] on button "Iesniegt" at bounding box center [706, 589] width 134 height 32
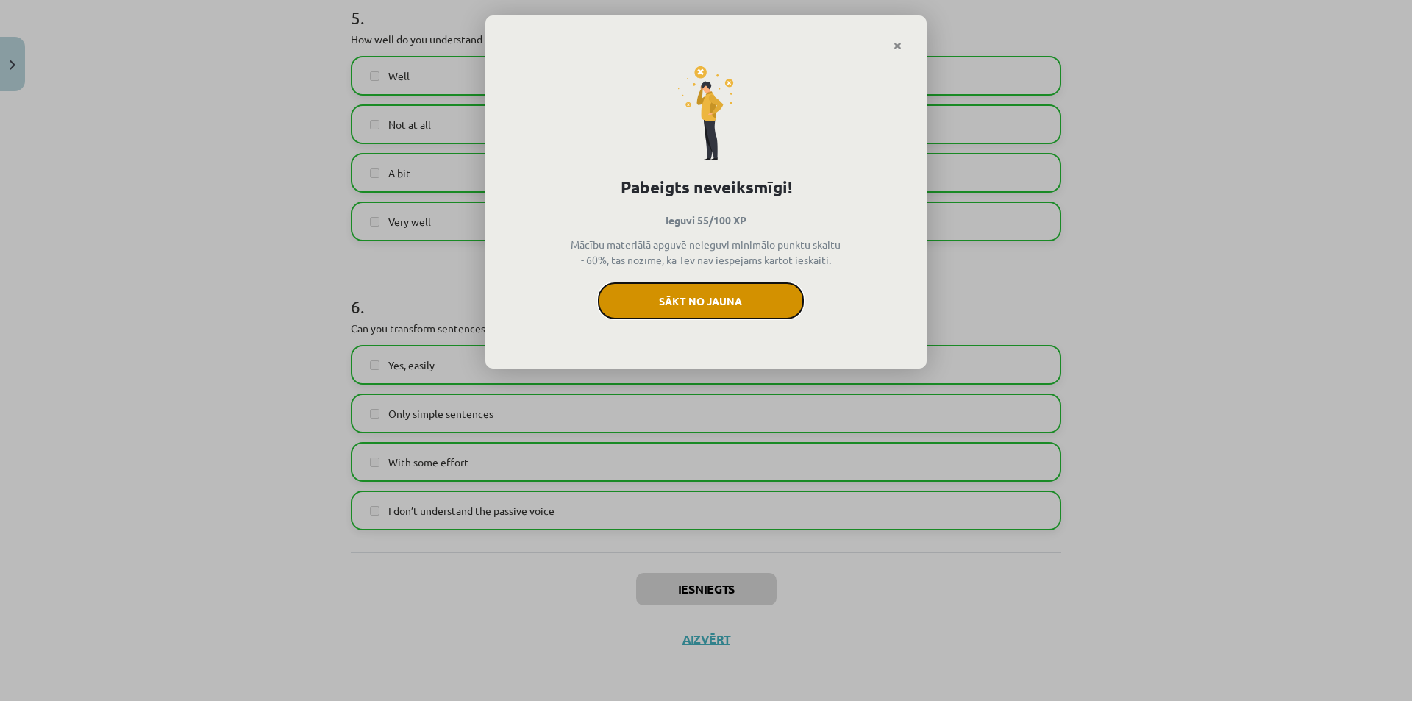
click at [733, 295] on button "Sākt no jauna" at bounding box center [701, 300] width 206 height 37
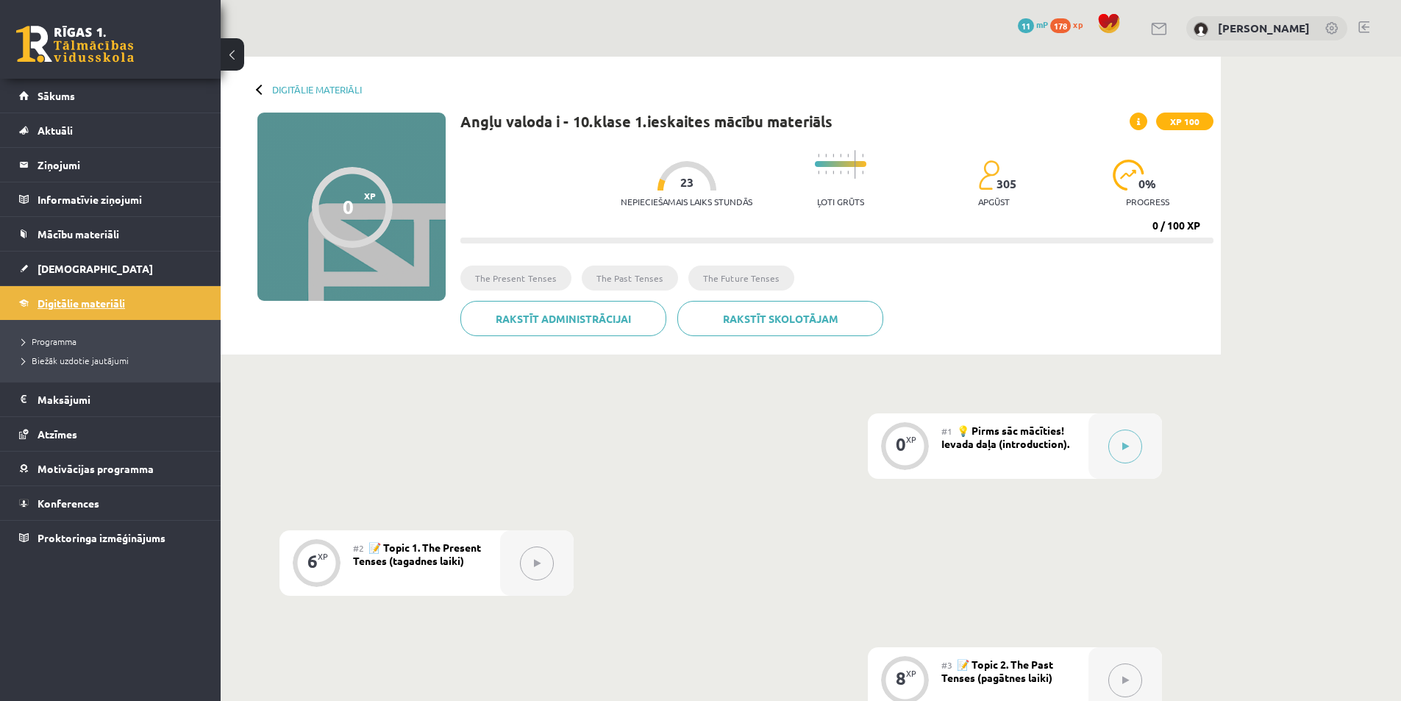
click at [73, 299] on span "Digitālie materiāli" at bounding box center [82, 302] width 88 height 13
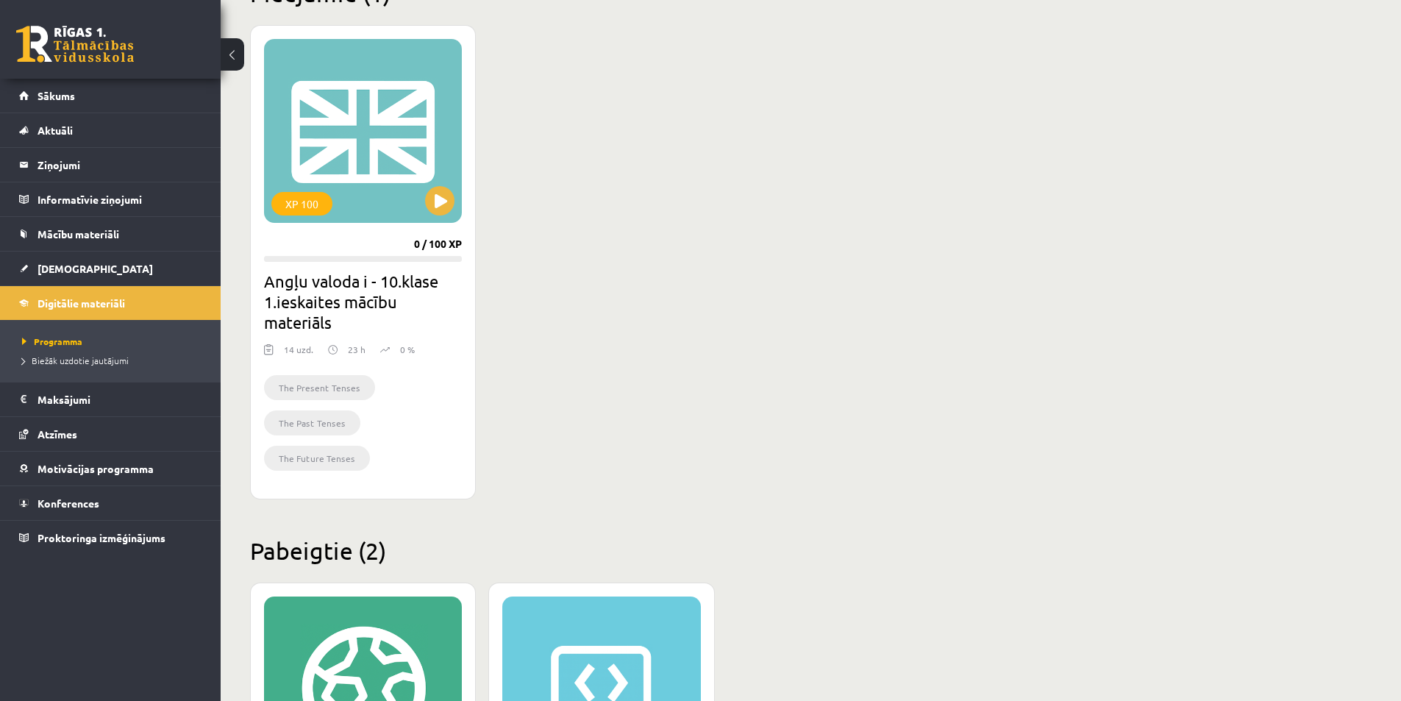
scroll to position [318, 0]
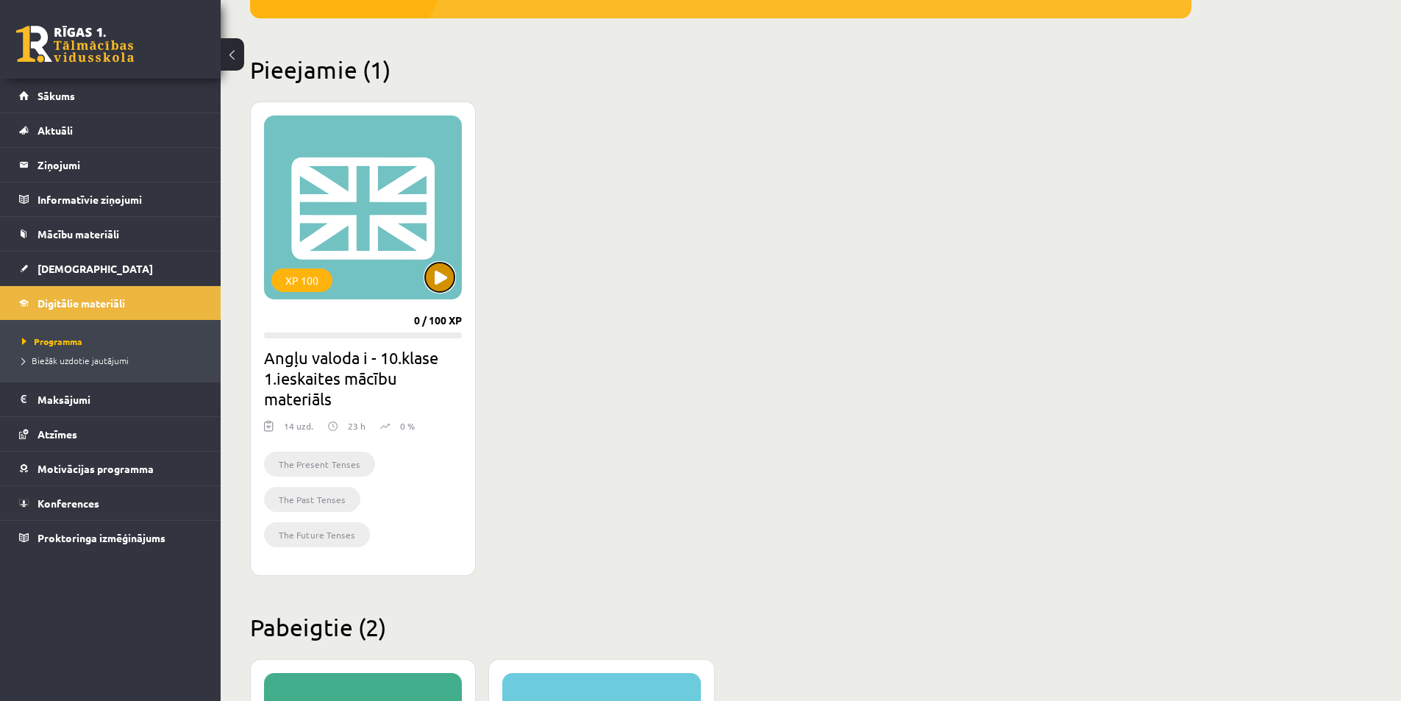
click at [448, 268] on button at bounding box center [439, 277] width 29 height 29
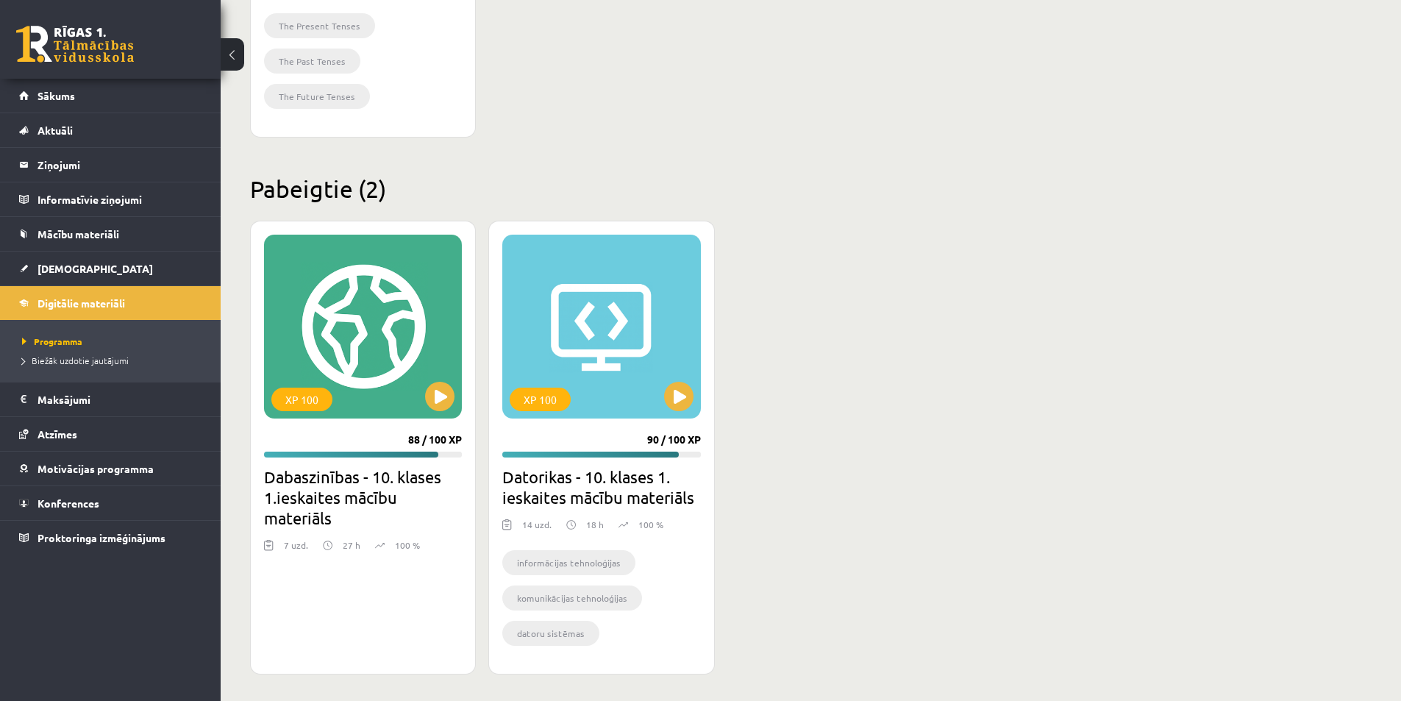
scroll to position [759, 0]
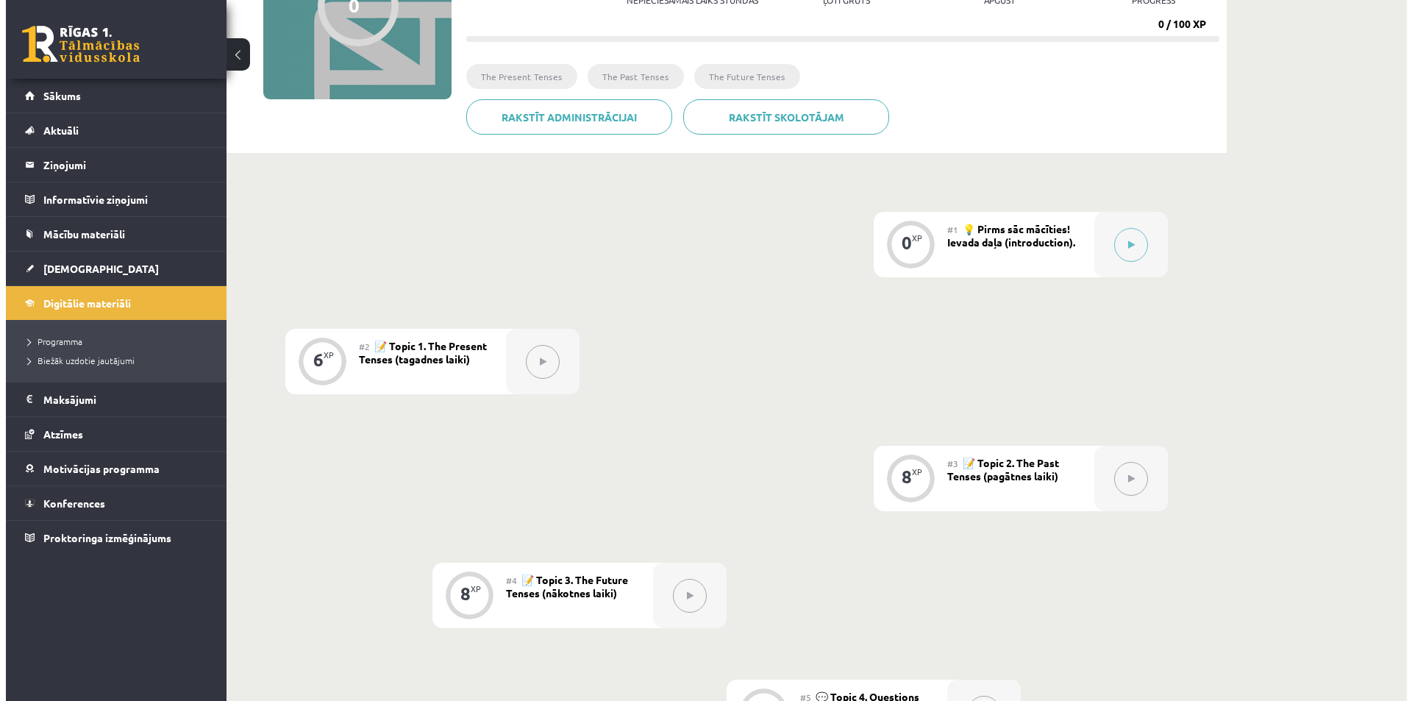
scroll to position [221, 0]
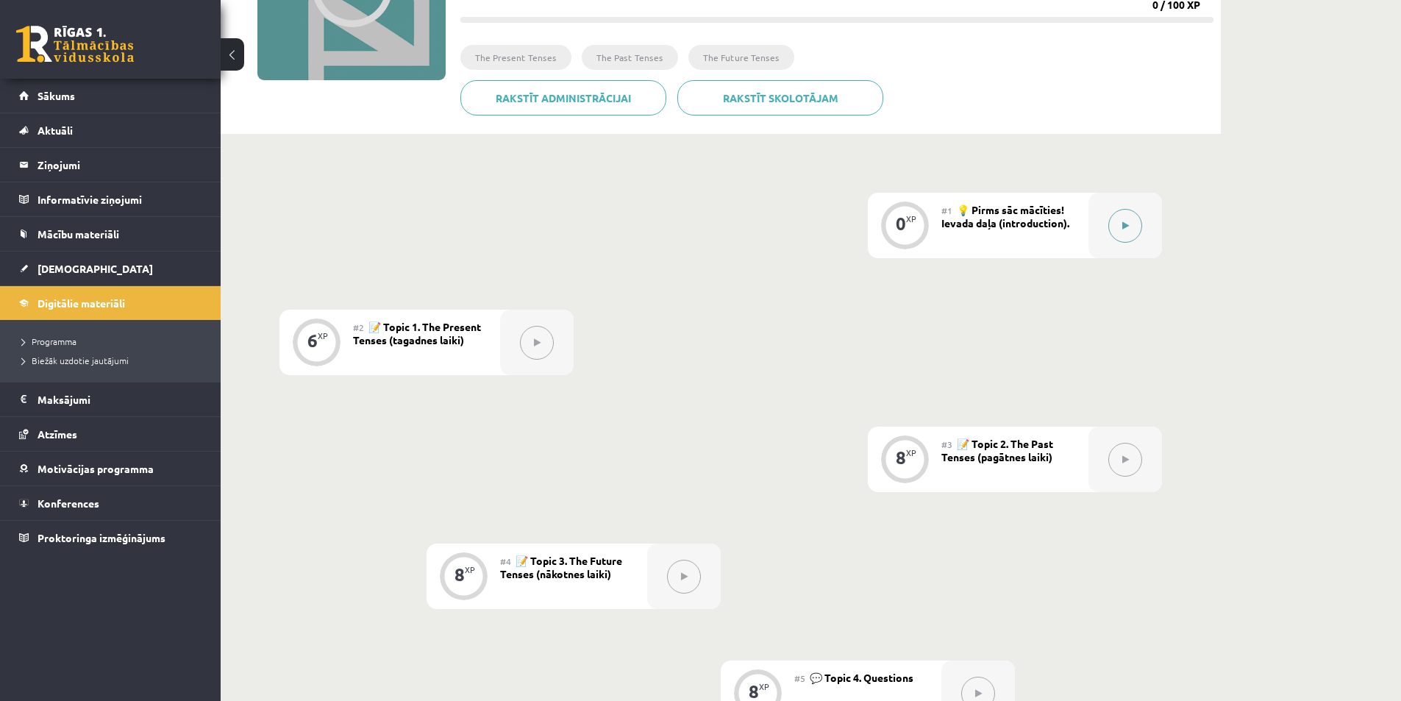
click at [1138, 229] on button at bounding box center [1125, 226] width 34 height 34
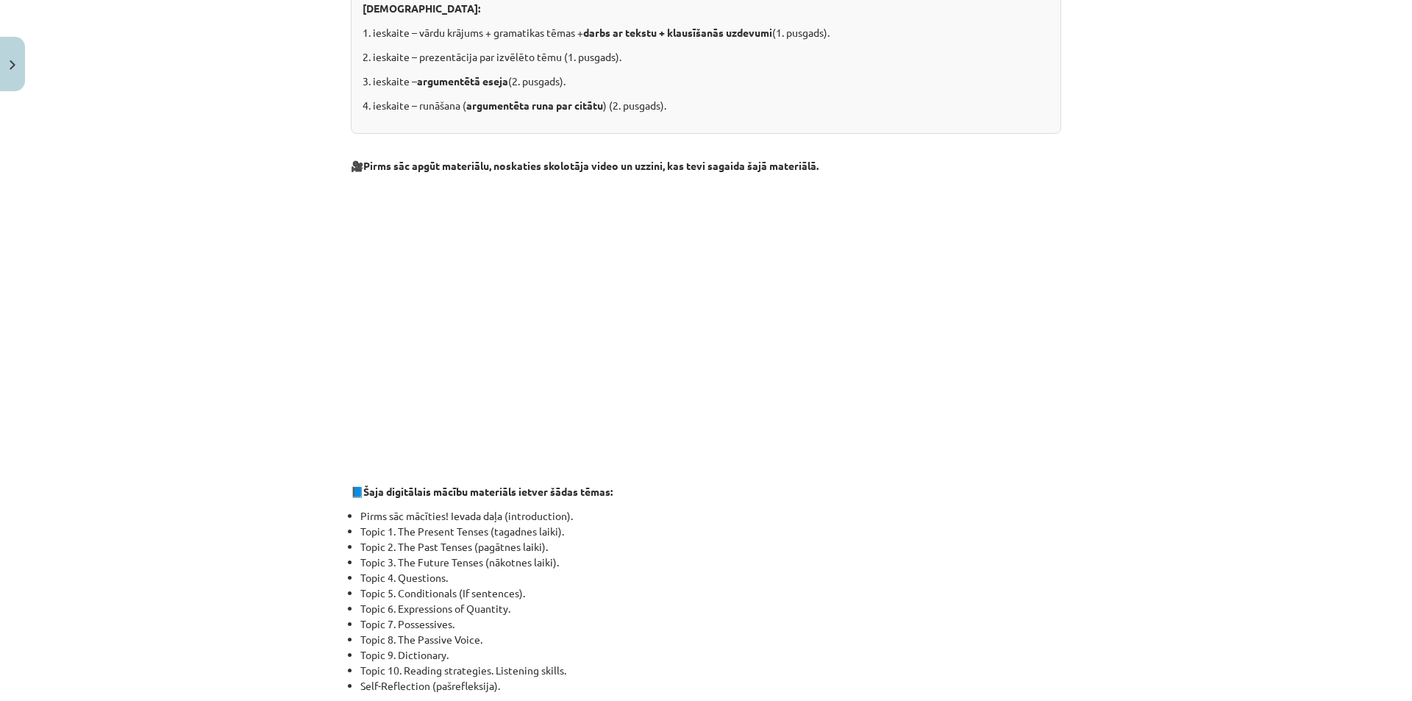
scroll to position [147, 0]
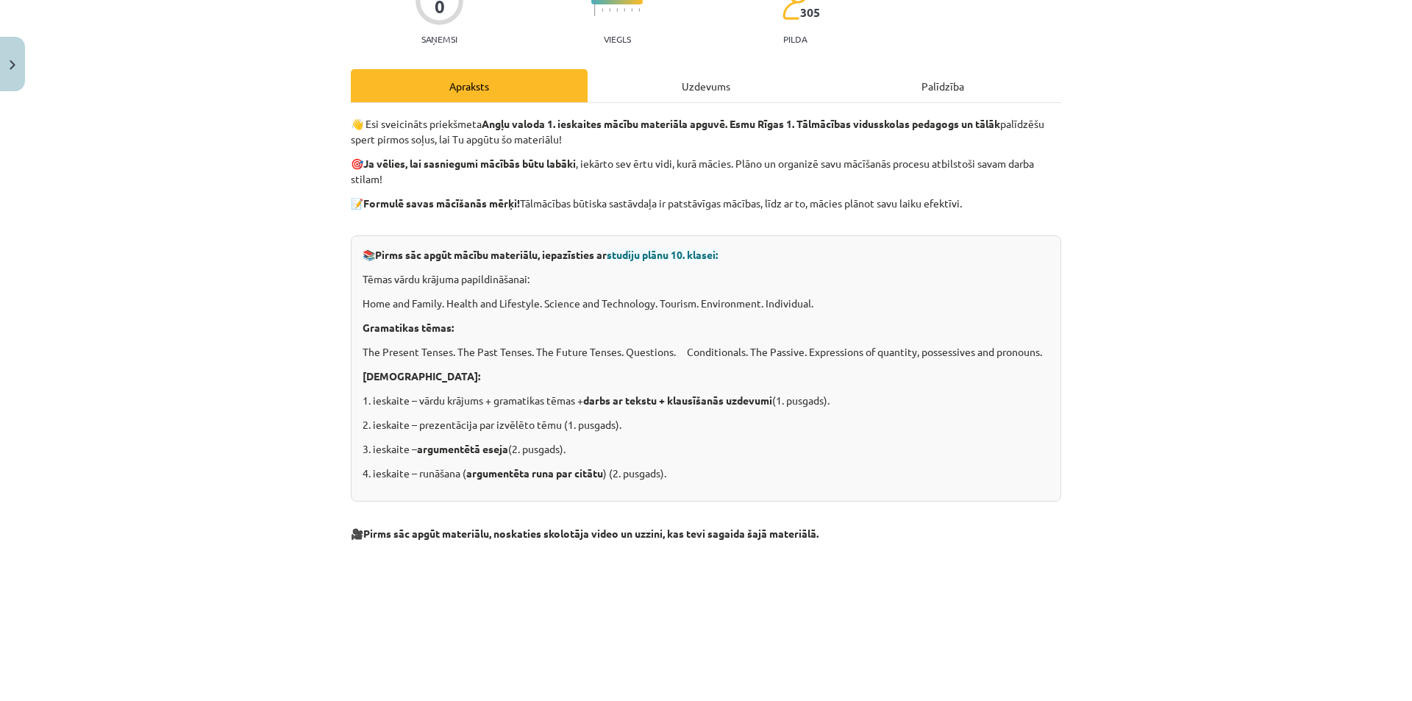
click at [693, 90] on div "Uzdevums" at bounding box center [706, 85] width 237 height 33
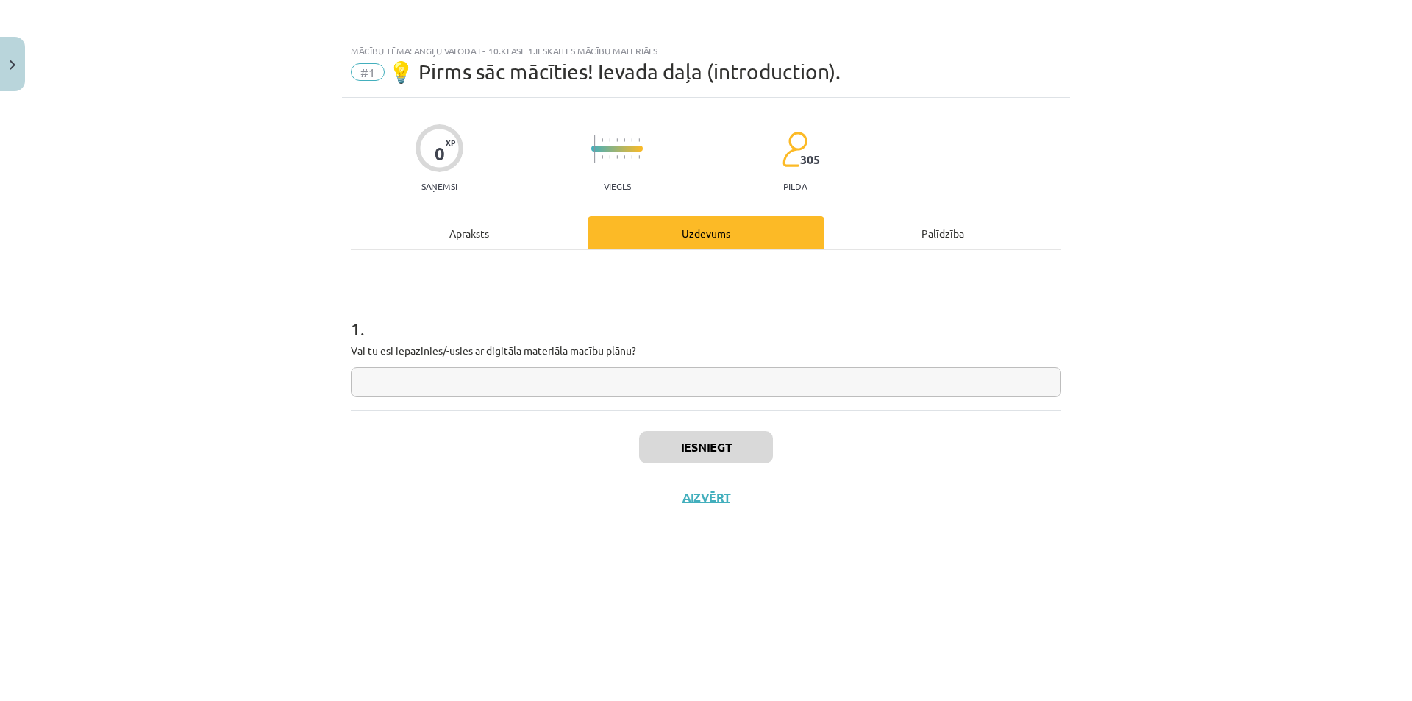
click at [445, 379] on input "text" at bounding box center [706, 382] width 710 height 30
drag, startPoint x: 379, startPoint y: 351, endPoint x: 441, endPoint y: 349, distance: 61.8
click at [441, 349] on p "Vai tu esi iepazinies/-usies ar digitāla materiāla macību plānu?" at bounding box center [706, 350] width 710 height 15
copy p "esi iepazinies"
click at [438, 379] on input "text" at bounding box center [706, 382] width 710 height 30
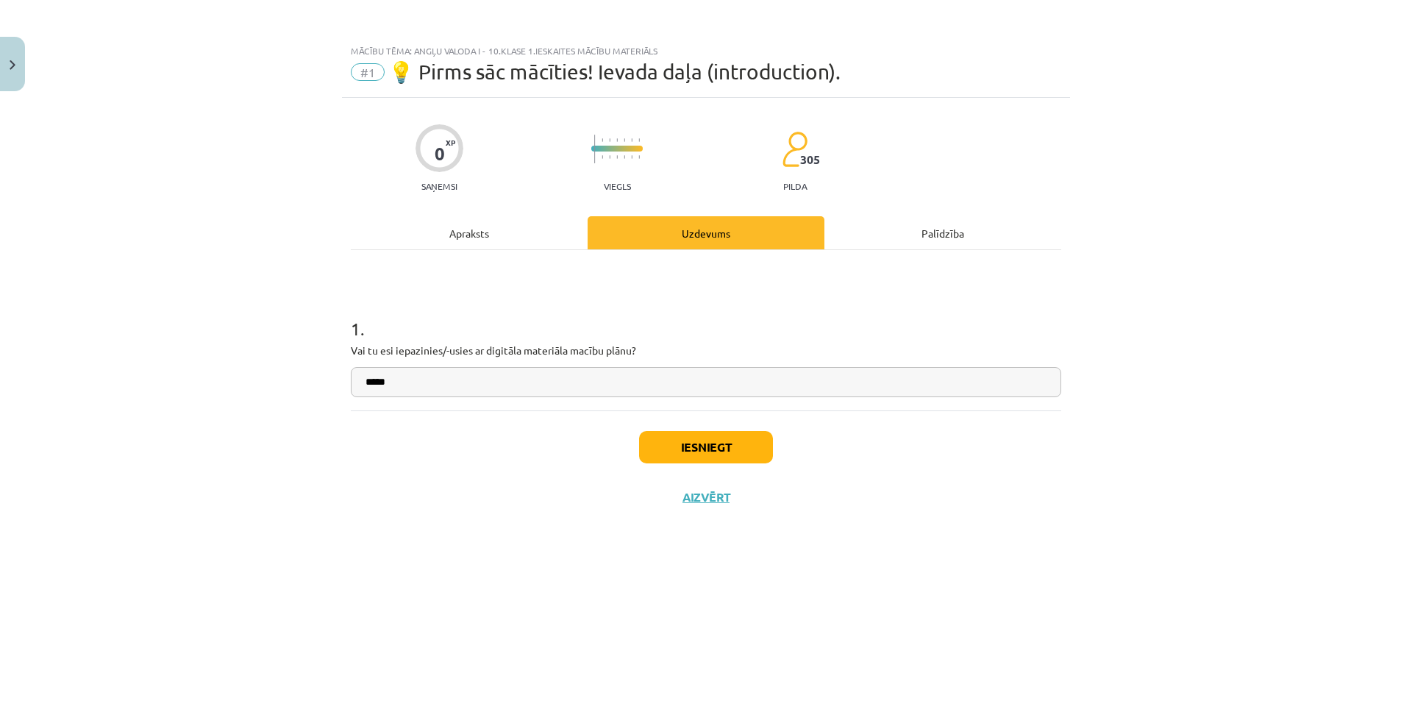
paste input "**********"
drag, startPoint x: 410, startPoint y: 387, endPoint x: 397, endPoint y: 391, distance: 14.0
click at [397, 391] on input "**********" at bounding box center [706, 382] width 710 height 30
click at [485, 382] on input "**********" at bounding box center [706, 382] width 710 height 30
type input "**********"
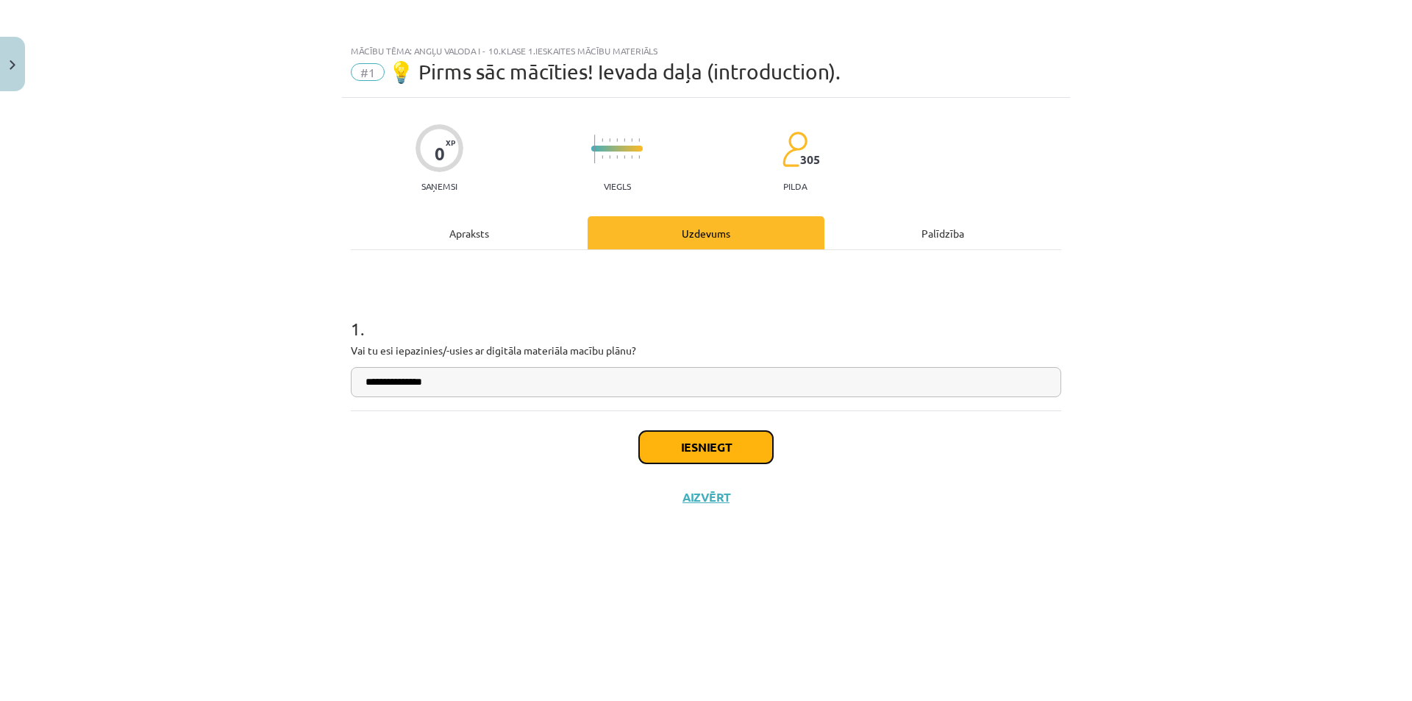
click at [709, 446] on button "Iesniegt" at bounding box center [706, 447] width 134 height 32
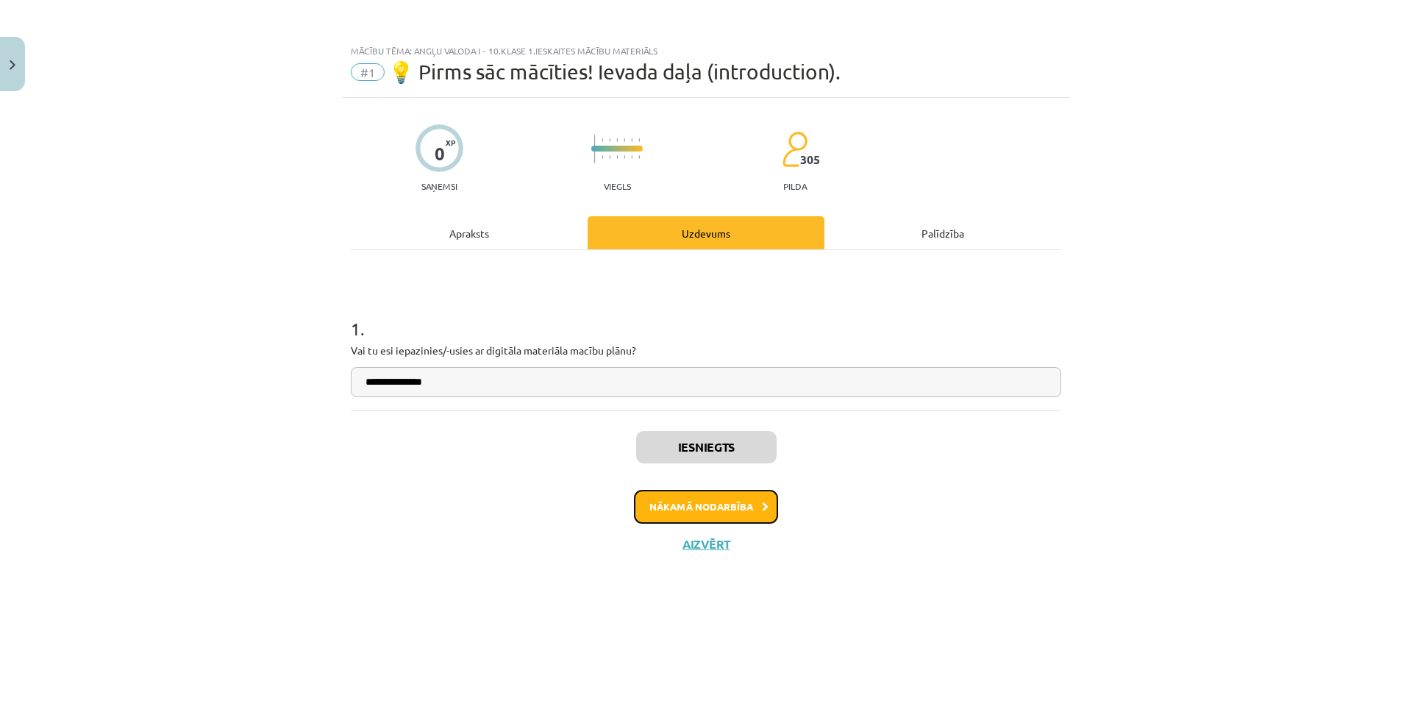
click at [760, 516] on button "Nākamā nodarbība" at bounding box center [706, 507] width 144 height 34
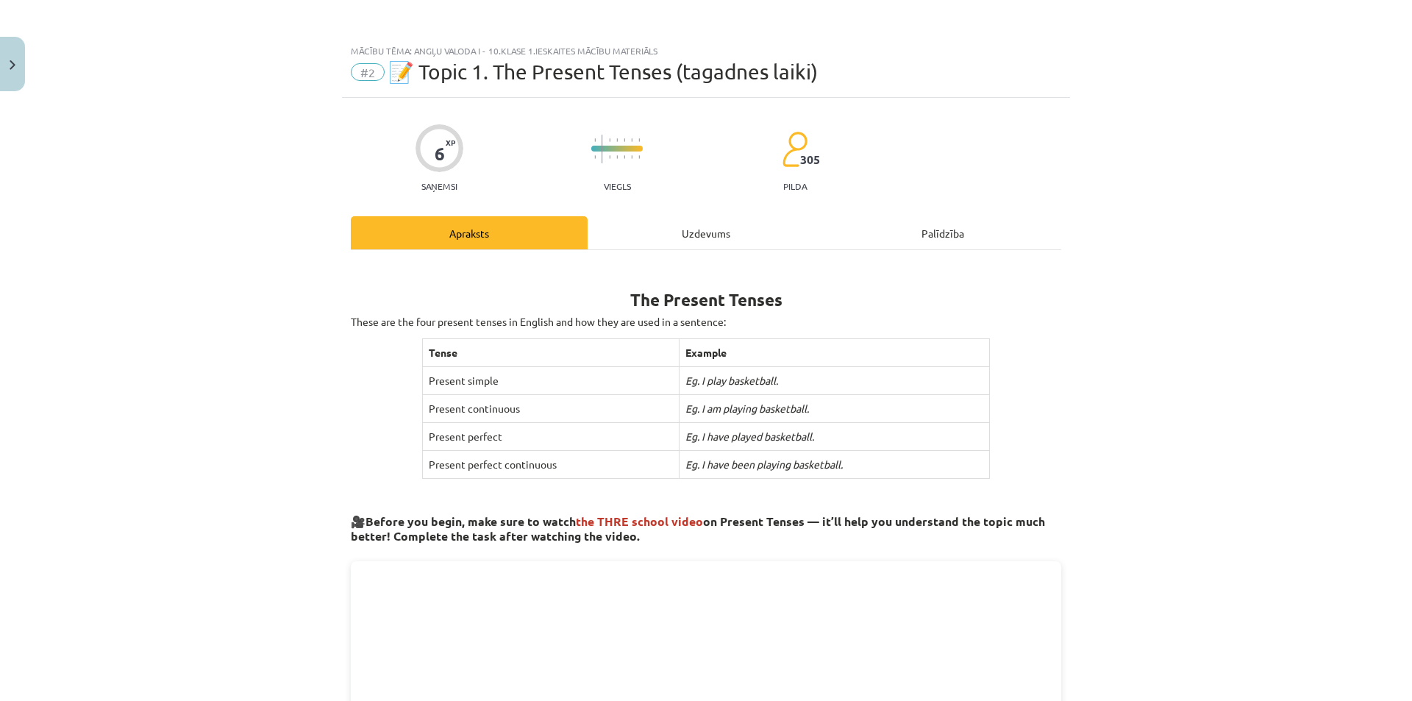
click at [733, 233] on div "Uzdevums" at bounding box center [706, 232] width 237 height 33
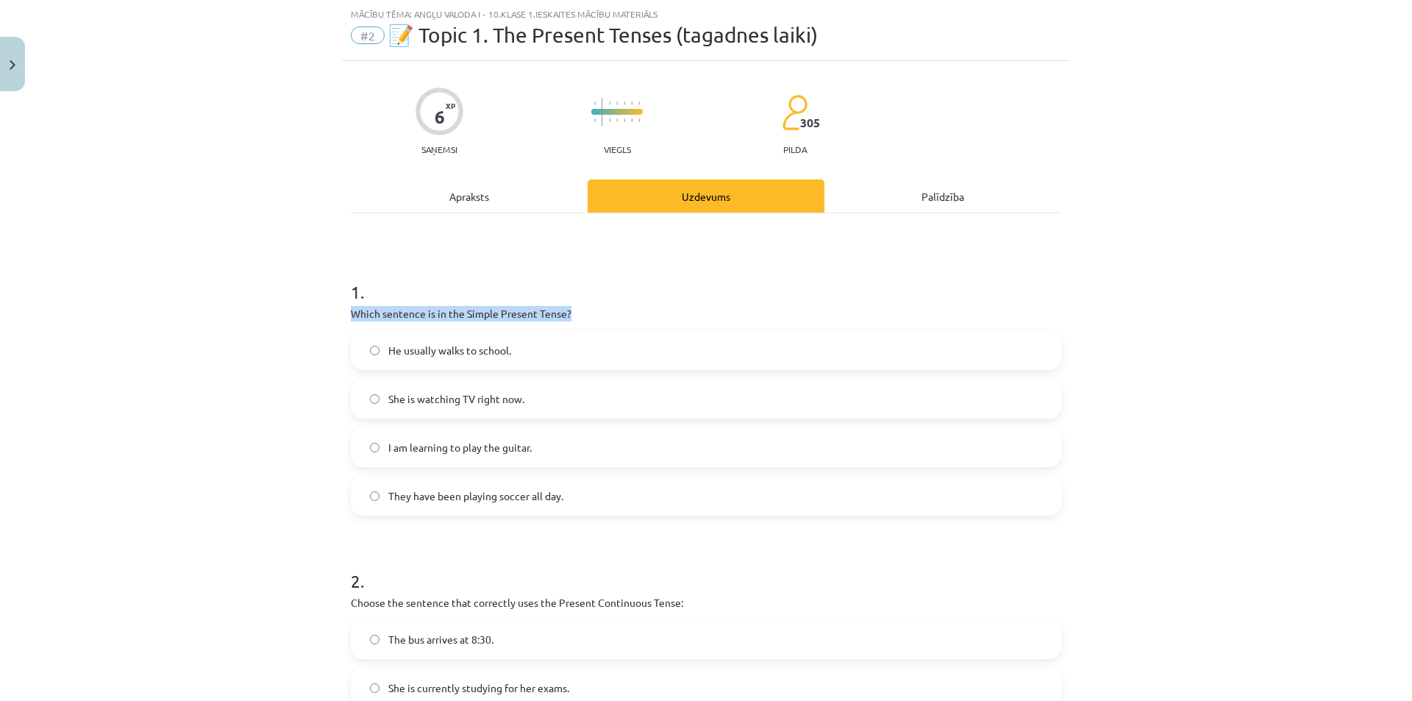
drag, startPoint x: 388, startPoint y: 312, endPoint x: 592, endPoint y: 316, distance: 203.7
click at [592, 316] on div "Mācību tēma: Angļu valoda i - 10.klase 1.ieskaites mācību materiāls #2 📝 Topic …" at bounding box center [706, 350] width 1412 height 701
copy p "Which sentence is in the Simple Present Tense?"
click at [241, 416] on div "Mācību tēma: Angļu valoda i - 10.klase 1.ieskaites mācību materiāls #2 📝 Topic …" at bounding box center [706, 350] width 1412 height 701
click at [446, 195] on div "Apraksts" at bounding box center [469, 195] width 237 height 33
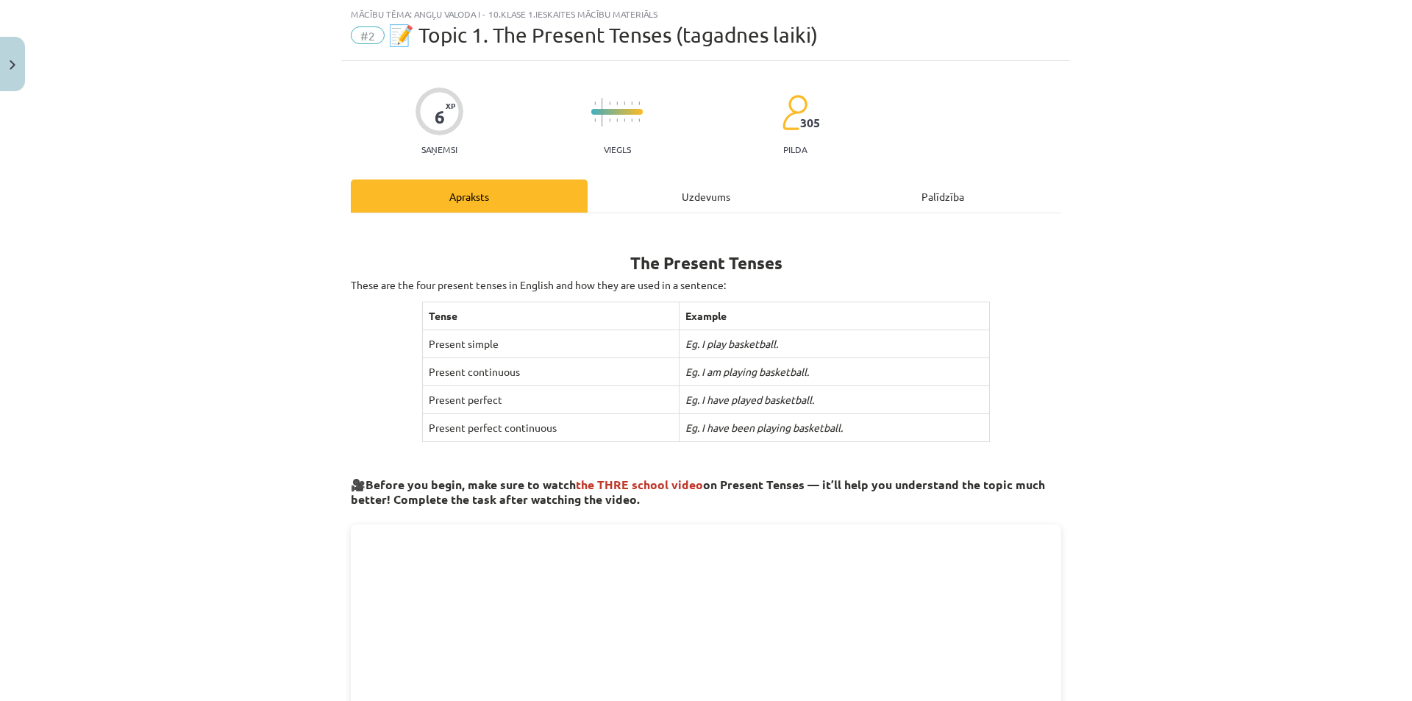
click at [668, 188] on div "Uzdevums" at bounding box center [706, 195] width 237 height 33
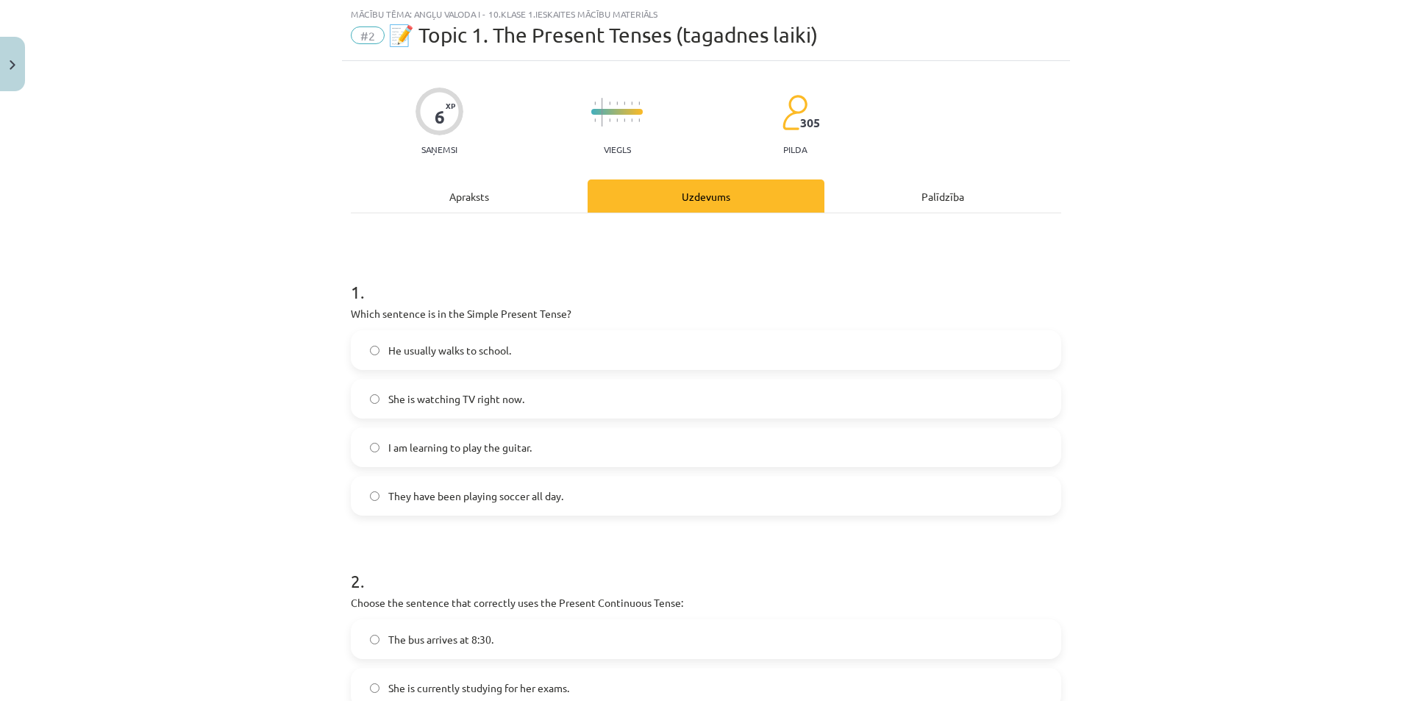
click at [474, 402] on span "She is watching TV right now." at bounding box center [456, 398] width 136 height 15
click at [403, 449] on span "I am learning to play the guitar." at bounding box center [459, 447] width 143 height 15
drag, startPoint x: 405, startPoint y: 324, endPoint x: 417, endPoint y: 326, distance: 12.1
click at [417, 326] on div "Mācību tēma: Angļu valoda i - 10.klase 1.ieskaites mācību materiāls #2 📝 Topic …" at bounding box center [706, 350] width 1412 height 701
click at [357, 356] on label "He usually walks to school." at bounding box center [705, 350] width 707 height 37
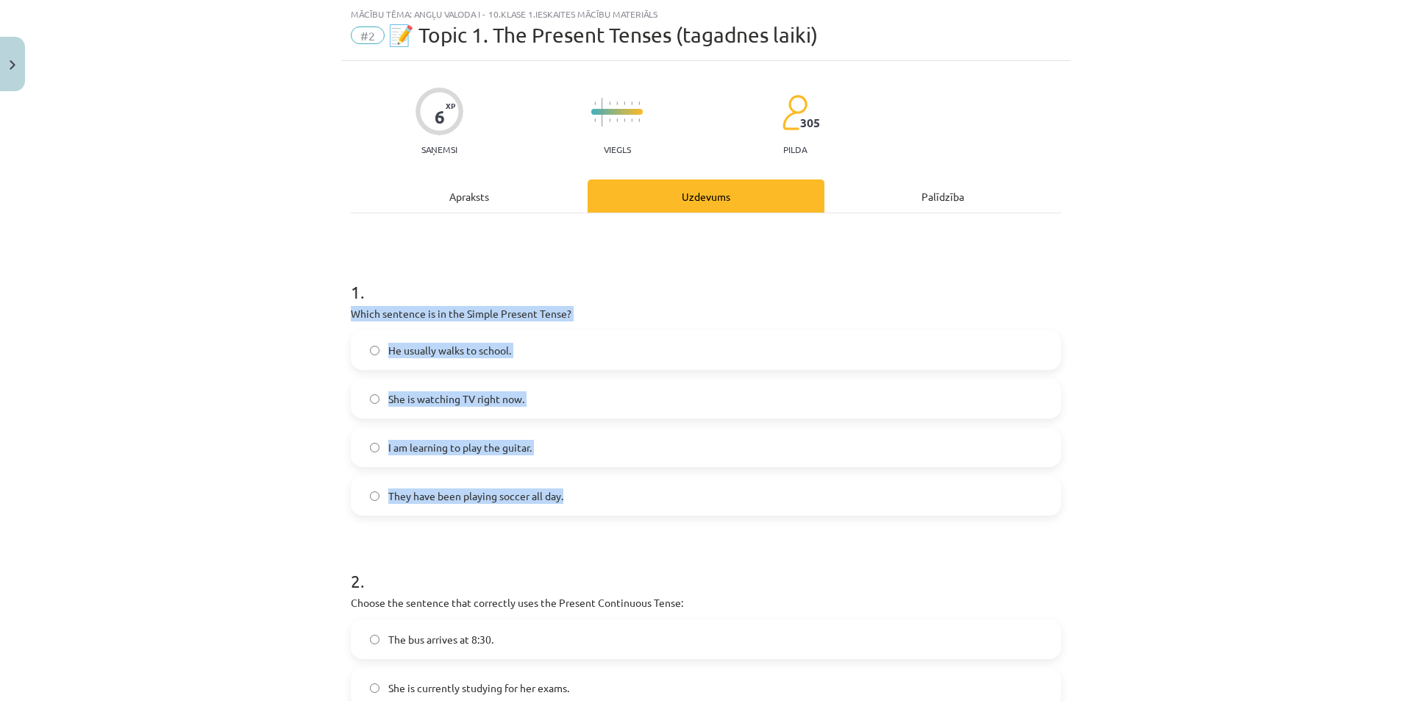
drag, startPoint x: 324, startPoint y: 310, endPoint x: 594, endPoint y: 493, distance: 326.5
click at [594, 493] on div "Mācību tēma: Angļu valoda i - 10.klase 1.ieskaites mācību materiāls #2 📝 Topic …" at bounding box center [706, 350] width 1412 height 701
copy div "Which sentence is in the Simple Present Tense? He usually walks to school. She …"
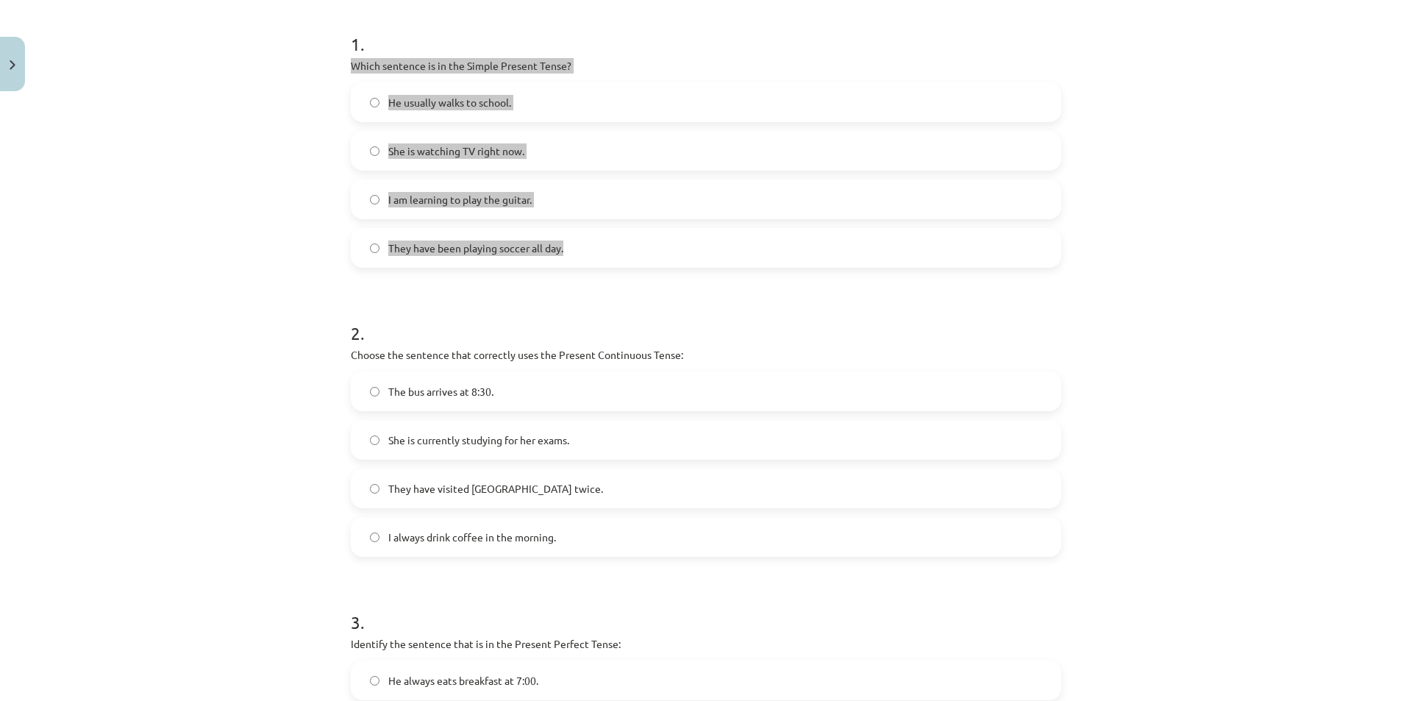
scroll to position [331, 0]
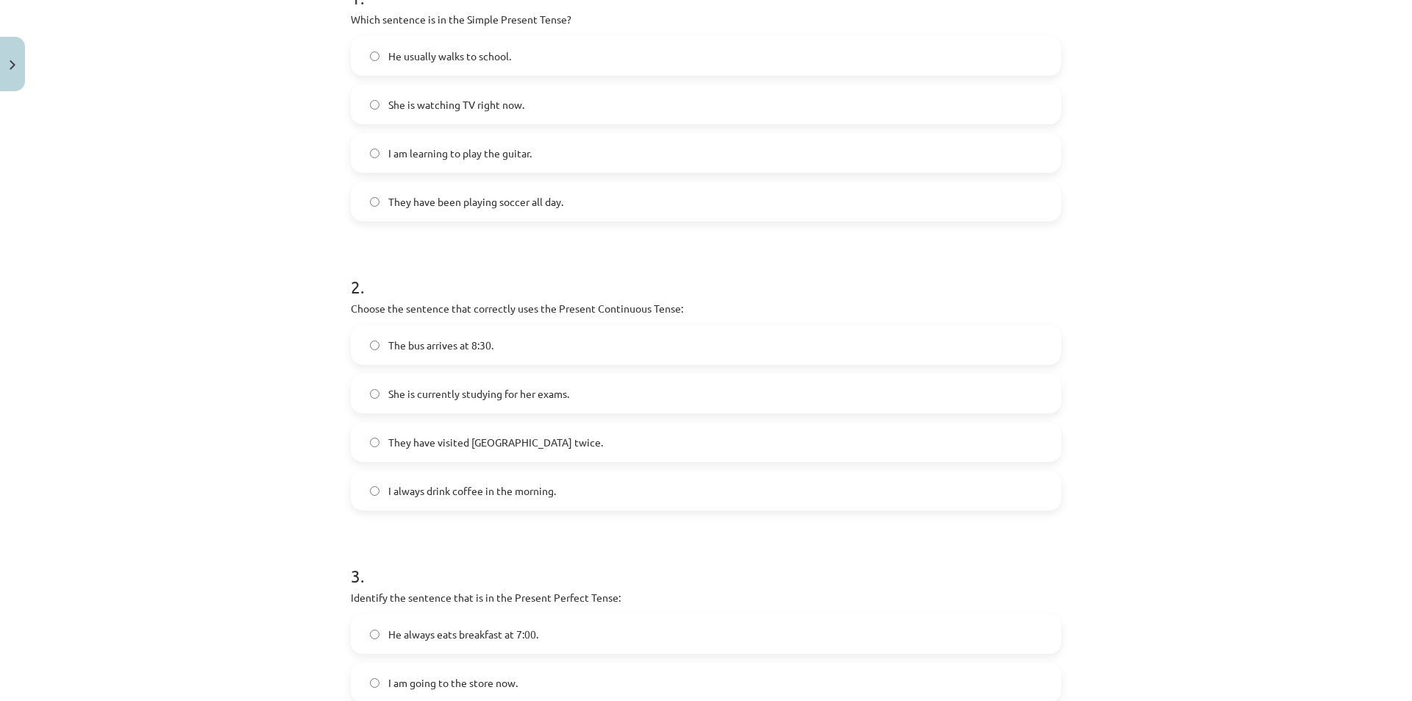
click at [1246, 326] on div "Mācību tēma: Angļu valoda i - 10.klase 1.ieskaites mācību materiāls #2 📝 Topic …" at bounding box center [706, 350] width 1412 height 701
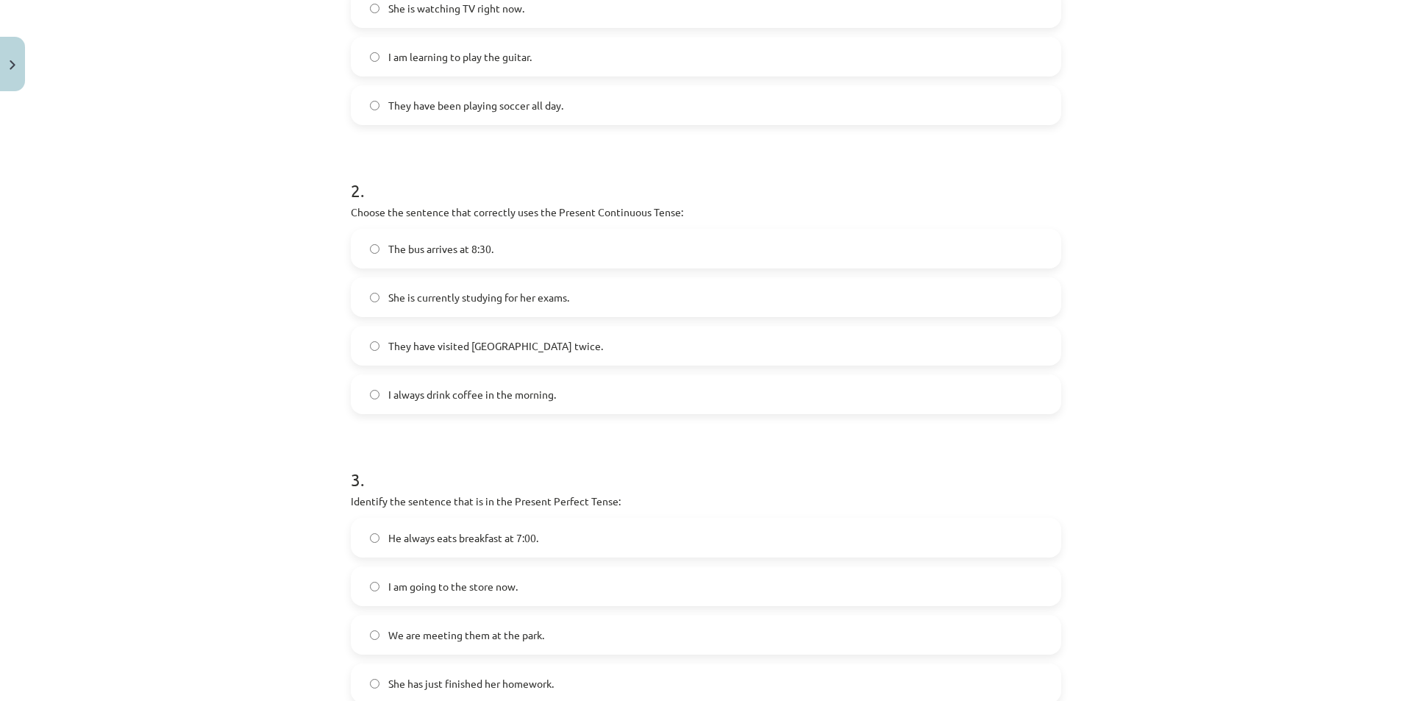
scroll to position [453, 0]
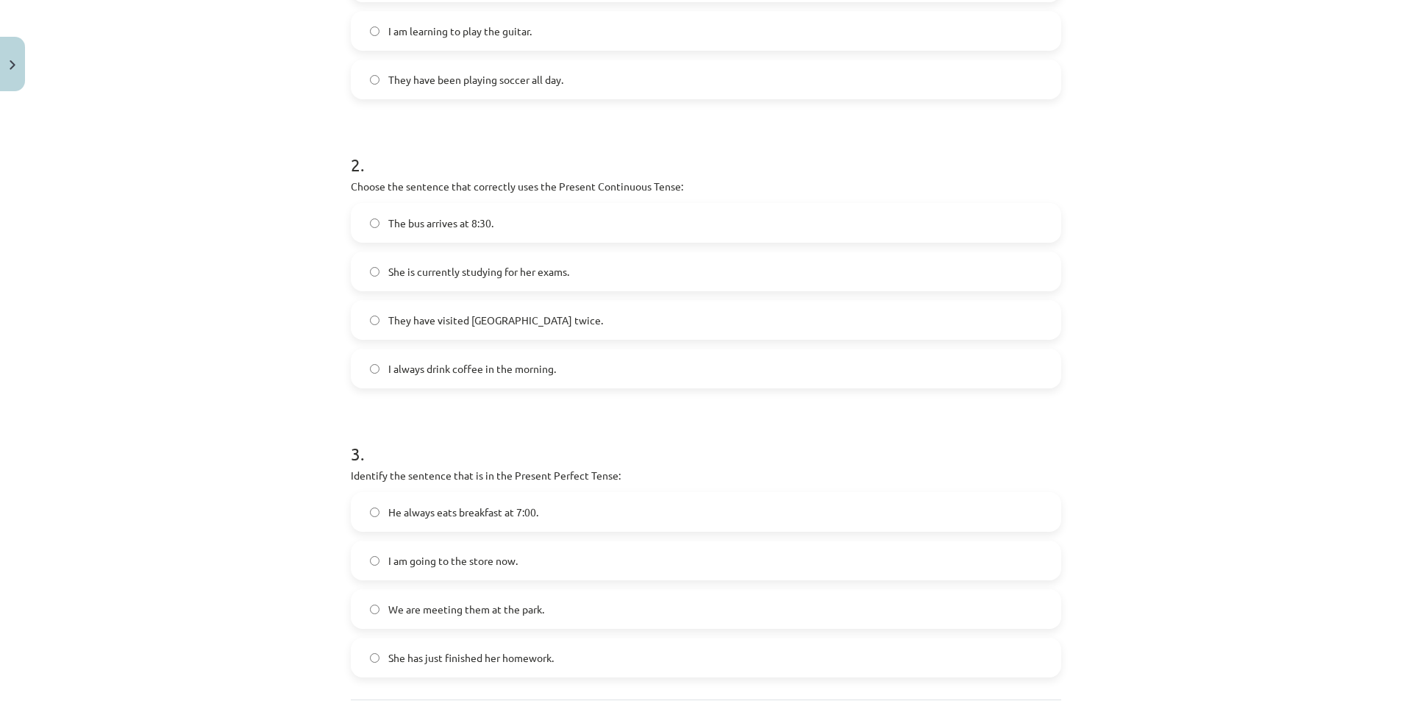
click at [508, 530] on div "He always eats breakfast at 7:00." at bounding box center [706, 512] width 710 height 40
click at [465, 514] on span "He always eats breakfast at 7:00." at bounding box center [463, 511] width 150 height 15
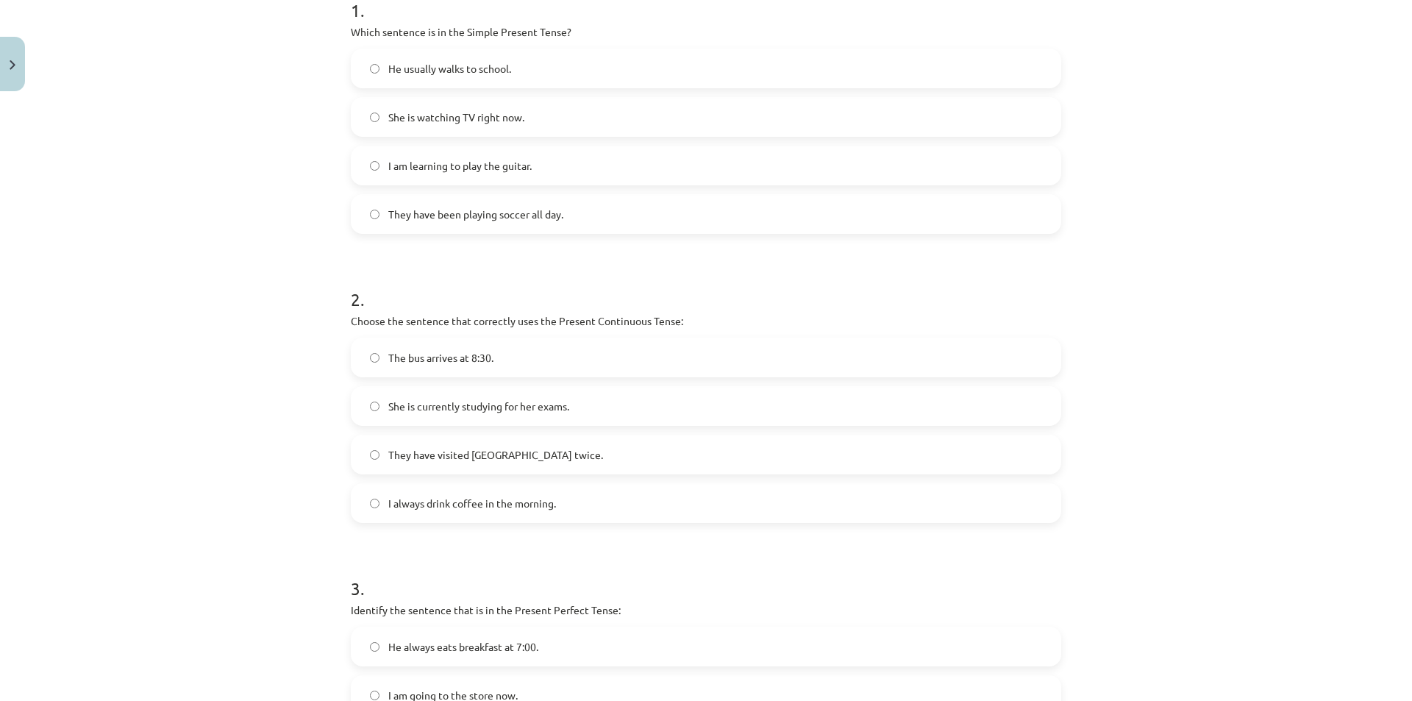
scroll to position [306, 0]
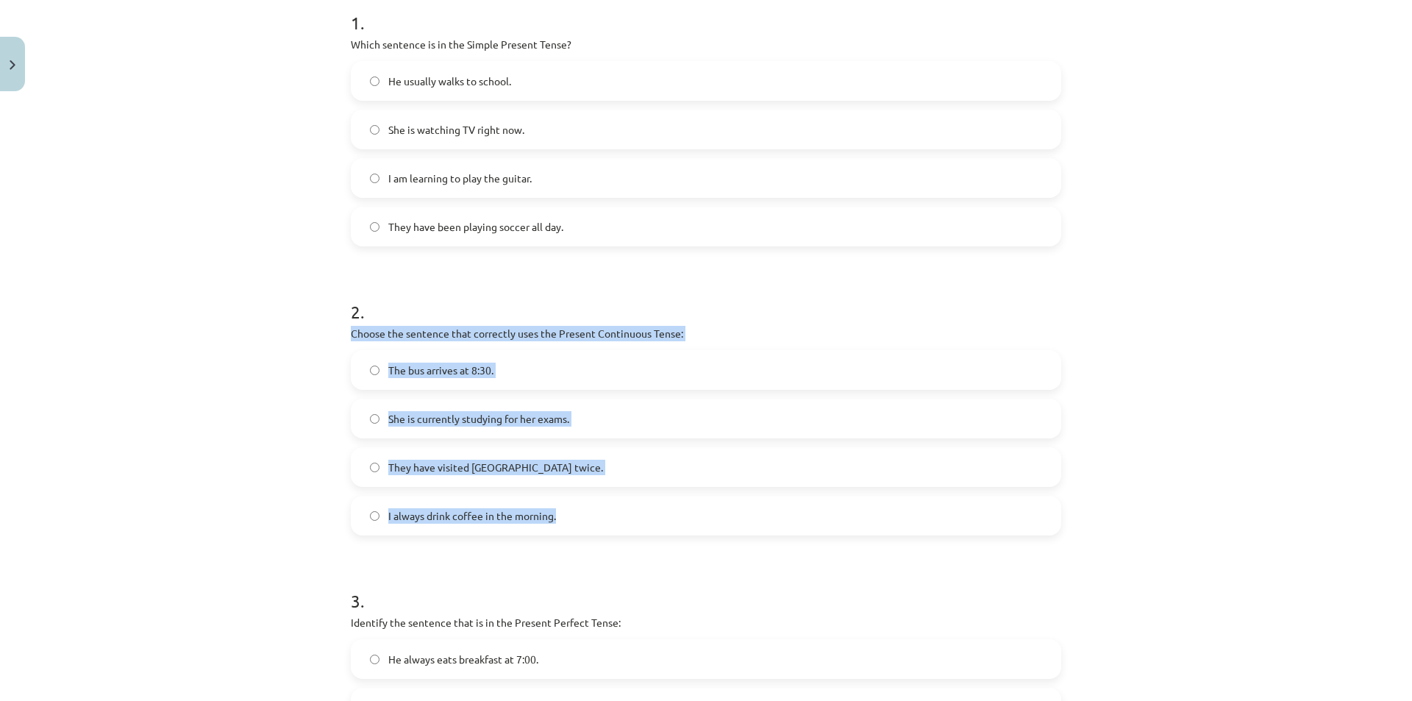
drag, startPoint x: 382, startPoint y: 335, endPoint x: 621, endPoint y: 525, distance: 305.6
click at [621, 525] on div "6 XP Saņemsi Viegls 305 pilda Apraksts Uzdevums Palīdzība 1 . Which sentence is…" at bounding box center [706, 375] width 728 height 1166
copy div "Choose the sentence that correctly uses the Present Continuous Tense: The bus a…"
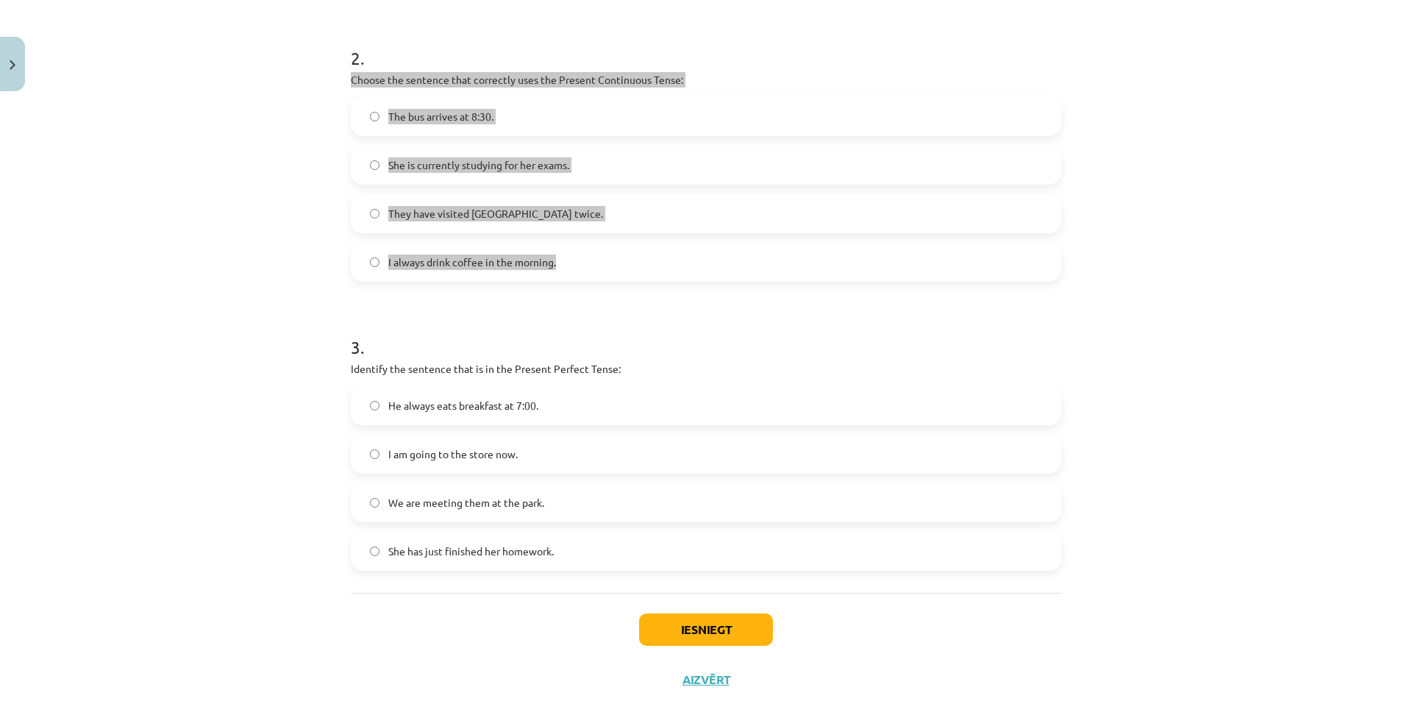
scroll to position [600, 0]
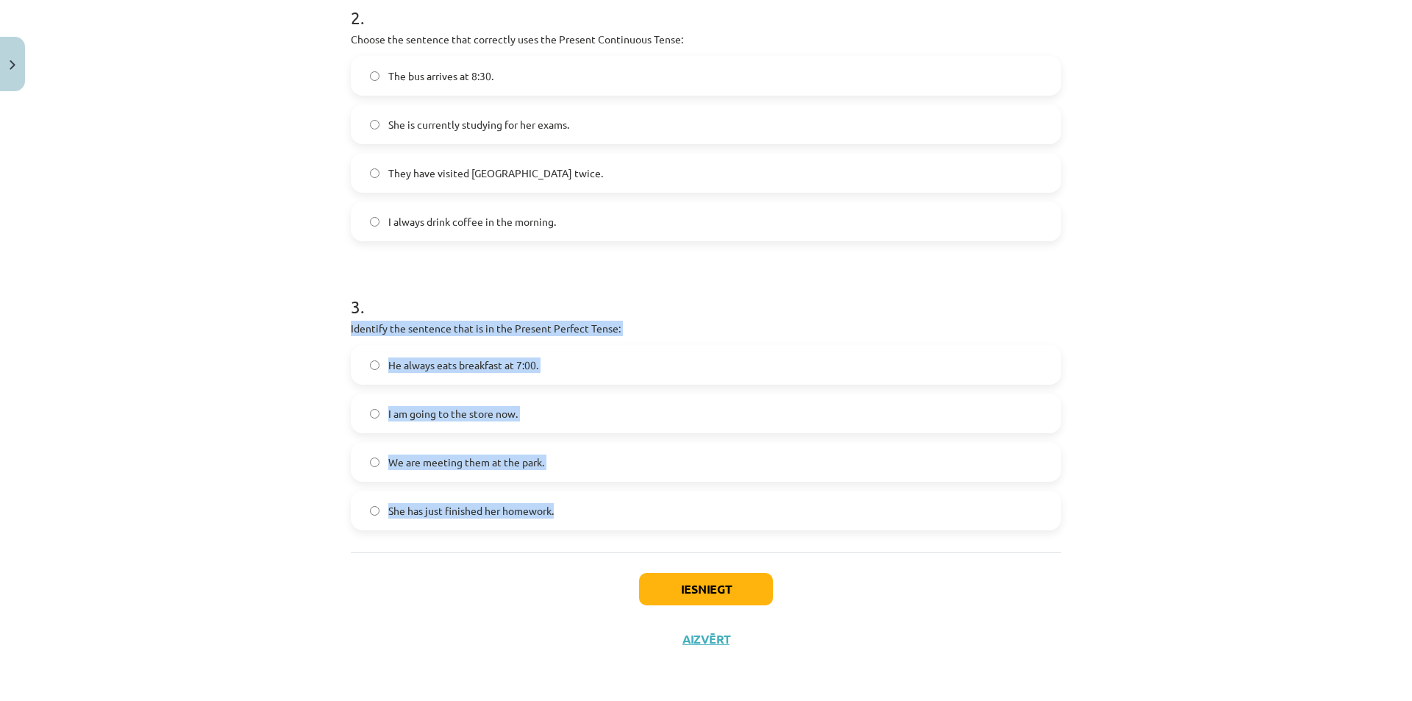
drag, startPoint x: 372, startPoint y: 336, endPoint x: 588, endPoint y: 511, distance: 277.6
click at [640, 518] on div "Mācību tēma: Angļu valoda i - 10.klase 1.ieskaites mācību materiāls #2 📝 Topic …" at bounding box center [706, 350] width 1412 height 701
copy div "Identify the sentence that is in the Present Perfect Tense: He always eats brea…"
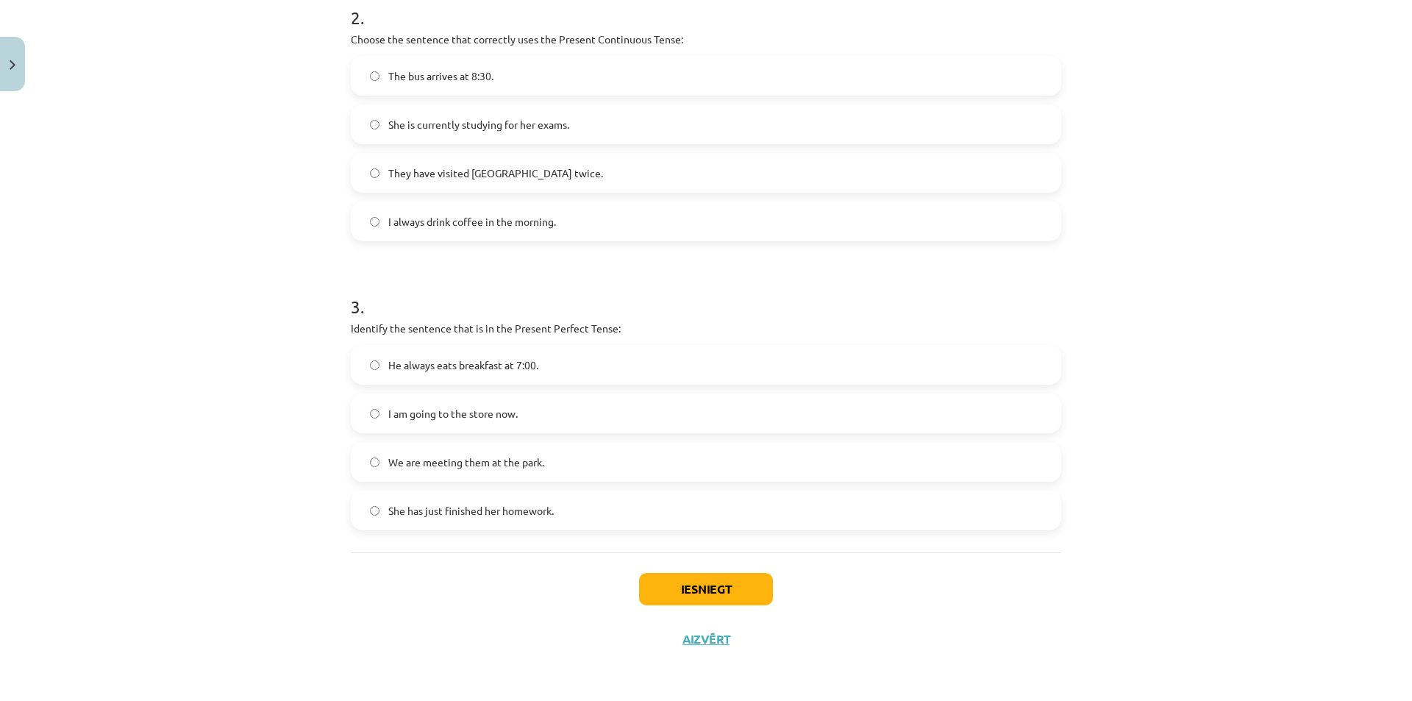
click at [206, 561] on div "Mācību tēma: Angļu valoda i - 10.klase 1.ieskaites mācību materiāls #2 📝 Topic …" at bounding box center [706, 350] width 1412 height 701
click at [710, 593] on button "Iesniegt" at bounding box center [706, 589] width 134 height 32
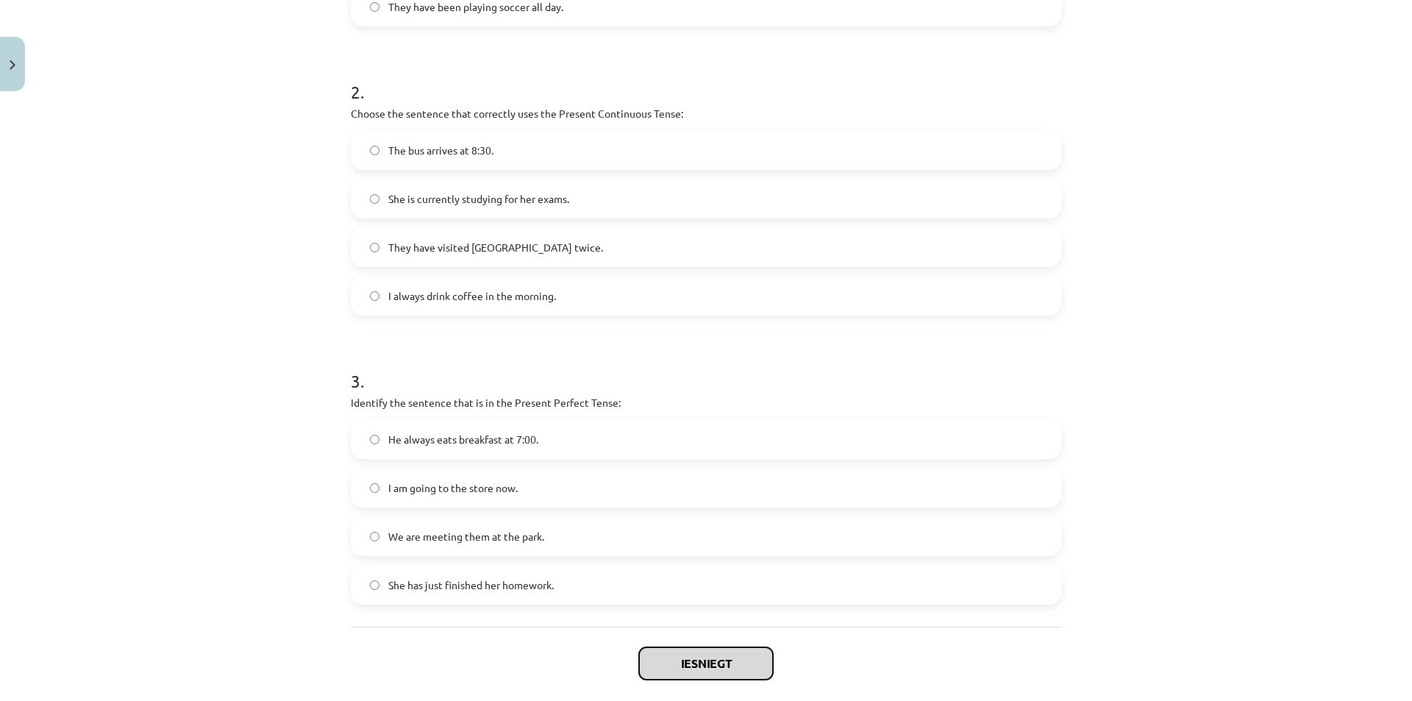
scroll to position [527, 0]
drag, startPoint x: 814, startPoint y: 387, endPoint x: 1158, endPoint y: 482, distance: 357.0
click at [1158, 482] on div "Mācību tēma: Angļu valoda i - 10.klase 1.ieskaites mācību materiāls #2 📝 Topic …" at bounding box center [706, 350] width 1412 height 701
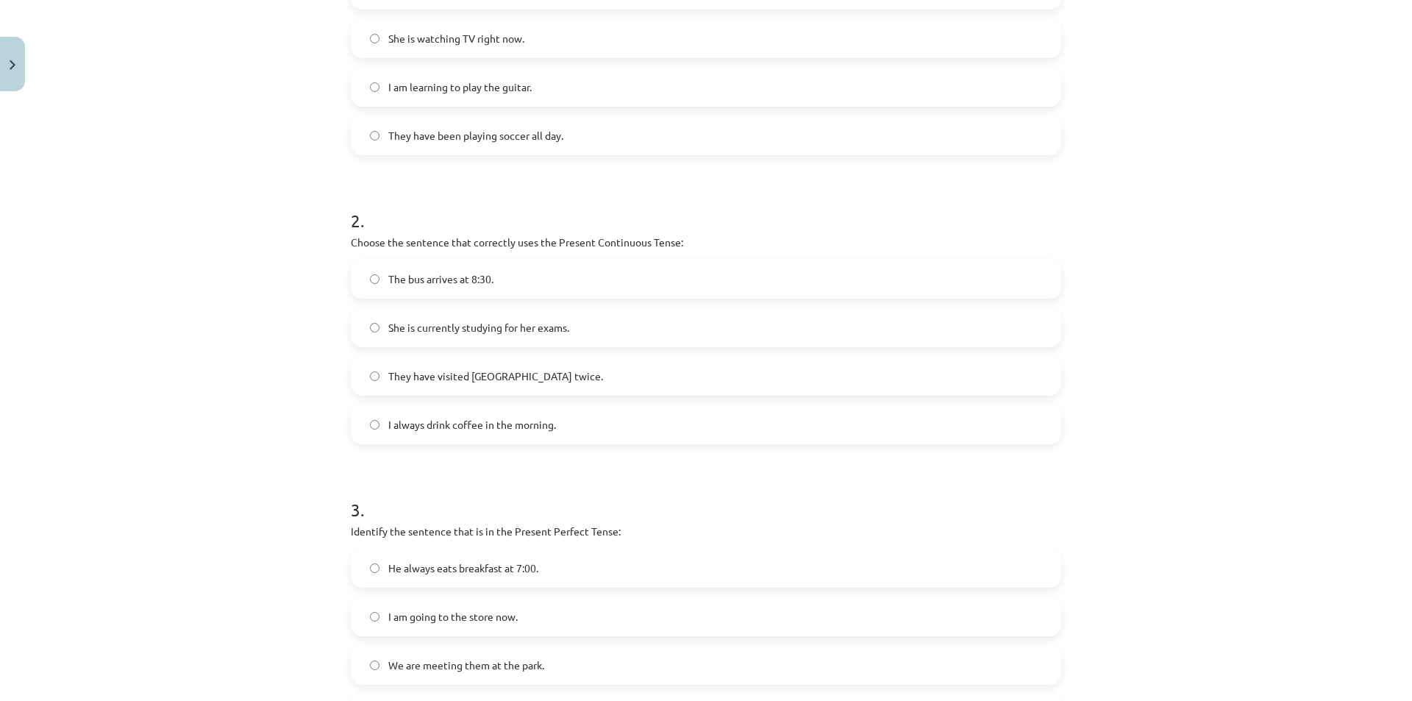
scroll to position [600, 0]
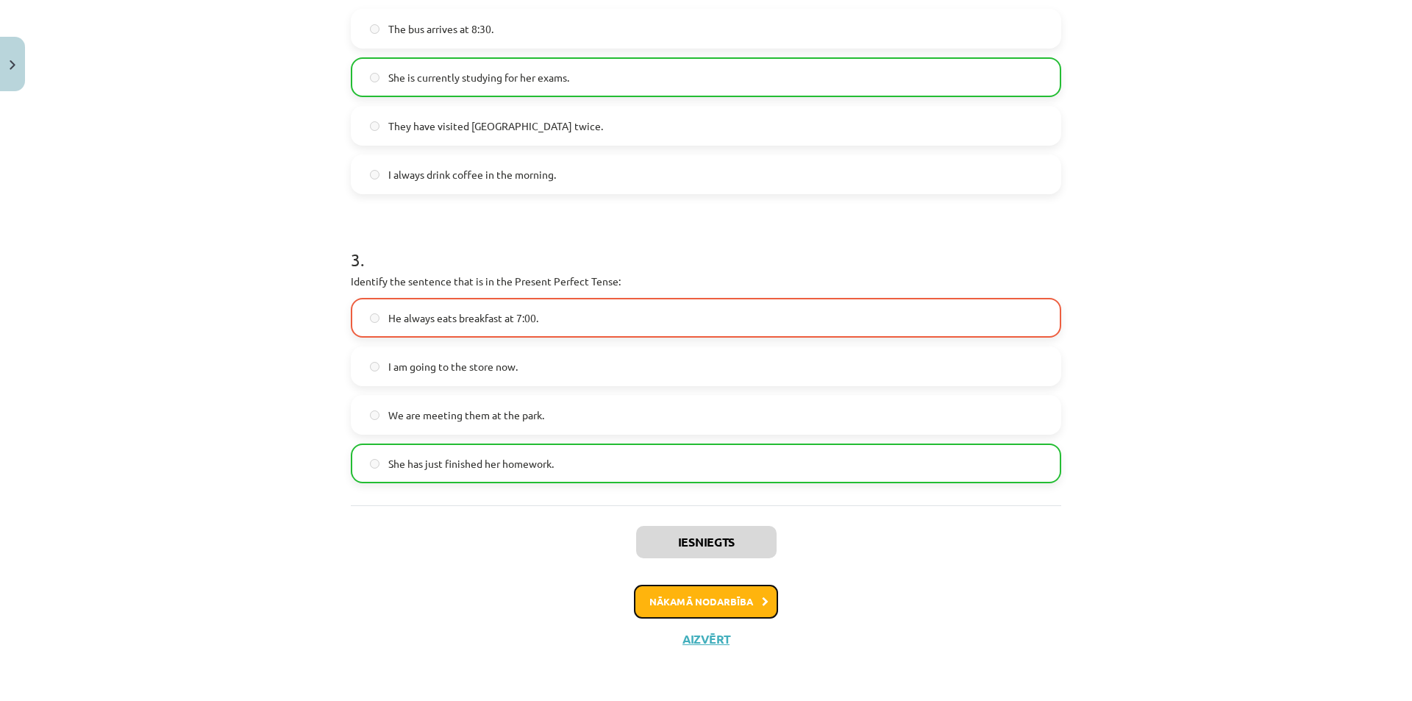
click at [715, 600] on button "Nākamā nodarbība" at bounding box center [706, 602] width 144 height 34
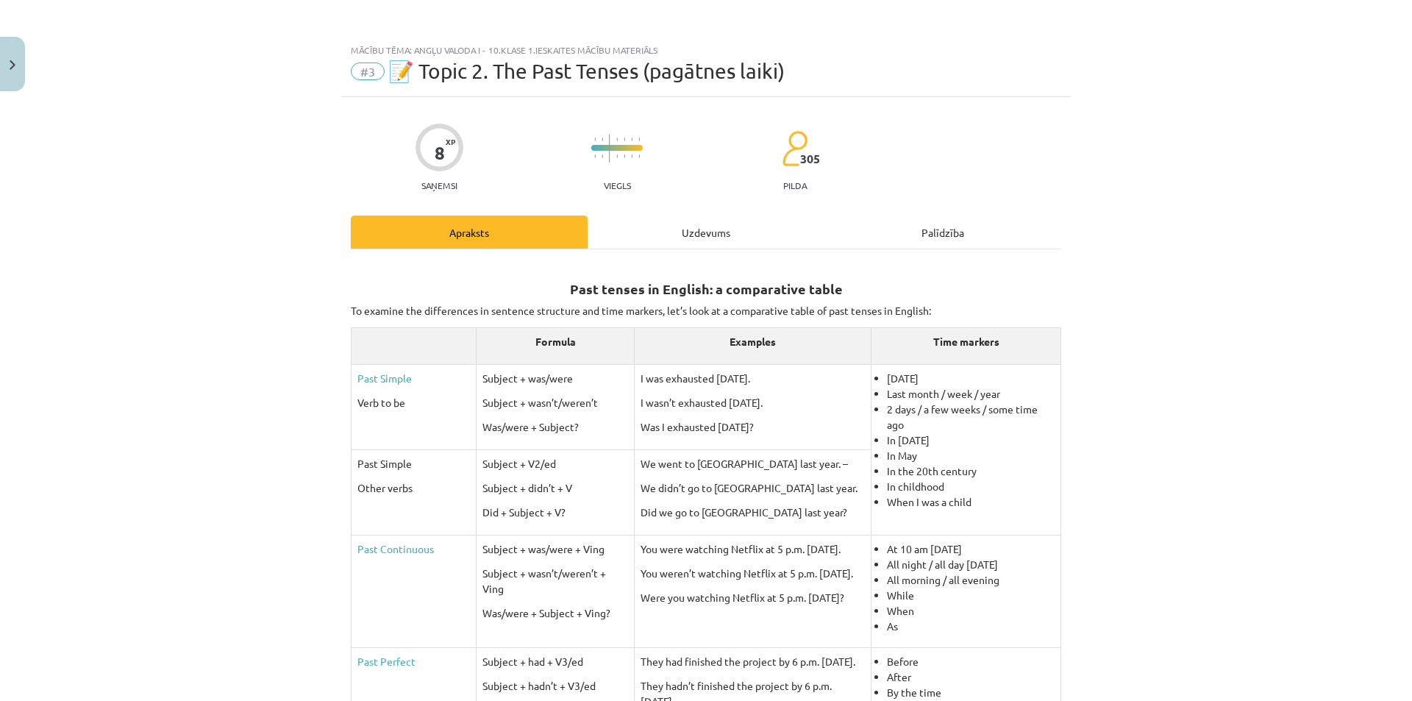
scroll to position [0, 0]
click at [674, 250] on div "Past tenses in English: a comparative table To examine the differences in sente…" at bounding box center [706, 673] width 710 height 847
click at [684, 238] on div "Uzdevums" at bounding box center [706, 232] width 237 height 33
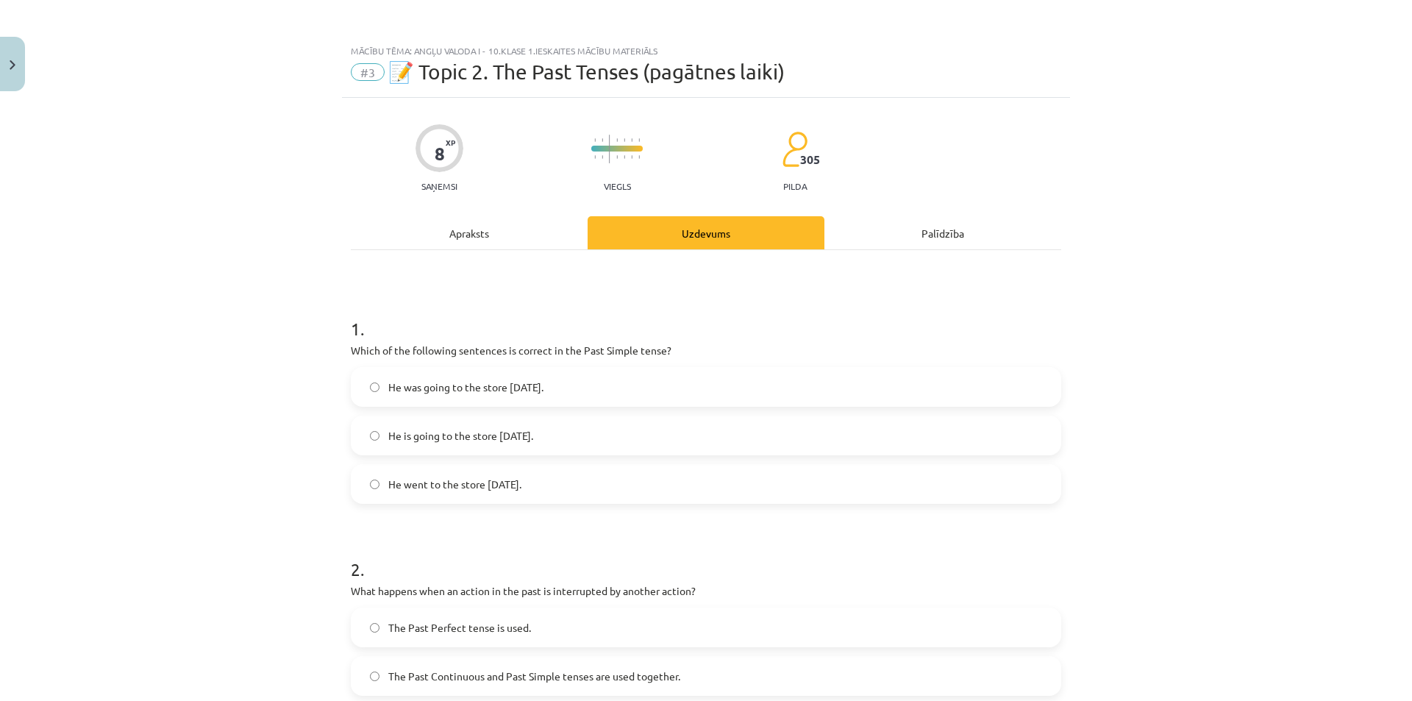
scroll to position [37, 0]
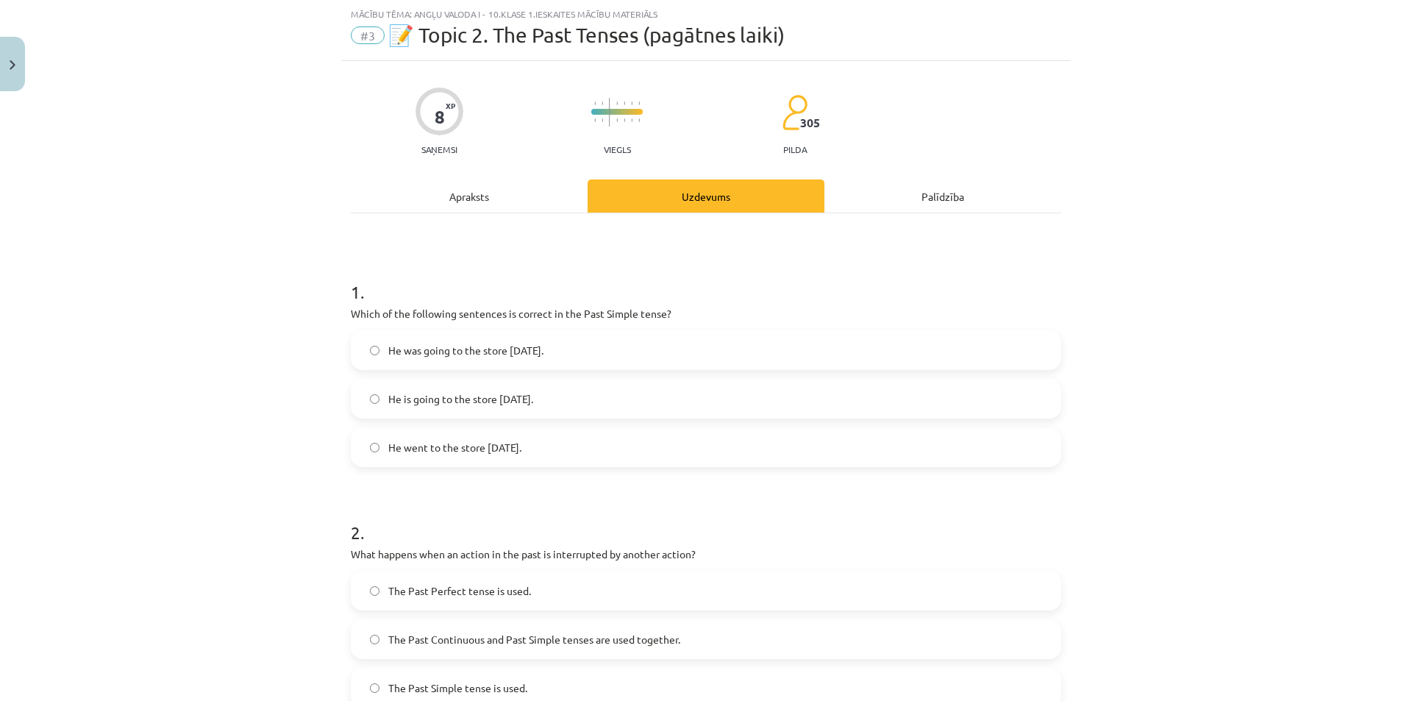
click at [487, 190] on div "Apraksts" at bounding box center [469, 195] width 237 height 33
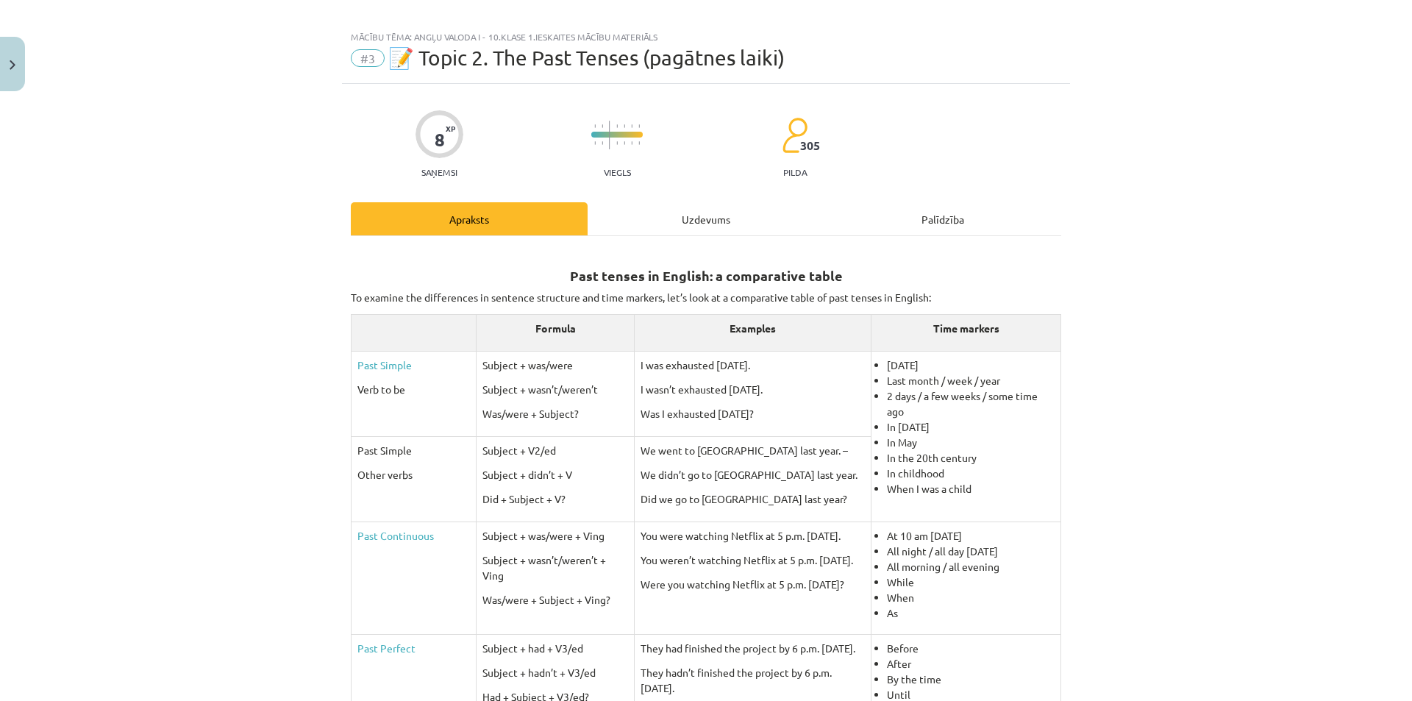
scroll to position [0, 0]
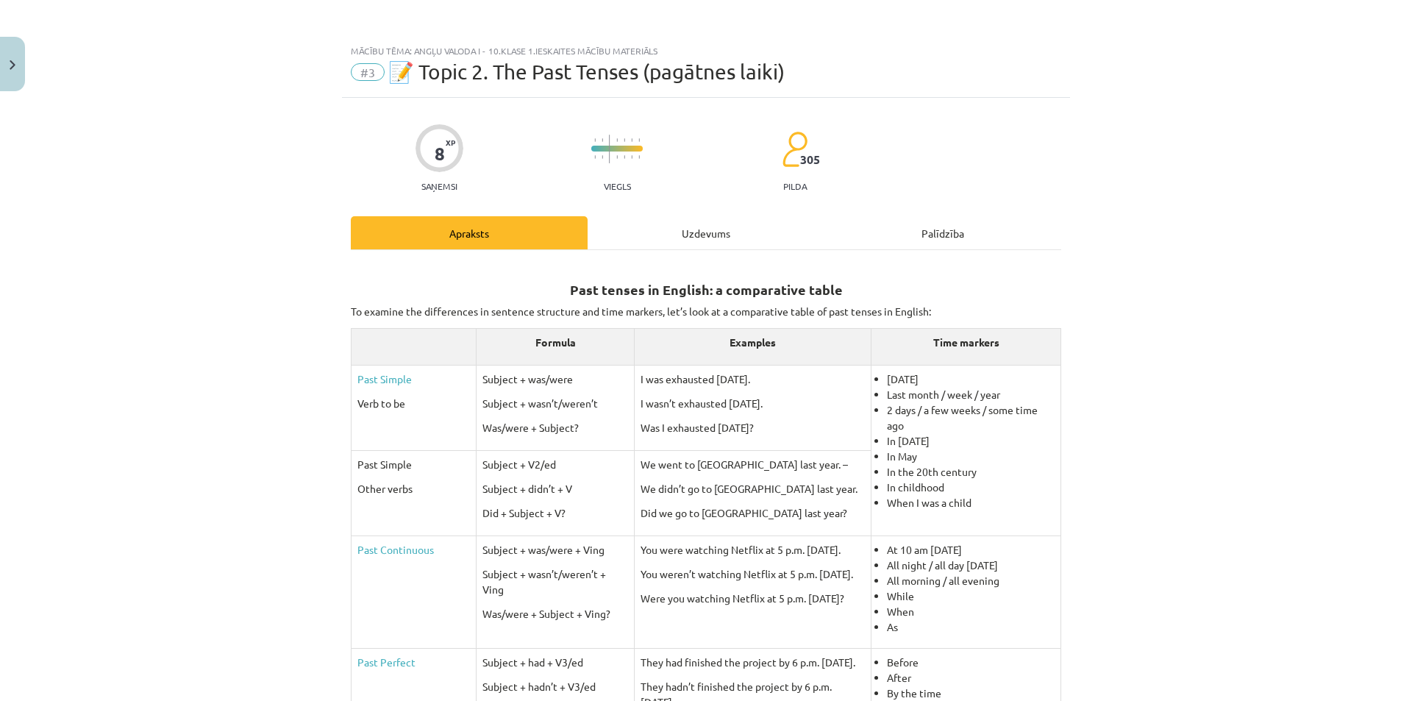
click at [624, 215] on div "8 XP Saņemsi Viegls 305 pilda Apraksts Uzdevums Palīdzība Past tenses in Englis…" at bounding box center [706, 653] width 728 height 1111
click at [628, 242] on div "Uzdevums" at bounding box center [706, 232] width 237 height 33
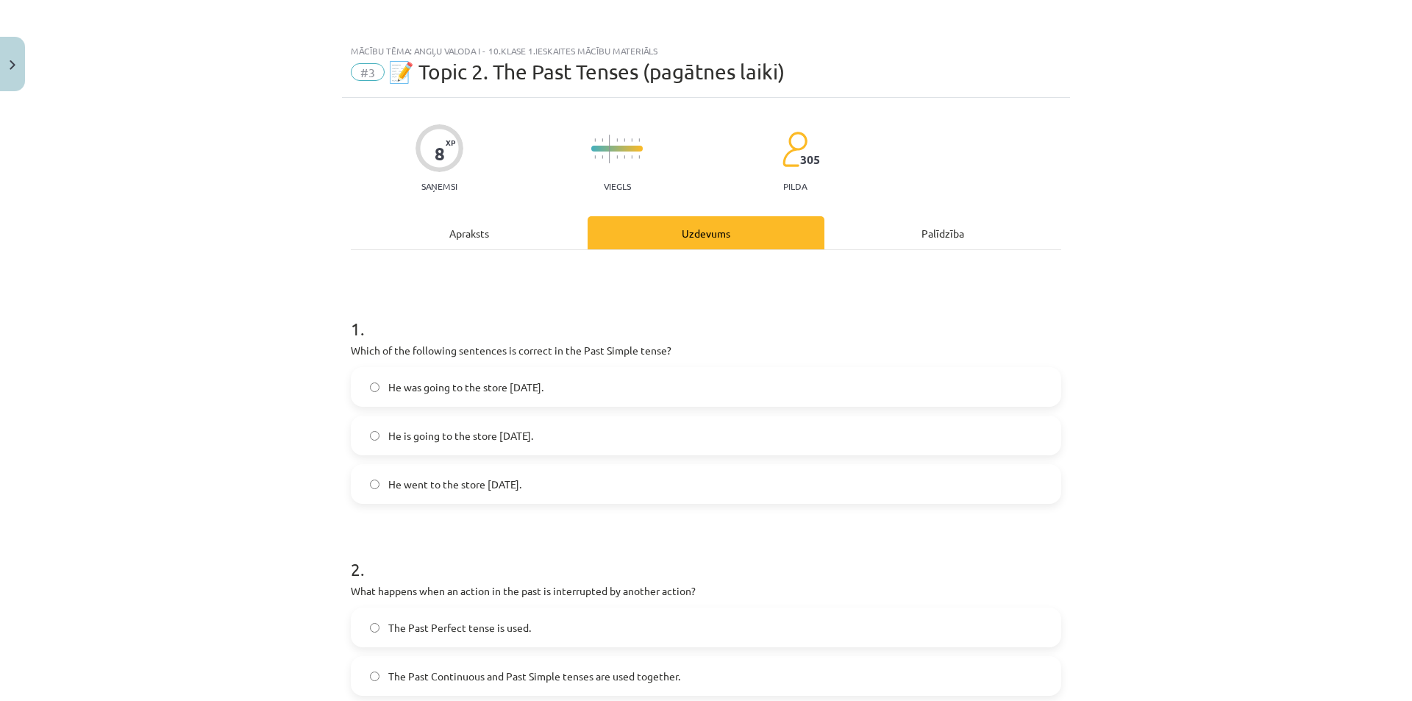
scroll to position [37, 0]
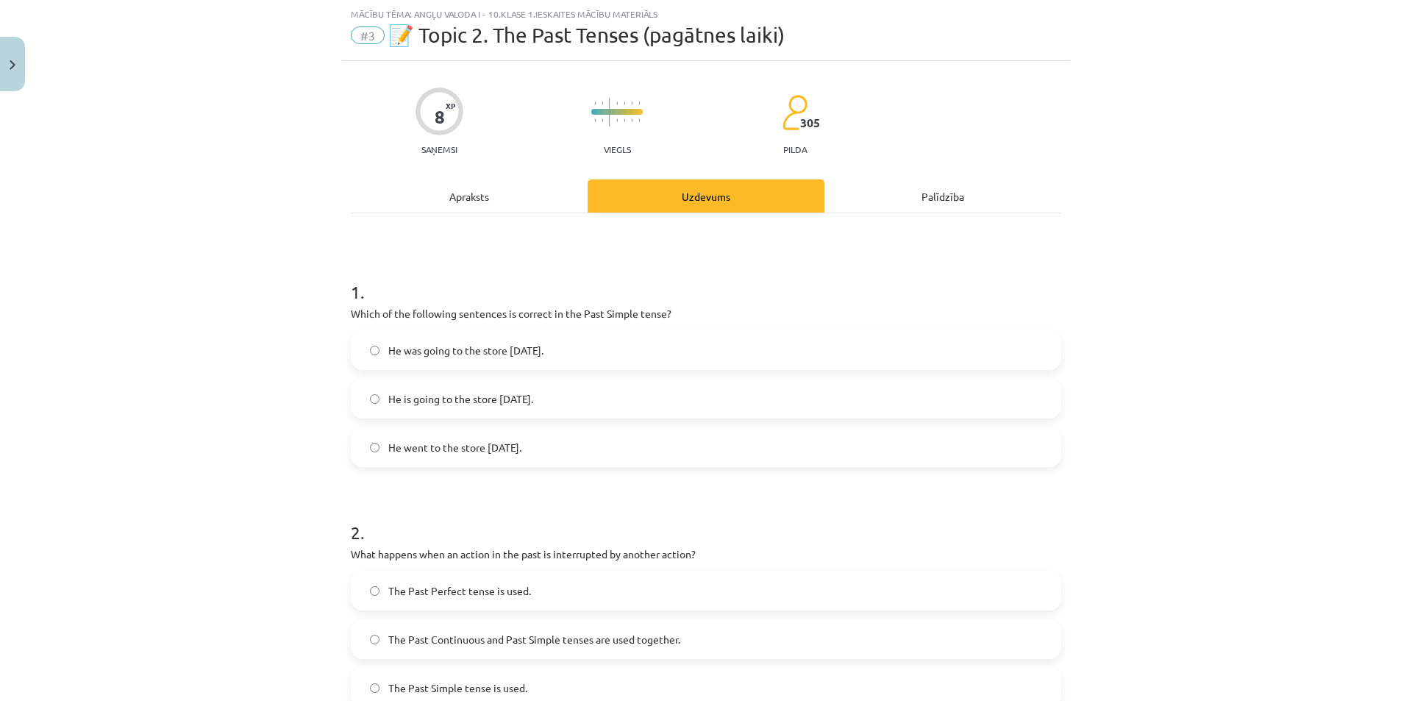
click at [507, 192] on div "Apraksts" at bounding box center [469, 195] width 237 height 33
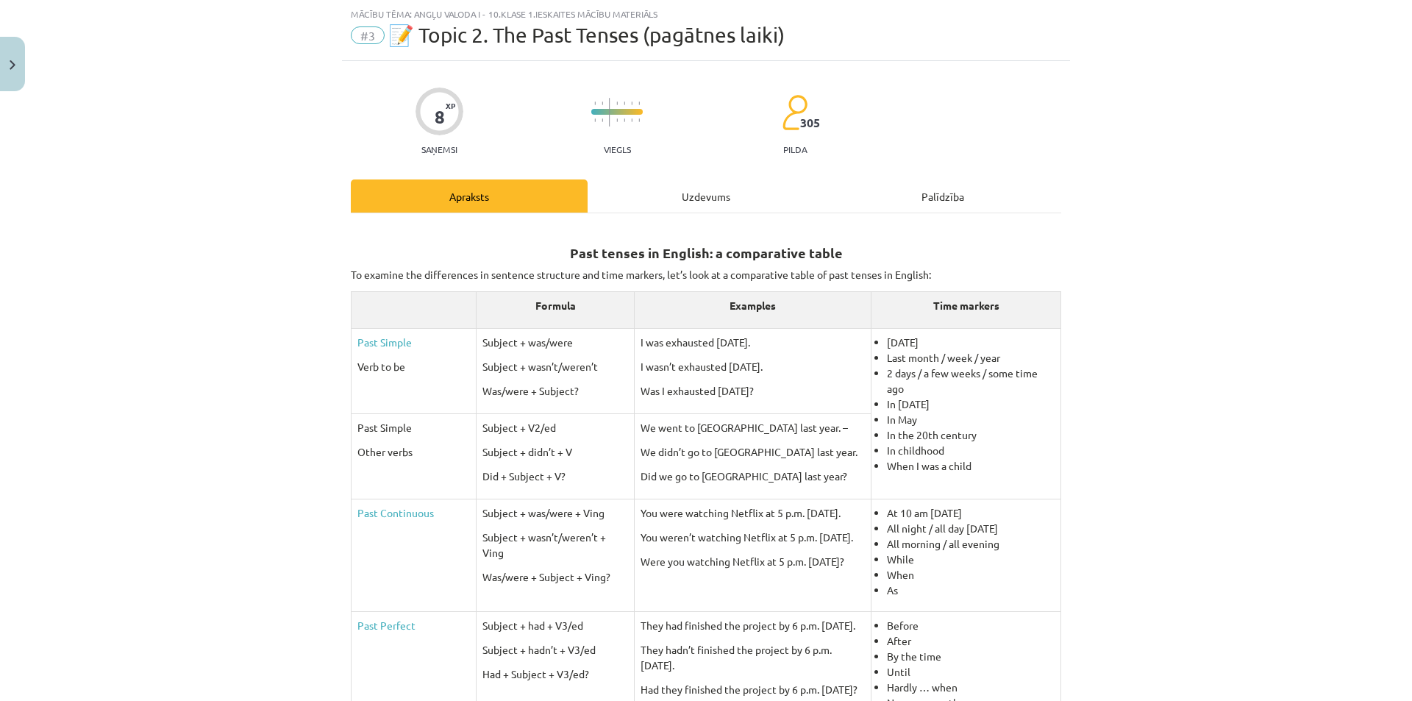
click at [682, 182] on div "Uzdevums" at bounding box center [706, 195] width 237 height 33
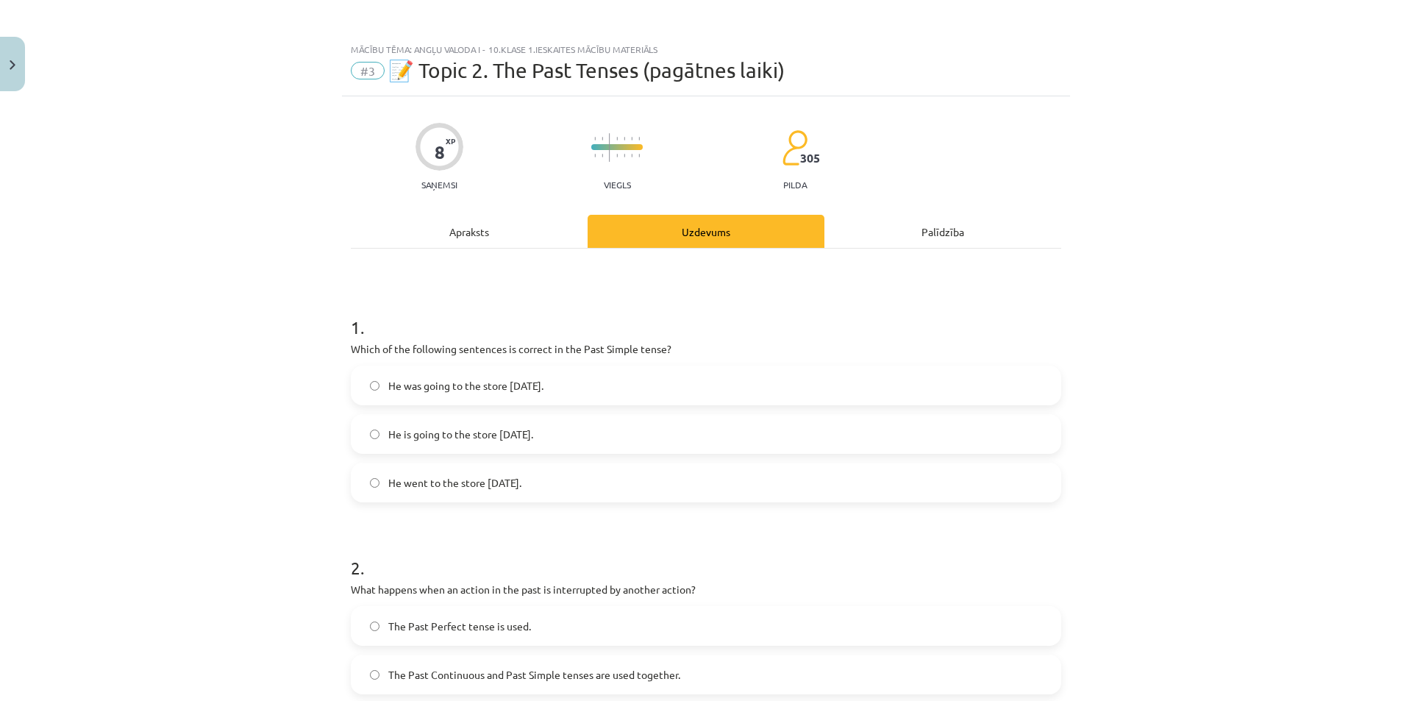
scroll to position [0, 0]
click at [480, 216] on div "Apraksts" at bounding box center [469, 232] width 237 height 33
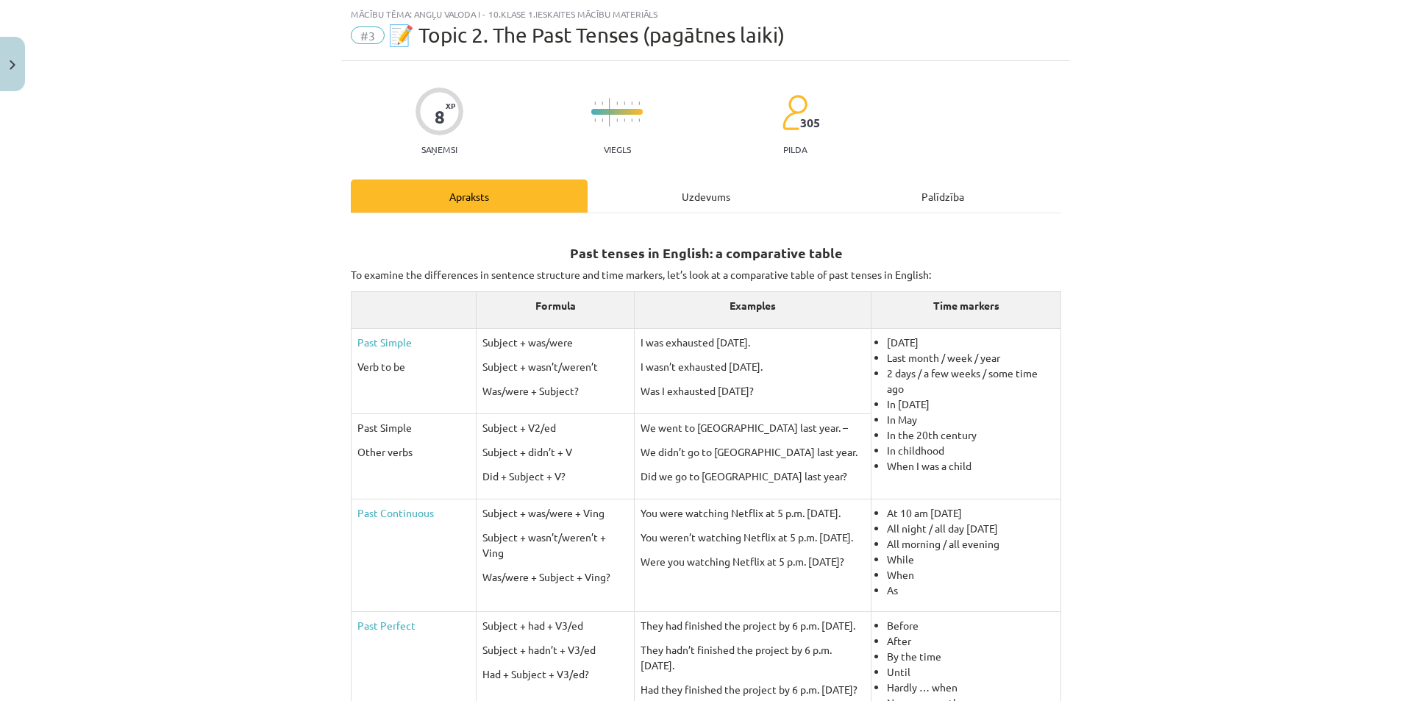
click at [652, 221] on div "Past tenses in English: a comparative table To examine the differences in sente…" at bounding box center [706, 636] width 710 height 847
click at [674, 201] on div "Uzdevums" at bounding box center [706, 195] width 237 height 33
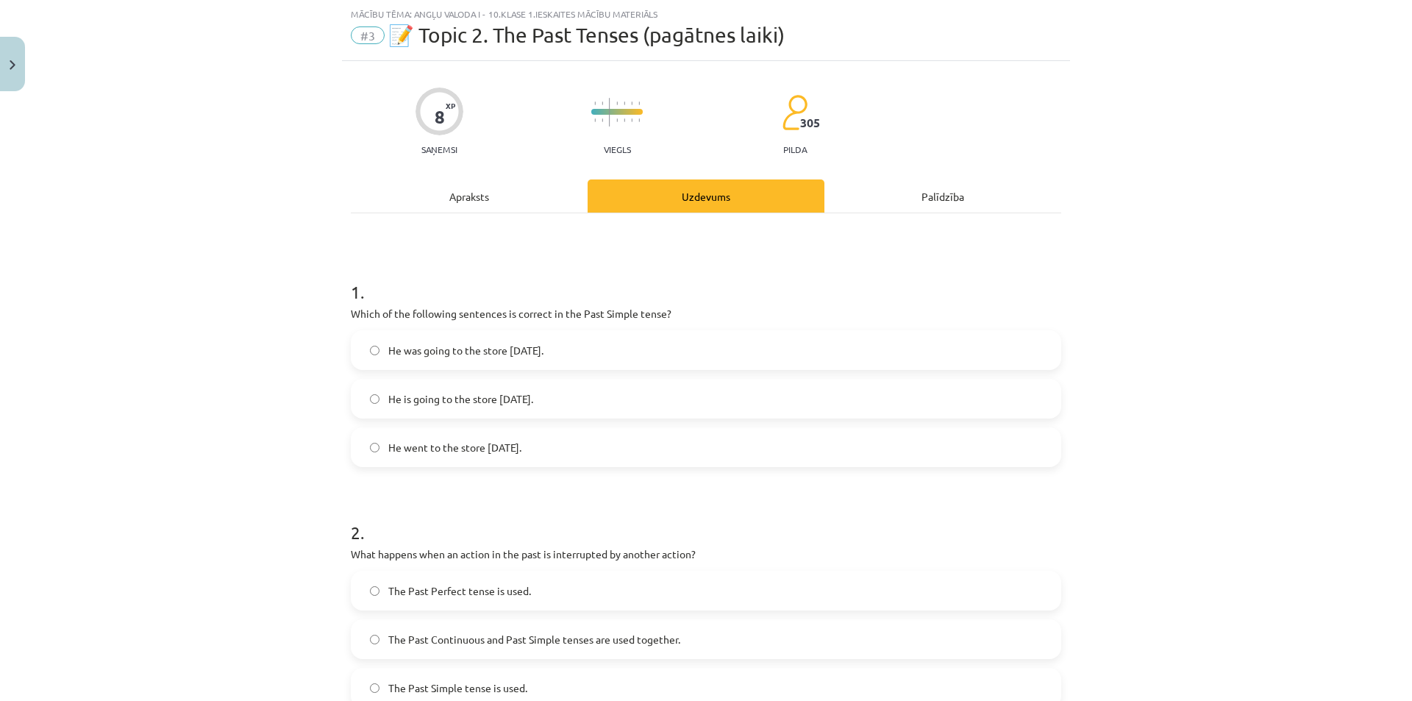
click at [506, 204] on div "Apraksts" at bounding box center [469, 195] width 237 height 33
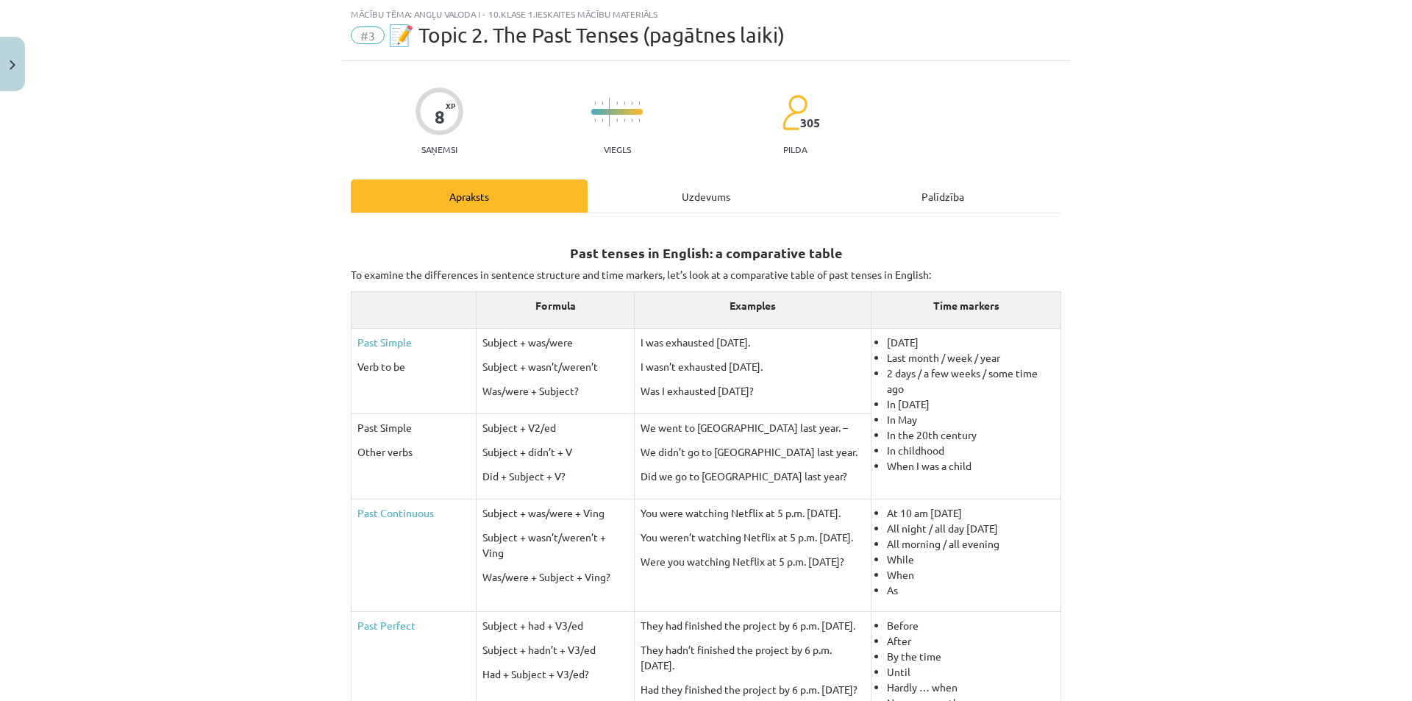
click at [690, 201] on div "Uzdevums" at bounding box center [706, 195] width 237 height 33
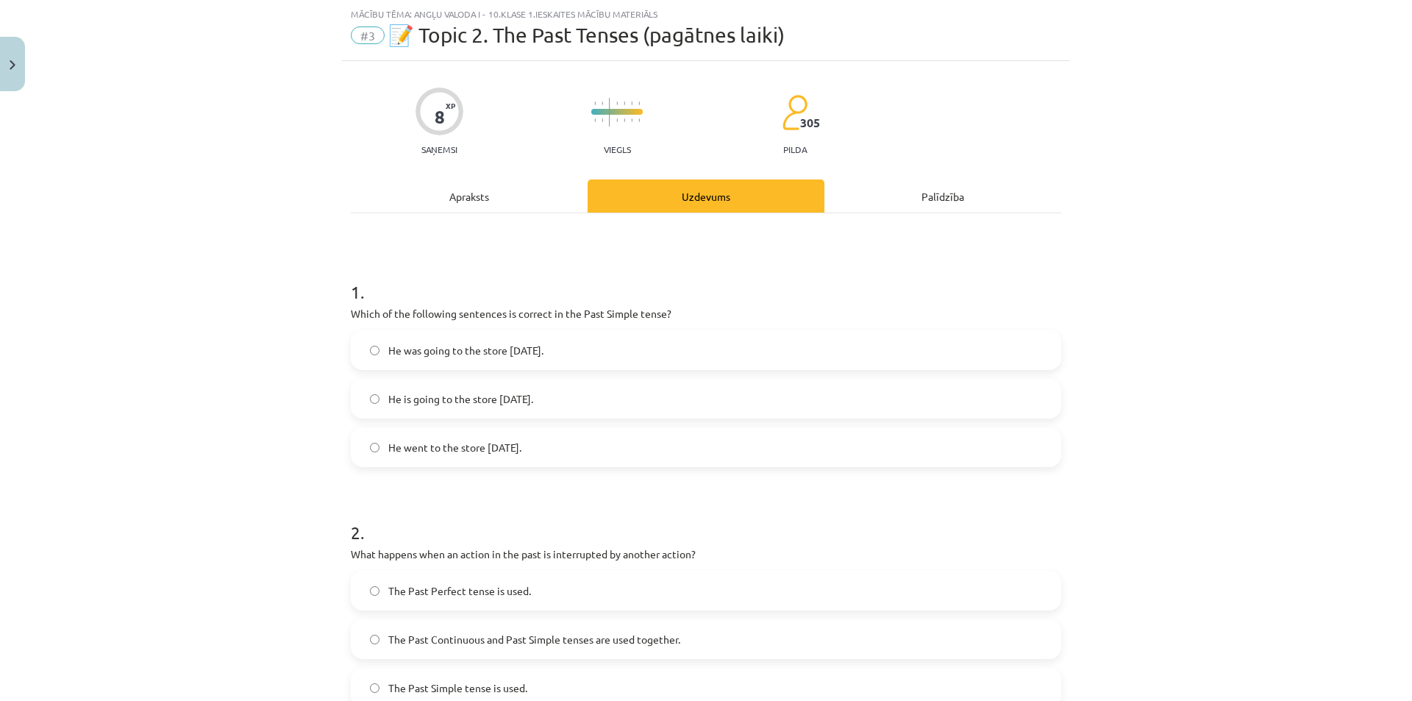
click at [376, 350] on label "He was going to the store yesterday." at bounding box center [705, 350] width 707 height 37
drag, startPoint x: 345, startPoint y: 307, endPoint x: 544, endPoint y: 441, distance: 240.5
click at [570, 441] on div "8 XP Saņemsi Viegls 305 pilda Apraksts Uzdevums Palīdzība 1 . Which of the foll…" at bounding box center [706, 691] width 728 height 1261
copy div "Which of the following sentences is correct in the Past Simple tense? He was go…"
click at [487, 196] on div "Apraksts" at bounding box center [469, 195] width 237 height 33
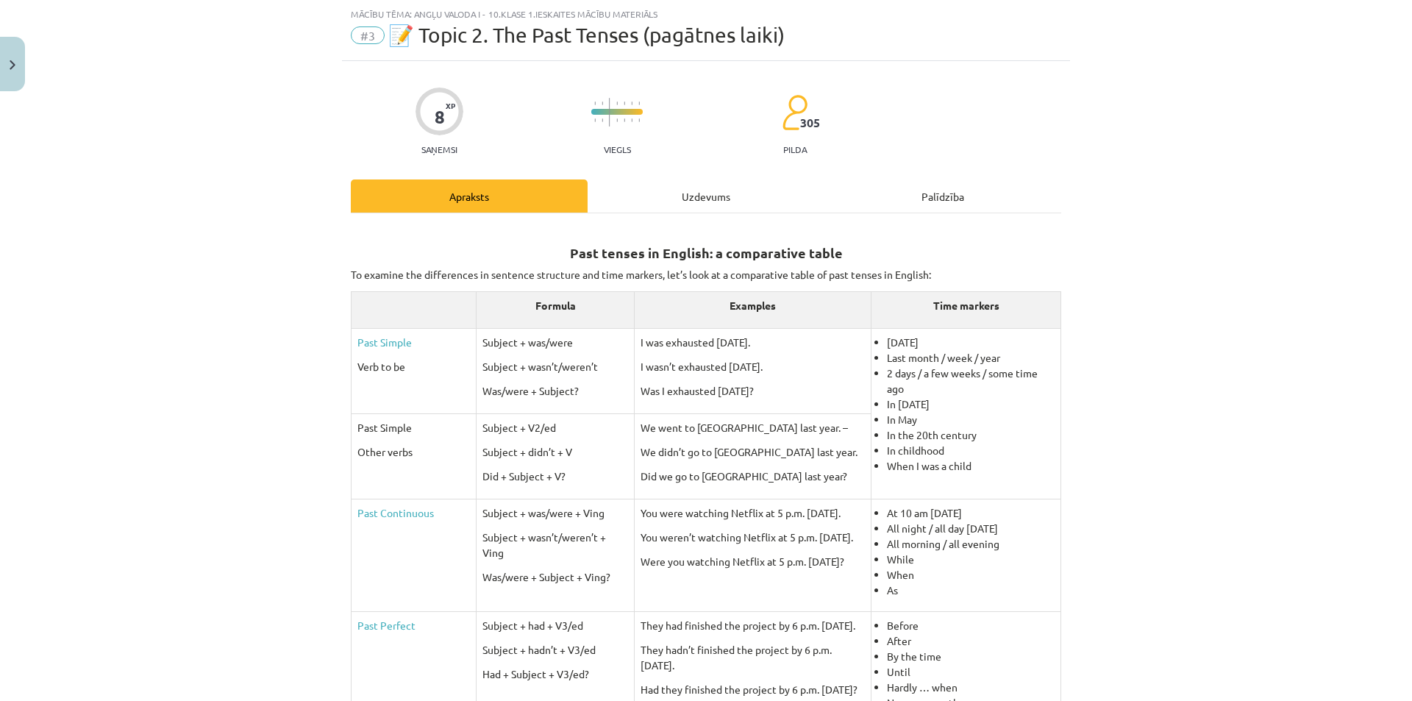
click at [690, 215] on div "Past tenses in English: a comparative table To examine the differences in sente…" at bounding box center [706, 636] width 710 height 847
click at [707, 201] on div "Uzdevums" at bounding box center [706, 195] width 237 height 33
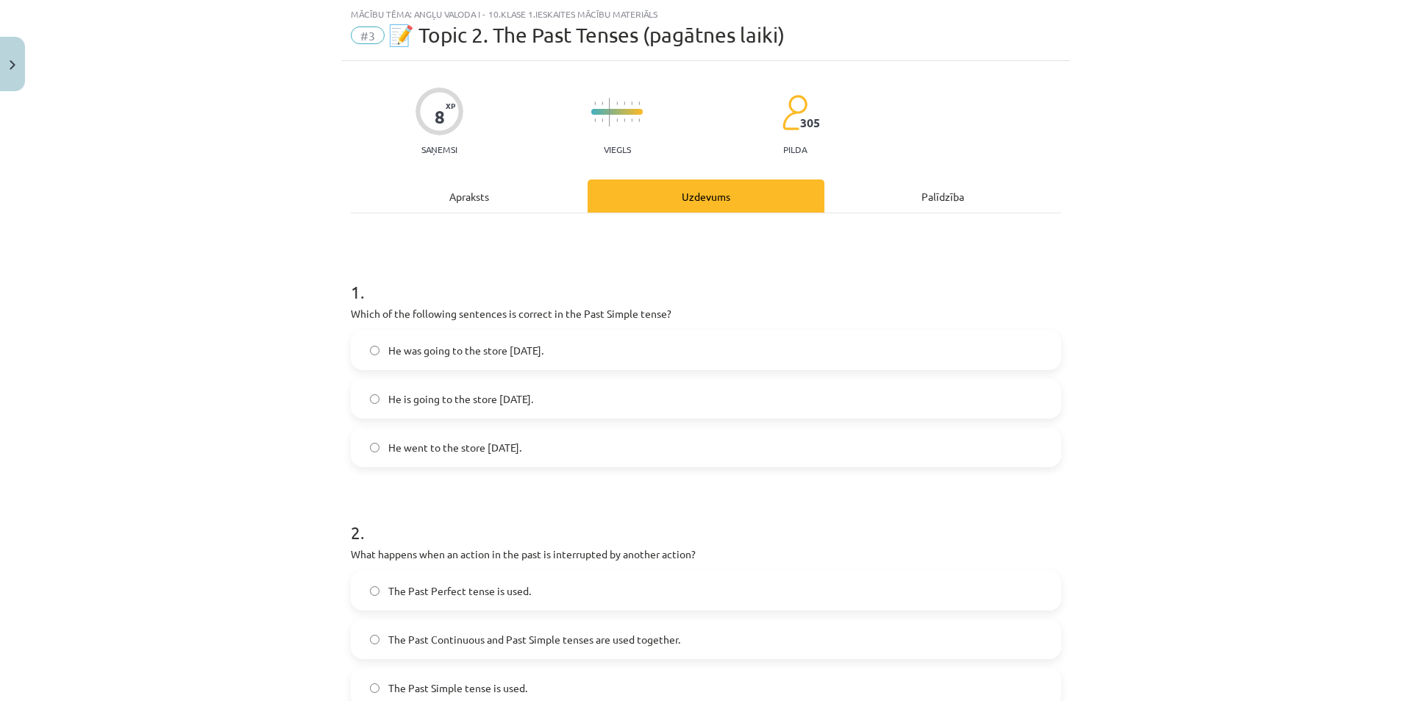
click at [174, 499] on div "Mācību tēma: Angļu valoda i - 10.klase 1.ieskaites mācību materiāls #3 📝 Topic …" at bounding box center [706, 350] width 1412 height 701
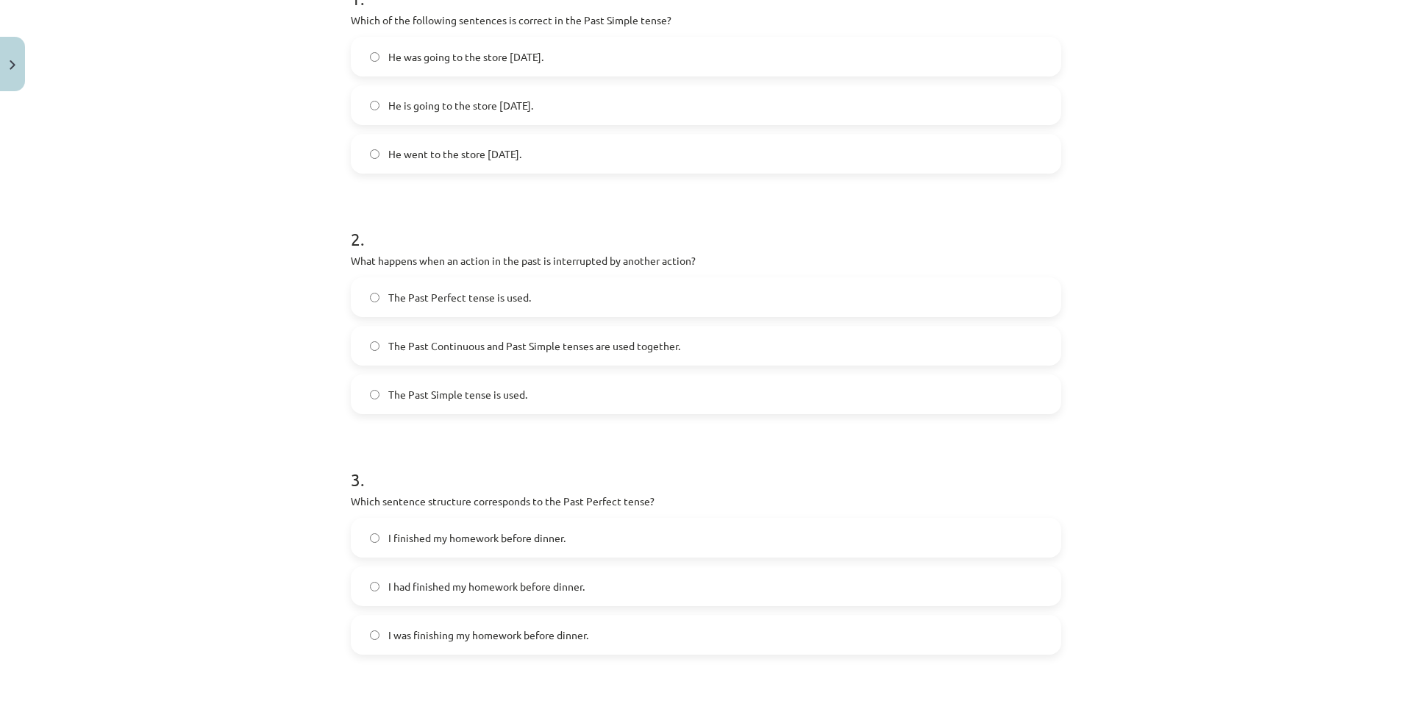
scroll to position [331, 0]
click at [318, 254] on div "Mācību tēma: Angļu valoda i - 10.klase 1.ieskaites mācību materiāls #3 📝 Topic …" at bounding box center [706, 350] width 1412 height 701
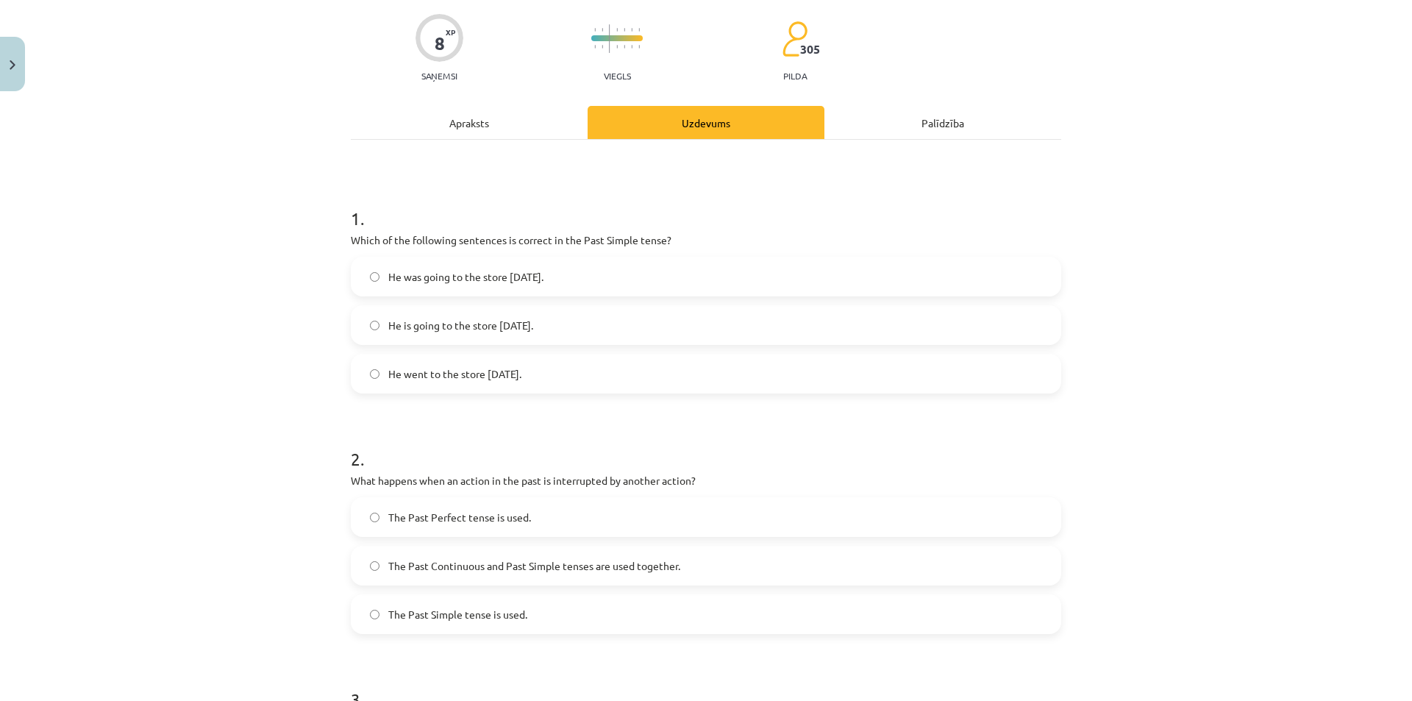
click at [481, 129] on div "Apraksts" at bounding box center [469, 122] width 237 height 33
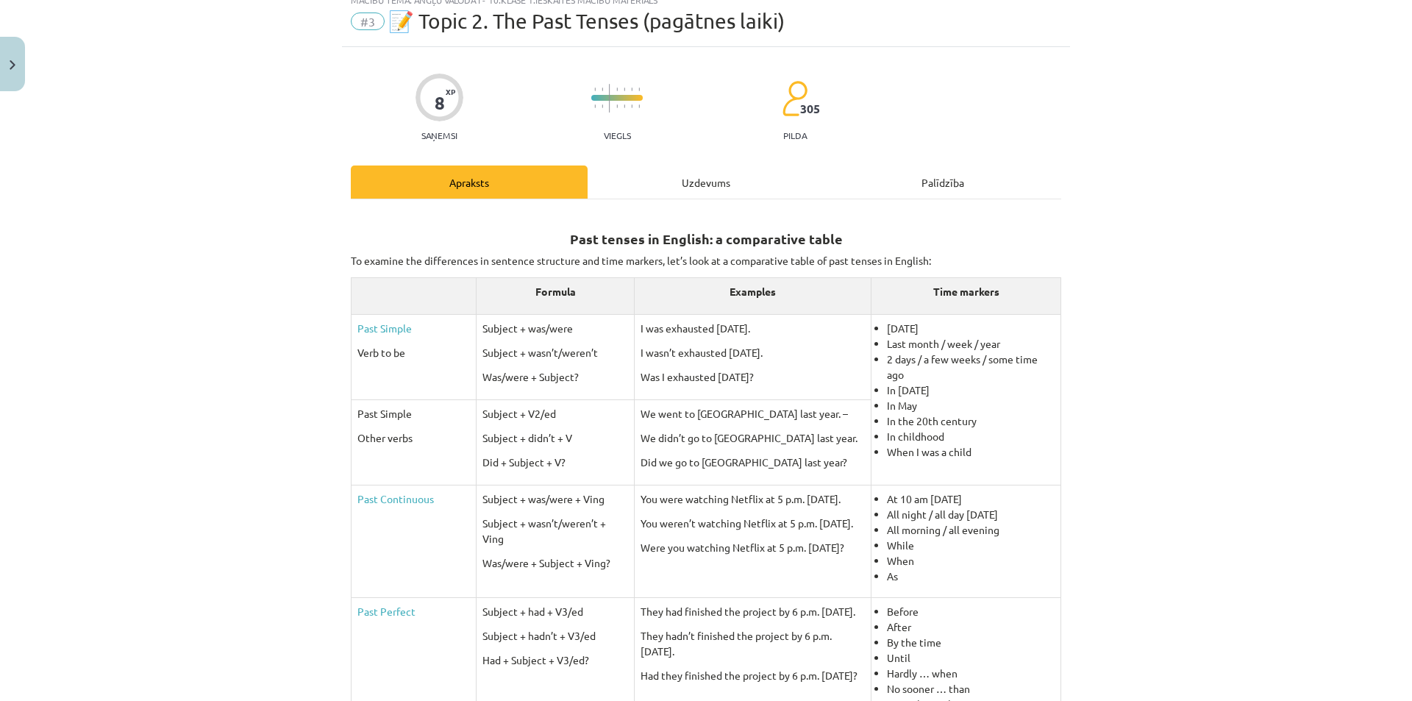
scroll to position [37, 0]
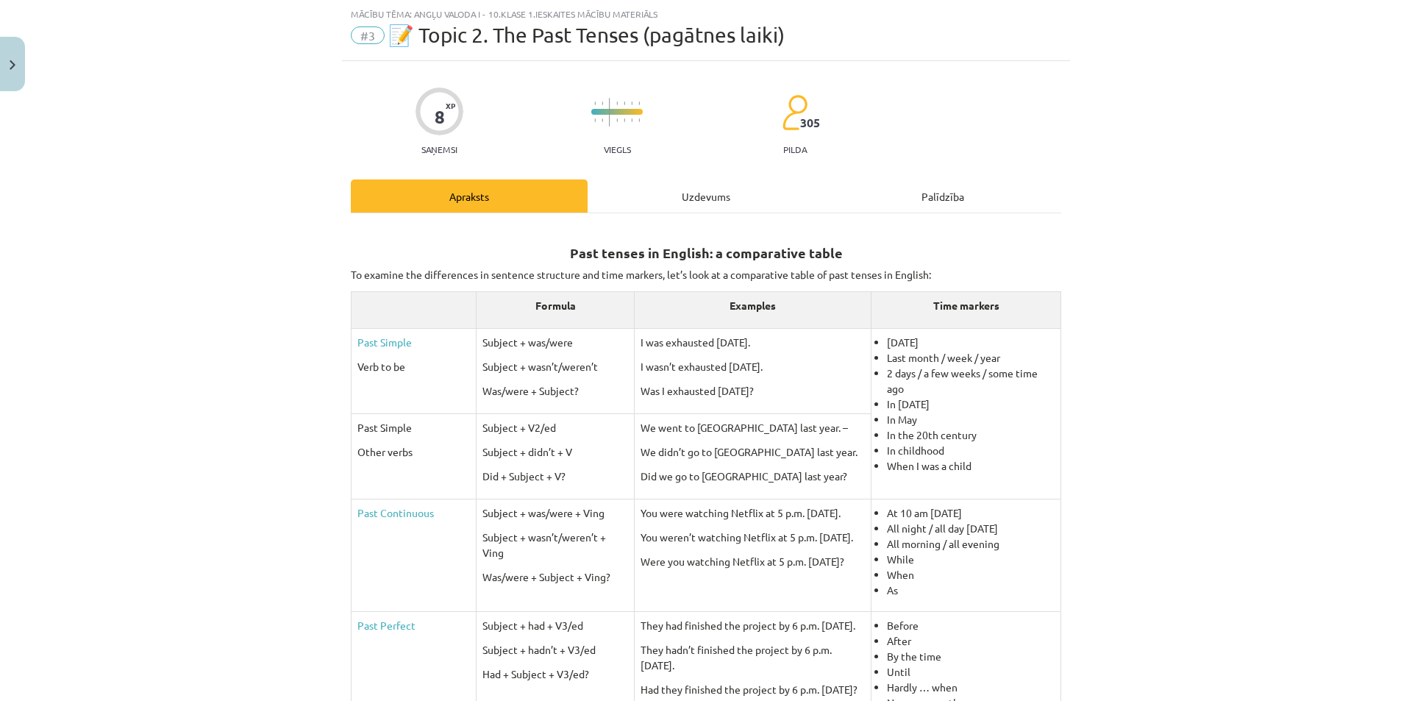
click at [626, 196] on div "Uzdevums" at bounding box center [706, 195] width 237 height 33
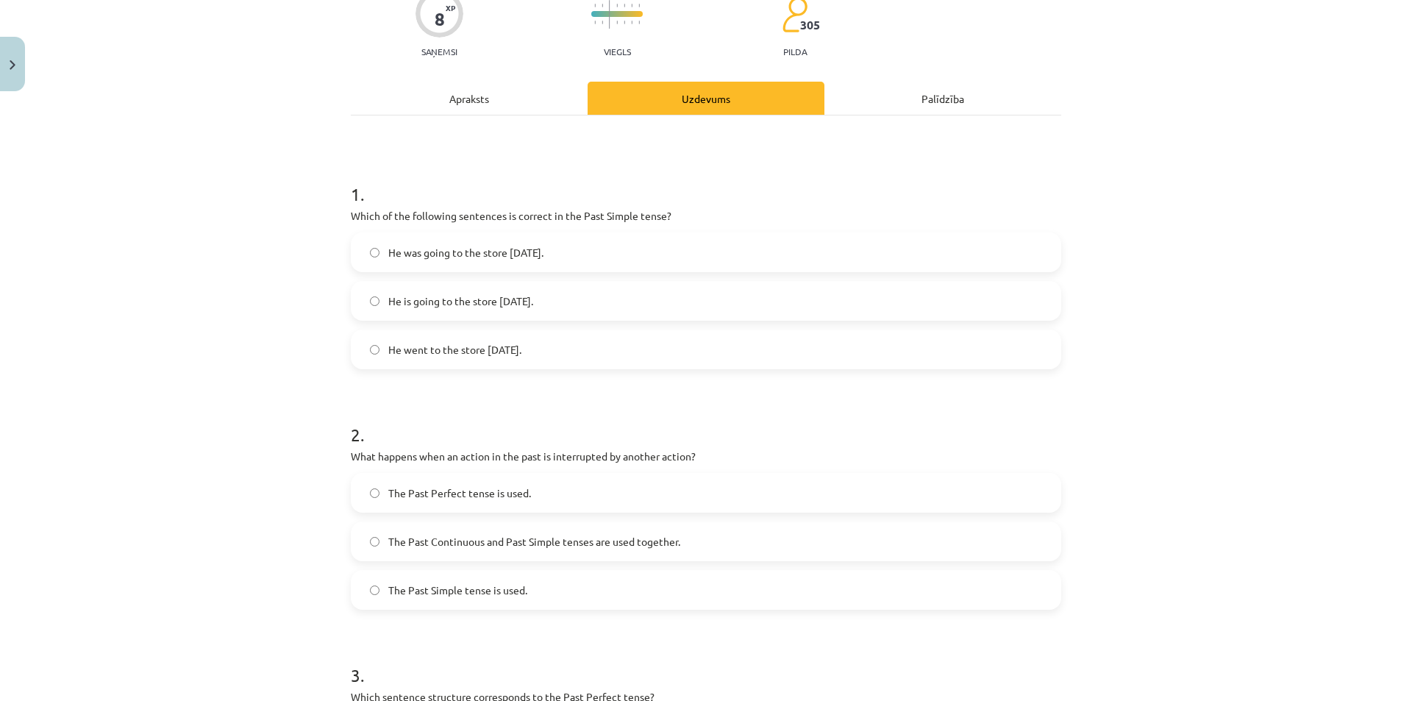
scroll to position [0, 0]
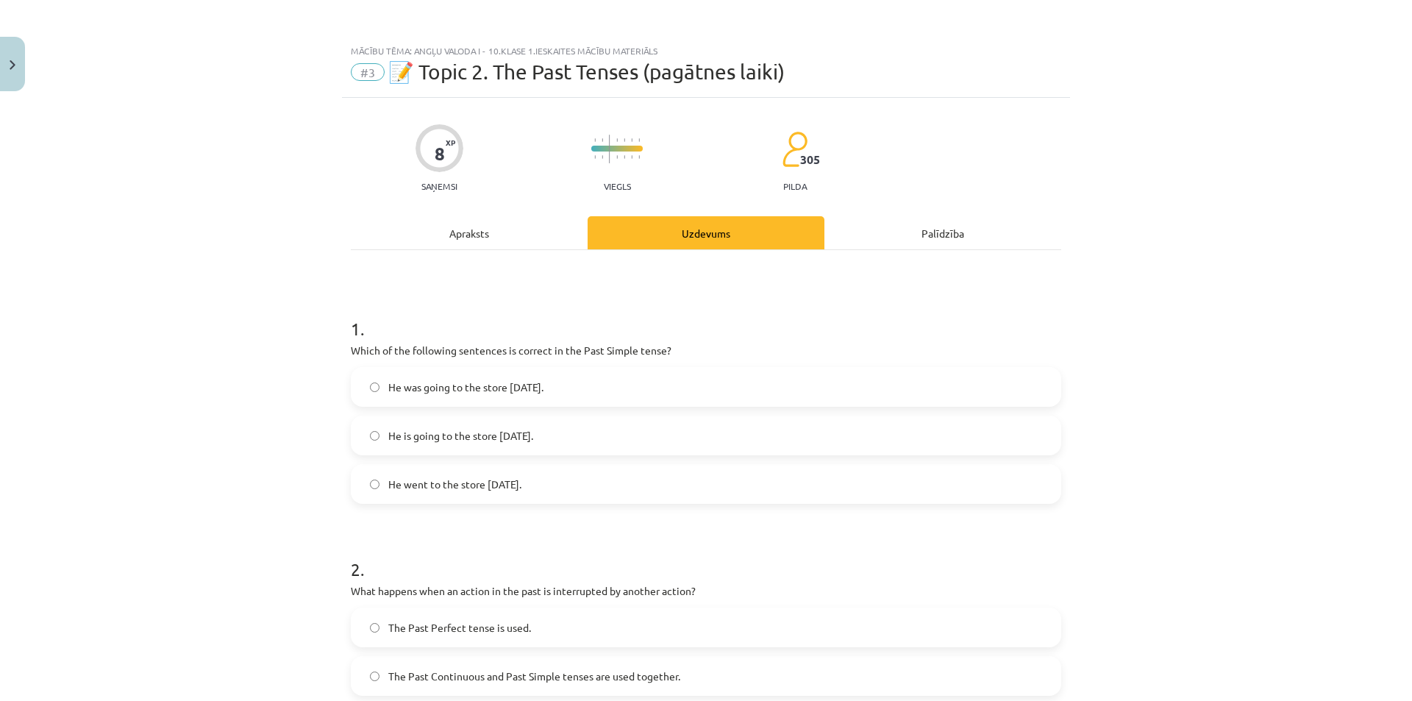
click at [457, 226] on div "Apraksts" at bounding box center [469, 232] width 237 height 33
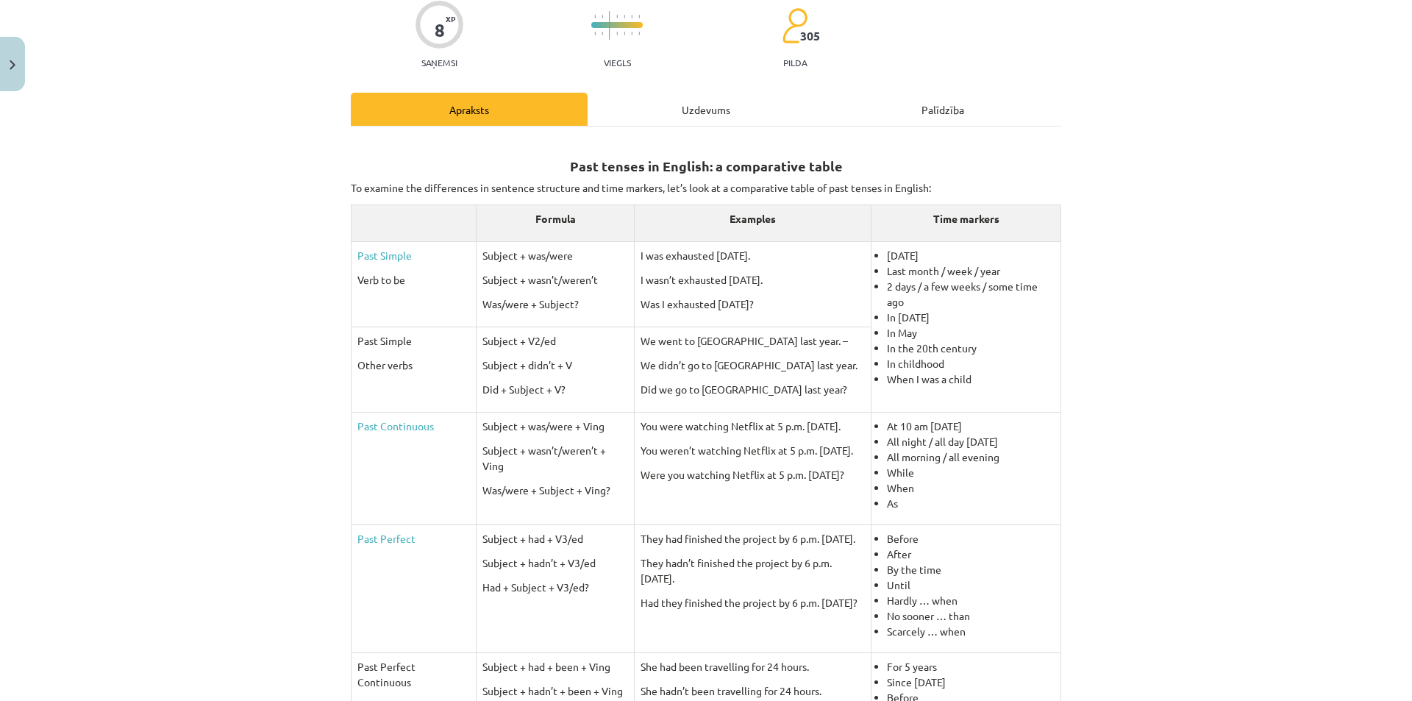
scroll to position [110, 0]
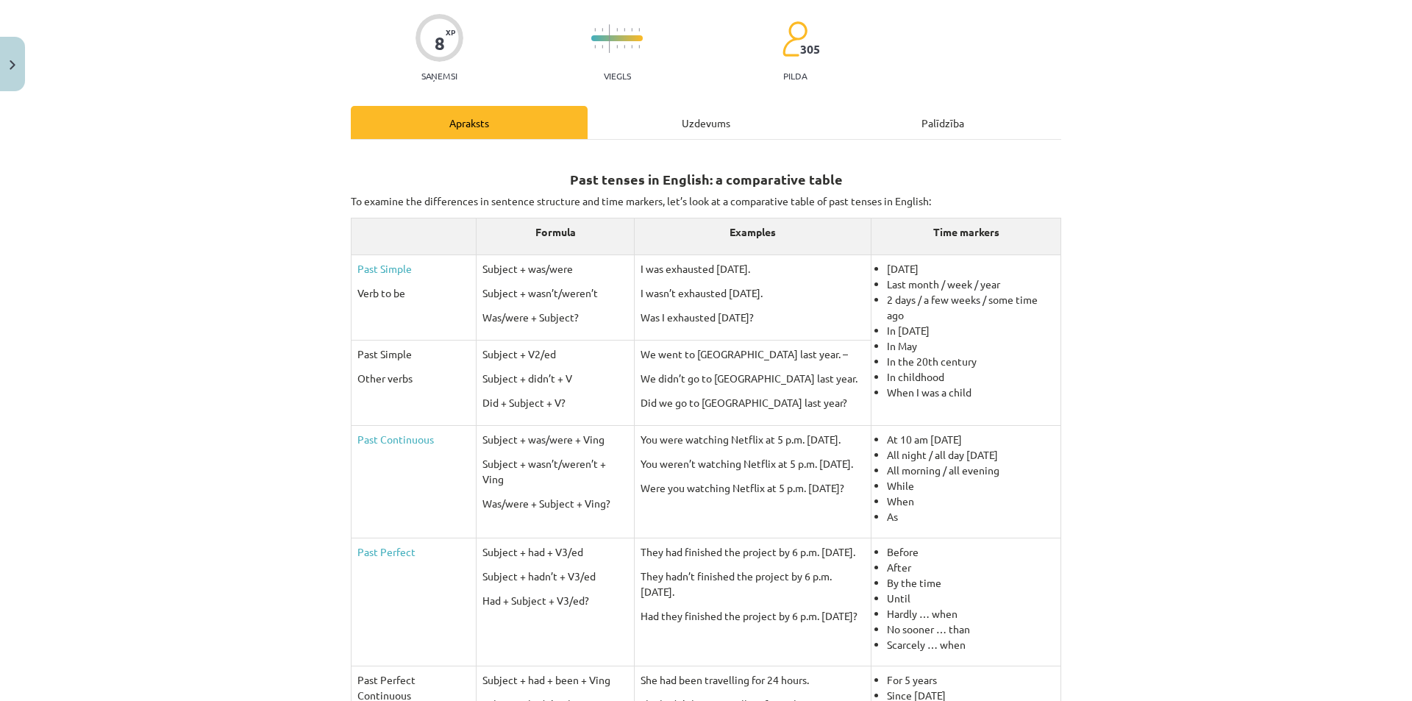
click at [664, 121] on div "Uzdevums" at bounding box center [706, 122] width 237 height 33
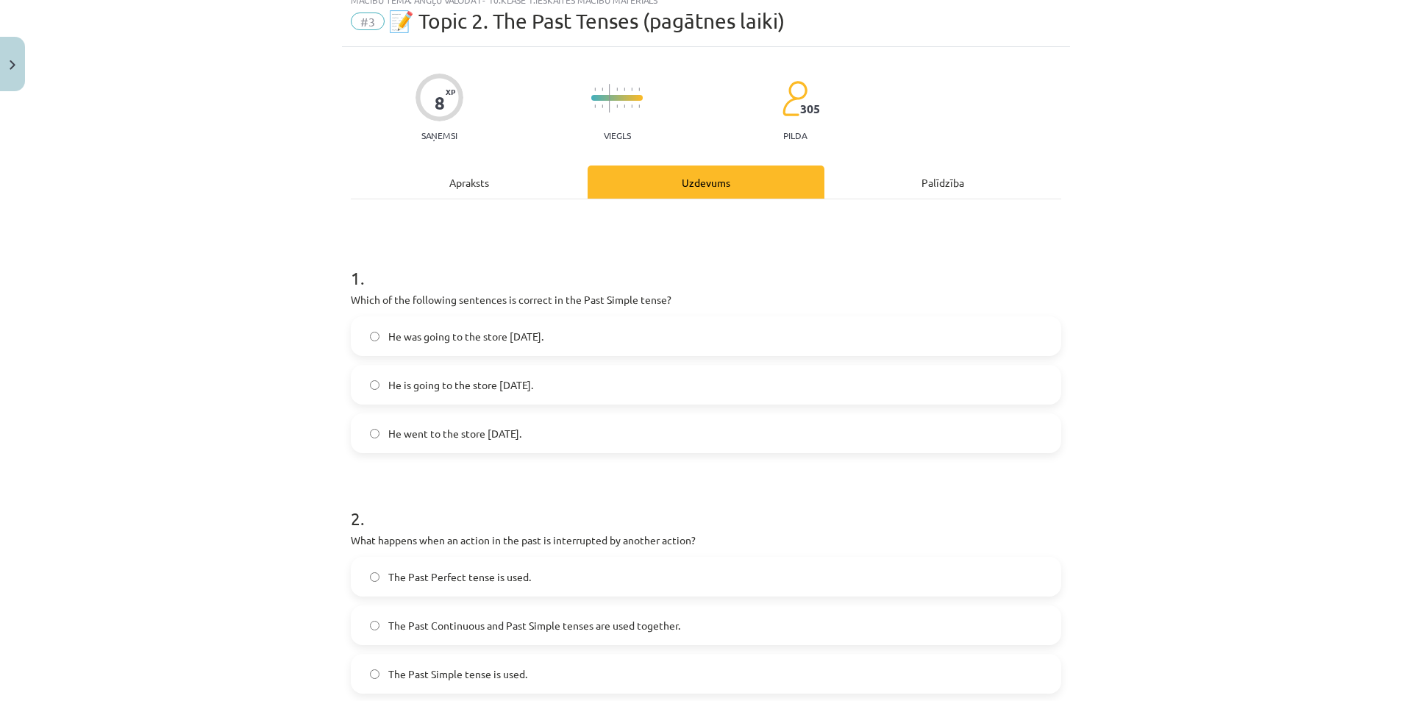
scroll to position [37, 0]
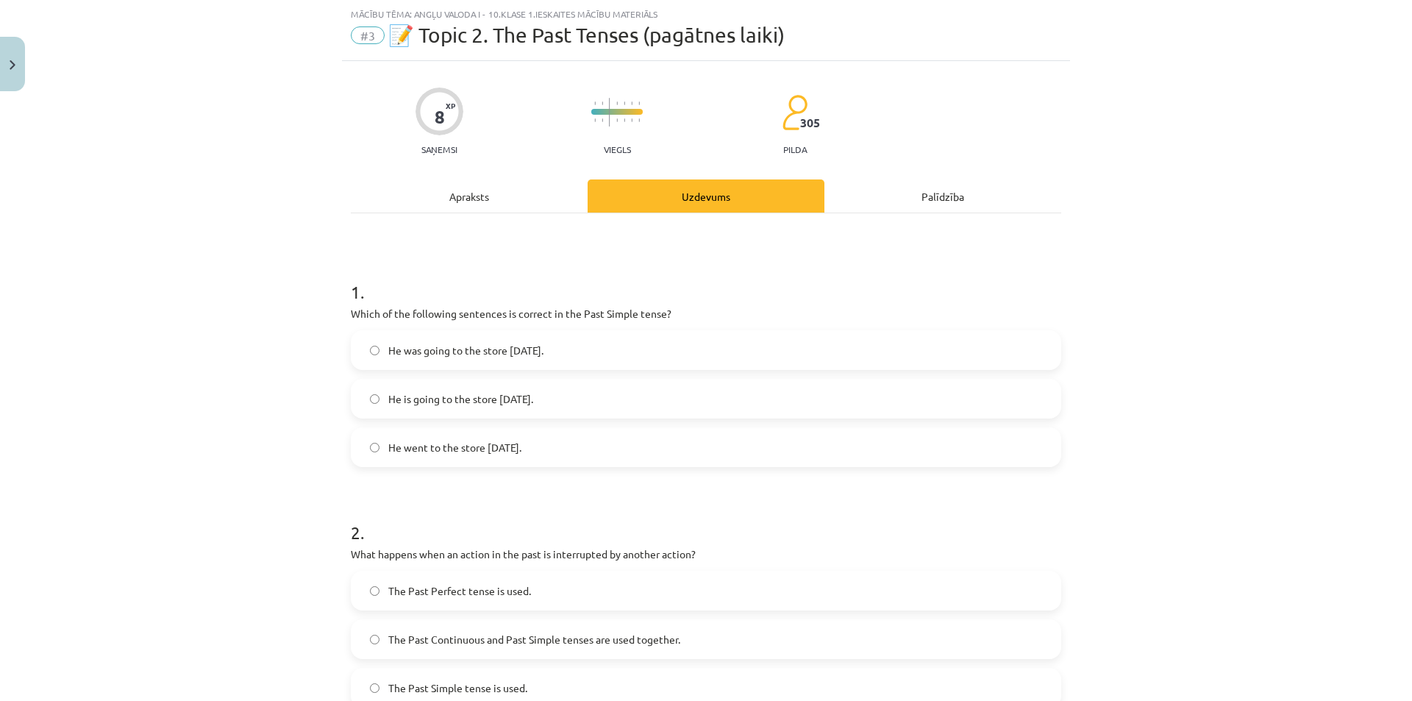
click at [501, 154] on div "8 XP Saņemsi Viegls 305 pilda" at bounding box center [706, 117] width 710 height 76
click at [482, 191] on div "Apraksts" at bounding box center [469, 195] width 237 height 33
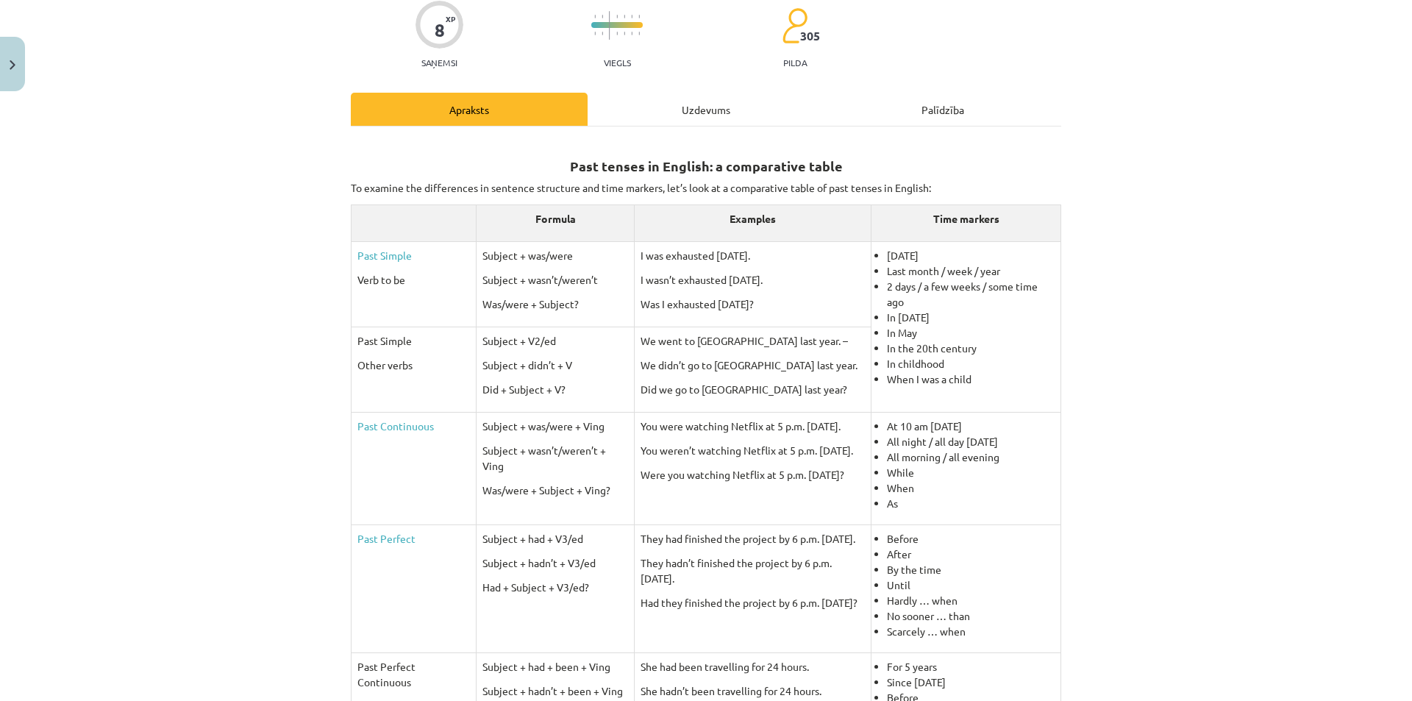
scroll to position [110, 0]
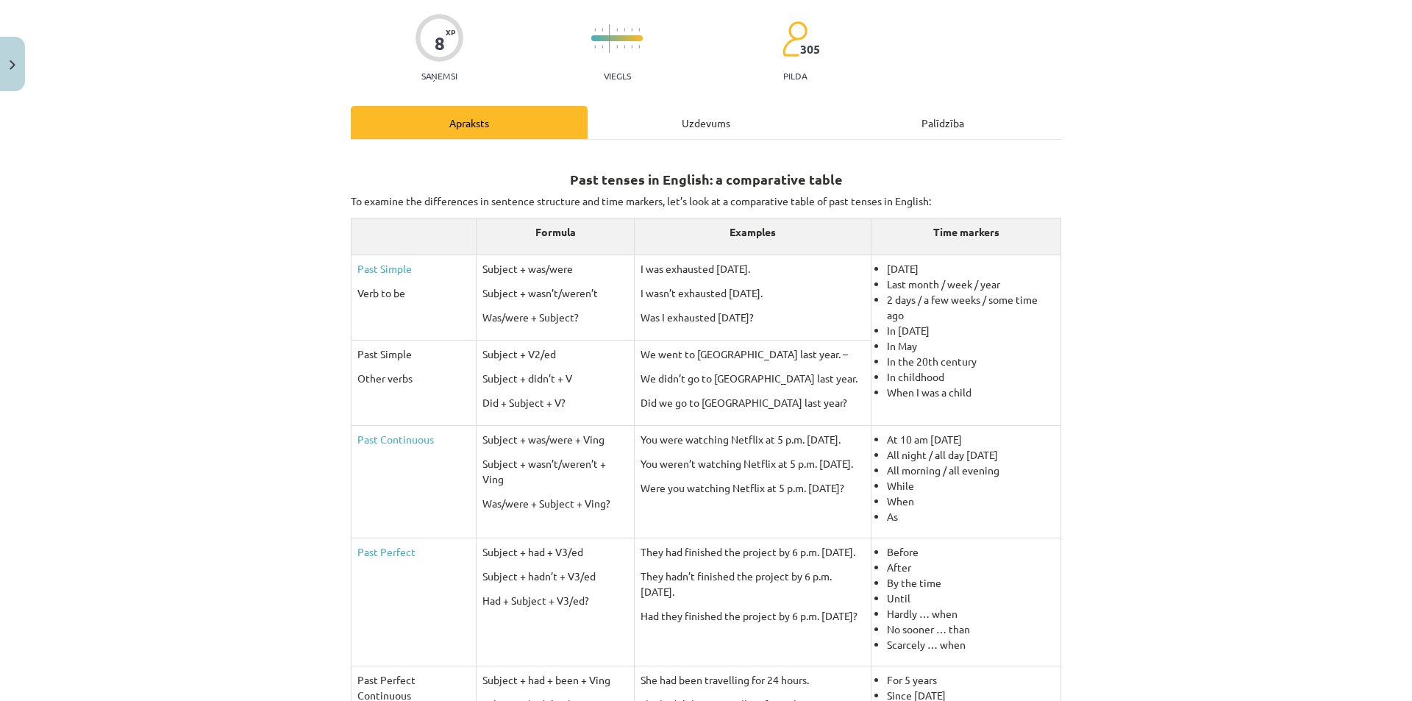
click at [689, 118] on div "Uzdevums" at bounding box center [706, 122] width 237 height 33
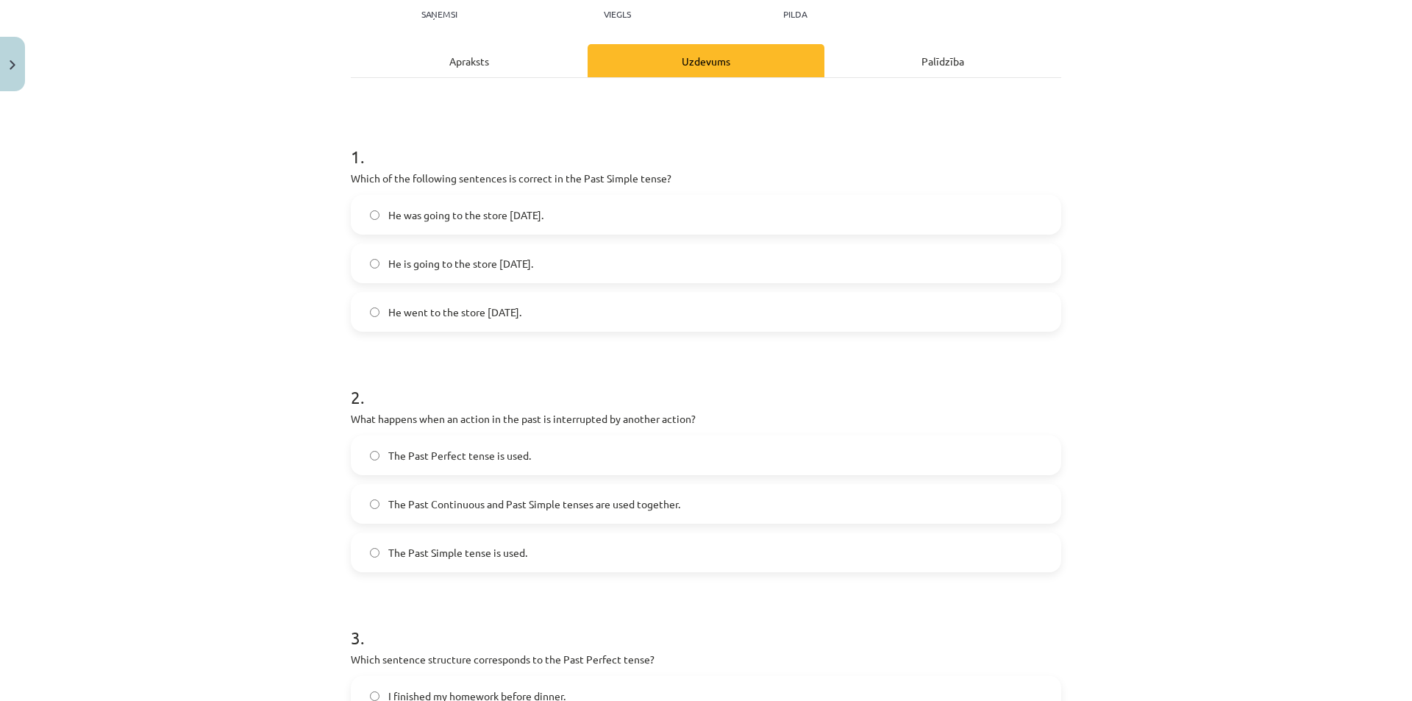
scroll to position [184, 0]
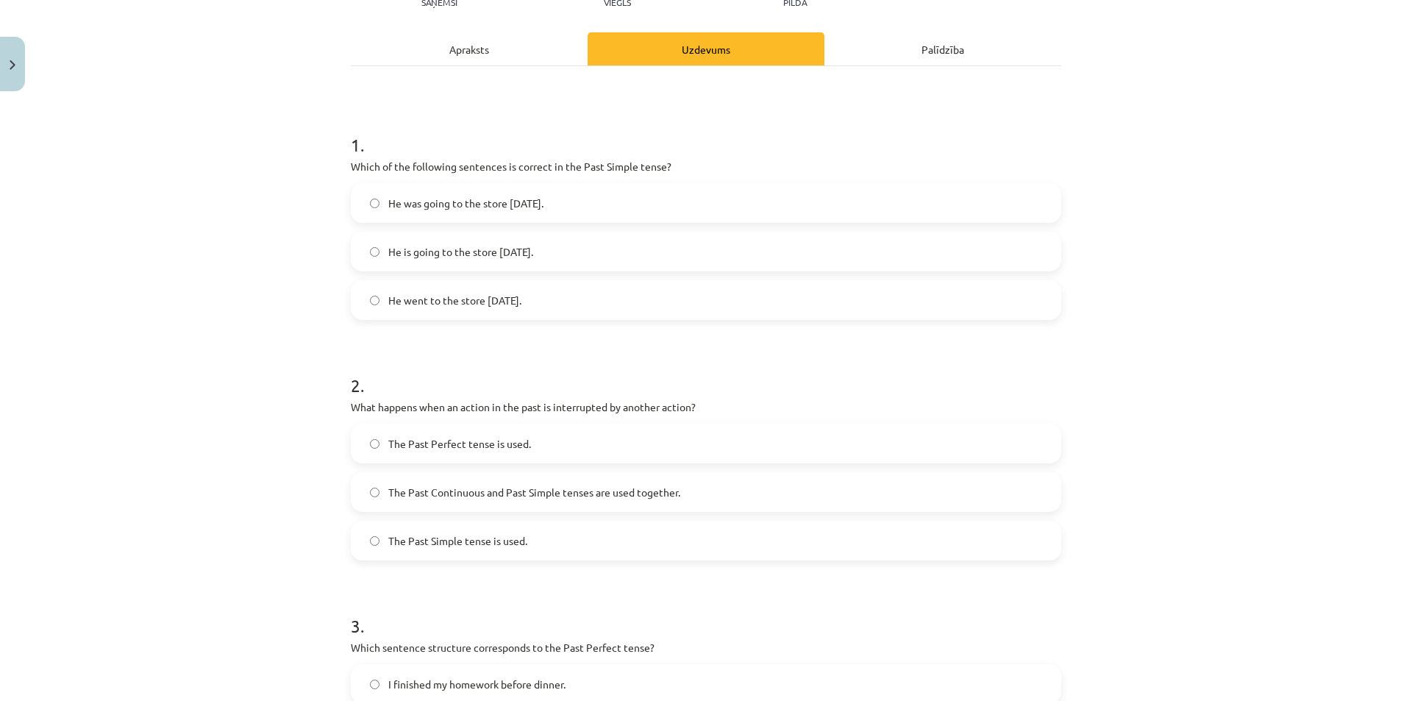
click at [486, 75] on div "1 . Which of the following sentences is correct in the Past Simple tense? He wa…" at bounding box center [706, 564] width 710 height 997
click at [488, 56] on div "Apraksts" at bounding box center [469, 48] width 237 height 33
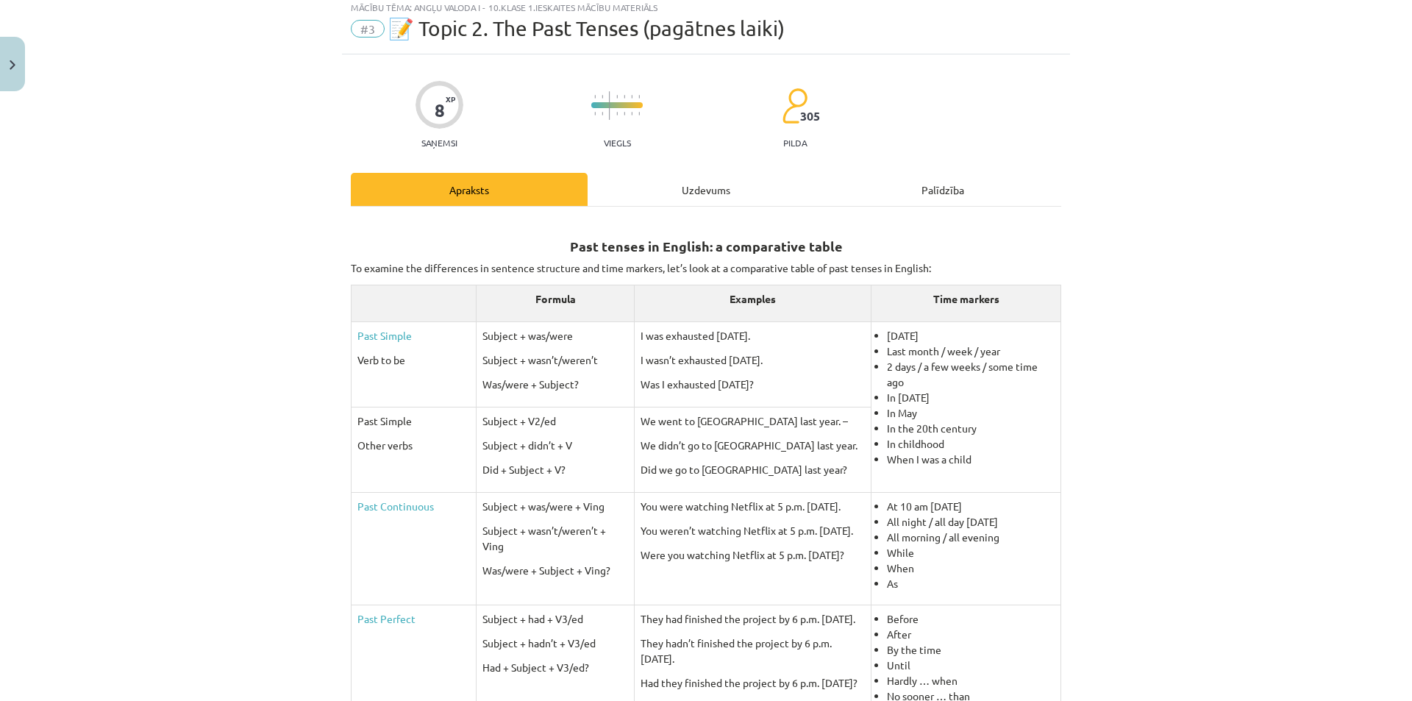
scroll to position [37, 0]
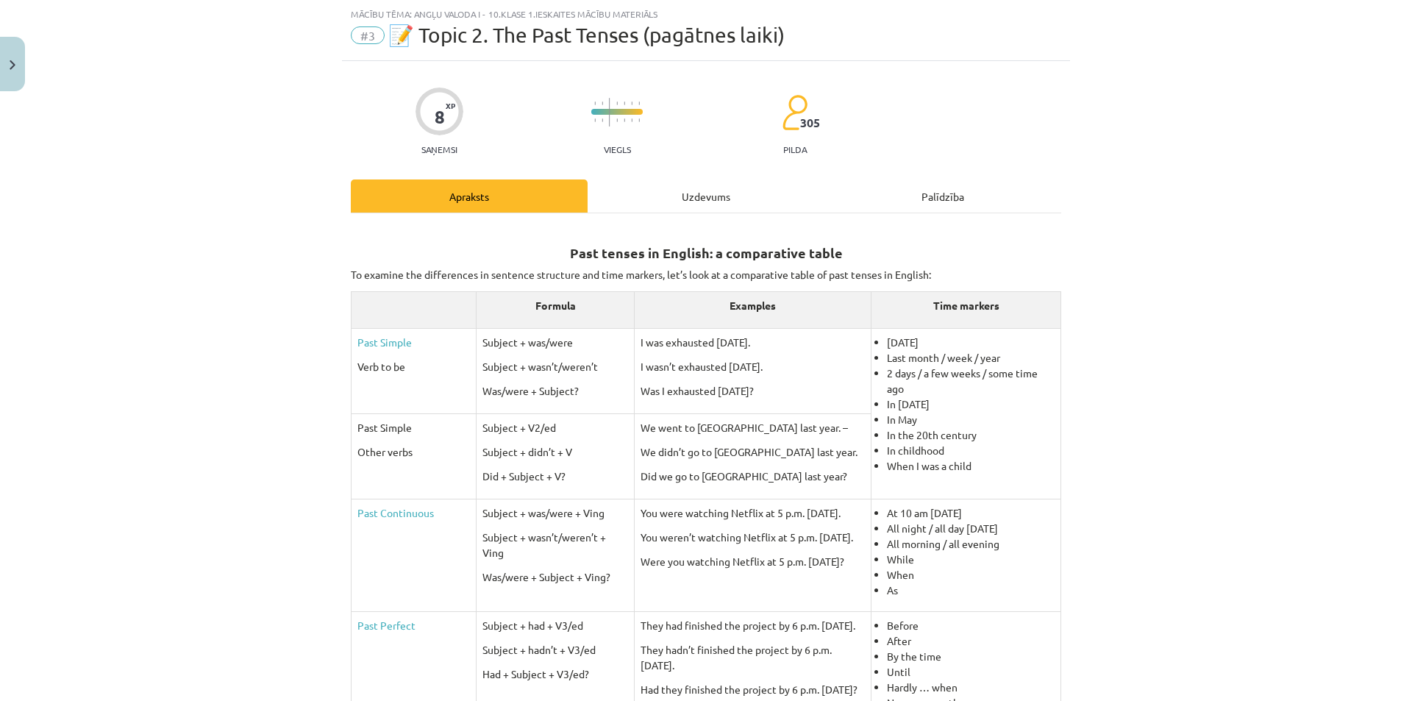
click at [664, 180] on div "Uzdevums" at bounding box center [706, 195] width 237 height 33
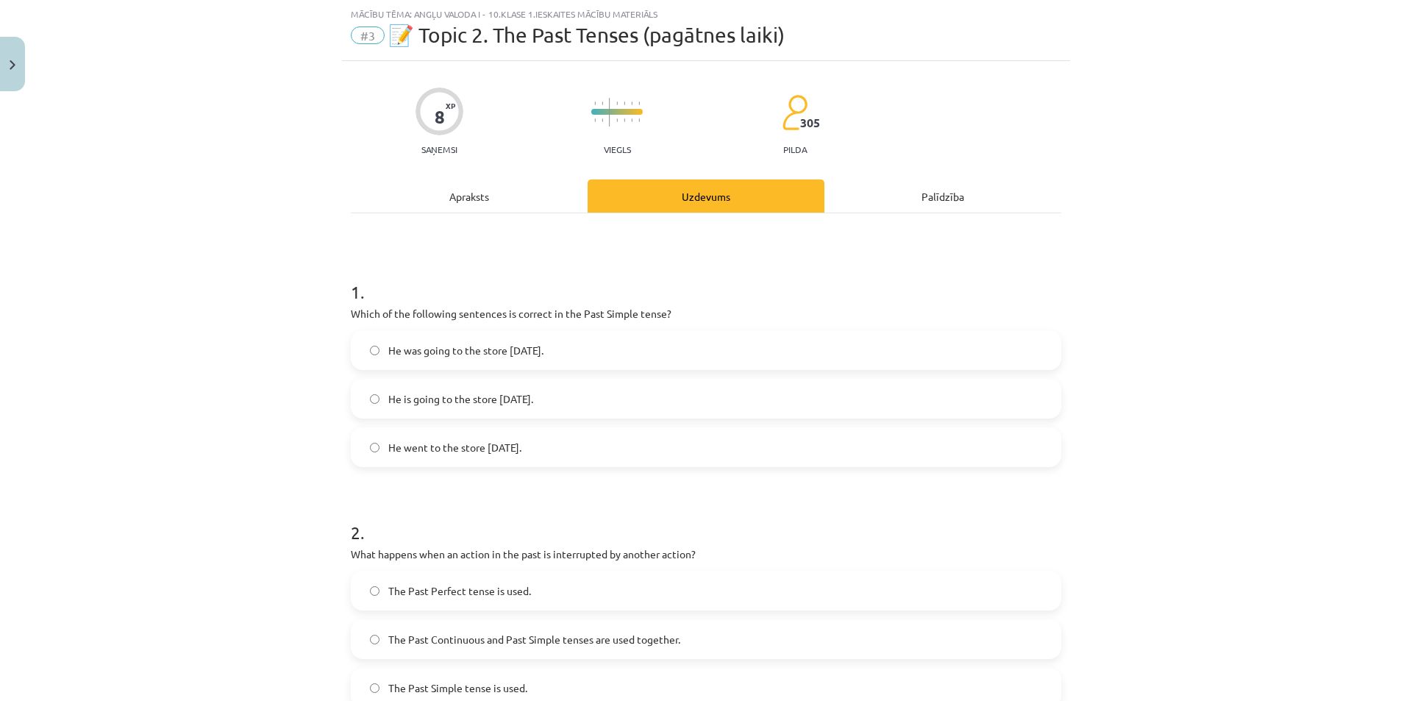
scroll to position [110, 0]
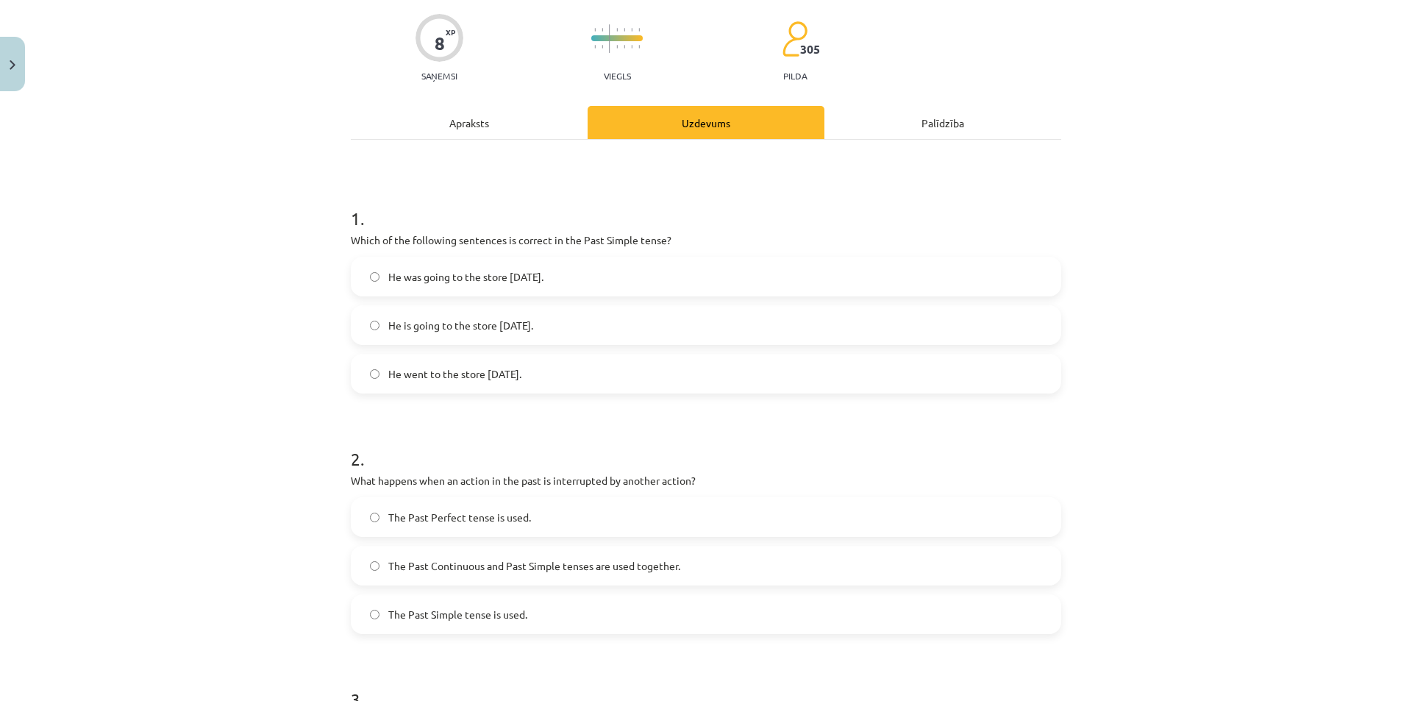
click at [496, 563] on span "The Past Continuous and Past Simple tenses are used together." at bounding box center [534, 565] width 292 height 15
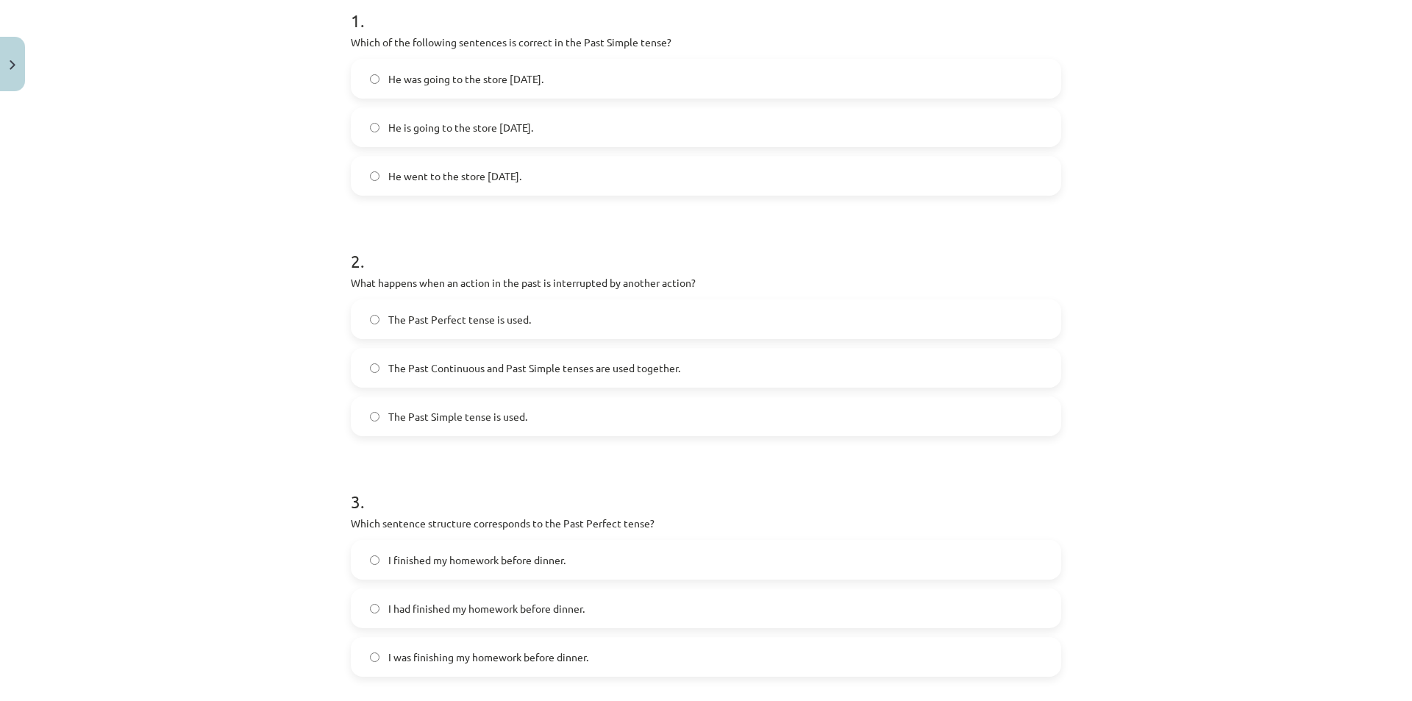
scroll to position [331, 0]
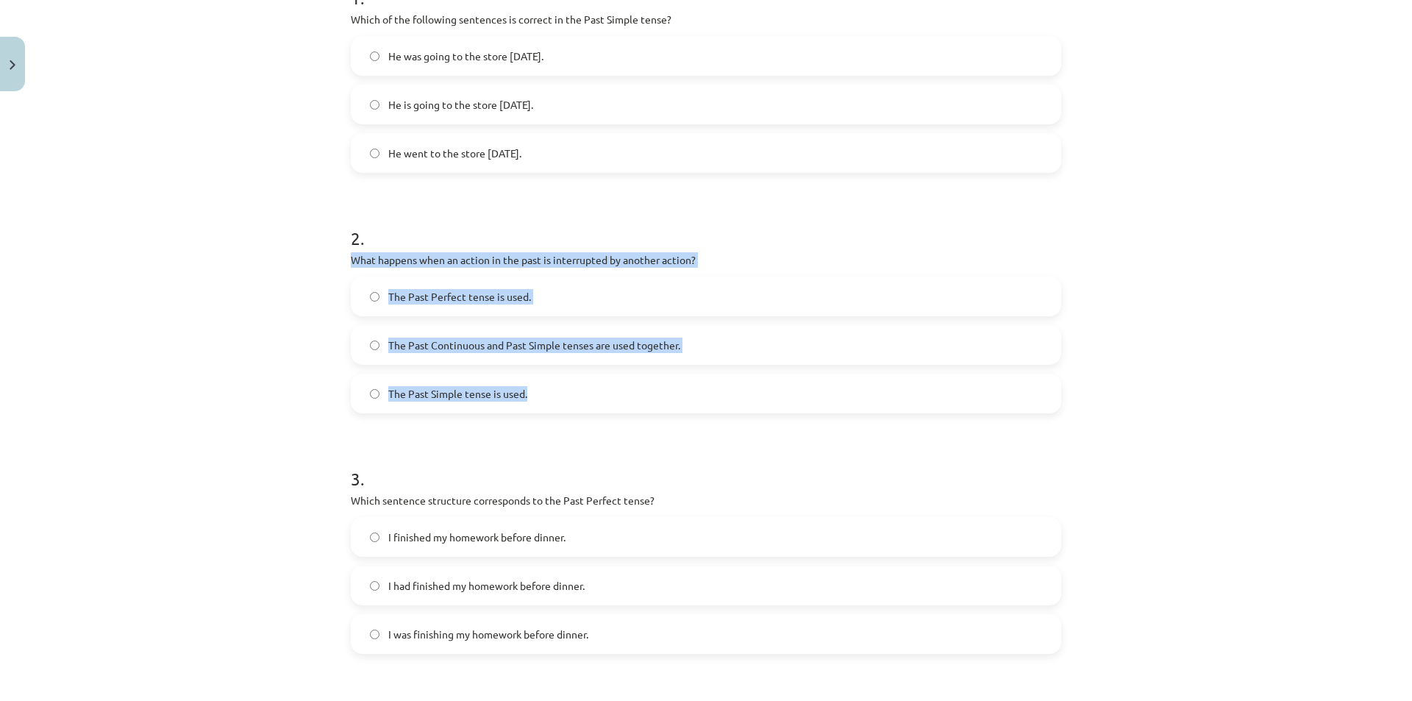
drag, startPoint x: 329, startPoint y: 257, endPoint x: 584, endPoint y: 383, distance: 284.8
click at [584, 383] on div "Mācību tēma: Angļu valoda i - 10.klase 1.ieskaites mācību materiāls #3 📝 Topic …" at bounding box center [706, 350] width 1412 height 701
copy div "What happens when an action in the past is interrupted by another action? The P…"
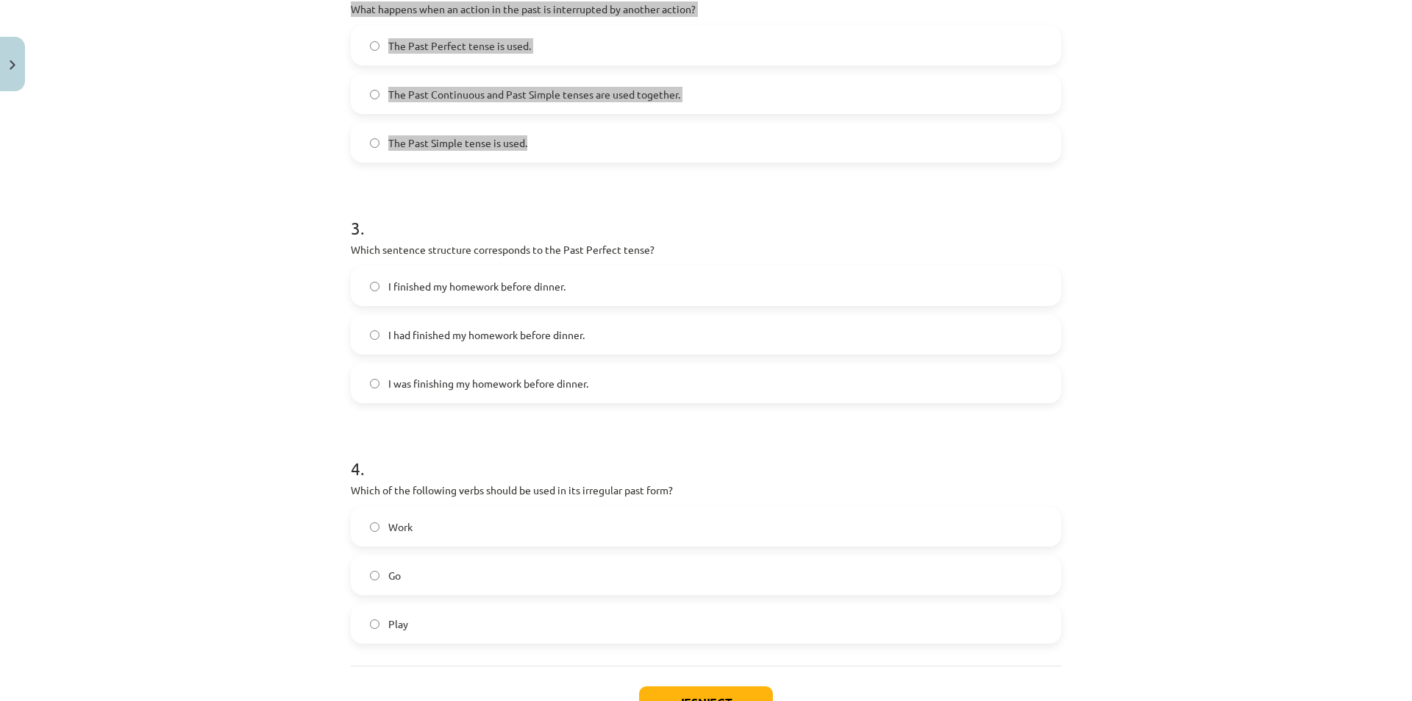
scroll to position [625, 0]
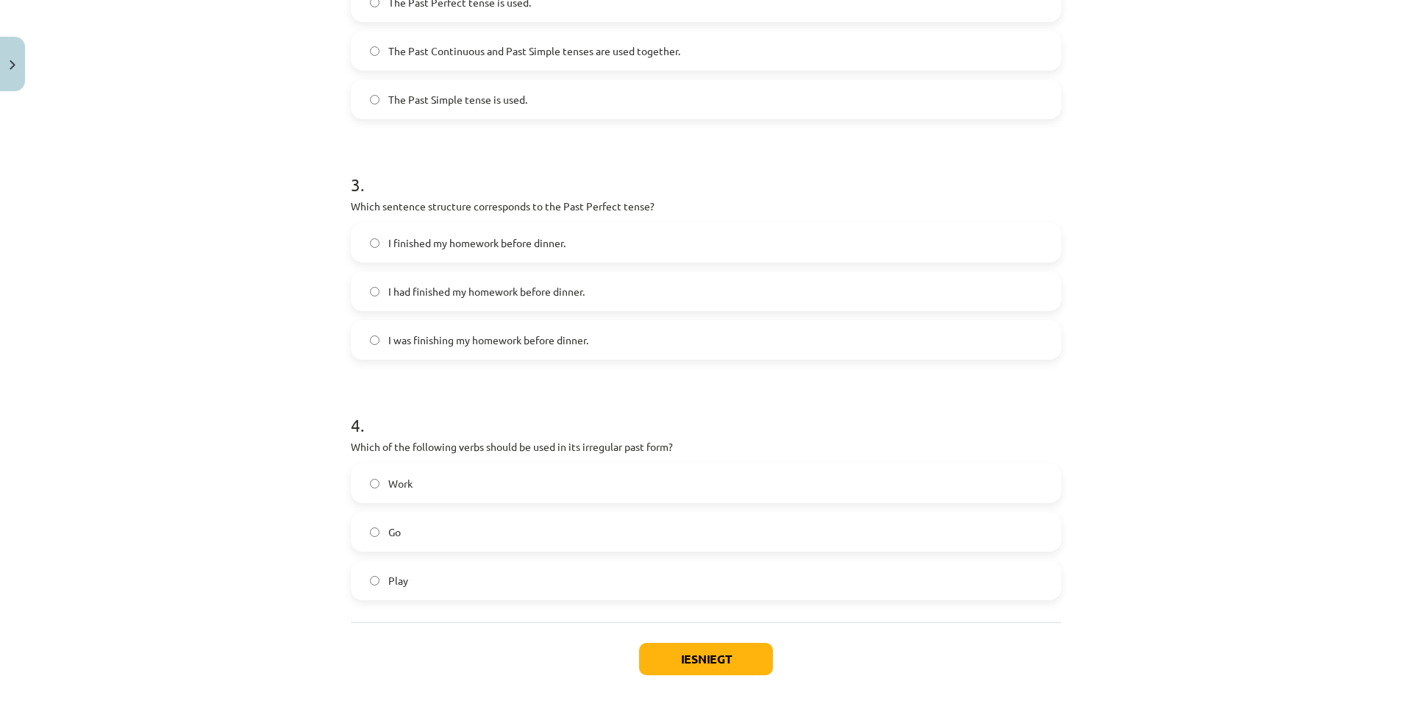
click at [277, 390] on div "Mācību tēma: Angļu valoda i - 10.klase 1.ieskaites mācību materiāls #3 📝 Topic …" at bounding box center [706, 350] width 1412 height 701
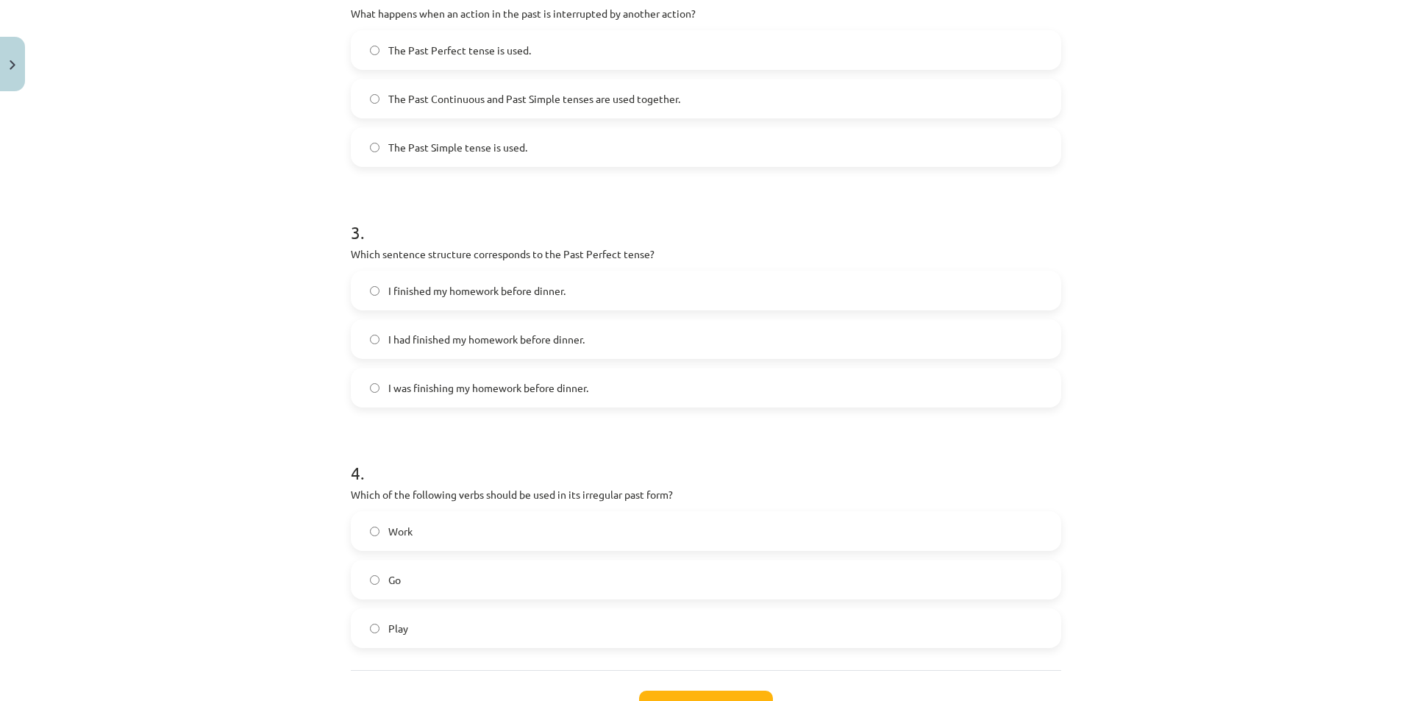
scroll to position [552, 0]
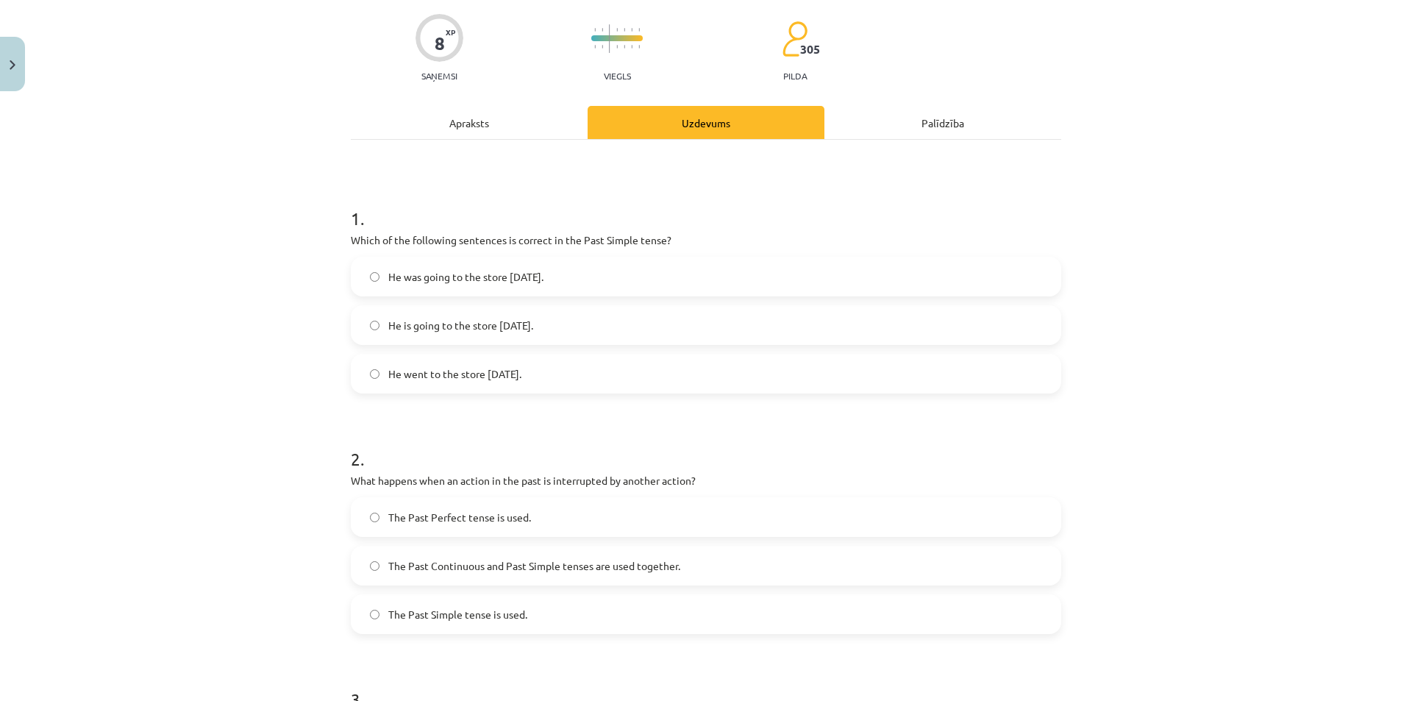
click at [435, 118] on div "Apraksts" at bounding box center [469, 122] width 237 height 33
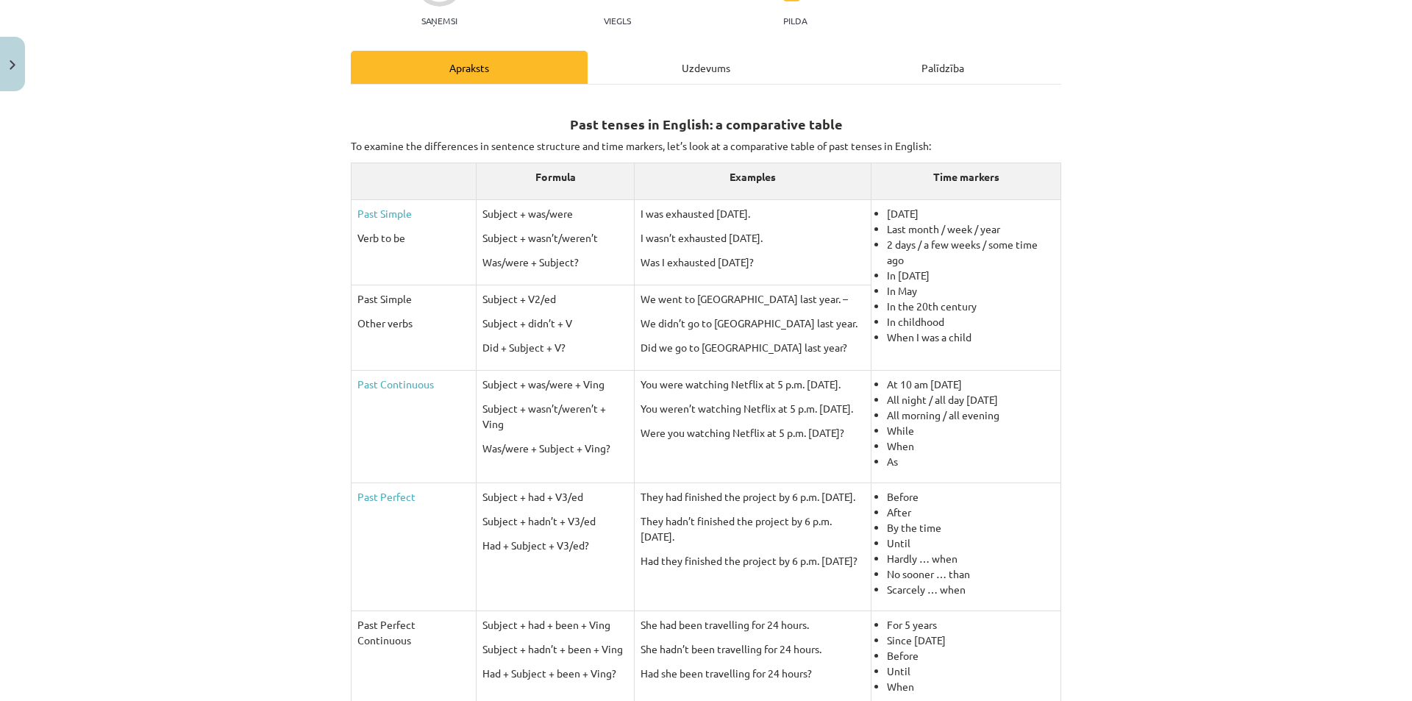
scroll to position [184, 0]
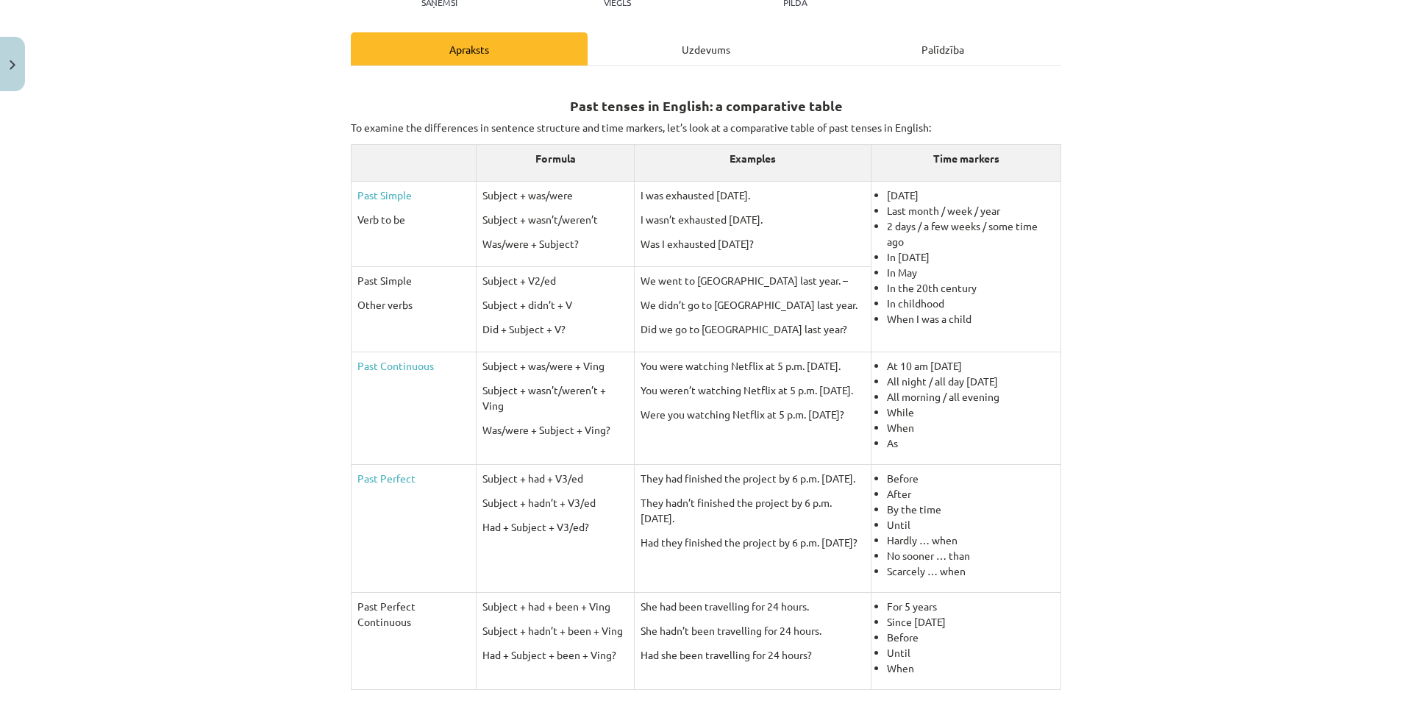
click at [653, 50] on div "Uzdevums" at bounding box center [706, 48] width 237 height 33
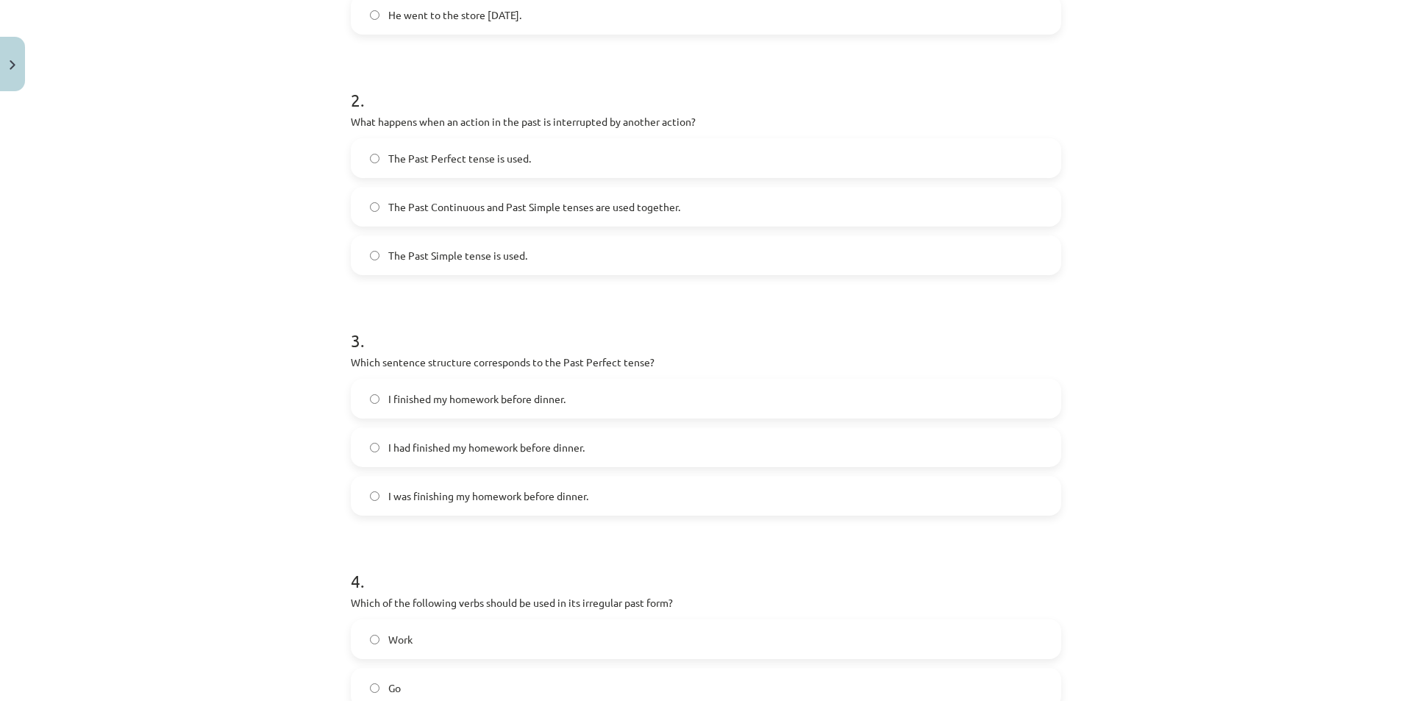
scroll to position [478, 0]
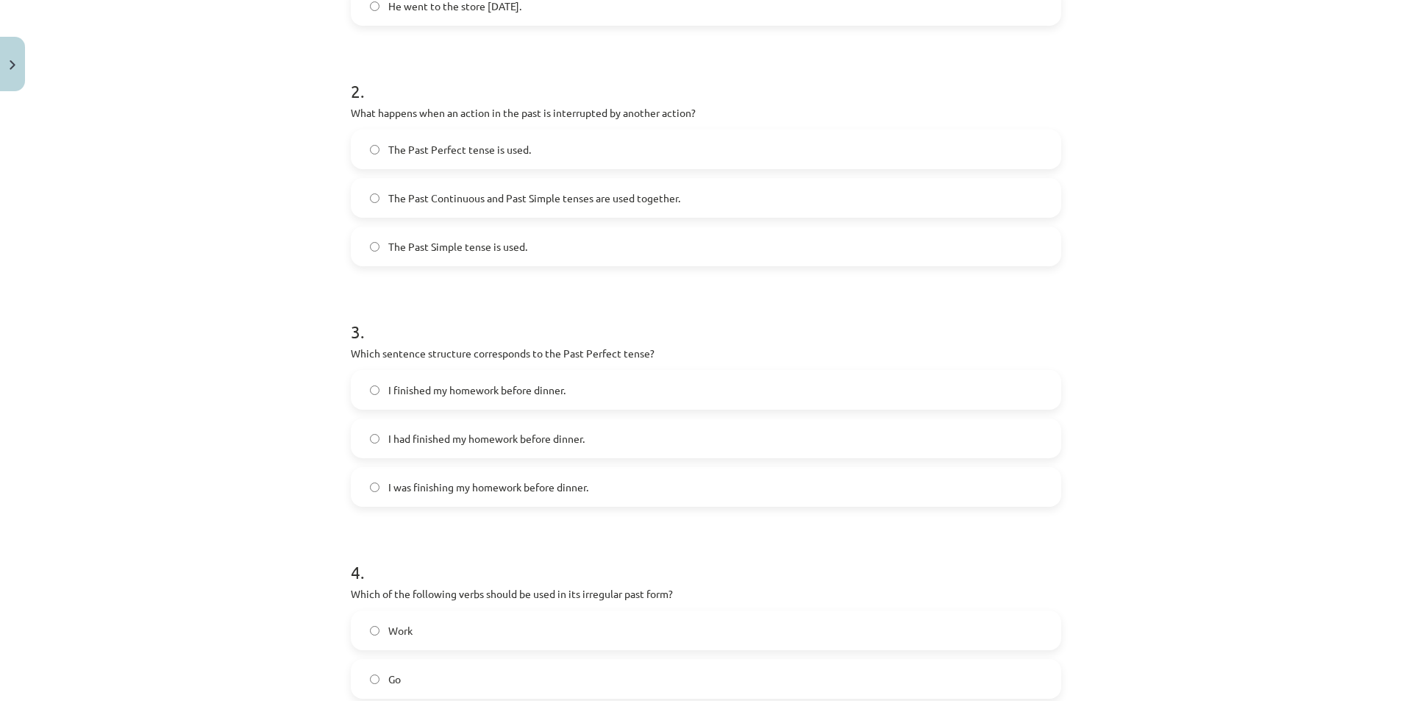
click at [409, 446] on label "I had finished my homework before dinner." at bounding box center [705, 438] width 707 height 37
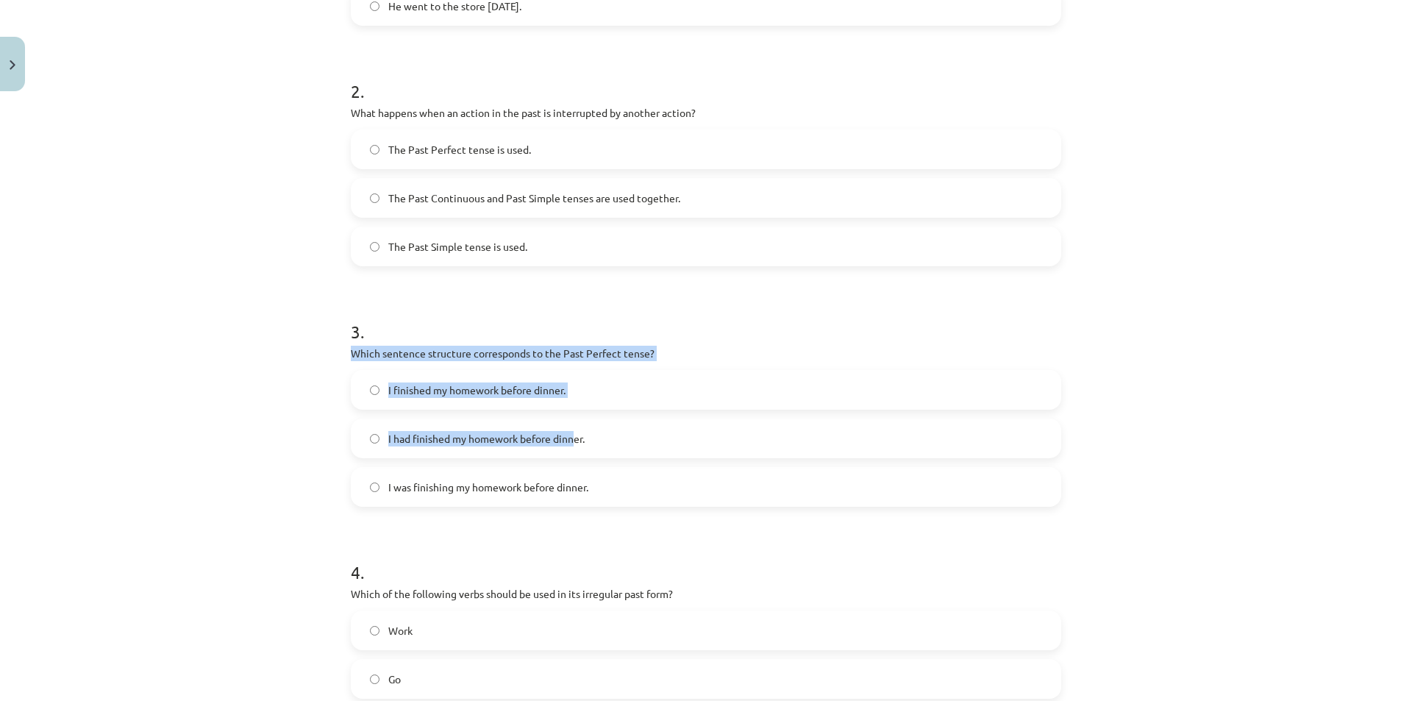
drag, startPoint x: 335, startPoint y: 347, endPoint x: 573, endPoint y: 456, distance: 261.9
click at [573, 456] on div "Mācību tēma: Angļu valoda i - 10.klase 1.ieskaites mācību materiāls #3 📝 Topic …" at bounding box center [706, 350] width 1412 height 701
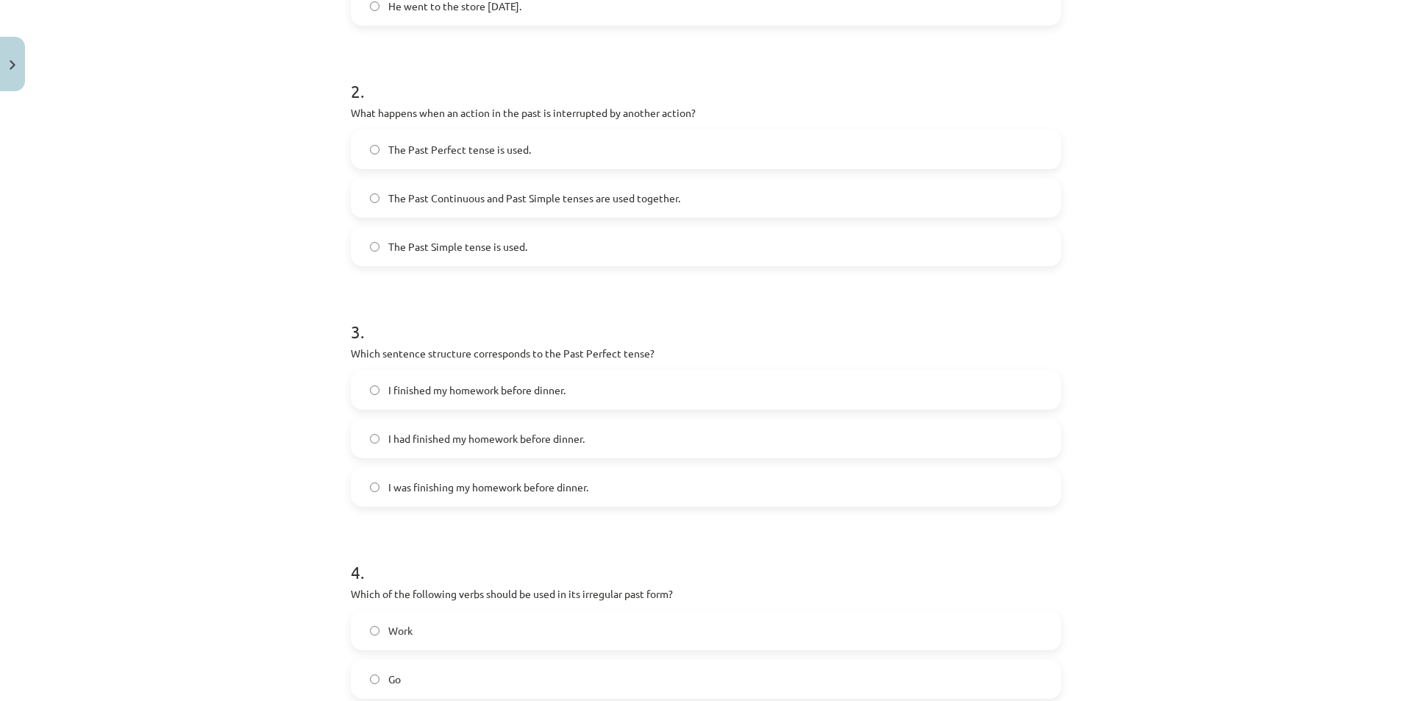
drag, startPoint x: 246, startPoint y: 474, endPoint x: 351, endPoint y: 401, distance: 127.7
click at [246, 474] on div "Mācību tēma: Angļu valoda i - 10.klase 1.ieskaites mācību materiāls #3 📝 Topic …" at bounding box center [706, 350] width 1412 height 701
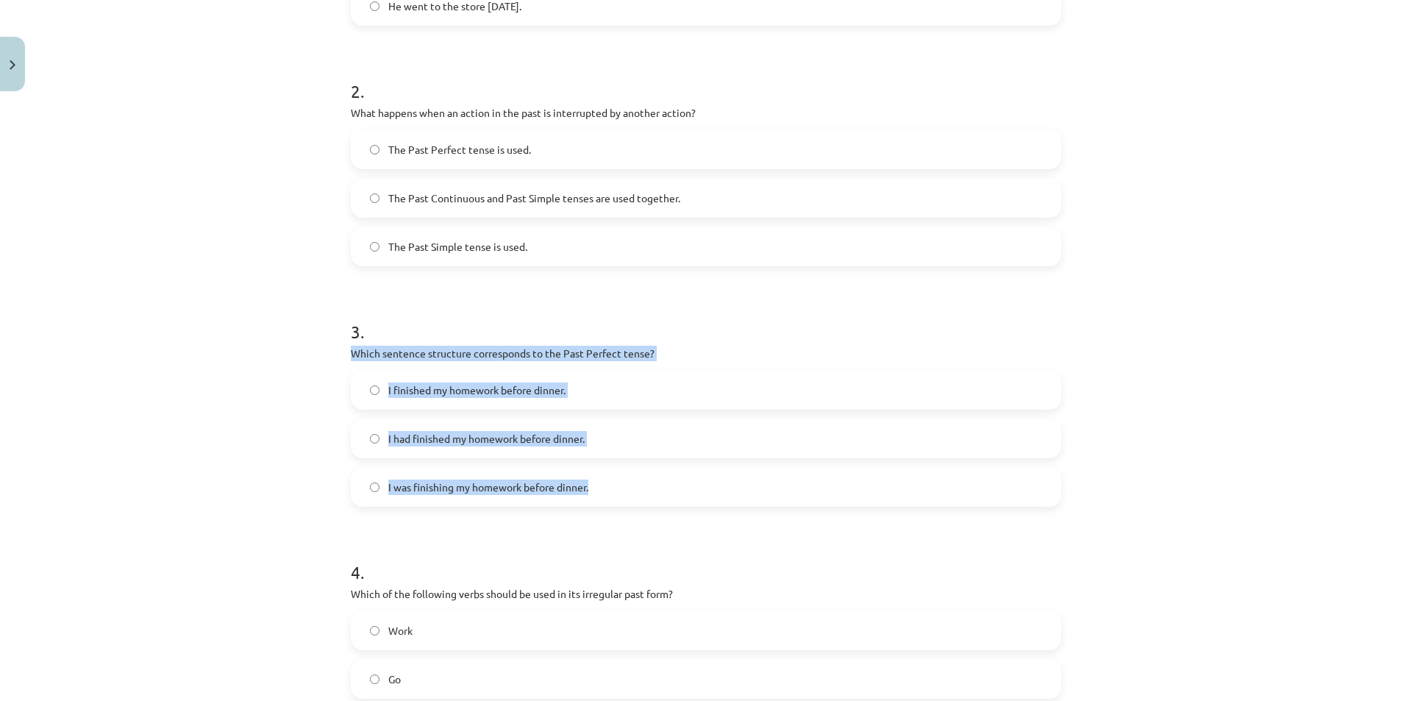
drag, startPoint x: 340, startPoint y: 357, endPoint x: 564, endPoint y: 480, distance: 256.1
click at [613, 499] on div "8 XP Saņemsi Viegls 305 pilda Apraksts Uzdevums Palīdzība 1 . Which of the foll…" at bounding box center [706, 250] width 728 height 1261
copy div "Which sentence structure corresponds to the Past Perfect tense? I finished my h…"
click at [1216, 365] on div "Mācību tēma: Angļu valoda i - 10.klase 1.ieskaites mācību materiāls #3 📝 Topic …" at bounding box center [706, 350] width 1412 height 701
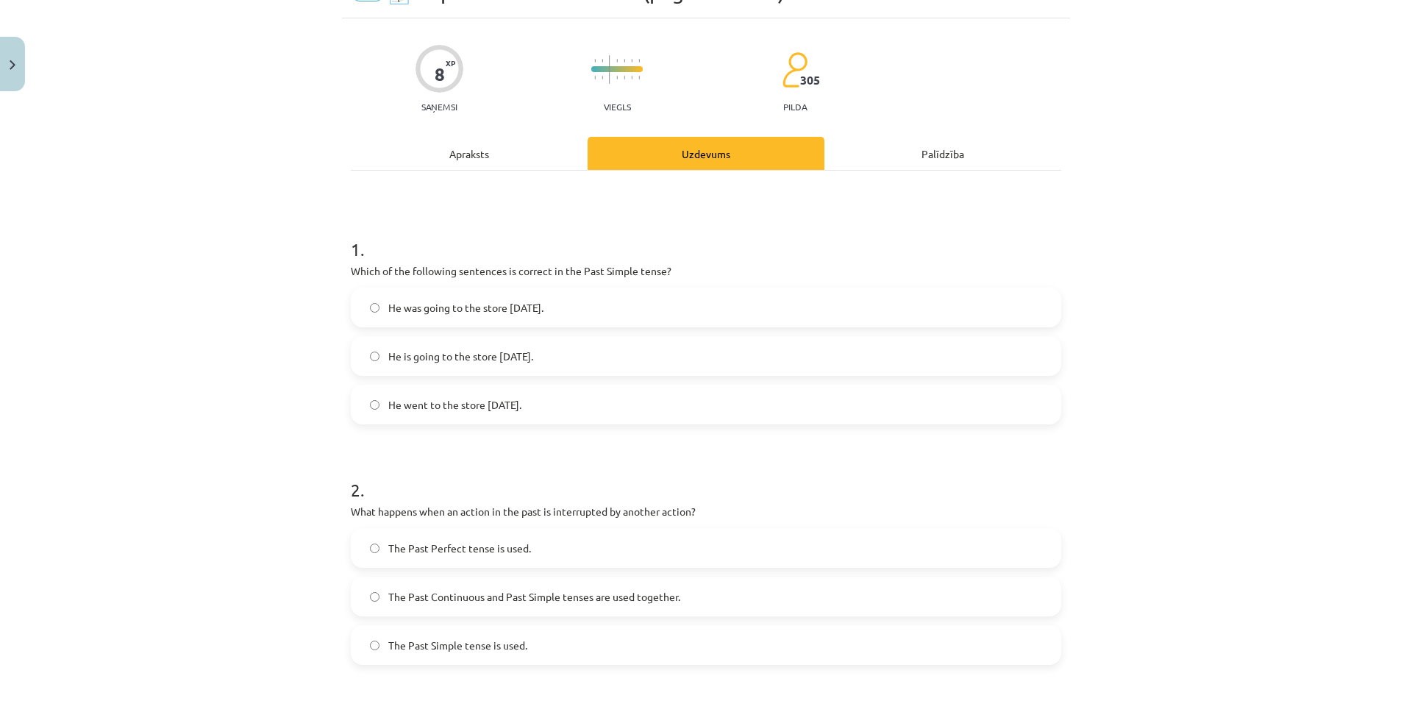
scroll to position [0, 0]
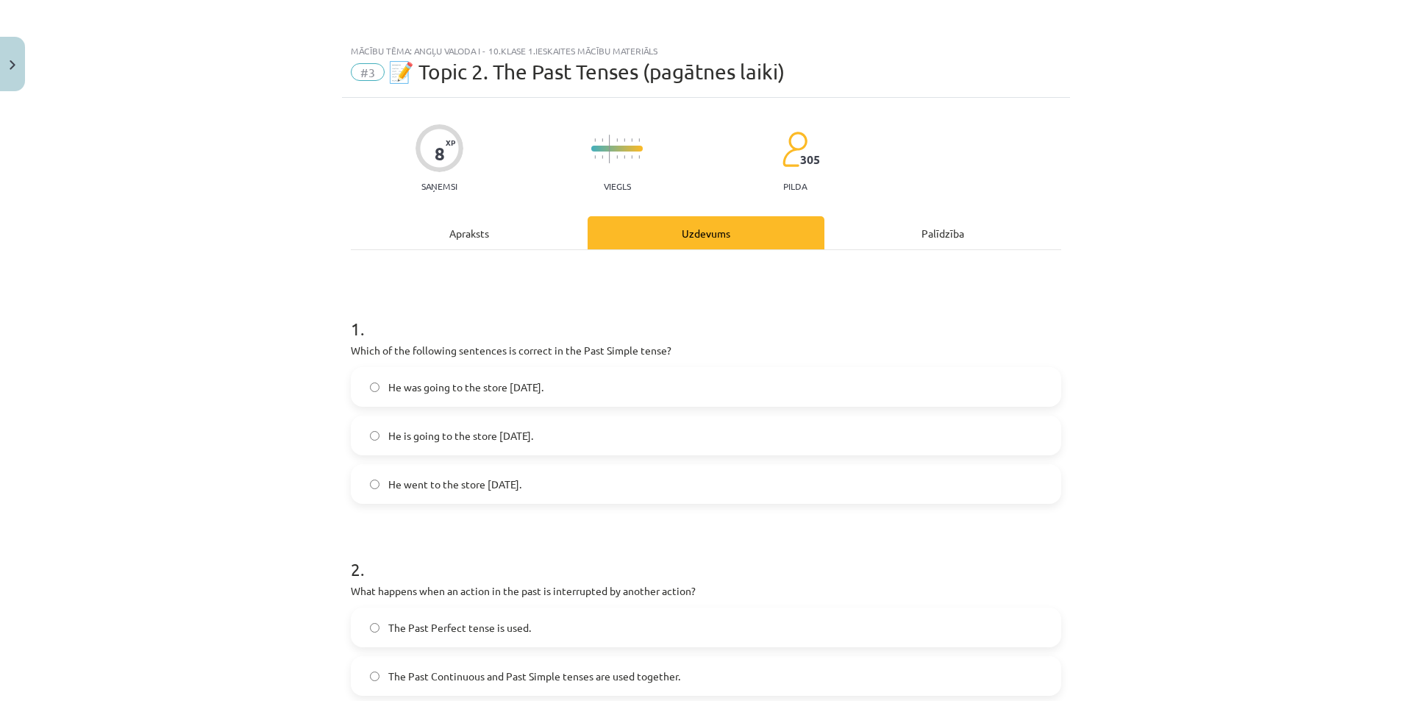
click at [493, 236] on div "Apraksts" at bounding box center [469, 232] width 237 height 33
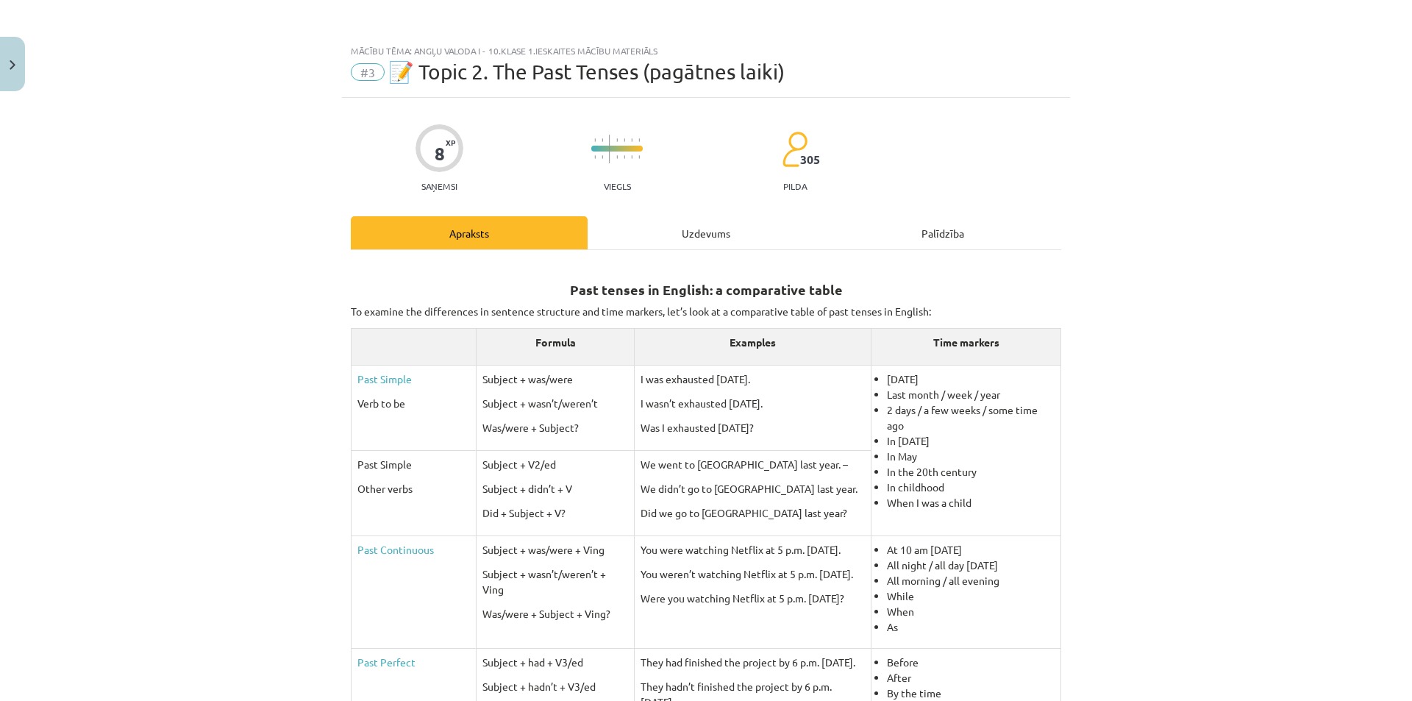
click at [643, 225] on div "Uzdevums" at bounding box center [706, 232] width 237 height 33
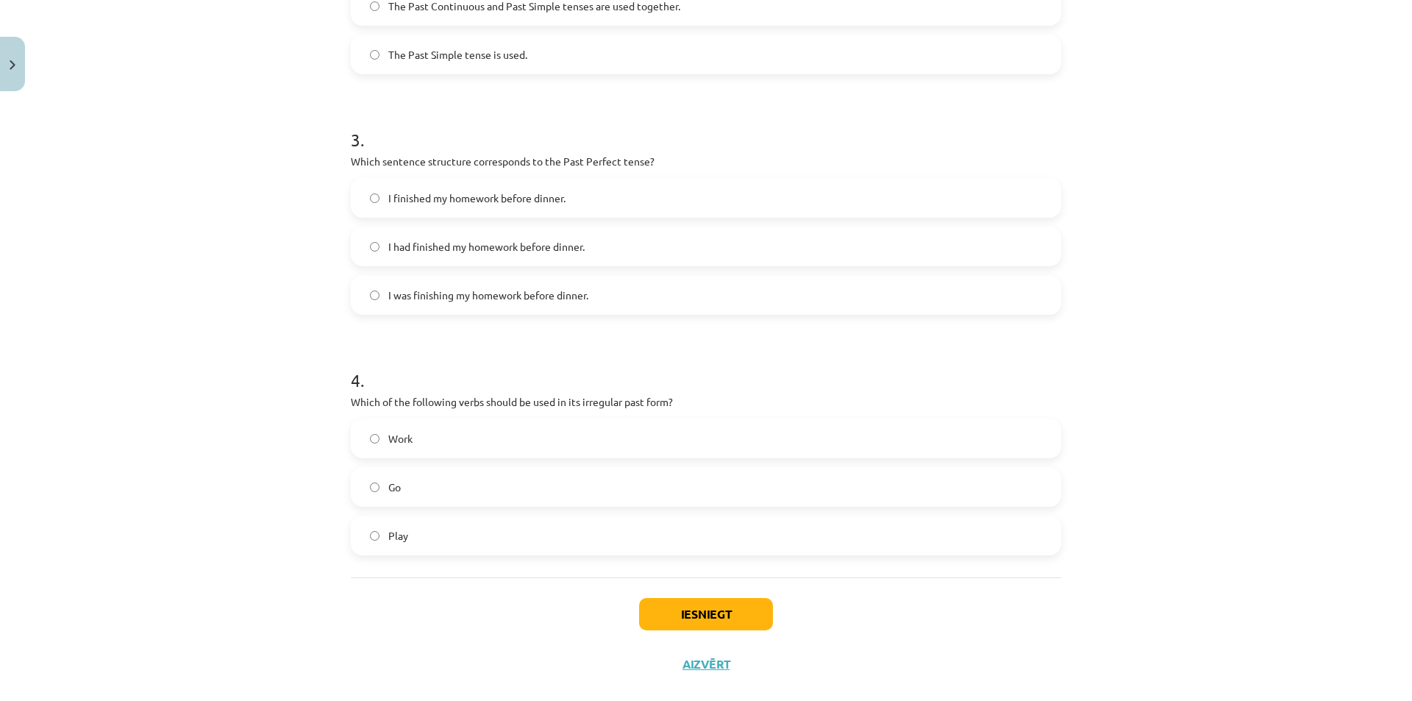
scroll to position [695, 0]
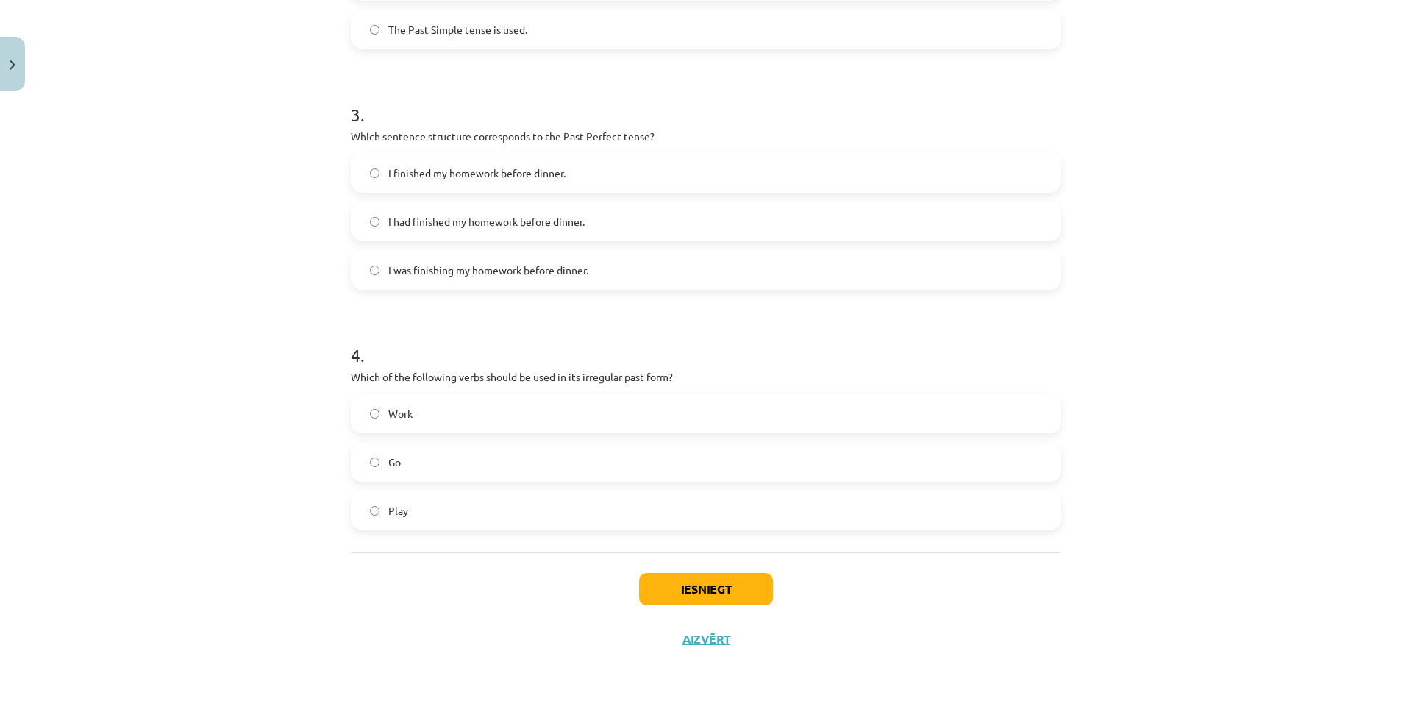
click at [397, 413] on span "Work" at bounding box center [400, 413] width 24 height 15
drag, startPoint x: 330, startPoint y: 368, endPoint x: 538, endPoint y: 471, distance: 231.5
click at [534, 503] on div "Mācību tēma: Angļu valoda i - 10.klase 1.ieskaites mācību materiāls #3 📝 Topic …" at bounding box center [706, 350] width 1412 height 701
copy div "Which of the following verbs should be used in its irregular past form? Work Go…"
click at [1172, 499] on div "Mācību tēma: Angļu valoda i - 10.klase 1.ieskaites mācību materiāls #3 📝 Topic …" at bounding box center [706, 350] width 1412 height 701
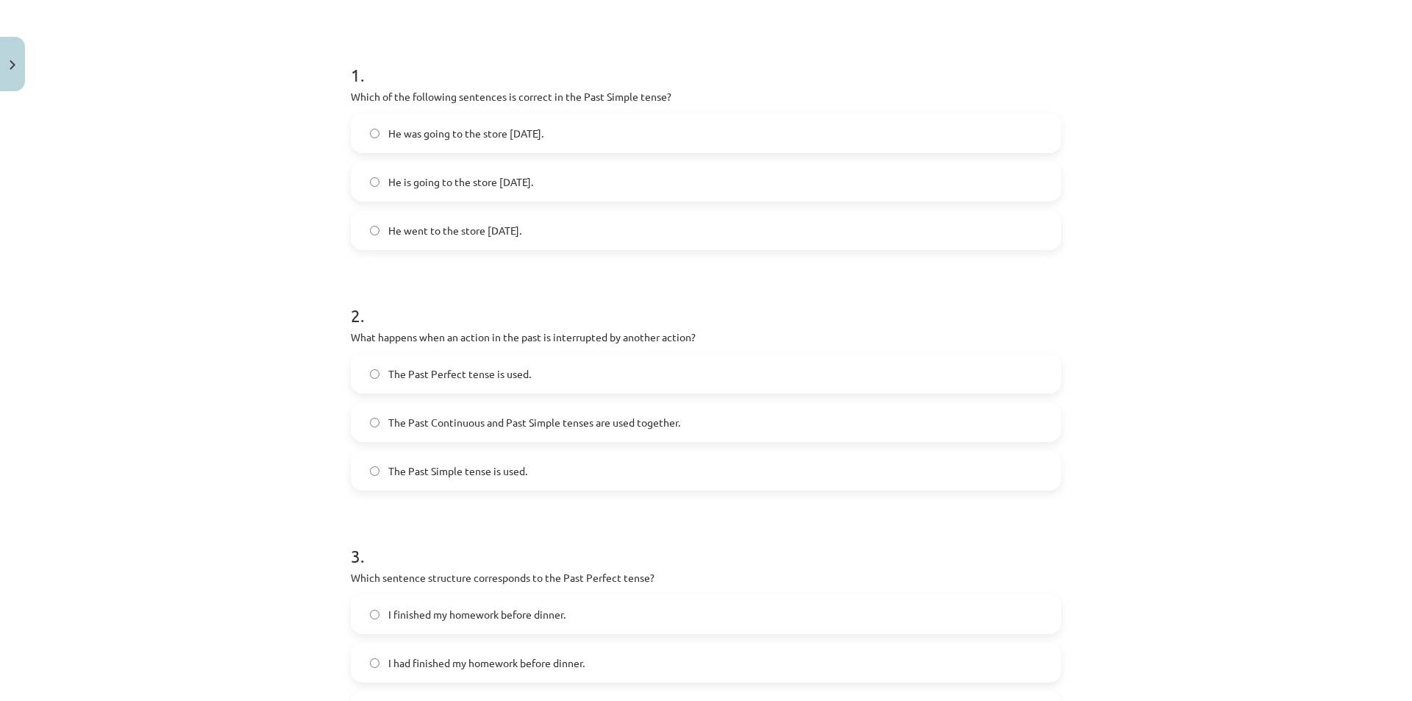
scroll to position [0, 0]
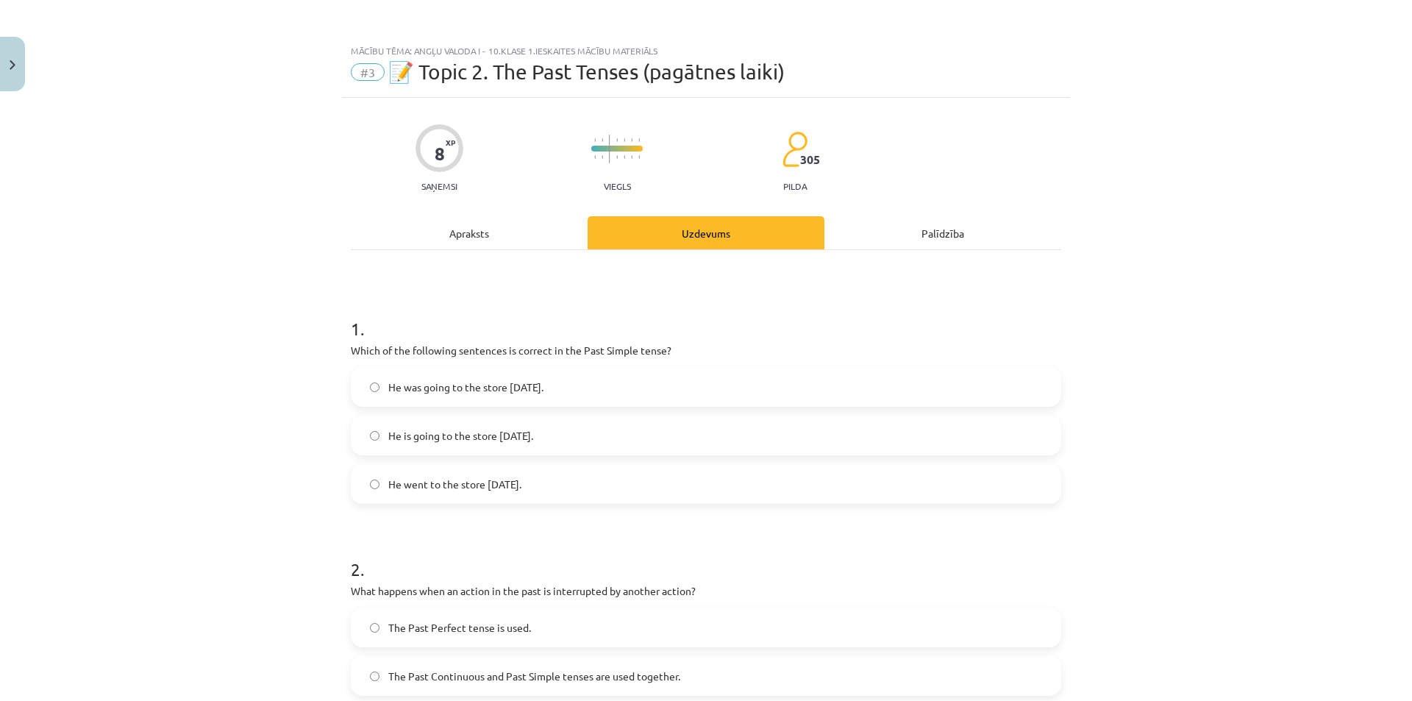
click at [488, 232] on div "Apraksts" at bounding box center [469, 232] width 237 height 33
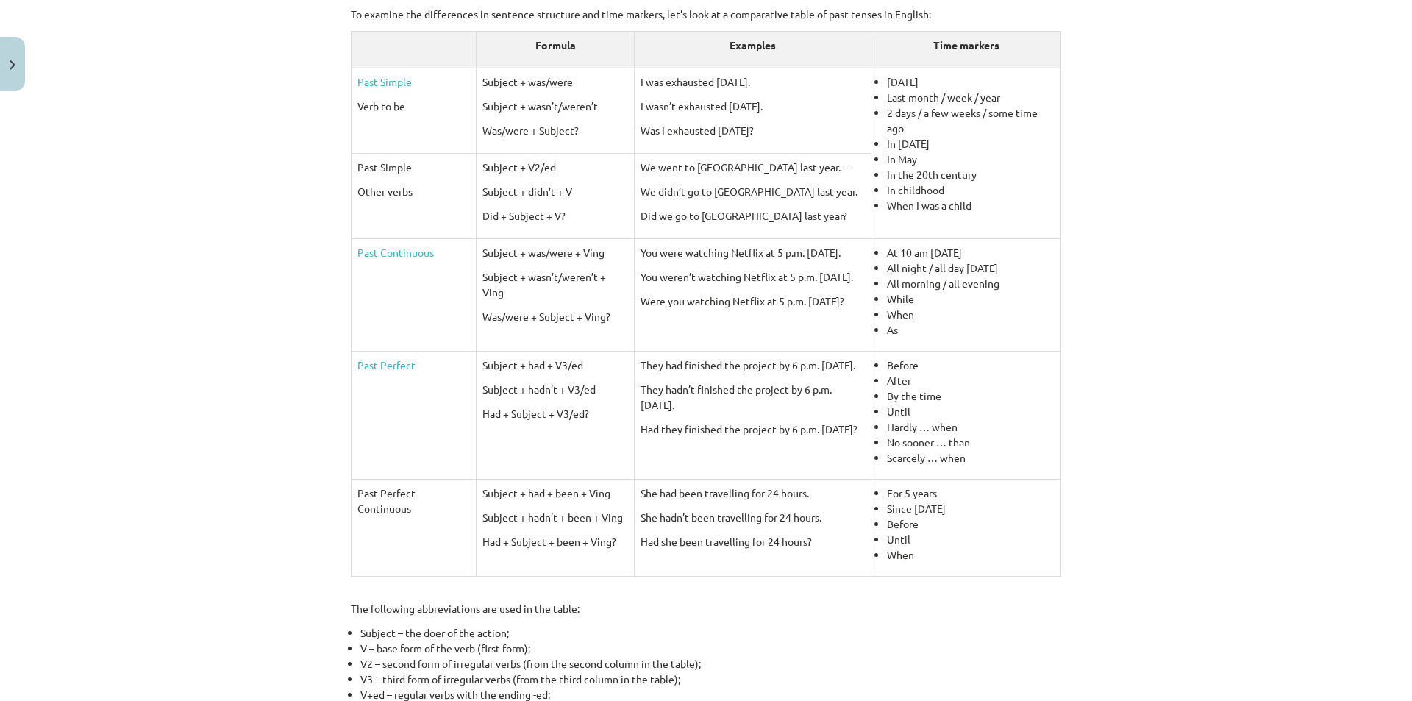
scroll to position [331, 0]
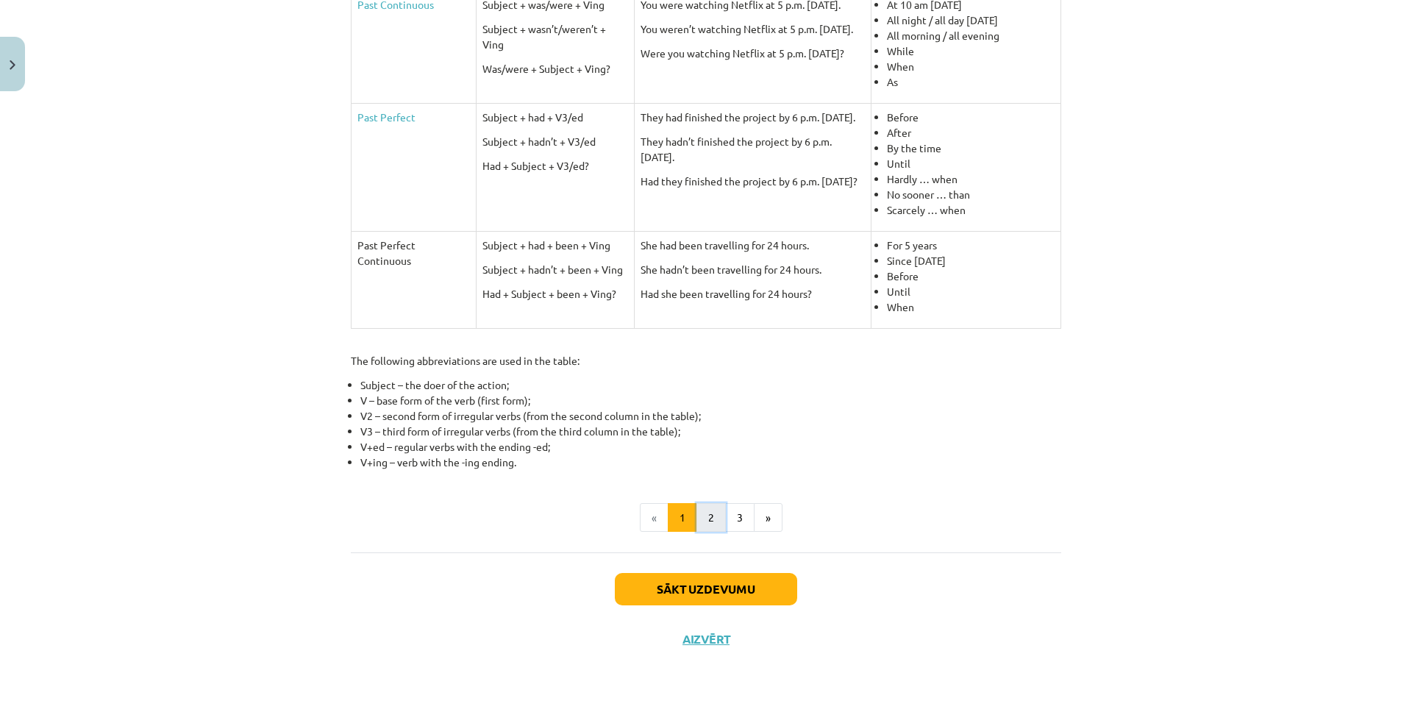
click at [711, 510] on button "2" at bounding box center [710, 517] width 29 height 29
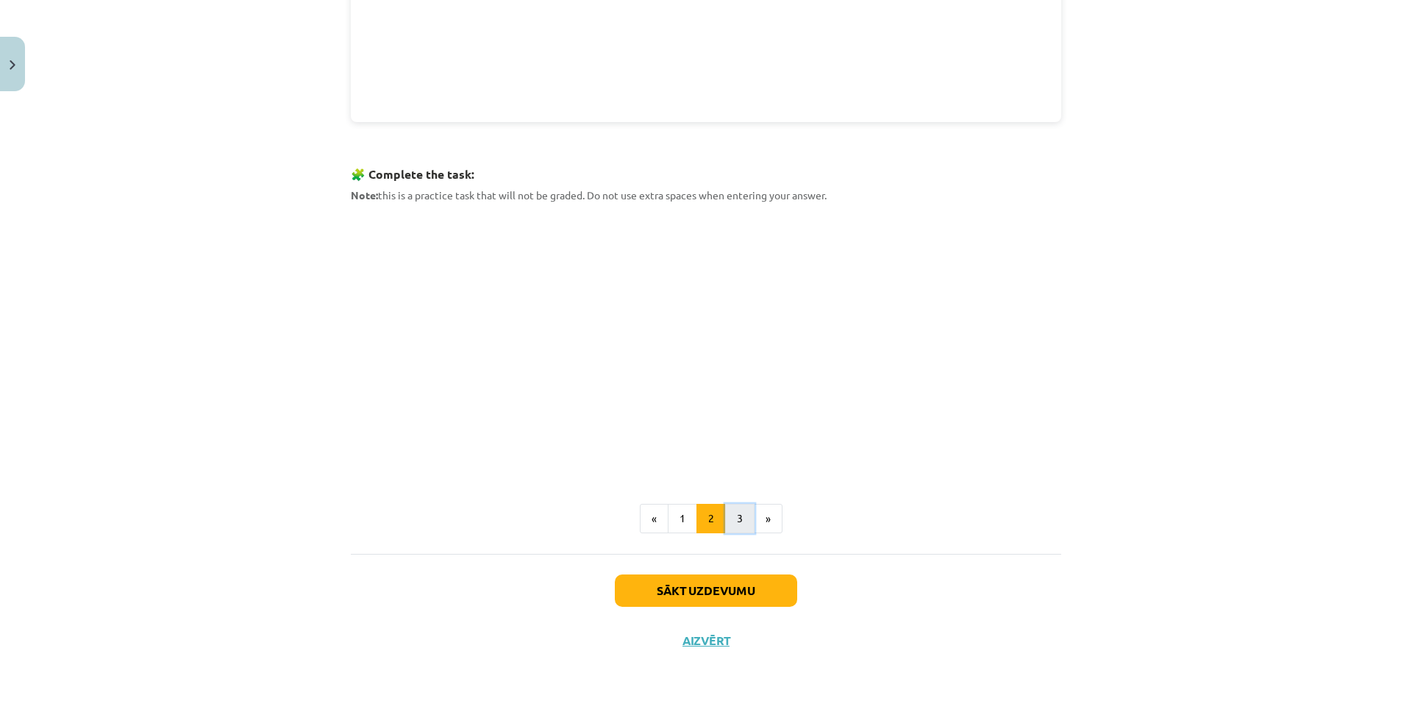
click at [738, 510] on button "3" at bounding box center [739, 518] width 29 height 29
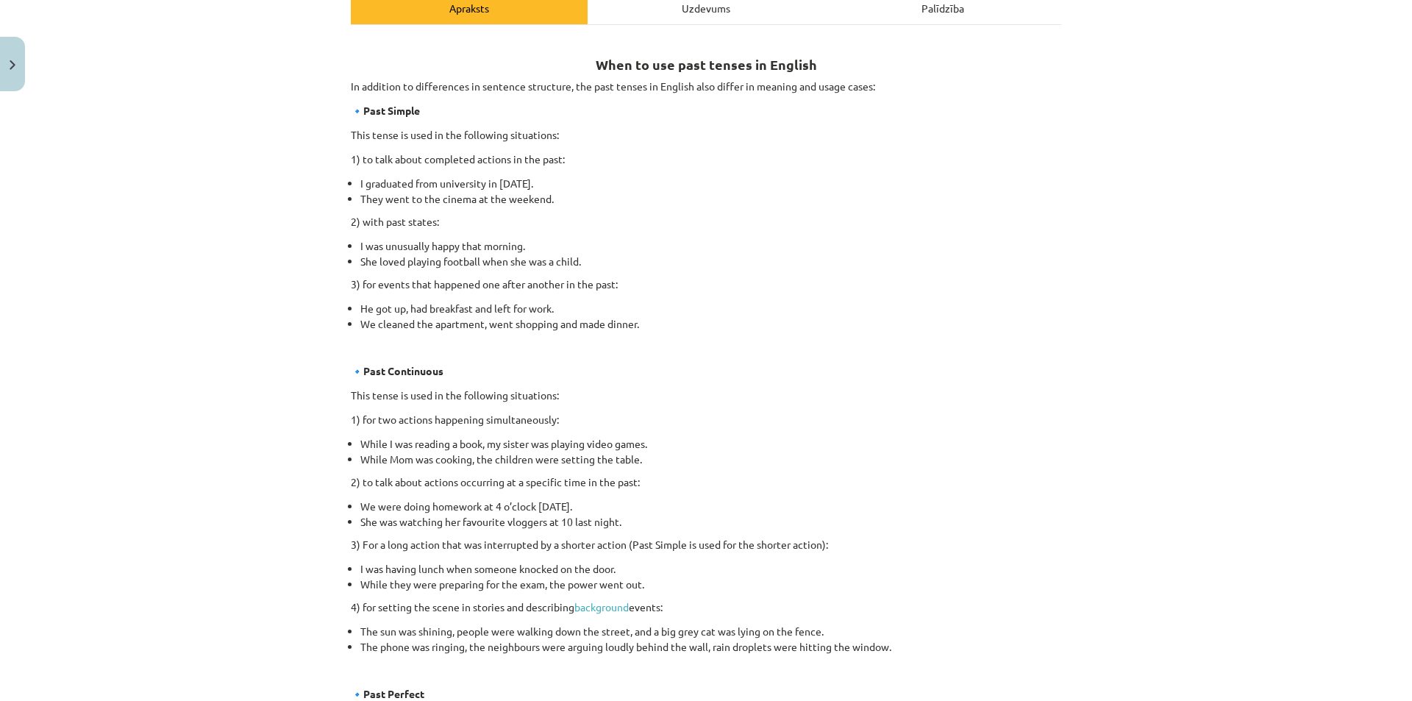
scroll to position [190, 0]
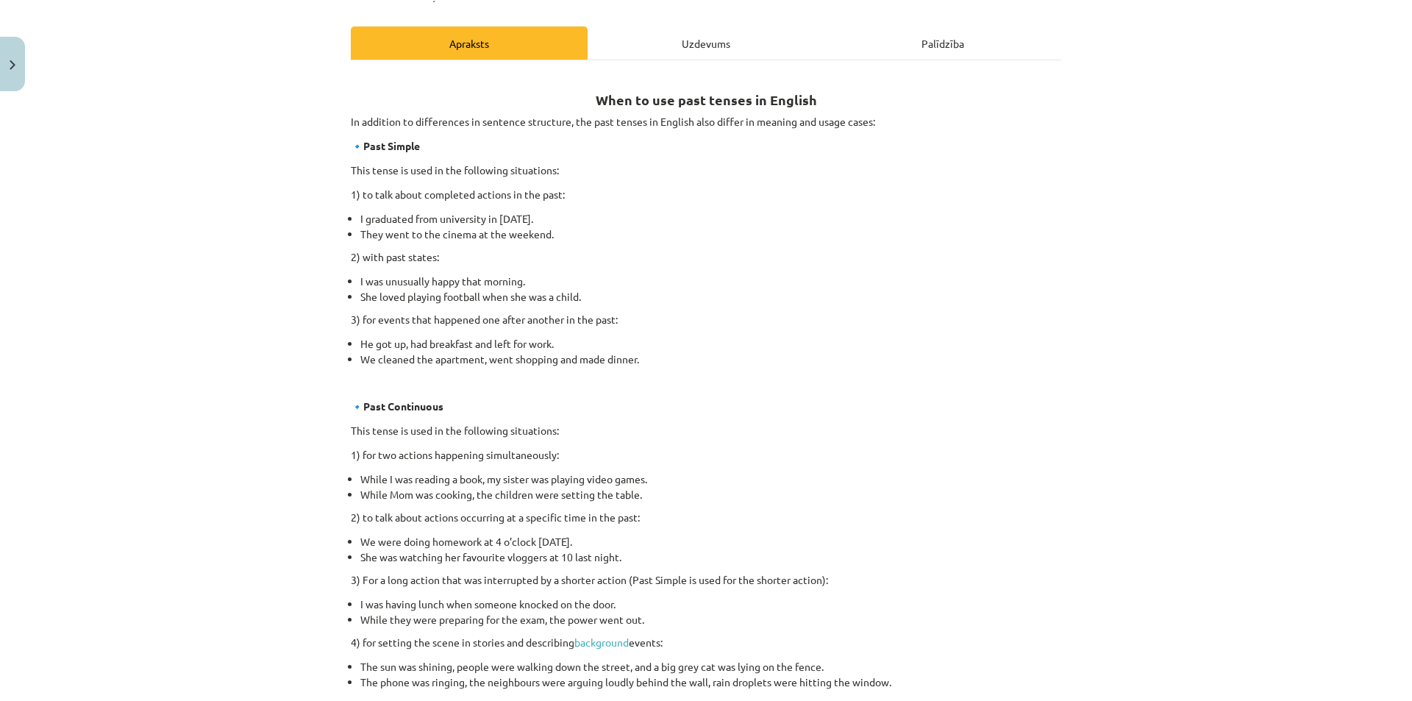
click at [728, 40] on div "Uzdevums" at bounding box center [706, 42] width 237 height 33
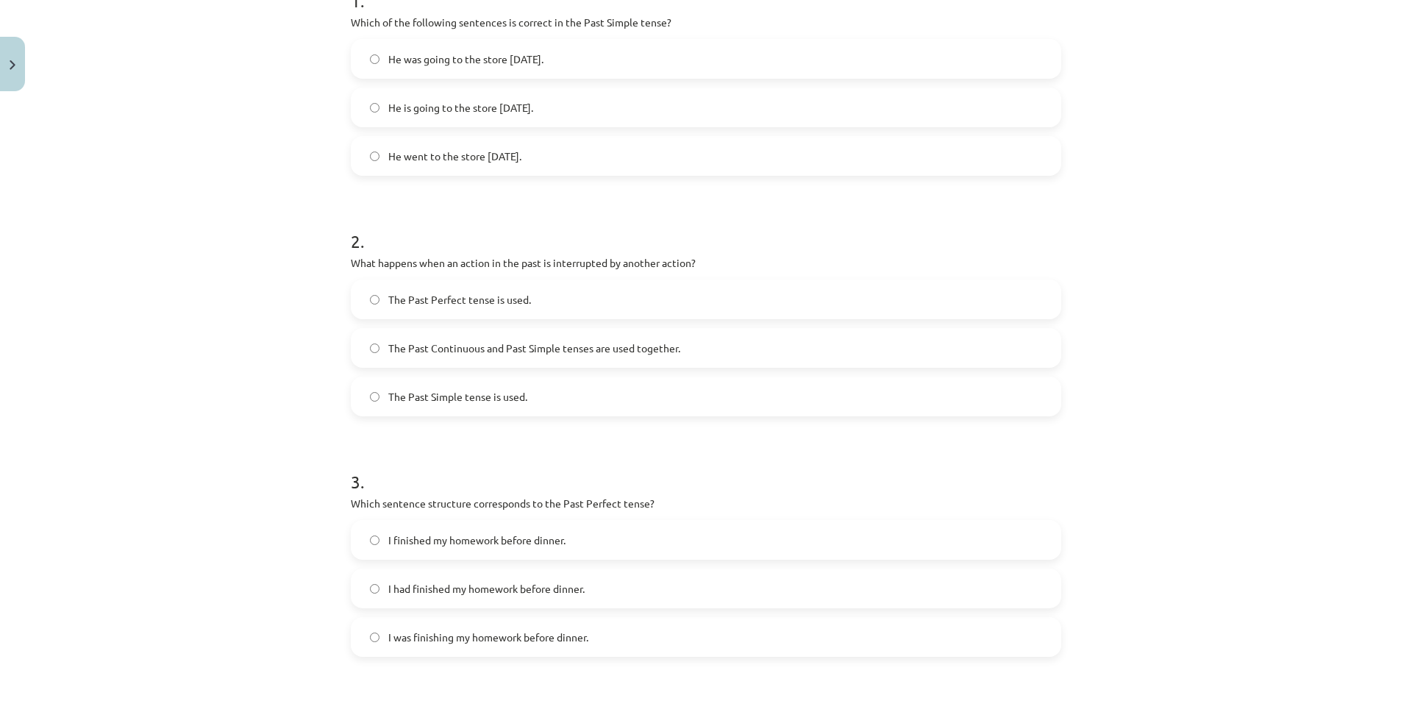
scroll to position [628, 0]
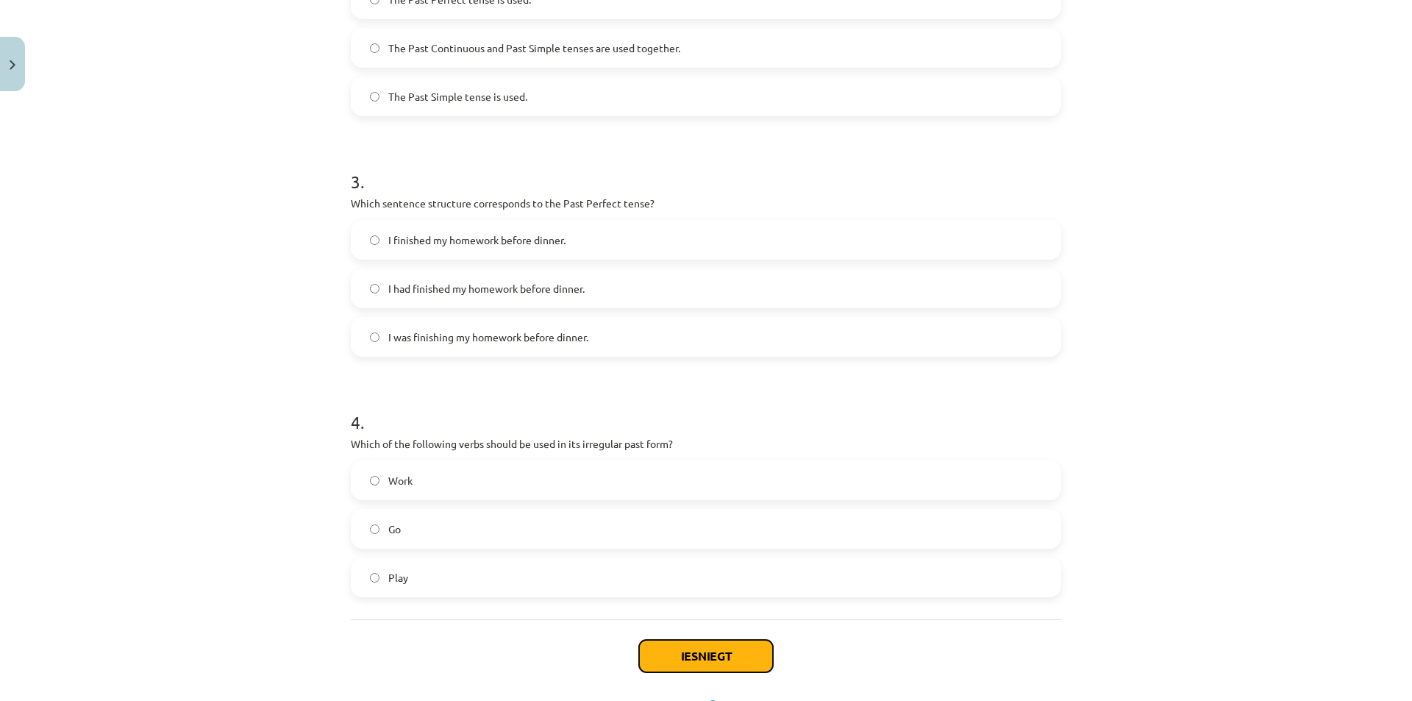
click at [710, 657] on button "Iesniegt" at bounding box center [706, 656] width 134 height 32
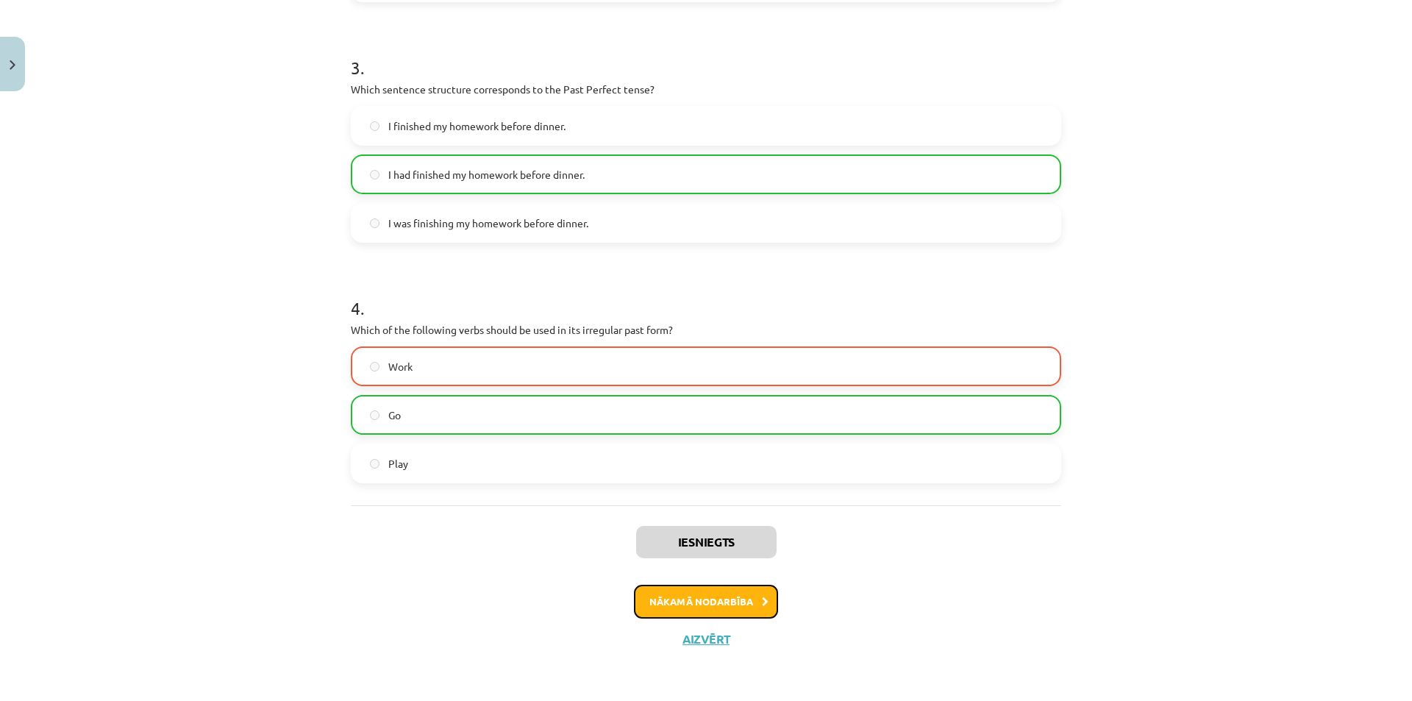
click at [735, 592] on button "Nākamā nodarbība" at bounding box center [706, 602] width 144 height 34
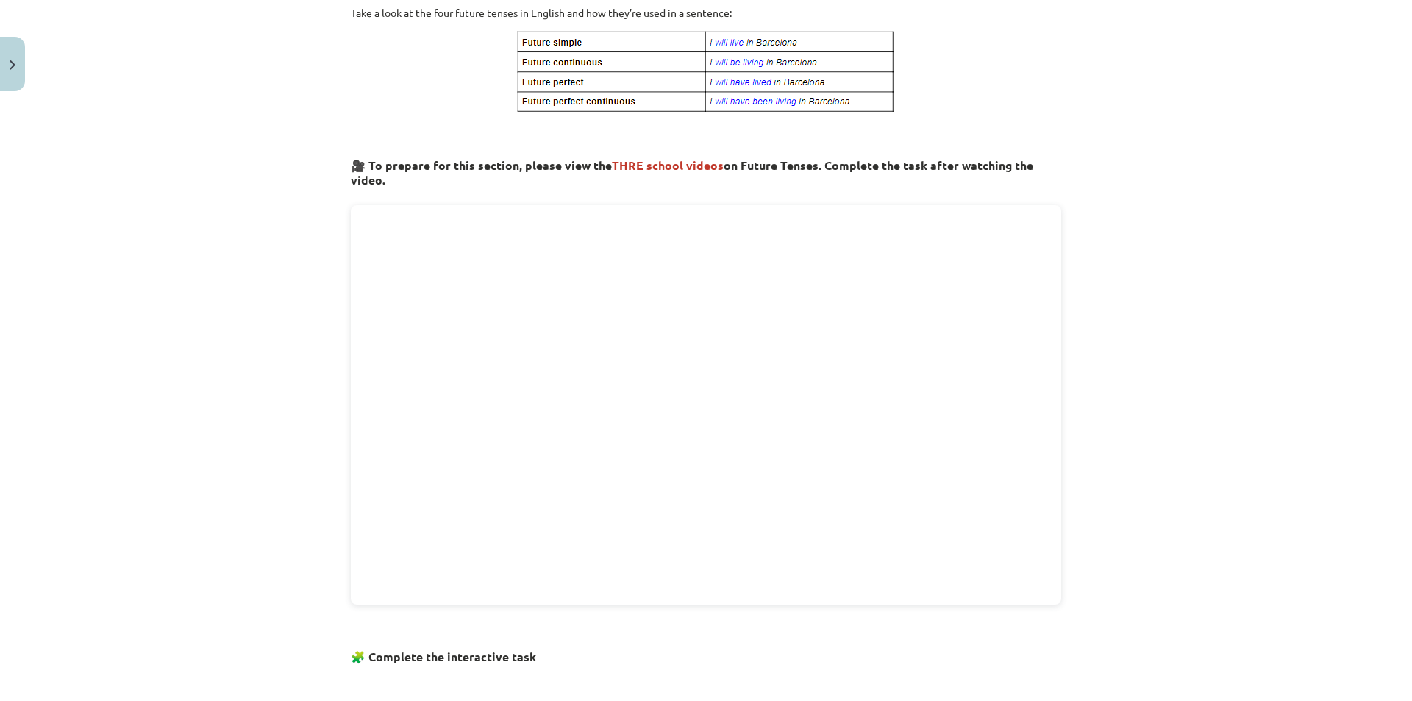
scroll to position [37, 0]
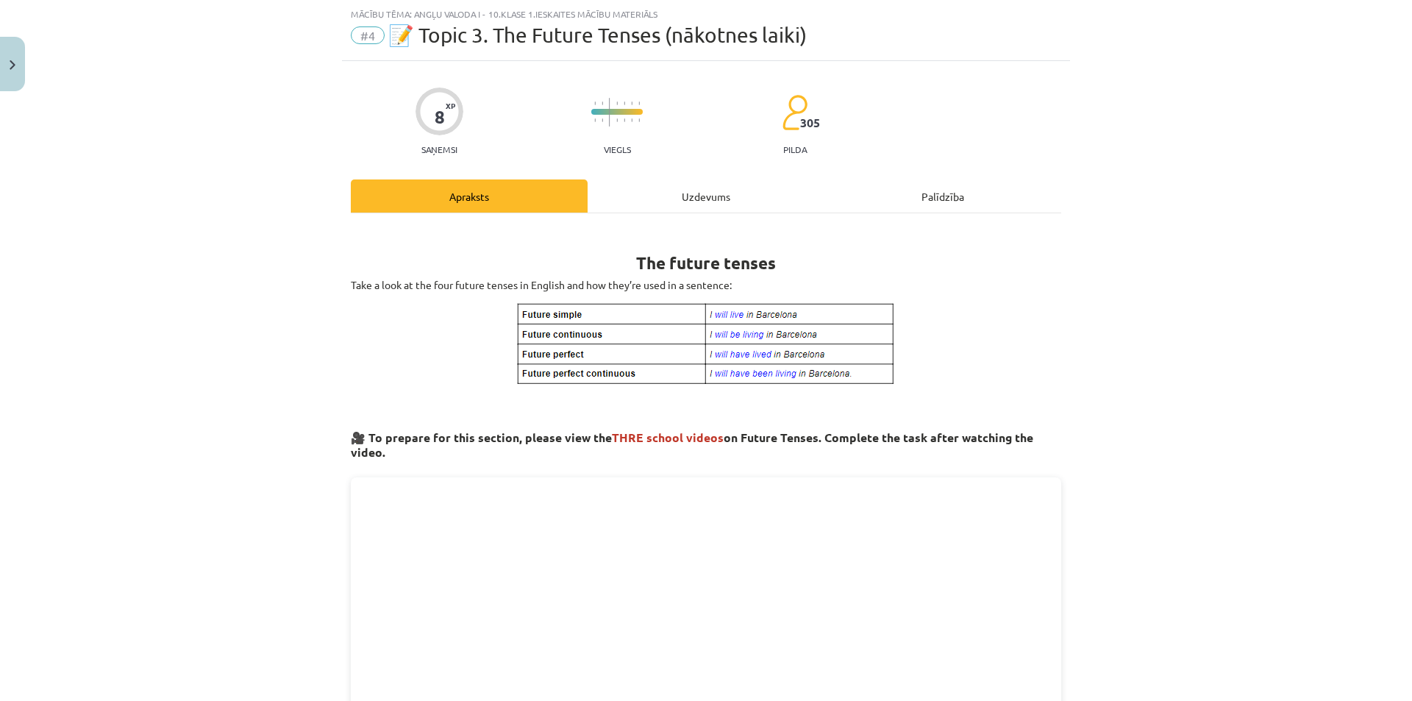
click at [699, 202] on div "Uzdevums" at bounding box center [706, 195] width 237 height 33
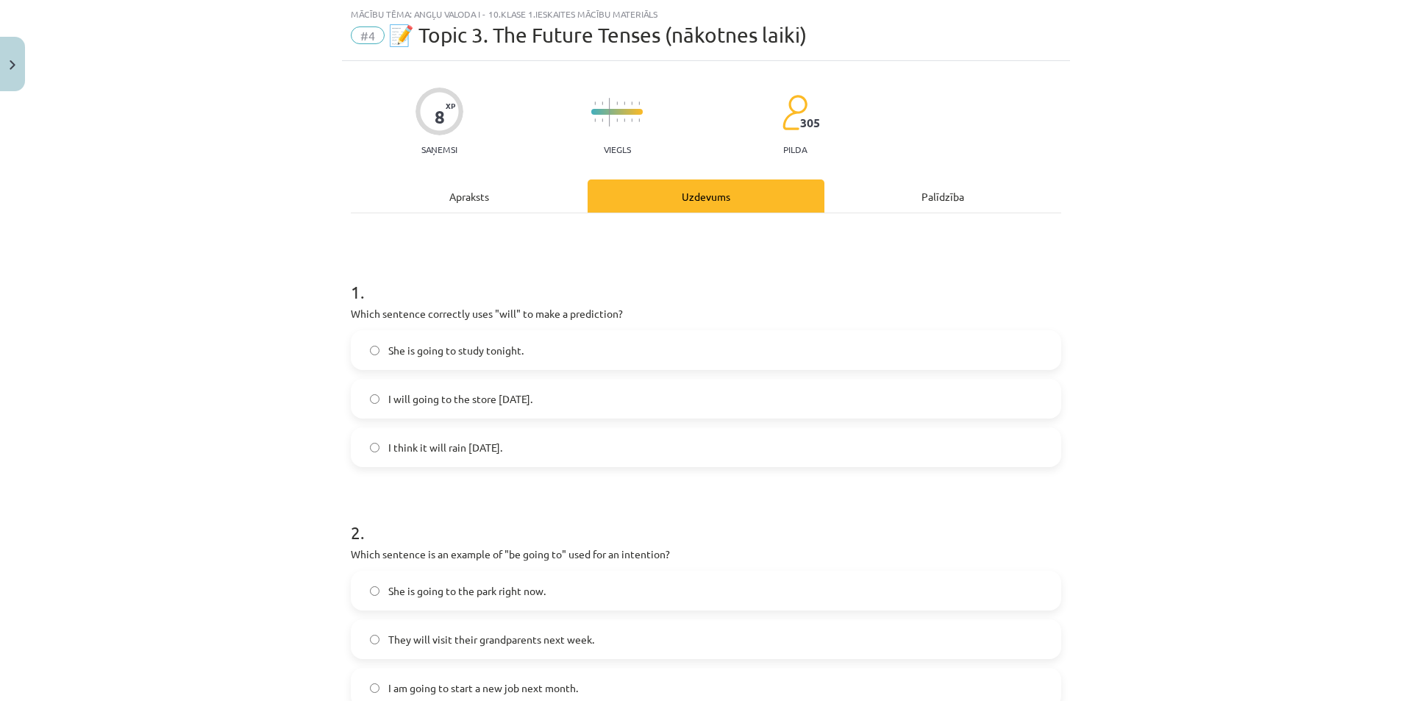
drag, startPoint x: 367, startPoint y: 324, endPoint x: 540, endPoint y: 457, distance: 219.2
click at [540, 457] on div "8 XP Saņemsi Viegls 305 pilda Apraksts Uzdevums Palīdzība 1 . Which sentence co…" at bounding box center [706, 691] width 728 height 1261
copy div "Which sentence correctly uses "will" to make a prediction? She is going to stud…"
click at [1160, 346] on div "Mācību tēma: Angļu valoda i - 10.klase 1.ieskaites mācību materiāls #4 📝 Topic …" at bounding box center [706, 350] width 1412 height 701
click at [439, 440] on label "I think it will rain tomorrow." at bounding box center [705, 447] width 707 height 37
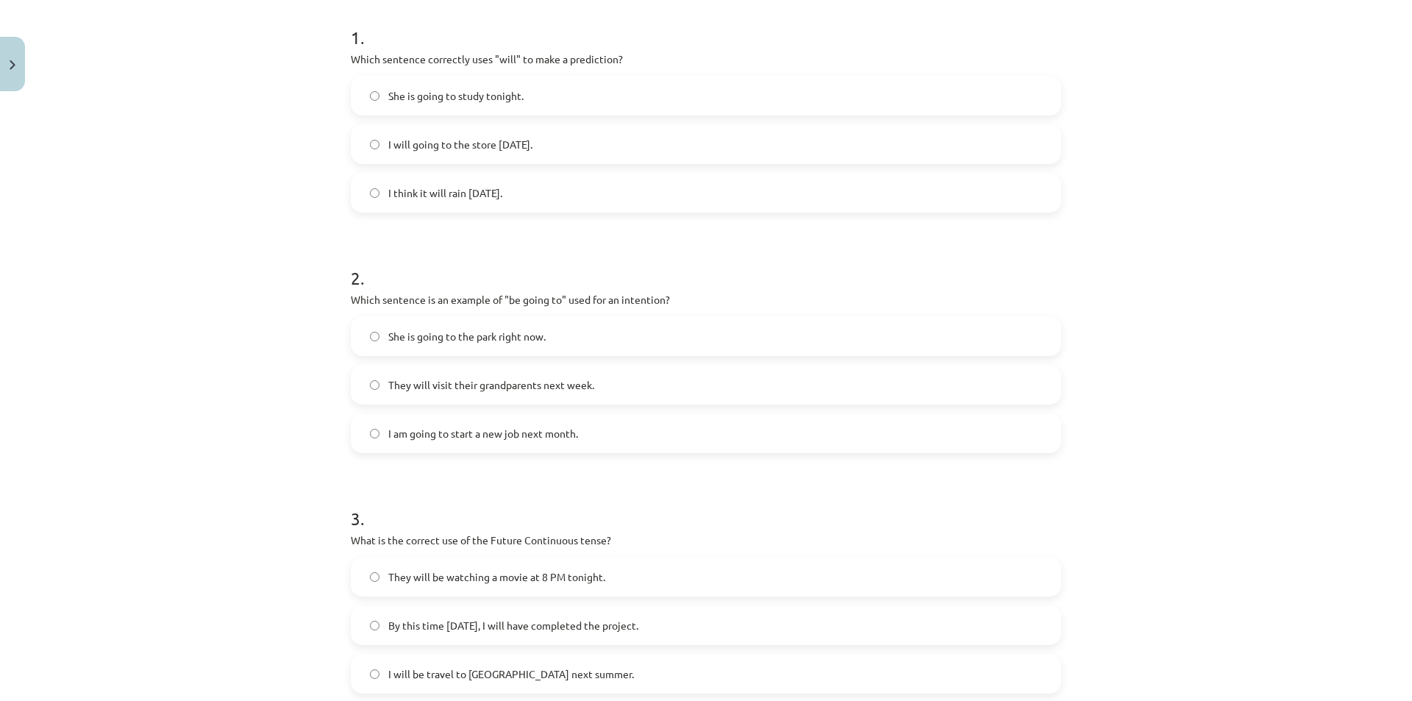
scroll to position [257, 0]
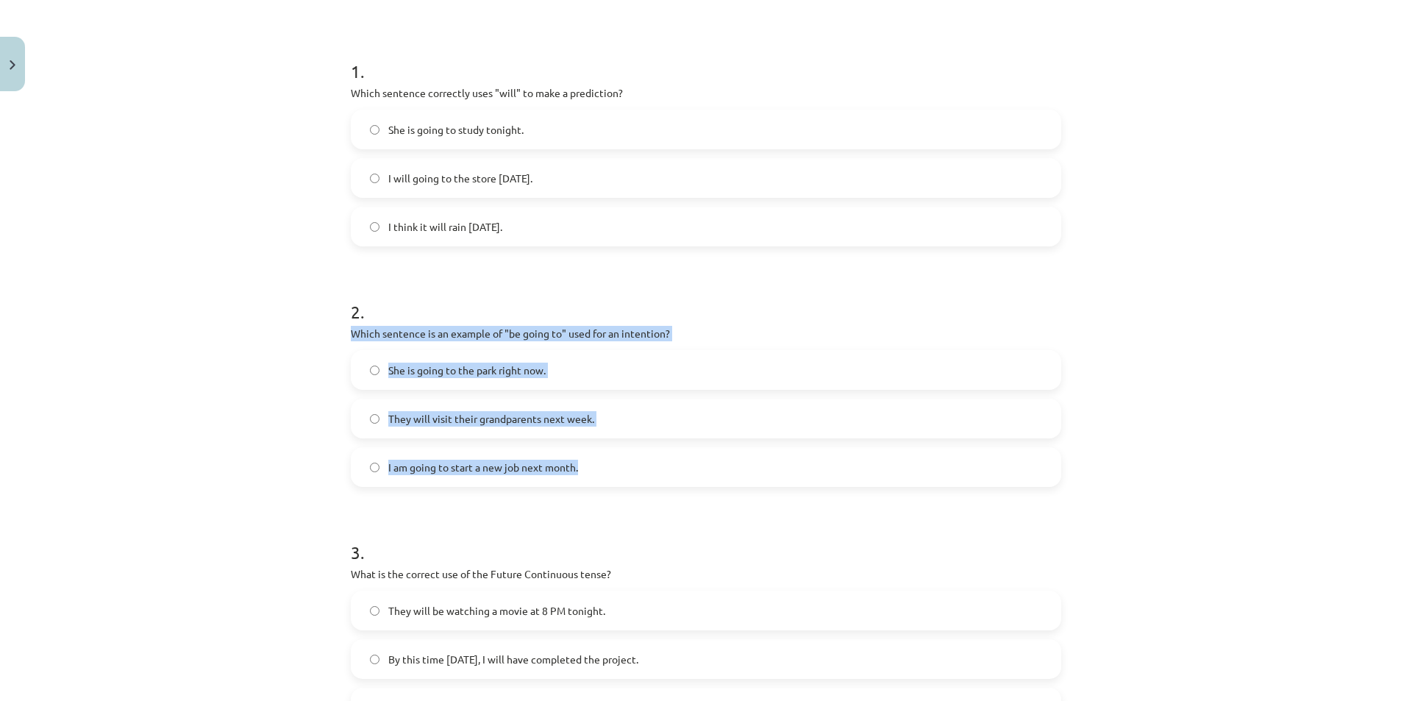
drag, startPoint x: 338, startPoint y: 331, endPoint x: 660, endPoint y: 483, distance: 356.9
click at [660, 483] on div "8 XP Saņemsi Viegls 305 pilda Apraksts Uzdevums Palīdzība 1 . Which sentence co…" at bounding box center [706, 470] width 728 height 1261
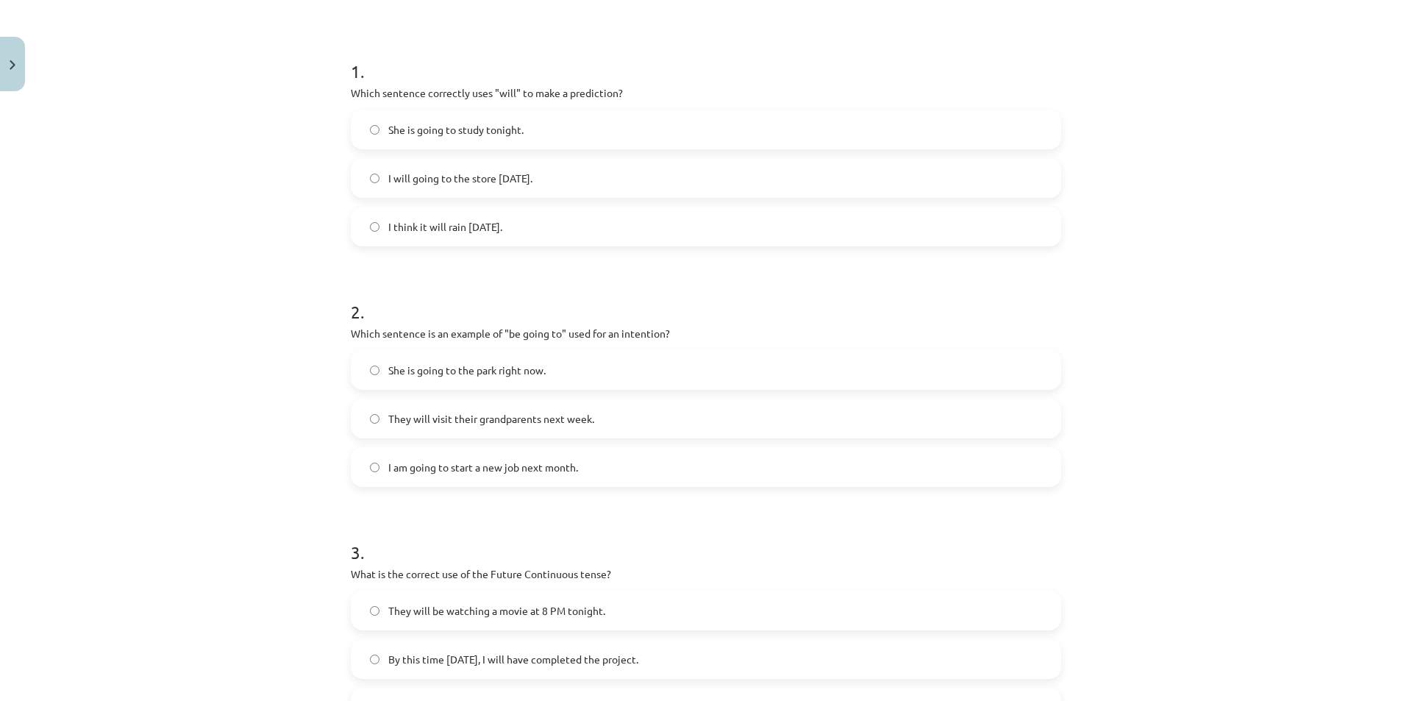
click at [804, 522] on h1 "3 ." at bounding box center [706, 539] width 710 height 46
click at [481, 474] on span "I am going to start a new job next month." at bounding box center [483, 467] width 190 height 15
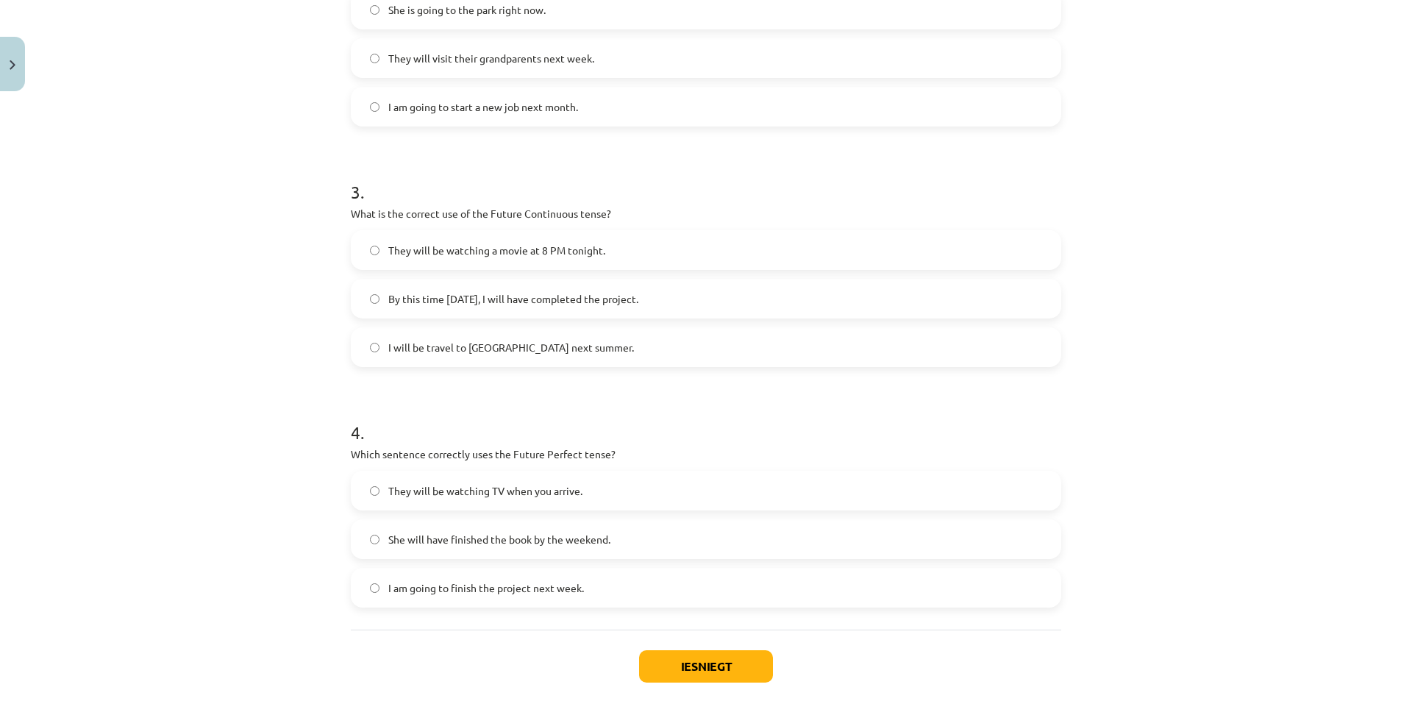
scroll to position [625, 0]
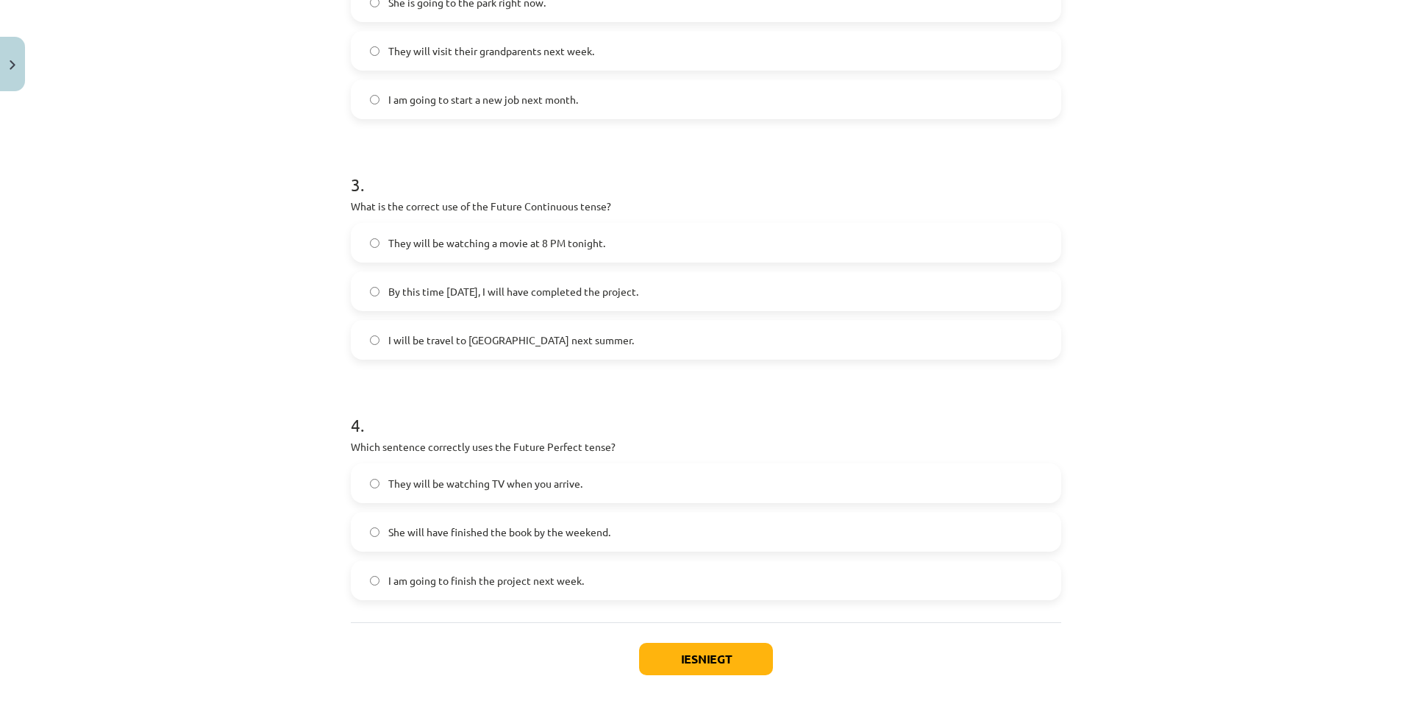
click at [401, 244] on span "They will be watching a movie at 8 PM tonight." at bounding box center [496, 242] width 217 height 15
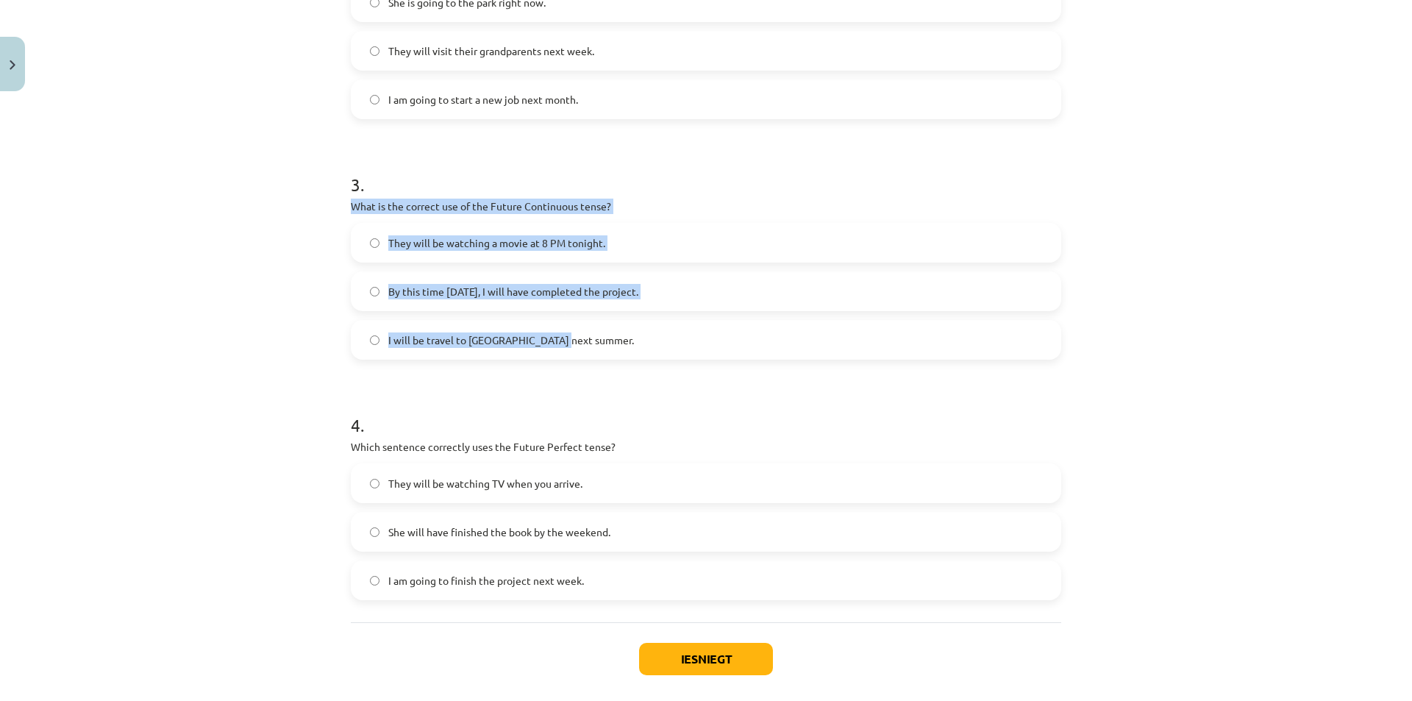
drag, startPoint x: 428, startPoint y: 229, endPoint x: 565, endPoint y: 346, distance: 179.5
click at [565, 346] on div "8 XP Saņemsi Viegls 305 pilda Apraksts Uzdevums Palīdzība 1 . Which sentence co…" at bounding box center [706, 103] width 728 height 1261
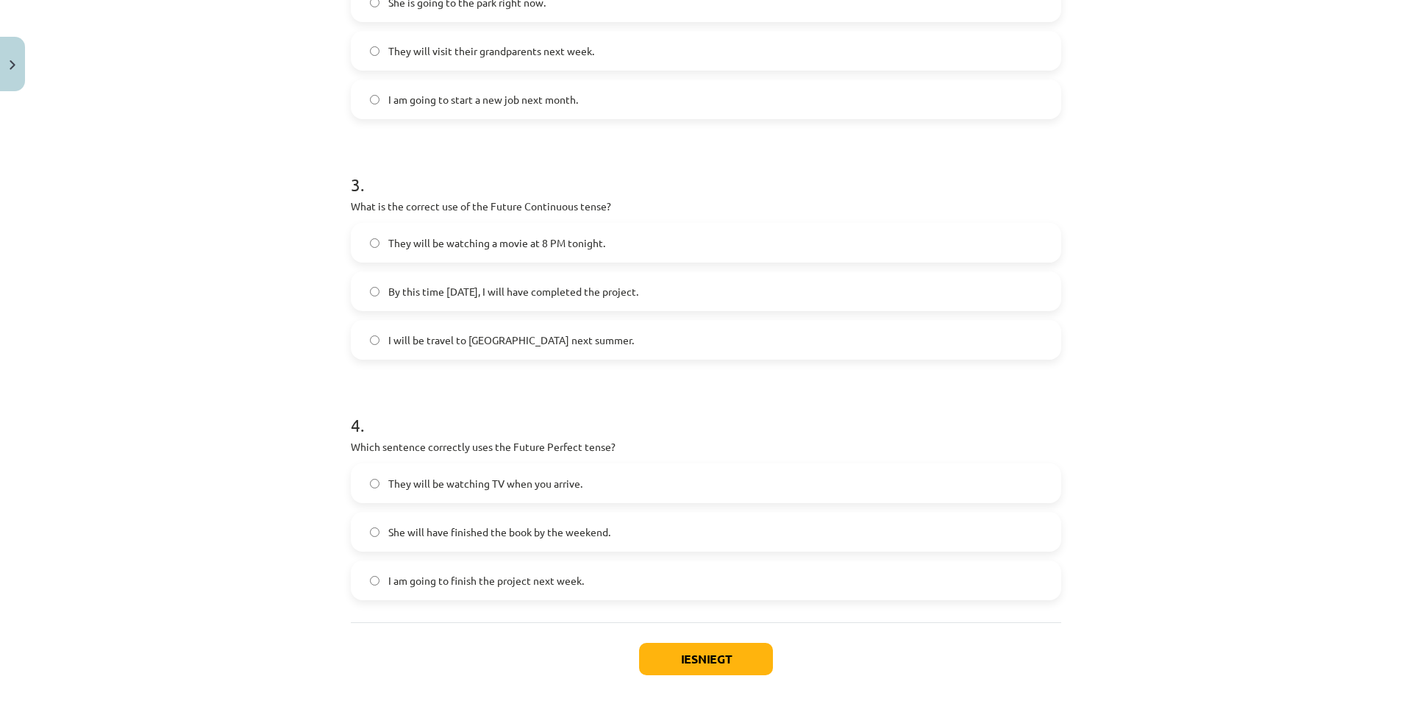
drag, startPoint x: 201, startPoint y: 426, endPoint x: 210, endPoint y: 420, distance: 11.0
click at [201, 426] on div "Mācību tēma: Angļu valoda i - 10.klase 1.ieskaites mācību materiāls #4 📝 Topic …" at bounding box center [706, 350] width 1412 height 701
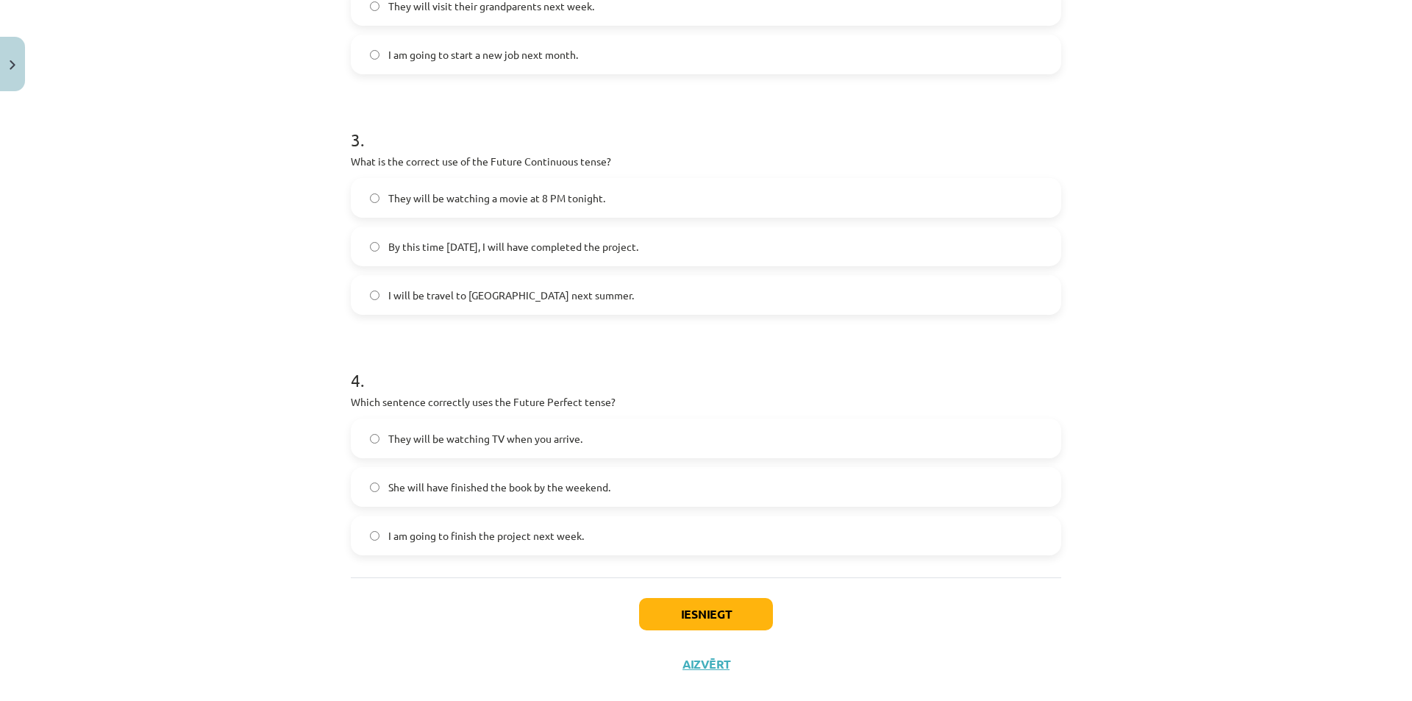
scroll to position [695, 0]
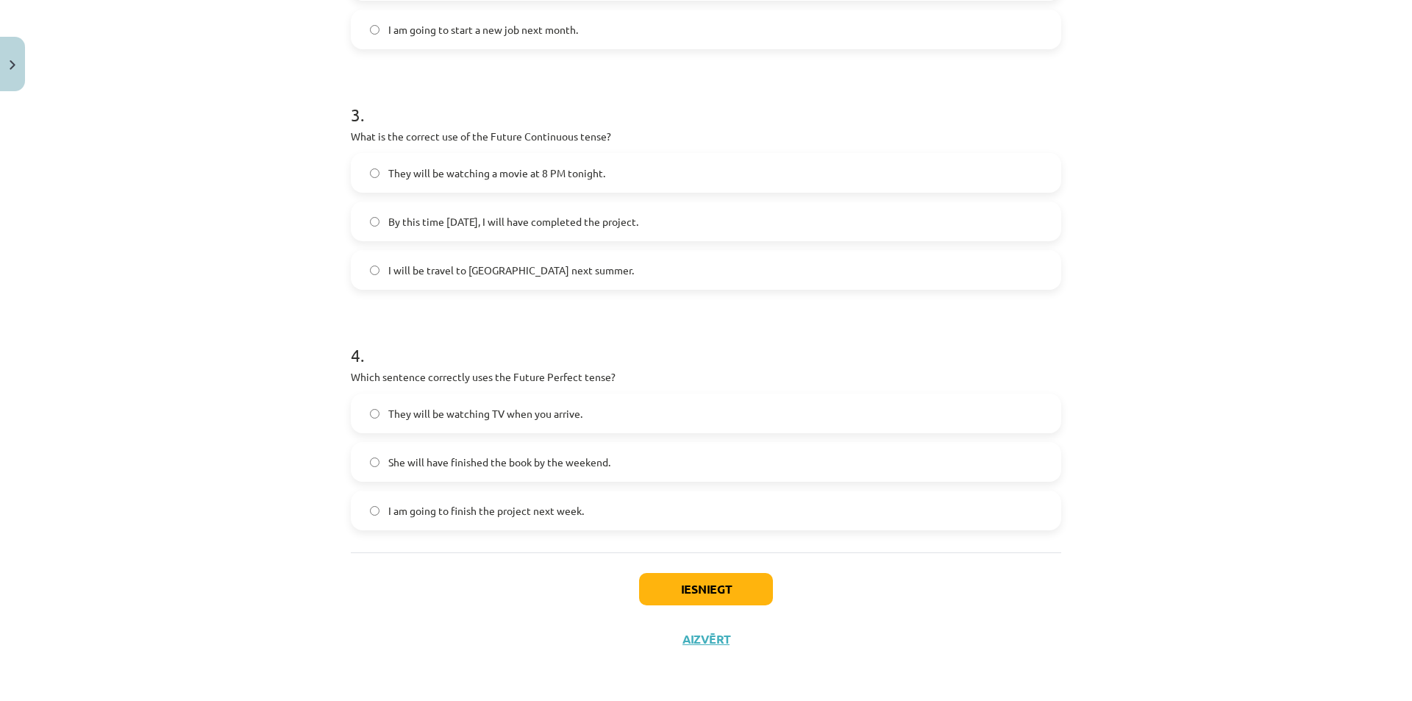
click at [411, 463] on span "She will have finished the book by the weekend." at bounding box center [499, 461] width 222 height 15
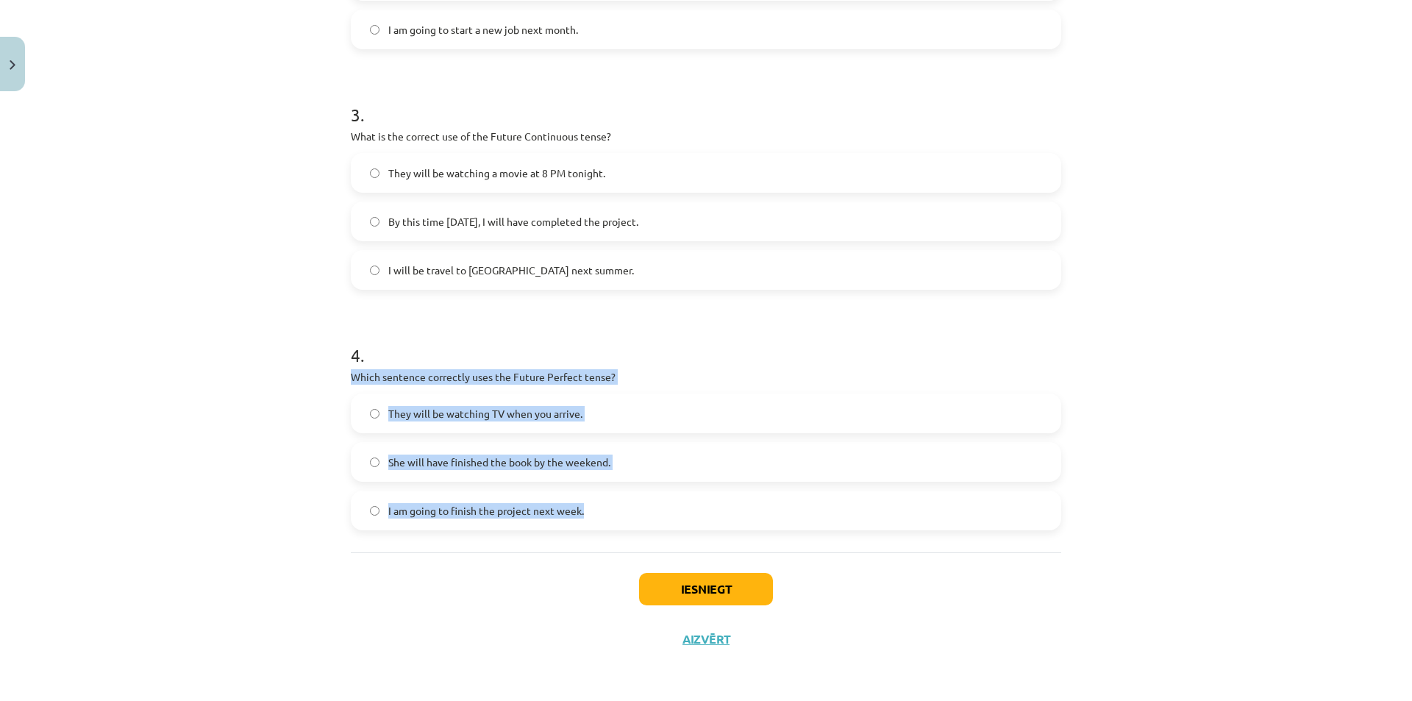
drag, startPoint x: 333, startPoint y: 374, endPoint x: 613, endPoint y: 530, distance: 320.0
click at [613, 530] on div "Mācību tēma: Angļu valoda i - 10.klase 1.ieskaites mācību materiāls #4 📝 Topic …" at bounding box center [706, 350] width 1412 height 701
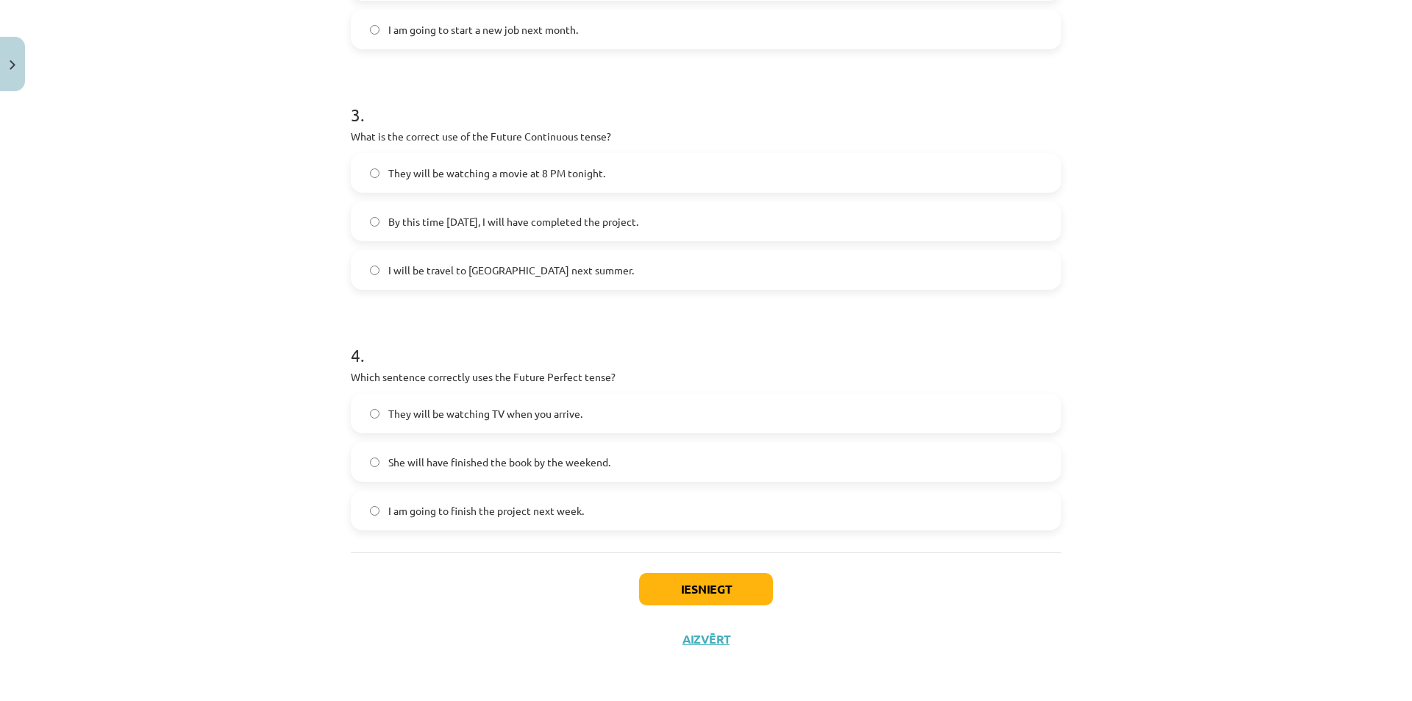
click at [774, 589] on div "Iesniegt Aizvērt" at bounding box center [706, 603] width 710 height 103
click at [771, 588] on div "Iesniegt Aizvērt" at bounding box center [706, 603] width 710 height 103
click at [752, 602] on button "Iesniegt" at bounding box center [706, 589] width 134 height 32
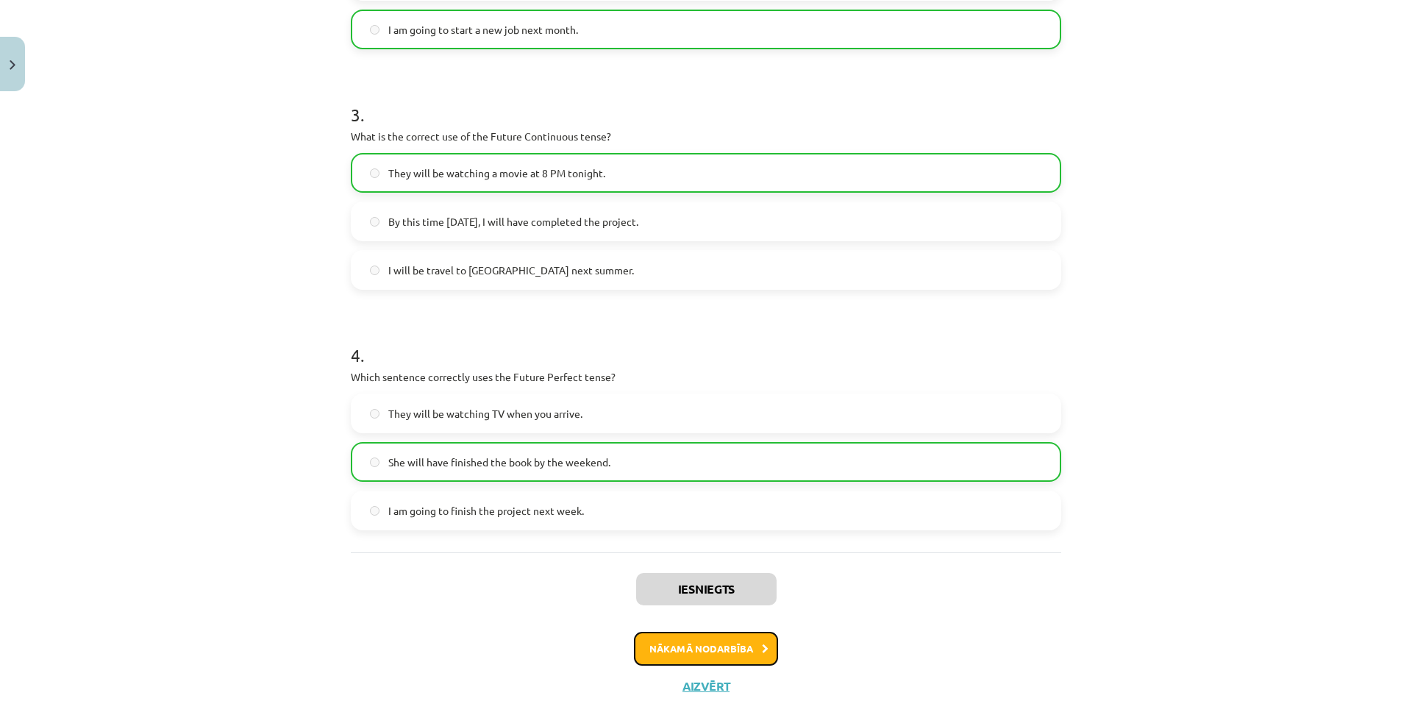
click at [746, 641] on button "Nākamā nodarbība" at bounding box center [706, 649] width 144 height 34
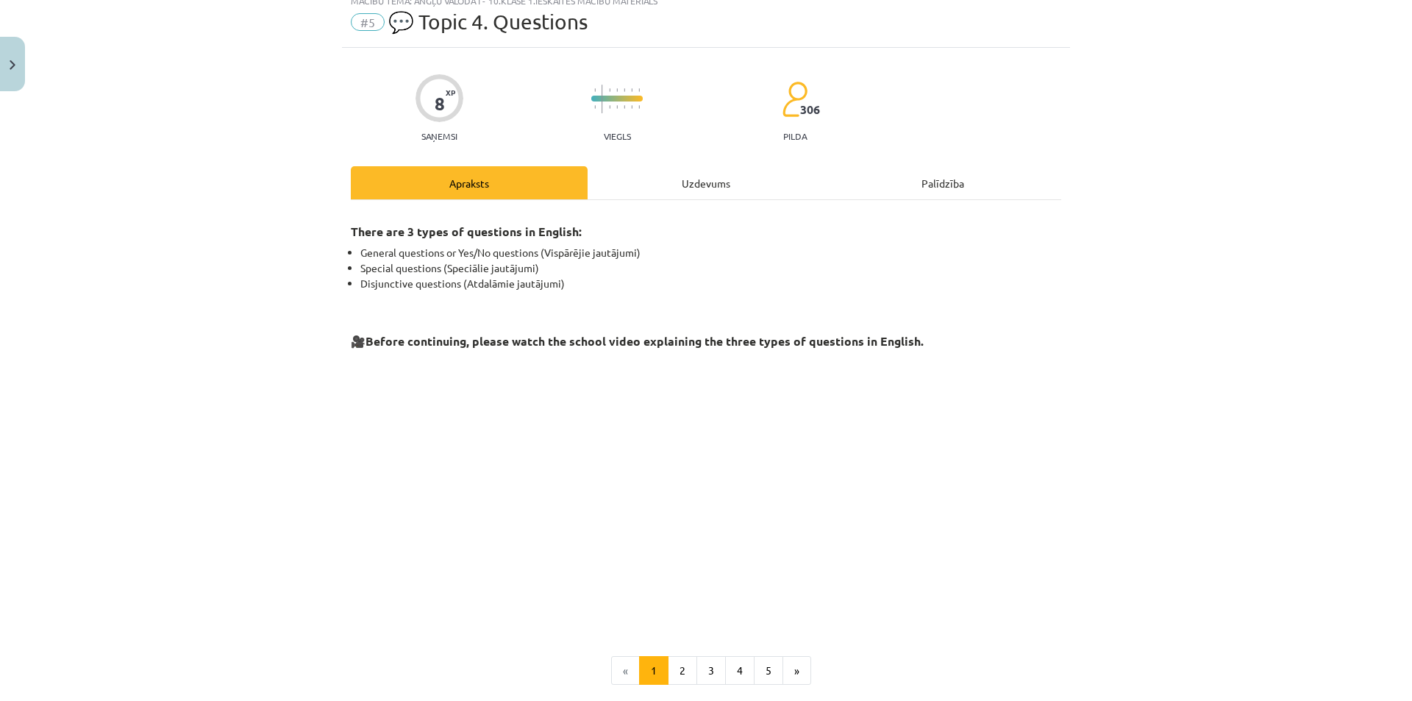
scroll to position [37, 0]
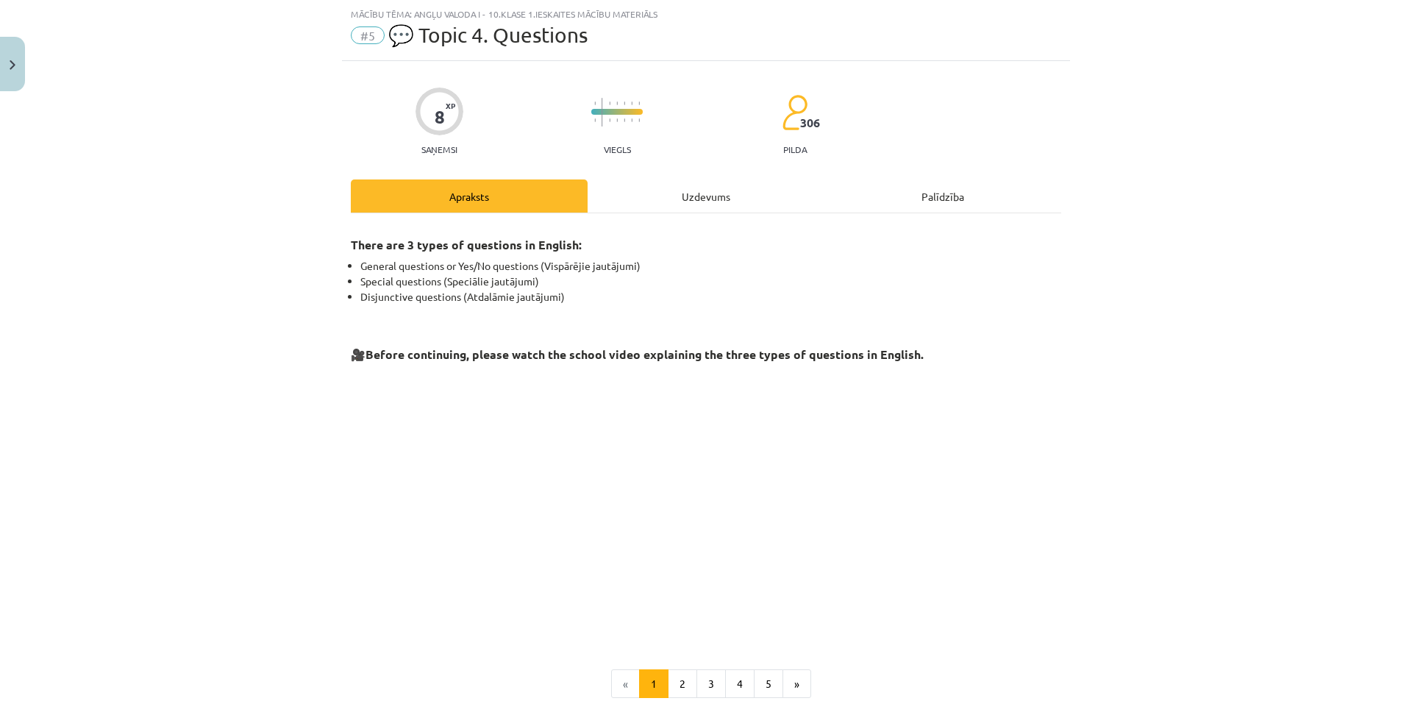
click at [694, 207] on div "Uzdevums" at bounding box center [706, 195] width 237 height 33
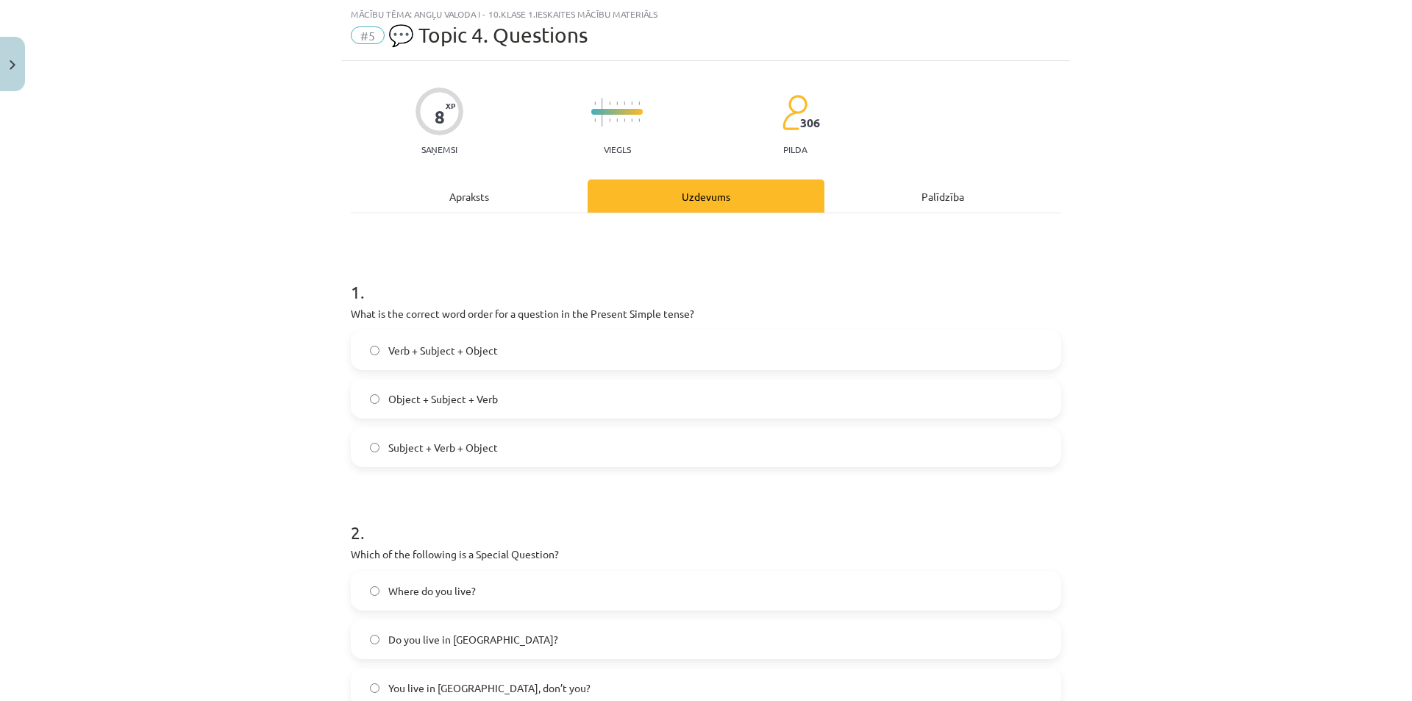
click at [467, 204] on div "Apraksts" at bounding box center [469, 195] width 237 height 33
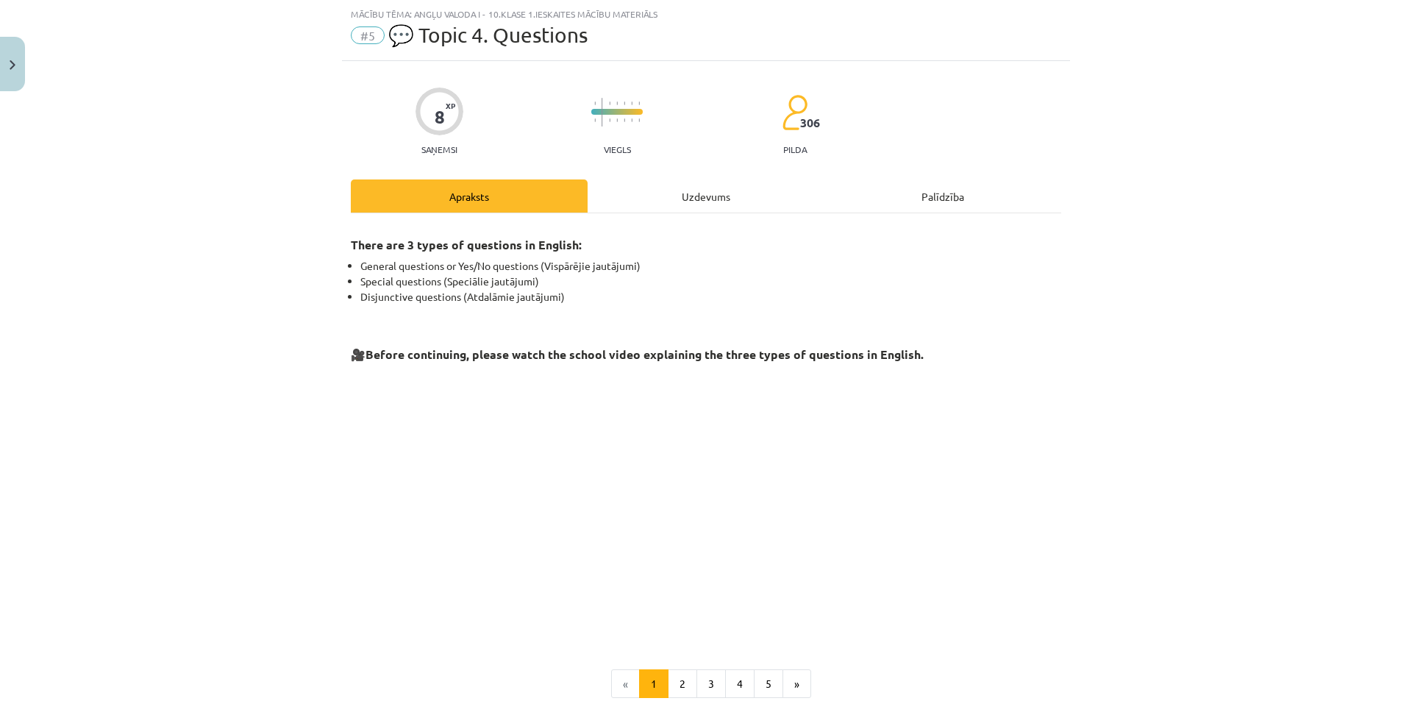
click at [684, 199] on div "Uzdevums" at bounding box center [706, 195] width 237 height 33
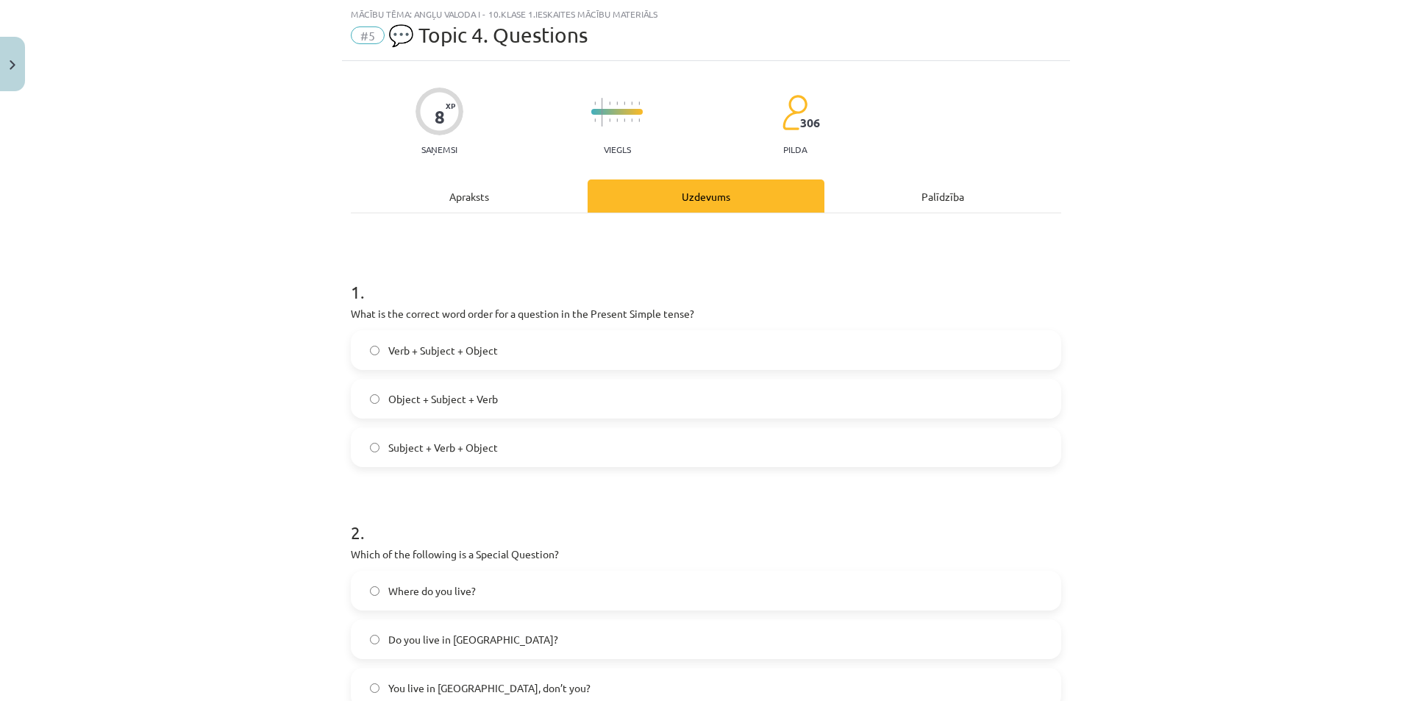
click at [493, 213] on div "1 . What is the correct word order for a question in the Present Simple tense? …" at bounding box center [706, 711] width 710 height 997
click at [534, 184] on div "Apraksts" at bounding box center [469, 195] width 237 height 33
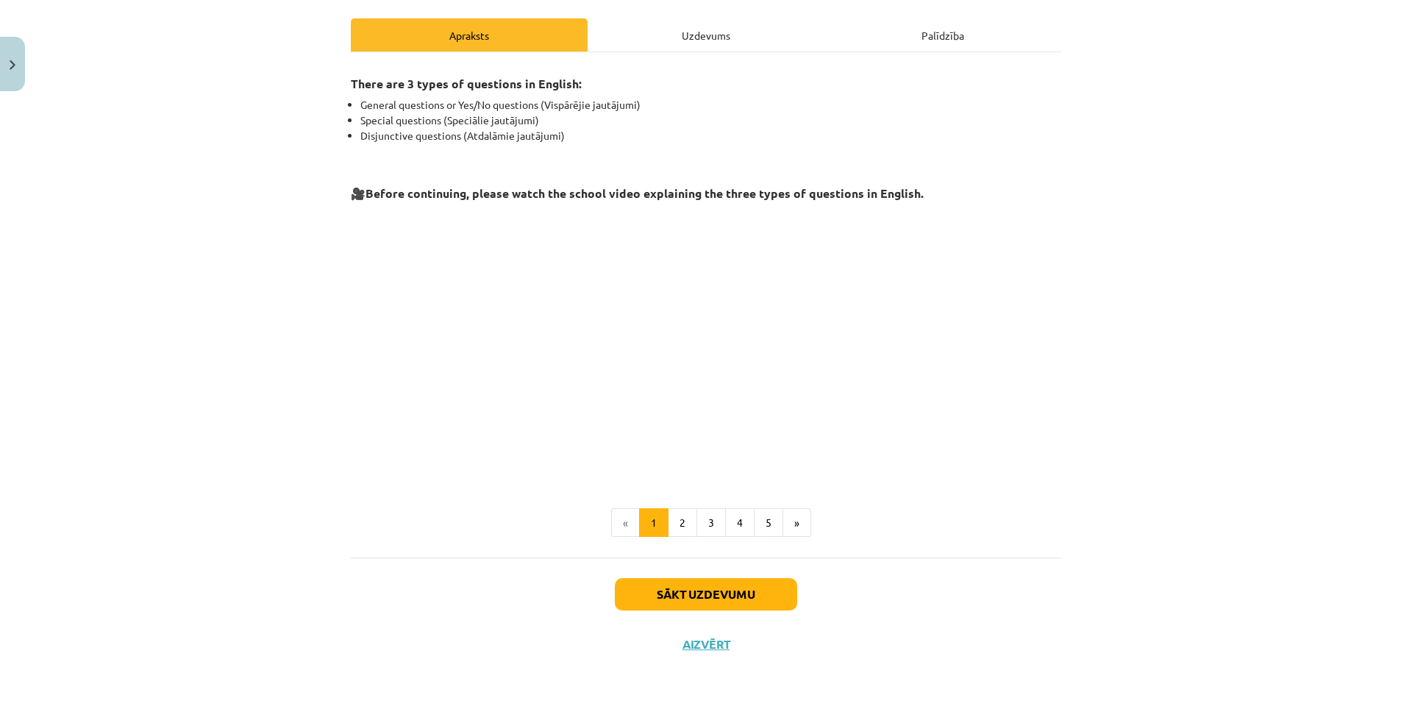
scroll to position [202, 0]
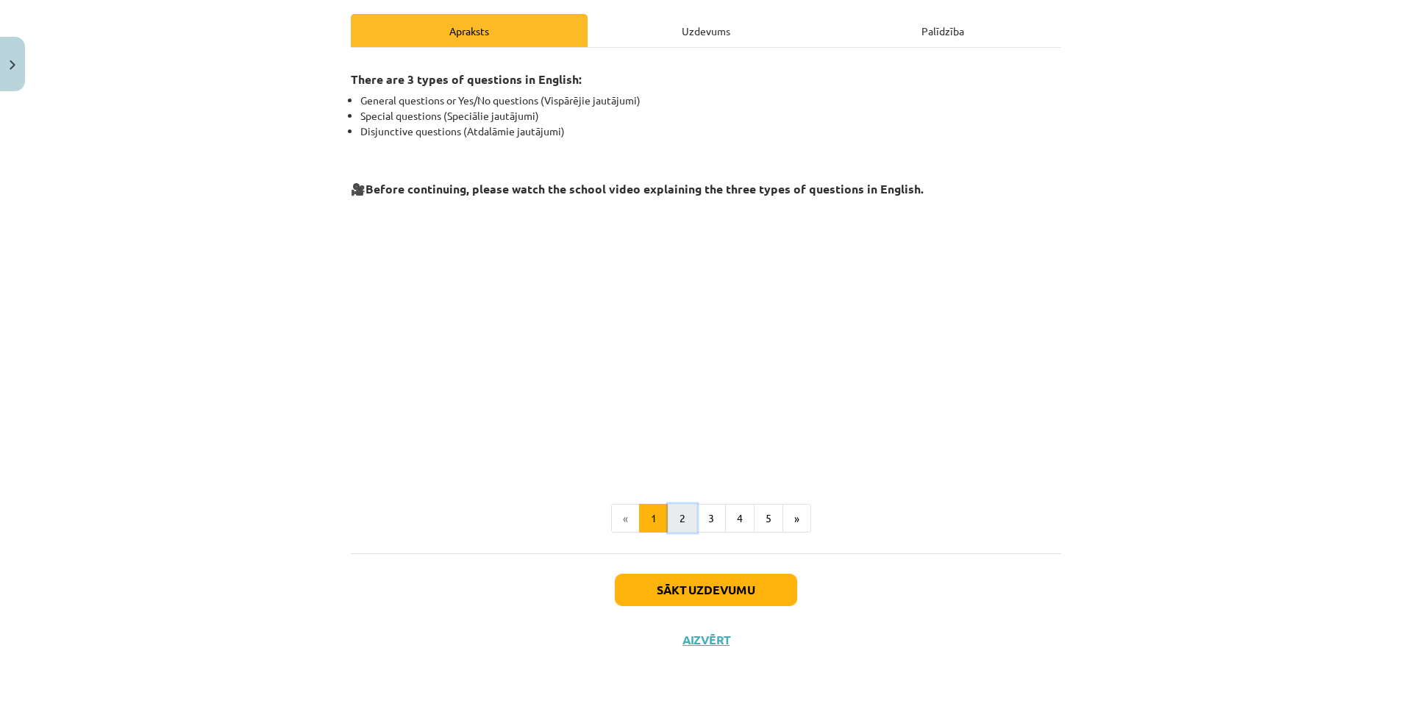
click at [673, 514] on button "2" at bounding box center [682, 518] width 29 height 29
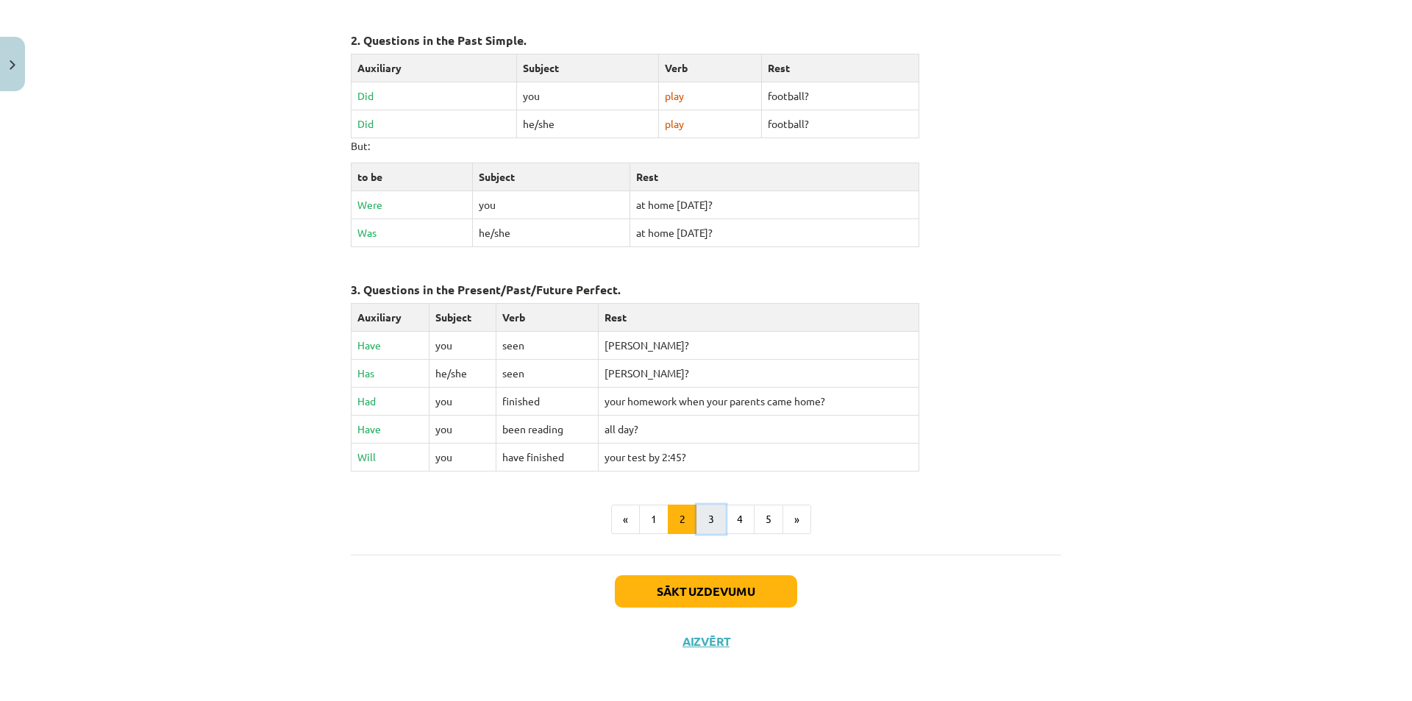
click at [699, 514] on button "3" at bounding box center [710, 518] width 29 height 29
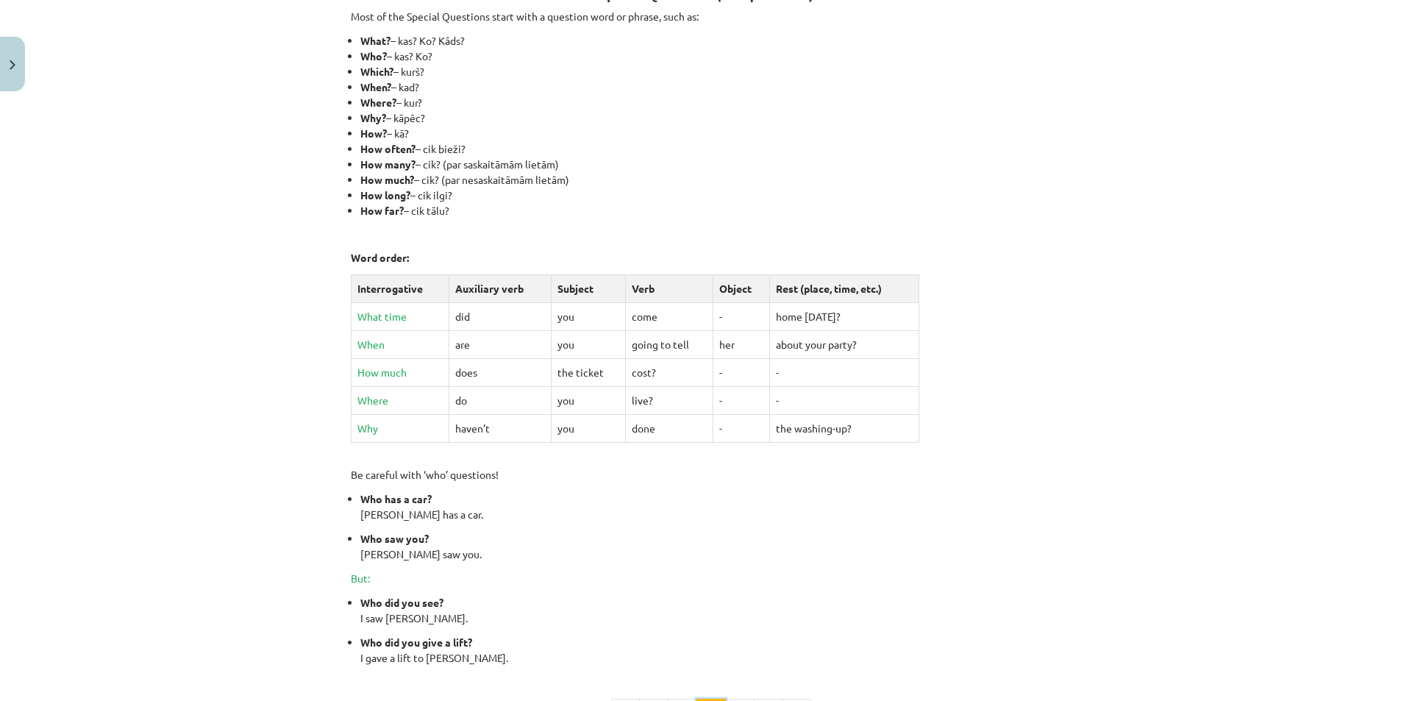
scroll to position [263, 0]
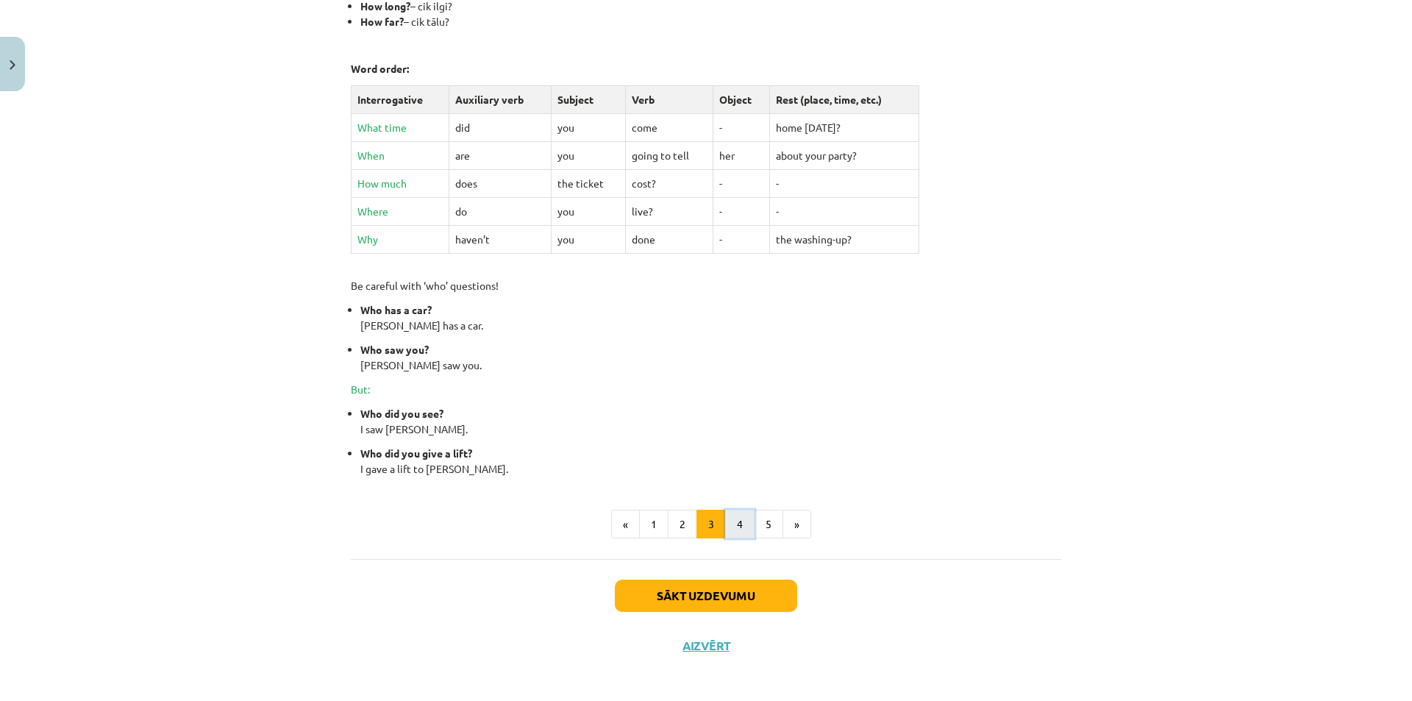
click at [732, 513] on button "4" at bounding box center [739, 524] width 29 height 29
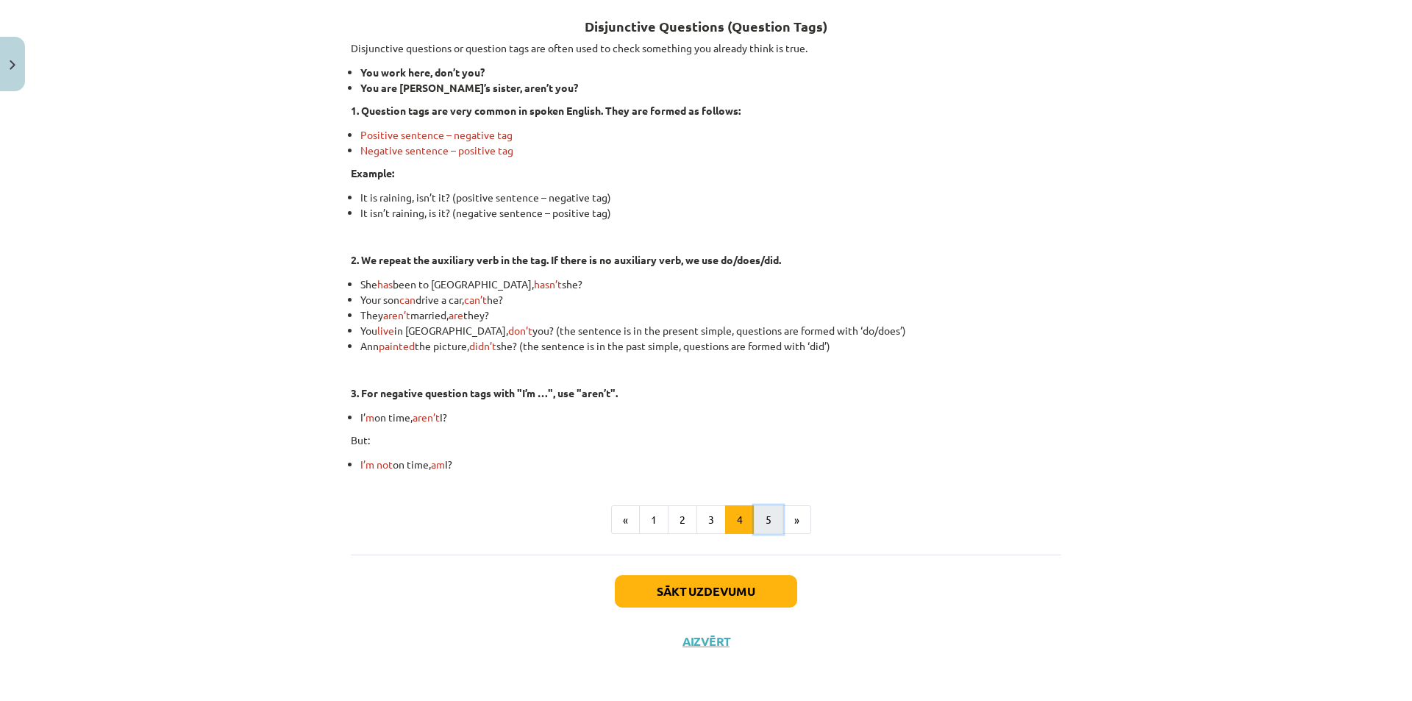
click at [762, 525] on button "5" at bounding box center [768, 519] width 29 height 29
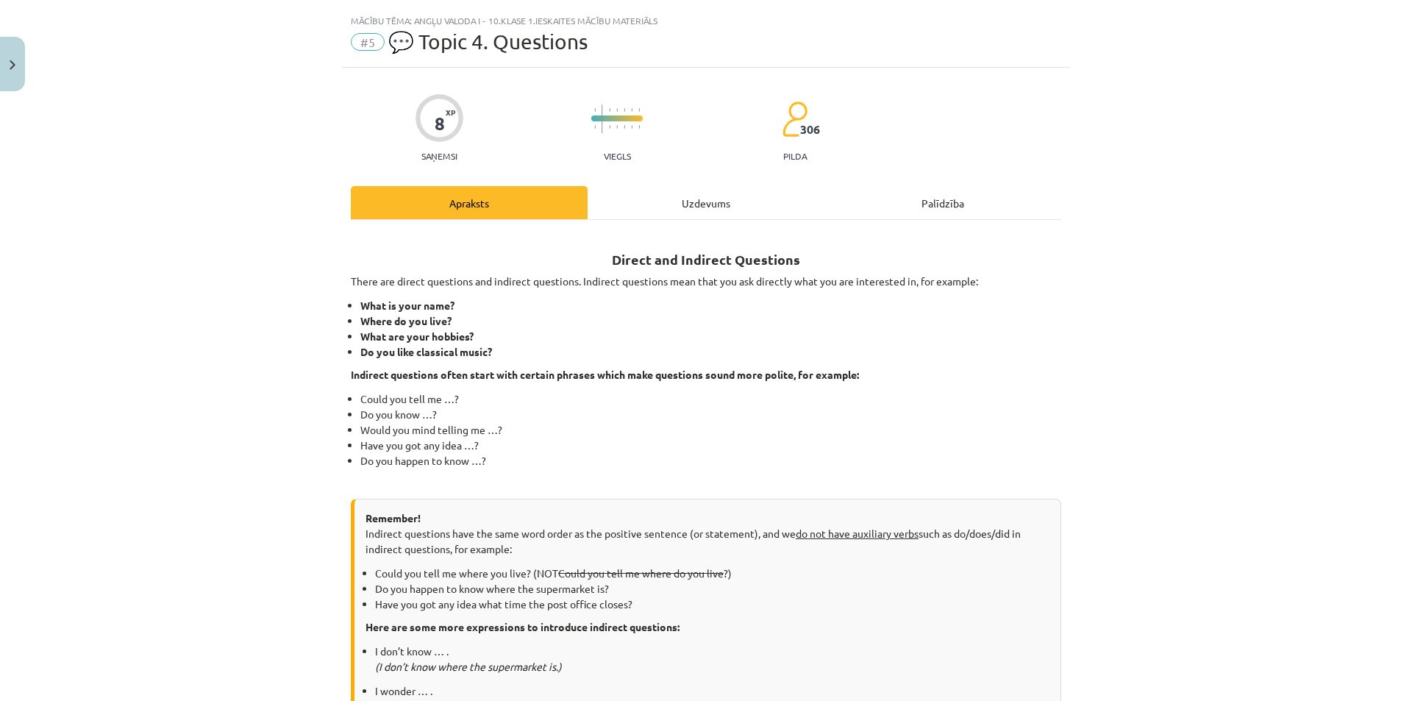
click at [735, 179] on div "8 XP Saņemsi Viegls 306 pilda Apraksts Uzdevums Palīdzība Direct and Indirect Q…" at bounding box center [706, 660] width 728 height 1185
click at [727, 190] on div "Uzdevums" at bounding box center [706, 202] width 237 height 33
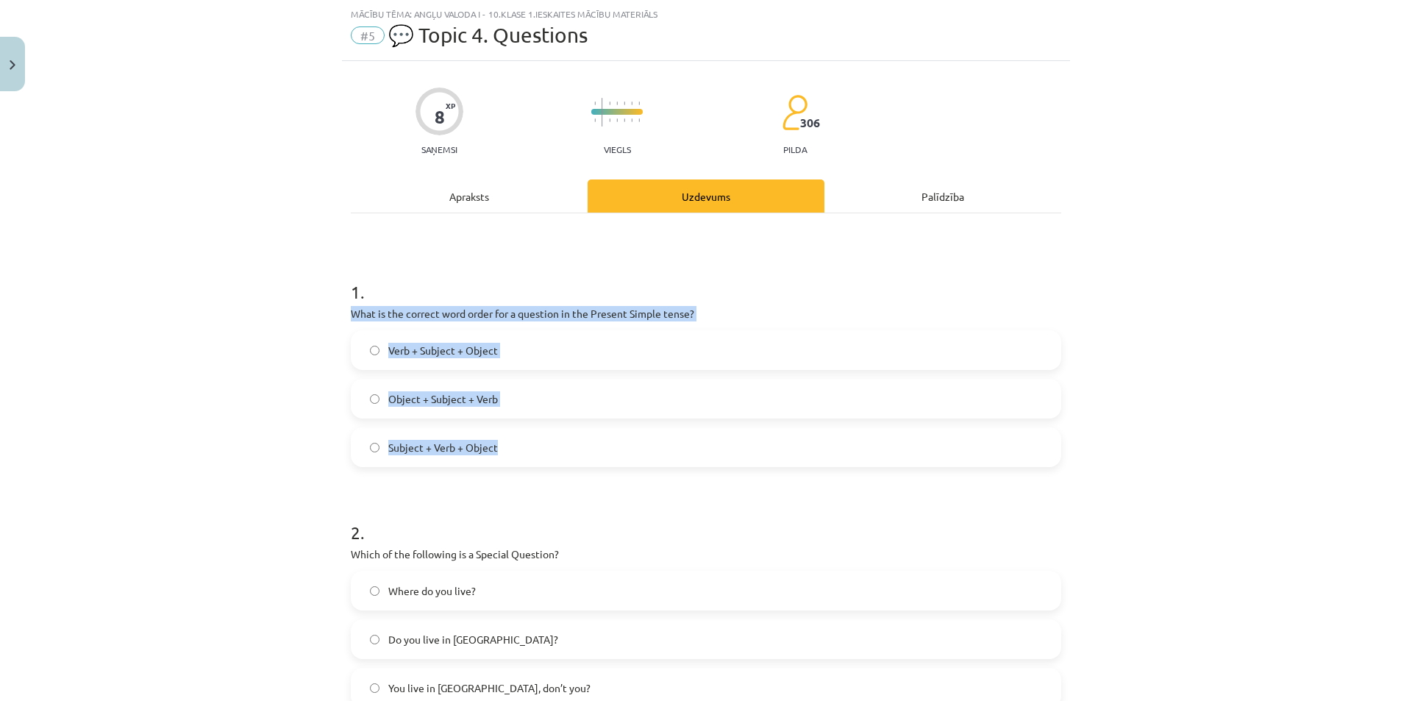
drag, startPoint x: 339, startPoint y: 309, endPoint x: 546, endPoint y: 443, distance: 246.2
click at [546, 443] on div "8 XP Saņemsi Viegls 306 pilda Apraksts Uzdevums Palīdzība 1 . What is the corre…" at bounding box center [706, 691] width 728 height 1261
click at [270, 423] on div "Mācību tēma: Angļu valoda i - 10.klase 1.ieskaites mācību materiāls #5 💬 Topic …" at bounding box center [706, 350] width 1412 height 701
click at [314, 360] on div "Mācību tēma: Angļu valoda i - 10.klase 1.ieskaites mācību materiāls #5 💬 Topic …" at bounding box center [706, 350] width 1412 height 701
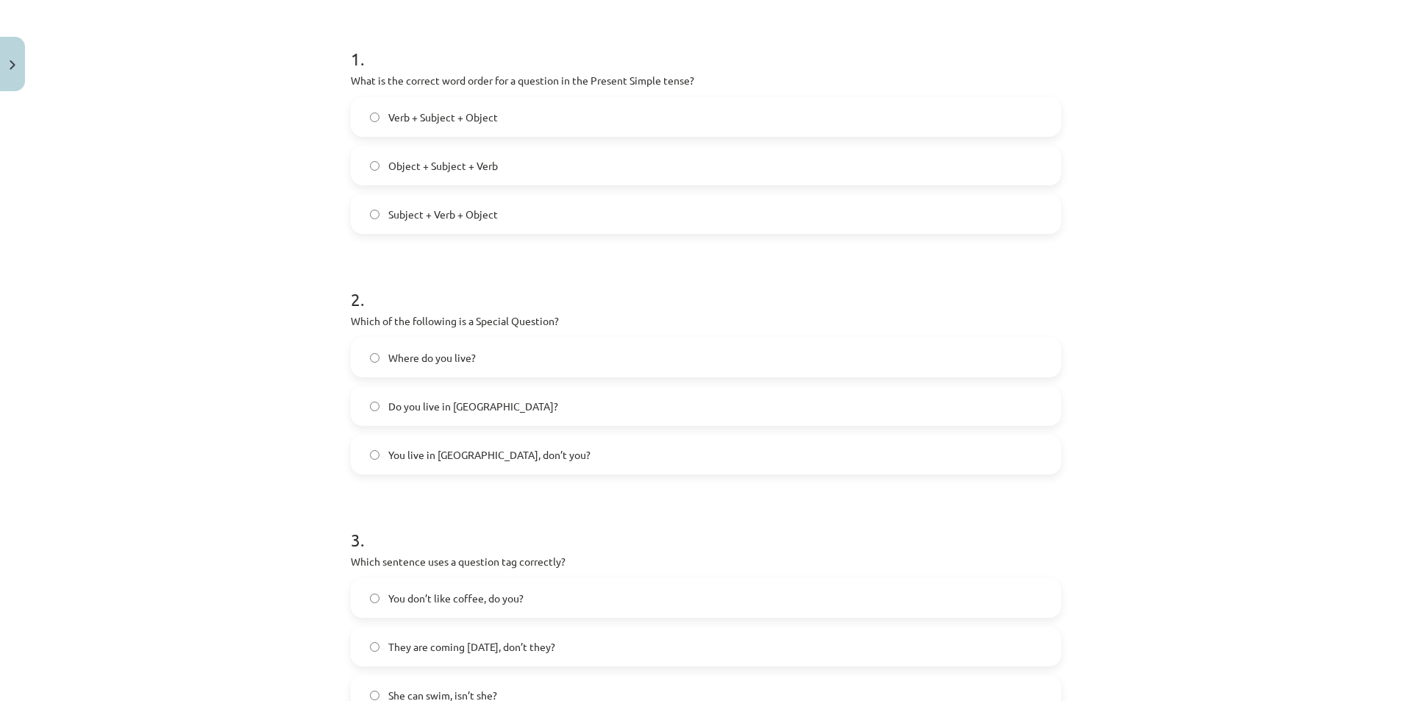
scroll to position [254, 0]
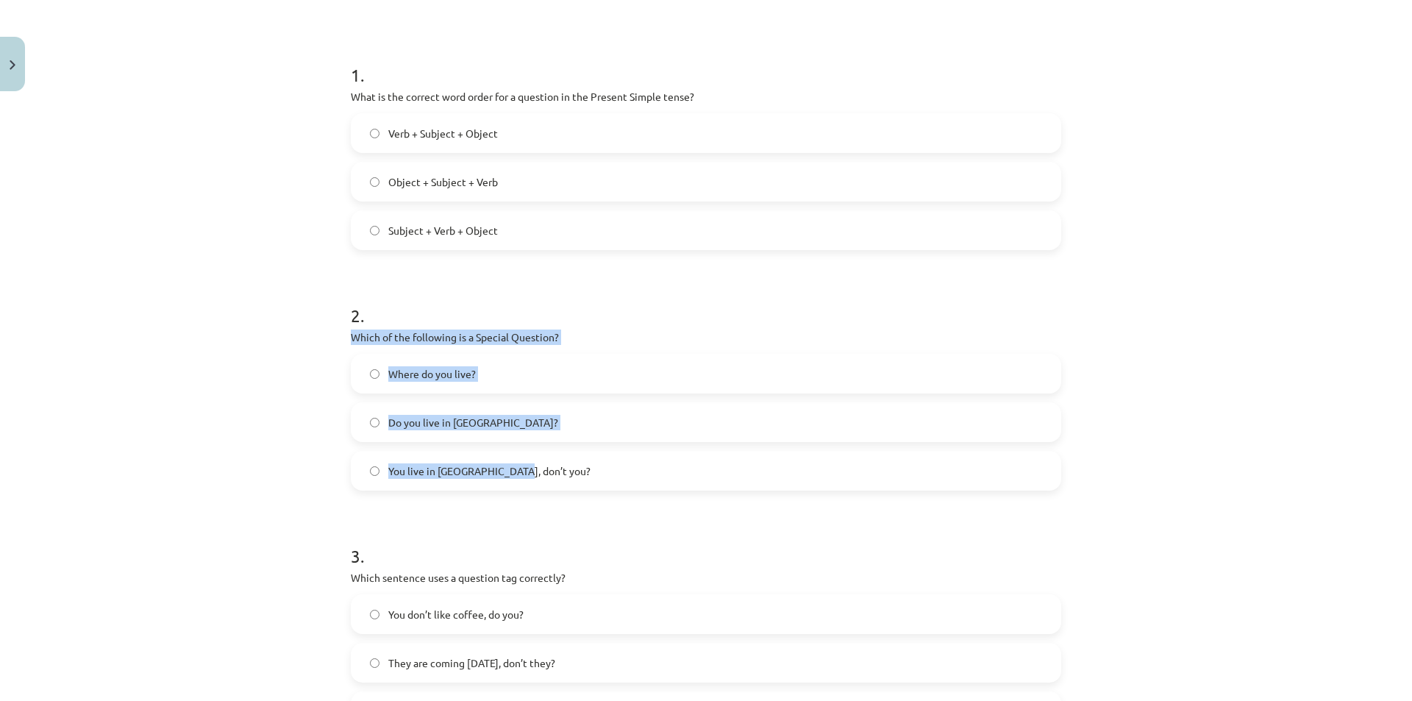
drag, startPoint x: 322, startPoint y: 326, endPoint x: 563, endPoint y: 488, distance: 289.8
click at [563, 488] on div "Mācību tēma: Angļu valoda i - 10.klase 1.ieskaites mācību materiāls #5 💬 Topic …" at bounding box center [706, 350] width 1412 height 701
click at [274, 424] on div "Mācību tēma: Angļu valoda i - 10.klase 1.ieskaites mācību materiāls #5 💬 Topic …" at bounding box center [706, 350] width 1412 height 701
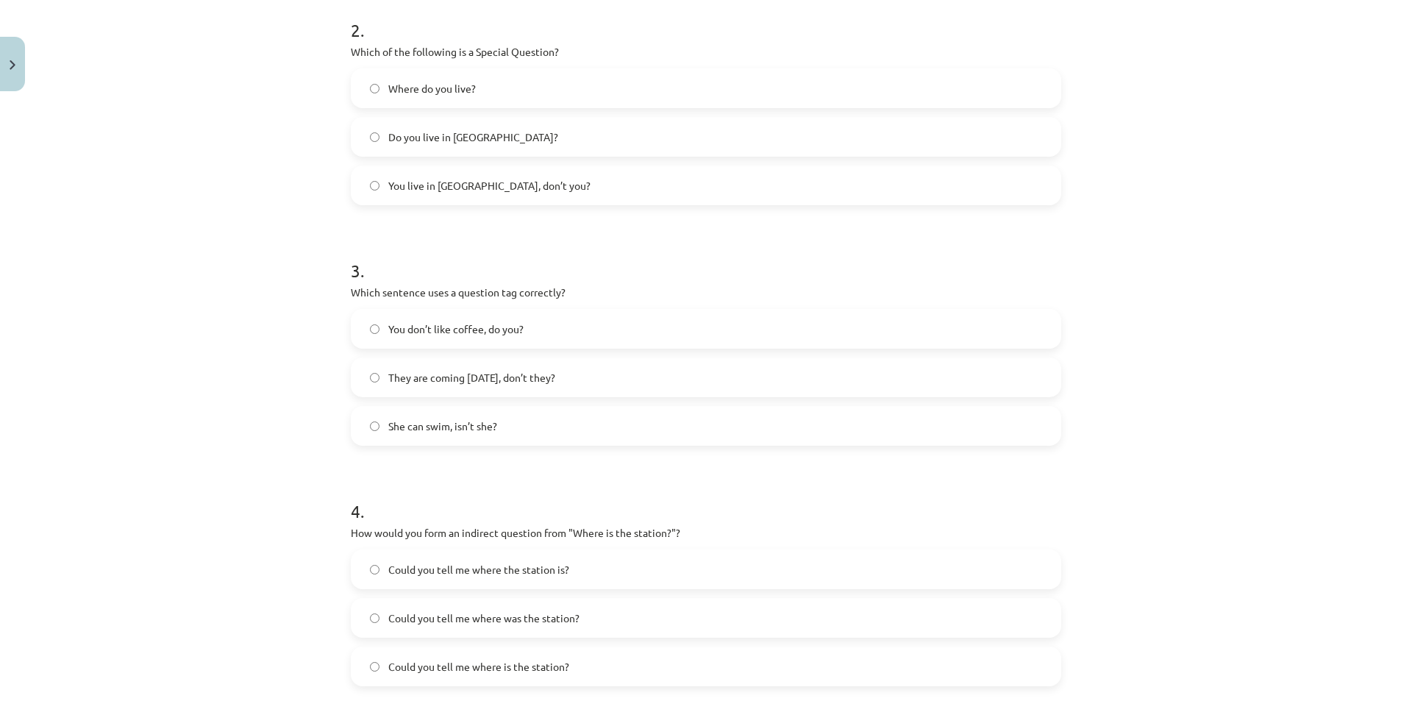
scroll to position [548, 0]
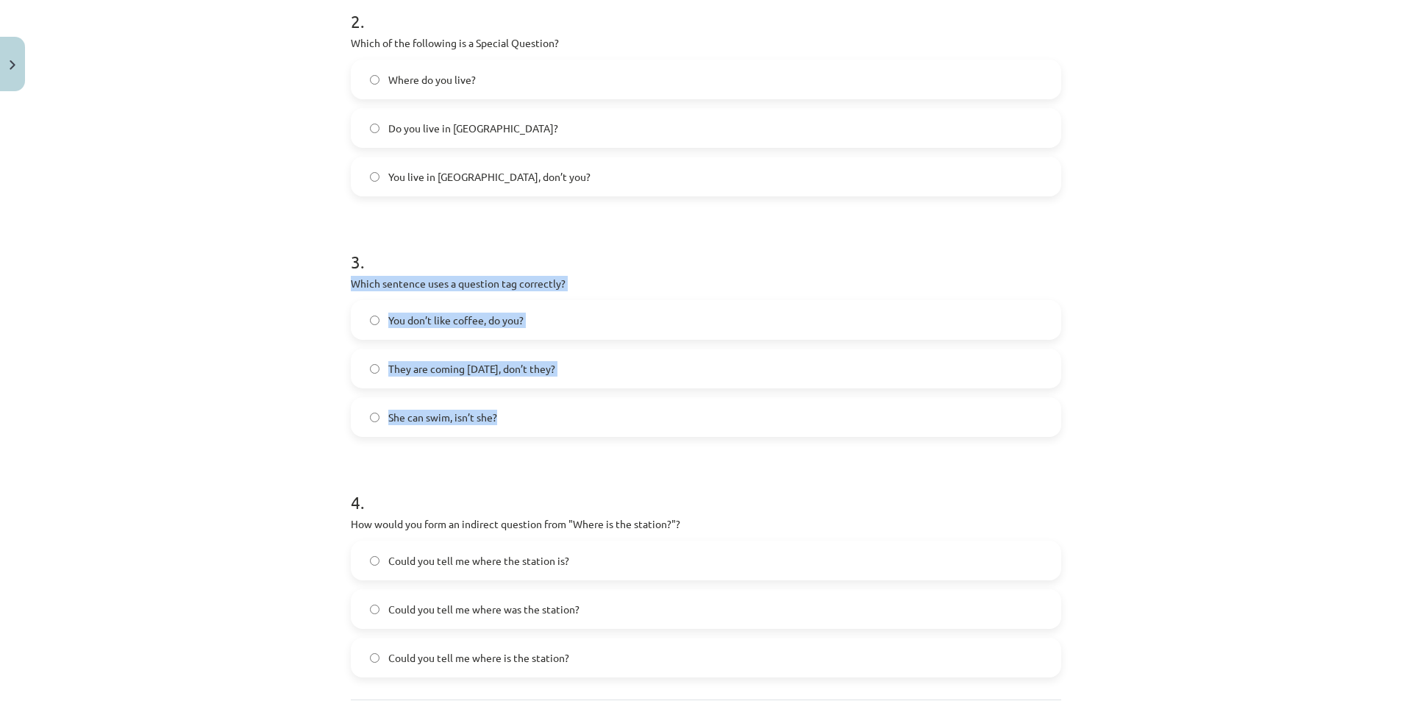
drag, startPoint x: 332, startPoint y: 274, endPoint x: 537, endPoint y: 422, distance: 252.3
click at [537, 422] on div "Mācību tēma: Angļu valoda i - 10.klase 1.ieskaites mācību materiāls #5 💬 Topic …" at bounding box center [706, 350] width 1412 height 701
click at [249, 413] on div "Mācību tēma: Angļu valoda i - 10.klase 1.ieskaites mācību materiāls #5 💬 Topic …" at bounding box center [706, 350] width 1412 height 701
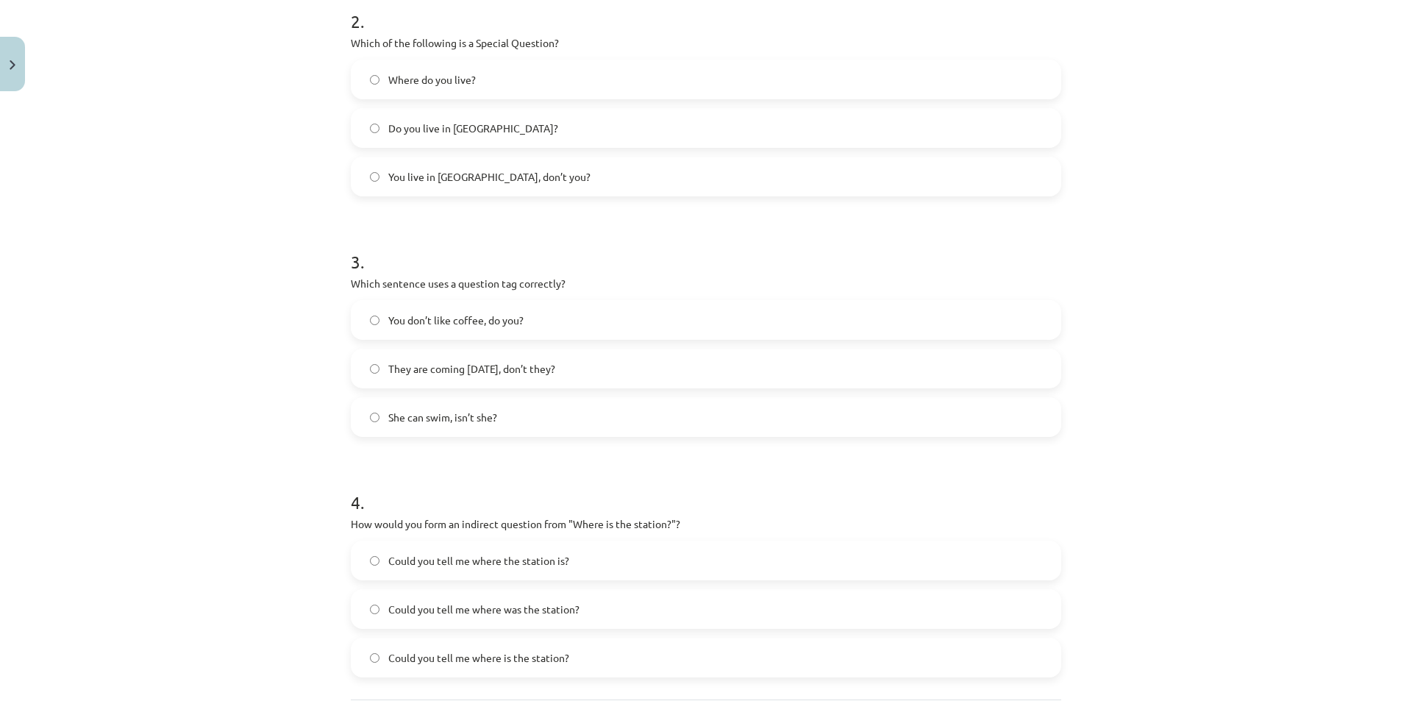
click at [473, 324] on span "You don’t like coffee, do you?" at bounding box center [455, 320] width 135 height 15
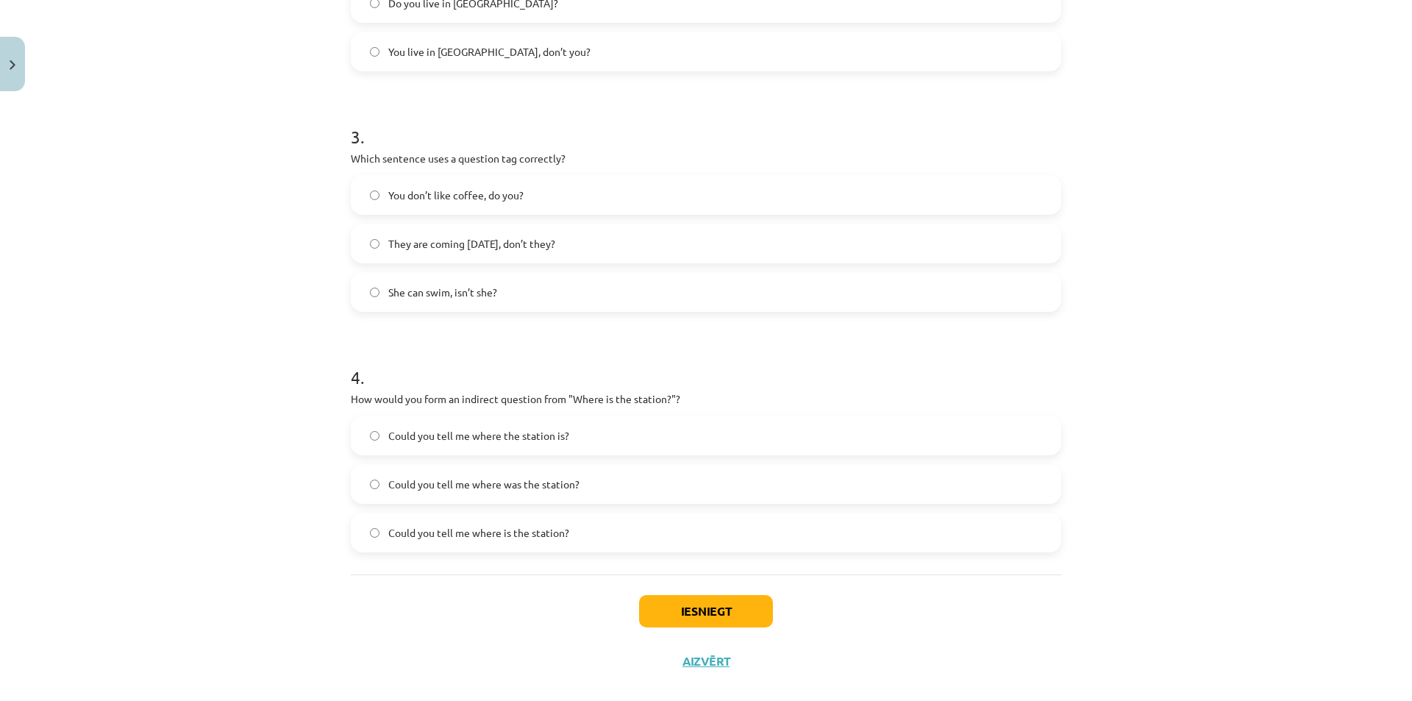
scroll to position [695, 0]
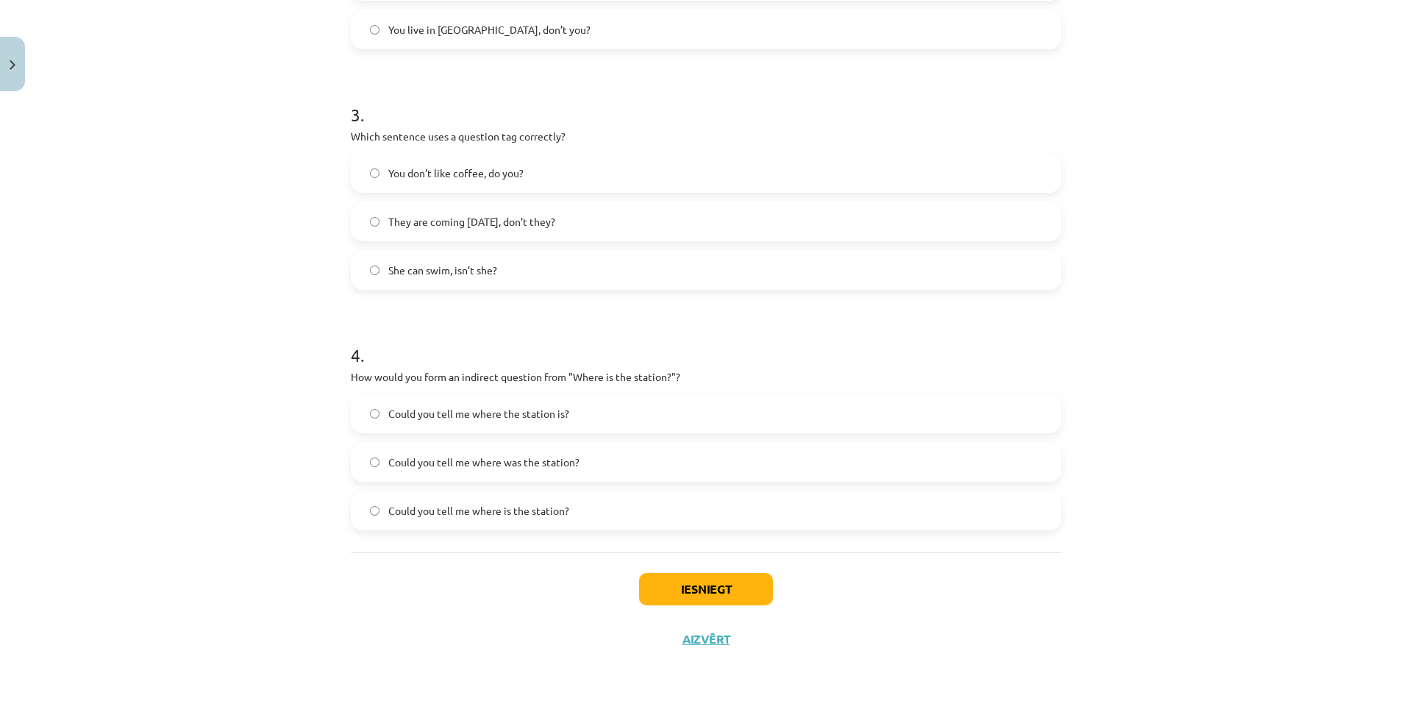
click at [529, 515] on span "Could you tell me where is the station?" at bounding box center [478, 510] width 181 height 15
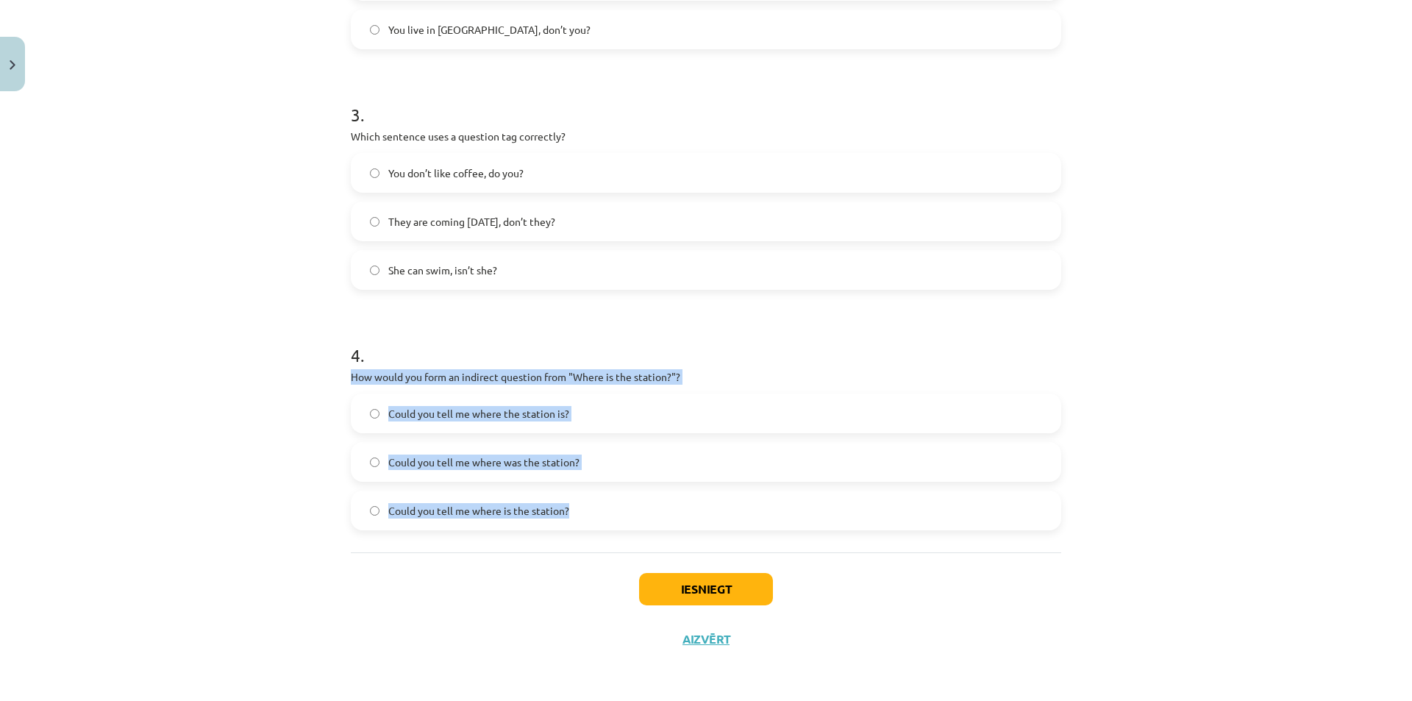
drag, startPoint x: 338, startPoint y: 369, endPoint x: 599, endPoint y: 521, distance: 302.4
click at [599, 521] on div "8 XP Saņemsi Viegls 306 pilda Apraksts Uzdevums Palīdzība 1 . What is the corre…" at bounding box center [706, 33] width 728 height 1261
click at [710, 582] on button "Iesniegt" at bounding box center [706, 589] width 134 height 32
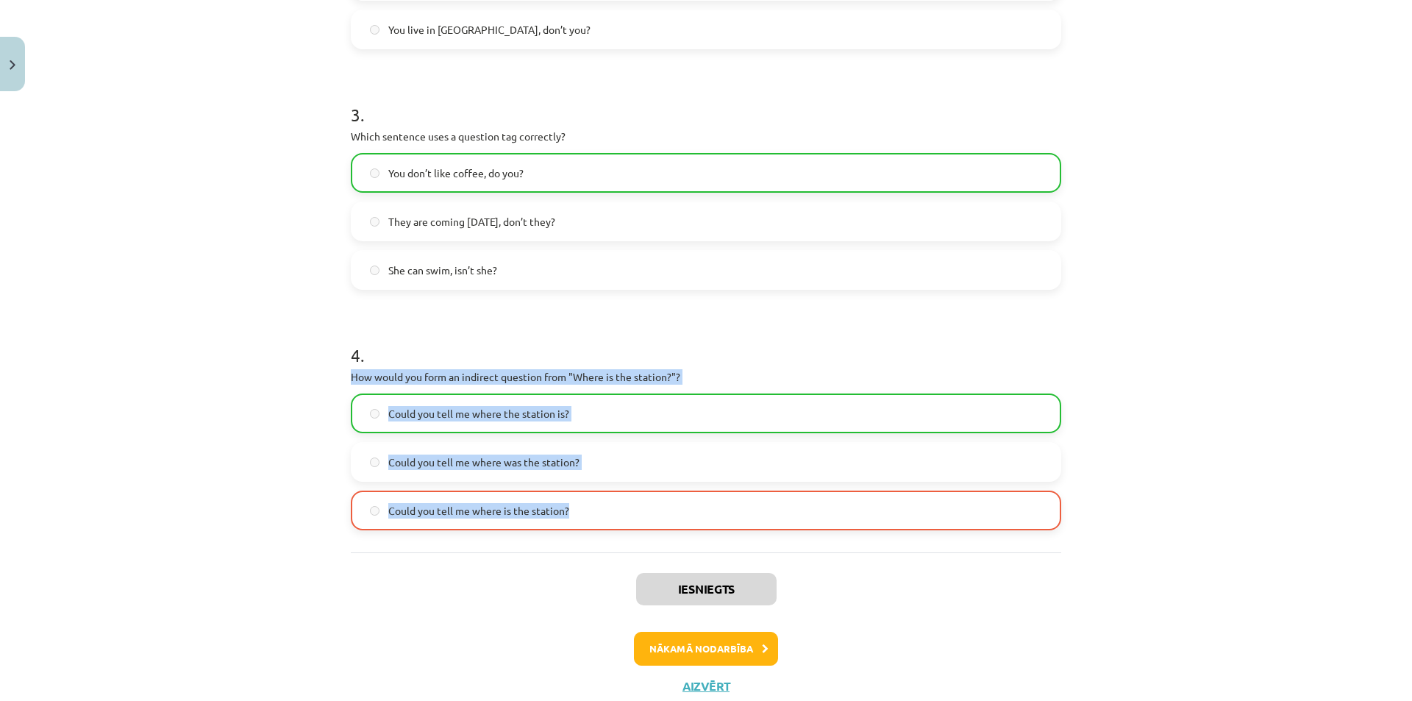
click at [1287, 423] on div "Mācību tēma: Angļu valoda i - 10.klase 1.ieskaites mācību materiāls #5 💬 Topic …" at bounding box center [706, 350] width 1412 height 701
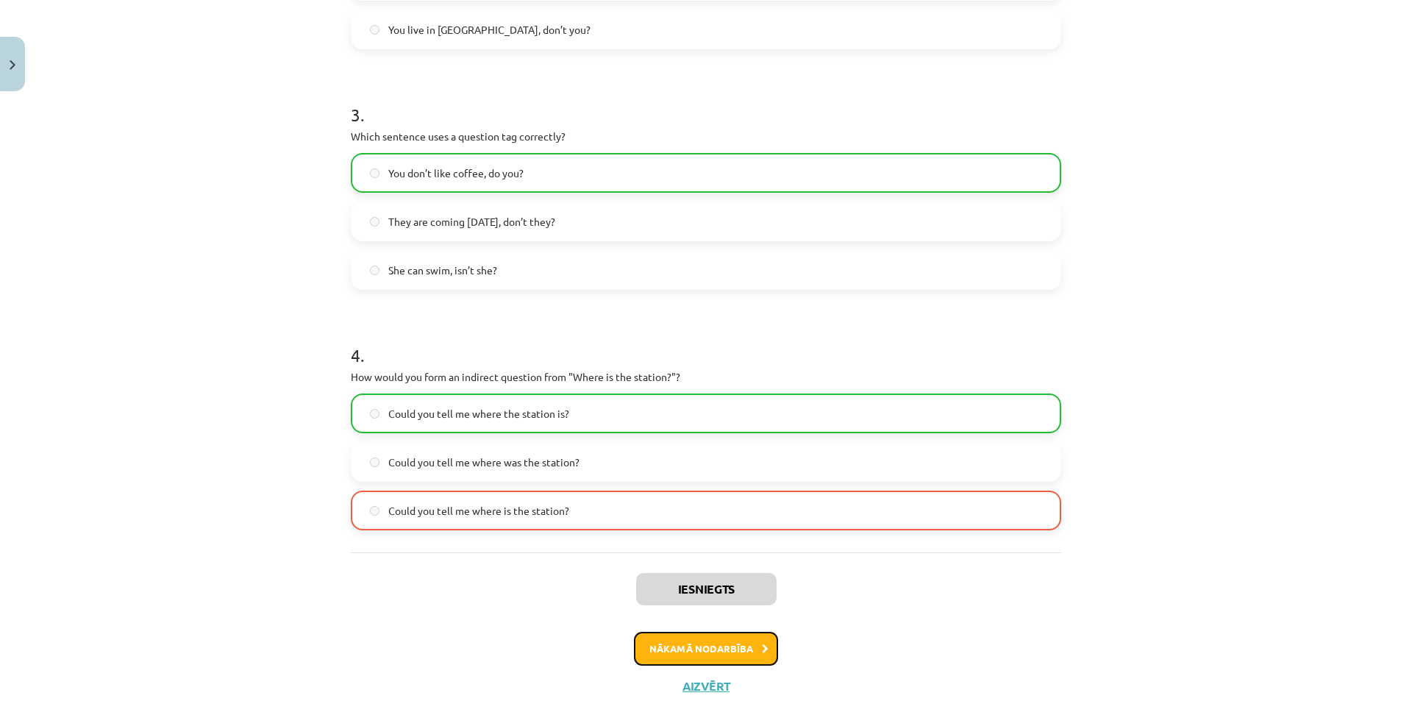
click at [751, 656] on button "Nākamā nodarbība" at bounding box center [706, 649] width 144 height 34
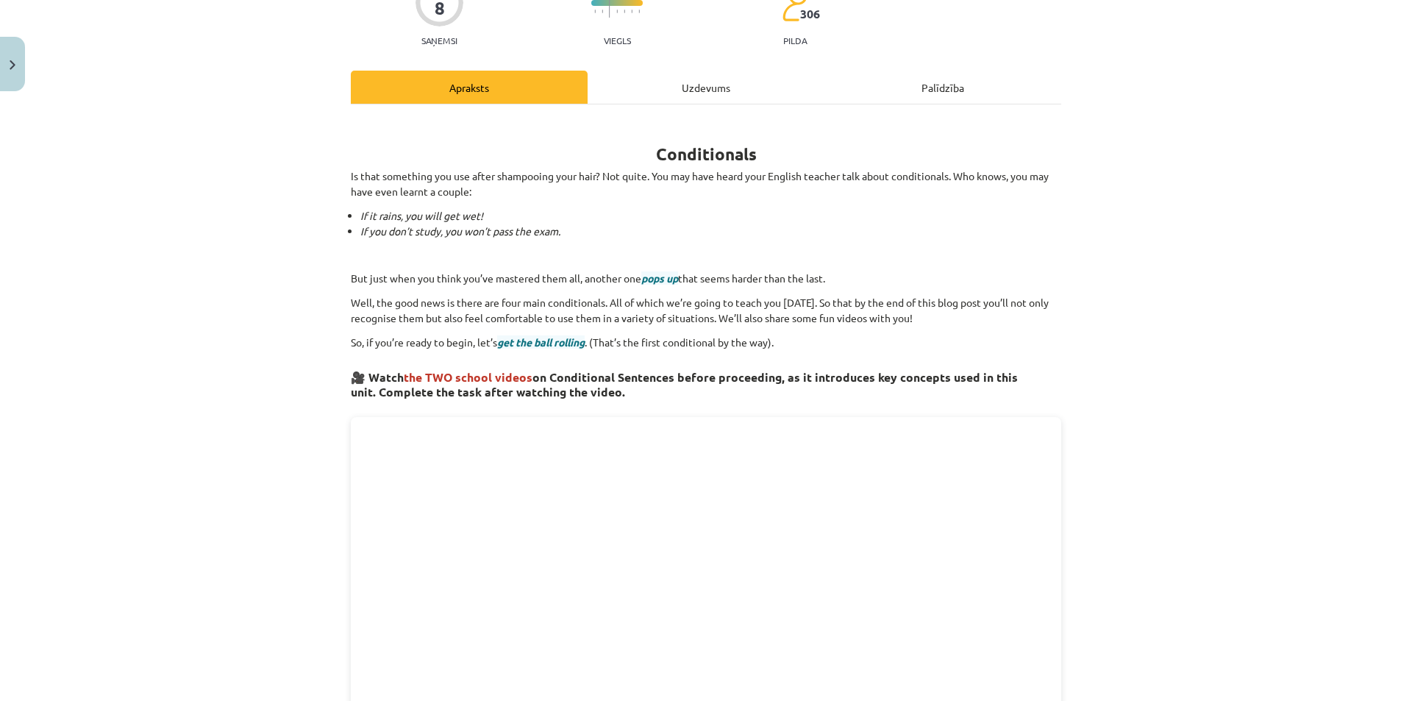
scroll to position [0, 0]
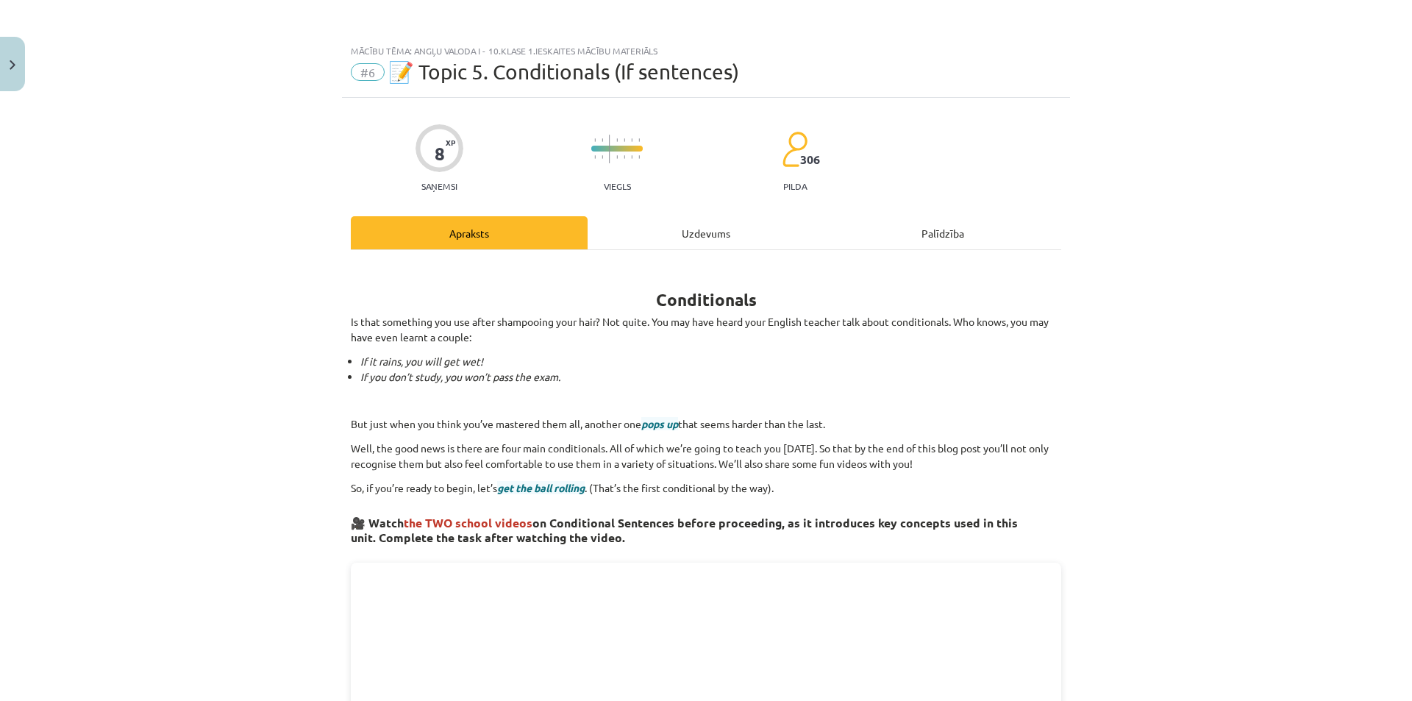
click at [715, 238] on div "Uzdevums" at bounding box center [706, 232] width 237 height 33
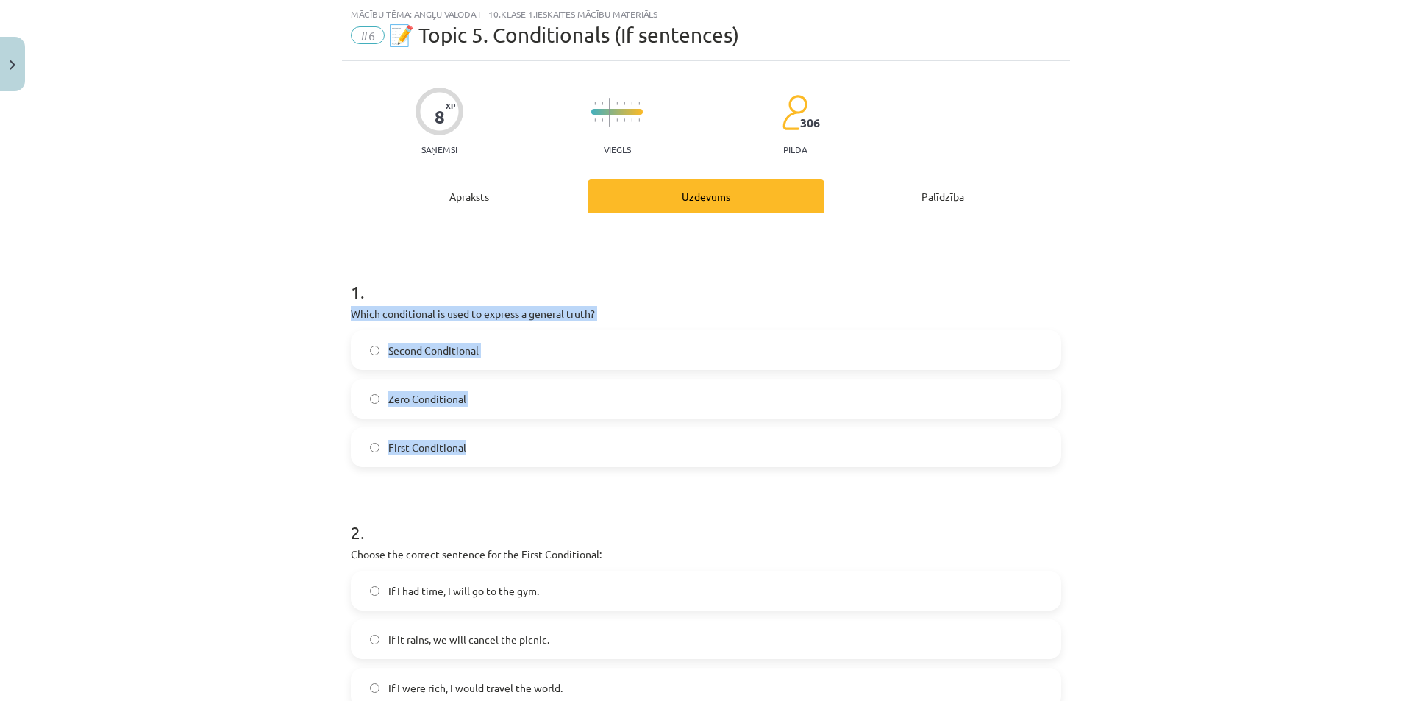
drag, startPoint x: 315, startPoint y: 307, endPoint x: 538, endPoint y: 456, distance: 267.2
click at [538, 456] on div "Mācību tēma: Angļu valoda i - 10.klase 1.ieskaites mācību materiāls #6 📝 Topic …" at bounding box center [706, 350] width 1412 height 701
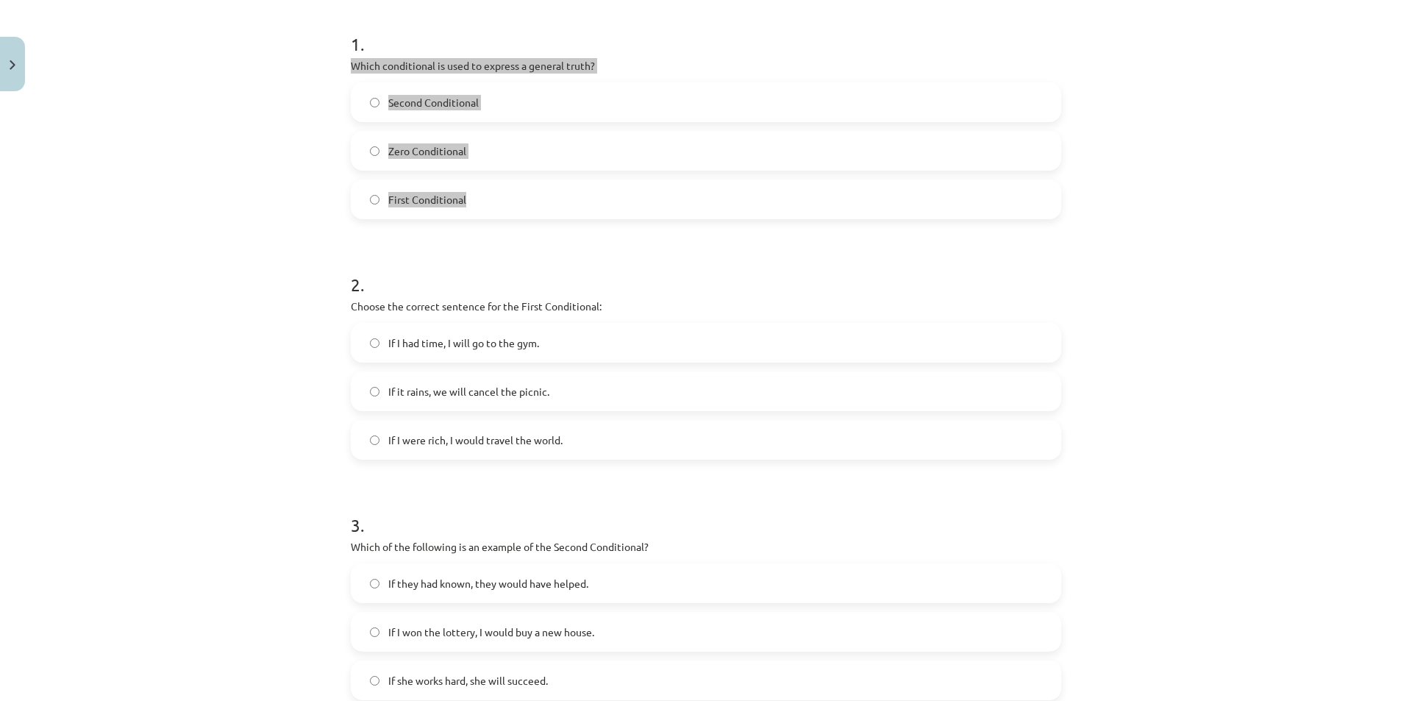
scroll to position [331, 0]
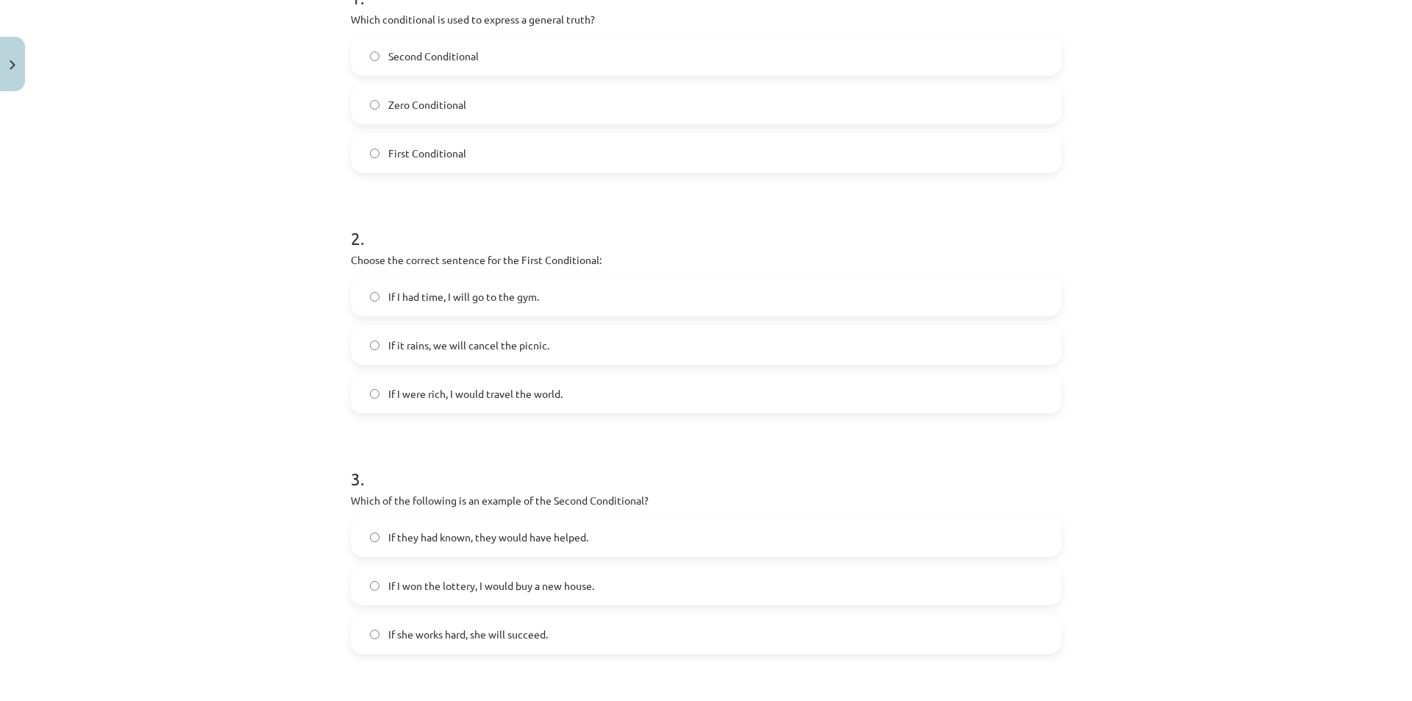
click at [527, 303] on span "If I had time, I will go to the gym." at bounding box center [463, 296] width 151 height 15
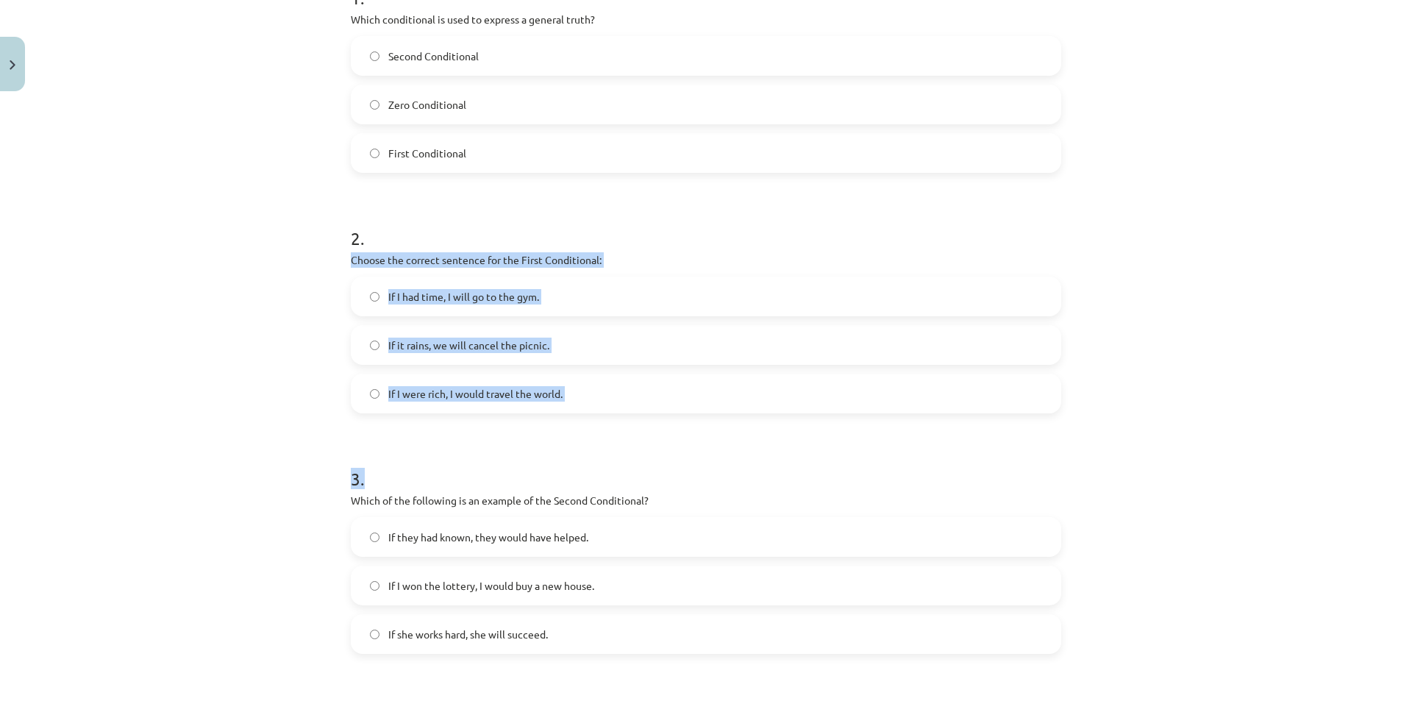
drag, startPoint x: 340, startPoint y: 257, endPoint x: 688, endPoint y: 418, distance: 384.0
click at [688, 418] on div "8 XP Saņemsi Viegls 306 pilda Apraksts Uzdevums Palīdzība 1 . Which conditional…" at bounding box center [706, 397] width 728 height 1261
click at [269, 399] on div "Mācību tēma: Angļu valoda i - 10.klase 1.ieskaites mācību materiāls #6 📝 Topic …" at bounding box center [706, 350] width 1412 height 701
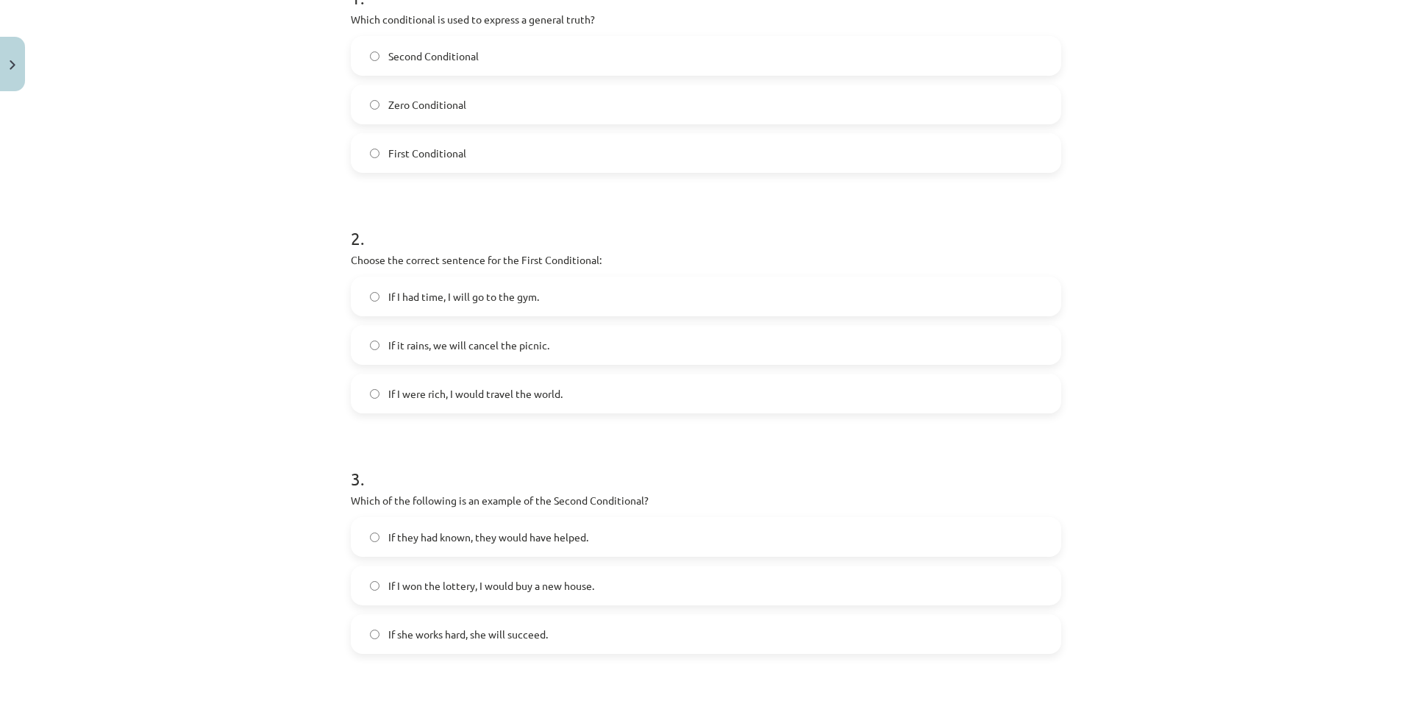
drag, startPoint x: 482, startPoint y: 342, endPoint x: 351, endPoint y: 372, distance: 135.0
click at [482, 342] on span "If it rains, we will cancel the picnic." at bounding box center [468, 345] width 161 height 15
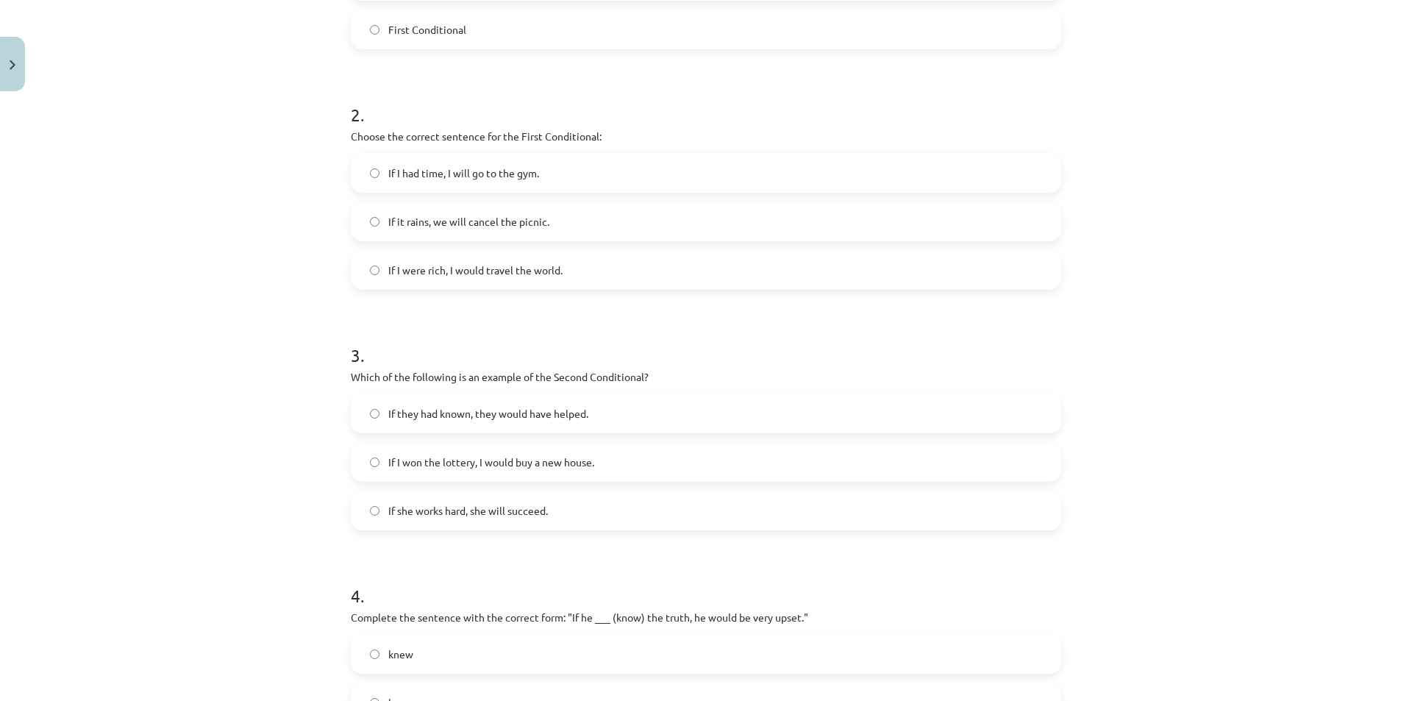
scroll to position [478, 0]
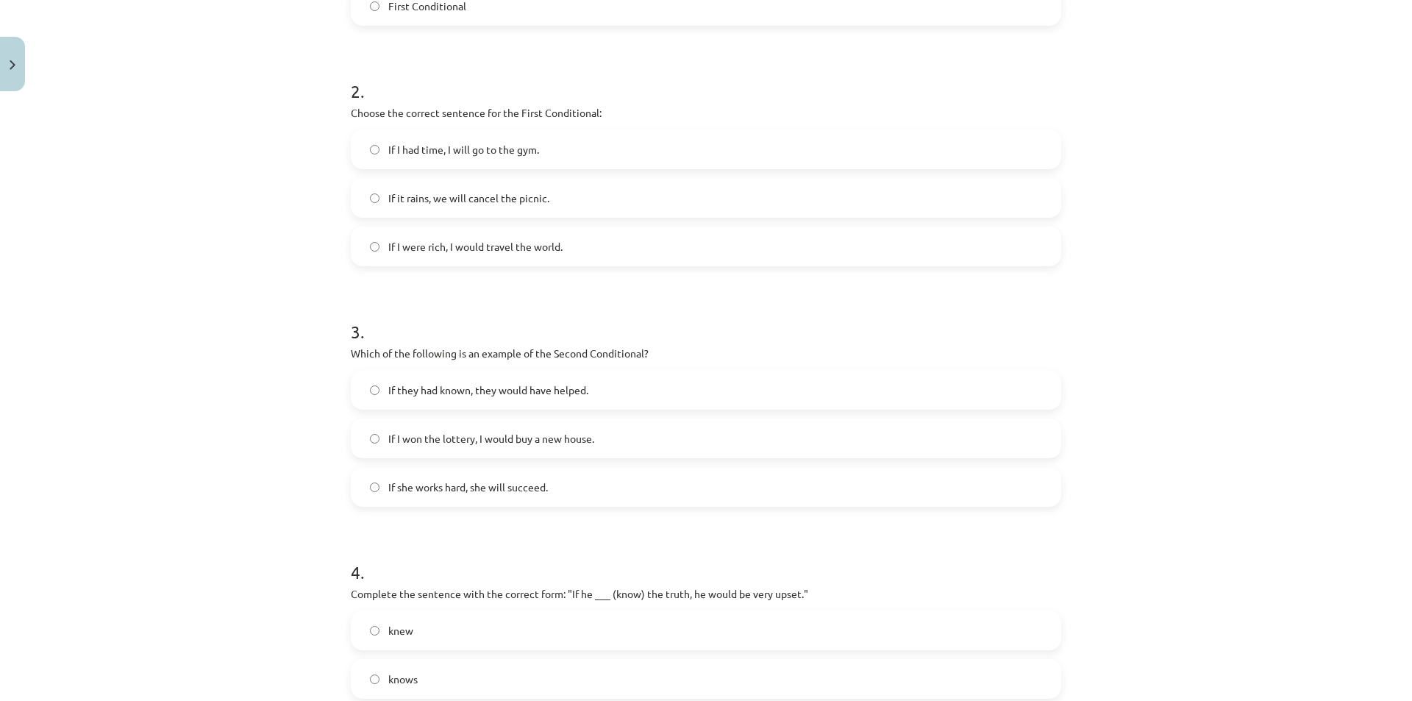
click at [446, 493] on span "If she works hard, she will succeed." at bounding box center [468, 486] width 160 height 15
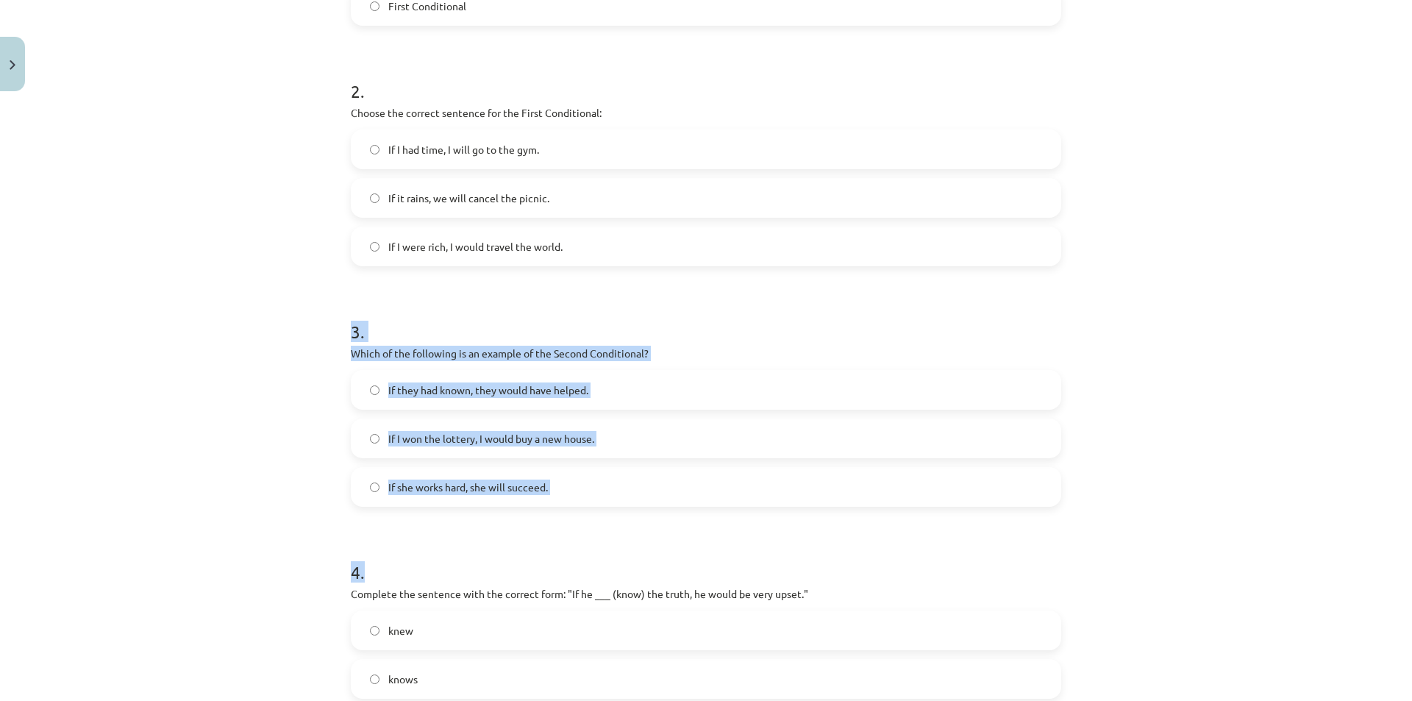
drag, startPoint x: 341, startPoint y: 340, endPoint x: 632, endPoint y: 515, distance: 339.5
click at [632, 515] on div "8 XP Saņemsi Viegls 306 pilda Apraksts Uzdevums Palīdzība 1 . Which conditional…" at bounding box center [706, 250] width 728 height 1261
drag, startPoint x: 505, startPoint y: 480, endPoint x: 507, endPoint y: 493, distance: 13.3
click at [283, 440] on div "Mācību tēma: Angļu valoda i - 10.klase 1.ieskaites mācību materiāls #6 📝 Topic …" at bounding box center [706, 350] width 1412 height 701
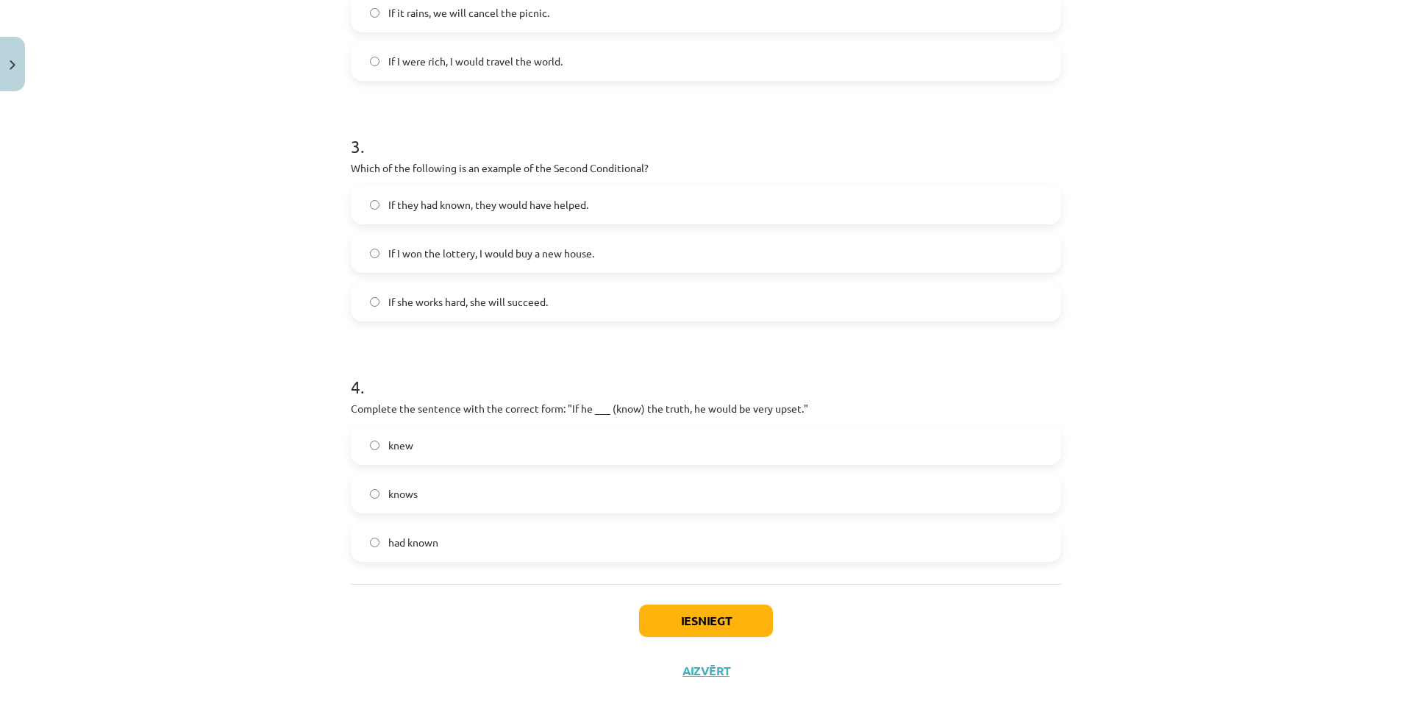
scroll to position [695, 0]
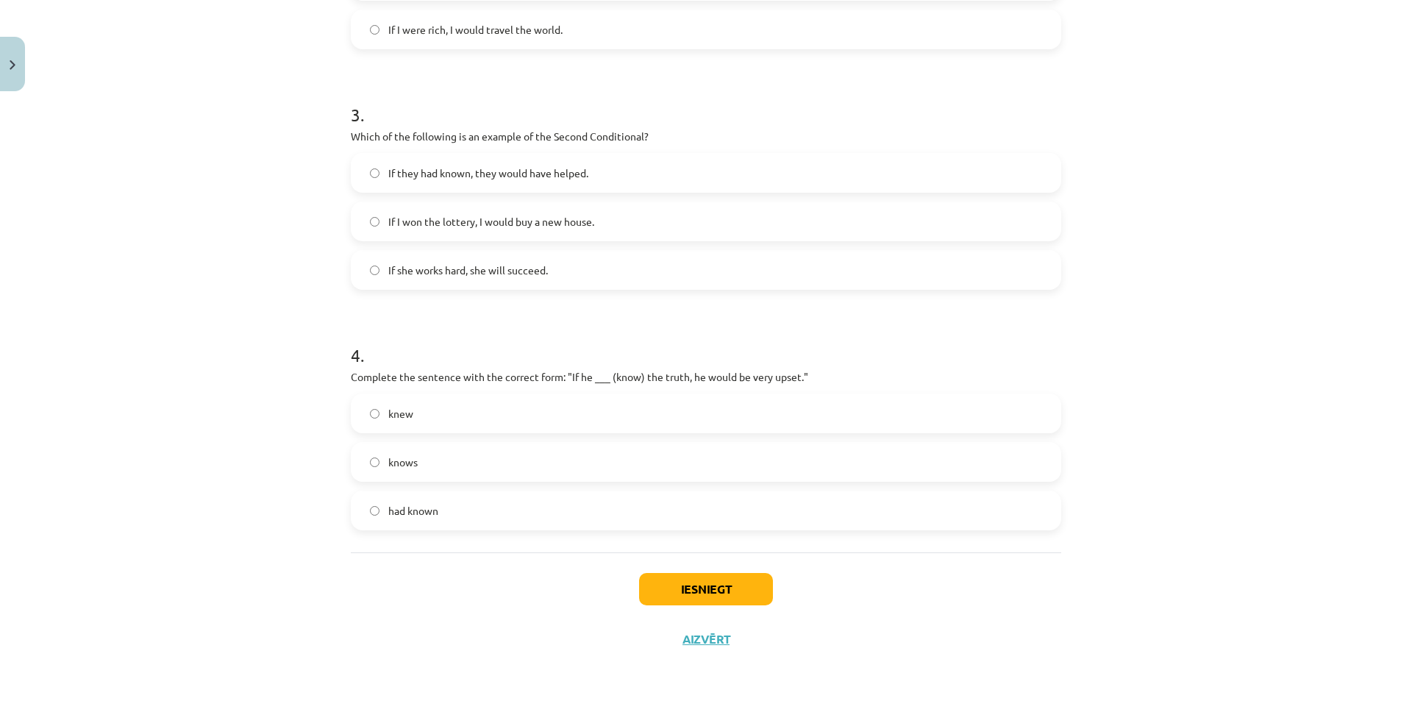
click at [362, 412] on label "knew" at bounding box center [705, 413] width 707 height 37
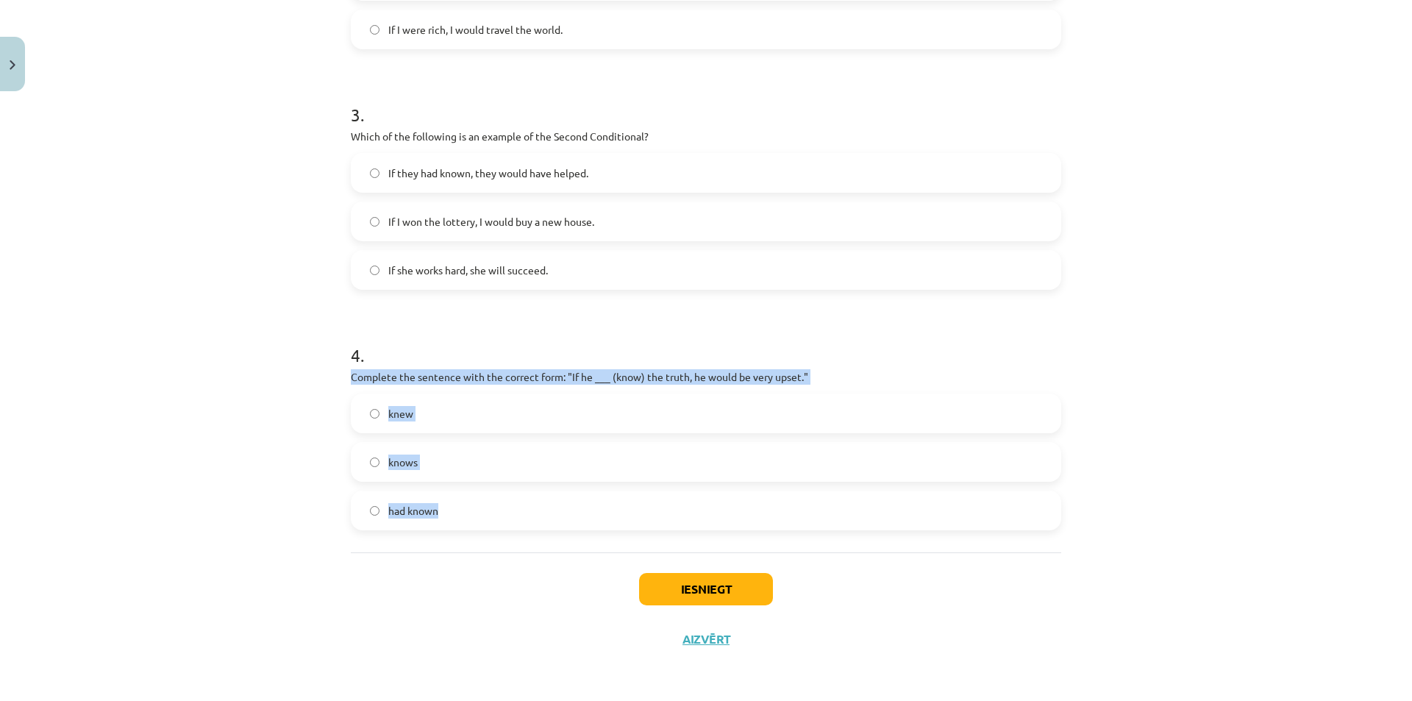
drag, startPoint x: 451, startPoint y: 440, endPoint x: 499, endPoint y: 524, distance: 96.5
click at [500, 524] on div "Mācību tēma: Angļu valoda i - 10.klase 1.ieskaites mācību materiāls #6 📝 Topic …" at bounding box center [706, 350] width 1412 height 701
click at [734, 578] on button "Iesniegt" at bounding box center [706, 589] width 134 height 32
click at [226, 394] on div "Mācību tēma: Angļu valoda i - 10.klase 1.ieskaites mācību materiāls #6 📝 Topic …" at bounding box center [706, 350] width 1412 height 701
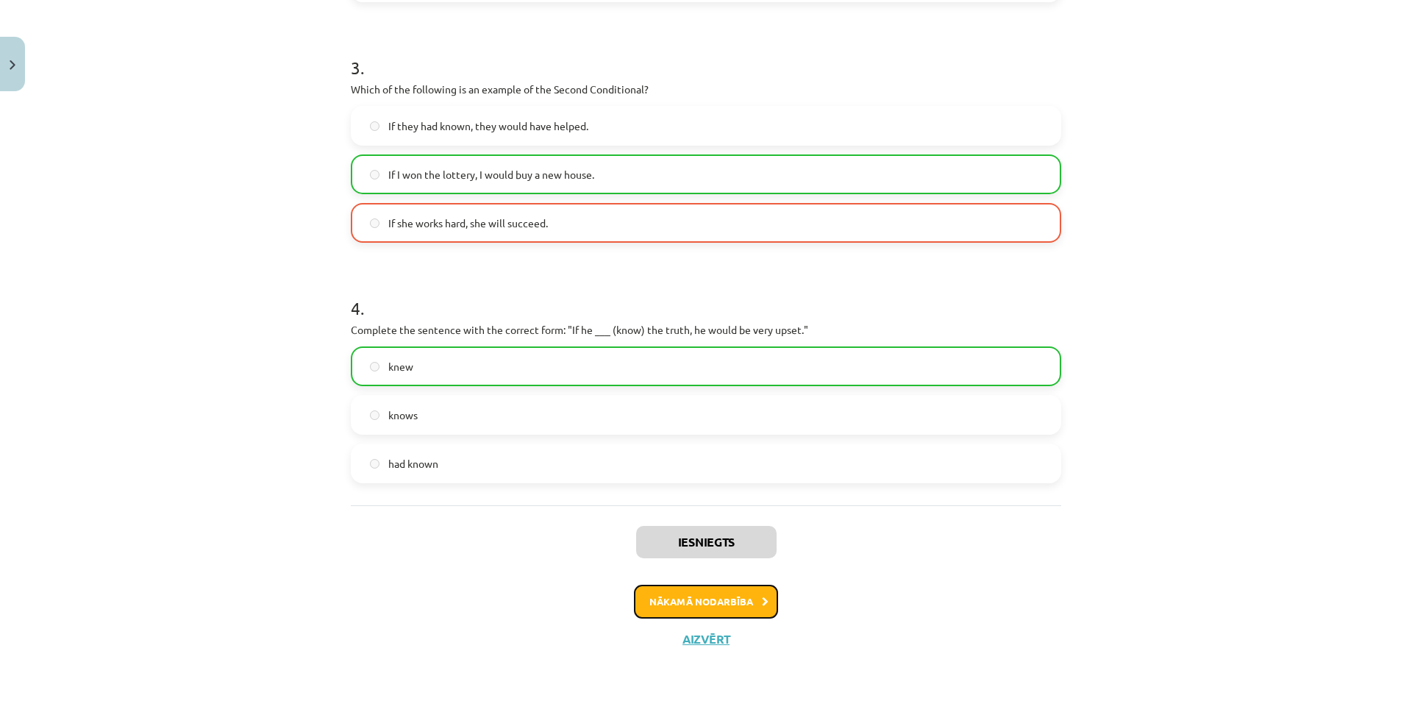
click at [708, 593] on button "Nākamā nodarbība" at bounding box center [706, 602] width 144 height 34
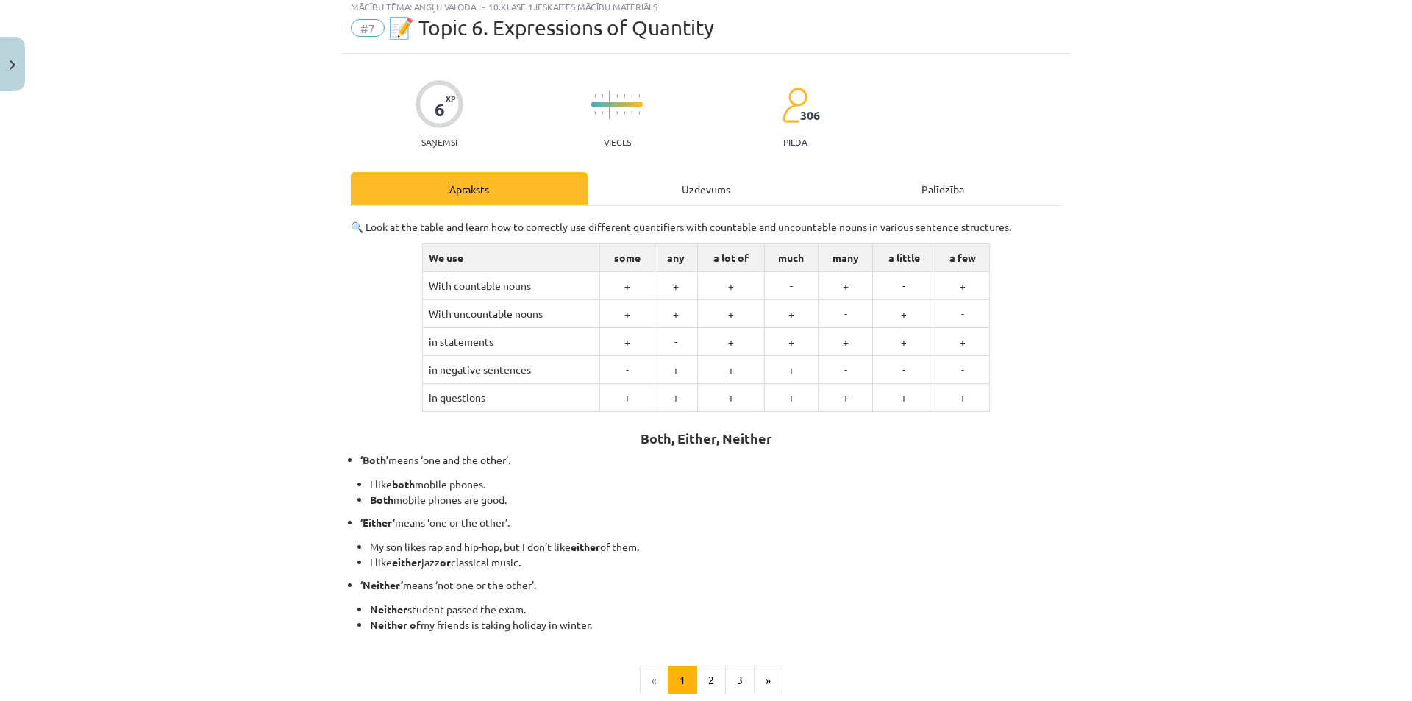
scroll to position [37, 0]
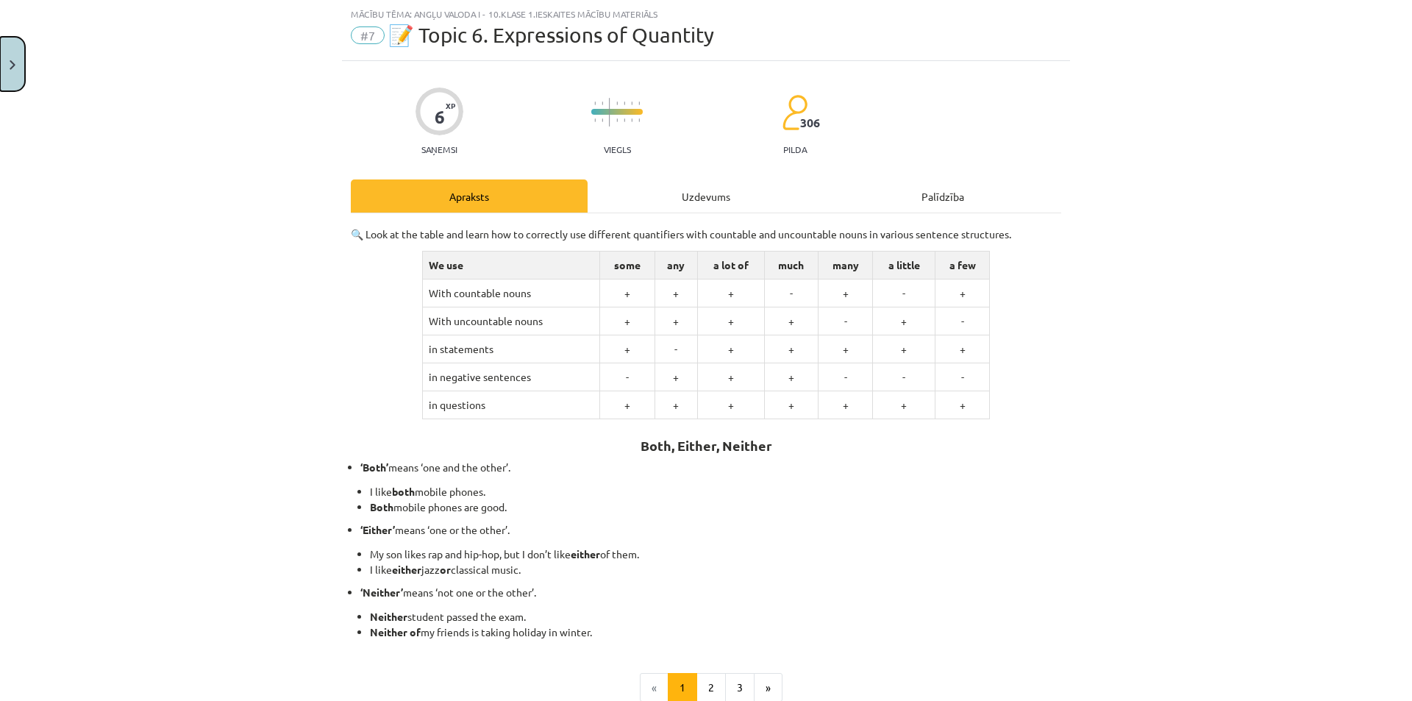
click at [14, 74] on button "Close" at bounding box center [12, 64] width 25 height 54
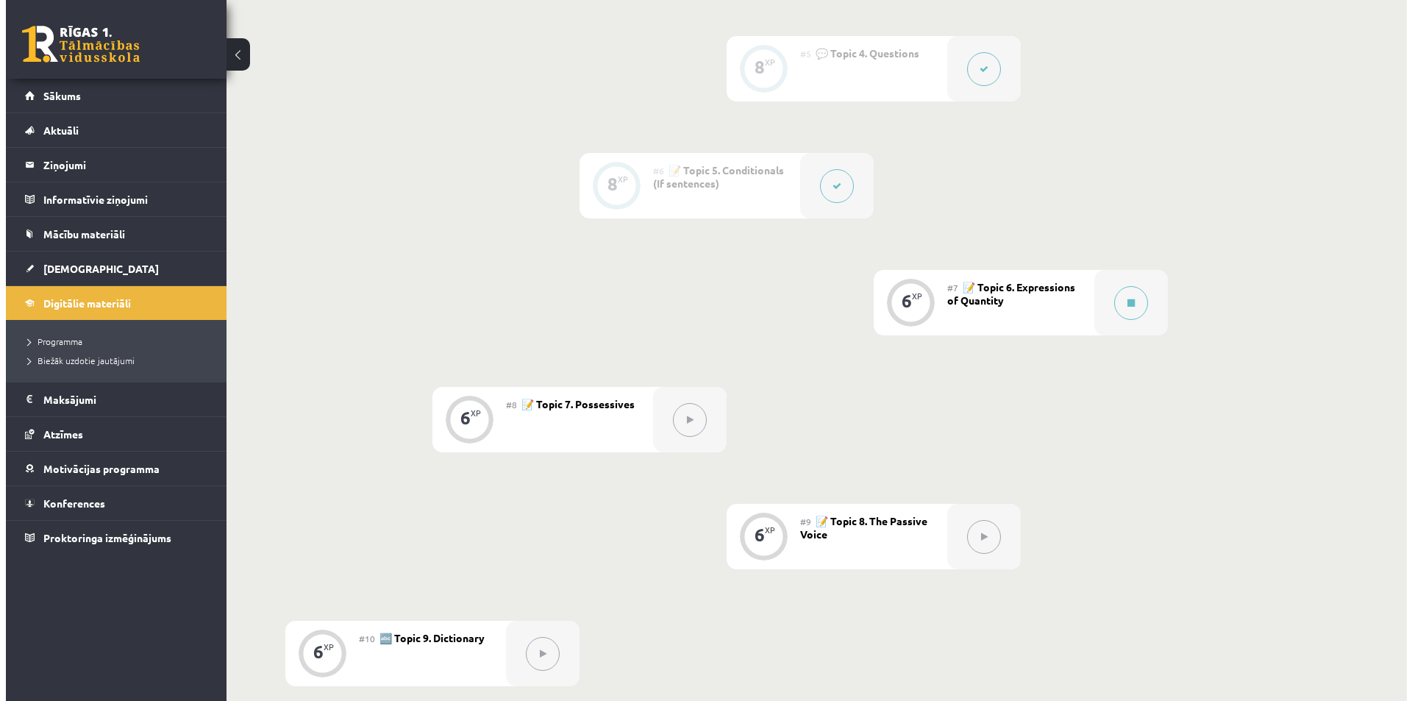
scroll to position [821, 0]
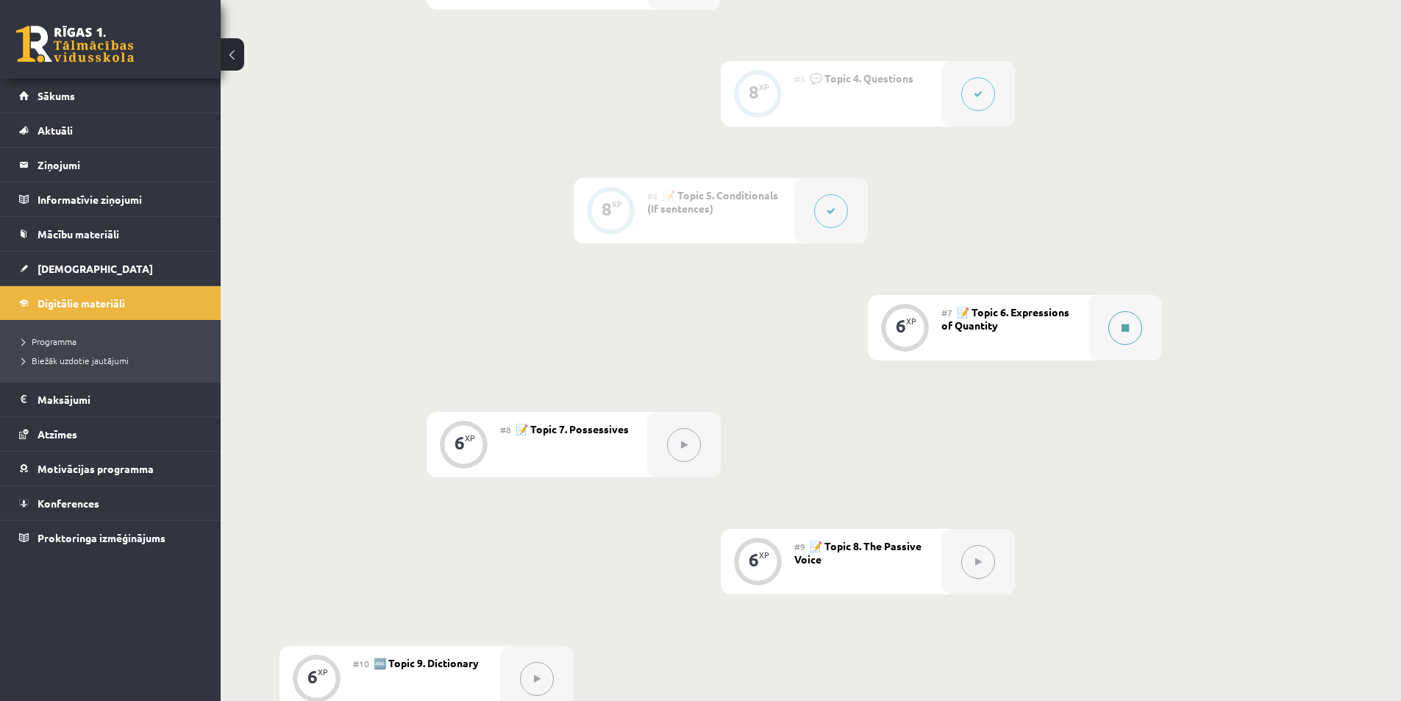
click at [1128, 329] on icon at bounding box center [1124, 328] width 7 height 9
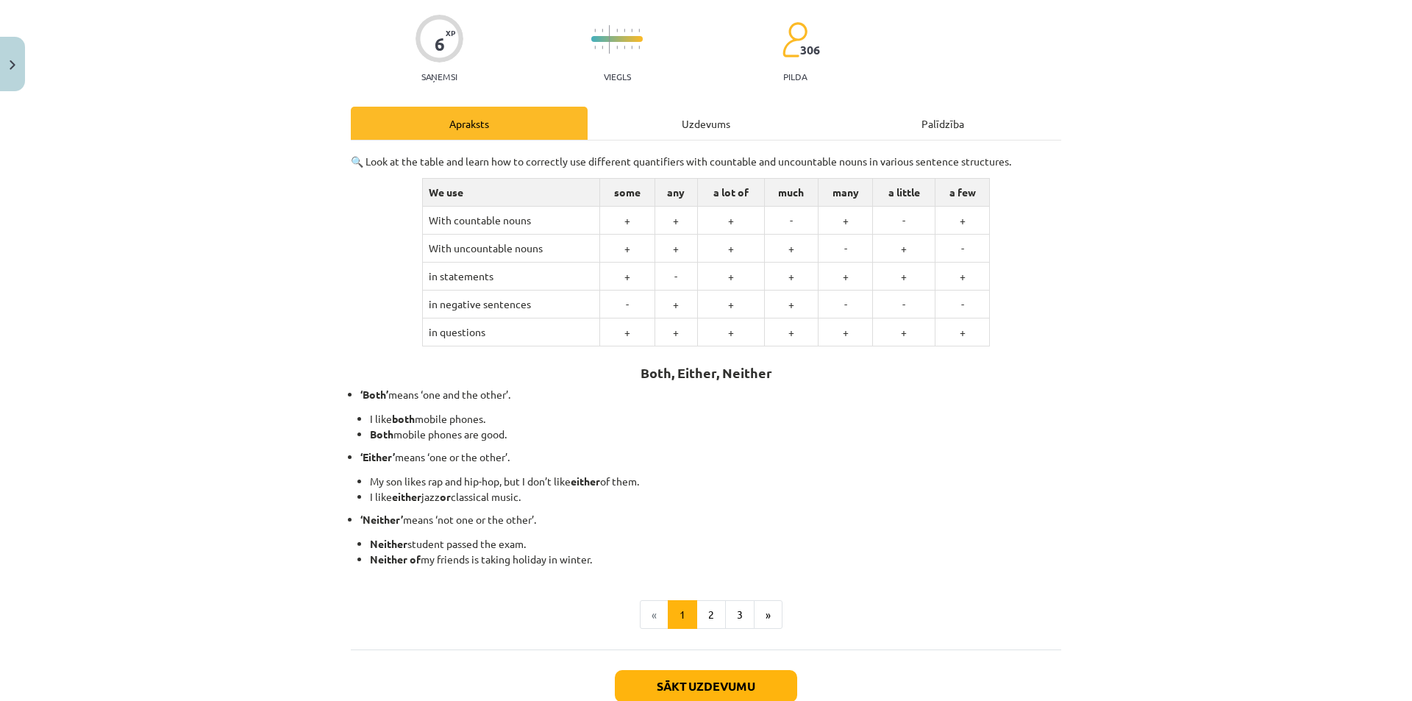
scroll to position [0, 0]
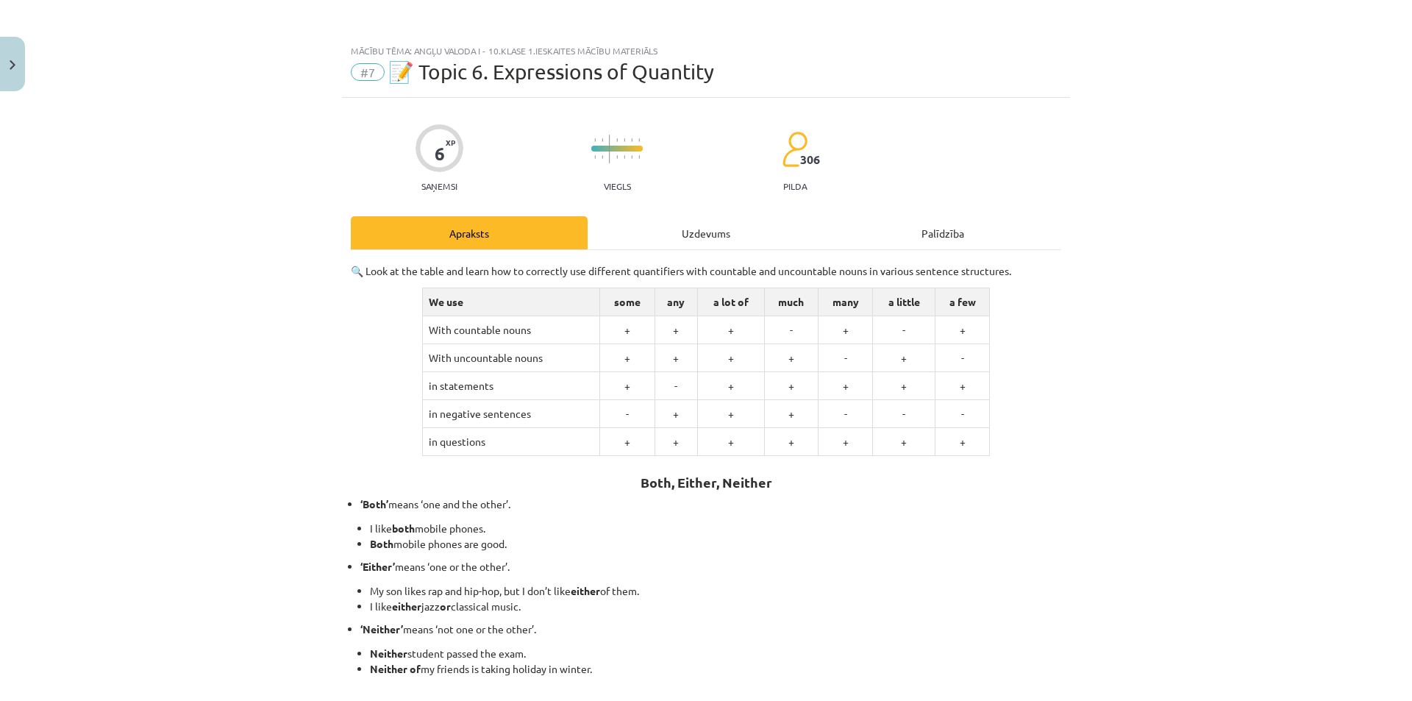
click at [698, 231] on div "Uzdevums" at bounding box center [706, 232] width 237 height 33
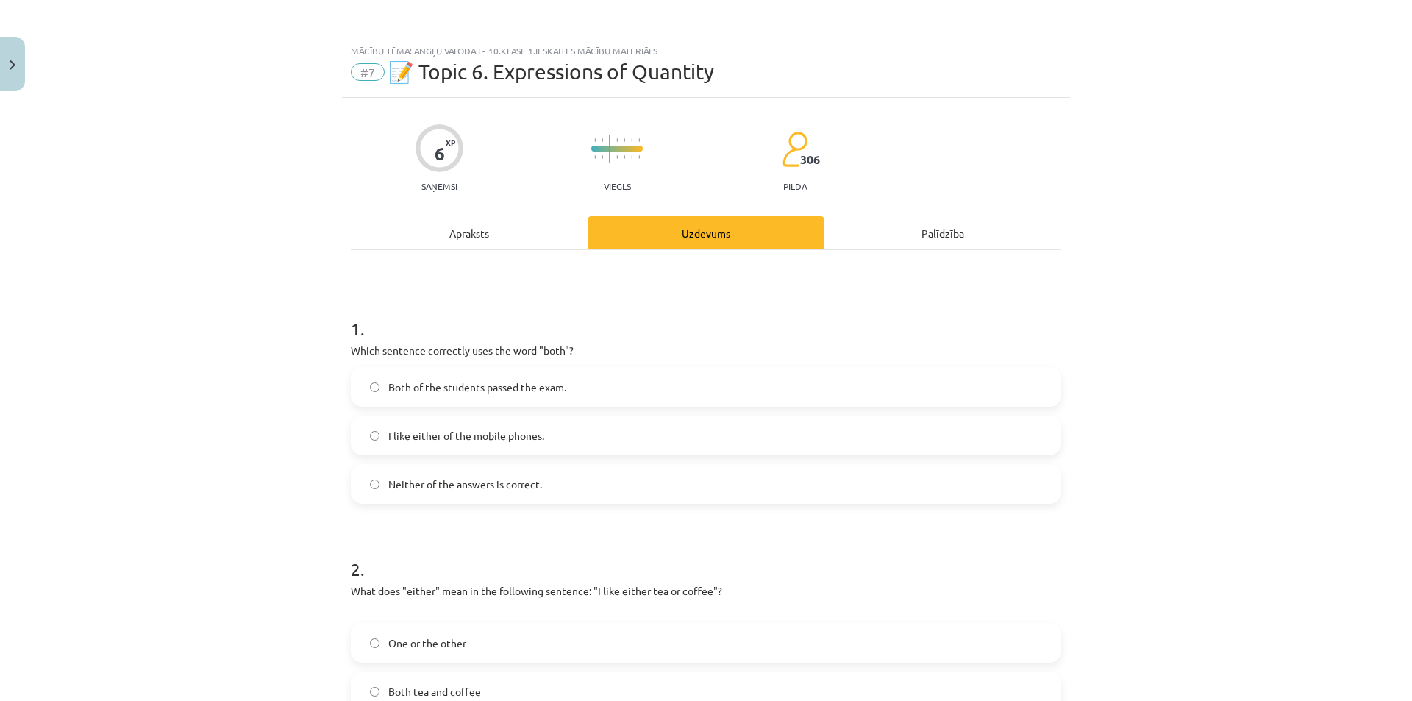
scroll to position [37, 0]
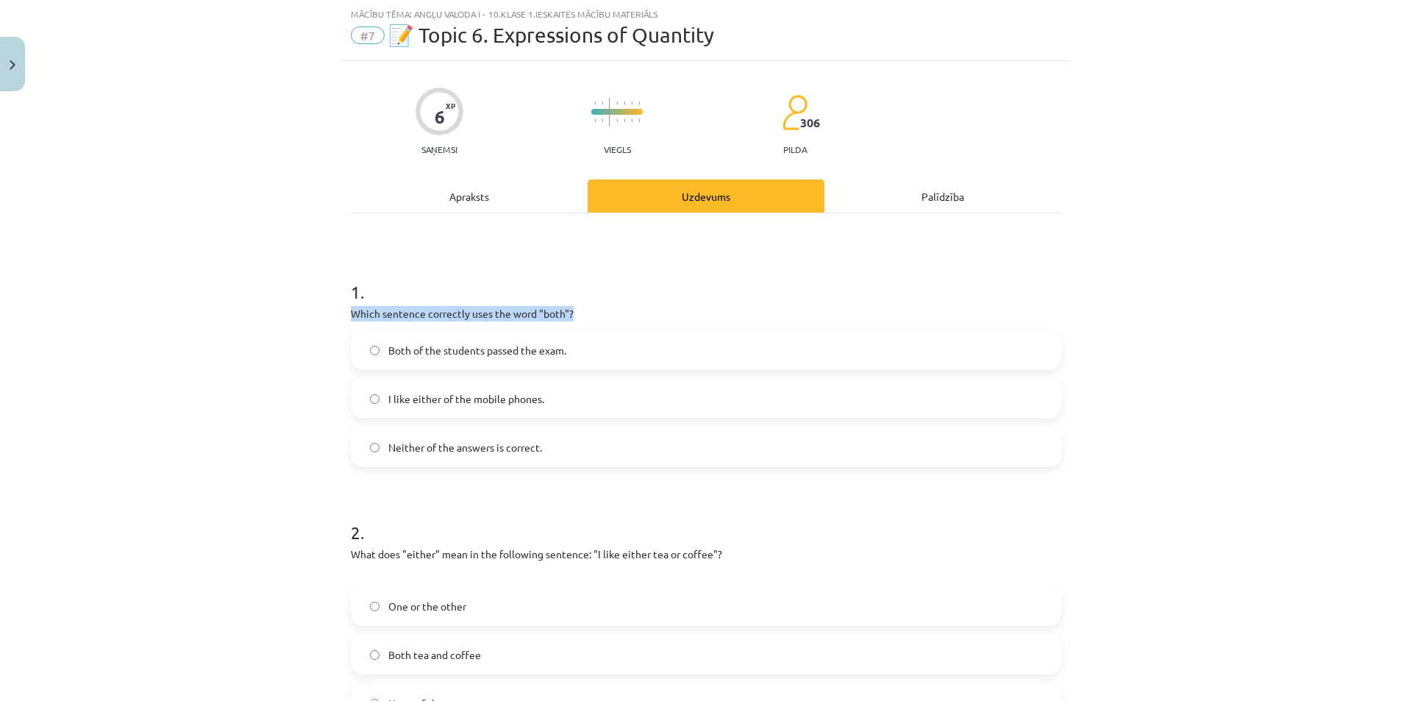
drag, startPoint x: 339, startPoint y: 312, endPoint x: 598, endPoint y: 303, distance: 259.0
click at [598, 303] on div "6 XP Saņemsi Viegls 306 pilda Apraksts Uzdevums Palīdzība 1 . Which sentence co…" at bounding box center [706, 579] width 728 height 1036
click at [677, 306] on p "Which sentence correctly uses the word "both"?" at bounding box center [706, 313] width 710 height 15
drag, startPoint x: 332, startPoint y: 304, endPoint x: 577, endPoint y: 446, distance: 283.7
click at [577, 446] on div "Mācību tēma: Angļu valoda i - 10.klase 1.ieskaites mācību materiāls #7 📝 Topic …" at bounding box center [706, 350] width 1412 height 701
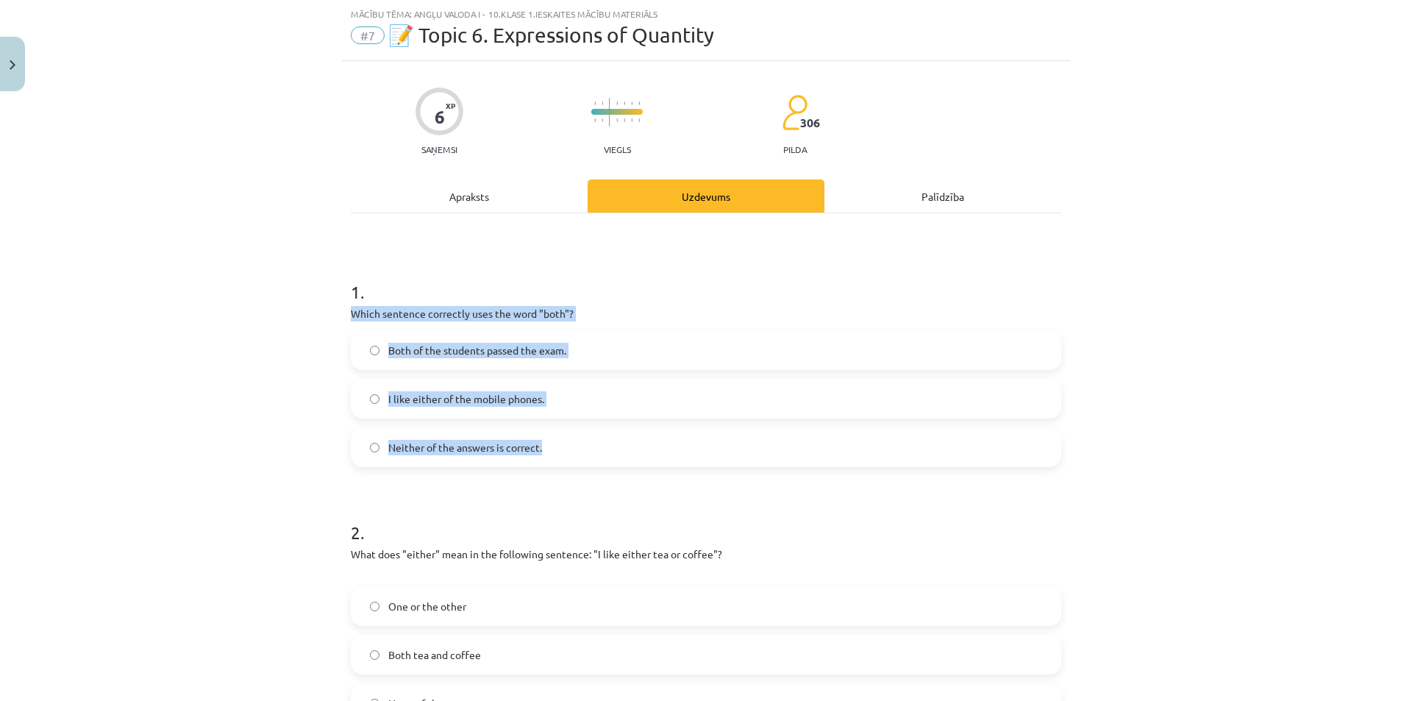
click at [277, 381] on div "Mācību tēma: Angļu valoda i - 10.klase 1.ieskaites mācību materiāls #7 📝 Topic …" at bounding box center [706, 350] width 1412 height 701
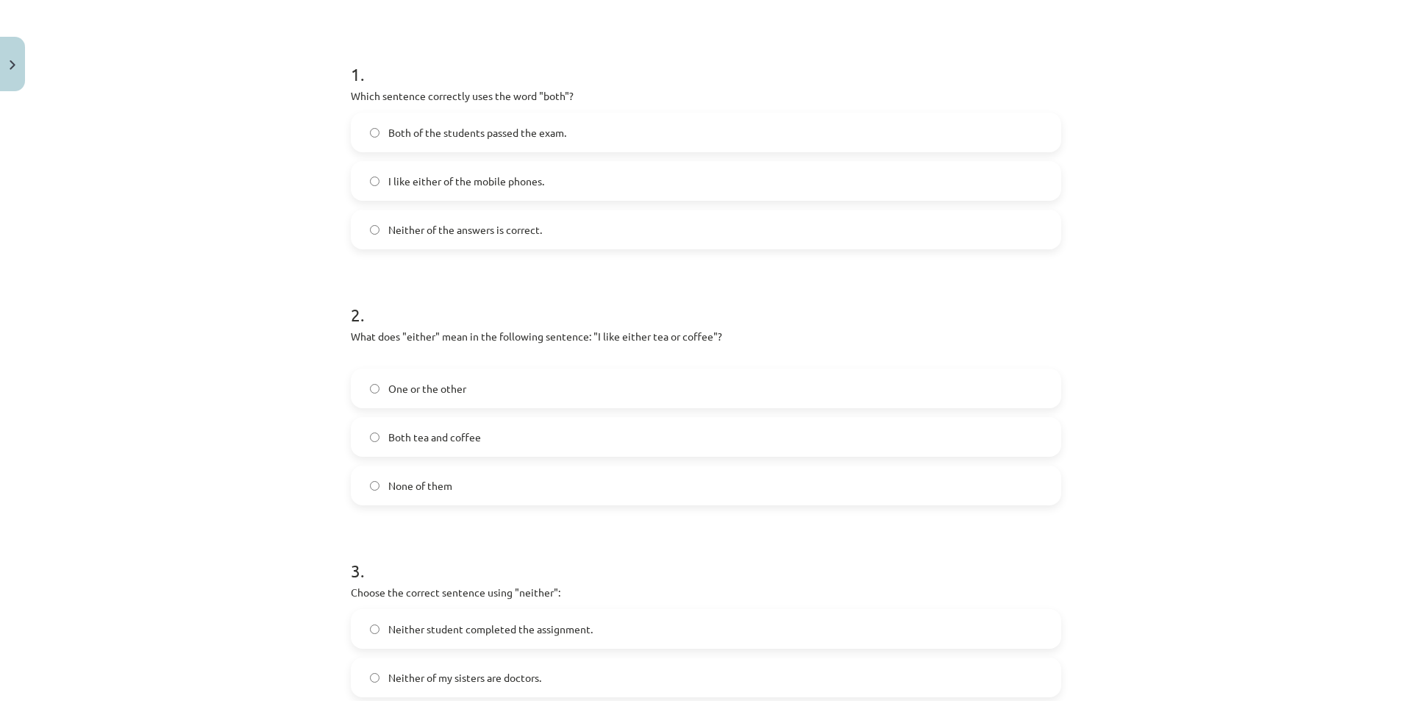
scroll to position [257, 0]
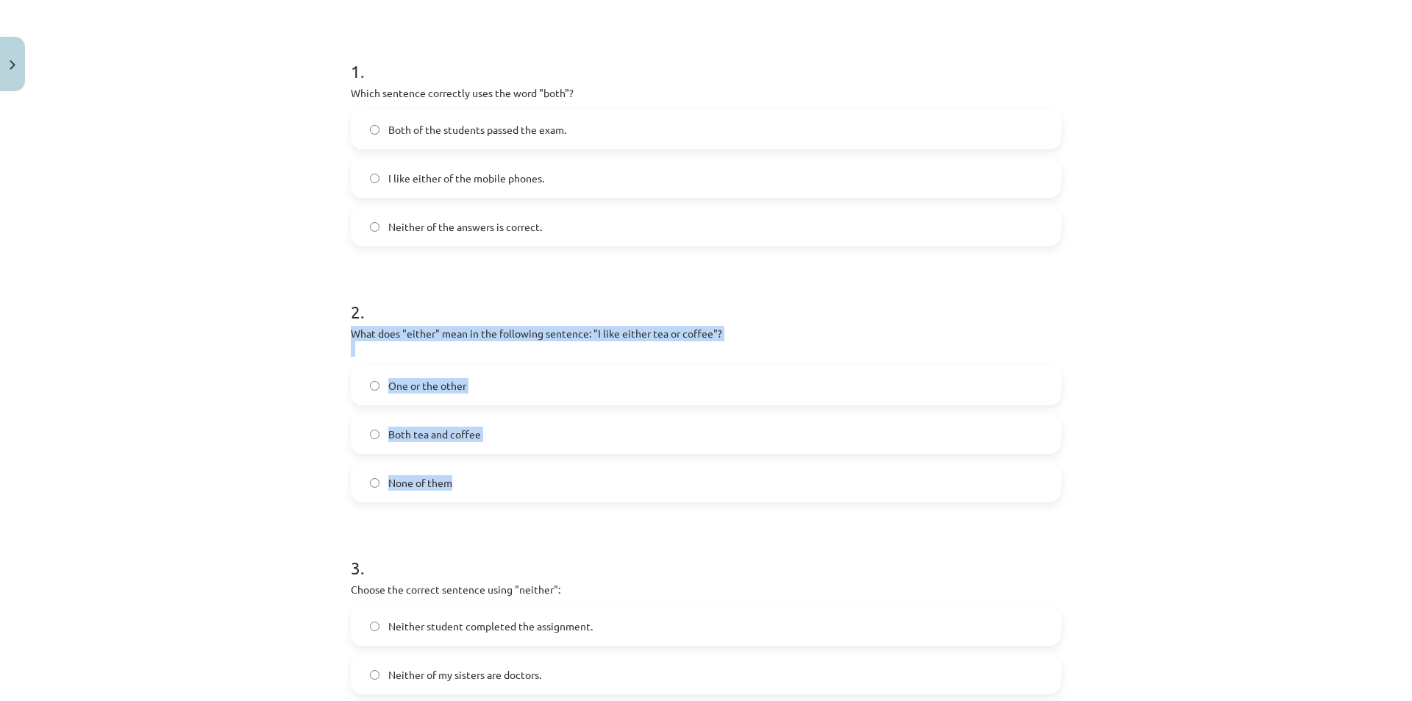
drag, startPoint x: 330, startPoint y: 335, endPoint x: 479, endPoint y: 488, distance: 213.2
click at [479, 488] on div "Mācību tēma: Angļu valoda i - 10.klase 1.ieskaites mācību materiāls #7 📝 Topic …" at bounding box center [706, 350] width 1412 height 701
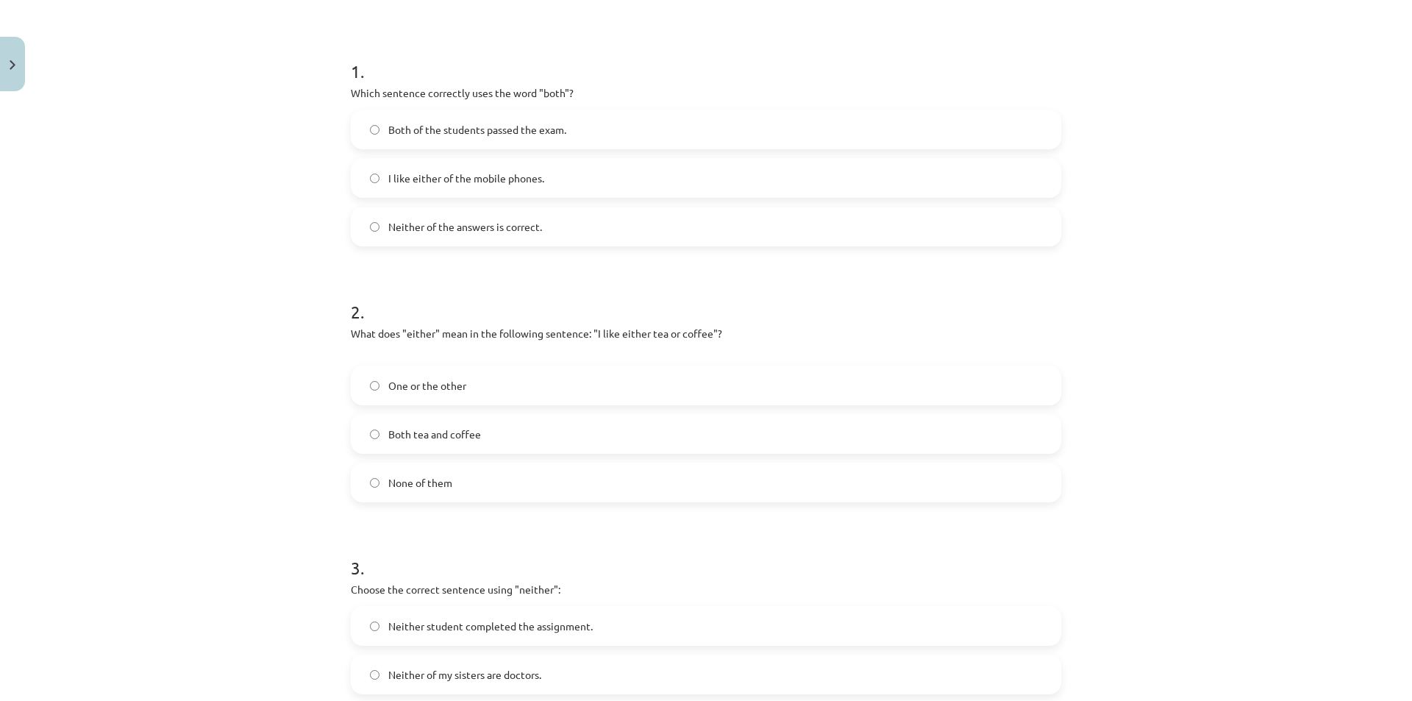
click at [254, 523] on div "Mācību tēma: Angļu valoda i - 10.klase 1.ieskaites mācību materiāls #7 📝 Topic …" at bounding box center [706, 350] width 1412 height 701
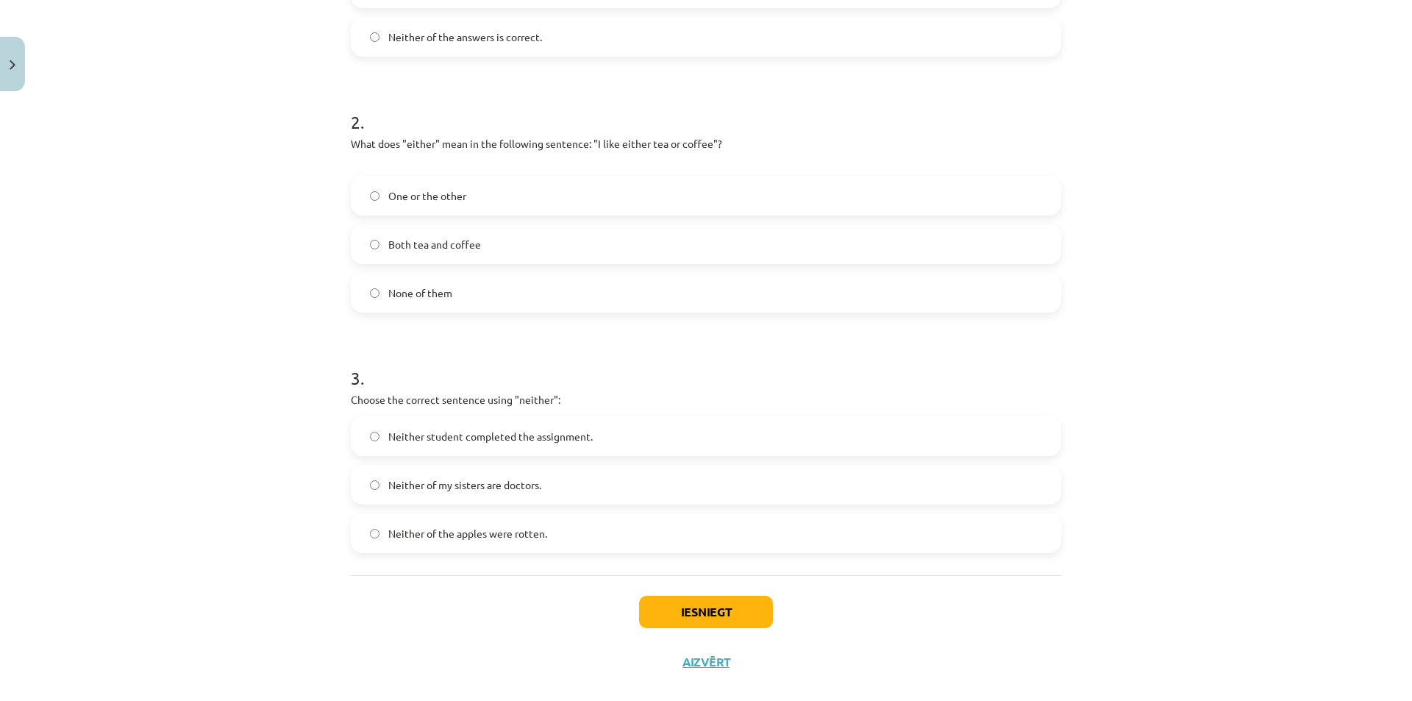
scroll to position [470, 0]
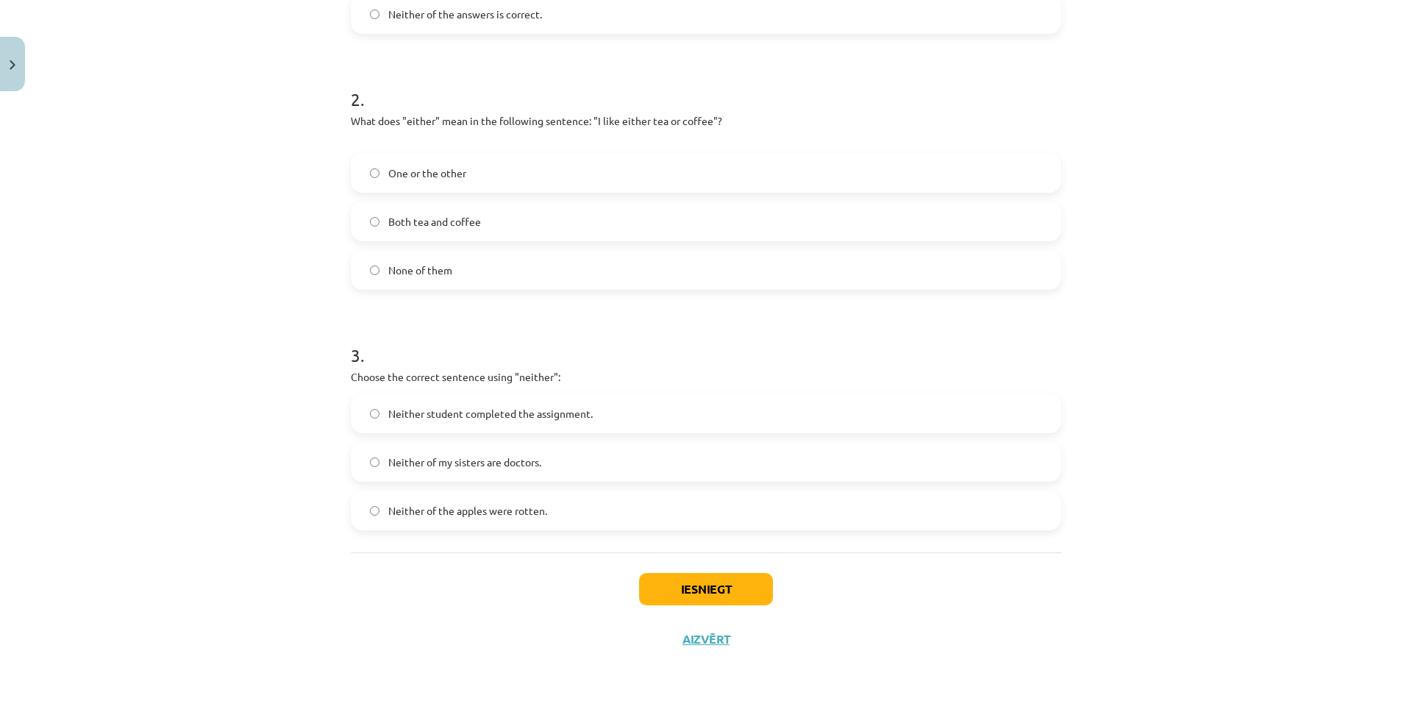
click at [446, 460] on span "Neither of my sisters are doctors." at bounding box center [464, 461] width 153 height 15
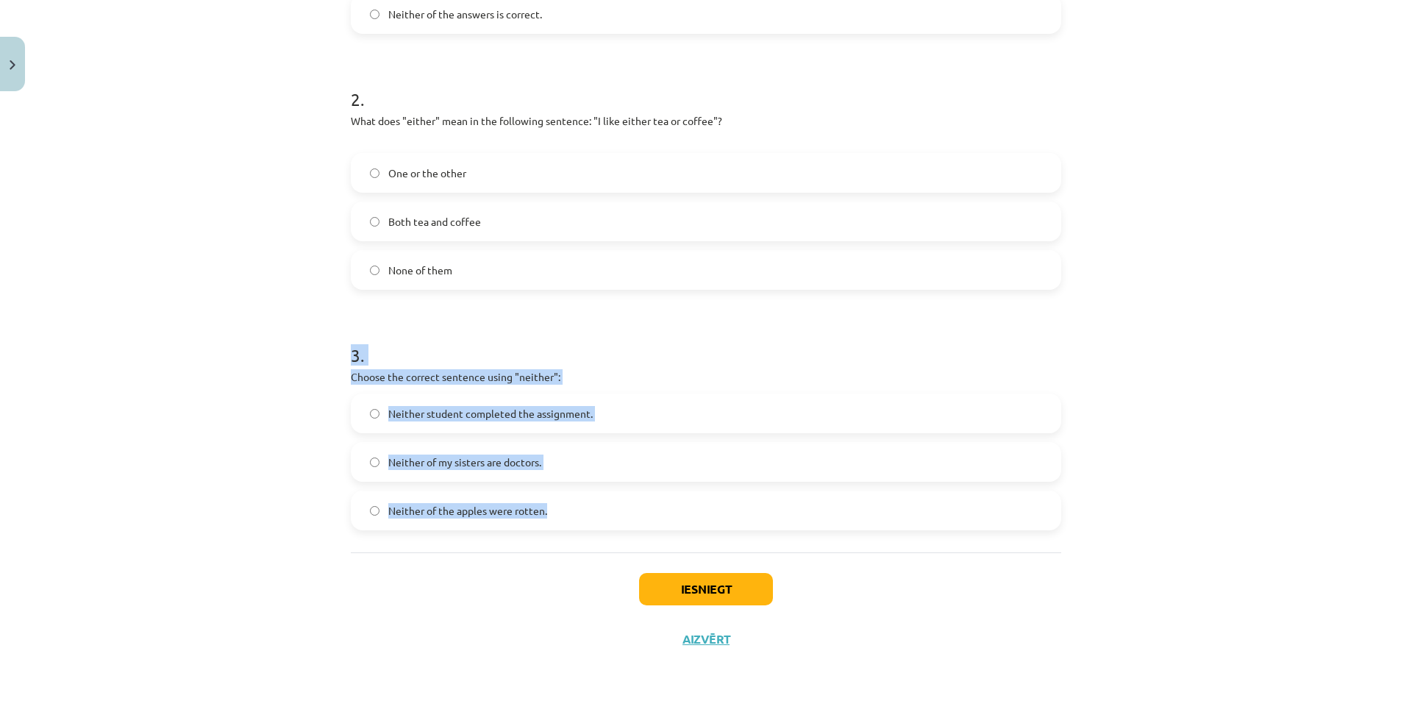
drag, startPoint x: 406, startPoint y: 403, endPoint x: 577, endPoint y: 520, distance: 207.4
click at [577, 520] on div "Mācību tēma: Angļu valoda i - 10.klase 1.ieskaites mācību materiāls #7 📝 Topic …" at bounding box center [706, 350] width 1412 height 701
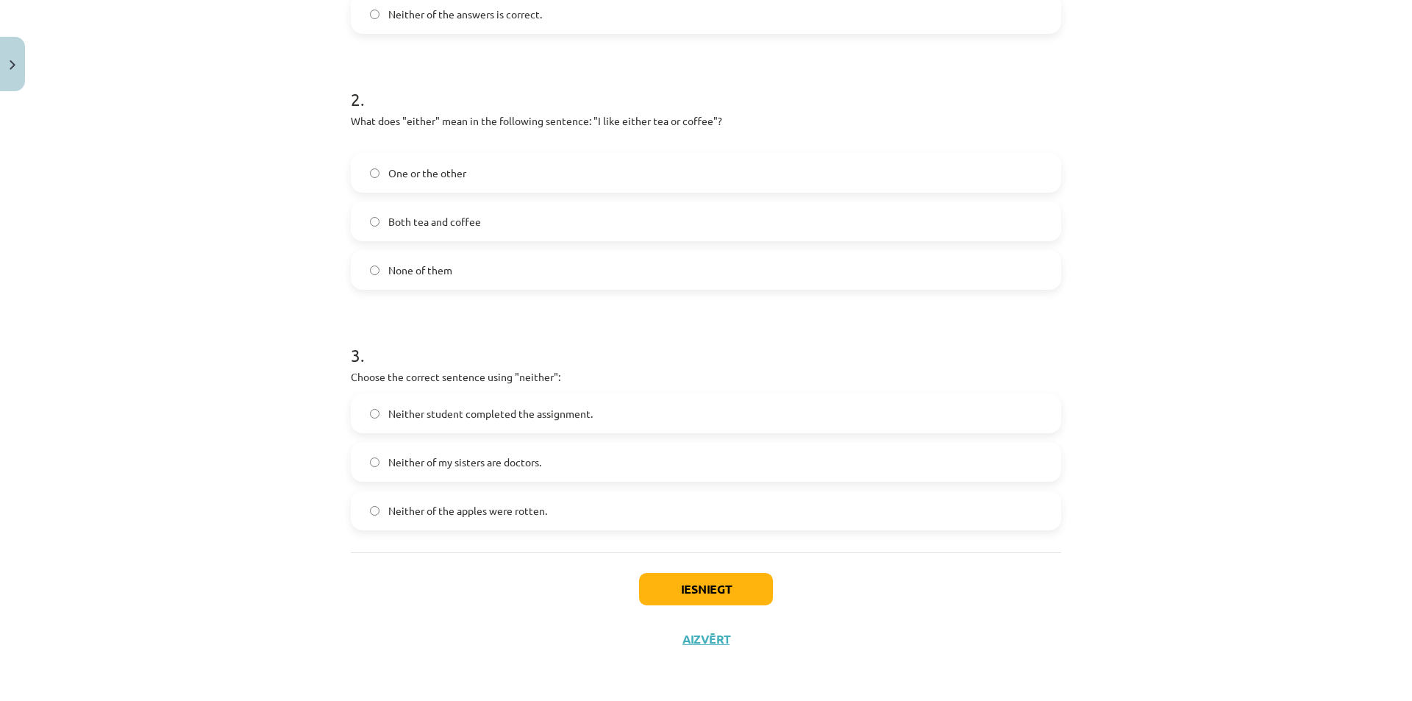
click at [394, 592] on div "Iesniegt Aizvērt" at bounding box center [706, 603] width 710 height 103
click at [713, 575] on button "Iesniegt" at bounding box center [706, 589] width 134 height 32
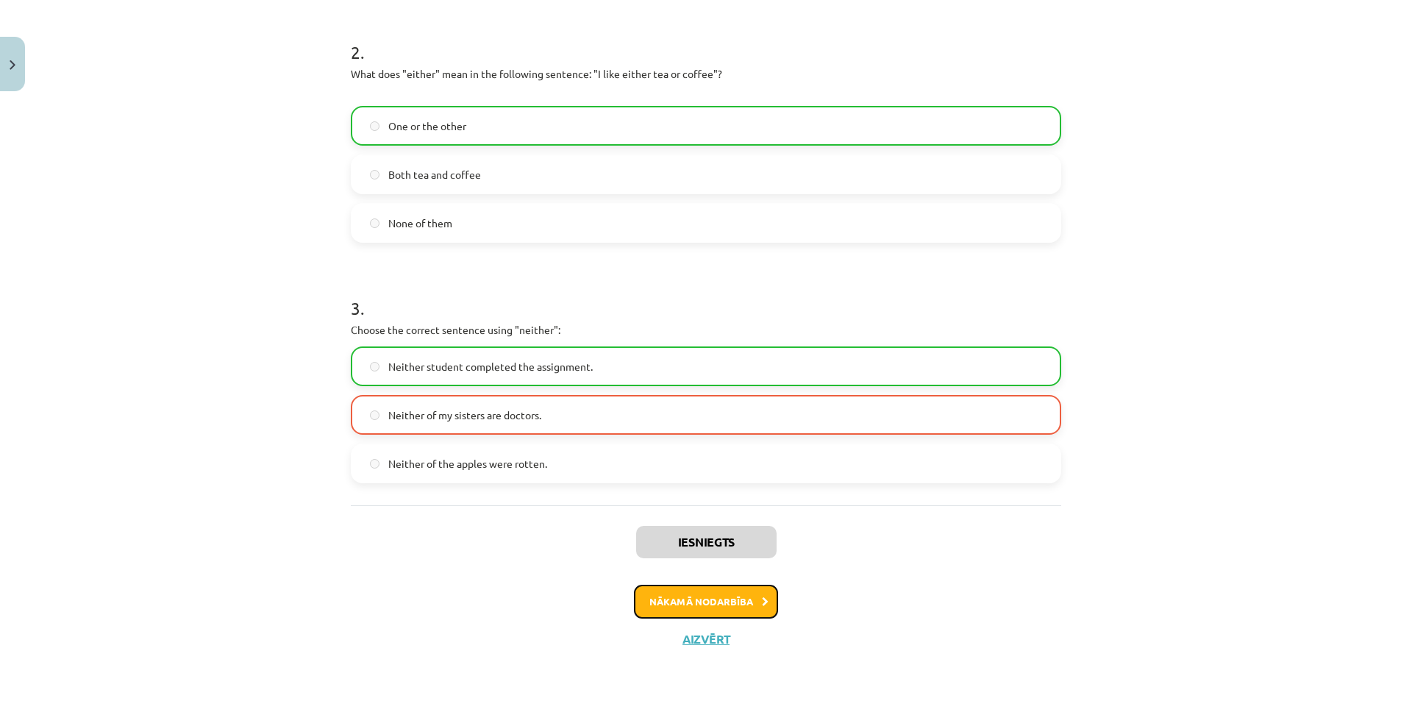
click at [700, 610] on button "Nākamā nodarbība" at bounding box center [706, 602] width 144 height 34
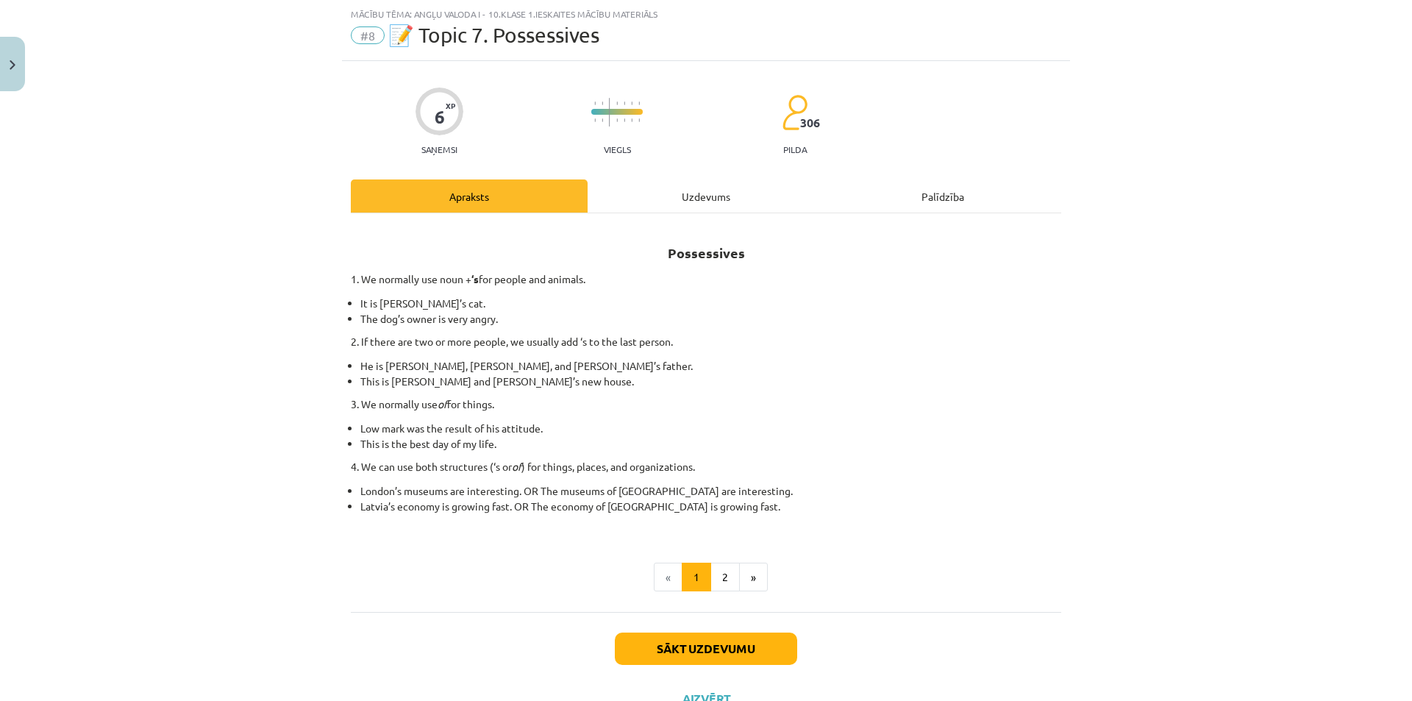
click at [715, 220] on div "Possessives 1. We normally use noun + ‘s for people and animals. It is Jane’s c…" at bounding box center [706, 412] width 710 height 399
click at [702, 192] on div "Uzdevums" at bounding box center [706, 195] width 237 height 33
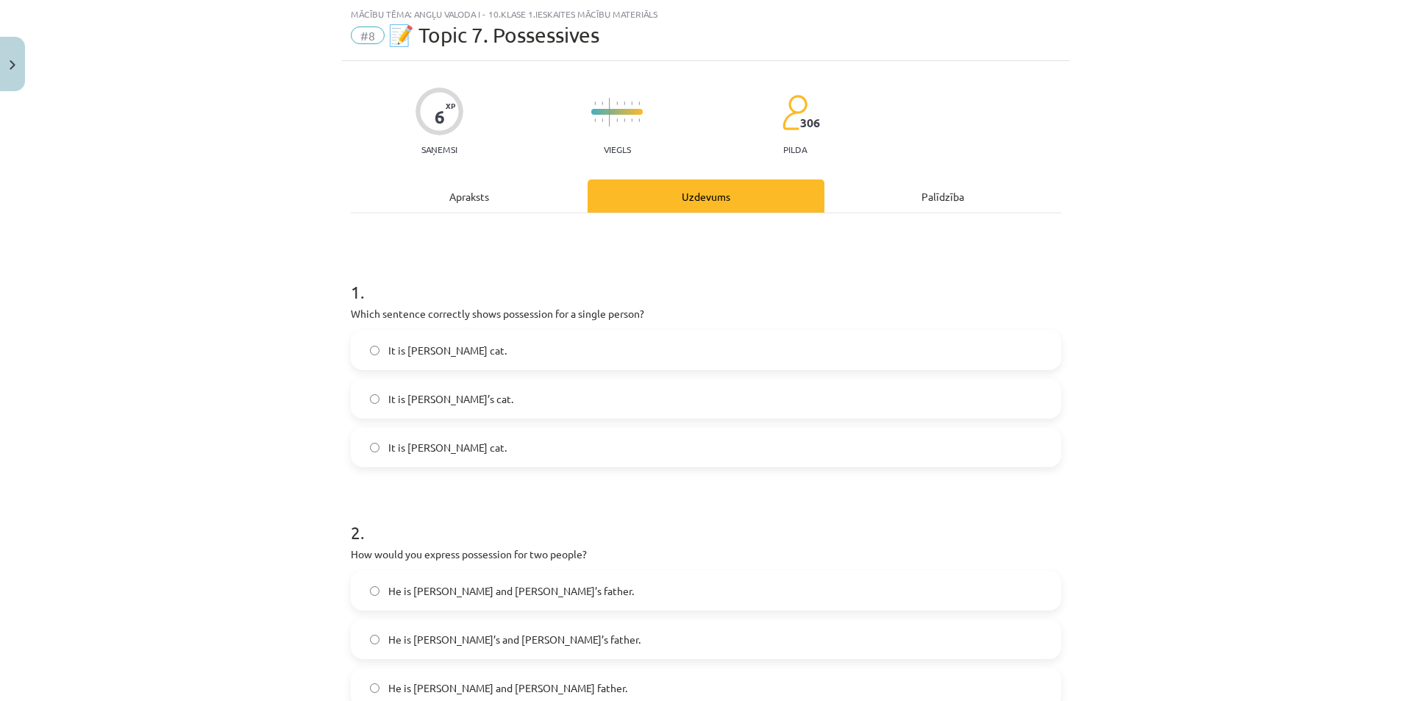
click at [418, 351] on span "It is Janes’s cat." at bounding box center [447, 350] width 118 height 15
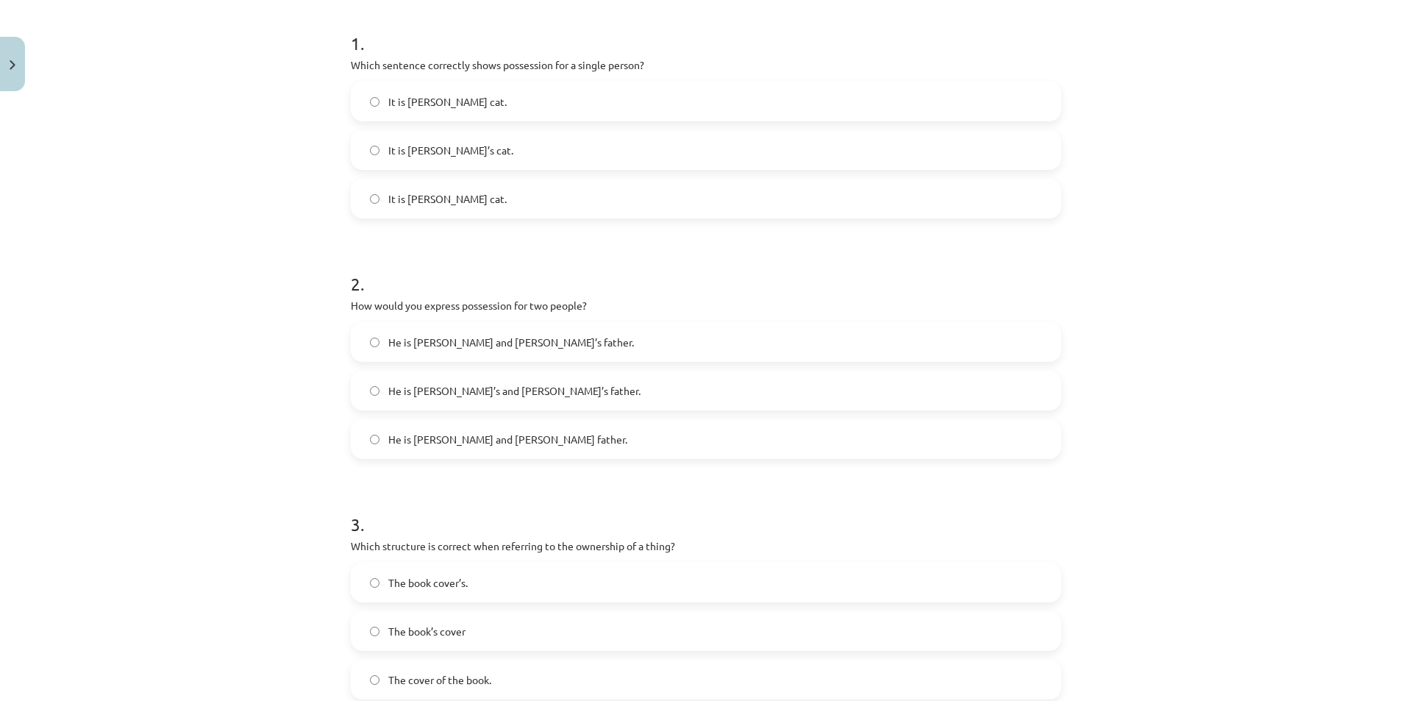
scroll to position [331, 0]
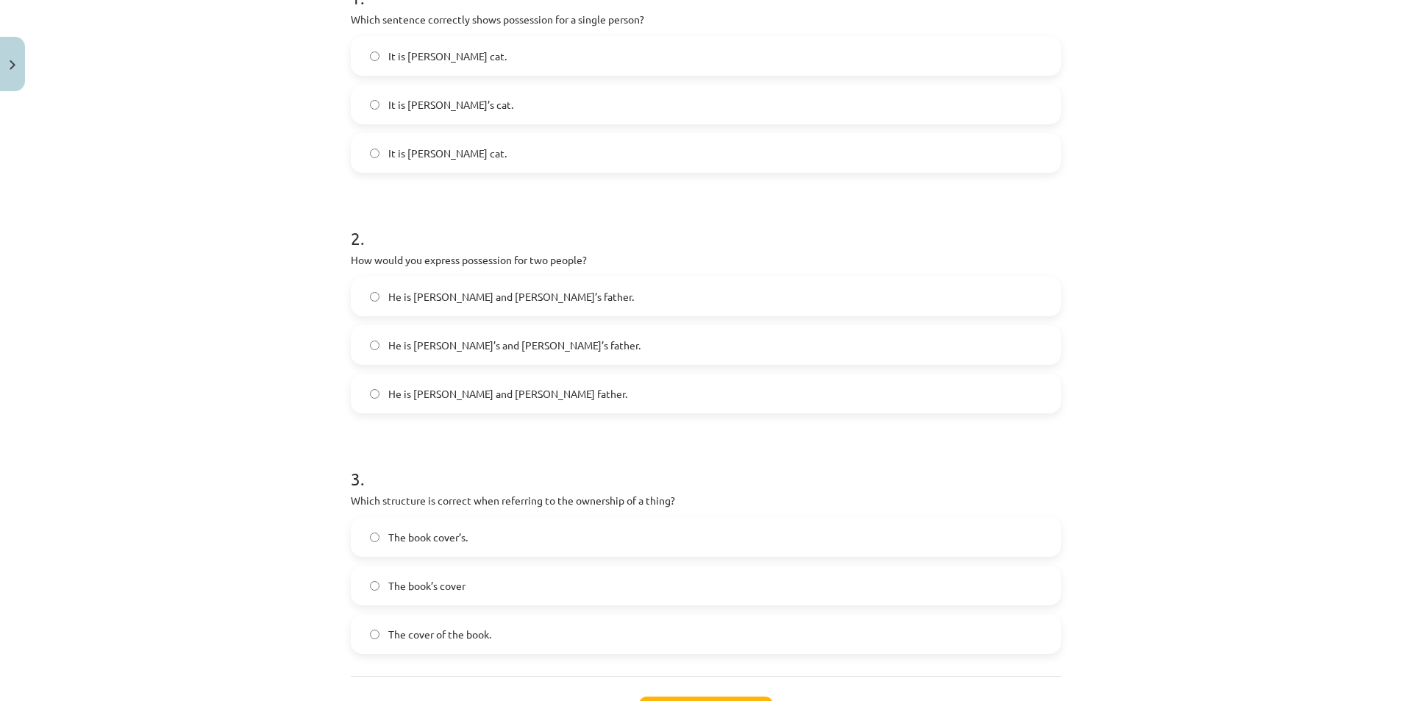
click at [498, 352] on span "He is Alice’s and James’s father." at bounding box center [514, 345] width 252 height 15
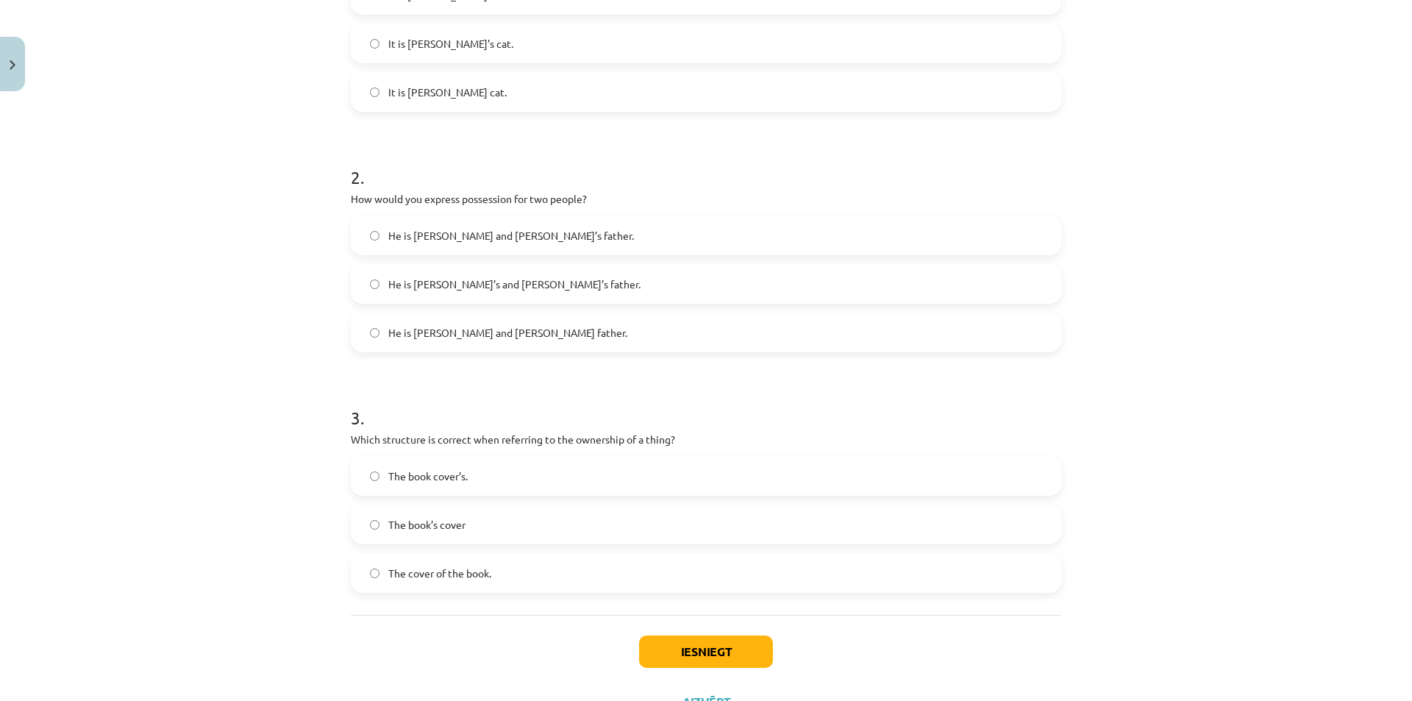
scroll to position [454, 0]
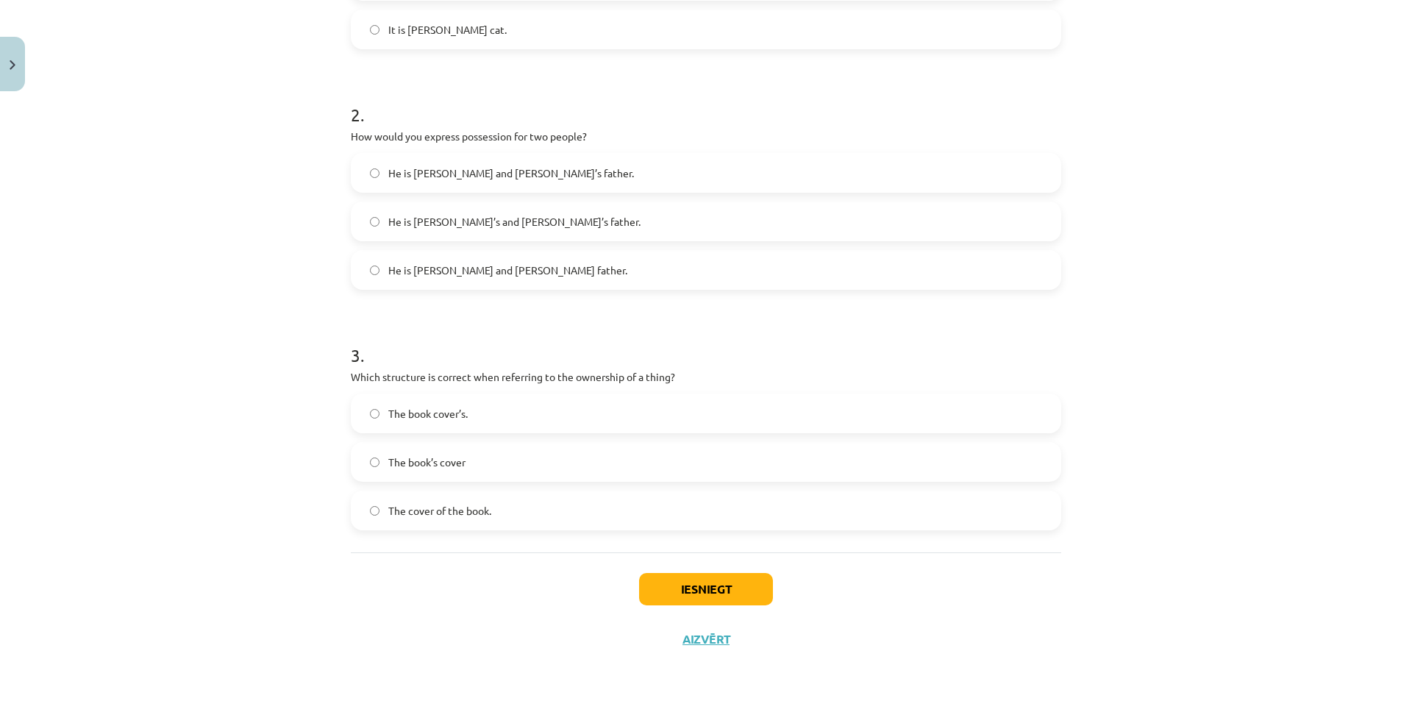
click at [424, 509] on span "The cover of the book." at bounding box center [439, 510] width 103 height 15
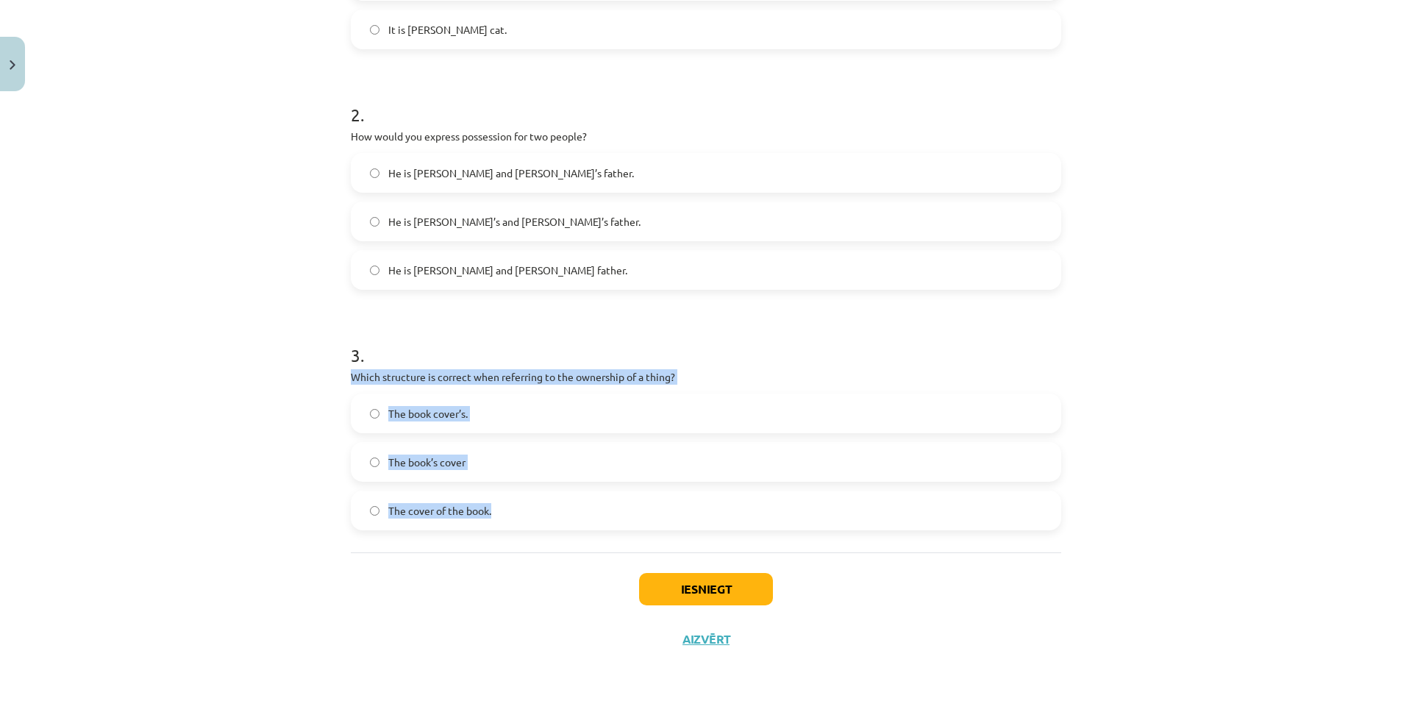
drag, startPoint x: 343, startPoint y: 371, endPoint x: 522, endPoint y: 502, distance: 221.5
click at [532, 504] on div "6 XP Saņemsi Viegls 306 pilda Apraksts Uzdevums Palīdzība 1 . Which sentence co…" at bounding box center [706, 153] width 728 height 1021
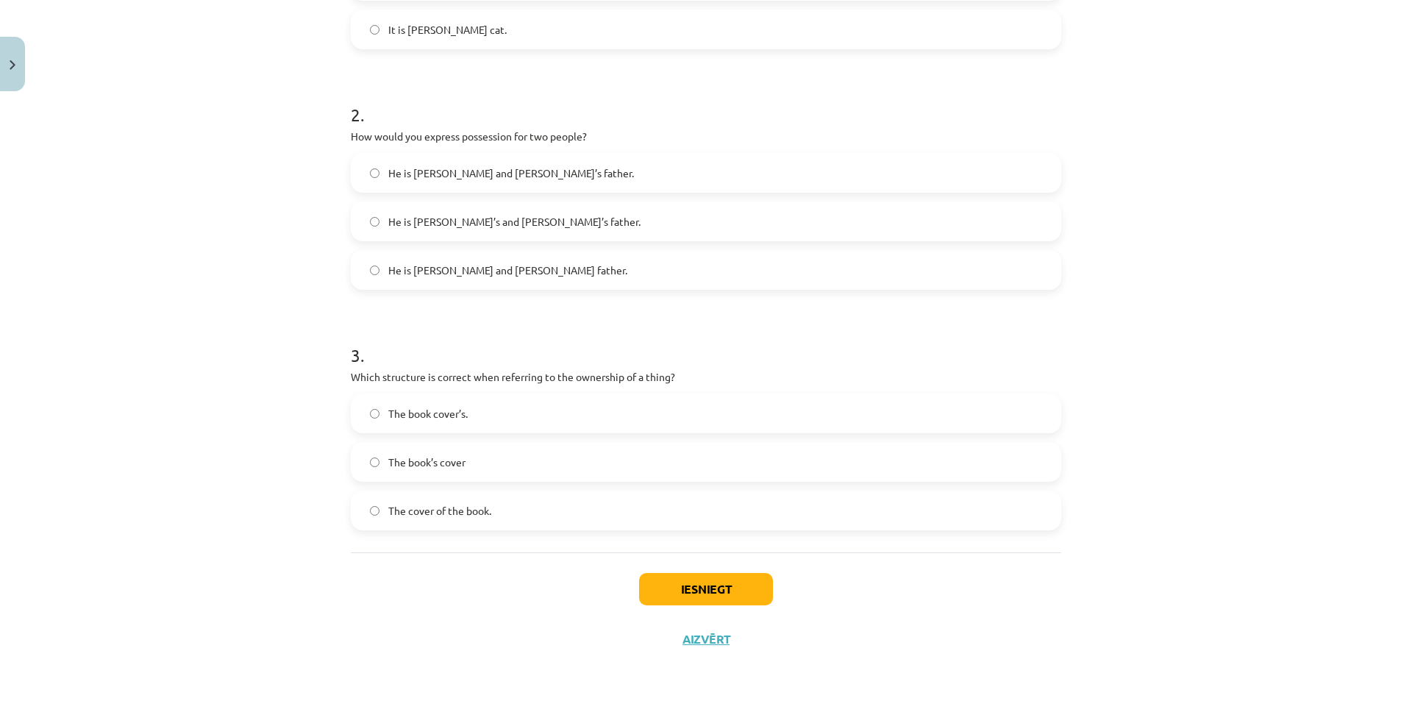
click at [1036, 568] on div "Iesniegt Aizvērt" at bounding box center [706, 603] width 710 height 103
click at [679, 591] on button "Iesniegt" at bounding box center [706, 589] width 134 height 32
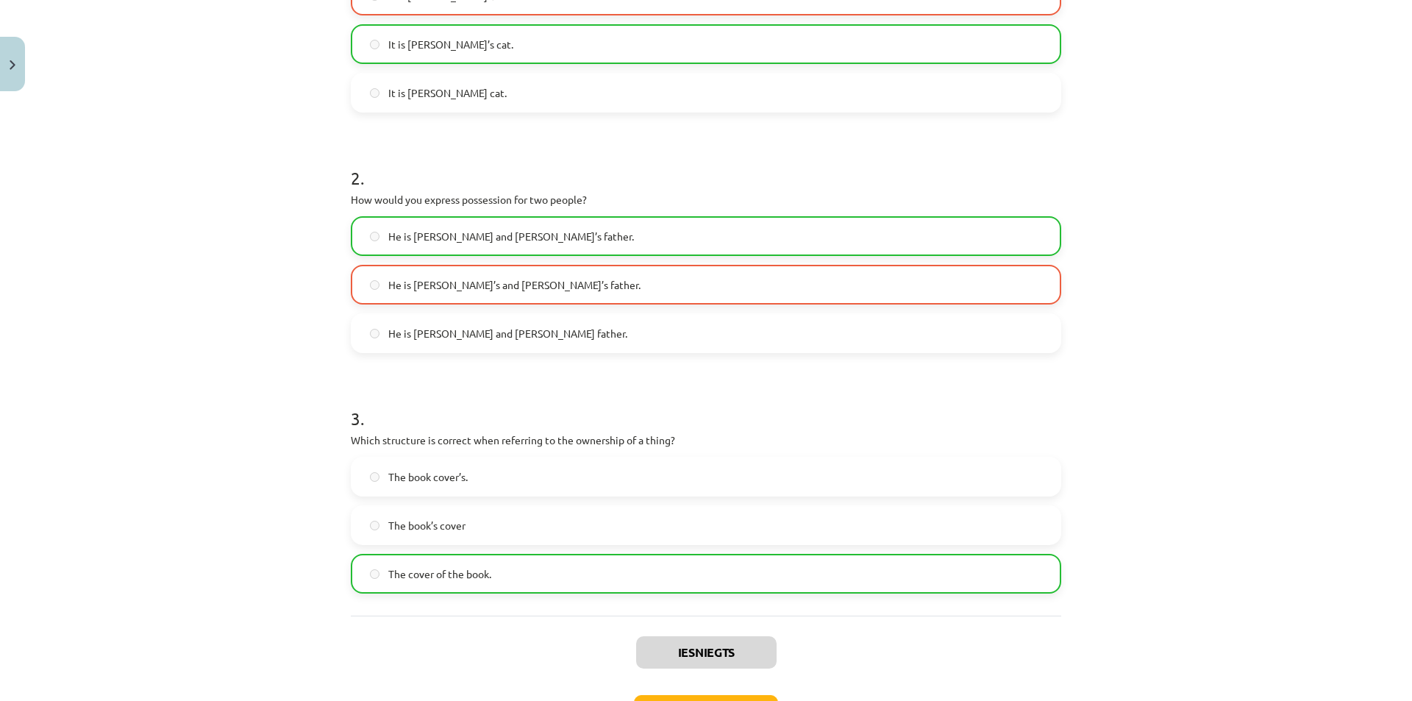
scroll to position [207, 0]
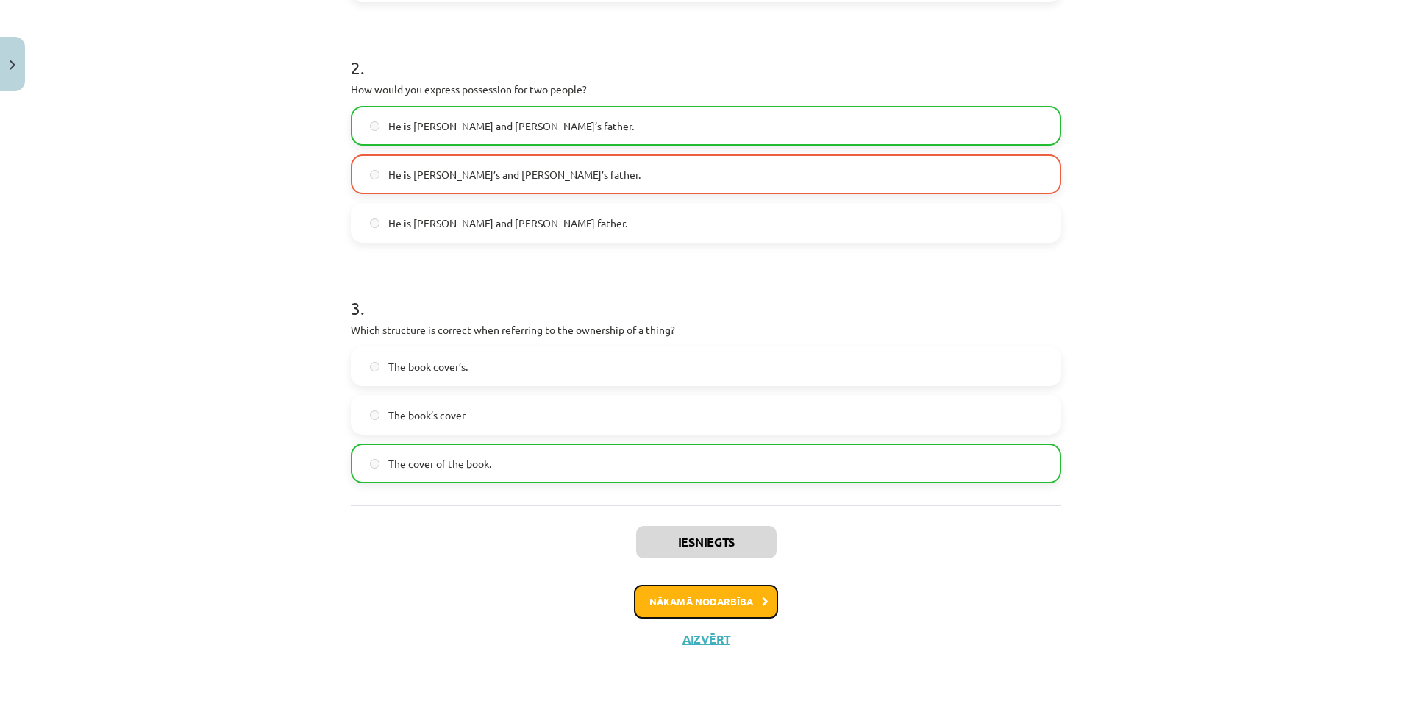
click at [728, 598] on button "Nākamā nodarbība" at bounding box center [706, 602] width 144 height 34
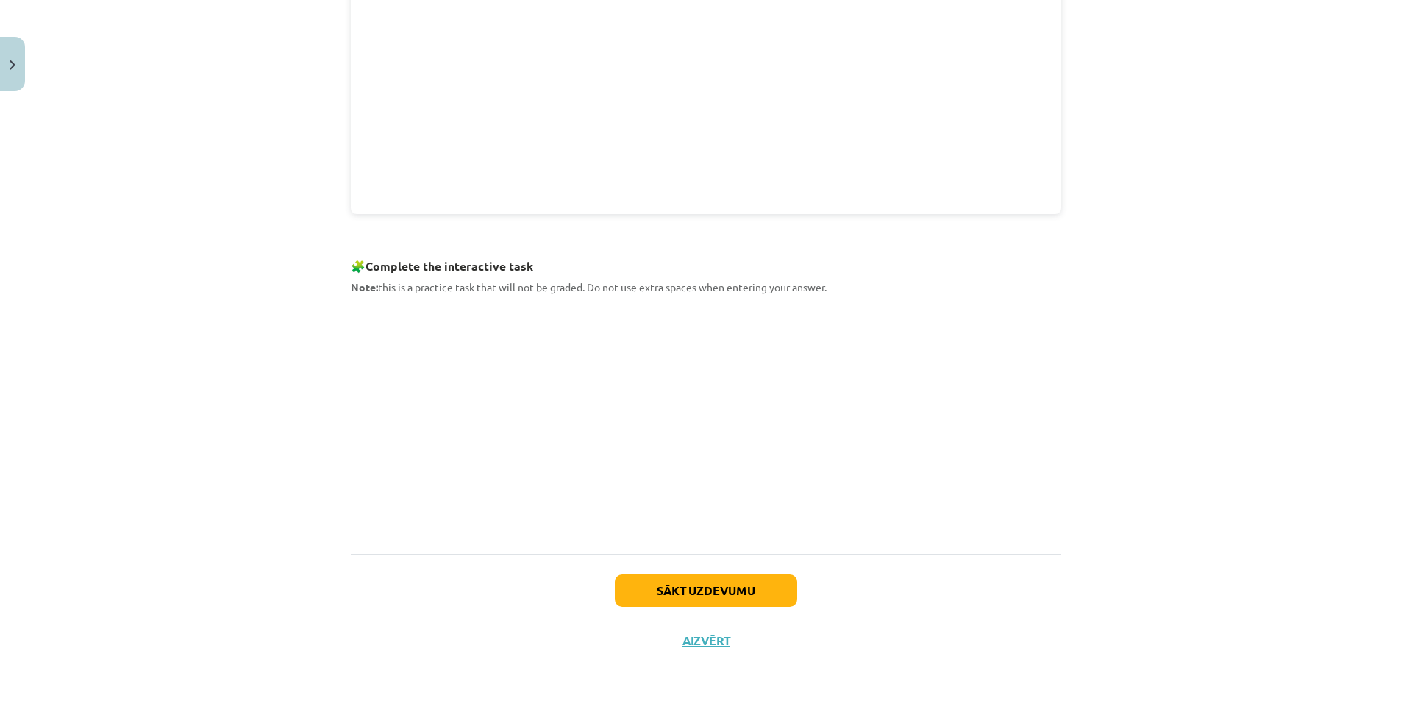
scroll to position [101, 0]
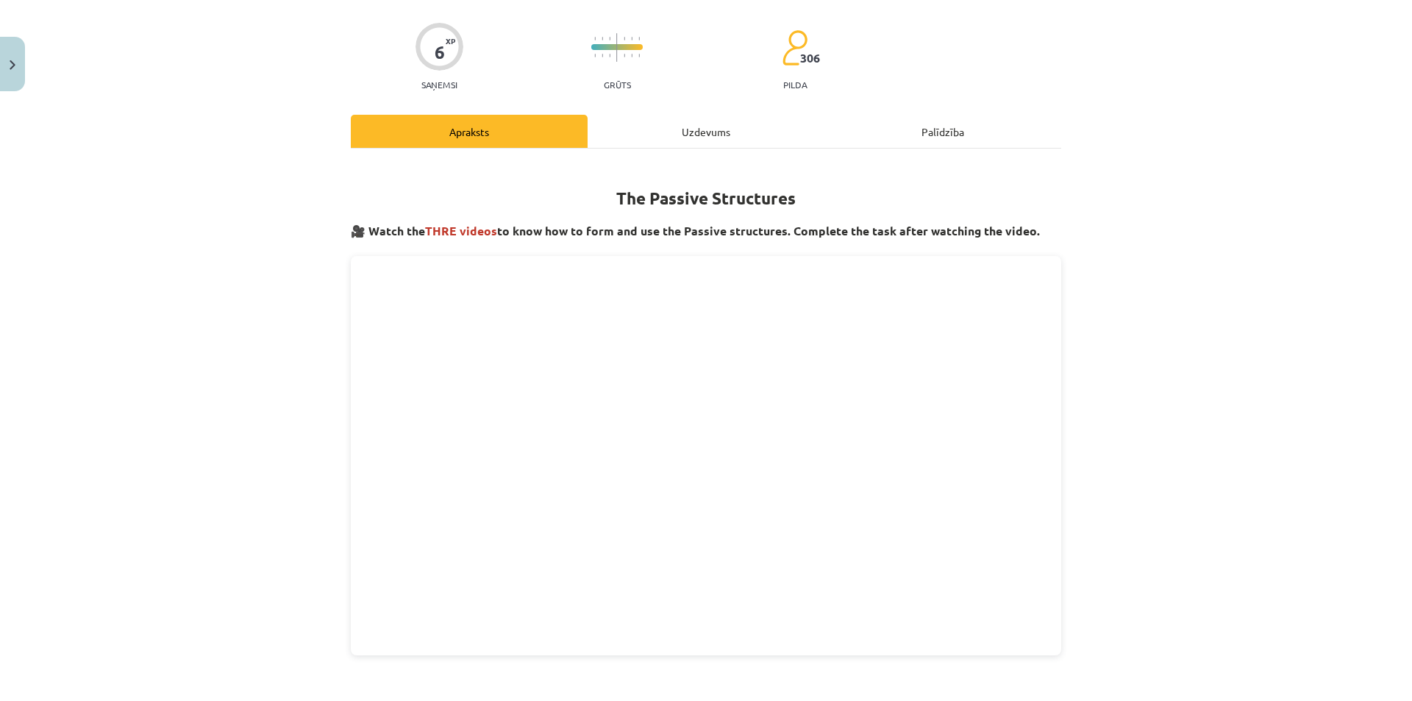
click at [736, 152] on div "The Passive Structures 🎥 Watch the THRE videos to know how to form and use the …" at bounding box center [706, 572] width 710 height 846
click at [732, 145] on div "Uzdevums" at bounding box center [706, 131] width 237 height 33
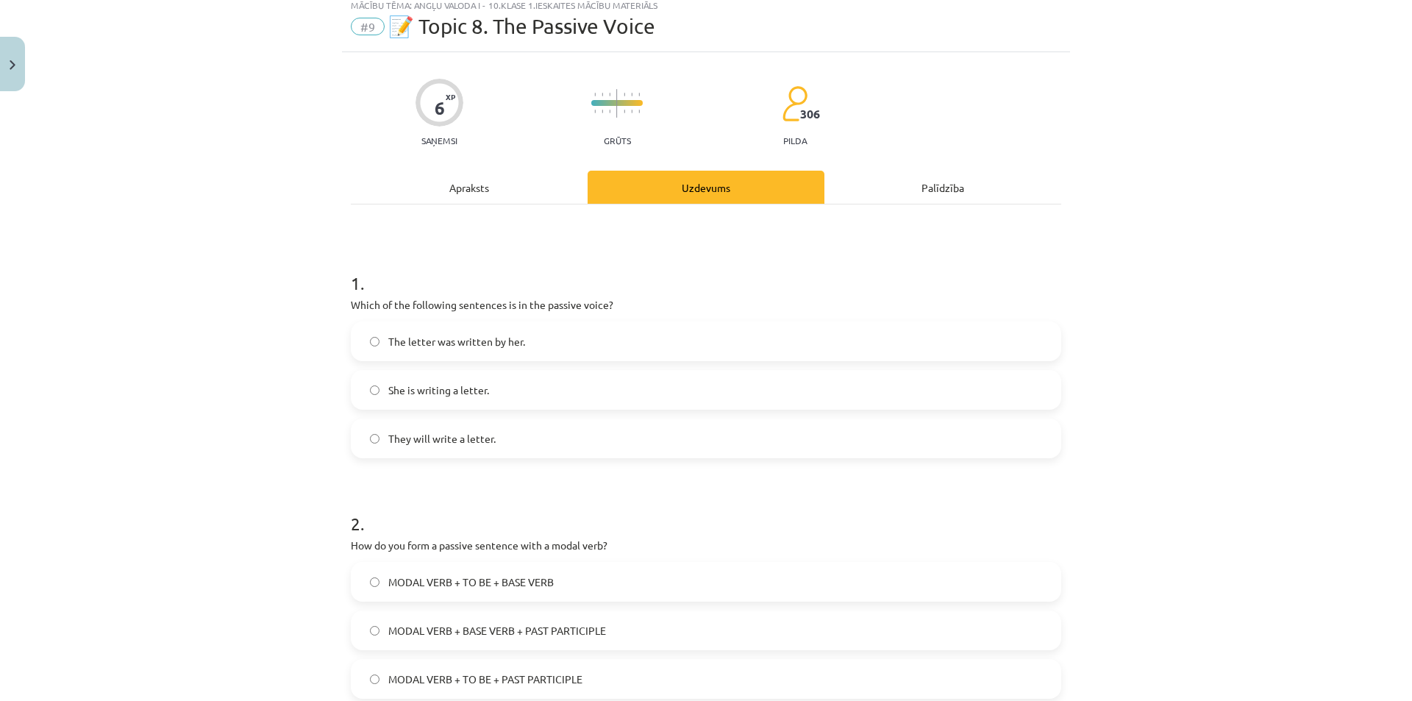
scroll to position [37, 0]
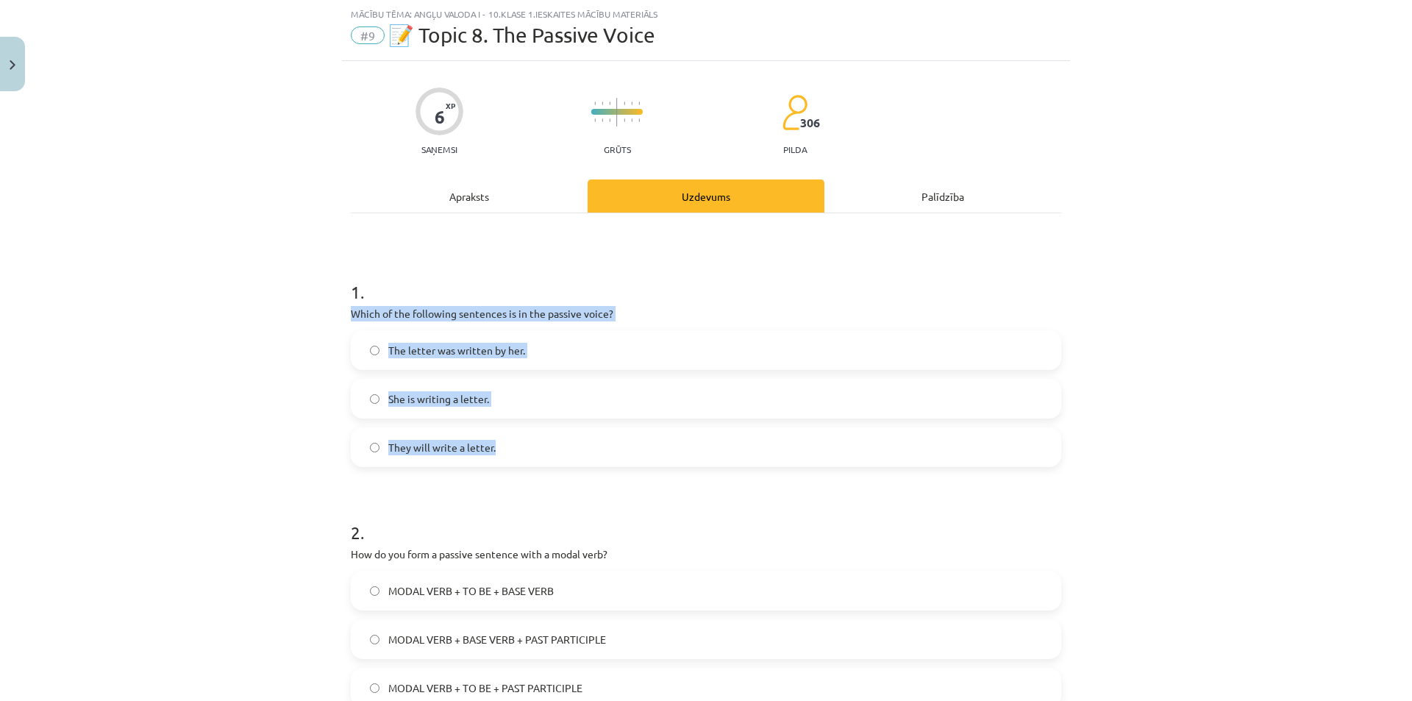
drag, startPoint x: 347, startPoint y: 302, endPoint x: 522, endPoint y: 455, distance: 232.4
click at [522, 455] on div "6 XP Saņemsi Grūts 306 pilda Apraksts Uzdevums Palīdzība 1 . Which of the follo…" at bounding box center [706, 571] width 728 height 1021
click at [217, 399] on div "Mācību tēma: Angļu valoda i - 10.klase 1.ieskaites mācību materiāls #9 📝 Topic …" at bounding box center [706, 350] width 1412 height 701
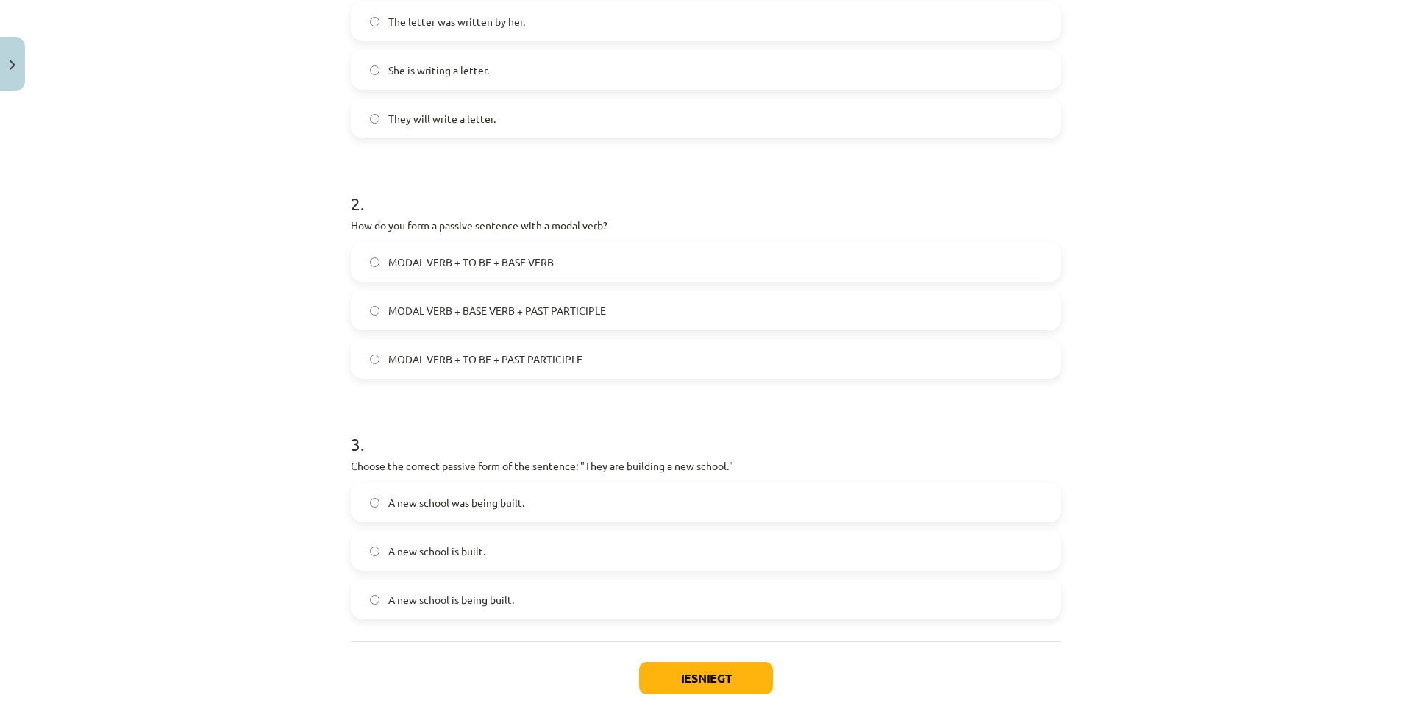
scroll to position [331, 0]
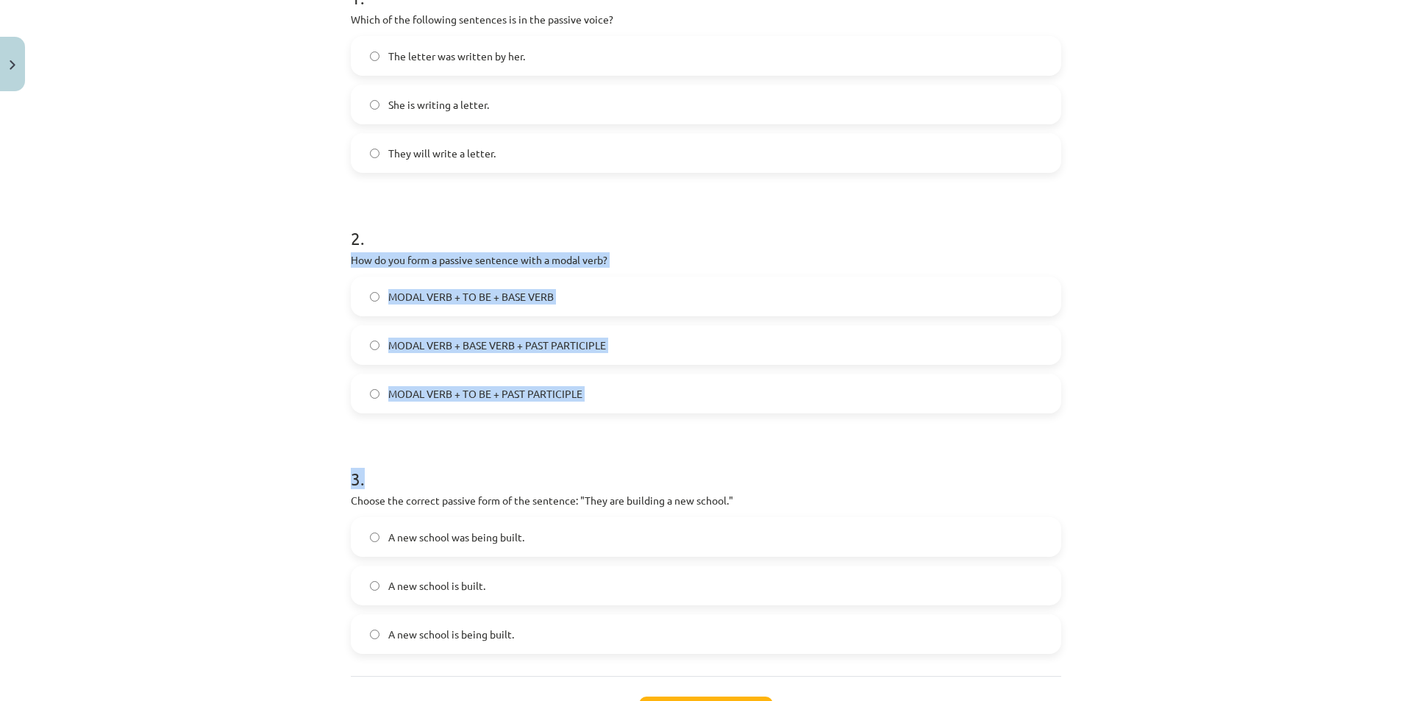
drag, startPoint x: 340, startPoint y: 251, endPoint x: 603, endPoint y: 423, distance: 314.1
click at [603, 423] on div "6 XP Saņemsi Grūts 306 pilda Apraksts Uzdevums Palīdzība 1 . Which of the follo…" at bounding box center [706, 277] width 728 height 1021
drag, startPoint x: 568, startPoint y: 405, endPoint x: 596, endPoint y: 419, distance: 30.6
click at [591, 414] on form "1 . Which of the following sentences is in the passive voice? The letter was wr…" at bounding box center [706, 308] width 710 height 692
click at [146, 410] on div "Mācību tēma: Angļu valoda i - 10.klase 1.ieskaites mācību materiāls #9 📝 Topic …" at bounding box center [706, 350] width 1412 height 701
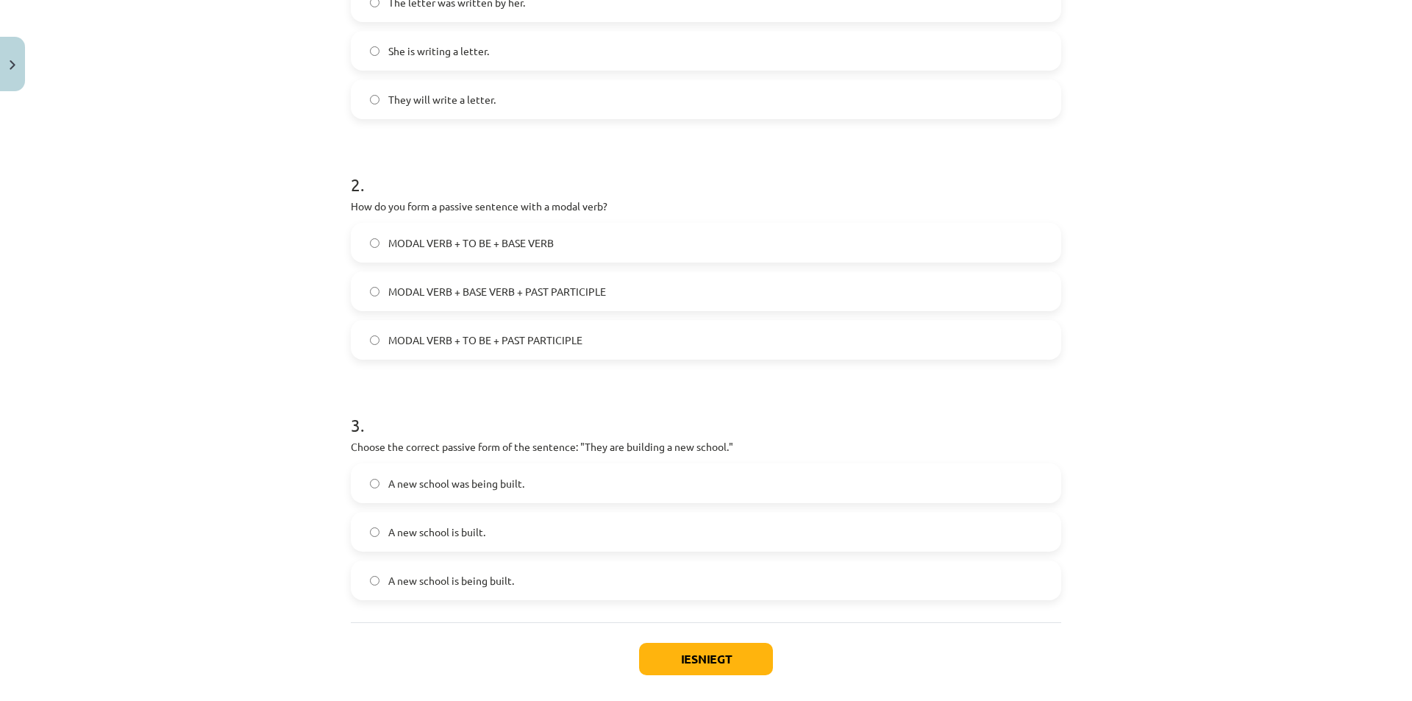
scroll to position [454, 0]
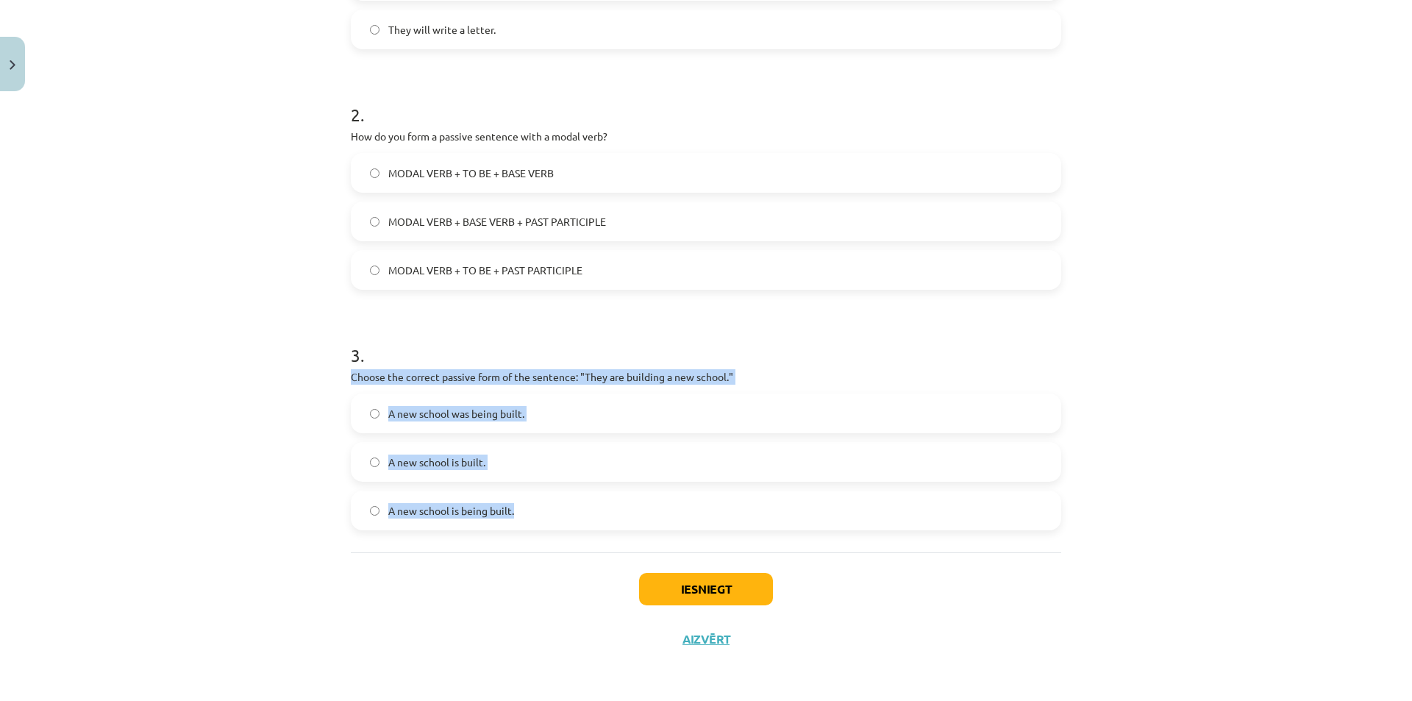
drag, startPoint x: 332, startPoint y: 373, endPoint x: 729, endPoint y: 507, distance: 419.0
click at [729, 507] on div "Mācību tēma: Angļu valoda i - 10.klase 1.ieskaites mācību materiāls #9 📝 Topic …" at bounding box center [706, 350] width 1412 height 701
click at [180, 394] on div "Mācību tēma: Angļu valoda i - 10.klase 1.ieskaites mācību materiāls #9 📝 Topic …" at bounding box center [706, 350] width 1412 height 701
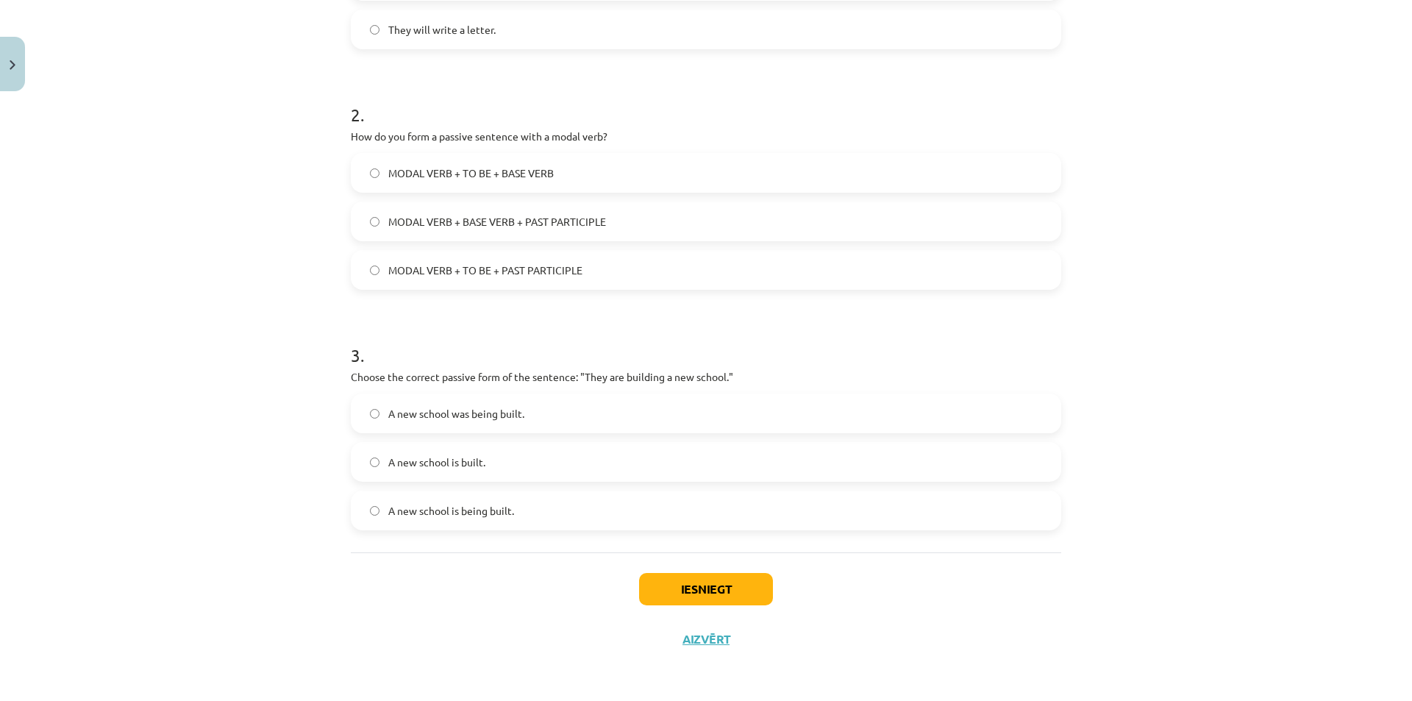
click at [379, 467] on label "A new school is built." at bounding box center [705, 461] width 707 height 37
click at [474, 511] on span "A new school is being built." at bounding box center [451, 510] width 126 height 15
click at [708, 574] on button "Iesniegt" at bounding box center [706, 589] width 134 height 32
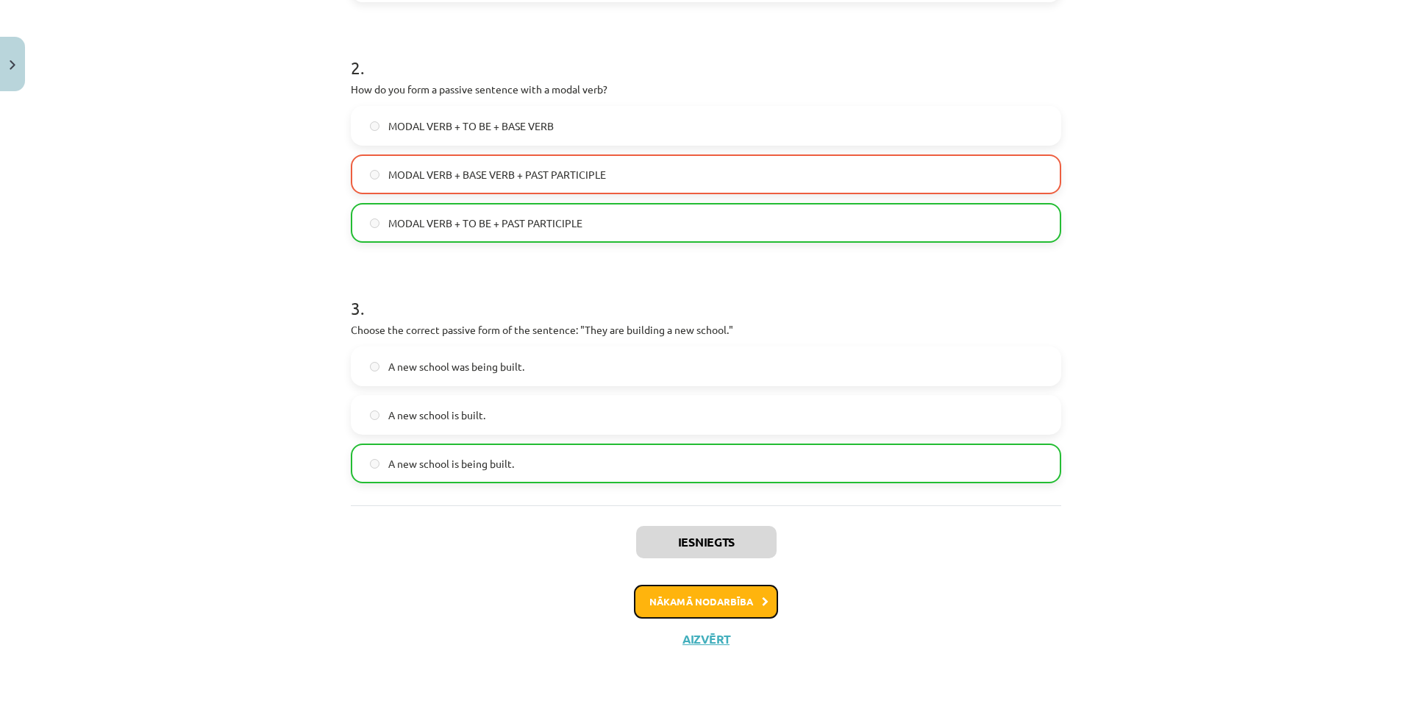
click at [743, 605] on button "Nākamā nodarbība" at bounding box center [706, 602] width 144 height 34
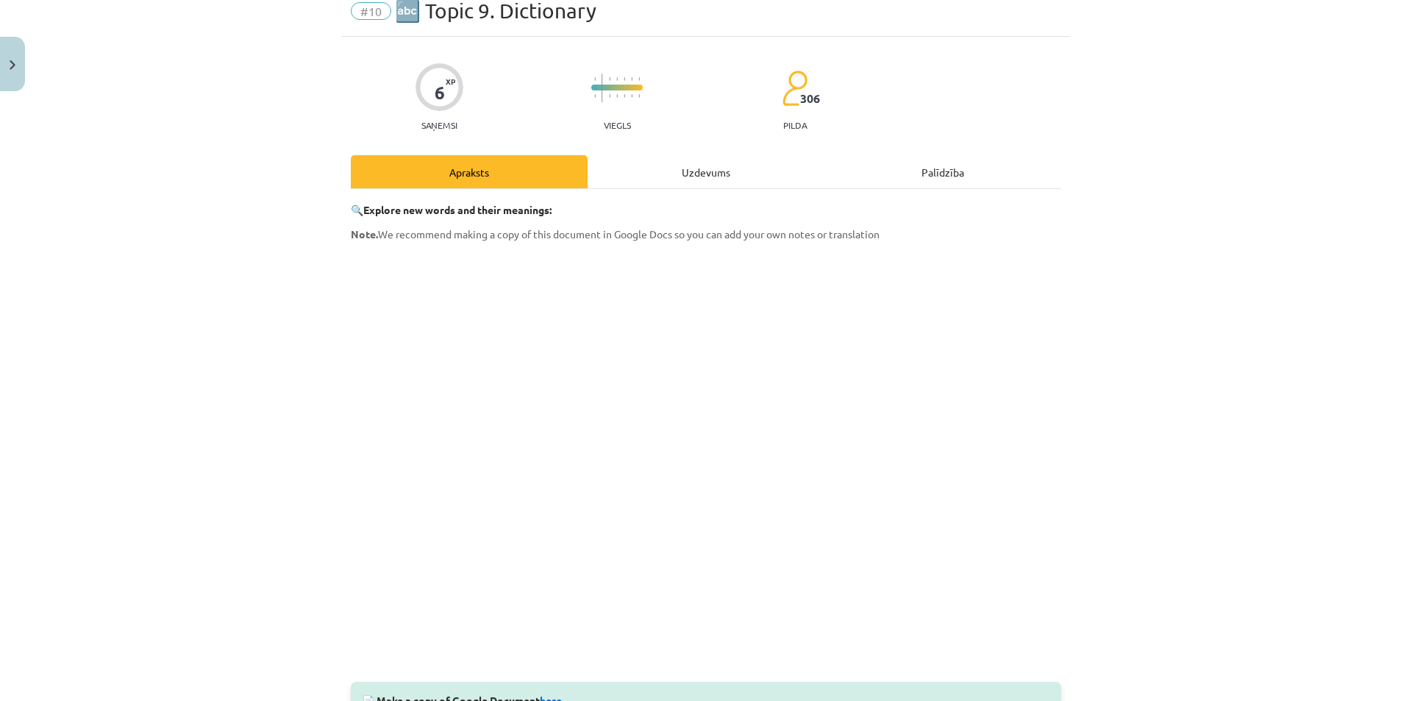
scroll to position [37, 0]
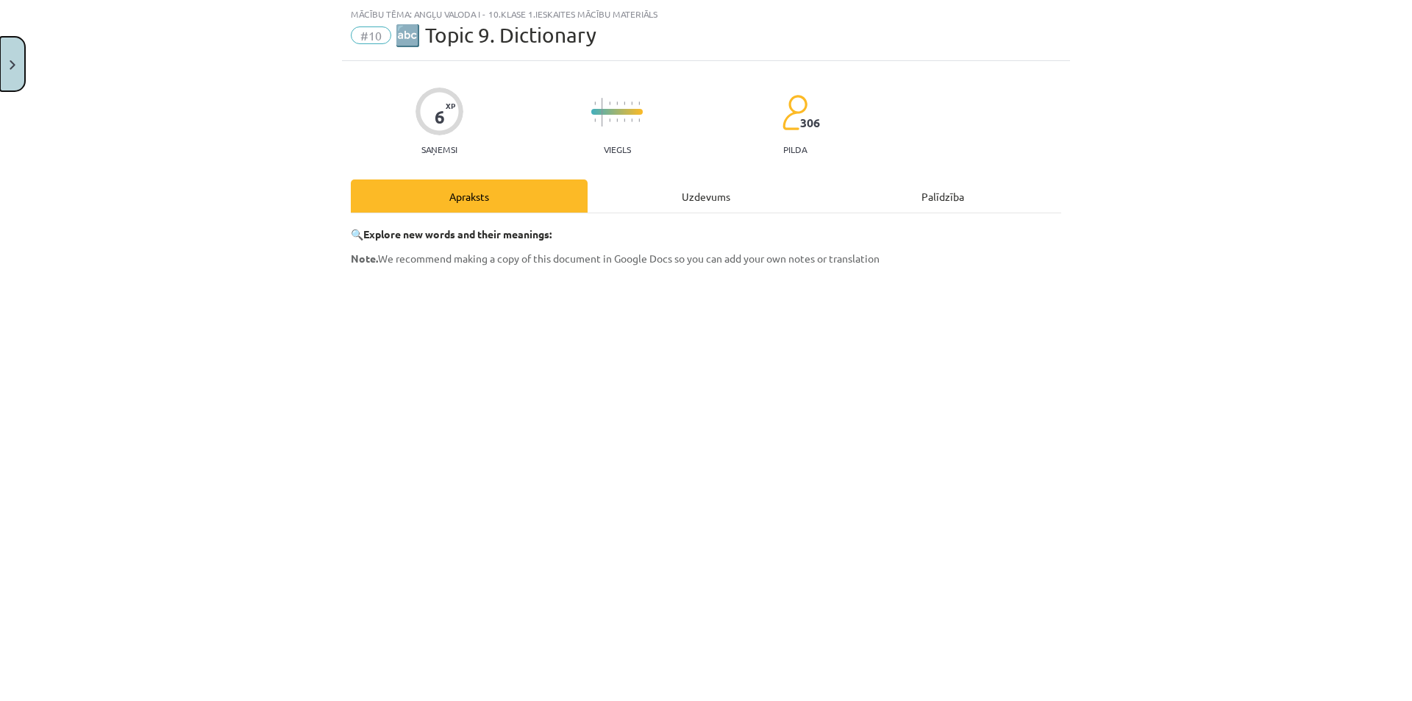
click at [24, 78] on button "Close" at bounding box center [12, 64] width 25 height 54
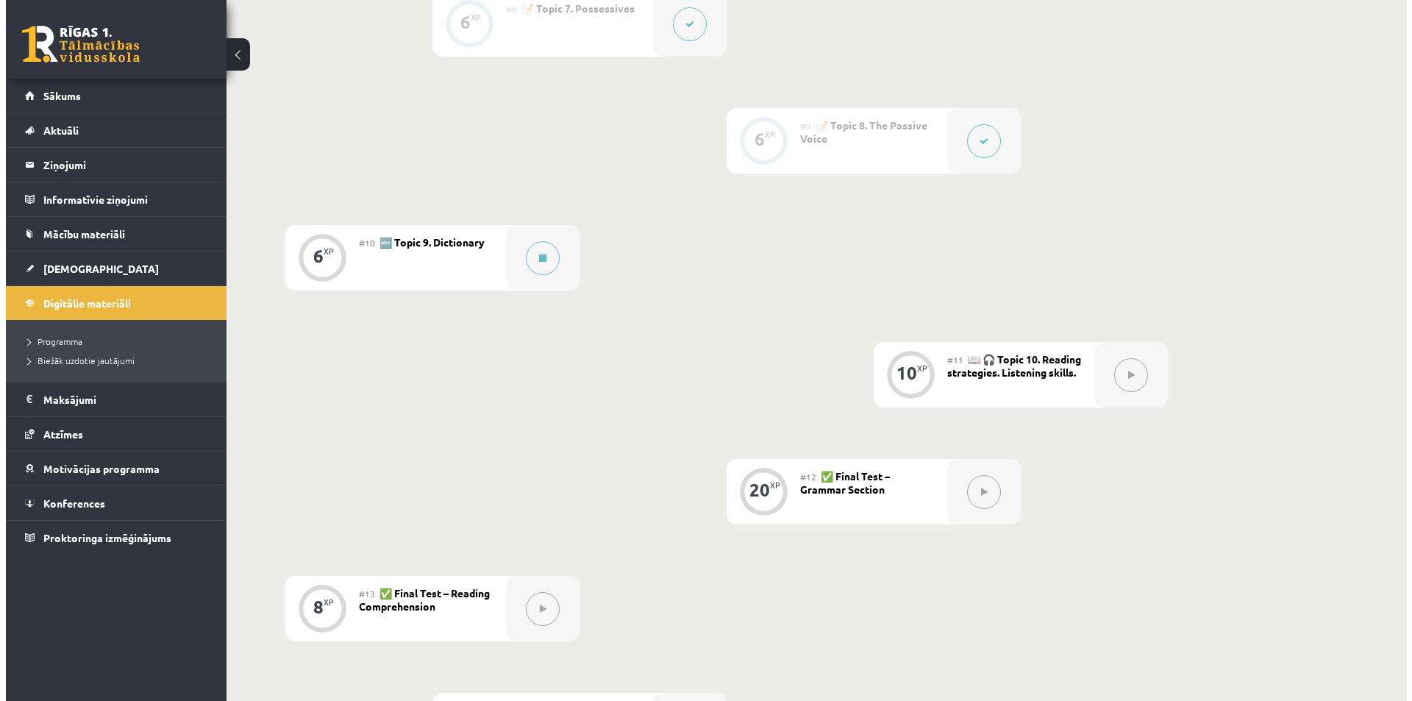
scroll to position [1250, 0]
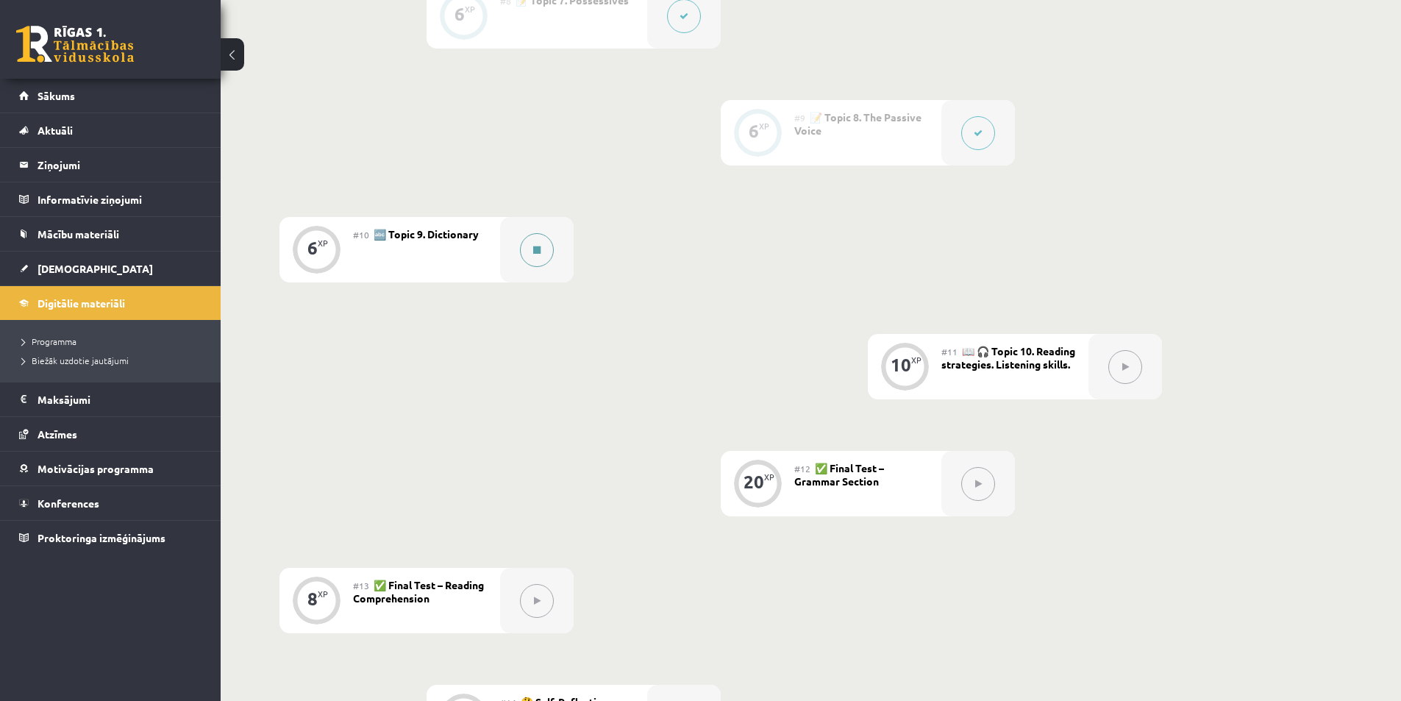
click at [546, 256] on button at bounding box center [537, 250] width 34 height 34
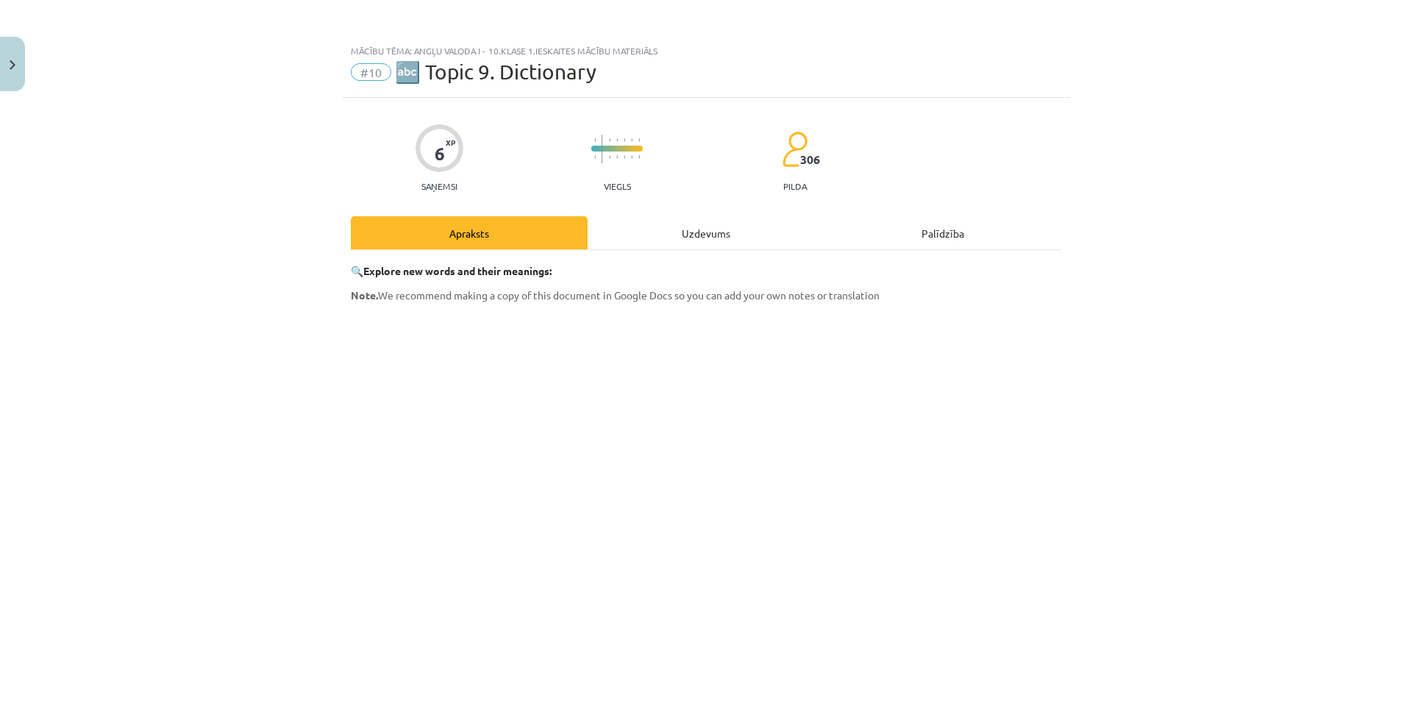
click at [679, 251] on div "🔍 Explore new words and their meanings: Note. We recommend making a copy of thi…" at bounding box center [706, 525] width 710 height 551
click at [689, 240] on div "Uzdevums" at bounding box center [706, 232] width 237 height 33
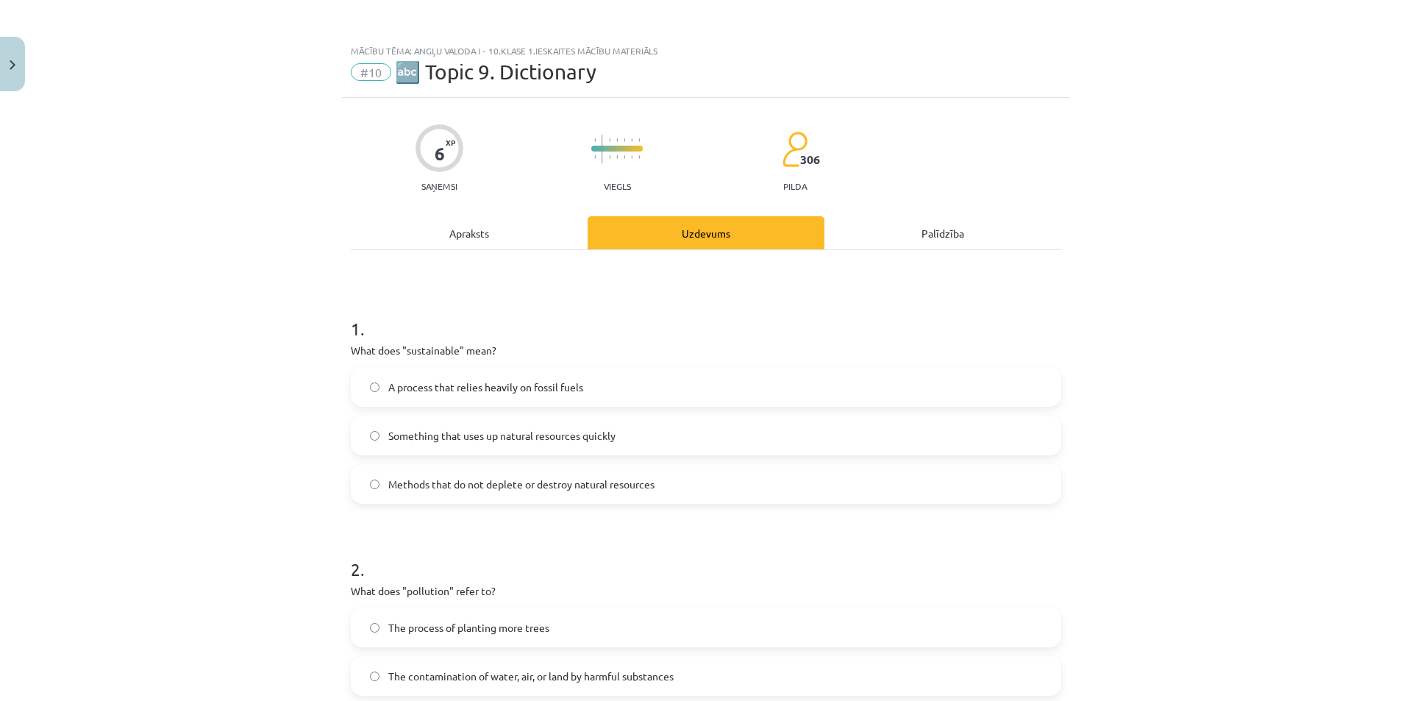
scroll to position [37, 0]
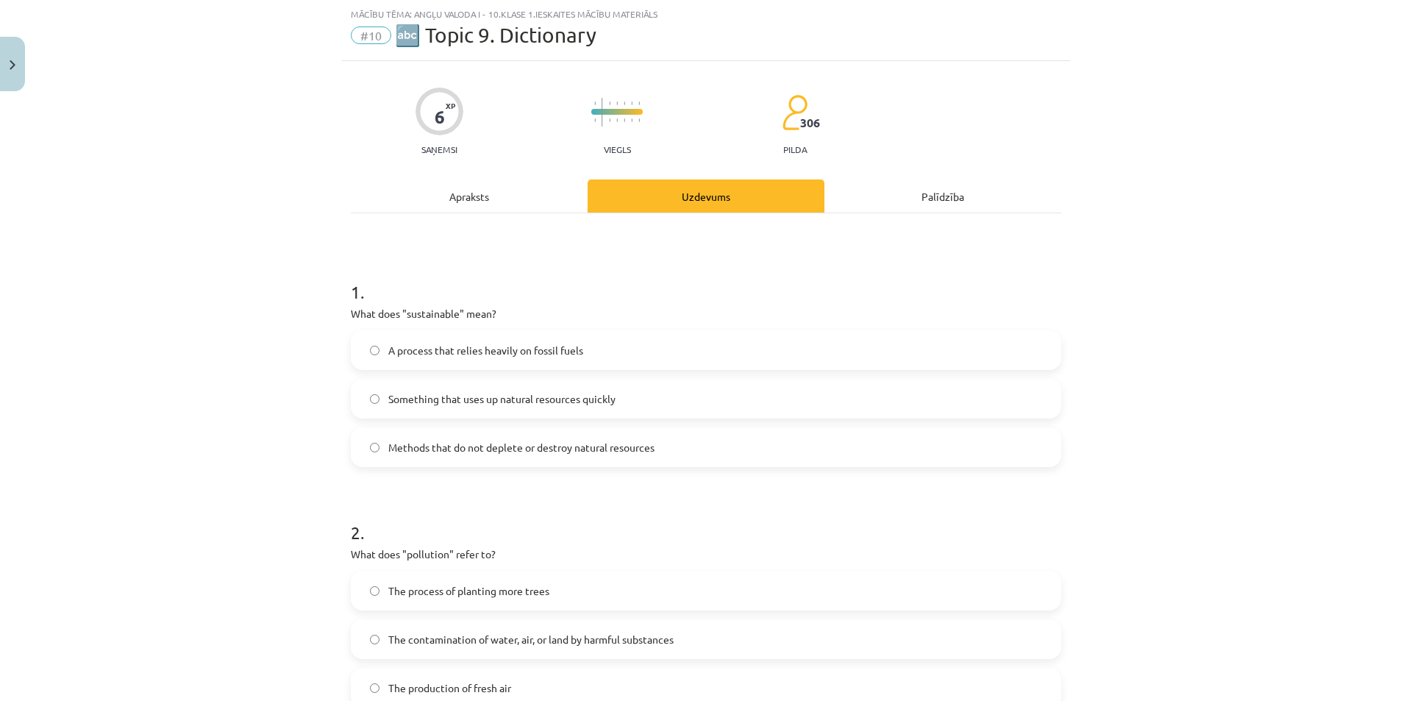
click at [443, 446] on span "Methods that do not deplete or destroy natural resources" at bounding box center [521, 447] width 266 height 15
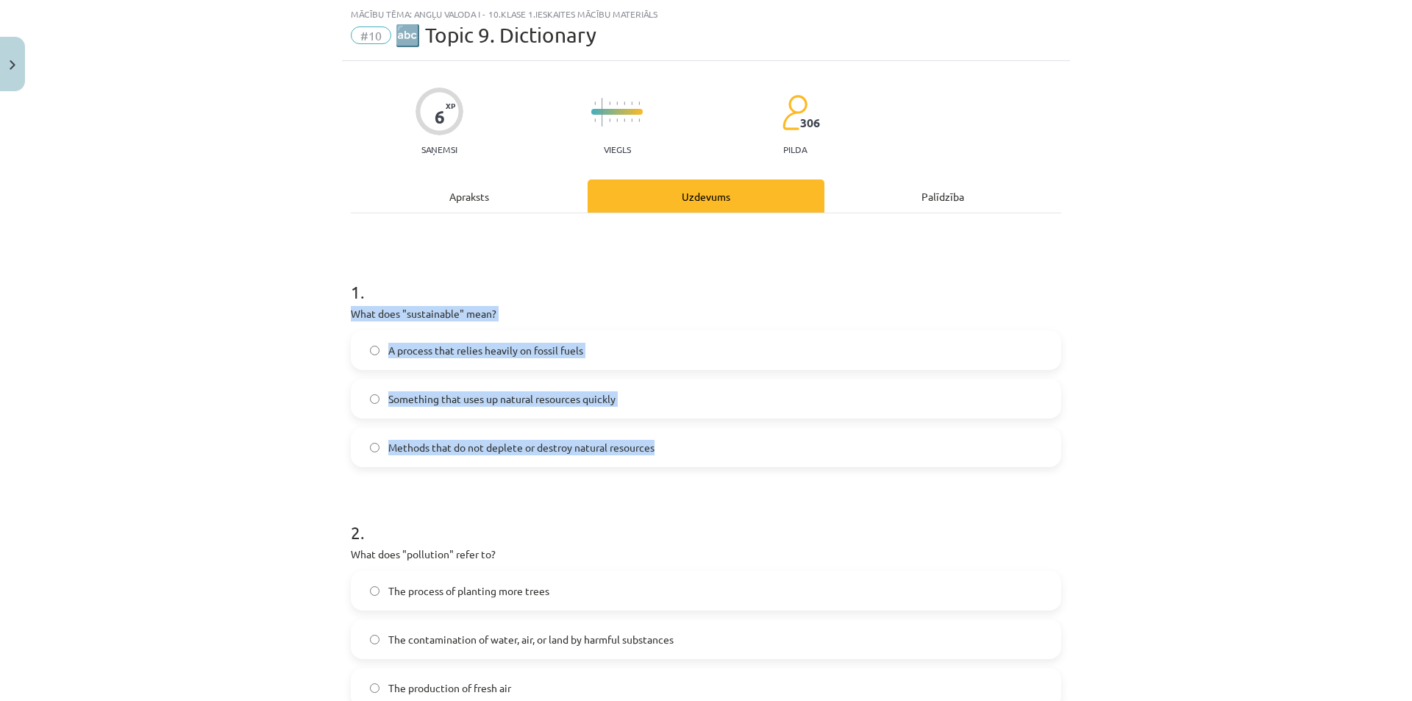
drag, startPoint x: 347, startPoint y: 313, endPoint x: 664, endPoint y: 453, distance: 346.7
click at [664, 453] on div "Mācību tēma: Angļu valoda i - 10.klase 1.ieskaites mācību materiāls #10 🔤 Topic…" at bounding box center [706, 350] width 1412 height 701
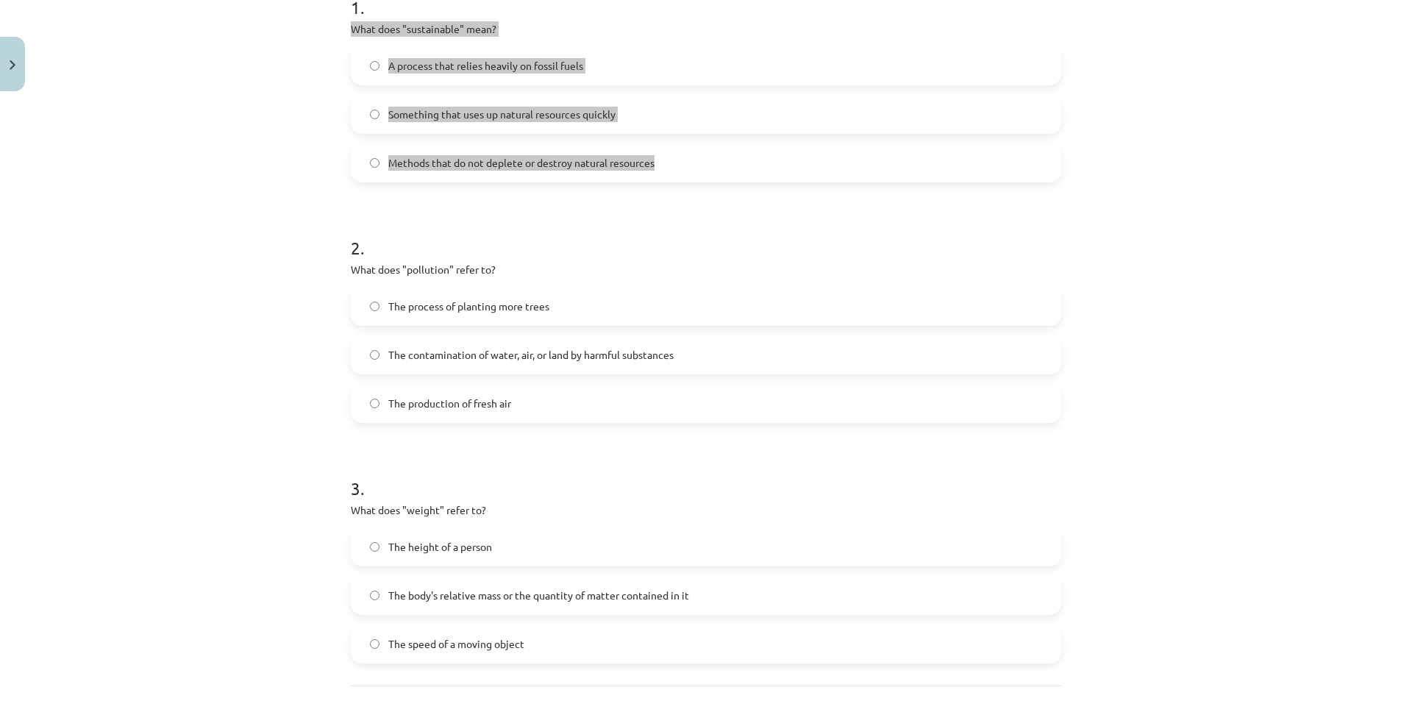
scroll to position [331, 0]
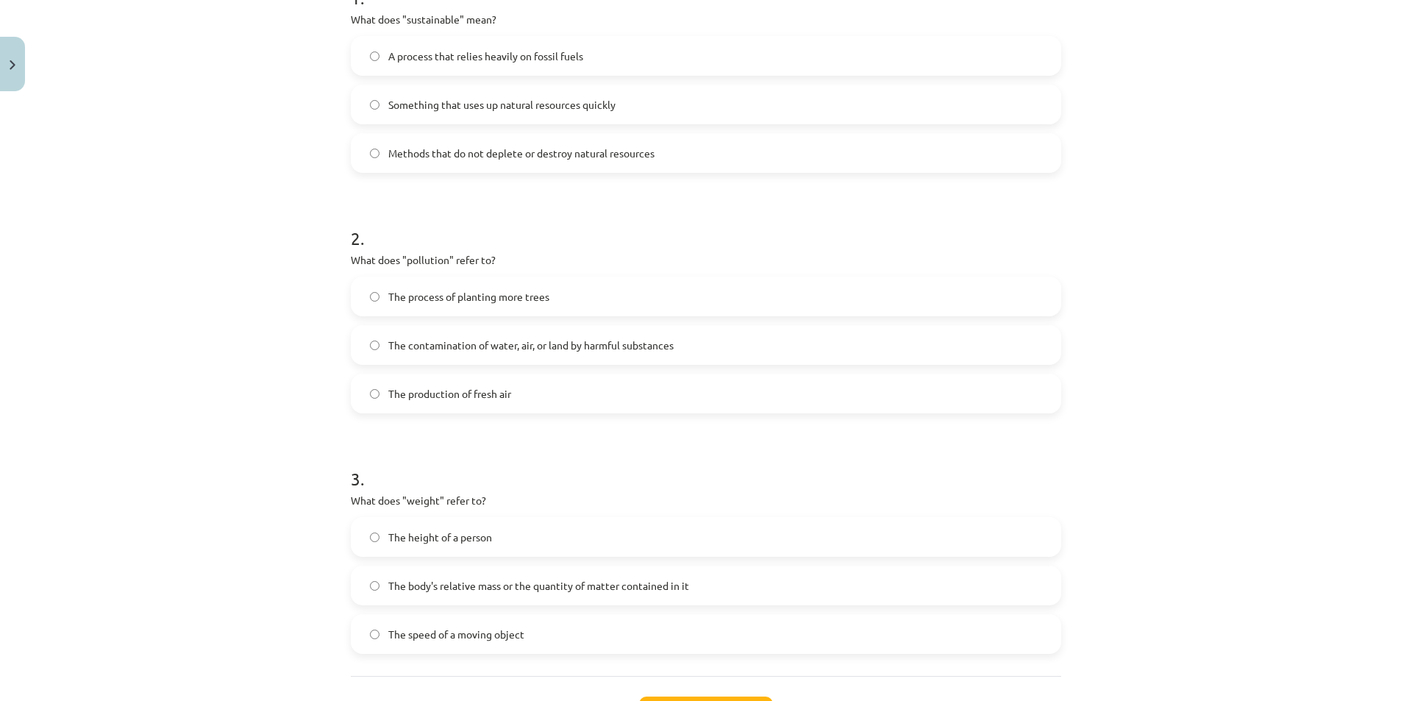
click at [493, 301] on span "The process of planting more trees" at bounding box center [468, 296] width 161 height 15
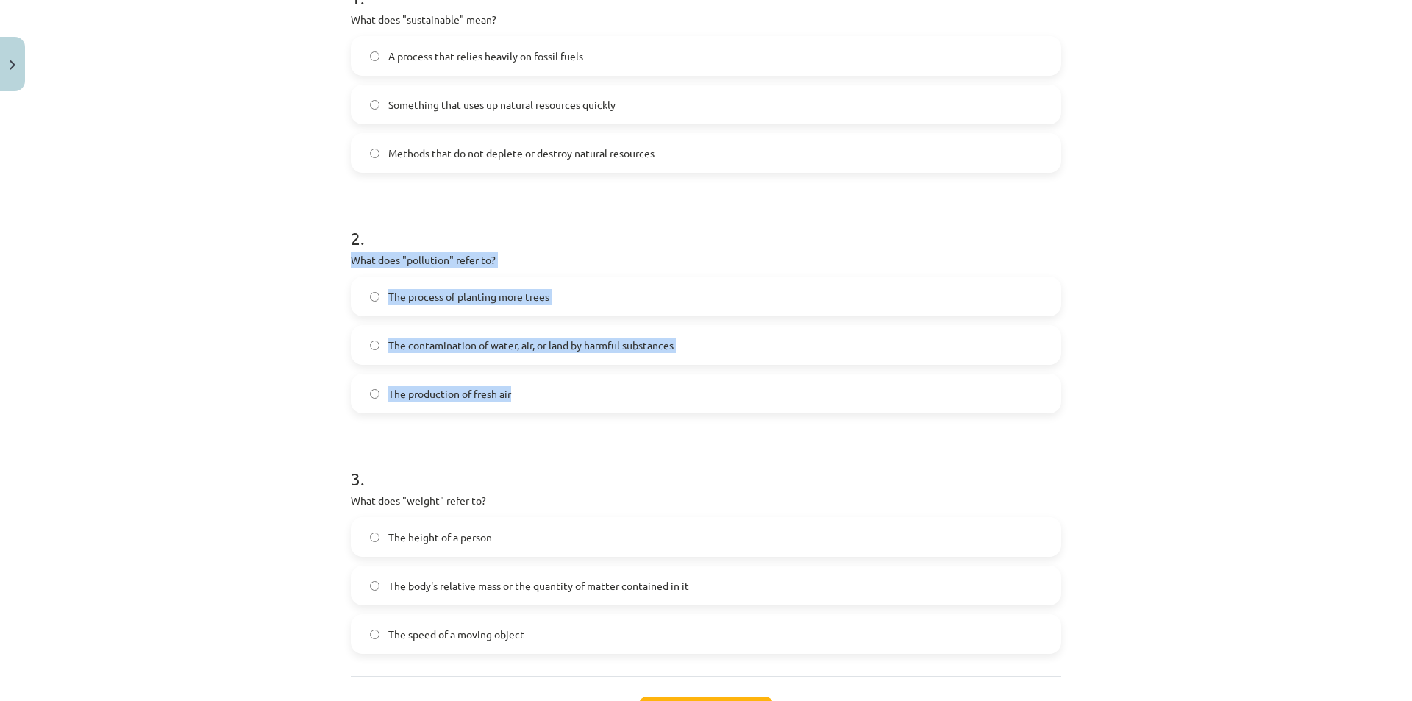
drag, startPoint x: 338, startPoint y: 263, endPoint x: 553, endPoint y: 408, distance: 259.0
click at [553, 408] on div "6 XP Saņemsi Viegls 306 pilda Apraksts Uzdevums Palīdzība 1 . What does "sustai…" at bounding box center [706, 277] width 728 height 1021
click at [666, 341] on span "The contamination of water, air, or land by harmful substances" at bounding box center [530, 345] width 285 height 15
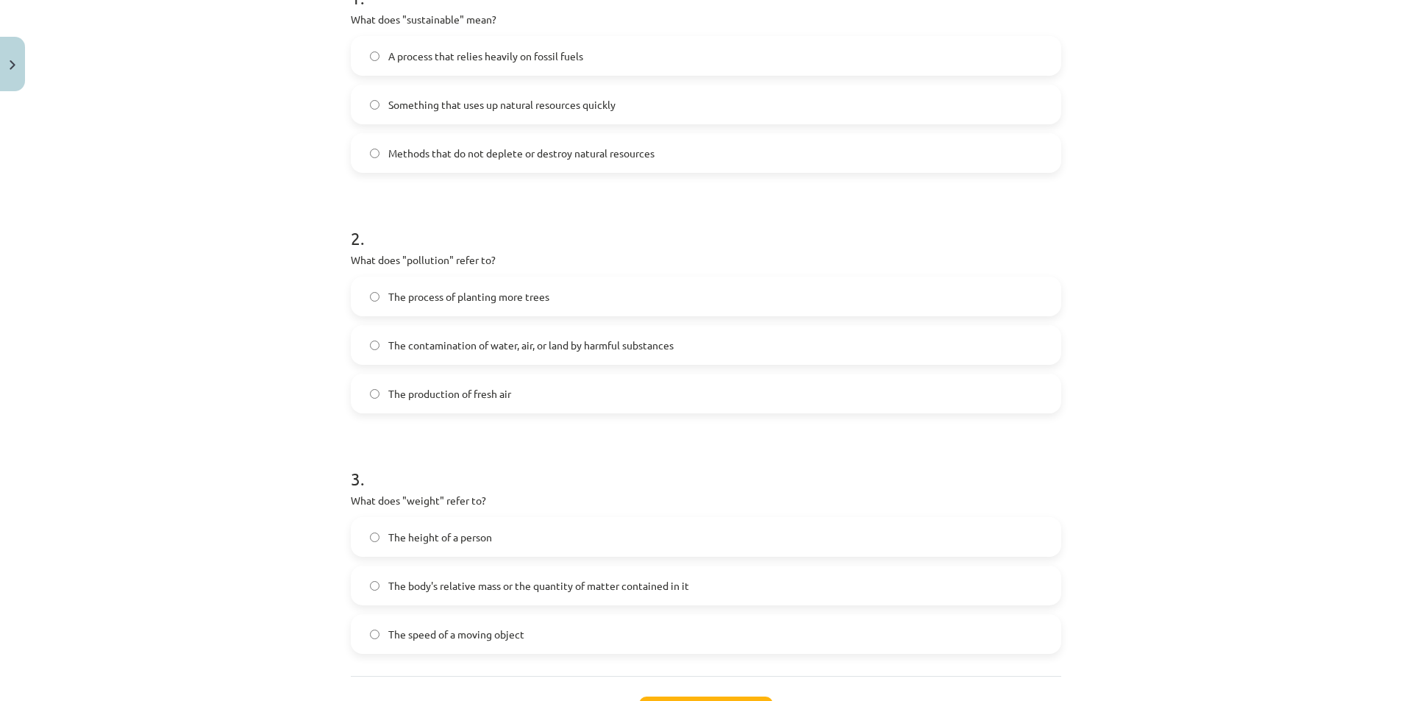
click at [287, 407] on div "Mācību tēma: Angļu valoda i - 10.klase 1.ieskaites mācību materiāls #10 🔤 Topic…" at bounding box center [706, 350] width 1412 height 701
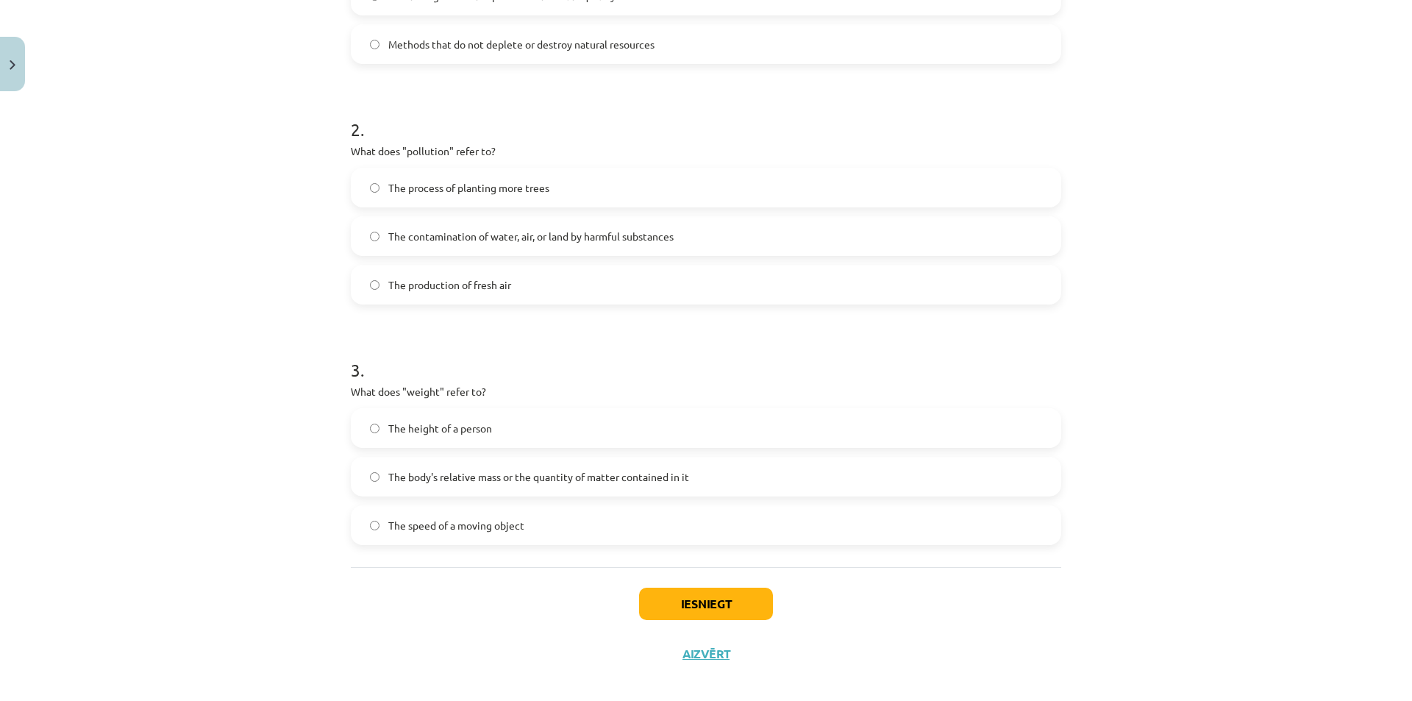
scroll to position [454, 0]
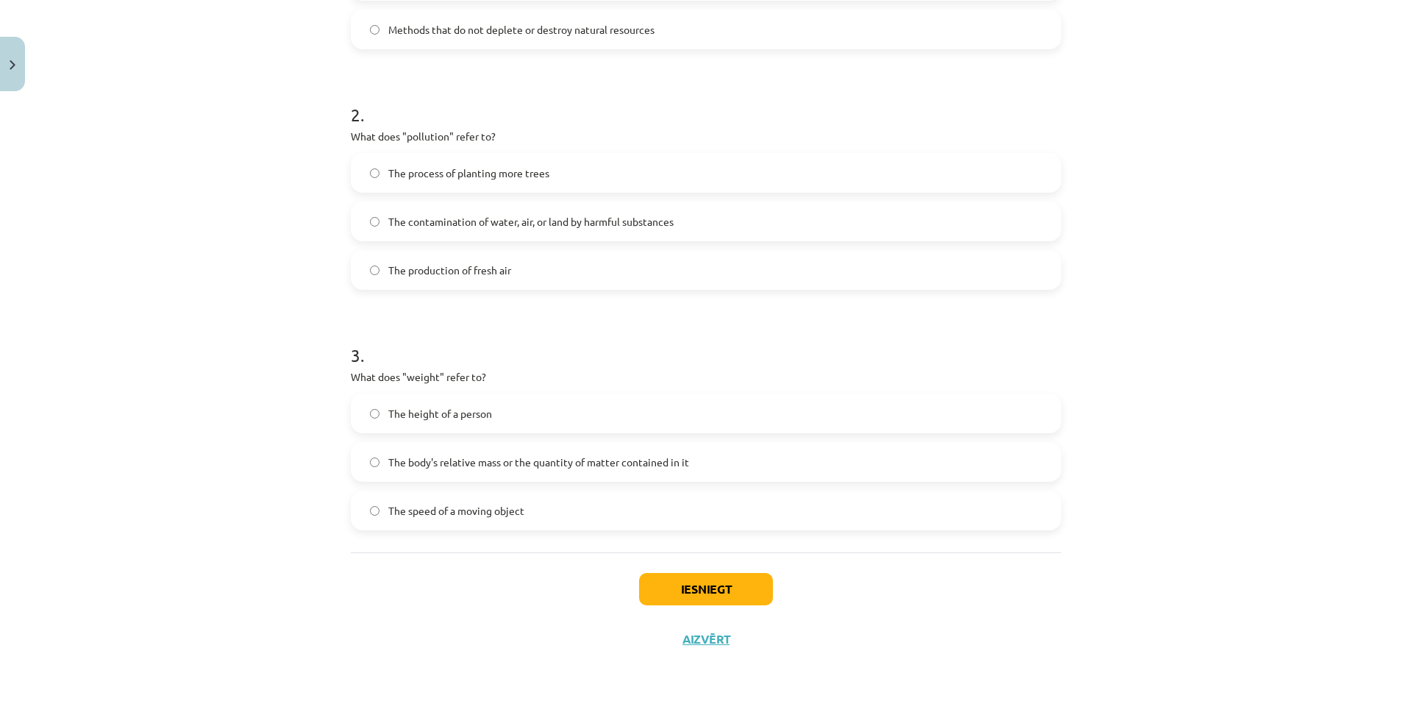
click at [478, 513] on span "The speed of a moving object" at bounding box center [456, 510] width 136 height 15
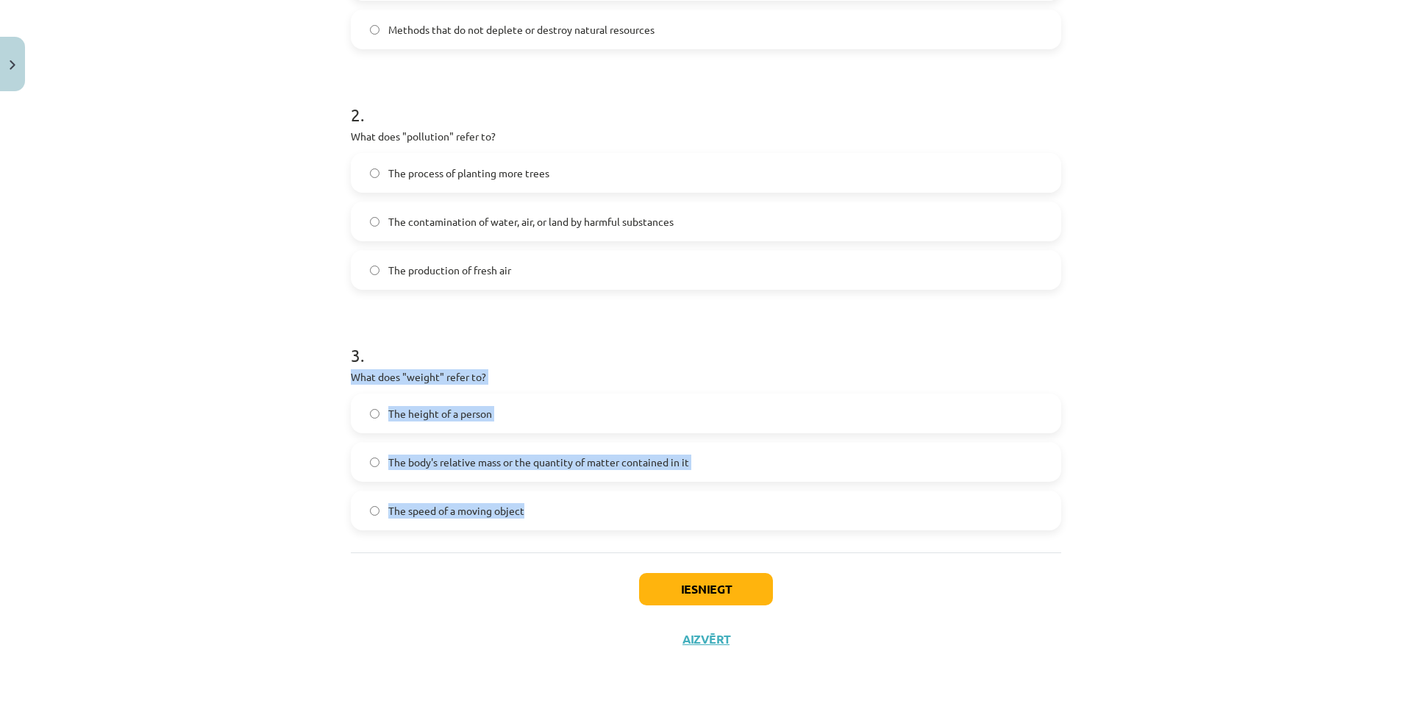
drag, startPoint x: 346, startPoint y: 376, endPoint x: 576, endPoint y: 507, distance: 264.8
click at [576, 507] on div "3 . What does "weight" refer to? The height of a person The body's relative mas…" at bounding box center [706, 424] width 710 height 211
click at [494, 468] on span "The body's relative mass or the quantity of matter contained in it" at bounding box center [538, 461] width 301 height 15
click at [705, 588] on button "Iesniegt" at bounding box center [706, 589] width 134 height 32
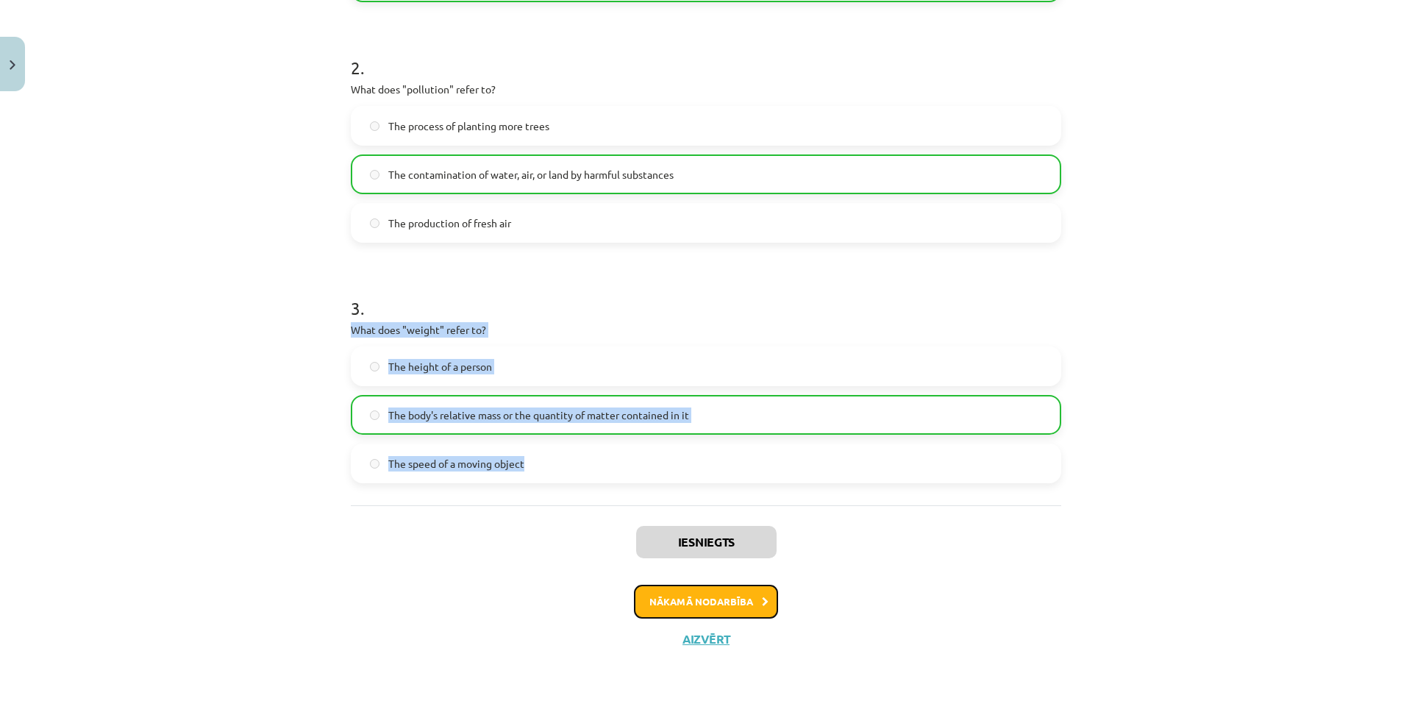
click at [688, 599] on button "Nākamā nodarbība" at bounding box center [706, 602] width 144 height 34
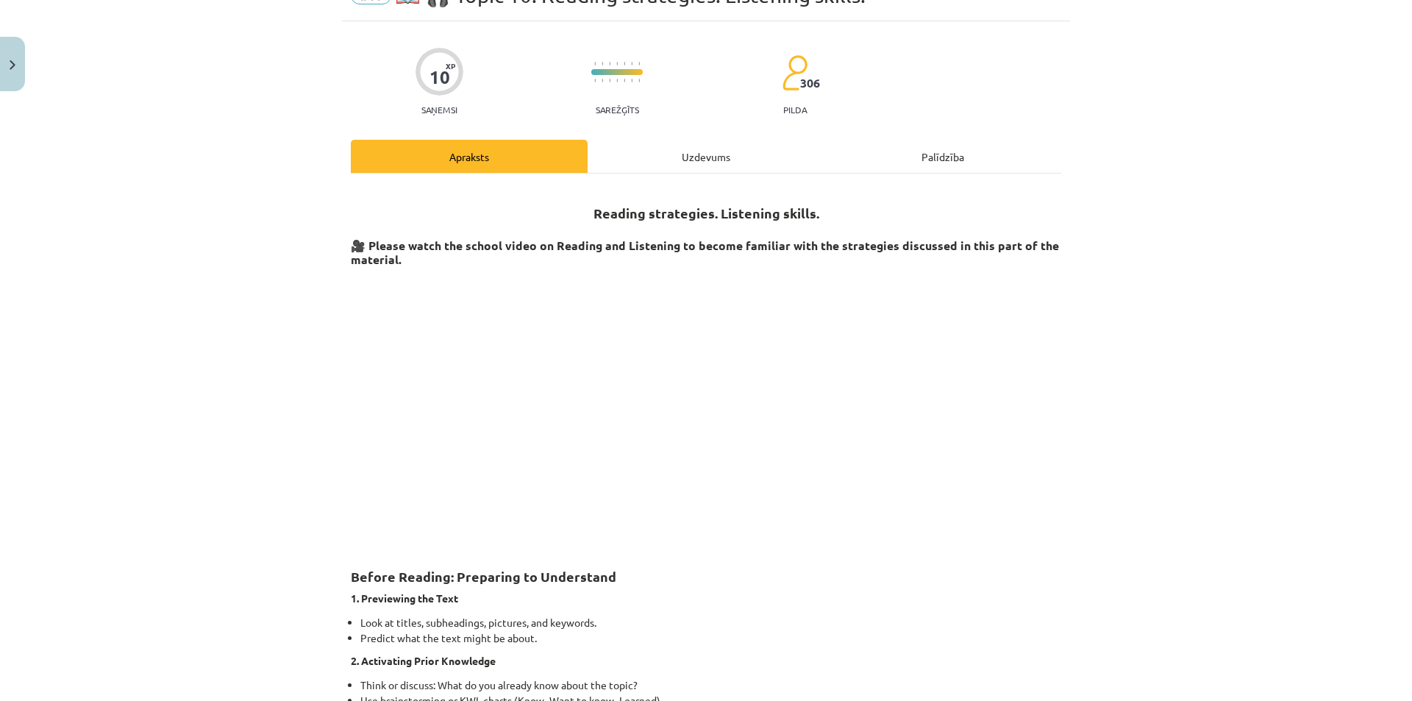
scroll to position [37, 0]
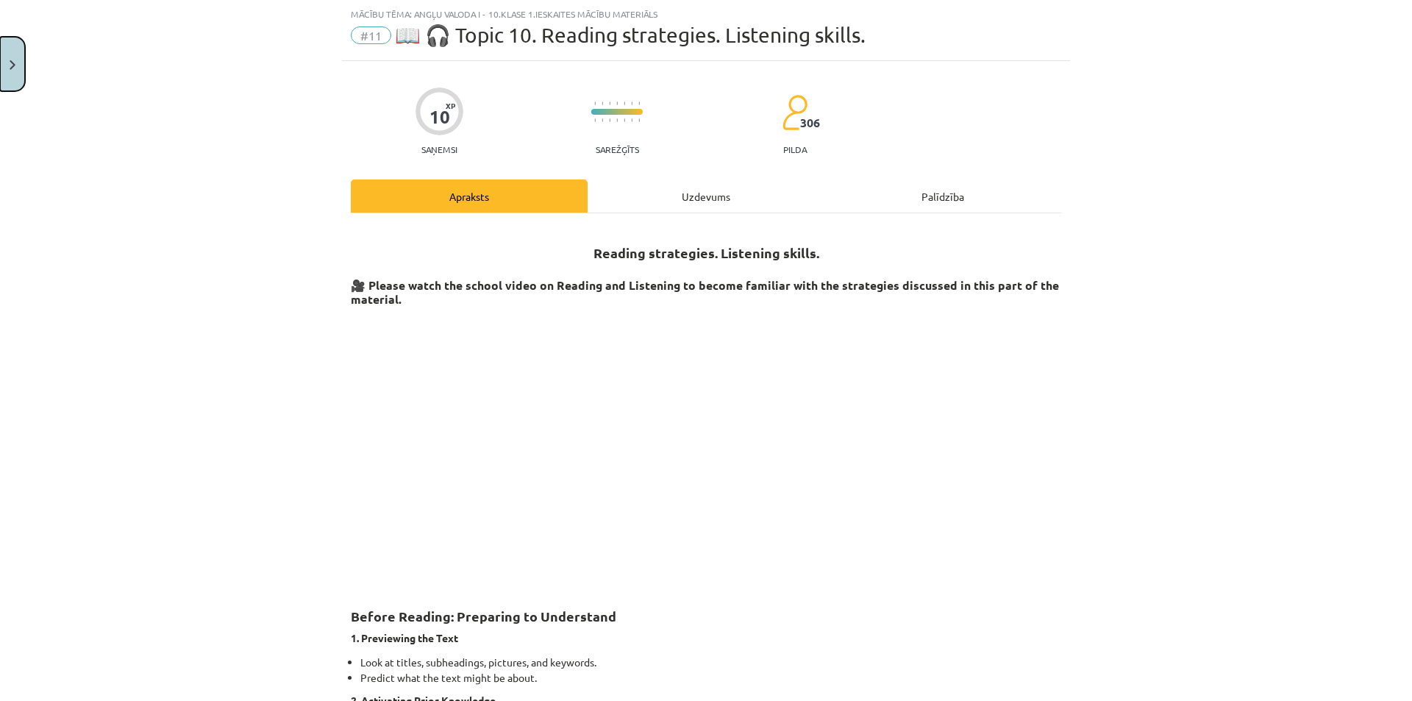
click at [4, 50] on button "Close" at bounding box center [12, 64] width 25 height 54
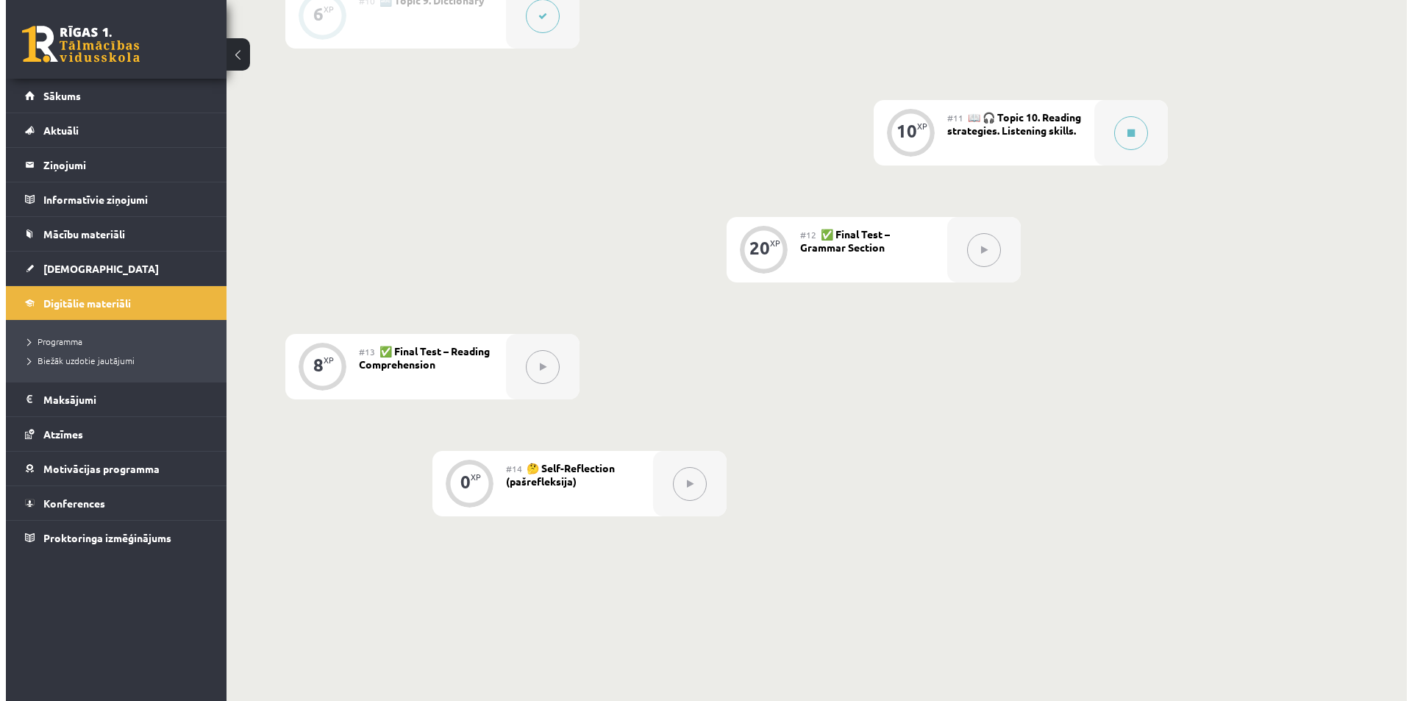
scroll to position [1483, 0]
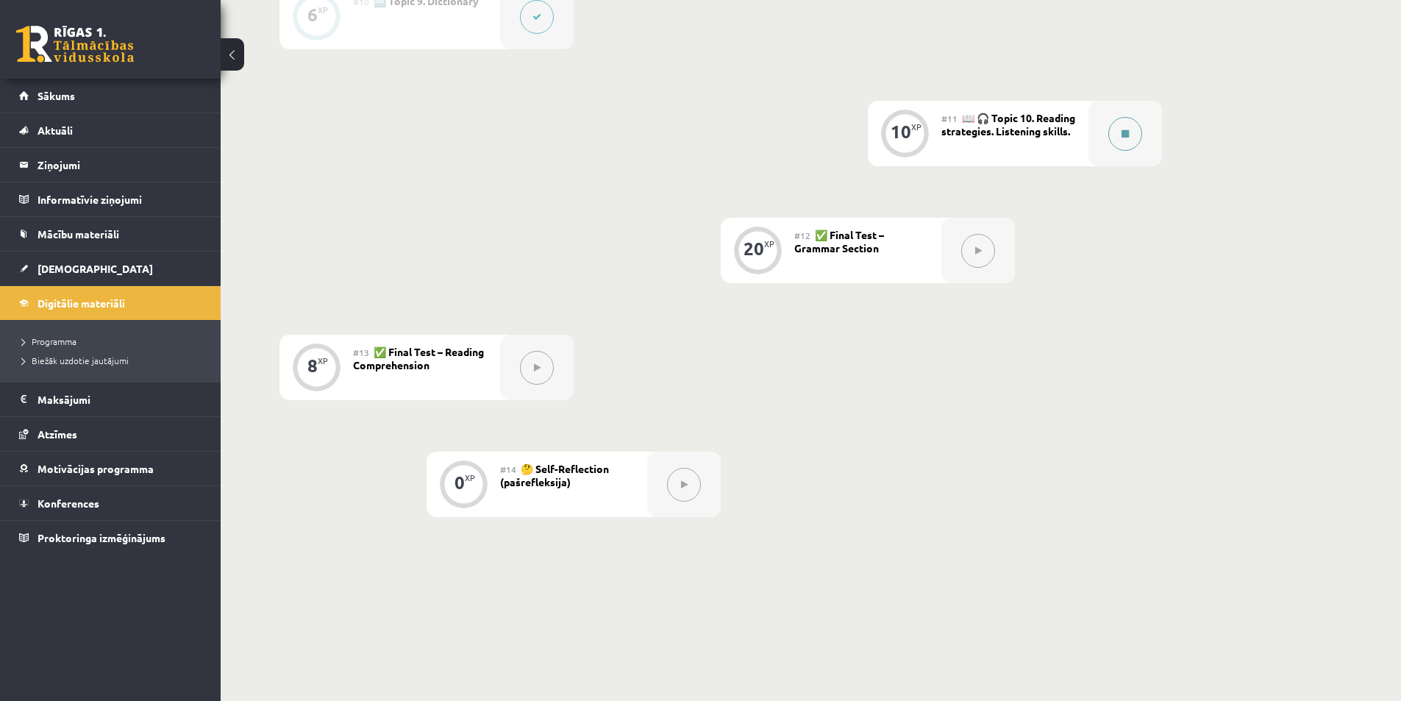
click at [1143, 124] on div at bounding box center [1125, 133] width 74 height 65
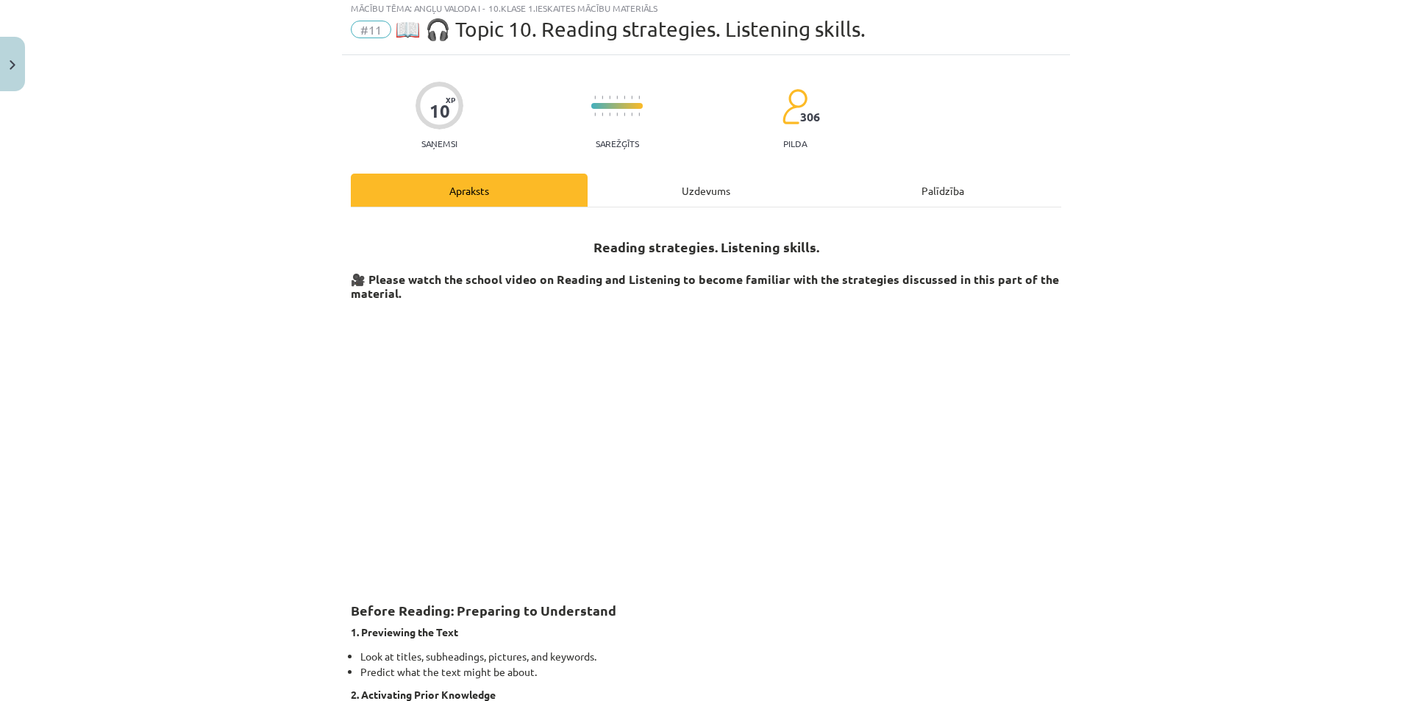
click at [719, 204] on div "Uzdevums" at bounding box center [706, 190] width 237 height 33
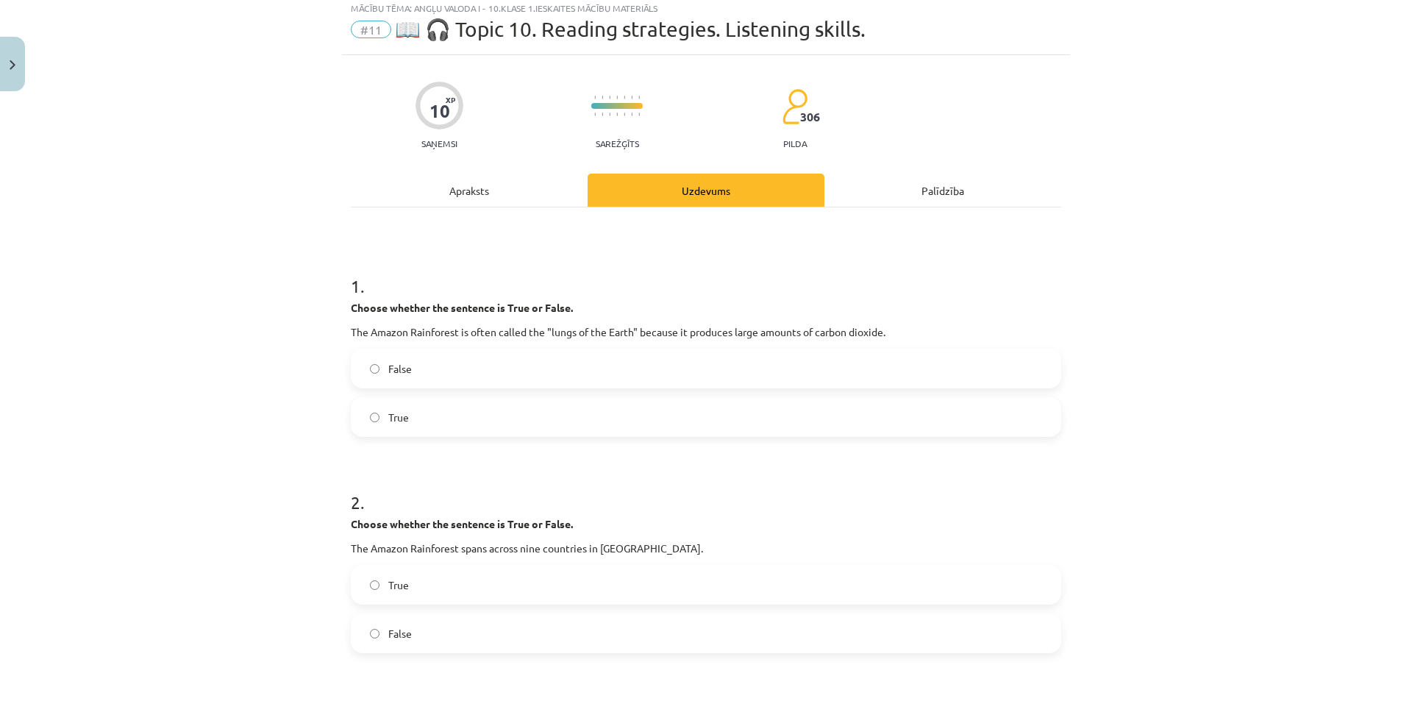
scroll to position [37, 0]
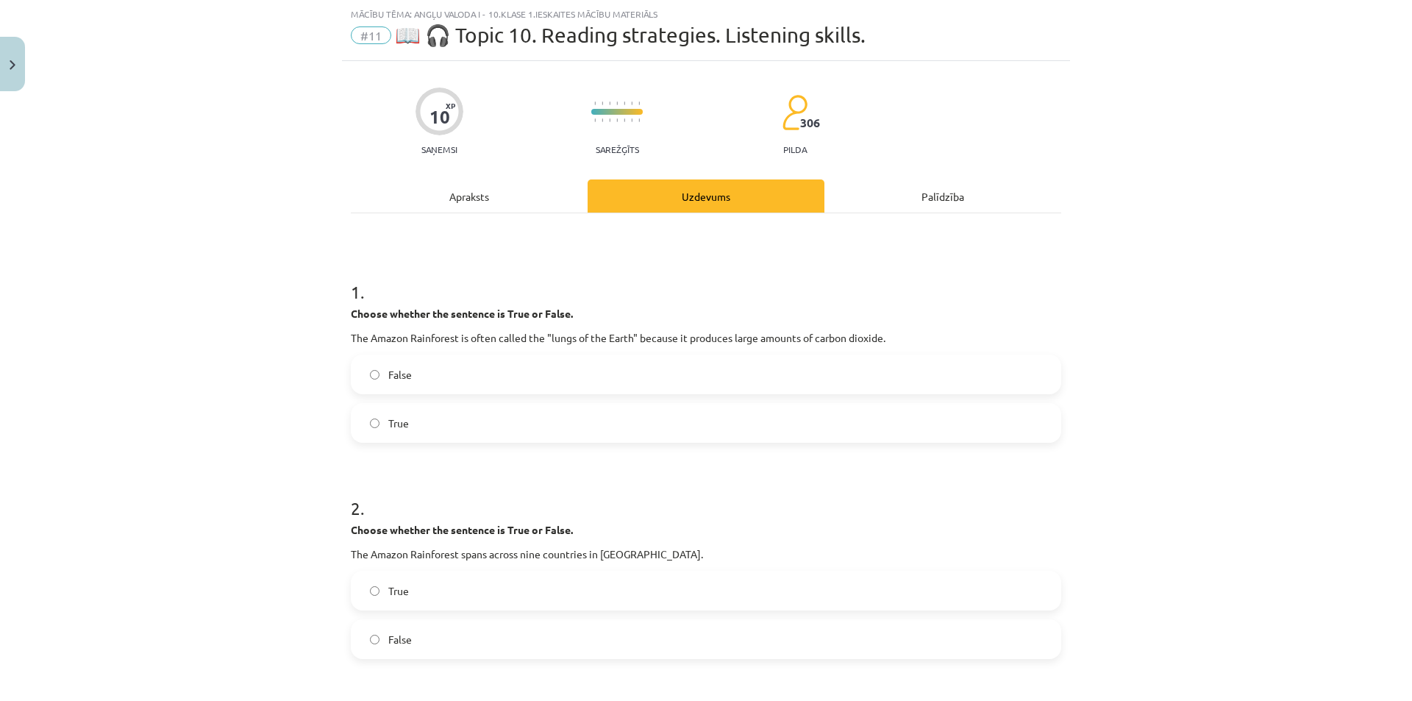
click at [482, 202] on div "Apraksts" at bounding box center [469, 195] width 237 height 33
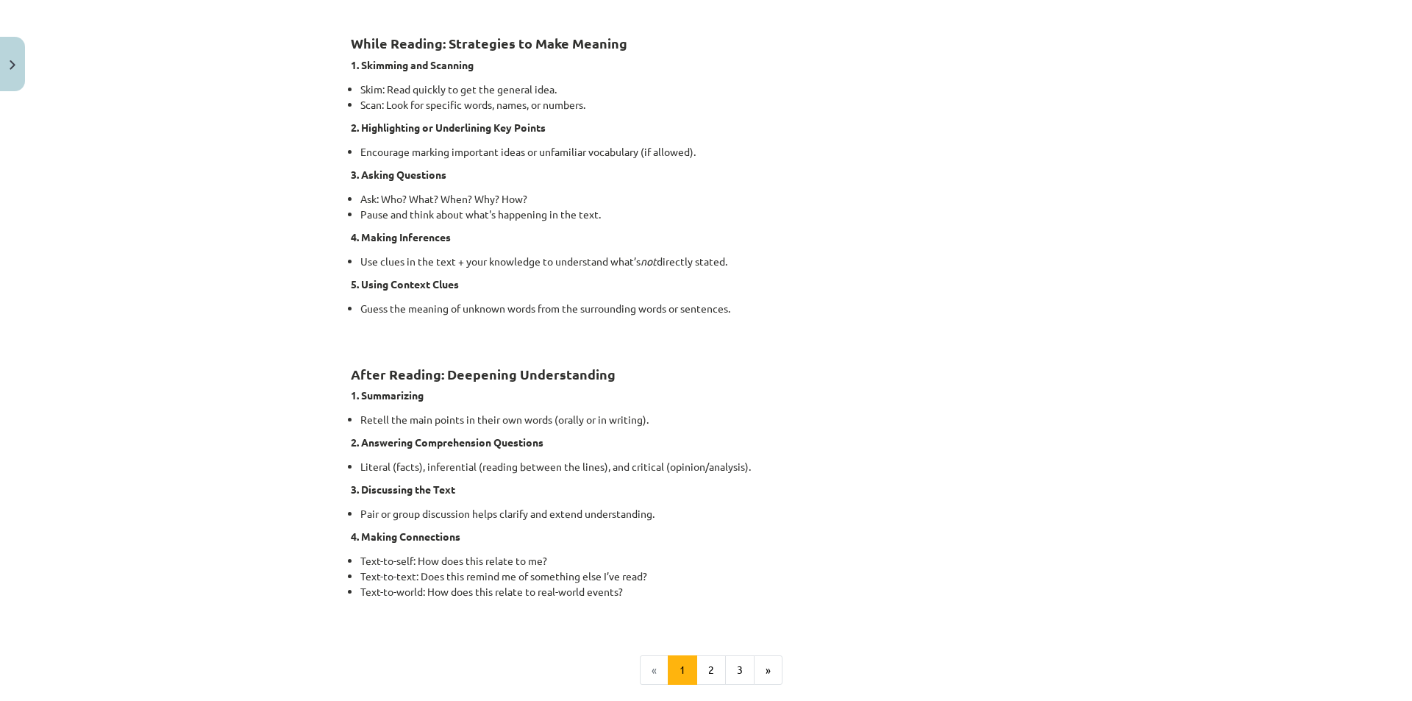
scroll to position [999, 0]
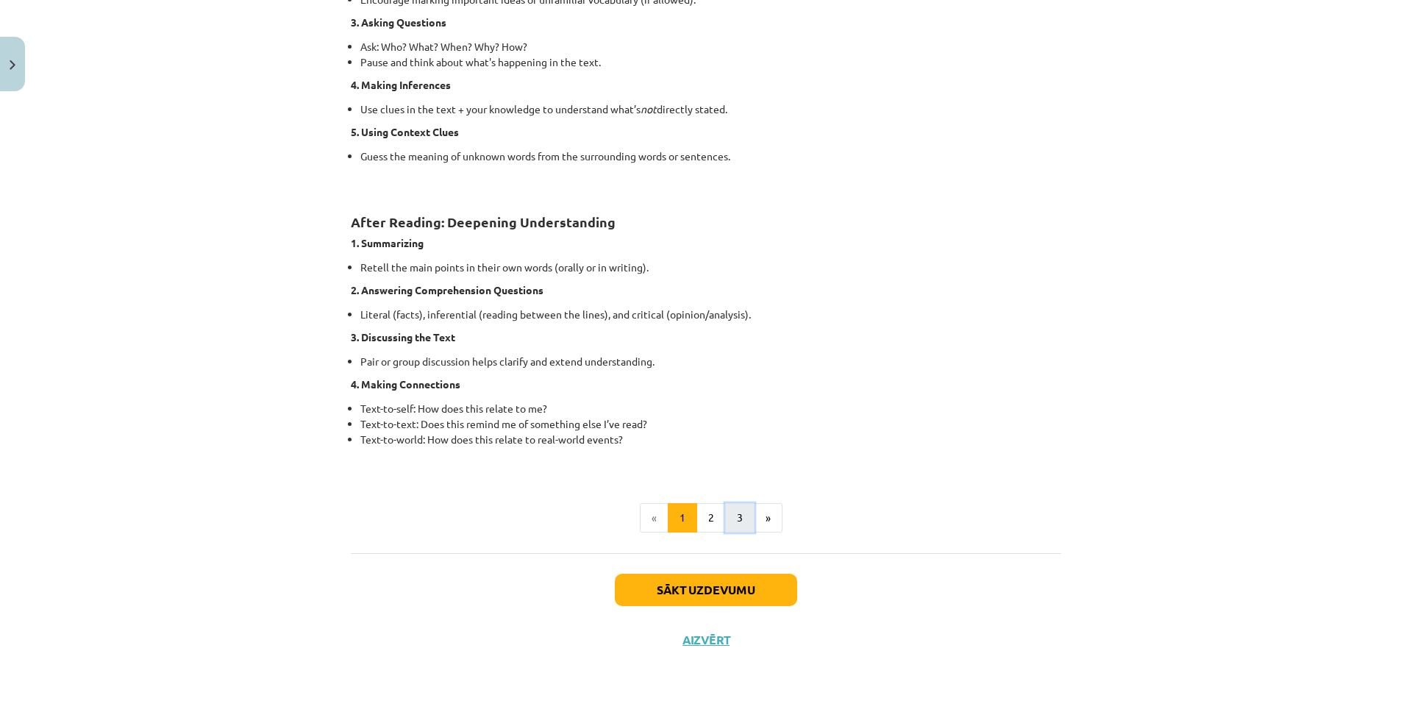
click at [725, 517] on button "3" at bounding box center [739, 517] width 29 height 29
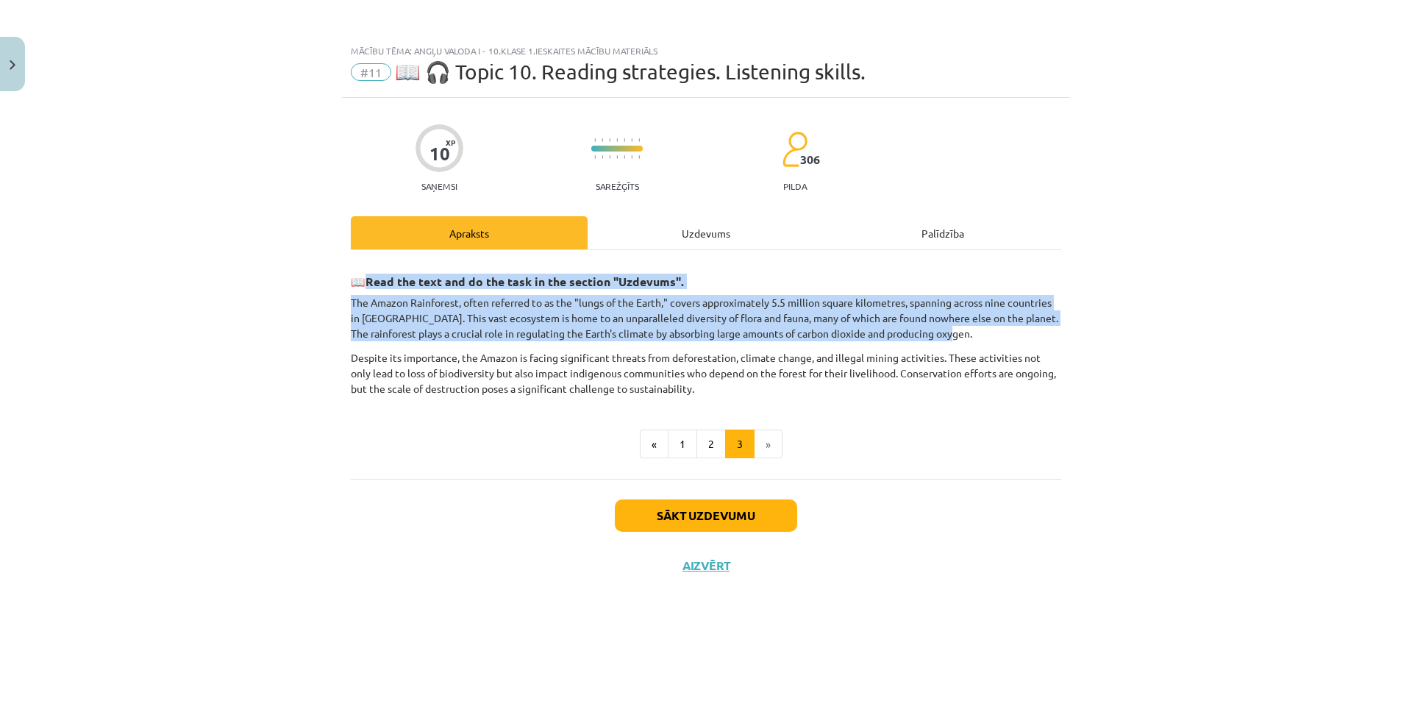
drag, startPoint x: 370, startPoint y: 279, endPoint x: 1138, endPoint y: 338, distance: 770.7
click at [1138, 338] on div "Mācību tēma: Angļu valoda i - 10.klase 1.ieskaites mācību materiāls #11 📖 🎧 Top…" at bounding box center [706, 350] width 1412 height 701
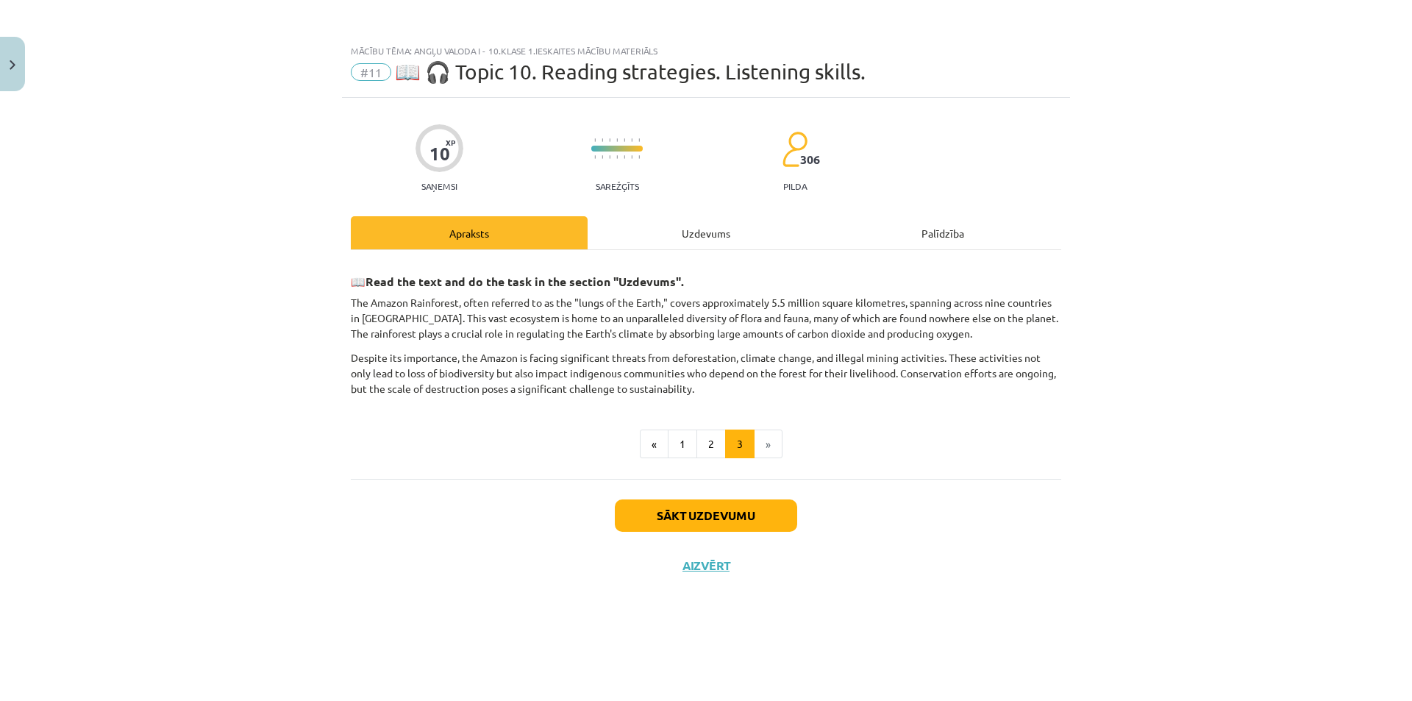
click at [695, 232] on div "Uzdevums" at bounding box center [706, 232] width 237 height 33
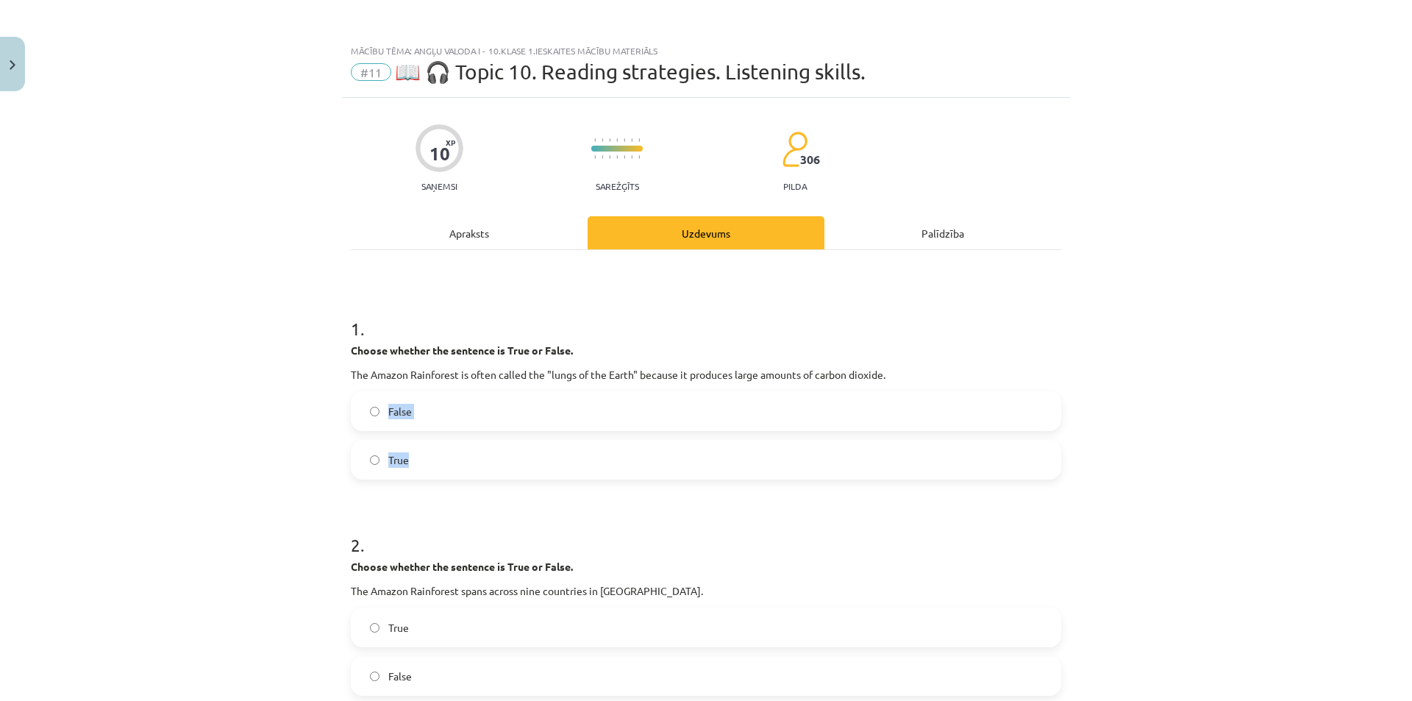
drag, startPoint x: 381, startPoint y: 415, endPoint x: 425, endPoint y: 463, distance: 65.0
click at [425, 463] on div "False True" at bounding box center [706, 435] width 710 height 88
click at [123, 414] on div "Mācību tēma: Angļu valoda i - 10.klase 1.ieskaites mācību materiāls #11 📖 🎧 Top…" at bounding box center [706, 350] width 1412 height 701
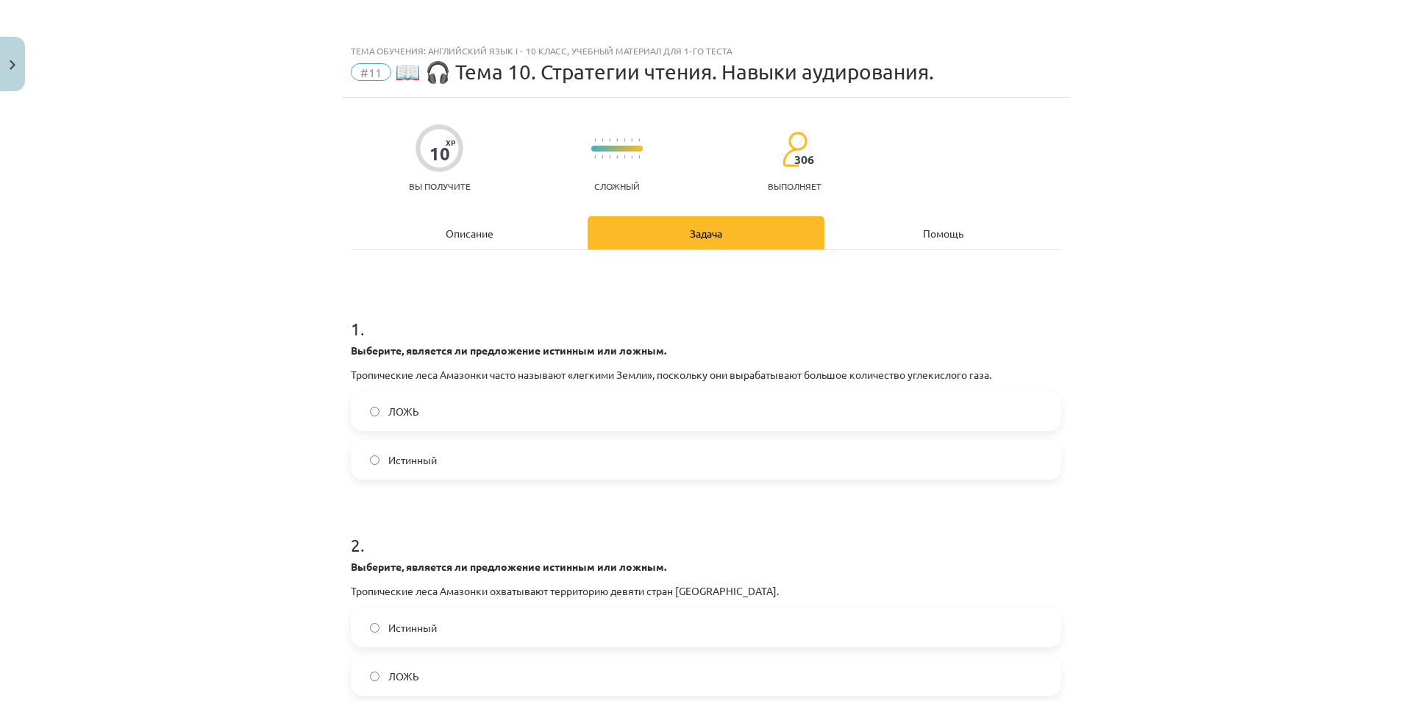
scroll to position [1483, 0]
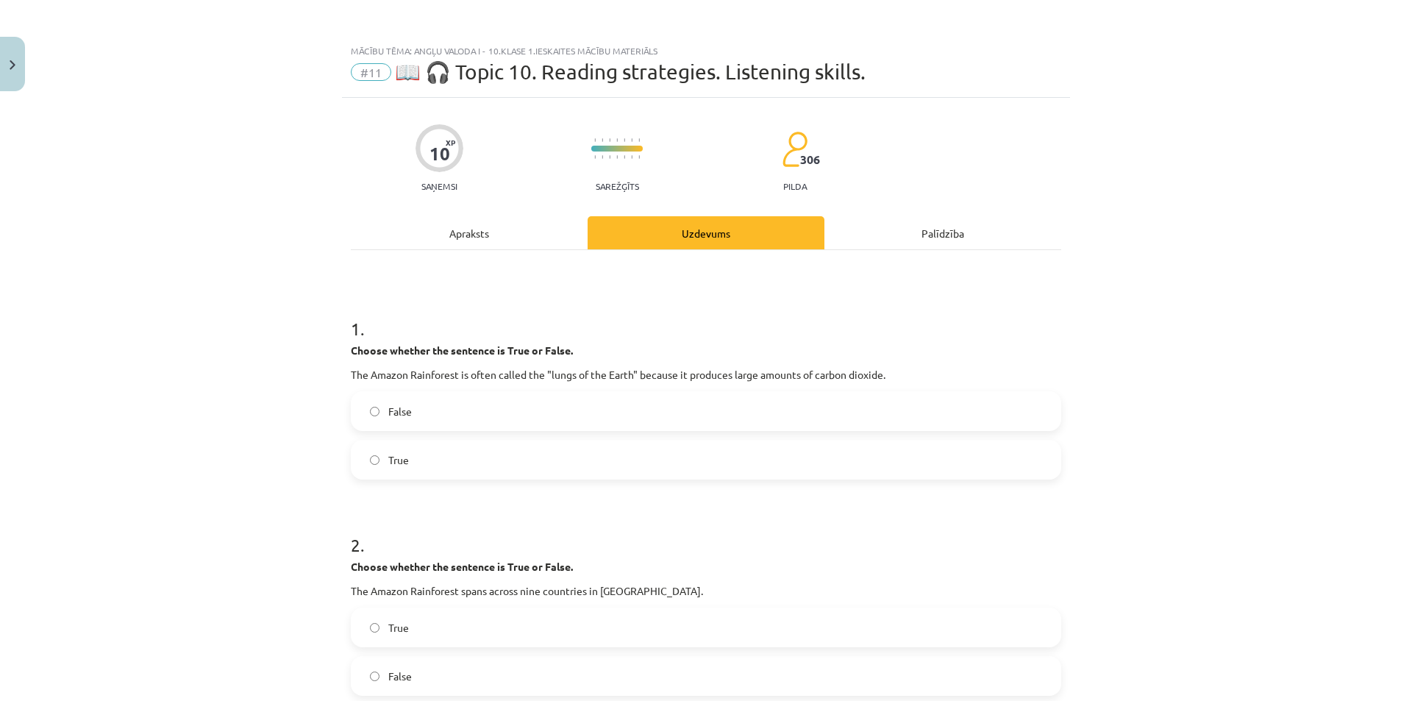
click at [1232, 207] on div "Mācību tēma: Angļu valoda i - 10.klase 1.ieskaites mācību materiāls #11 📖 🎧 Top…" at bounding box center [706, 350] width 1412 height 701
click at [1223, 210] on div "Mācību tēma: Angļu valoda i - 10.klase 1.ieskaites mācību materiāls #11 📖 🎧 Top…" at bounding box center [706, 350] width 1412 height 701
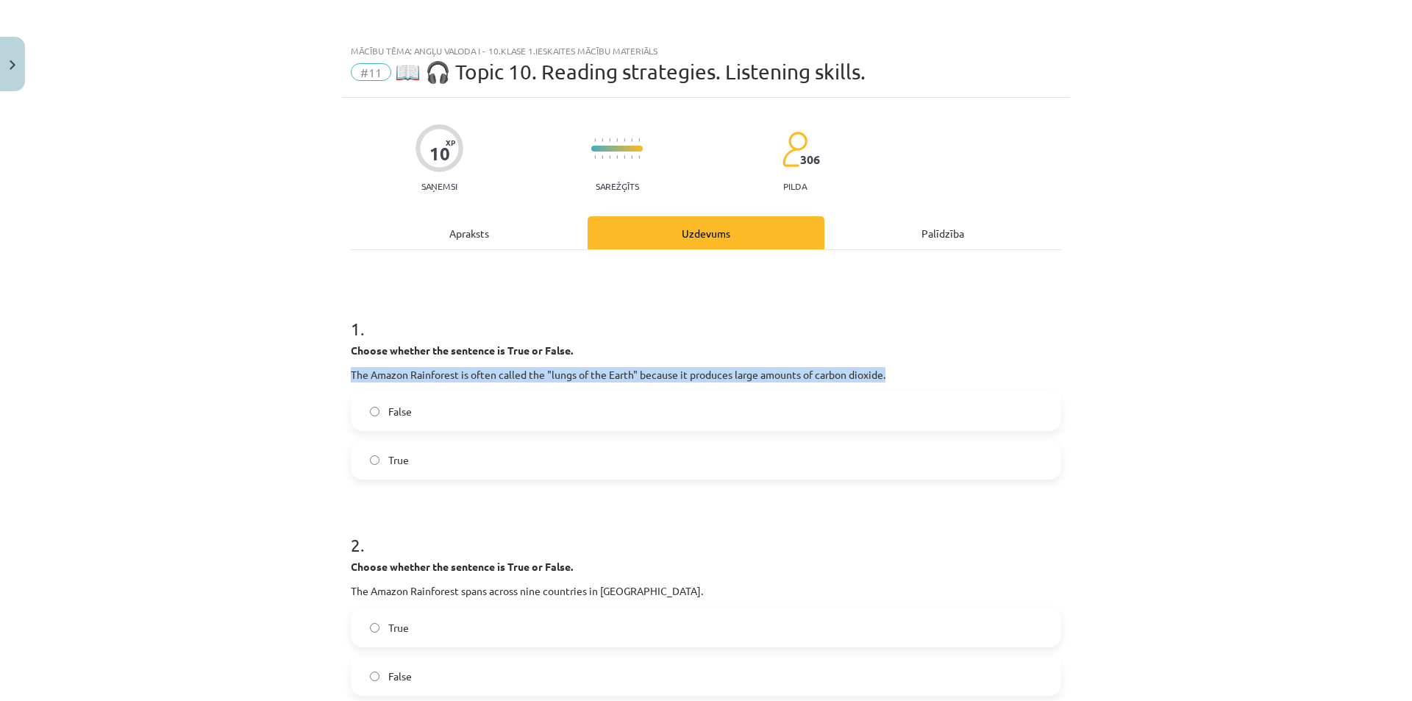
drag, startPoint x: 344, startPoint y: 375, endPoint x: 949, endPoint y: 374, distance: 605.2
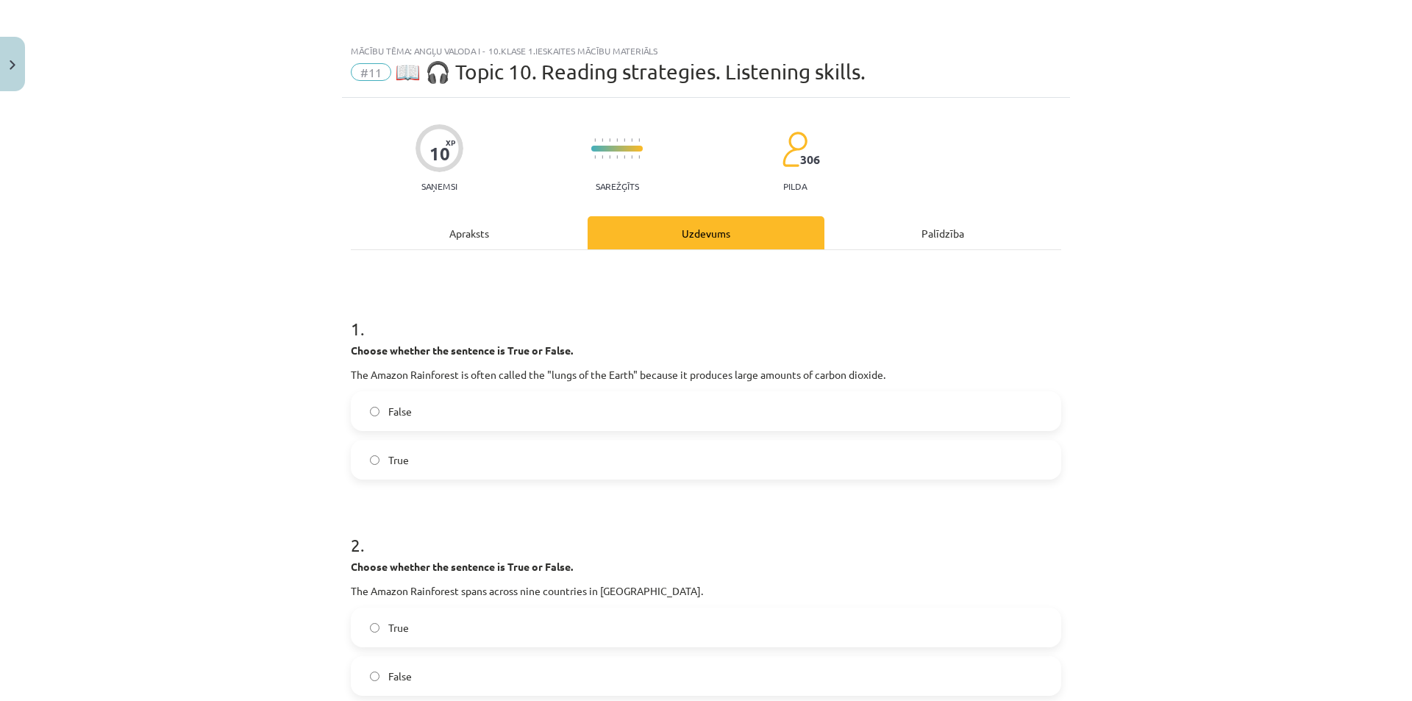
click at [417, 460] on label "True" at bounding box center [705, 459] width 707 height 37
click at [271, 456] on div "Mācību tēma: Angļu valoda i - 10.klase 1.ieskaites mācību materiāls #11 📖 🎧 Top…" at bounding box center [706, 350] width 1412 height 701
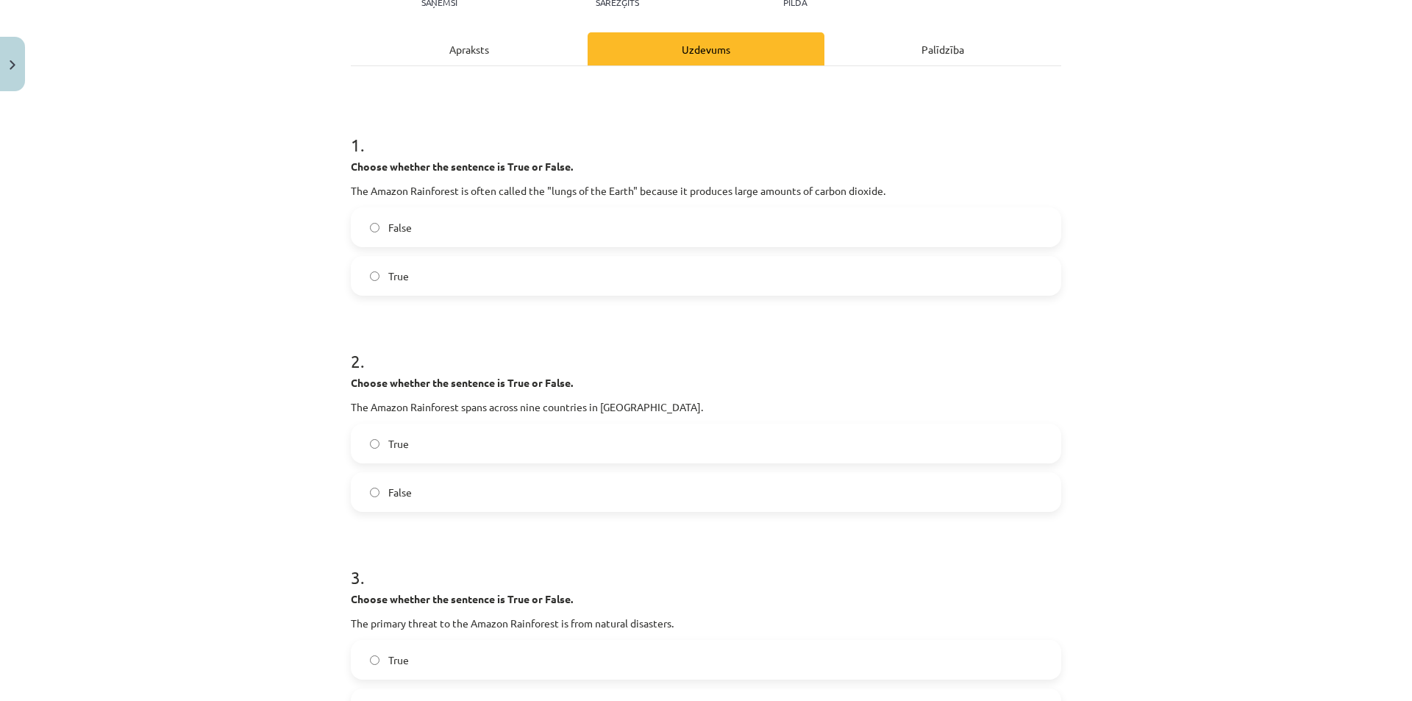
scroll to position [221, 0]
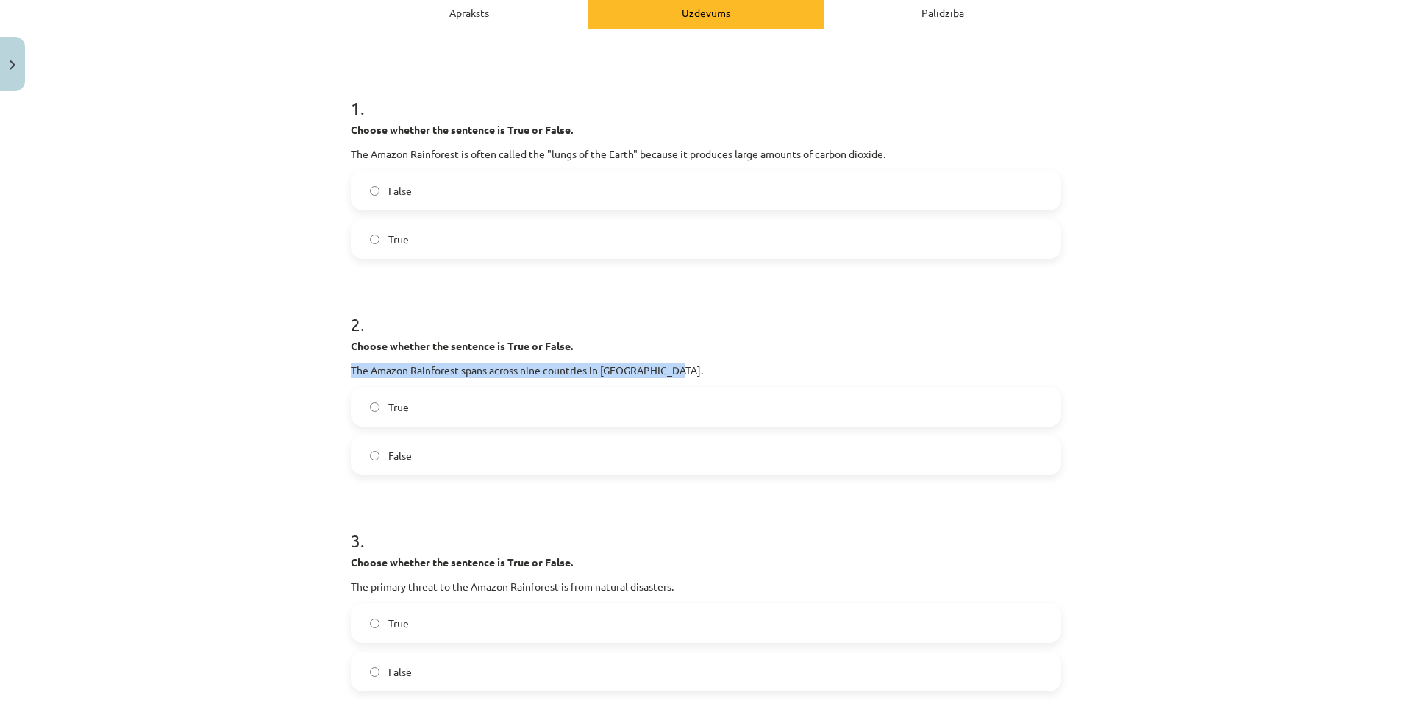
drag, startPoint x: 342, startPoint y: 368, endPoint x: 683, endPoint y: 375, distance: 341.3
click at [683, 375] on div "Mācību tēma: Angļu valoda i - 10.klase 1.ieskaites mācību materiāls #11 📖 🎧 Top…" at bounding box center [706, 350] width 1412 height 701
click at [435, 467] on label "False" at bounding box center [705, 455] width 707 height 37
click at [401, 406] on span "True" at bounding box center [398, 406] width 21 height 15
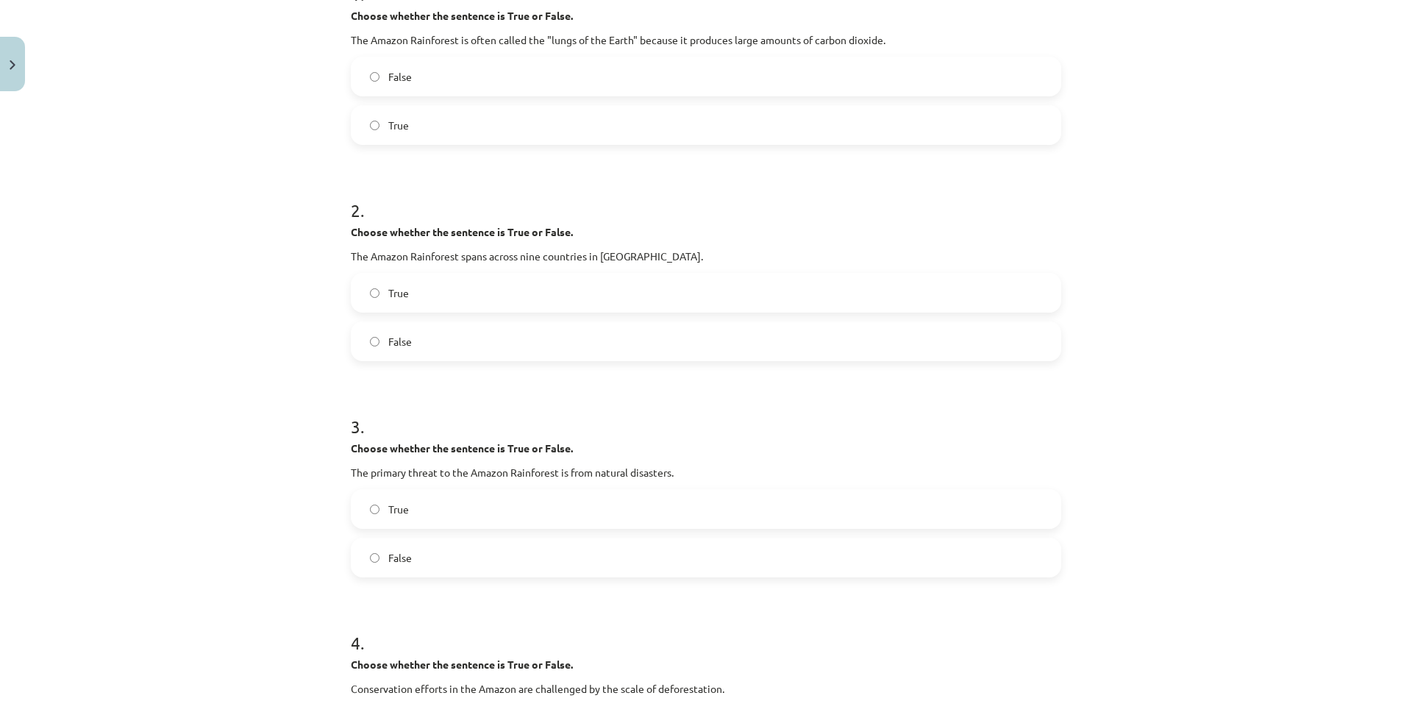
scroll to position [368, 0]
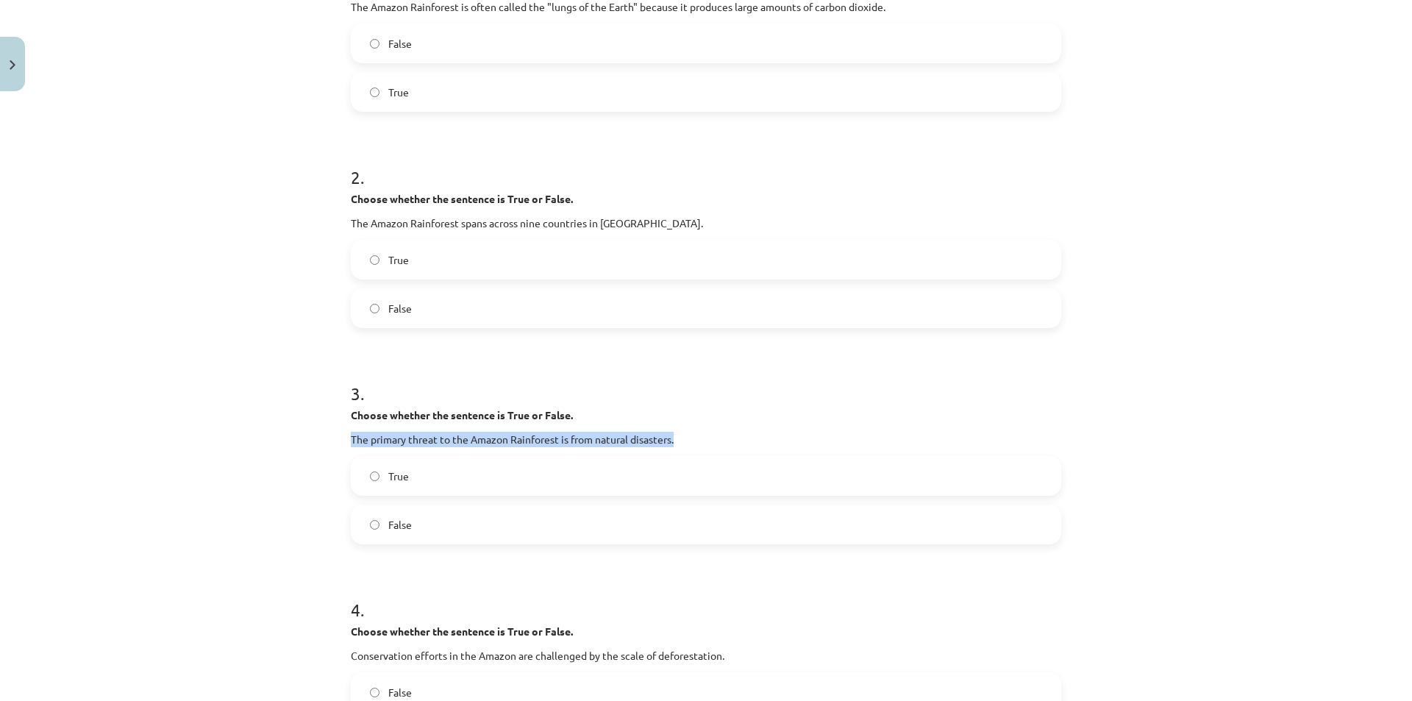
drag, startPoint x: 412, startPoint y: 440, endPoint x: 746, endPoint y: 443, distance: 334.6
click at [749, 443] on div "Mācību tēma: Angļu valoda i - 10.klase 1.ieskaites mācību materiāls #11 📖 🎧 Top…" at bounding box center [706, 350] width 1412 height 701
click at [421, 527] on label "False" at bounding box center [705, 524] width 707 height 37
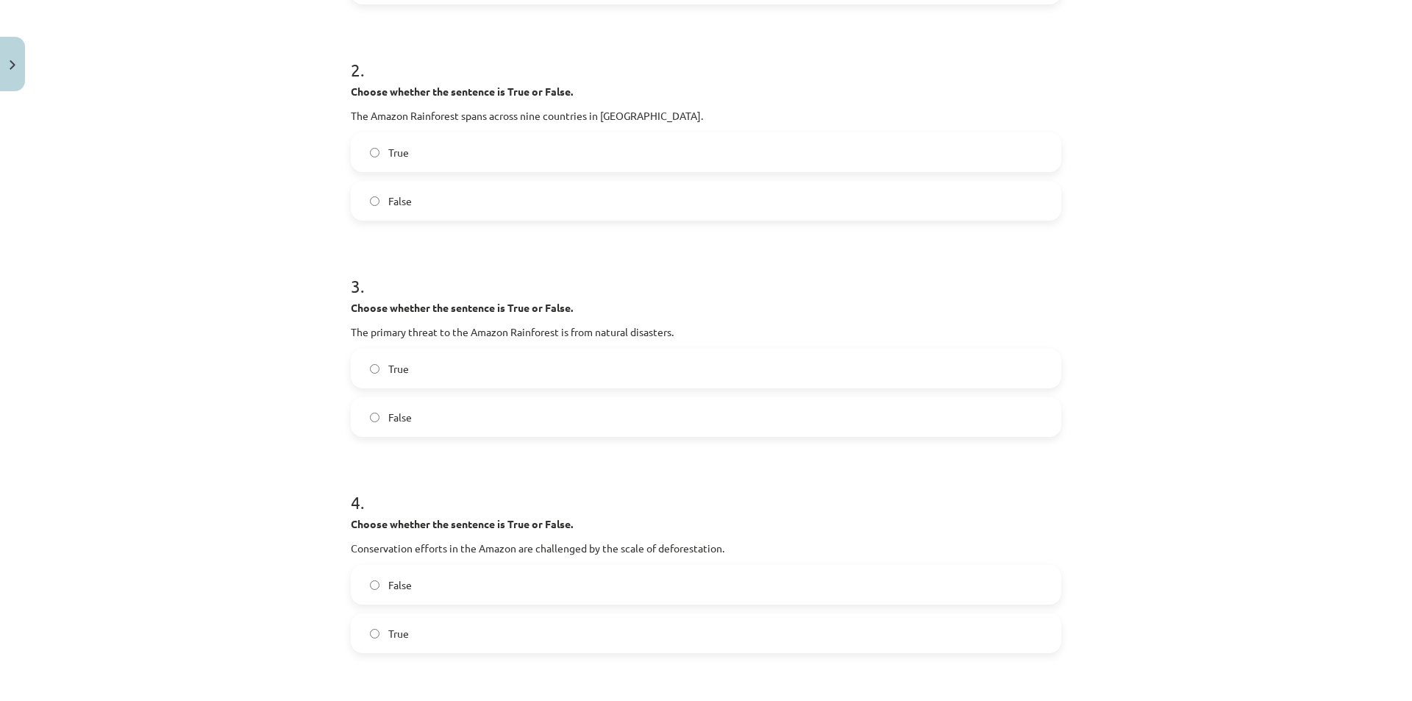
scroll to position [515, 0]
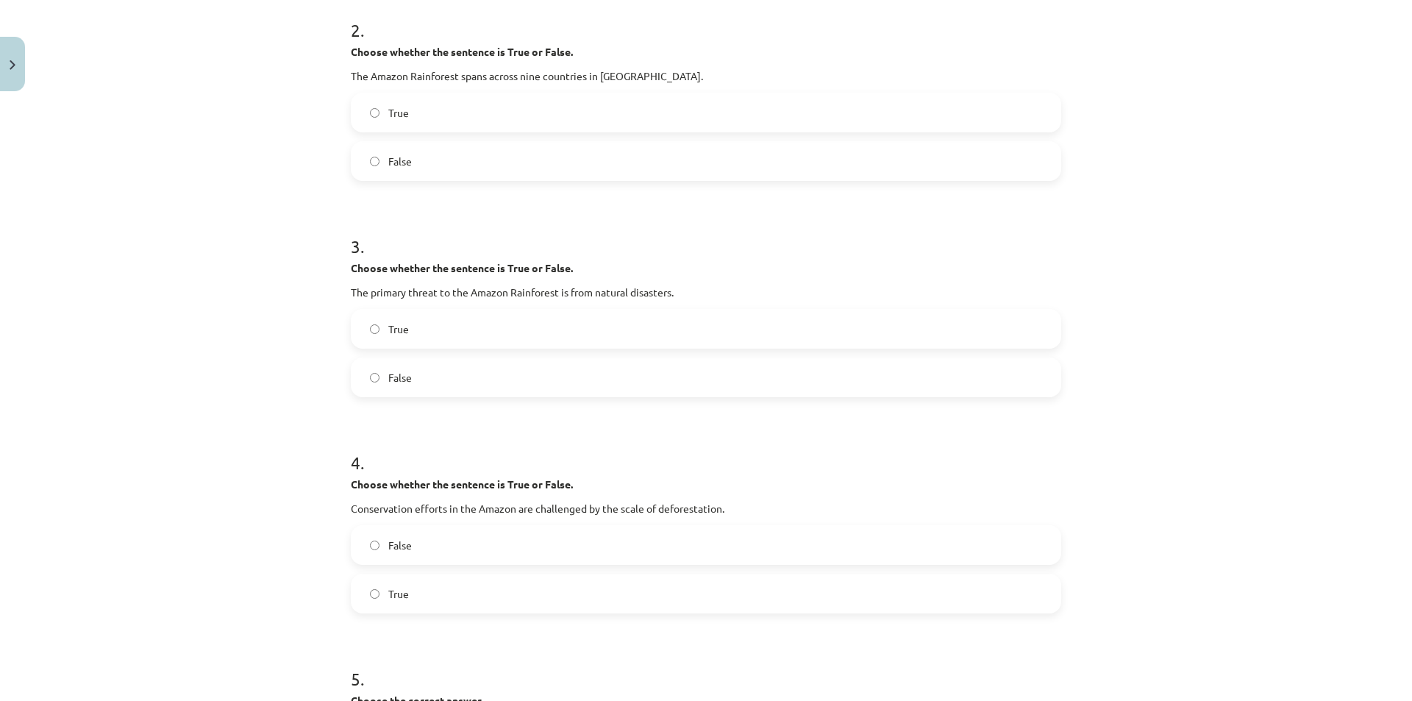
drag, startPoint x: 319, startPoint y: 504, endPoint x: 843, endPoint y: 499, distance: 523.6
click at [843, 499] on div "Mācību tēma: Angļu valoda i - 10.klase 1.ieskaites mācību materiāls #11 📖 🎧 Top…" at bounding box center [706, 350] width 1412 height 701
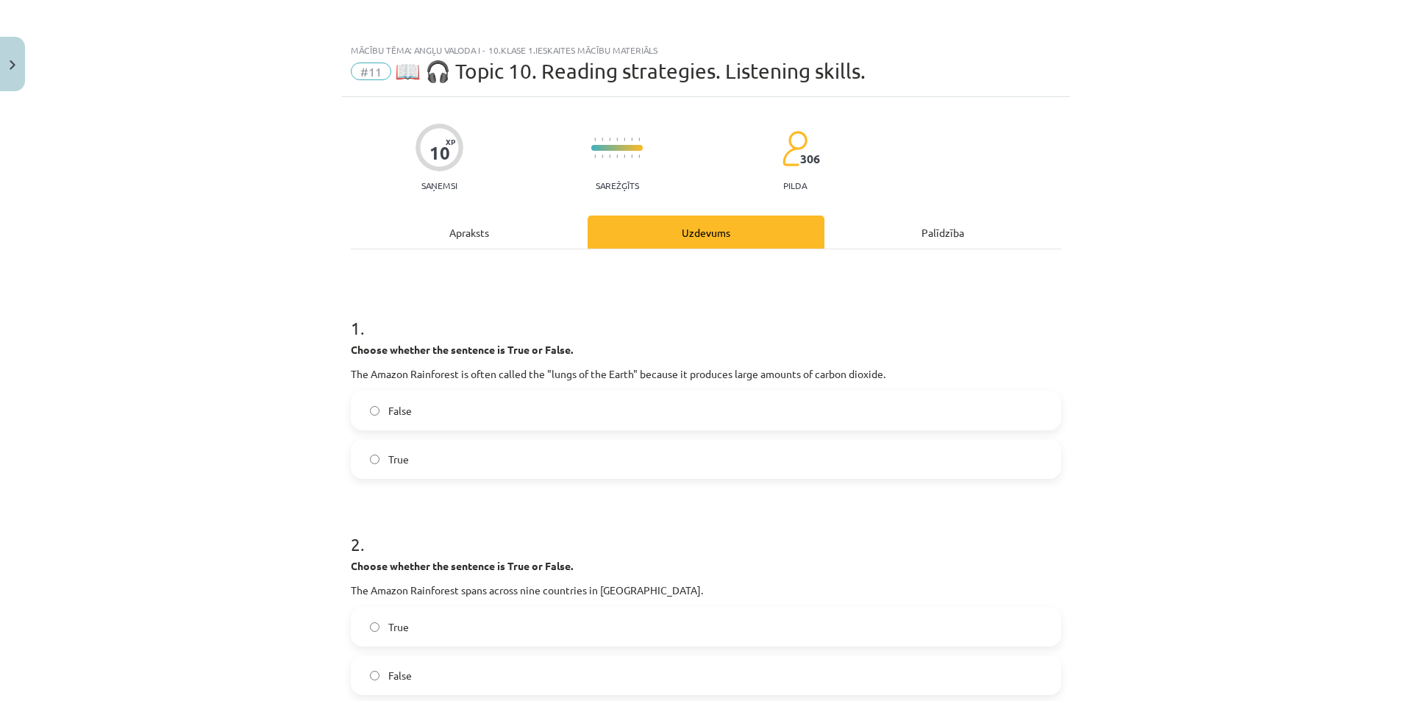
scroll to position [0, 0]
click at [519, 245] on div "Apraksts" at bounding box center [469, 232] width 237 height 33
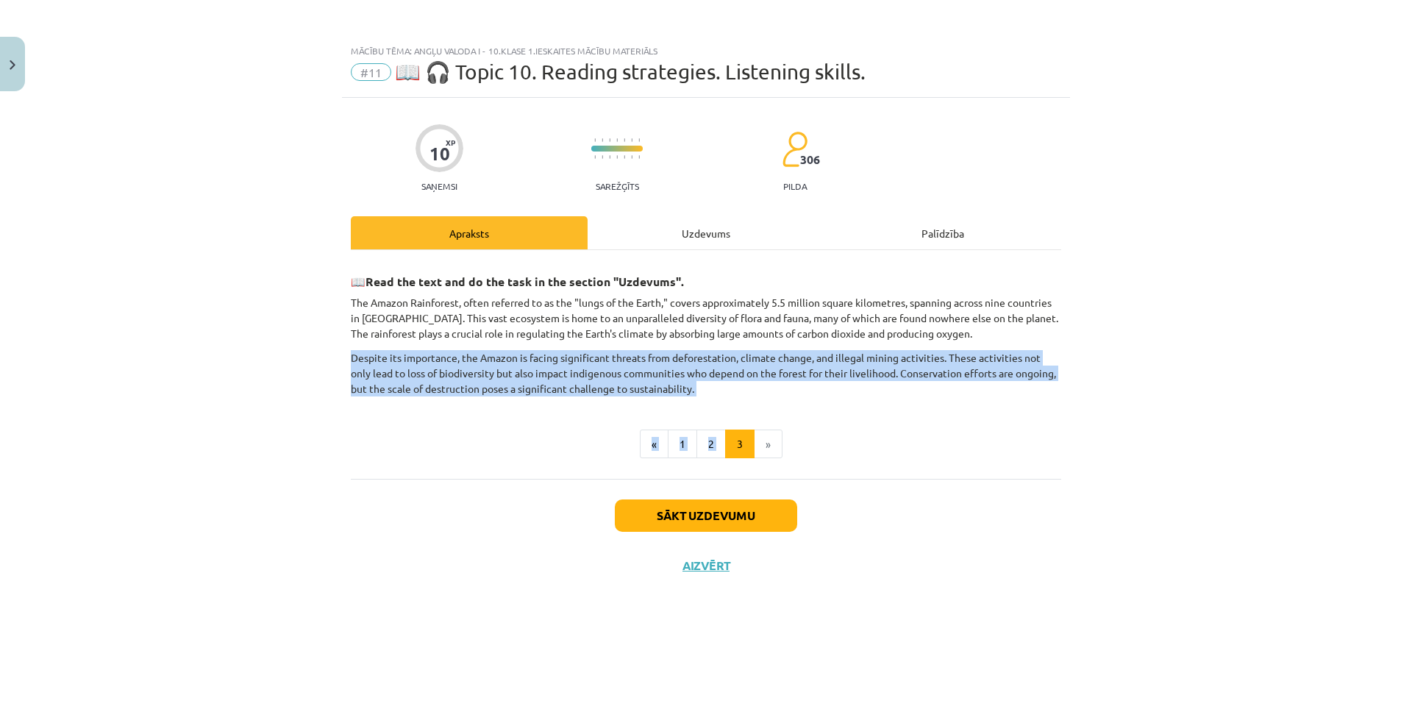
drag, startPoint x: 350, startPoint y: 348, endPoint x: 725, endPoint y: 404, distance: 379.3
click at [726, 405] on div "10 XP Saņemsi Sarežģīts 306 pilda Apraksts Uzdevums Palīdzība 📖 Read the text a…" at bounding box center [706, 381] width 728 height 566
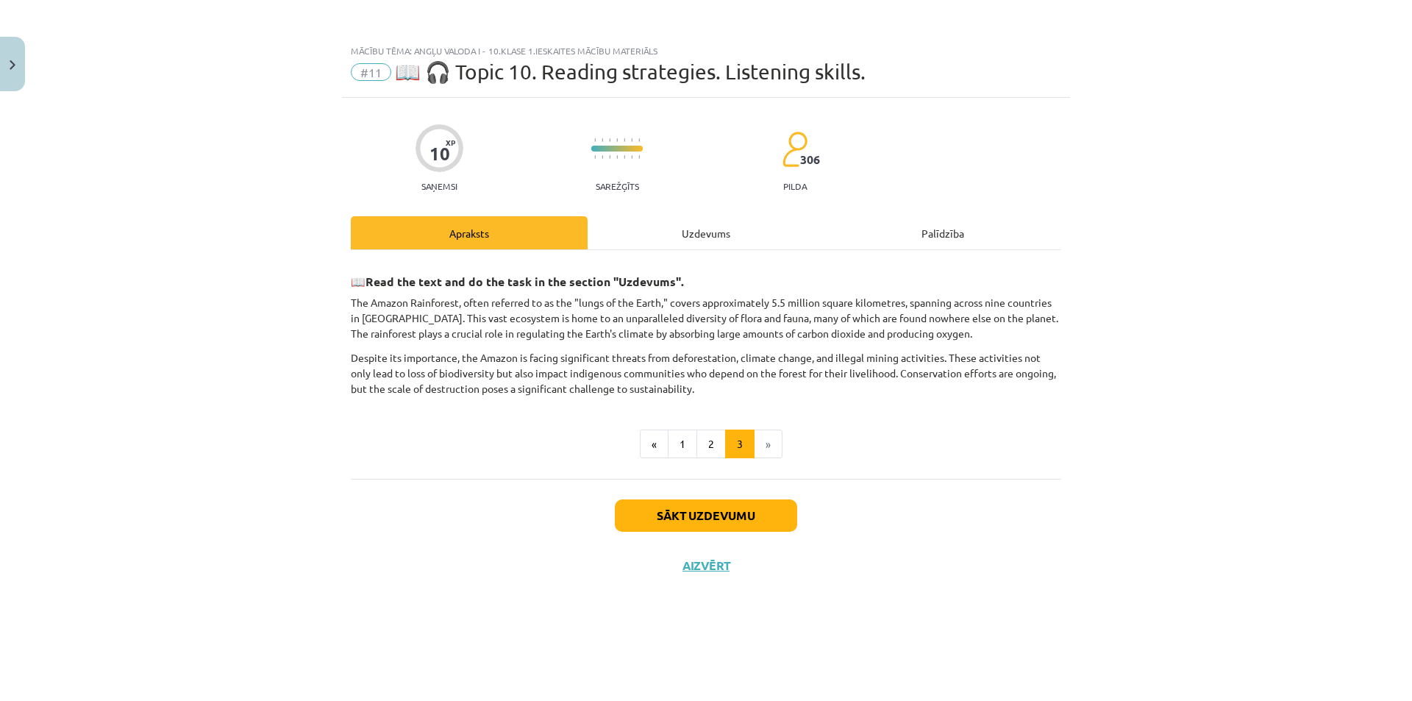
drag, startPoint x: 678, startPoint y: 370, endPoint x: 1146, endPoint y: 407, distance: 469.9
click at [1146, 407] on div "Mācību tēma: Angļu valoda i - 10.klase 1.ieskaites mācību materiāls #11 📖 🎧 Top…" at bounding box center [706, 350] width 1412 height 701
drag, startPoint x: 760, startPoint y: 407, endPoint x: 595, endPoint y: 396, distance: 165.1
click at [595, 396] on div "10 XP Saņemsi Sarežģīts 306 pilda Apraksts Uzdevums Palīdzība 📖 Read the text a…" at bounding box center [706, 381] width 728 height 566
click at [530, 385] on p "Despite its importance, the Amazon is facing significant threats from deforesta…" at bounding box center [706, 373] width 710 height 46
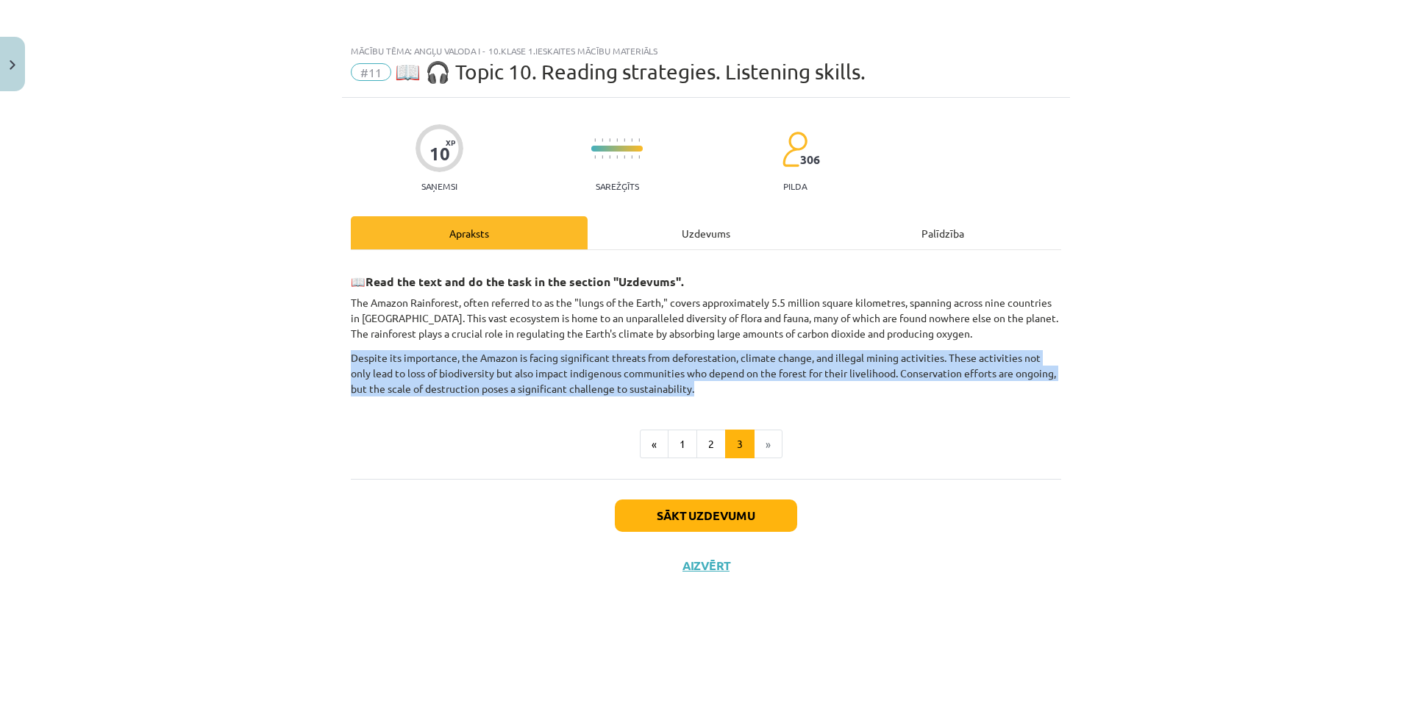
drag, startPoint x: 655, startPoint y: 387, endPoint x: 350, endPoint y: 351, distance: 307.3
click at [350, 351] on div "10 XP Saņemsi Sarežģīts 306 pilda Apraksts Uzdevums Palīdzība 📖 Read the text a…" at bounding box center [706, 381] width 728 height 566
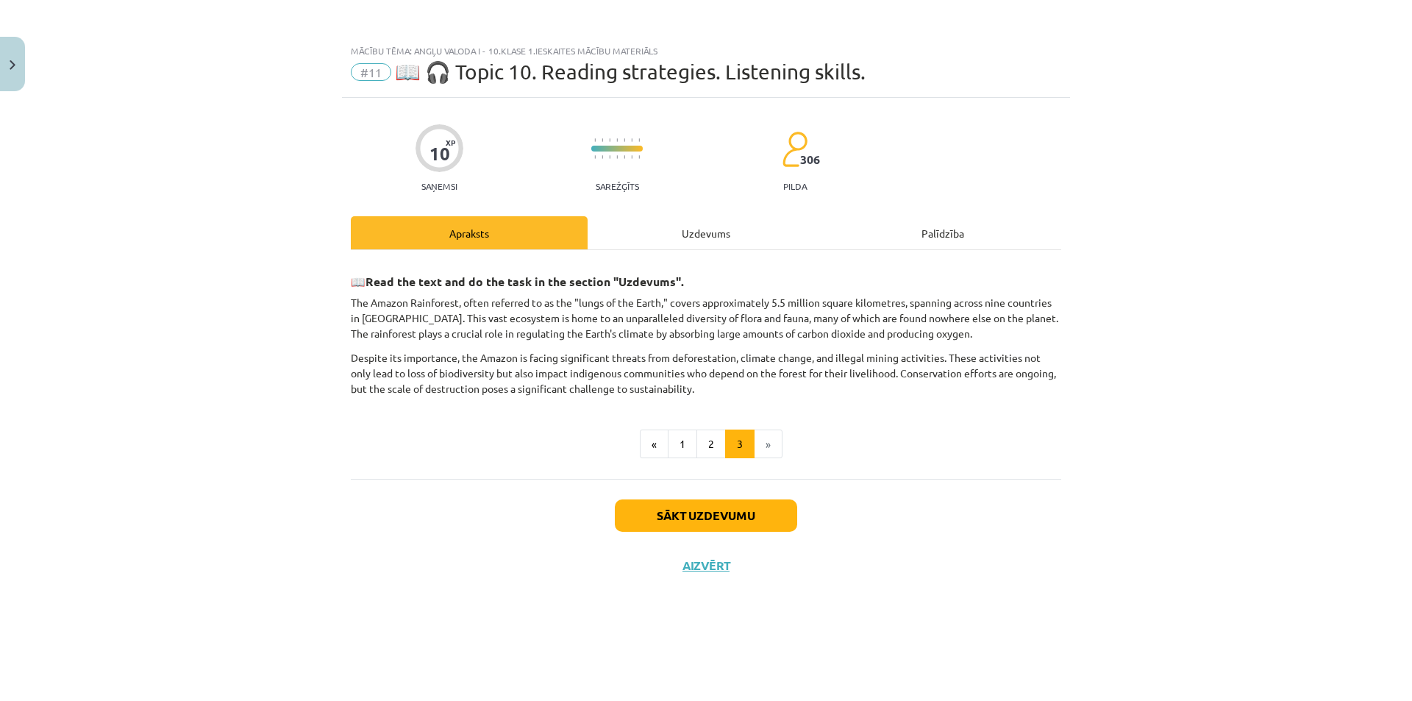
drag, startPoint x: 729, startPoint y: 224, endPoint x: 1402, endPoint y: 188, distance: 673.1
click at [731, 224] on div "Uzdevums" at bounding box center [706, 232] width 237 height 33
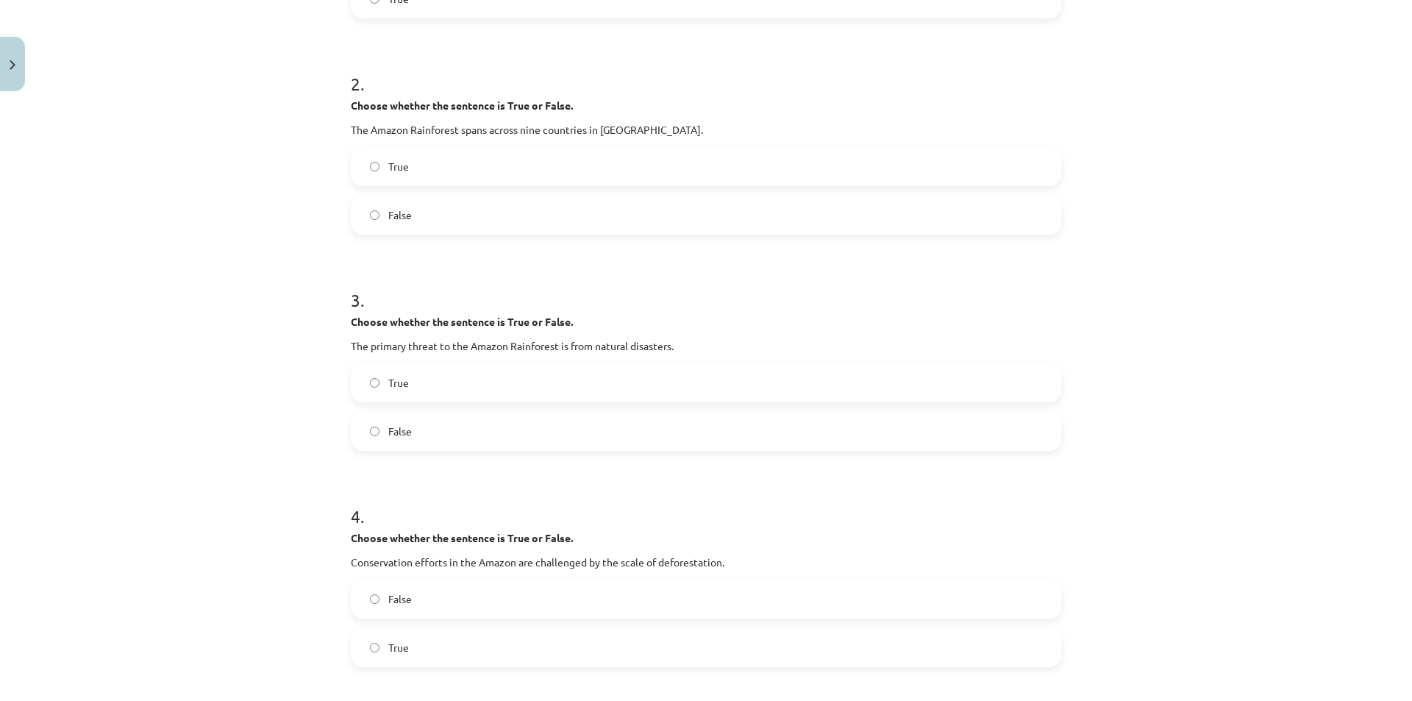
scroll to position [515, 0]
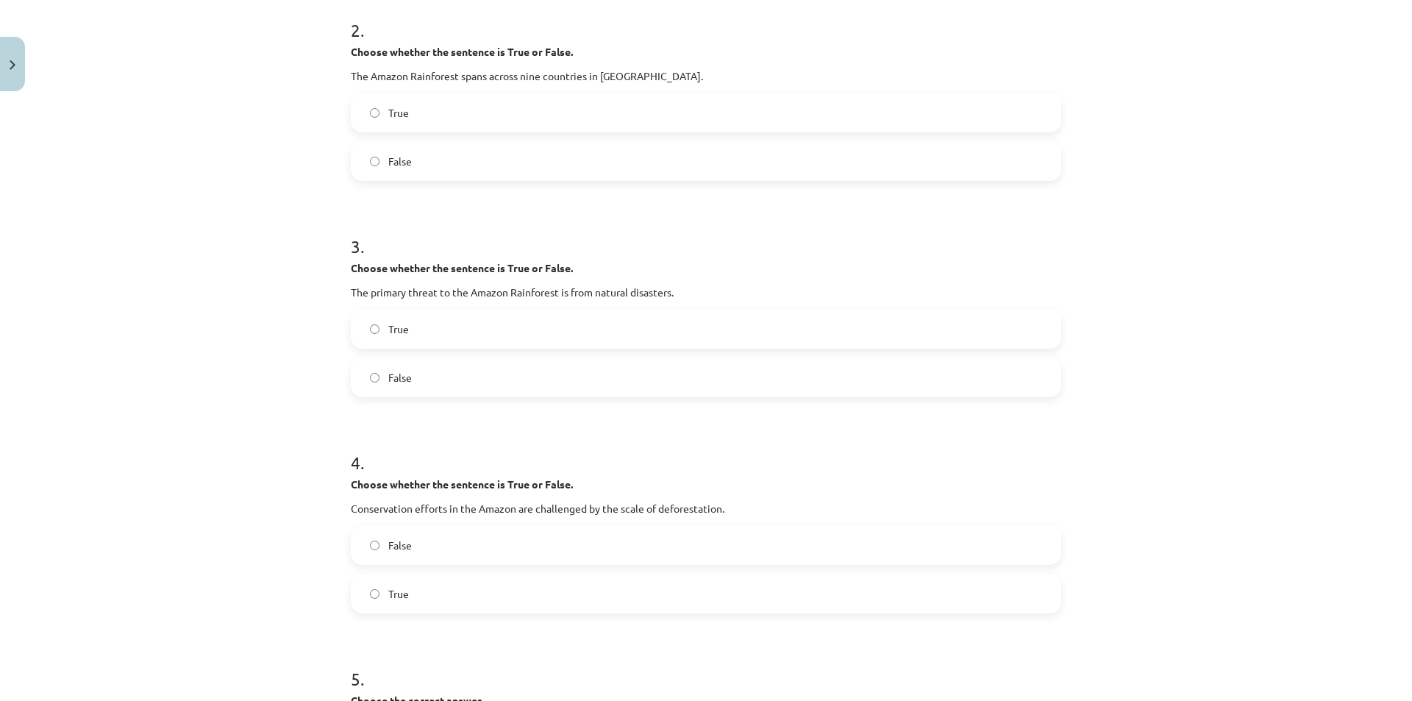
click at [410, 592] on label "True" at bounding box center [705, 593] width 707 height 37
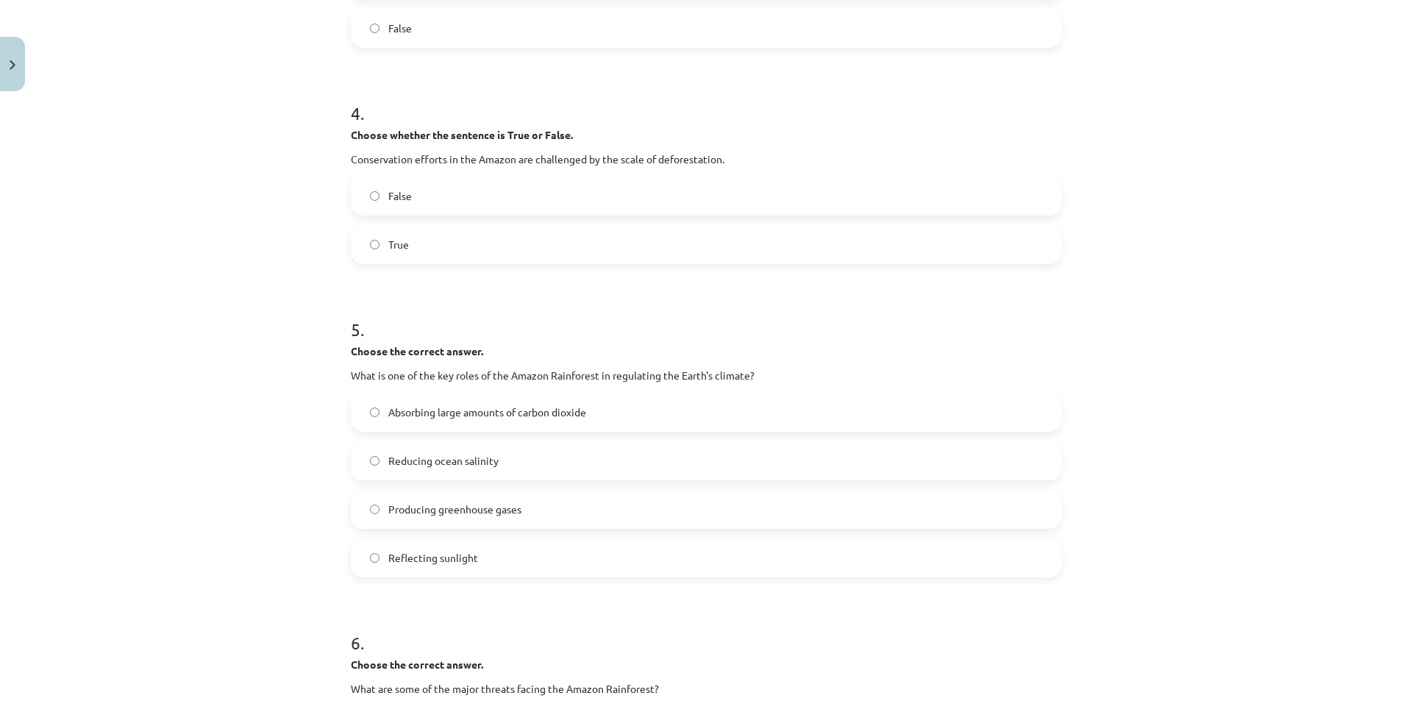
scroll to position [882, 0]
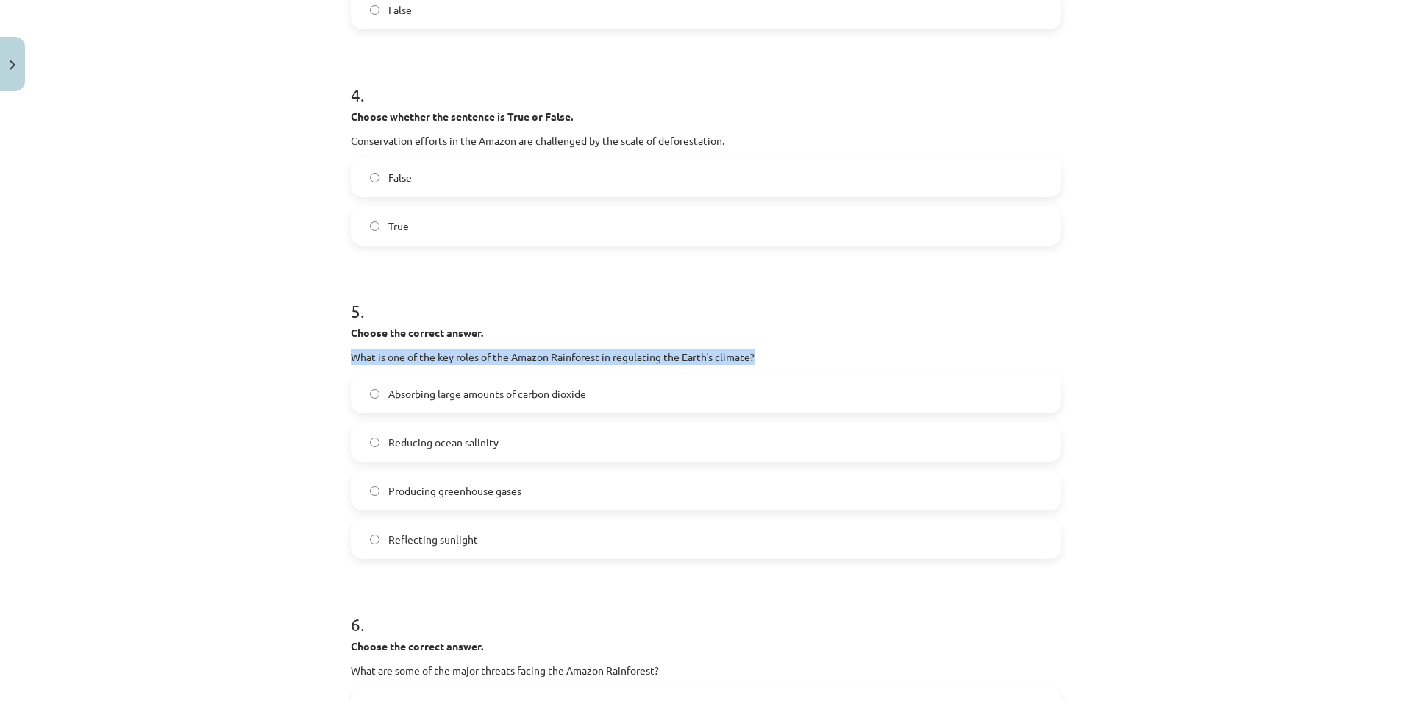
drag, startPoint x: 343, startPoint y: 357, endPoint x: 823, endPoint y: 357, distance: 479.4
click at [823, 357] on div "10 XP Saņemsi Sarežģīts 306 pilda Apraksts Uzdevums Palīdzība 1 . Choose whethe…" at bounding box center [706, 267] width 728 height 2104
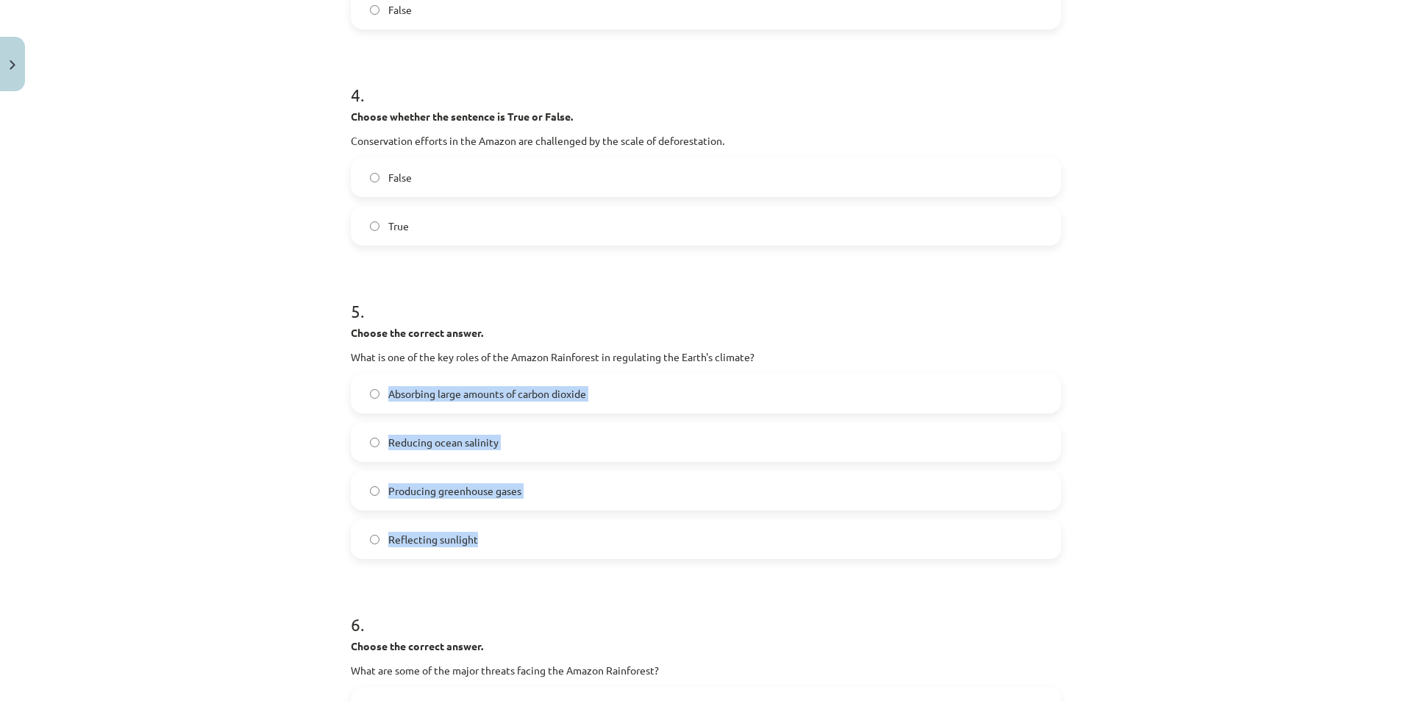
drag, startPoint x: 385, startPoint y: 391, endPoint x: 564, endPoint y: 543, distance: 234.7
click at [564, 543] on div "Absorbing large amounts of carbon dioxide Reducing ocean salinity Producing gre…" at bounding box center [706, 466] width 710 height 185
click at [251, 462] on div "Mācību tēma: Angļu valoda i - 10.klase 1.ieskaites mācību materiāls #11 📖 🎧 Top…" at bounding box center [706, 350] width 1412 height 701
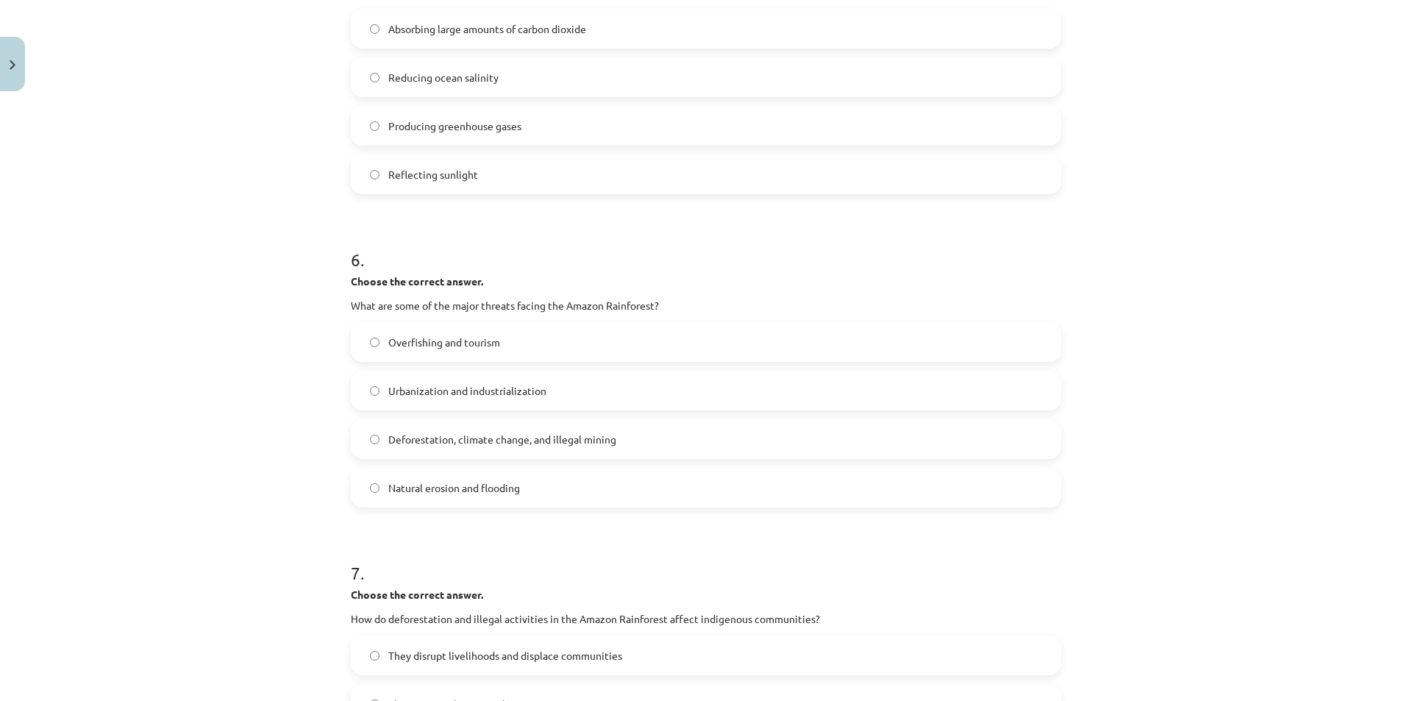
scroll to position [1250, 0]
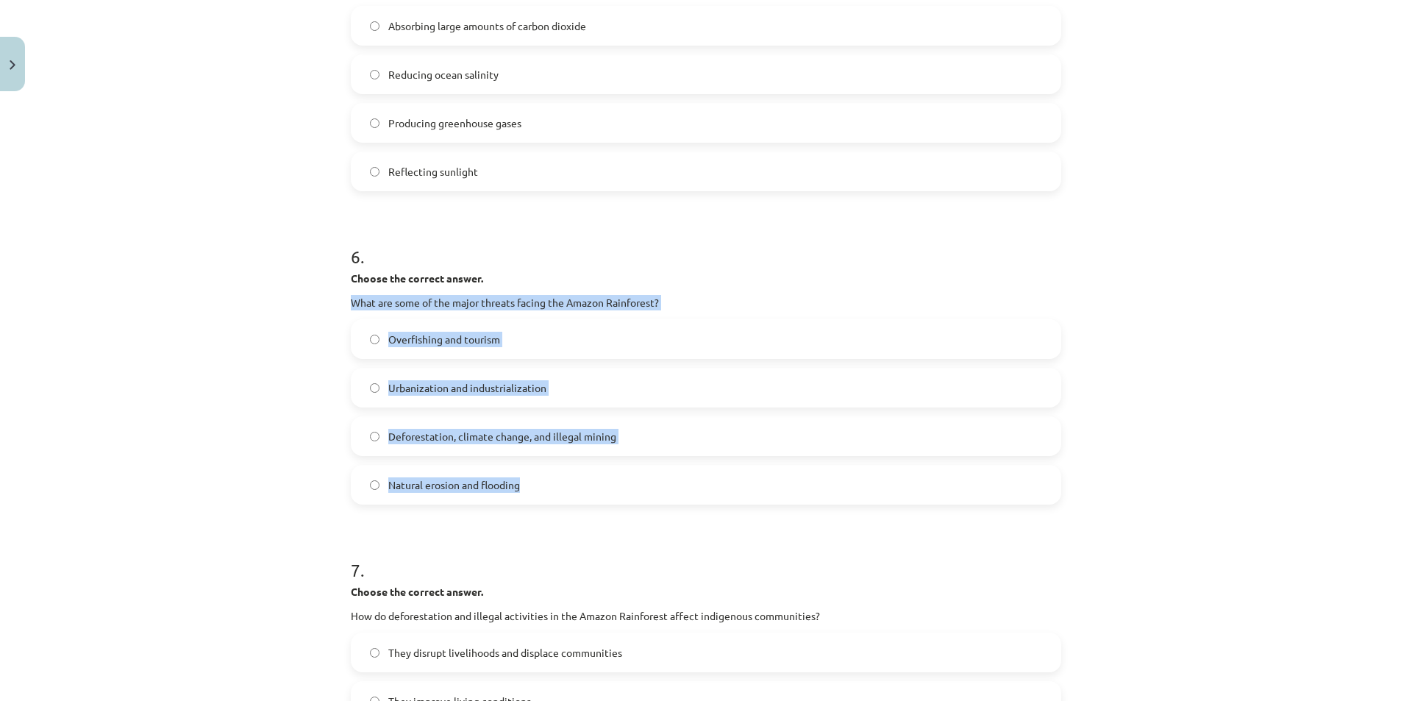
drag, startPoint x: 340, startPoint y: 297, endPoint x: 704, endPoint y: 480, distance: 406.8
click at [488, 435] on span "Deforestation, climate change, and illegal mining" at bounding box center [502, 436] width 228 height 15
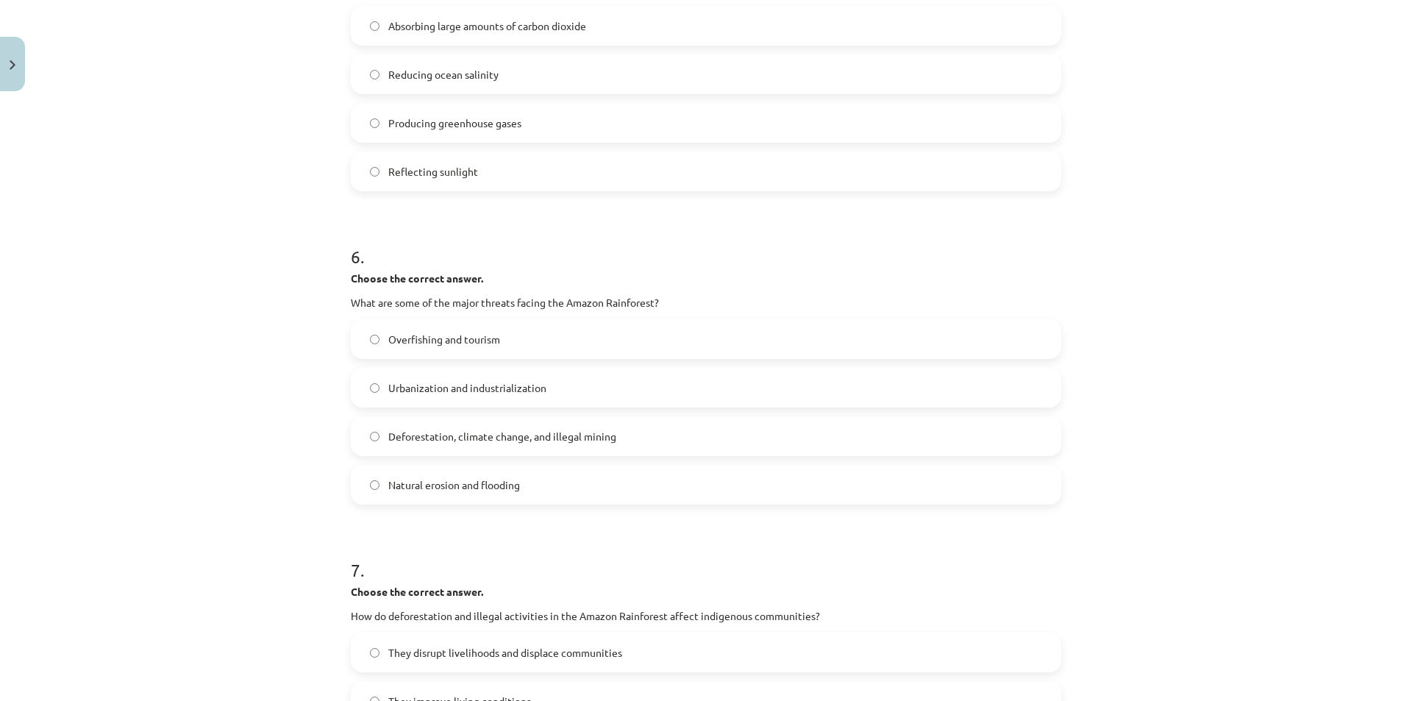
click at [307, 439] on div "Mācību tēma: Angļu valoda i - 10.klase 1.ieskaites mācību materiāls #11 📖 🎧 Top…" at bounding box center [706, 350] width 1412 height 701
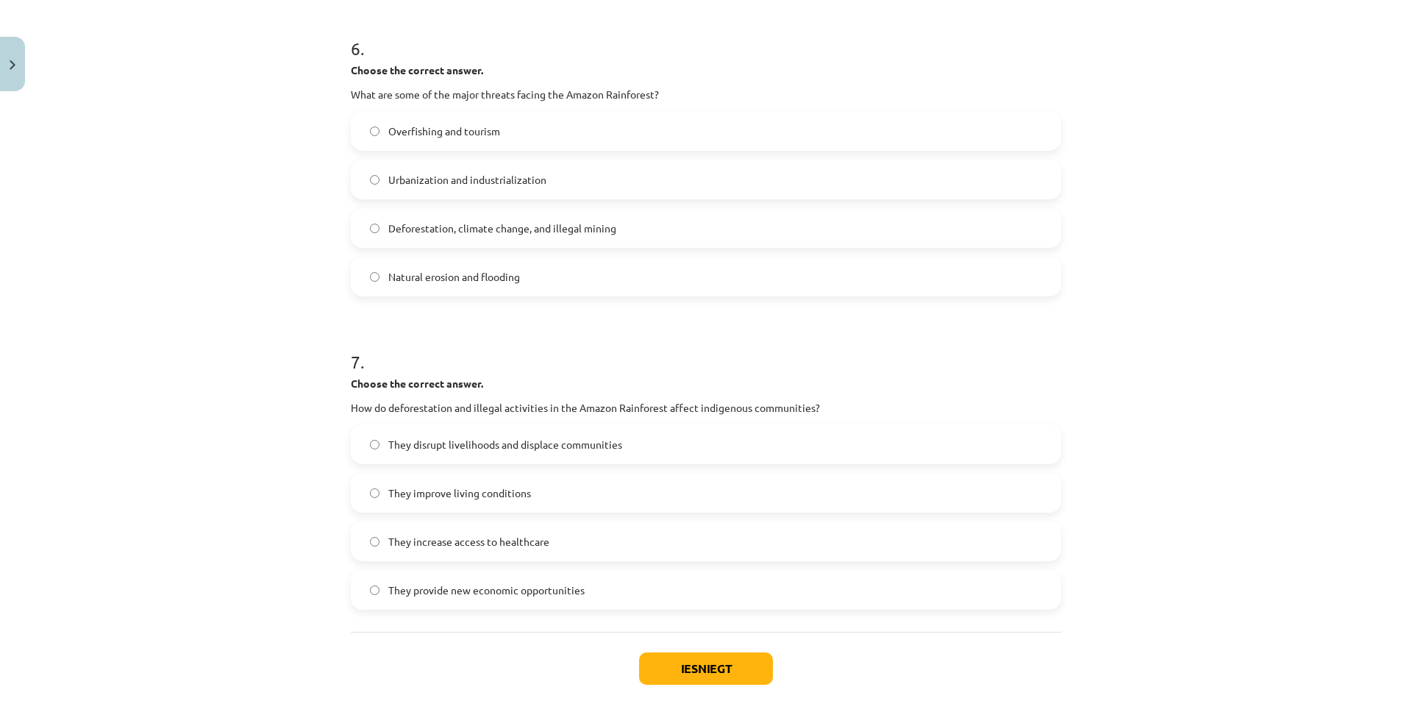
scroll to position [1471, 0]
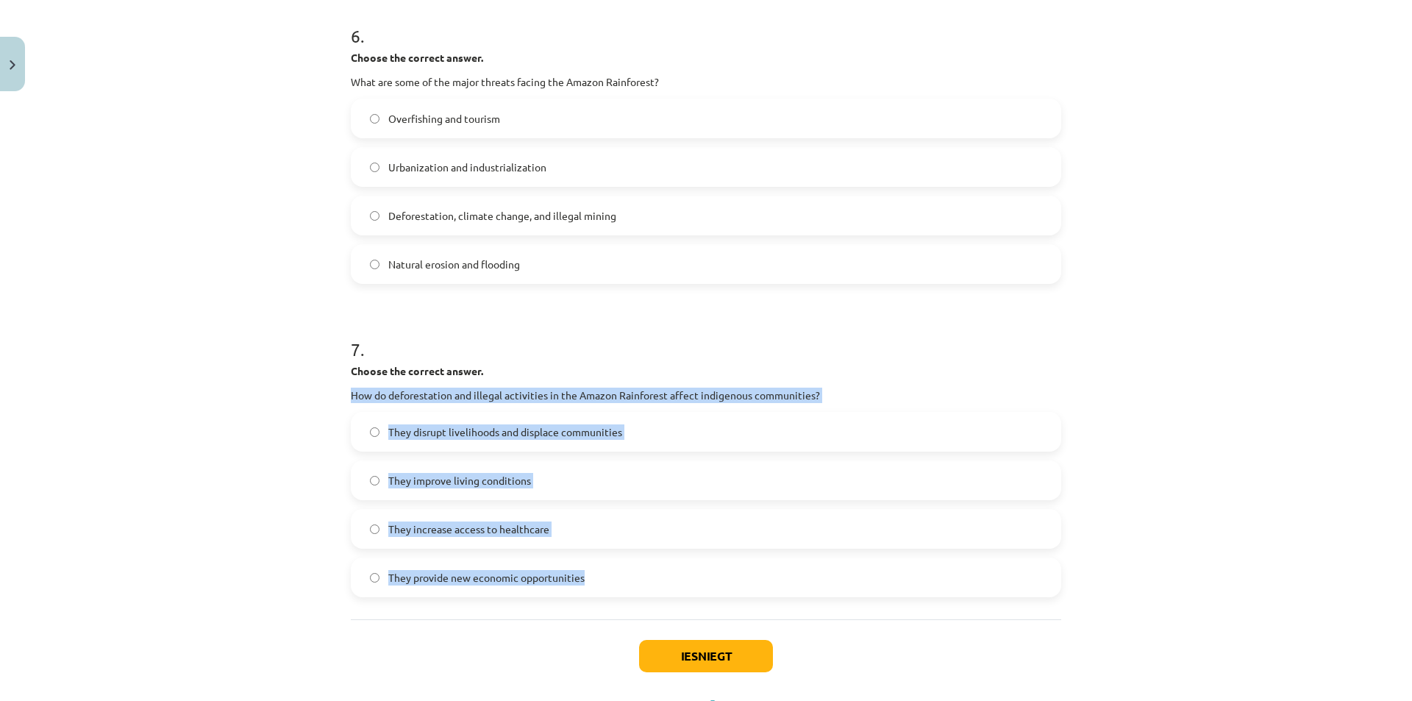
drag, startPoint x: 320, startPoint y: 393, endPoint x: 590, endPoint y: 579, distance: 328.4
click at [616, 594] on div "Mācību tēma: Angļu valoda i - 10.klase 1.ieskaites mācību materiāls #11 📖 🎧 Top…" at bounding box center [706, 350] width 1412 height 701
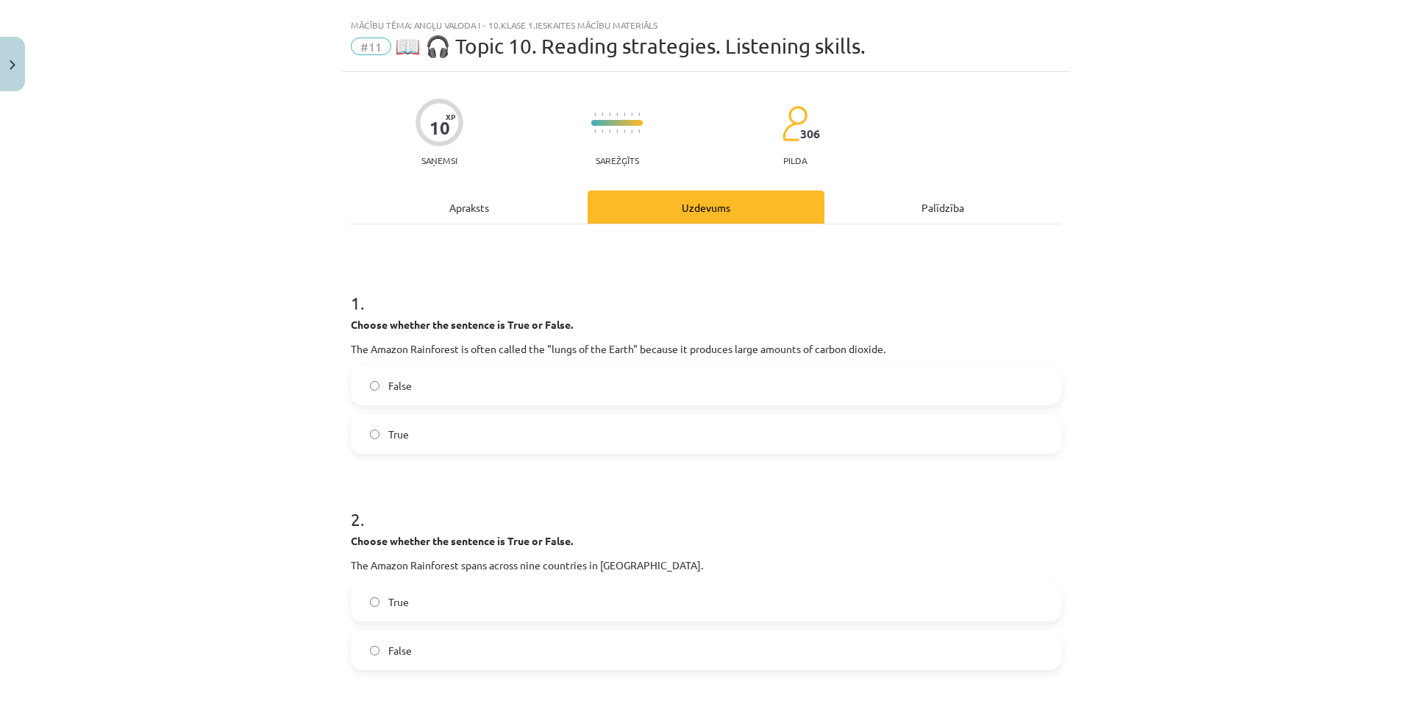
scroll to position [0, 0]
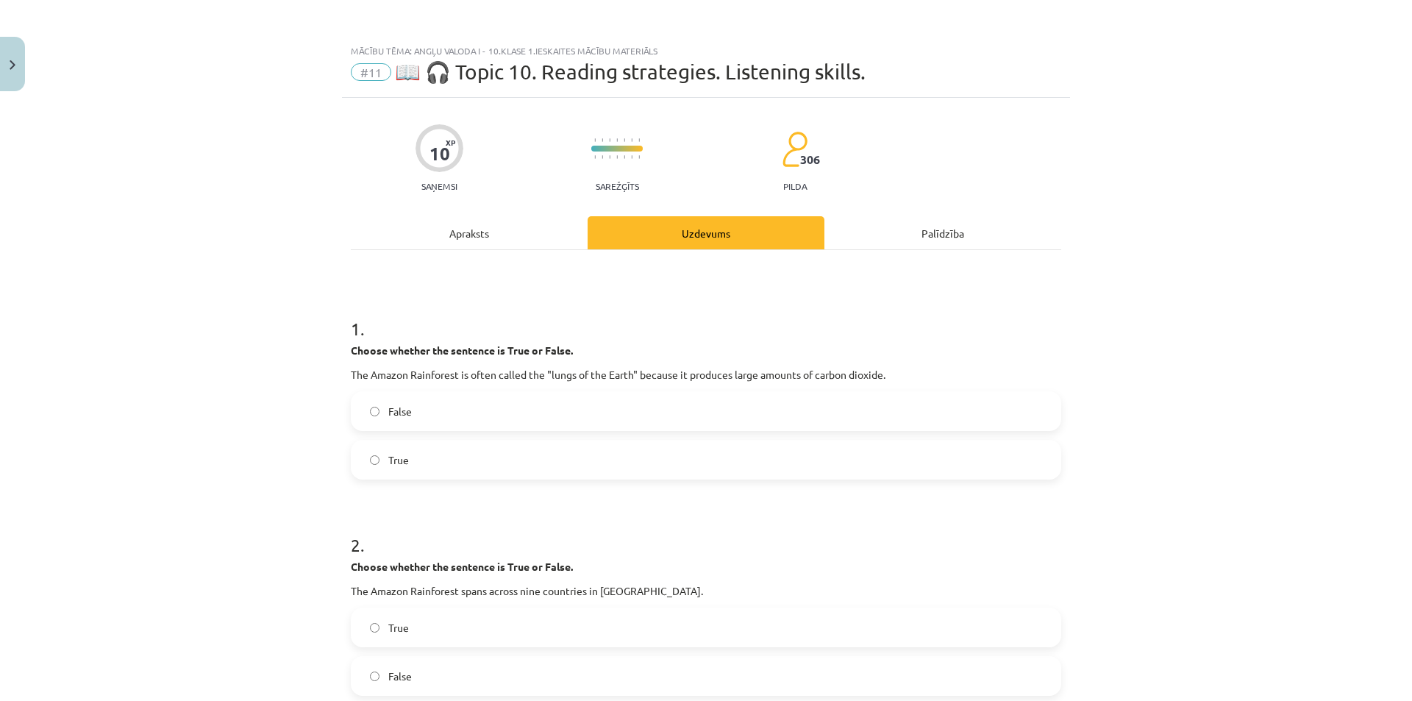
click at [506, 240] on div "Apraksts" at bounding box center [469, 232] width 237 height 33
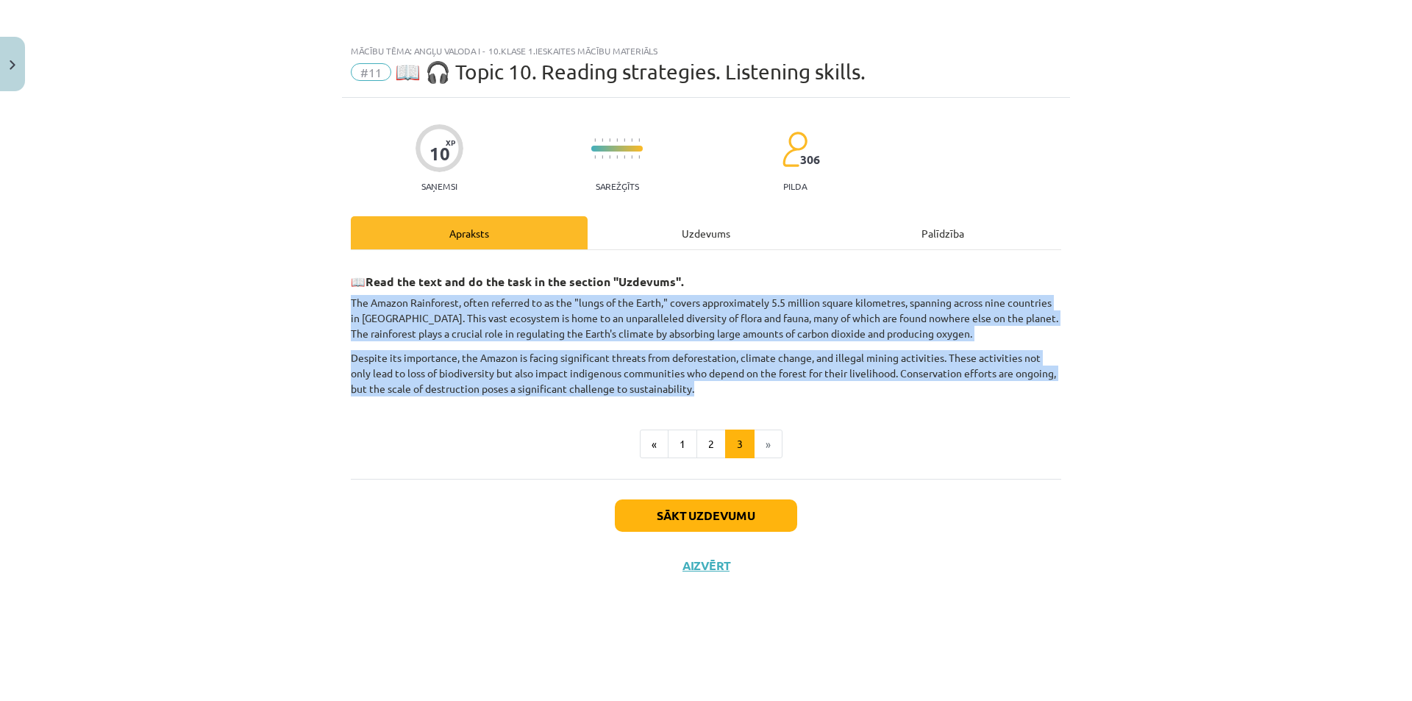
drag, startPoint x: 352, startPoint y: 301, endPoint x: 1102, endPoint y: 371, distance: 752.6
click at [1215, 384] on div "Mācību tēma: Angļu valoda i - 10.klase 1.ieskaites mācību materiāls #11 📖 🎧 Top…" at bounding box center [706, 350] width 1412 height 701
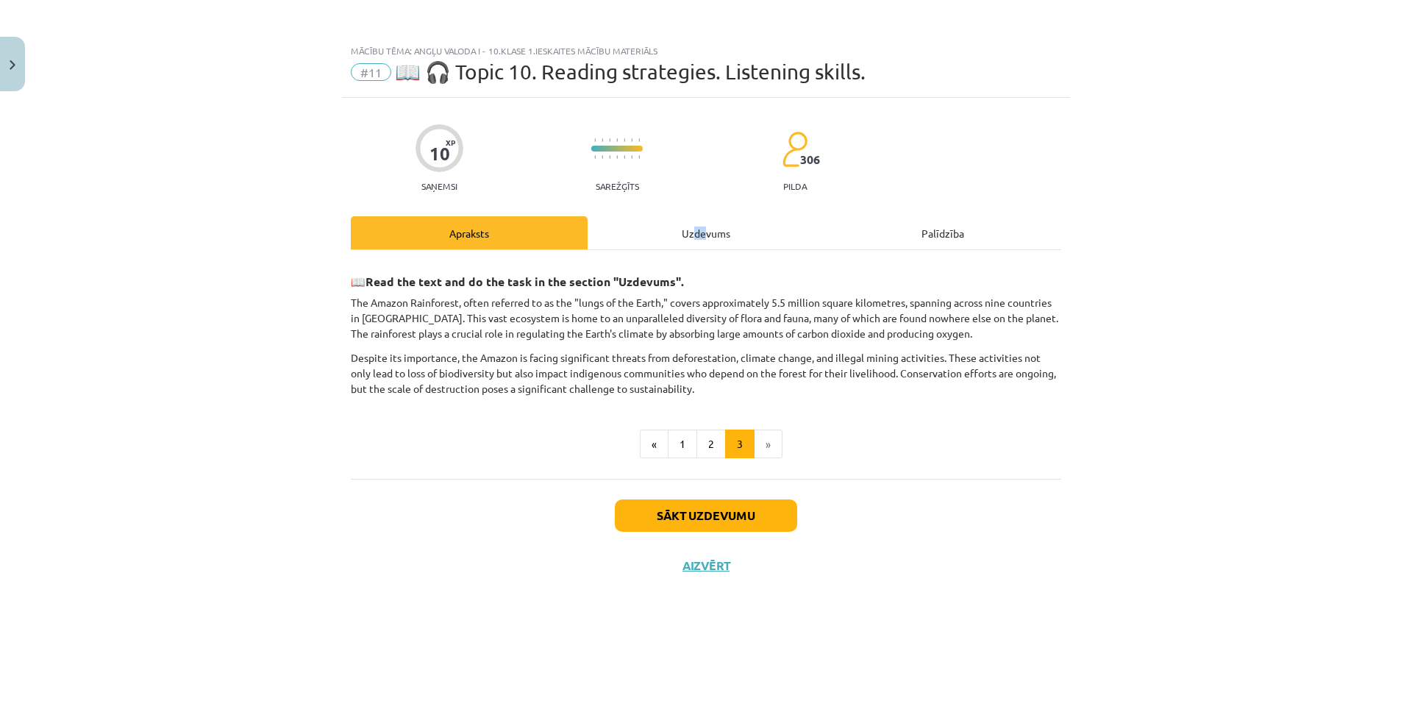
drag, startPoint x: 695, startPoint y: 221, endPoint x: 710, endPoint y: 211, distance: 18.0
click at [710, 210] on div "10 XP Saņemsi Sarežģīts 306 pilda Apraksts Uzdevums Palīdzība 📖 Read the text a…" at bounding box center [706, 381] width 728 height 566
click at [742, 235] on div "Uzdevums" at bounding box center [706, 232] width 237 height 33
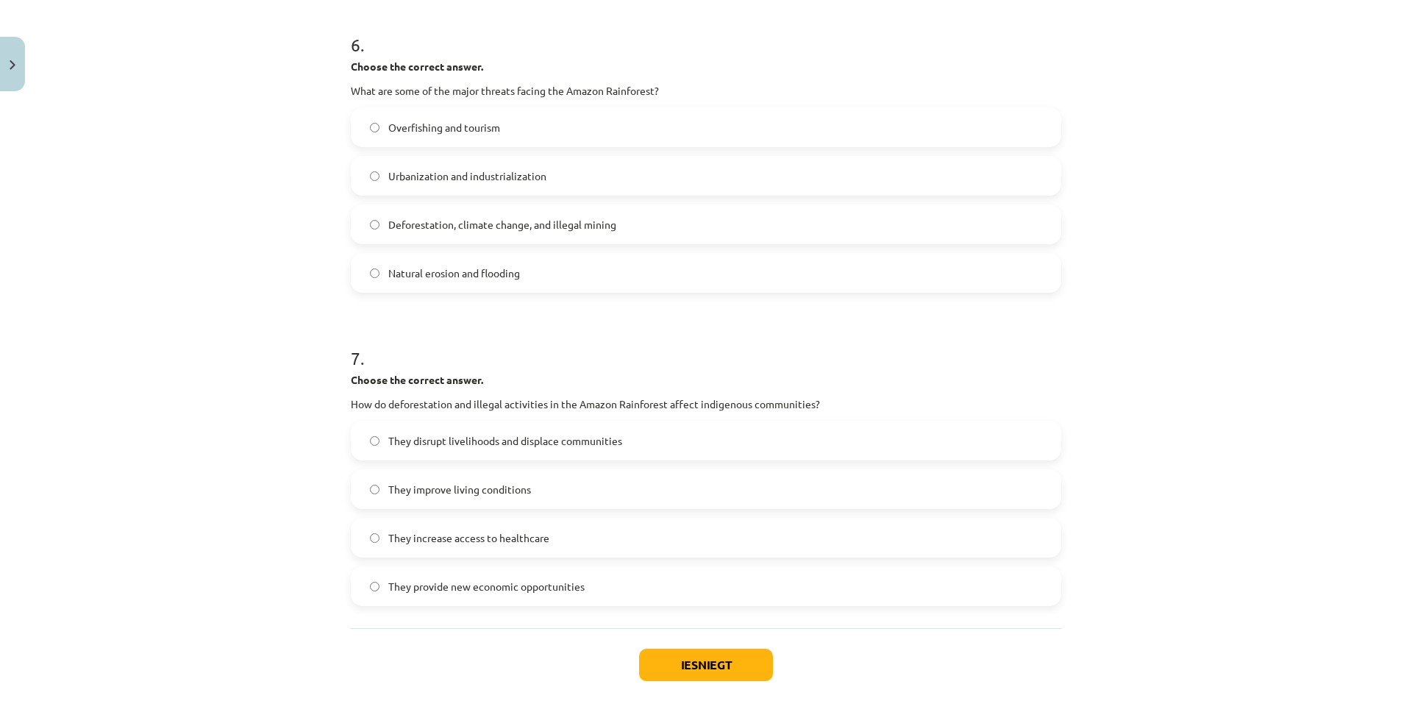
scroll to position [1391, 0]
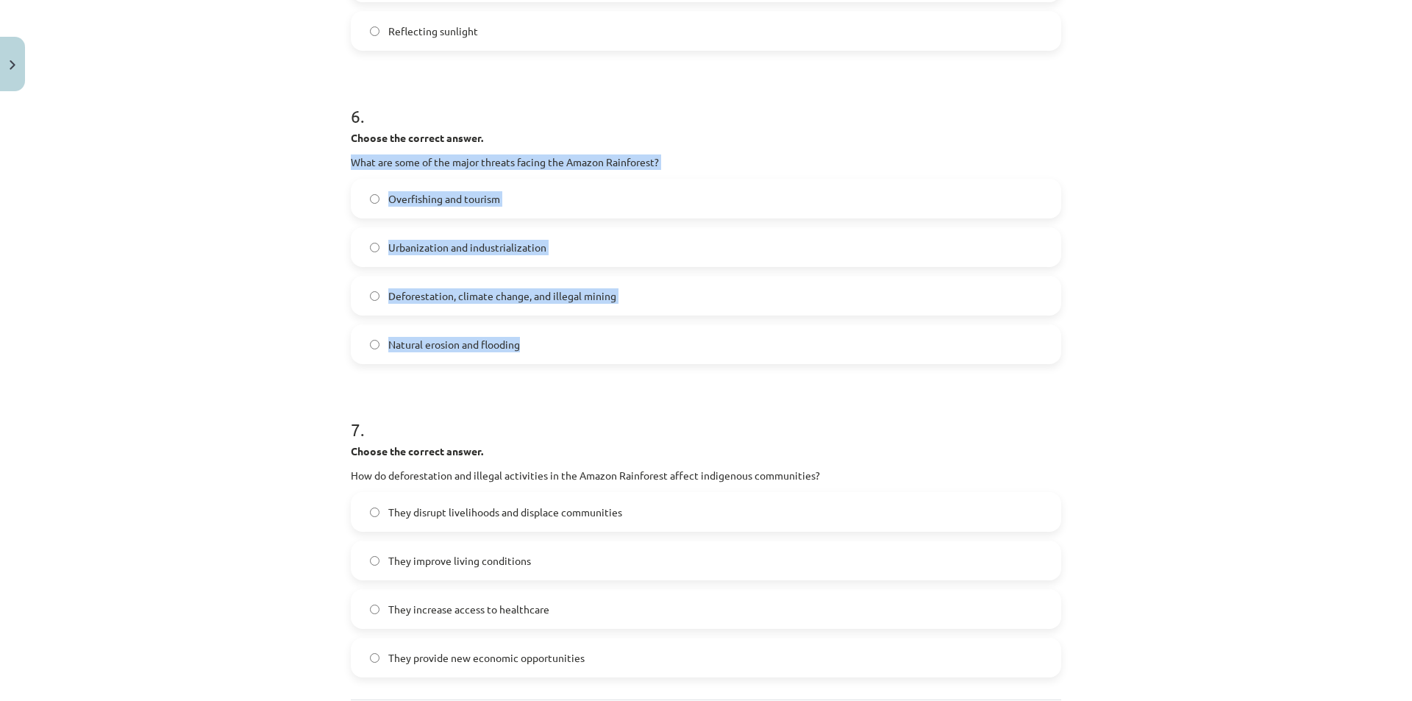
drag, startPoint x: 409, startPoint y: 188, endPoint x: 576, endPoint y: 346, distance: 229.9
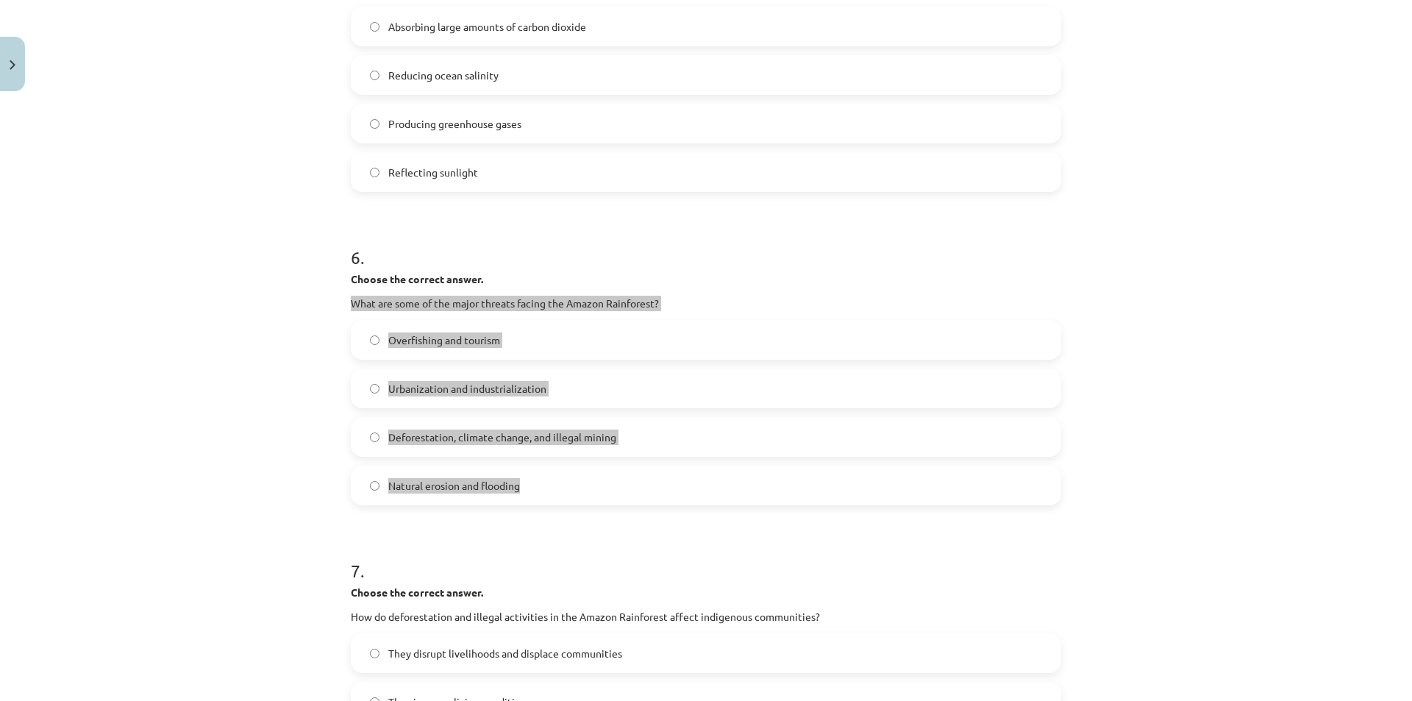
scroll to position [1023, 0]
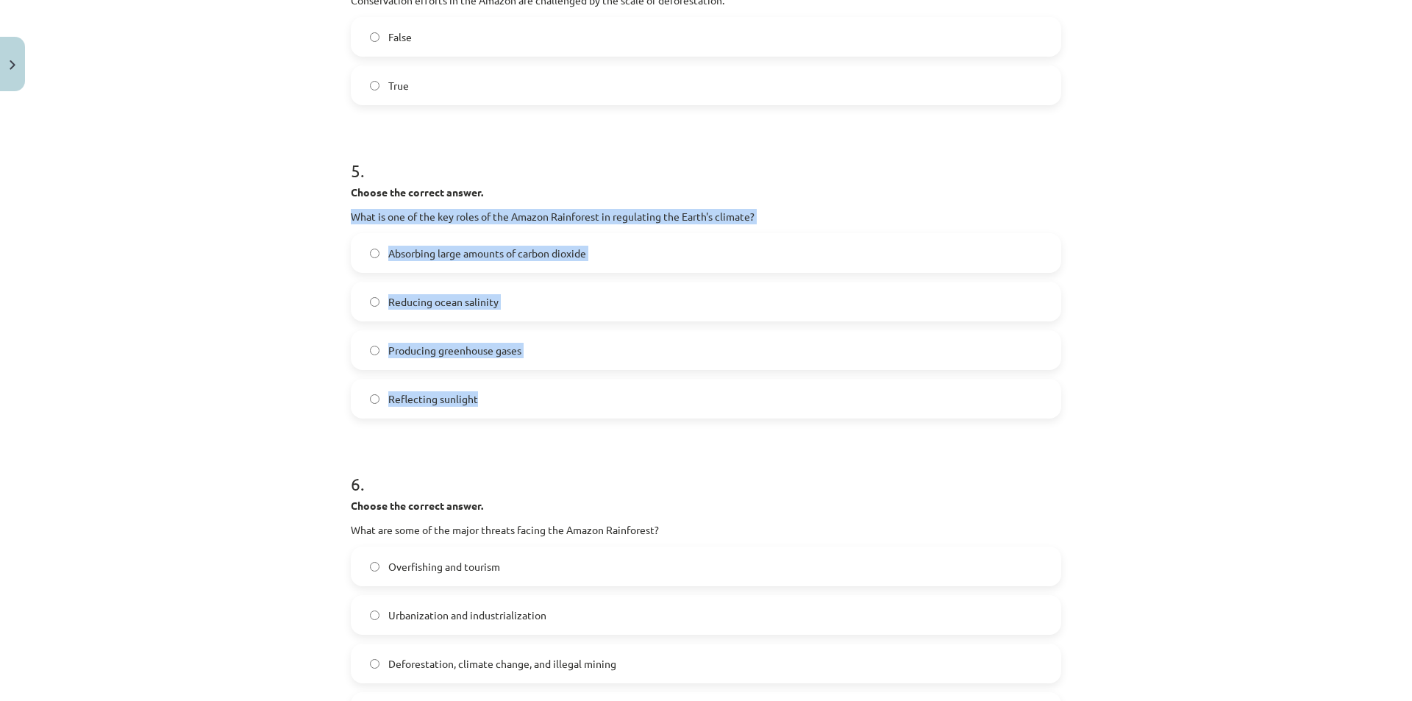
drag, startPoint x: 337, startPoint y: 212, endPoint x: 537, endPoint y: 385, distance: 264.8
click at [537, 385] on div "10 XP Saņemsi Sarežģīts 306 pilda Apraksts Uzdevums Palīdzība 1 . Choose whethe…" at bounding box center [706, 127] width 728 height 2104
click at [380, 307] on label "Reducing ocean salinity" at bounding box center [705, 301] width 707 height 37
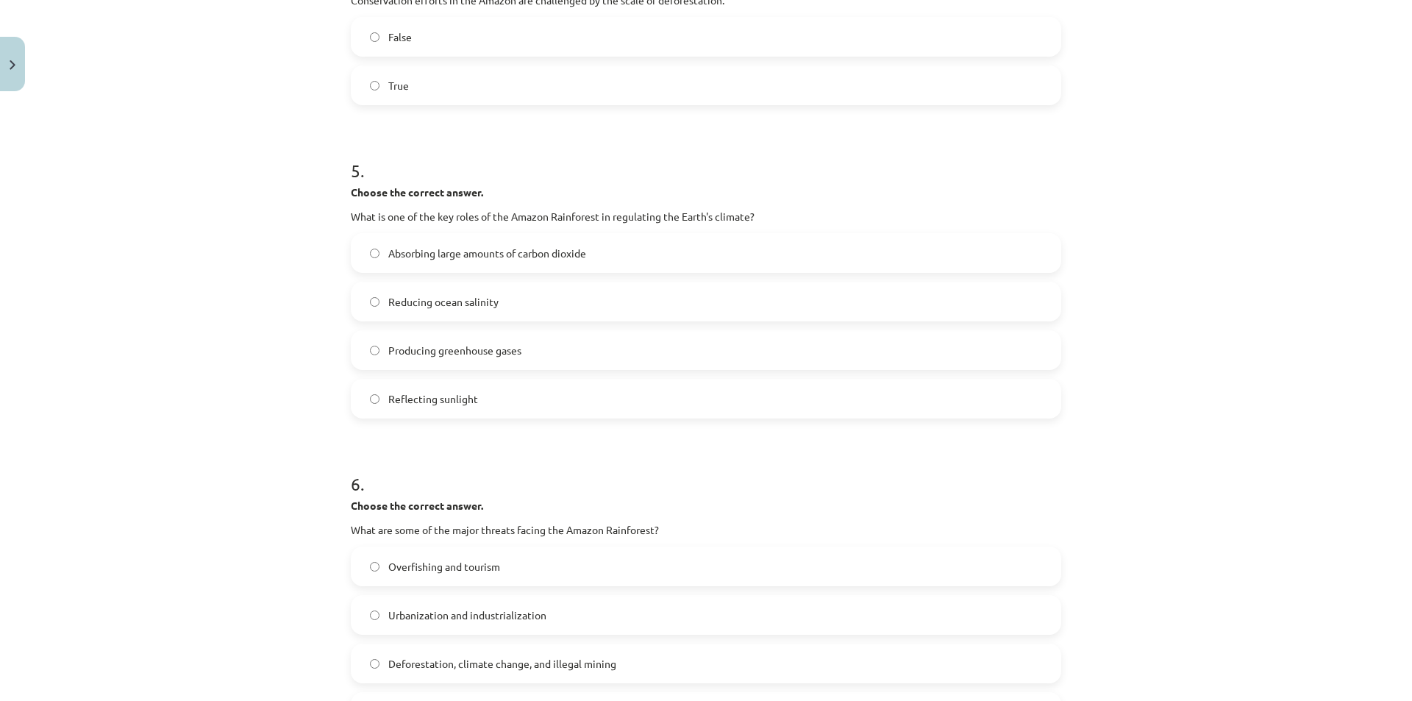
click at [379, 261] on label "Absorbing large amounts of carbon dioxide" at bounding box center [705, 253] width 707 height 37
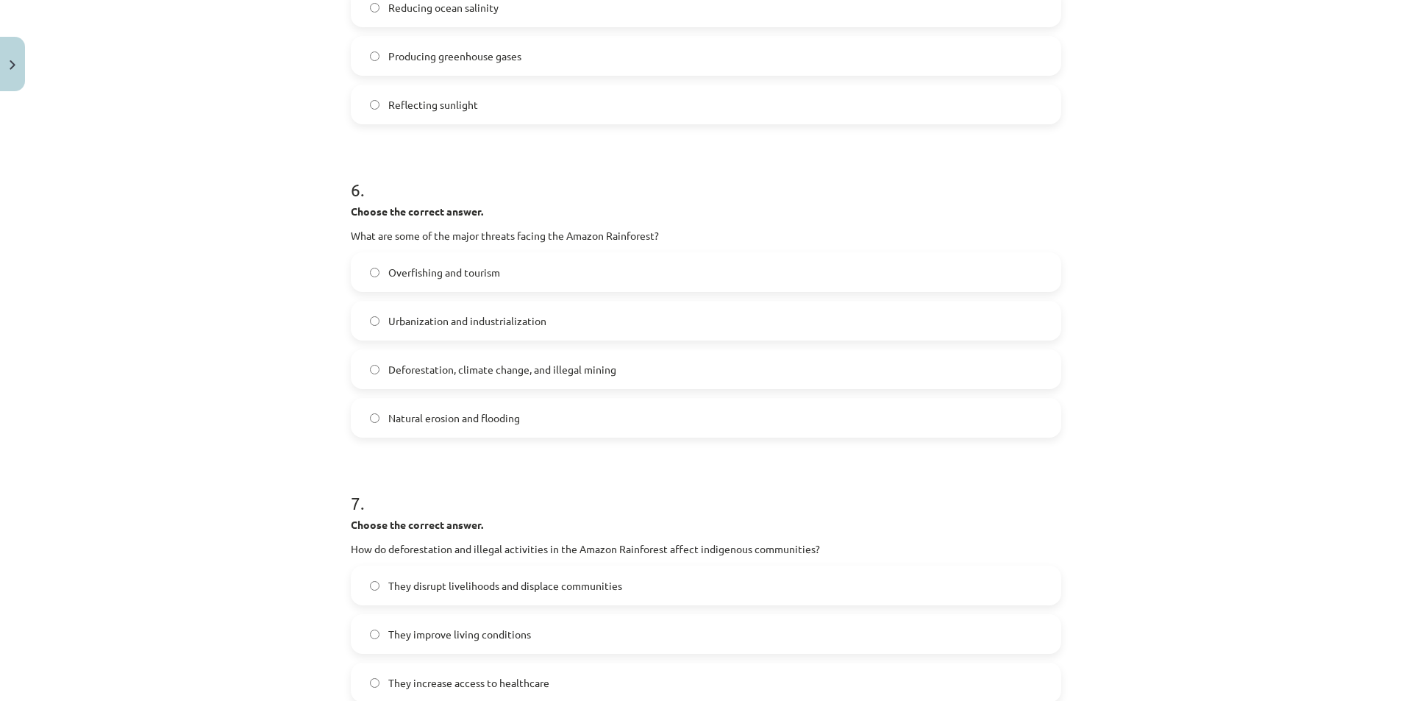
scroll to position [1538, 0]
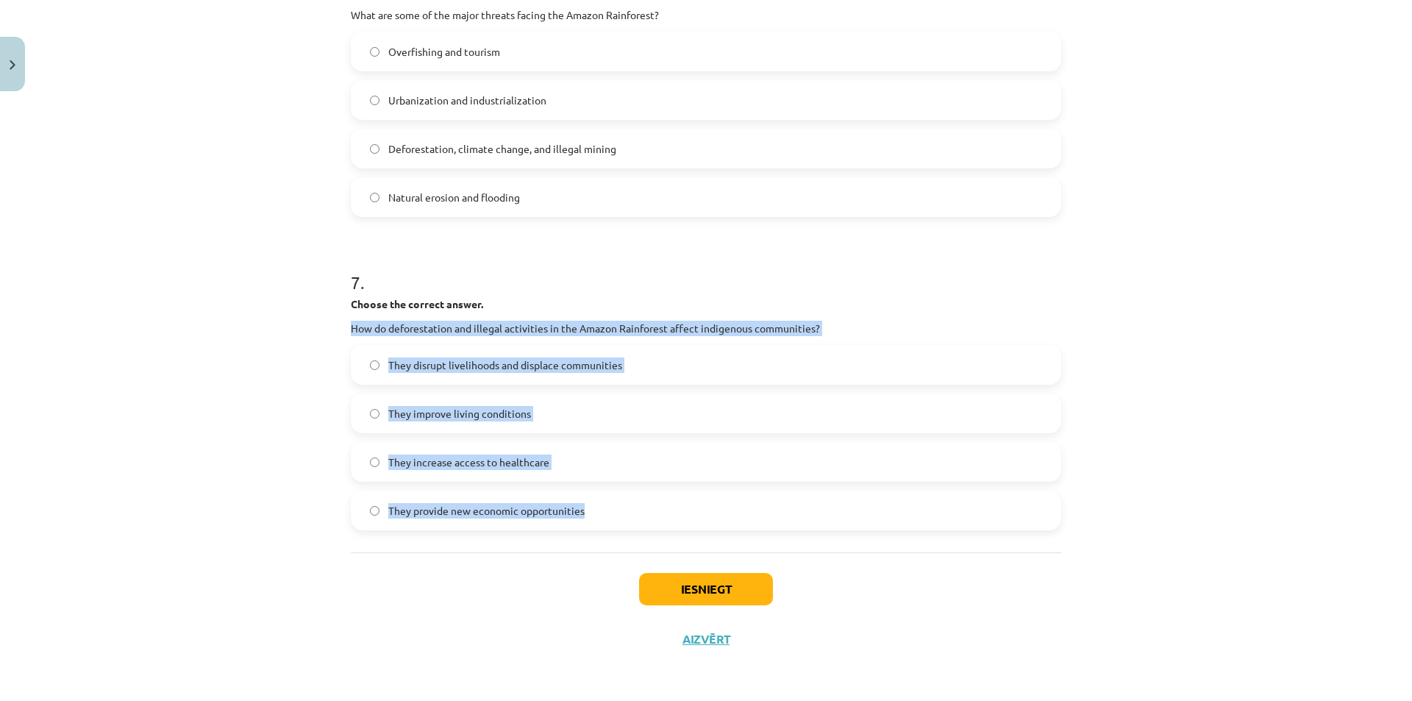
drag, startPoint x: 337, startPoint y: 326, endPoint x: 638, endPoint y: 512, distance: 353.9
click at [453, 411] on span "They improve living conditions" at bounding box center [459, 413] width 143 height 15
click at [291, 486] on div "Mācību tēma: Angļu valoda i - 10.klase 1.ieskaites mācību materiāls #11 📖 🎧 Top…" at bounding box center [706, 350] width 1412 height 701
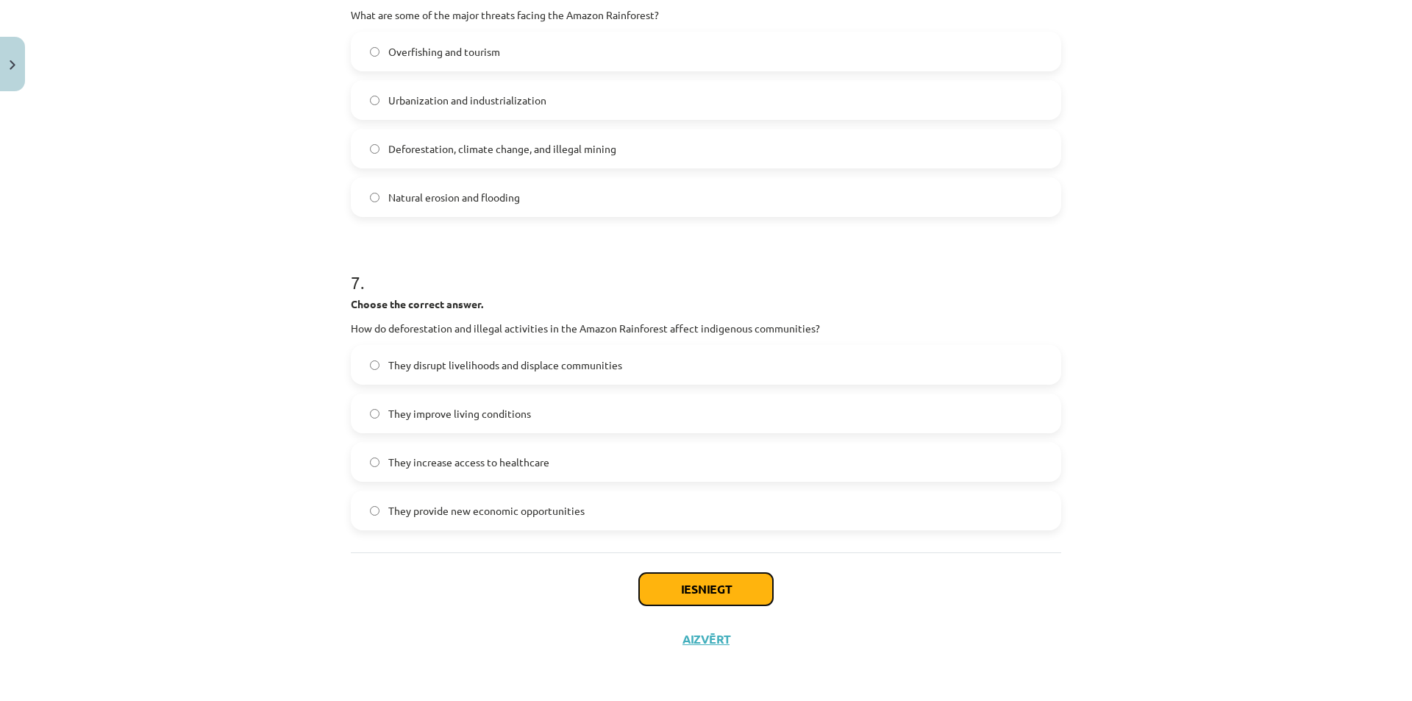
click at [727, 577] on button "Iesniegt" at bounding box center [706, 589] width 134 height 32
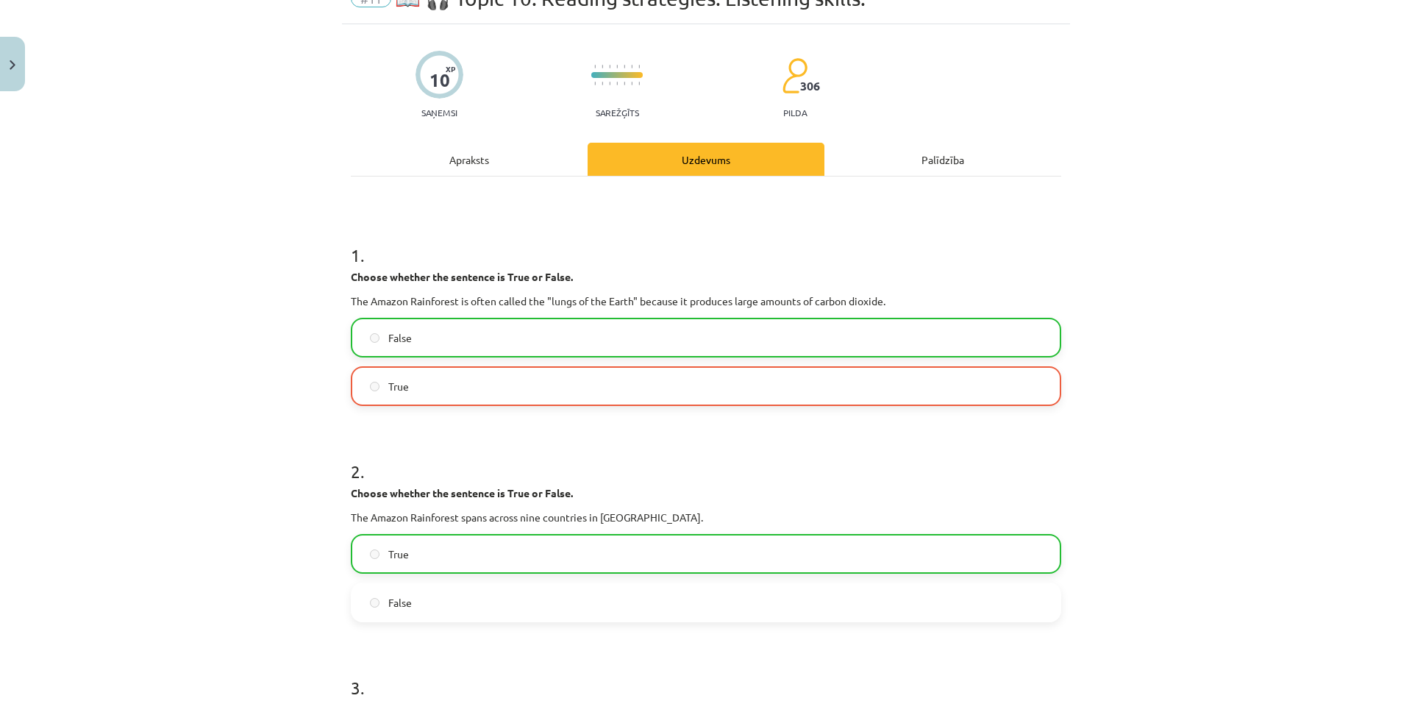
scroll to position [67, 0]
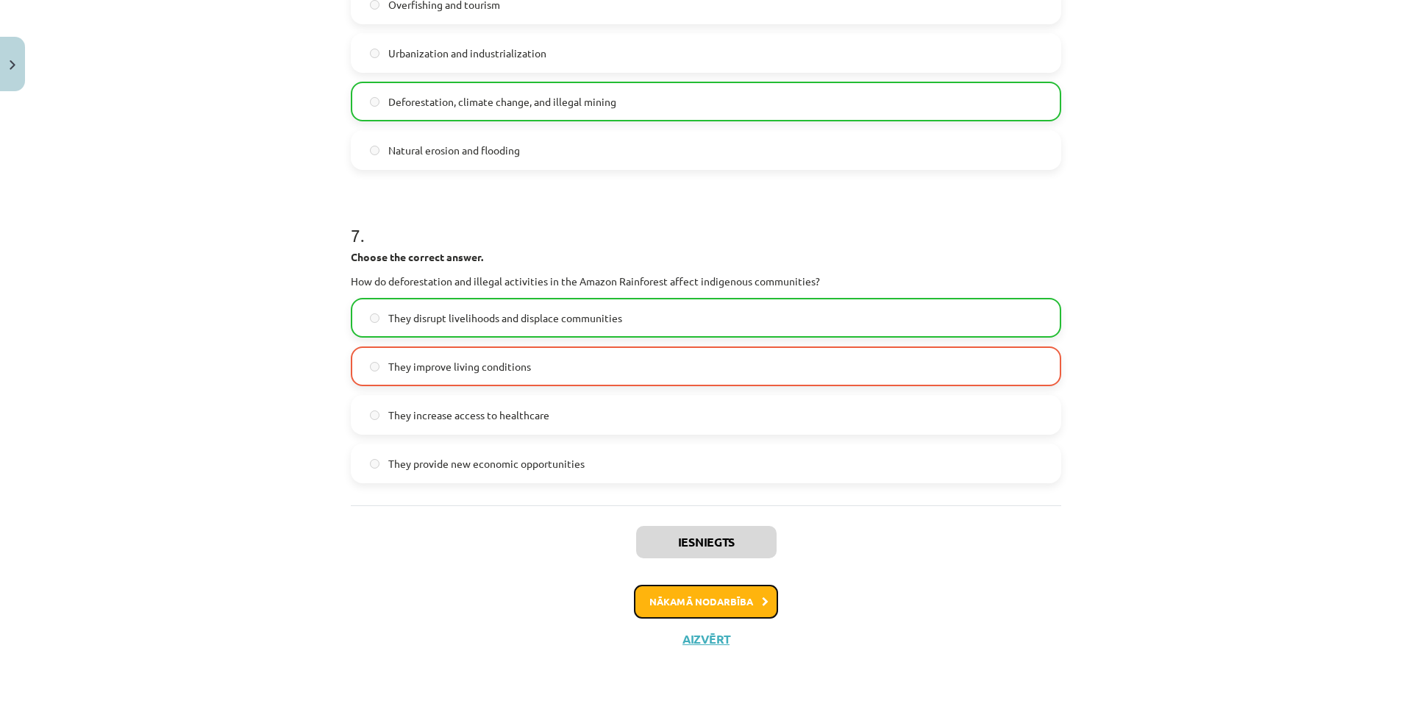
click at [710, 605] on button "Nākamā nodarbība" at bounding box center [706, 602] width 144 height 34
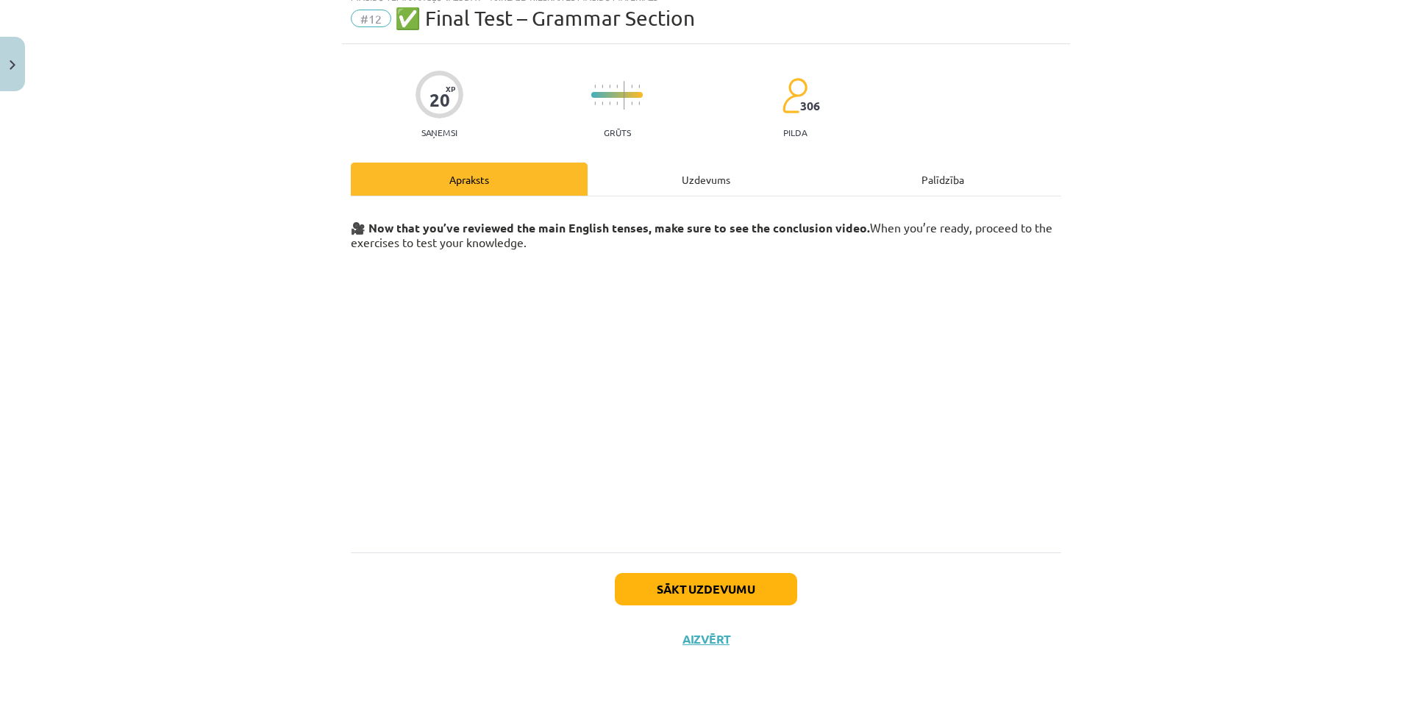
scroll to position [37, 0]
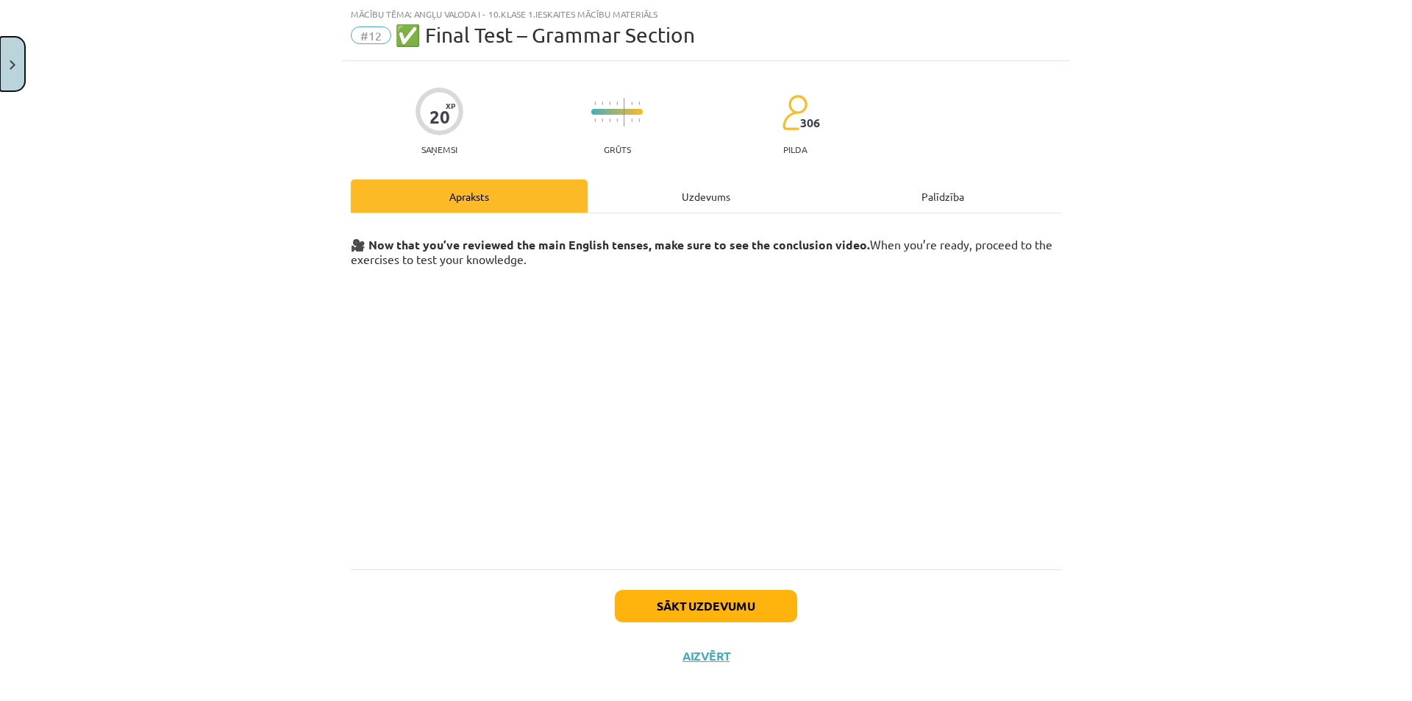
click at [21, 72] on button "Close" at bounding box center [12, 64] width 25 height 54
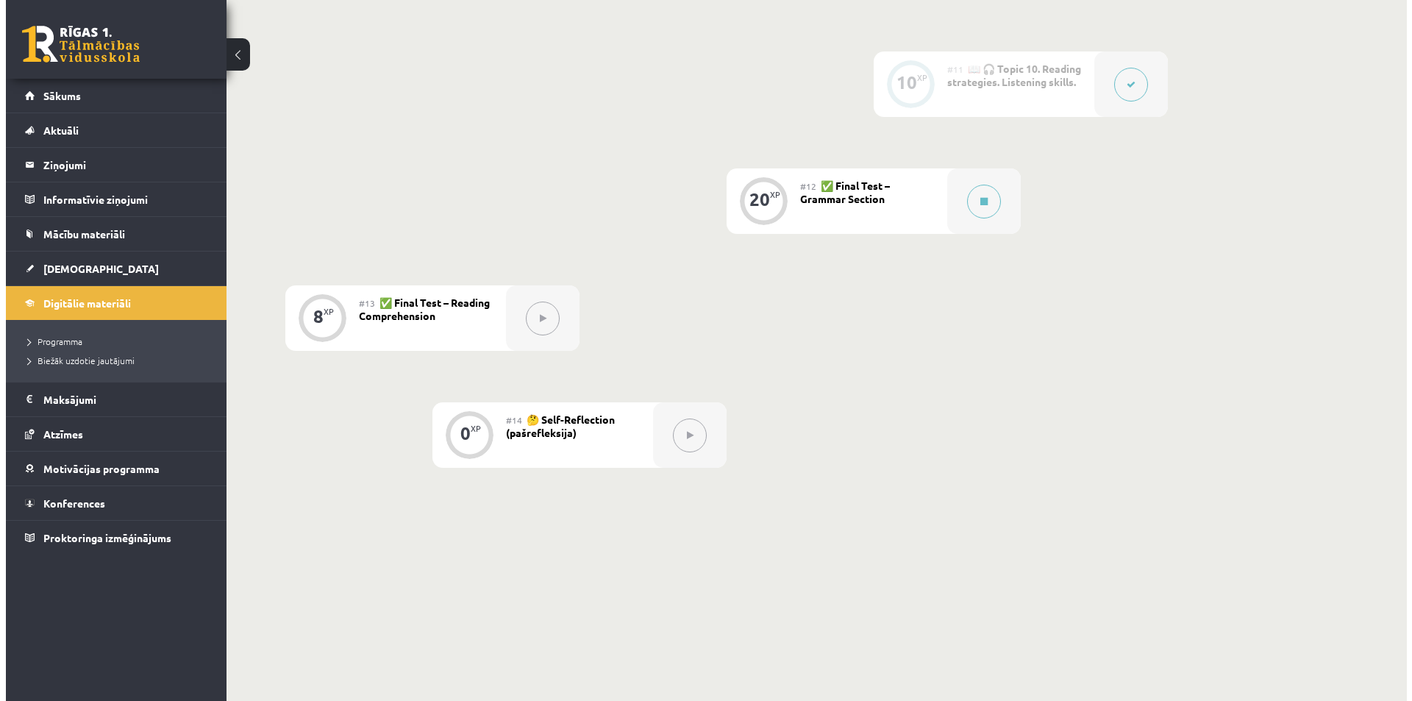
scroll to position [1544, 0]
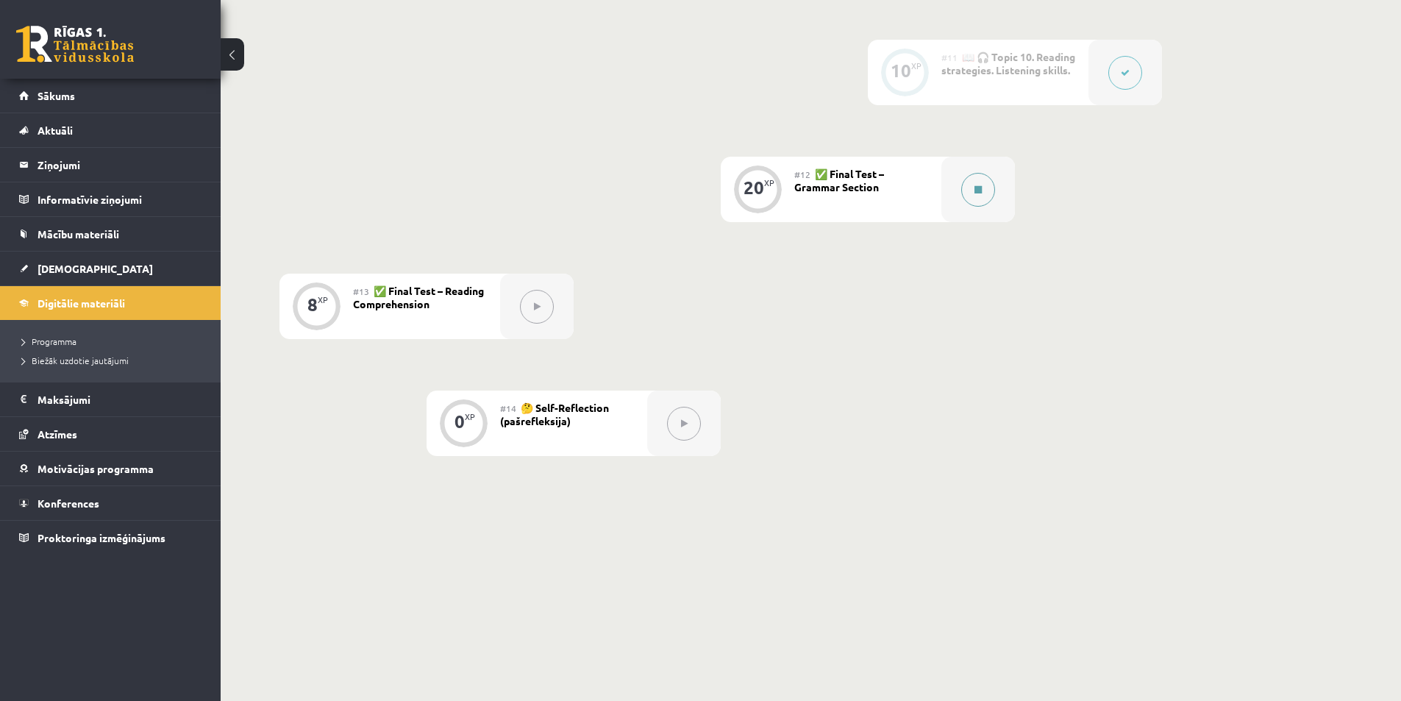
click at [985, 185] on button at bounding box center [978, 190] width 34 height 34
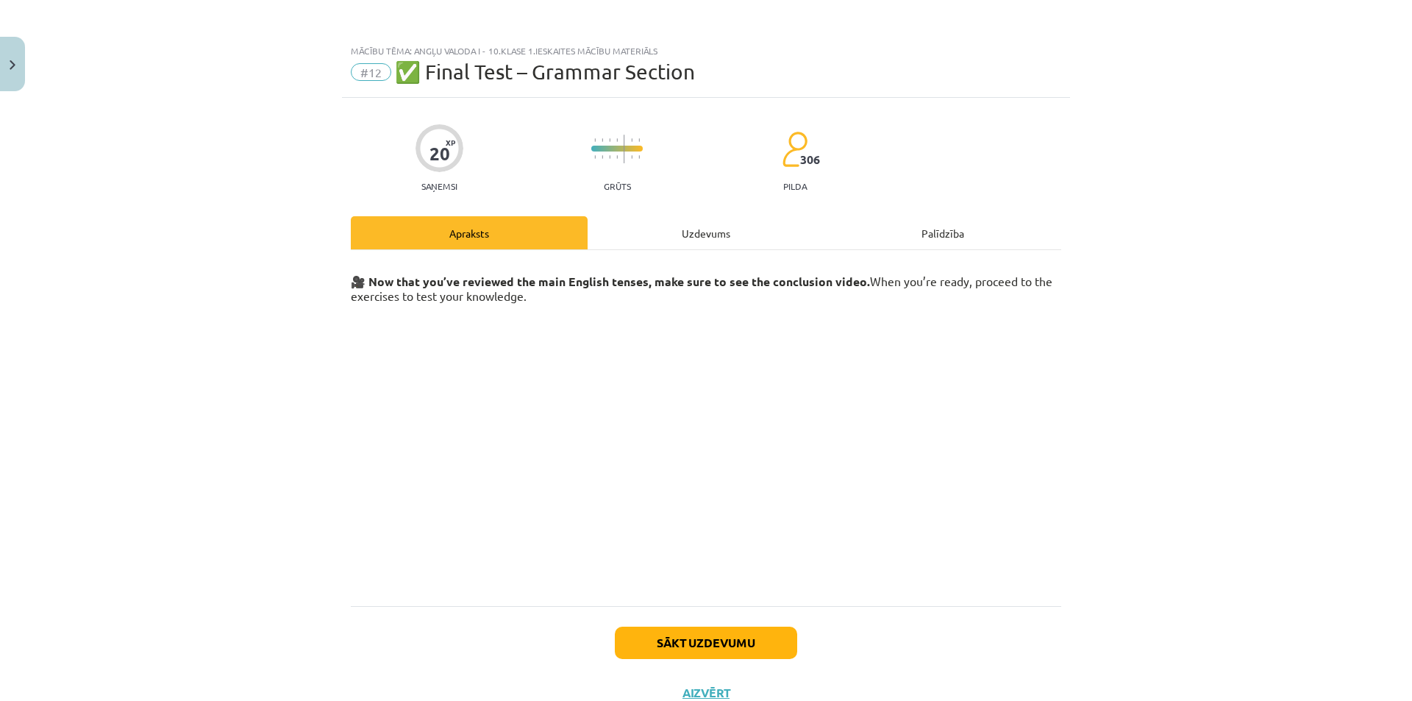
click at [774, 228] on div "Uzdevums" at bounding box center [706, 232] width 237 height 33
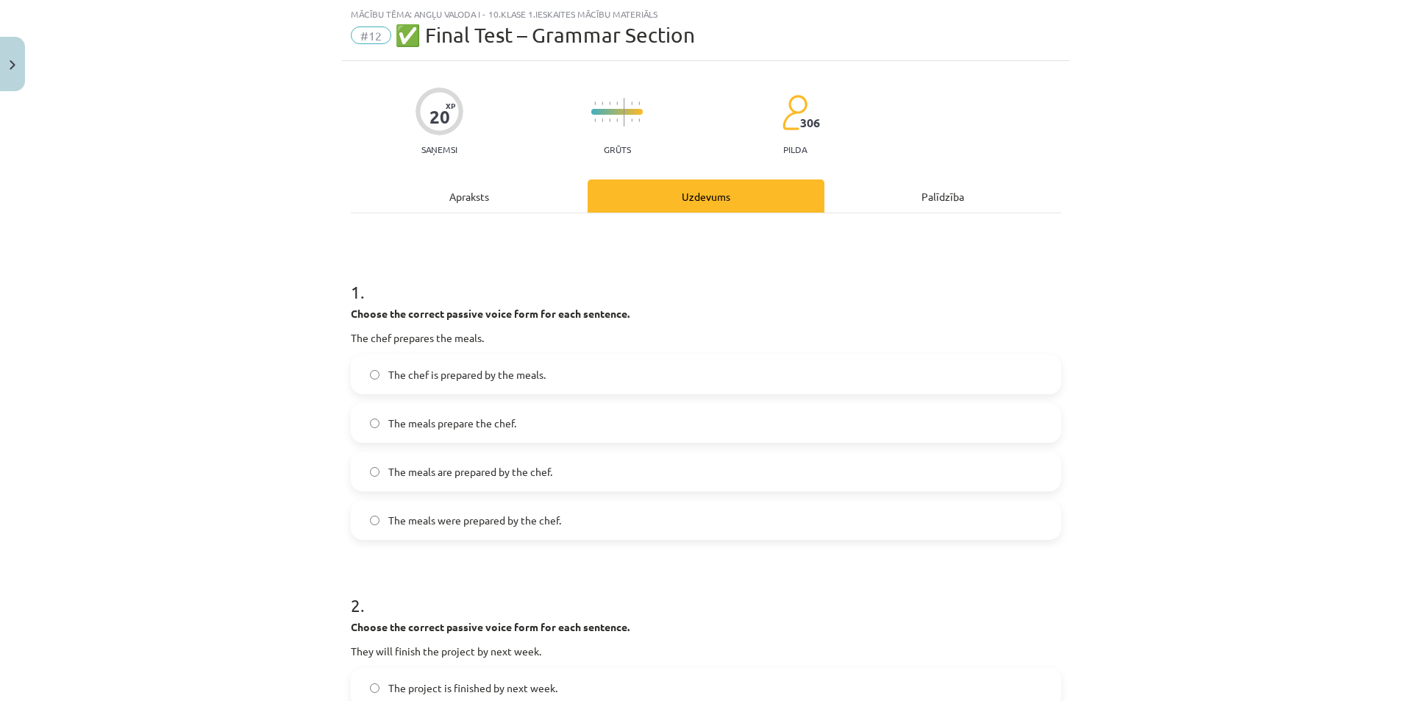
click at [495, 188] on div "Apraksts" at bounding box center [469, 195] width 237 height 33
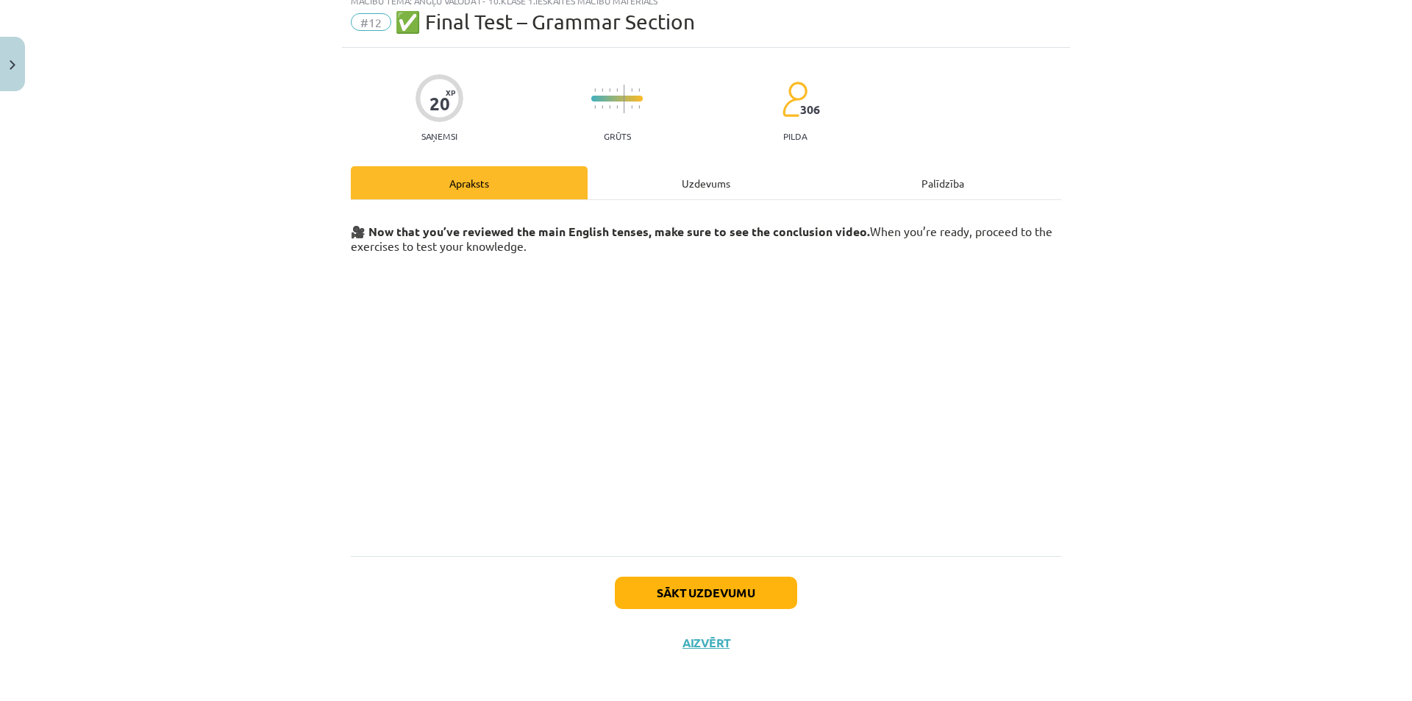
scroll to position [54, 0]
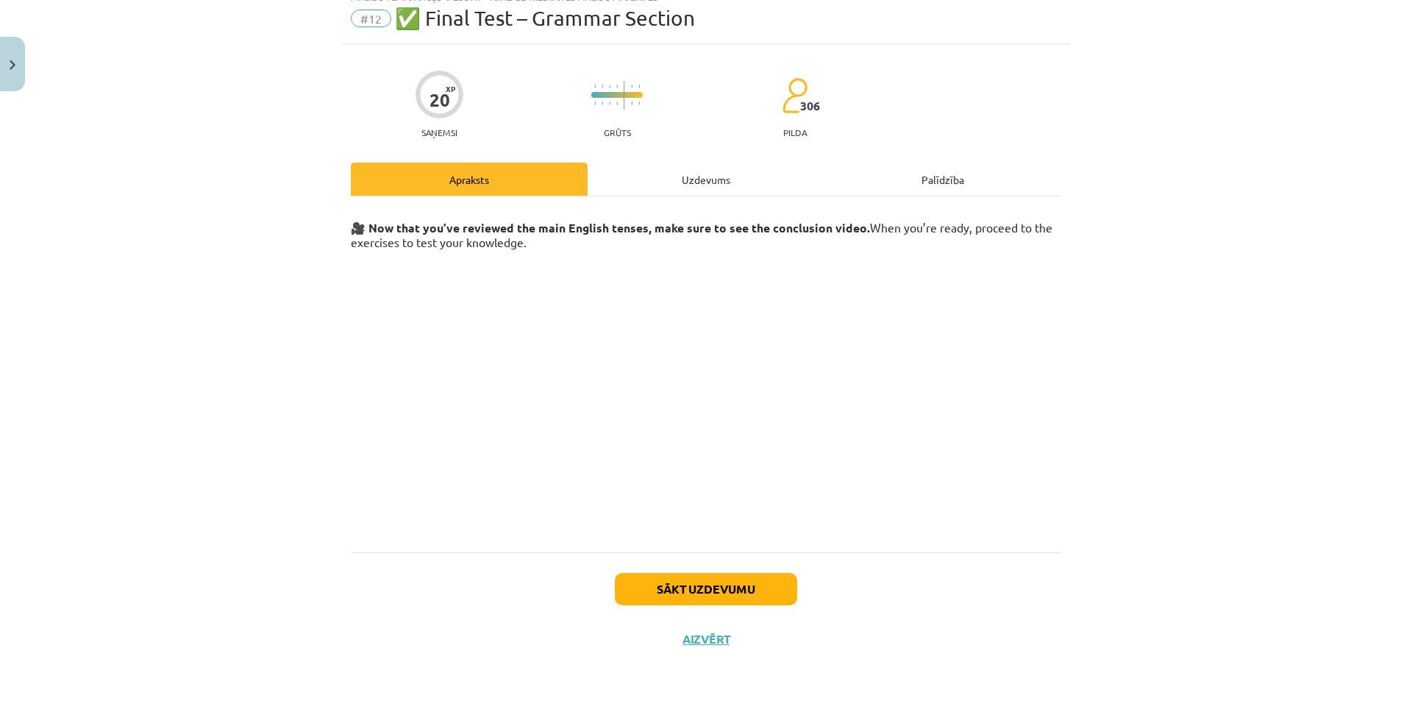
click at [696, 166] on div "Uzdevums" at bounding box center [706, 179] width 237 height 33
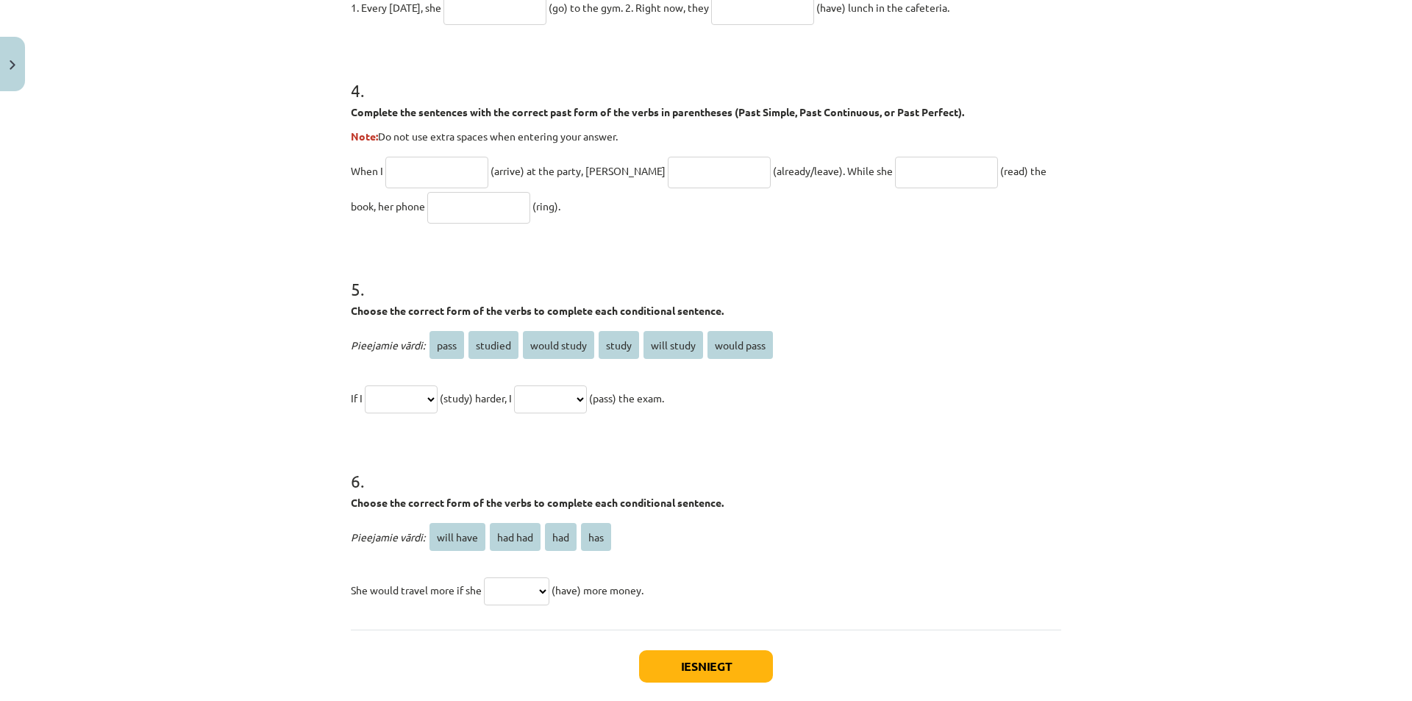
scroll to position [1066, 0]
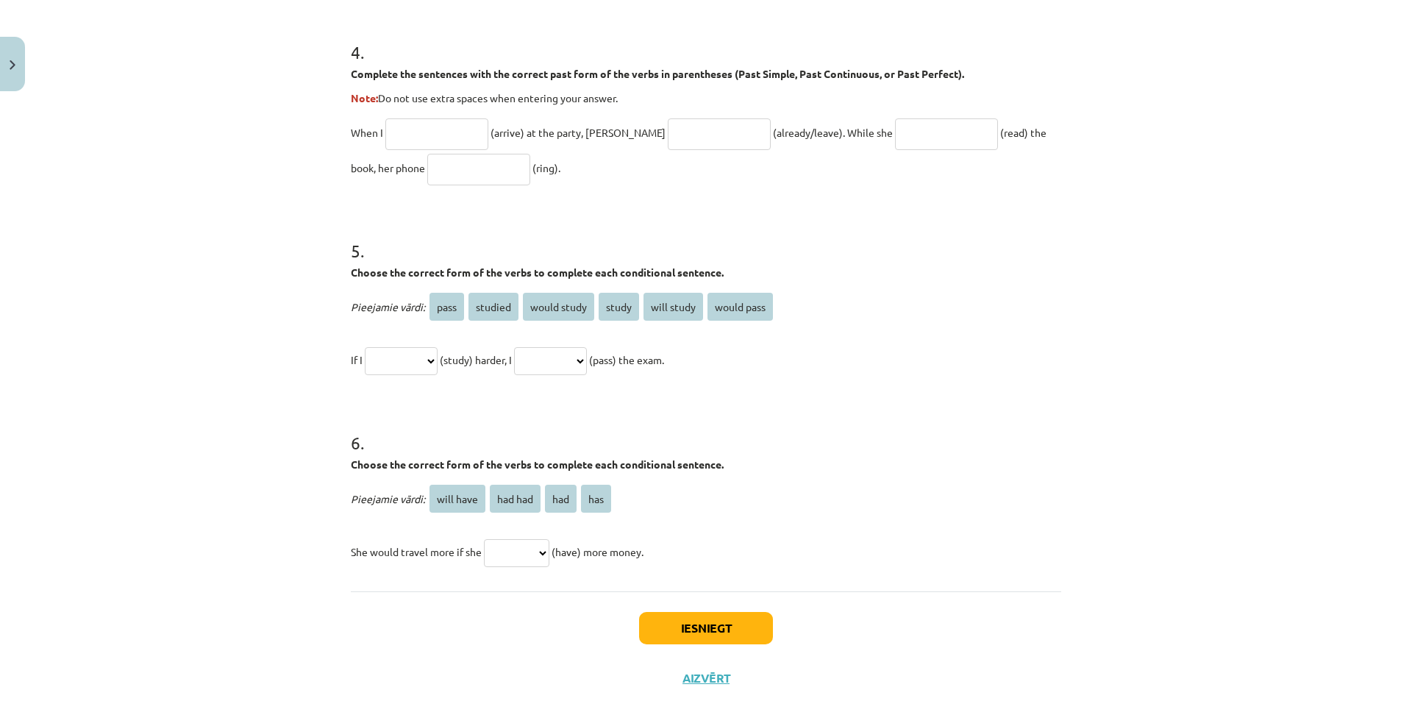
click at [524, 543] on select "********* ******* *** ***" at bounding box center [516, 553] width 65 height 28
click at [526, 550] on select "********* ******* *** ***" at bounding box center [516, 553] width 65 height 28
drag, startPoint x: 557, startPoint y: 504, endPoint x: 528, endPoint y: 546, distance: 51.2
click at [528, 546] on div "Pieejamie vārdi: will have had had had has She would travel more if she *******…" at bounding box center [706, 525] width 710 height 88
click at [553, 558] on p "She would travel more if she ********* ******* *** *** (have) more money." at bounding box center [706, 551] width 710 height 35
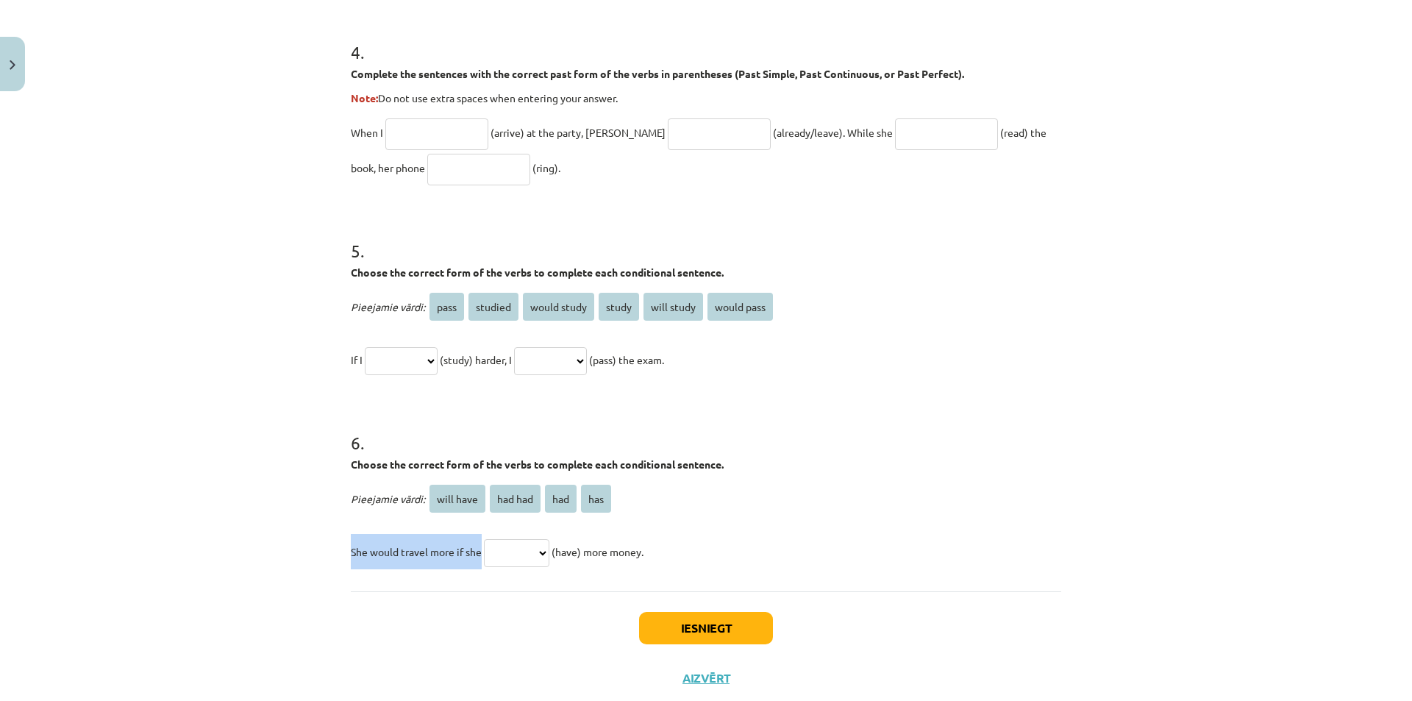
click at [535, 552] on select "********* ******* *** ***" at bounding box center [516, 553] width 65 height 28
select select "***"
click at [484, 539] on select "********* ******* *** ***" at bounding box center [516, 553] width 65 height 28
drag, startPoint x: 346, startPoint y: 462, endPoint x: 635, endPoint y: 554, distance: 304.0
click at [663, 553] on div "6 . Choose the correct form of the verbs to complete each conditional sentence.…" at bounding box center [706, 488] width 710 height 163
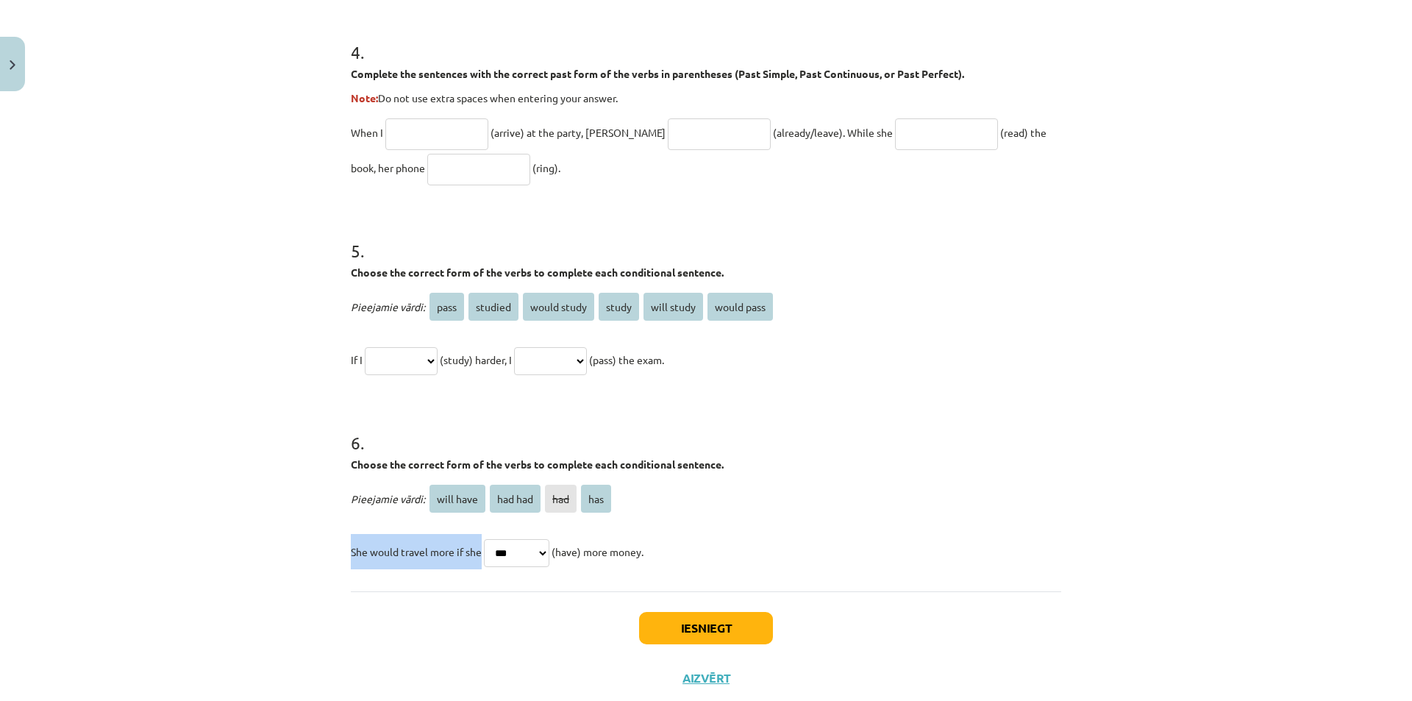
click at [1071, 584] on div "Mācību tēma: Angļu valoda i - 10.klase 1.ieskaites mācību materiāls #12 ✅ Final…" at bounding box center [706, 350] width 1412 height 701
click at [947, 490] on p "Pieejamie vārdi: will have had had had has" at bounding box center [706, 498] width 710 height 35
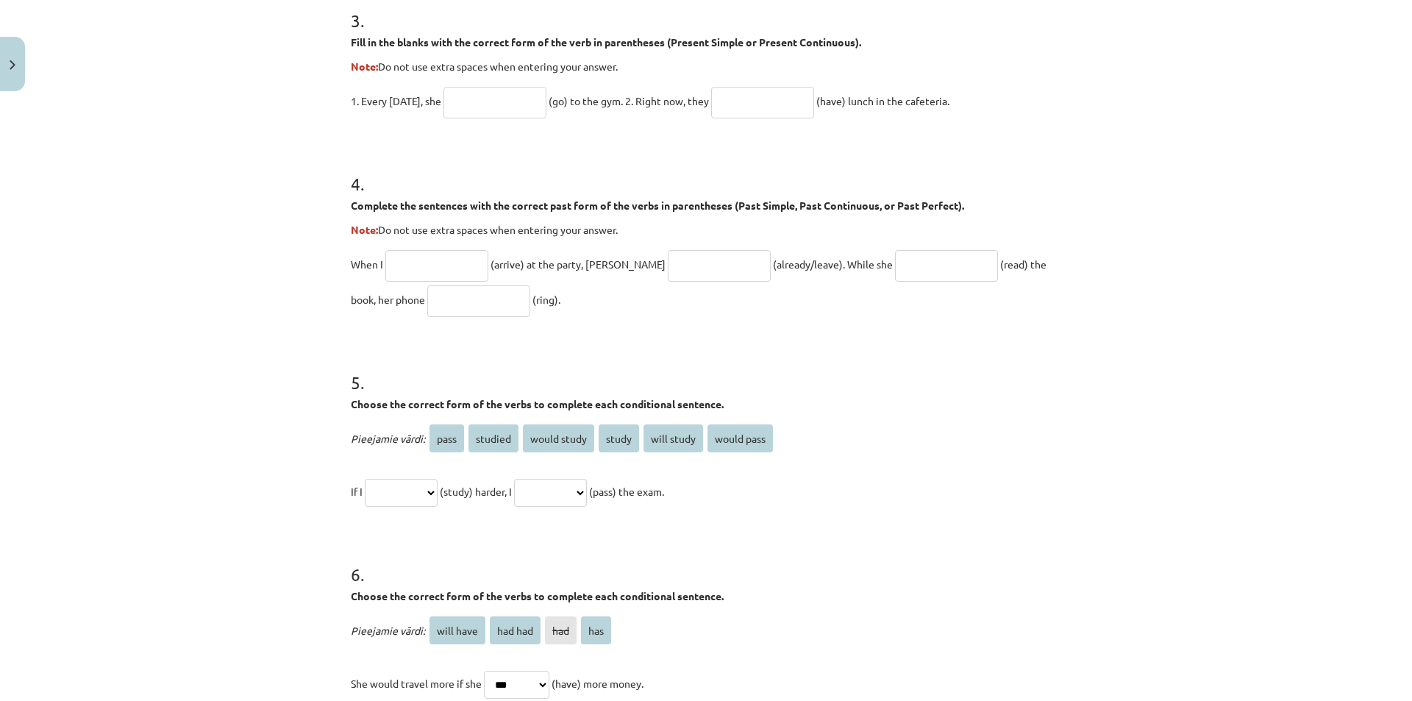
scroll to position [919, 0]
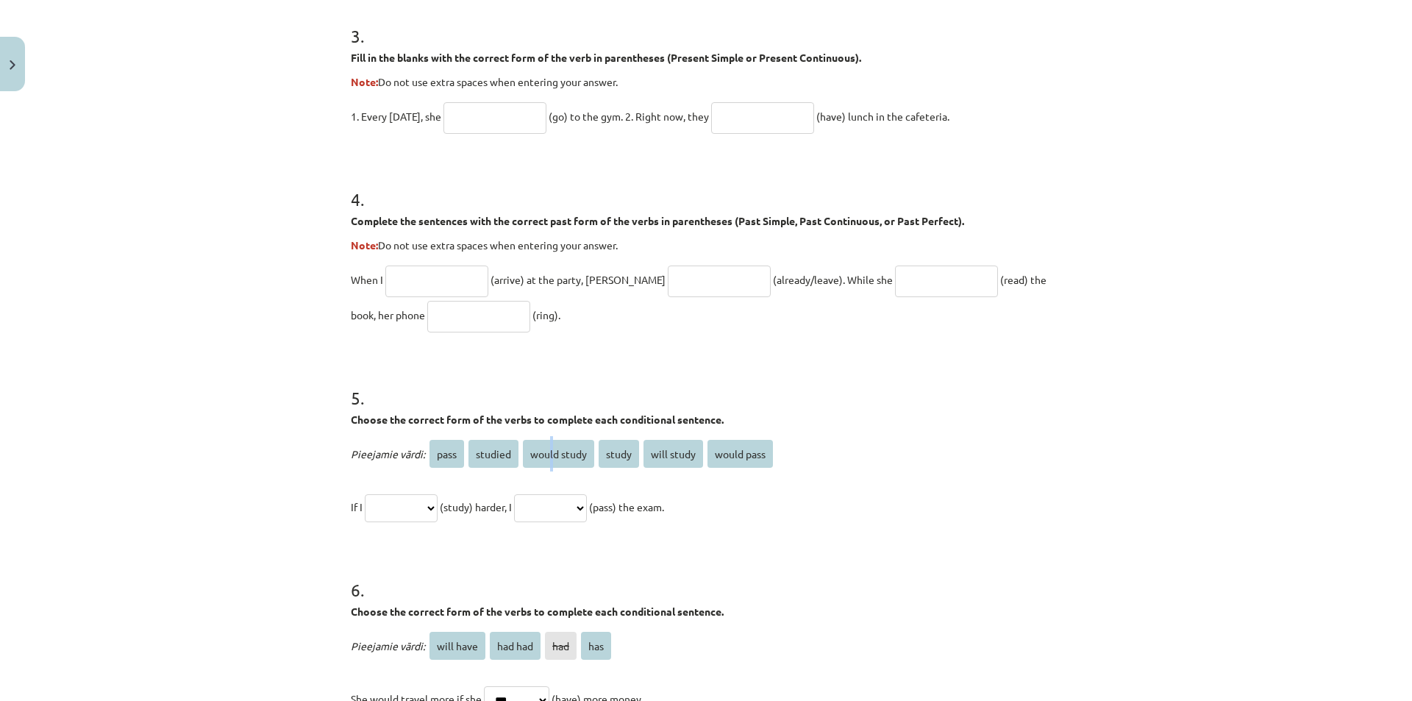
click at [546, 454] on span "would study" at bounding box center [558, 454] width 71 height 28
click at [436, 494] on select "**********" at bounding box center [401, 508] width 73 height 28
click at [365, 494] on select "**********" at bounding box center [401, 508] width 73 height 28
click at [437, 507] on select "**********" at bounding box center [401, 508] width 73 height 28
select select "*******"
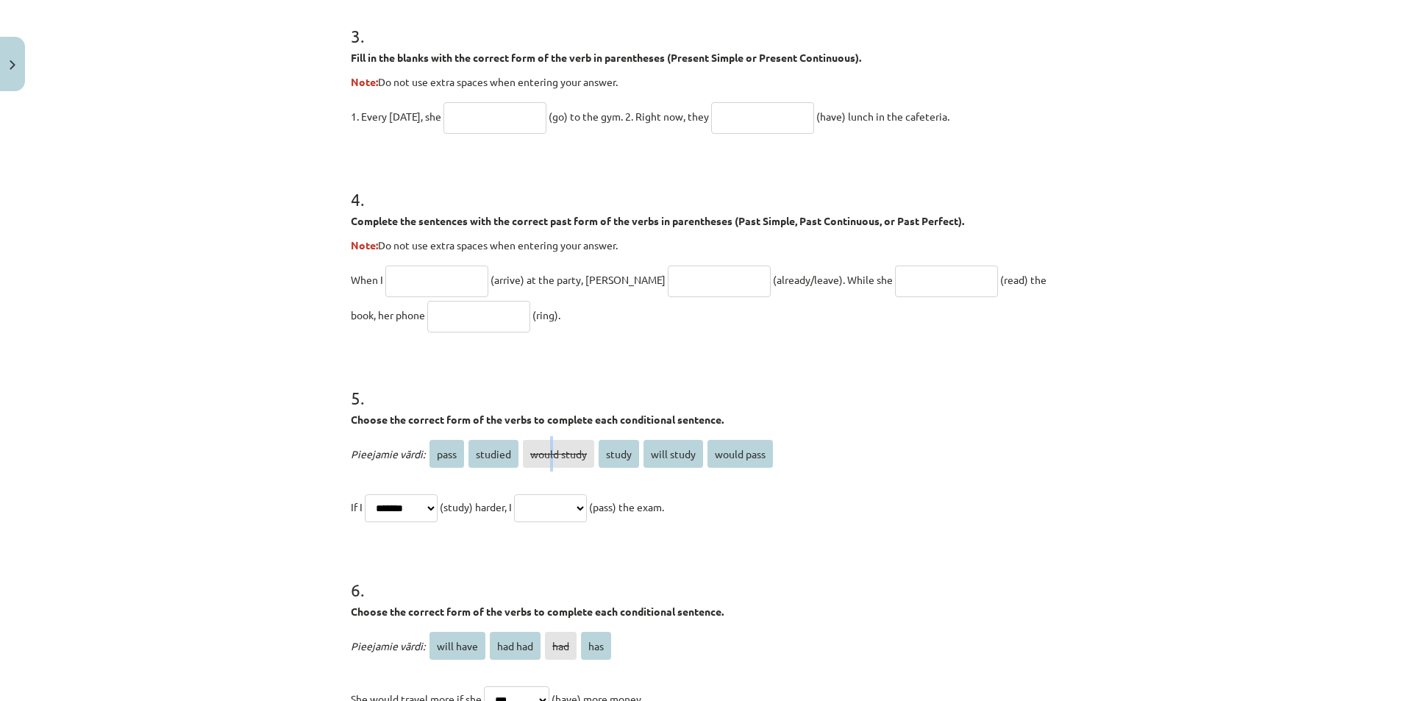
click at [365, 494] on select "**********" at bounding box center [401, 508] width 73 height 28
click at [587, 501] on select "**********" at bounding box center [550, 508] width 73 height 28
click at [532, 494] on select "**********" at bounding box center [550, 508] width 73 height 28
click at [587, 511] on select "**********" at bounding box center [550, 508] width 73 height 28
select select "**********"
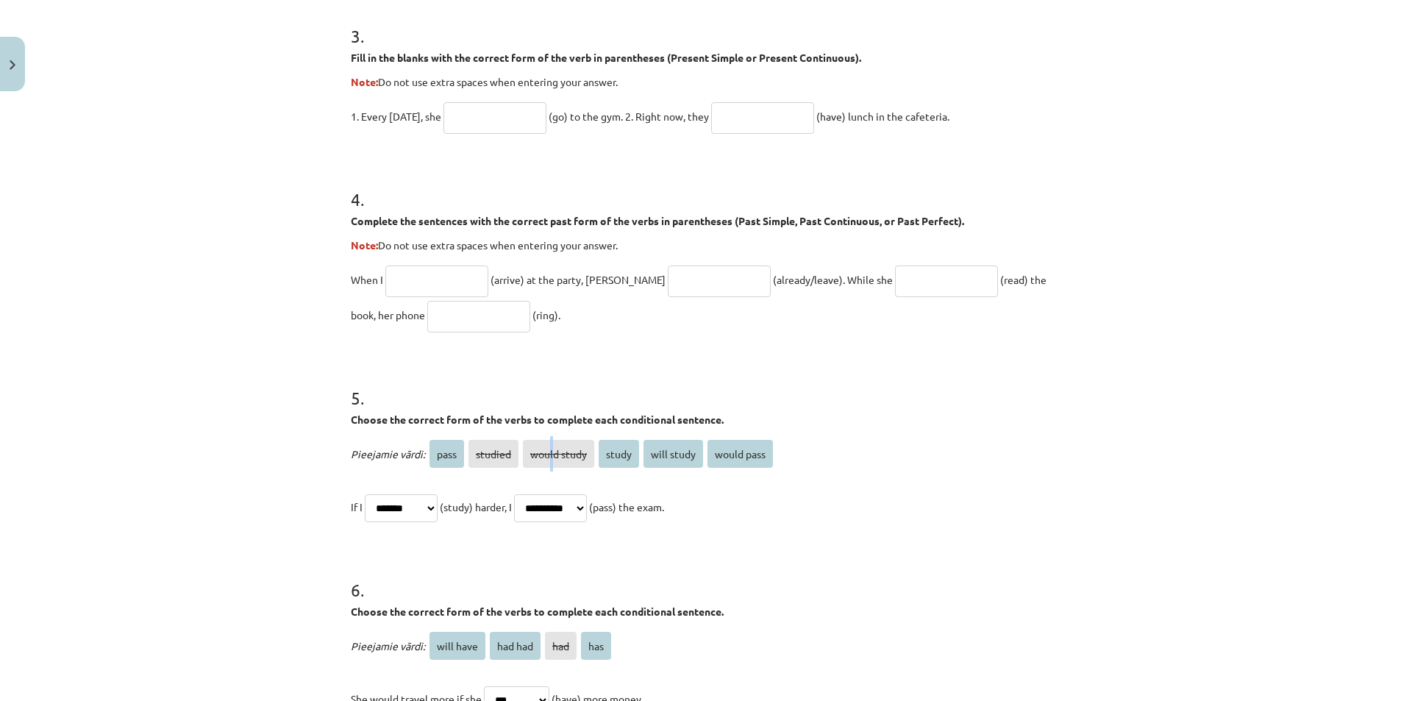
click at [532, 494] on select "**********" at bounding box center [550, 508] width 73 height 28
click at [807, 502] on p "**********" at bounding box center [706, 506] width 710 height 35
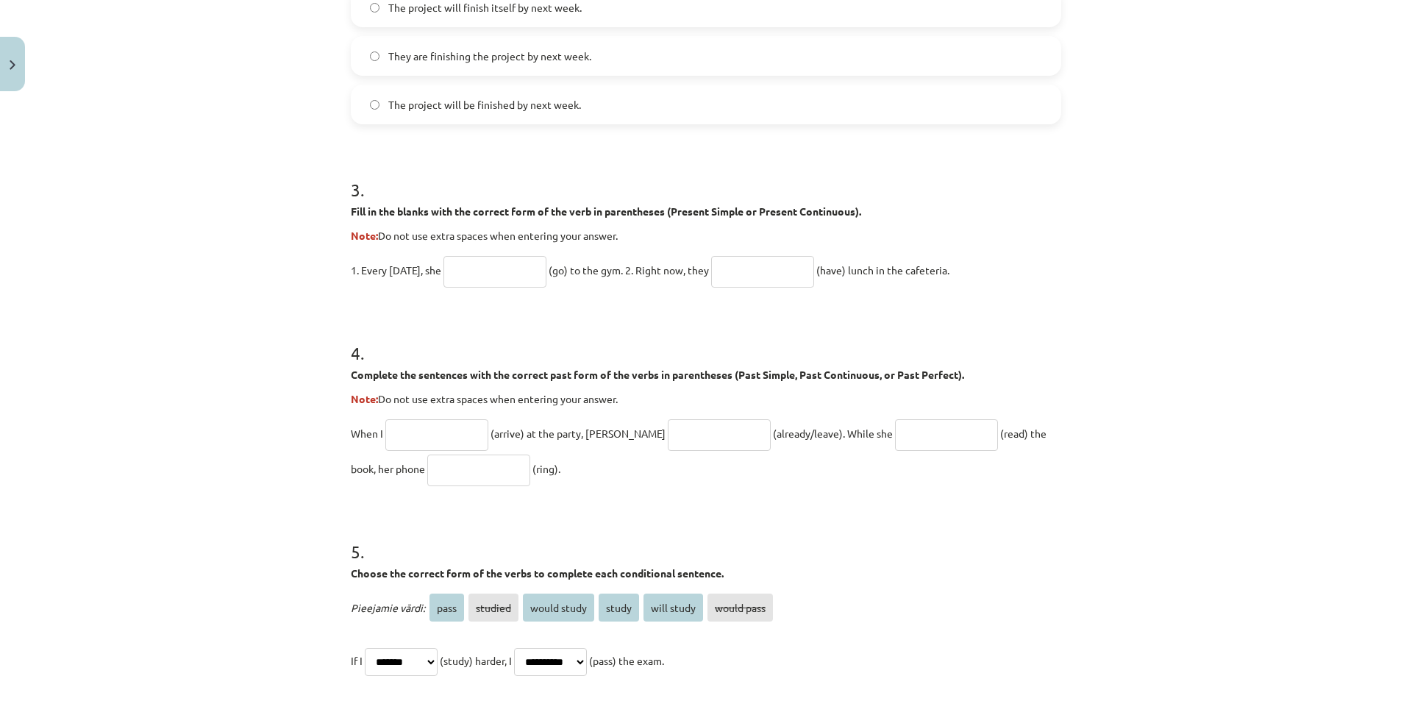
scroll to position [699, 0]
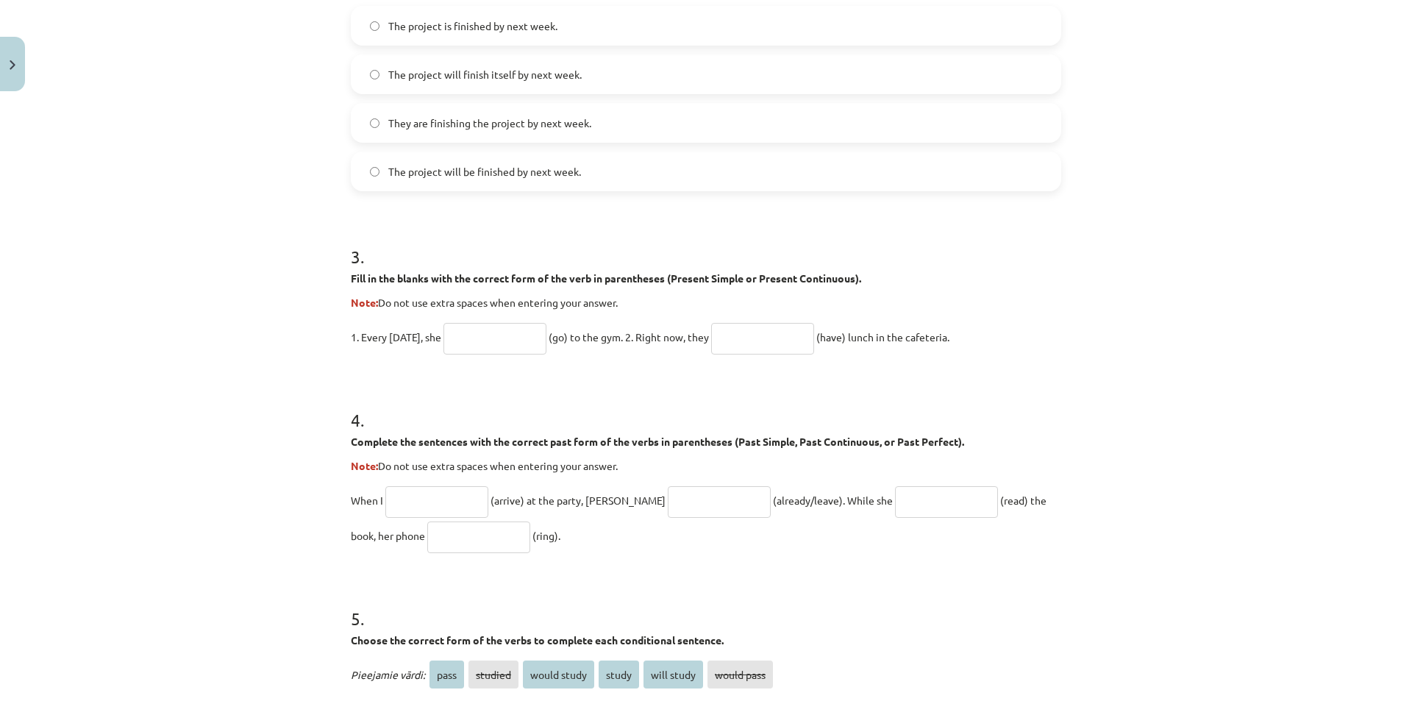
click at [497, 339] on input "text" at bounding box center [494, 339] width 103 height 32
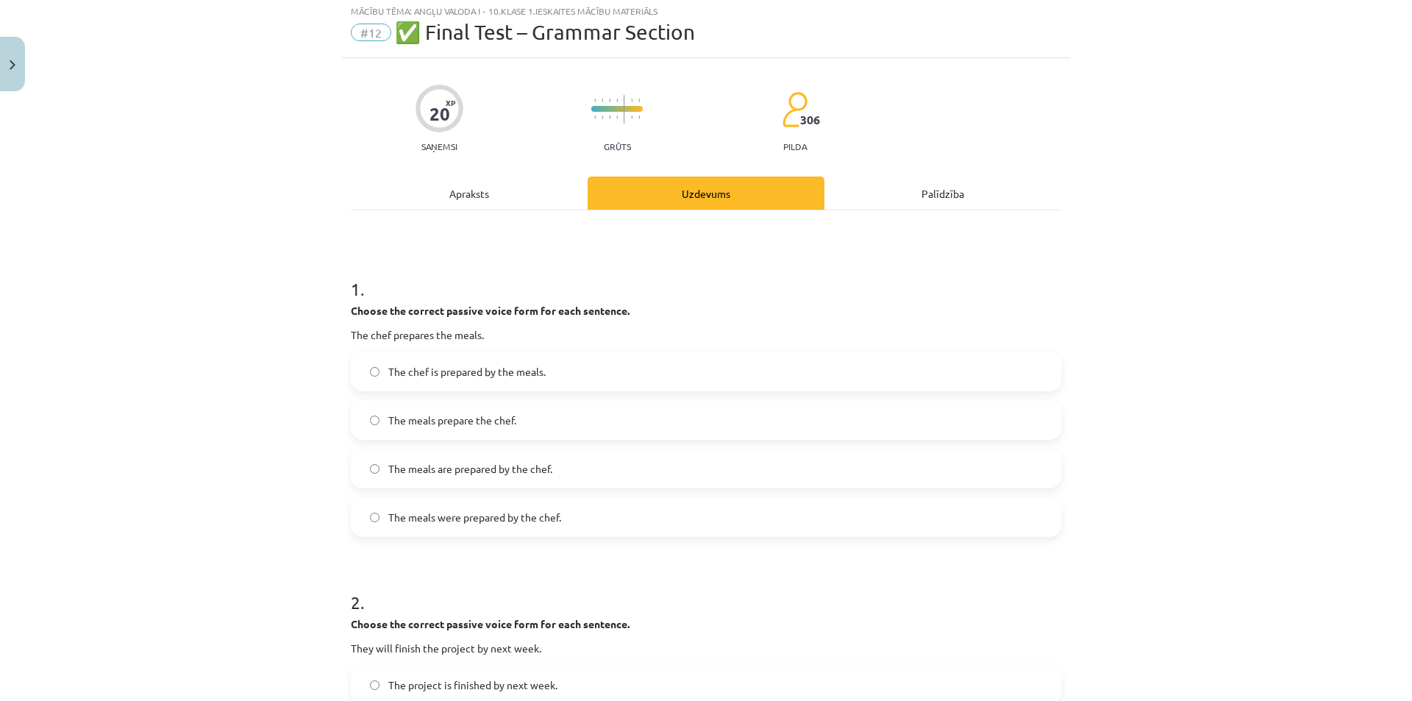
scroll to position [74, 0]
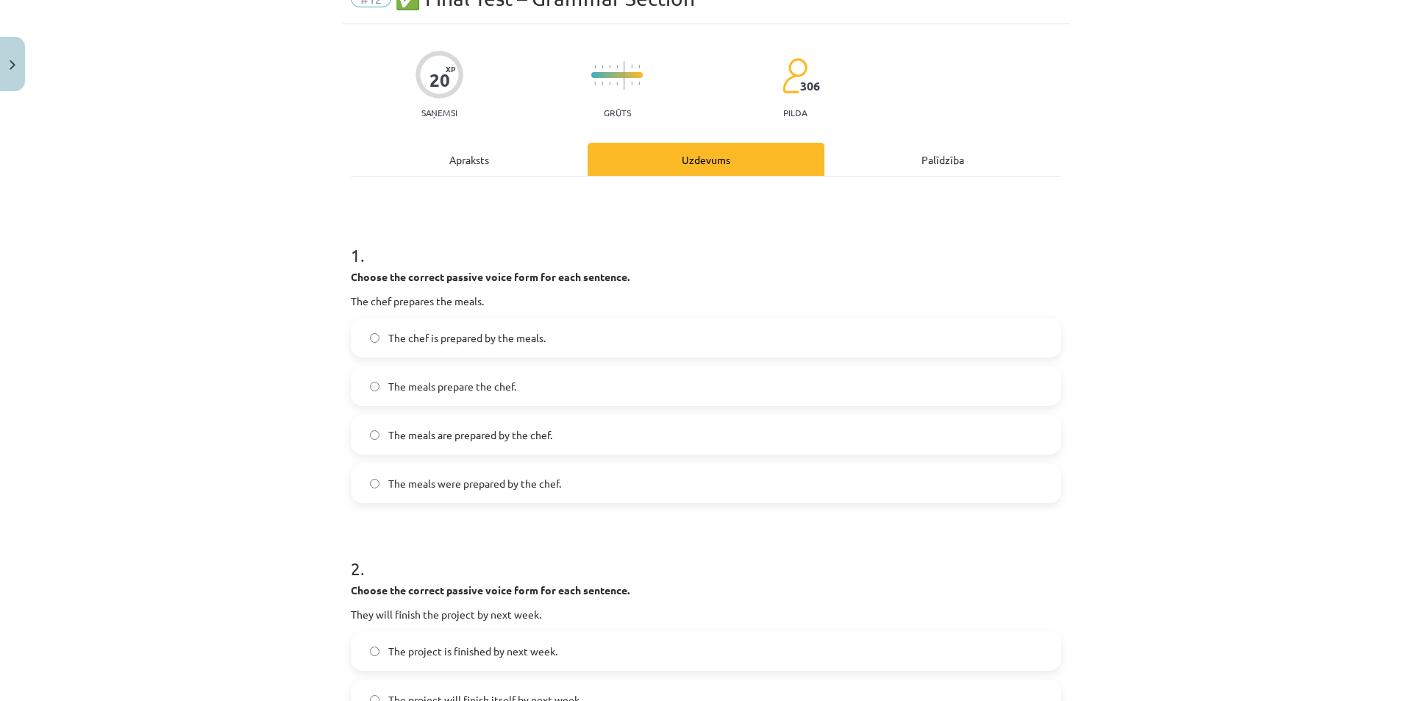
click at [406, 344] on span "The chef is prepared by the meals." at bounding box center [466, 337] width 157 height 15
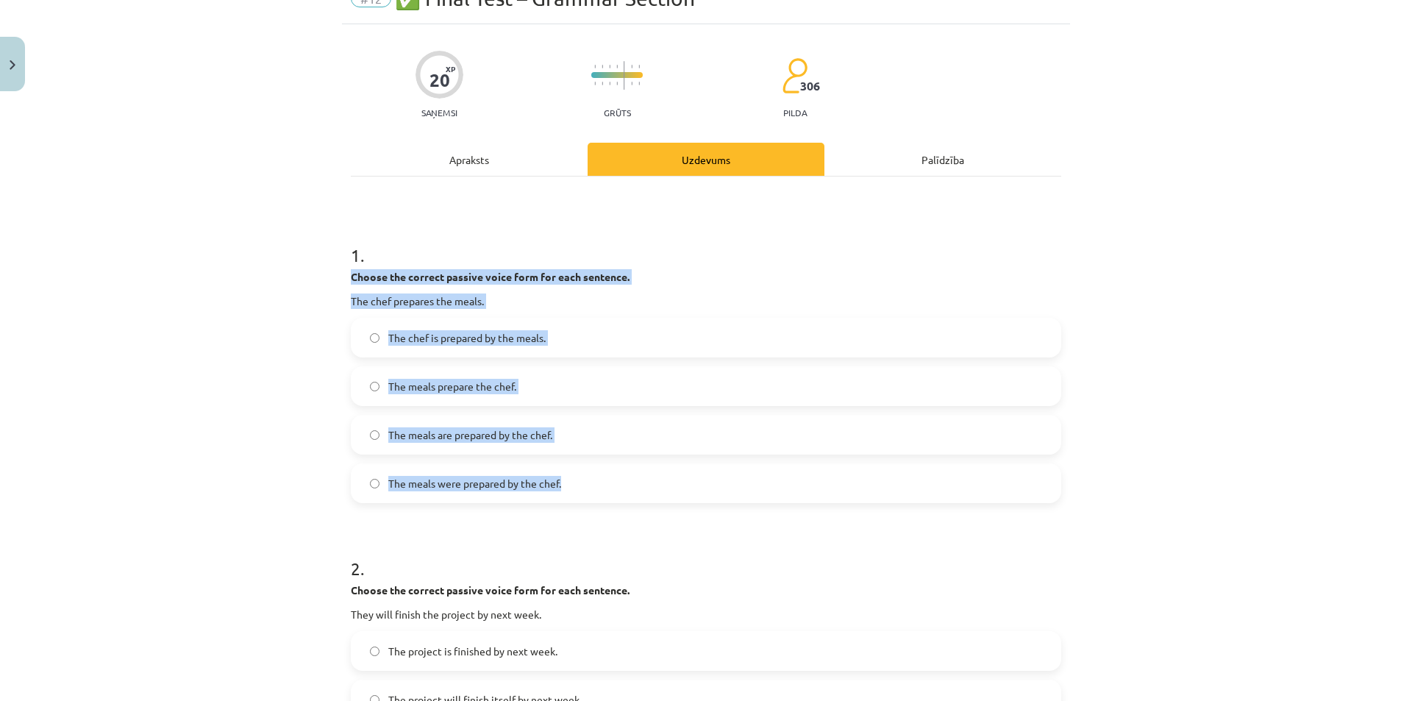
drag, startPoint x: 338, startPoint y: 276, endPoint x: 585, endPoint y: 485, distance: 323.6
click at [1180, 452] on div "Mācību tēma: Angļu valoda i - 10.klase 1.ieskaites mācību materiāls #12 ✅ Final…" at bounding box center [706, 350] width 1412 height 701
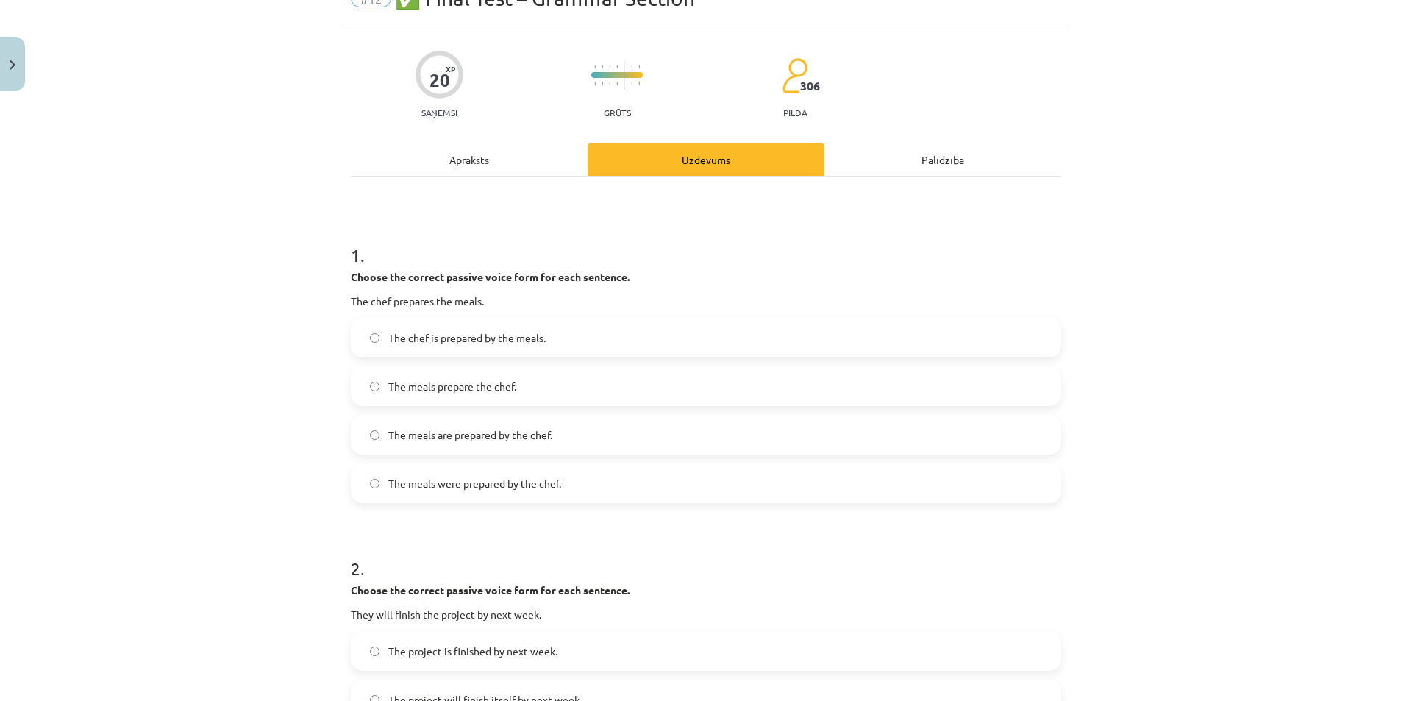
click at [496, 442] on span "The meals are prepared by the chef." at bounding box center [470, 434] width 164 height 15
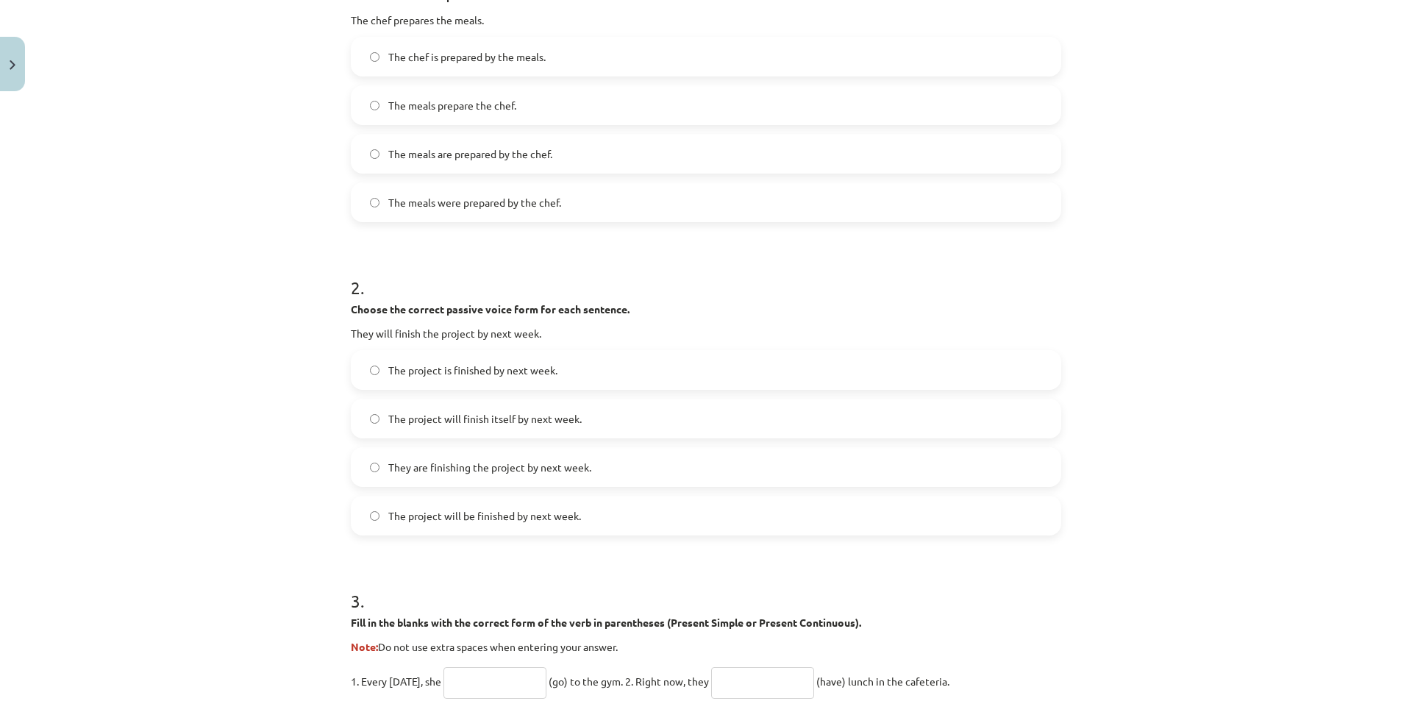
scroll to position [368, 0]
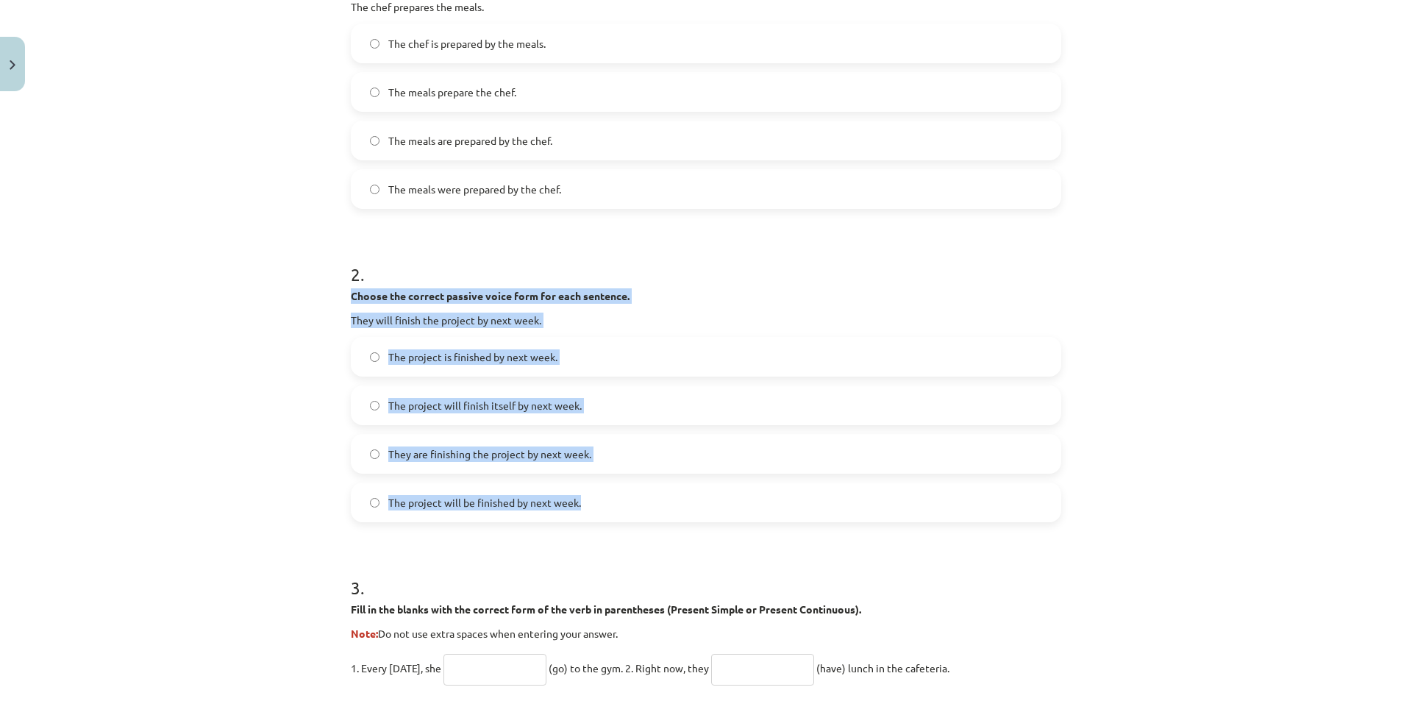
drag, startPoint x: 421, startPoint y: 327, endPoint x: 546, endPoint y: 494, distance: 208.5
click at [659, 513] on div "20 XP Saņemsi Grūts 306 pilda Apraksts Uzdevums Palīdzība 1 . Choose the correc…" at bounding box center [706, 565] width 728 height 1671
click at [793, 290] on p "Choose the correct passive voice form for each sentence." at bounding box center [706, 295] width 710 height 15
click at [546, 402] on span "The project will finish itself by next week." at bounding box center [484, 405] width 193 height 15
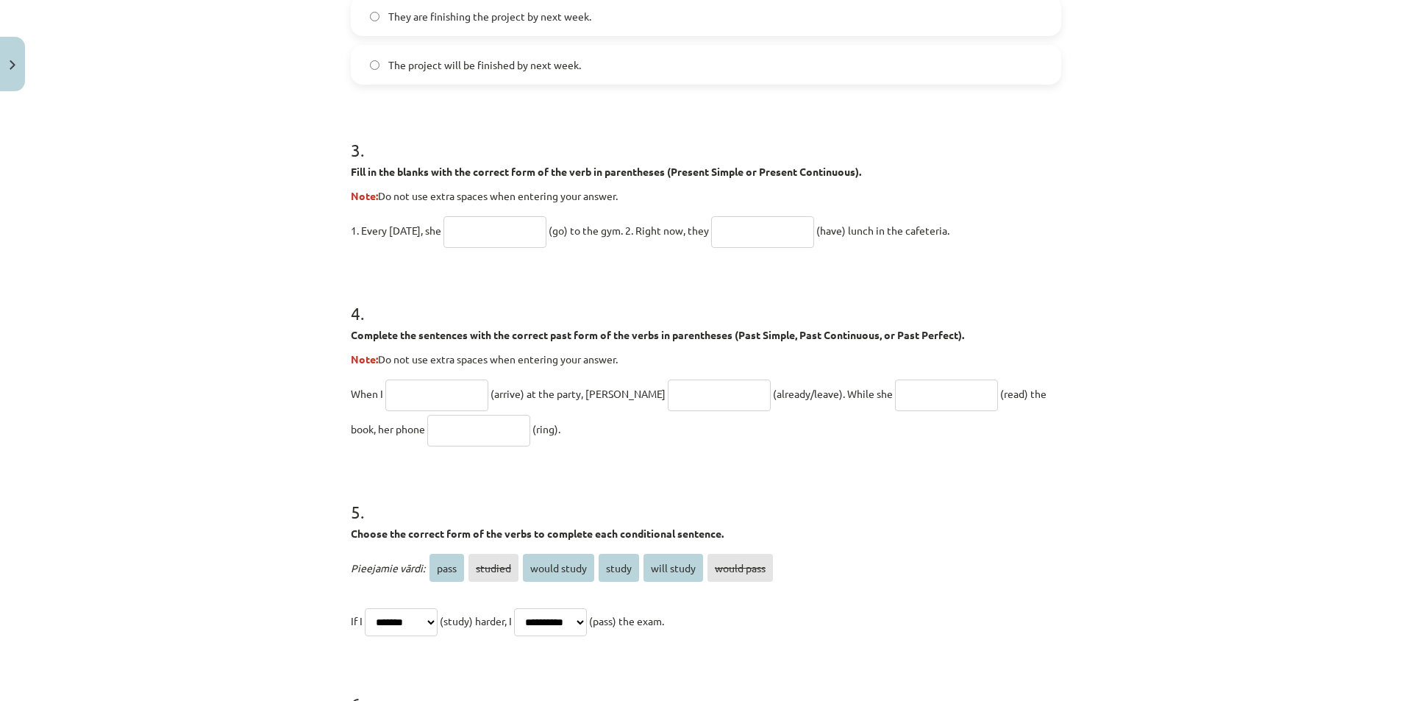
scroll to position [809, 0]
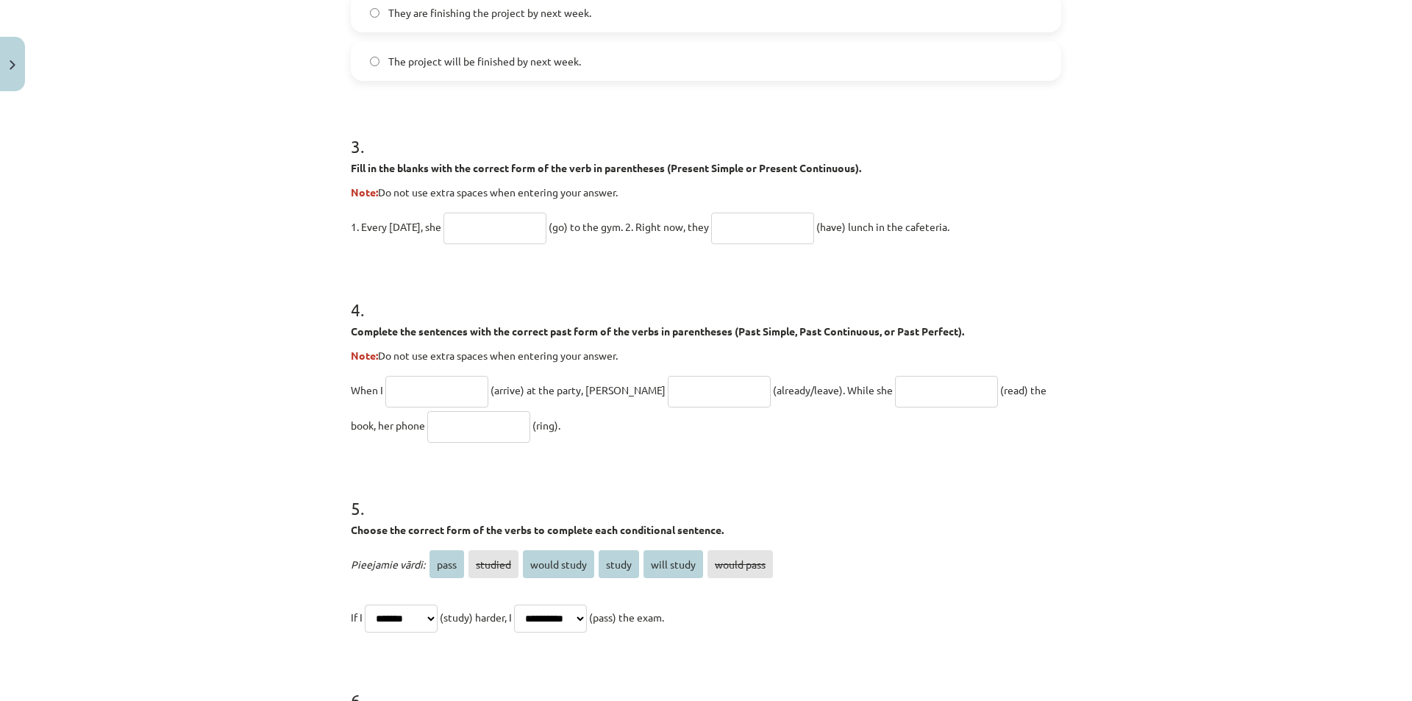
click at [452, 386] on input "text" at bounding box center [436, 392] width 103 height 32
type input "********"
click at [668, 391] on input "text" at bounding box center [719, 392] width 103 height 32
click at [895, 394] on input "text" at bounding box center [946, 392] width 103 height 32
click at [427, 425] on input "text" at bounding box center [478, 427] width 103 height 32
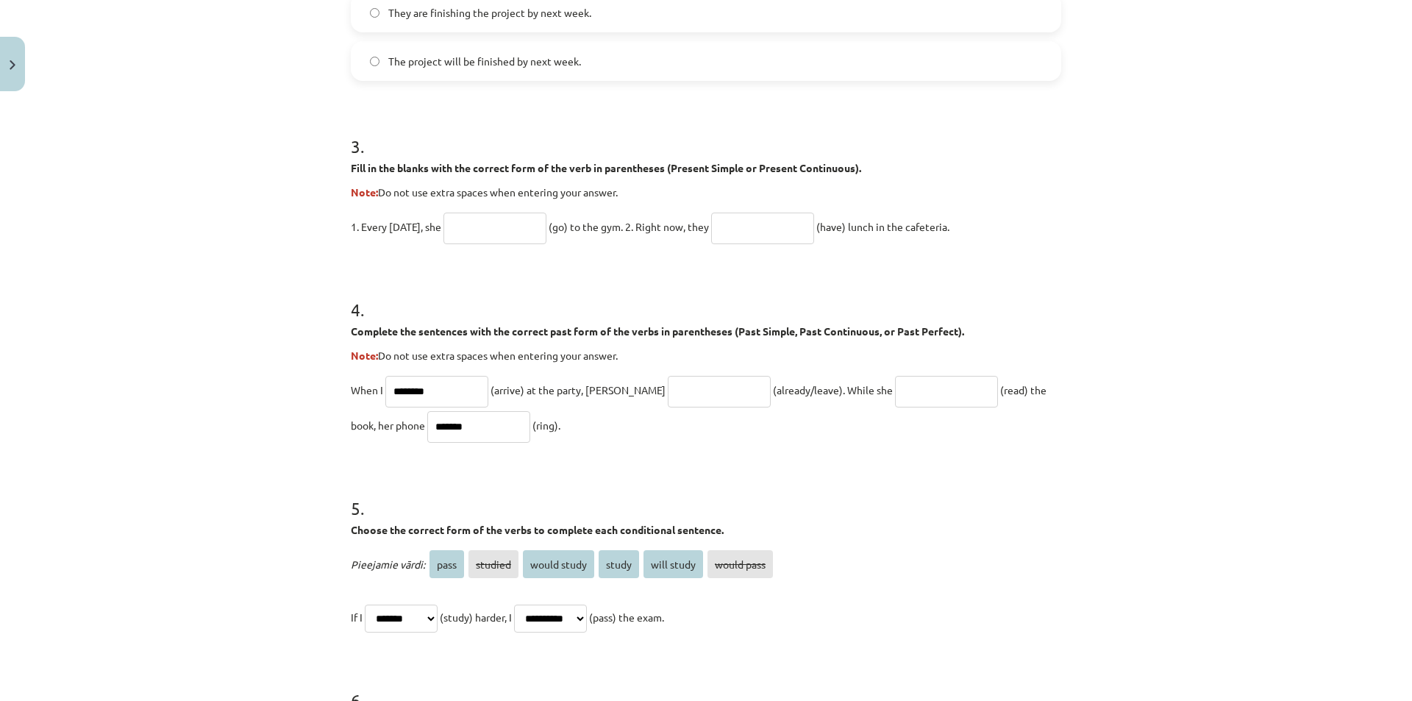
type input "*******"
click at [895, 387] on input "text" at bounding box center [946, 392] width 103 height 32
click at [895, 390] on input "*******" at bounding box center [946, 392] width 103 height 32
click at [895, 393] on input "*******" at bounding box center [946, 392] width 103 height 32
type input "**********"
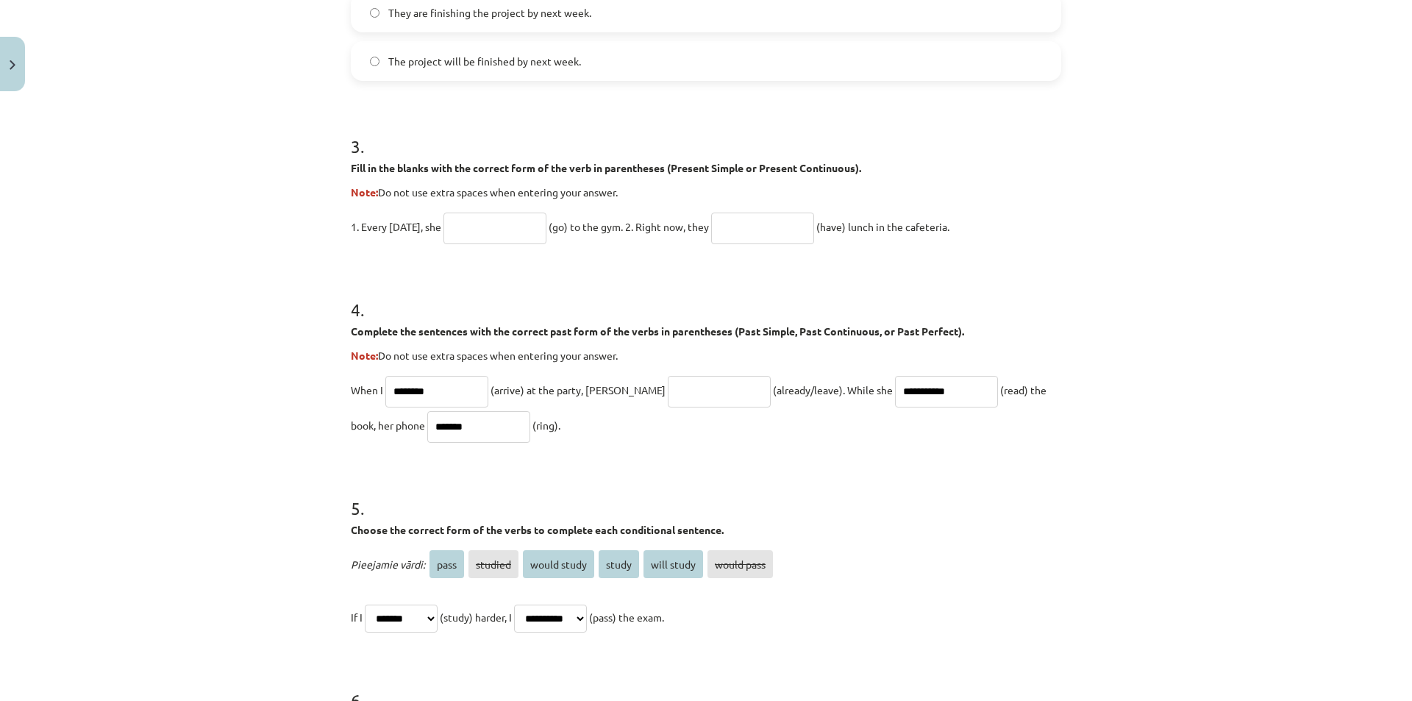
click at [427, 429] on input "*******" at bounding box center [478, 427] width 103 height 32
type input "**********"
click at [668, 392] on input "text" at bounding box center [719, 392] width 103 height 32
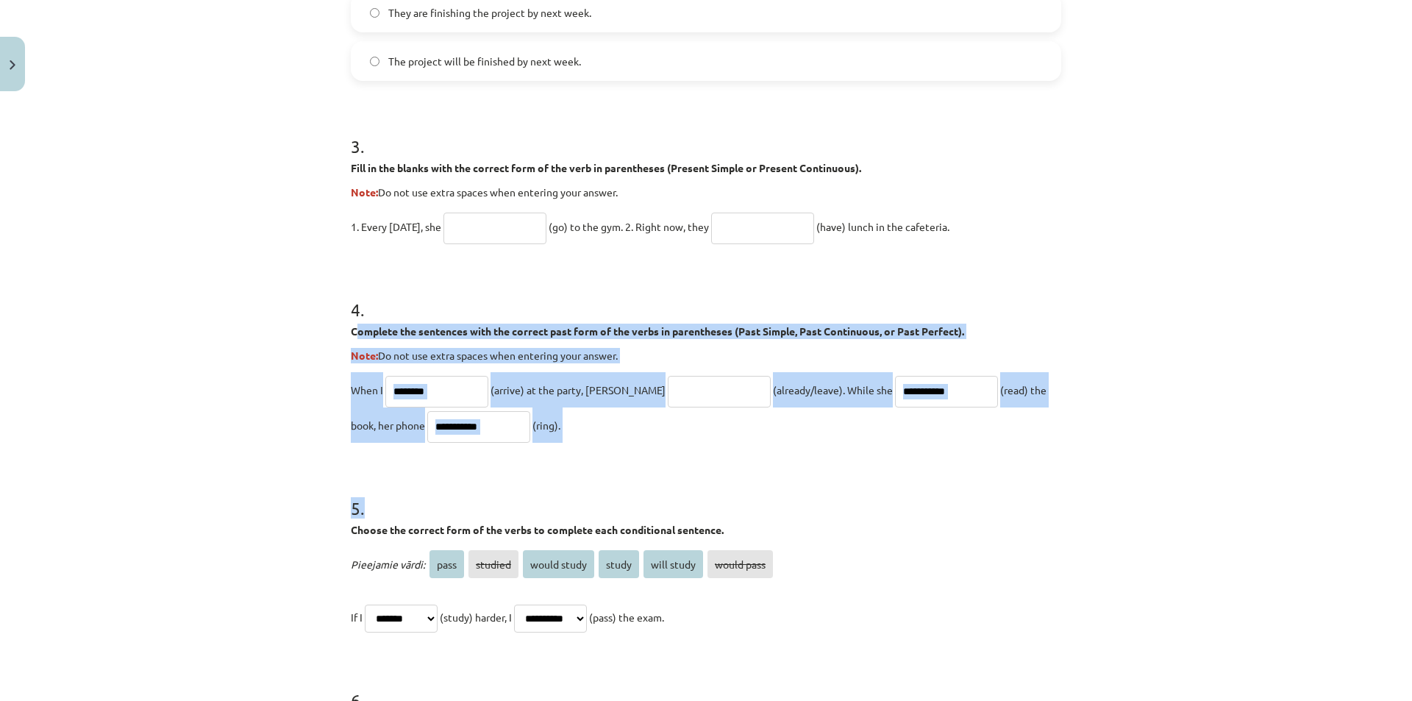
drag, startPoint x: 350, startPoint y: 326, endPoint x: 521, endPoint y: 421, distance: 195.8
click at [530, 446] on form "**********" at bounding box center [706, 155] width 710 height 1343
click at [526, 463] on form "**********" at bounding box center [706, 155] width 710 height 1343
drag, startPoint x: 338, startPoint y: 326, endPoint x: 521, endPoint y: 428, distance: 209.3
click at [520, 438] on div "Mācību tēma: Angļu valoda i - 10.klase 1.ieskaites mācību materiāls #12 ✅ Final…" at bounding box center [706, 350] width 1412 height 701
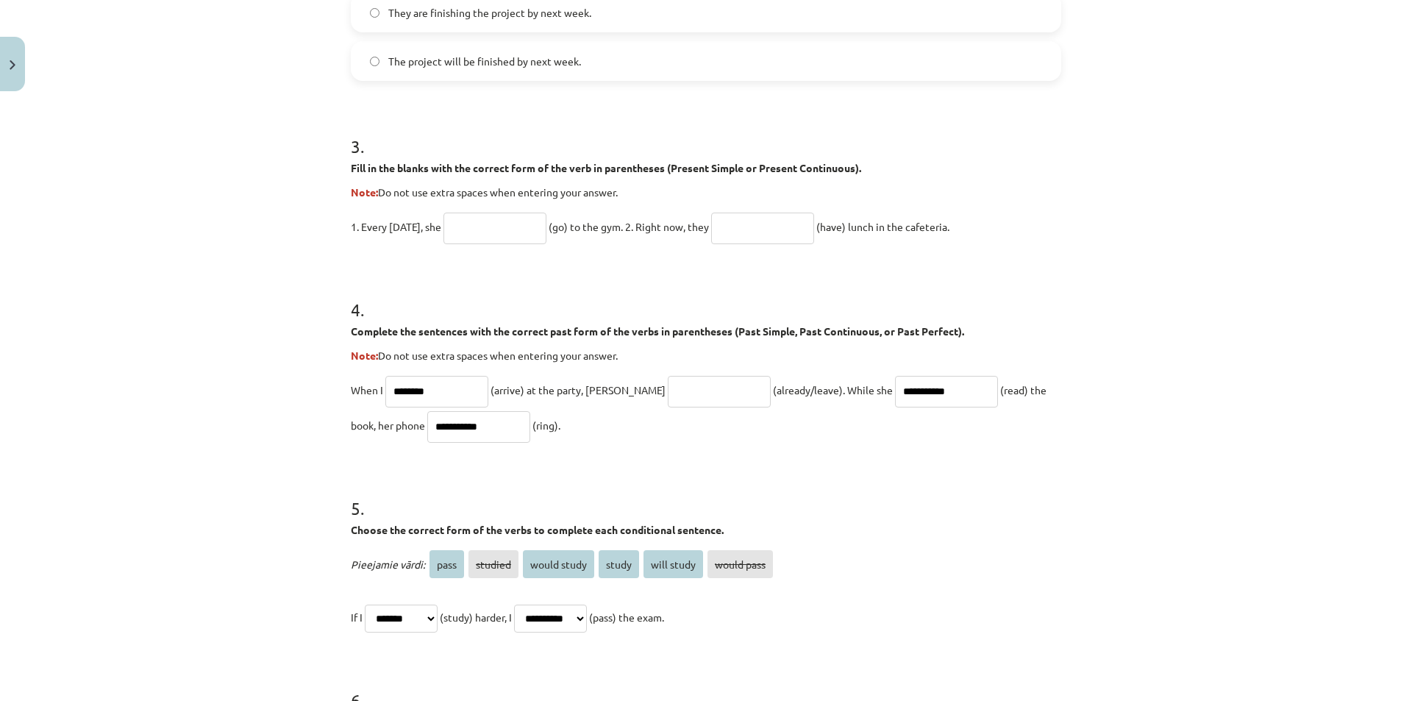
click at [1221, 474] on div "Mācību tēma: Angļu valoda i - 10.klase 1.ieskaites mācību materiāls #12 ✅ Final…" at bounding box center [706, 350] width 1412 height 701
click at [668, 386] on input "text" at bounding box center [719, 392] width 103 height 32
paste input "**********"
drag, startPoint x: 624, startPoint y: 390, endPoint x: 607, endPoint y: 397, distance: 18.2
click at [607, 397] on p "**********" at bounding box center [706, 407] width 710 height 71
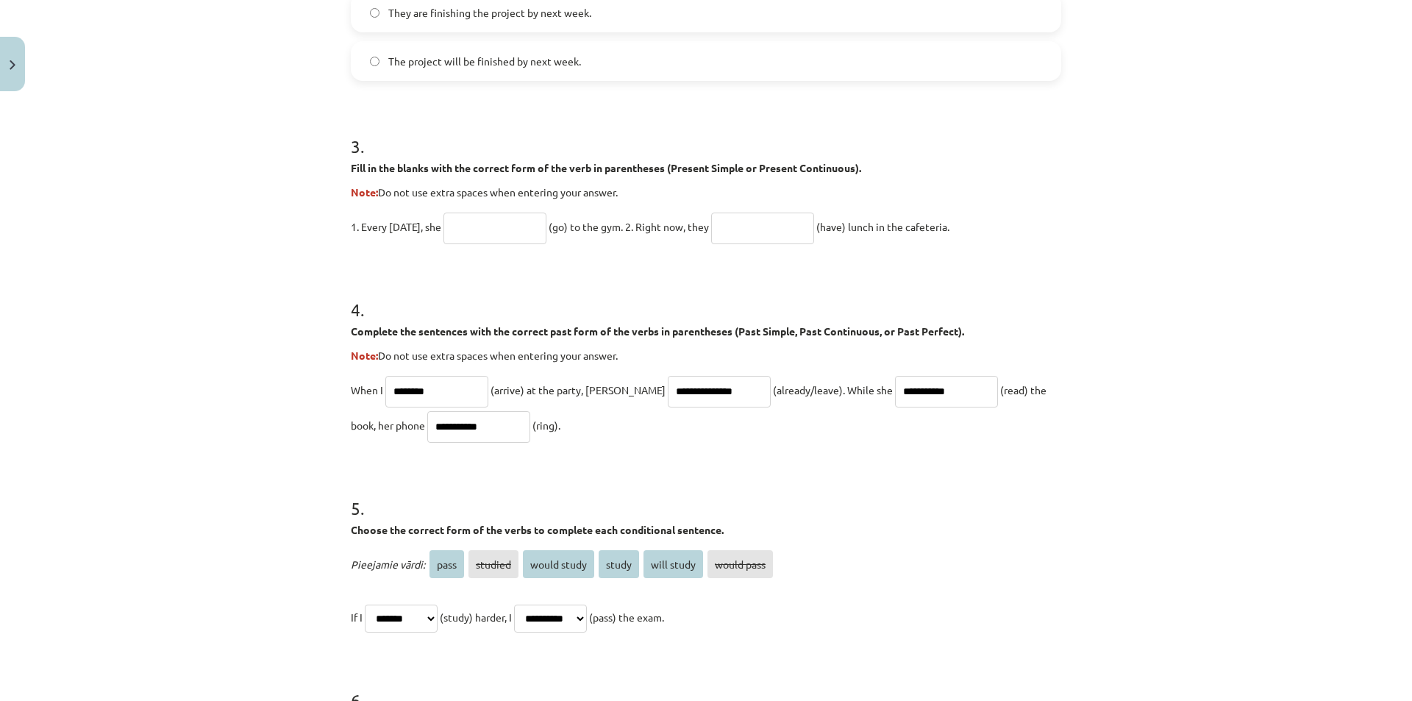
click at [668, 387] on input "**********" at bounding box center [719, 392] width 103 height 32
type input "**********"
drag, startPoint x: 868, startPoint y: 392, endPoint x: 851, endPoint y: 393, distance: 16.9
click at [895, 393] on input "**********" at bounding box center [946, 392] width 103 height 32
type input "**********"
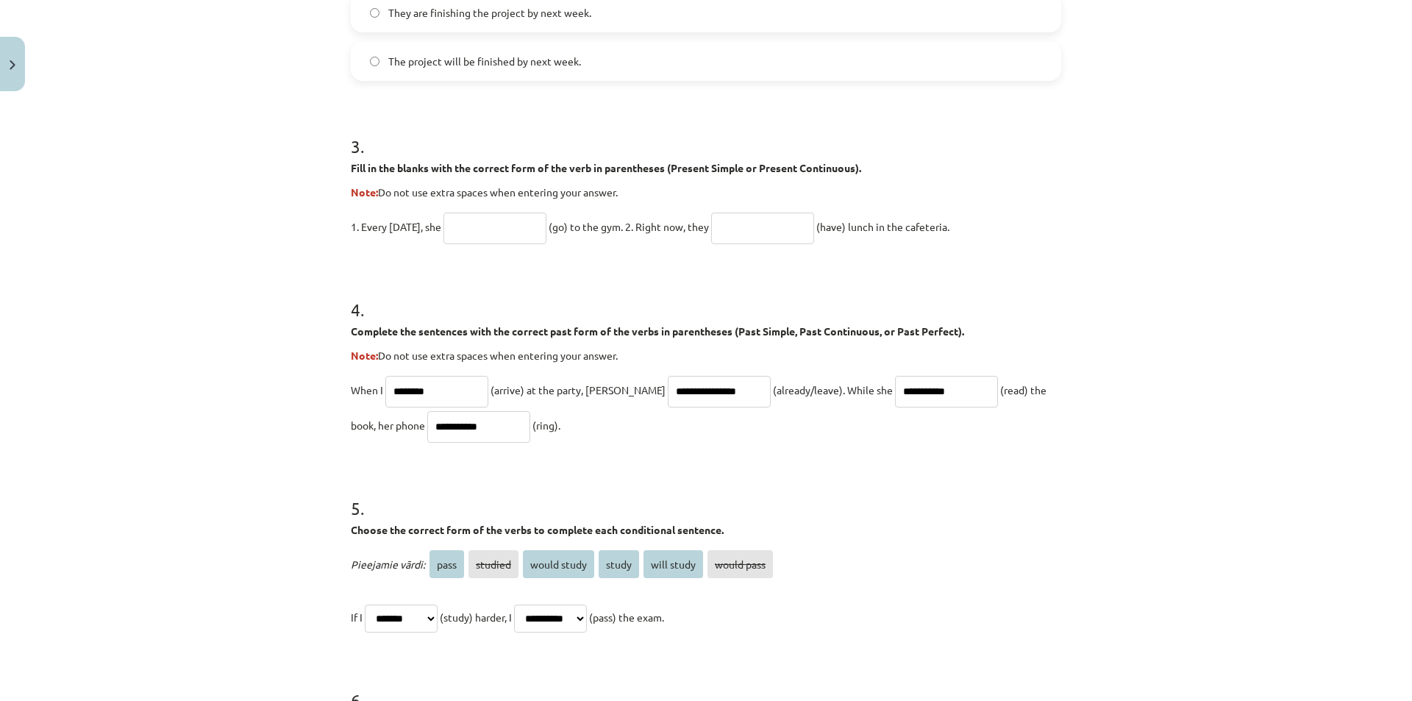
drag, startPoint x: 470, startPoint y: 426, endPoint x: 307, endPoint y: 419, distance: 162.7
click at [307, 419] on div "Mācību tēma: Angļu valoda i - 10.klase 1.ieskaites mācību materiāls #12 ✅ Final…" at bounding box center [706, 350] width 1412 height 701
click at [427, 424] on input "**********" at bounding box center [478, 427] width 103 height 32
drag, startPoint x: 407, startPoint y: 426, endPoint x: 319, endPoint y: 435, distance: 87.9
click at [321, 436] on div "Mācību tēma: Angļu valoda i - 10.klase 1.ieskaites mācību materiāls #12 ✅ Final…" at bounding box center [706, 350] width 1412 height 701
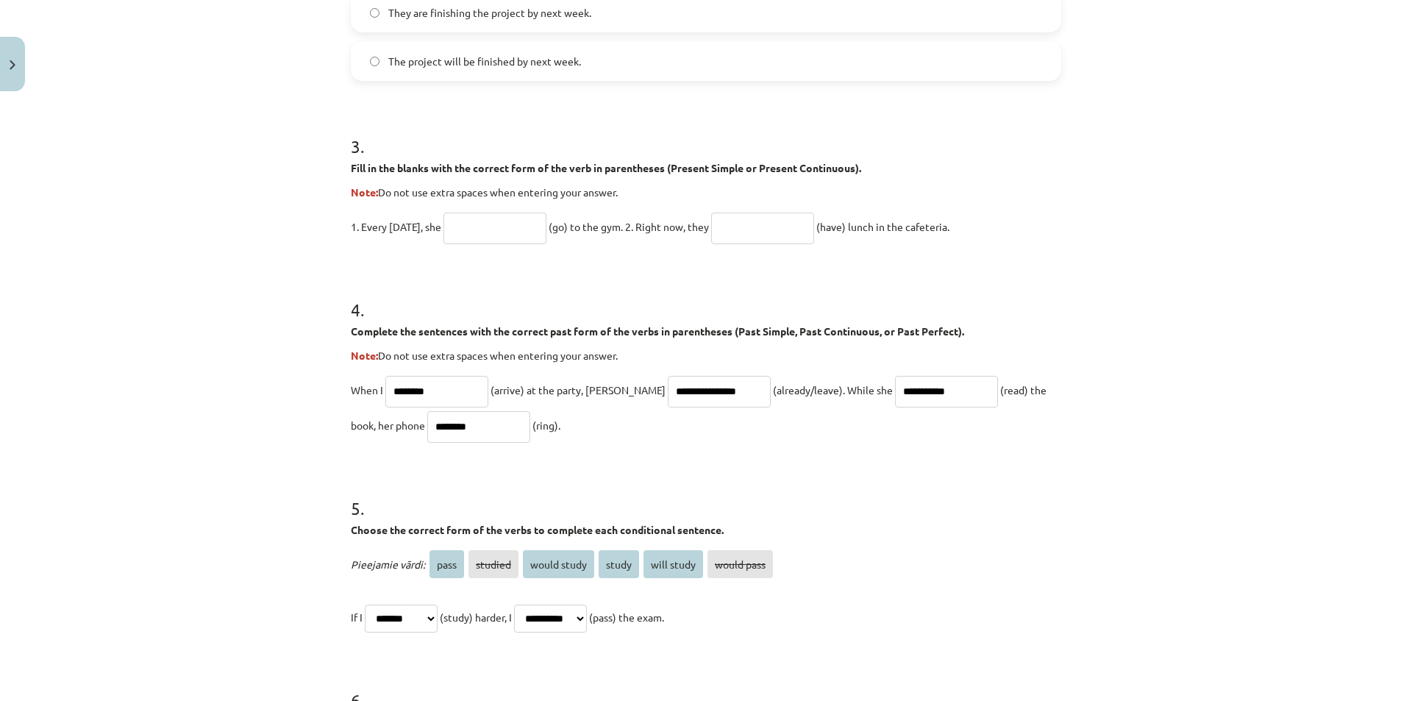
drag, startPoint x: 448, startPoint y: 426, endPoint x: 350, endPoint y: 427, distance: 97.8
click at [351, 427] on p "**********" at bounding box center [706, 407] width 710 height 71
drag, startPoint x: 427, startPoint y: 430, endPoint x: 367, endPoint y: 425, distance: 60.5
click at [367, 425] on p "**********" at bounding box center [706, 407] width 710 height 71
type input "*******"
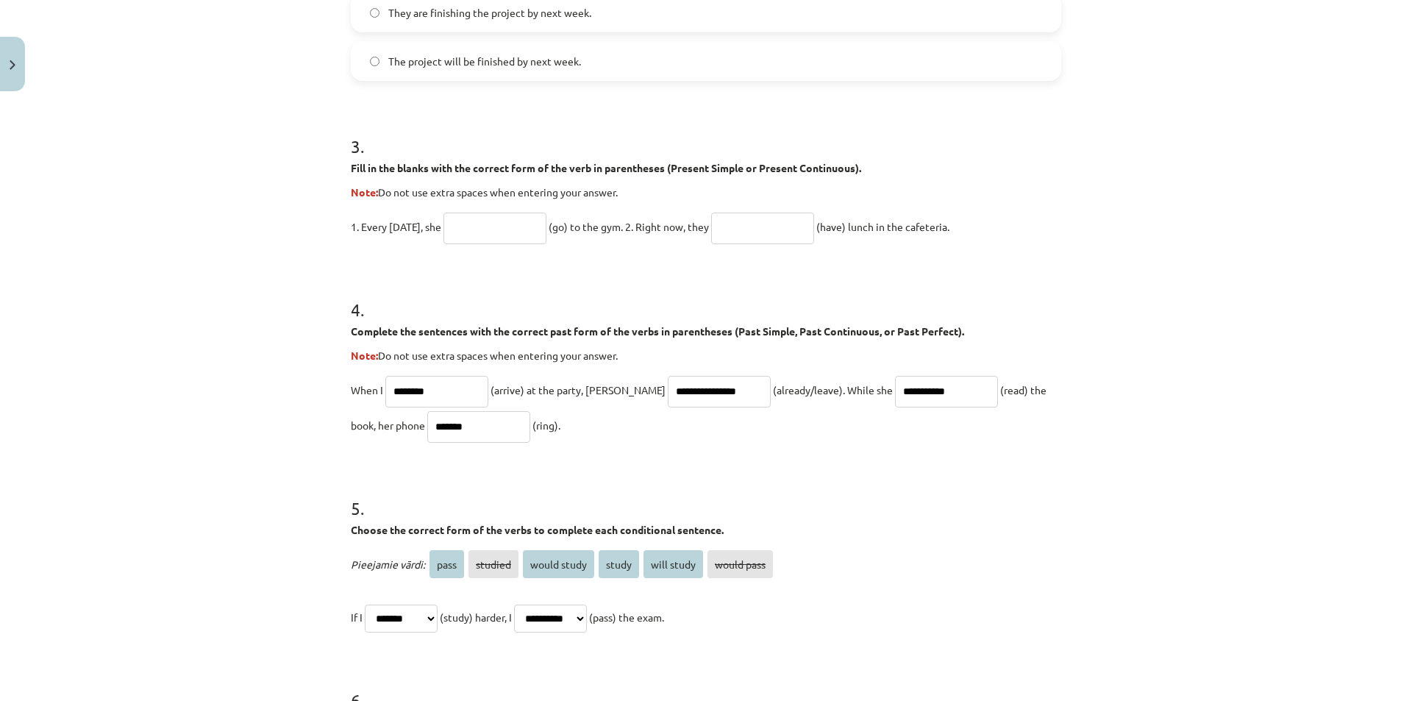
drag, startPoint x: 416, startPoint y: 427, endPoint x: 750, endPoint y: 511, distance: 344.2
click at [750, 511] on h1 "5 ." at bounding box center [706, 495] width 710 height 46
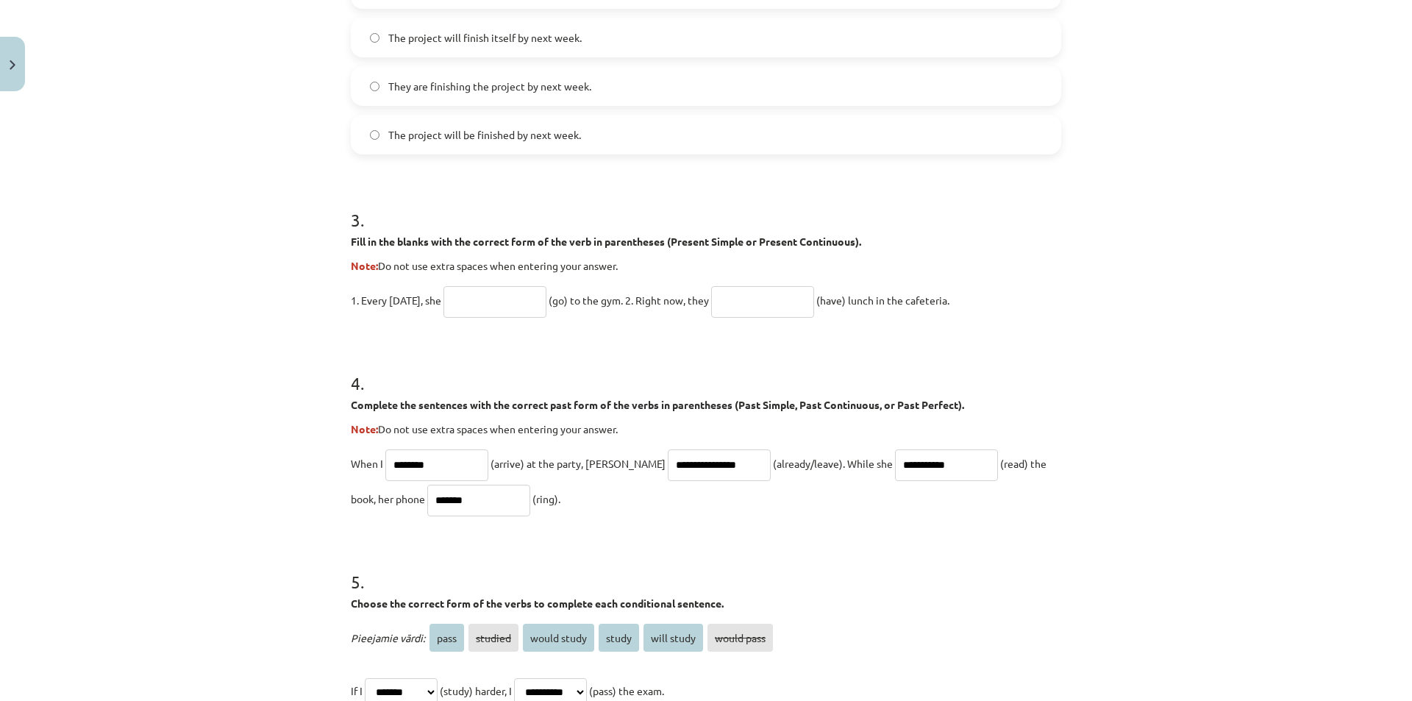
click at [489, 293] on input "text" at bounding box center [494, 302] width 103 height 32
type input "****"
click at [749, 299] on input "text" at bounding box center [762, 302] width 103 height 32
drag, startPoint x: 323, startPoint y: 297, endPoint x: 1055, endPoint y: 297, distance: 732.4
click at [1095, 300] on div "**********" at bounding box center [706, 350] width 1412 height 701
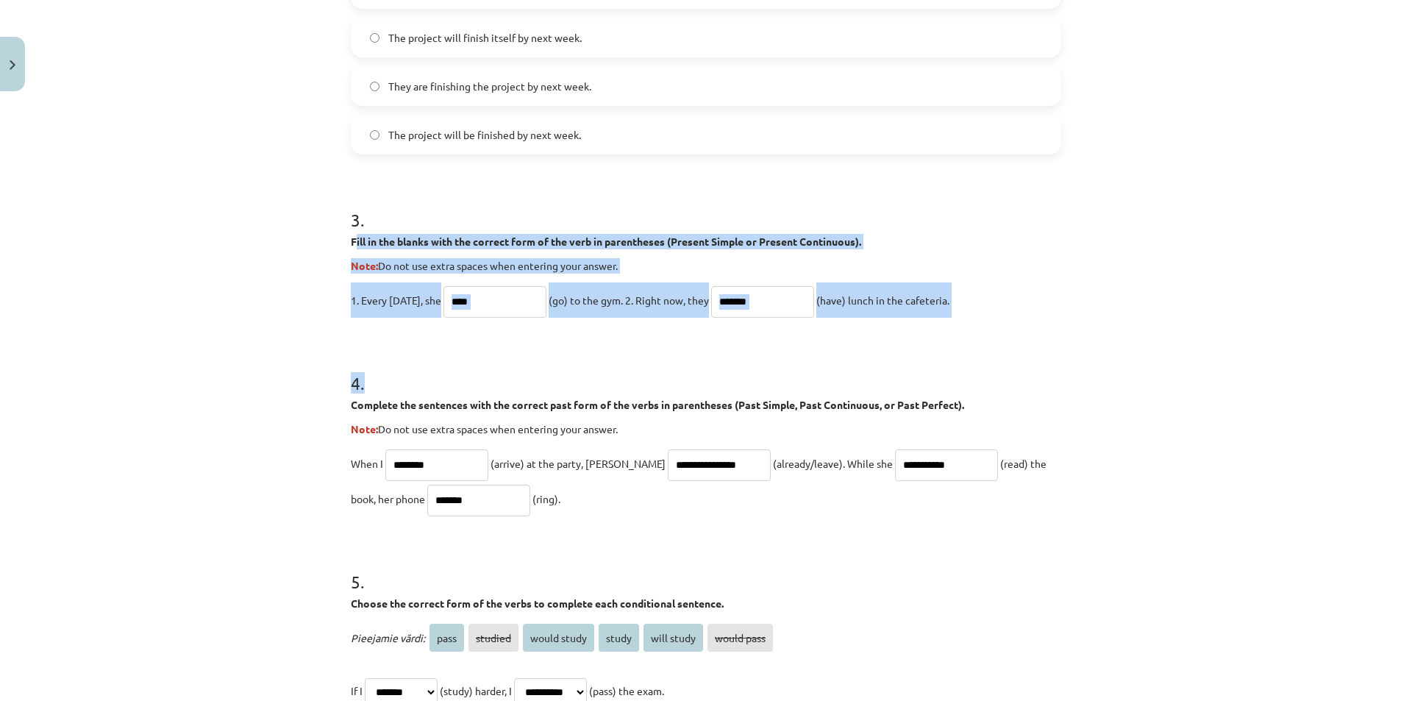
drag, startPoint x: 350, startPoint y: 243, endPoint x: 882, endPoint y: 300, distance: 534.7
click at [986, 321] on form "**********" at bounding box center [706, 228] width 710 height 1343
click at [1116, 352] on div "**********" at bounding box center [706, 350] width 1412 height 701
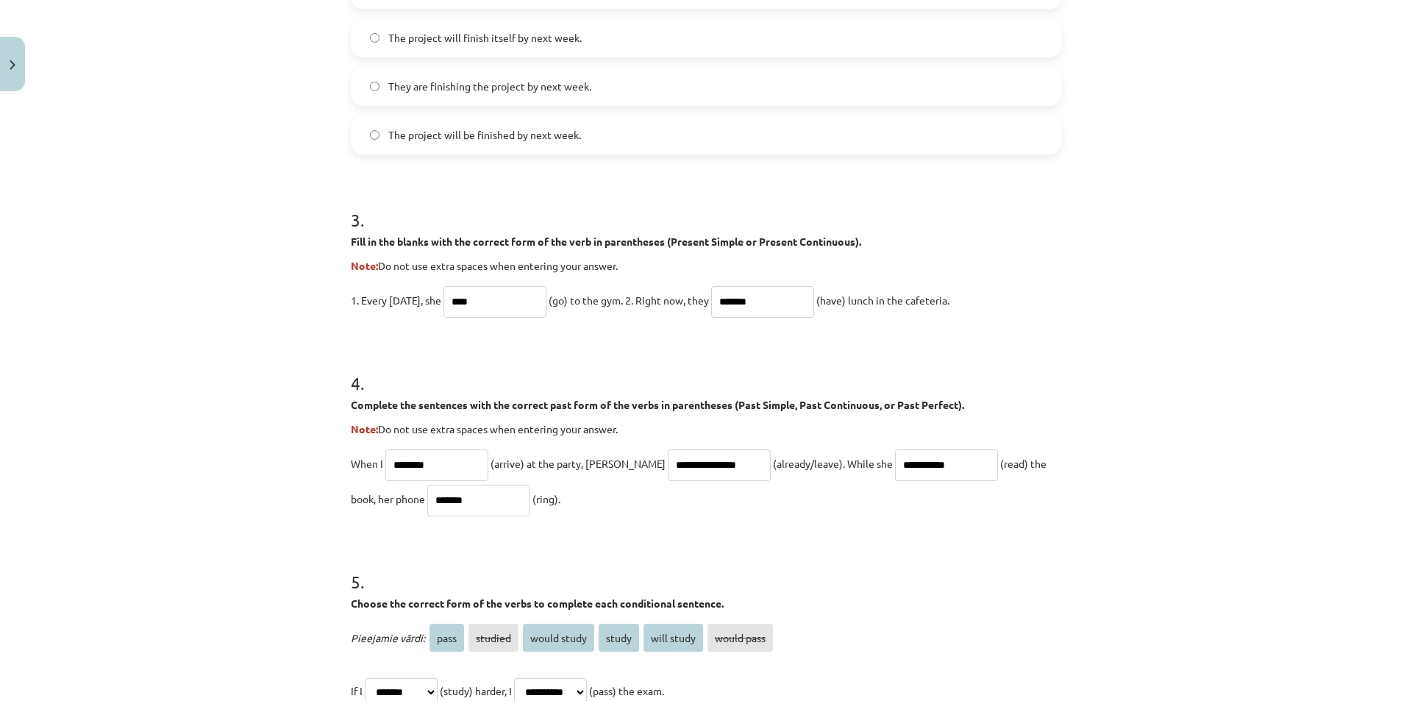
drag, startPoint x: 780, startPoint y: 299, endPoint x: 663, endPoint y: 301, distance: 117.7
click at [663, 301] on p "1. Every Sunday, she **** (go) to the gym. 2. Right now, they ******* (have) lu…" at bounding box center [706, 299] width 710 height 35
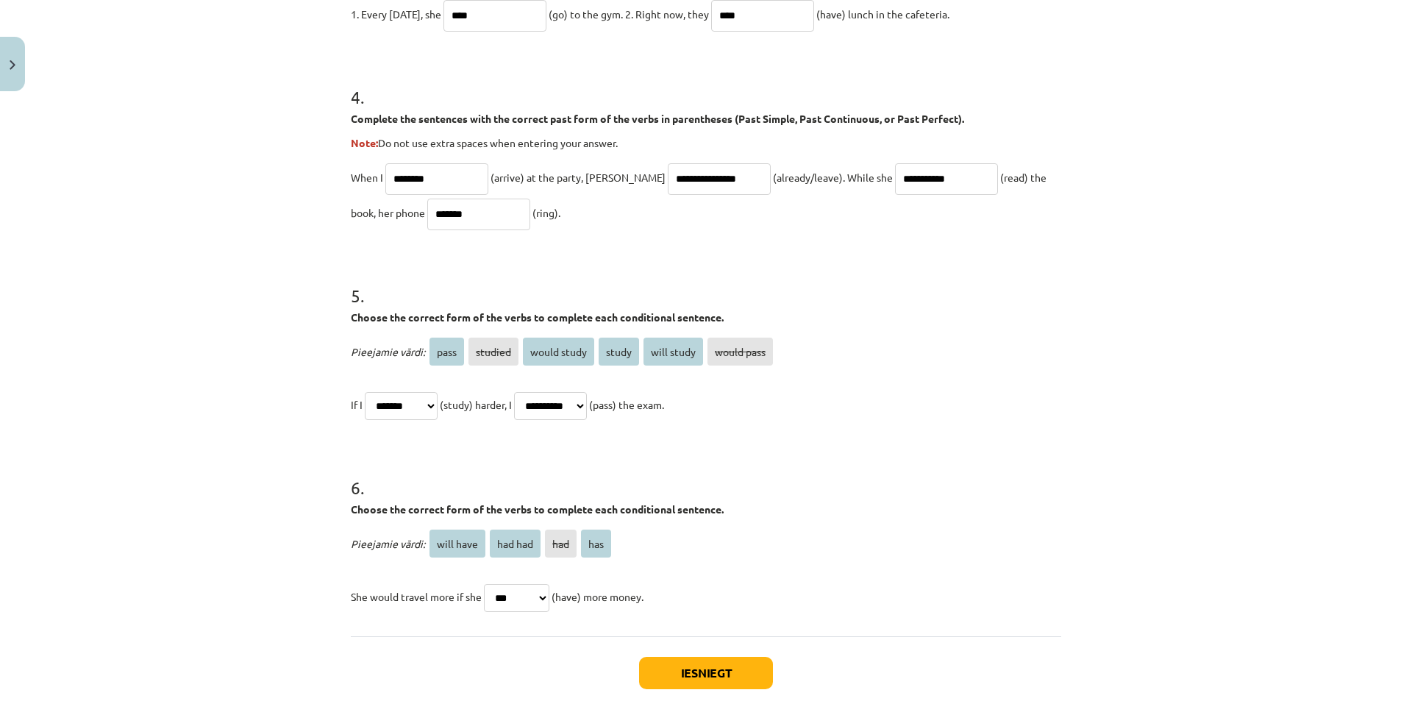
scroll to position [1029, 0]
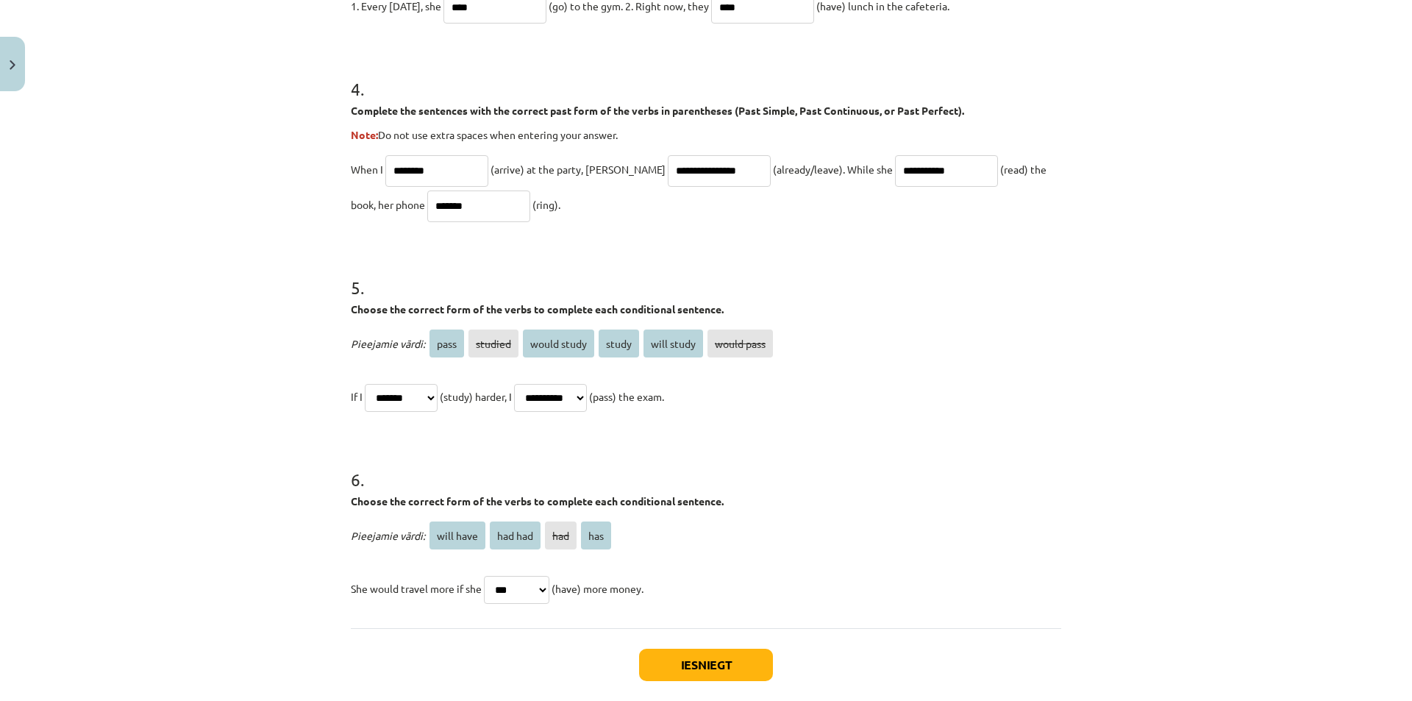
type input "****"
click at [745, 664] on button "Iesniegt" at bounding box center [706, 665] width 134 height 32
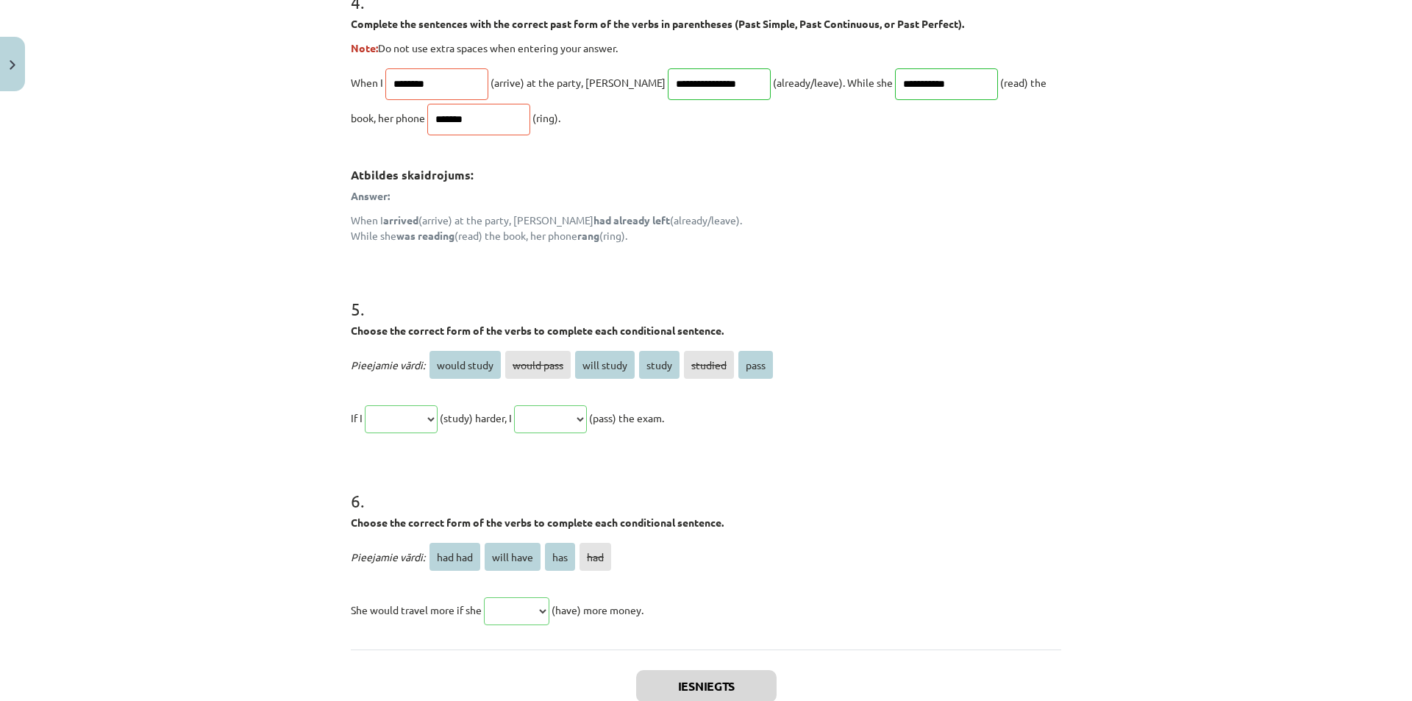
scroll to position [1368, 0]
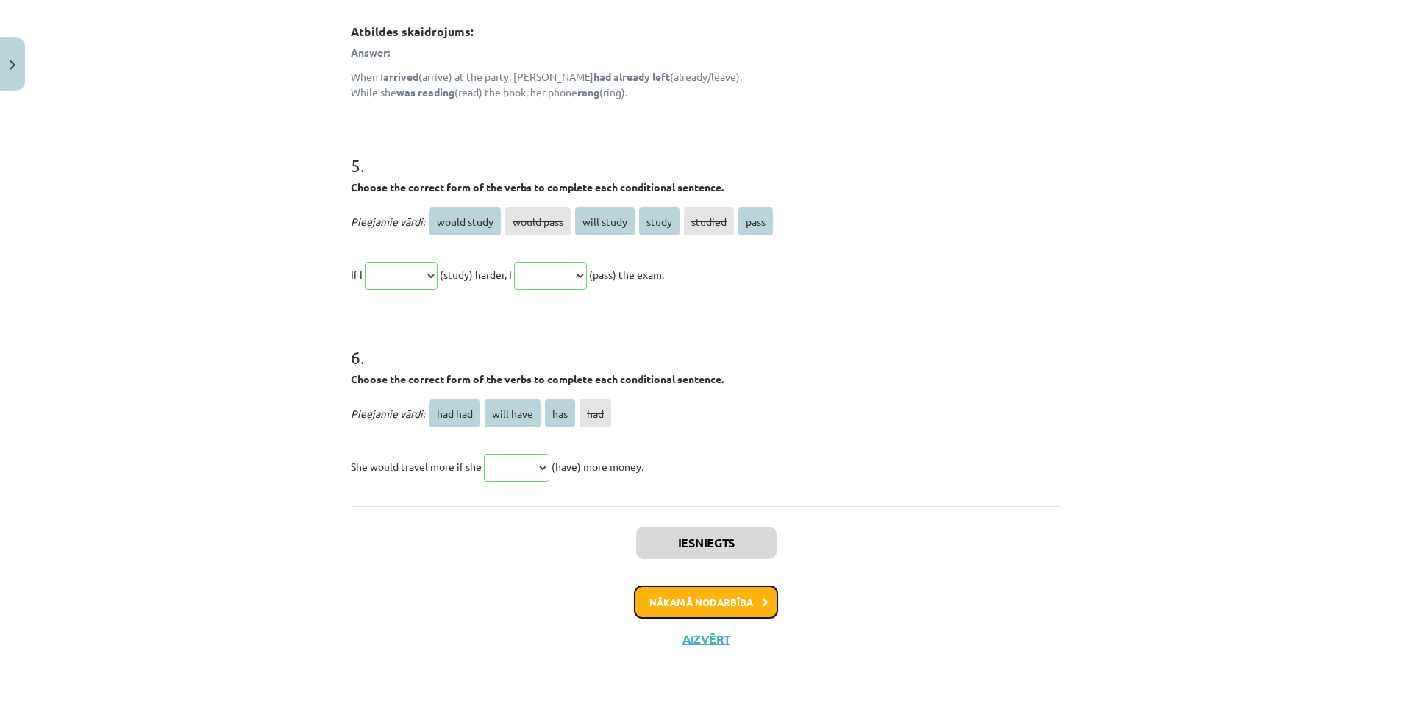
click at [752, 591] on button "Nākamā nodarbība" at bounding box center [706, 602] width 144 height 34
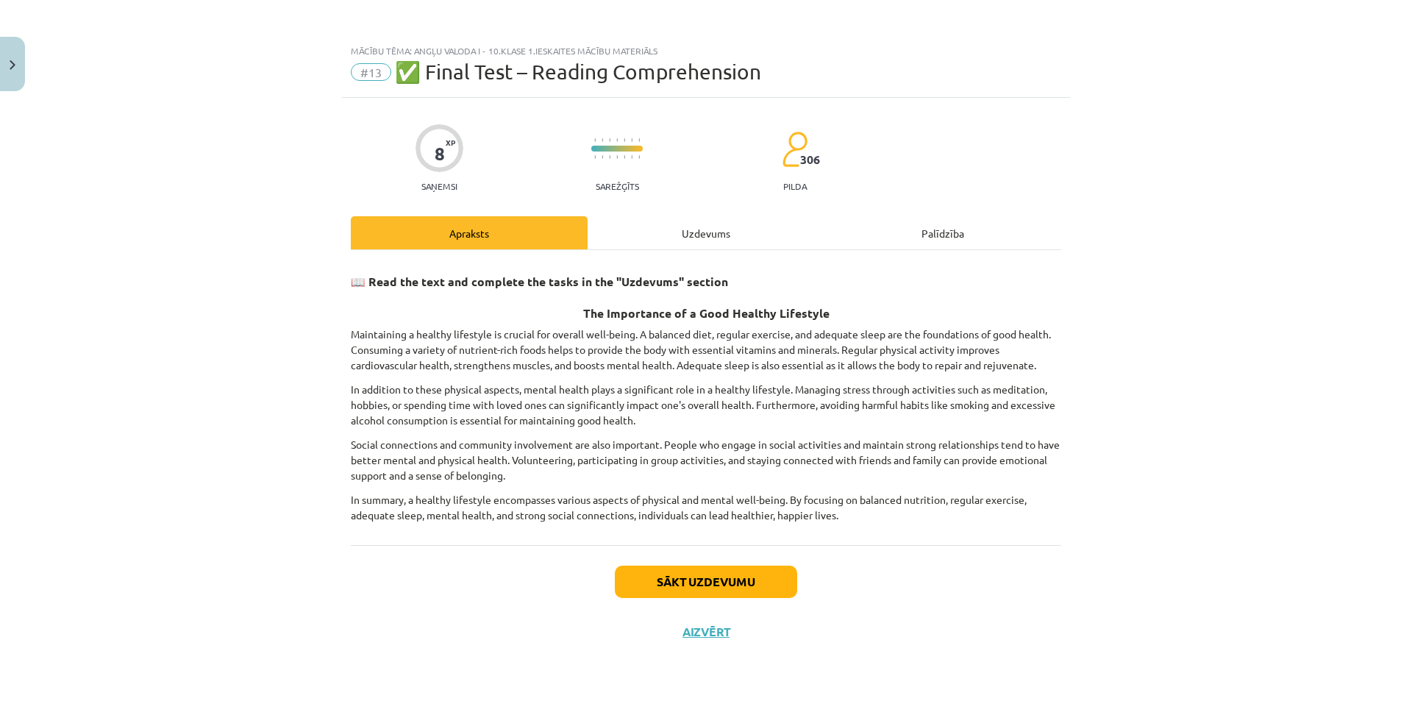
scroll to position [0, 0]
click at [23, 70] on button "Close" at bounding box center [12, 64] width 25 height 54
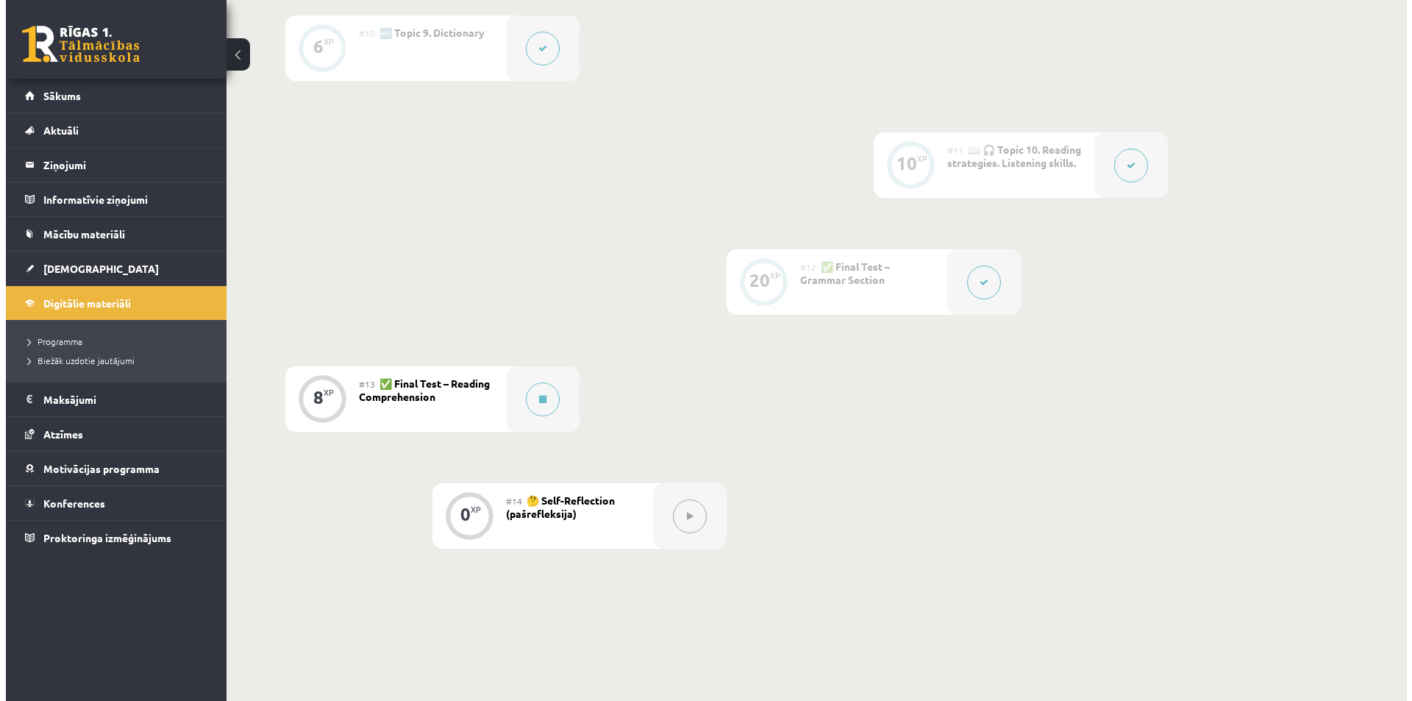
scroll to position [1557, 0]
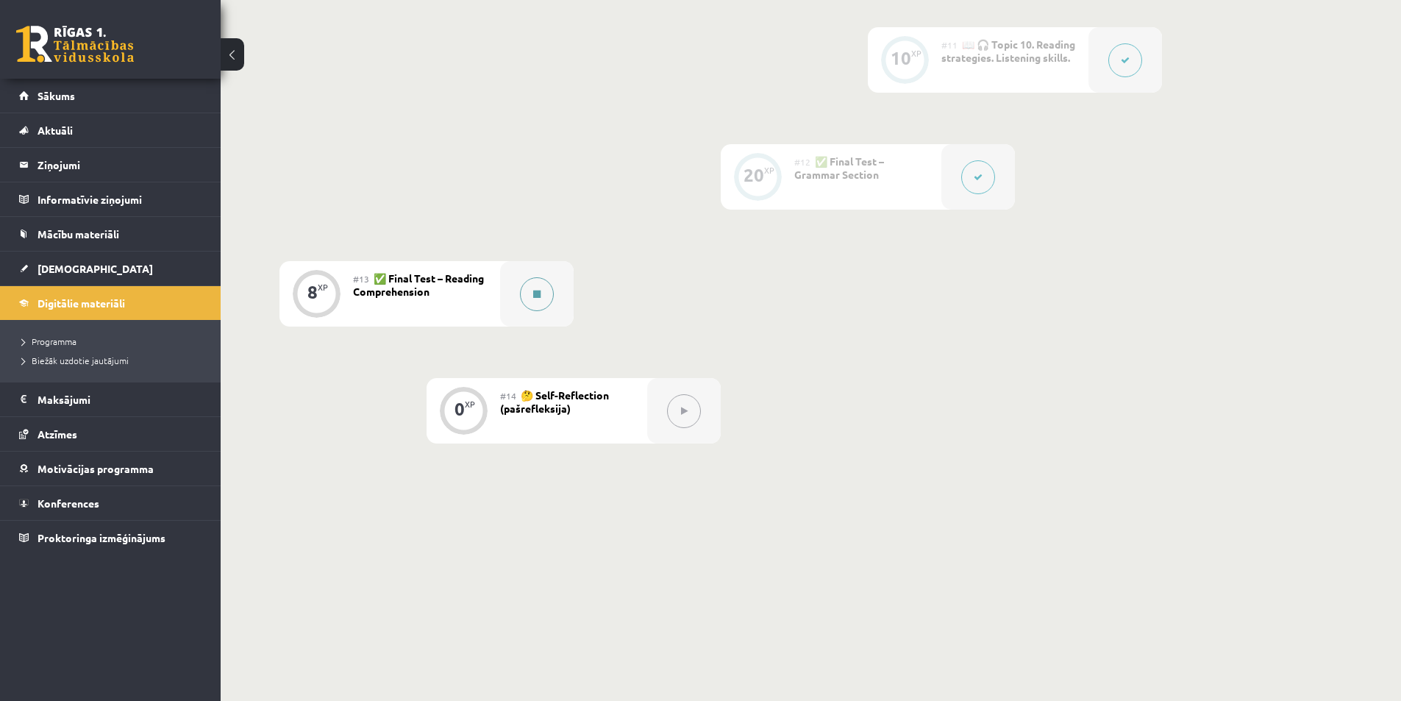
click at [554, 308] on div at bounding box center [537, 293] width 74 height 65
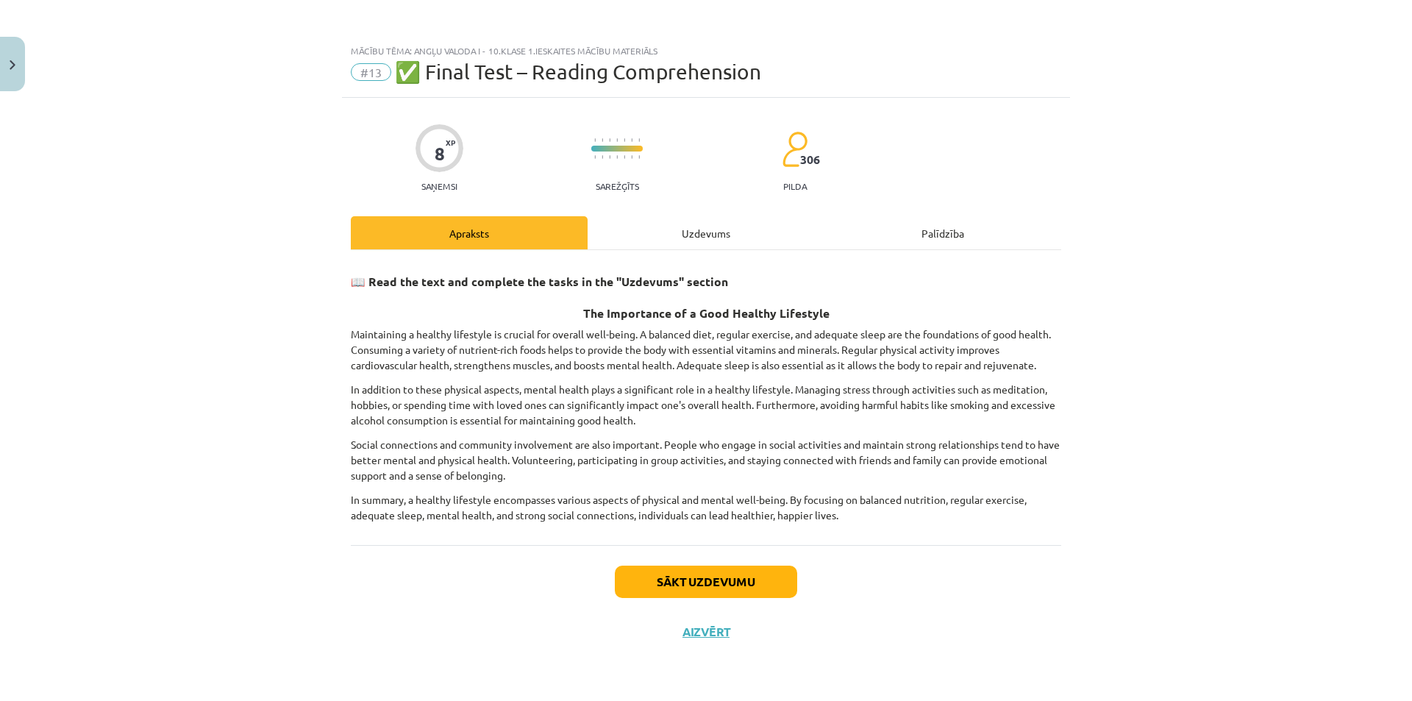
click at [704, 249] on hr at bounding box center [706, 249] width 710 height 1
click at [704, 246] on div "Uzdevums" at bounding box center [706, 232] width 237 height 33
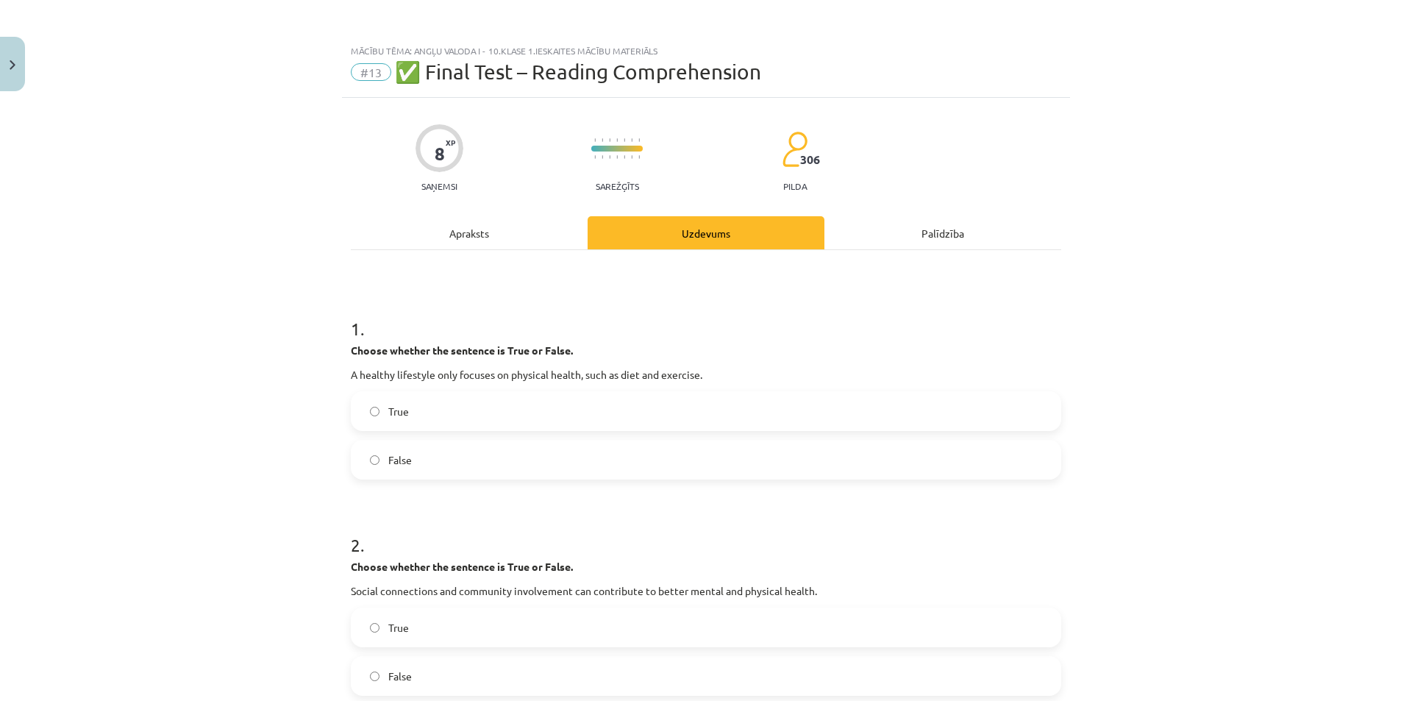
click at [485, 224] on div "Apraksts" at bounding box center [469, 232] width 237 height 33
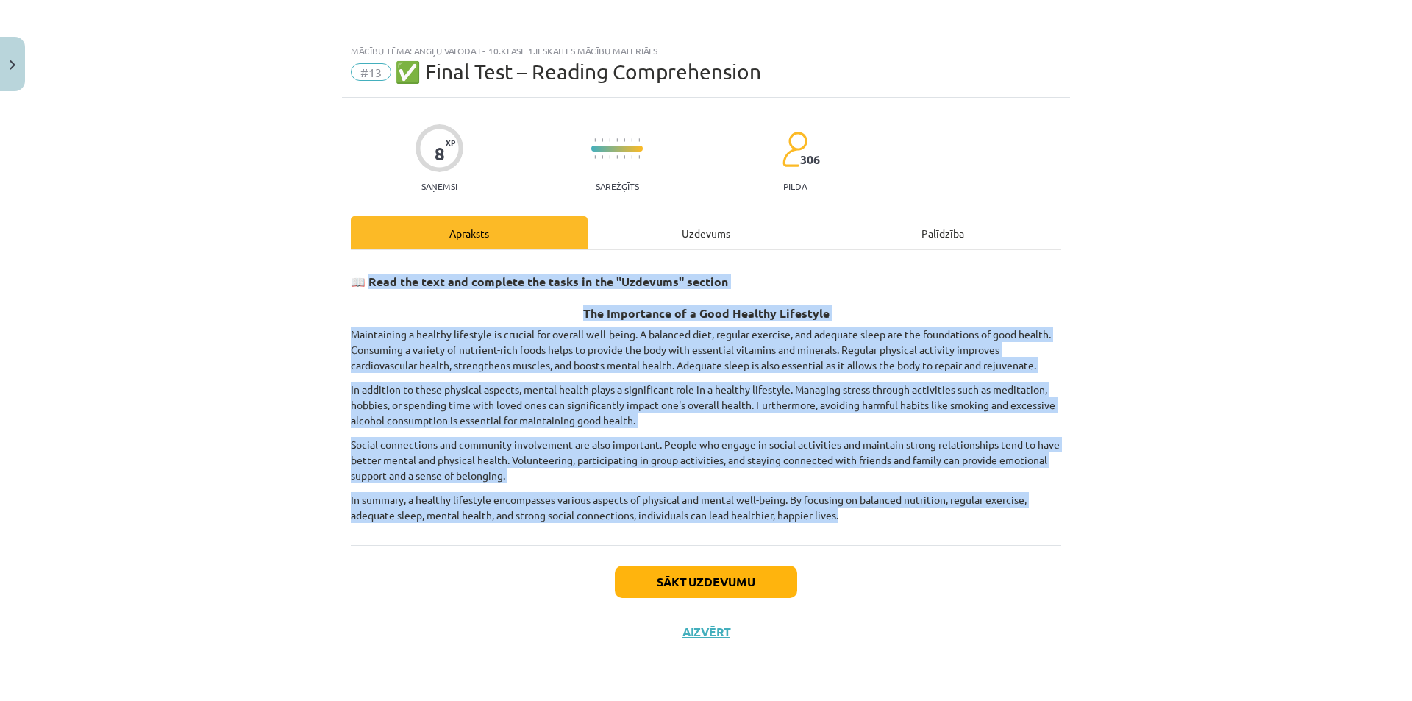
drag, startPoint x: 371, startPoint y: 284, endPoint x: 893, endPoint y: 521, distance: 574.2
click at [893, 526] on div "📖 Read the text and complete the tasks in the "Uzdevums" section The Importance…" at bounding box center [706, 397] width 710 height 295
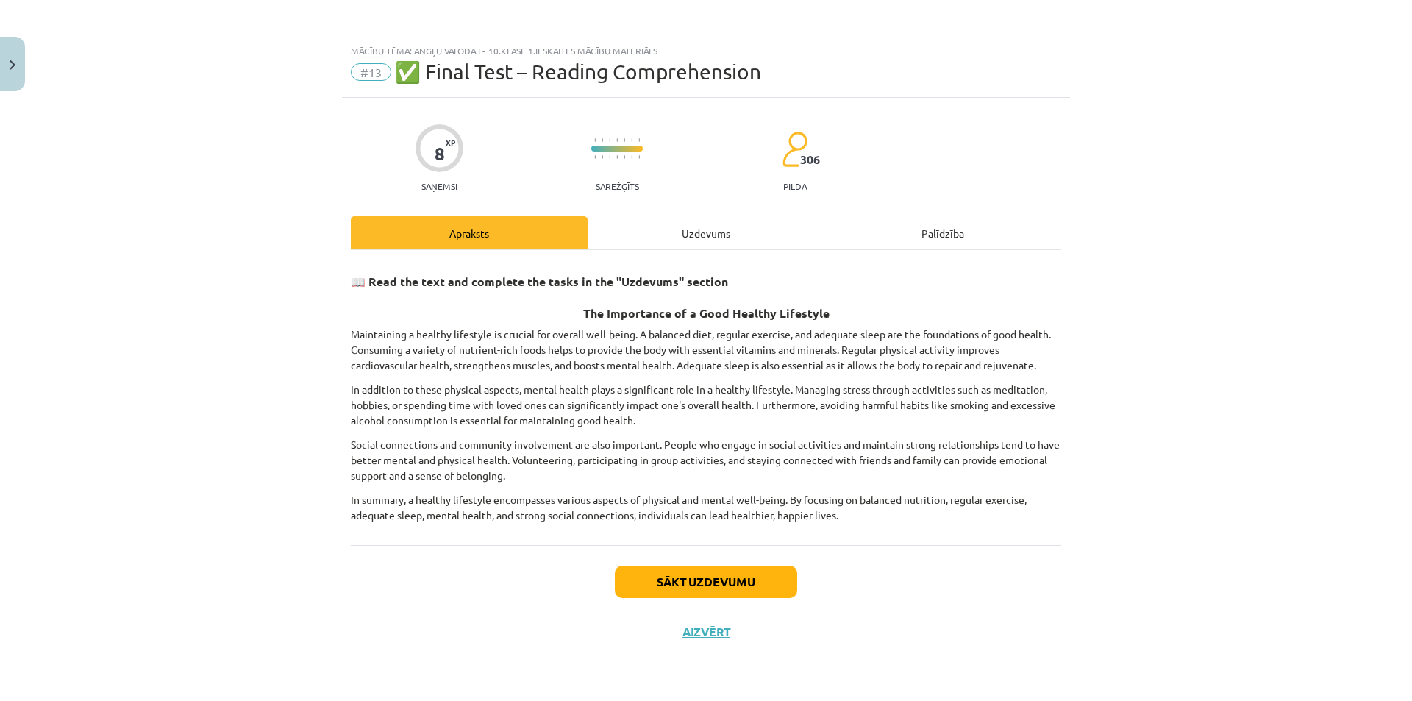
click at [1057, 566] on div "Sākt uzdevumu Aizvērt" at bounding box center [706, 596] width 710 height 103
click at [698, 241] on div "Uzdevums" at bounding box center [706, 232] width 237 height 33
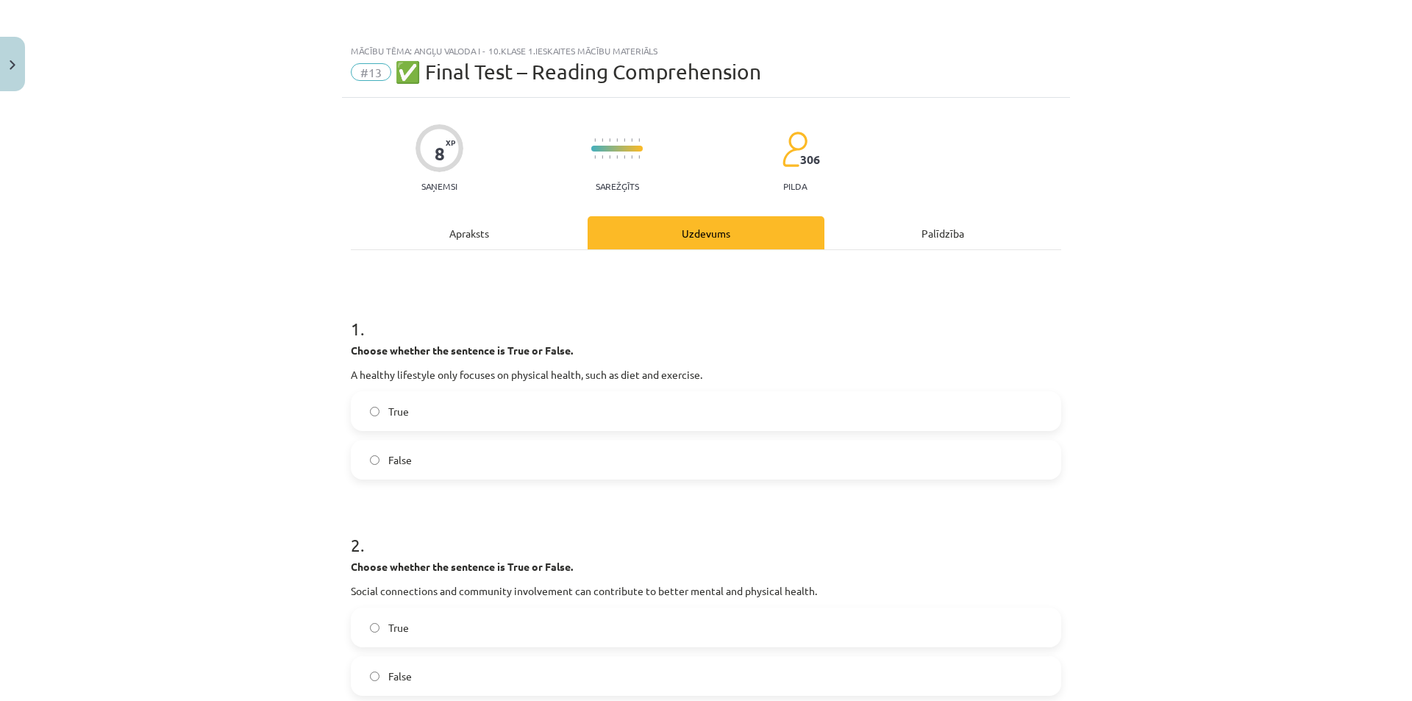
click at [518, 243] on div "Apraksts" at bounding box center [469, 232] width 237 height 33
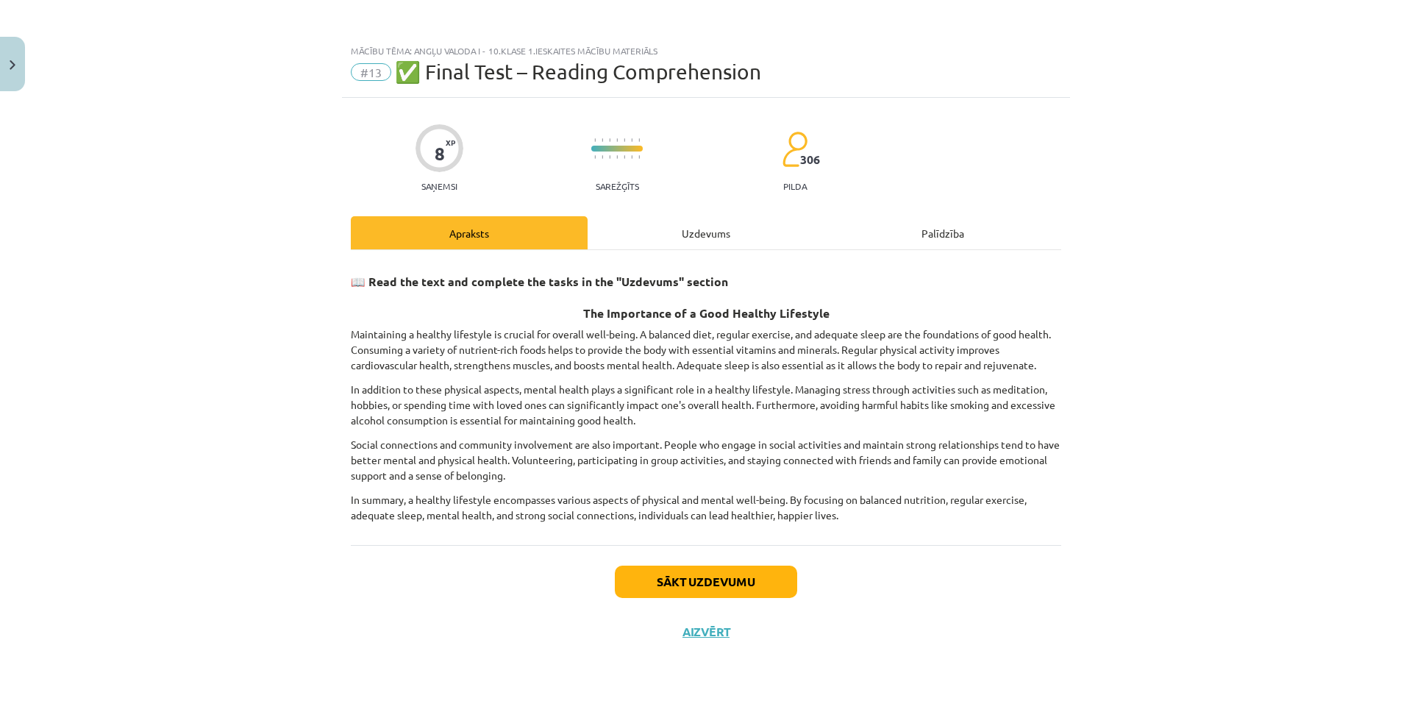
click at [658, 236] on div "Uzdevums" at bounding box center [706, 232] width 237 height 33
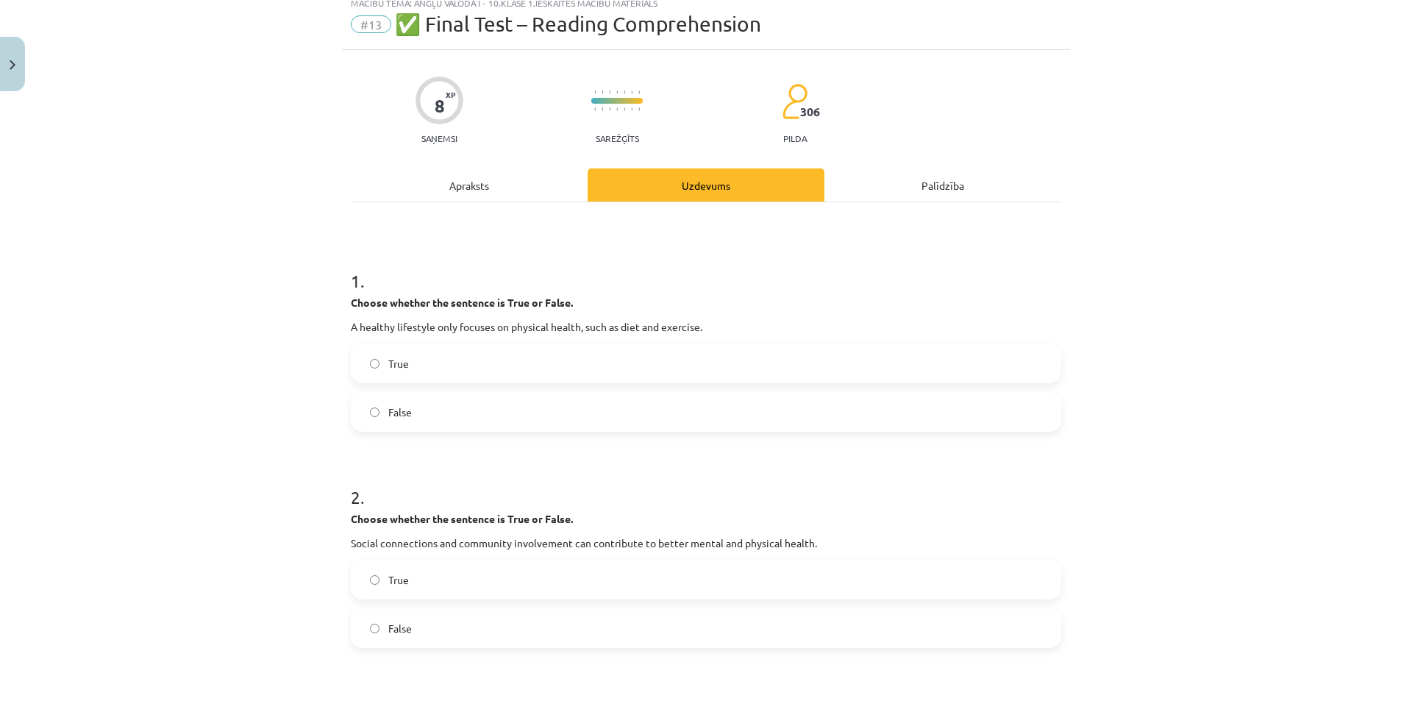
scroll to position [74, 0]
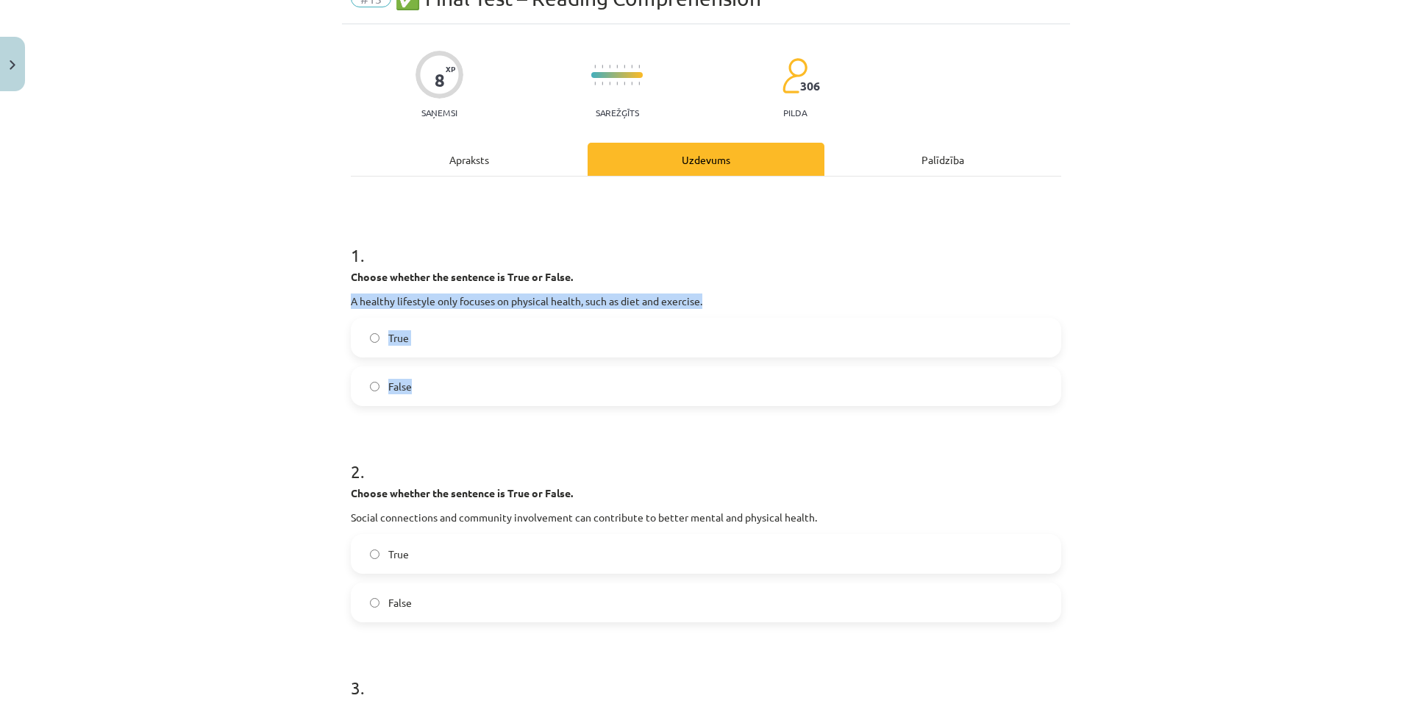
drag, startPoint x: 338, startPoint y: 300, endPoint x: 580, endPoint y: 377, distance: 254.6
click at [580, 377] on div "8 XP Saņemsi Sarežģīts 306 pilda Apraksts Uzdevums Palīdzība 1 . Choose whether…" at bounding box center [706, 703] width 728 height 1358
drag, startPoint x: 401, startPoint y: 390, endPoint x: 273, endPoint y: 416, distance: 131.4
click at [399, 390] on span "False" at bounding box center [400, 386] width 24 height 15
click at [266, 421] on div "Mācību tēma: Angļu valoda i - 10.klase 1.ieskaites mācību materiāls #13 ✅ Final…" at bounding box center [706, 350] width 1412 height 701
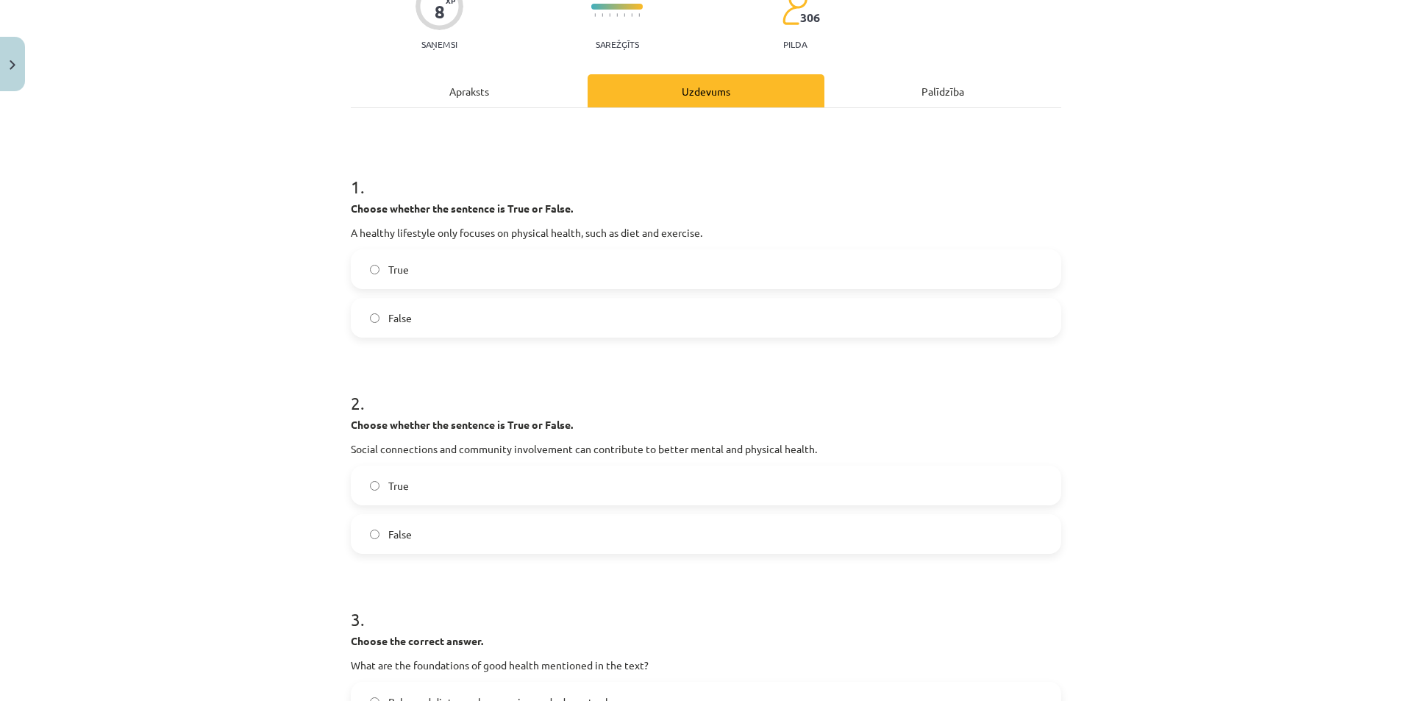
scroll to position [221, 0]
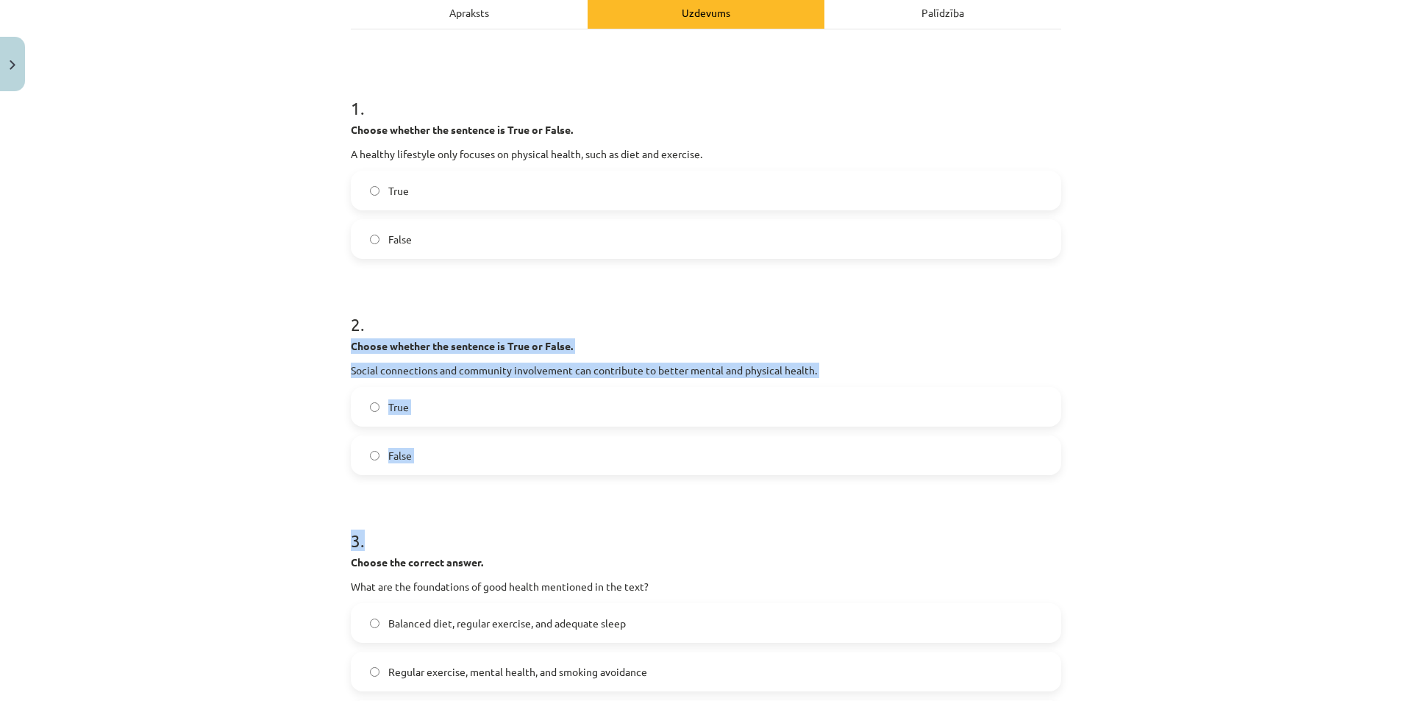
drag, startPoint x: 338, startPoint y: 343, endPoint x: 638, endPoint y: 482, distance: 330.0
click at [638, 482] on div "Mācību tēma: Angļu valoda i - 10.klase 1.ieskaites mācību materiāls #13 ✅ Final…" at bounding box center [706, 350] width 1412 height 701
click at [504, 483] on form "1 . Choose whether the sentence is True or False. A healthy lifestyle only focu…" at bounding box center [706, 586] width 710 height 1029
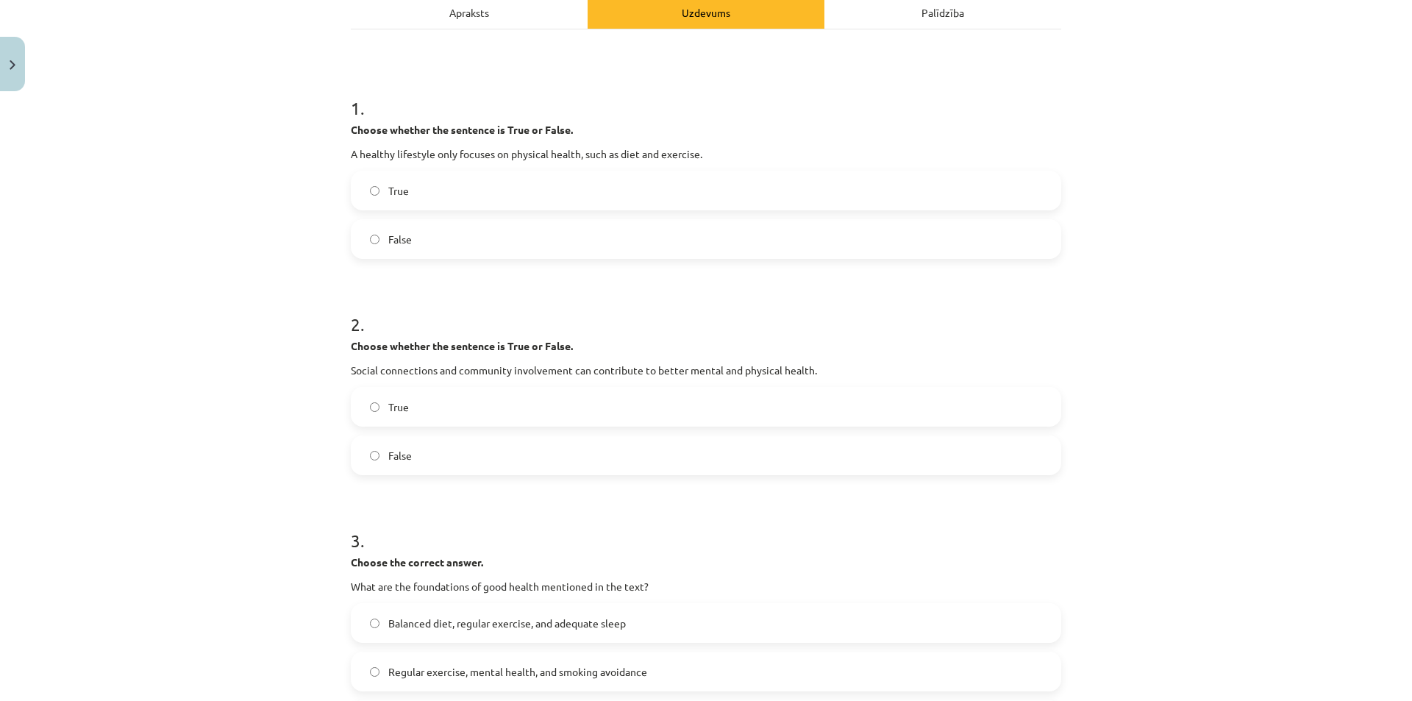
click at [313, 333] on div "Mācību tēma: Angļu valoda i - 10.klase 1.ieskaites mācību materiāls #13 ✅ Final…" at bounding box center [706, 350] width 1412 height 701
drag, startPoint x: 333, startPoint y: 357, endPoint x: 444, endPoint y: 376, distance: 112.7
click at [444, 376] on div "Mācību tēma: Angļu valoda i - 10.klase 1.ieskaites mācību materiāls #13 ✅ Final…" at bounding box center [706, 350] width 1412 height 701
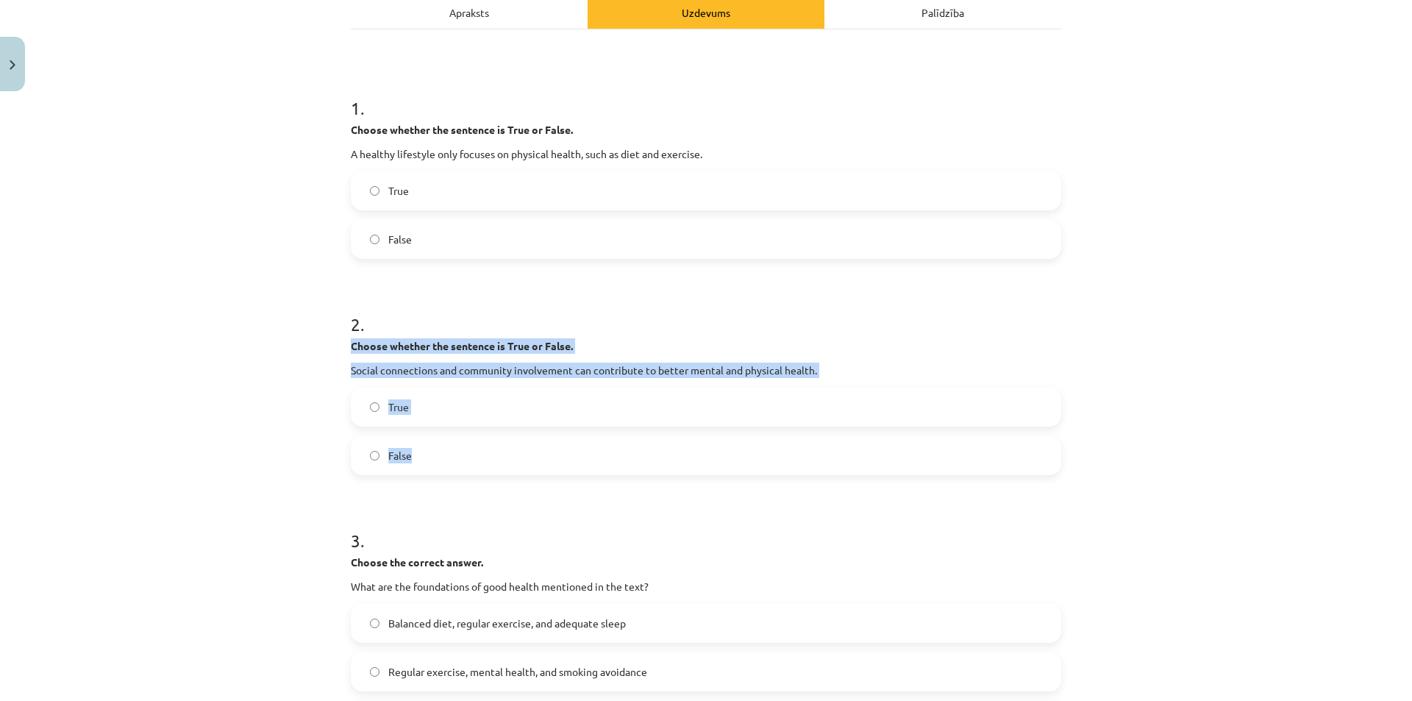
drag, startPoint x: 313, startPoint y: 352, endPoint x: 502, endPoint y: 447, distance: 212.1
click at [502, 447] on div "Mācību tēma: Angļu valoda i - 10.klase 1.ieskaites mācību materiāls #13 ✅ Final…" at bounding box center [706, 350] width 1412 height 701
click at [289, 408] on div "Mācību tēma: Angļu valoda i - 10.klase 1.ieskaites mācību materiāls #13 ✅ Final…" at bounding box center [706, 350] width 1412 height 701
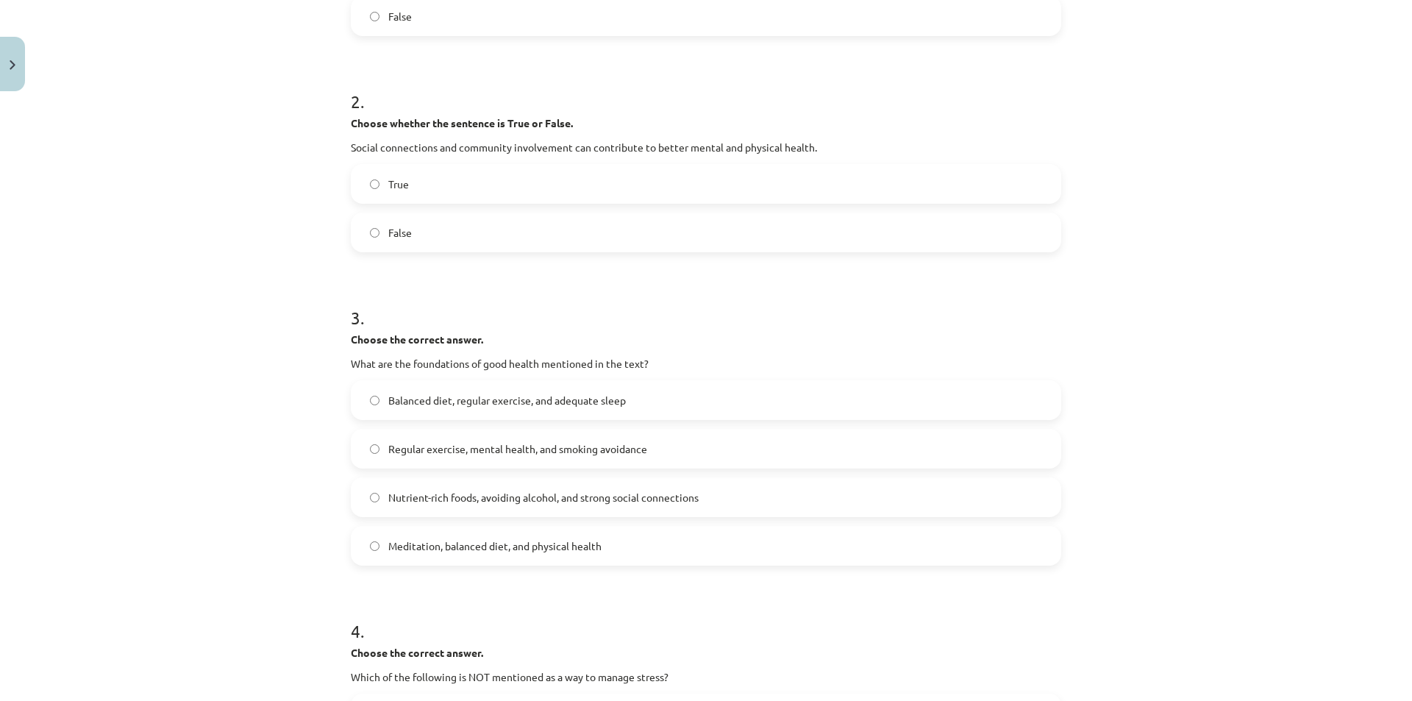
scroll to position [515, 0]
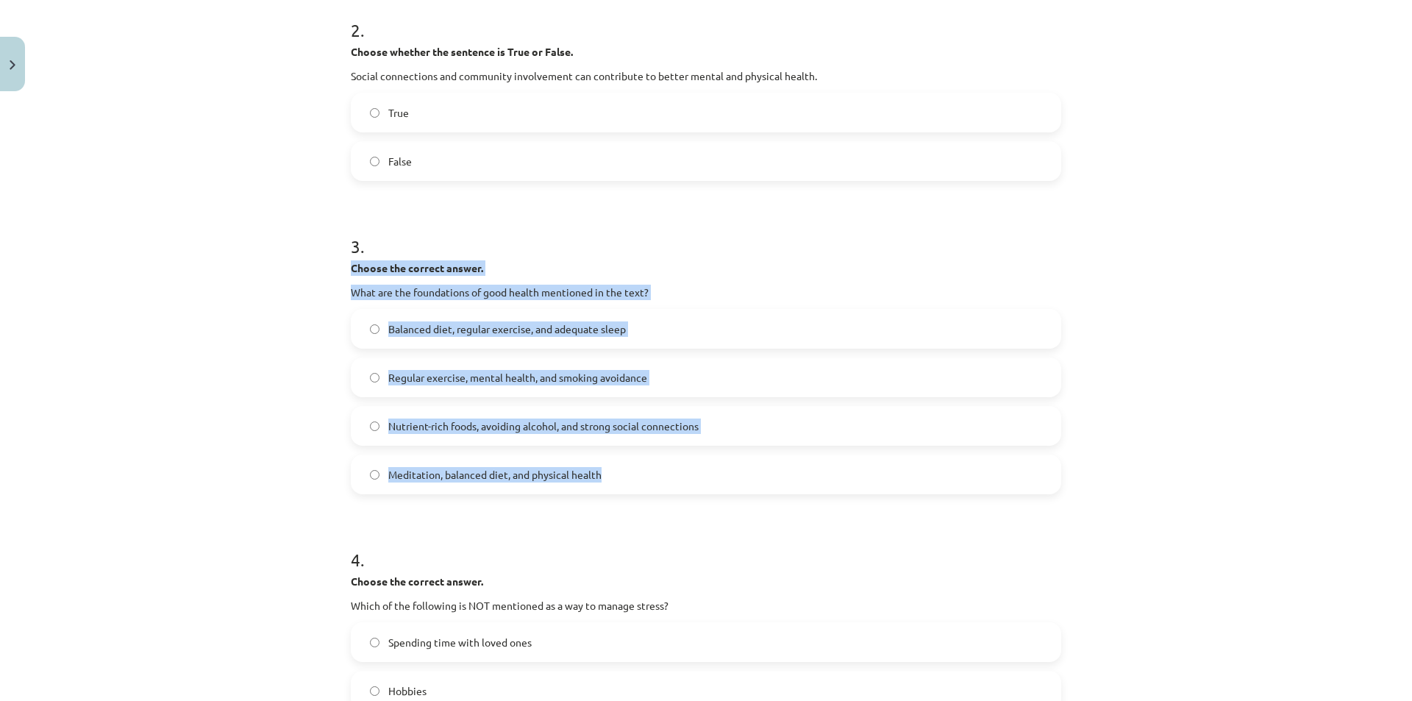
drag, startPoint x: 335, startPoint y: 268, endPoint x: 610, endPoint y: 480, distance: 347.7
click at [610, 480] on div "Mācību tēma: Angļu valoda i - 10.klase 1.ieskaites mācību materiāls #13 ✅ Final…" at bounding box center [706, 350] width 1412 height 701
click at [504, 379] on span "Regular exercise, mental health, and smoking avoidance" at bounding box center [517, 377] width 259 height 15
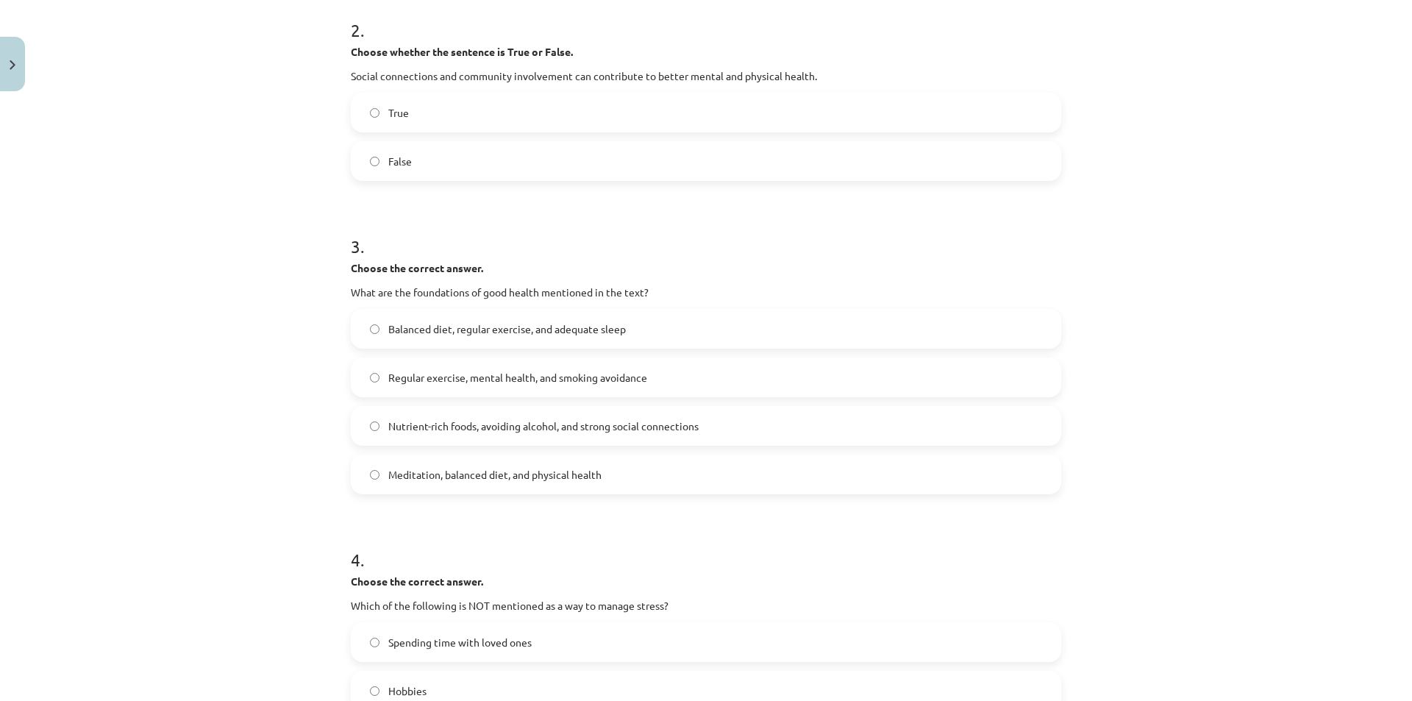
click at [485, 323] on span "Balanced diet, regular exercise, and adequate sleep" at bounding box center [507, 328] width 238 height 15
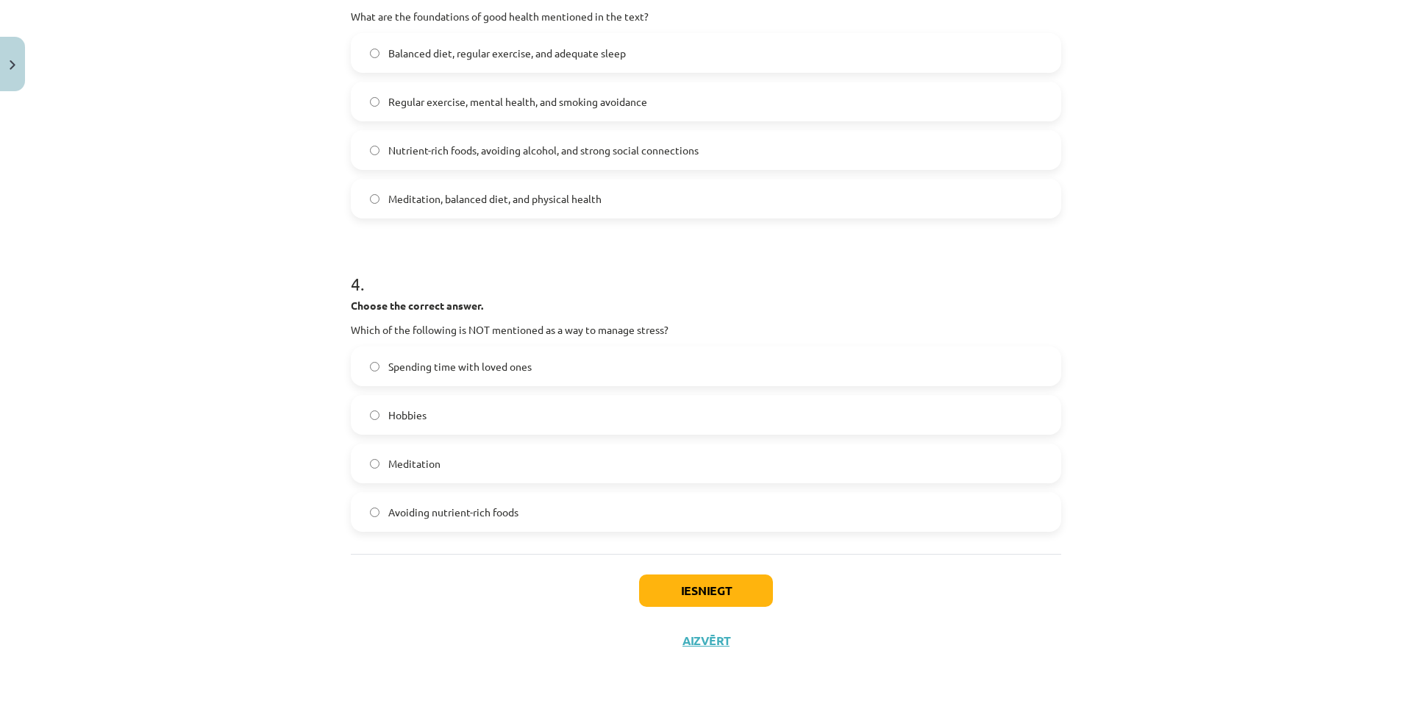
scroll to position [792, 0]
drag, startPoint x: 333, startPoint y: 301, endPoint x: 383, endPoint y: 324, distance: 54.7
click at [383, 324] on div "Mācību tēma: Angļu valoda i - 10.klase 1.ieskaites mācību materiāls #13 ✅ Final…" at bounding box center [706, 350] width 1412 height 701
click at [324, 329] on div "Mācību tēma: Angļu valoda i - 10.klase 1.ieskaites mācību materiāls #13 ✅ Final…" at bounding box center [706, 350] width 1412 height 701
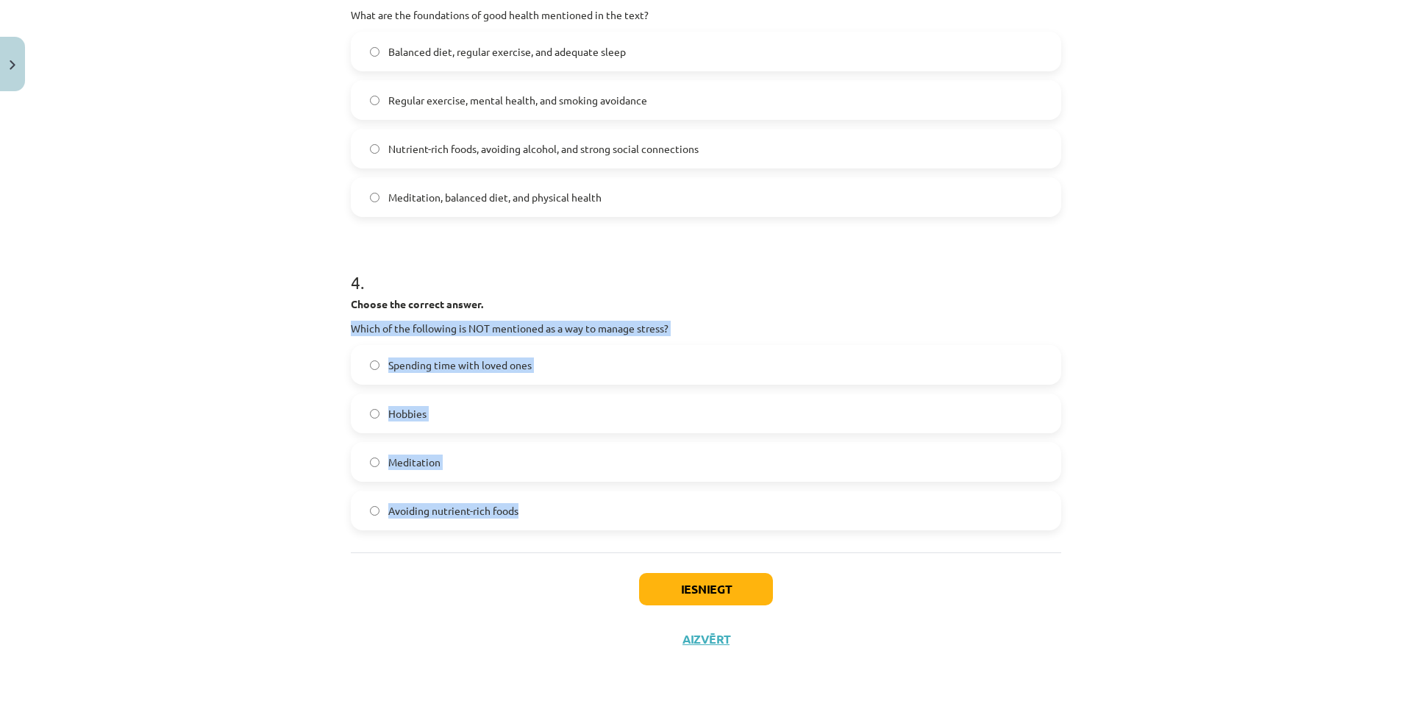
drag, startPoint x: 342, startPoint y: 323, endPoint x: 518, endPoint y: 523, distance: 266.7
click at [1324, 435] on div "Mācību tēma: Angļu valoda i - 10.klase 1.ieskaites mācību materiāls #13 ✅ Final…" at bounding box center [706, 350] width 1412 height 701
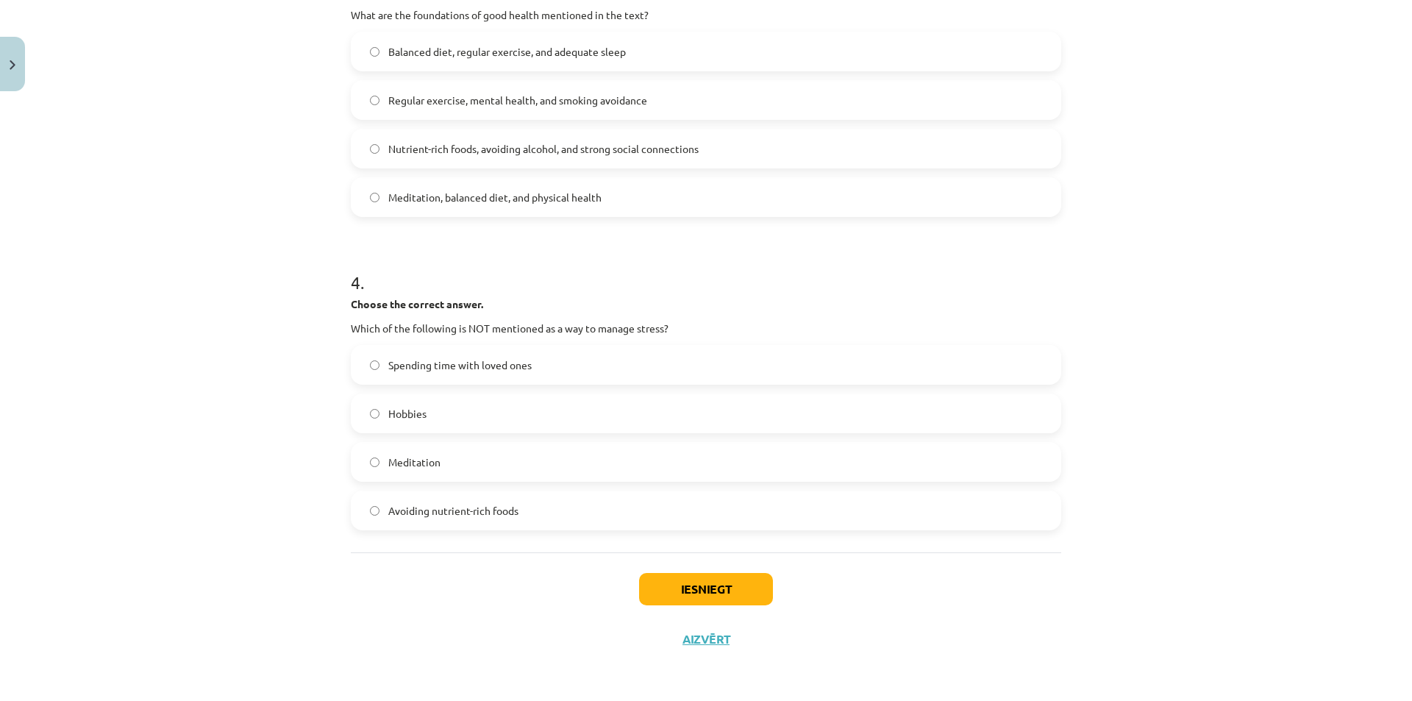
click at [425, 458] on span "Meditation" at bounding box center [414, 461] width 52 height 15
click at [725, 589] on button "Iesniegt" at bounding box center [706, 589] width 134 height 32
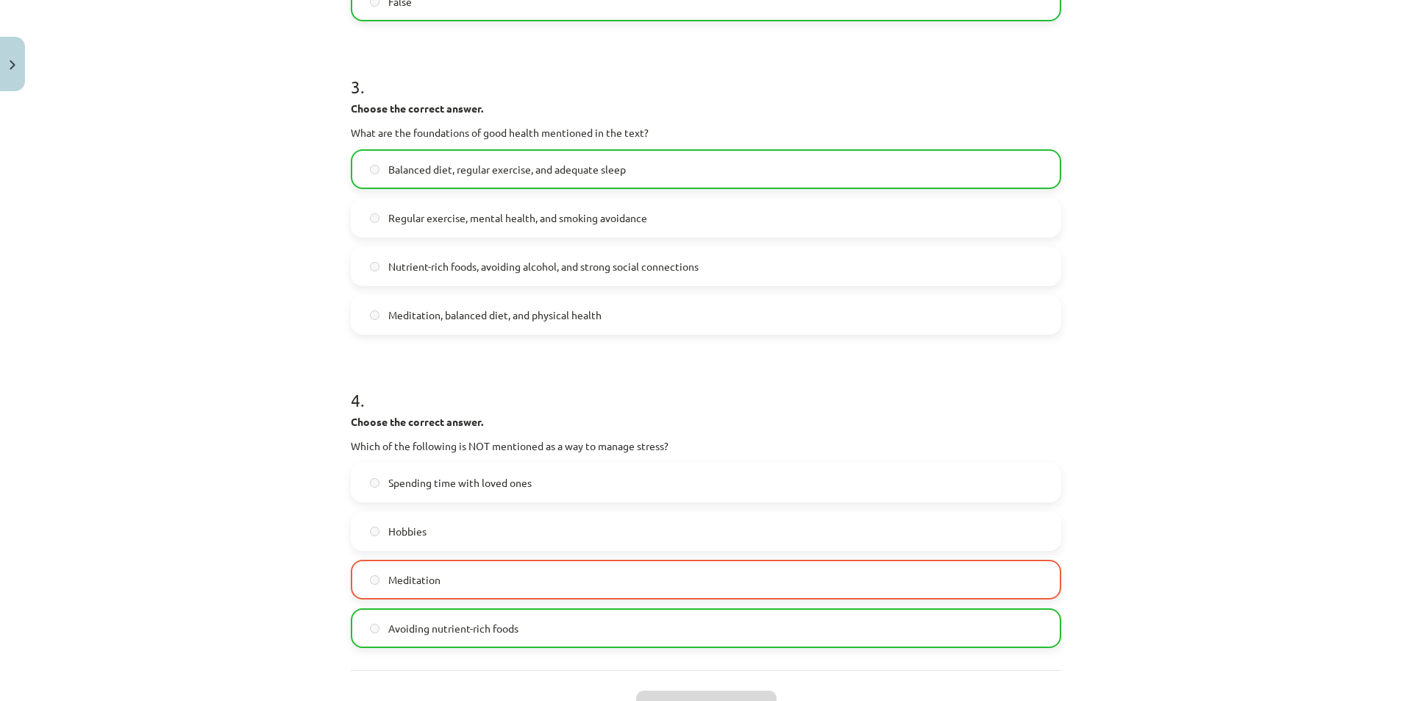
scroll to position [809, 0]
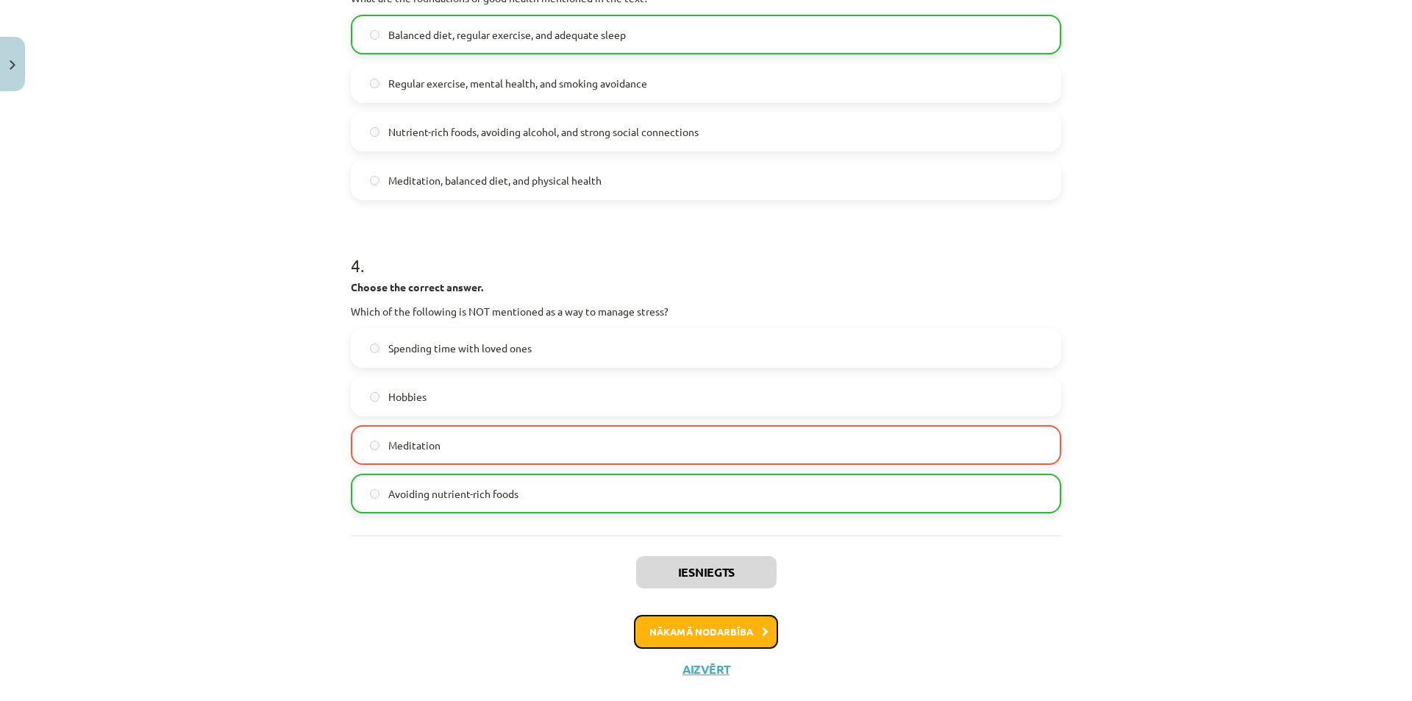
click at [728, 620] on button "Nākamā nodarbība" at bounding box center [706, 632] width 144 height 34
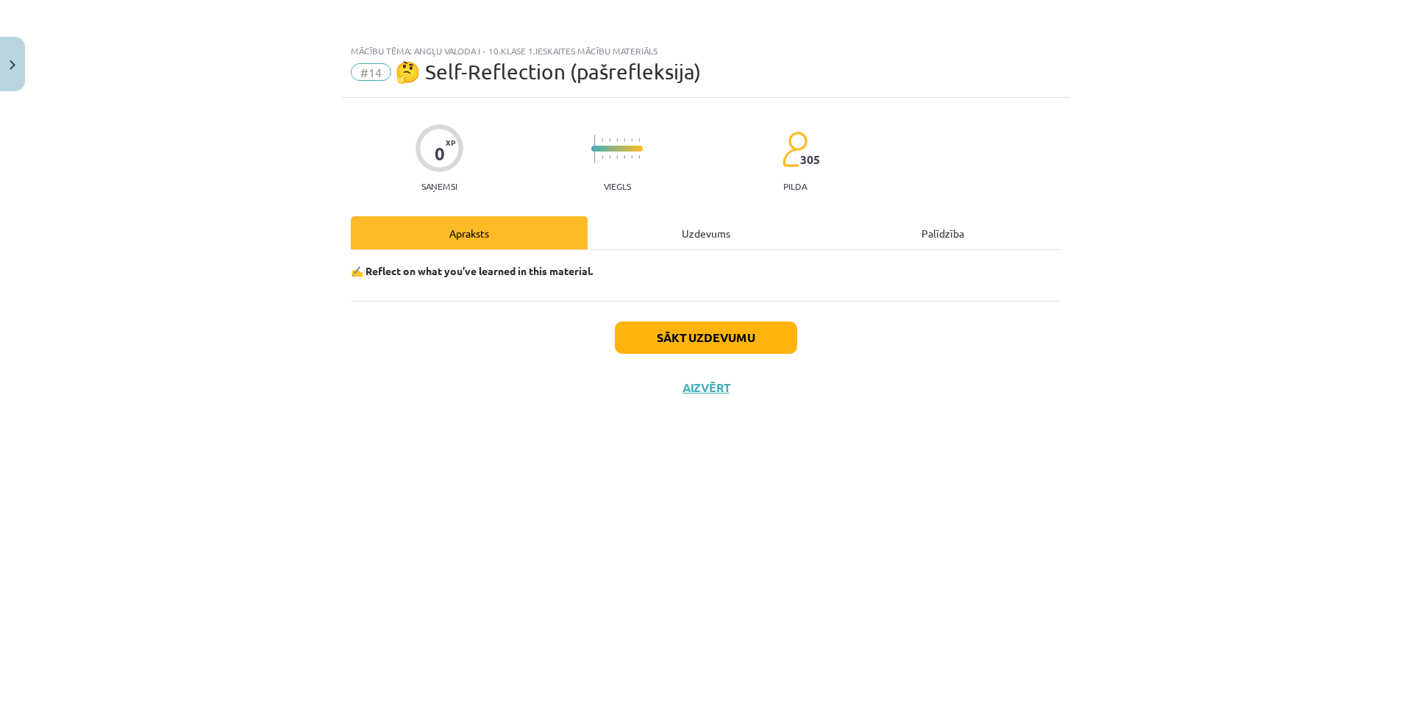
scroll to position [0, 0]
click at [707, 338] on button "Sākt uzdevumu" at bounding box center [706, 337] width 182 height 32
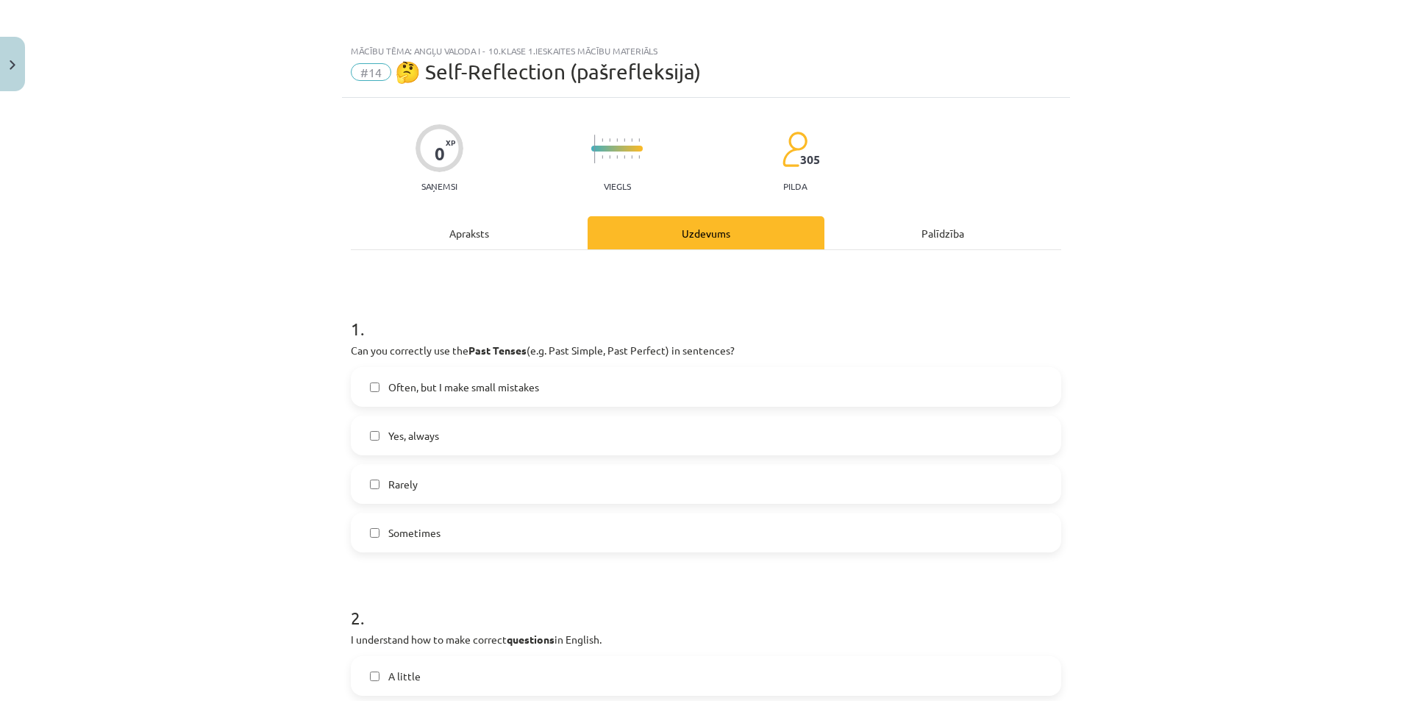
scroll to position [74, 0]
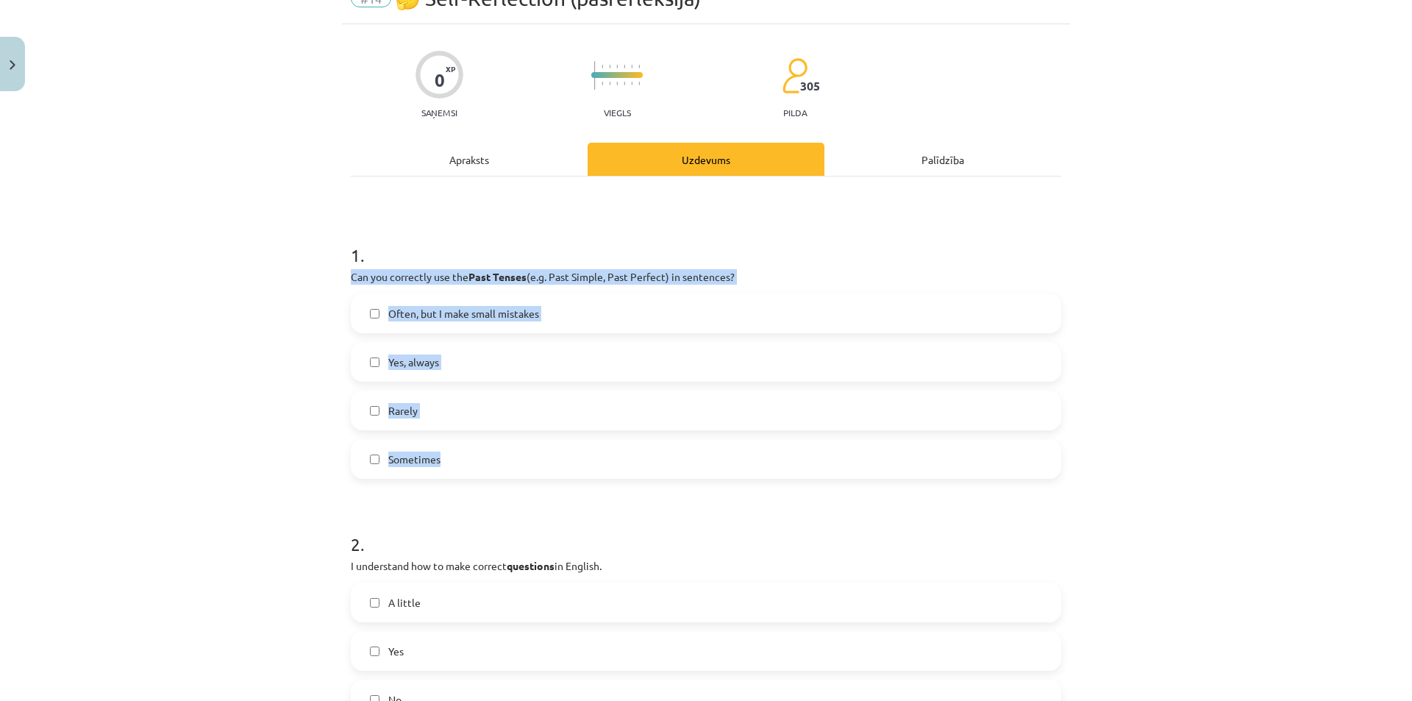
drag, startPoint x: 353, startPoint y: 274, endPoint x: 478, endPoint y: 444, distance: 210.9
drag, startPoint x: 291, startPoint y: 412, endPoint x: 313, endPoint y: 400, distance: 24.4
click at [291, 412] on div "Mācību tēma: Angļu valoda i - 10.klase 1.ieskaites mācību materiāls #14 🤔 Self-…" at bounding box center [706, 350] width 1412 height 701
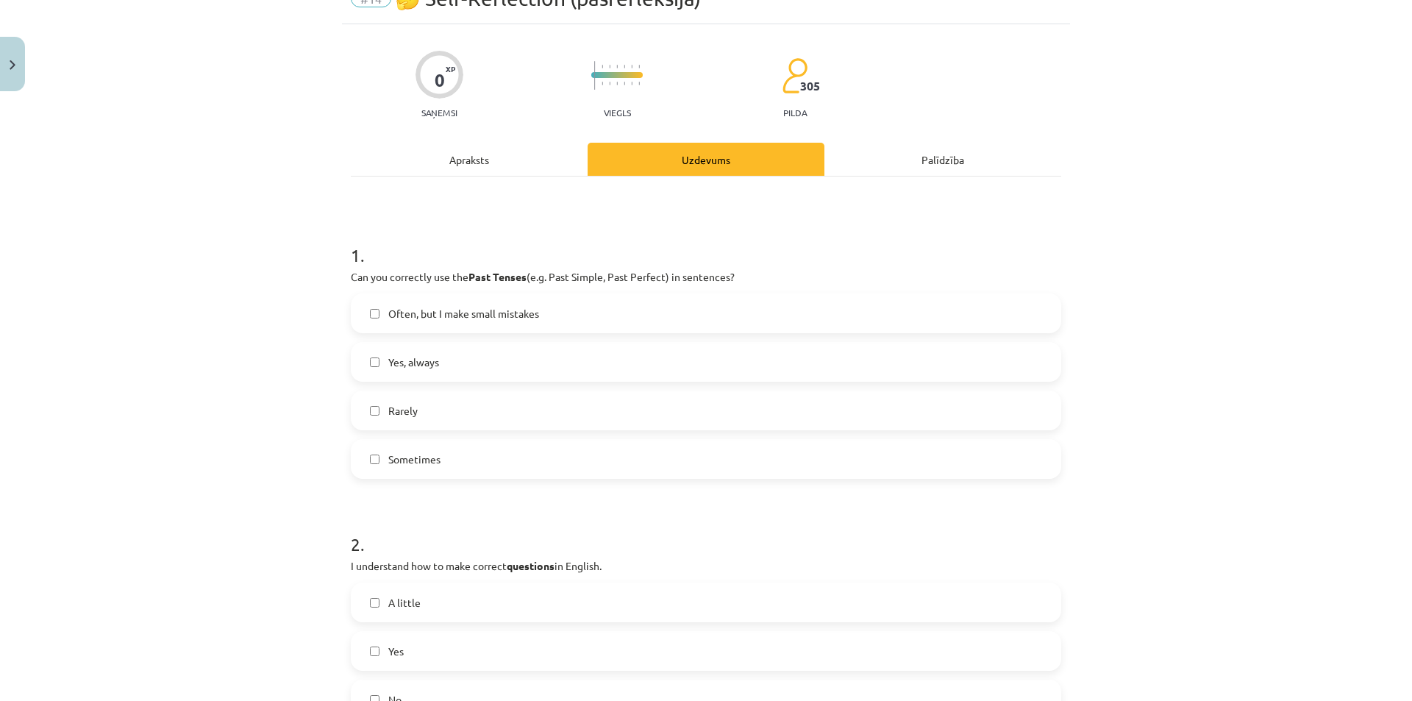
click at [388, 306] on span "Often, but I make small mistakes" at bounding box center [463, 313] width 151 height 15
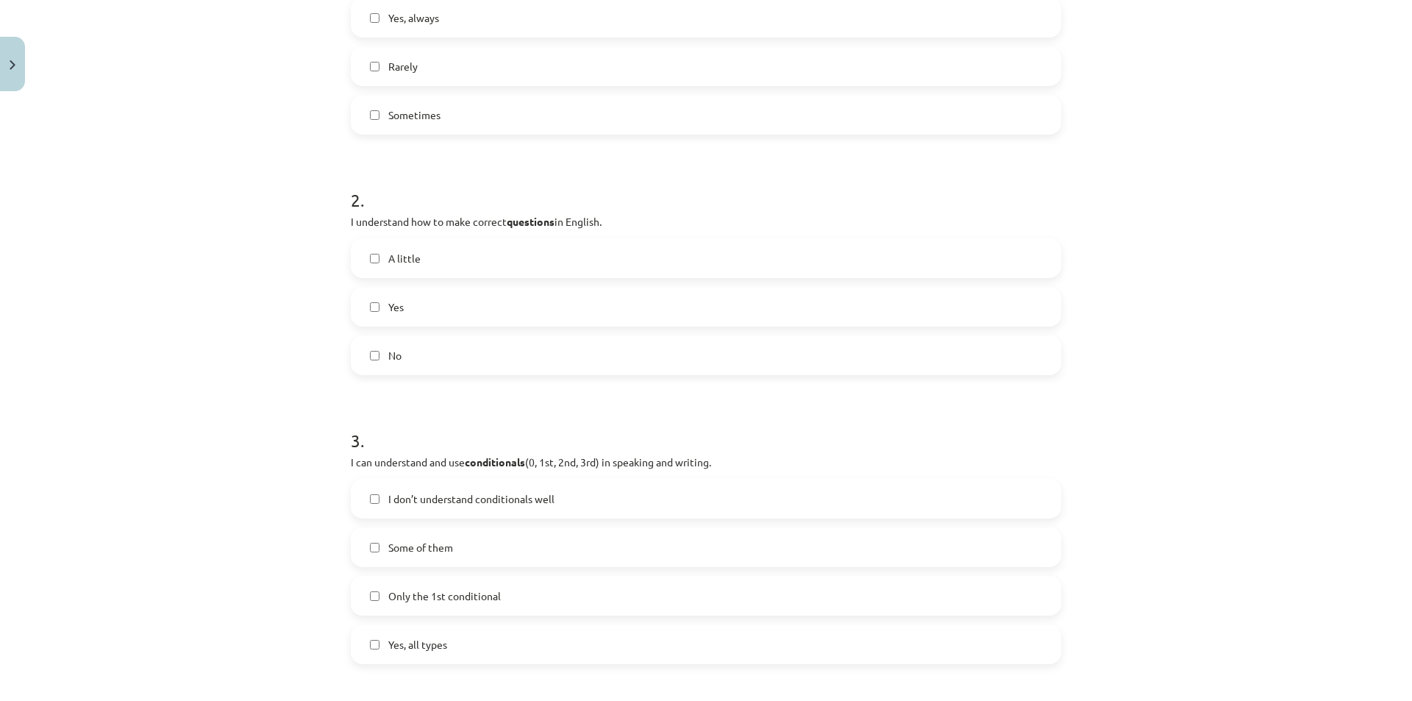
scroll to position [441, 0]
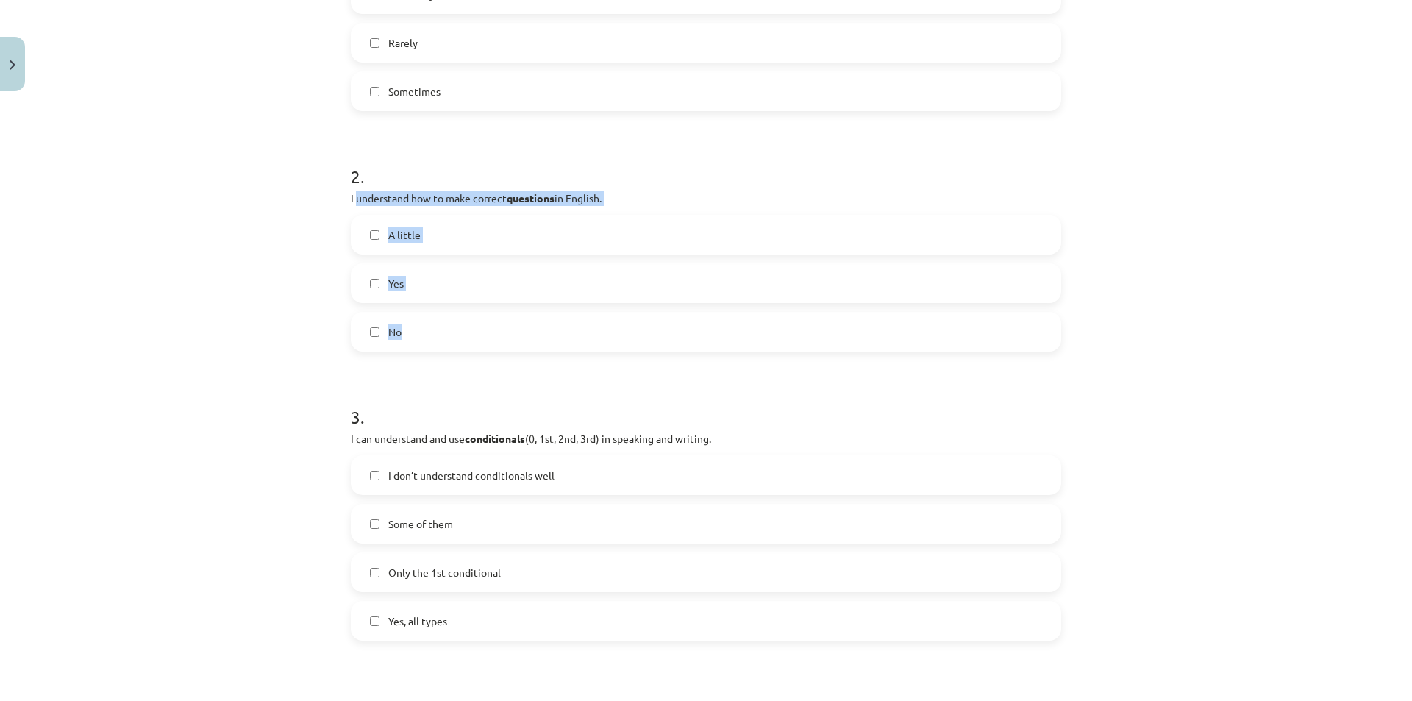
drag, startPoint x: 352, startPoint y: 190, endPoint x: 474, endPoint y: 332, distance: 186.2
click at [474, 332] on div "2 . I understand how to make correct questions in English. A little Yes No" at bounding box center [706, 245] width 710 height 211
click at [378, 237] on label "A little" at bounding box center [705, 234] width 707 height 37
click at [258, 271] on div "Mācību tēma: Angļu valoda i - 10.klase 1.ieskaites mācību materiāls #14 🤔 Self-…" at bounding box center [706, 350] width 1412 height 701
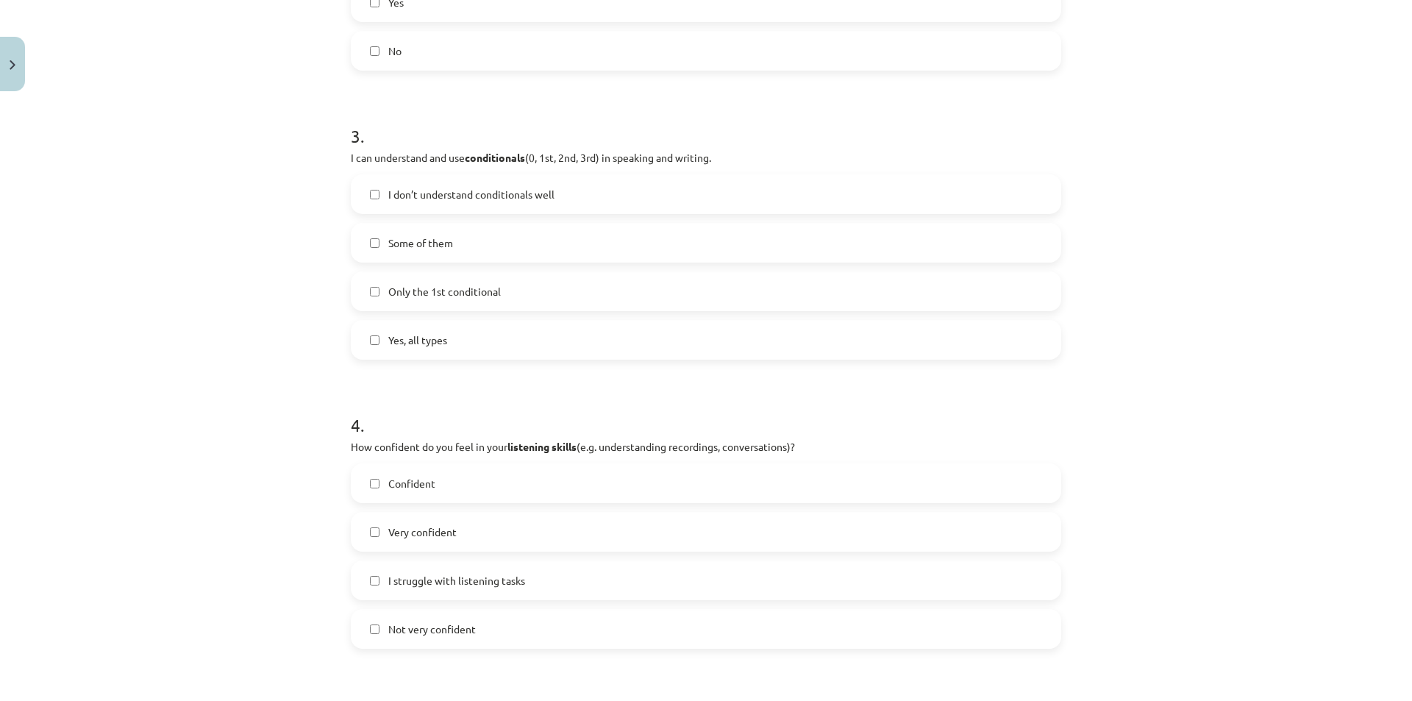
scroll to position [735, 0]
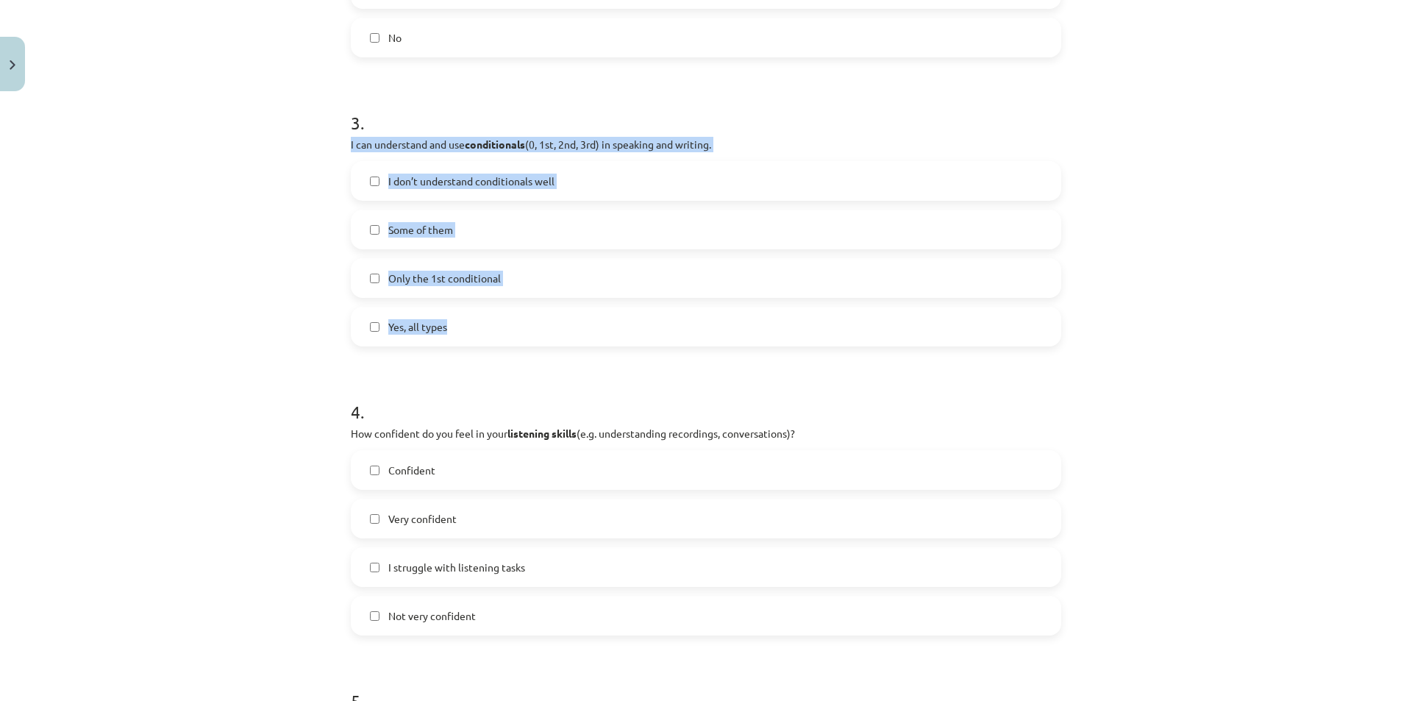
drag, startPoint x: 337, startPoint y: 141, endPoint x: 492, endPoint y: 307, distance: 226.8
click at [492, 307] on div "0 XP Saņemsi Viegls 305 pilda Apraksts Uzdevums Palīdzība 1 . Can you correctly…" at bounding box center [706, 354] width 728 height 1985
click at [363, 286] on label "Only the 1st conditional" at bounding box center [705, 278] width 707 height 37
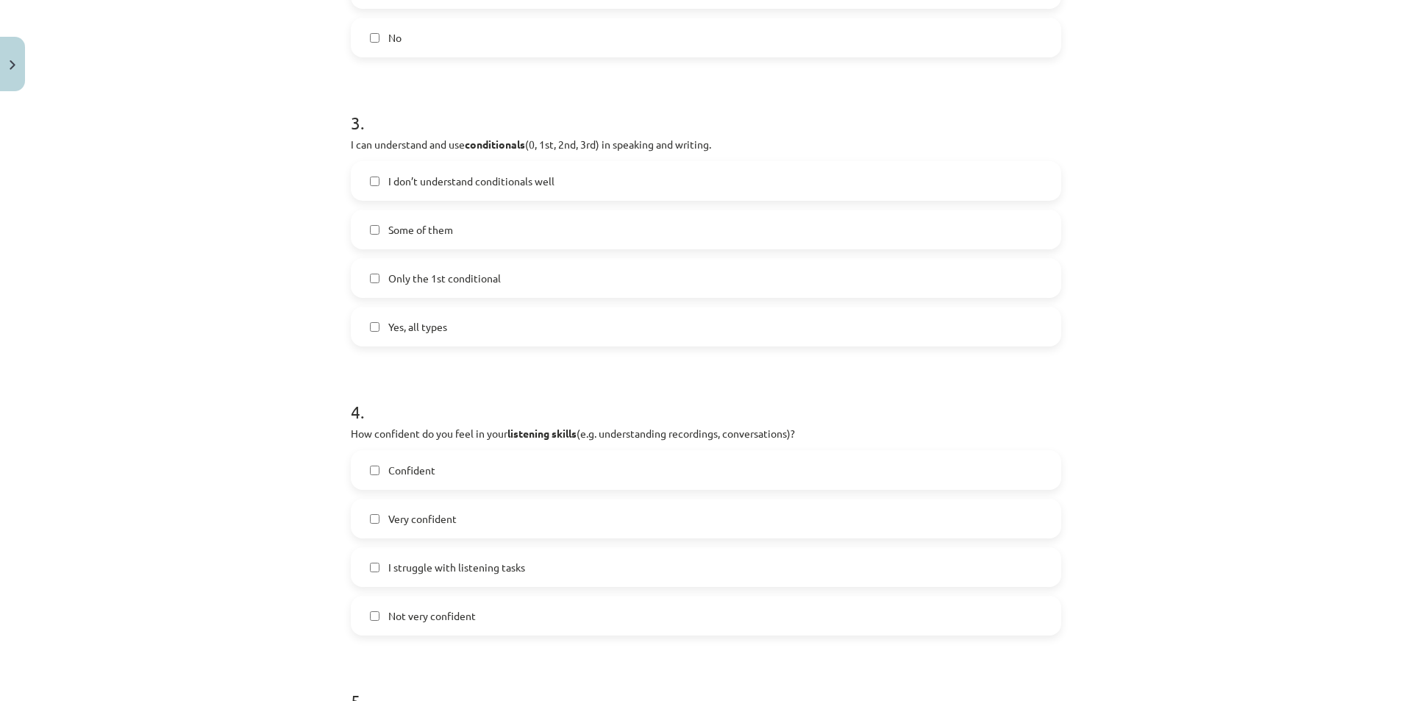
click at [301, 308] on div "Mācību tēma: Angļu valoda i - 10.klase 1.ieskaites mācību materiāls #14 🤔 Self-…" at bounding box center [706, 350] width 1412 height 701
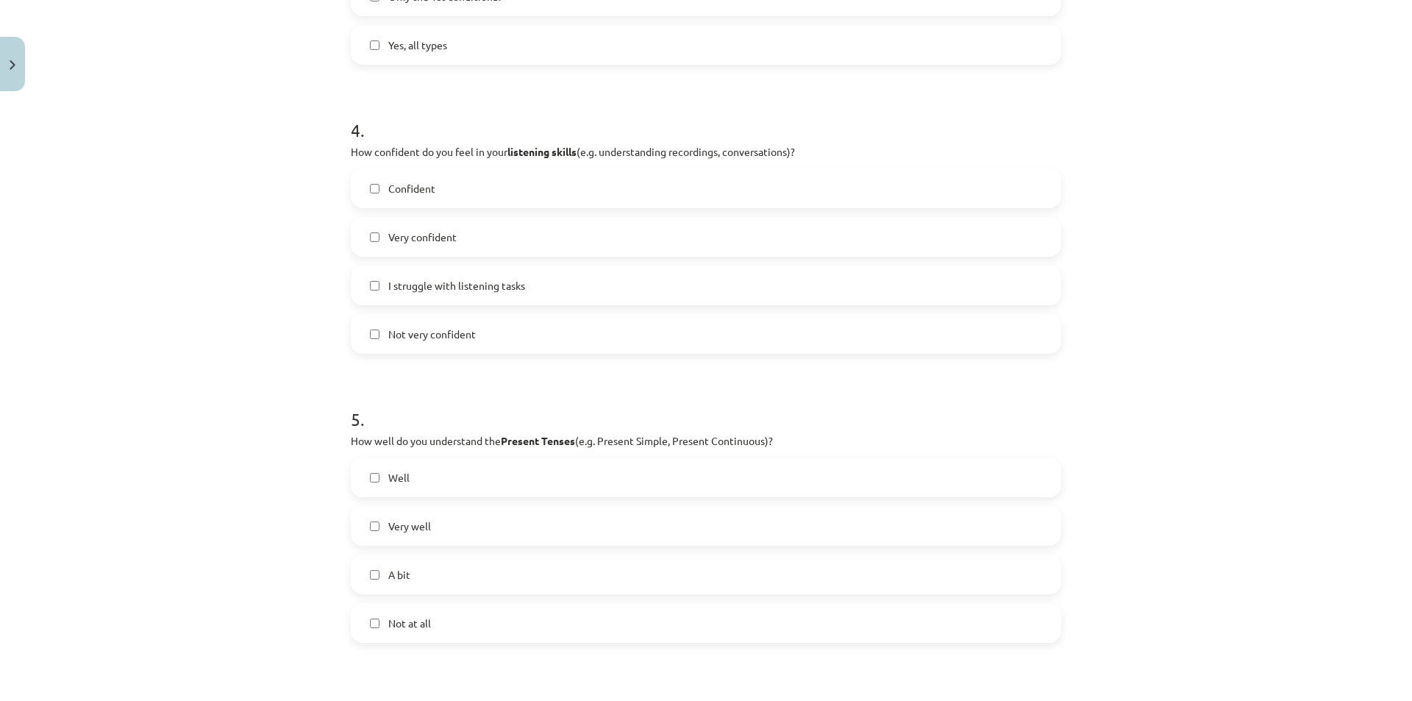
scroll to position [1029, 0]
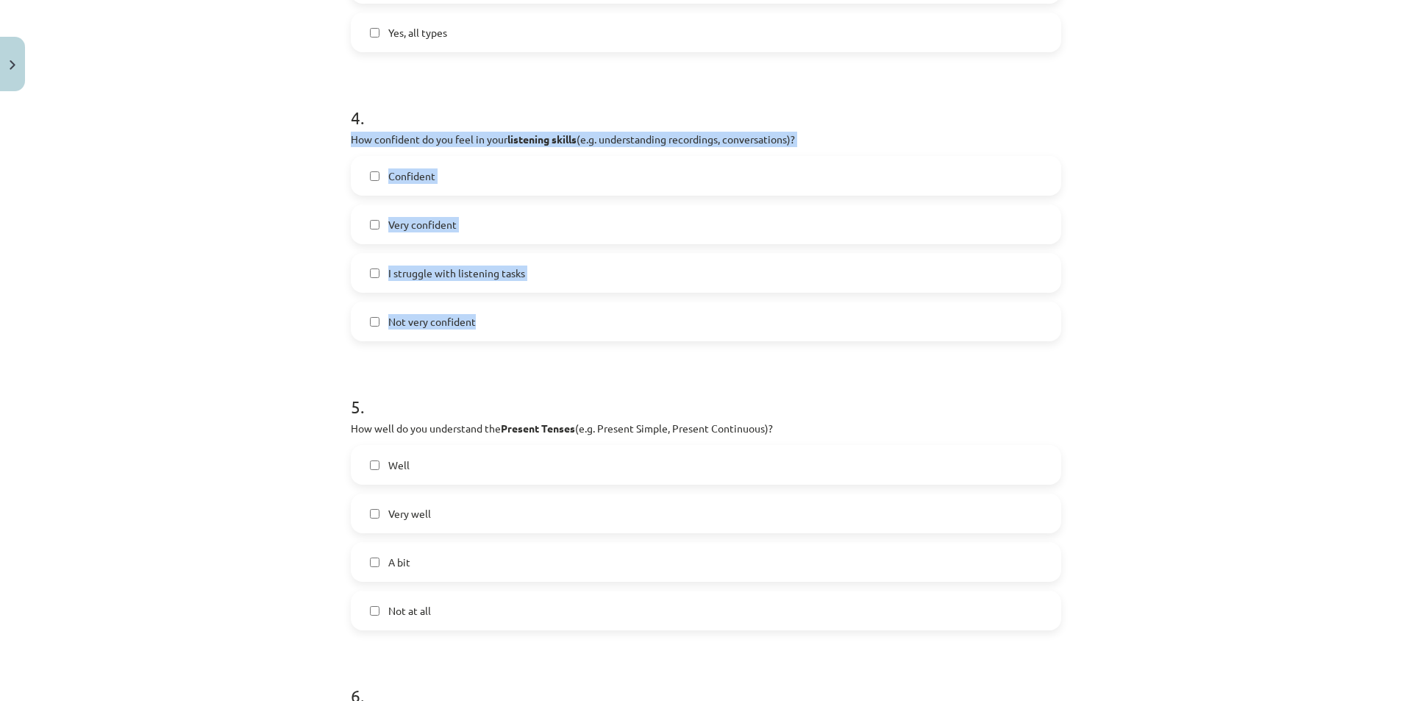
drag, startPoint x: 343, startPoint y: 135, endPoint x: 486, endPoint y: 324, distance: 237.4
click at [486, 324] on div "0 XP Saņemsi Viegls 305 pilda Apraksts Uzdevums Palīdzība 1 . Can you correctly…" at bounding box center [706, 60] width 728 height 1985
drag, startPoint x: 380, startPoint y: 324, endPoint x: 305, endPoint y: 326, distance: 75.0
click at [379, 324] on label "Not very confident" at bounding box center [705, 321] width 707 height 37
click at [265, 326] on div "Mācību tēma: Angļu valoda i - 10.klase 1.ieskaites mācību materiāls #14 🤔 Self-…" at bounding box center [706, 350] width 1412 height 701
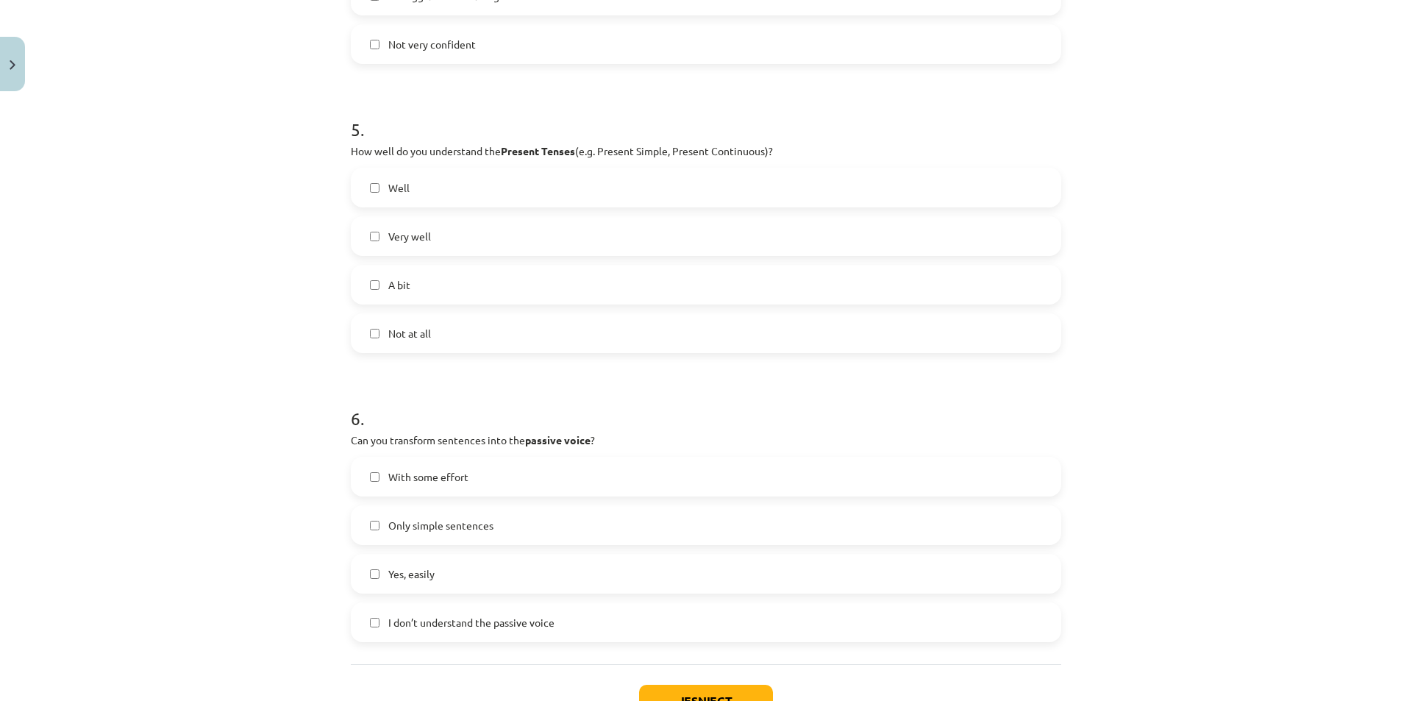
scroll to position [1324, 0]
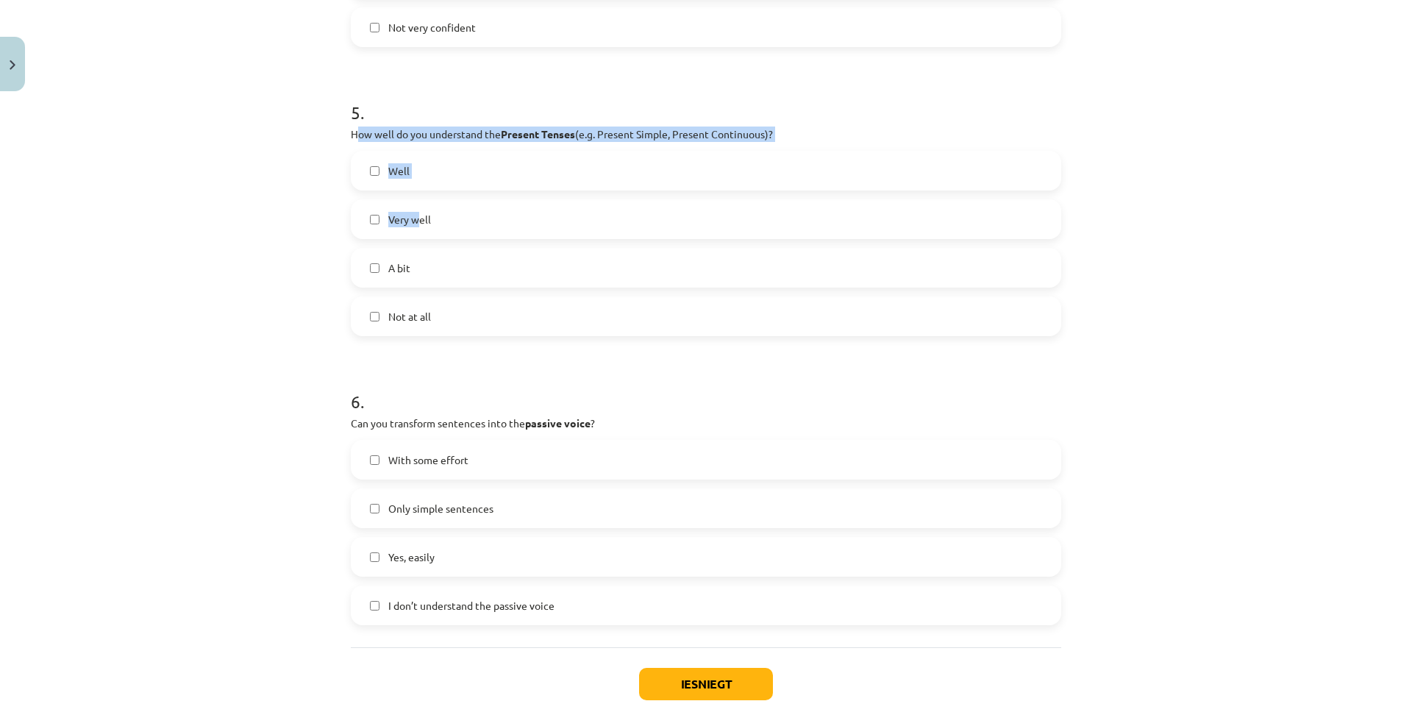
drag, startPoint x: 351, startPoint y: 132, endPoint x: 411, endPoint y: 201, distance: 91.8
click at [411, 201] on div "5 . How well do you understand the Present Tenses (e.g. Present Simple, Present…" at bounding box center [706, 206] width 710 height 260
drag, startPoint x: 341, startPoint y: 131, endPoint x: 481, endPoint y: 321, distance: 236.2
click at [377, 273] on label "A bit" at bounding box center [705, 267] width 707 height 37
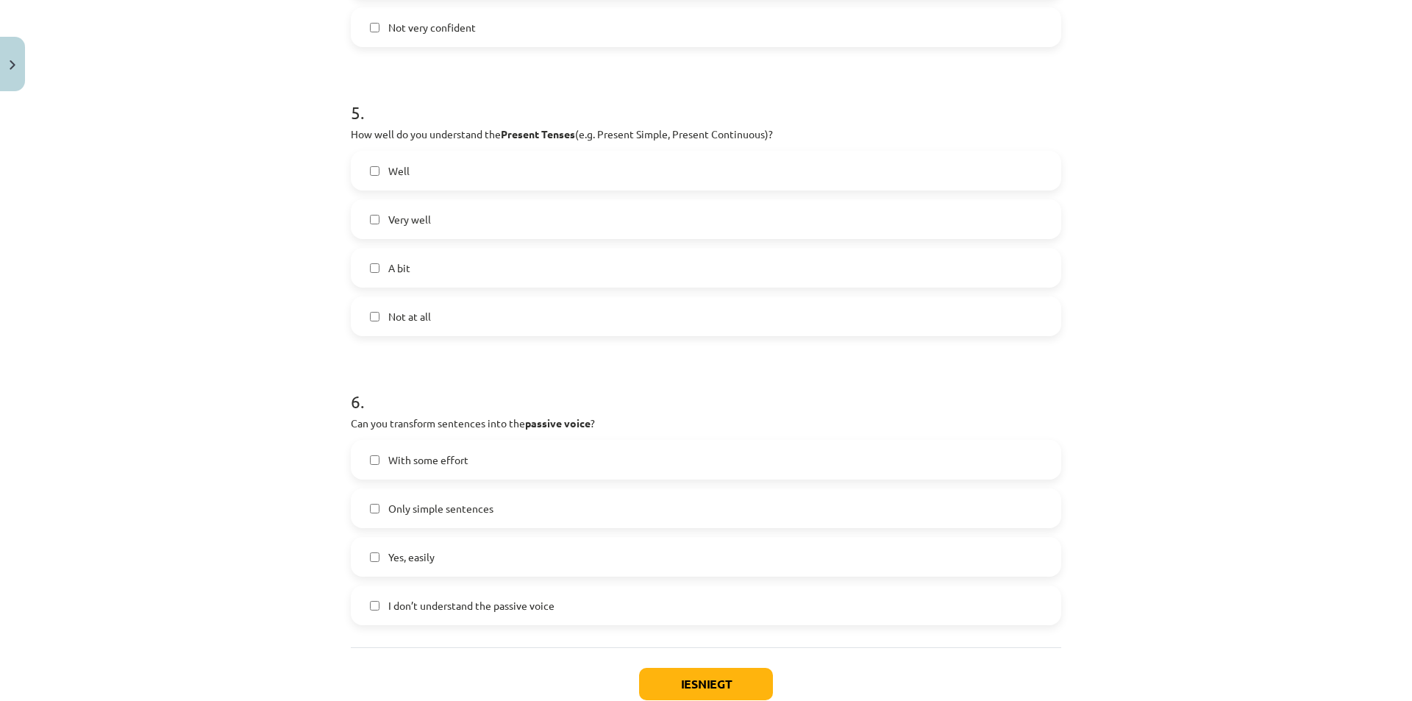
click at [296, 285] on div "Mācību tēma: Angļu valoda i - 10.klase 1.ieskaites mācību materiāls #14 🤔 Self-…" at bounding box center [706, 350] width 1412 height 701
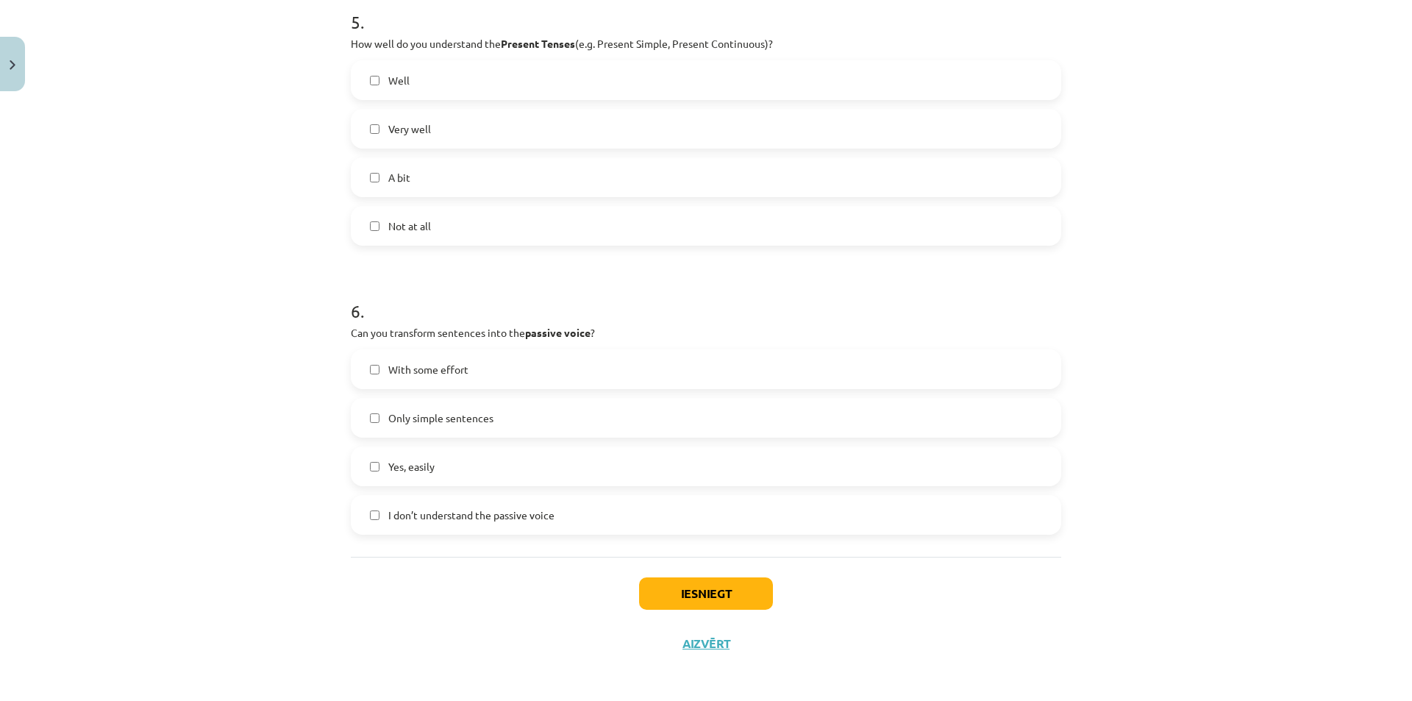
scroll to position [1418, 0]
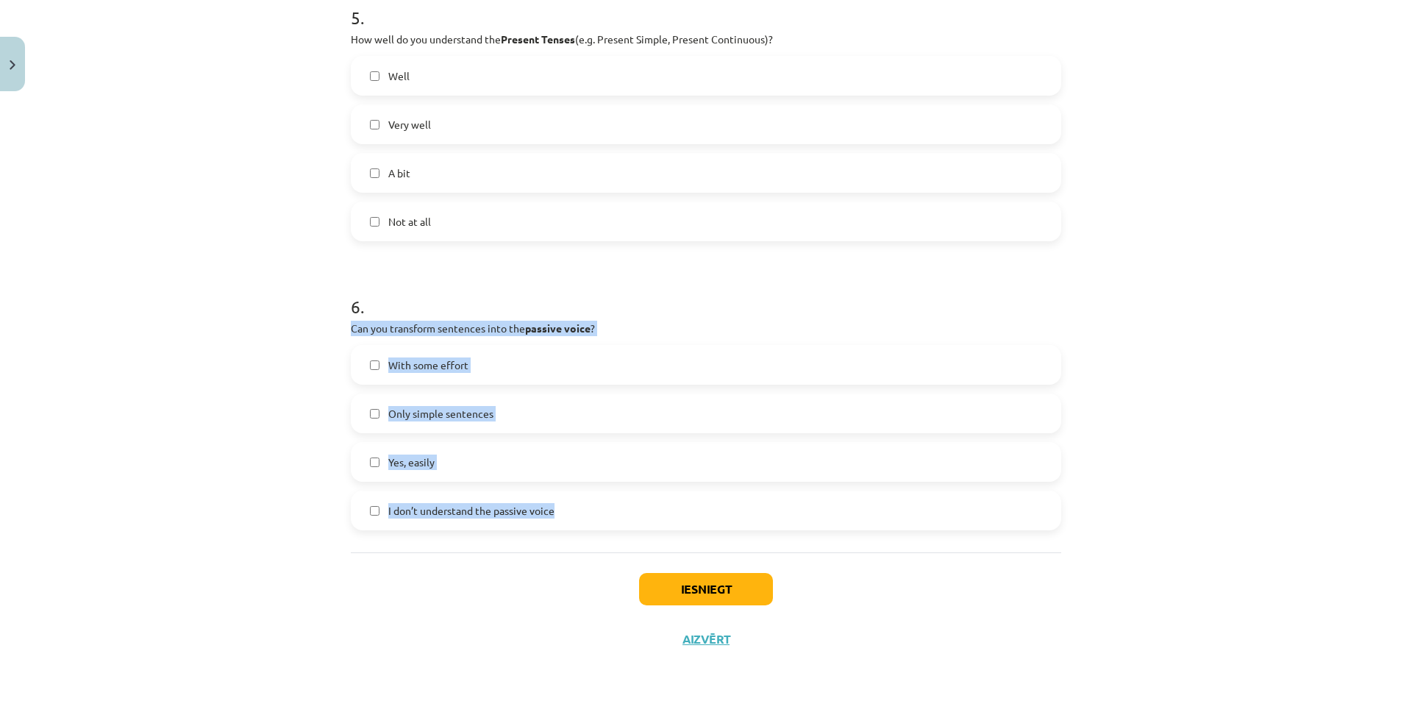
drag, startPoint x: 373, startPoint y: 332, endPoint x: 592, endPoint y: 513, distance: 283.7
click at [592, 513] on div "Mācību tēma: Angļu valoda i - 10.klase 1.ieskaites mācību materiāls #14 🤔 Self-…" at bounding box center [706, 350] width 1412 height 701
click at [301, 407] on div "Mācību tēma: Angļu valoda i - 10.klase 1.ieskaites mācību materiāls #14 🤔 Self-…" at bounding box center [706, 350] width 1412 height 701
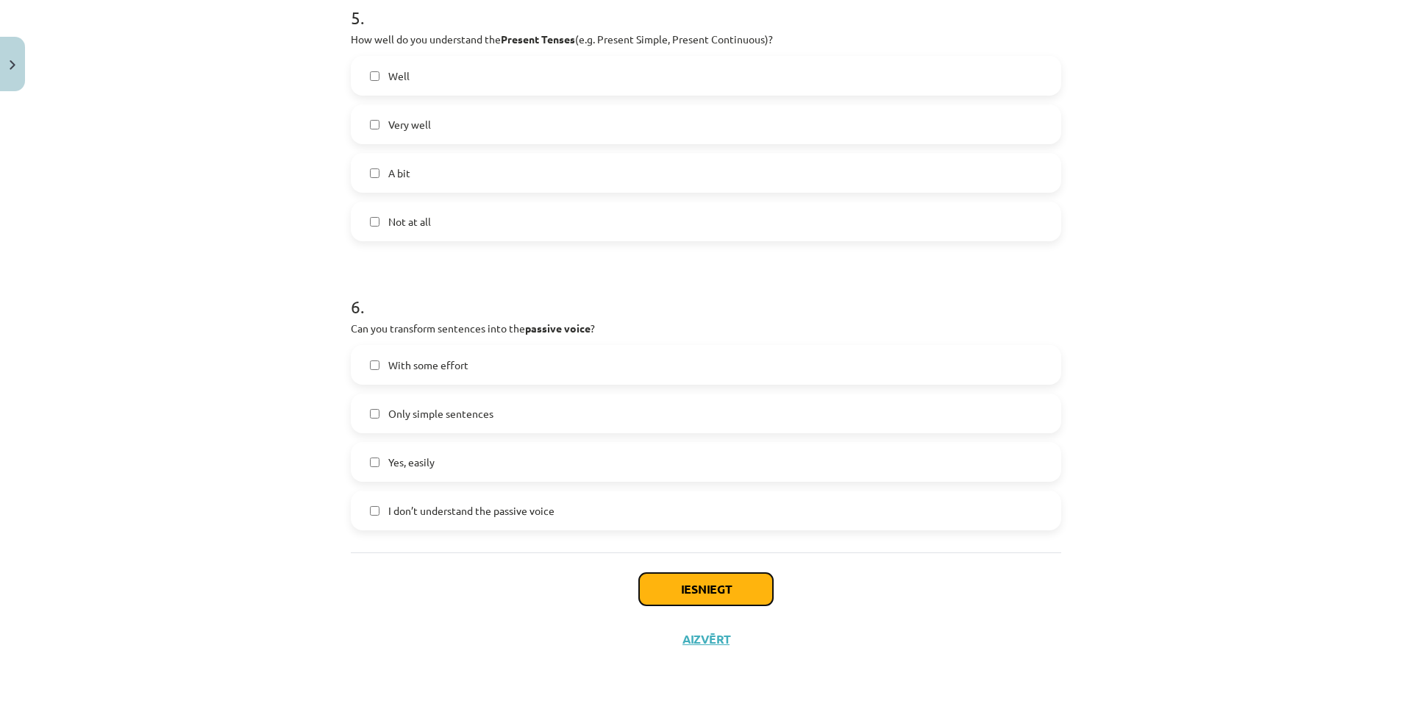
click at [713, 587] on button "Iesniegt" at bounding box center [706, 589] width 134 height 32
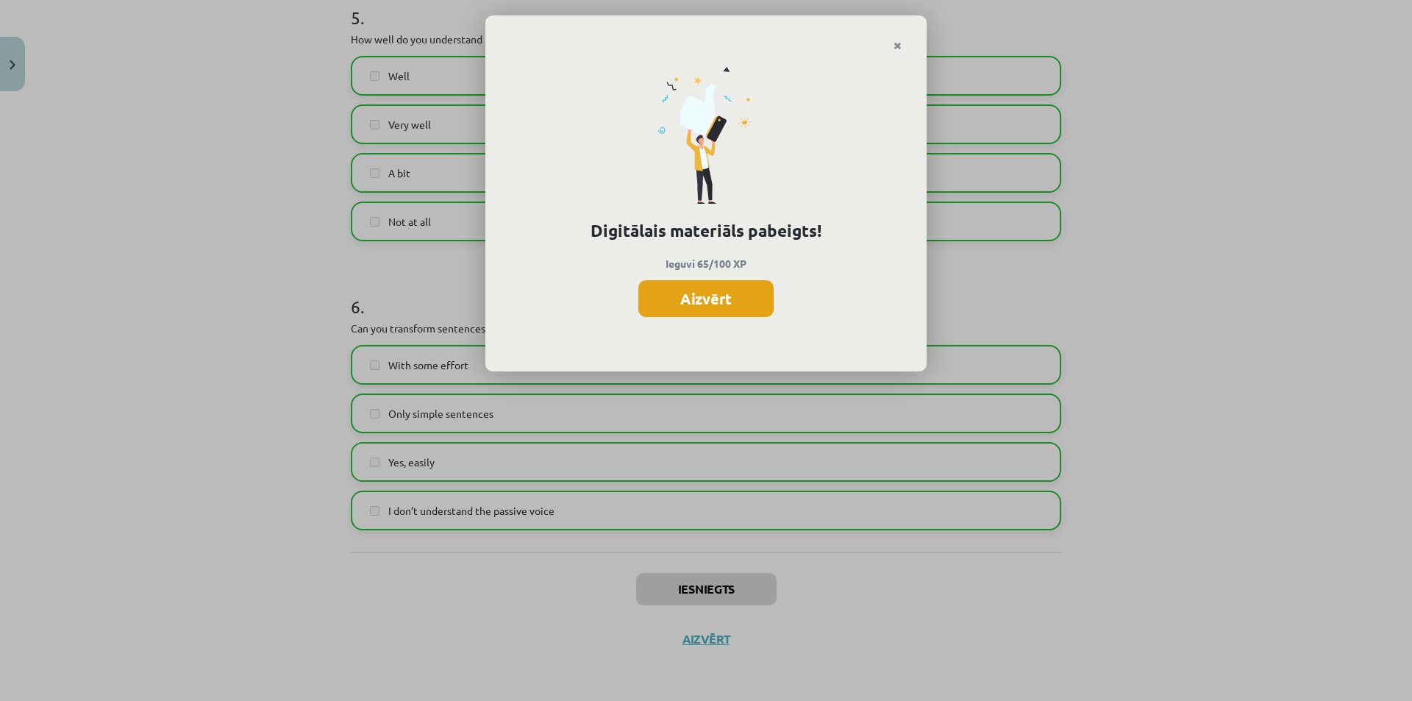
click at [729, 290] on button "Aizvērt" at bounding box center [705, 298] width 135 height 37
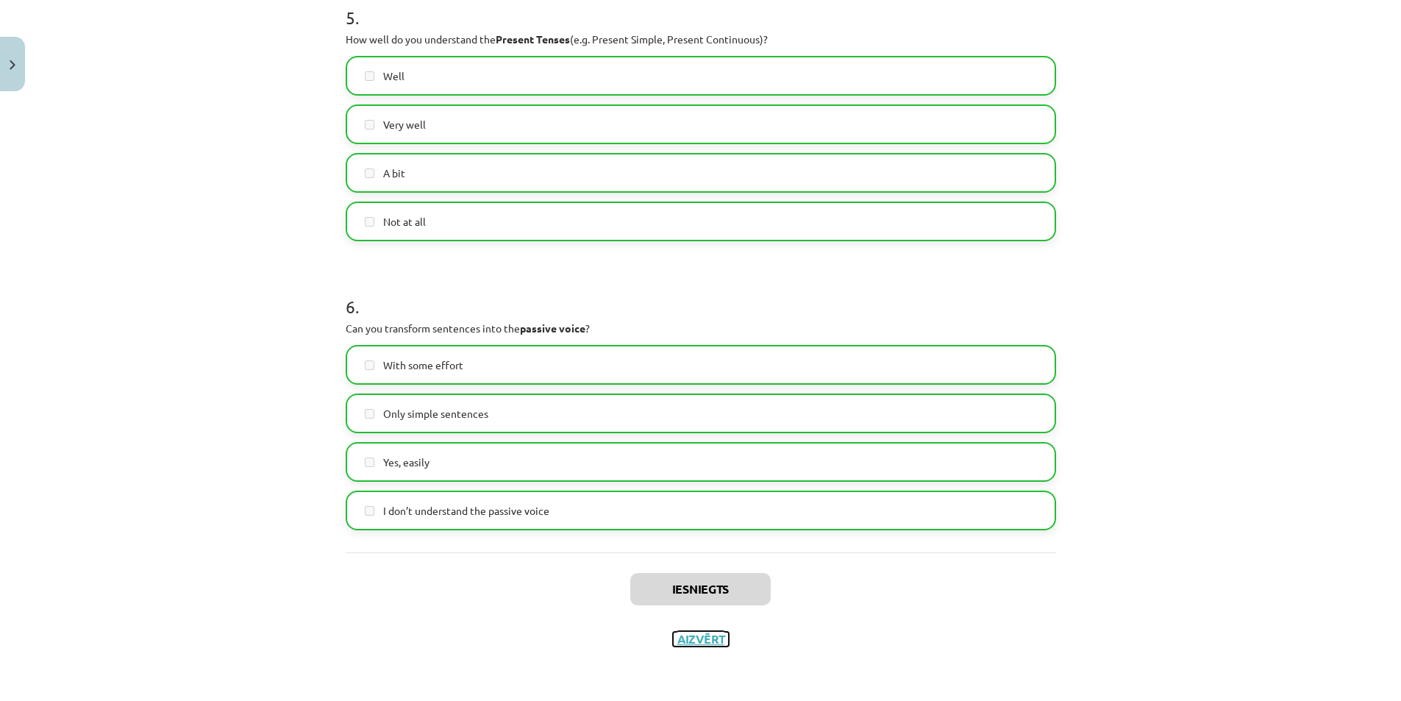
click at [690, 638] on button "Aizvērt" at bounding box center [701, 639] width 56 height 15
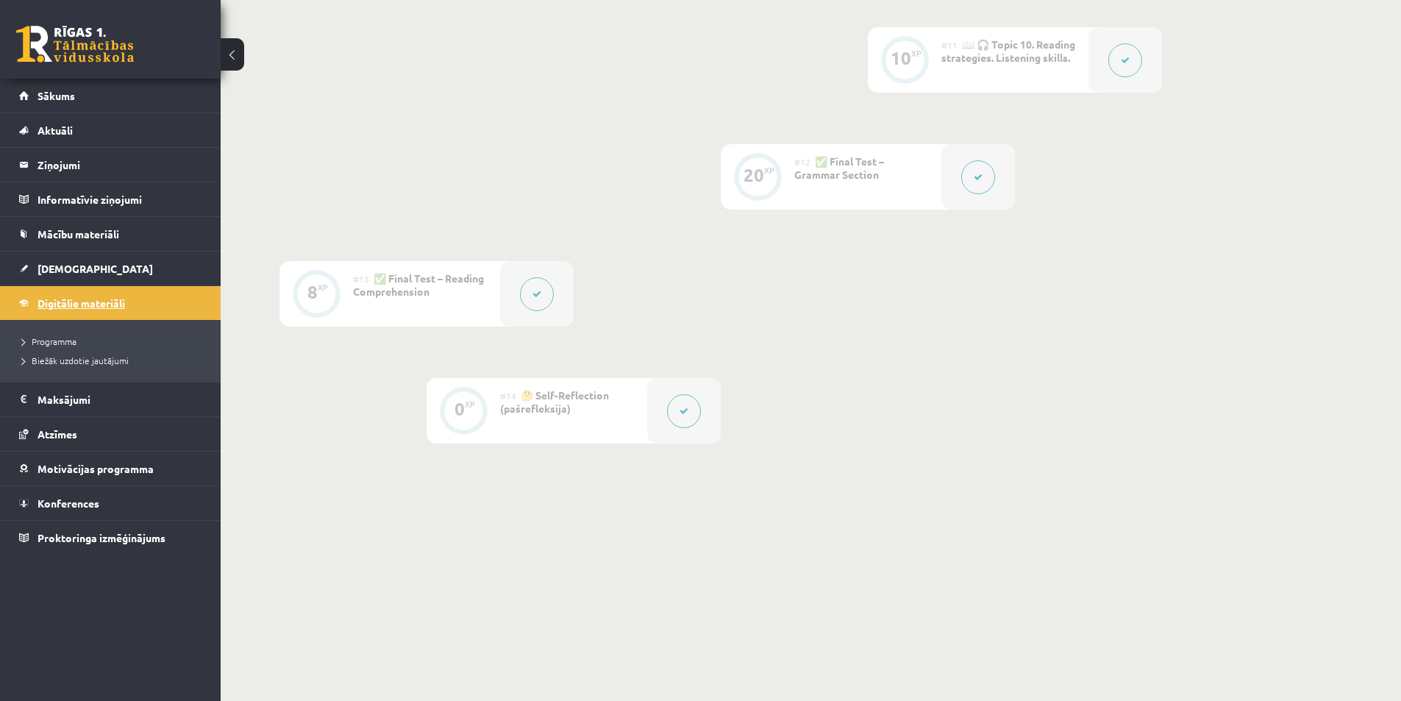
click at [74, 305] on span "Digitālie materiāli" at bounding box center [82, 302] width 88 height 13
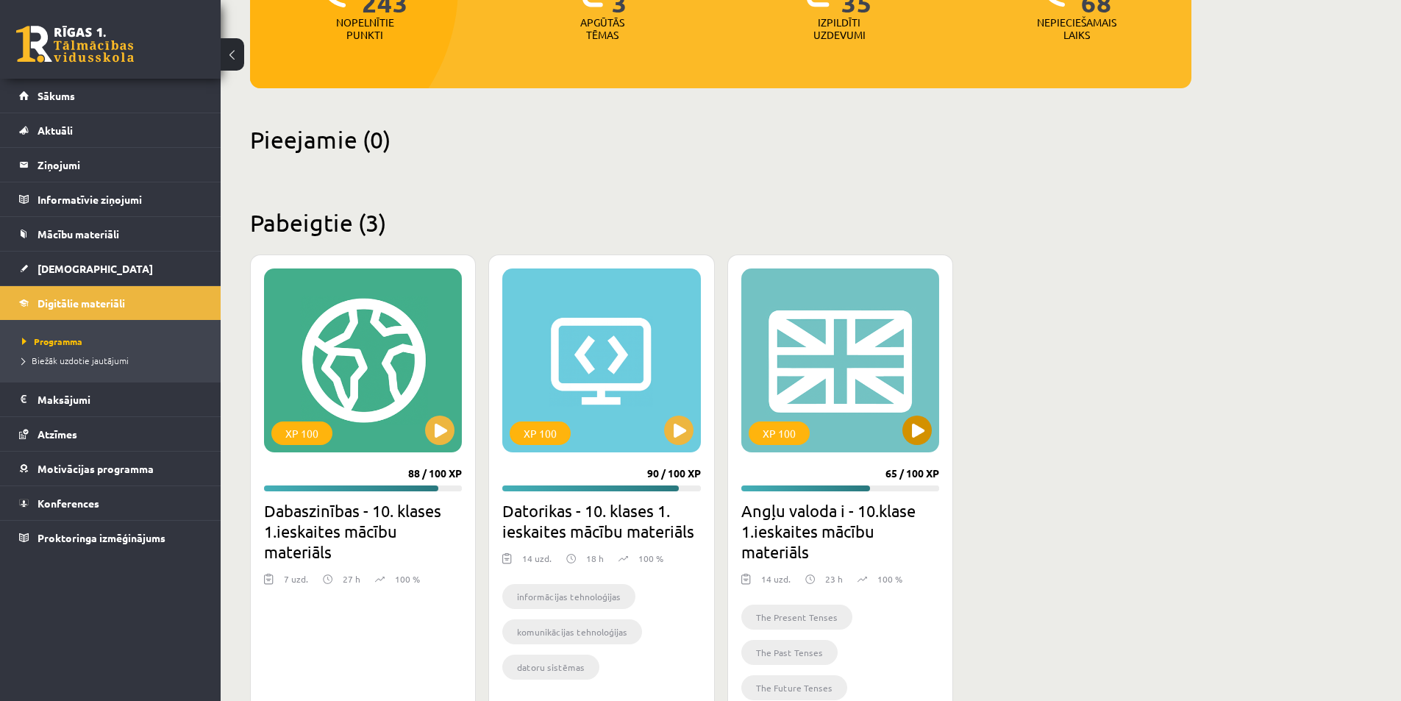
scroll to position [305, 0]
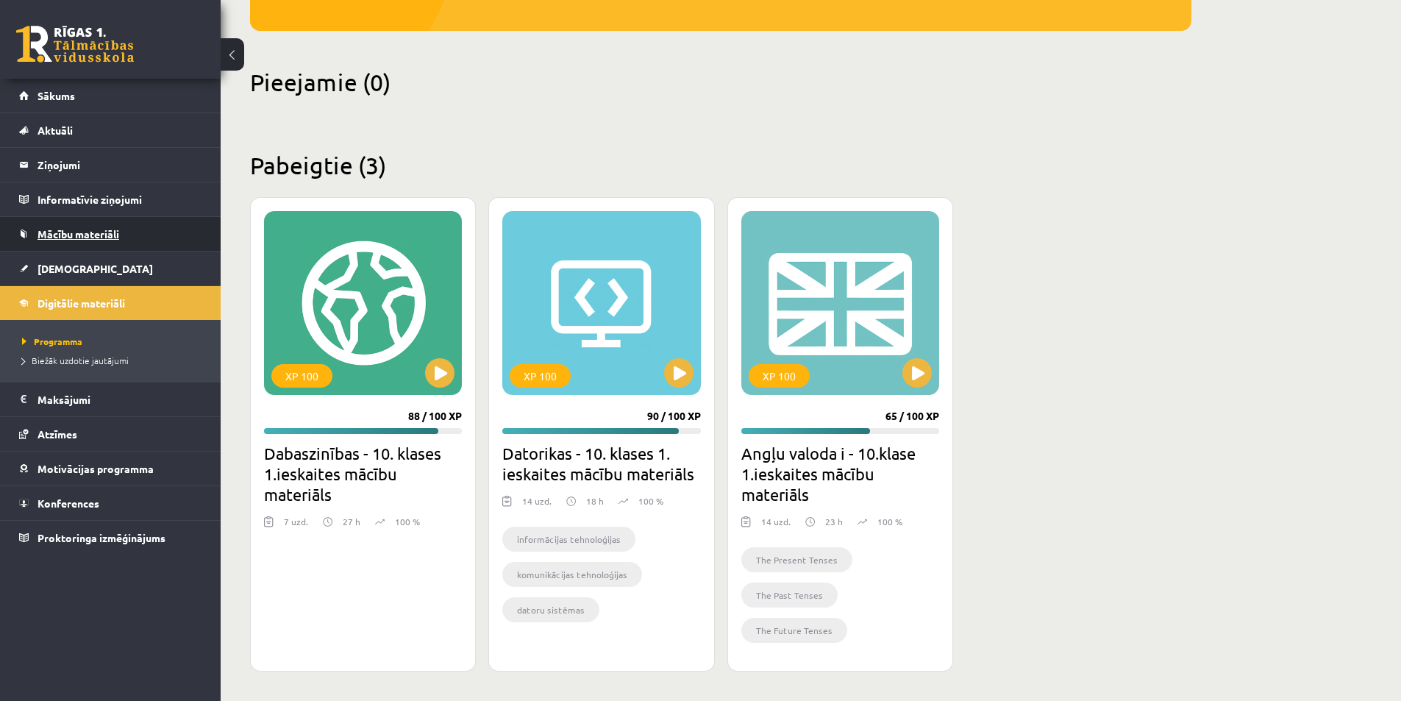
click at [93, 238] on span "Mācību materiāli" at bounding box center [79, 233] width 82 height 13
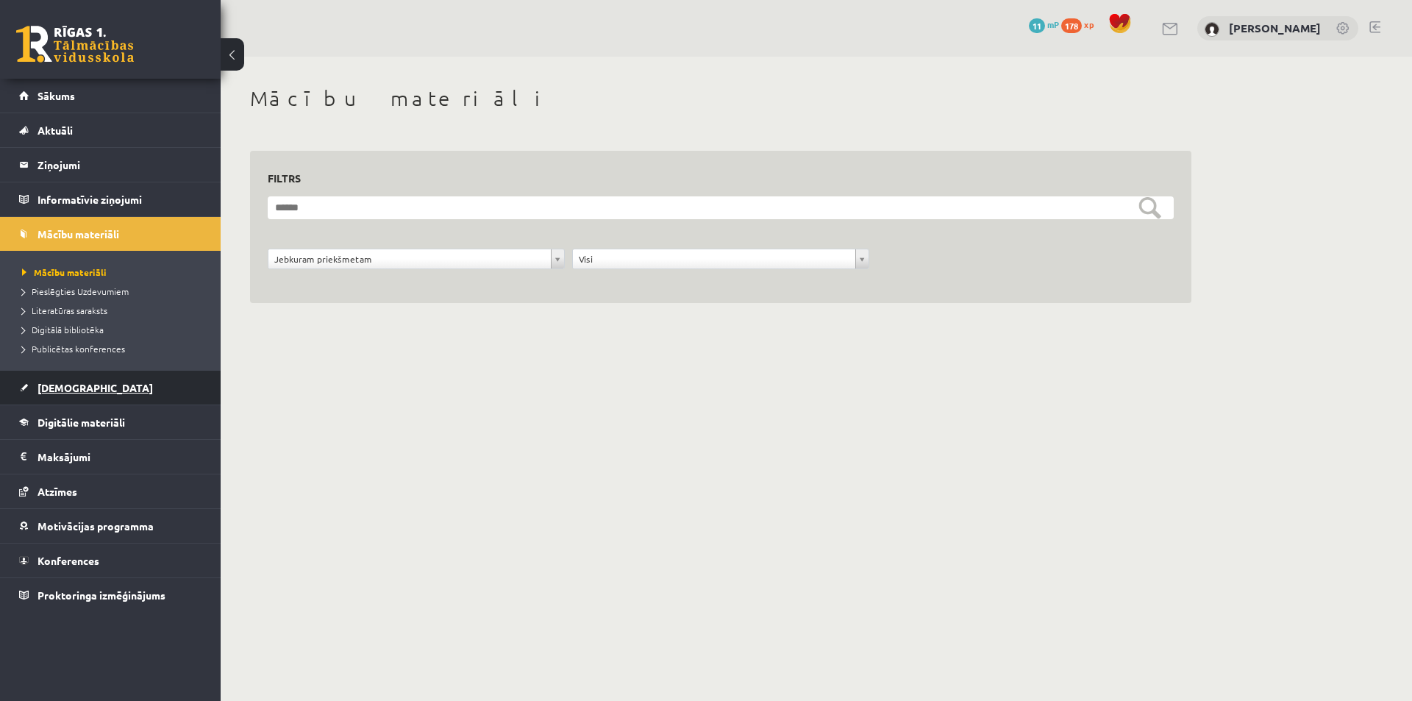
click at [63, 388] on span "[DEMOGRAPHIC_DATA]" at bounding box center [95, 387] width 115 height 13
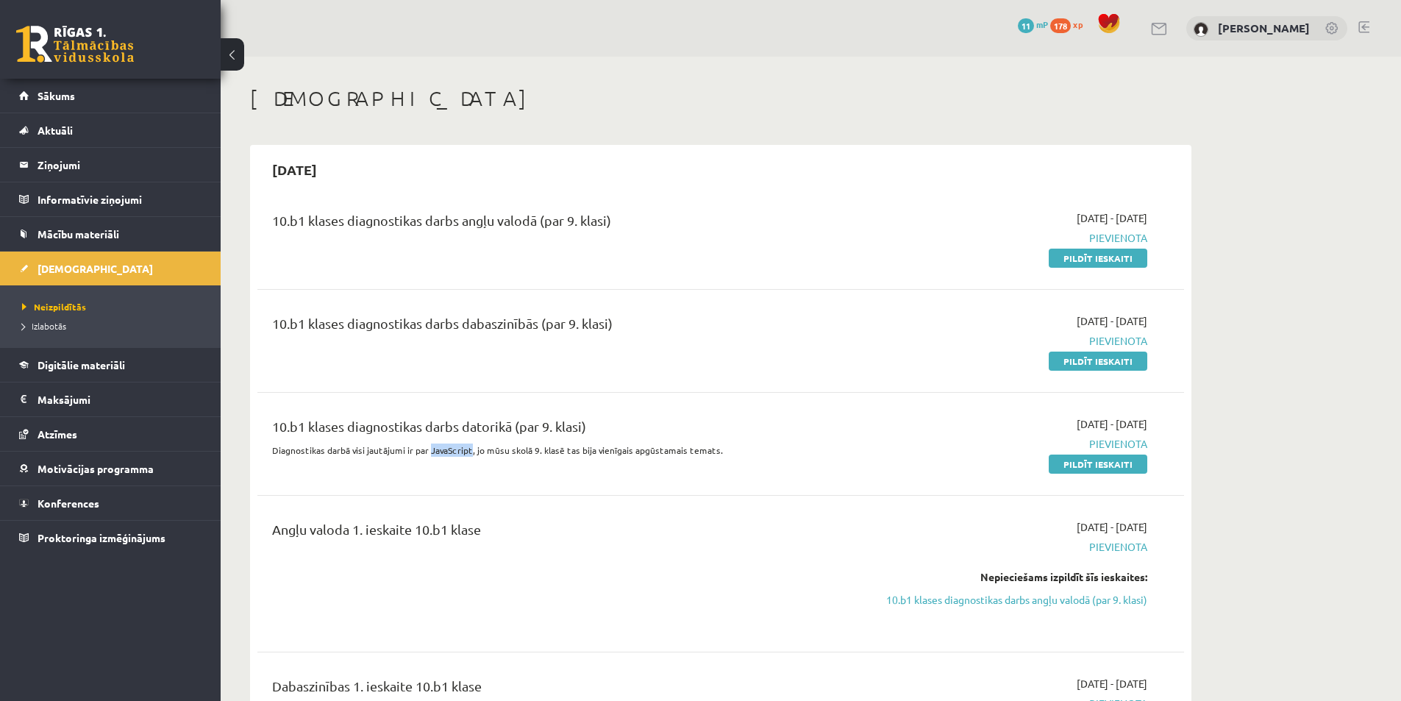
drag, startPoint x: 427, startPoint y: 451, endPoint x: 469, endPoint y: 451, distance: 41.9
click at [469, 451] on p "Diagnostikas darbā visi jautājumi ir par JavaScript, jo mūsu skolā 9. klasē tas…" at bounding box center [560, 449] width 576 height 13
click at [372, 460] on div "10.b1 klases diagnostikas darbs datorikā (par 9. klasi) Diagnostikas darbā visi…" at bounding box center [560, 443] width 598 height 55
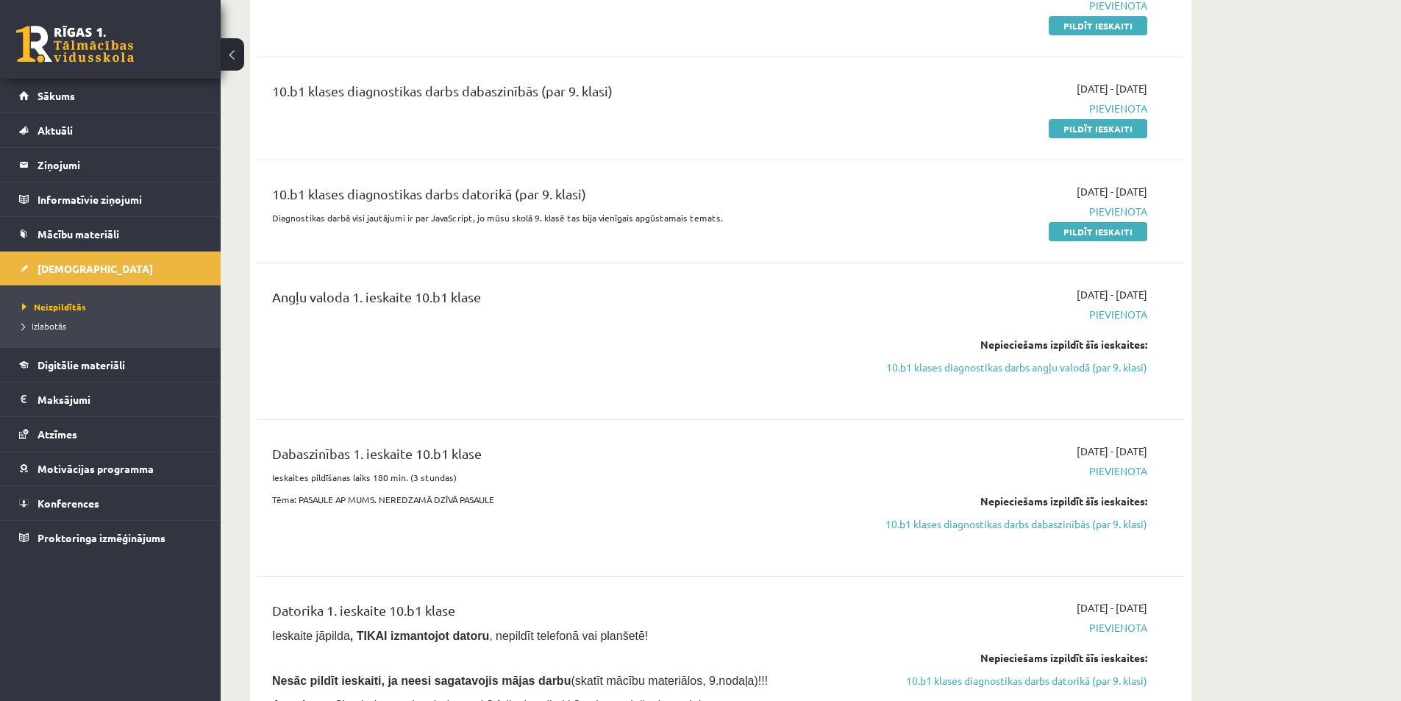
scroll to position [147, 0]
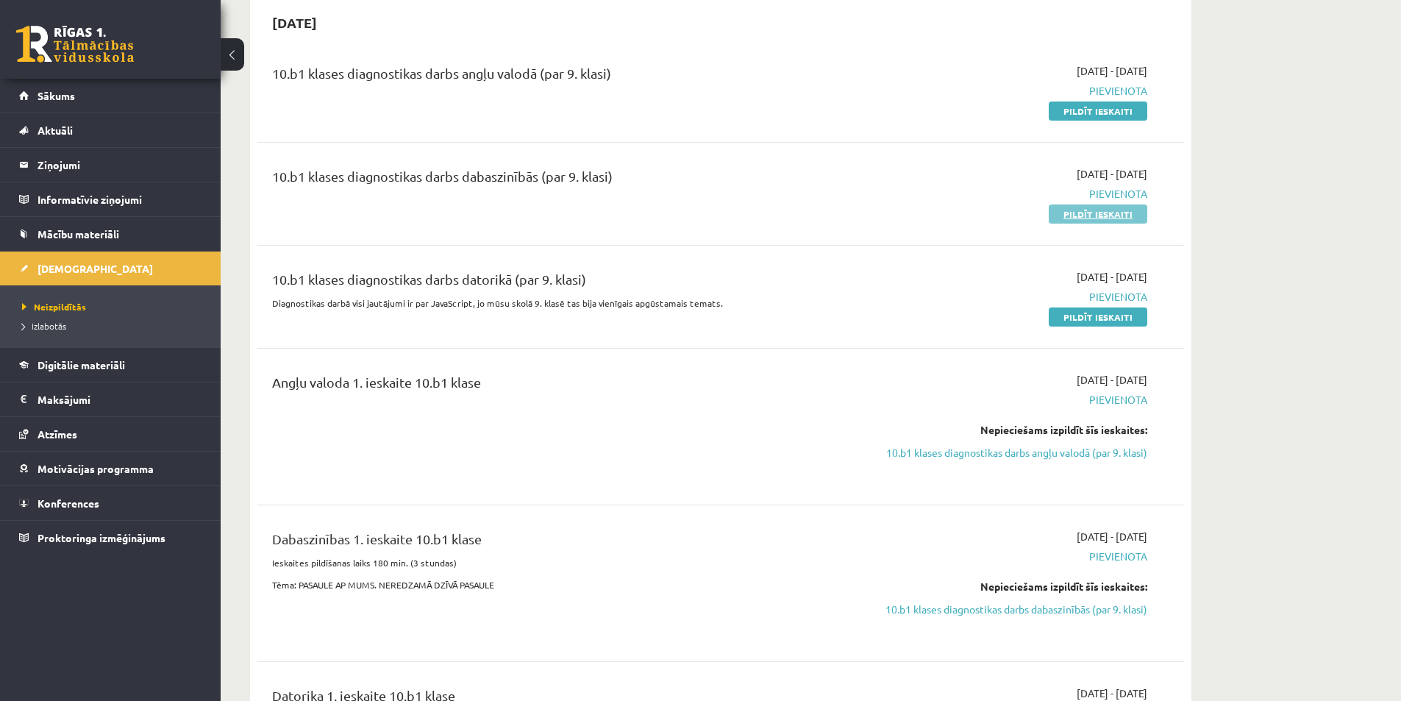
drag, startPoint x: 1101, startPoint y: 217, endPoint x: 783, endPoint y: 79, distance: 346.4
click at [1101, 216] on link "Pildīt ieskaiti" at bounding box center [1098, 213] width 99 height 19
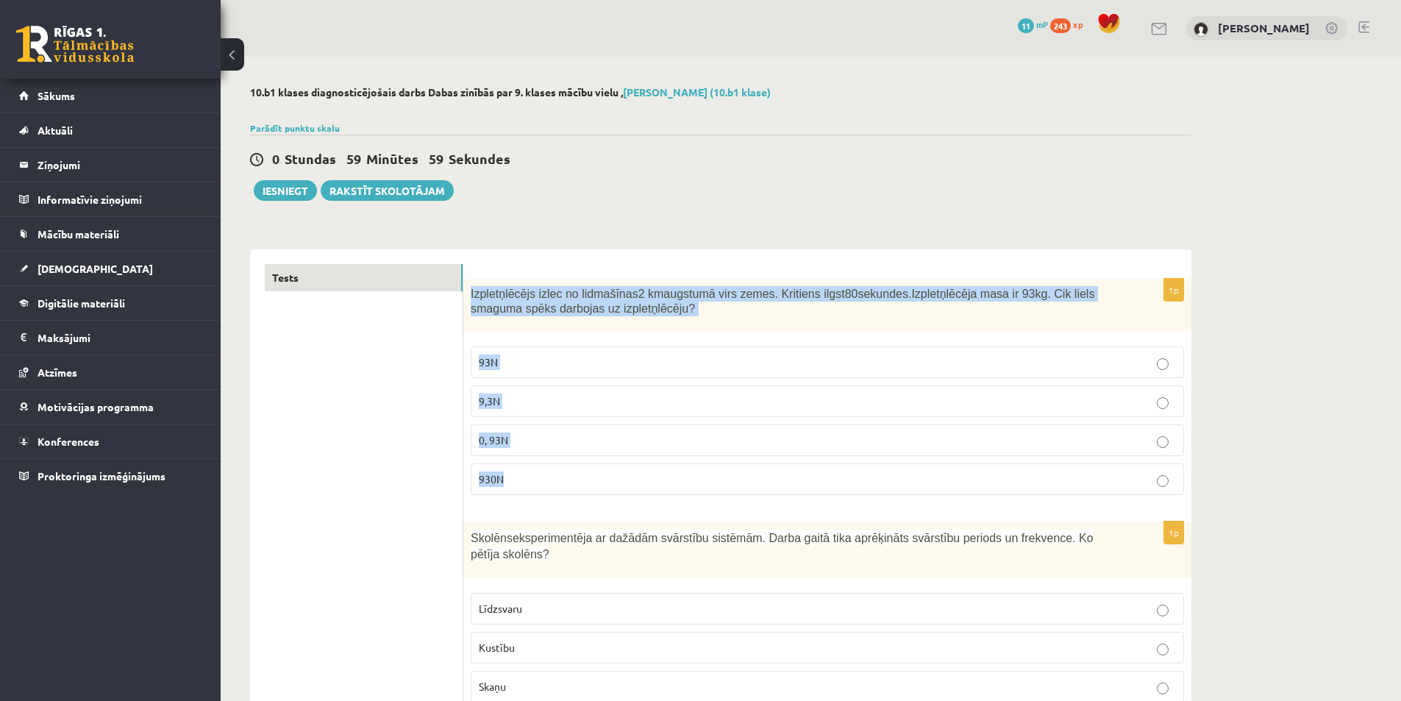
drag, startPoint x: 470, startPoint y: 291, endPoint x: 621, endPoint y: 477, distance: 239.4
click at [621, 478] on div "1p Izpletņlēcējs izlec no lidmašīnas 2 km augstumā virs zemes. Kritiens ilgst 8…" at bounding box center [827, 393] width 728 height 228
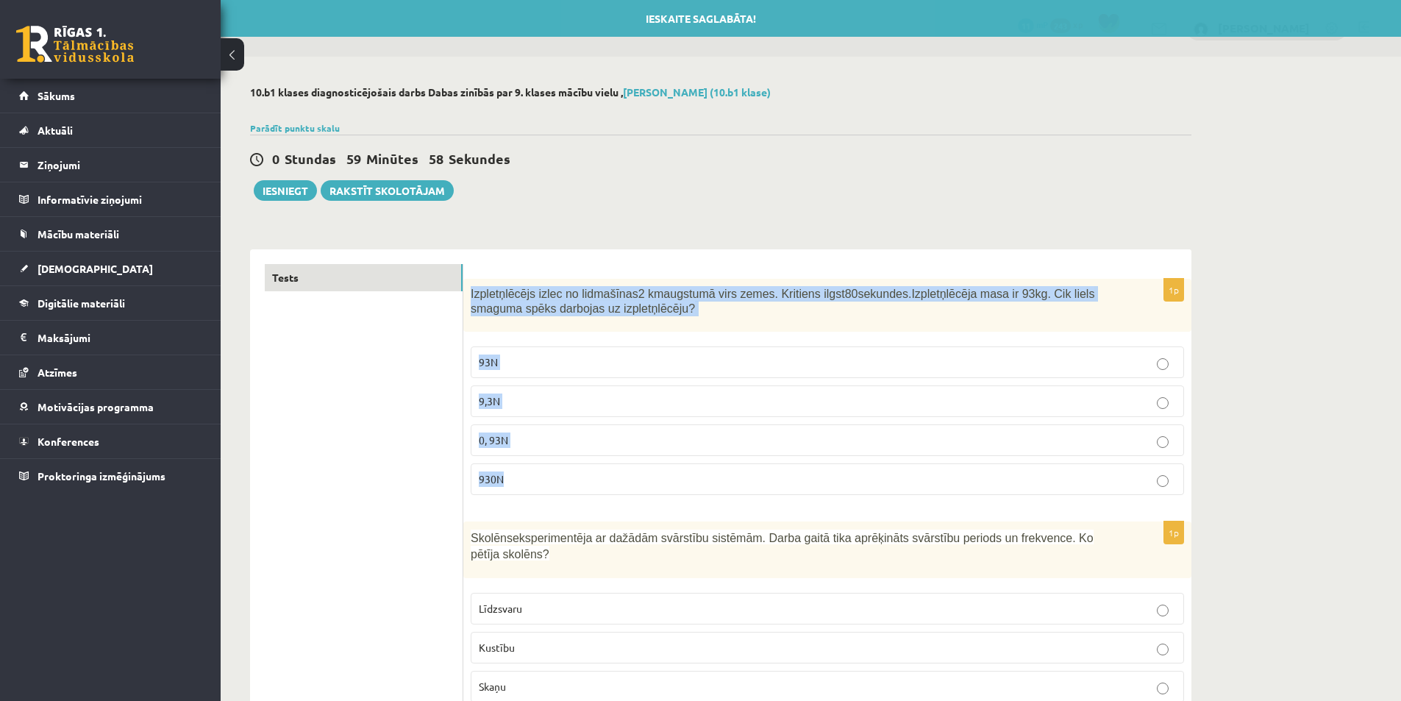
copy div "Izpletņlēcējs izlec no lidmašīnas 2 km augstumā virs zemes. Kritiens ilgst 80 s…"
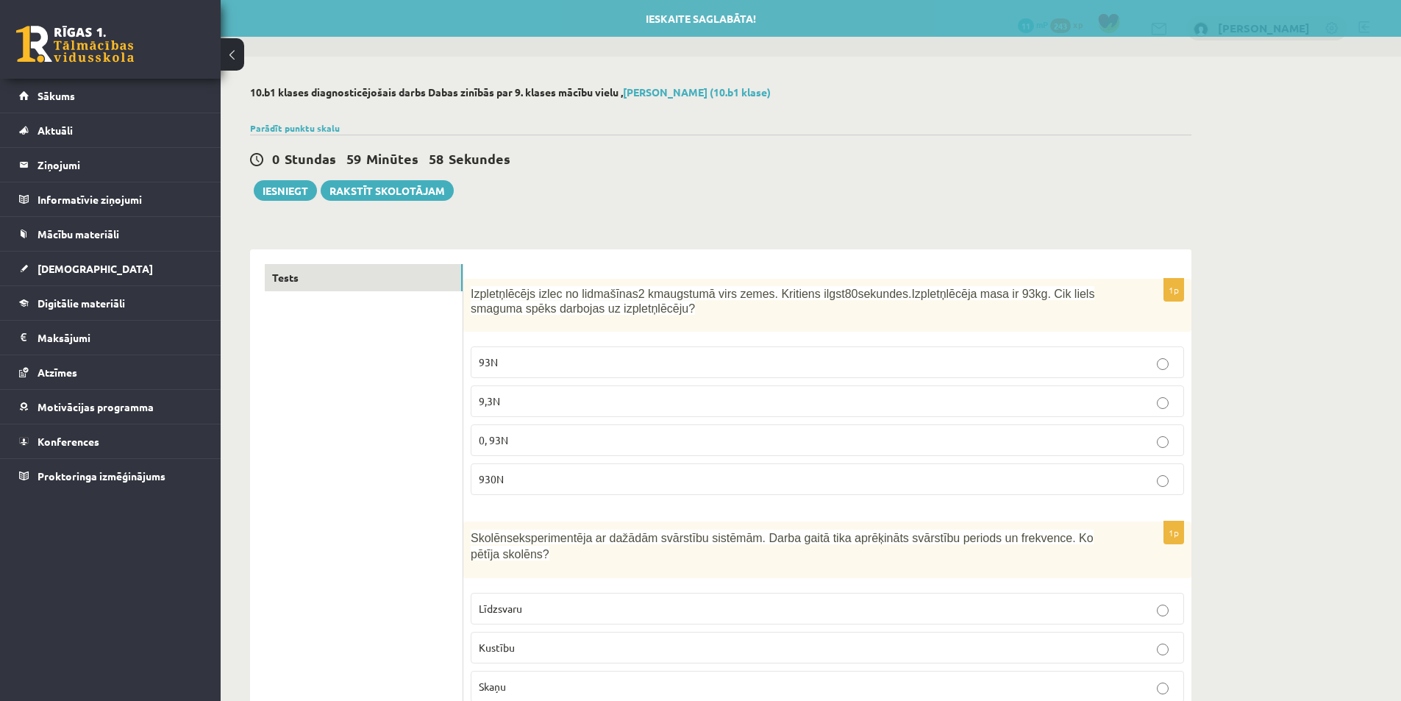
click at [792, 196] on div "0 Stundas 59 Minūtes 58 Sekundes Ieskaite saglabāta! Iesniegt Rakstīt skolotājam" at bounding box center [720, 168] width 941 height 66
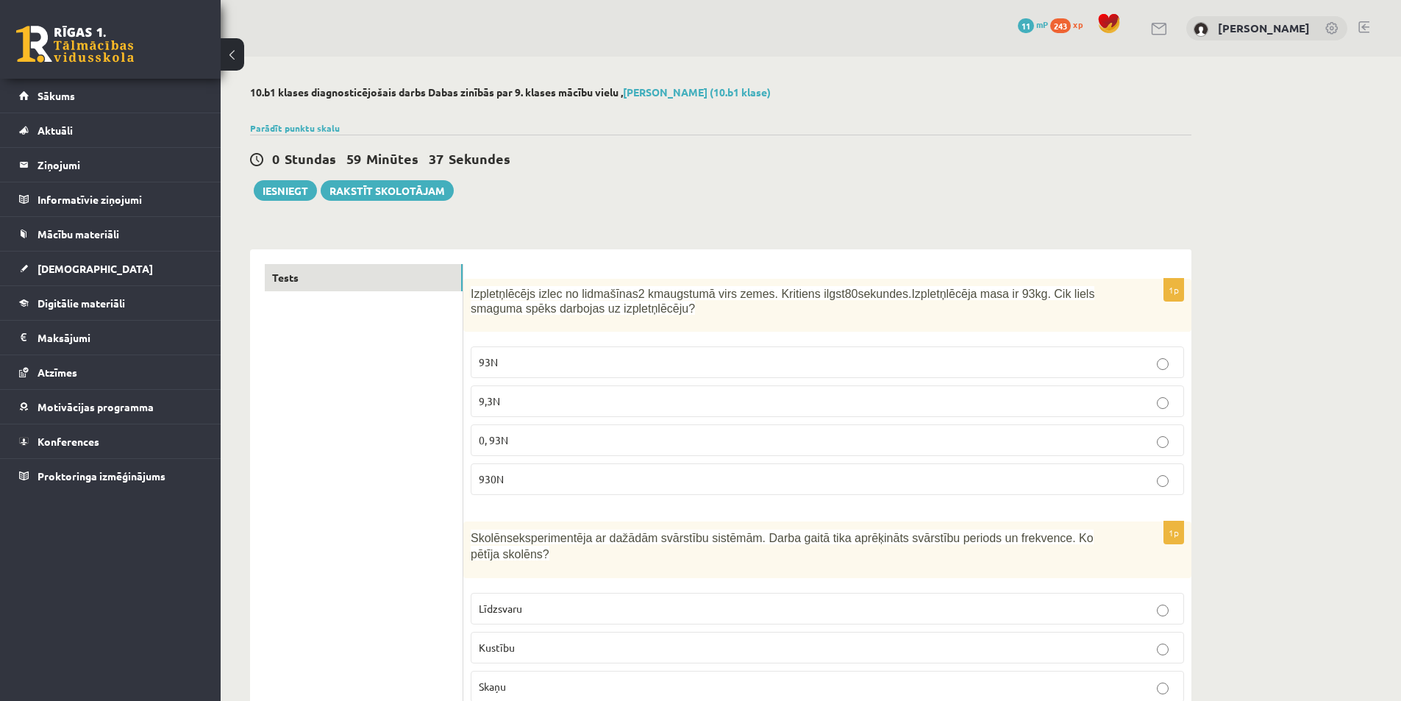
click at [504, 445] on span "0, 93N" at bounding box center [493, 439] width 29 height 13
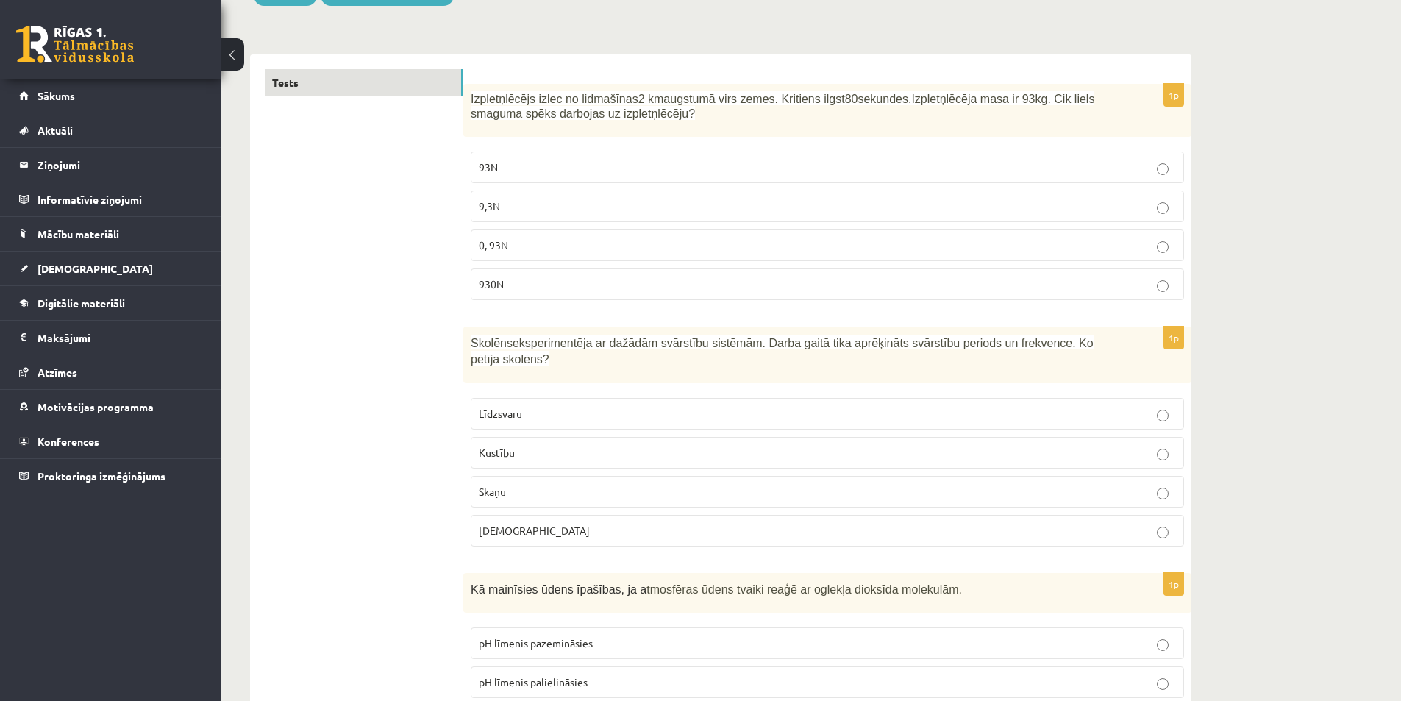
scroll to position [221, 0]
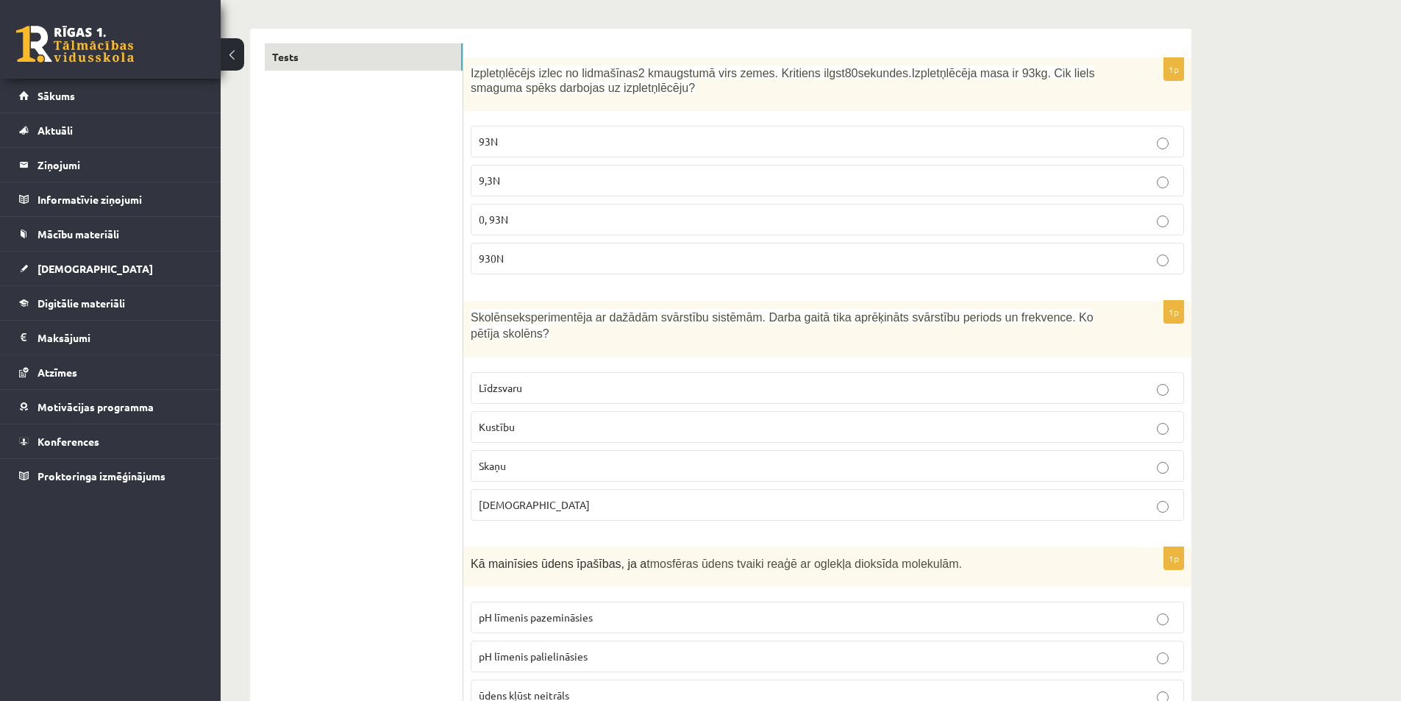
click at [513, 420] on span "Kustību" at bounding box center [497, 426] width 36 height 13
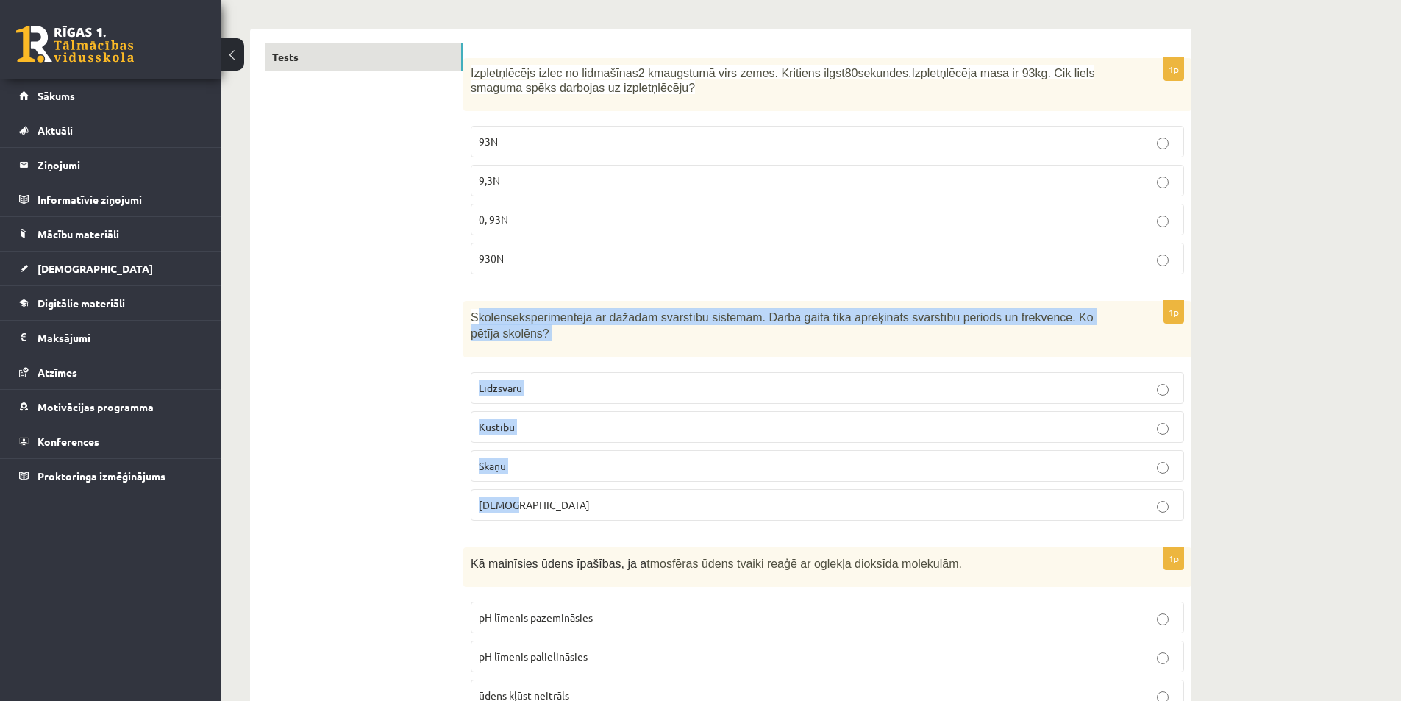
drag, startPoint x: 474, startPoint y: 318, endPoint x: 588, endPoint y: 490, distance: 206.0
click at [588, 490] on div "1p Skolēns eksperimentēja ar dažādām svārstību sistēmām. Darba gaitā tika aprēķ…" at bounding box center [827, 417] width 728 height 232
drag, startPoint x: 468, startPoint y: 318, endPoint x: 539, endPoint y: 460, distance: 159.2
click at [526, 494] on div "1p Skolēns eksperimentēja ar dažādām svārstību sistēmām. Darba gaitā tika aprēķ…" at bounding box center [827, 417] width 728 height 232
copy div "Skolēns eksperimentēja ar dažādām svārstību sistēmām. Darba gaitā tika aprēķinā…"
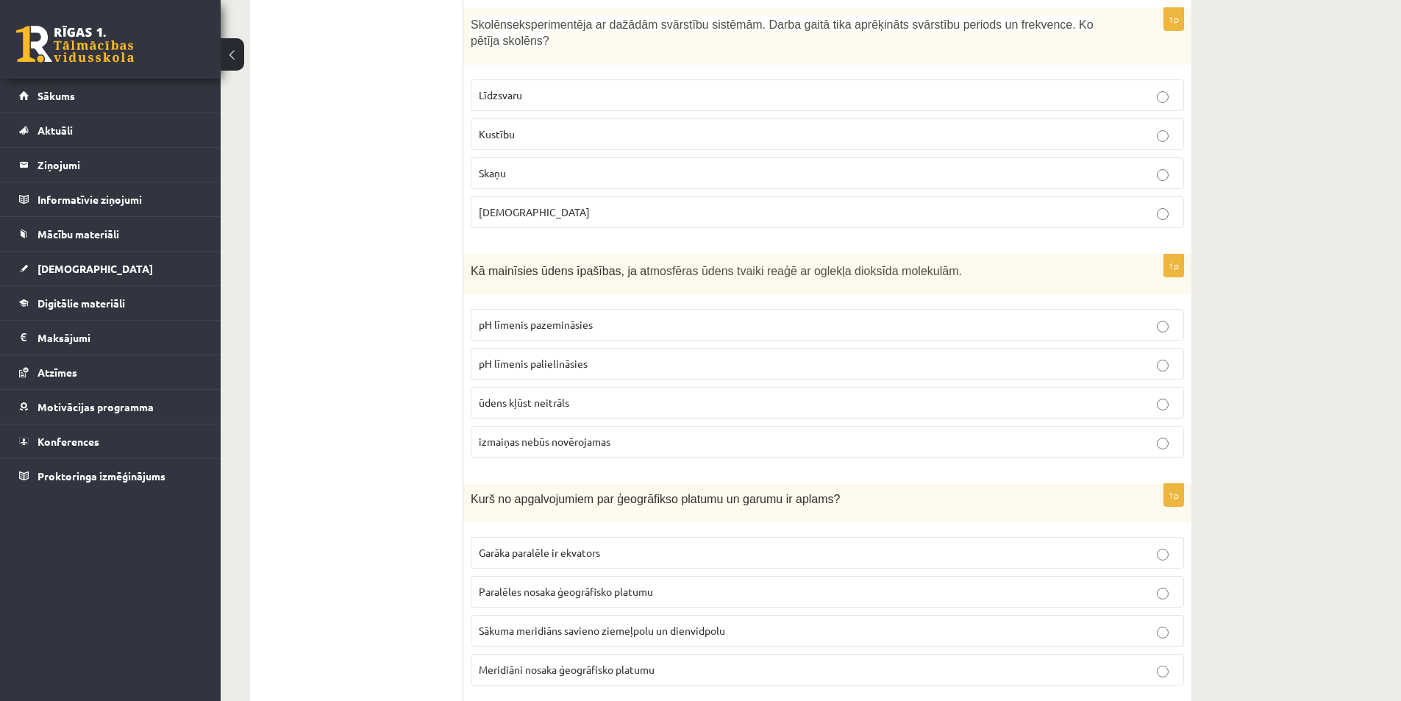
scroll to position [515, 0]
click at [582, 355] on span "pH līmenis palielināsies" at bounding box center [533, 361] width 109 height 13
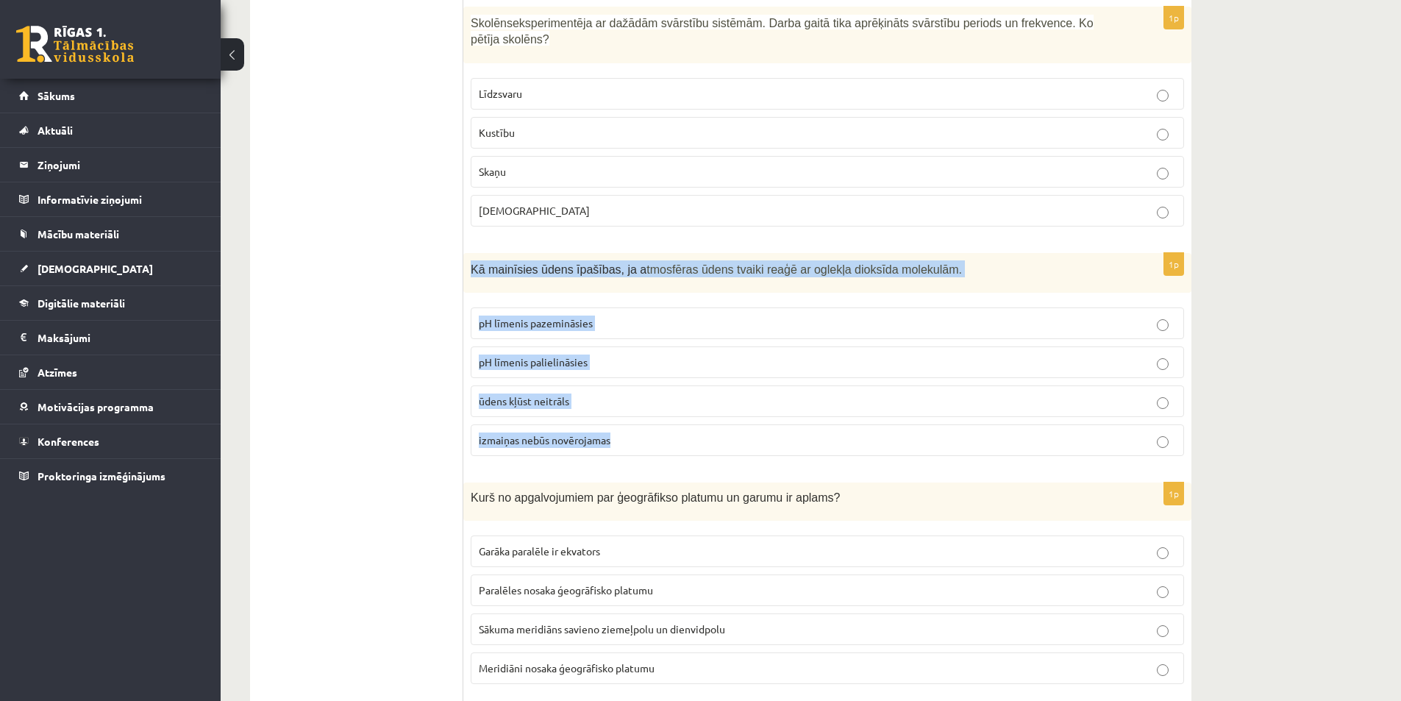
drag, startPoint x: 469, startPoint y: 249, endPoint x: 638, endPoint y: 425, distance: 243.9
click at [638, 425] on div "1p Kā mainīsies ūdens īpašības, ja a tmosfēras ūdens tvaiki reaģē ar oglekļa di…" at bounding box center [827, 360] width 728 height 215
copy div "Kā mainīsies ūdens īpašības, ja a tmosfēras ūdens tvaiki reaģē ar oglekļa dioks…"
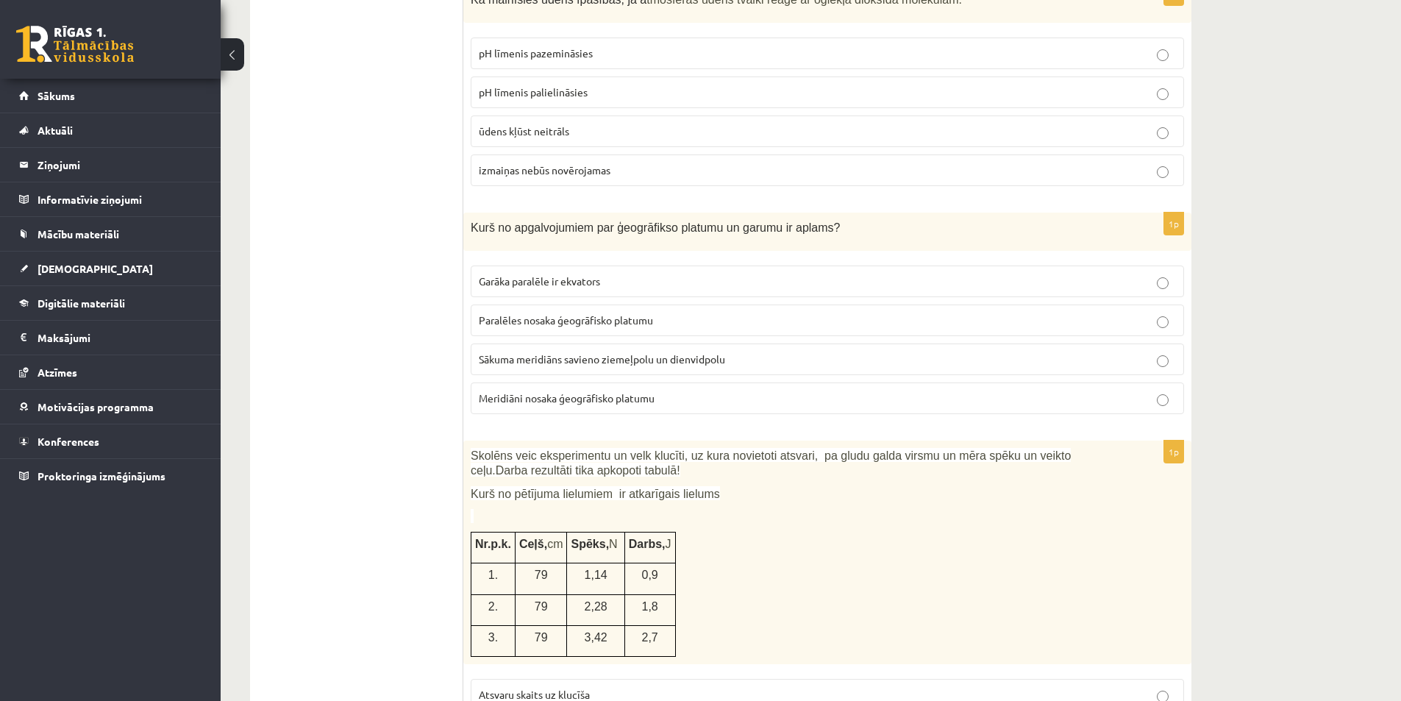
scroll to position [809, 0]
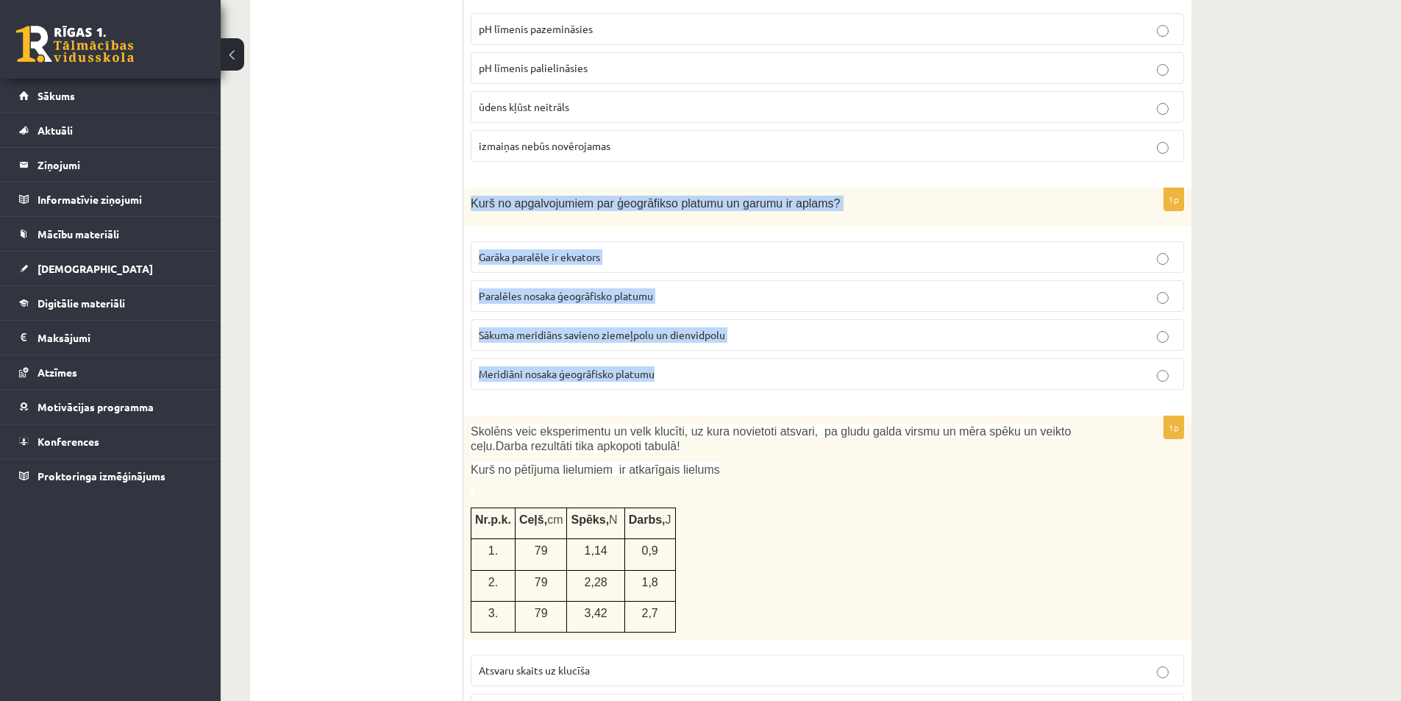
drag, startPoint x: 469, startPoint y: 185, endPoint x: 720, endPoint y: 357, distance: 304.1
click at [720, 357] on div "1p Kurš no apgalvojumiem par ģeogrāfikso platumu un garumu ir aplams? Garāka pa…" at bounding box center [827, 294] width 728 height 213
copy div "Kurš no apgalvojumiem par ģeogrāfikso platumu un garumu ir aplams? Garāka paral…"
click at [1173, 366] on p "Meridiāni nosaka ģeogrāfisko platumu" at bounding box center [827, 373] width 697 height 15
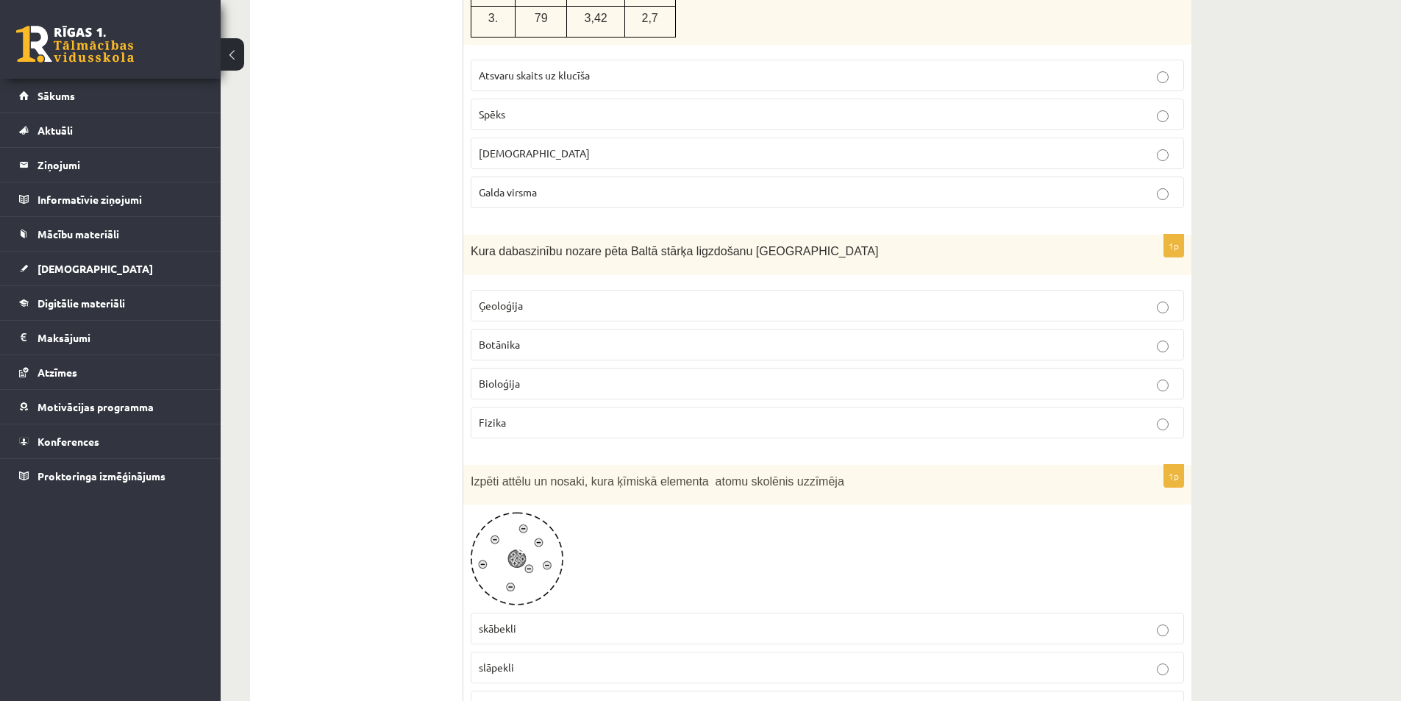
scroll to position [1397, 0]
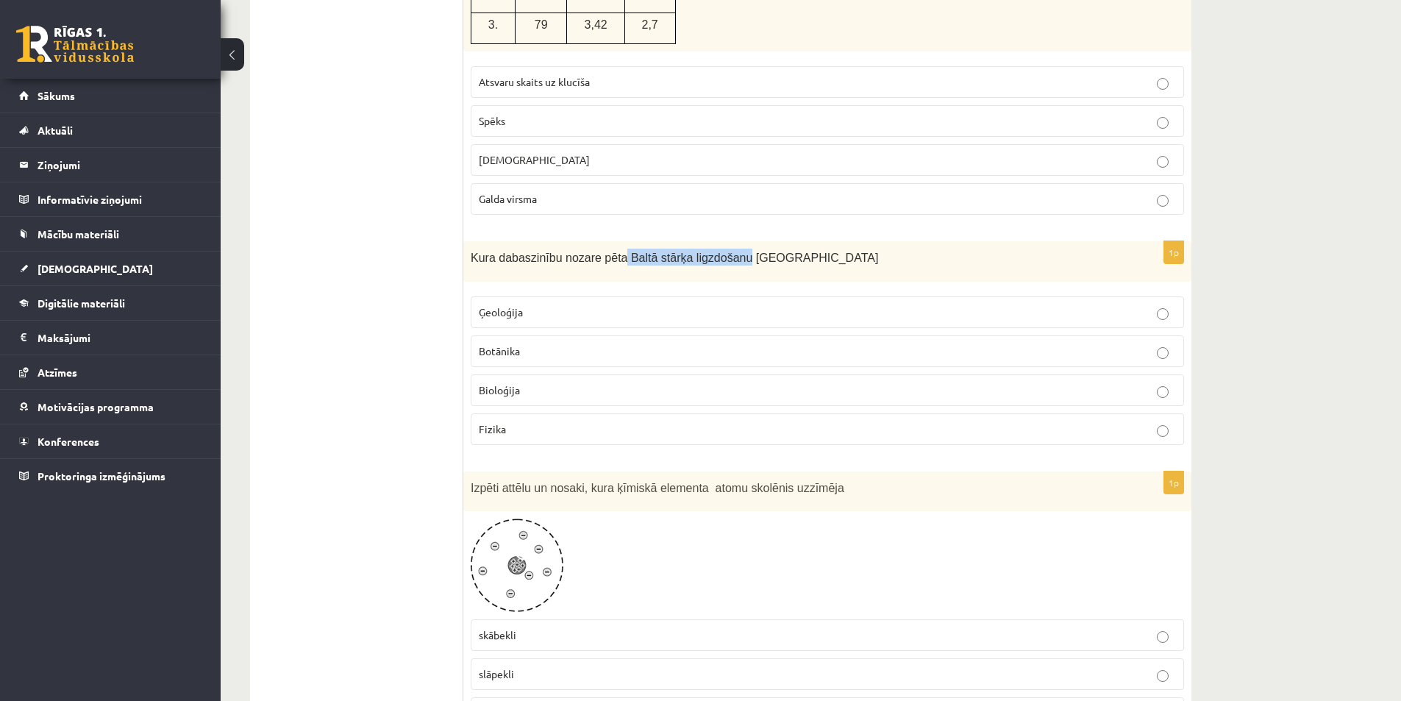
drag, startPoint x: 610, startPoint y: 240, endPoint x: 723, endPoint y: 239, distance: 112.5
click at [723, 251] on span "Kura dabaszinību nozare pēta Baltā stārķa ligzdošanu [GEOGRAPHIC_DATA]" at bounding box center [674, 257] width 407 height 13
copy span "Baltā stārķa ligzdošanu"
drag, startPoint x: 504, startPoint y: 262, endPoint x: 577, endPoint y: 417, distance: 171.1
click at [577, 417] on div "1p Kura dabaszinību nozare pēta Baltā stārķa ligzdošanu [GEOGRAPHIC_DATA] Ģeolo…" at bounding box center [827, 348] width 728 height 215
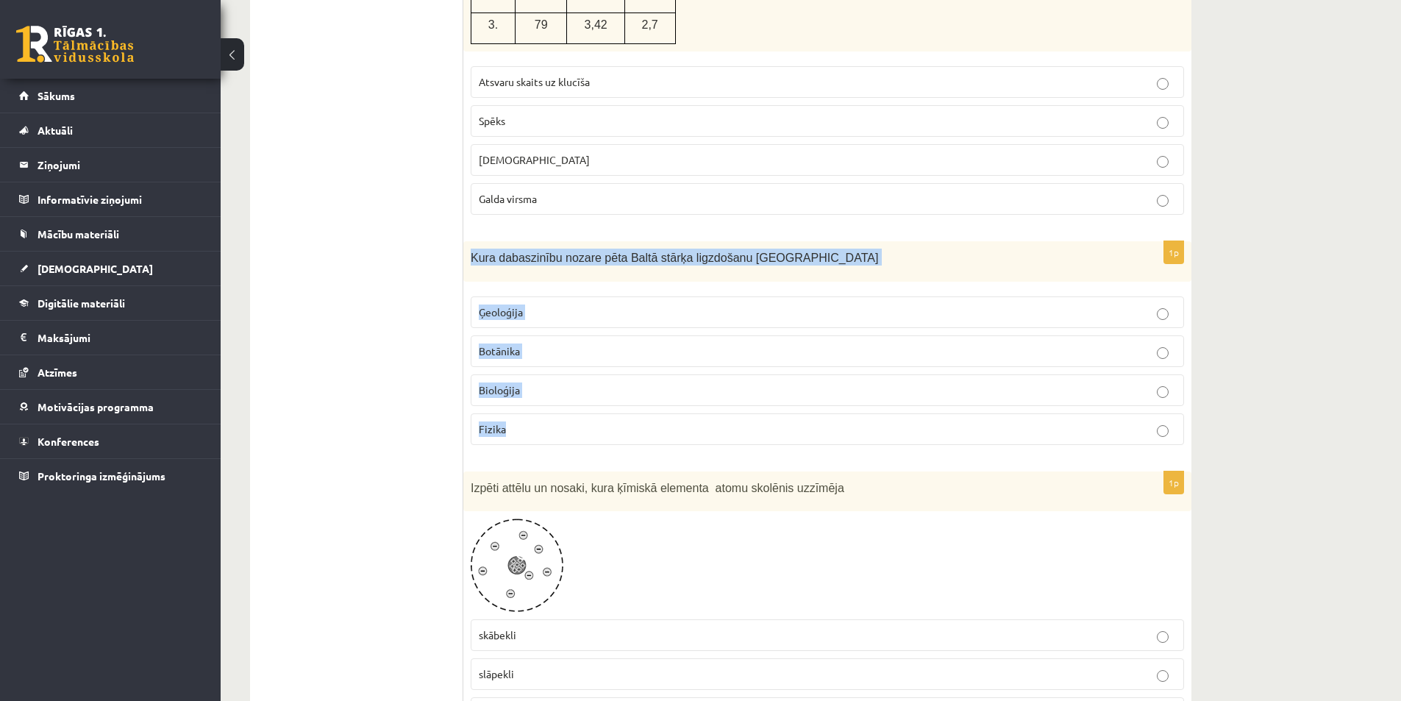
copy div "Kura dabaszinību nozare pēta Baltā stārķa ligzdošanu Latvijā Ģeoloģija Botānika…"
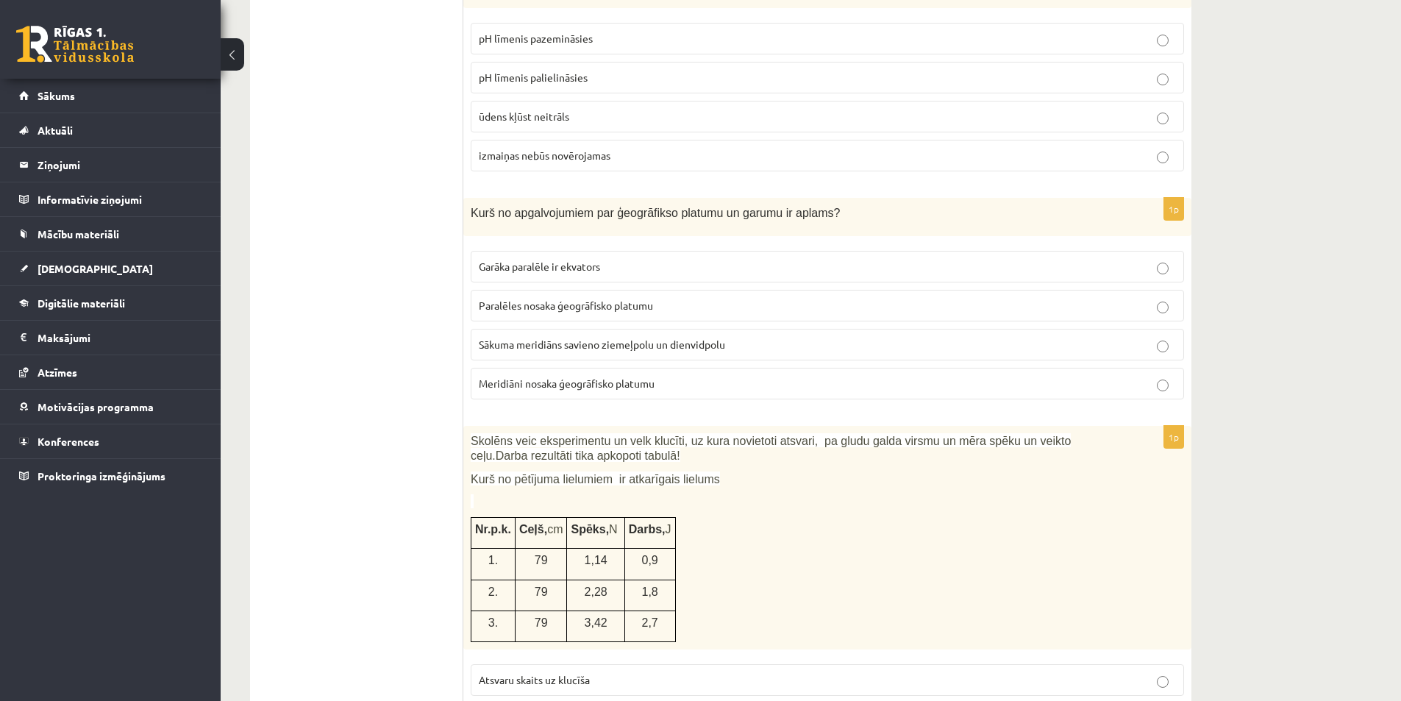
scroll to position [1029, 0]
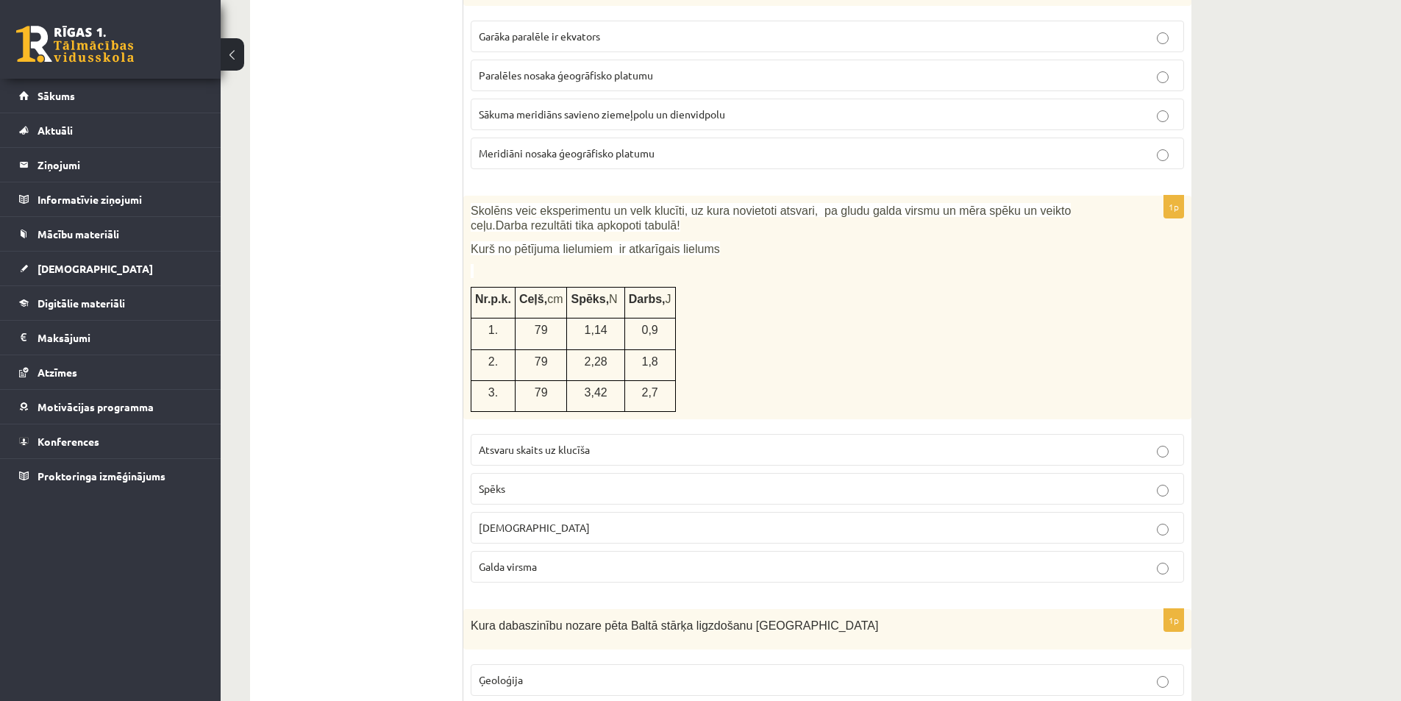
click at [561, 443] on span "Atsvaru skaits uz klucīša" at bounding box center [534, 449] width 111 height 13
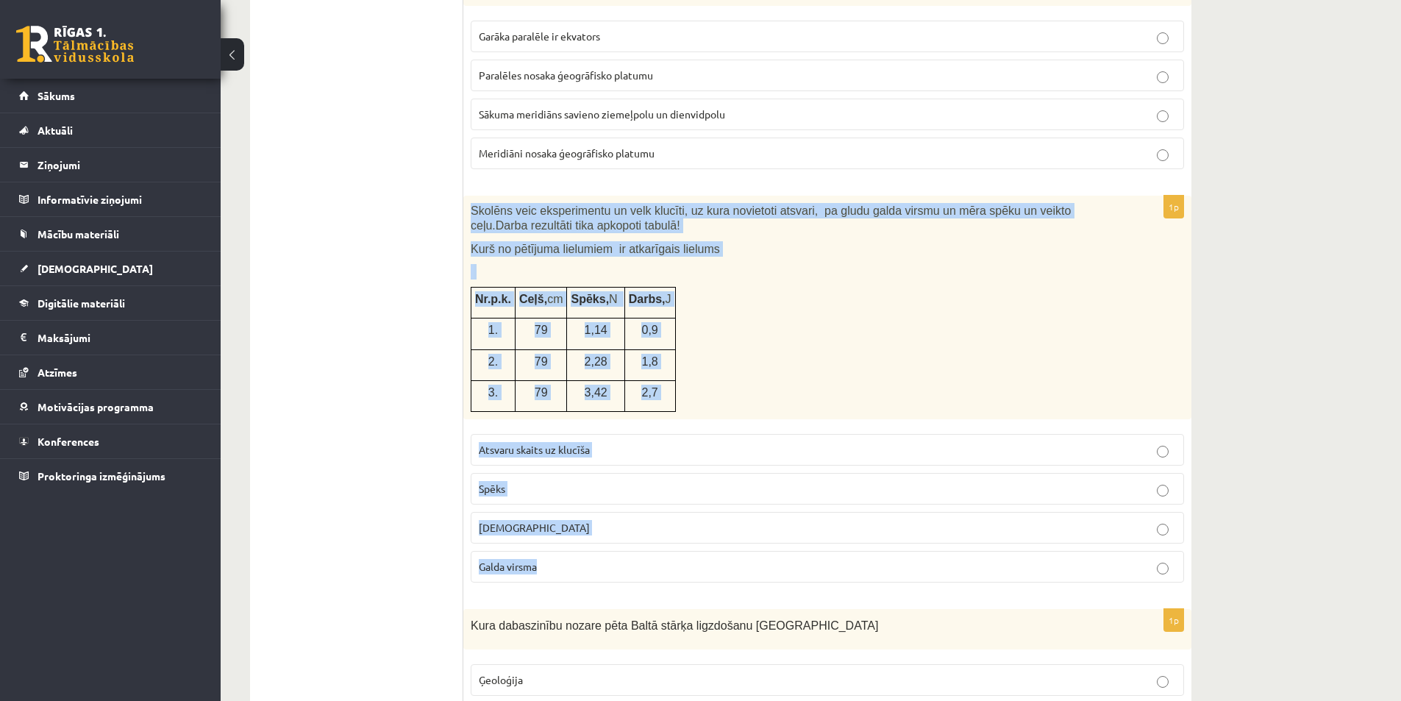
drag, startPoint x: 471, startPoint y: 193, endPoint x: 624, endPoint y: 543, distance: 381.6
click at [624, 543] on div "1p Skolēns veic eksperimentu un velk klucīti, uz kura novietoti atsvari, pa glu…" at bounding box center [827, 395] width 728 height 399
copy div "Skolēns veic eksperimentu un velk klucīti, uz kura novietoti atsvari, pa gludu …"
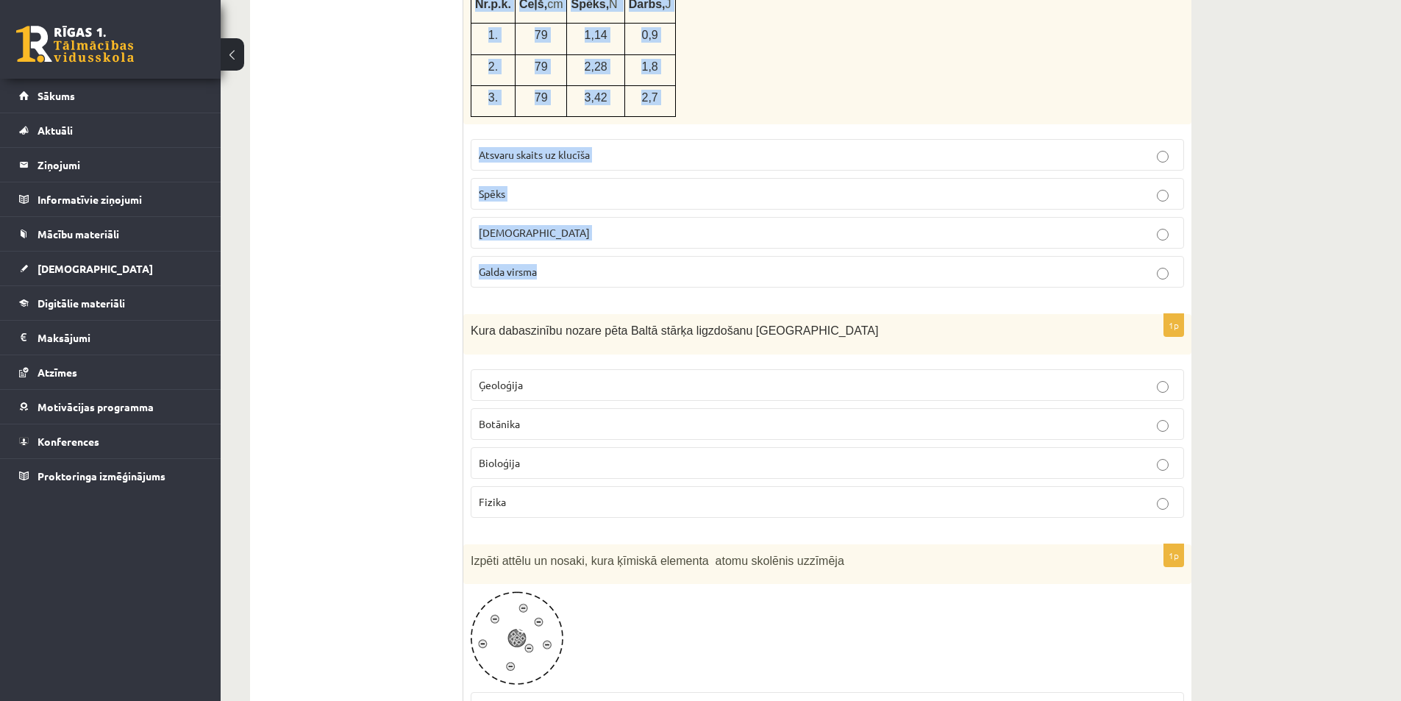
scroll to position [0, 0]
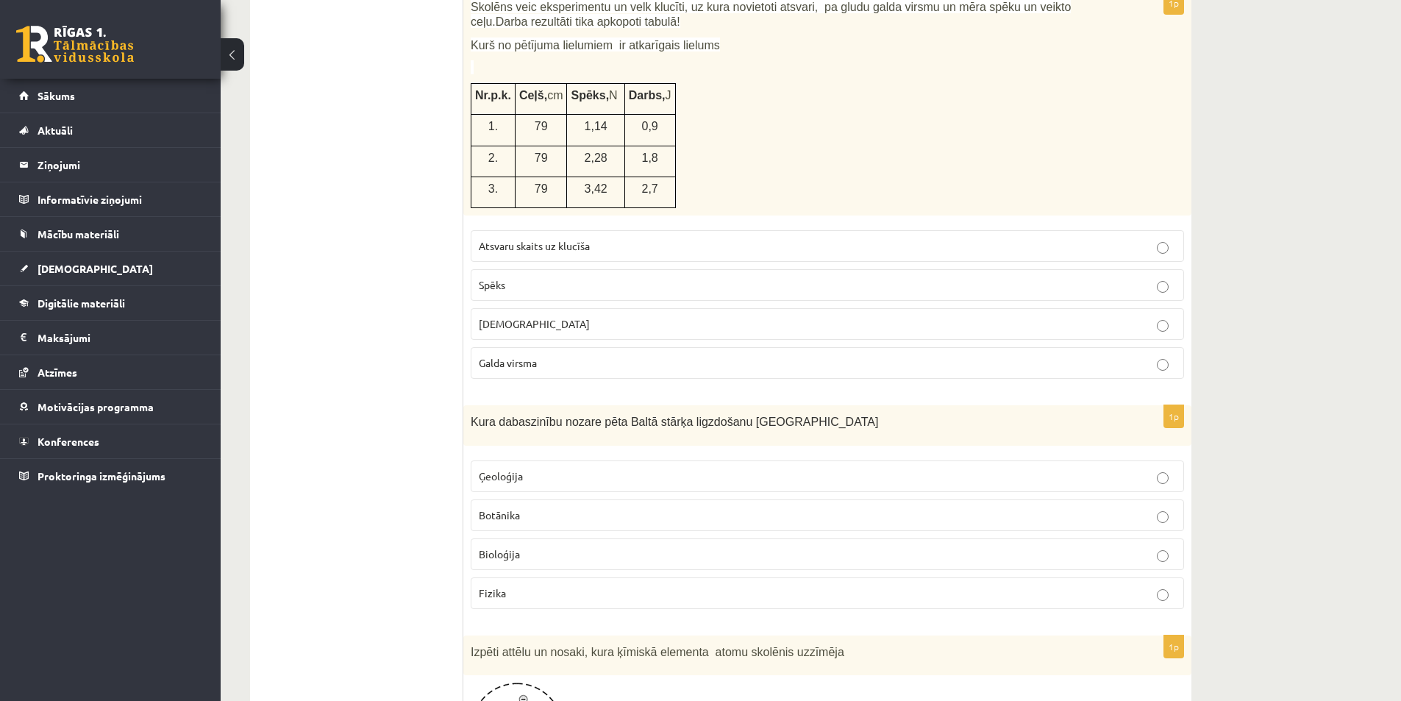
scroll to position [1250, 0]
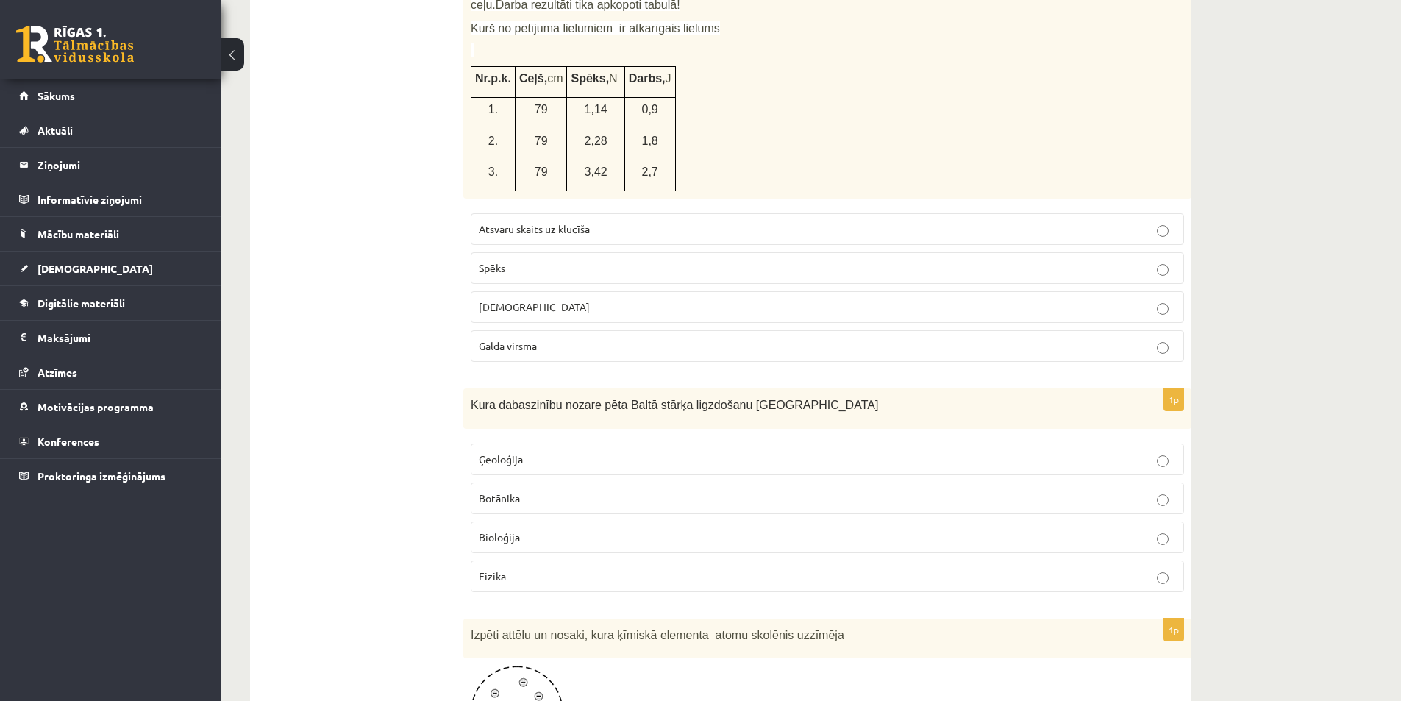
click at [1164, 260] on p "Spēks" at bounding box center [827, 267] width 697 height 15
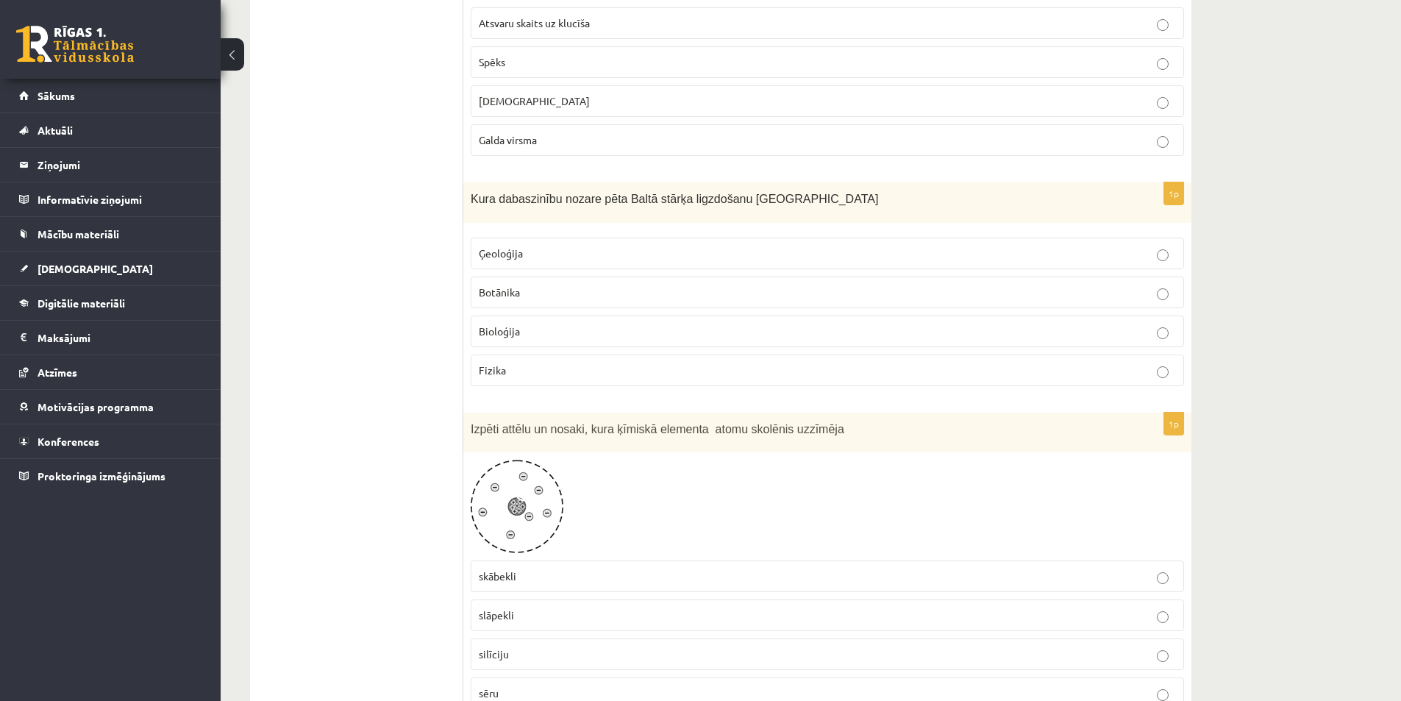
scroll to position [1471, 0]
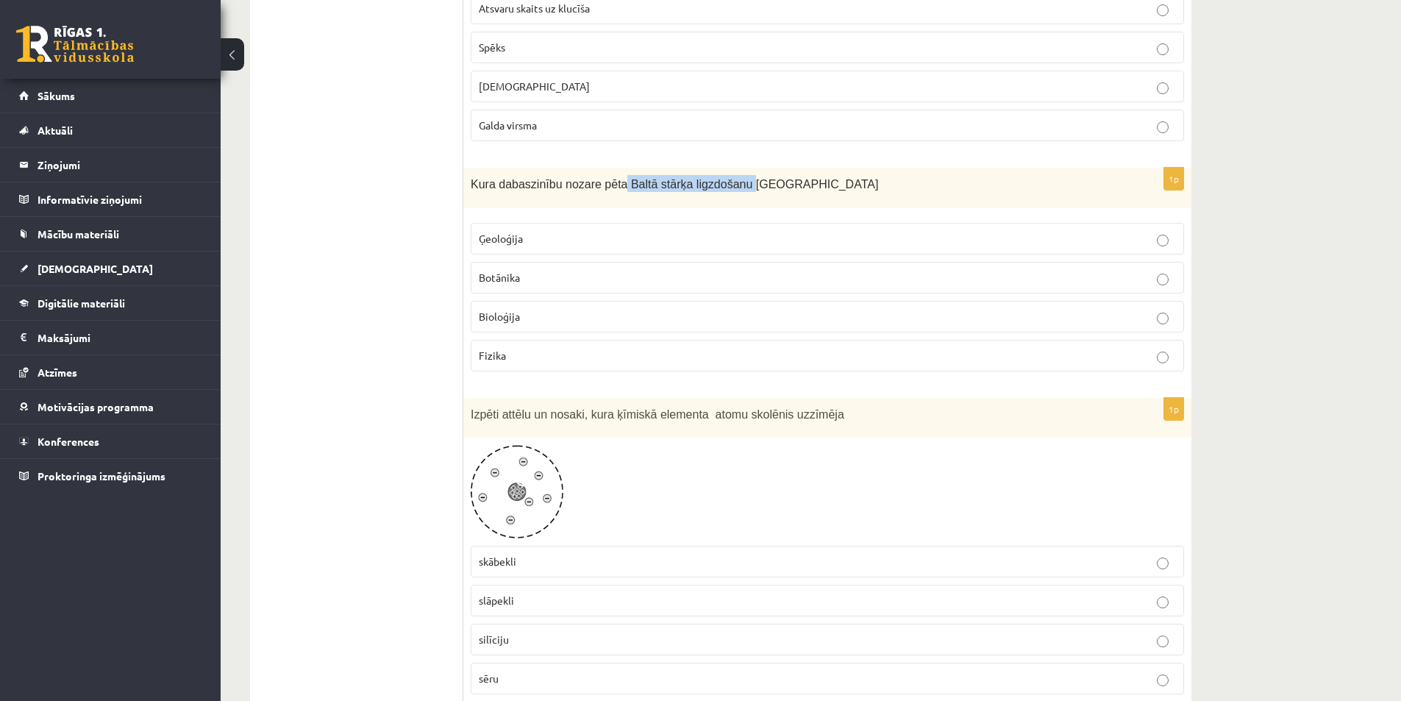
drag, startPoint x: 612, startPoint y: 165, endPoint x: 712, endPoint y: 168, distance: 100.0
click at [721, 178] on span "Kura dabaszinību nozare pēta Baltā stārķa ligzdošanu [GEOGRAPHIC_DATA]" at bounding box center [674, 184] width 407 height 13
copy span "Baltā stārķa ligzdošanu"
click at [530, 309] on p "Bioloģija" at bounding box center [827, 316] width 697 height 15
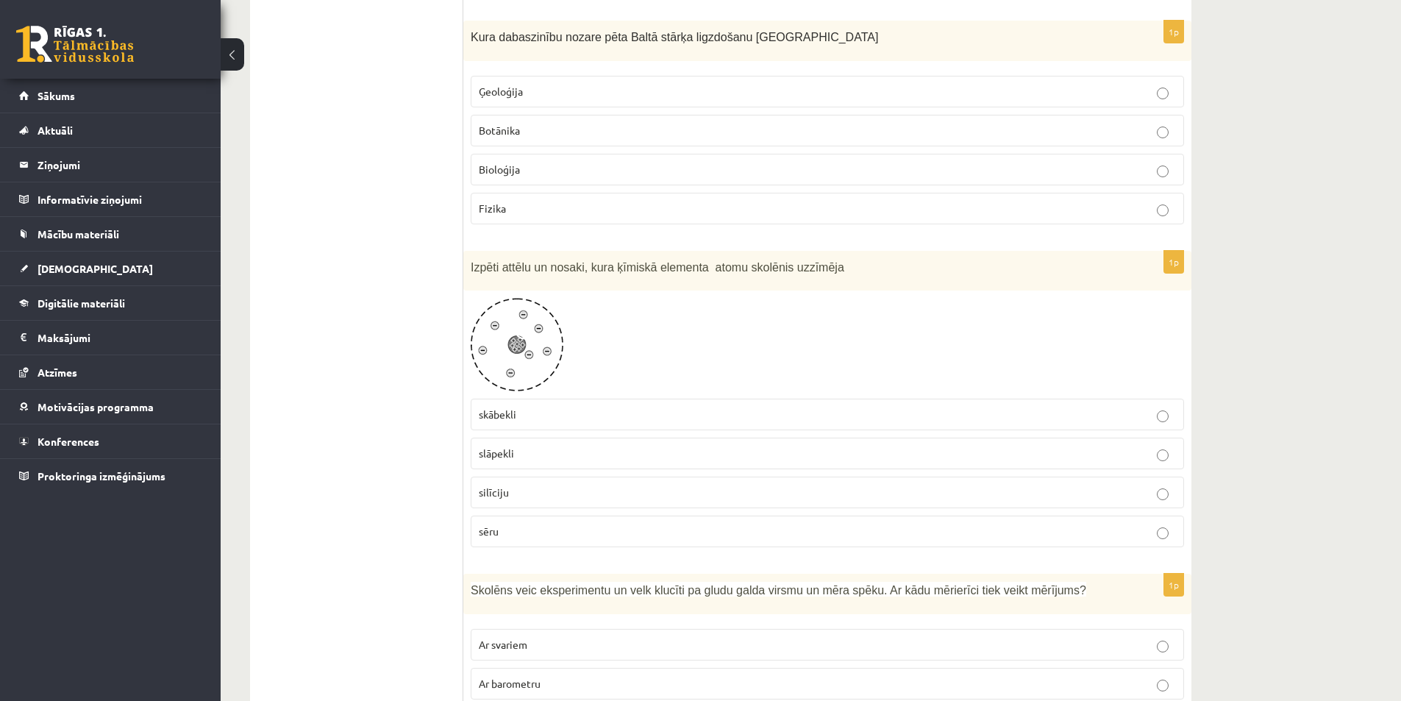
scroll to position [1691, 0]
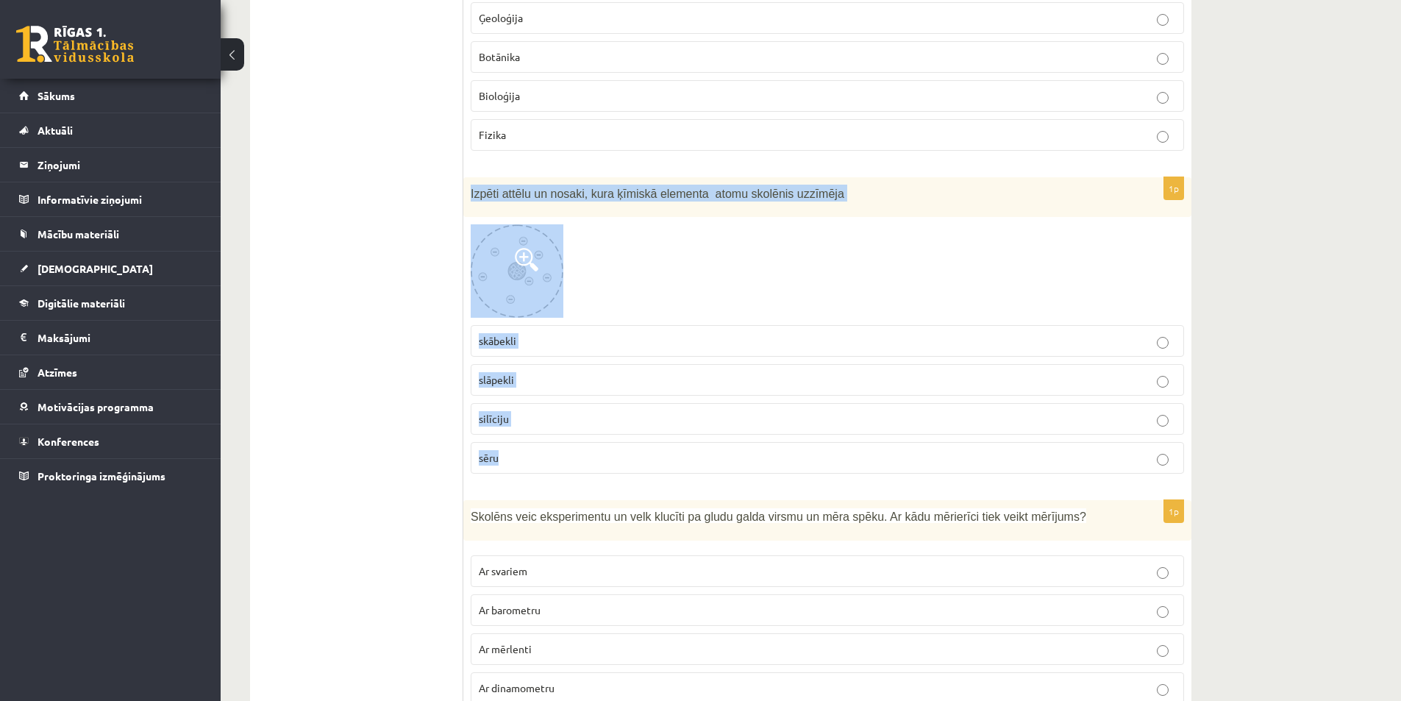
drag, startPoint x: 463, startPoint y: 171, endPoint x: 577, endPoint y: 433, distance: 286.2
click at [577, 433] on div "1p Izpēti attēlu un nosaki, kura ķīmiskā elementa atomu skolēnis uzzīmēja skābe…" at bounding box center [827, 331] width 728 height 309
copy div "Izpēti attēlu un nosaki, kura ķīmiskā elementa atomu skolēnis uzzīmēja skābekli…"
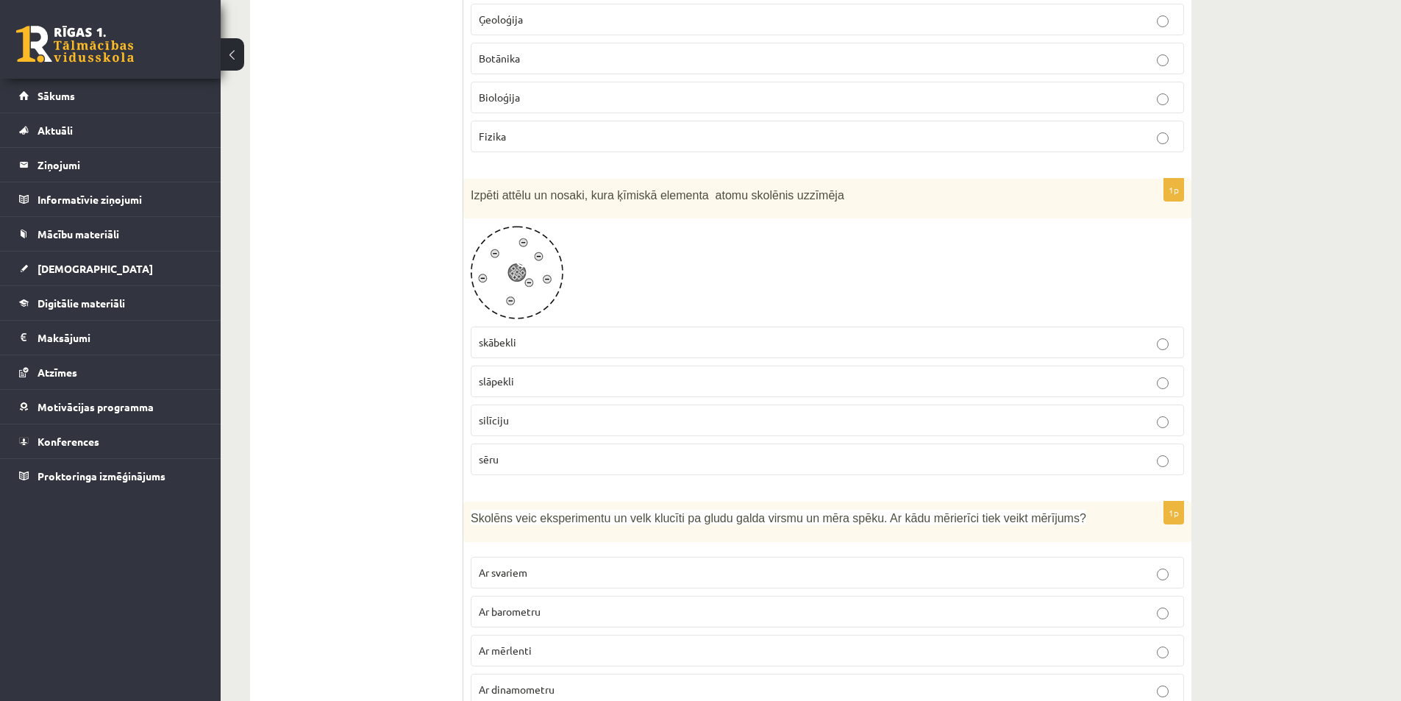
scroll to position [1691, 0]
click at [525, 450] on p "sēru" at bounding box center [827, 457] width 697 height 15
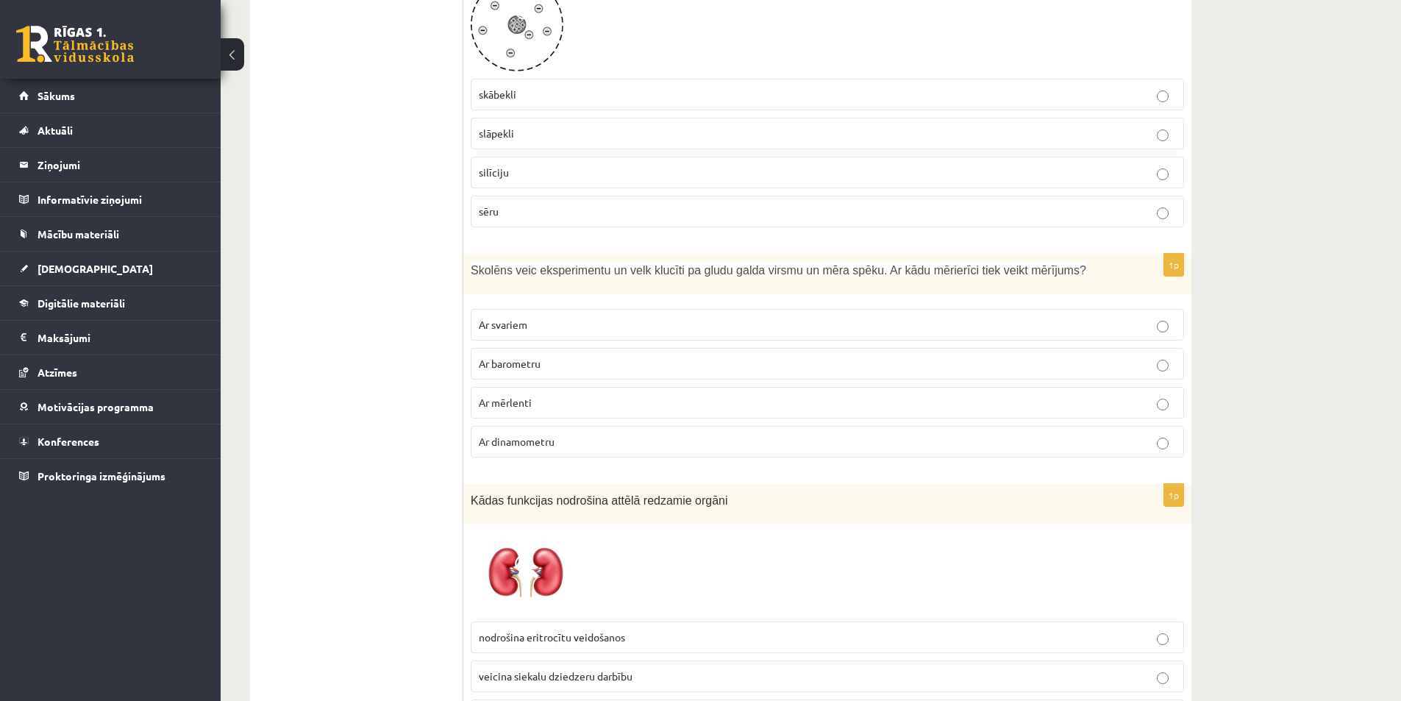
scroll to position [1912, 0]
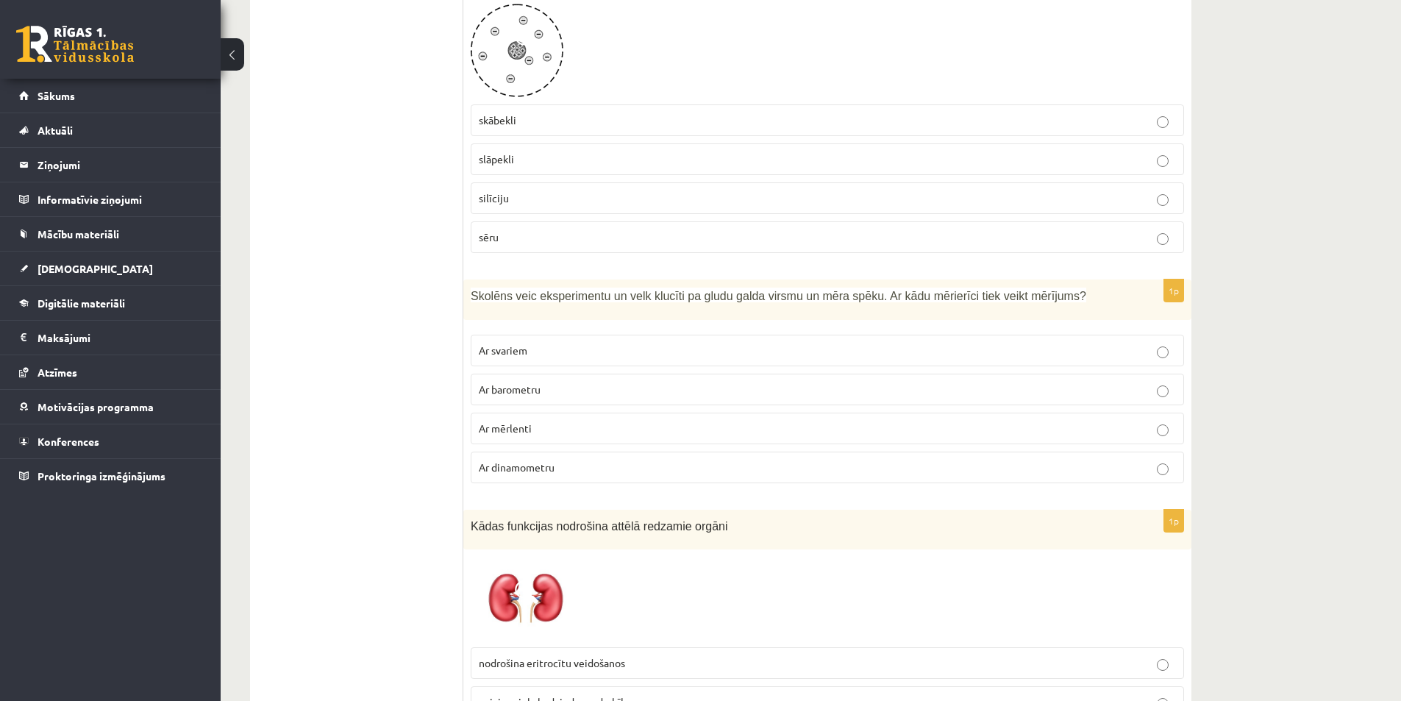
click at [524, 421] on span "Ar mērlenti" at bounding box center [505, 427] width 53 height 13
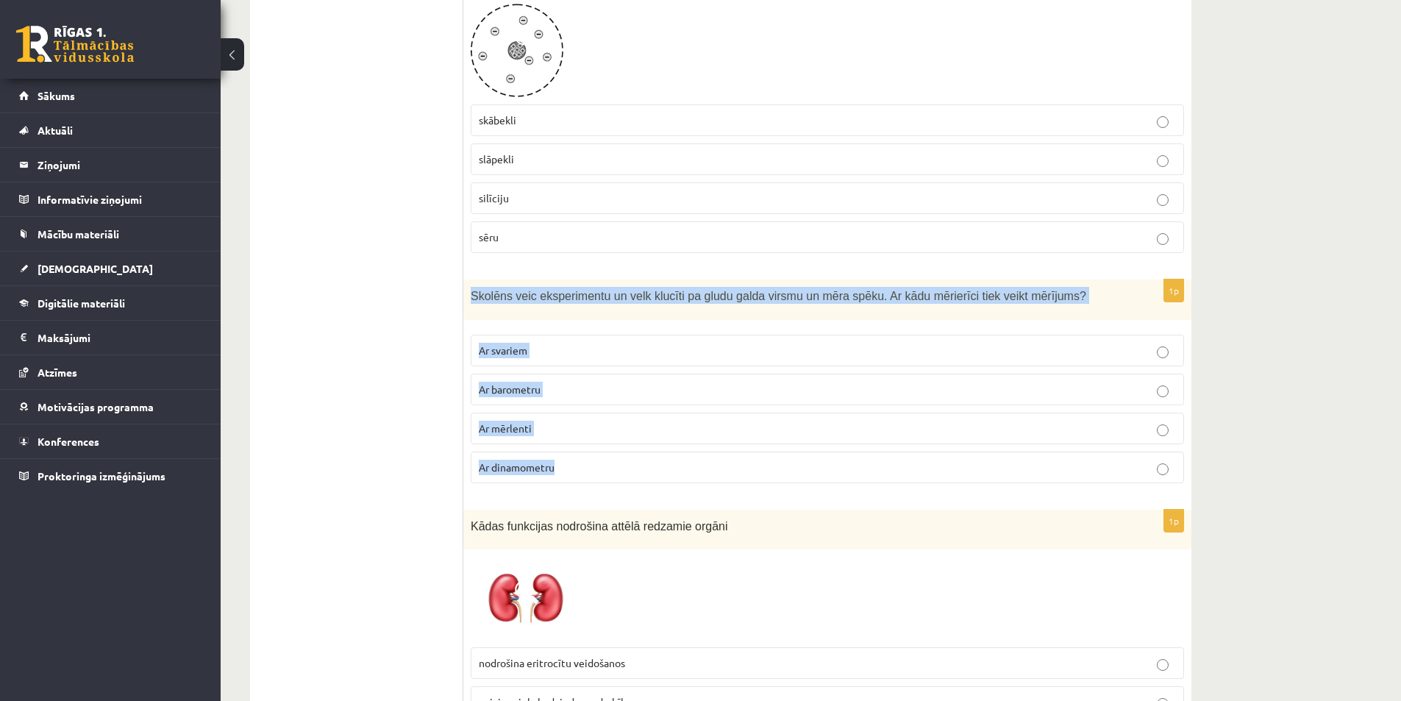
drag, startPoint x: 538, startPoint y: 315, endPoint x: 624, endPoint y: 459, distance: 167.2
click at [624, 459] on div "1p Skolēns veic eksperimentu un velk klucīti pa gludu galda virsmu un mēra spēk…" at bounding box center [827, 386] width 728 height 215
copy div "Skolēns veic eksperimentu un velk klucīti pa gludu galda virsmu un mēra spēku. …"
click at [1152, 460] on p "Ar dinamometru" at bounding box center [827, 467] width 697 height 15
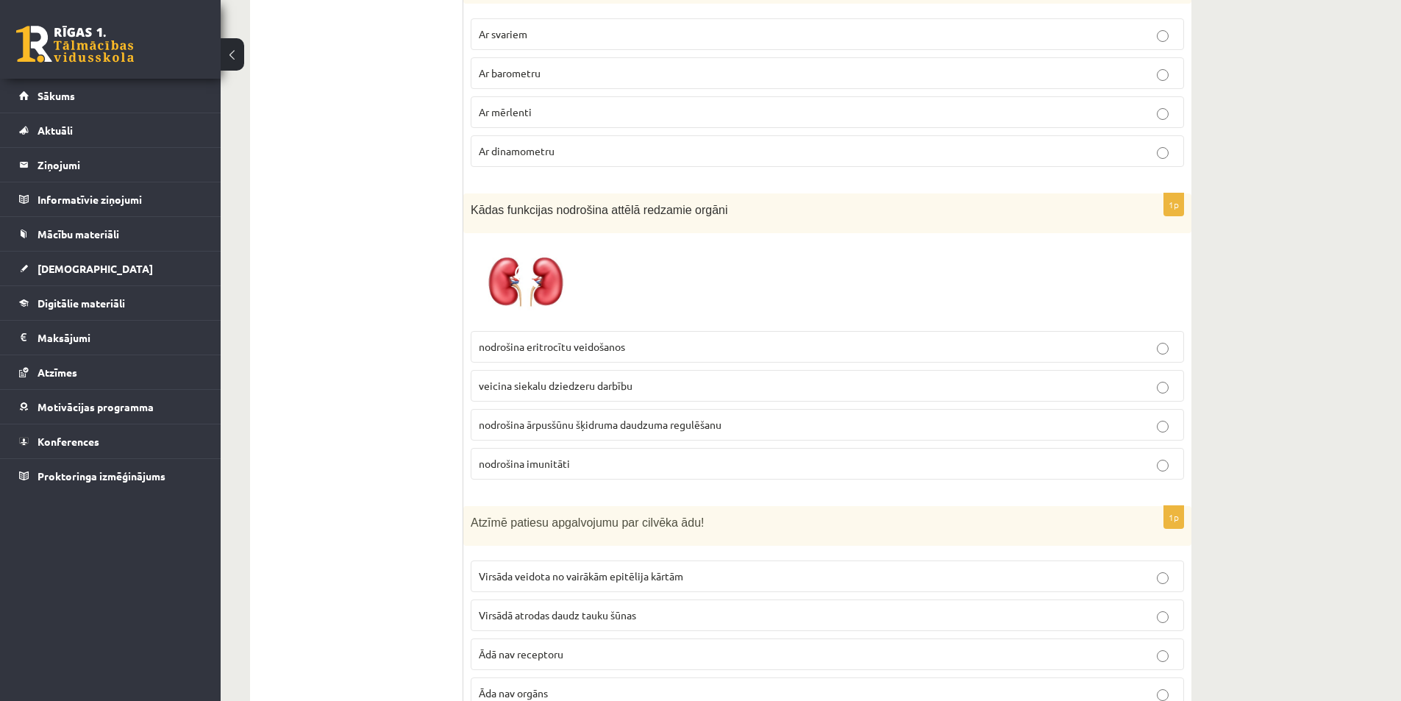
scroll to position [2206, 0]
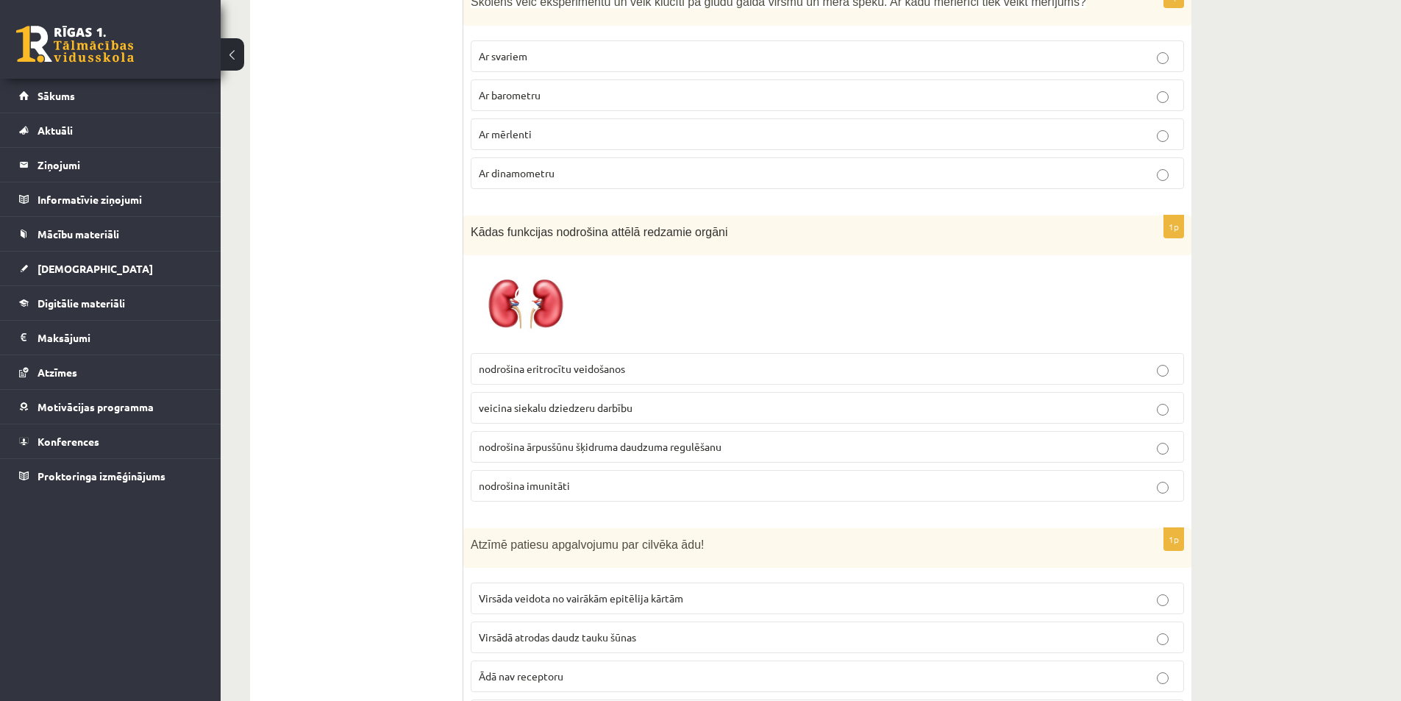
click at [573, 362] on span "nodrošina eritrocītu veidošanos" at bounding box center [552, 368] width 146 height 13
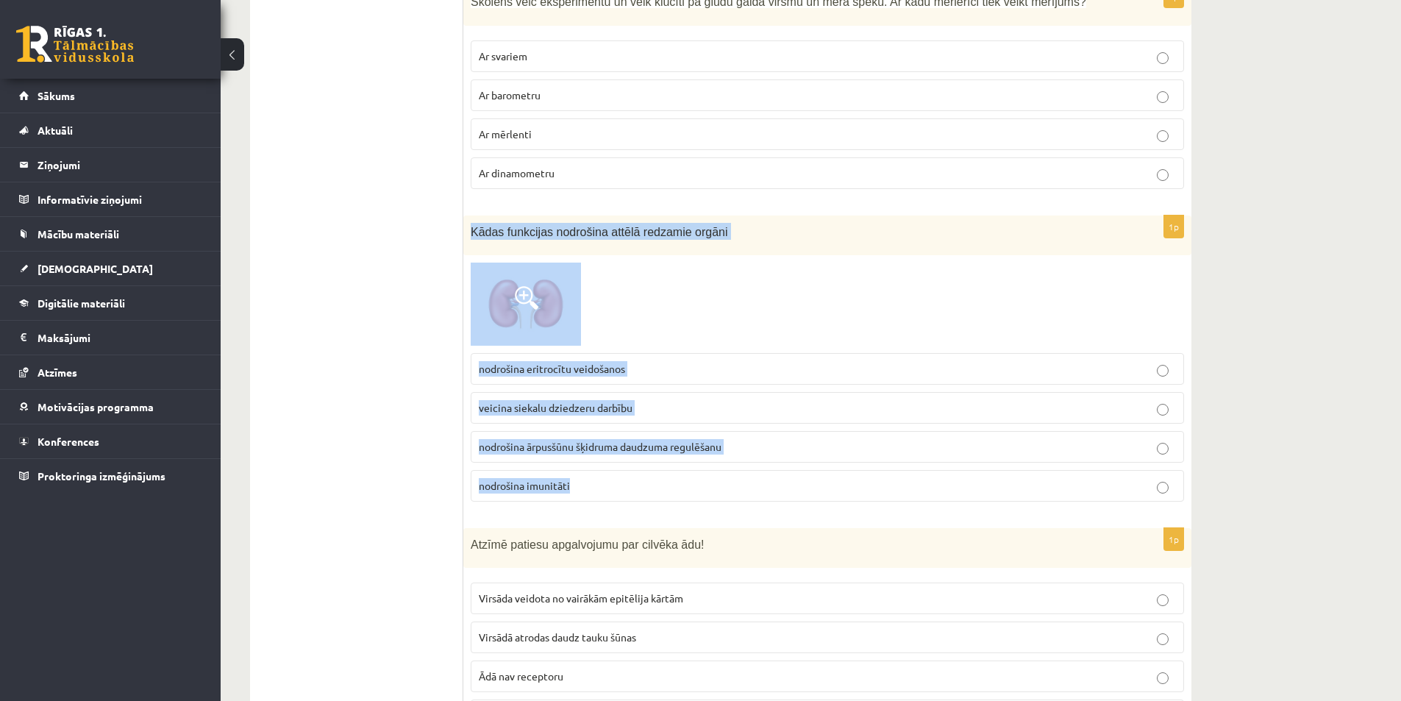
drag, startPoint x: 474, startPoint y: 217, endPoint x: 635, endPoint y: 466, distance: 297.2
click at [635, 466] on div "1p Kādas funkcijas nodrošina attēlā redzamie orgāni nodrošina eritrocītu veidoš…" at bounding box center [827, 364] width 728 height 298
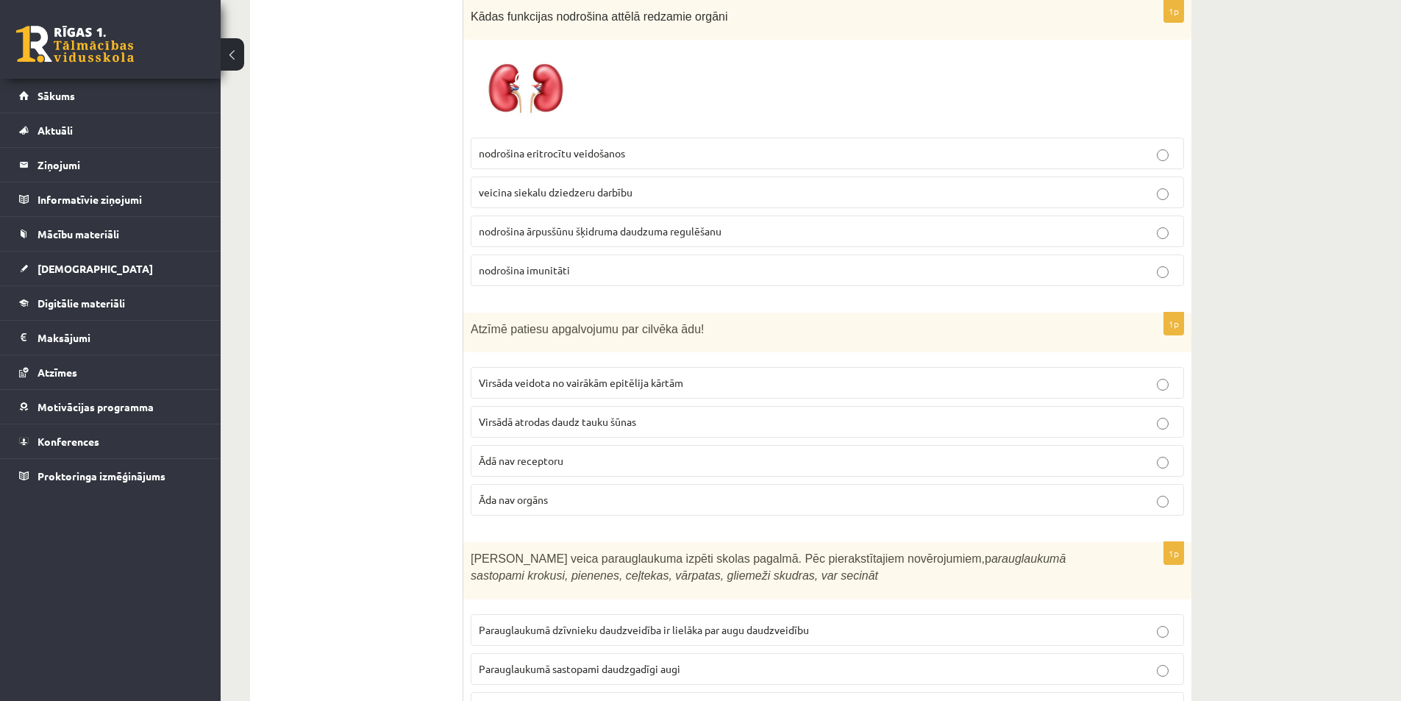
scroll to position [2500, 0]
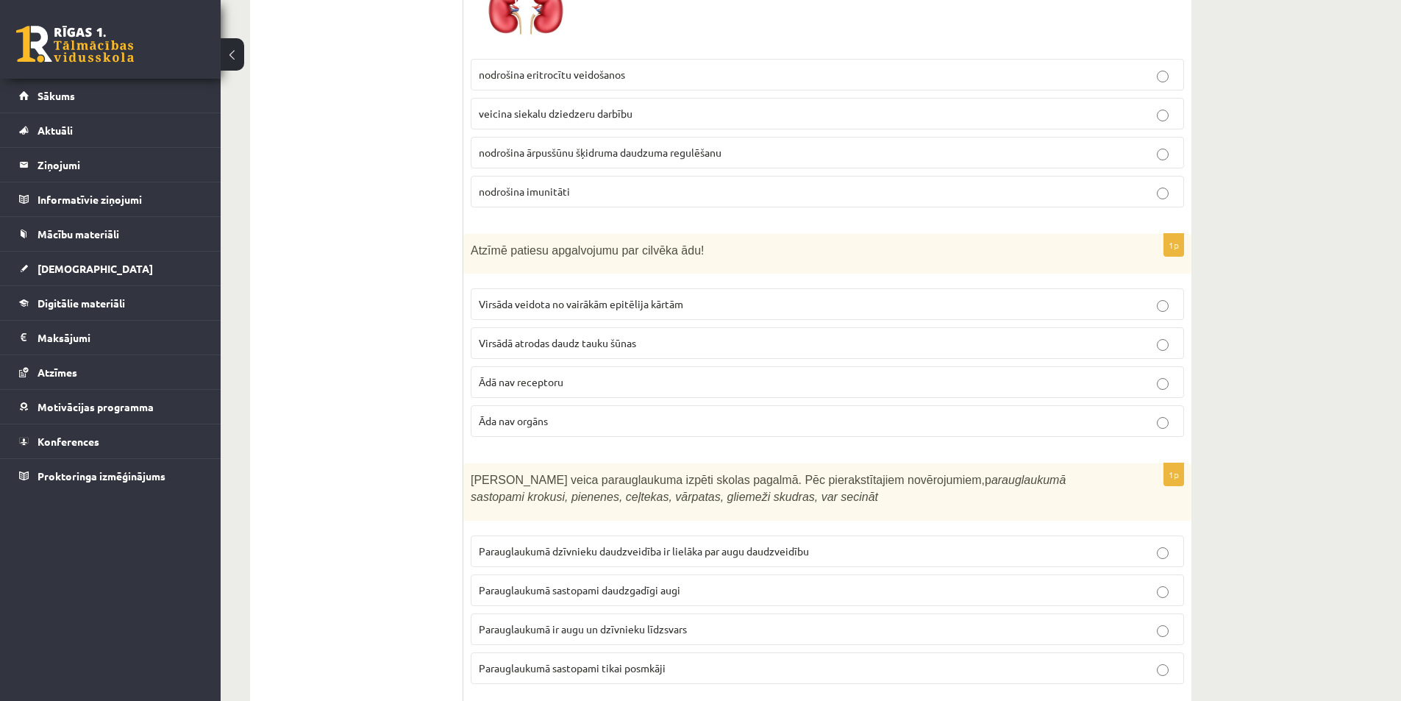
drag, startPoint x: 666, startPoint y: 290, endPoint x: 649, endPoint y: 286, distance: 17.3
click at [666, 297] on span "Virsāda veidota no vairākām epitēlija kārtām" at bounding box center [581, 303] width 204 height 13
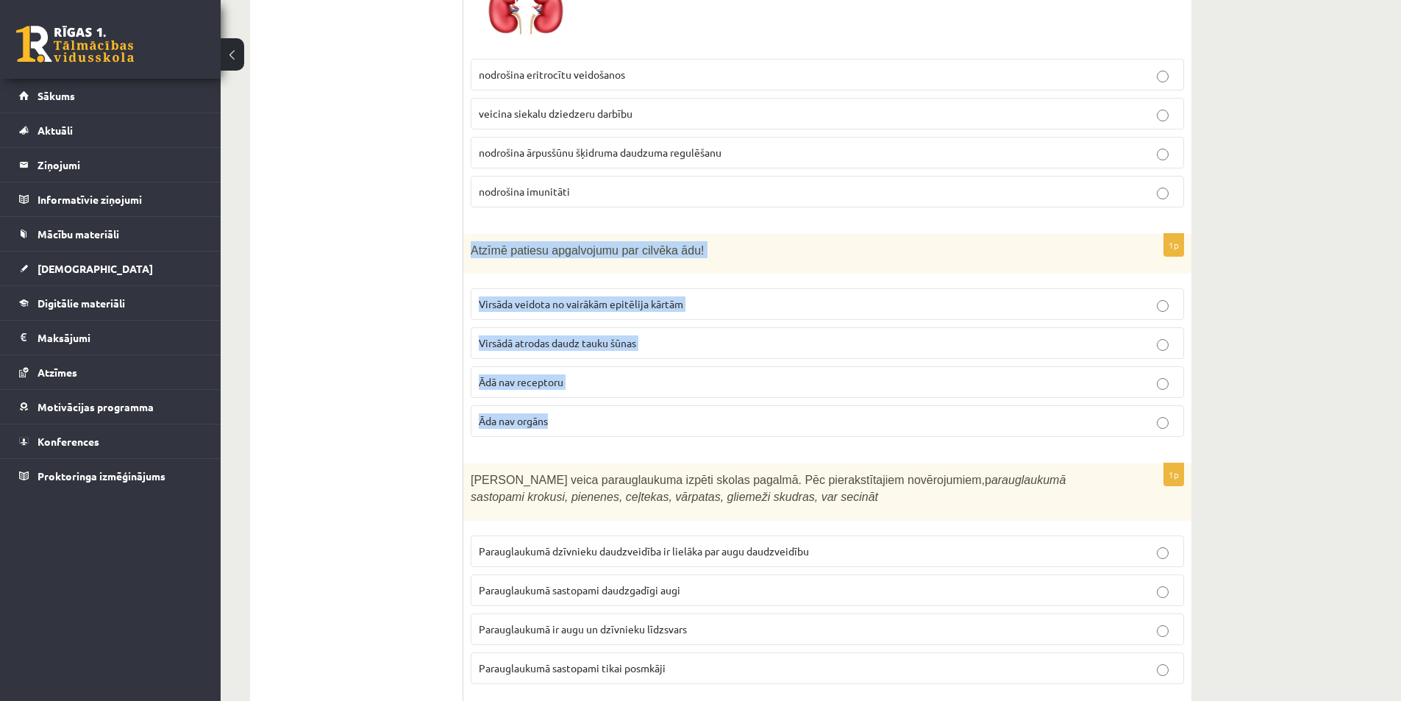
drag, startPoint x: 471, startPoint y: 233, endPoint x: 612, endPoint y: 410, distance: 226.0
click at [612, 410] on div "1p Atzīmē patiesu apgalvojumu par cilvēka ādu! Virsāda veidota no vairākām epit…" at bounding box center [827, 341] width 728 height 215
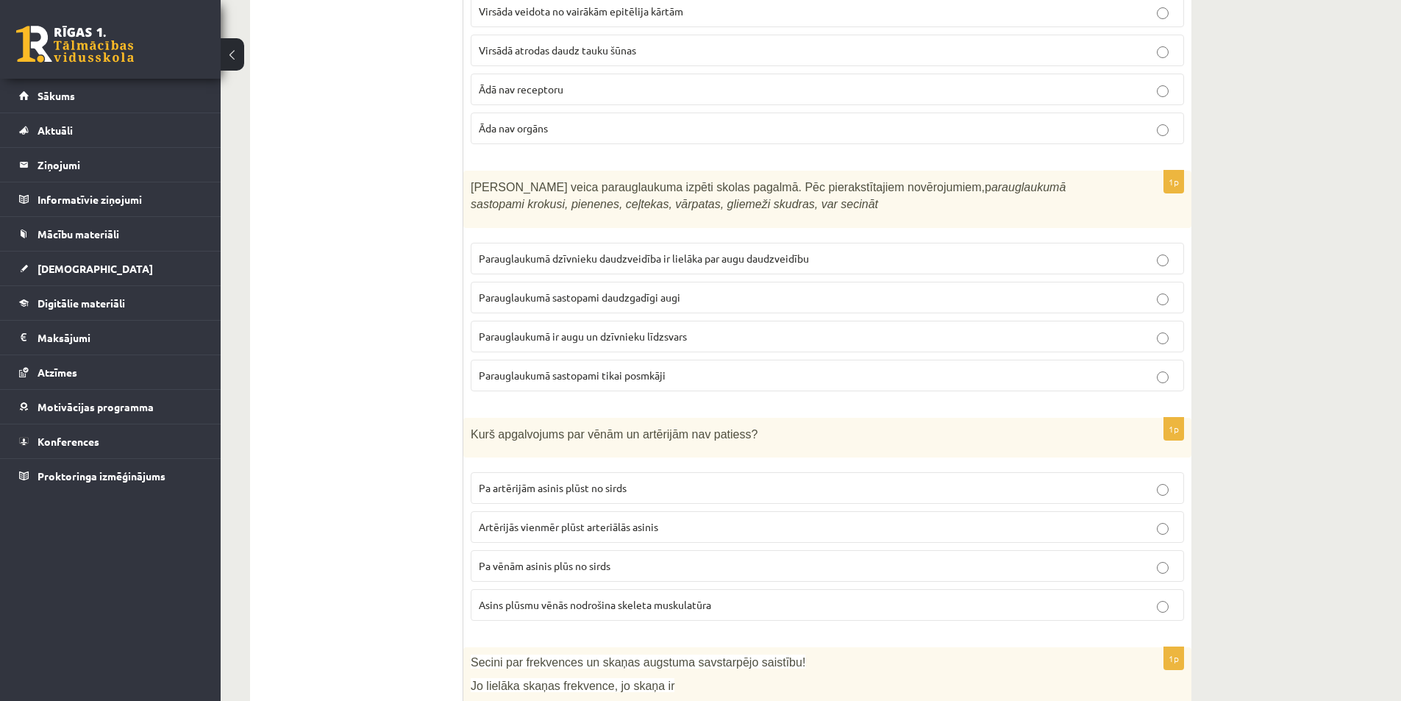
scroll to position [2794, 0]
click at [632, 328] on span "Parauglaukumā ir augu un dzīvnieku līdzsvars" at bounding box center [583, 334] width 208 height 13
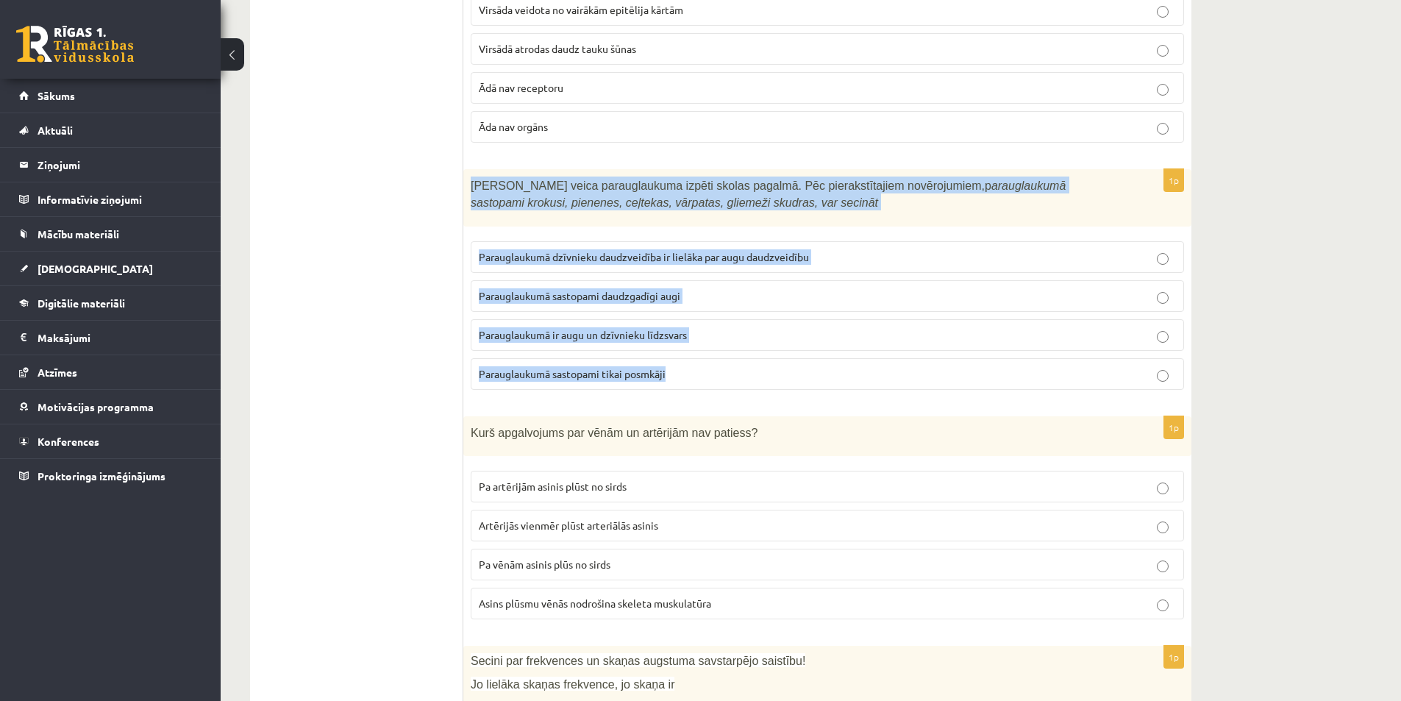
drag, startPoint x: 469, startPoint y: 165, endPoint x: 699, endPoint y: 374, distance: 310.8
click at [699, 374] on div "1p [PERSON_NAME] veica parauglaukuma izpēti skolas pagalmā. Pēc pierakstītajiem…" at bounding box center [827, 285] width 728 height 232
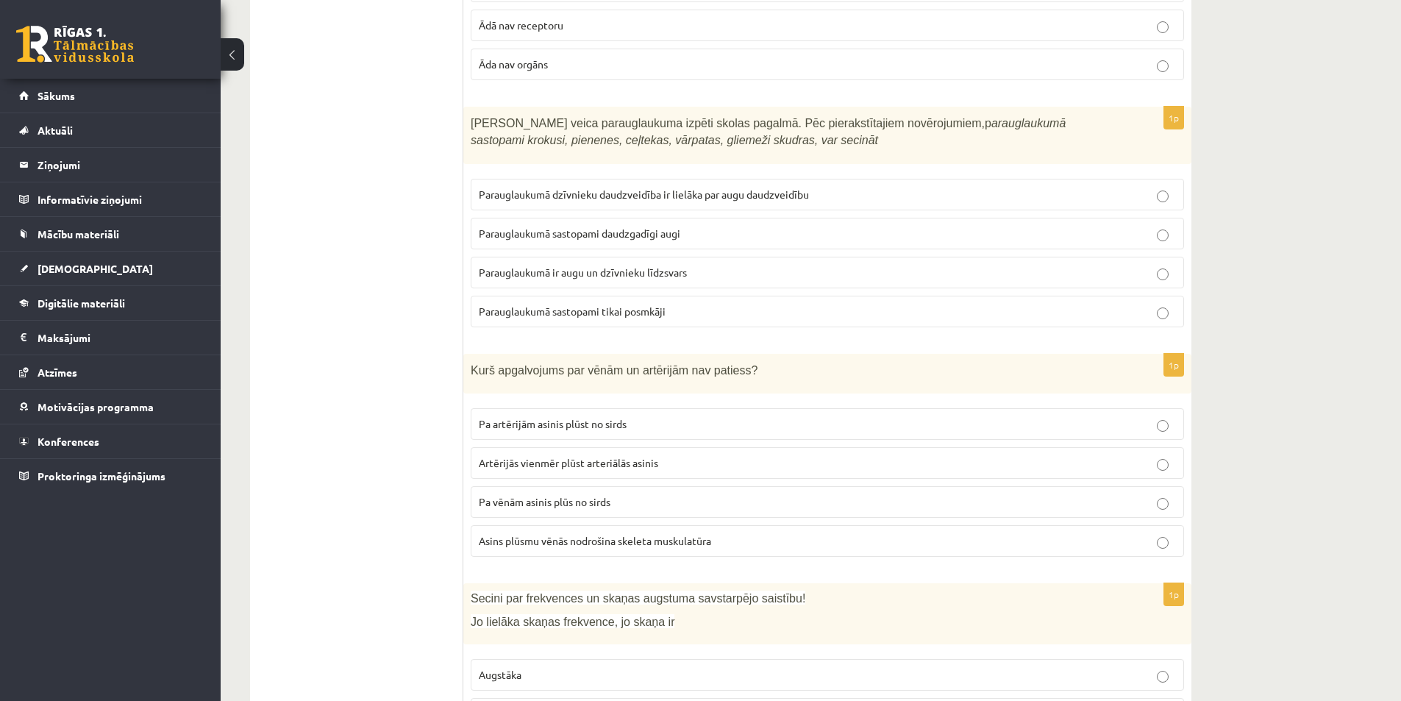
scroll to position [3015, 0]
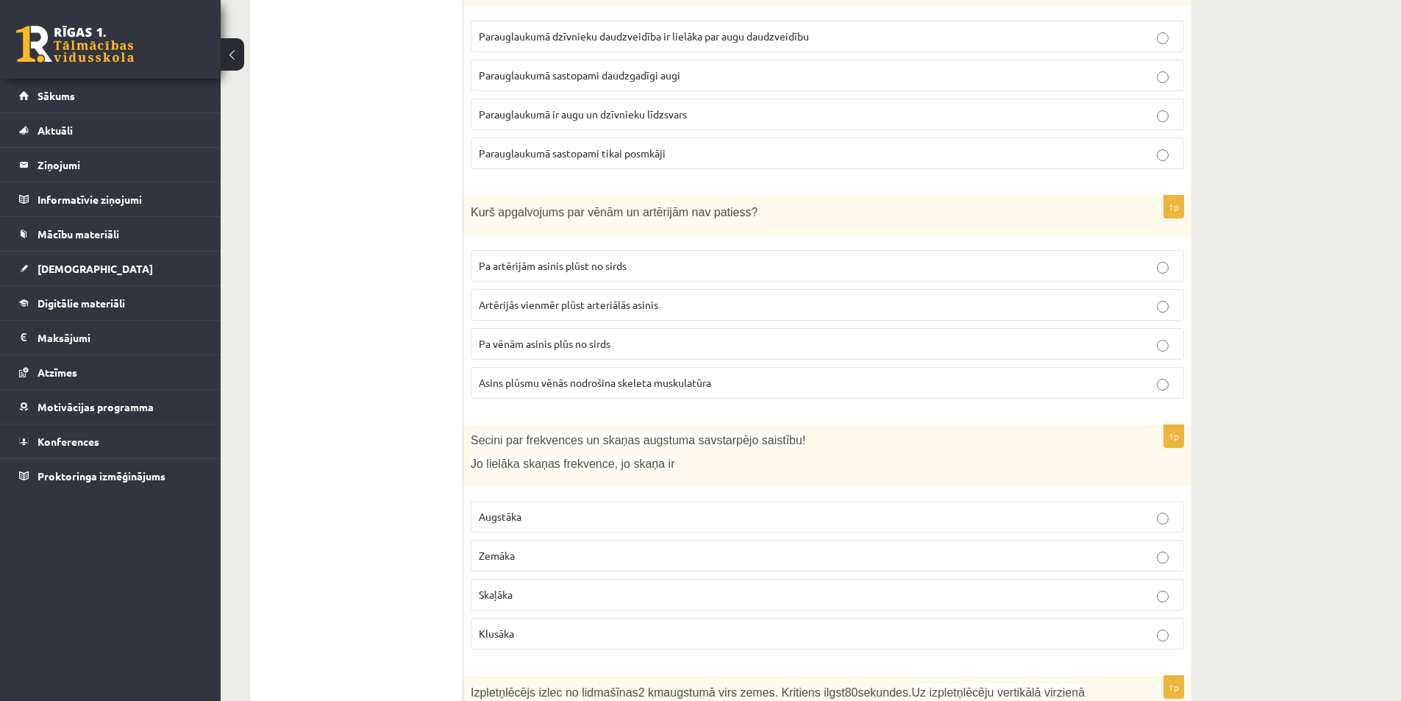
click at [623, 298] on span "Artērijās vienmēr plūst arteriālās asinis" at bounding box center [568, 304] width 179 height 13
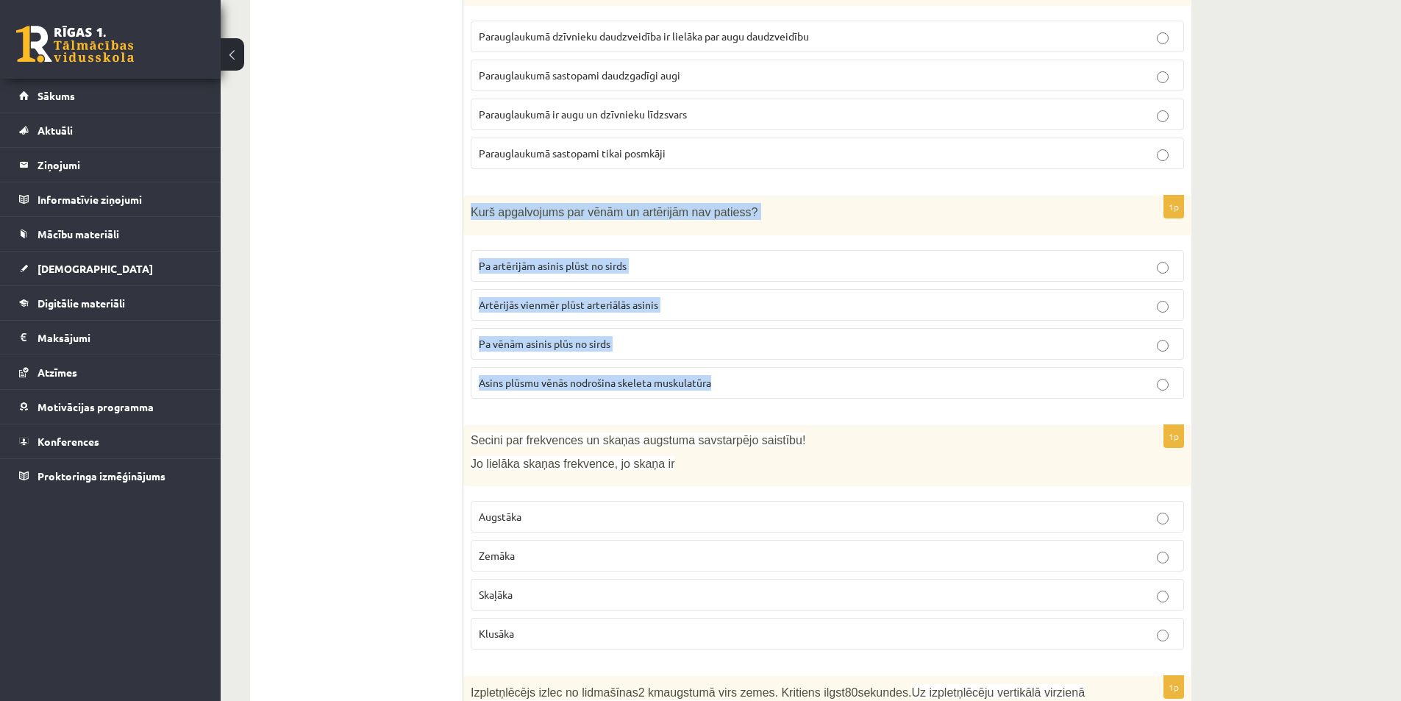
drag, startPoint x: 468, startPoint y: 193, endPoint x: 726, endPoint y: 374, distance: 314.6
click at [729, 377] on div "1p Kurš apgalvojums par vēnām un artērijām nav patiess? Pa artērijām asinis plū…" at bounding box center [827, 303] width 728 height 215
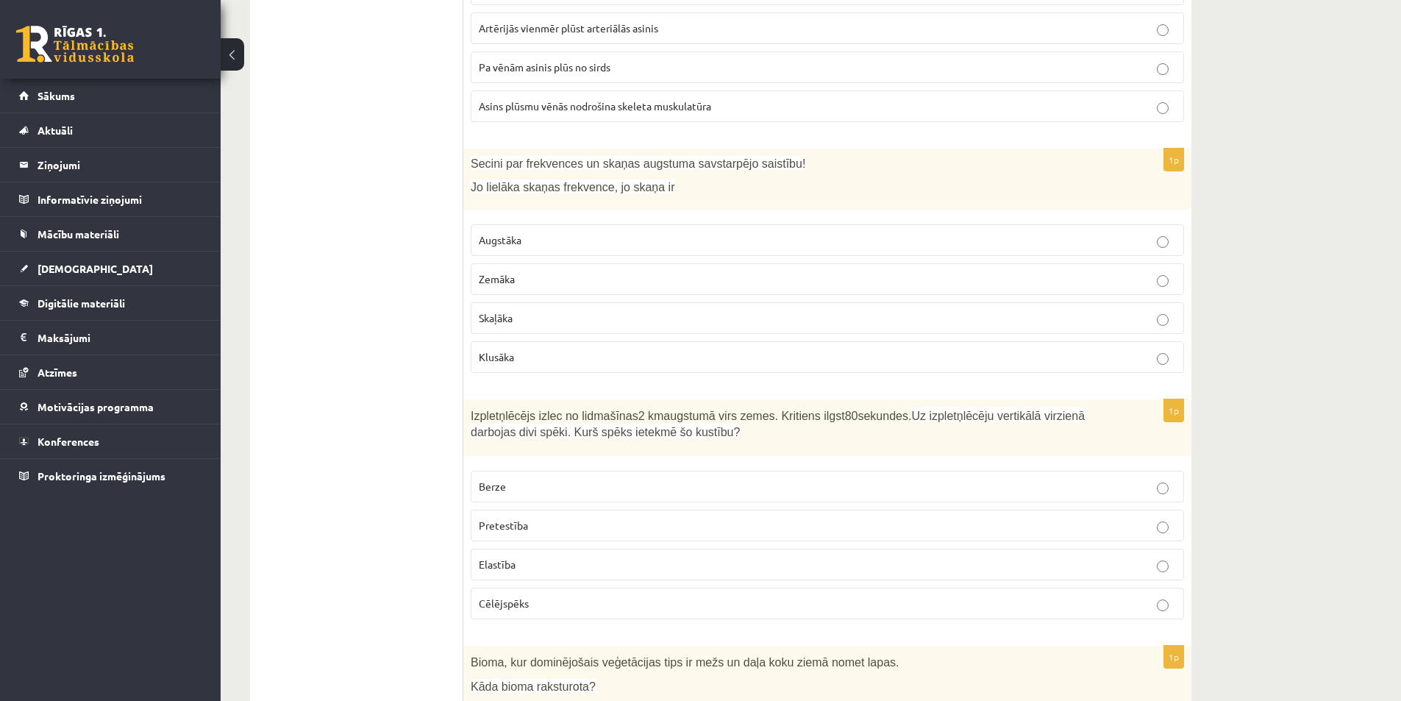
scroll to position [3309, 0]
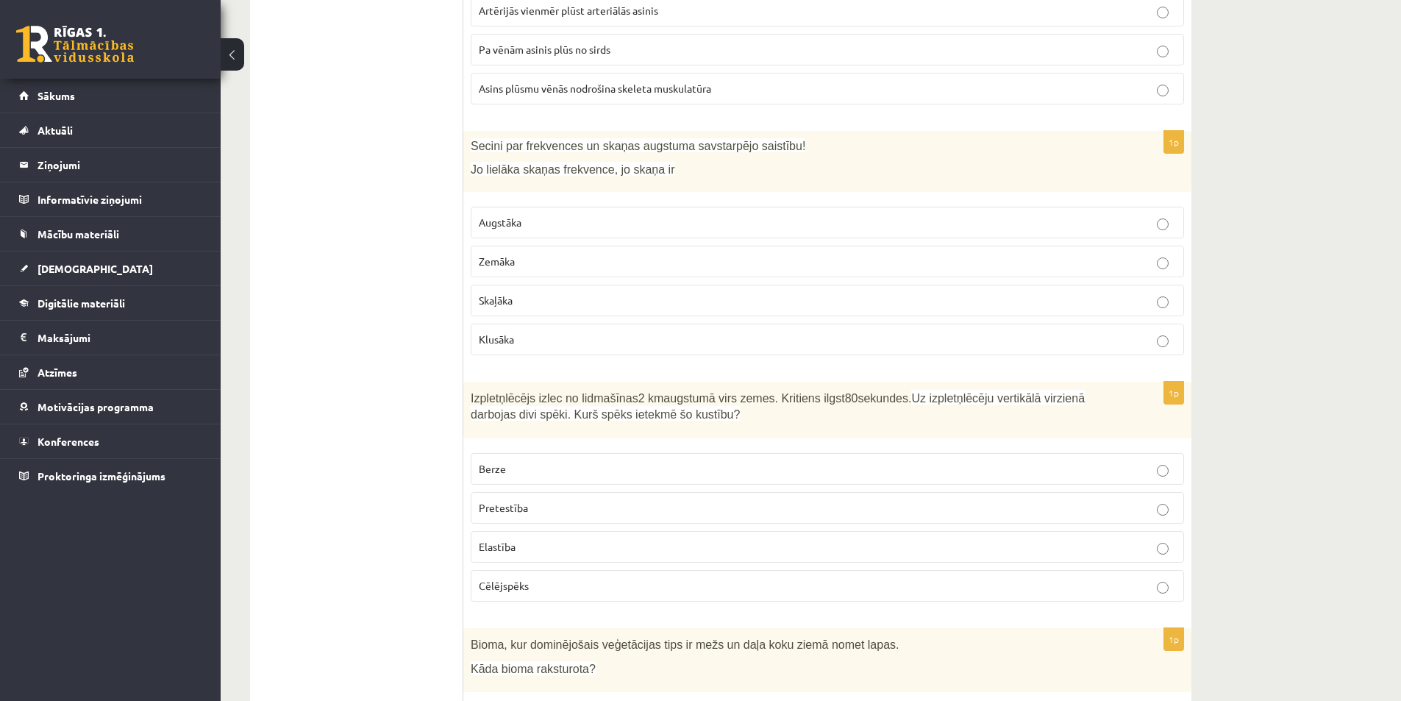
click at [515, 293] on p "Skaļāka" at bounding box center [827, 300] width 697 height 15
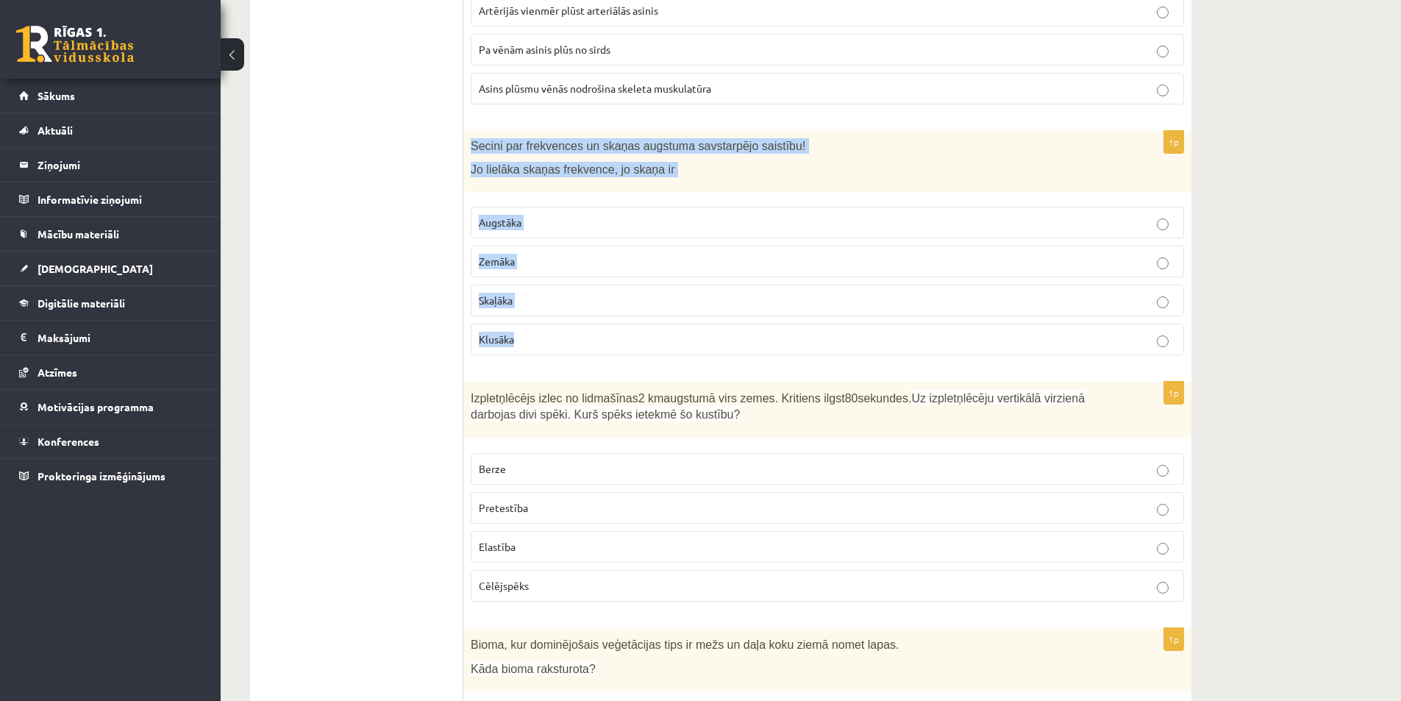
drag, startPoint x: 471, startPoint y: 129, endPoint x: 590, endPoint y: 340, distance: 241.3
click at [590, 340] on div "1p Secini par frekvences un skaņas augstuma savstarpējo saistību! Jo lielāka sk…" at bounding box center [827, 249] width 728 height 236
click at [1282, 302] on div "10.b1 klases diagnosticējošais darbs Dabas zinībās par 9. klases mācību vielu ,…" at bounding box center [811, 462] width 1180 height 7429
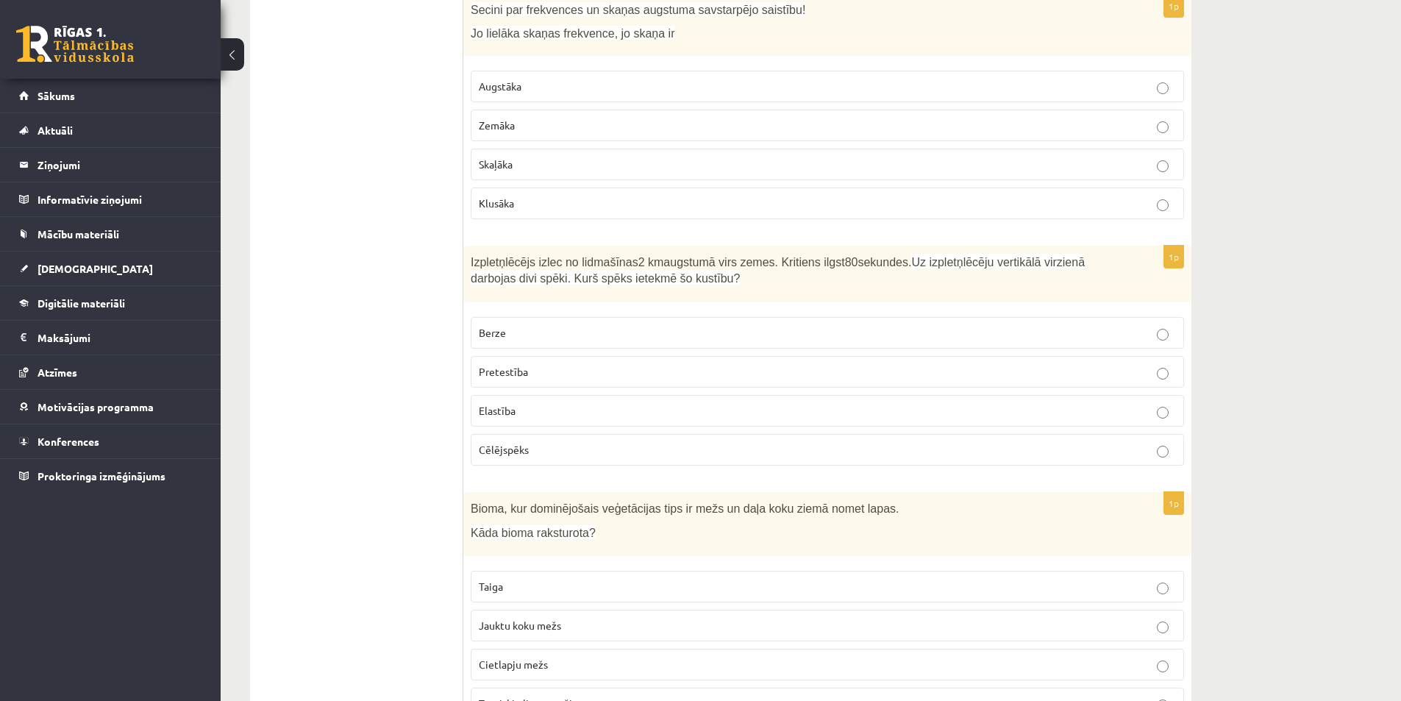
scroll to position [3530, 0]
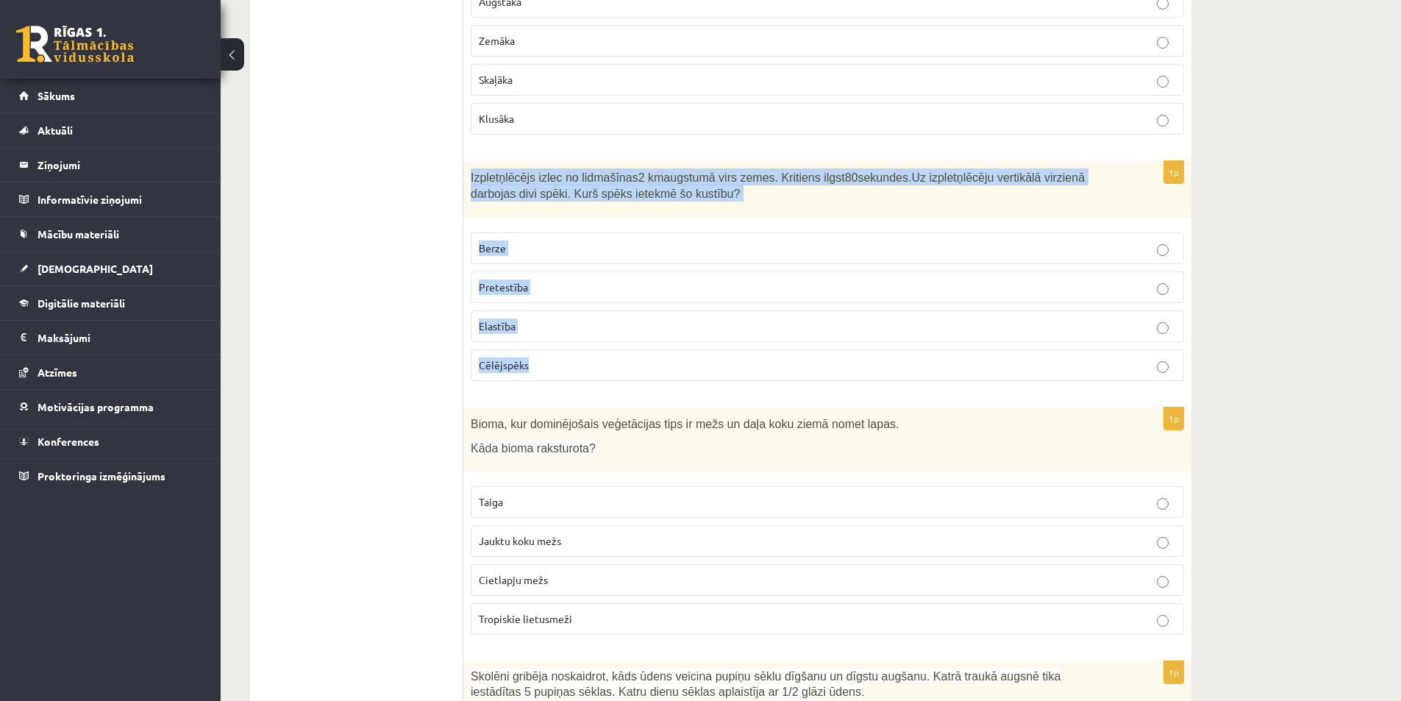
drag, startPoint x: 470, startPoint y: 150, endPoint x: 602, endPoint y: 367, distance: 254.1
click at [602, 367] on div "1p Izpletņlēcējs izlec no lidmašīnas 2 km augstumā virs zemes. Kritiens ilgst 8…" at bounding box center [827, 277] width 728 height 232
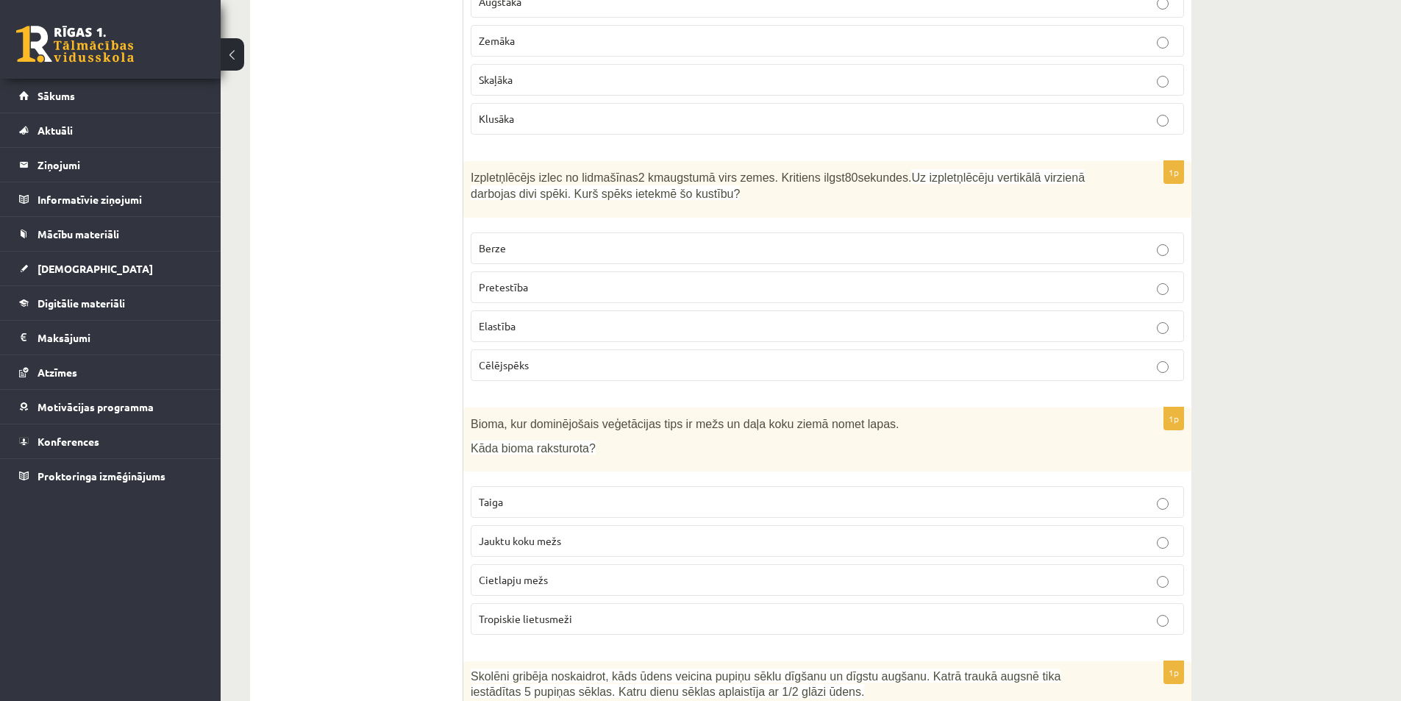
click at [1300, 396] on div "10.b1 klases diagnosticējošais darbs Dabas zinībās par 9. klases mācību vielu ,…" at bounding box center [811, 241] width 1180 height 7429
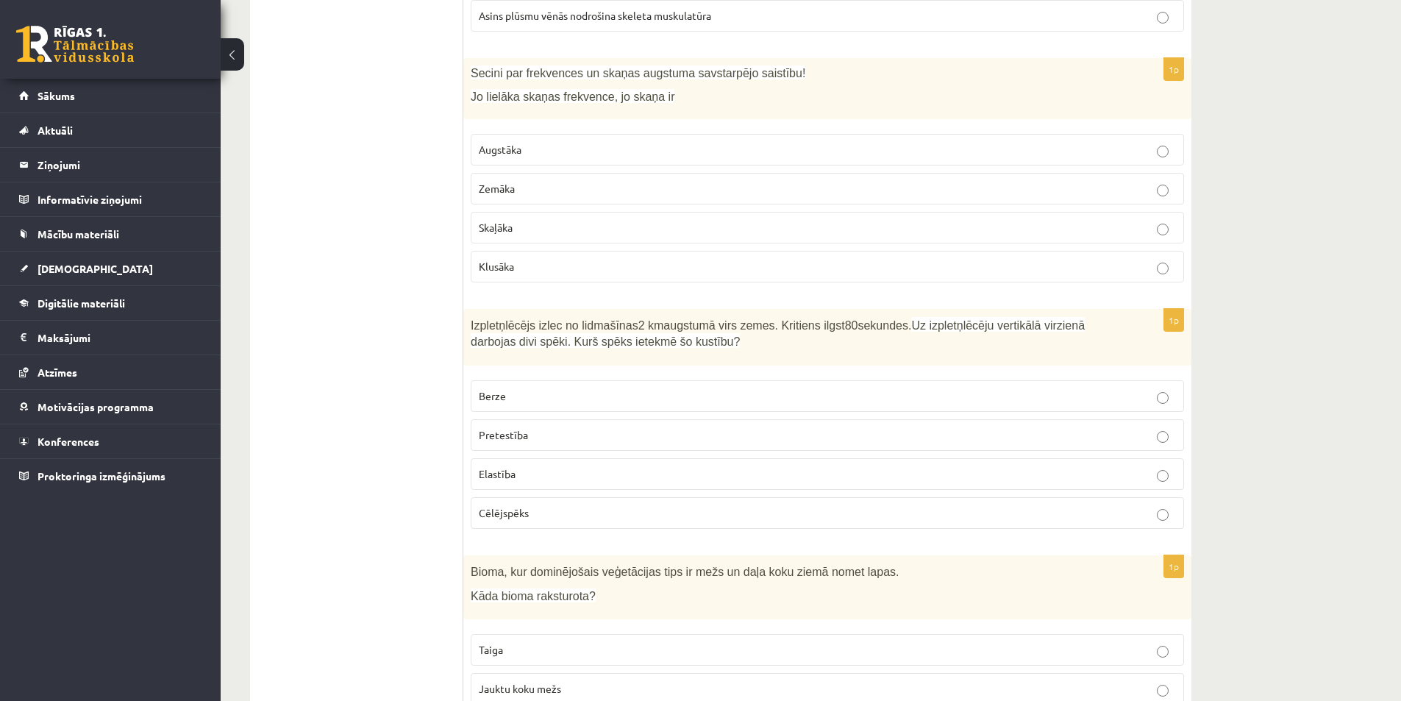
scroll to position [3369, 0]
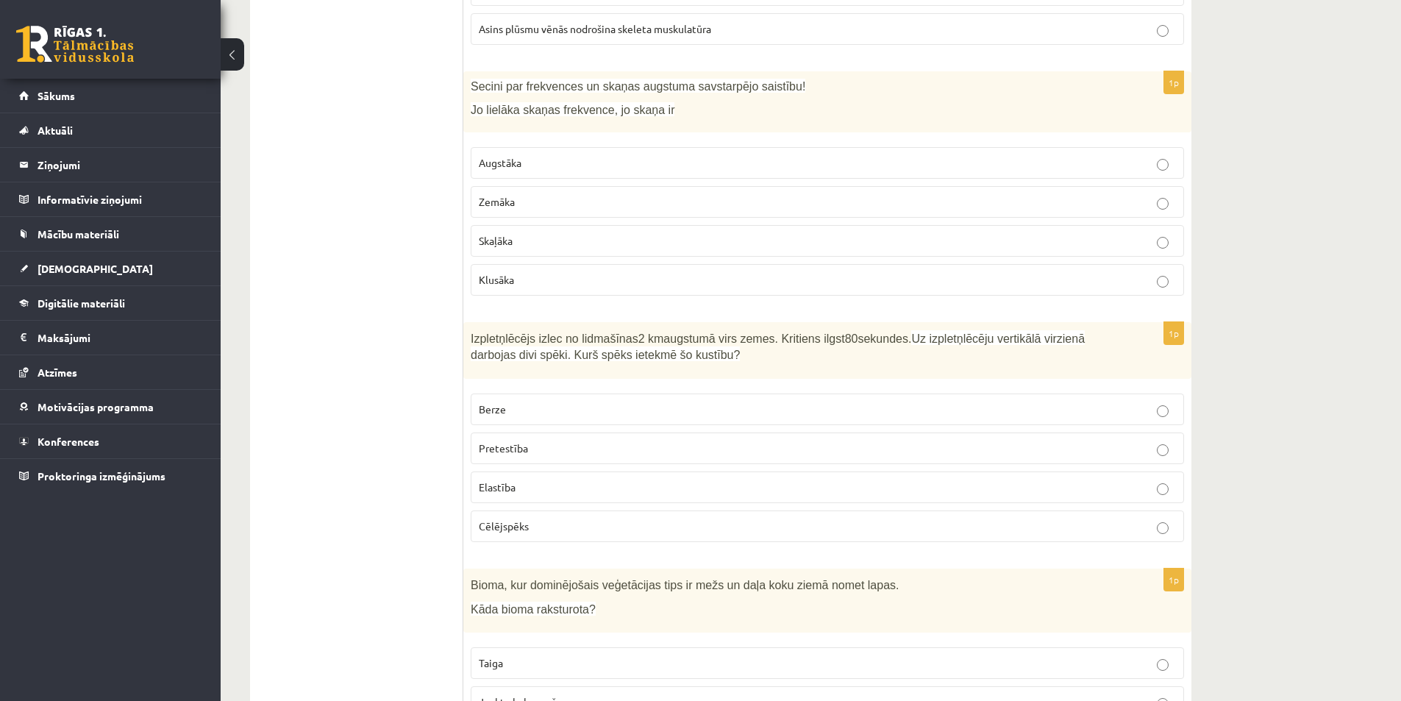
click at [1093, 440] on p "Pretestība" at bounding box center [827, 447] width 697 height 15
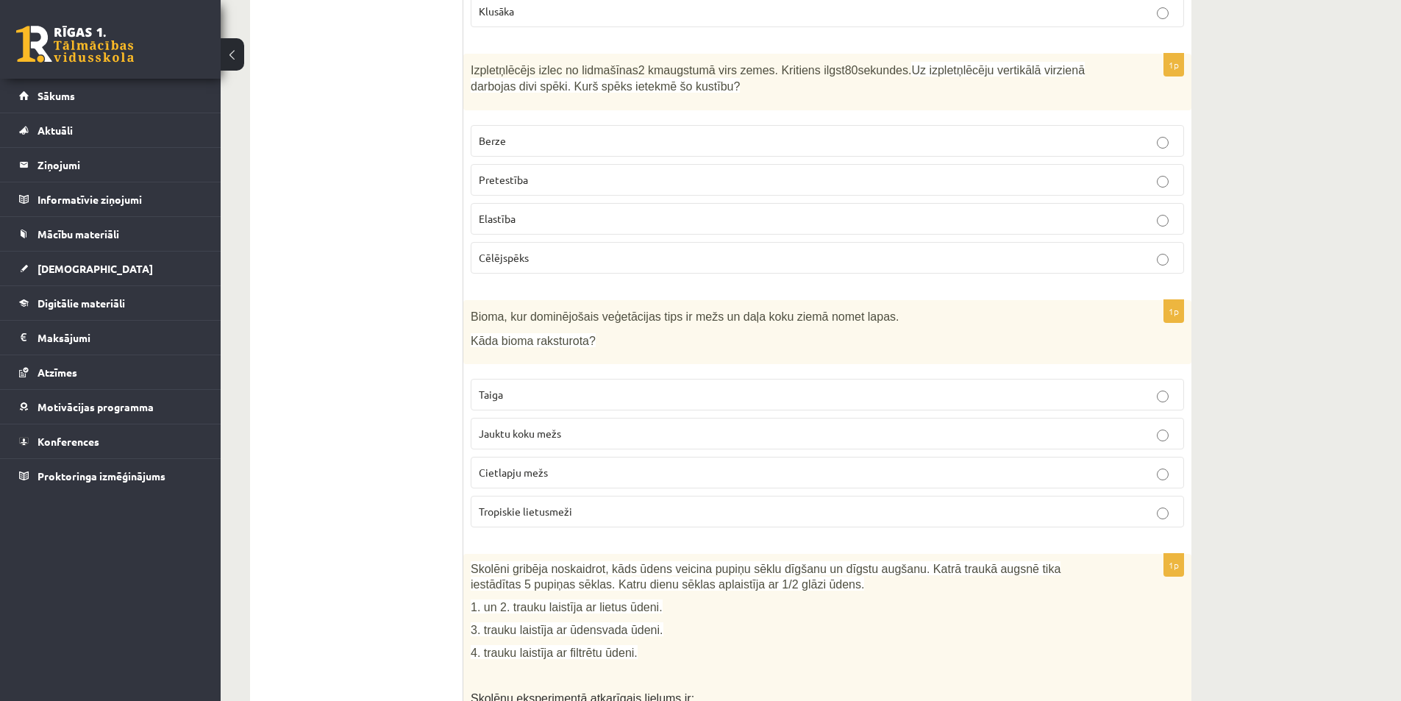
scroll to position [3663, 0]
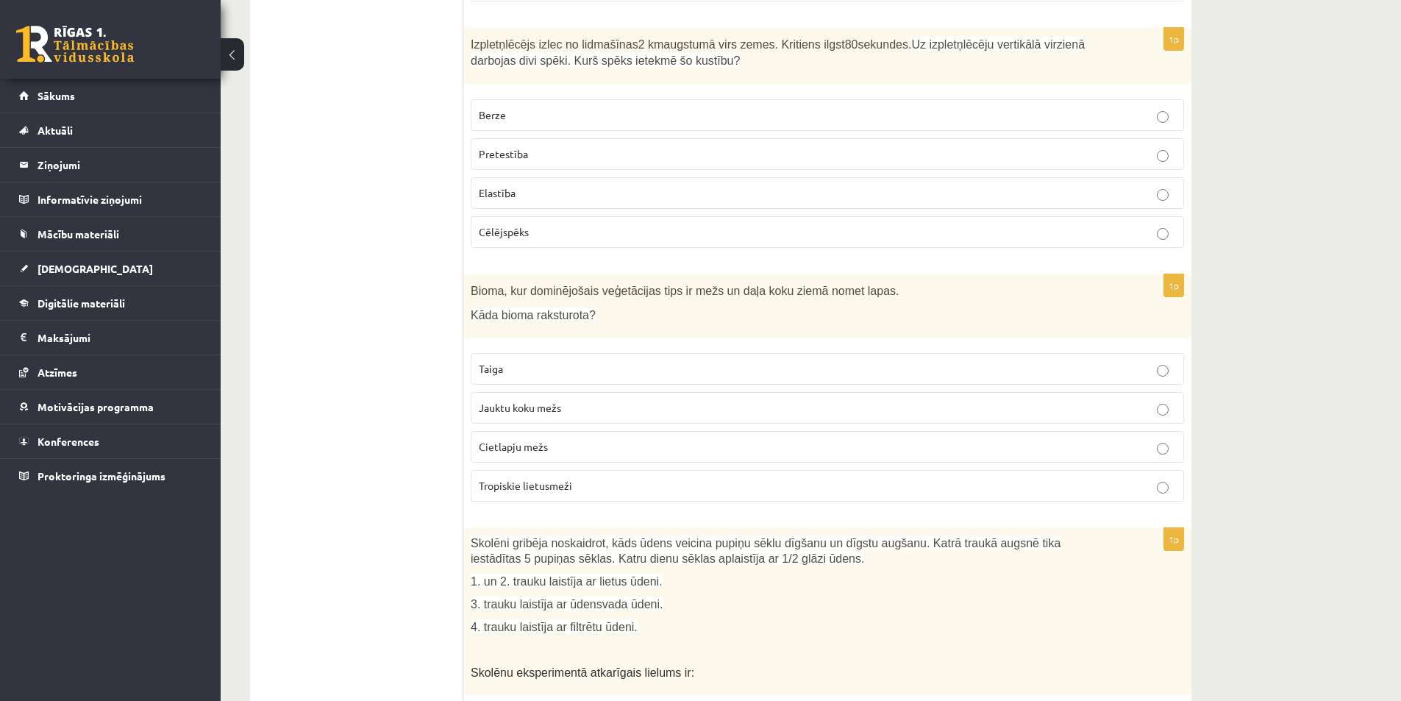
click at [528, 479] on span "Tropiskie lietusmeži" at bounding box center [525, 485] width 93 height 13
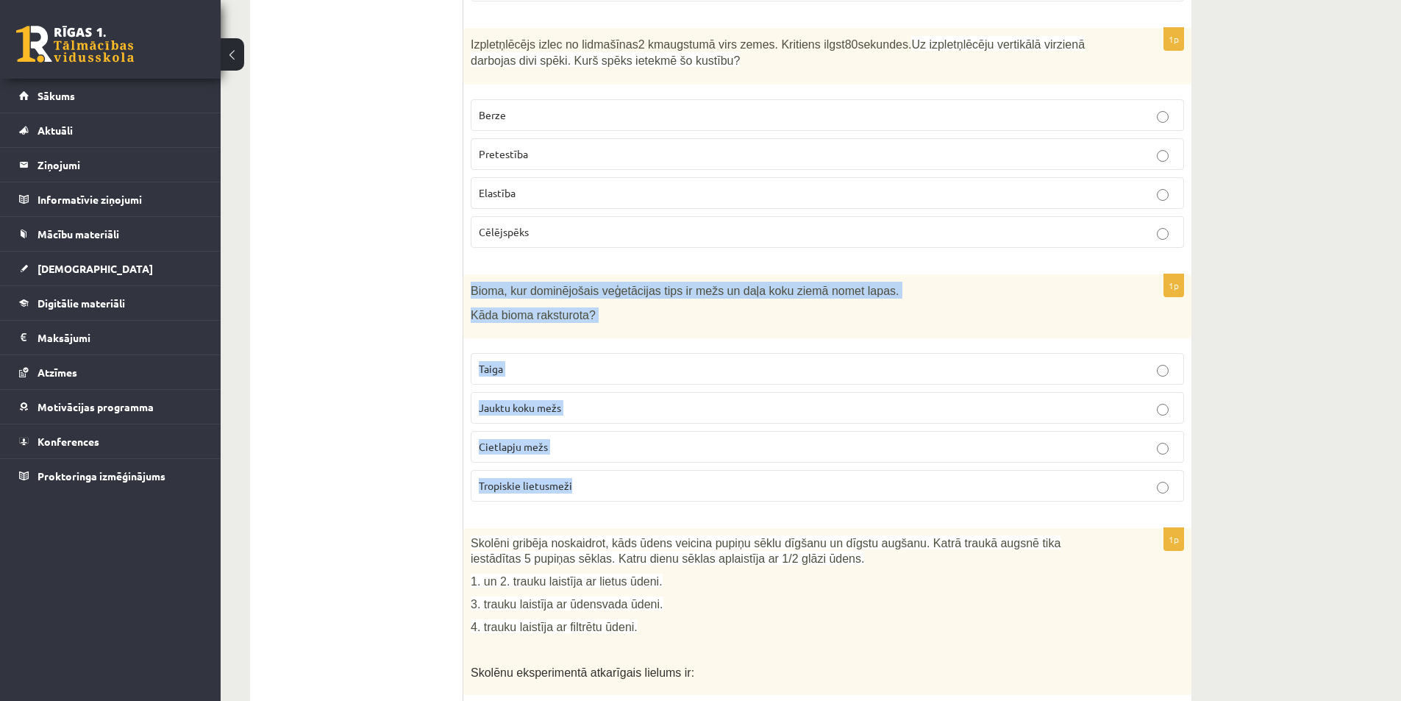
drag, startPoint x: 466, startPoint y: 268, endPoint x: 585, endPoint y: 465, distance: 229.6
click at [585, 465] on div "1p Bioma, kur dominējošais veģetācijas tips ir mežs un daļa koku ziemā nomet la…" at bounding box center [827, 393] width 728 height 239
click at [1310, 403] on div "10.b1 klases diagnosticējošais darbs Dabas zinībās par 9. klases mācību vielu ,…" at bounding box center [811, 108] width 1180 height 7429
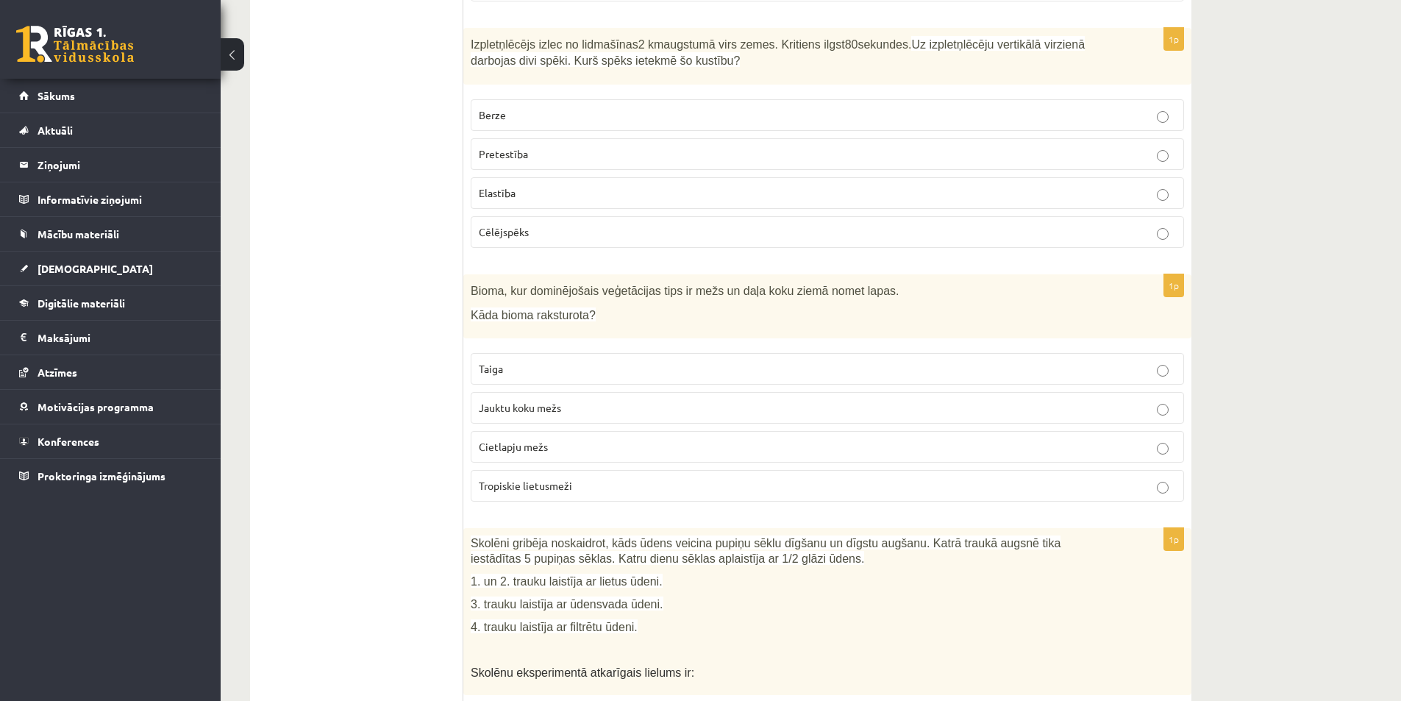
click at [581, 439] on p "Cietlapju mežs" at bounding box center [827, 446] width 697 height 15
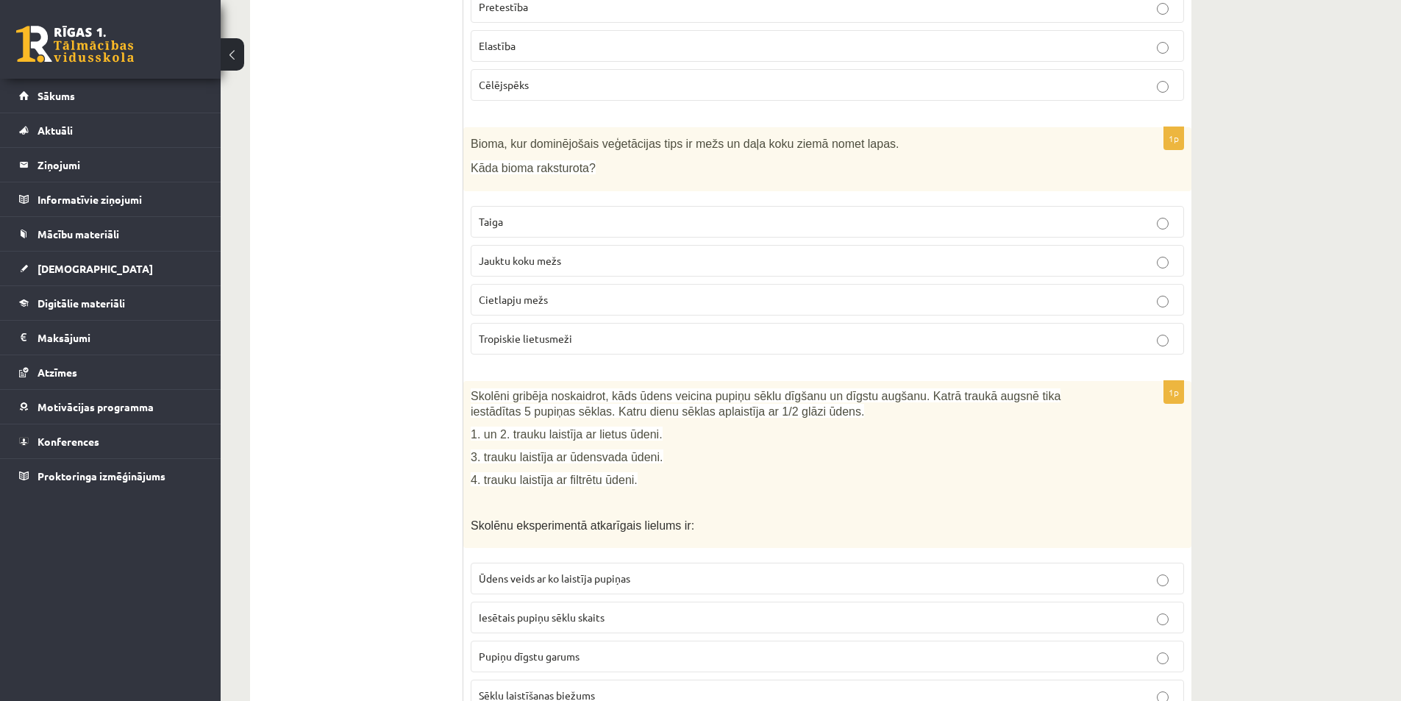
scroll to position [3957, 0]
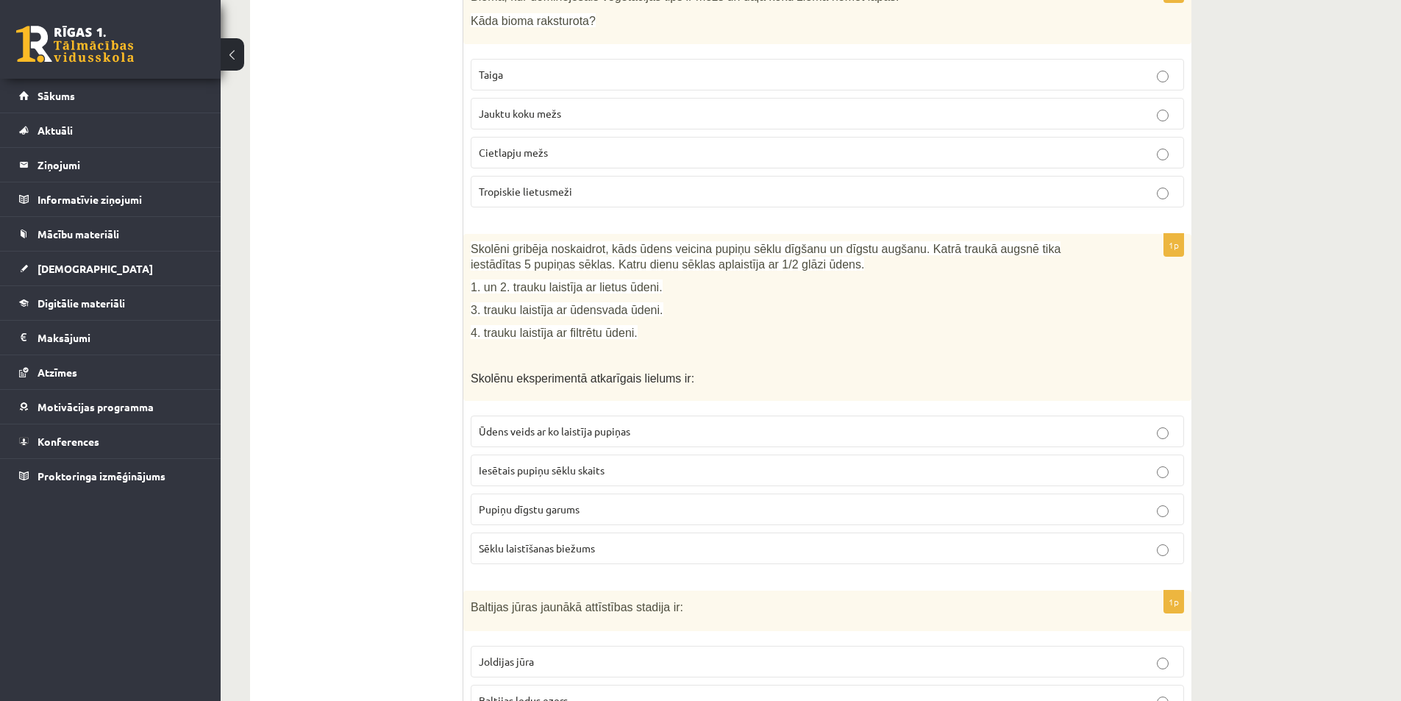
click at [536, 502] on span "Pupiņu dīgstu garums" at bounding box center [529, 508] width 101 height 13
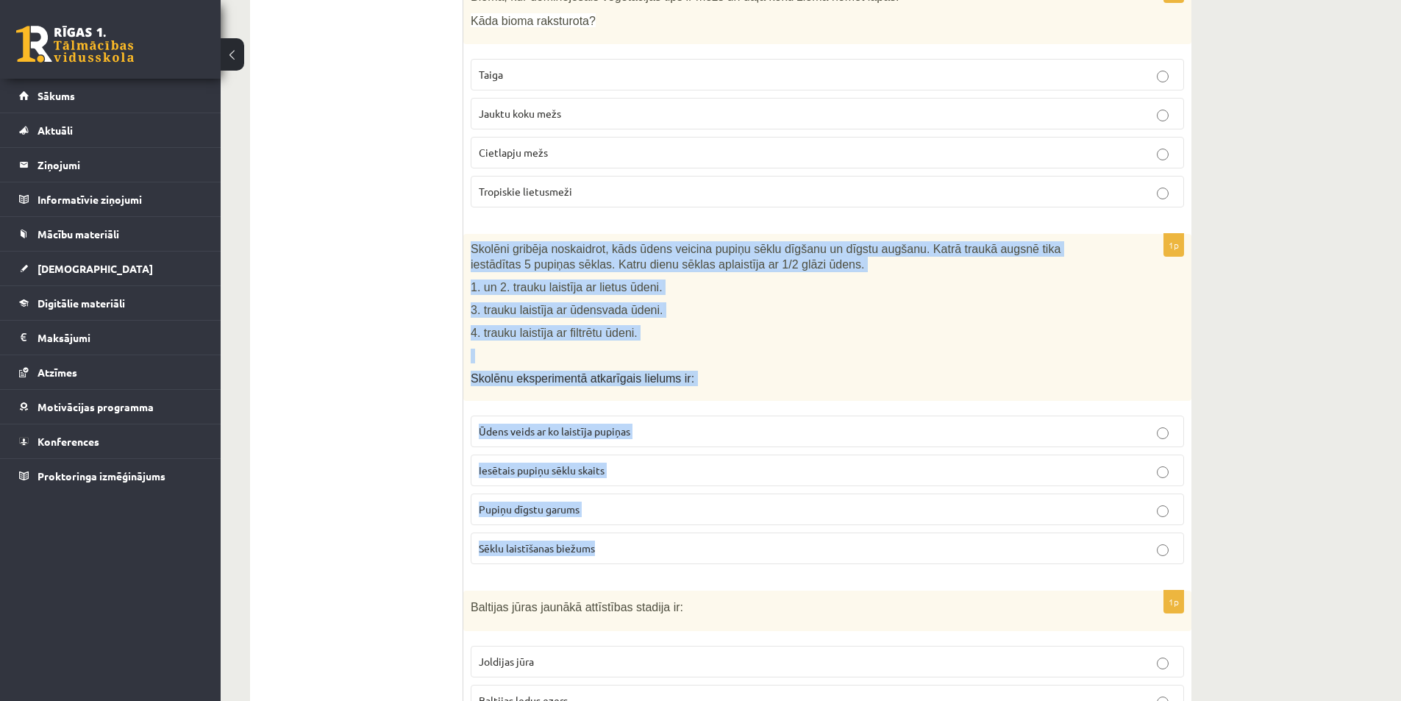
drag, startPoint x: 468, startPoint y: 225, endPoint x: 636, endPoint y: 535, distance: 352.7
click at [636, 535] on div "1p Skolēni gribēja noskaidrot, kāds ūdens veicina pupiņu sēklu dīgšanu un dīgst…" at bounding box center [827, 405] width 728 height 342
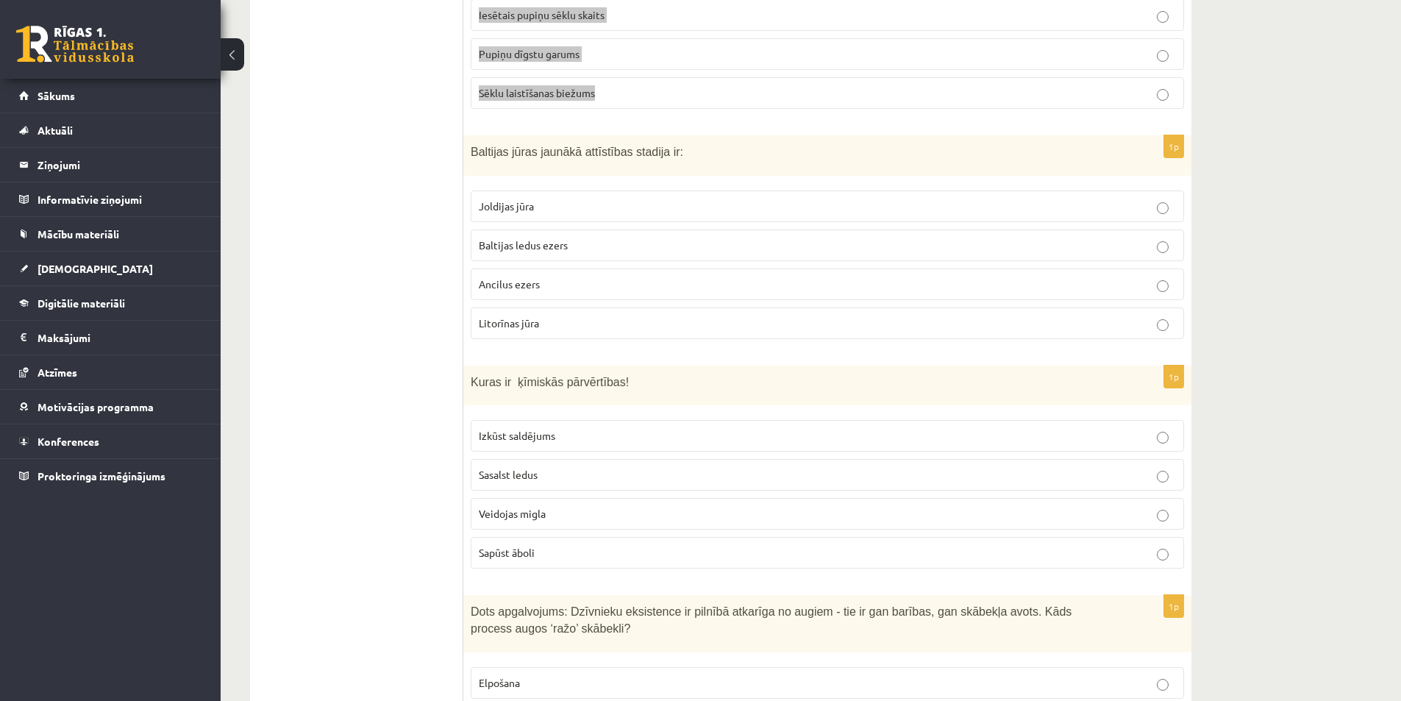
scroll to position [3971, 0]
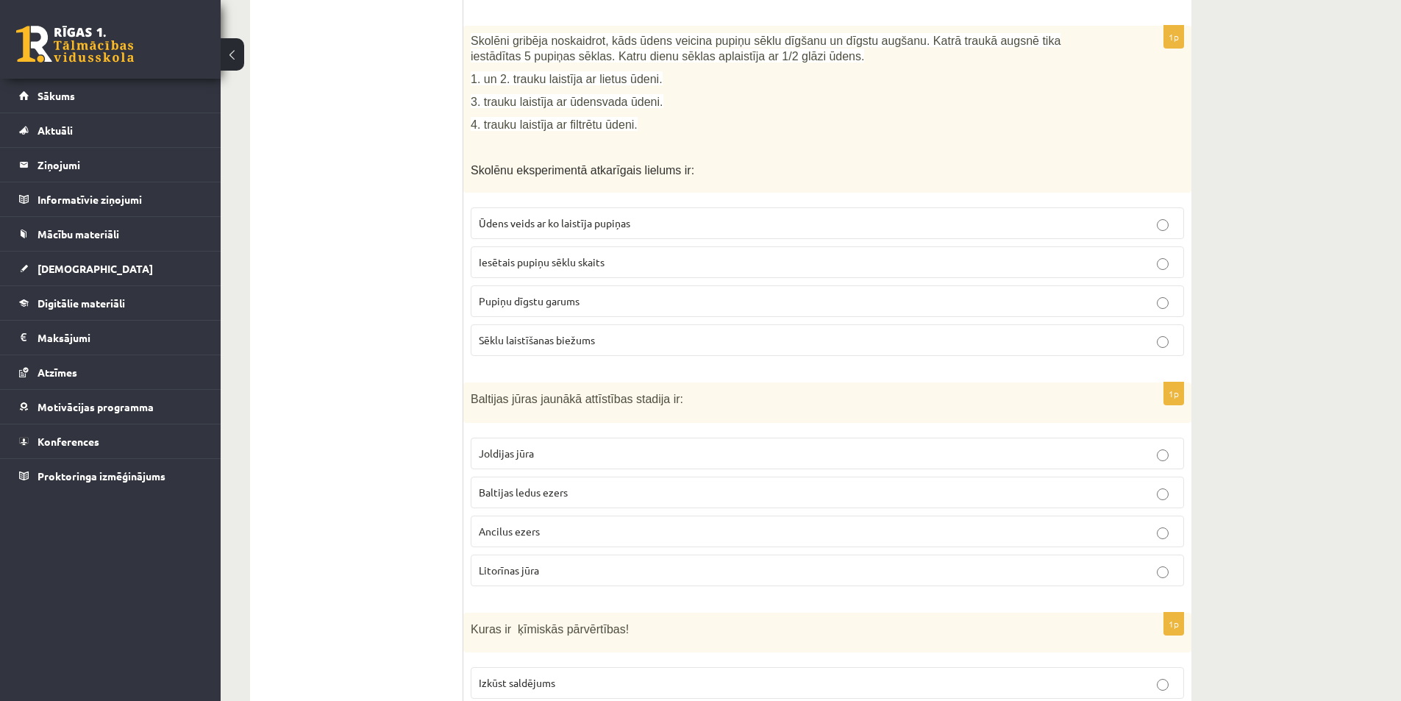
scroll to position [4191, 0]
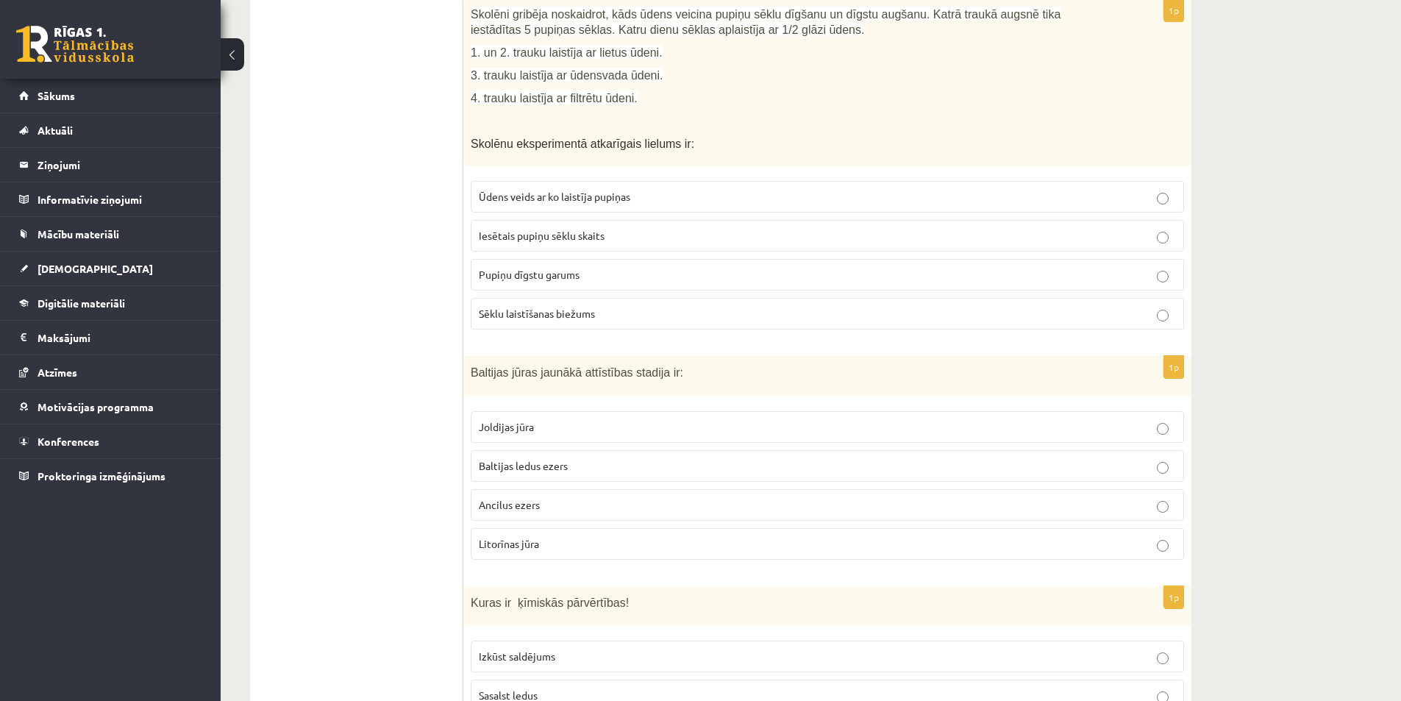
click at [539, 459] on span "Baltijas ledus ezers" at bounding box center [523, 465] width 89 height 13
drag, startPoint x: 476, startPoint y: 346, endPoint x: 485, endPoint y: 357, distance: 13.6
click at [485, 357] on div "Baltijas jūras jaunākā attīstības stadija ir:" at bounding box center [827, 376] width 728 height 40
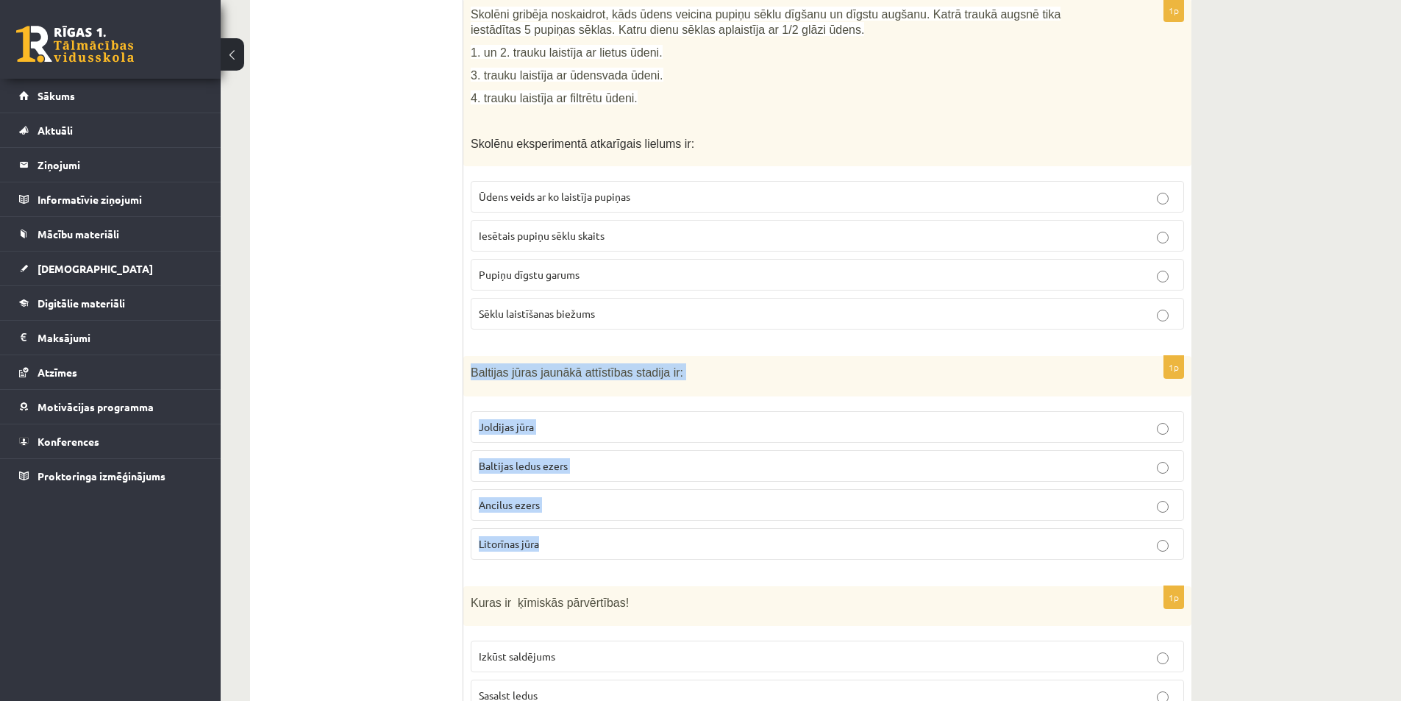
drag, startPoint x: 470, startPoint y: 357, endPoint x: 579, endPoint y: 550, distance: 222.3
click at [579, 550] on div "1p [GEOGRAPHIC_DATA] attīstības stadija ir: Joldijas jūra [GEOGRAPHIC_DATA] Anc…" at bounding box center [827, 463] width 728 height 215
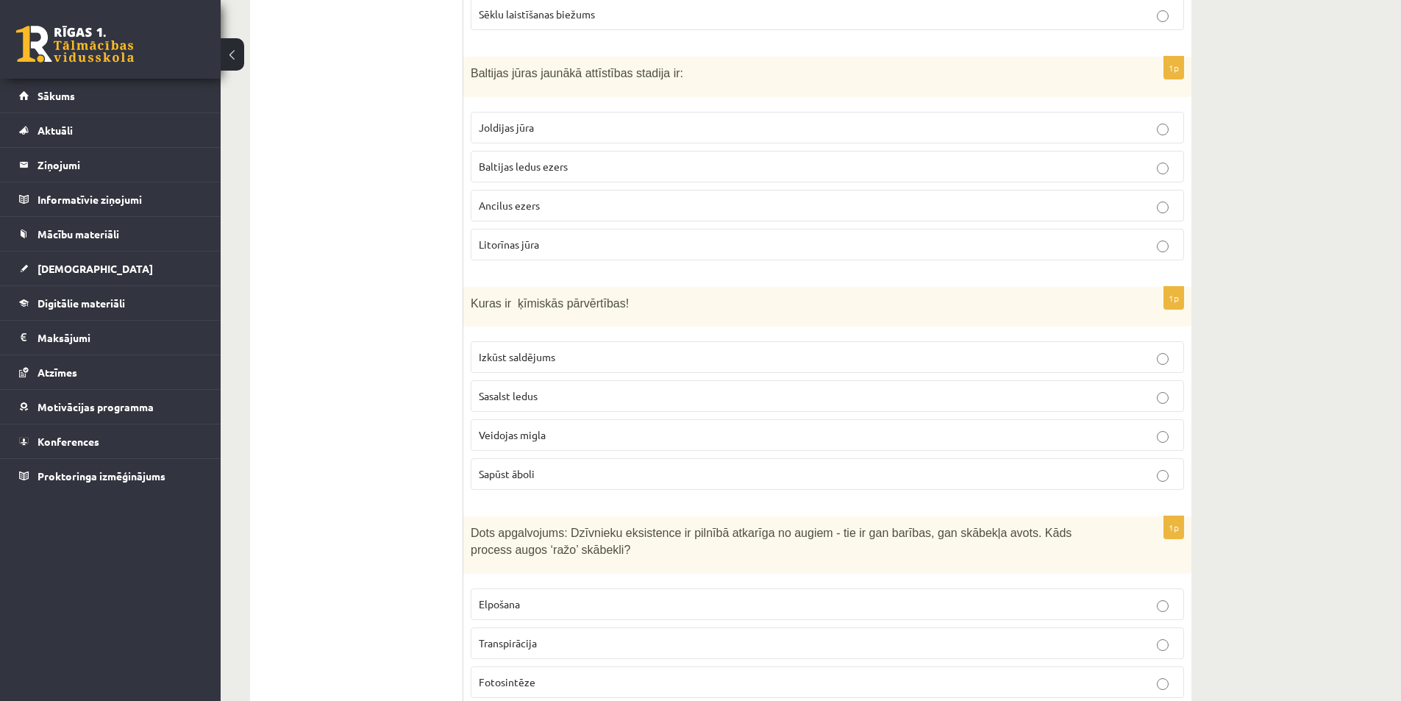
scroll to position [4559, 0]
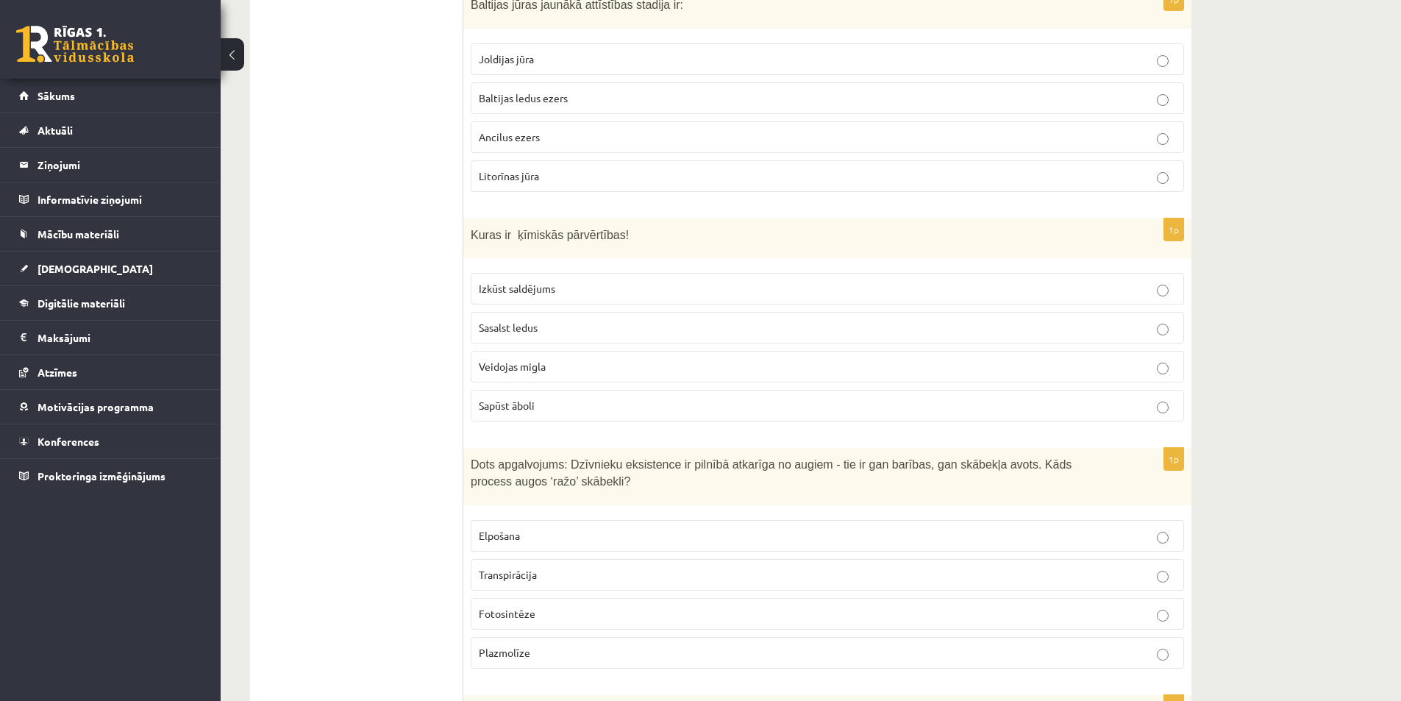
click at [539, 360] on span "Veidojas migla" at bounding box center [512, 366] width 67 height 13
drag, startPoint x: 472, startPoint y: 215, endPoint x: 605, endPoint y: 404, distance: 231.1
click at [605, 404] on div "1p Kuras ir ķīmiskās pārvērtības! Izkūst saldējums Sasalst ledus Veidojas migla…" at bounding box center [827, 325] width 728 height 215
drag, startPoint x: 679, startPoint y: 396, endPoint x: 653, endPoint y: 399, distance: 25.9
click at [679, 398] on p "Sapūst āboli" at bounding box center [827, 405] width 697 height 15
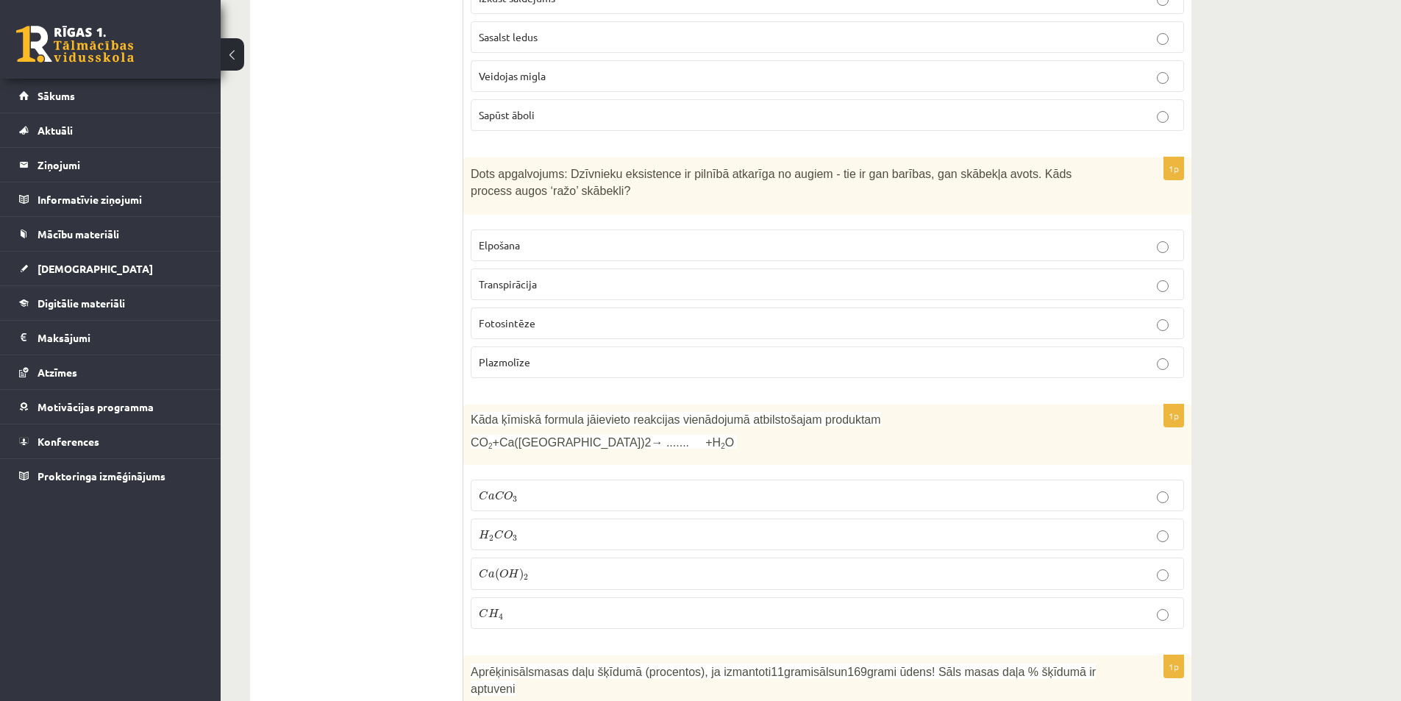
scroll to position [4853, 0]
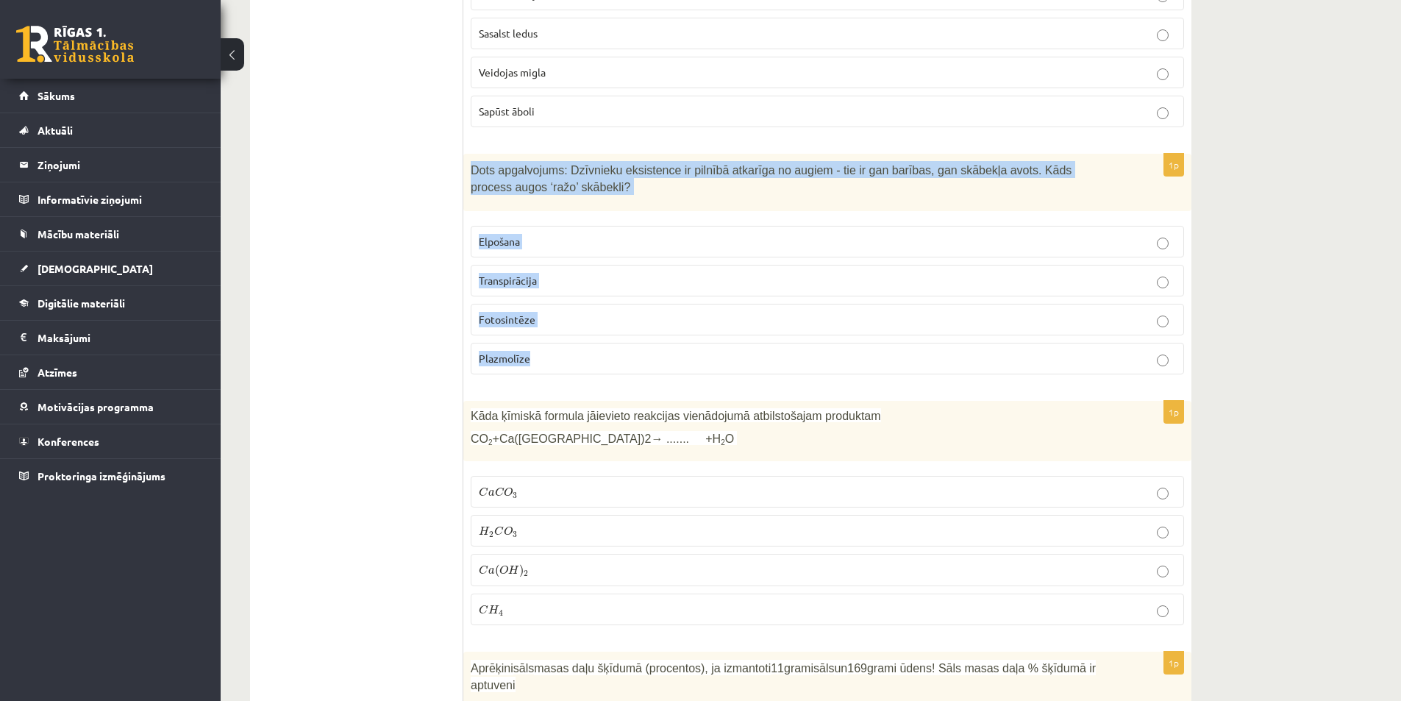
drag, startPoint x: 473, startPoint y: 151, endPoint x: 571, endPoint y: 336, distance: 209.5
click at [571, 336] on div "1p Dots apgalvojums: Dzīvnieku eksistence ir pilnībā atkarīga no augiem - tie i…" at bounding box center [827, 270] width 728 height 232
click at [546, 312] on p "Fotosintēze" at bounding box center [827, 319] width 697 height 15
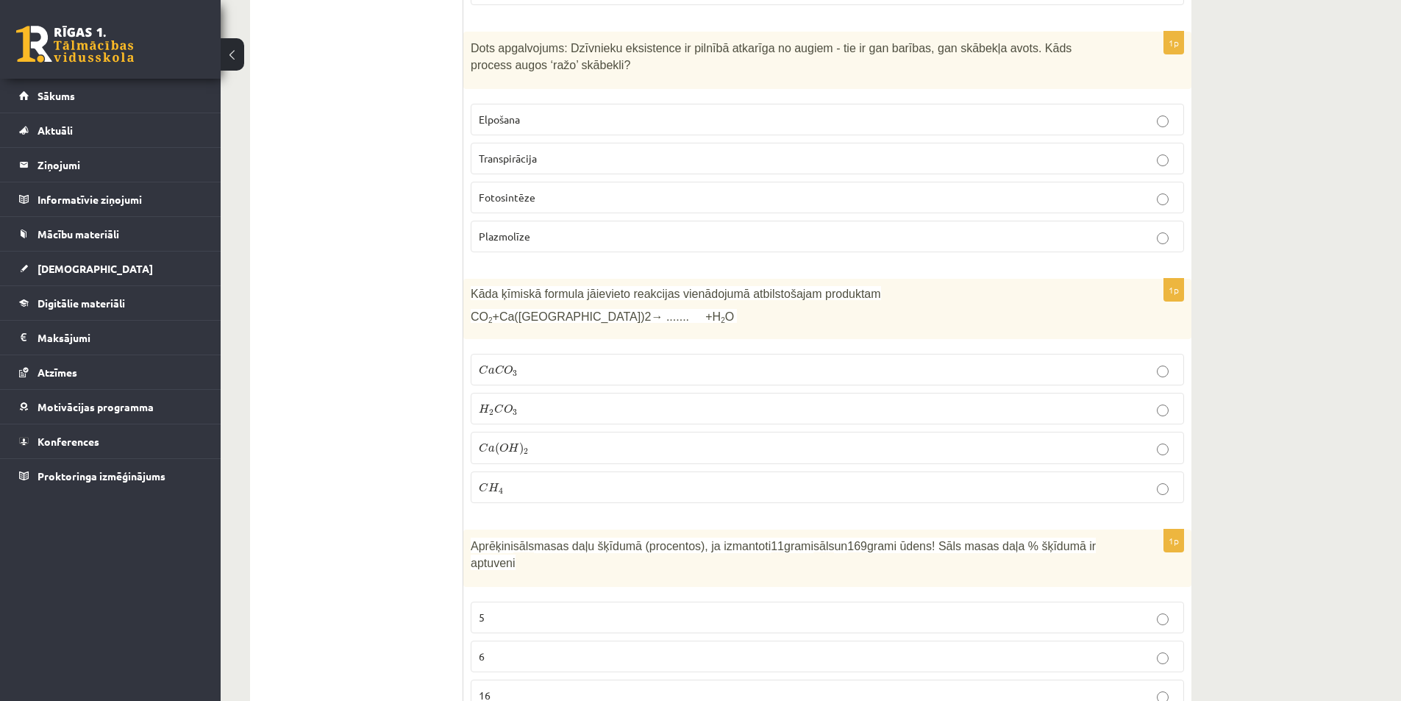
scroll to position [5000, 0]
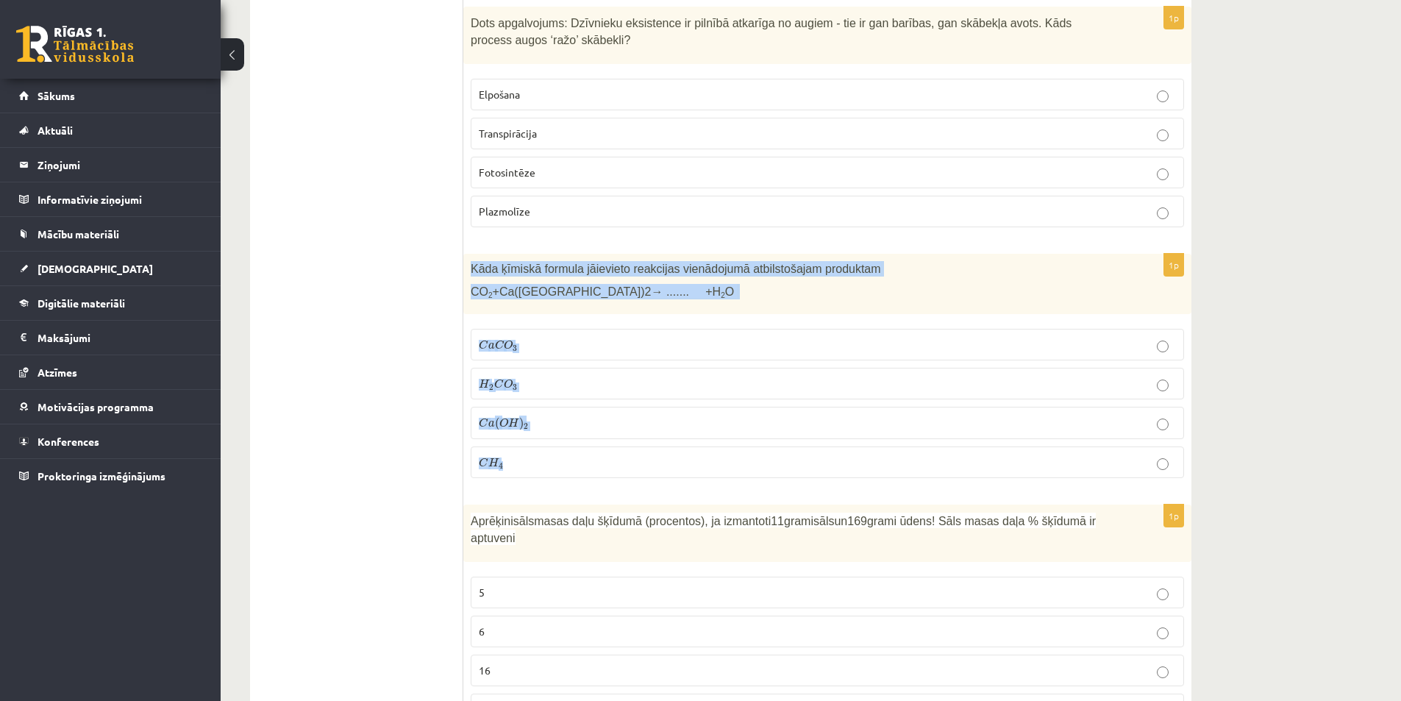
drag, startPoint x: 471, startPoint y: 249, endPoint x: 576, endPoint y: 427, distance: 207.3
click at [565, 463] on div "1p Kāda ķīmiskā formula jāievieto reakcijas vienādojumā atbilstošajam produktam…" at bounding box center [827, 372] width 728 height 237
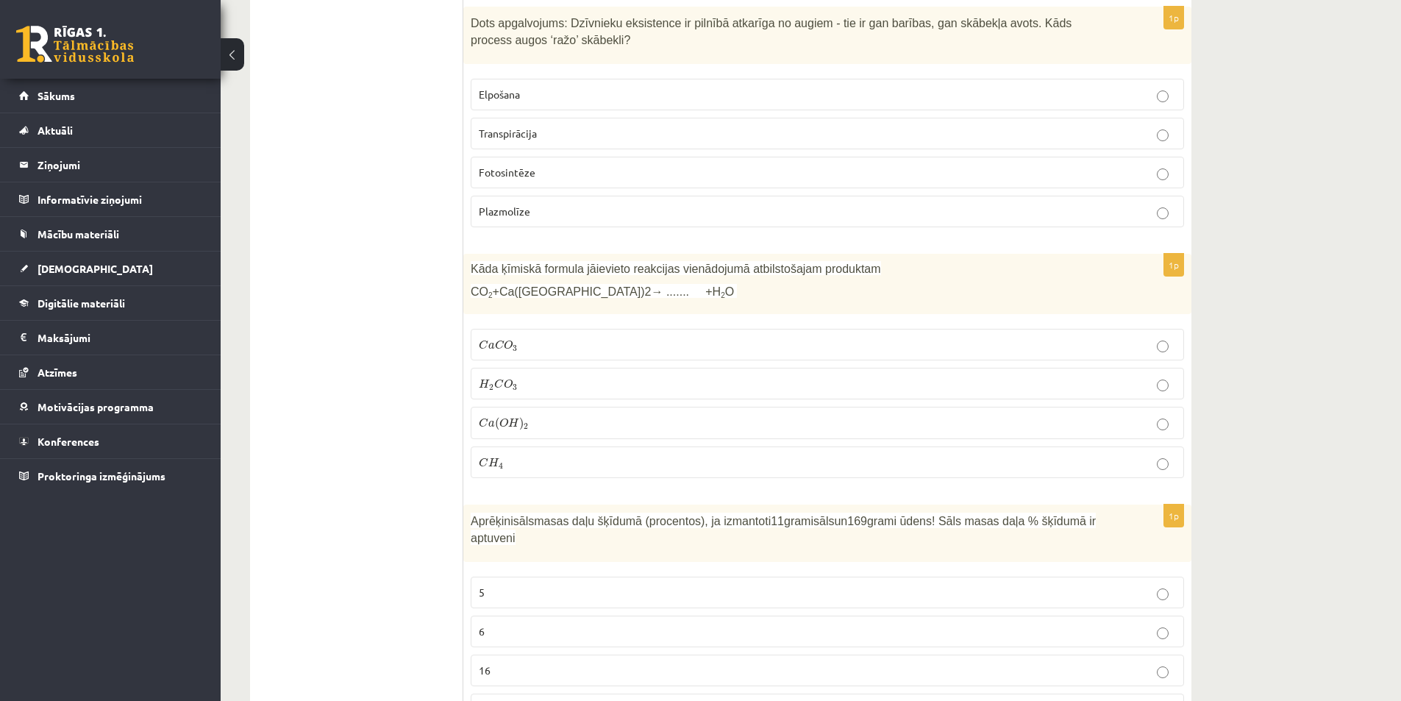
click at [591, 415] on label "C a ( O H ) 2 C a ( O H ) 2" at bounding box center [827, 423] width 713 height 32
click at [511, 340] on span "O" at bounding box center [508, 345] width 9 height 10
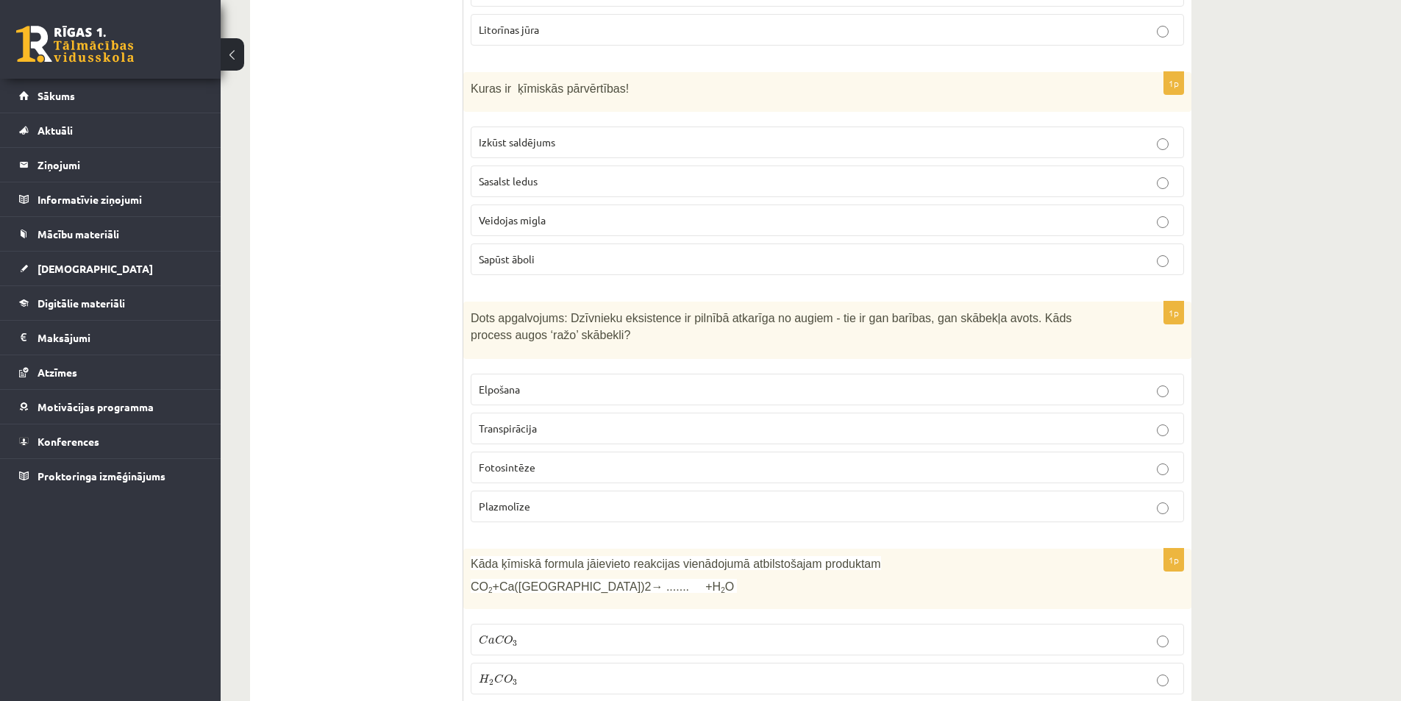
scroll to position [4633, 0]
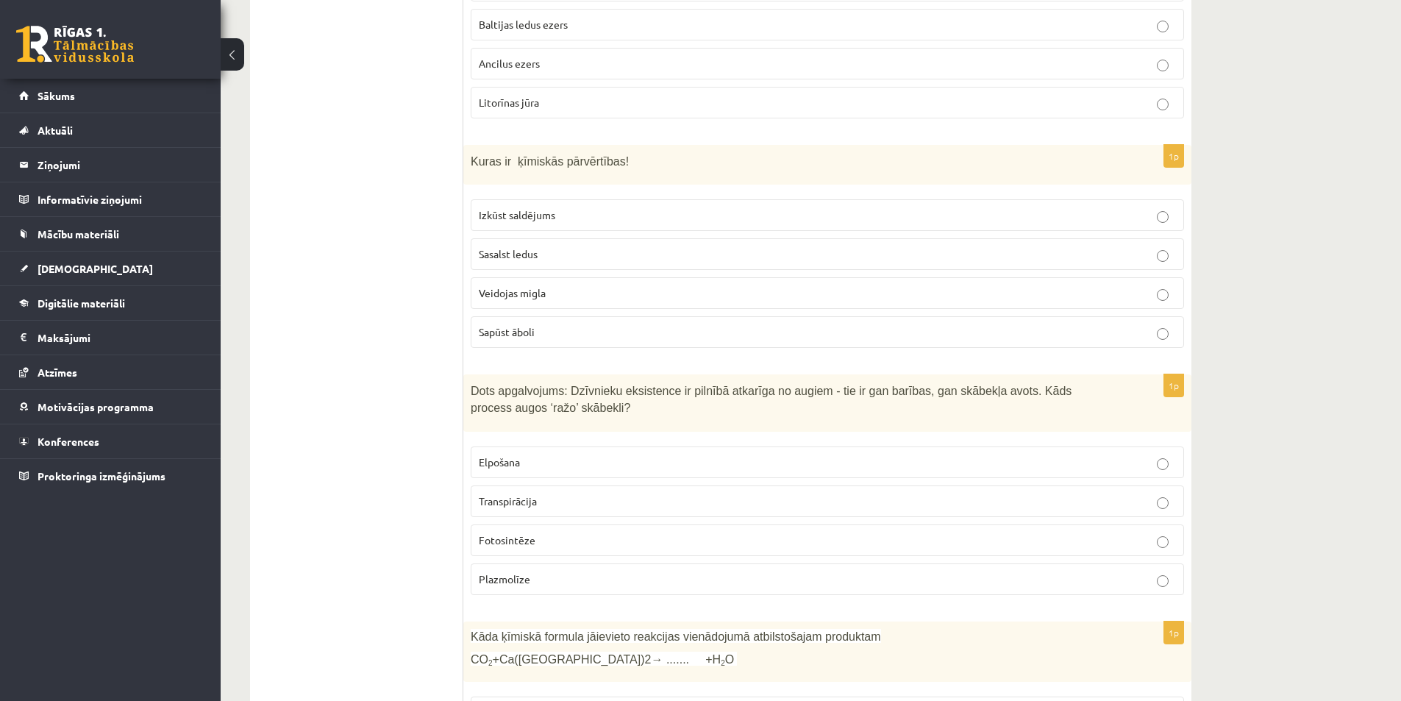
click at [535, 286] on span "Veidojas migla" at bounding box center [512, 292] width 67 height 13
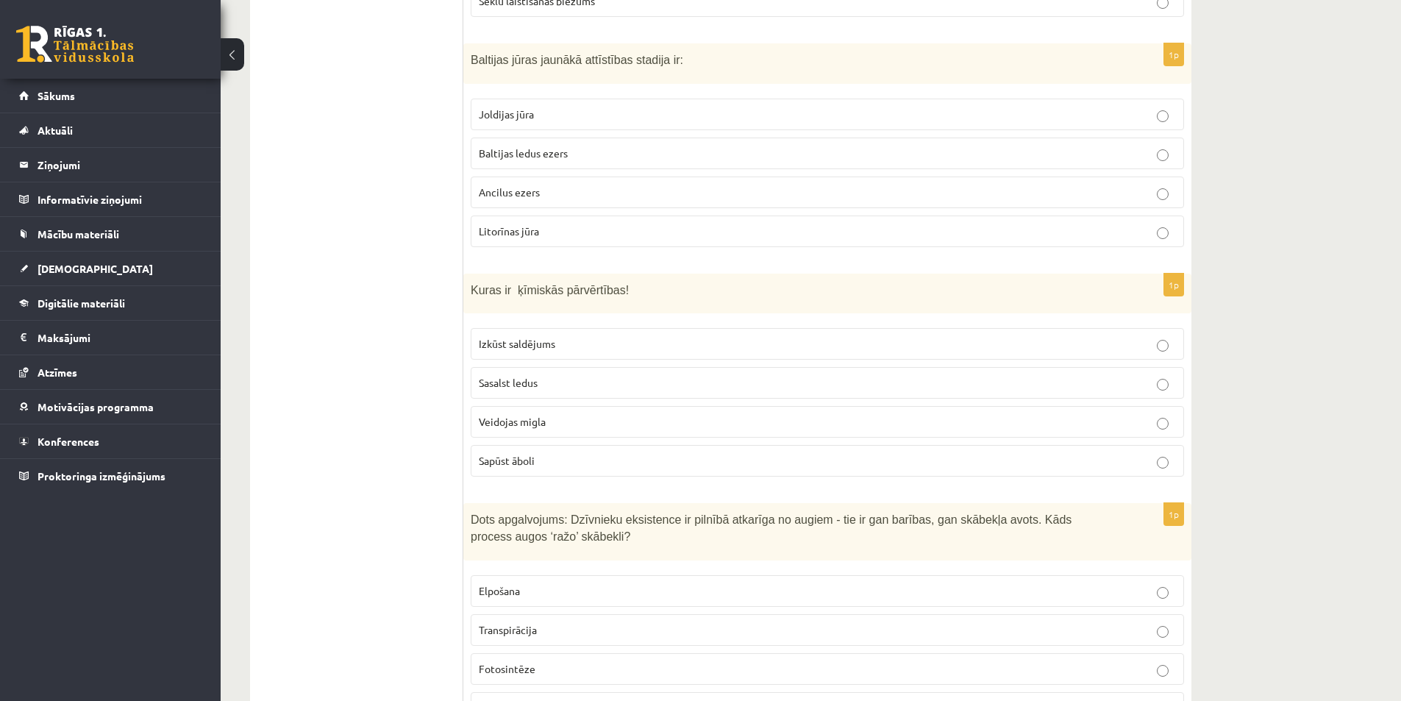
scroll to position [4486, 0]
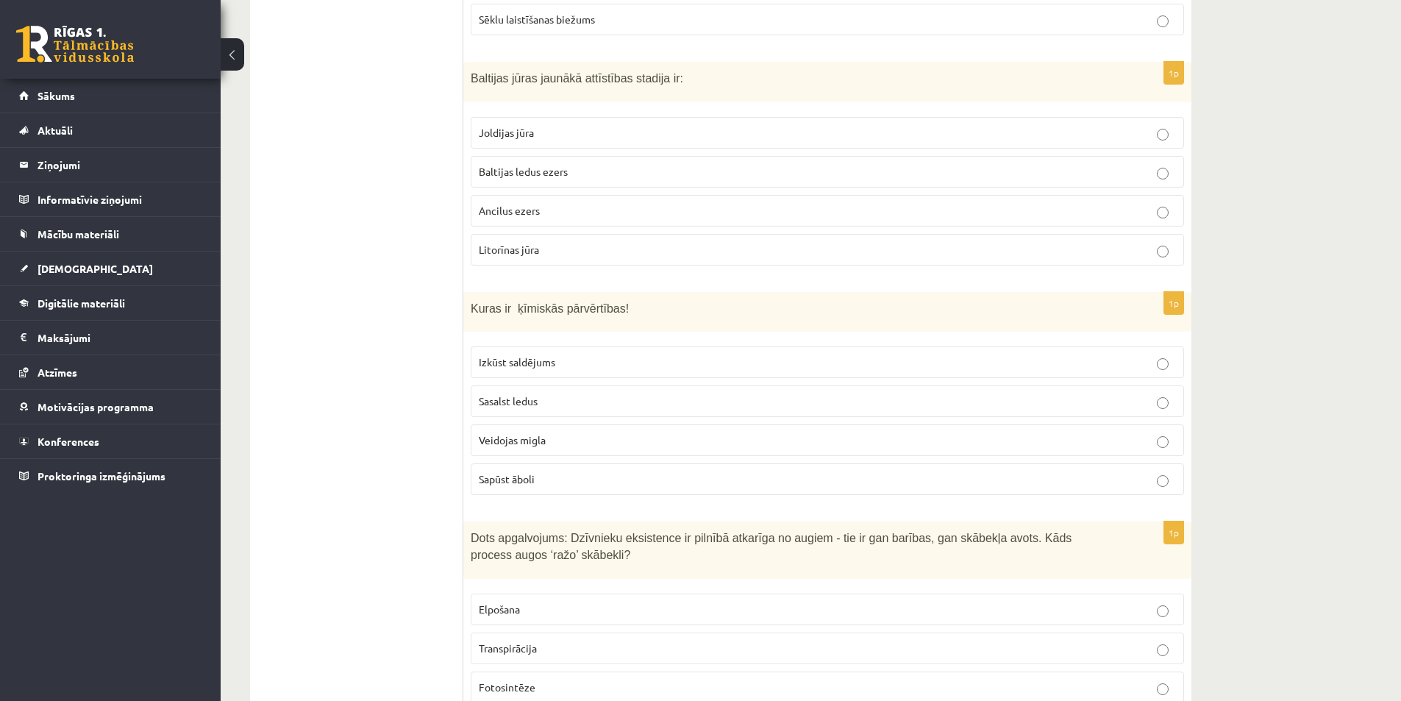
click at [510, 472] on span "Sapūst āboli" at bounding box center [507, 478] width 56 height 13
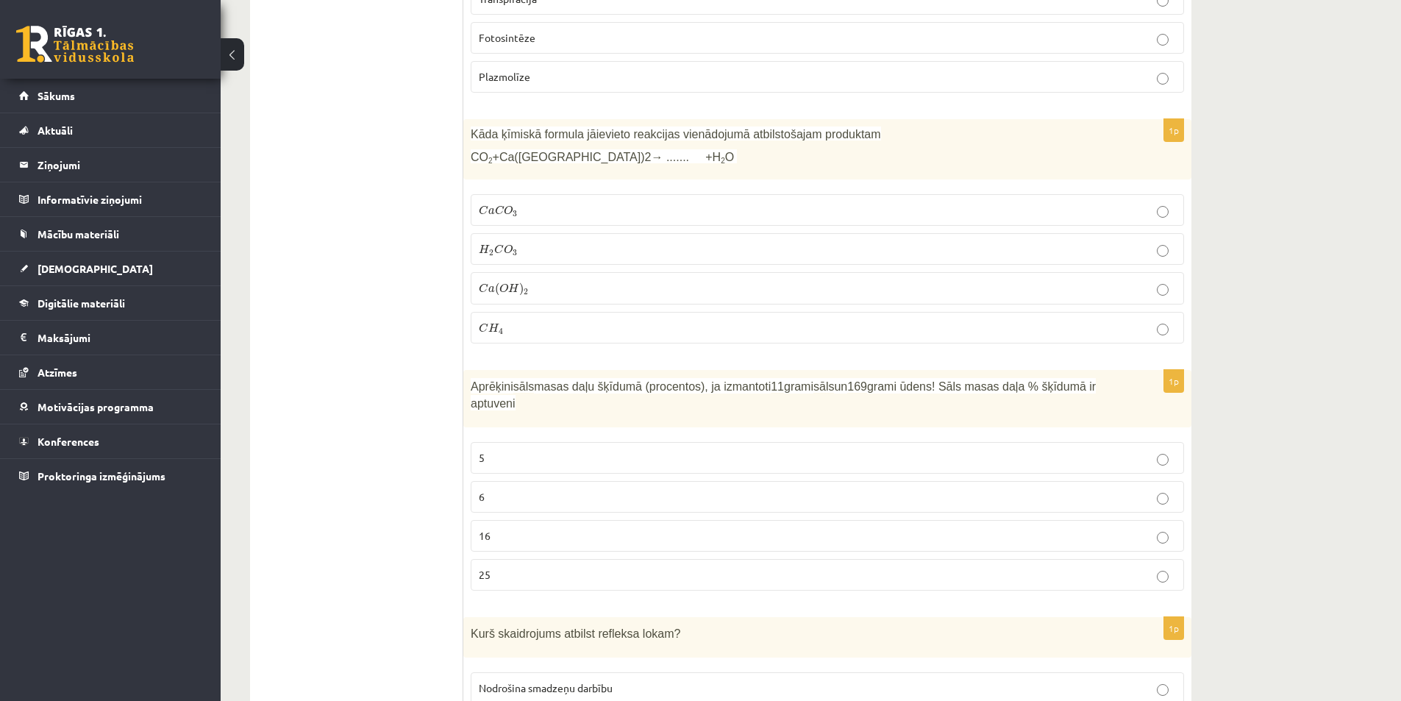
scroll to position [5147, 0]
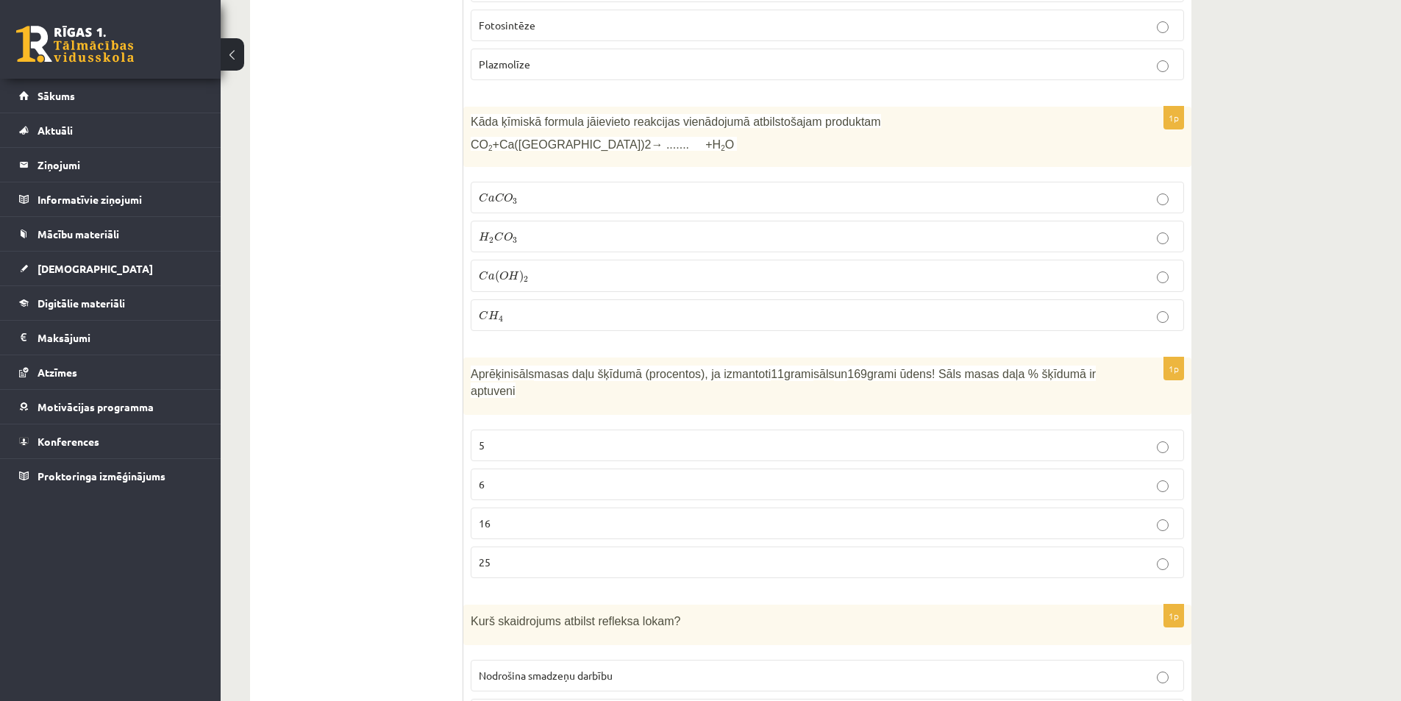
click at [543, 515] on p "16" at bounding box center [827, 522] width 697 height 15
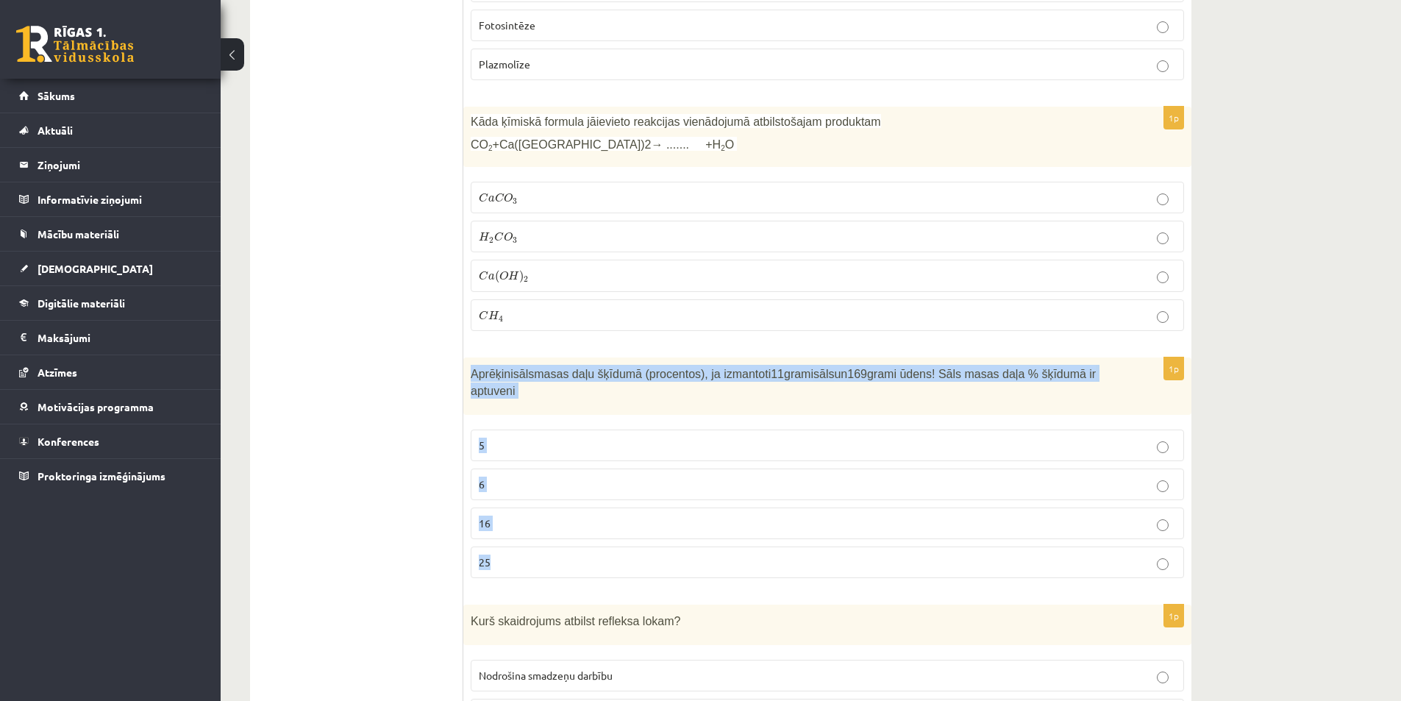
drag, startPoint x: 486, startPoint y: 374, endPoint x: 547, endPoint y: 475, distance: 118.4
click at [510, 521] on div "1p Aprēķini sāls masas daļu šķīdumā (procentos), ja izmantoti 11 grami sāls un …" at bounding box center [827, 473] width 728 height 232
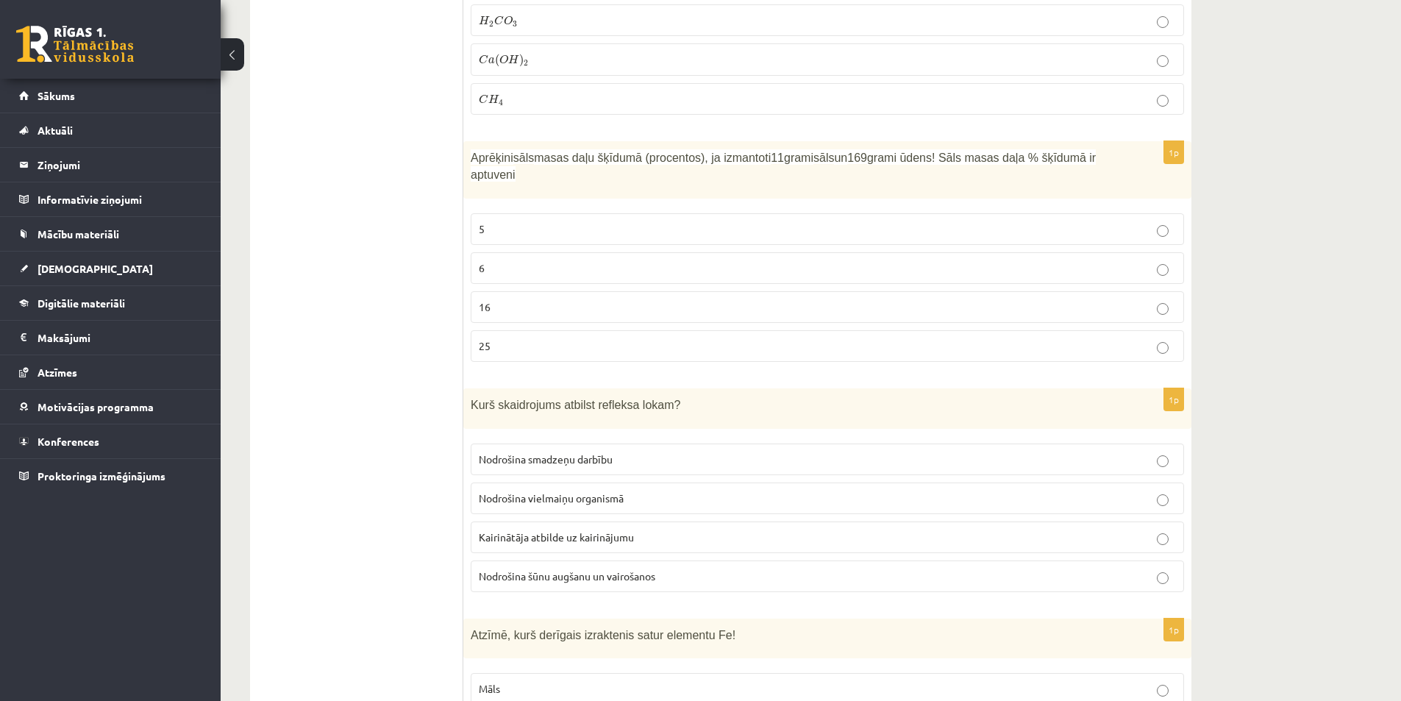
scroll to position [5396, 0]
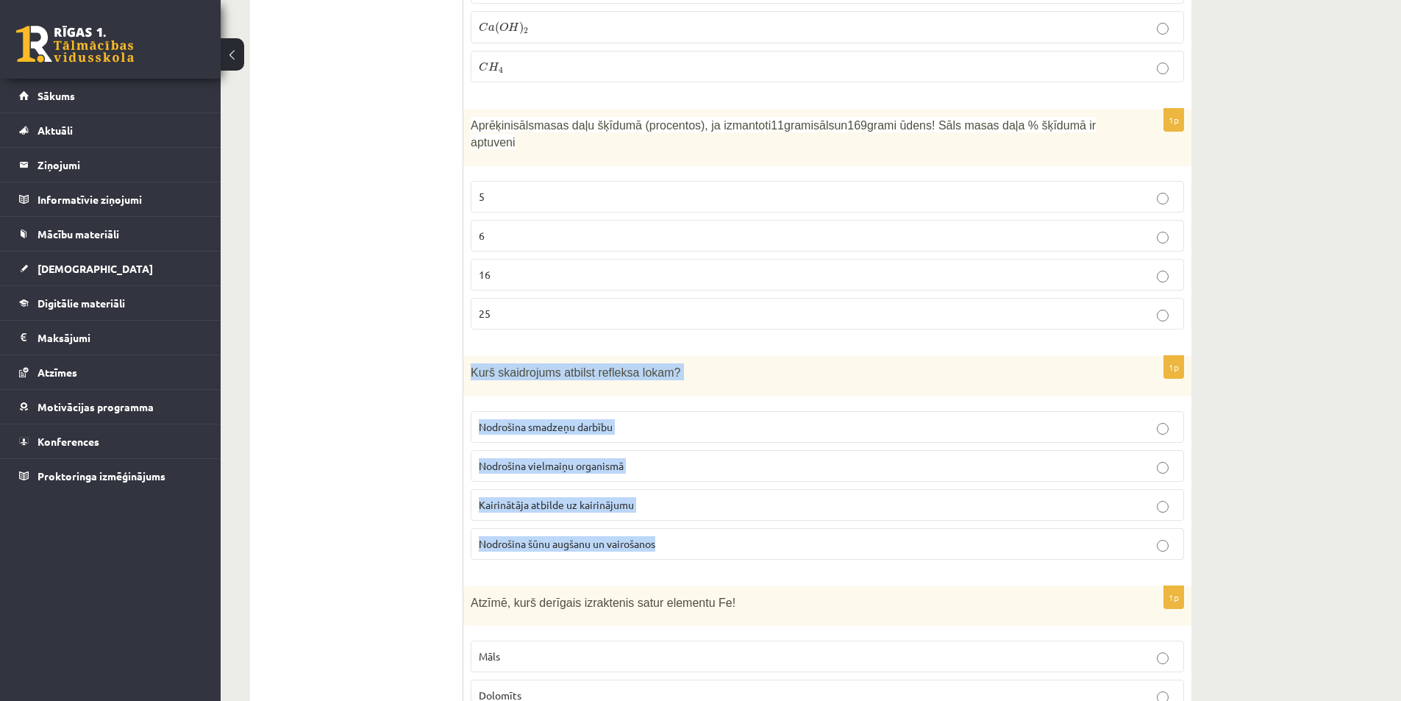
drag, startPoint x: 509, startPoint y: 357, endPoint x: 682, endPoint y: 530, distance: 244.9
click at [682, 530] on div "1p Kurš skaidrojums atbilst refleksa lokam? Nodrošina smadzeņu darbību Nodrošin…" at bounding box center [827, 463] width 728 height 215
click at [760, 497] on p "Kairinātāja atbilde uz kairinājumu" at bounding box center [827, 504] width 697 height 15
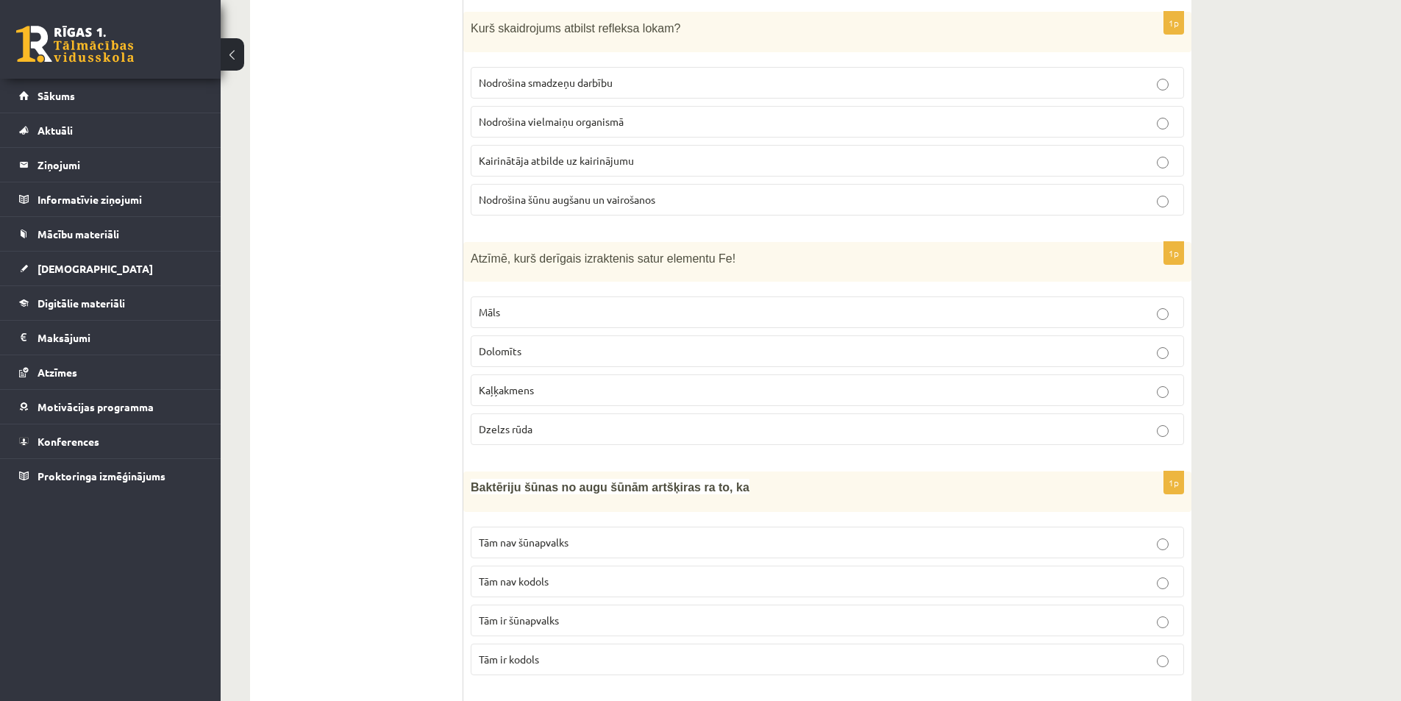
scroll to position [5764, 0]
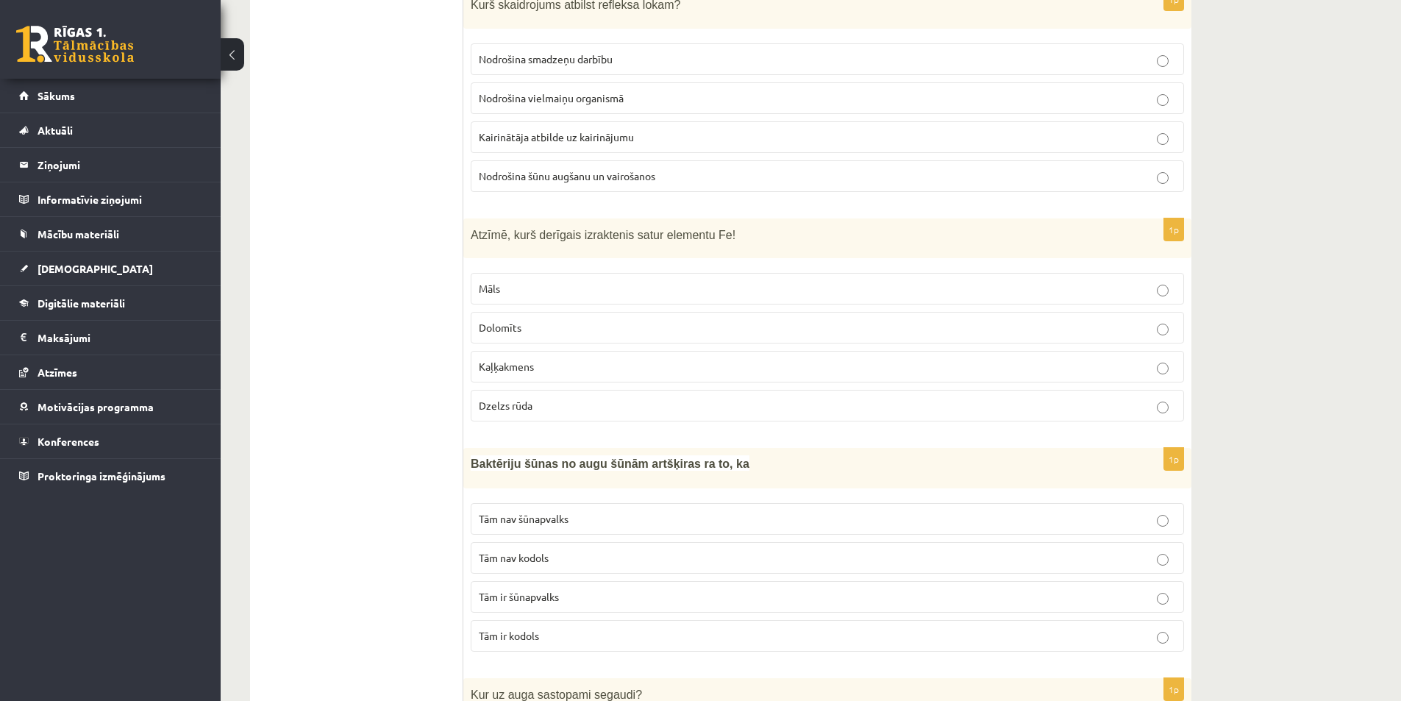
click at [527, 399] on span "Dzelzs rūda" at bounding box center [506, 405] width 54 height 13
drag, startPoint x: 467, startPoint y: 195, endPoint x: 602, endPoint y: 368, distance: 220.1
click at [602, 368] on div "1p Atzīmē, kurš derīgais izraktenis satur elementu Fe! Māls Dolomīts Kaļķakmens…" at bounding box center [827, 325] width 728 height 215
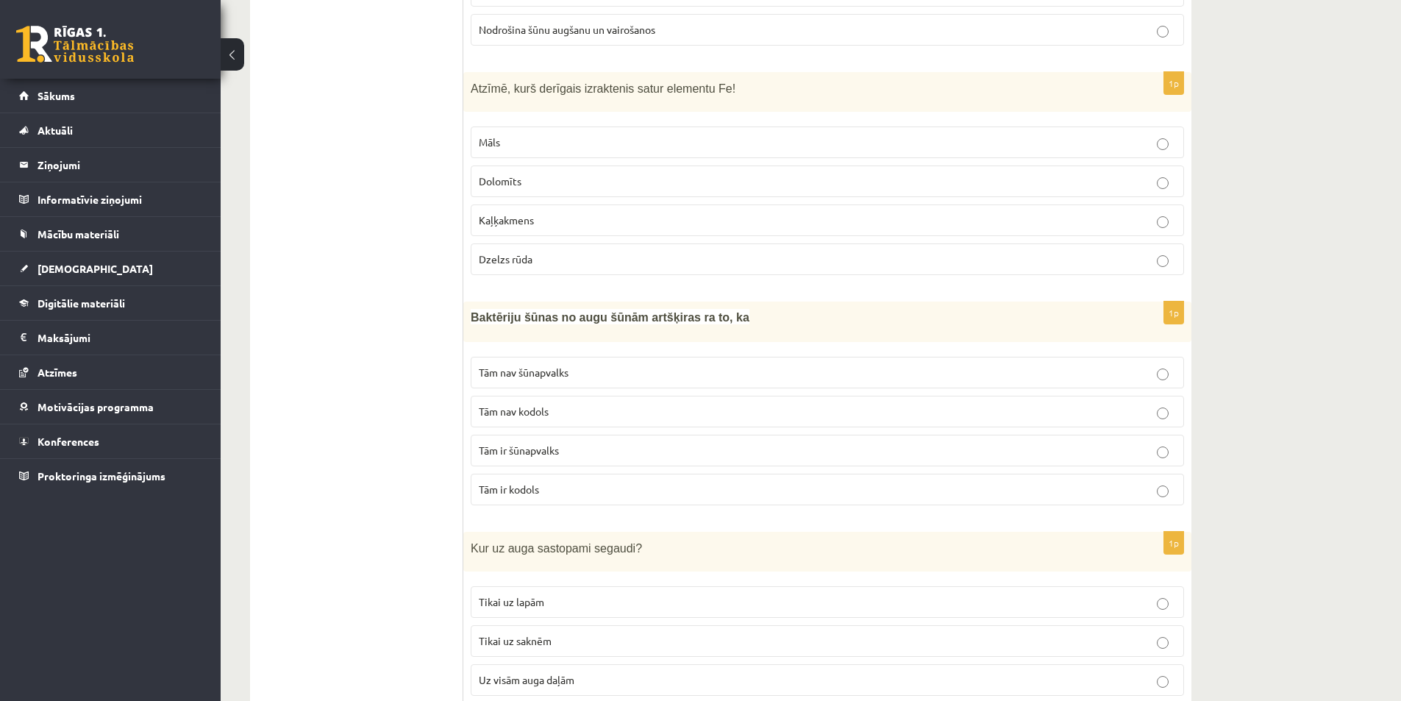
scroll to position [5911, 0]
click at [546, 443] on span "Tām ir šūnapvalks" at bounding box center [519, 449] width 80 height 13
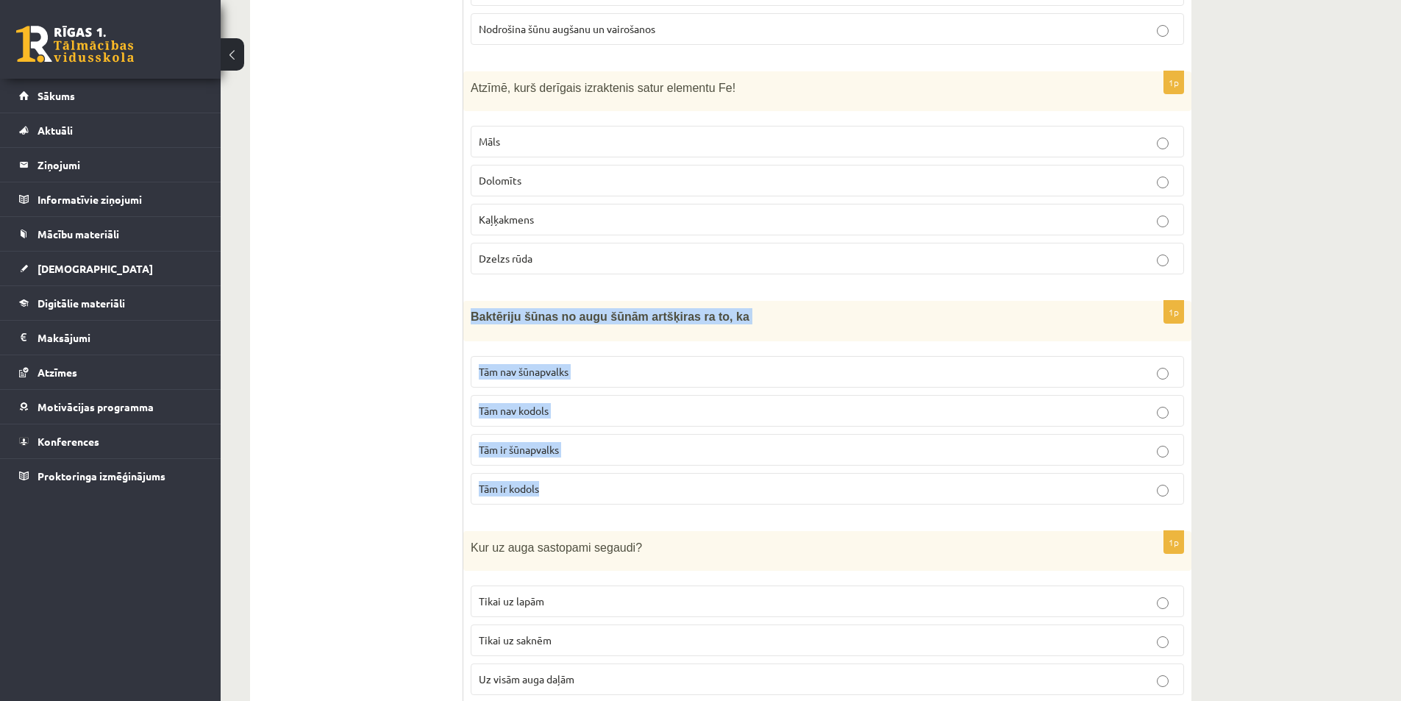
drag, startPoint x: 471, startPoint y: 283, endPoint x: 619, endPoint y: 476, distance: 243.3
click at [619, 476] on div "1p Baktēriju šūnas no augu šūnām artšķiras ra to, ka Tām nav šūnapvalks Tām nav…" at bounding box center [827, 408] width 728 height 215
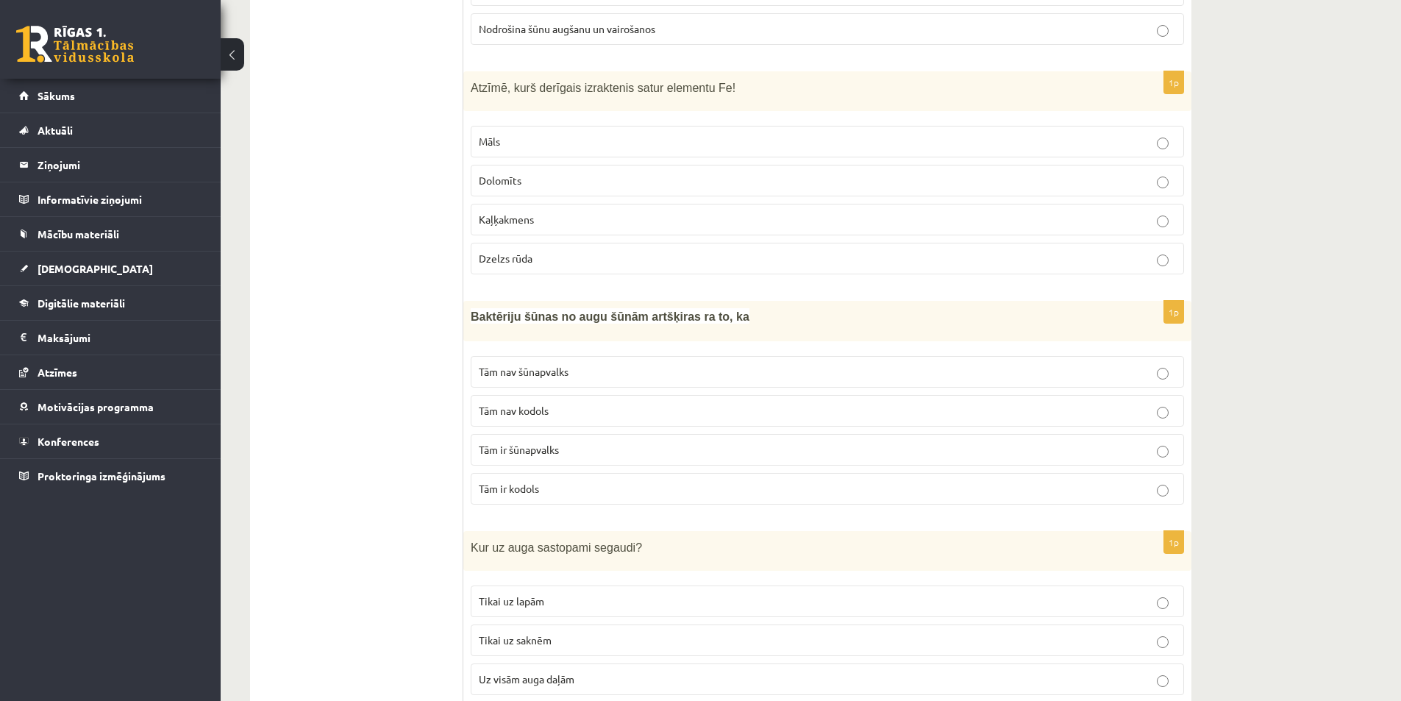
click at [607, 364] on p "Tām nav šūnapvalks" at bounding box center [827, 371] width 697 height 15
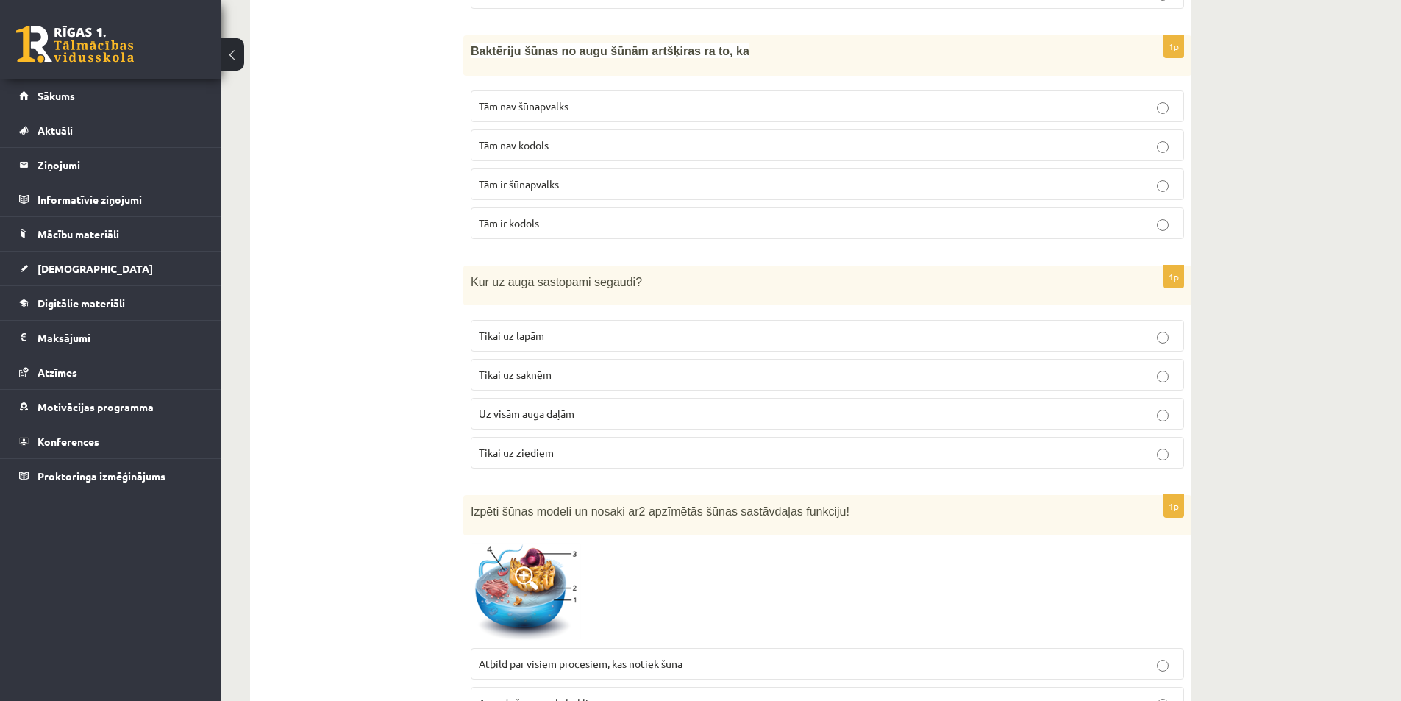
scroll to position [6163, 0]
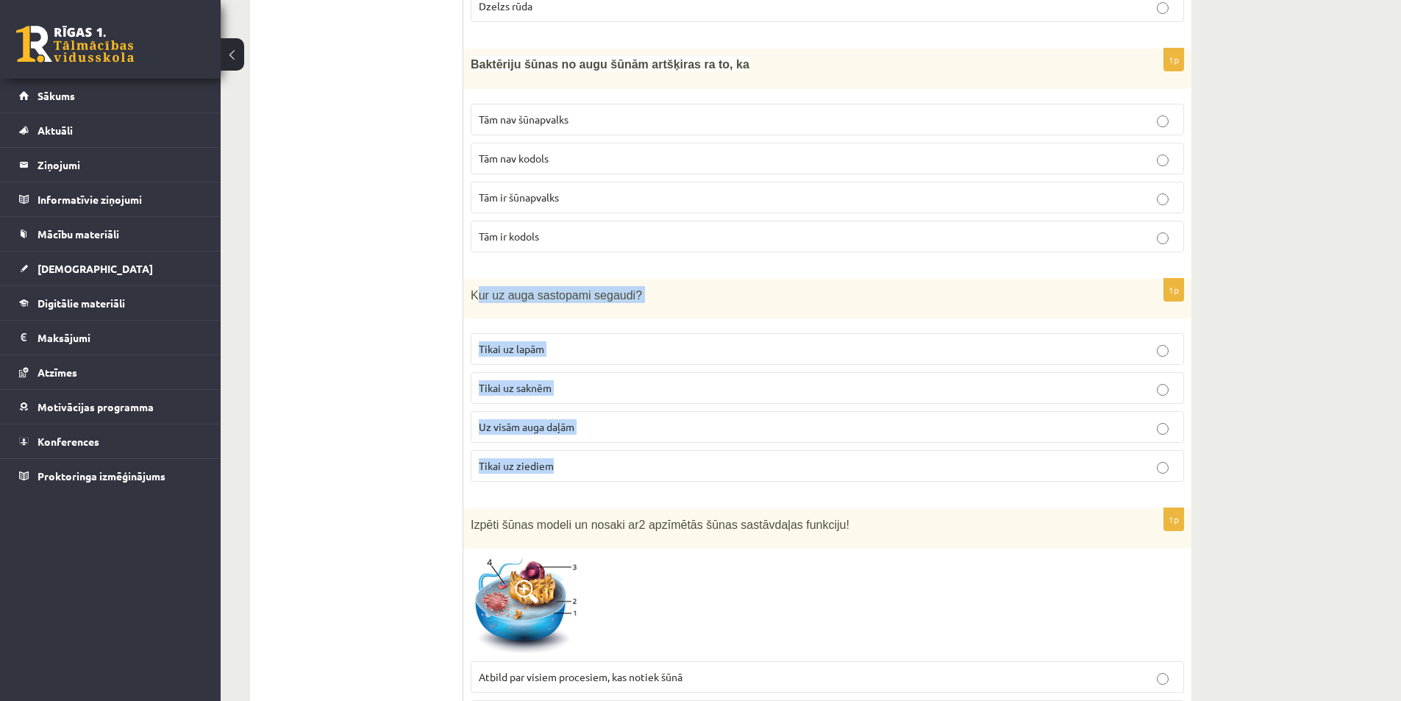
drag, startPoint x: 476, startPoint y: 263, endPoint x: 587, endPoint y: 432, distance: 202.3
click at [587, 432] on div "1p Kur uz auga sastopami segaudi? Tikai uz lapām Tikai uz saknēm Uz visām auga …" at bounding box center [827, 386] width 728 height 215
drag, startPoint x: 457, startPoint y: 263, endPoint x: 538, endPoint y: 378, distance: 141.4
drag, startPoint x: 374, startPoint y: 356, endPoint x: 454, endPoint y: 275, distance: 113.9
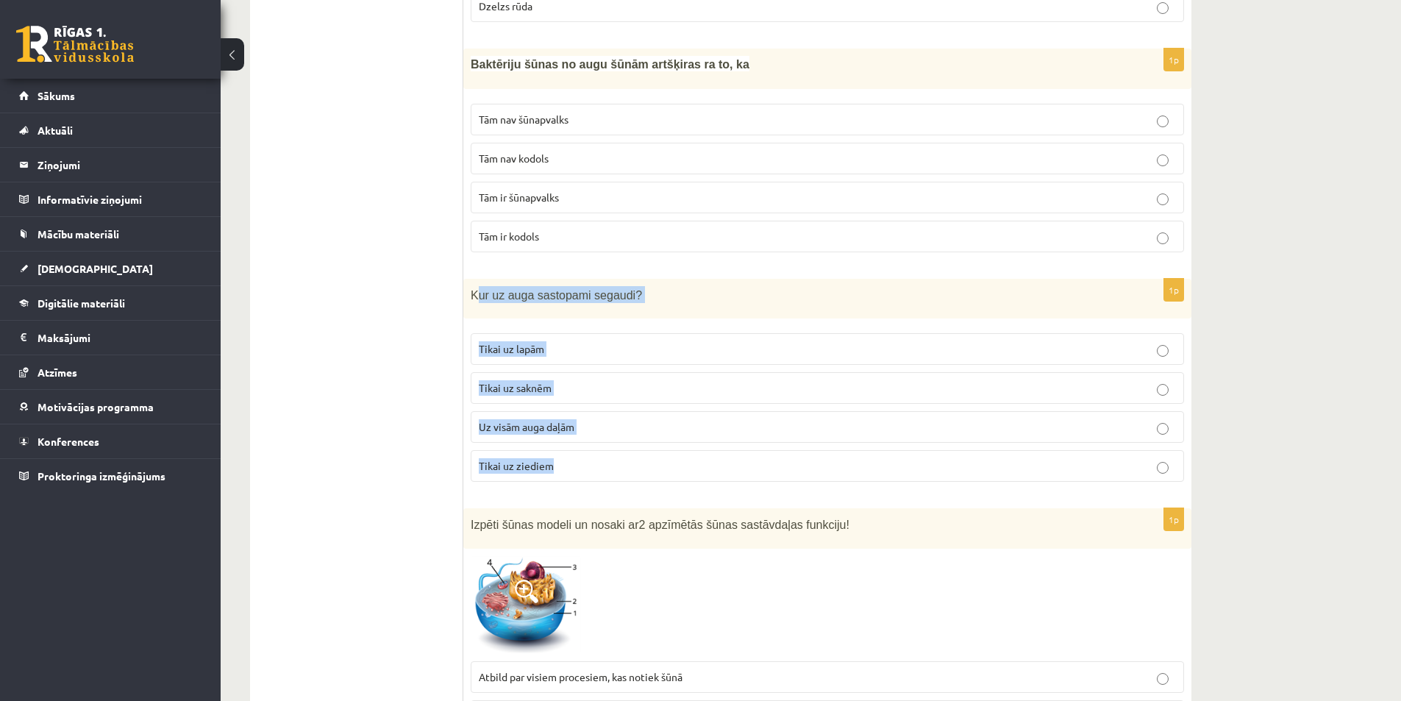
drag, startPoint x: 471, startPoint y: 262, endPoint x: 557, endPoint y: 427, distance: 186.5
click at [557, 427] on div "1p Kur uz auga sastopami segaudi? Tikai uz lapām Tikai uz saknēm Uz visām auga …" at bounding box center [827, 386] width 728 height 215
drag, startPoint x: 580, startPoint y: 394, endPoint x: 494, endPoint y: 405, distance: 86.7
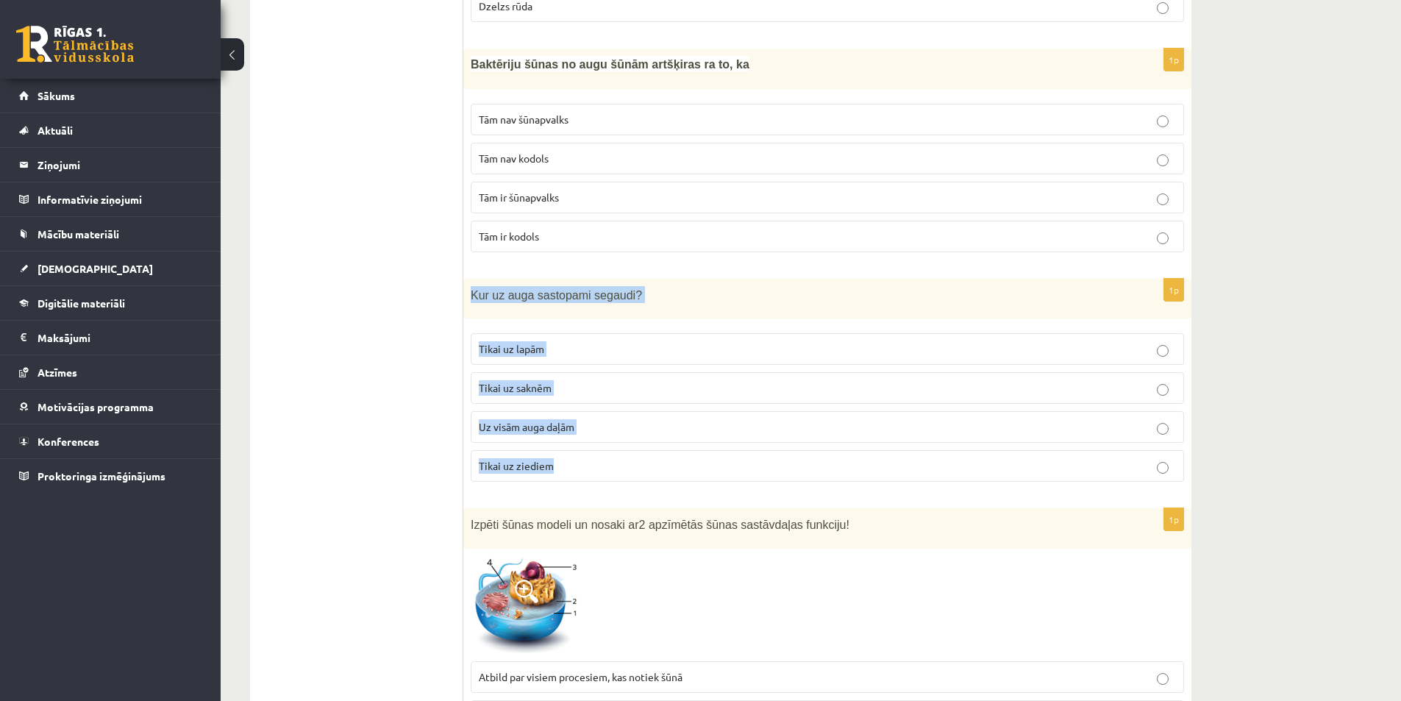
click at [580, 419] on p "Uz visām auga daļām" at bounding box center [827, 426] width 697 height 15
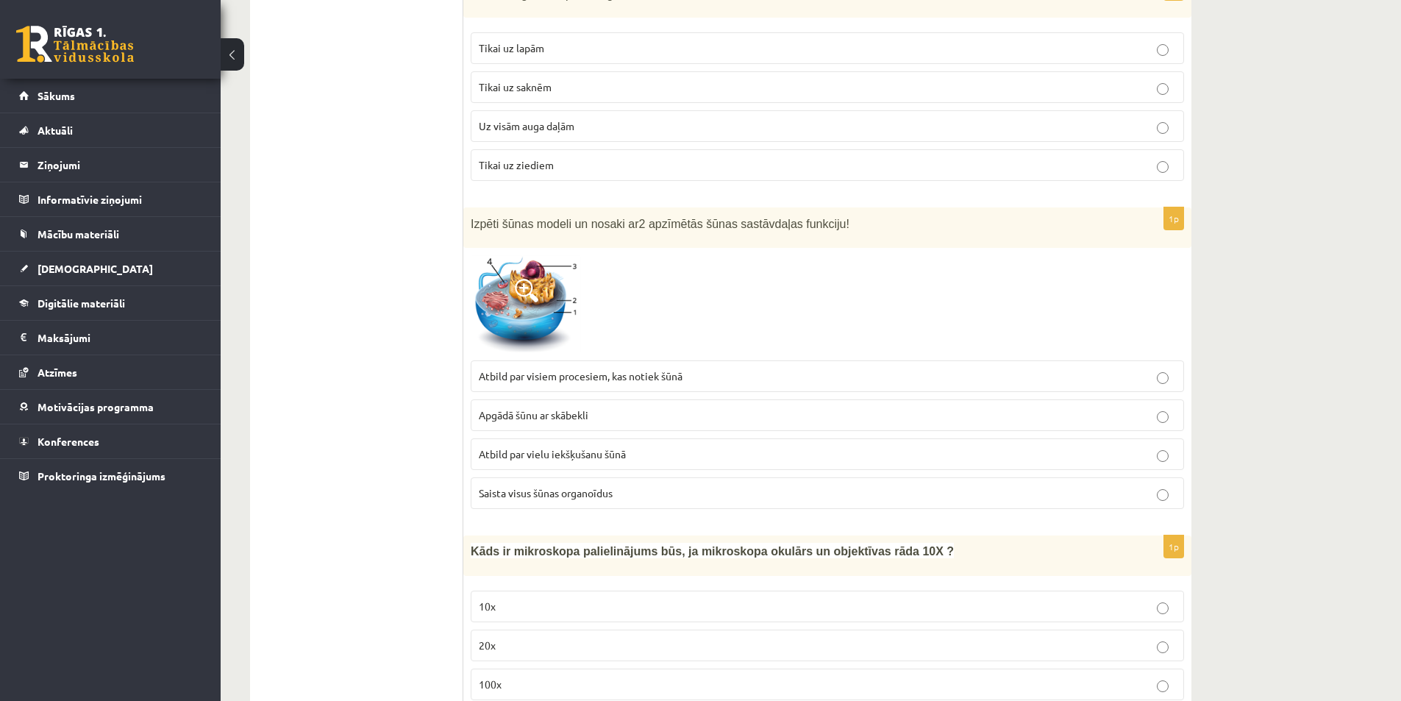
scroll to position [6457, 0]
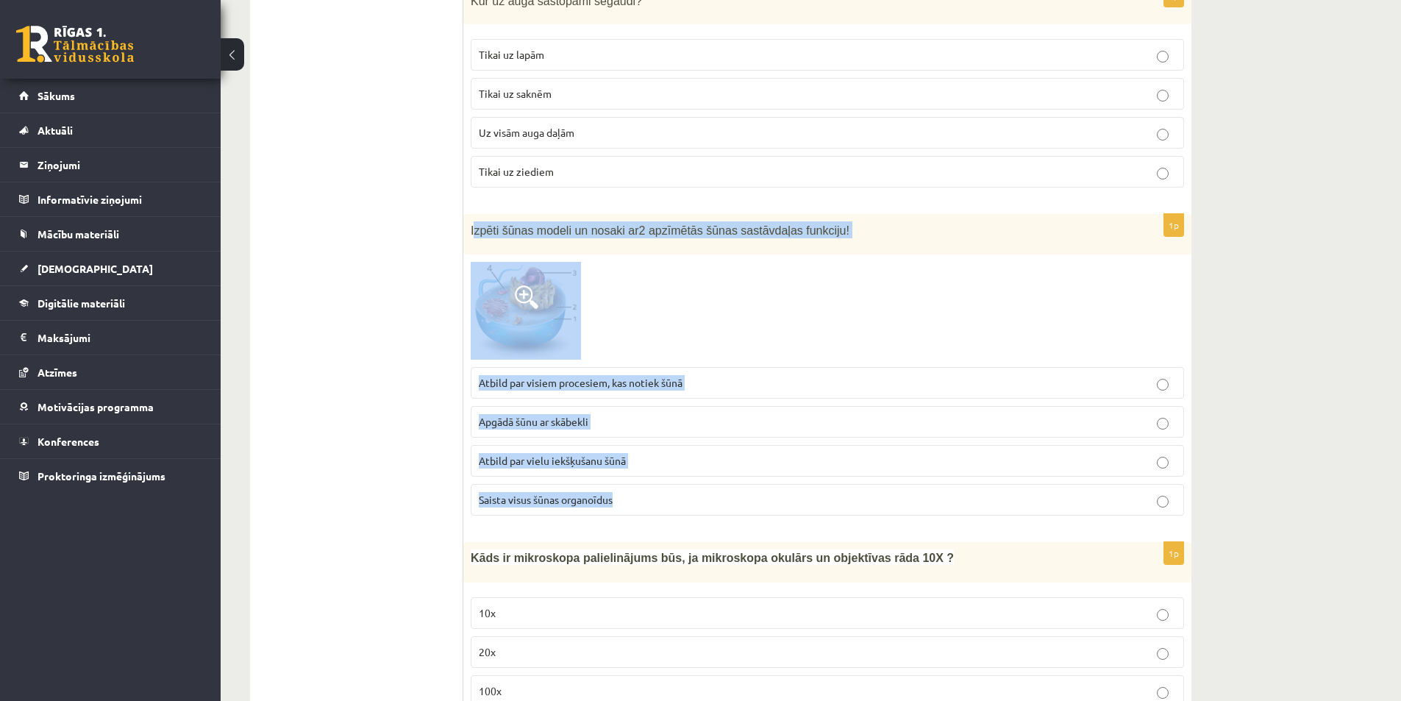
drag, startPoint x: 476, startPoint y: 196, endPoint x: 679, endPoint y: 479, distance: 348.8
click at [679, 479] on div "1p Izpēti šūnas modeli un nosaki ar 2 apzīmētās šūnas sastāvdaļas funkciju! Atb…" at bounding box center [827, 370] width 728 height 313
click at [540, 415] on span "Apgādā šūnu ar skābekli" at bounding box center [534, 421] width 110 height 13
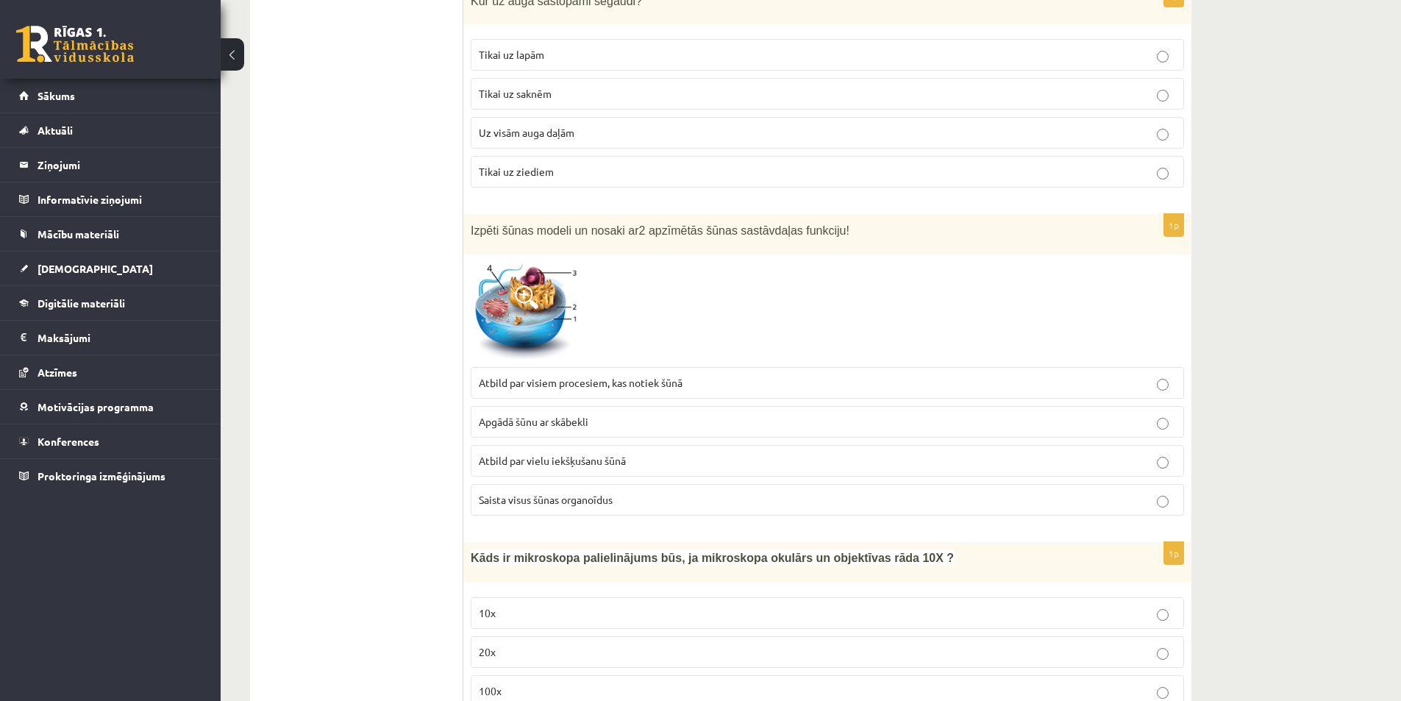
click at [534, 376] on span "Atbild par visiem procesiem, kas notiek šūnā" at bounding box center [581, 382] width 204 height 13
click at [960, 414] on p "Apgādā šūnu ar skābekli" at bounding box center [827, 421] width 697 height 15
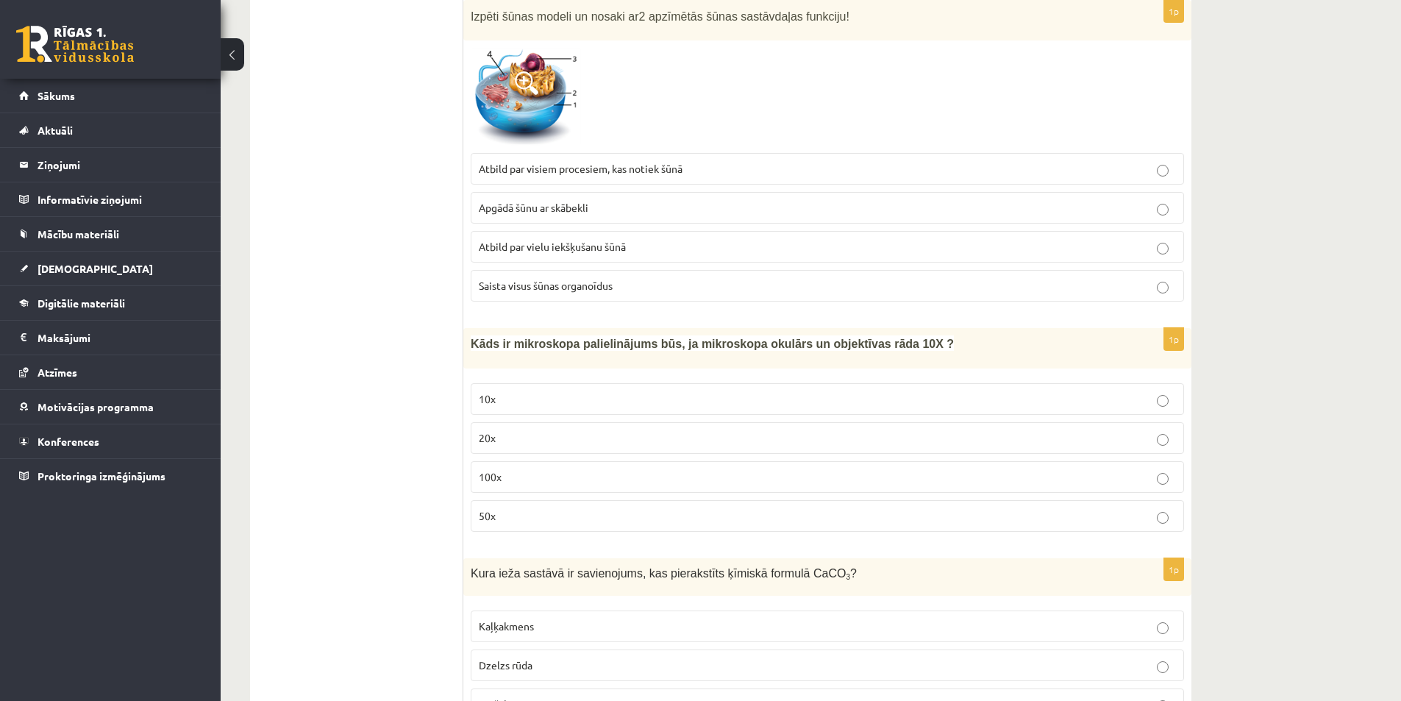
scroll to position [6751, 0]
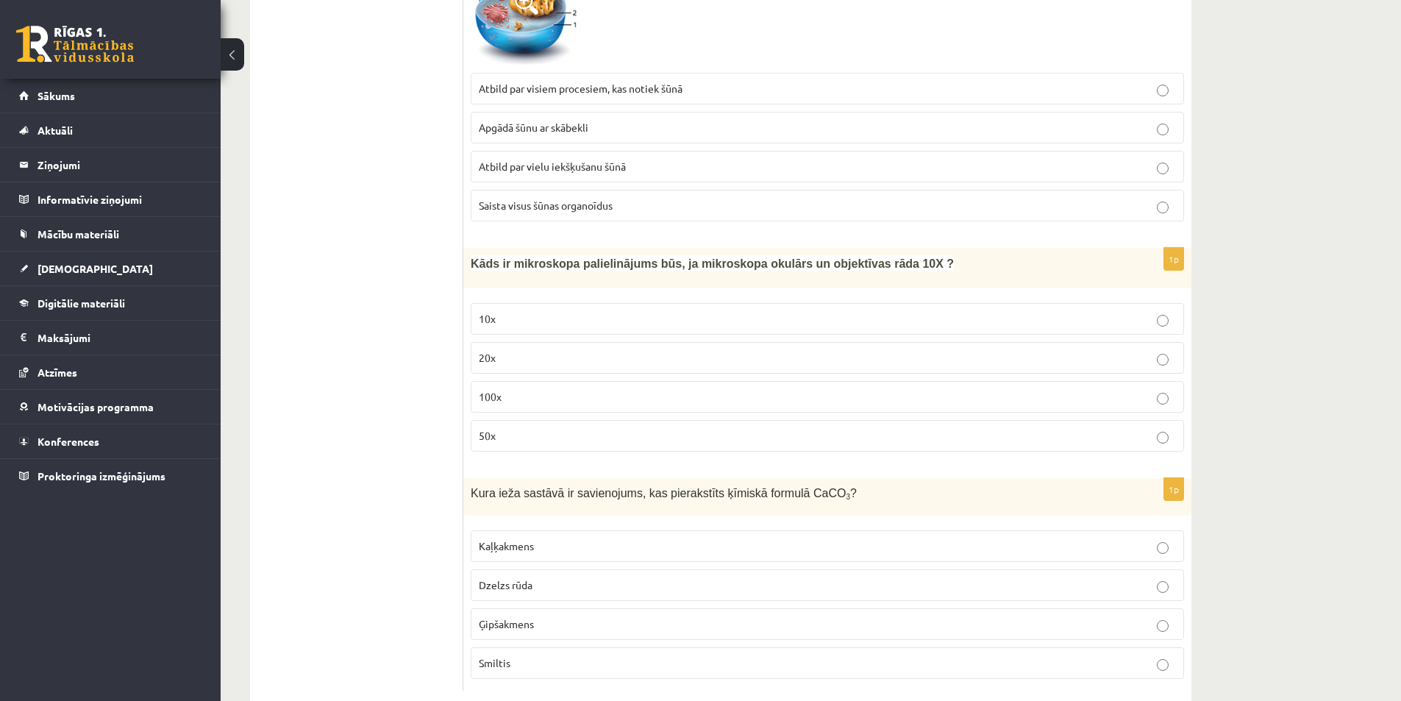
click at [525, 389] on p "100x" at bounding box center [827, 396] width 697 height 15
drag, startPoint x: 521, startPoint y: 285, endPoint x: 551, endPoint y: 402, distance: 120.6
click at [524, 257] on span "Kāds ir mikroskopa palielinājums būs, ja mikroskopa okulārs un objektīvas rāda …" at bounding box center [712, 263] width 483 height 13
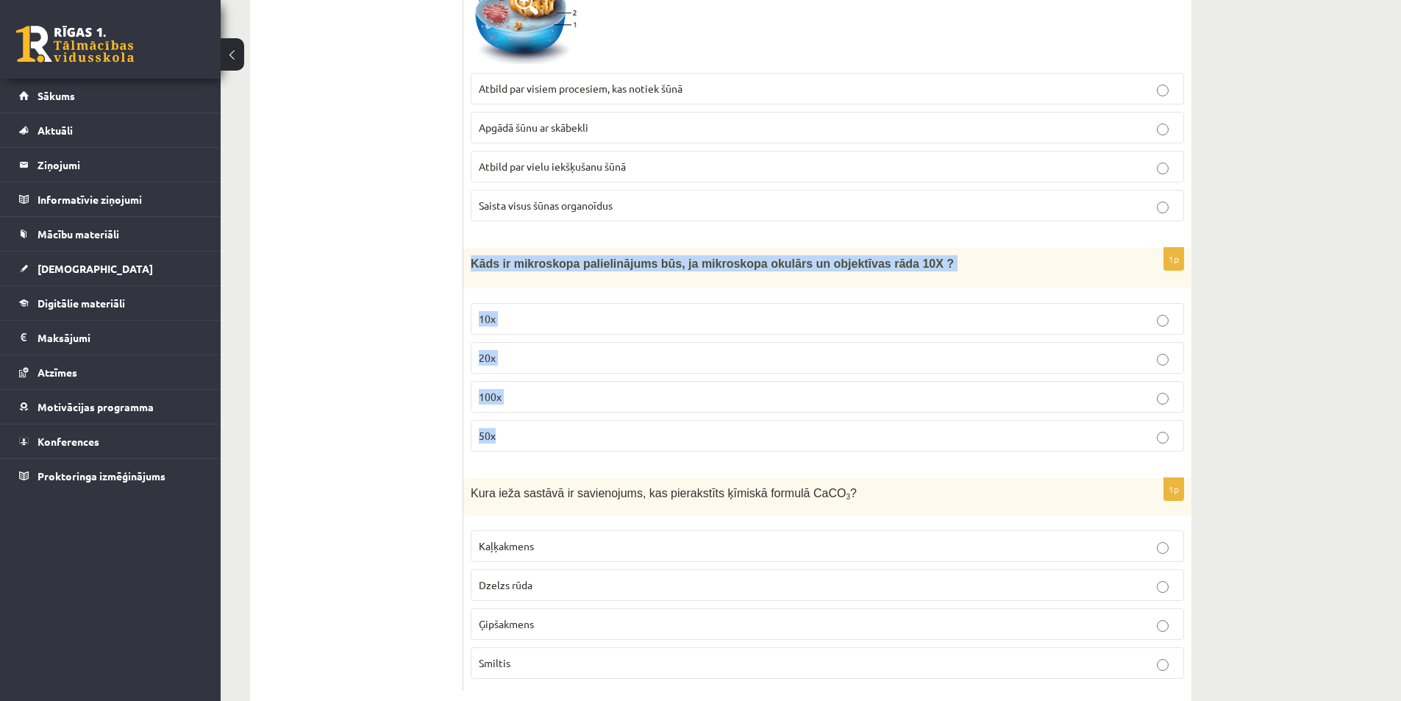
drag, startPoint x: 468, startPoint y: 231, endPoint x: 514, endPoint y: 404, distance: 178.9
click at [514, 404] on div "1p Kāds ir mikroskopa palielinājums būs, ja mikroskopa okulārs un objektīvas rā…" at bounding box center [827, 355] width 728 height 215
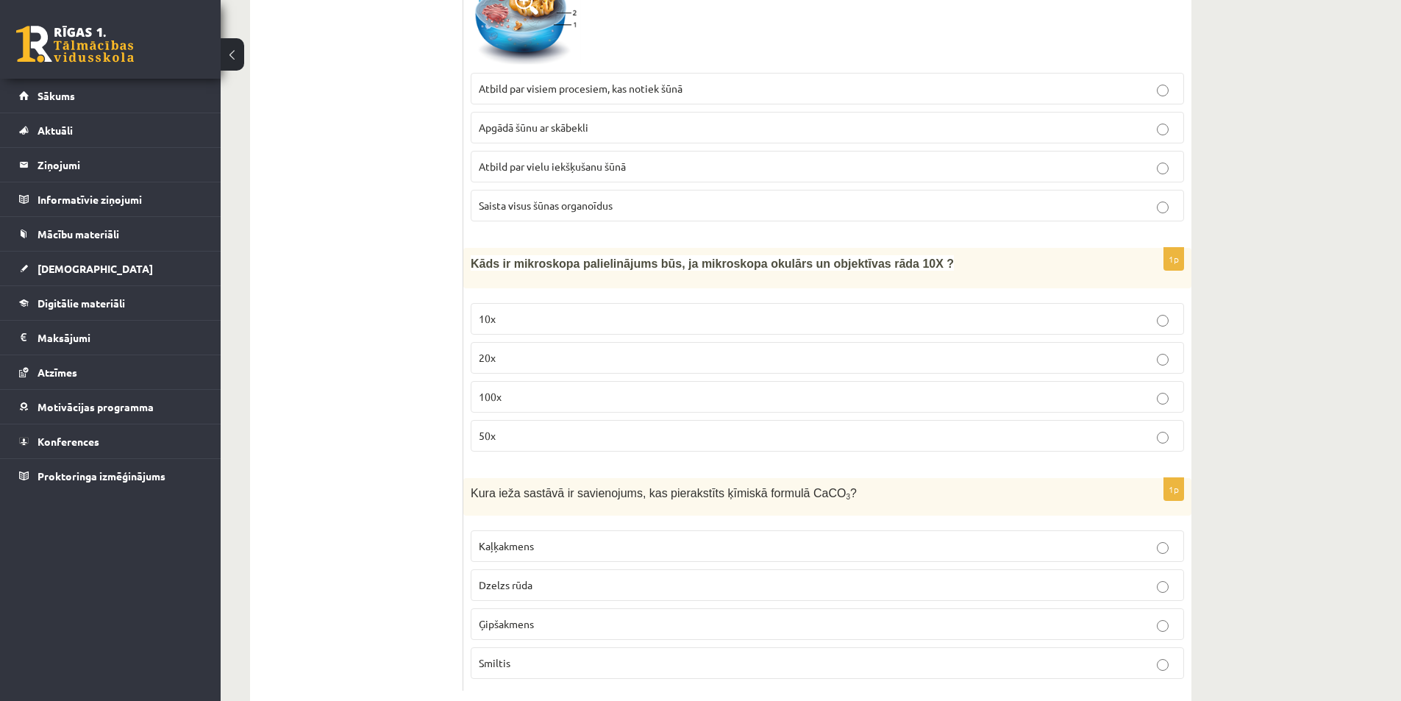
click at [471, 478] on div "Kura ieža sastāvā ir savienojums, kas pierakstīts ķīmiskā formulā CaCO 3 ?" at bounding box center [827, 497] width 728 height 38
drag, startPoint x: 463, startPoint y: 457, endPoint x: 588, endPoint y: 621, distance: 206.6
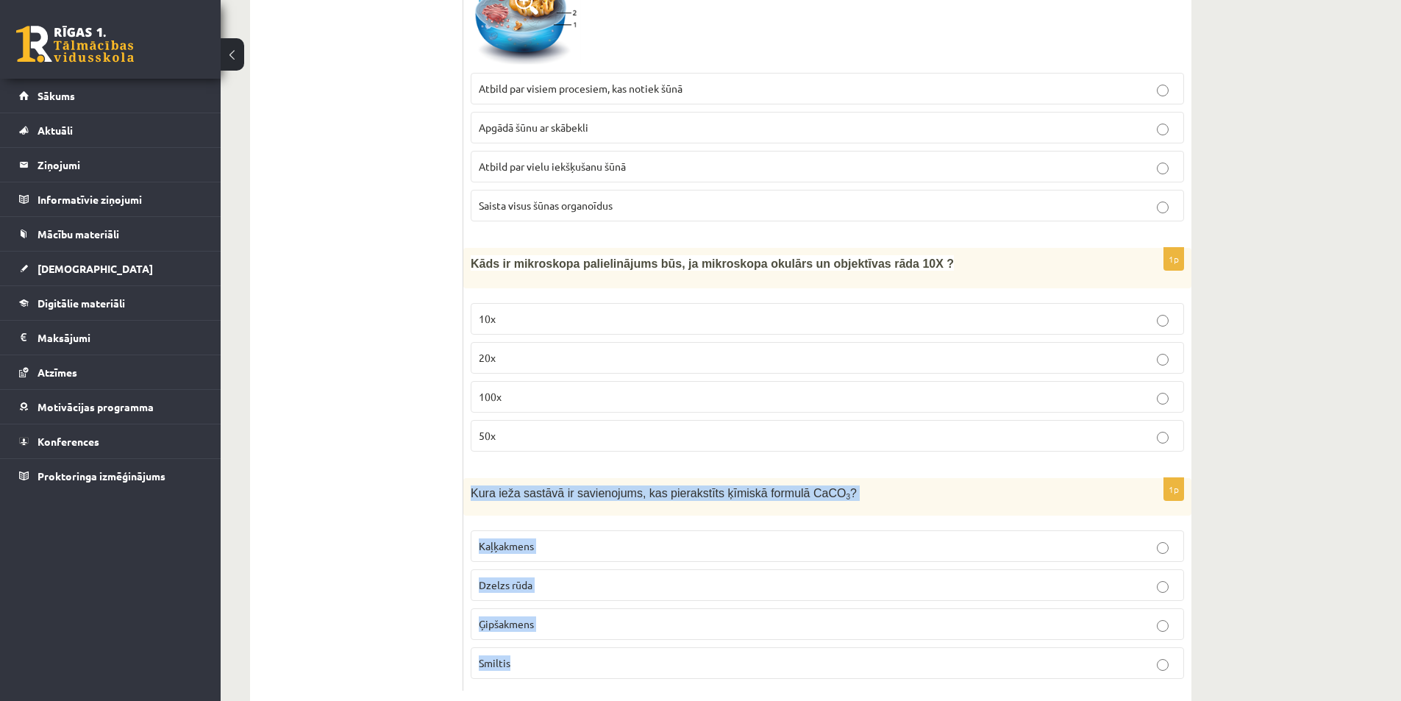
drag, startPoint x: 497, startPoint y: 490, endPoint x: 563, endPoint y: 610, distance: 136.3
click at [563, 610] on div "1p Kura ieža sastāvā ir savienojums, kas pierakstīts ķīmiskā formulā CaCO 3 ? K…" at bounding box center [827, 584] width 728 height 213
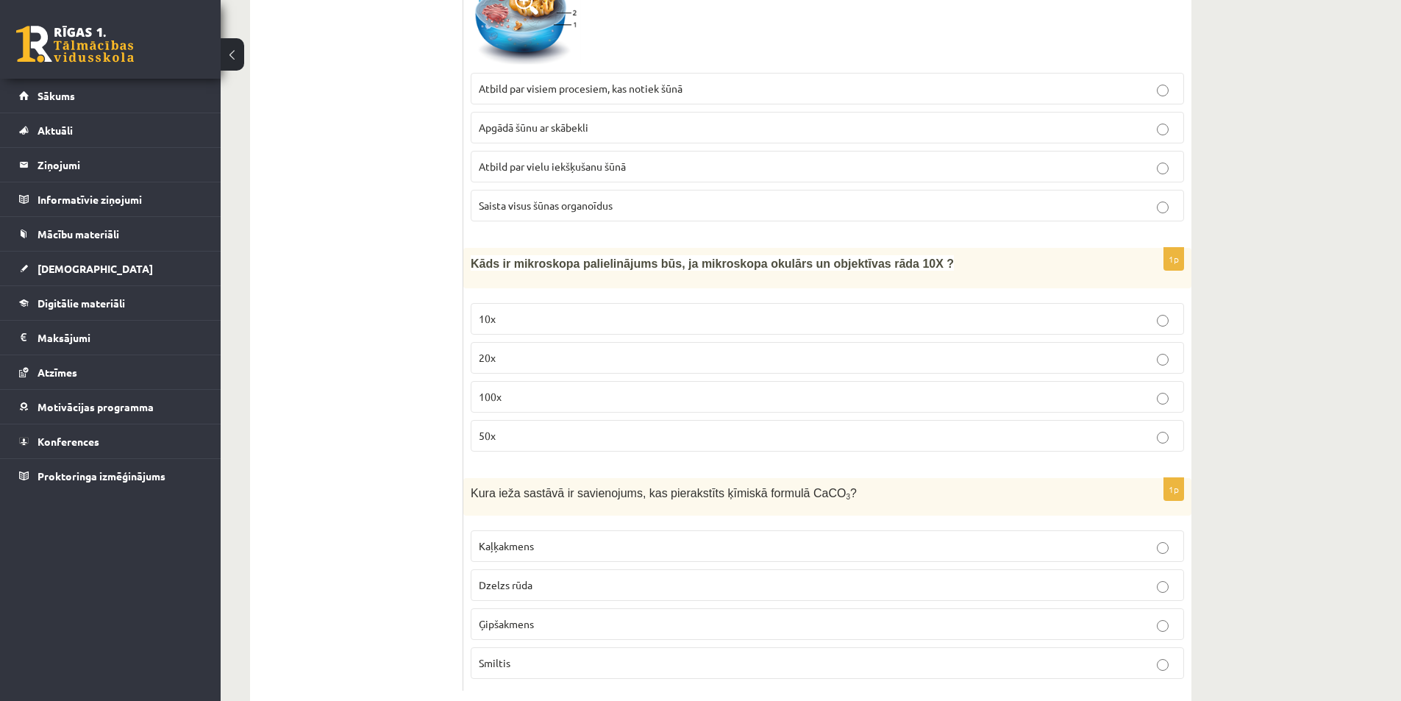
click at [1170, 647] on label "Smiltis" at bounding box center [827, 663] width 713 height 32
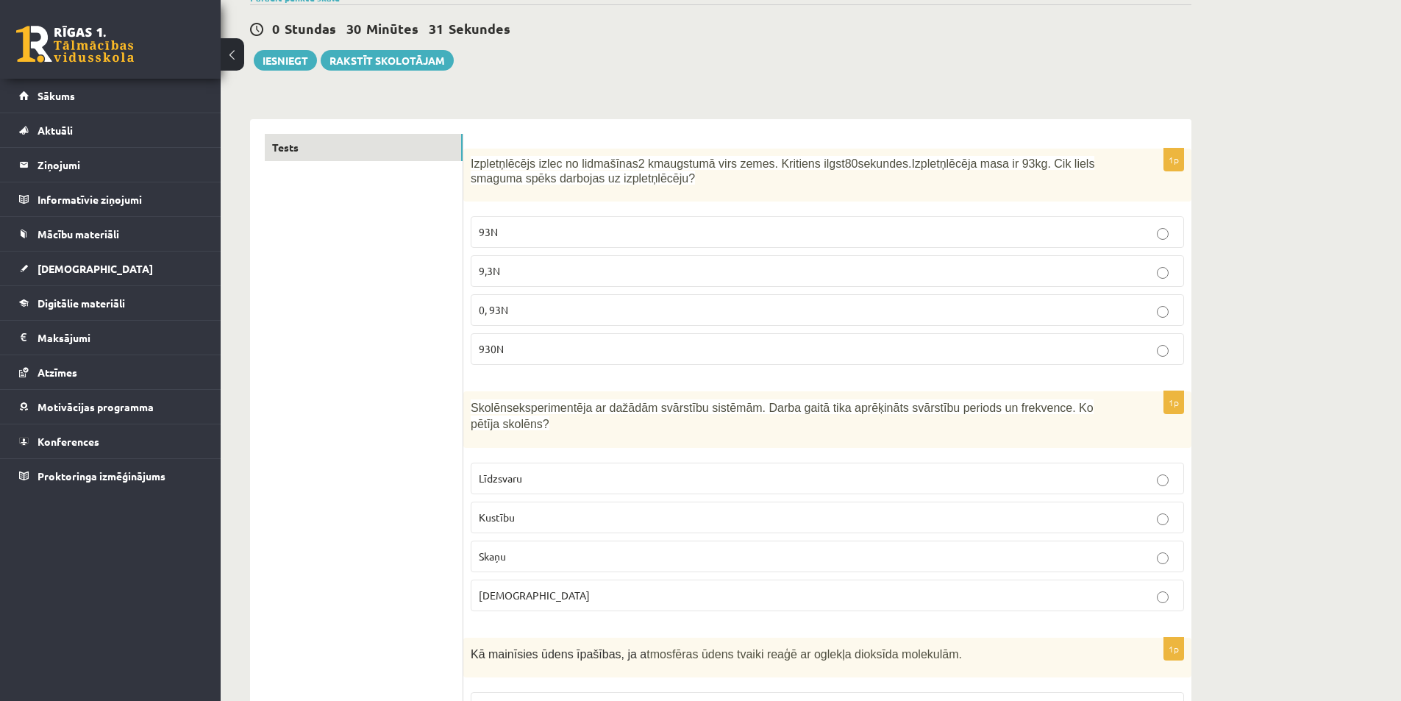
scroll to position [0, 0]
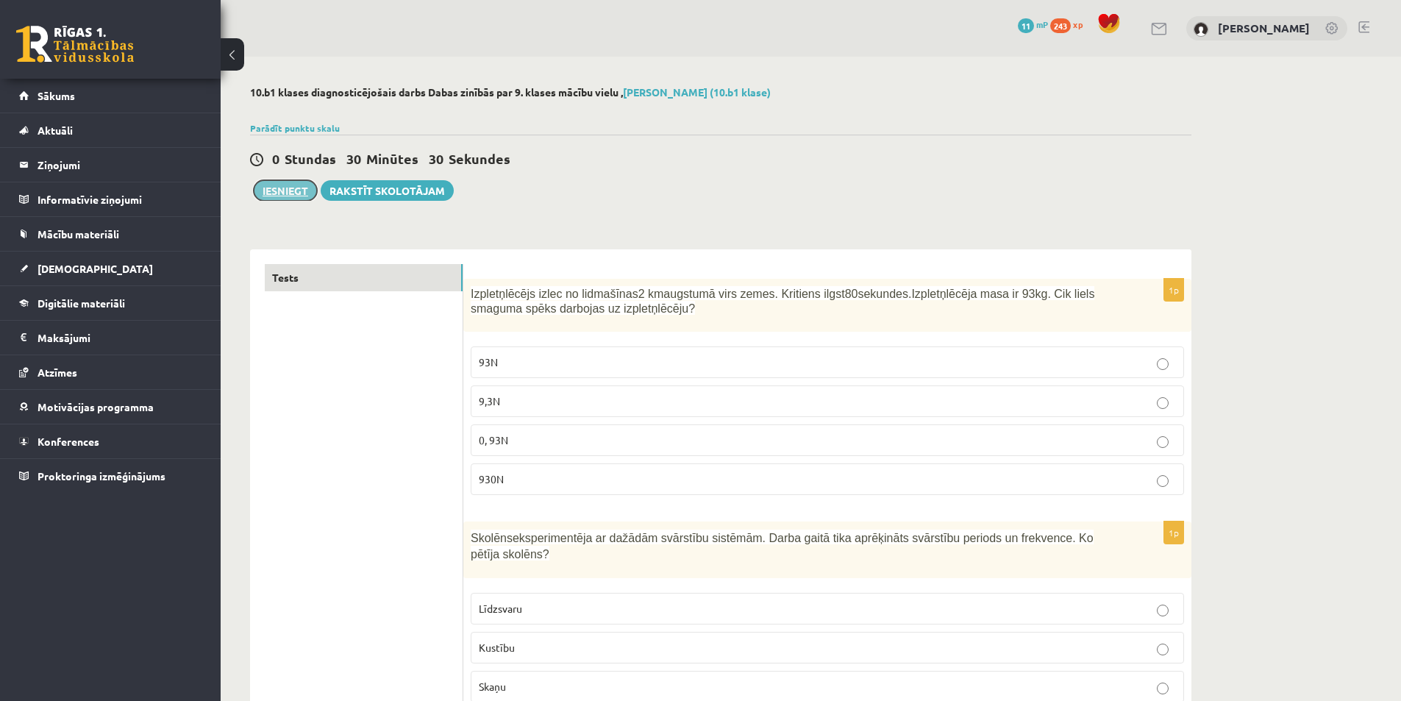
click at [263, 191] on button "Iesniegt" at bounding box center [285, 190] width 63 height 21
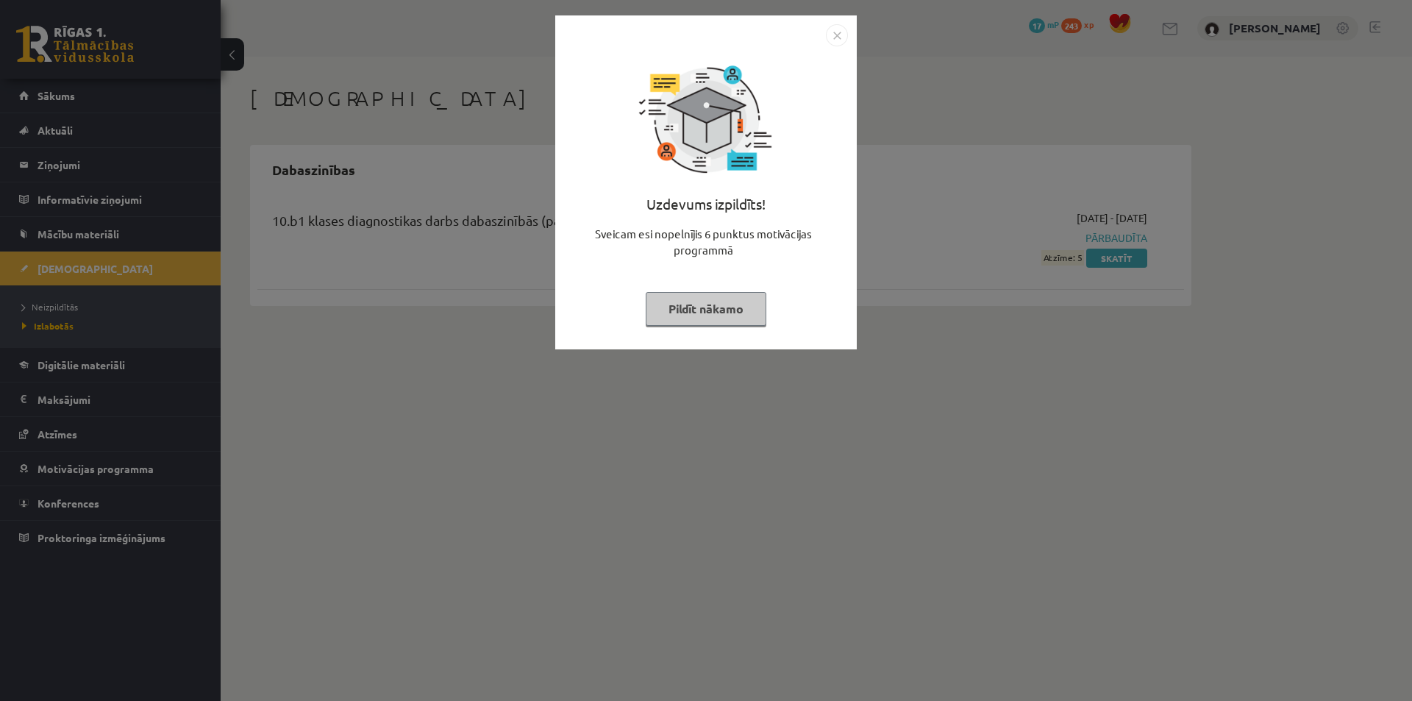
click at [729, 315] on button "Pildīt nākamo" at bounding box center [706, 309] width 121 height 34
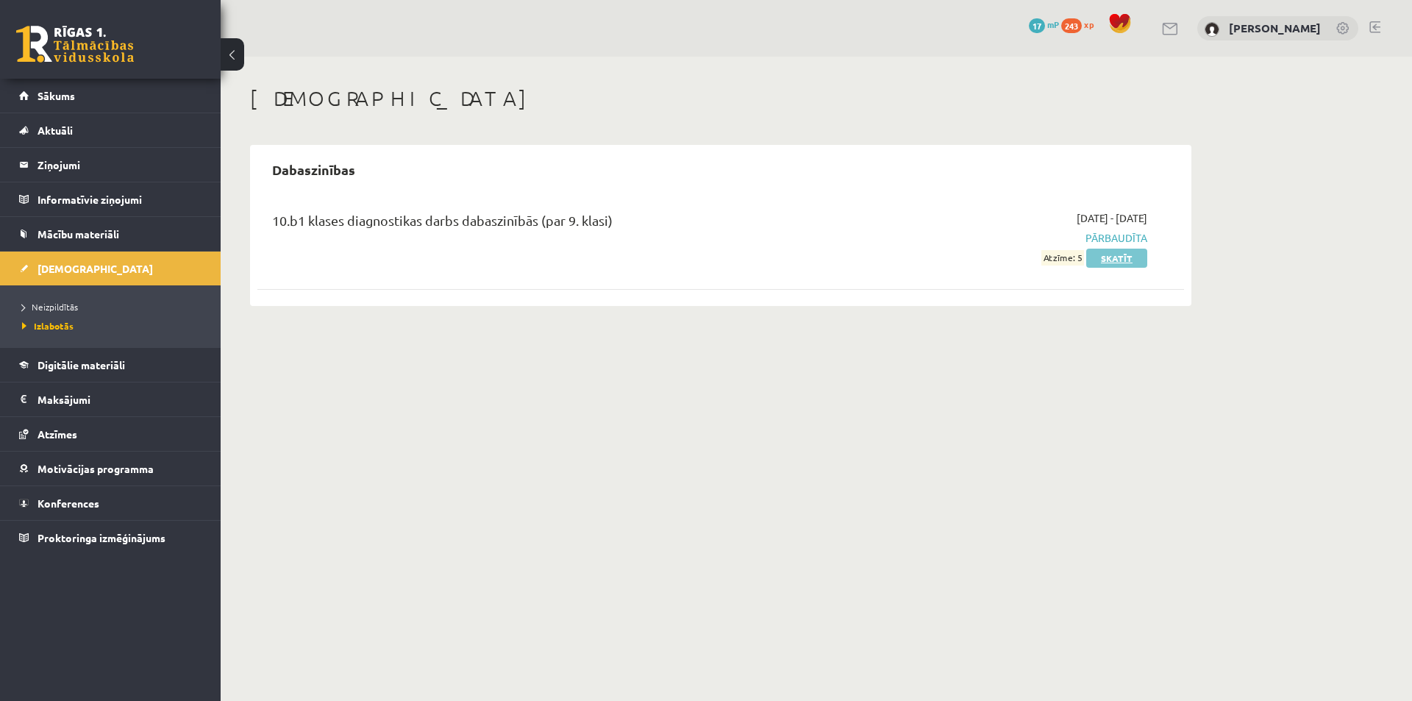
click at [1121, 258] on link "Skatīt" at bounding box center [1116, 258] width 61 height 19
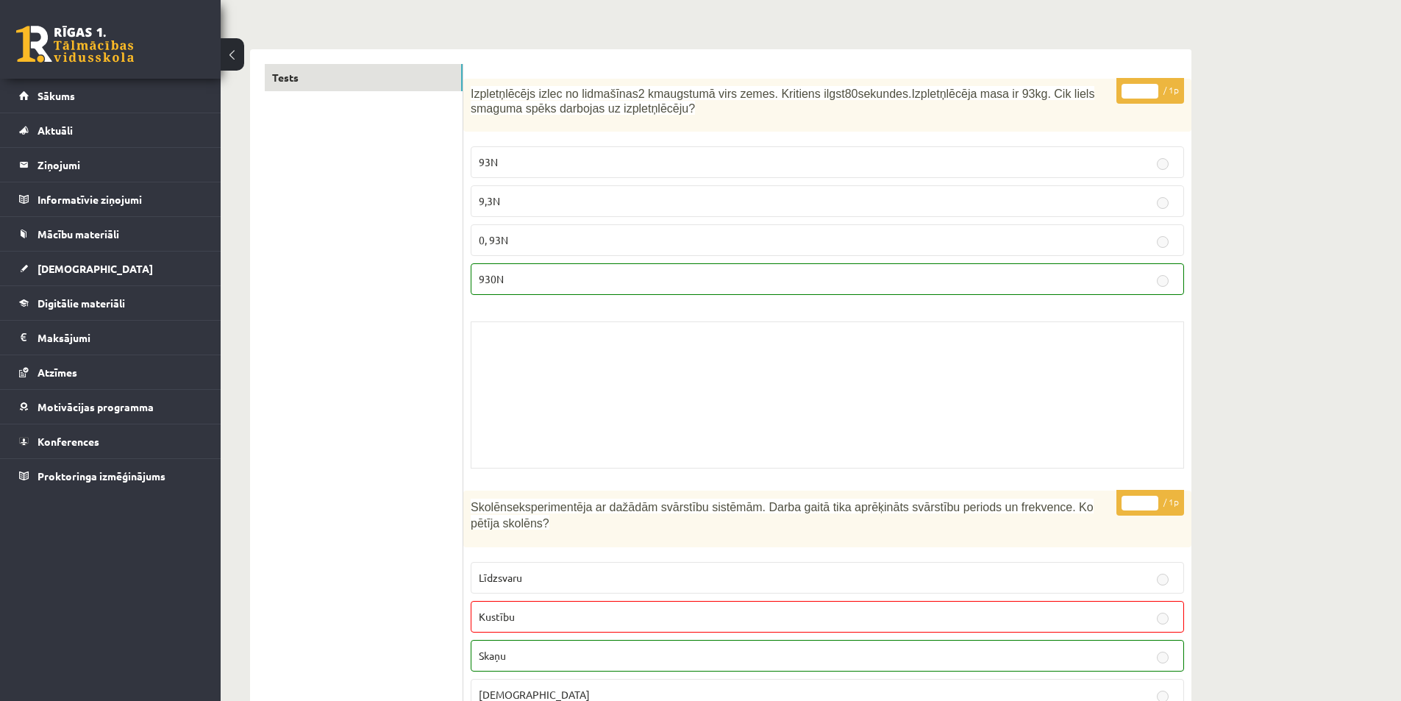
scroll to position [60, 0]
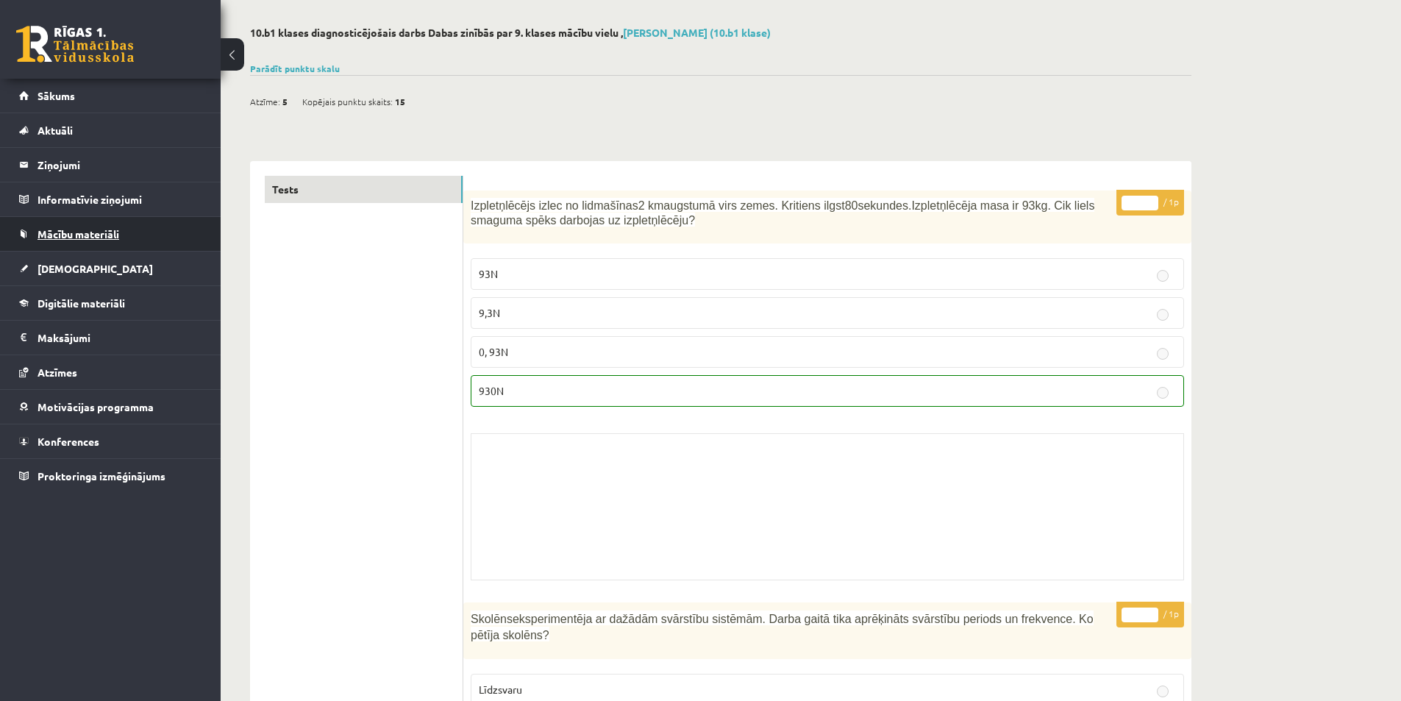
click at [89, 236] on span "Mācību materiāli" at bounding box center [79, 233] width 82 height 13
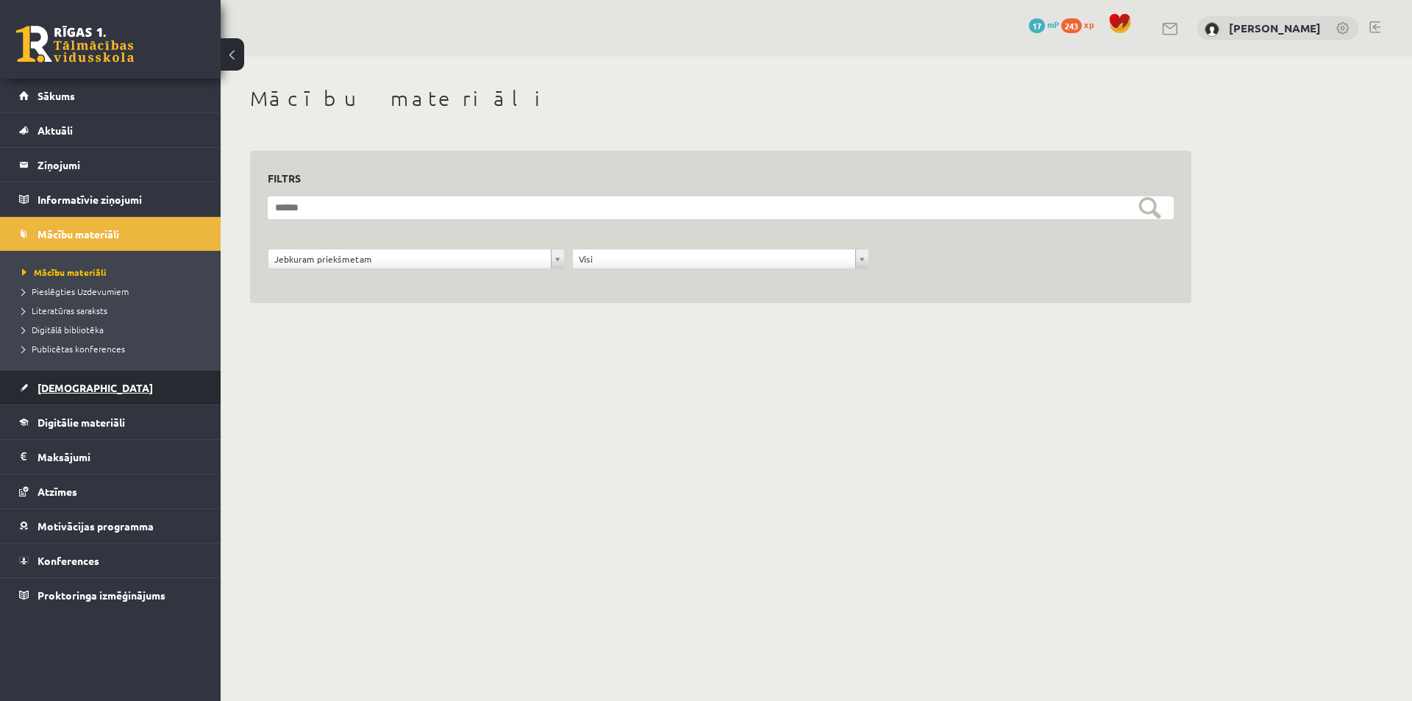
click at [68, 383] on span "[DEMOGRAPHIC_DATA]" at bounding box center [95, 387] width 115 height 13
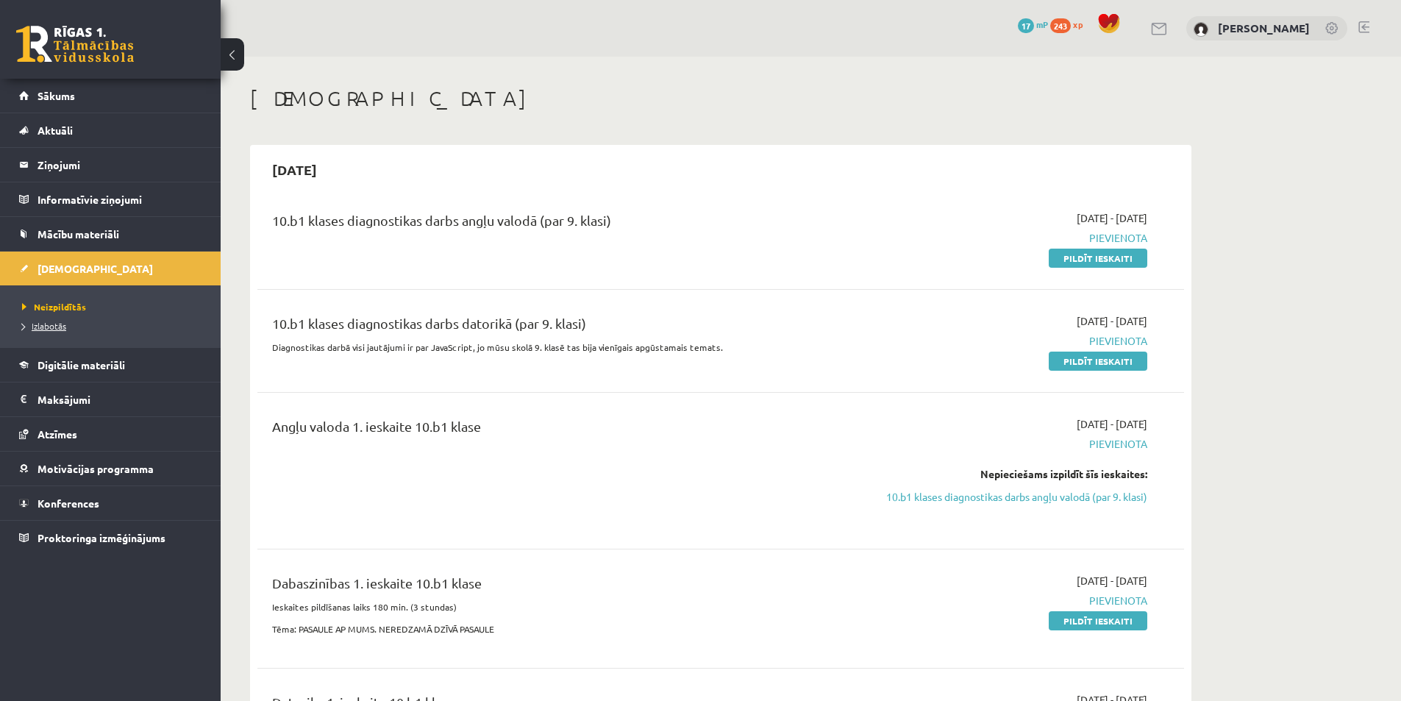
click at [50, 324] on span "Izlabotās" at bounding box center [44, 326] width 44 height 12
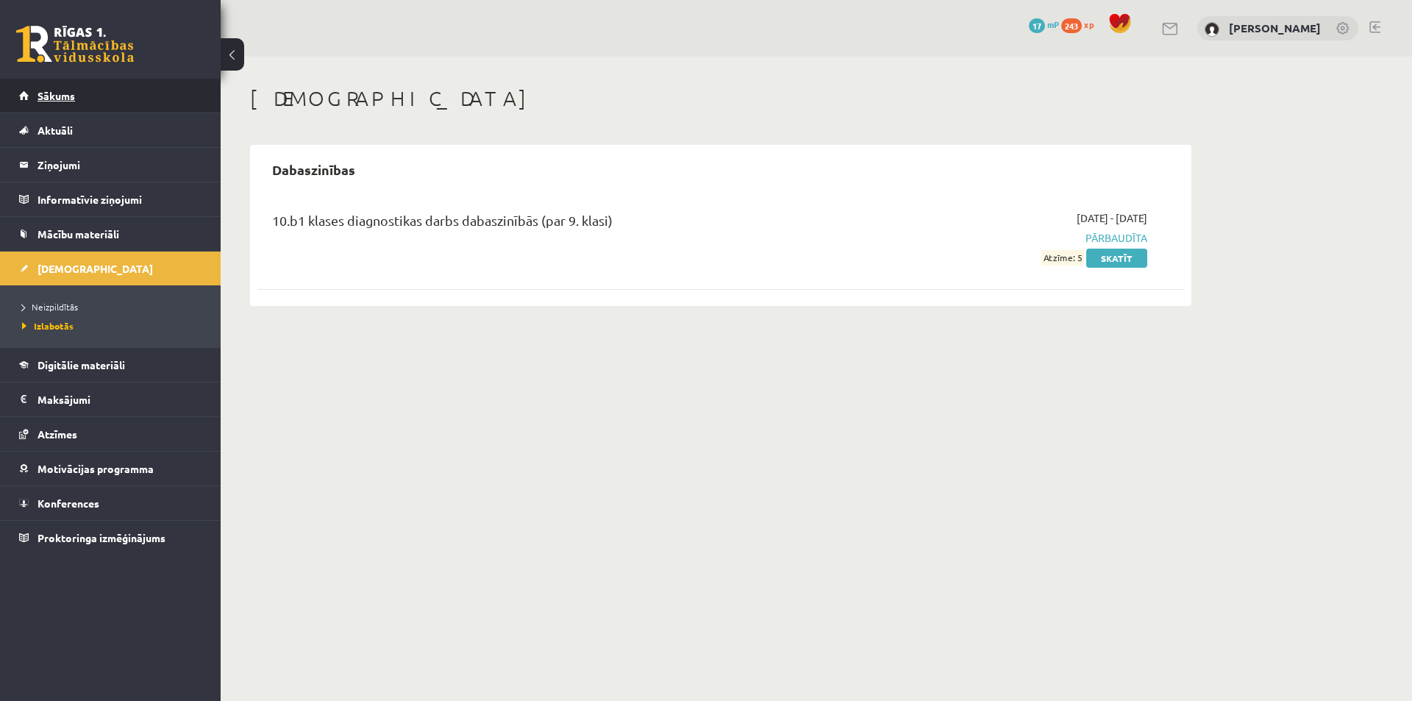
click at [53, 91] on span "Sākums" at bounding box center [57, 95] width 38 height 13
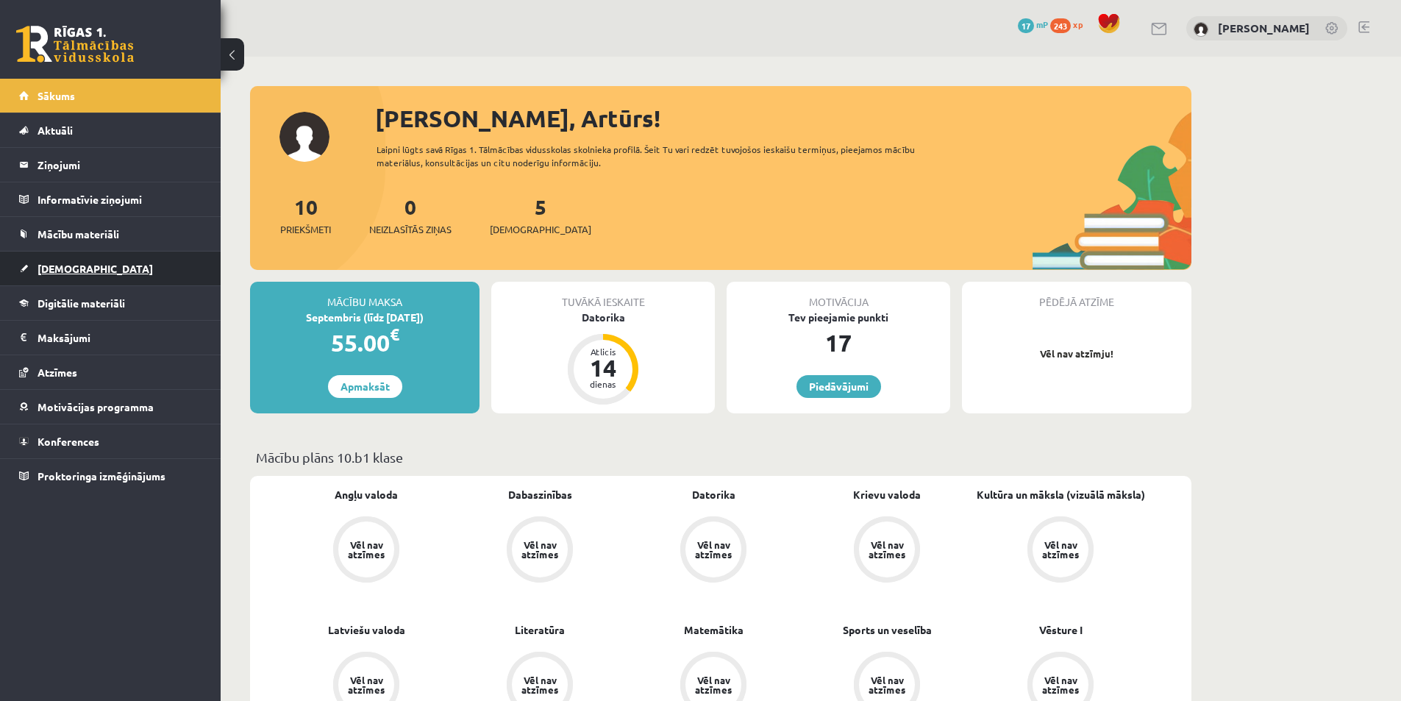
click at [88, 285] on link "[DEMOGRAPHIC_DATA]" at bounding box center [110, 268] width 183 height 34
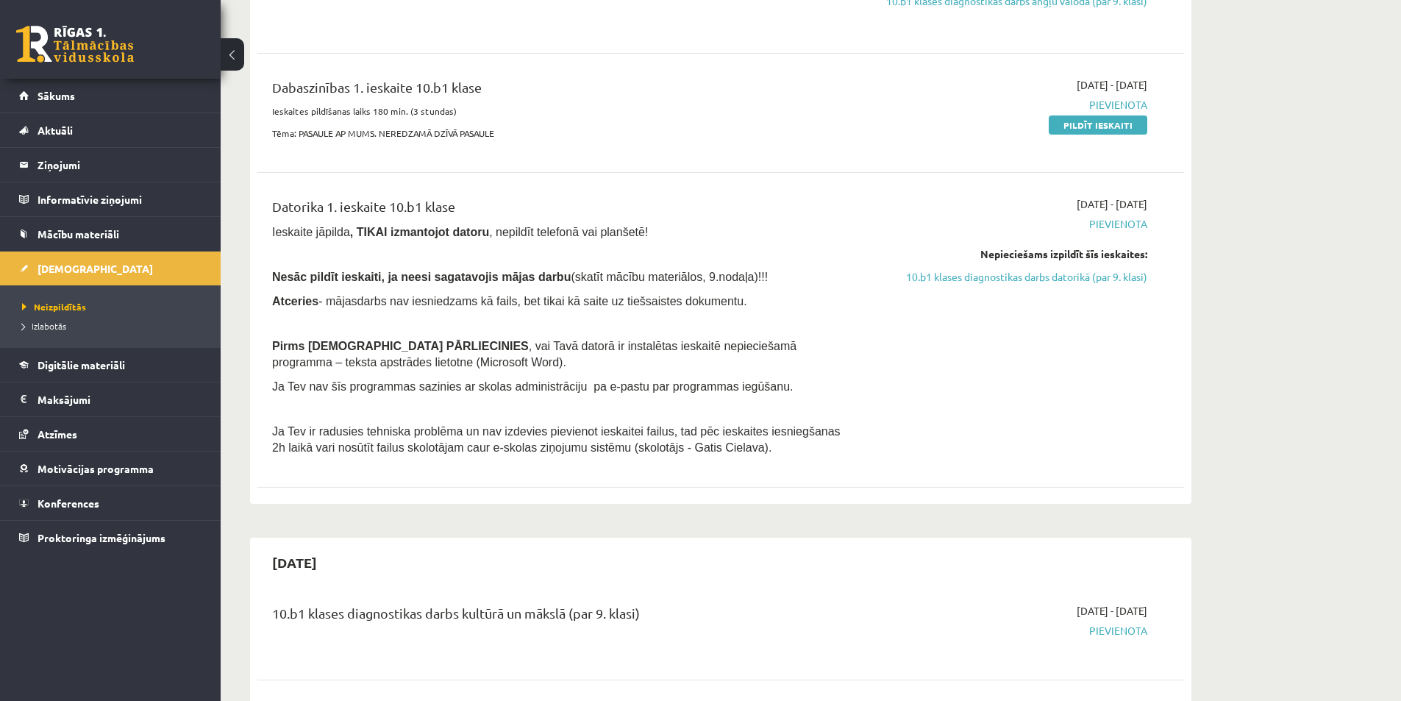
scroll to position [662, 0]
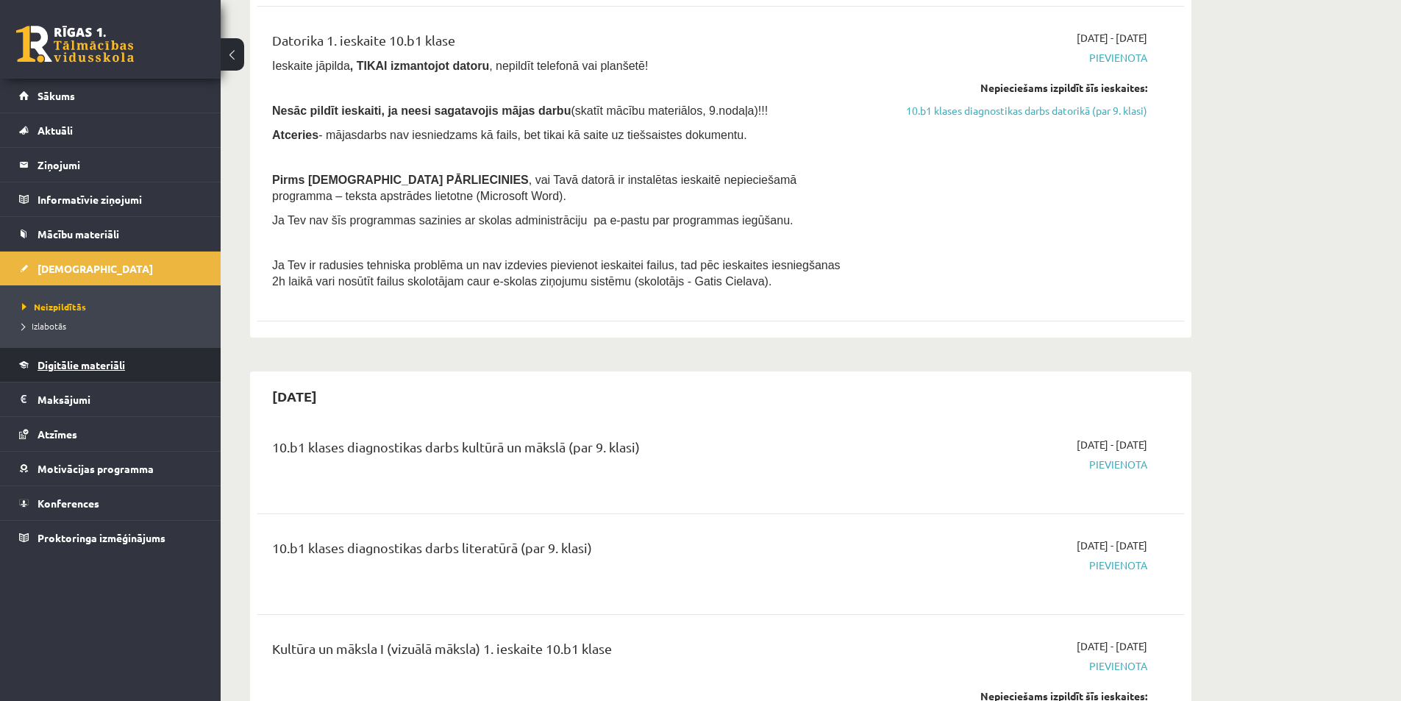
click at [67, 368] on span "Digitālie materiāli" at bounding box center [82, 364] width 88 height 13
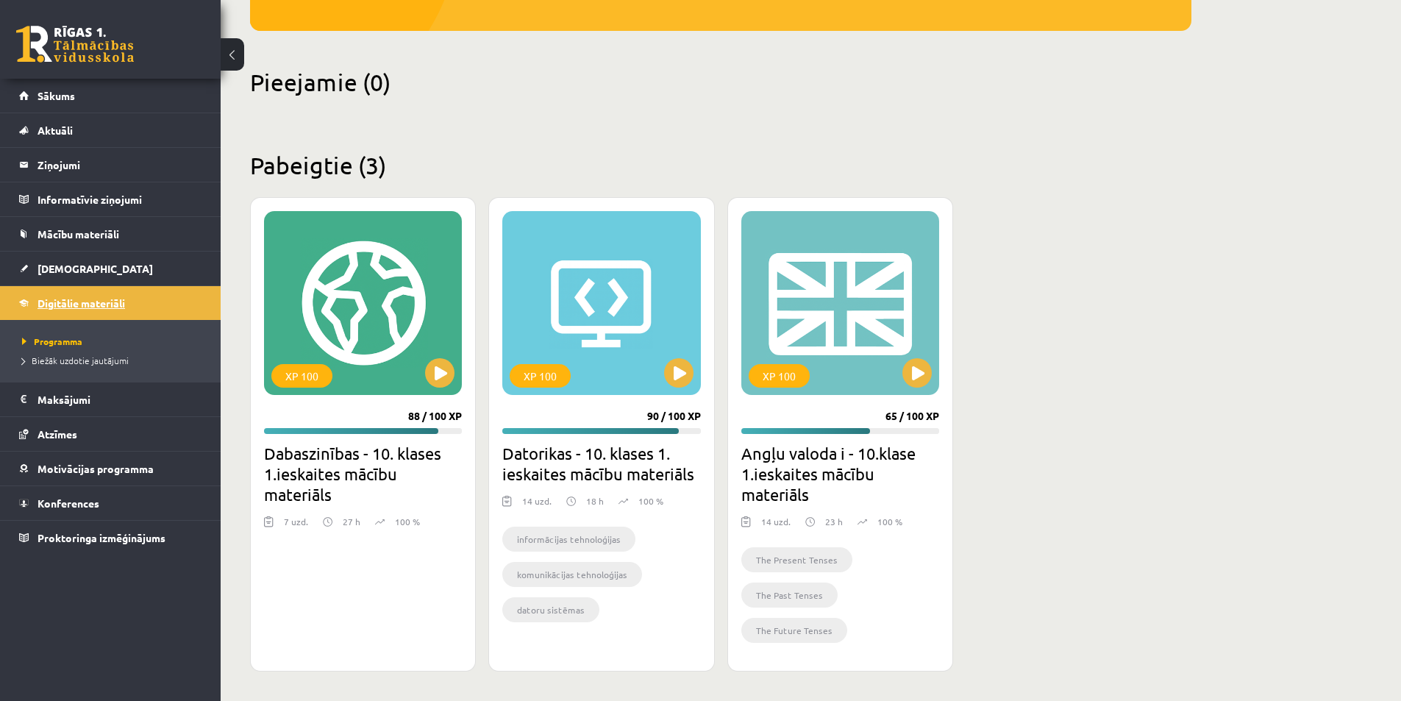
scroll to position [305, 0]
click at [68, 230] on span "Mācību materiāli" at bounding box center [79, 233] width 82 height 13
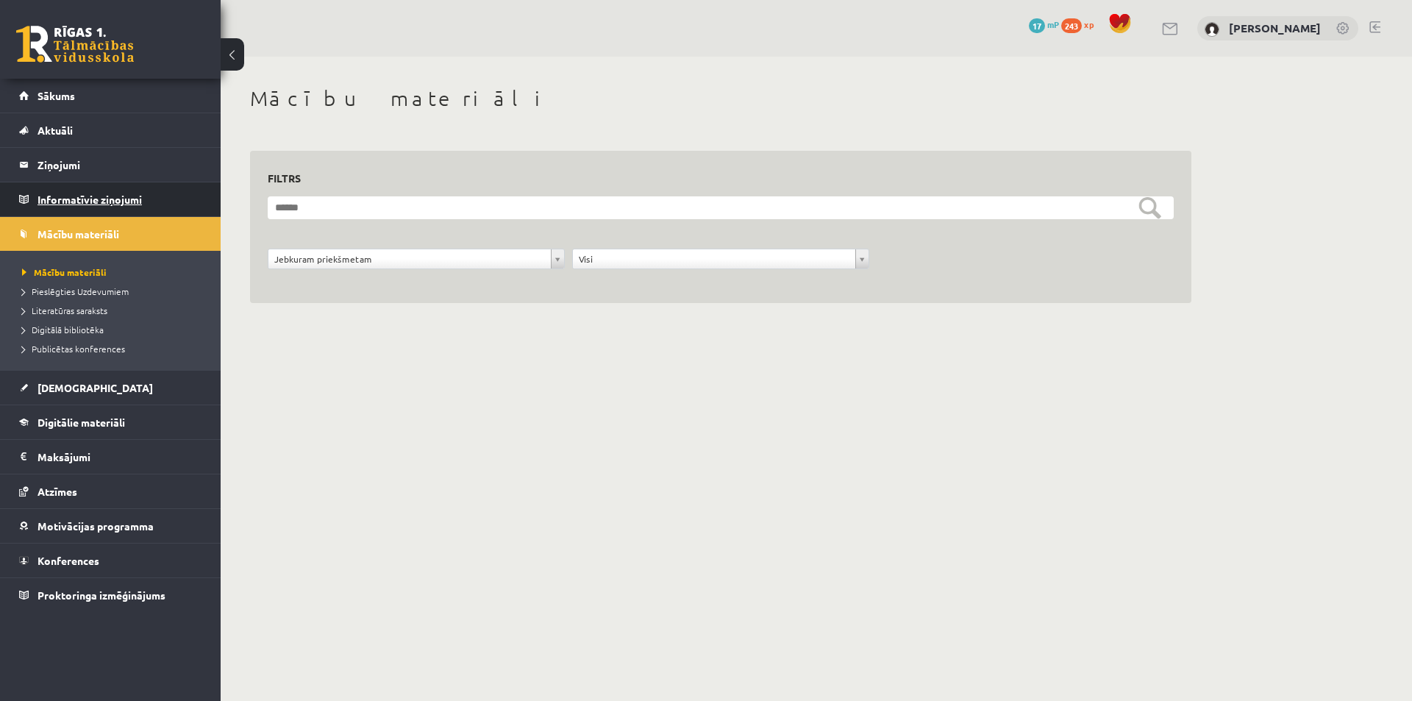
click at [90, 202] on legend "Informatīvie ziņojumi 0" at bounding box center [120, 199] width 165 height 34
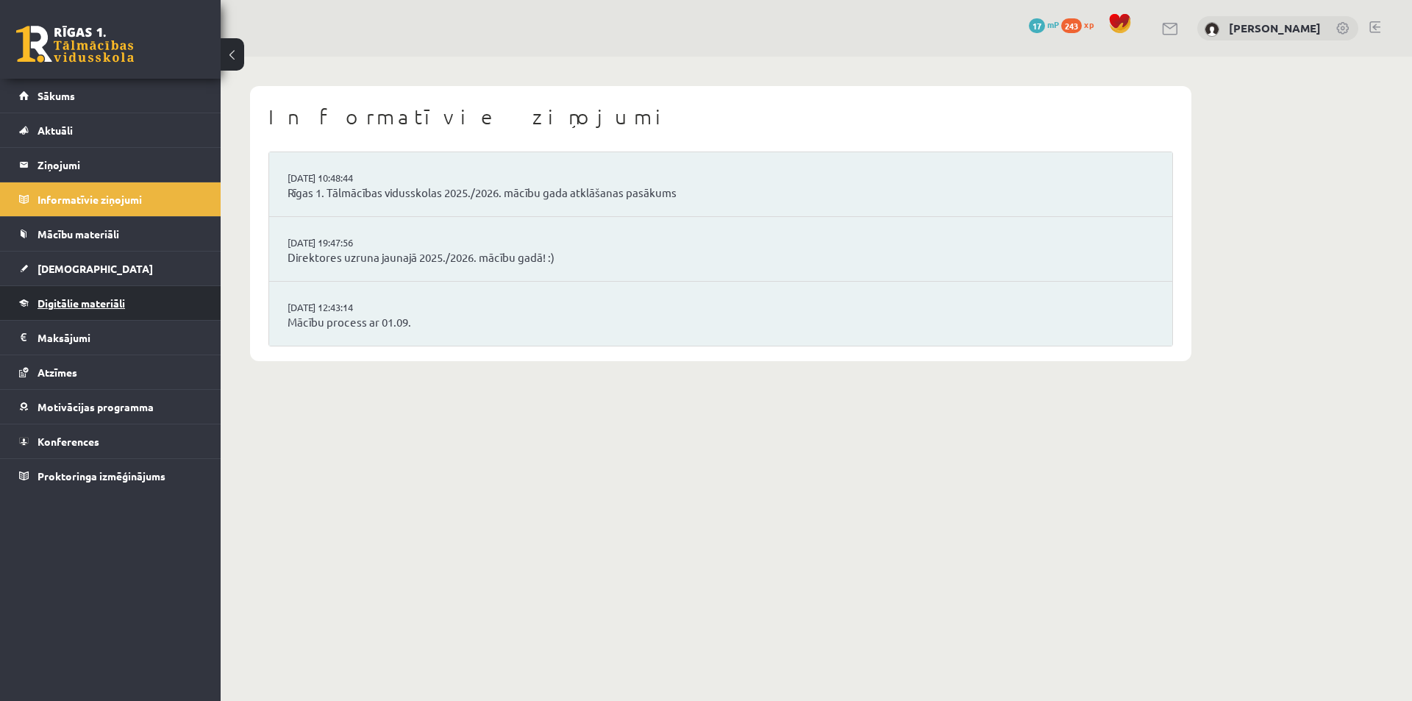
click at [89, 303] on span "Digitālie materiāli" at bounding box center [82, 302] width 88 height 13
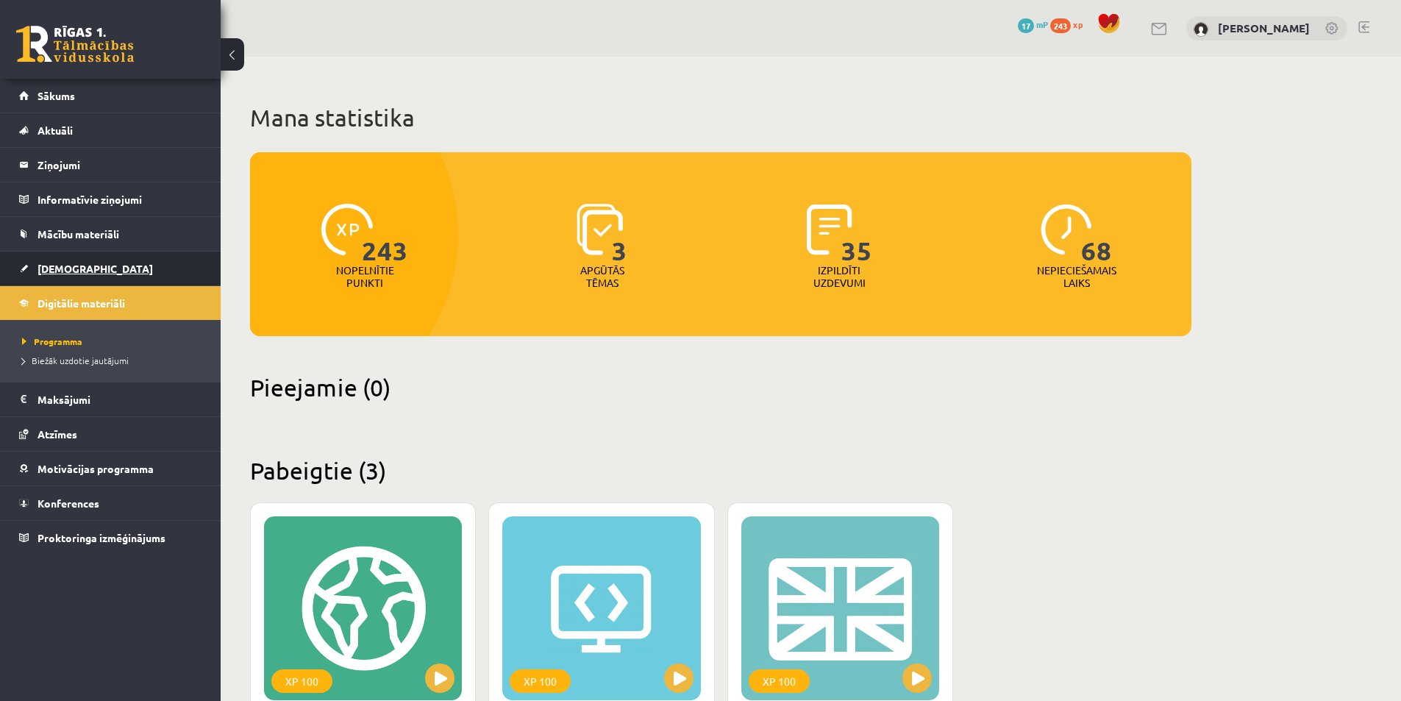
click at [75, 266] on span "[DEMOGRAPHIC_DATA]" at bounding box center [95, 268] width 115 height 13
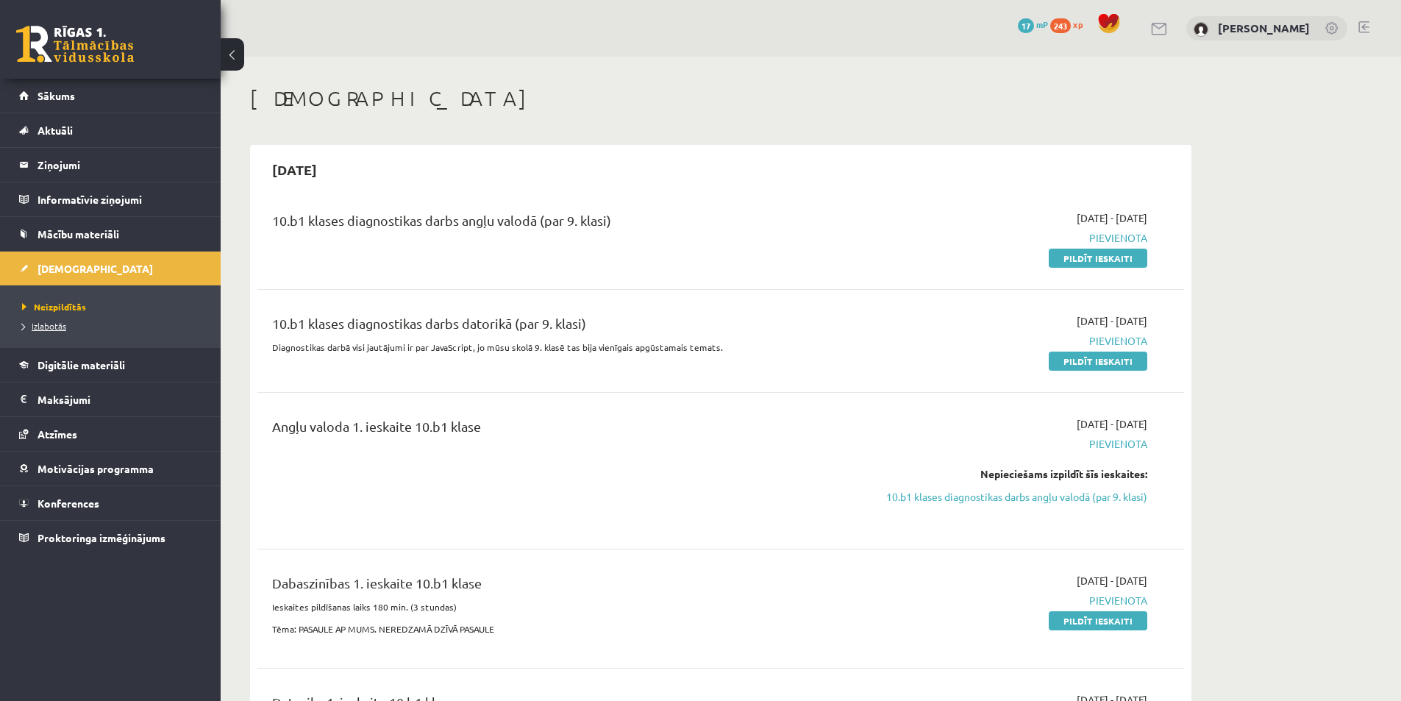
click at [44, 324] on span "Izlabotās" at bounding box center [44, 326] width 44 height 12
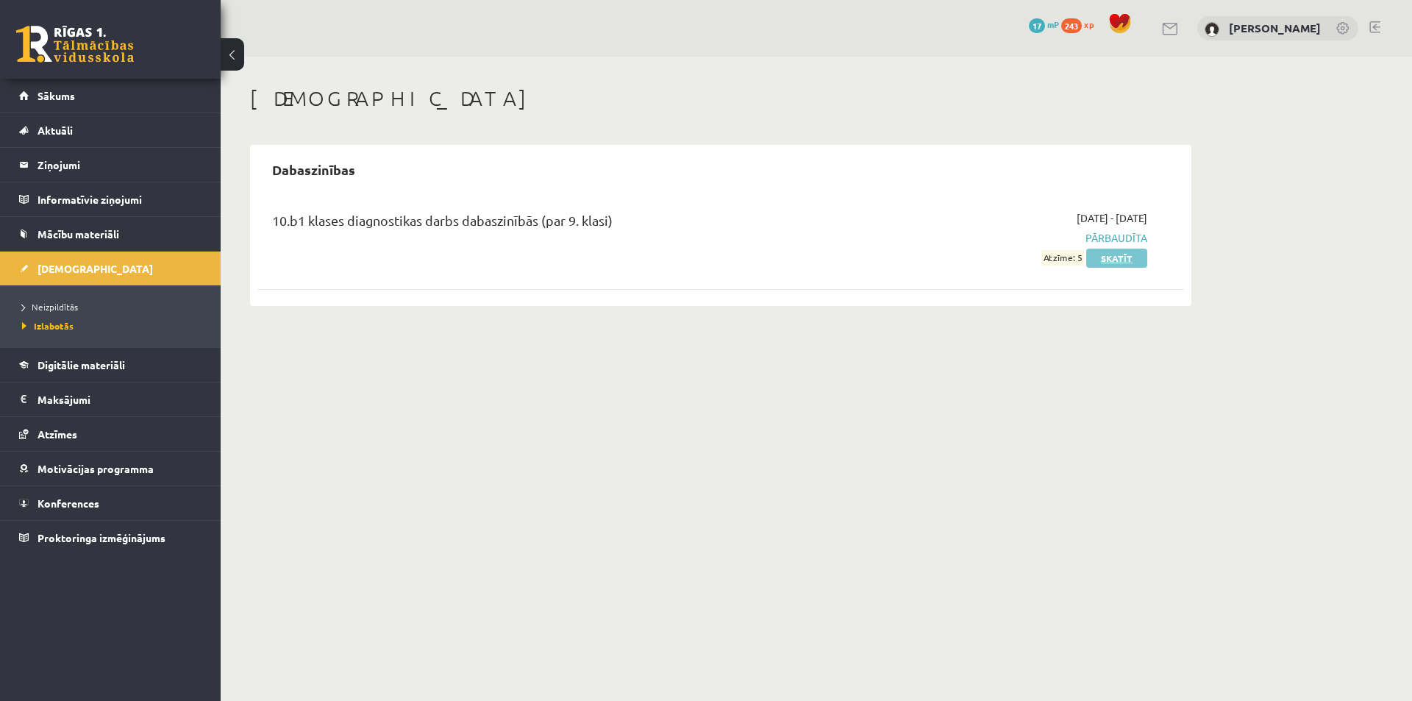
click at [1122, 254] on link "Skatīt" at bounding box center [1116, 258] width 61 height 19
